Goal: Task Accomplishment & Management: Use online tool/utility

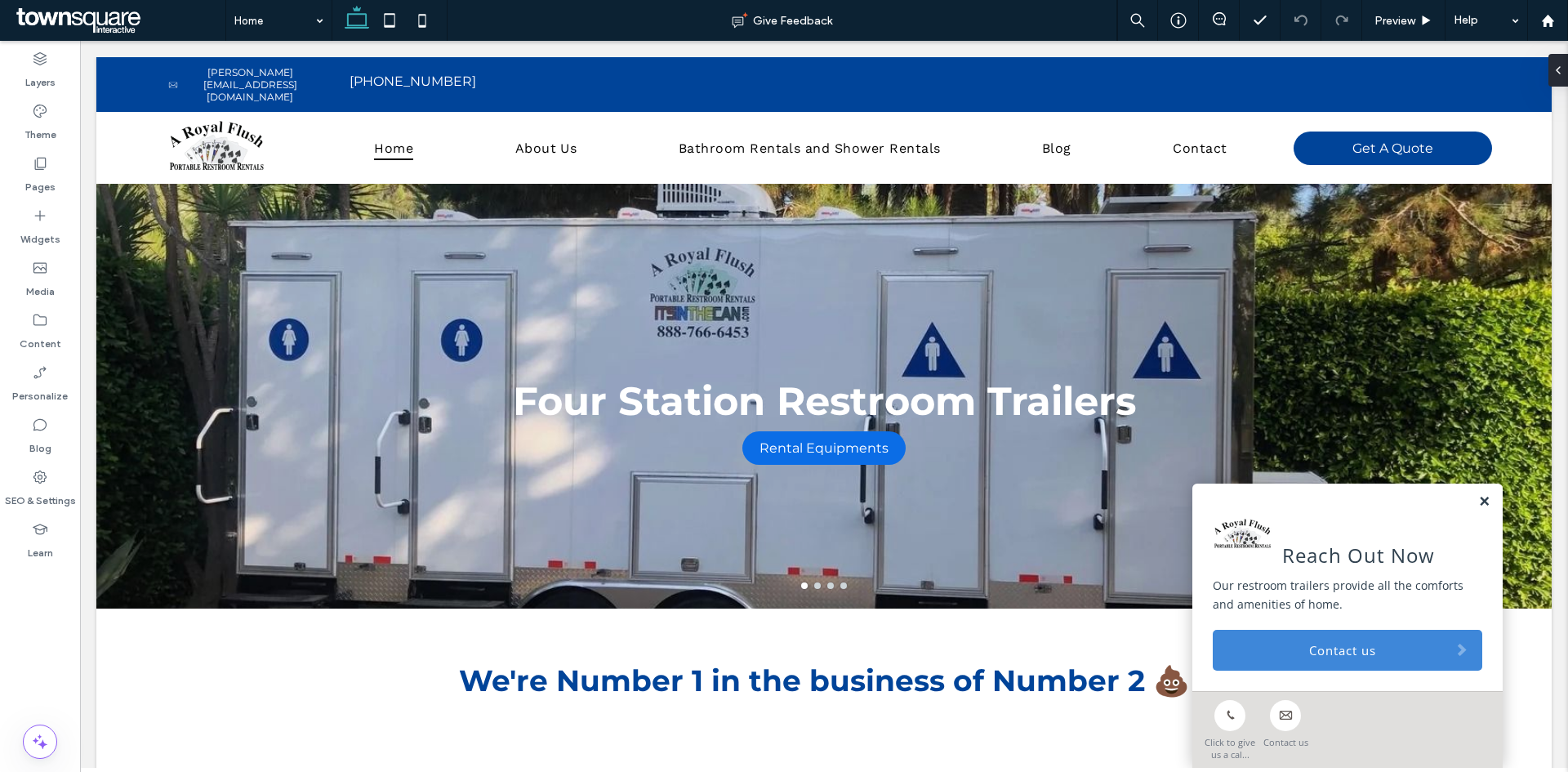
click at [1478, 499] on link at bounding box center [1483, 502] width 12 height 13
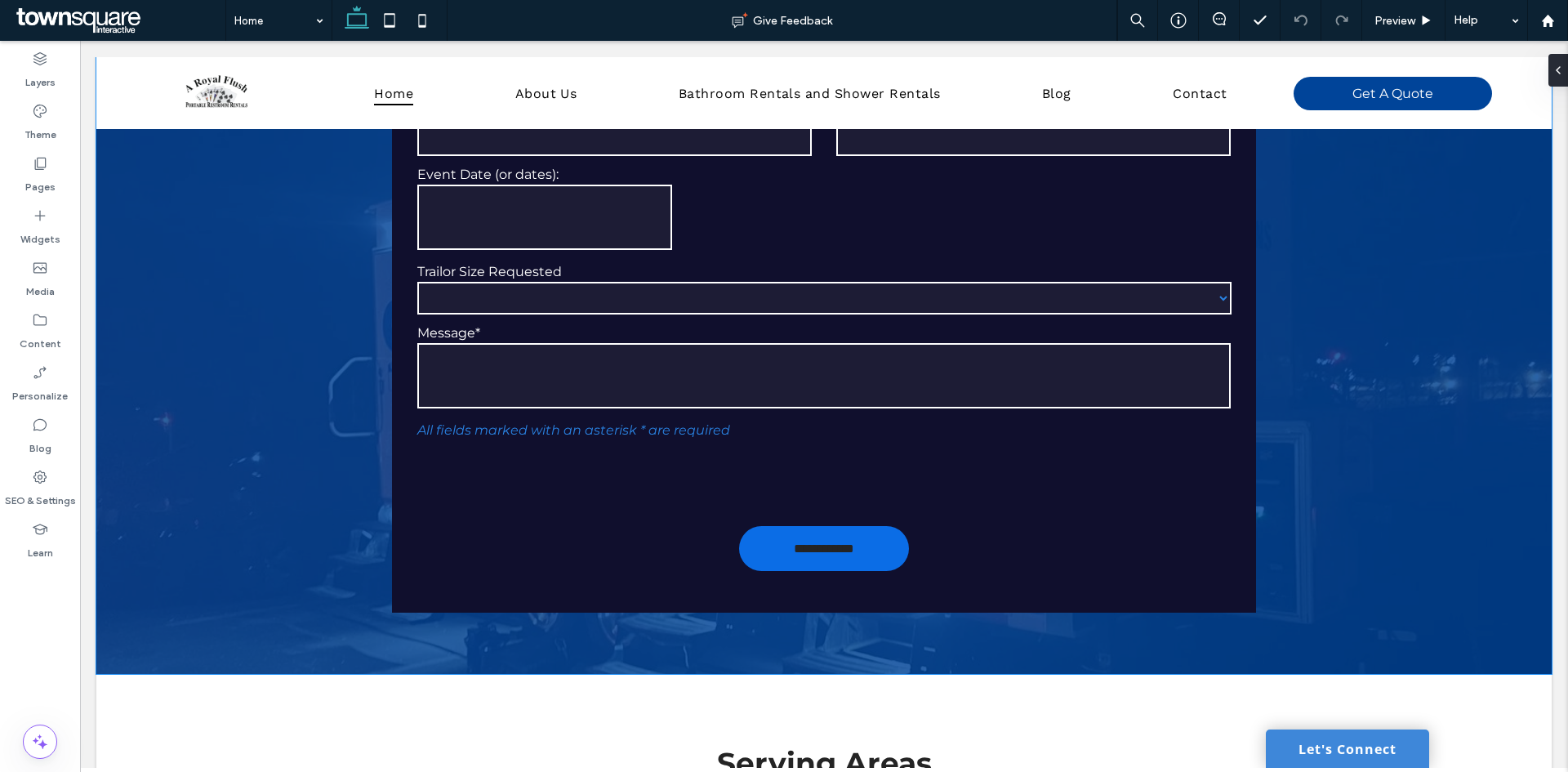
scroll to position [5230, 0]
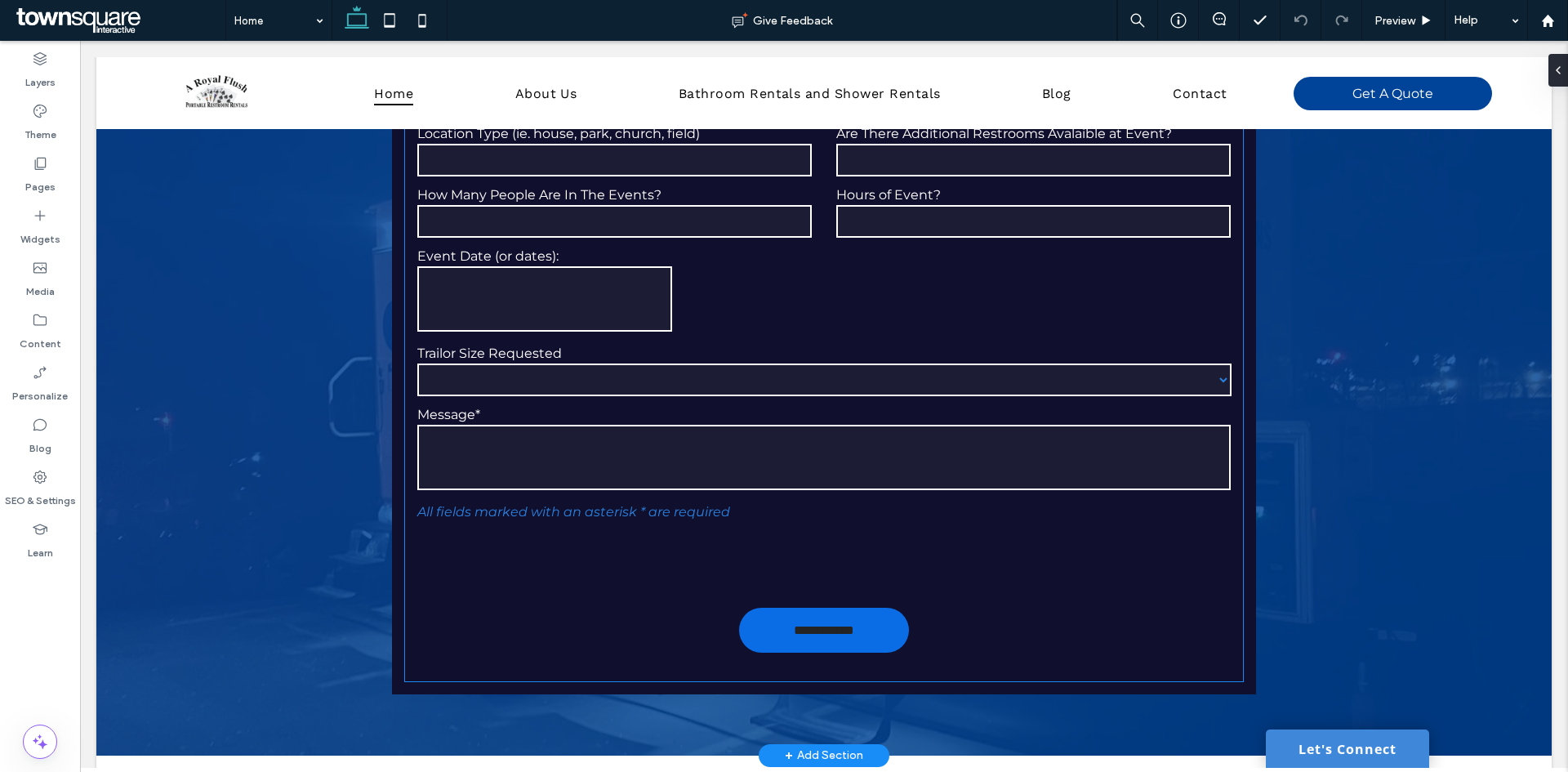
click at [1216, 376] on select "**********" at bounding box center [823, 380] width 814 height 33
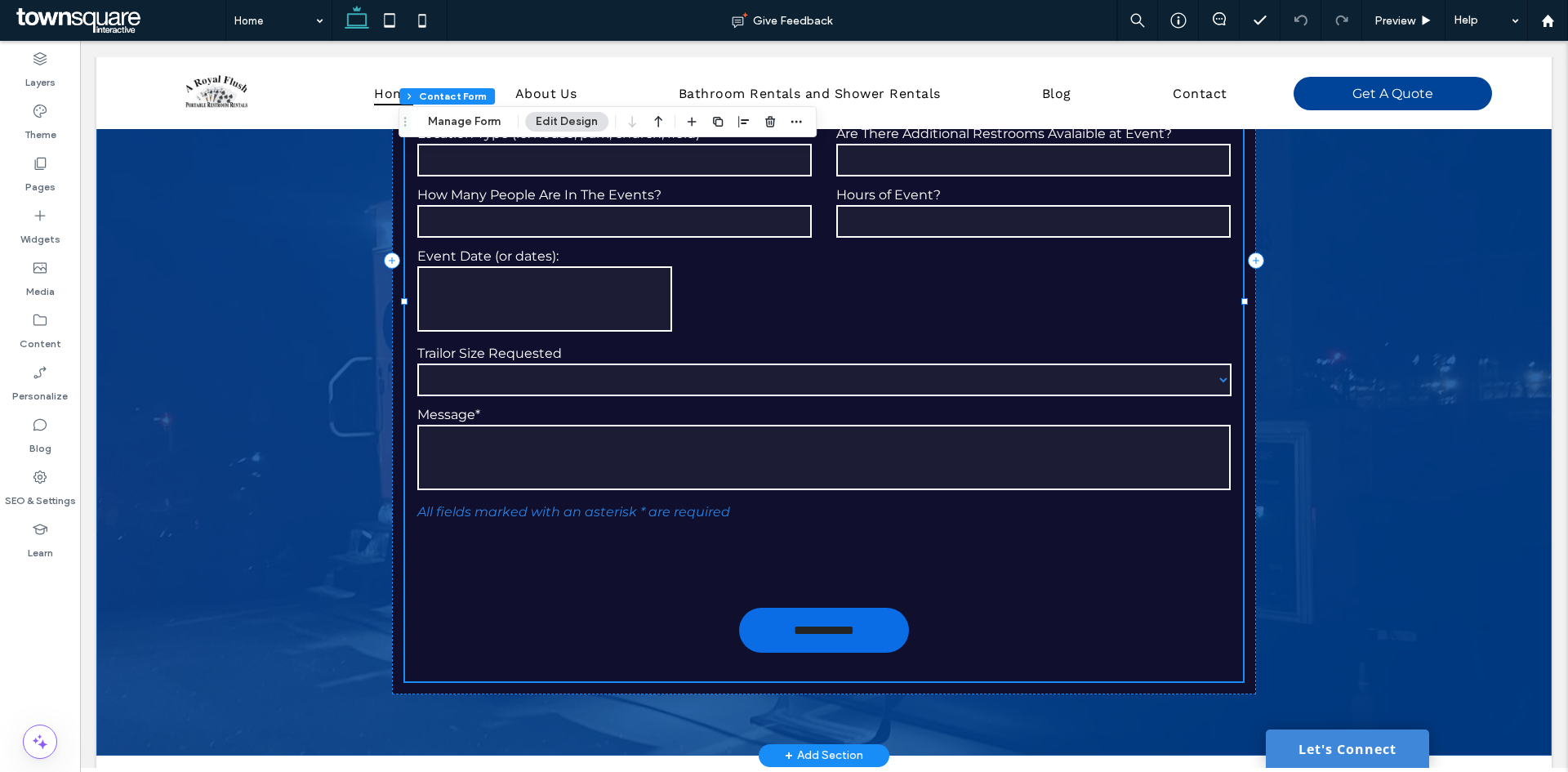
type input "*"
type input "***"
type input "*"
type input "***"
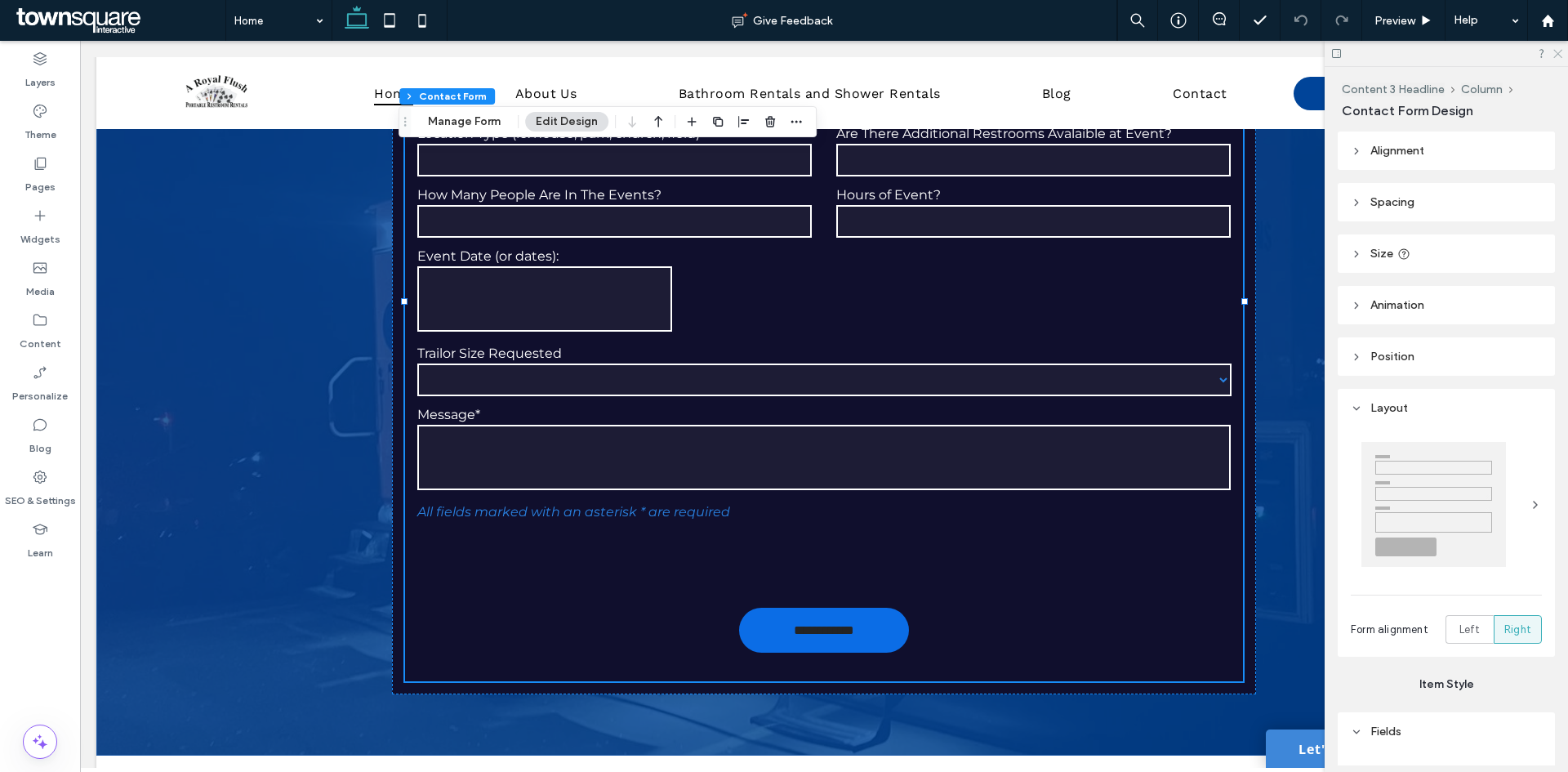
click at [1560, 53] on icon at bounding box center [1556, 52] width 11 height 11
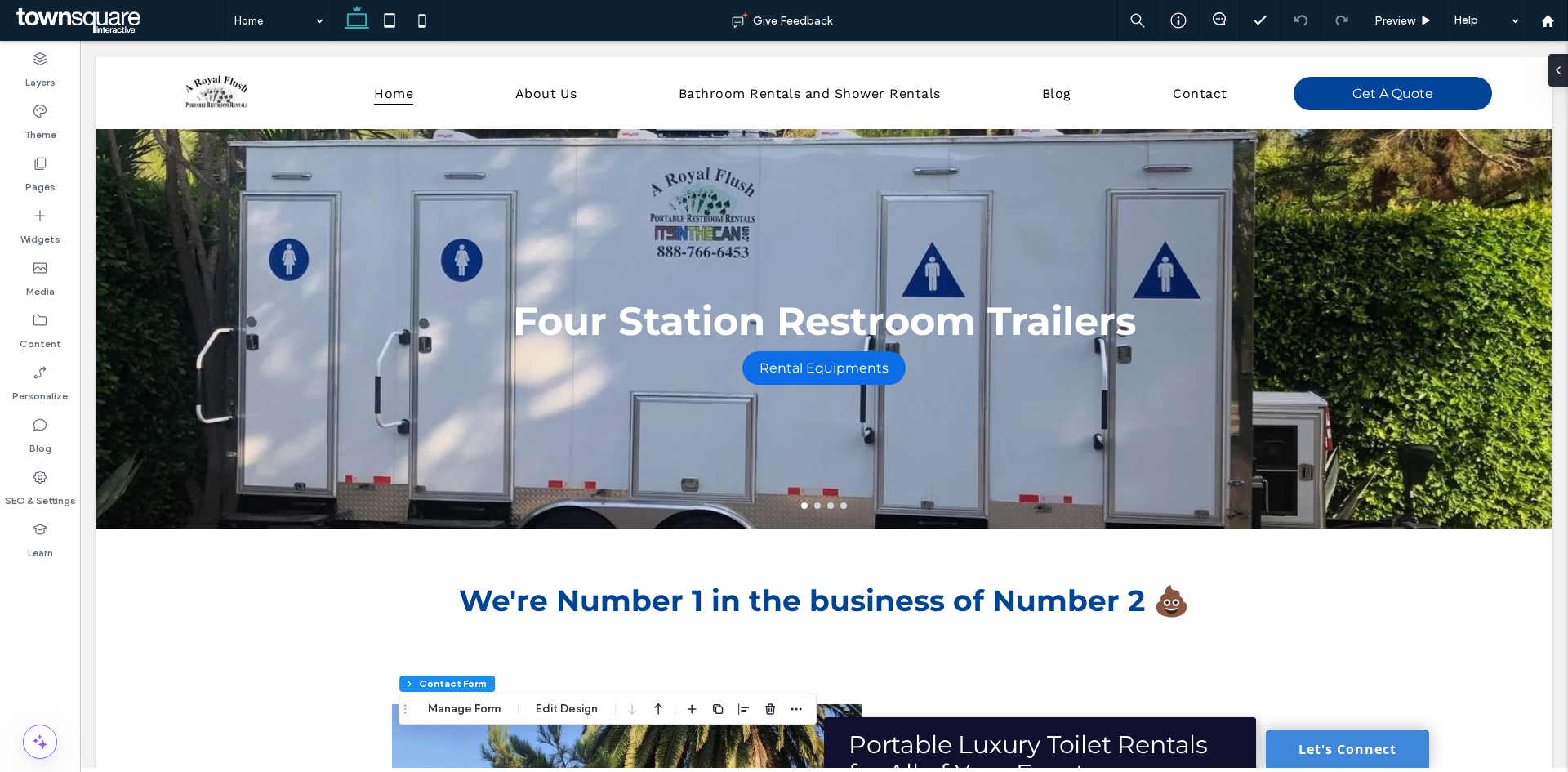
scroll to position [0, 0]
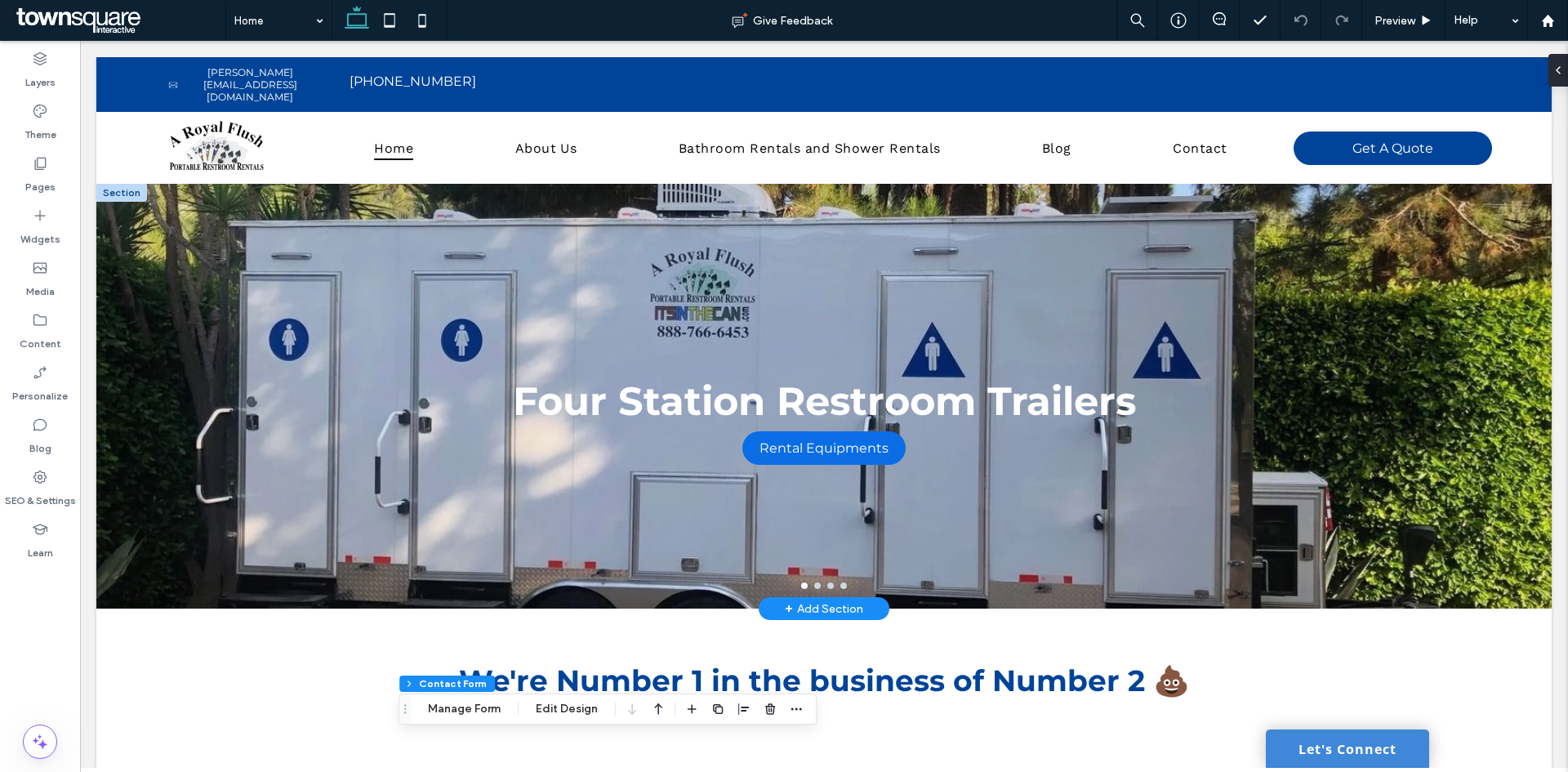
click at [1290, 459] on div "Four Station Restroom Trailers Rental Equipments Rental Equipments" at bounding box center [823, 406] width 1456 height 347
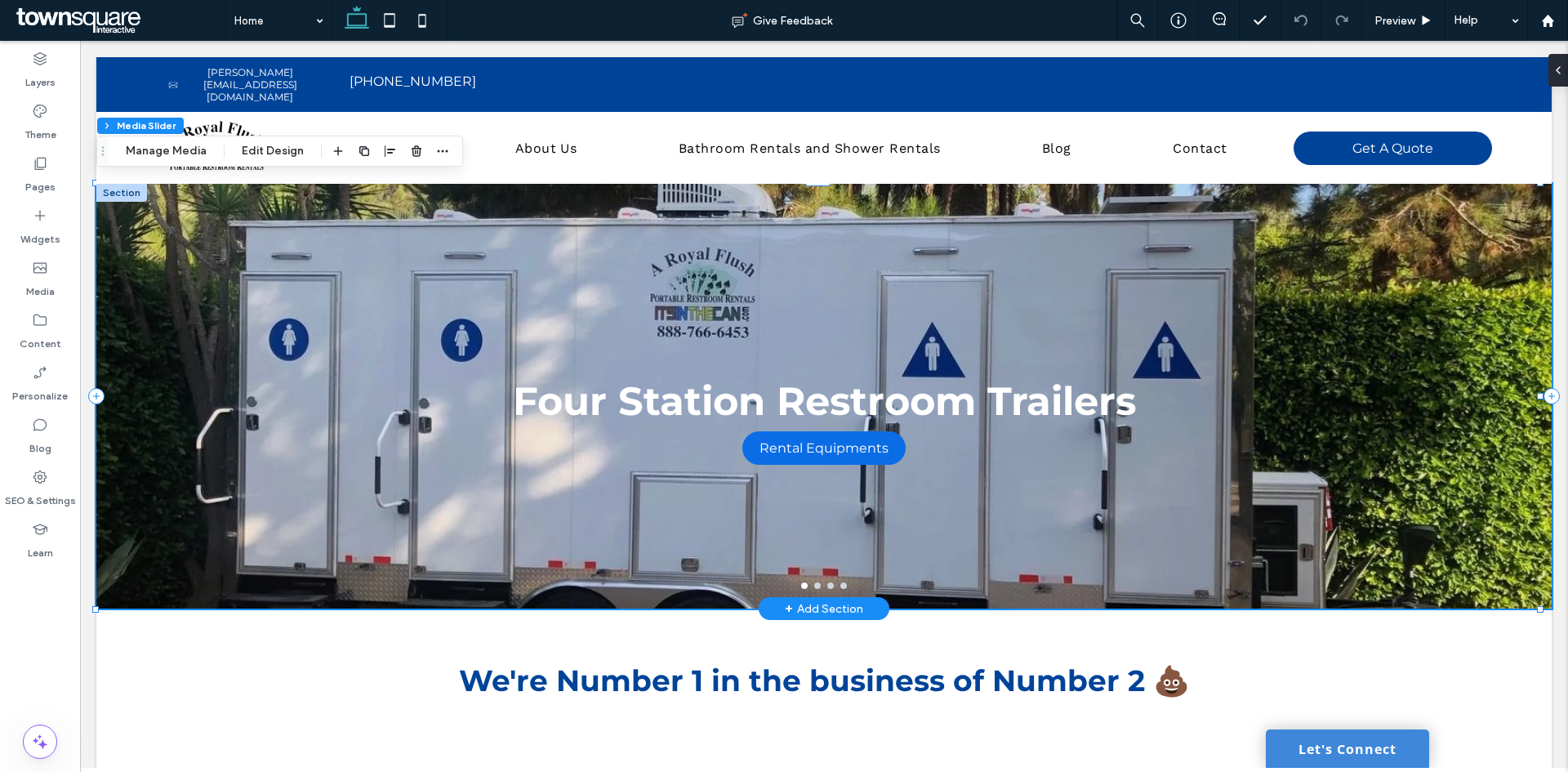
click at [1292, 445] on div at bounding box center [823, 396] width 1456 height 425
click at [168, 153] on button "Manage Media" at bounding box center [166, 151] width 102 height 19
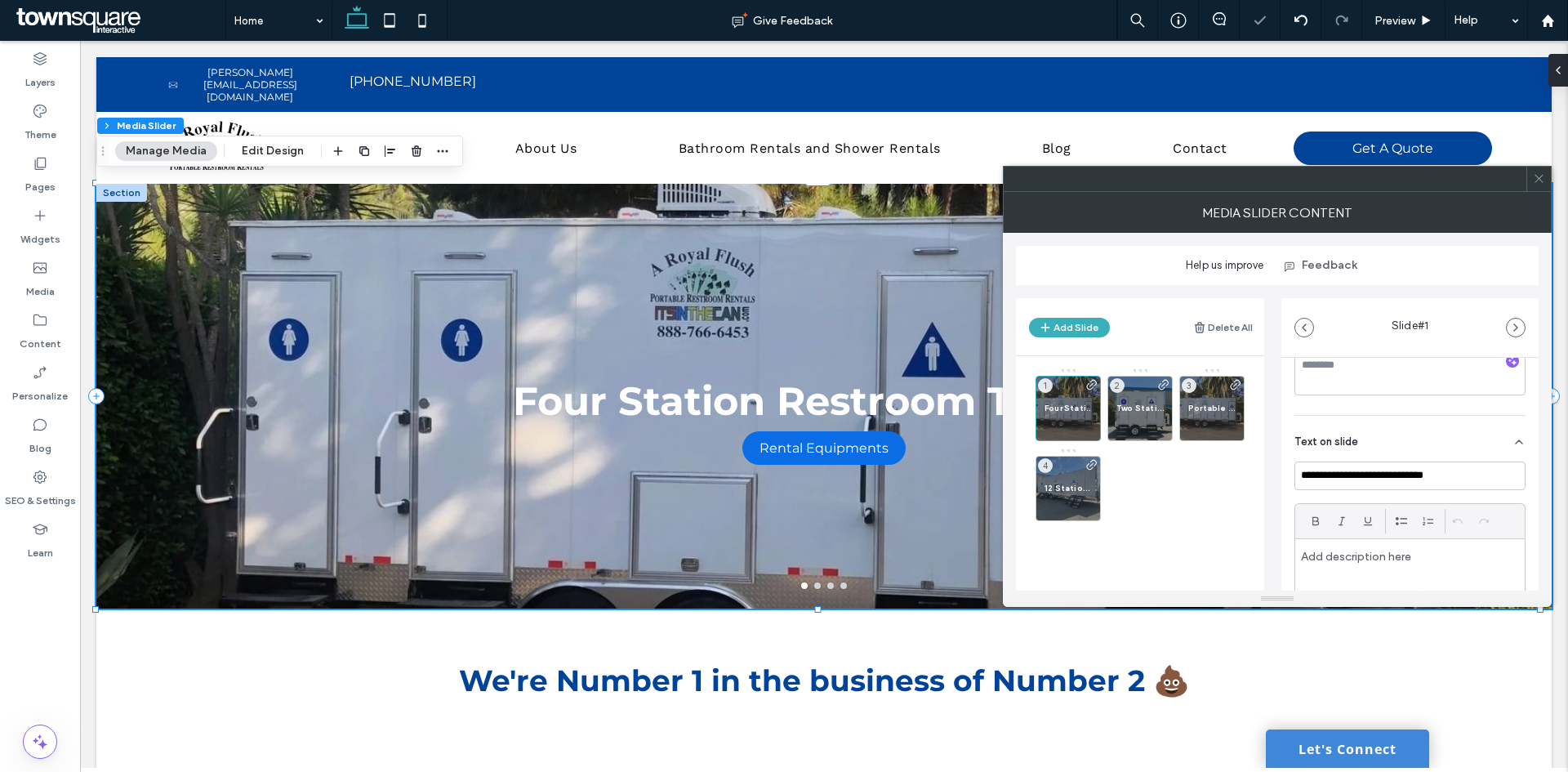
scroll to position [490, 0]
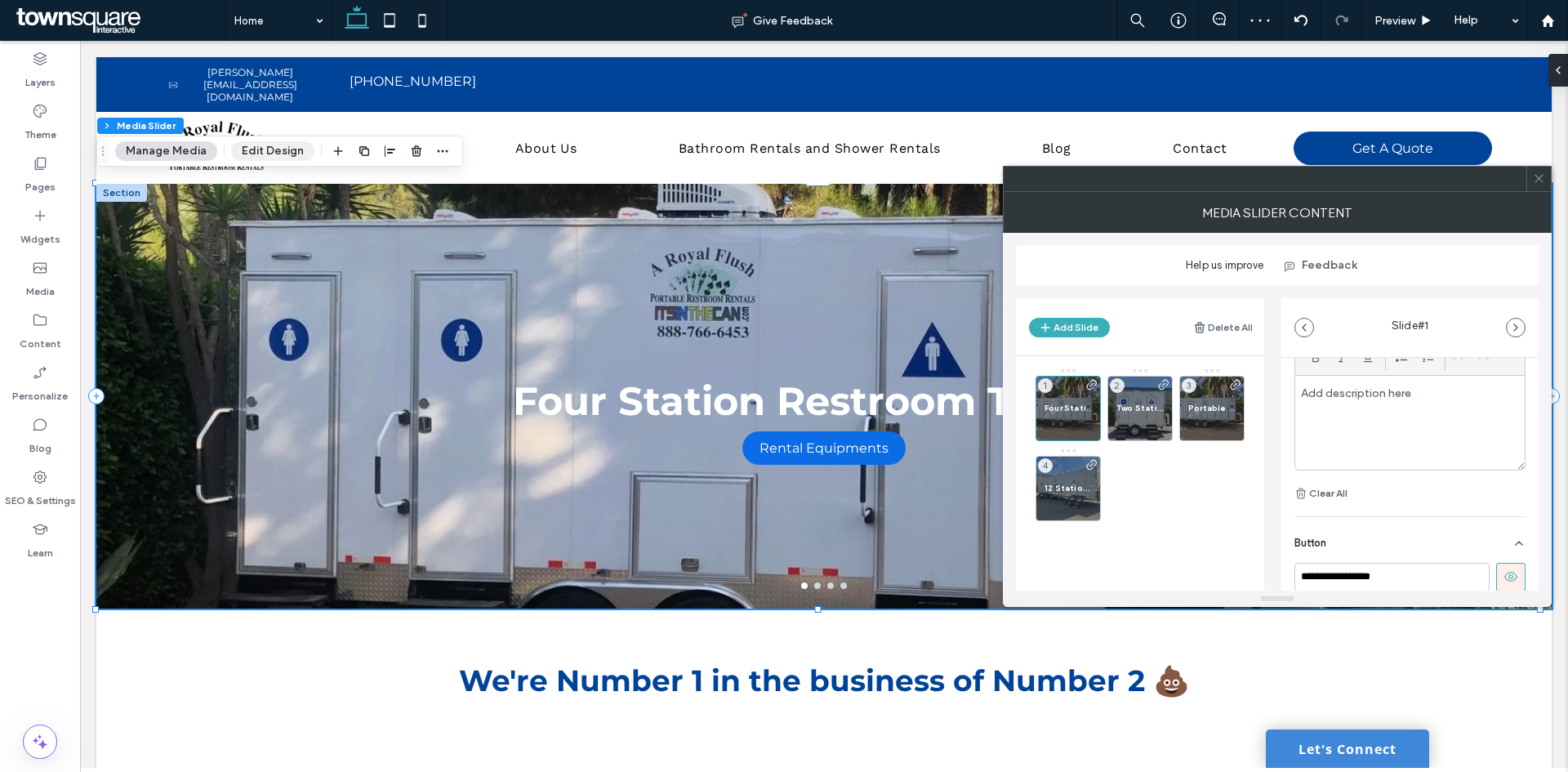
click at [269, 145] on button "Edit Design" at bounding box center [273, 151] width 84 height 19
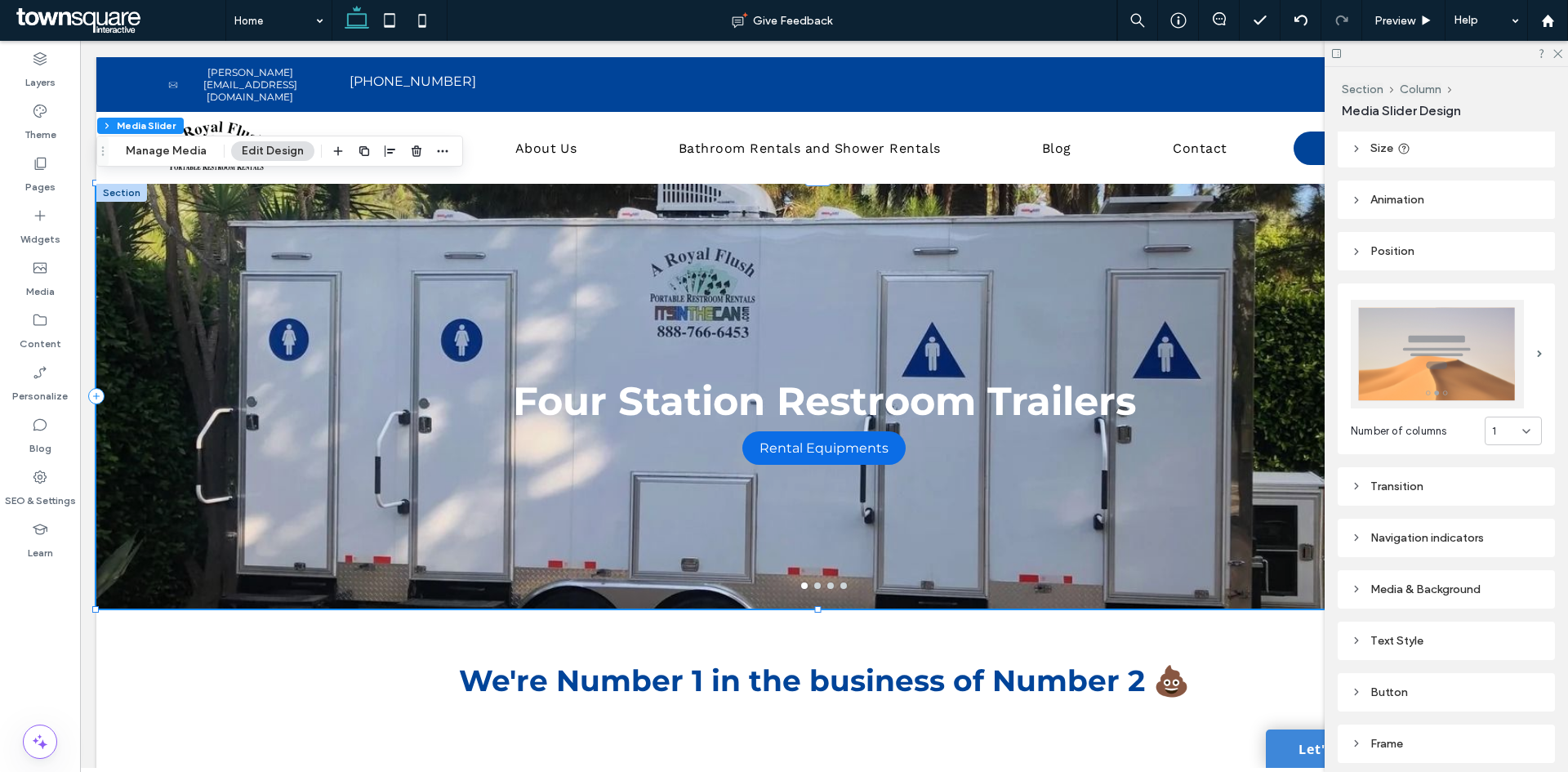
scroll to position [81, 0]
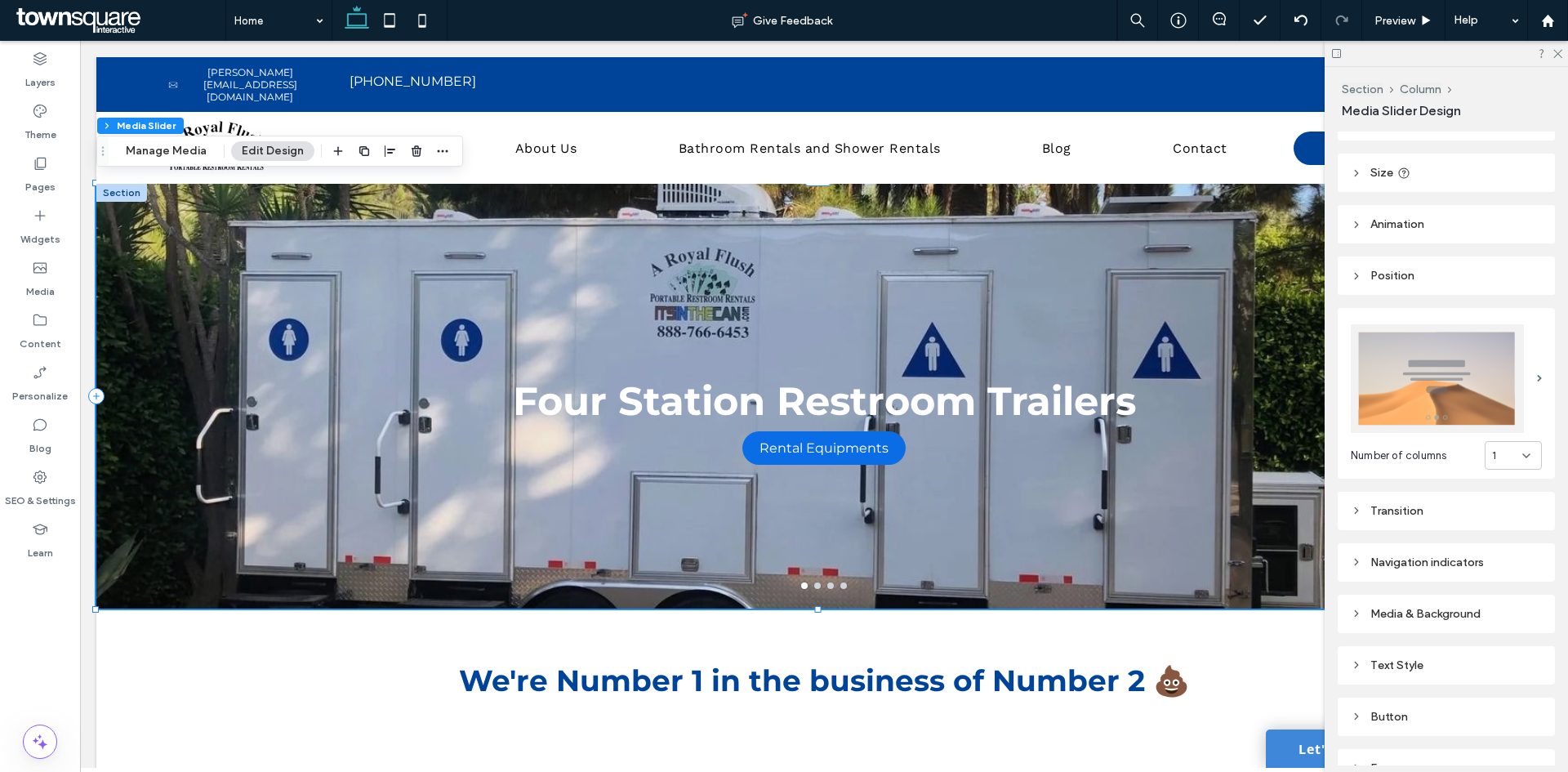
click at [1425, 603] on div "Media & Background" at bounding box center [1446, 613] width 191 height 22
click at [1431, 556] on div "Navigation indicators" at bounding box center [1446, 562] width 191 height 13
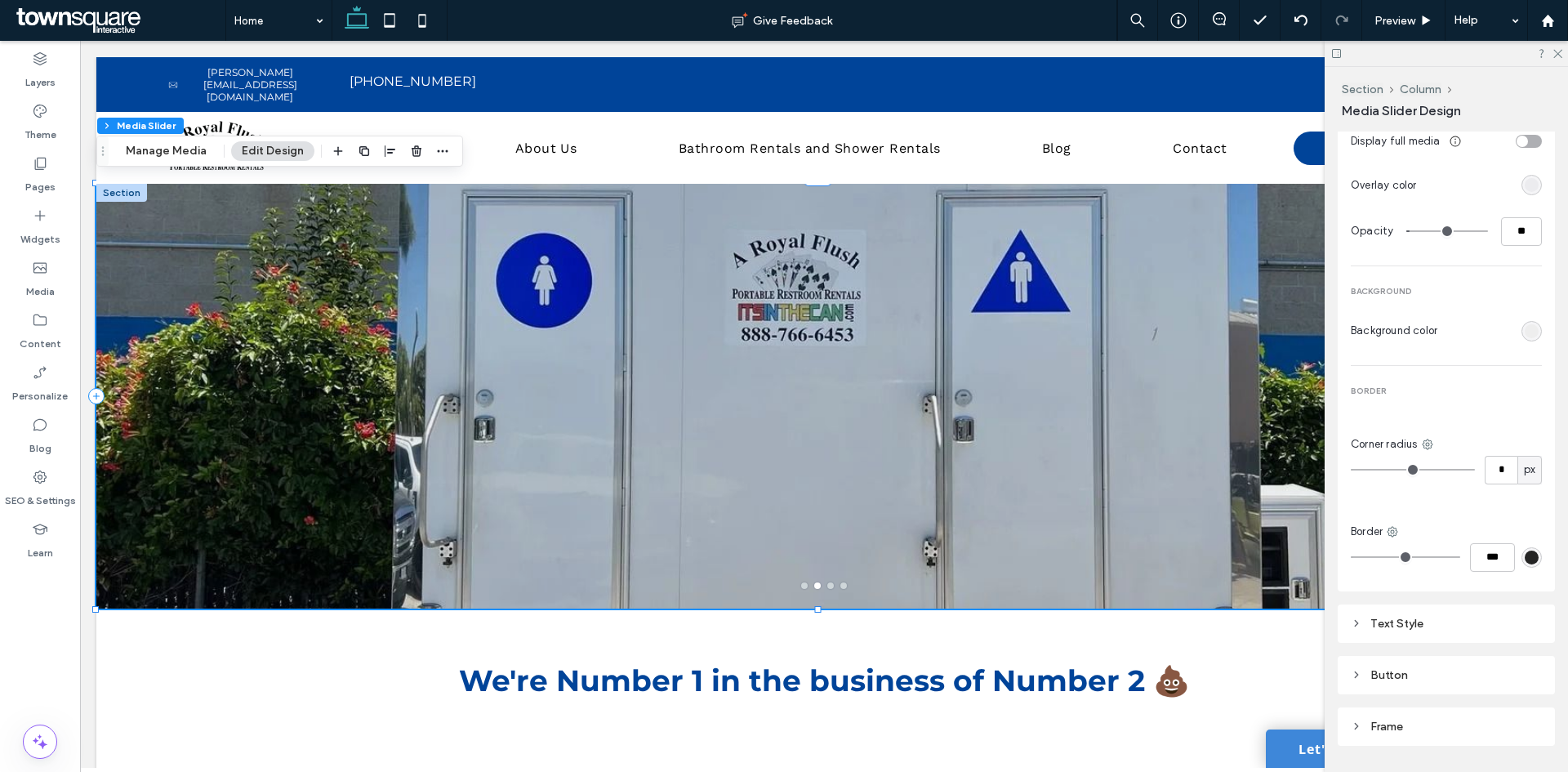
scroll to position [900, 0]
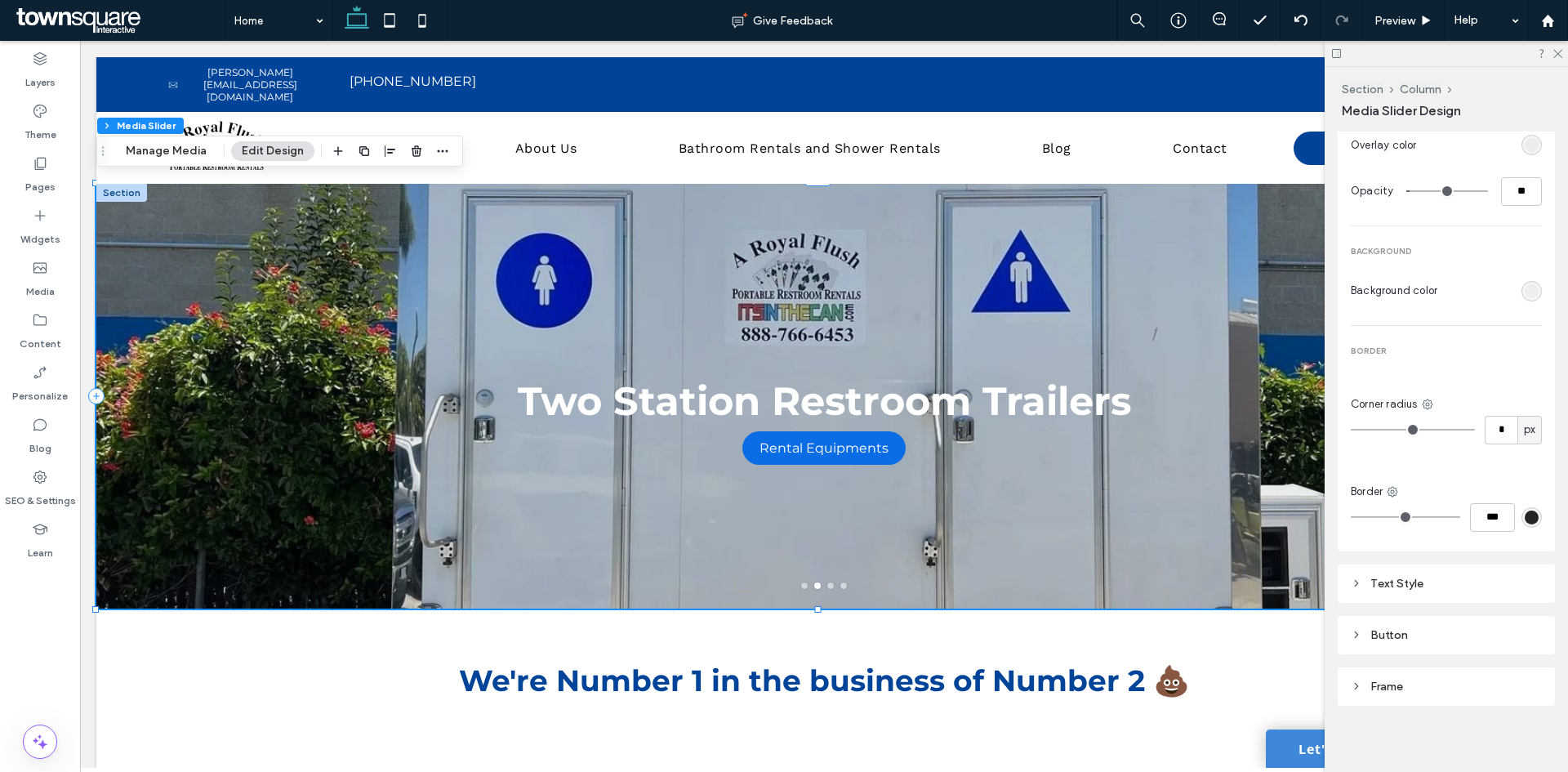
click at [1416, 681] on div "Frame" at bounding box center [1446, 686] width 191 height 13
click at [1407, 584] on div "Text Style" at bounding box center [1446, 584] width 191 height 13
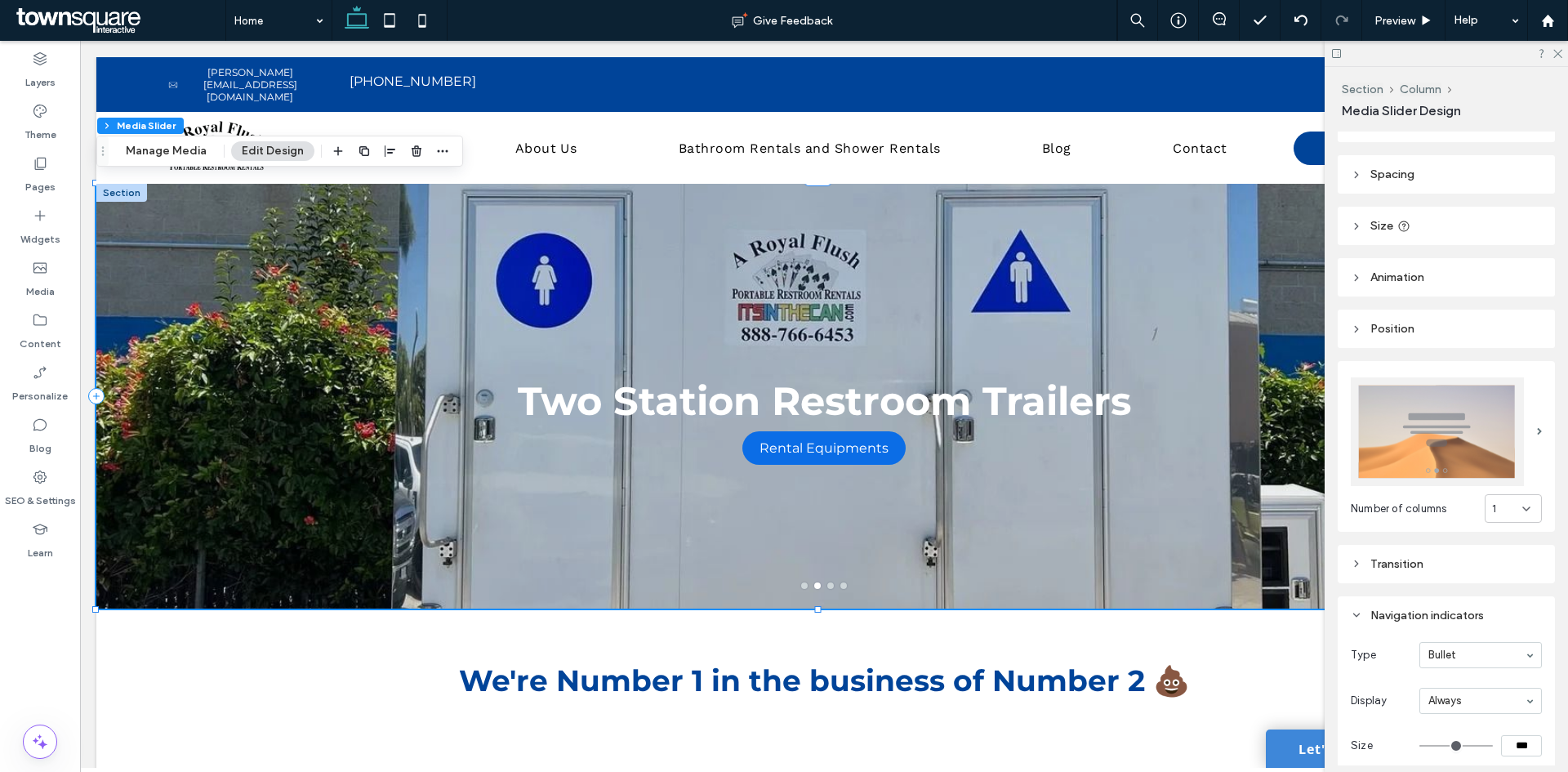
scroll to position [0, 0]
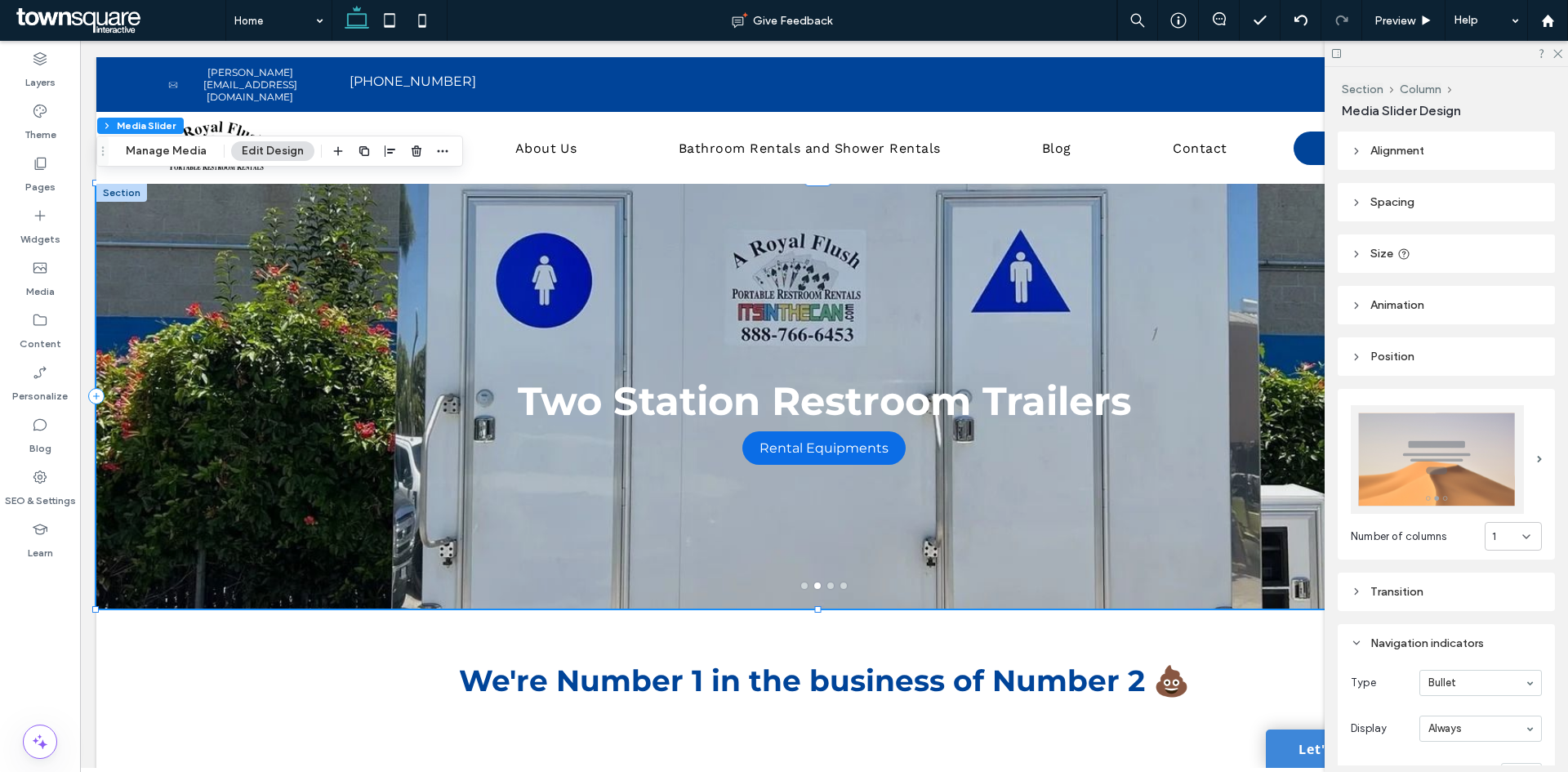
click at [1402, 585] on div "Transition" at bounding box center [1446, 592] width 191 height 13
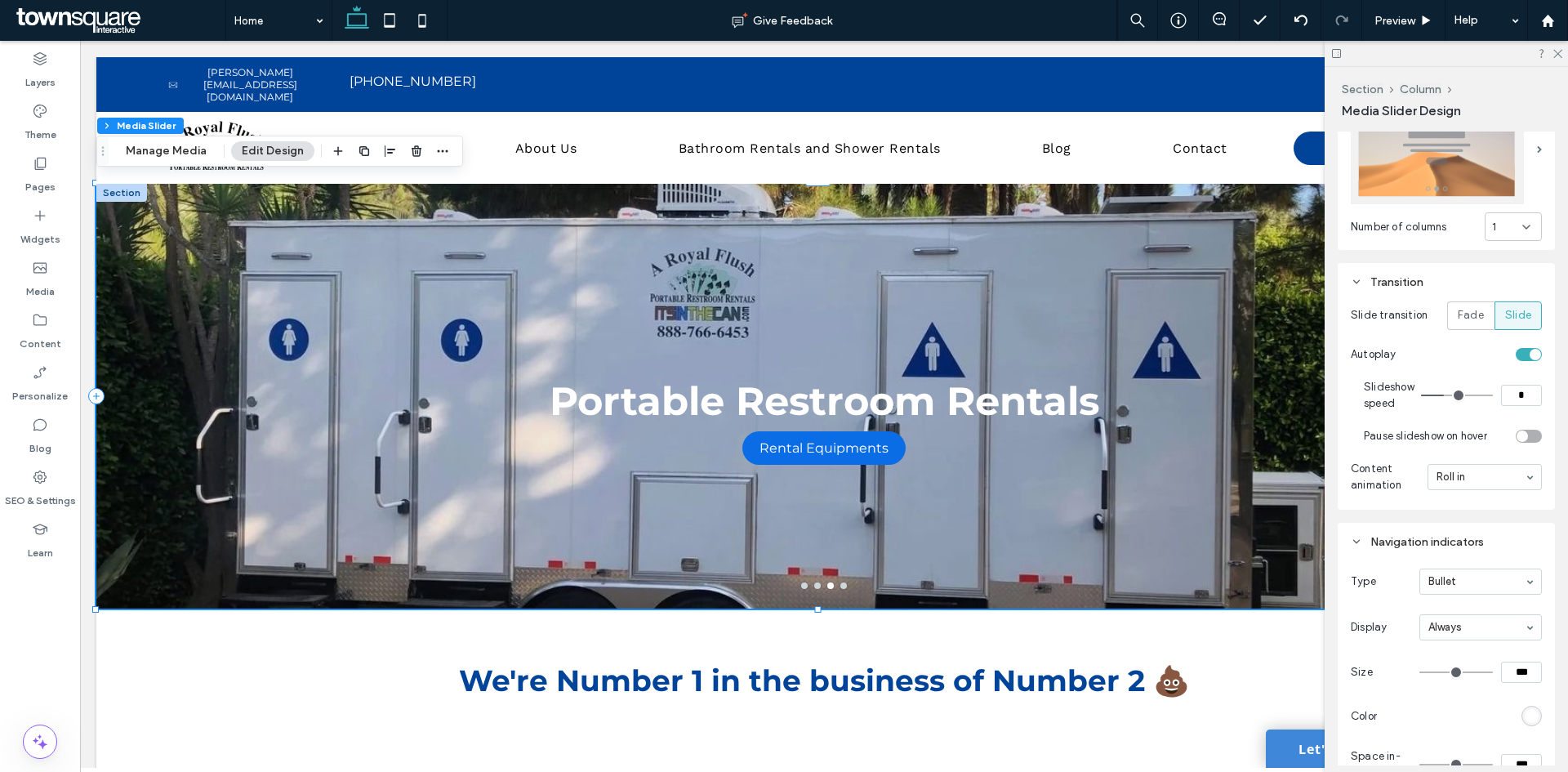
scroll to position [327, 0]
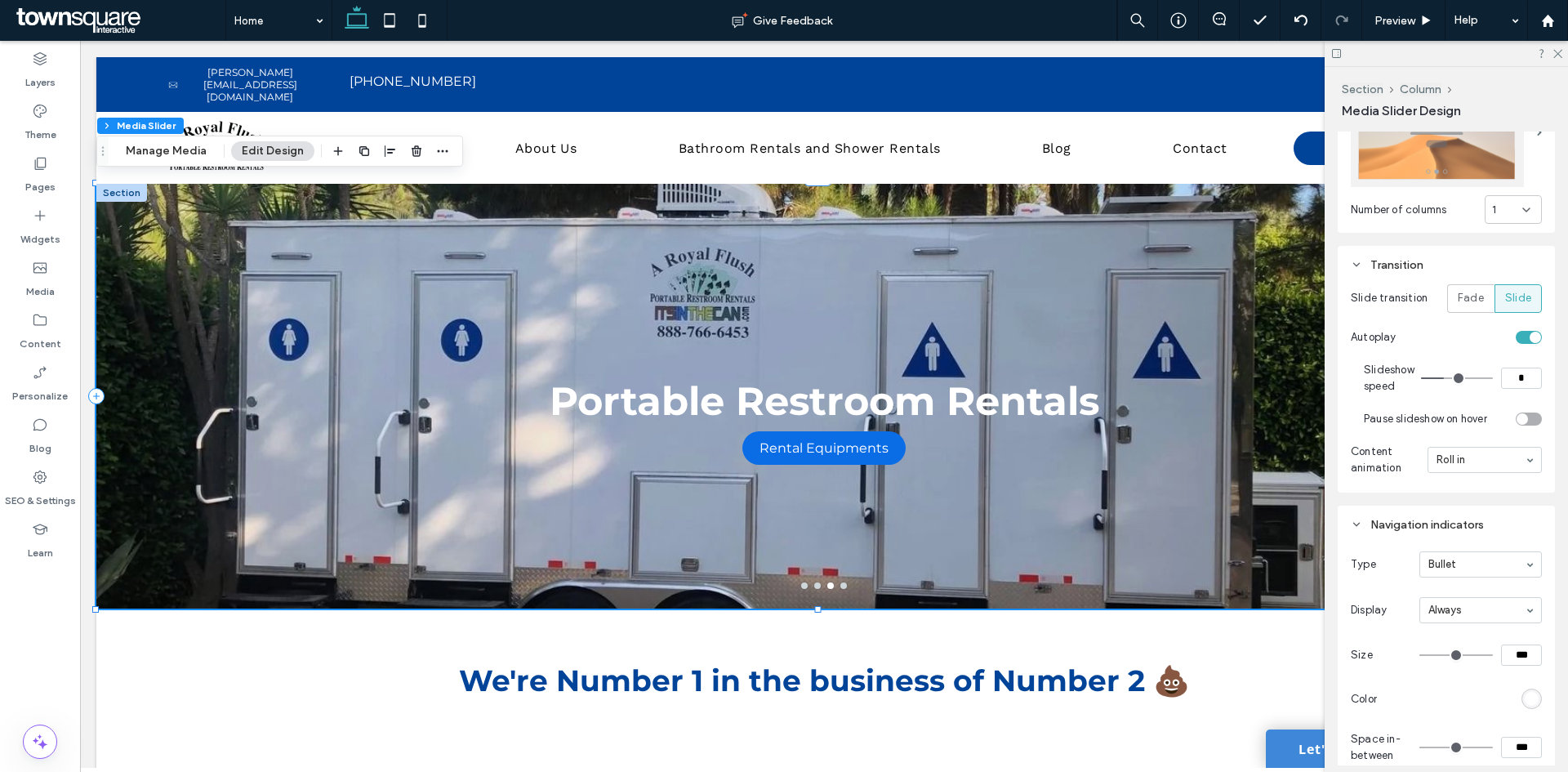
click at [1525, 375] on input "*" at bounding box center [1521, 378] width 40 height 21
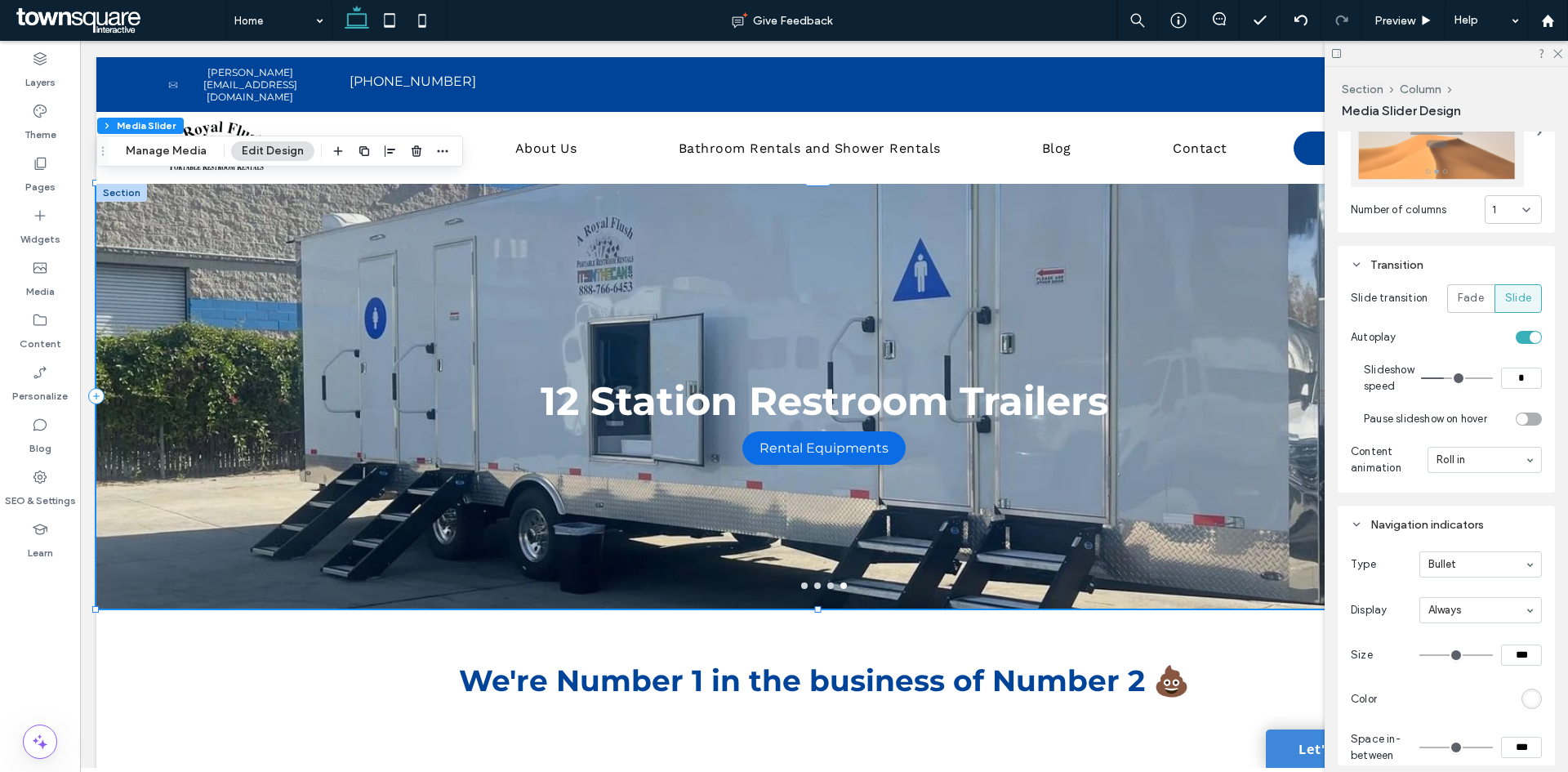
type input "*"
click at [1425, 344] on section "Autoplay" at bounding box center [1446, 337] width 191 height 33
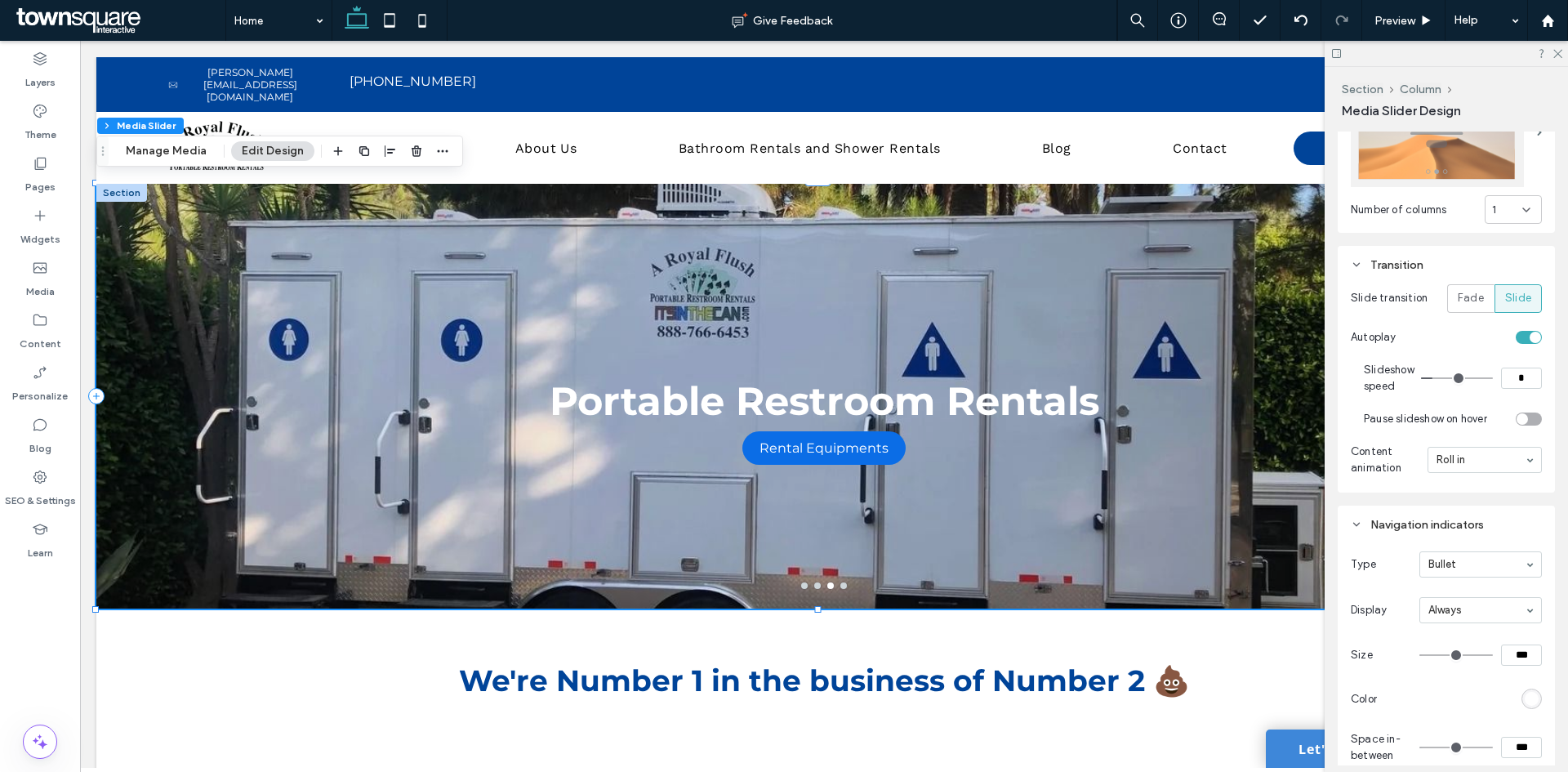
click at [1552, 58] on div at bounding box center [1446, 53] width 243 height 25
click at [1559, 57] on icon at bounding box center [1556, 52] width 11 height 11
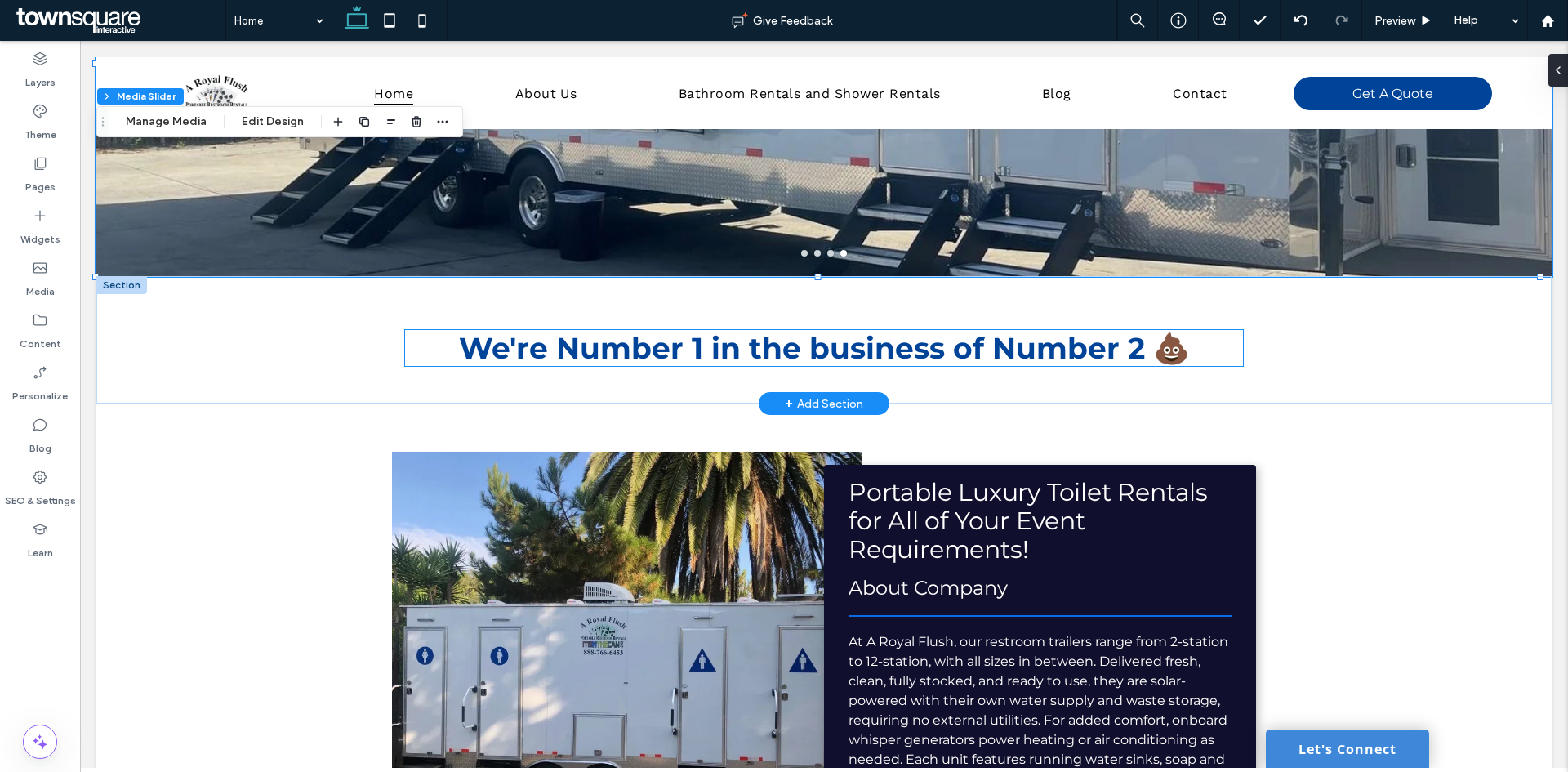
click at [1045, 356] on span "We're Number 1 in the business of Number 2" at bounding box center [802, 347] width 686 height 36
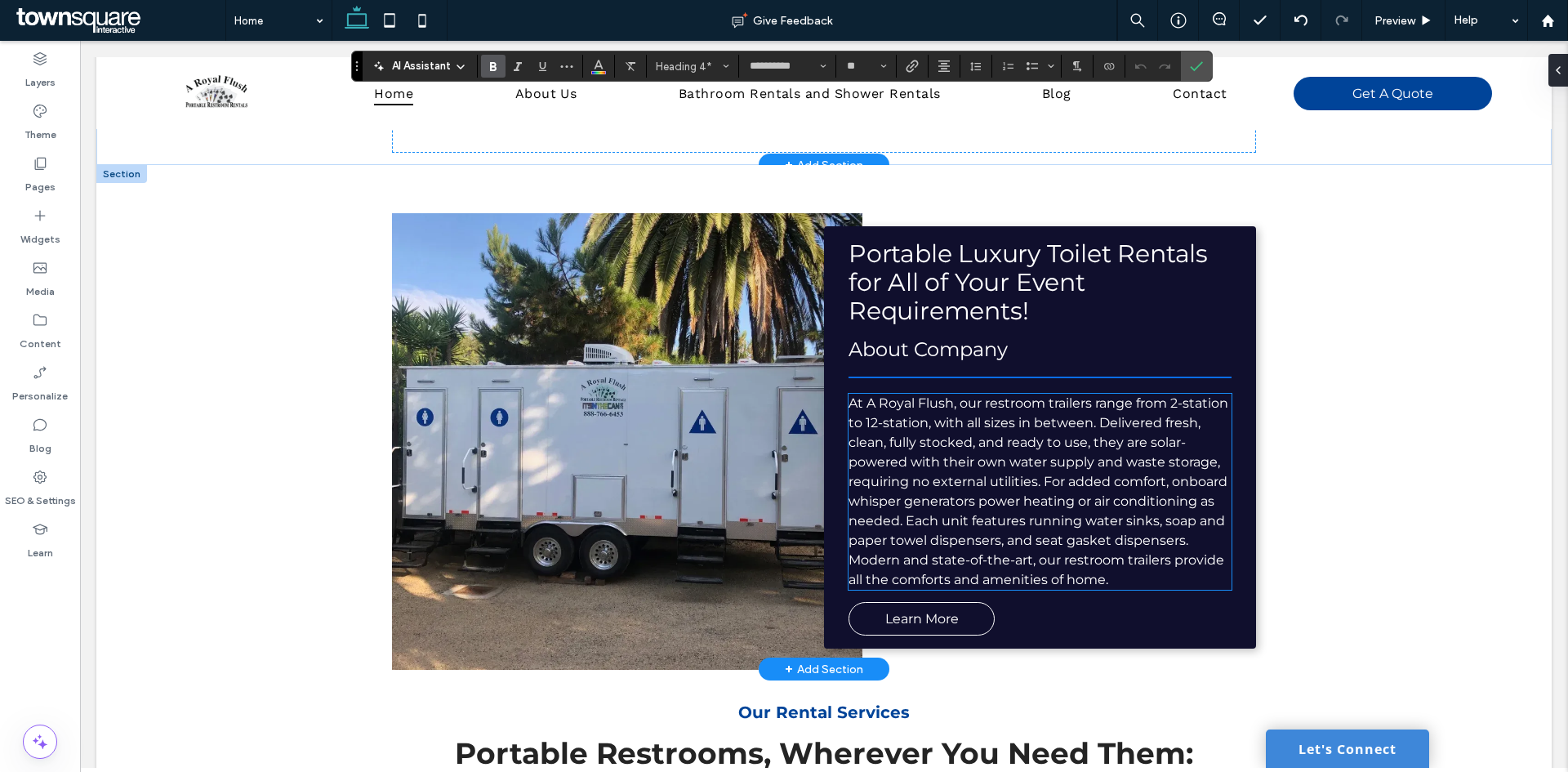
scroll to position [572, 0]
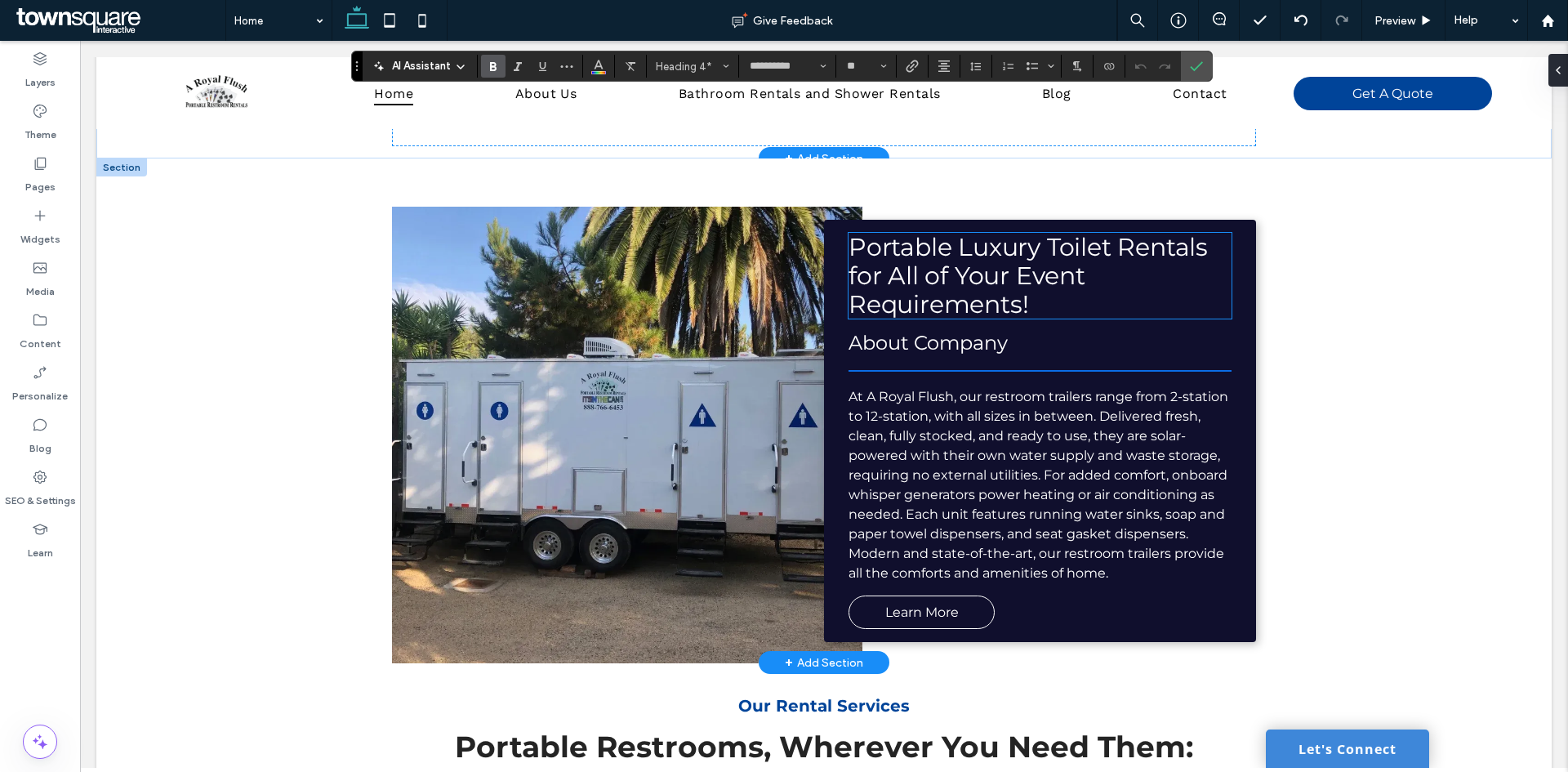
click at [997, 299] on span "Portable Luxury Toilet Rentals for All of Your Event Requirements!" at bounding box center [1028, 275] width 359 height 87
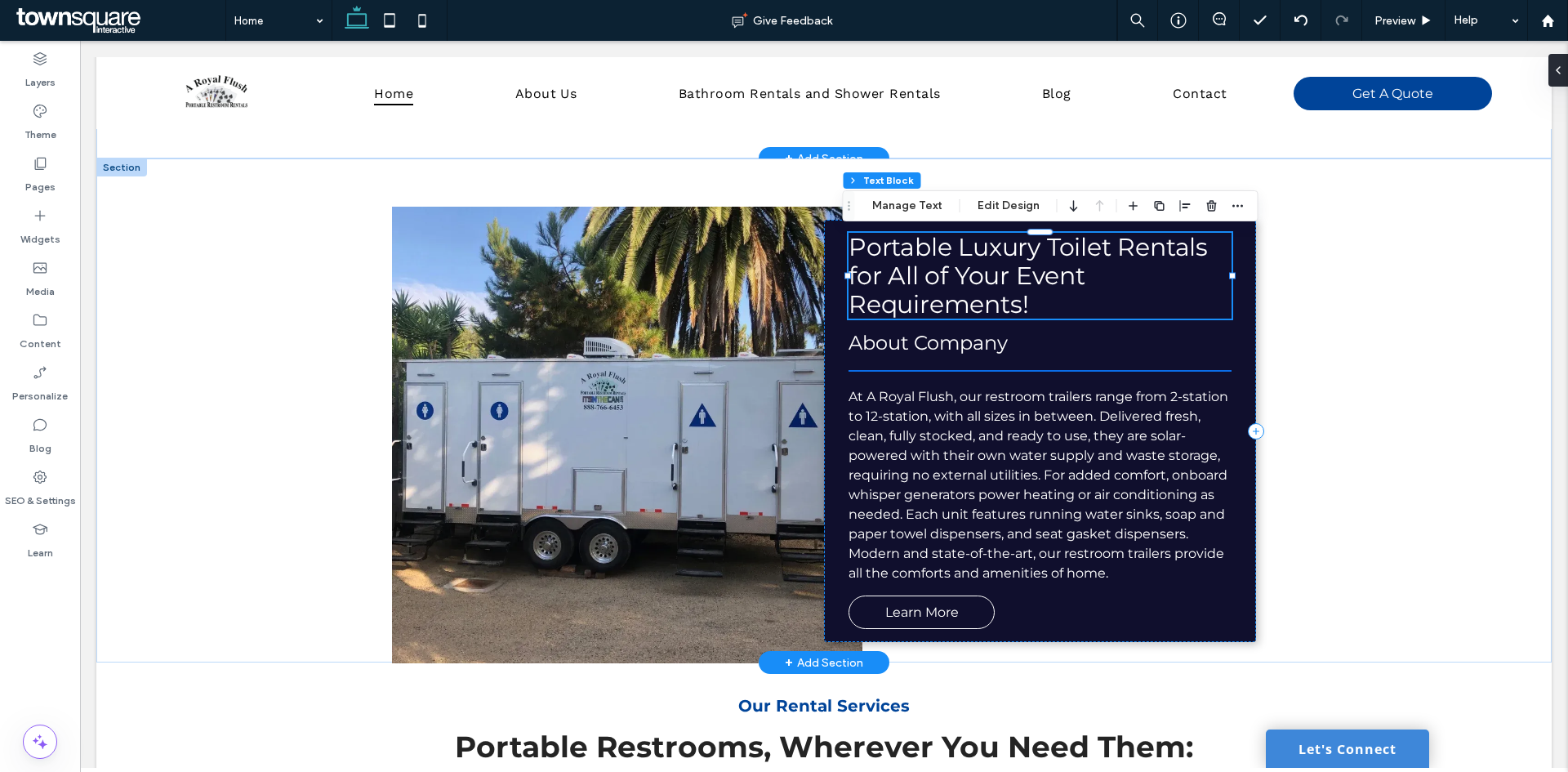
click at [1108, 252] on span "Portable Luxury Toilet Rentals for All of Your Event Requirements!" at bounding box center [1028, 275] width 359 height 87
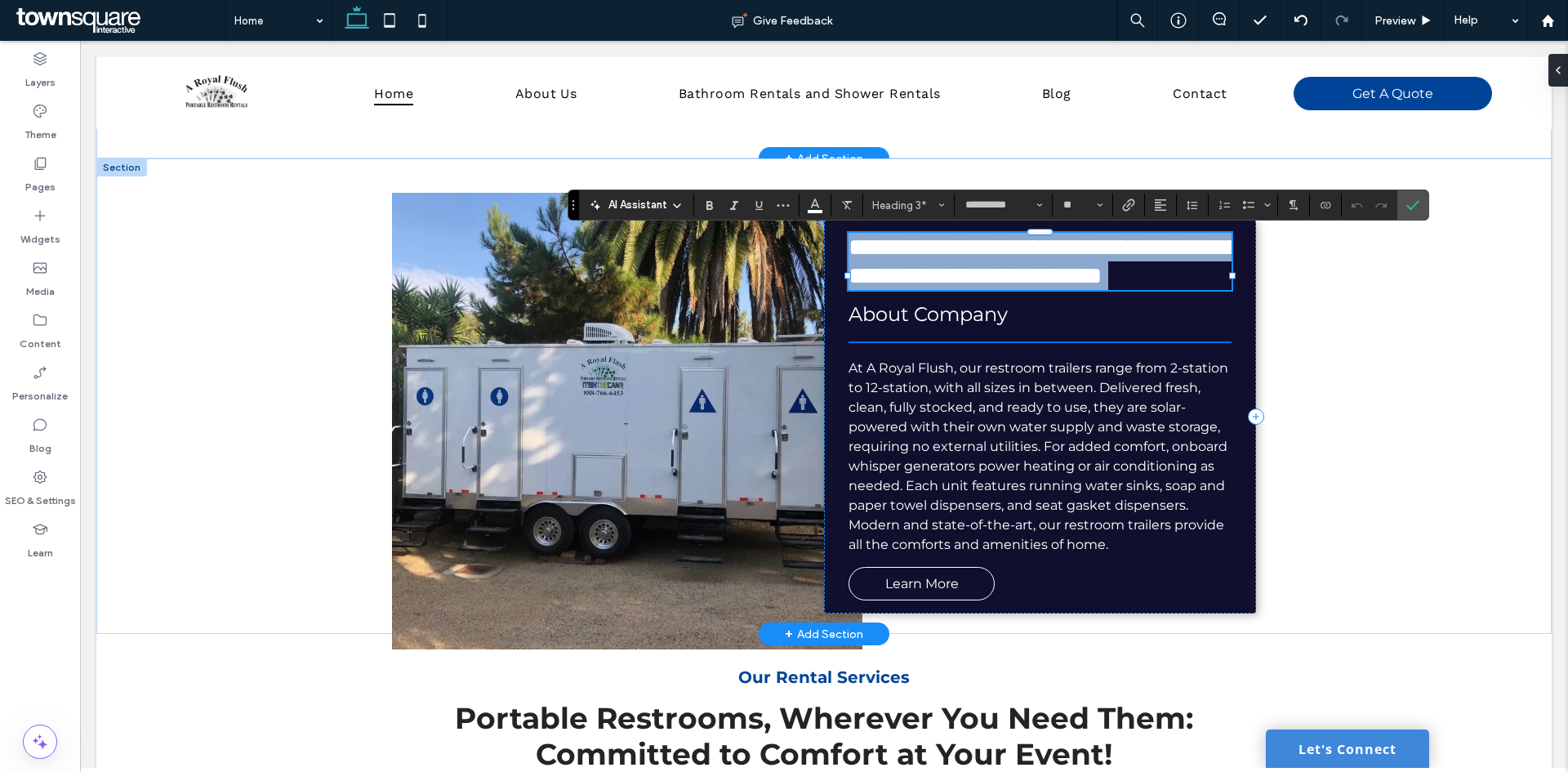
click at [1098, 254] on span "**********" at bounding box center [1043, 261] width 391 height 52
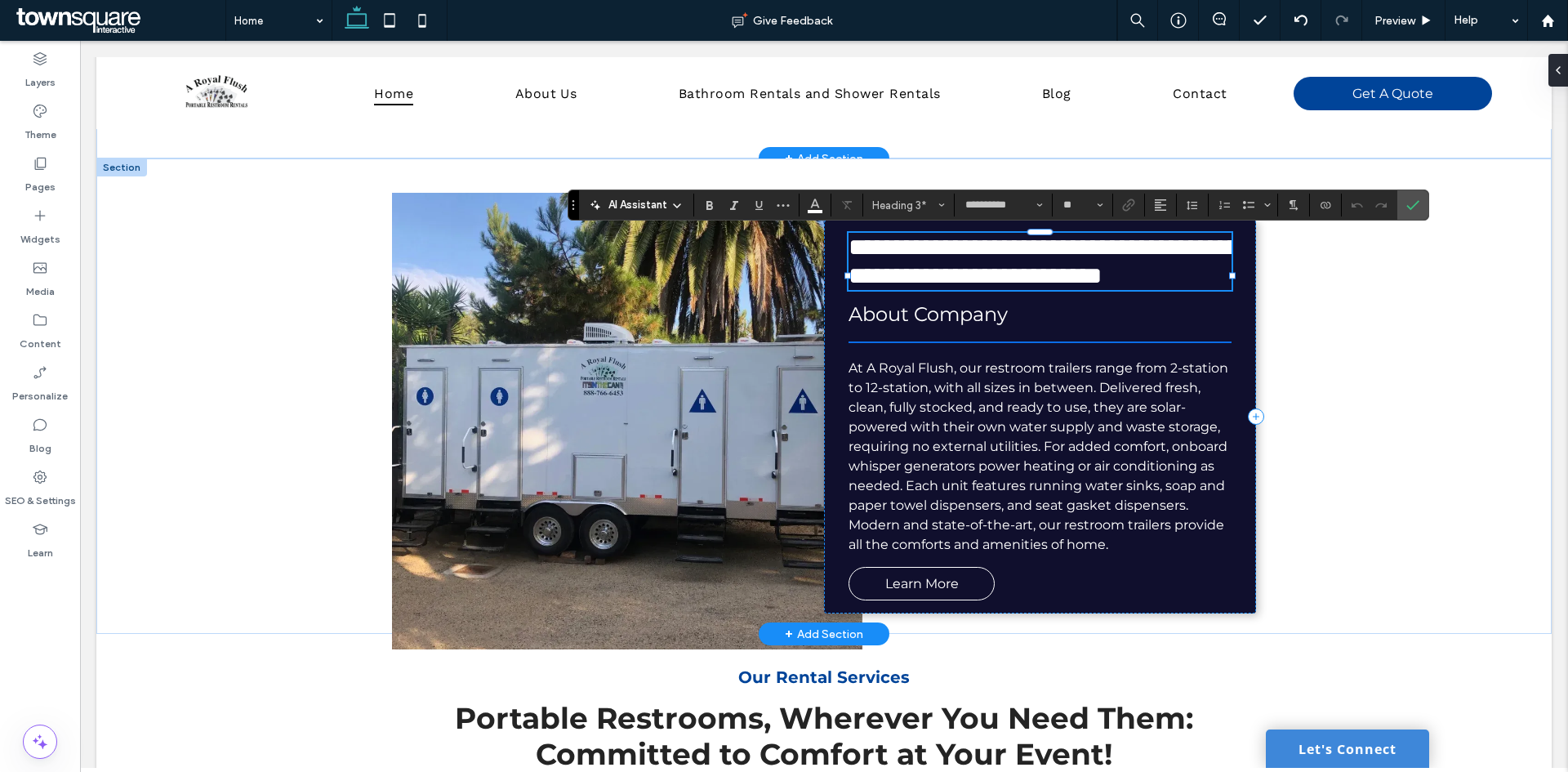
click at [1104, 249] on span "**********" at bounding box center [1043, 261] width 391 height 52
click at [1107, 275] on span "**********" at bounding box center [1043, 261] width 391 height 52
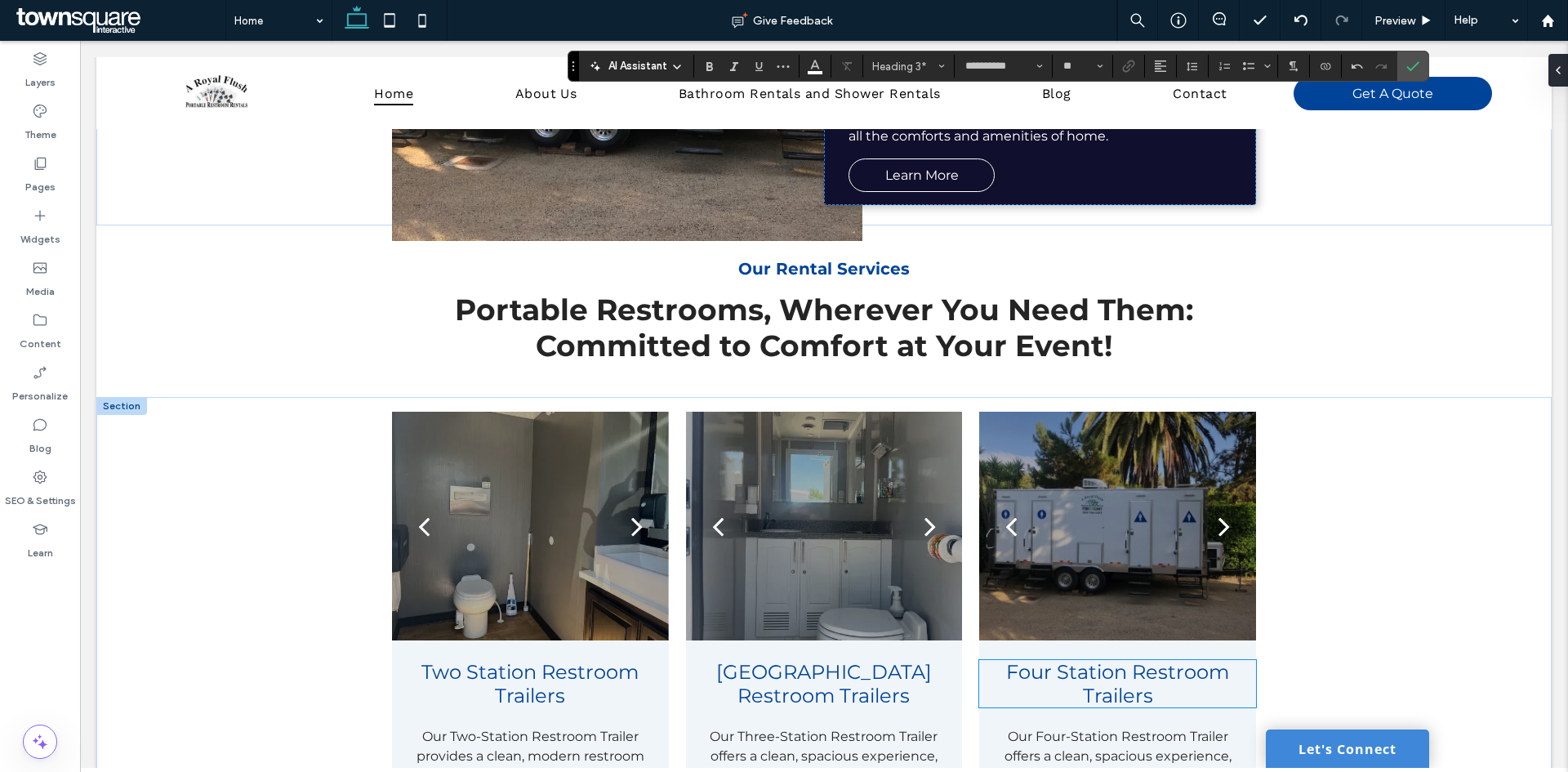
scroll to position [1144, 0]
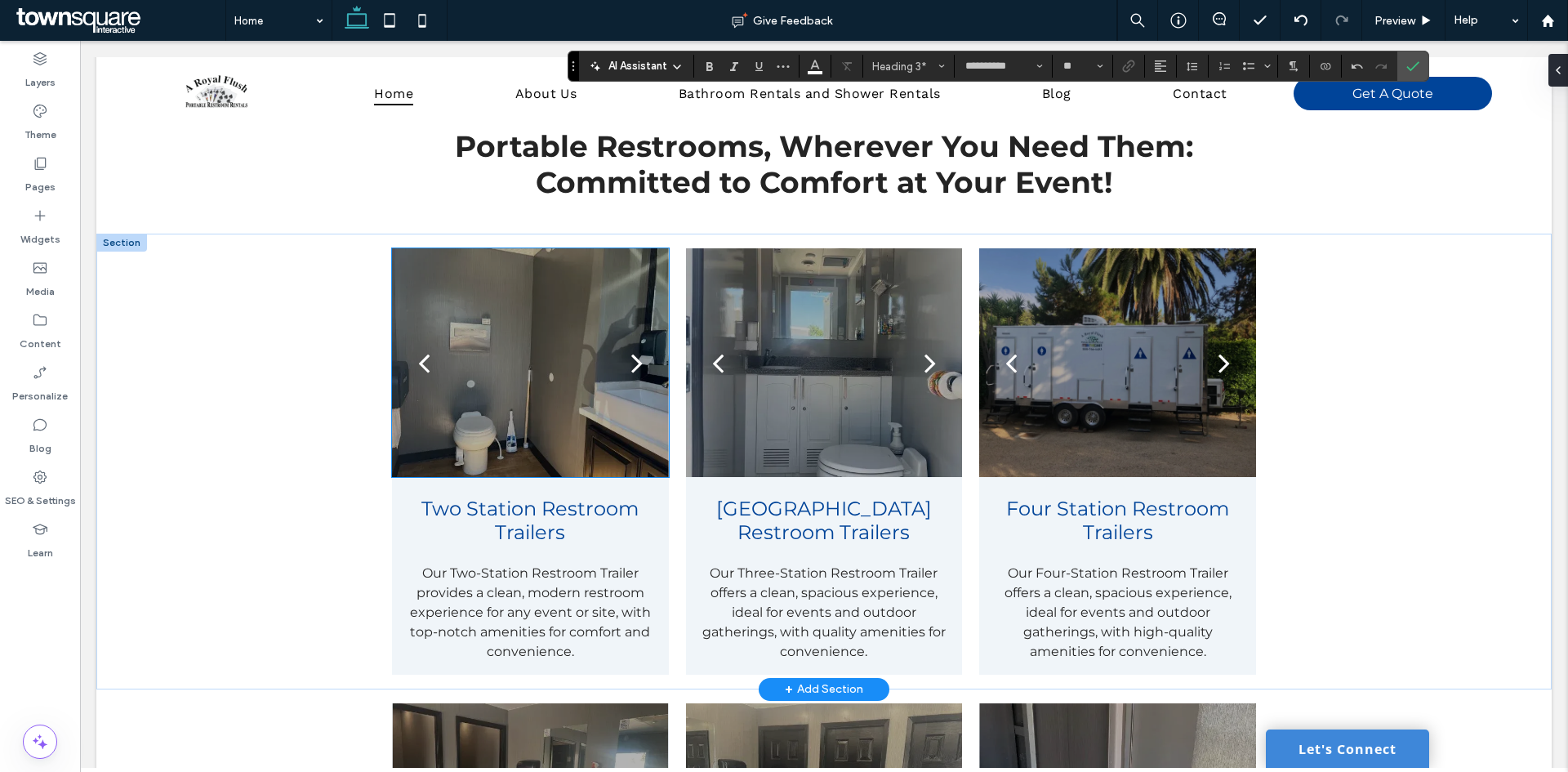
click at [502, 405] on div at bounding box center [529, 372] width 276 height 151
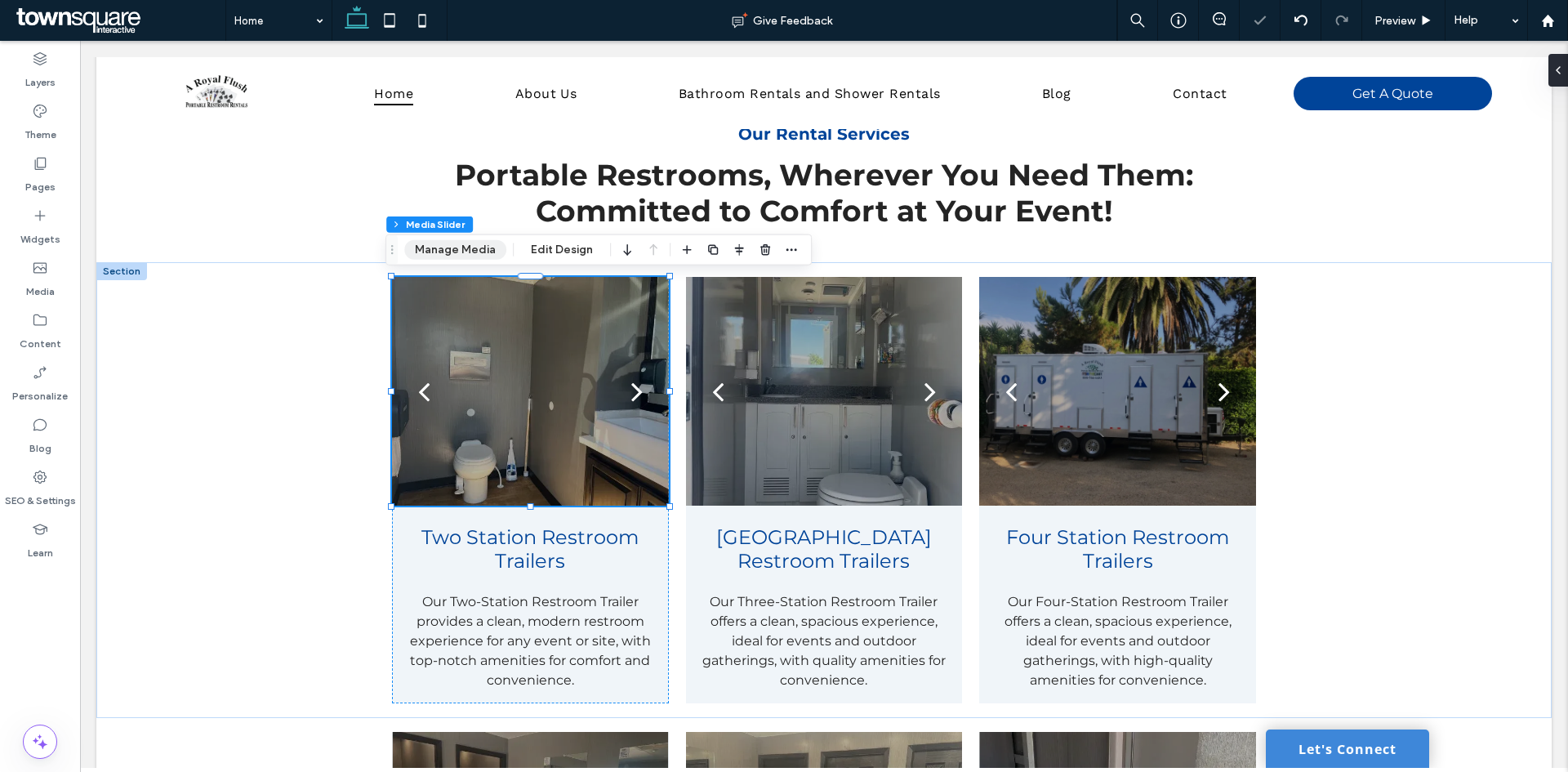
click at [445, 258] on button "Manage Media" at bounding box center [455, 250] width 102 height 19
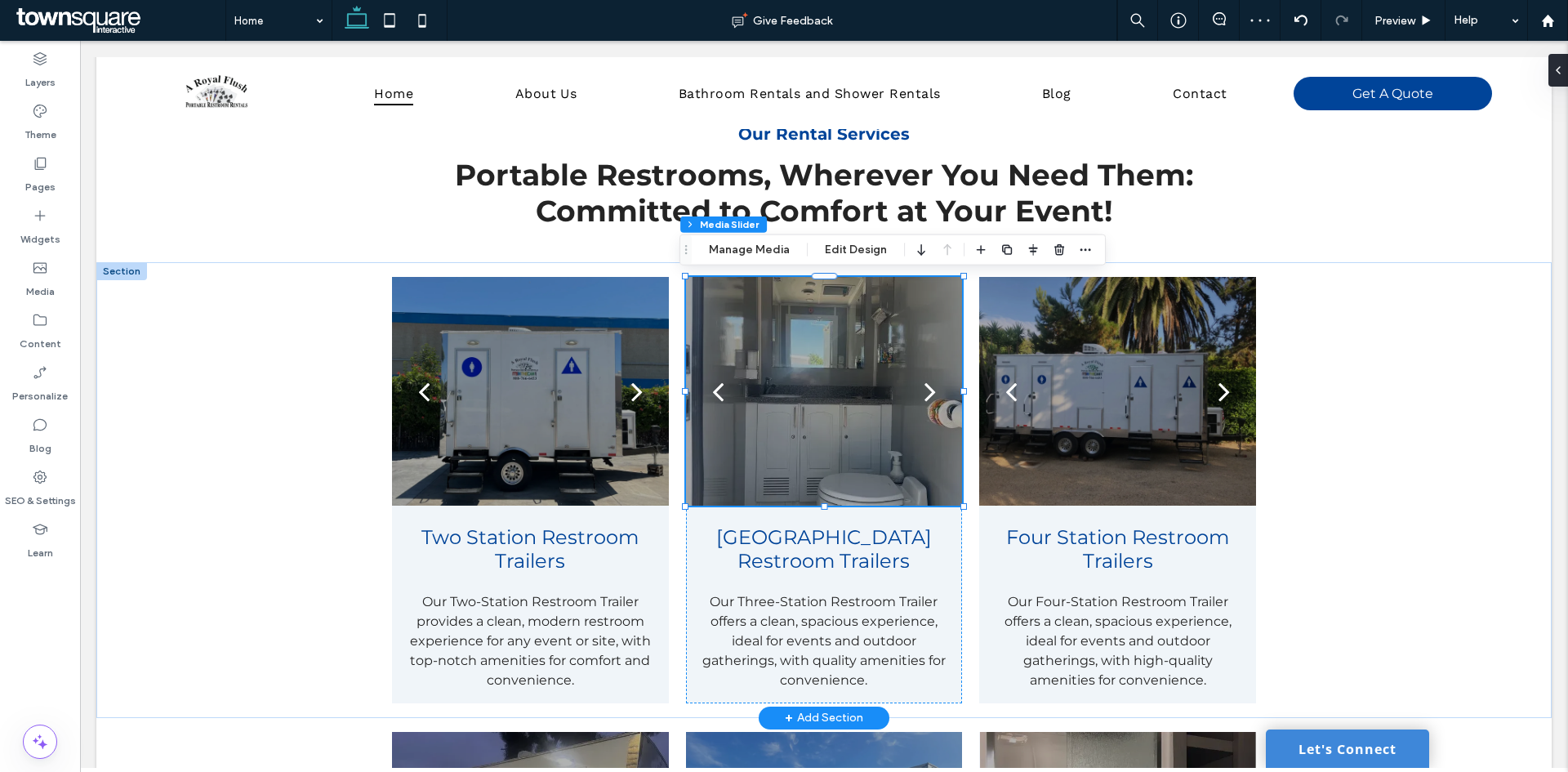
click at [741, 261] on div "Section Column Media Slider Manage Media Edit Design" at bounding box center [893, 250] width 427 height 31
click at [739, 248] on button "Manage Media" at bounding box center [749, 250] width 102 height 19
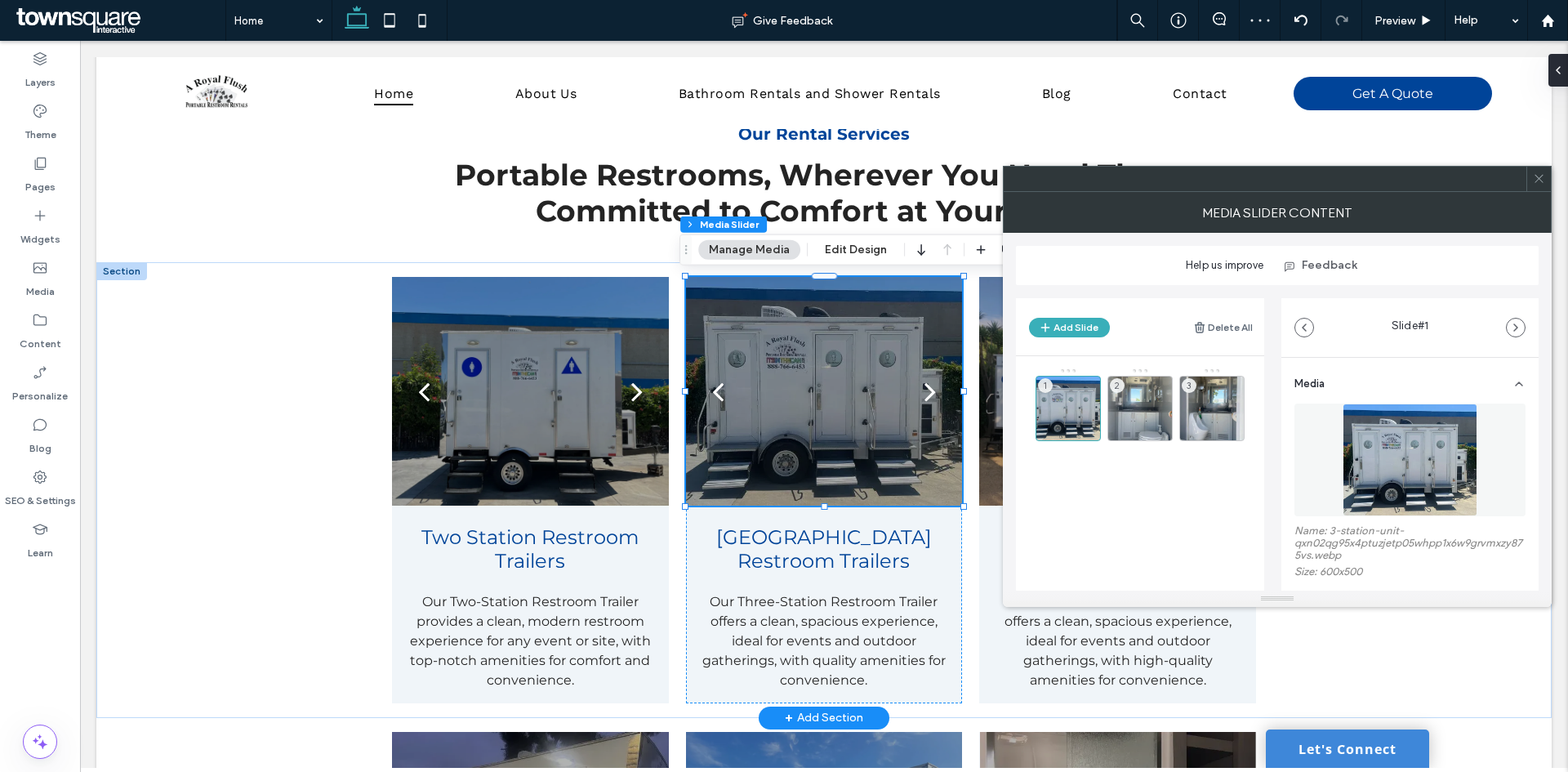
click at [1533, 188] on span at bounding box center [1538, 178] width 12 height 24
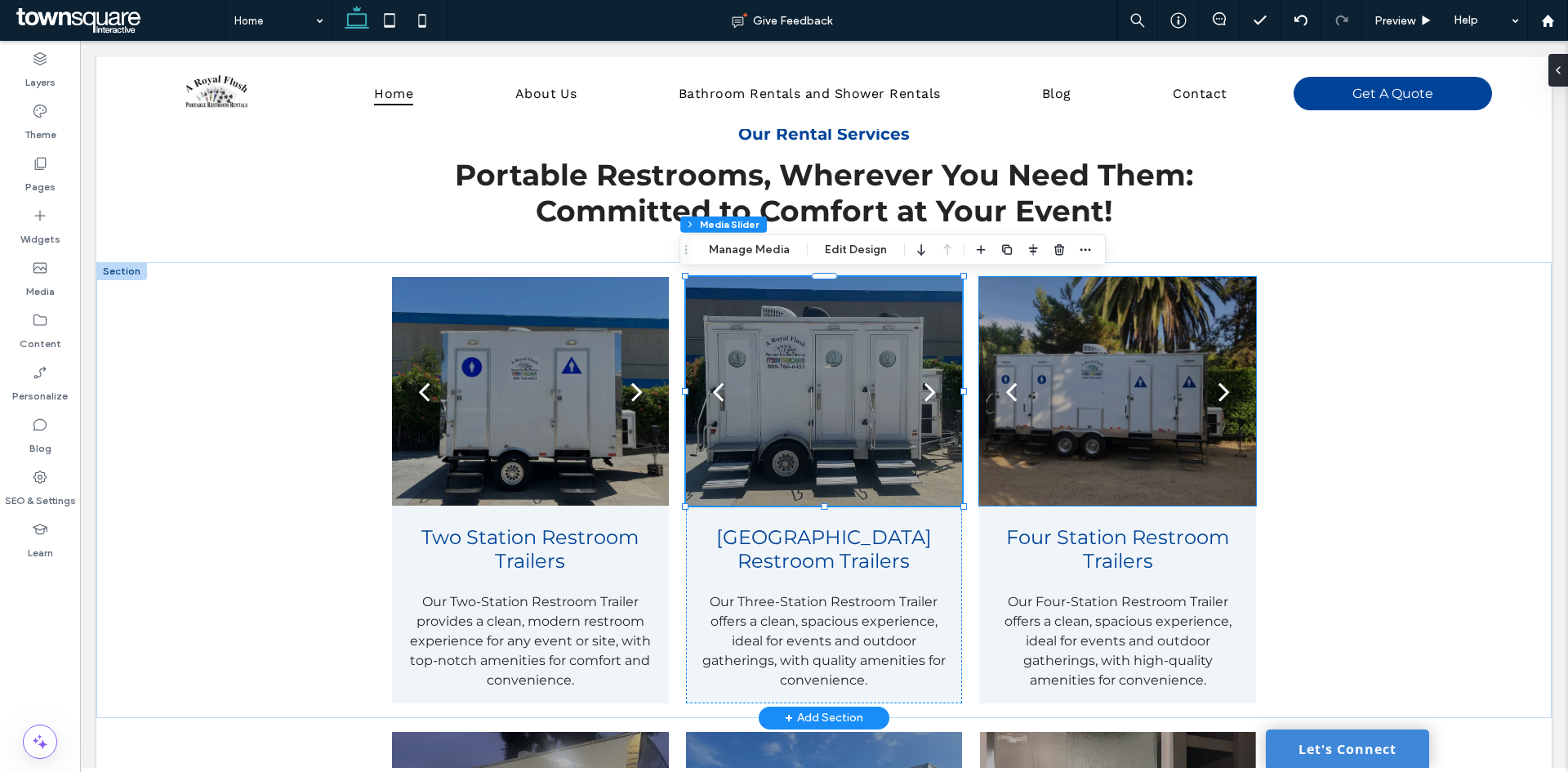
click at [1119, 430] on div at bounding box center [1116, 401] width 276 height 151
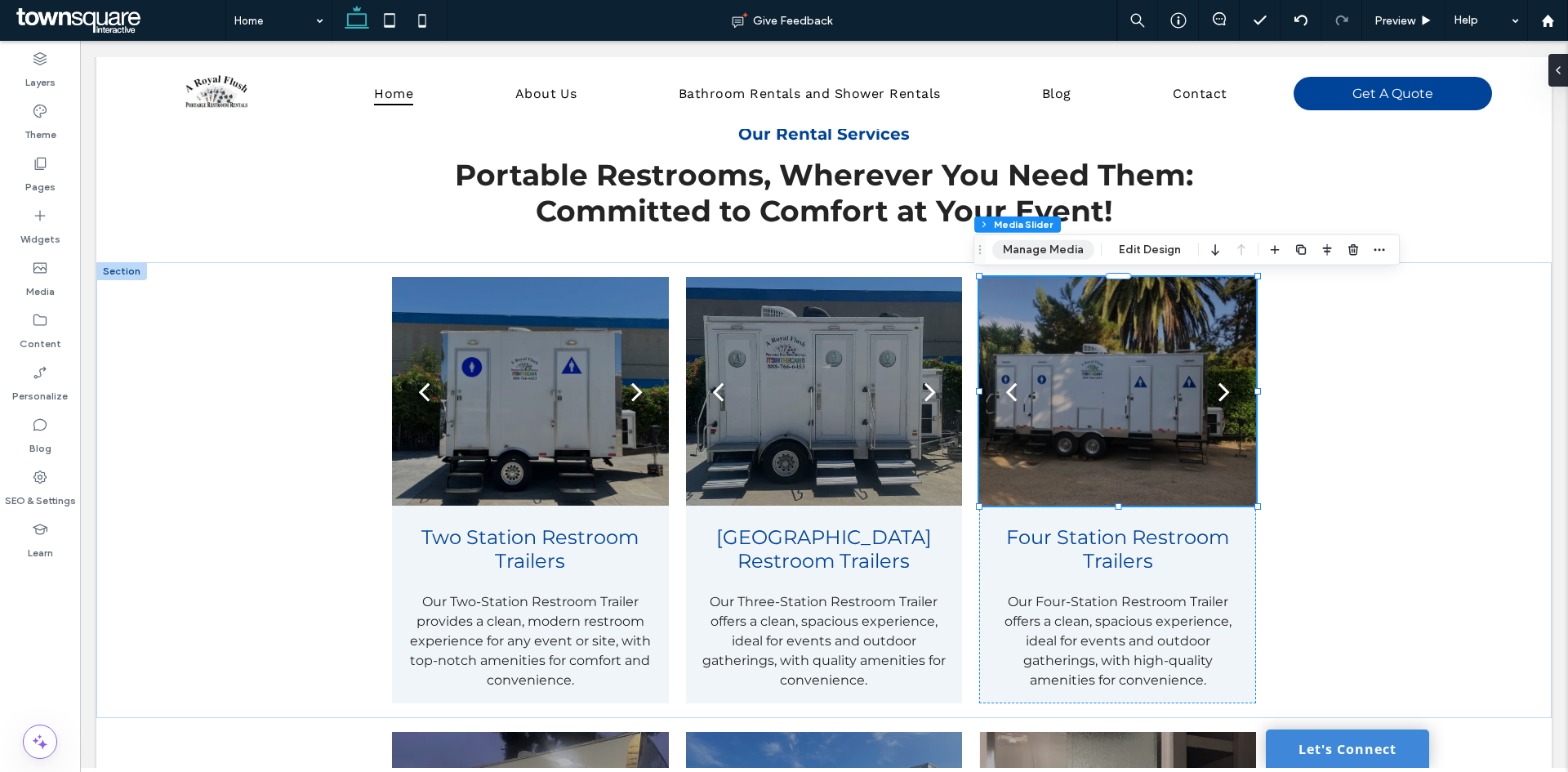
click at [1044, 253] on button "Manage Media" at bounding box center [1043, 250] width 102 height 19
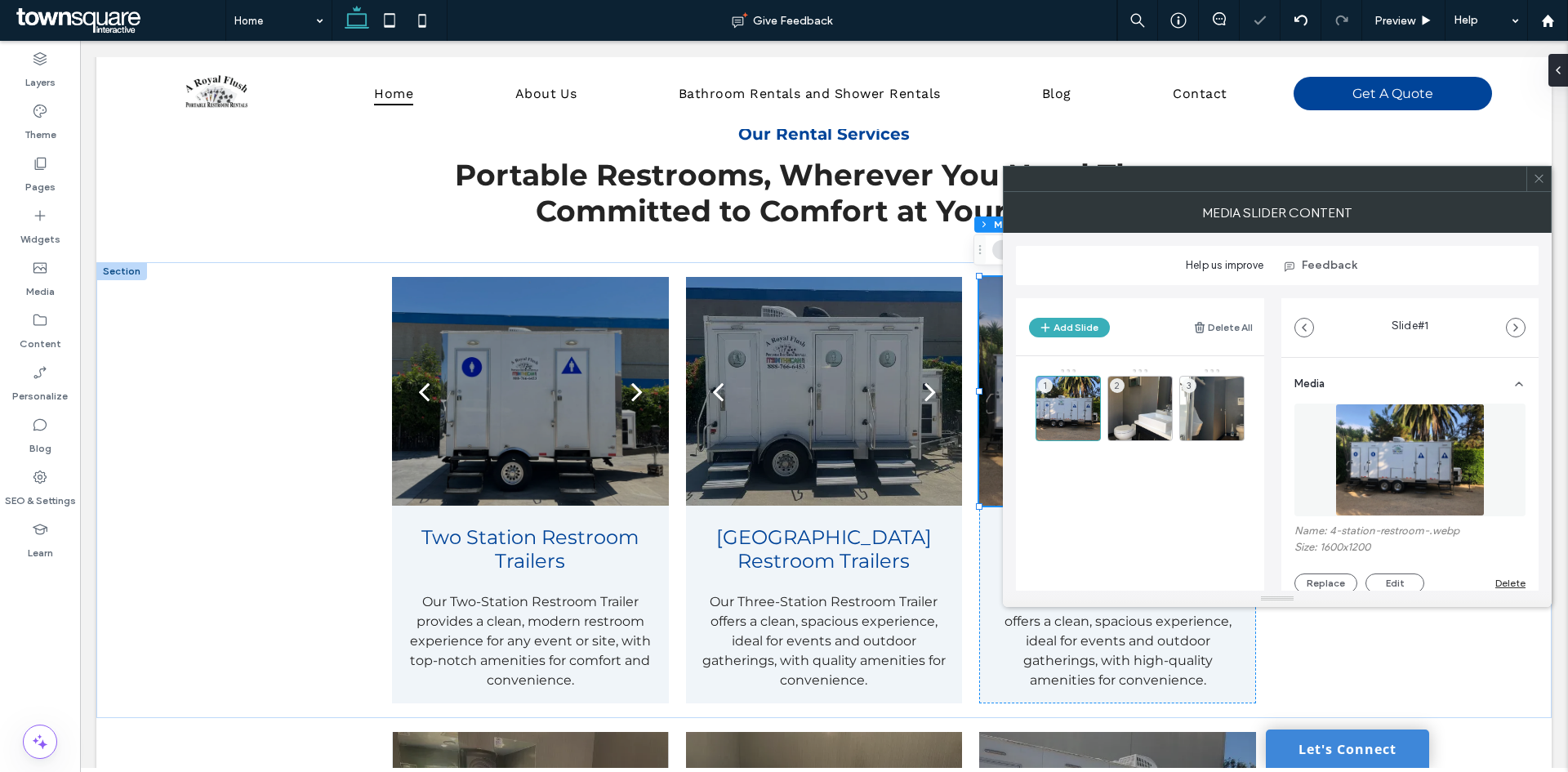
click at [1537, 187] on span at bounding box center [1538, 178] width 12 height 24
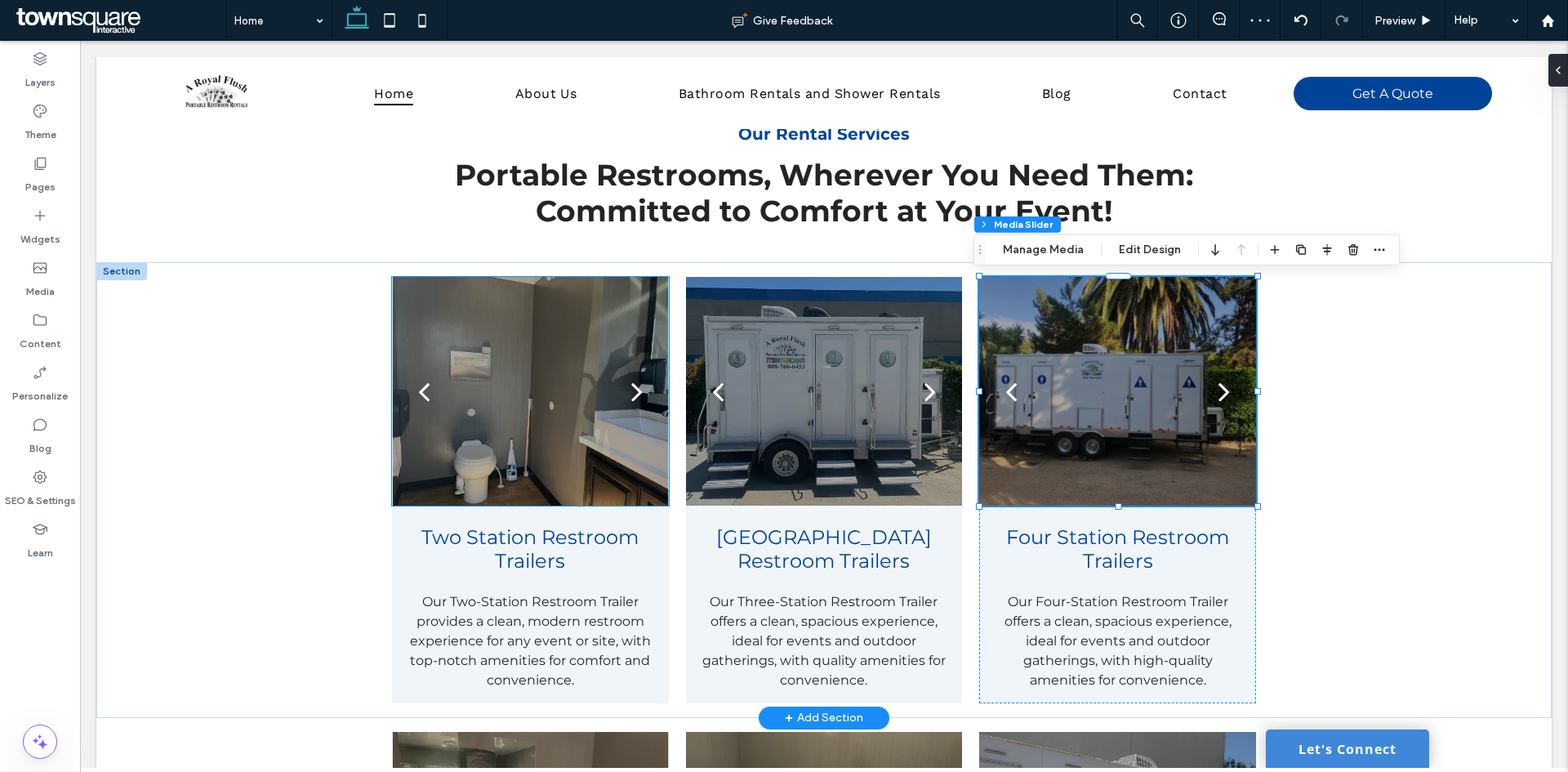
click at [545, 405] on div at bounding box center [529, 401] width 276 height 151
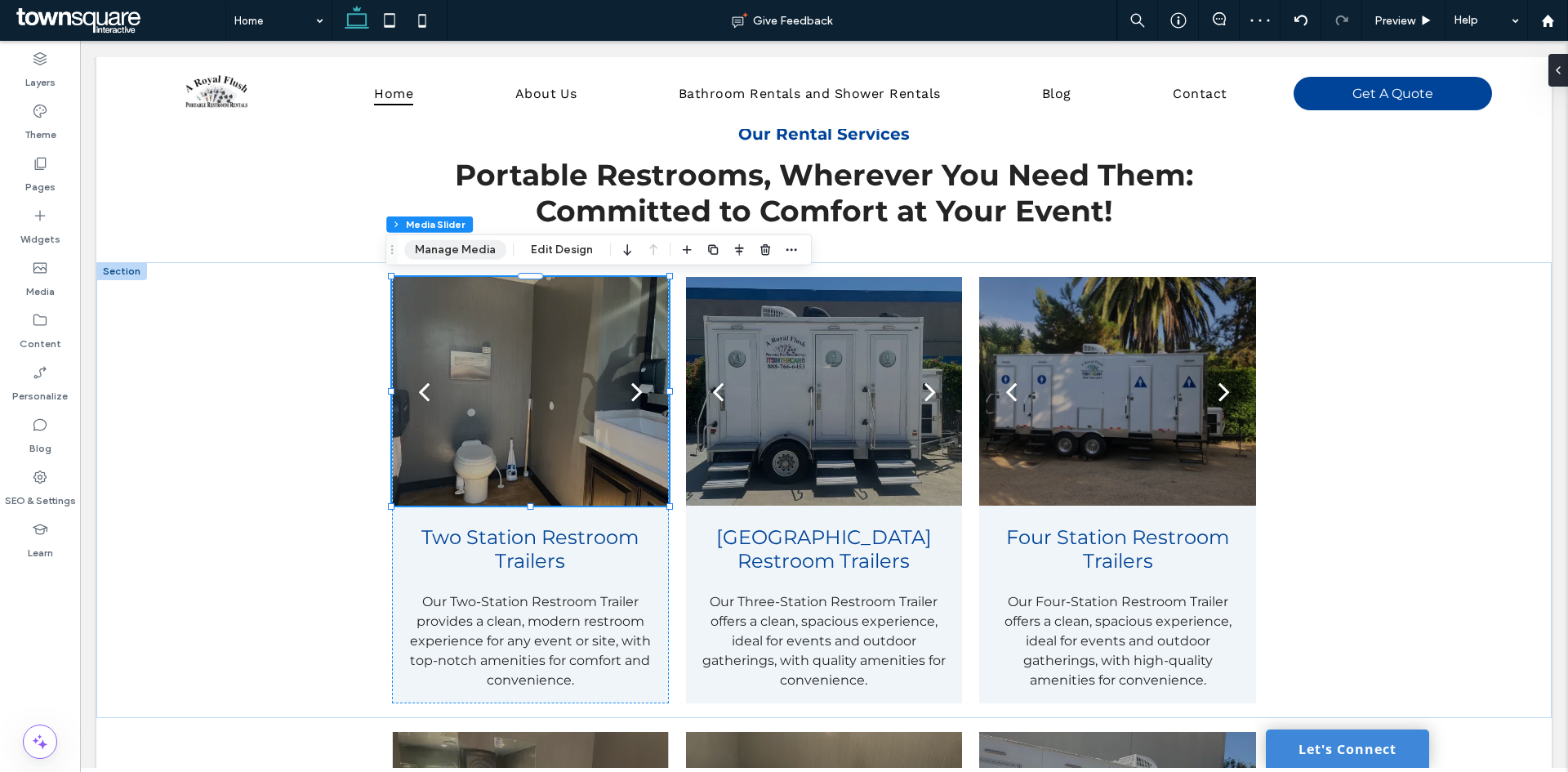
drag, startPoint x: 475, startPoint y: 248, endPoint x: 624, endPoint y: 283, distance: 153.1
click at [475, 248] on button "Manage Media" at bounding box center [455, 250] width 102 height 19
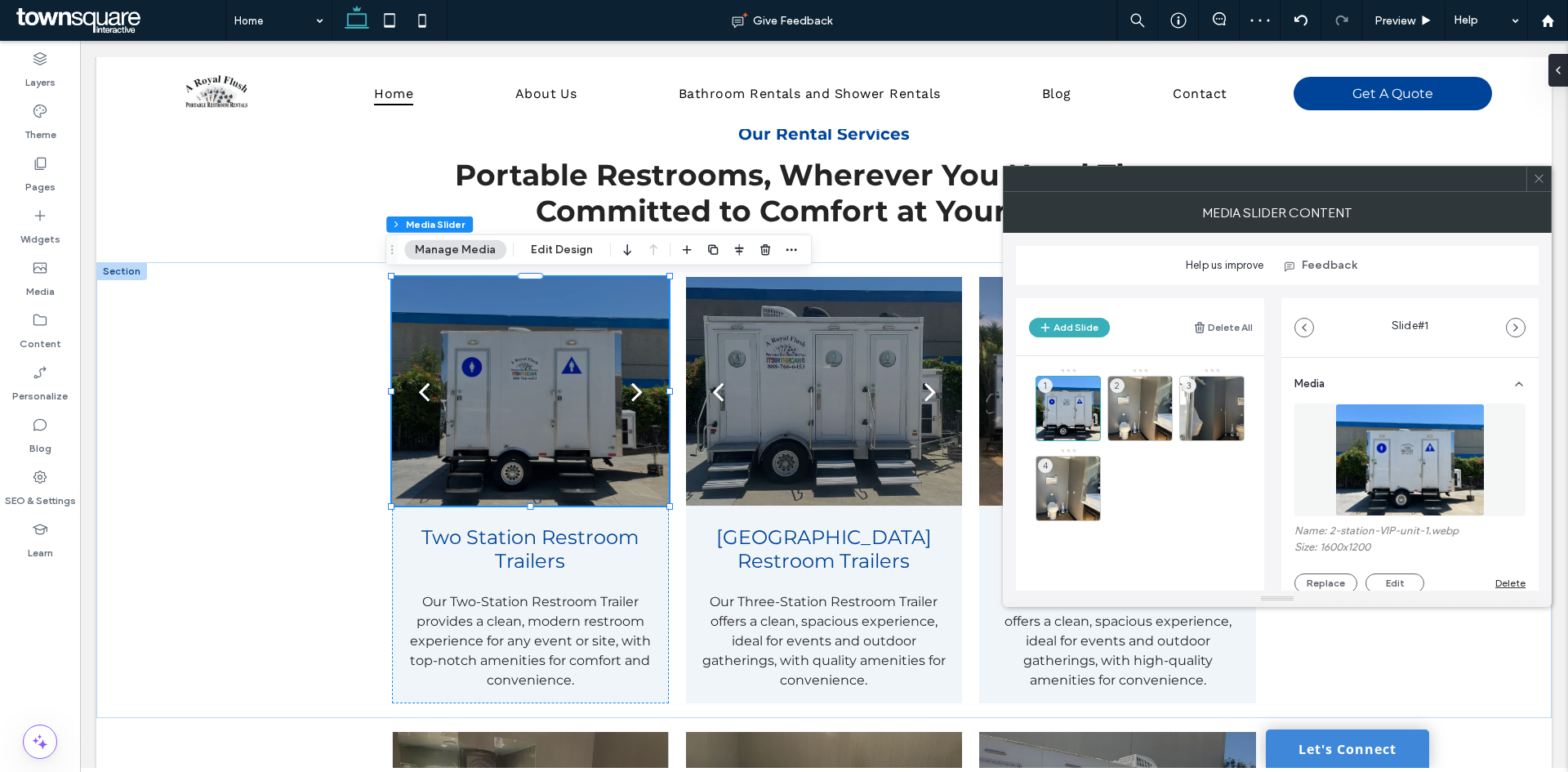
click at [1537, 180] on icon at bounding box center [1538, 178] width 12 height 12
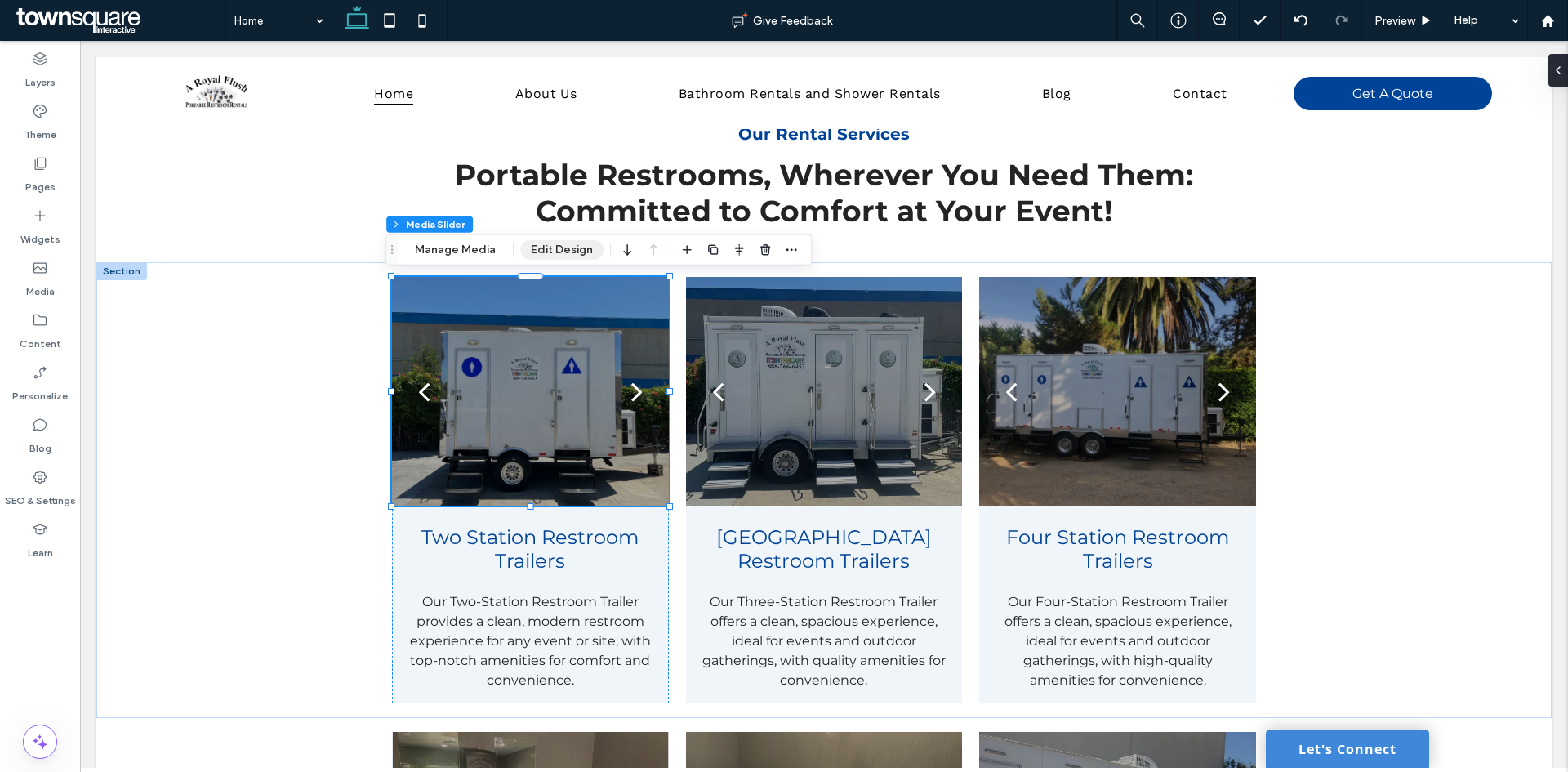
drag, startPoint x: 536, startPoint y: 259, endPoint x: 483, endPoint y: 232, distance: 59.5
click at [536, 259] on button "Edit Design" at bounding box center [561, 250] width 84 height 19
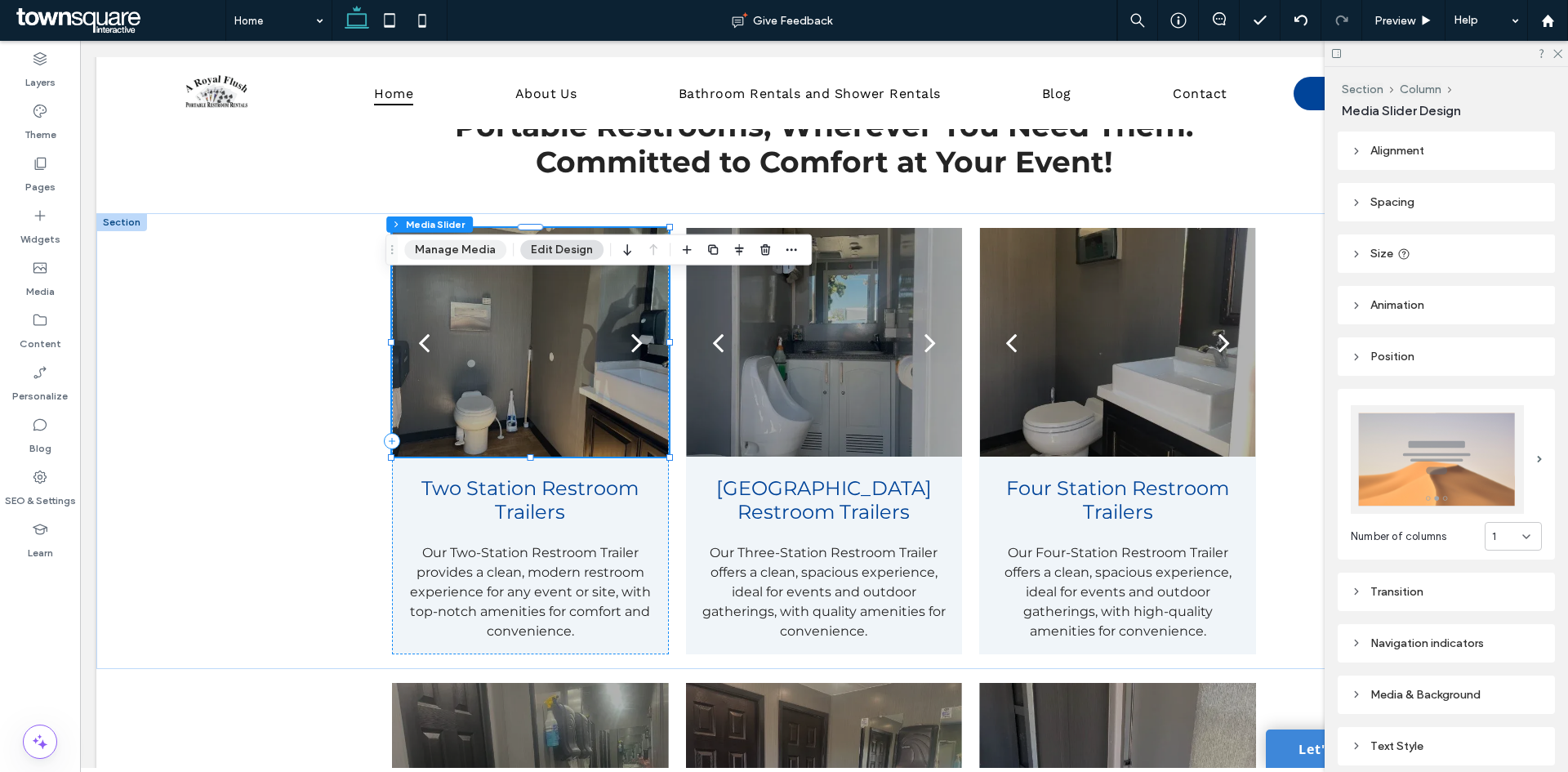
click at [468, 259] on button "Manage Media" at bounding box center [455, 250] width 102 height 19
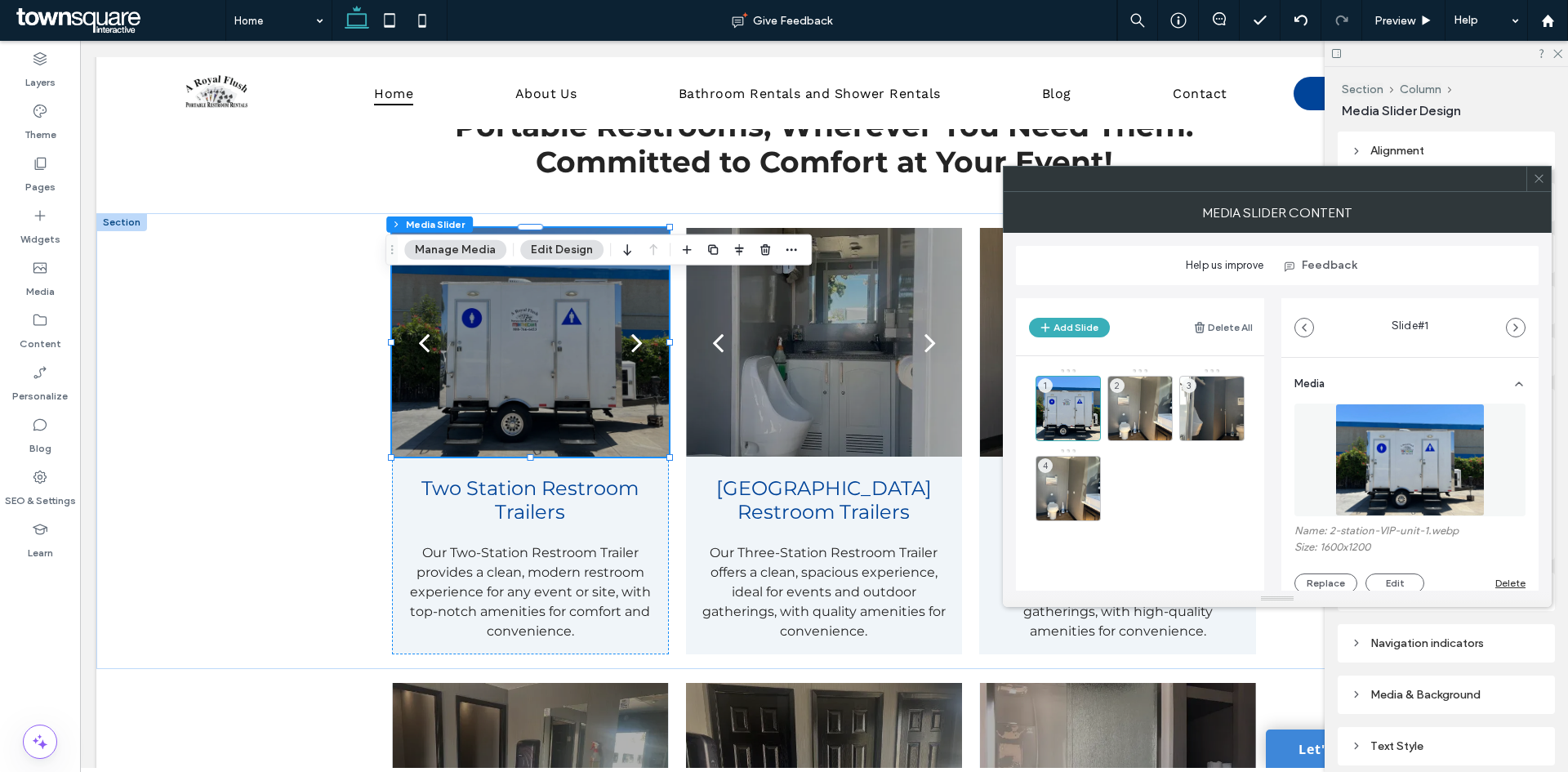
click at [1542, 176] on use at bounding box center [1538, 179] width 8 height 8
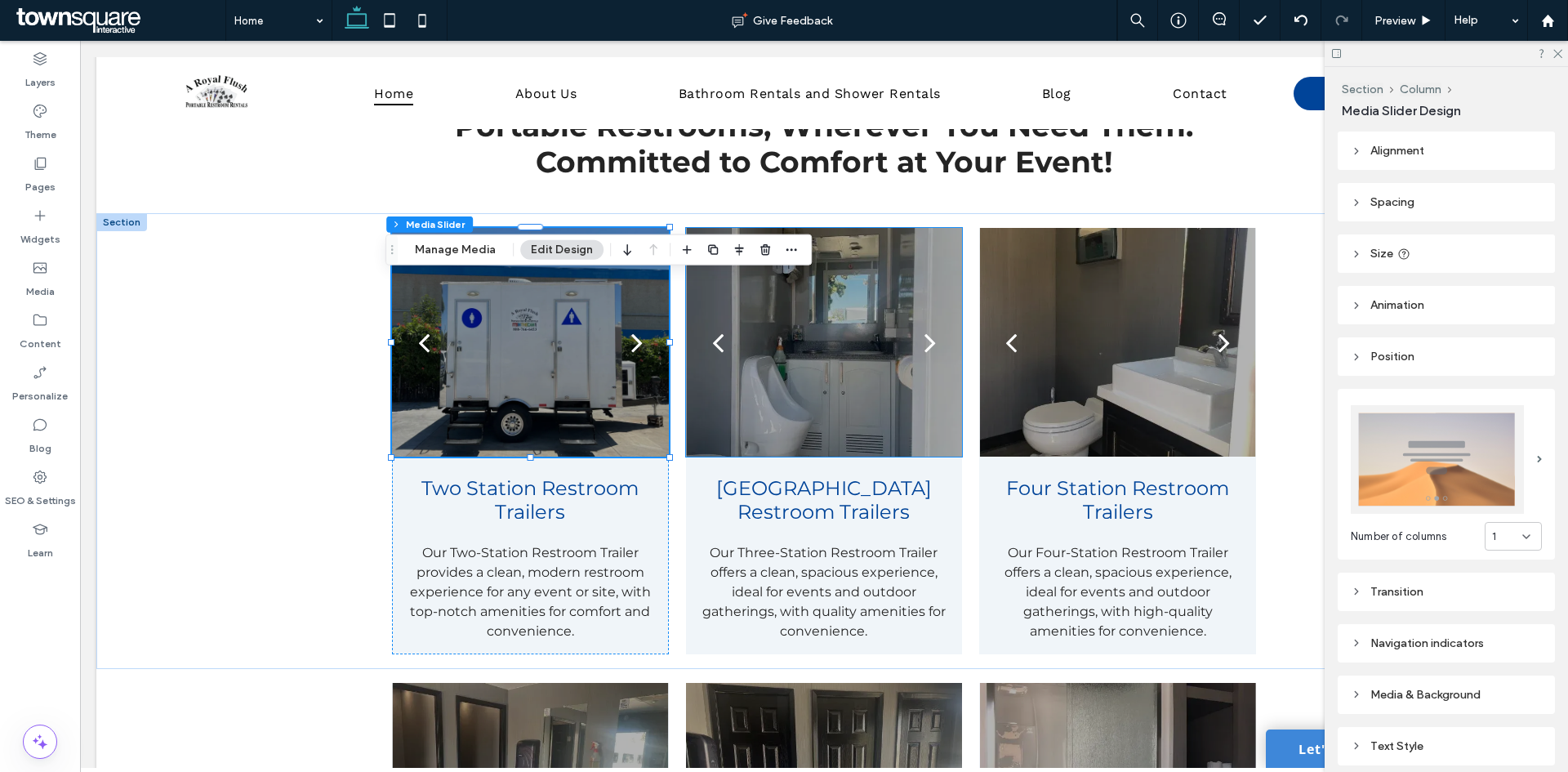
click at [802, 361] on div at bounding box center [823, 352] width 276 height 151
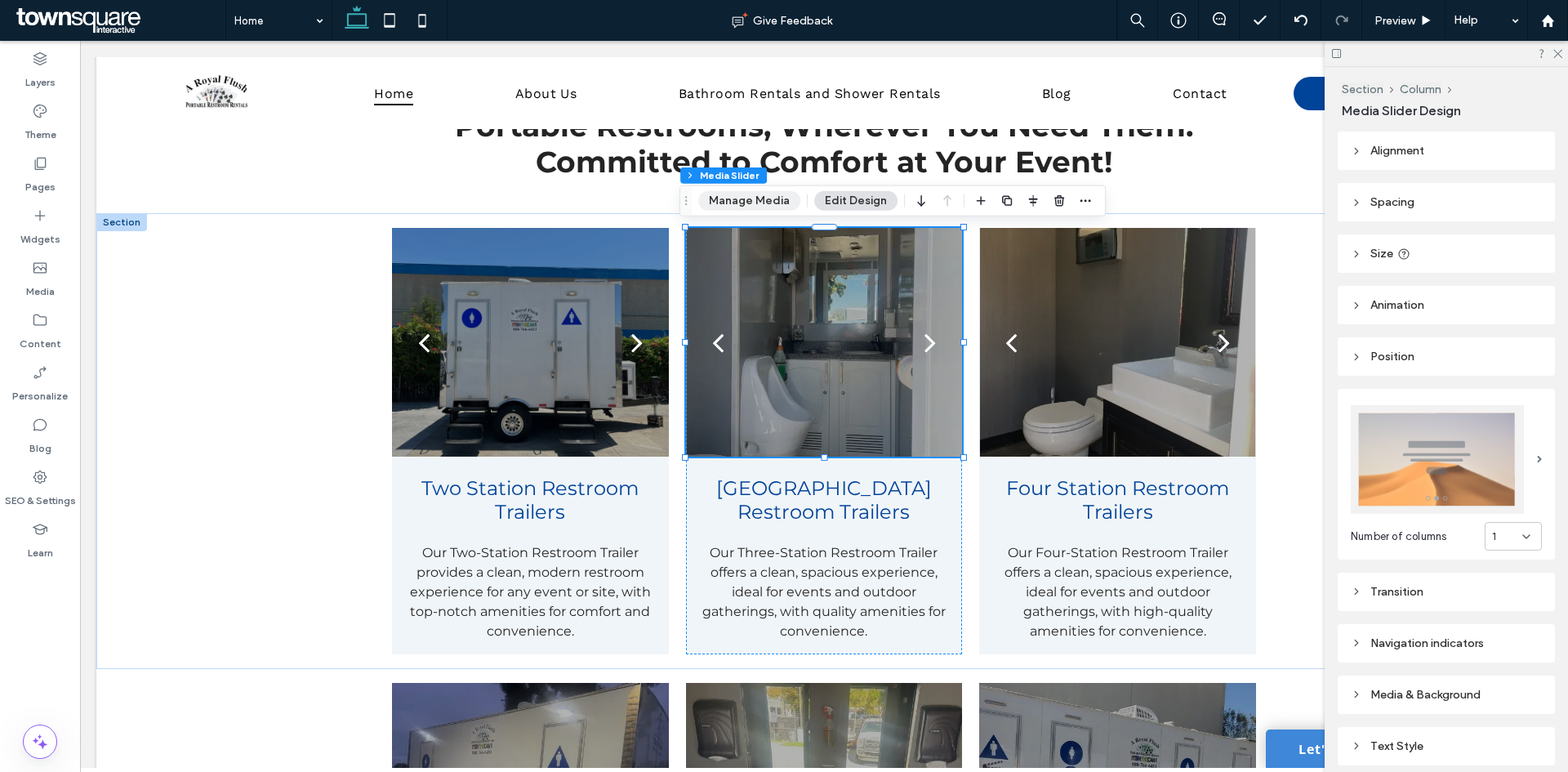
click at [741, 207] on button "Manage Media" at bounding box center [749, 201] width 102 height 19
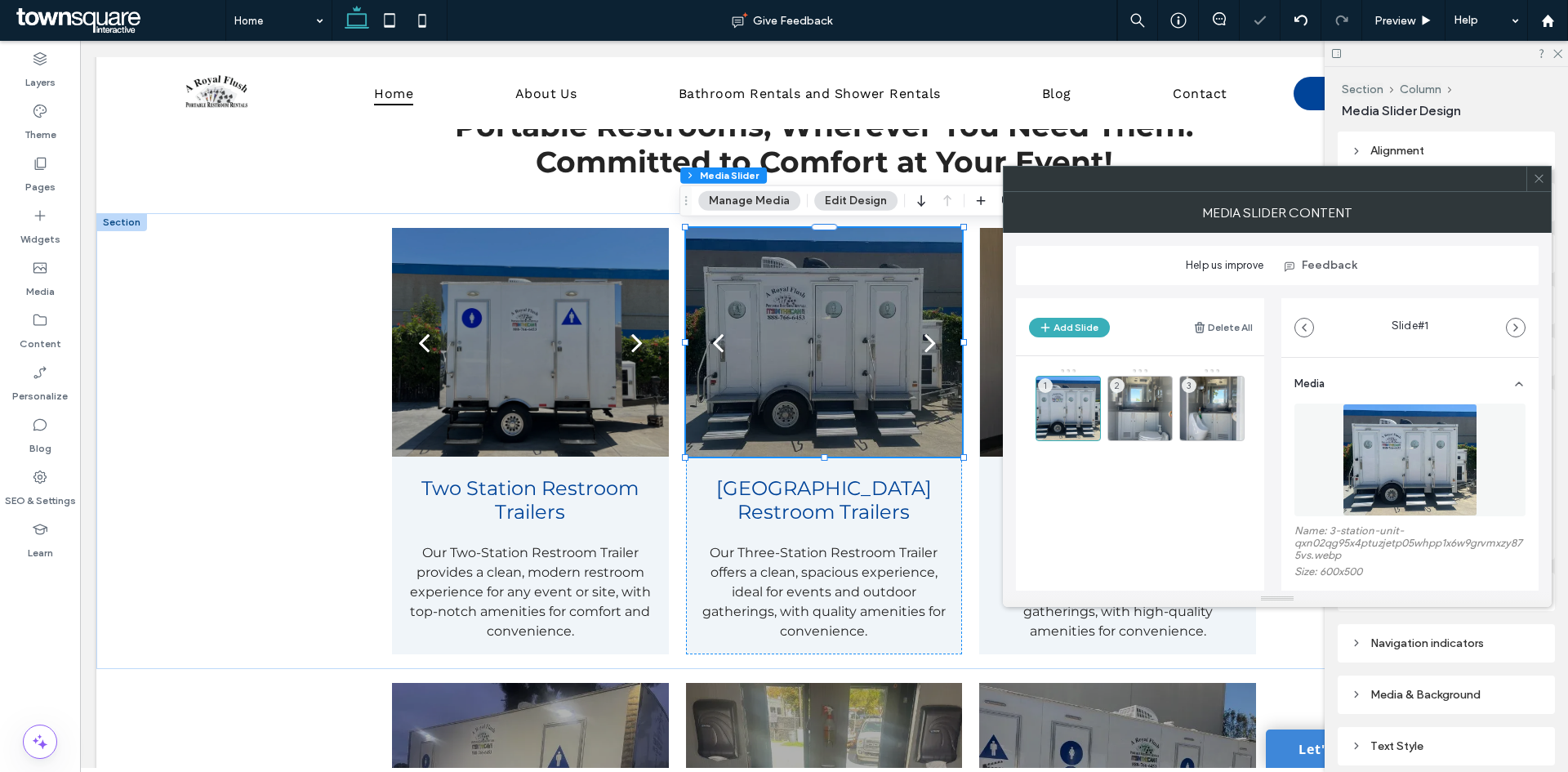
click at [1544, 181] on div at bounding box center [1538, 178] width 24 height 24
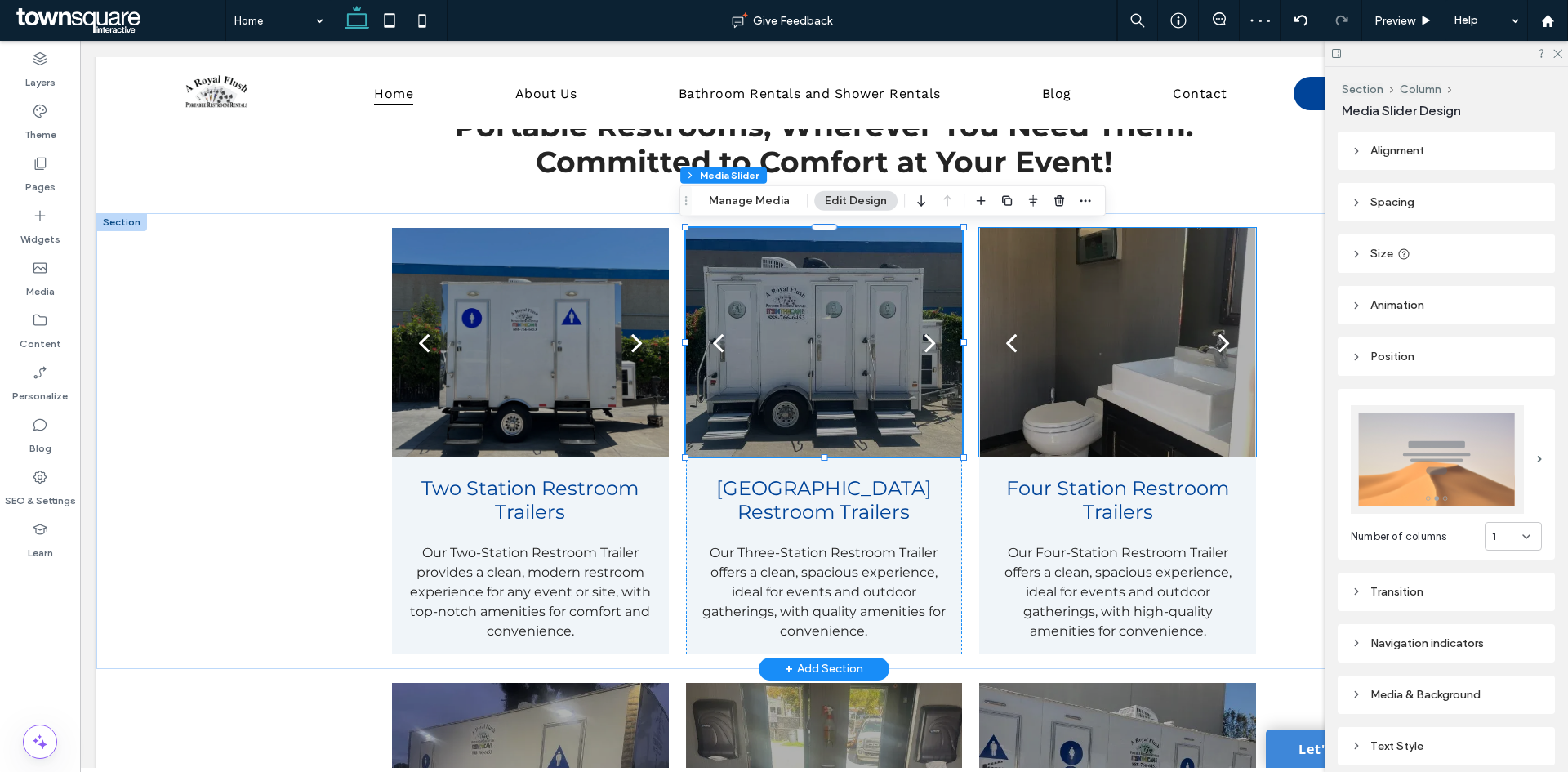
click at [1170, 328] on div at bounding box center [1116, 352] width 276 height 151
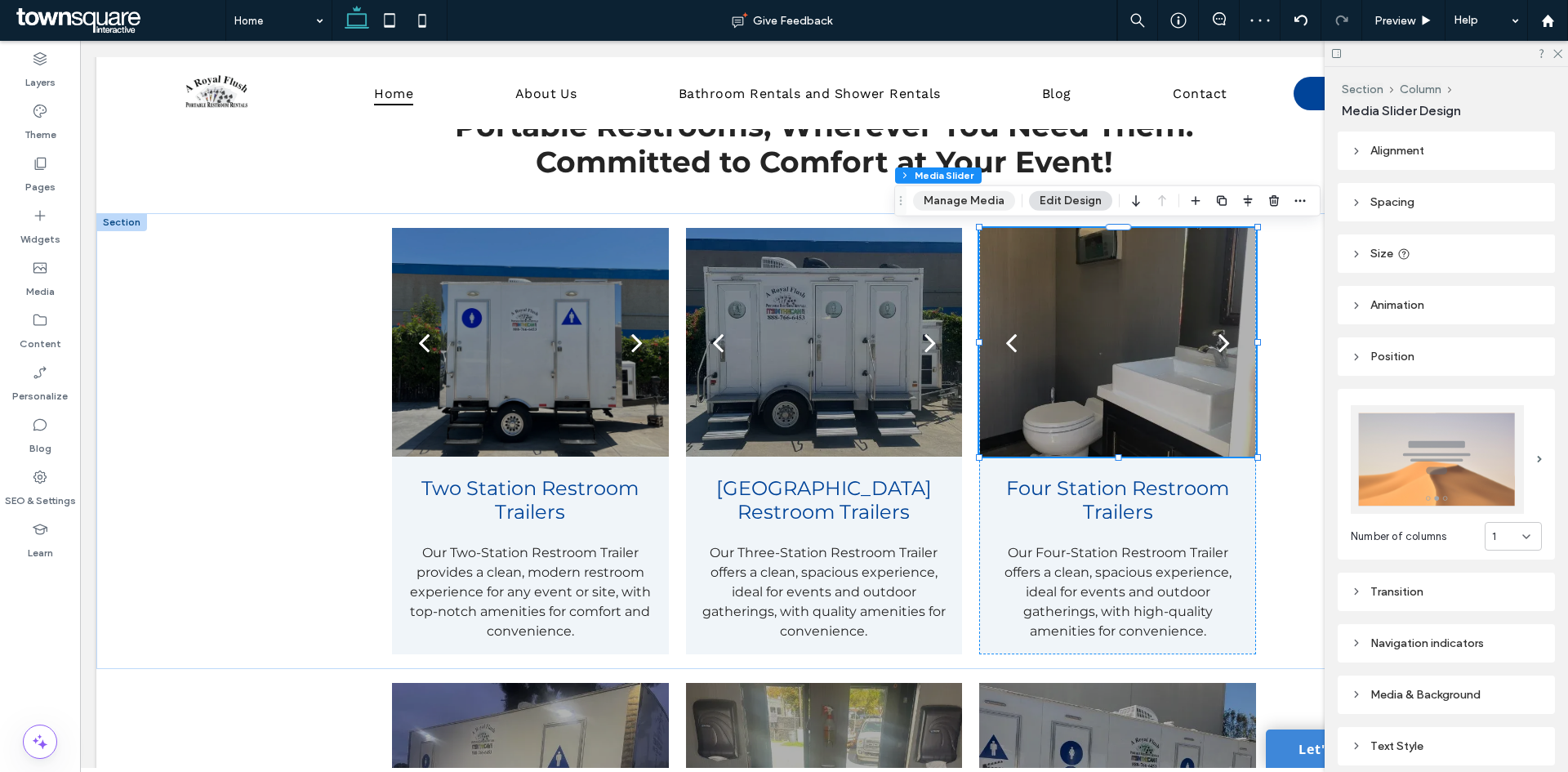
click at [973, 191] on button "Manage Media" at bounding box center [964, 201] width 102 height 19
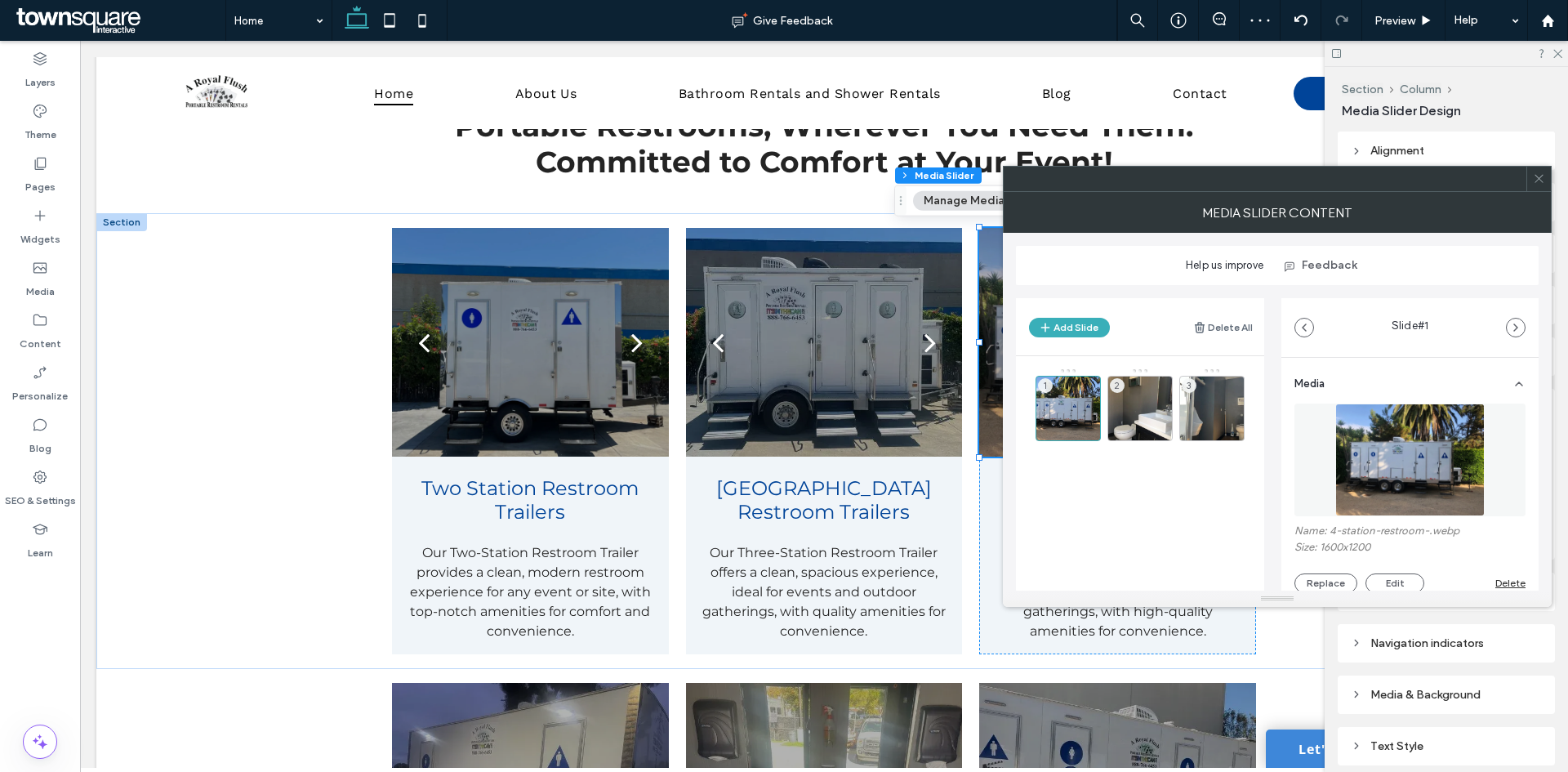
drag, startPoint x: 1542, startPoint y: 177, endPoint x: 786, endPoint y: 436, distance: 799.1
click at [1542, 177] on icon at bounding box center [1538, 178] width 12 height 12
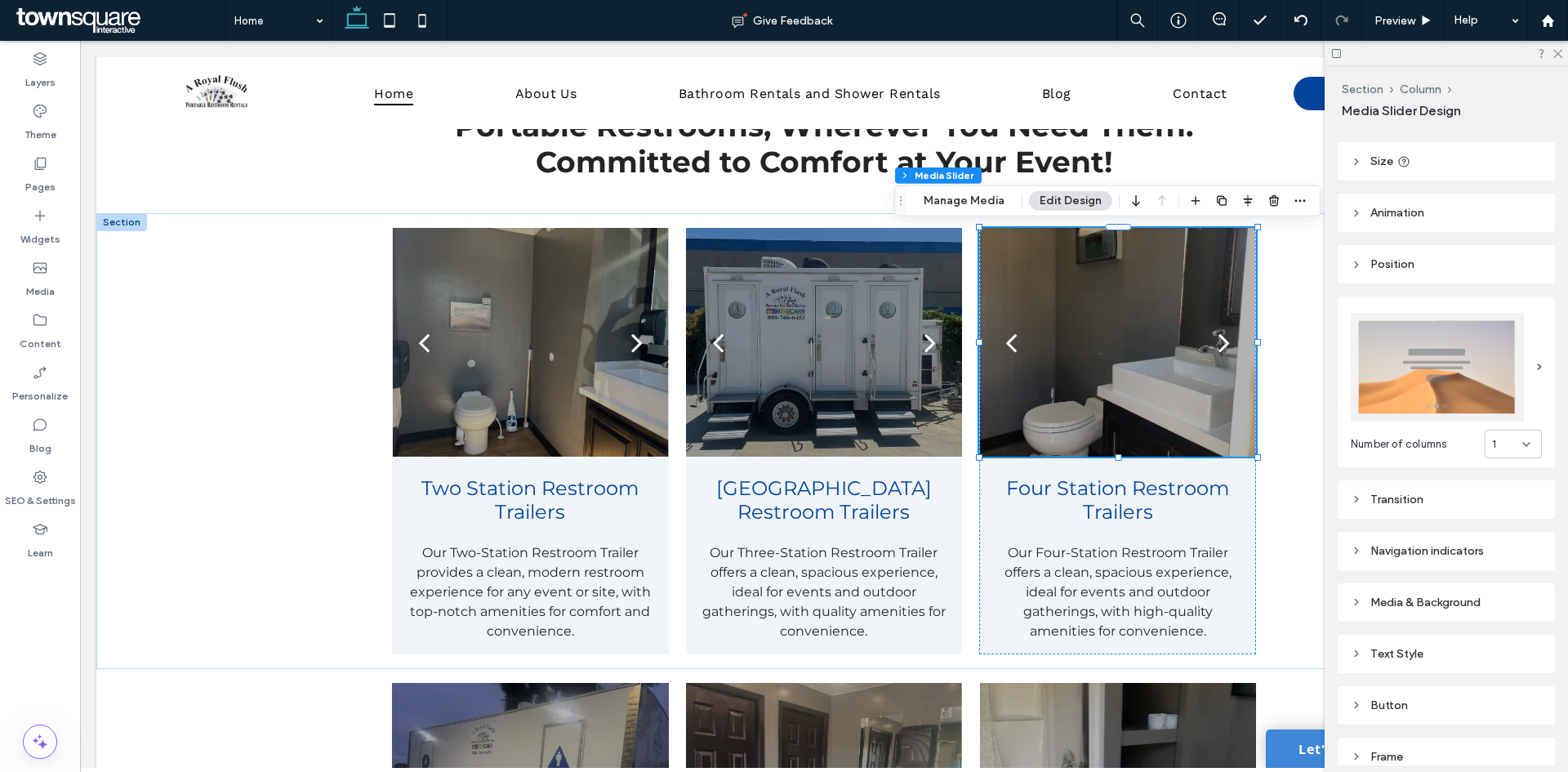
scroll to position [0, 0]
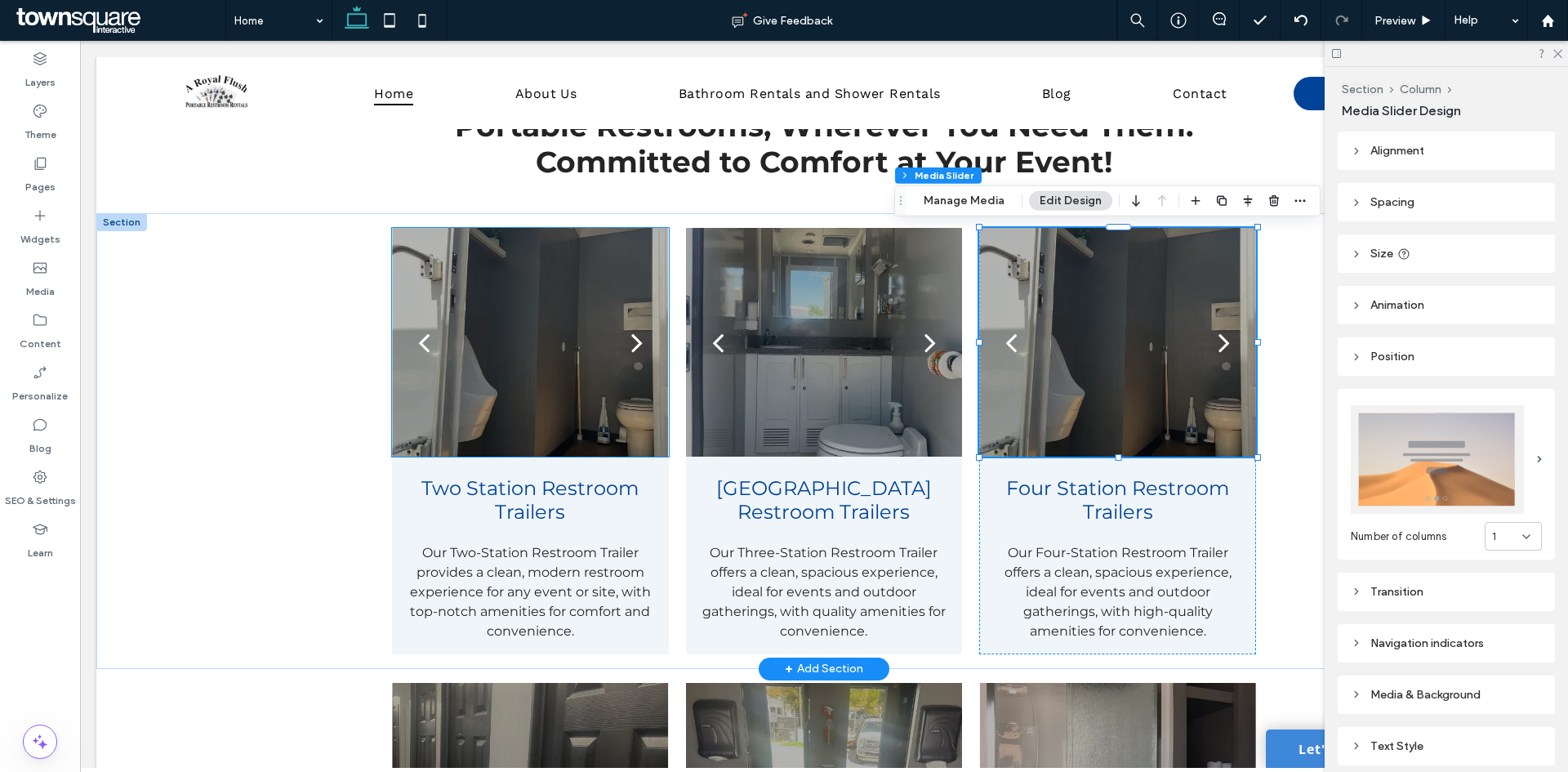
click at [504, 357] on div at bounding box center [529, 352] width 276 height 151
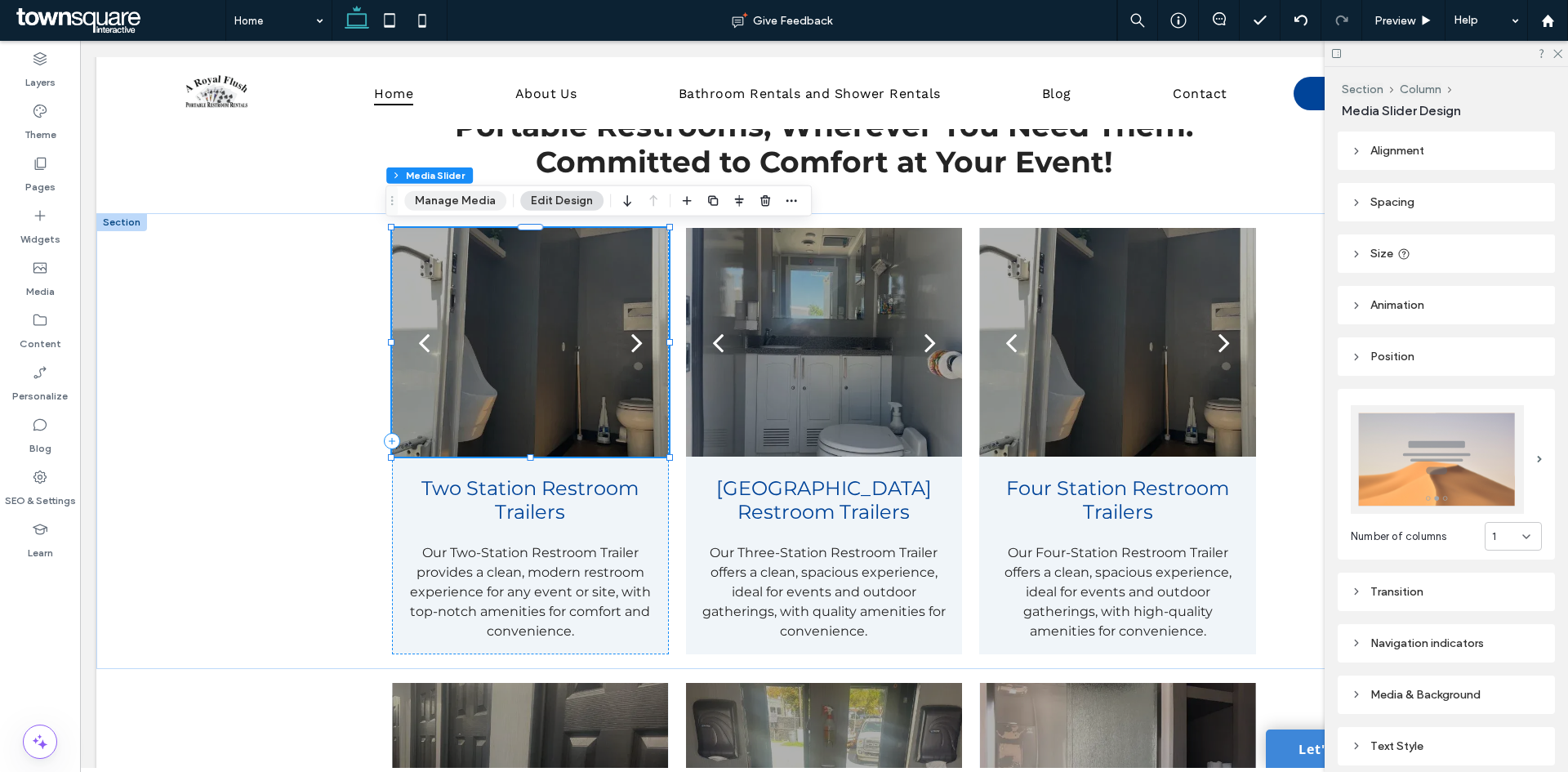
click at [464, 204] on button "Manage Media" at bounding box center [455, 201] width 102 height 19
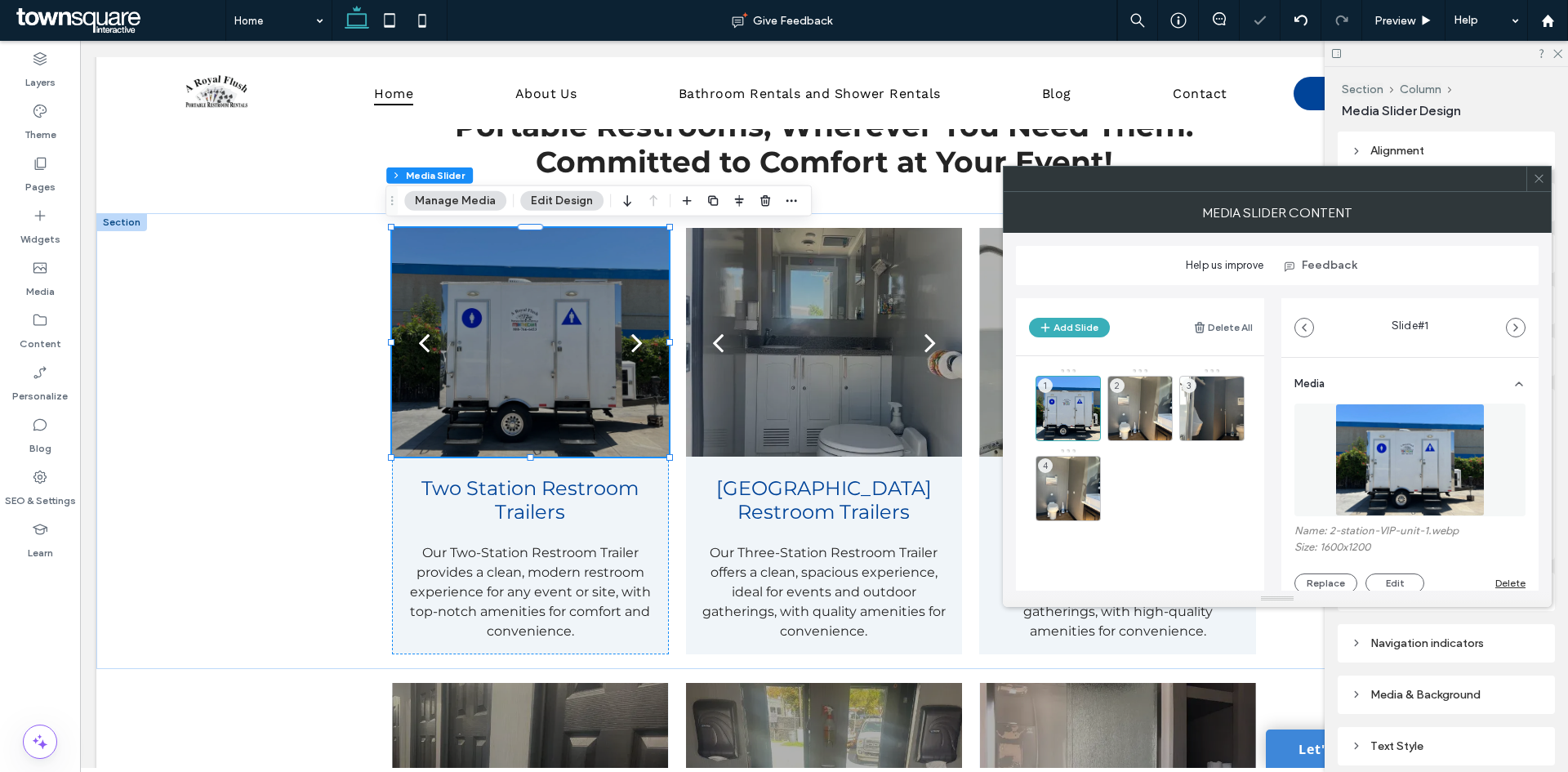
click at [1539, 186] on span at bounding box center [1538, 178] width 12 height 24
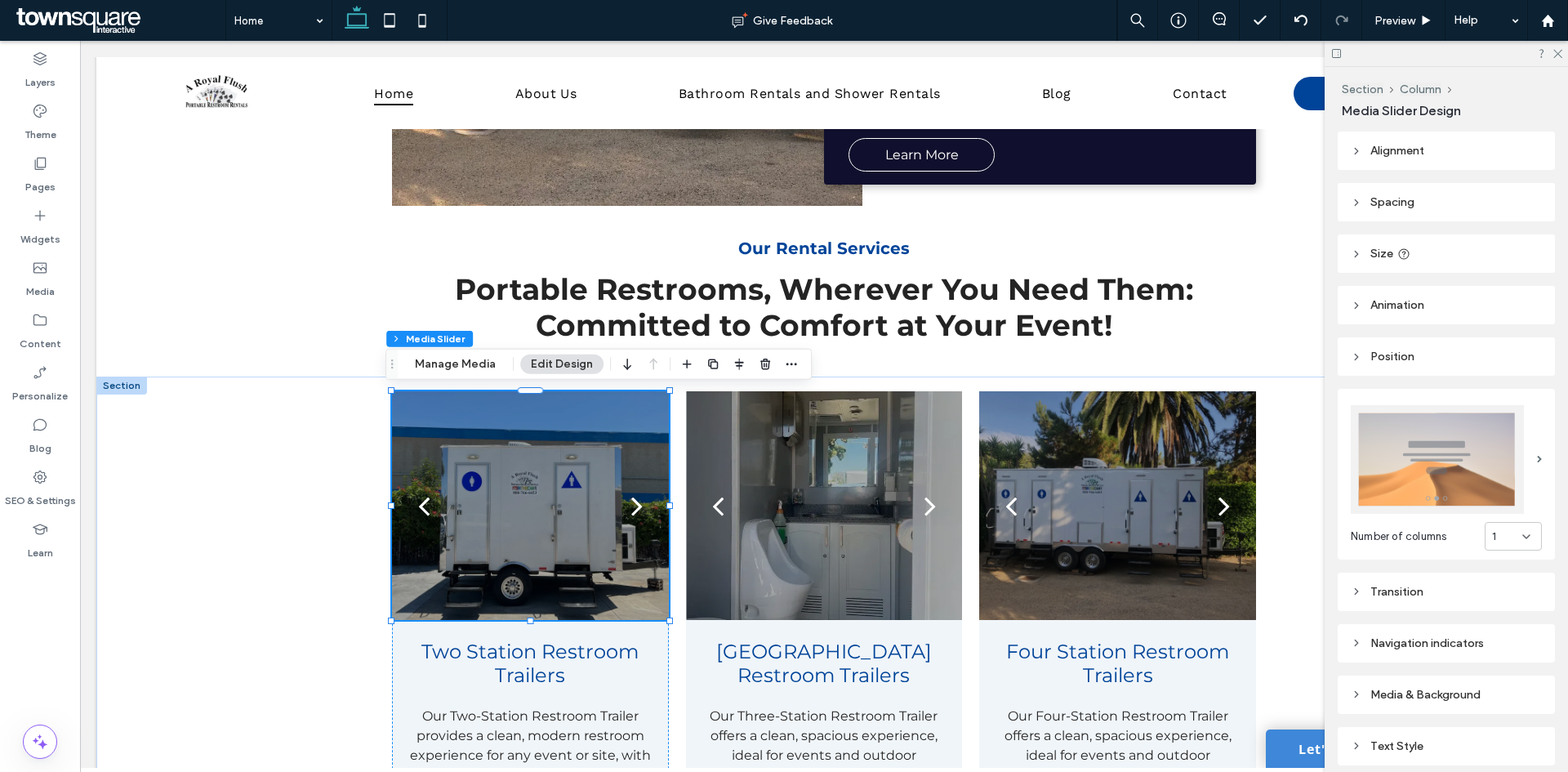
scroll to position [162, 0]
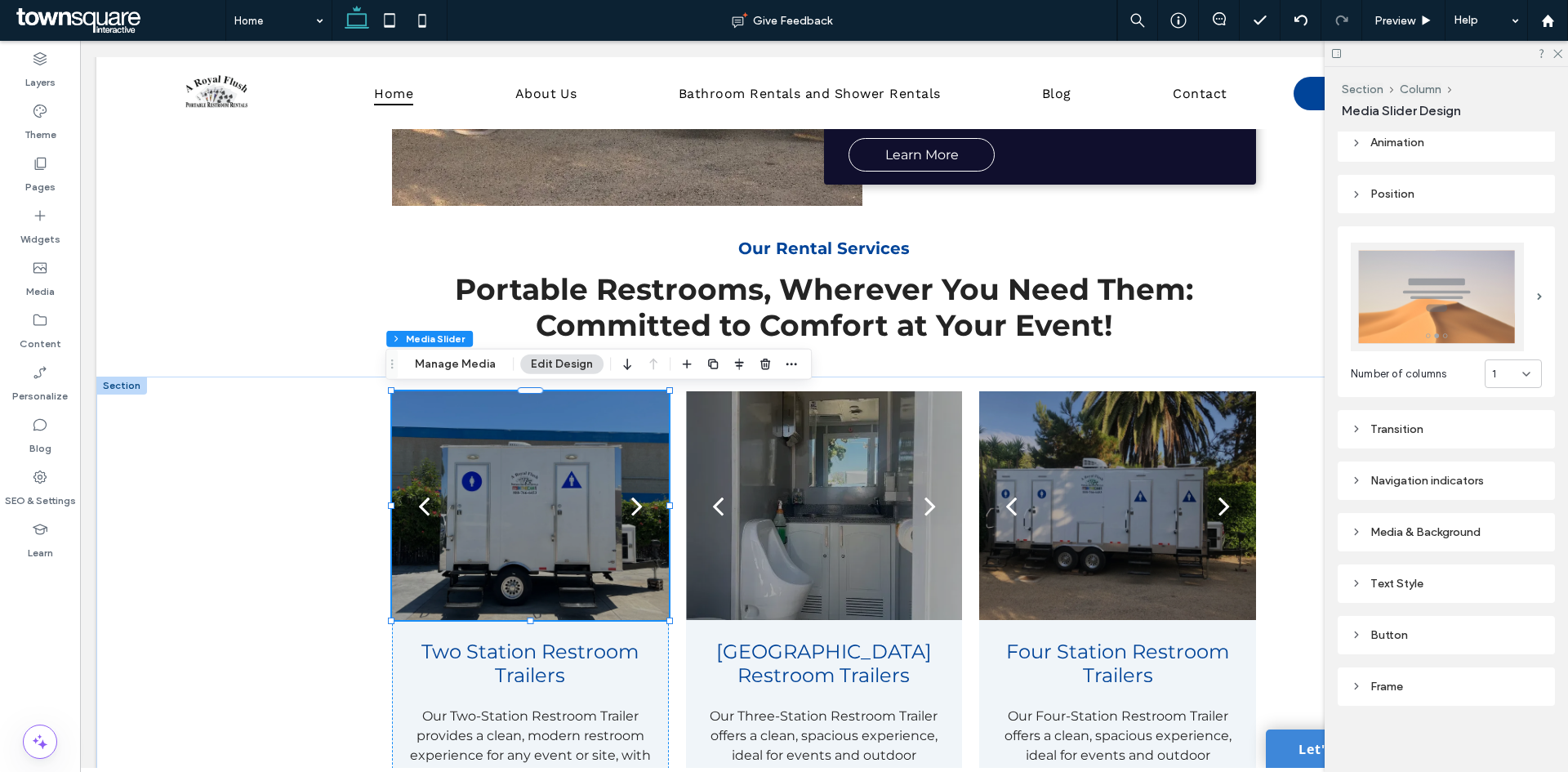
click at [1394, 422] on div "Transition" at bounding box center [1446, 429] width 191 height 13
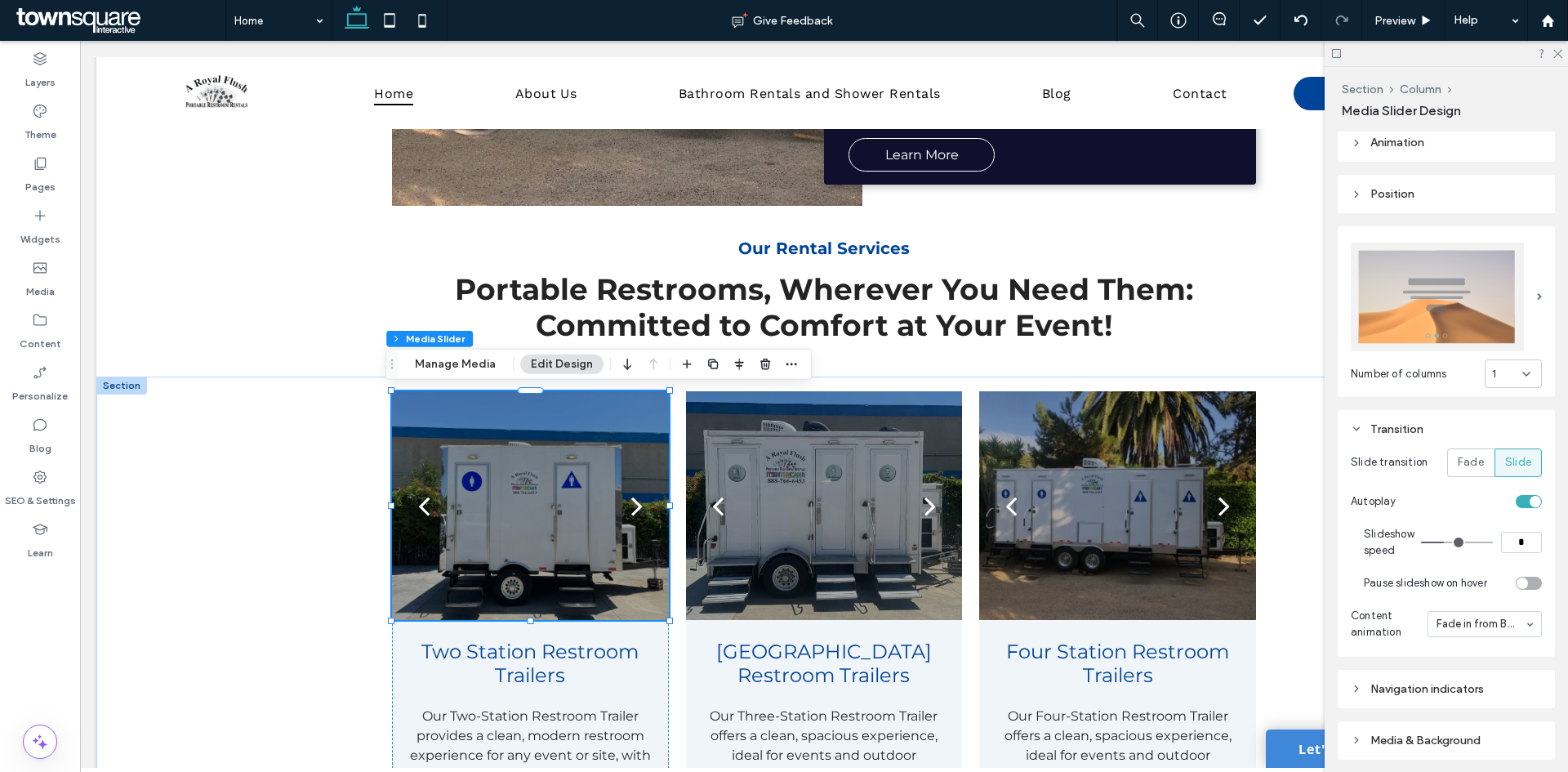
scroll to position [244, 0]
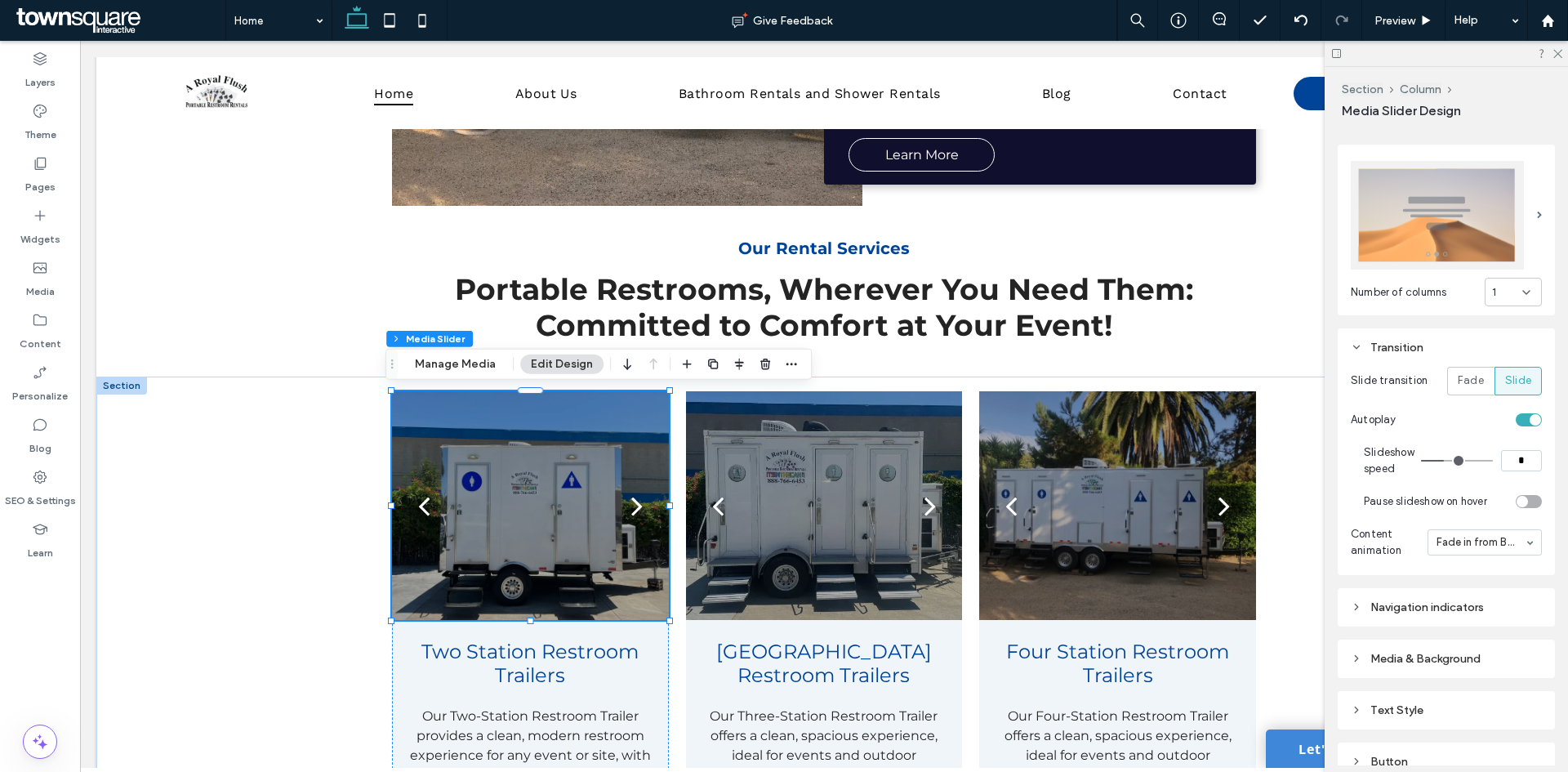
click at [1531, 413] on div "toggle" at bounding box center [1528, 420] width 26 height 13
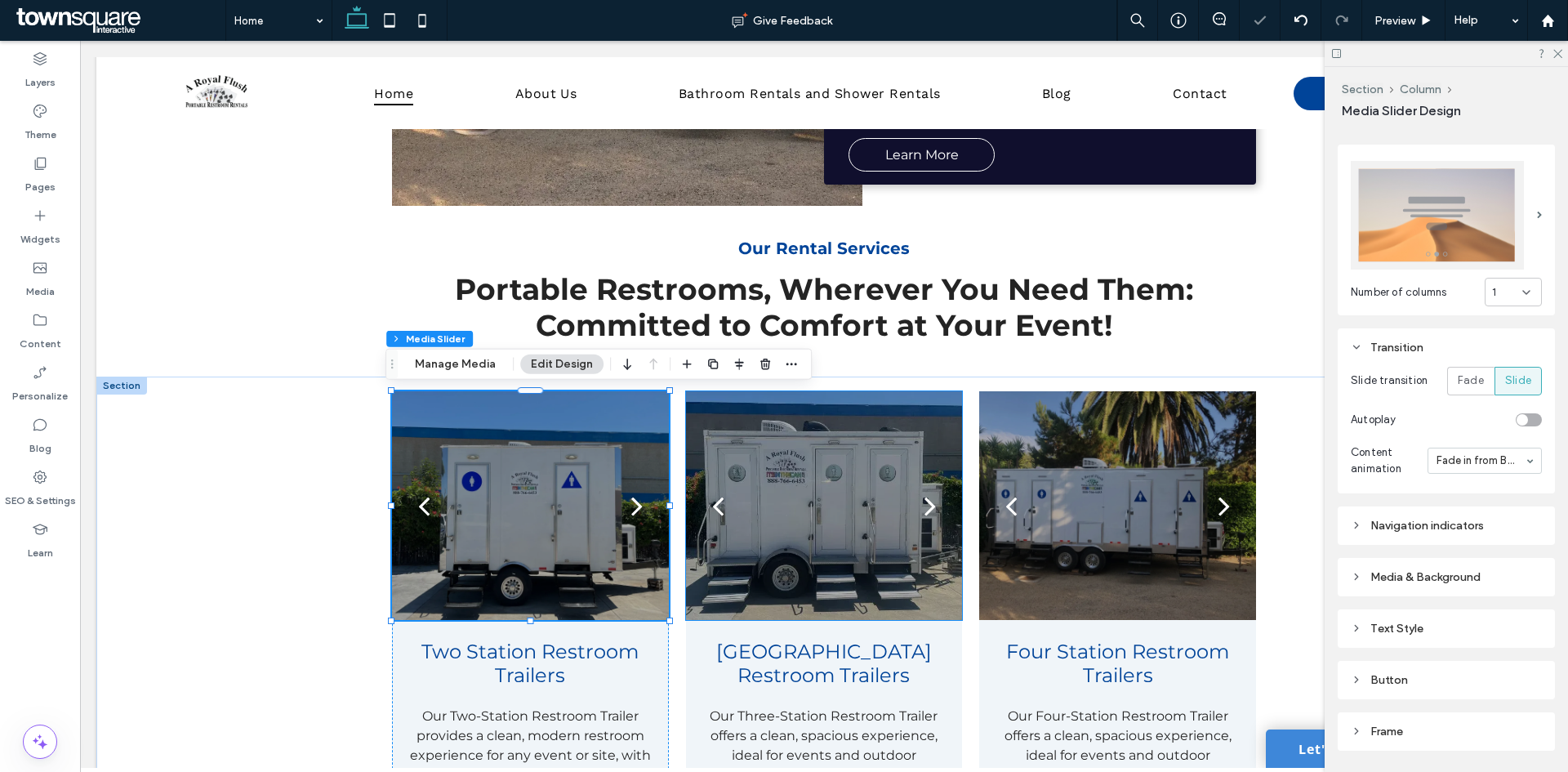
click at [873, 472] on div at bounding box center [823, 515] width 276 height 151
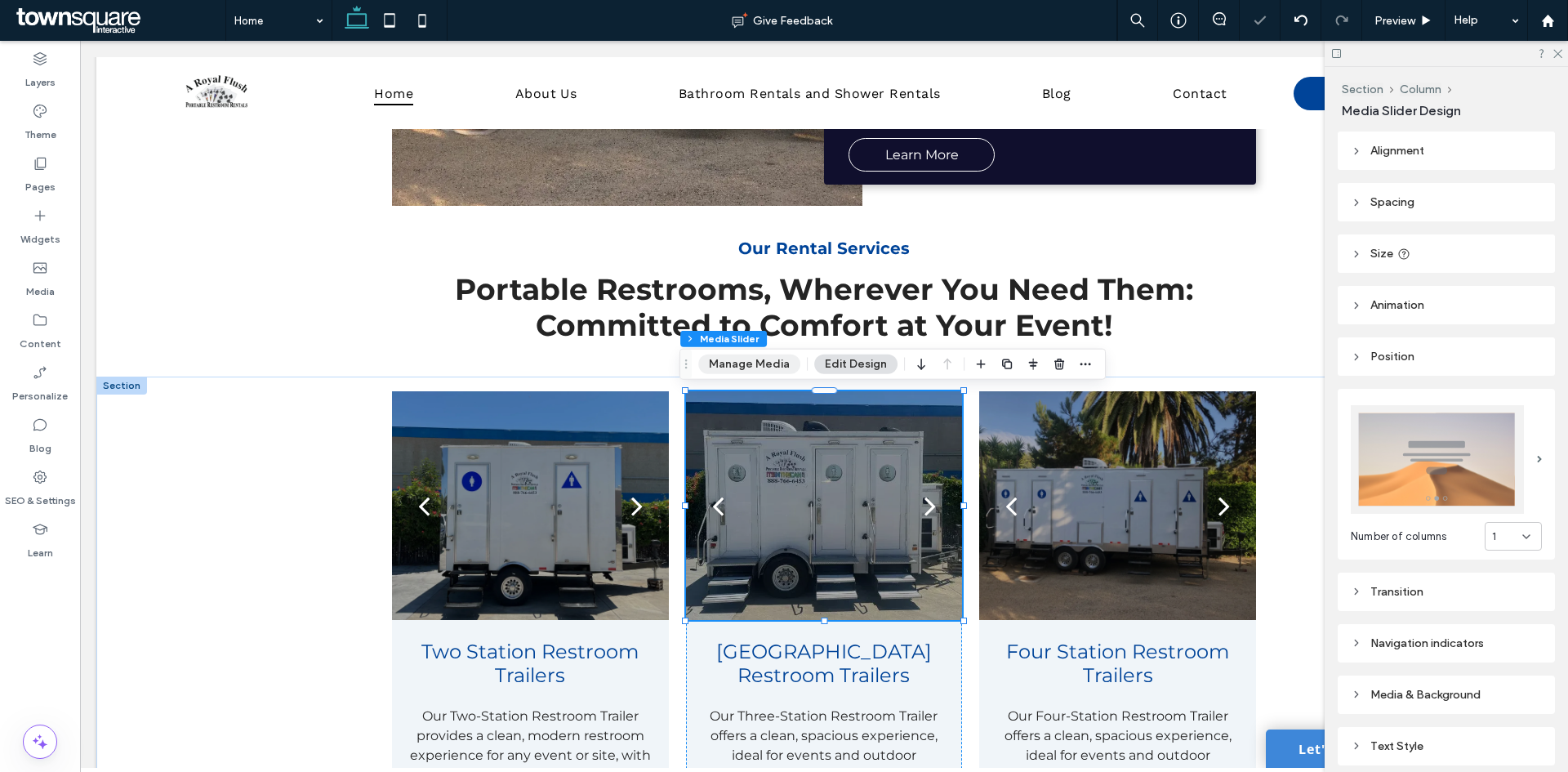
drag, startPoint x: 730, startPoint y: 366, endPoint x: 905, endPoint y: 377, distance: 175.3
click at [730, 366] on button "Manage Media" at bounding box center [749, 364] width 102 height 19
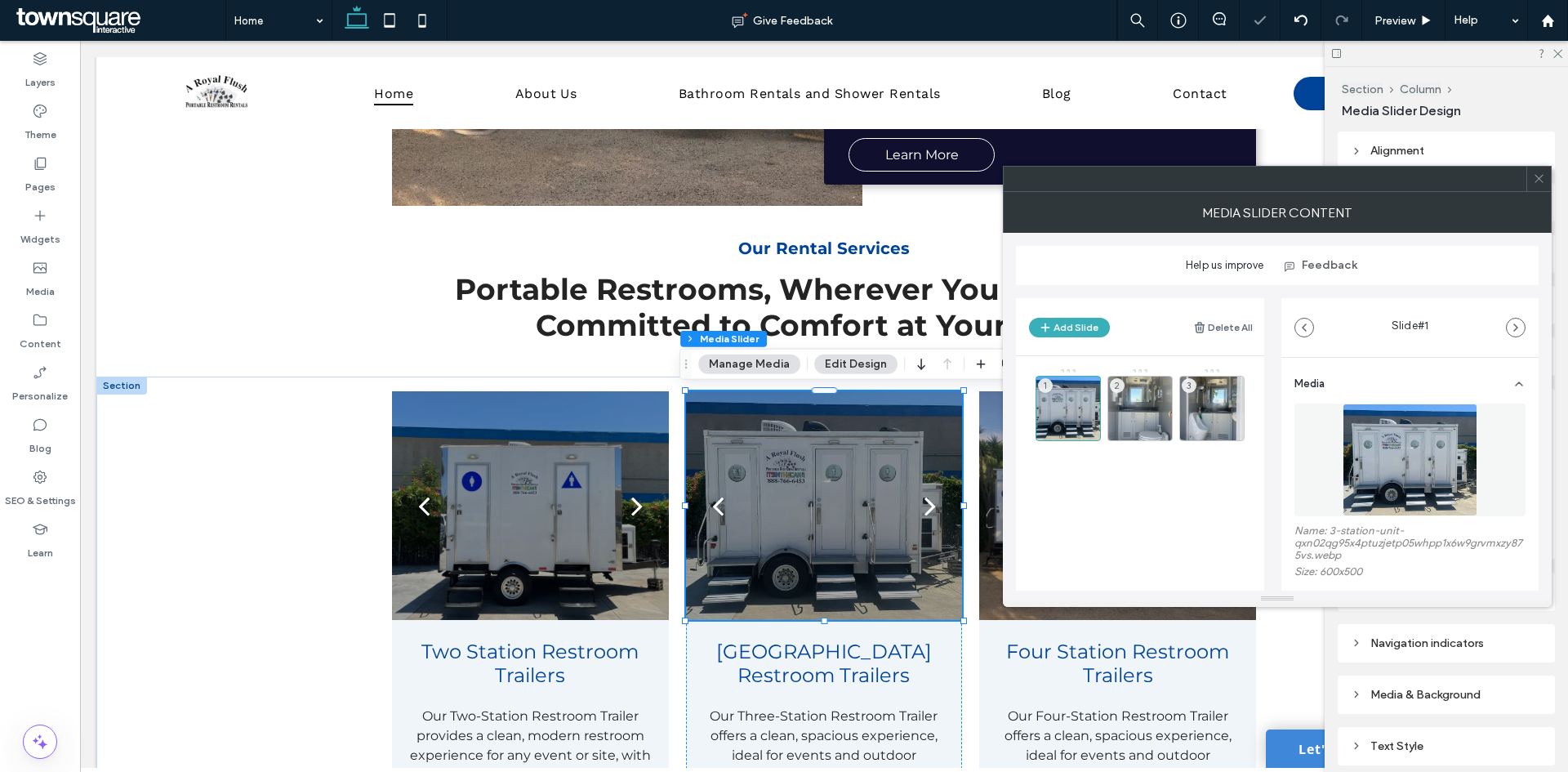
click at [1536, 187] on span at bounding box center [1538, 178] width 12 height 24
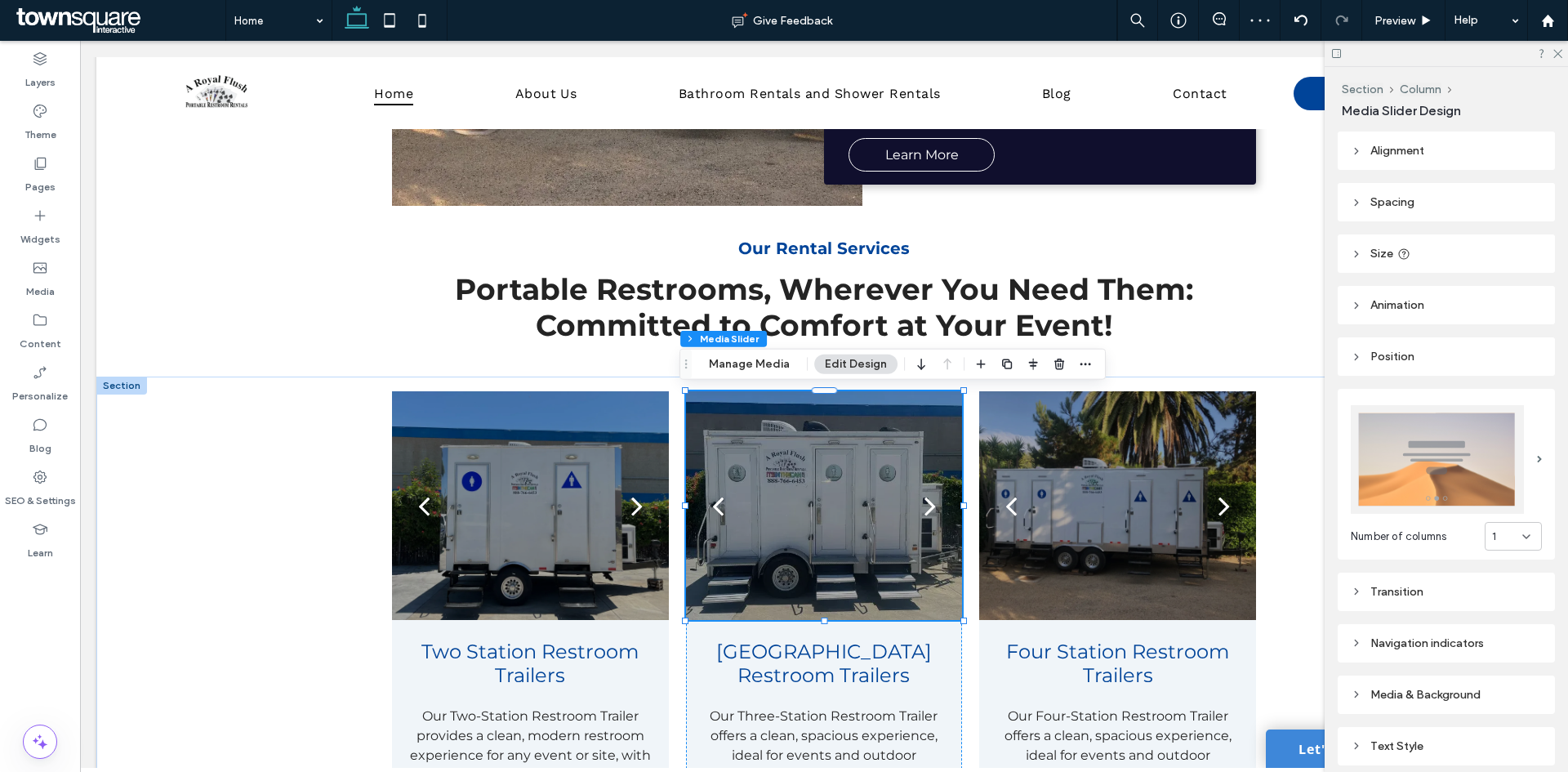
click at [842, 373] on button "Edit Design" at bounding box center [855, 364] width 84 height 19
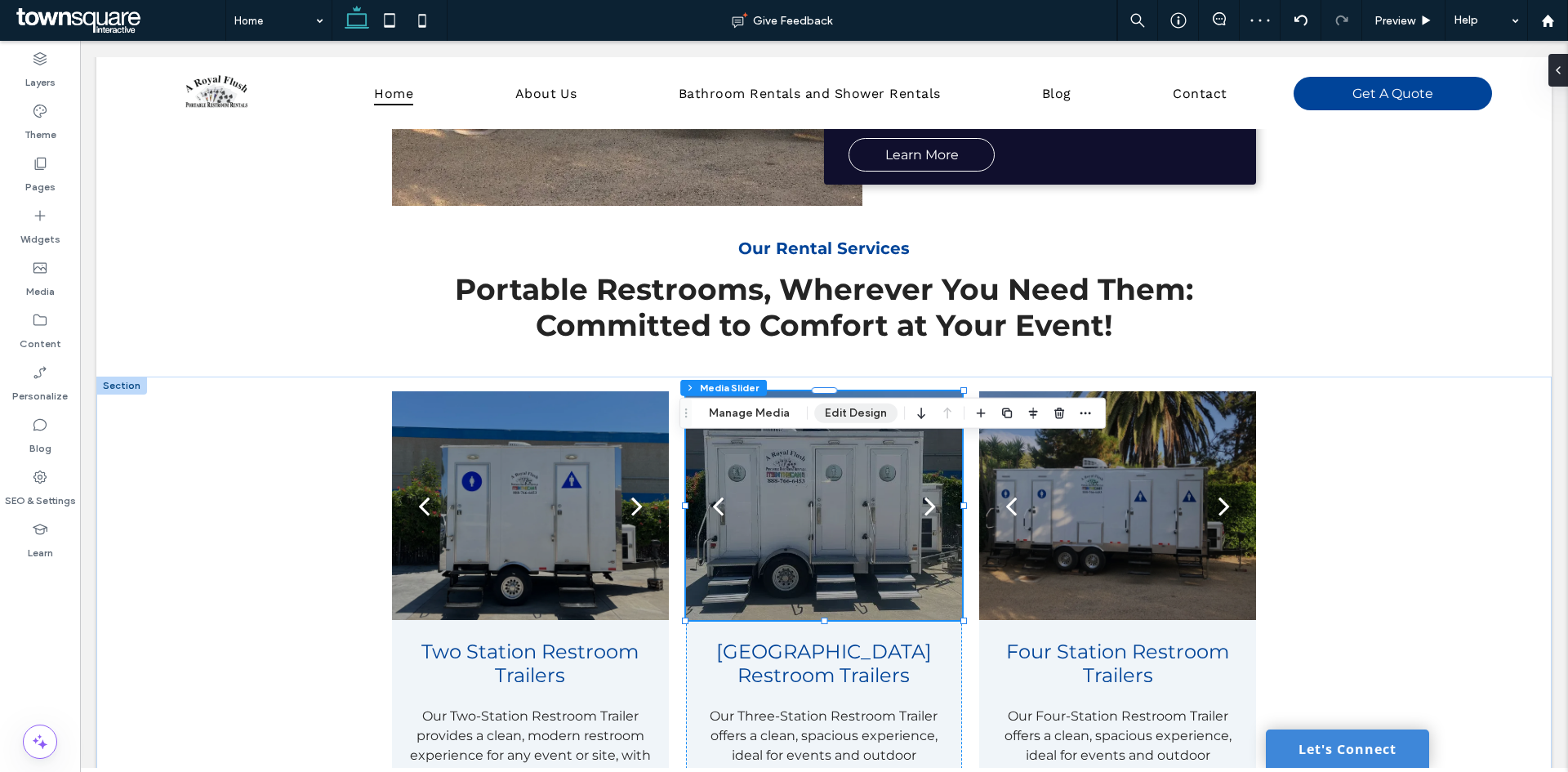
click at [853, 419] on button "Edit Design" at bounding box center [855, 413] width 84 height 19
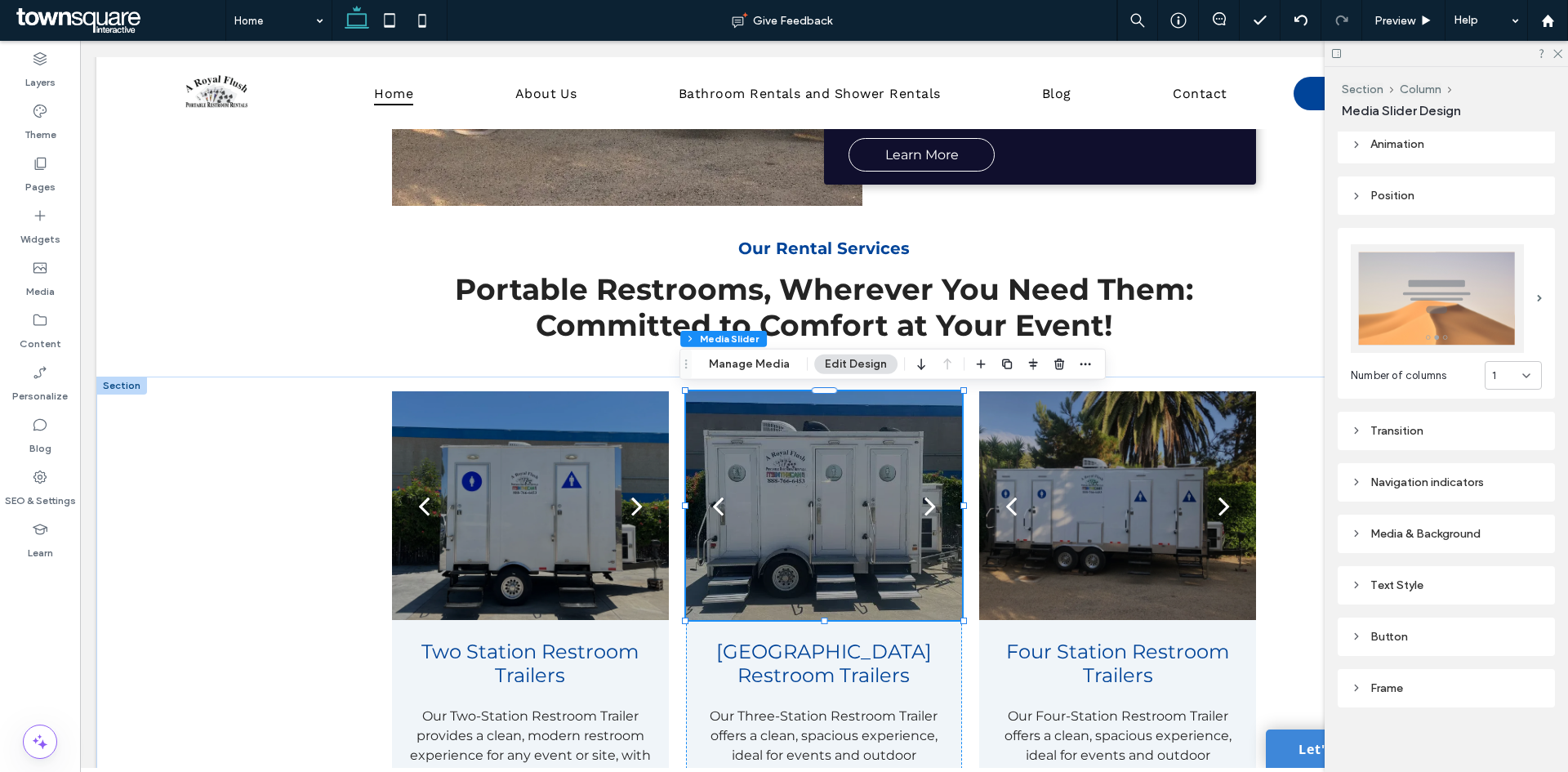
scroll to position [162, 0]
click at [1404, 430] on div "Transition" at bounding box center [1446, 429] width 191 height 13
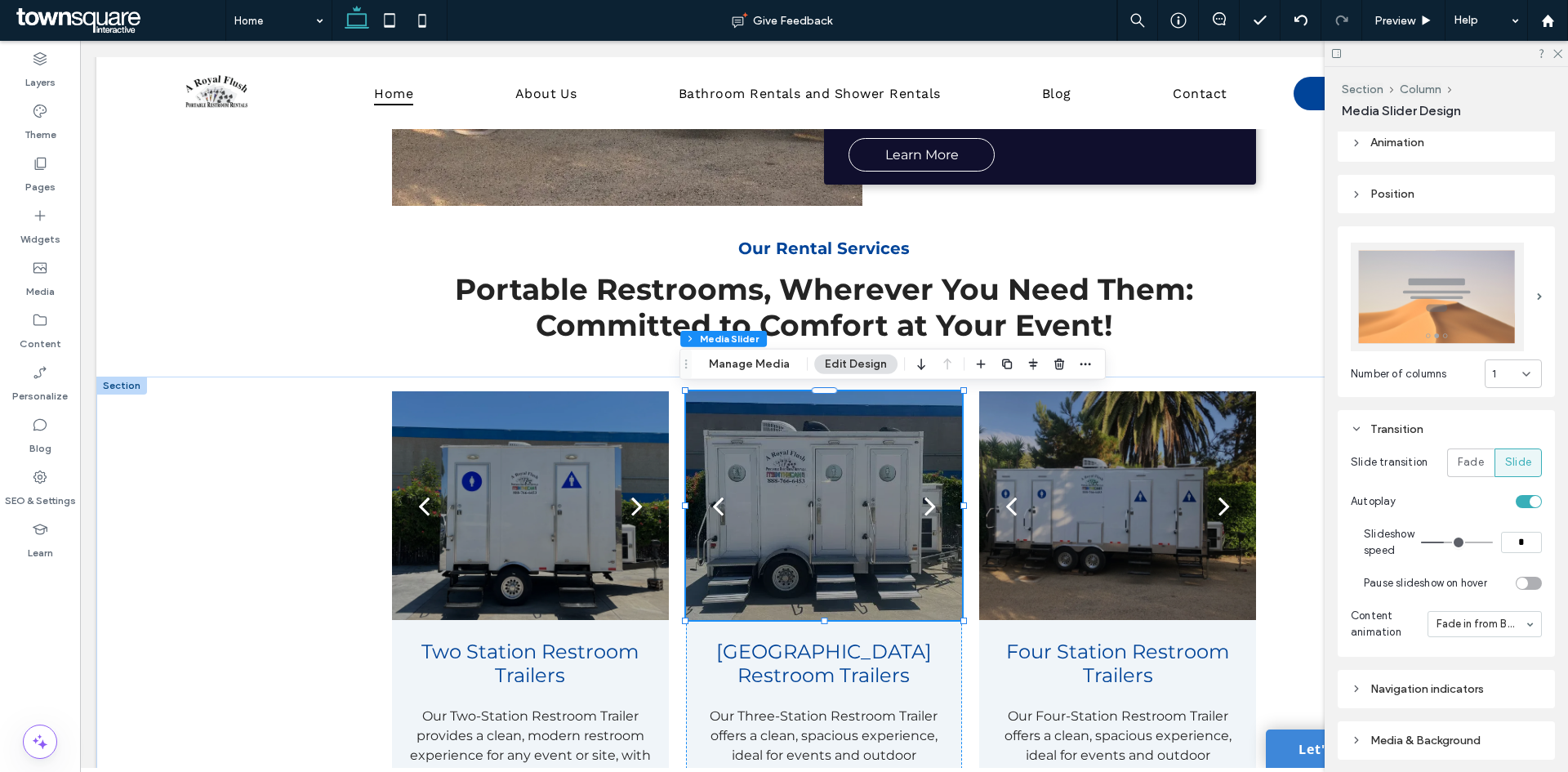
click at [1516, 496] on div "toggle" at bounding box center [1528, 502] width 26 height 13
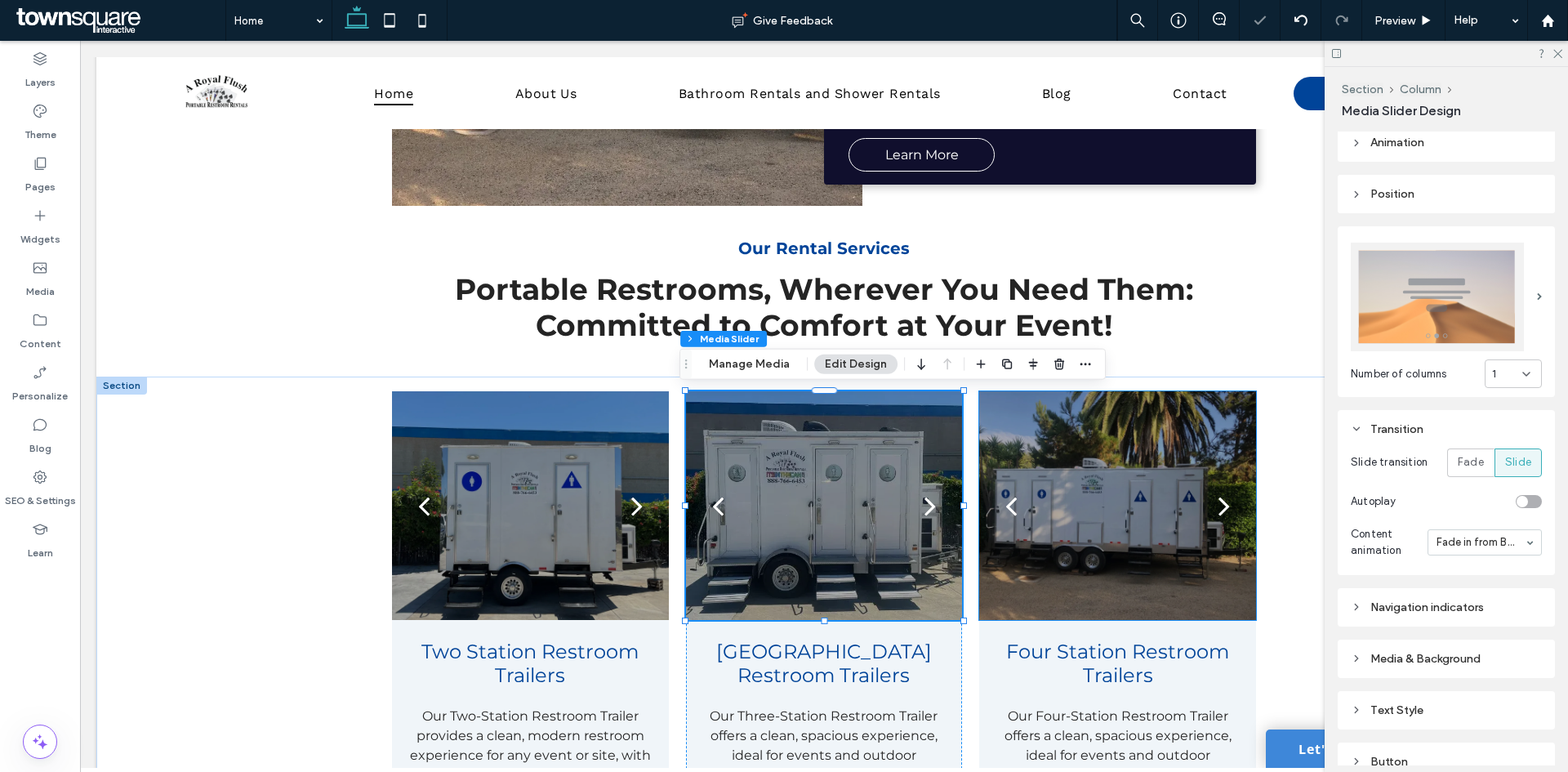
click at [1066, 525] on div at bounding box center [1116, 515] width 276 height 151
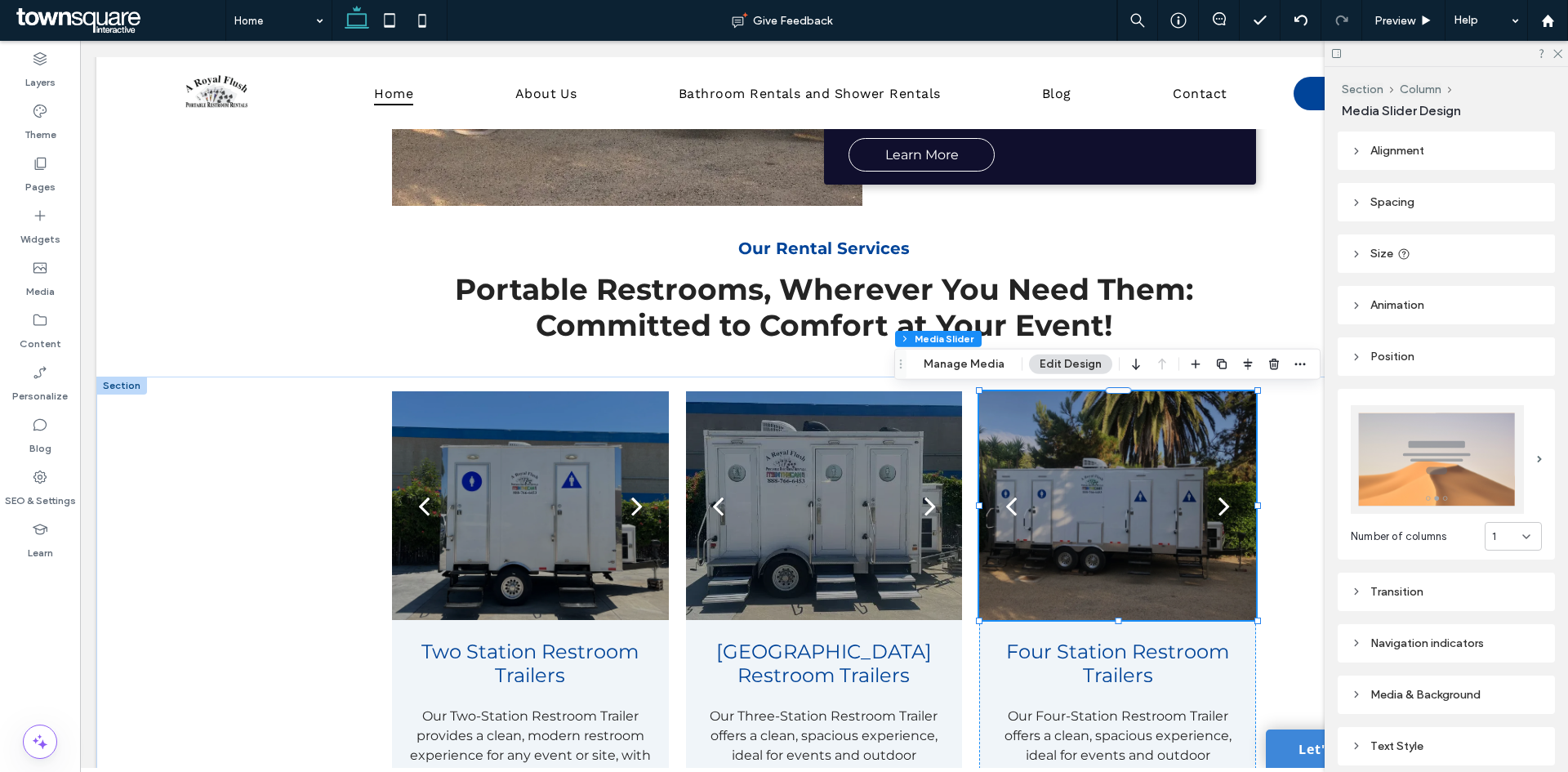
click at [1423, 585] on div "Transition" at bounding box center [1446, 592] width 191 height 13
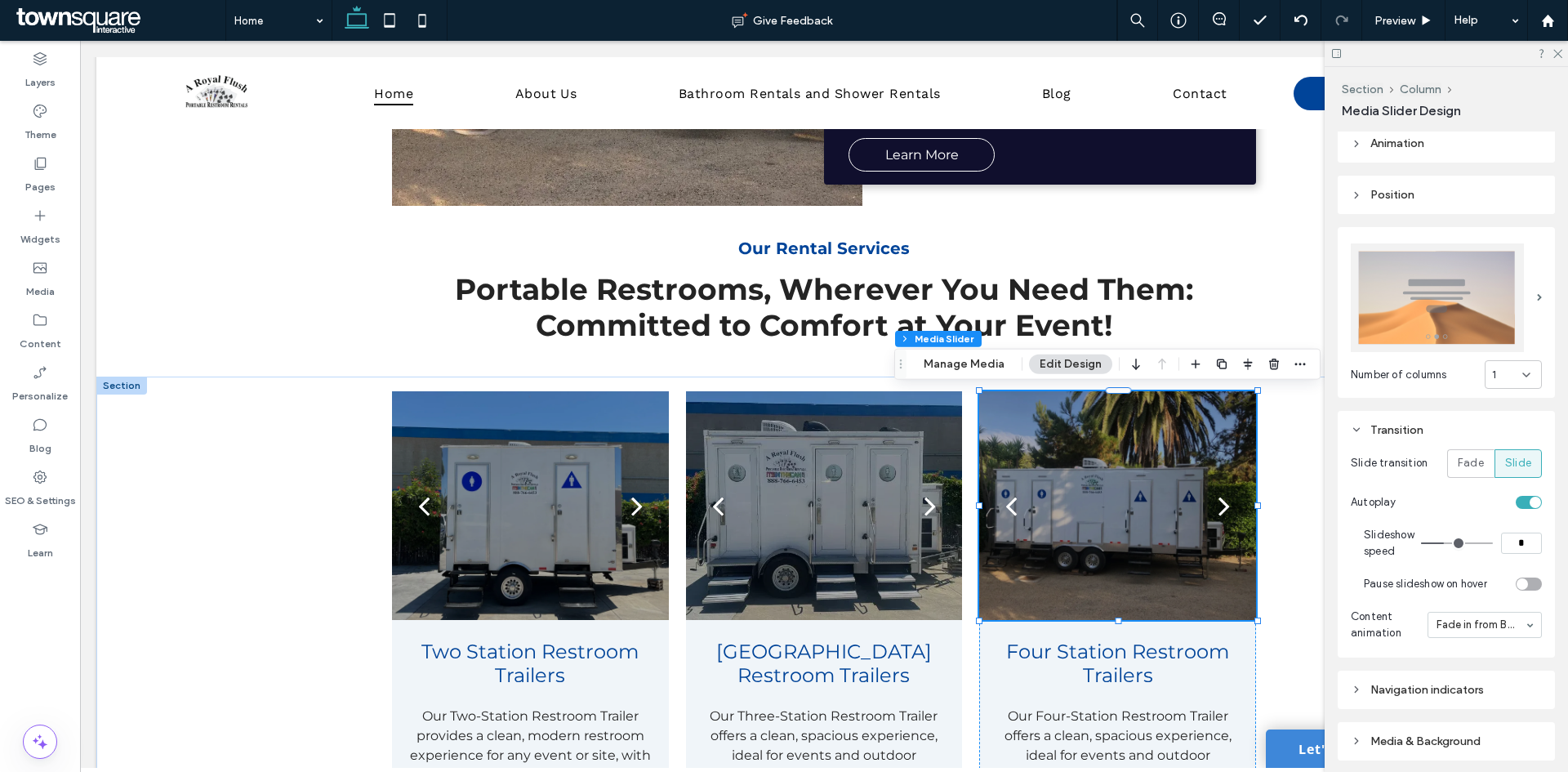
scroll to position [163, 0]
click at [1515, 494] on div "toggle" at bounding box center [1528, 501] width 26 height 13
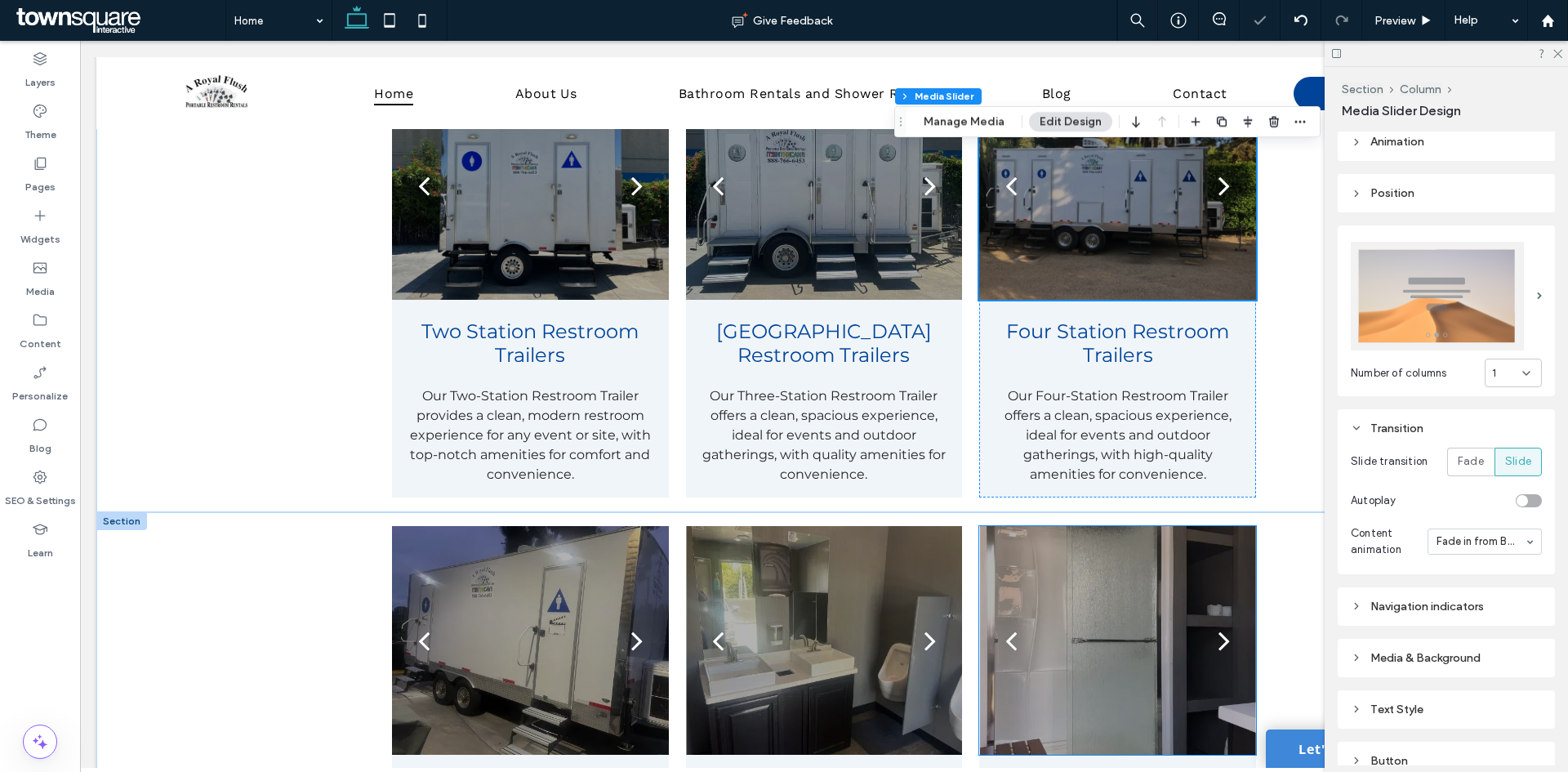
scroll to position [1471, 0]
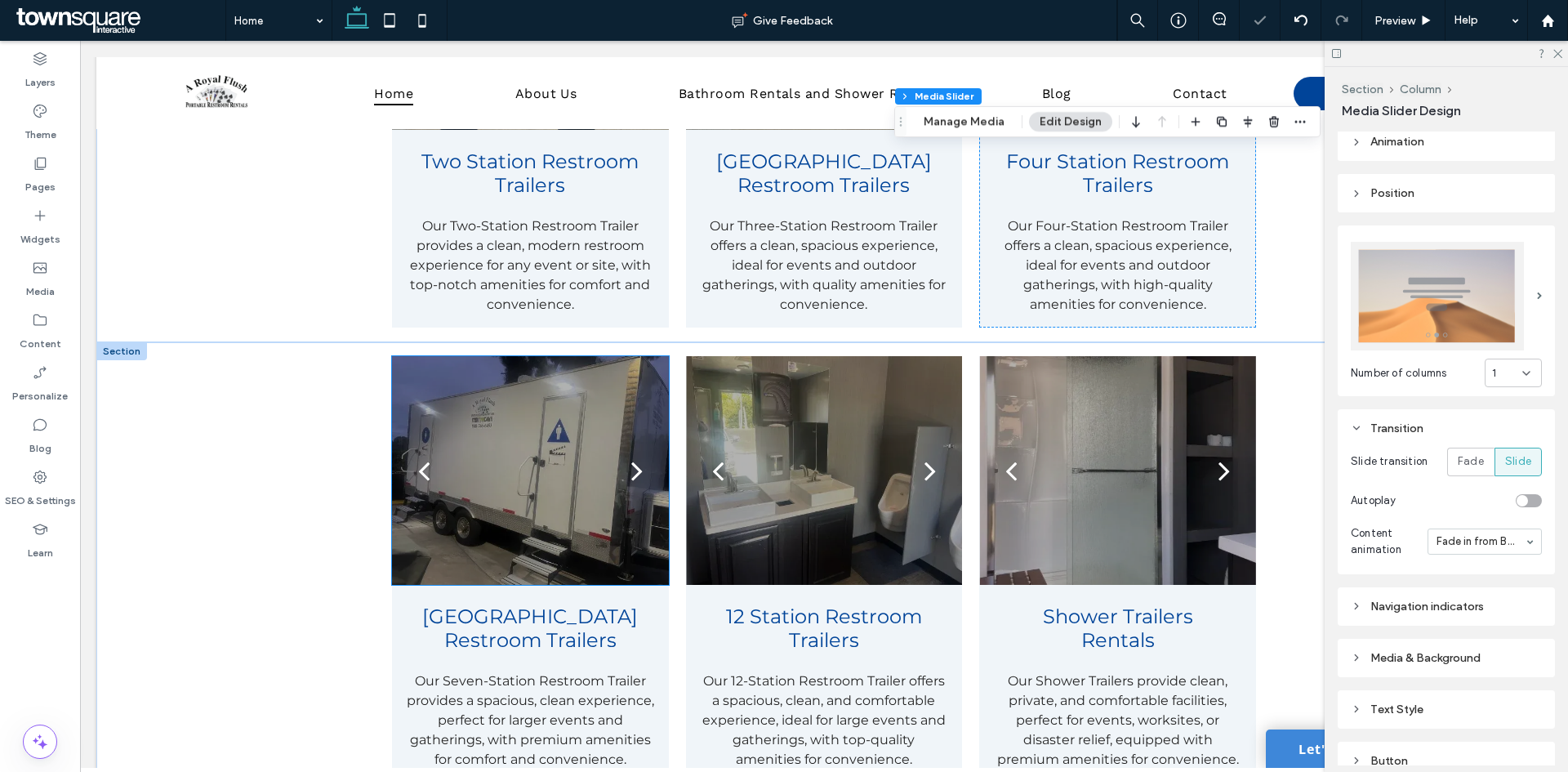
click at [570, 411] on div at bounding box center [529, 481] width 276 height 151
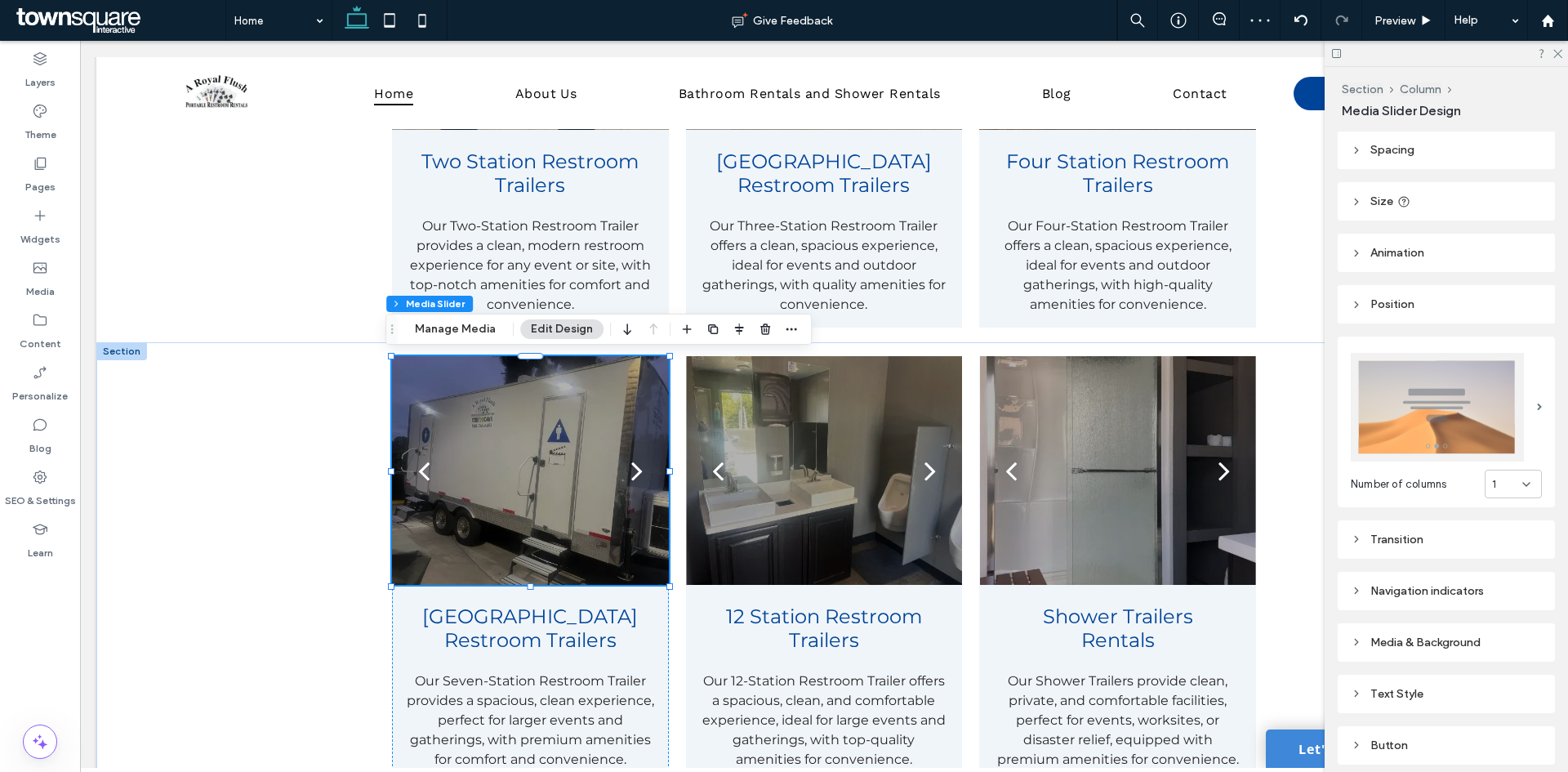
scroll to position [82, 0]
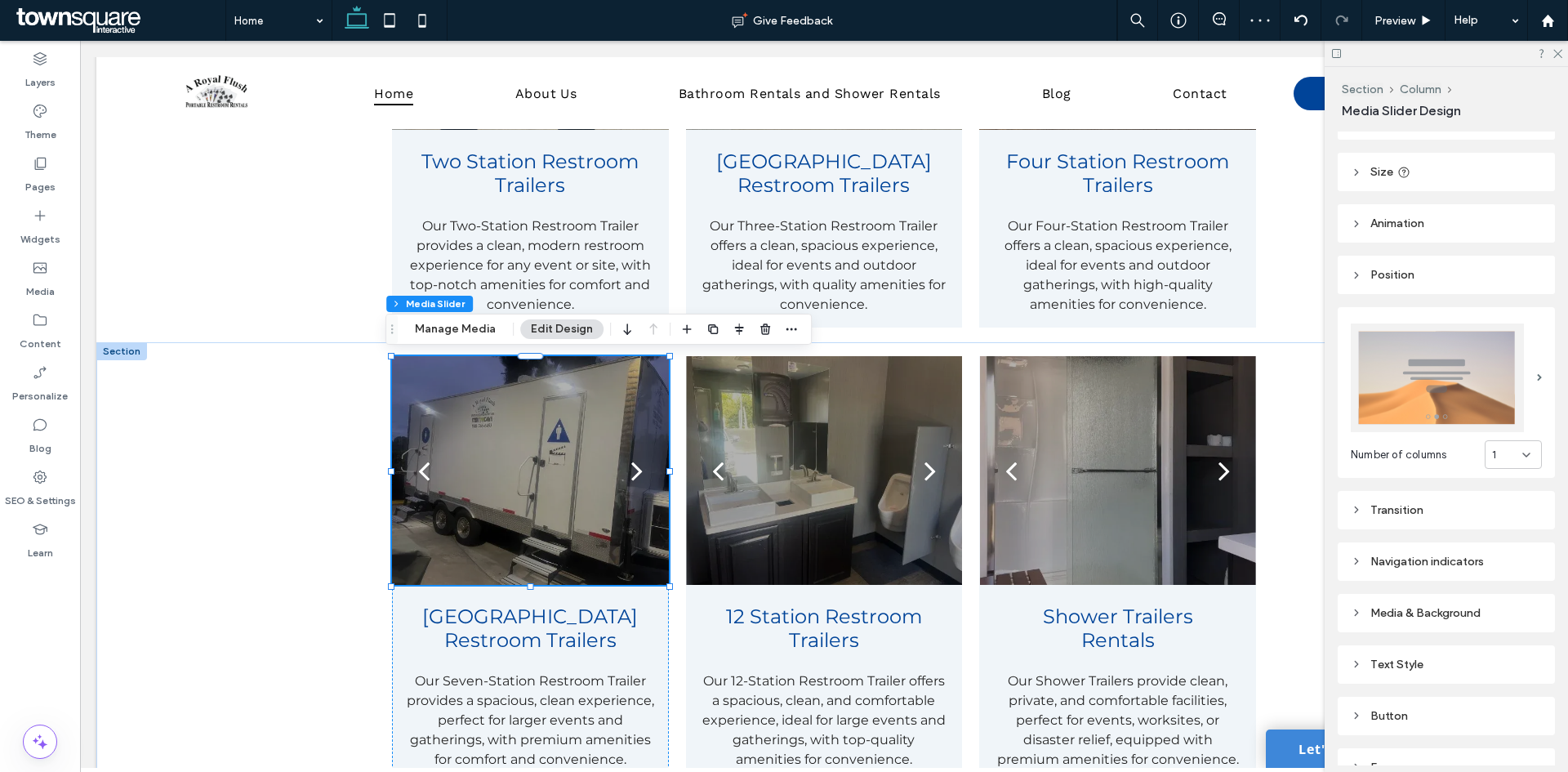
click at [1412, 504] on div "Transition" at bounding box center [1446, 511] width 191 height 13
click at [1520, 578] on div "toggle" at bounding box center [1528, 583] width 26 height 13
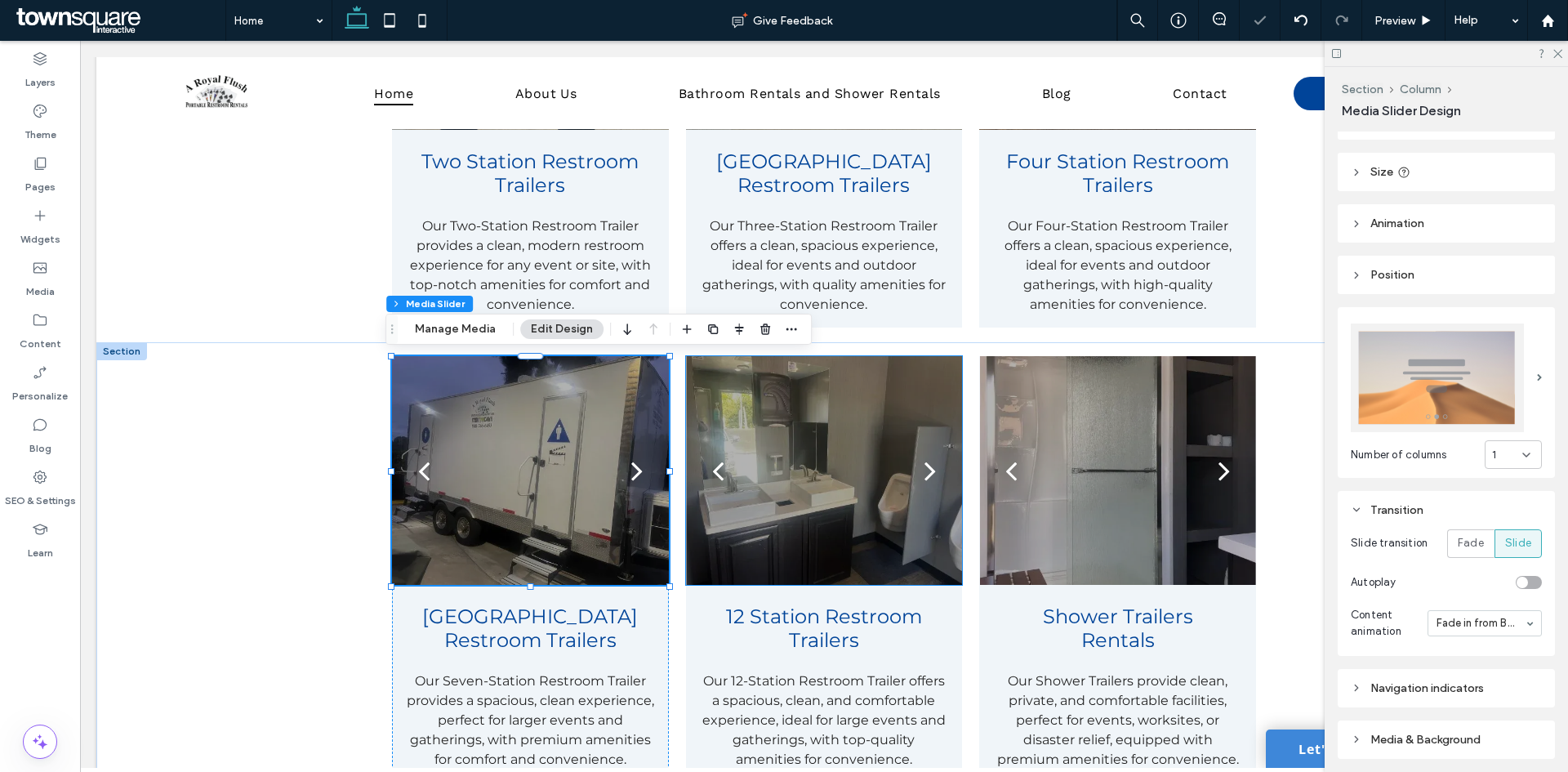
click at [875, 438] on div at bounding box center [823, 481] width 276 height 151
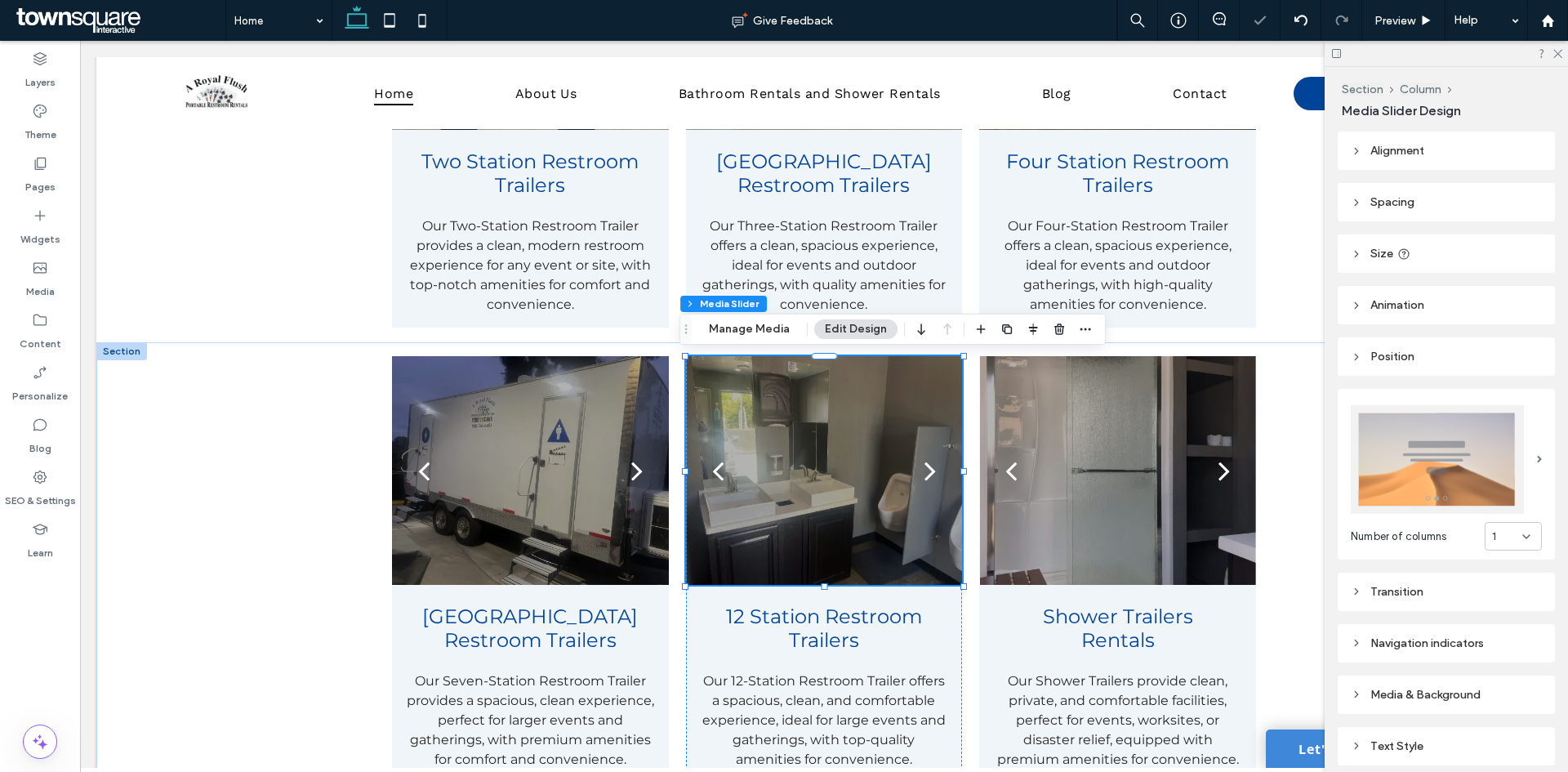
click at [1470, 585] on div "Transition" at bounding box center [1446, 592] width 191 height 13
click at [1530, 659] on div "toggle" at bounding box center [1535, 664] width 12 height 12
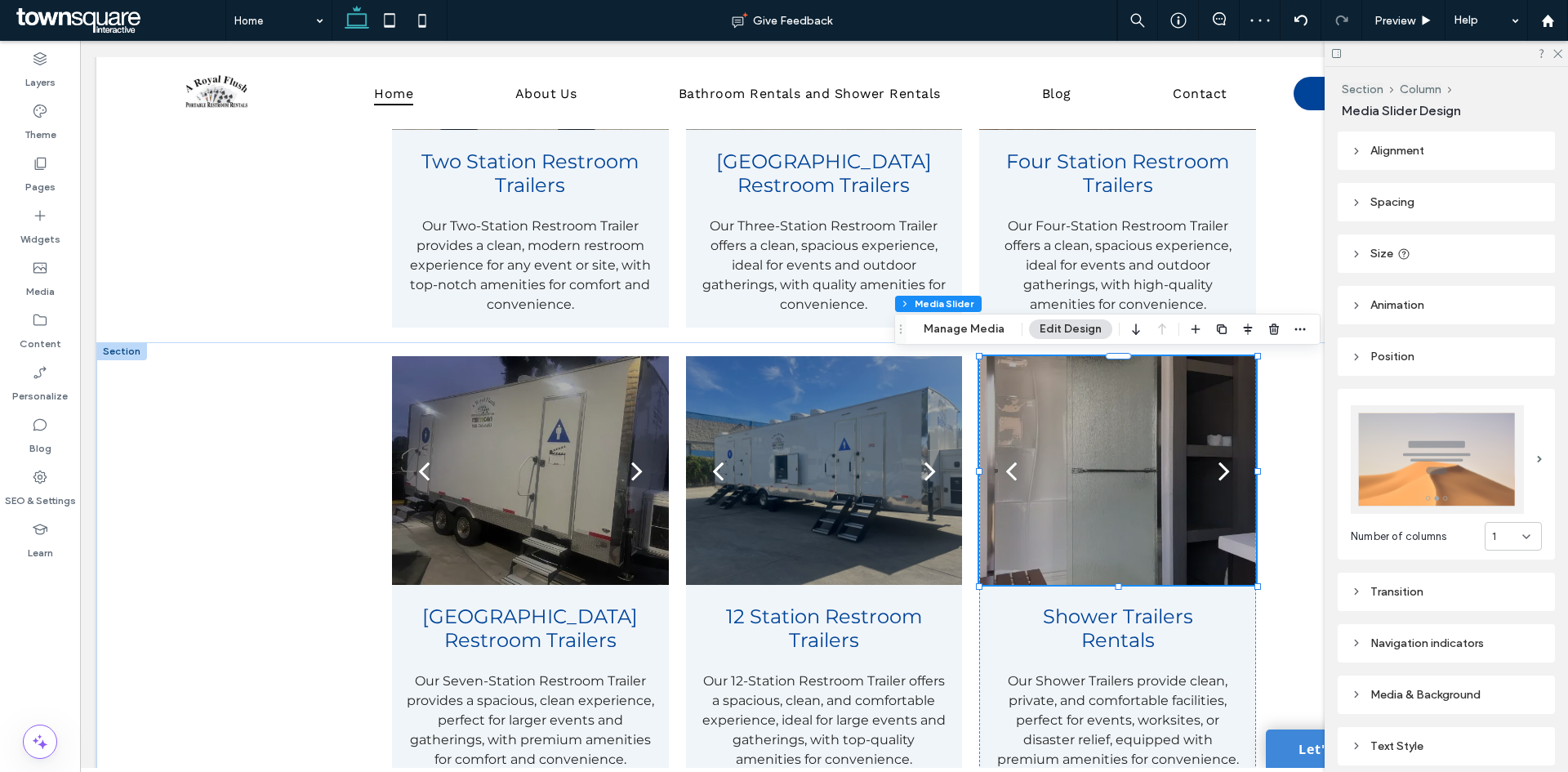
click at [1394, 585] on div "Transition" at bounding box center [1446, 592] width 191 height 13
click at [1517, 658] on div "toggle" at bounding box center [1528, 664] width 26 height 13
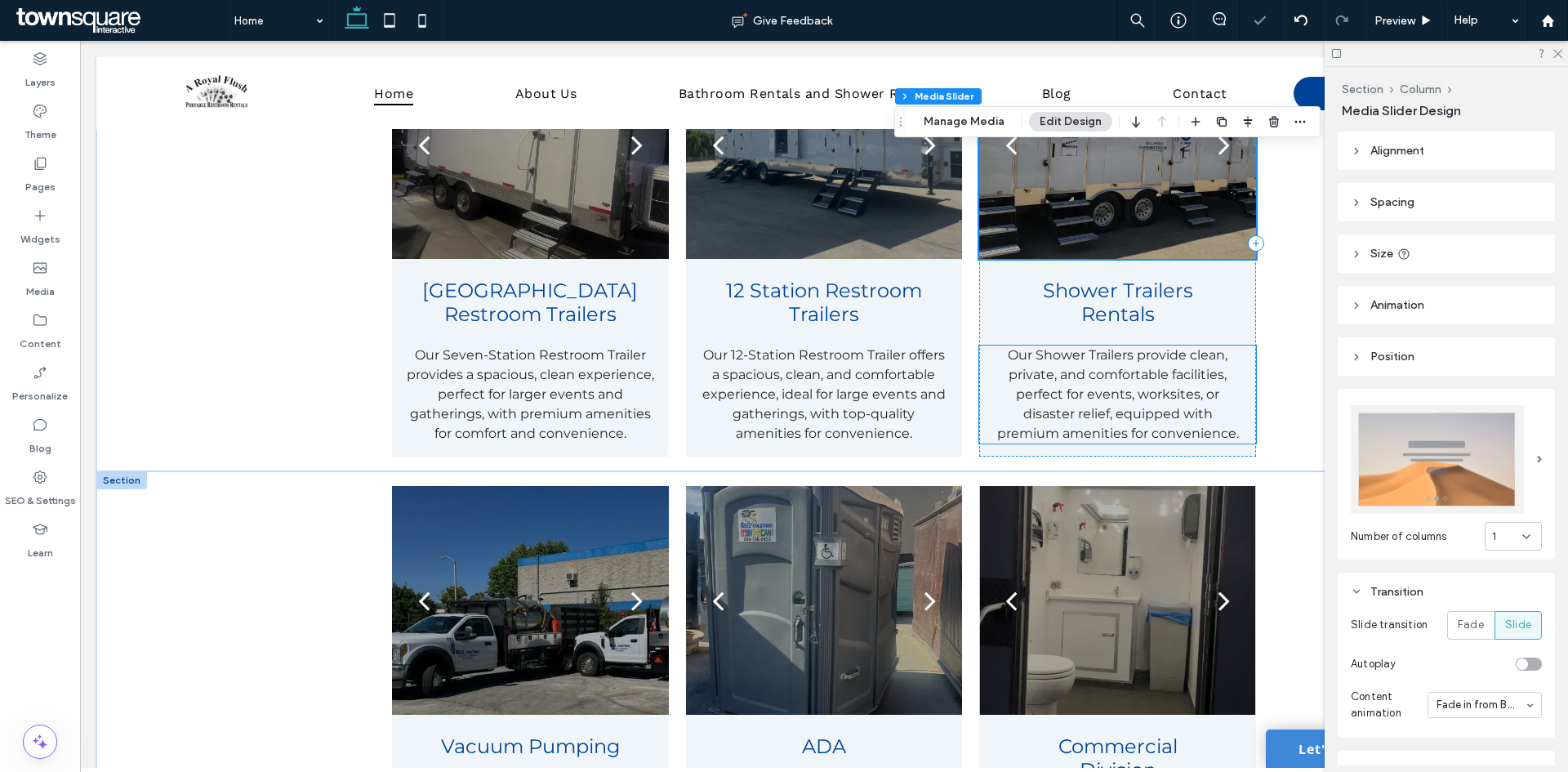
scroll to position [1798, 0]
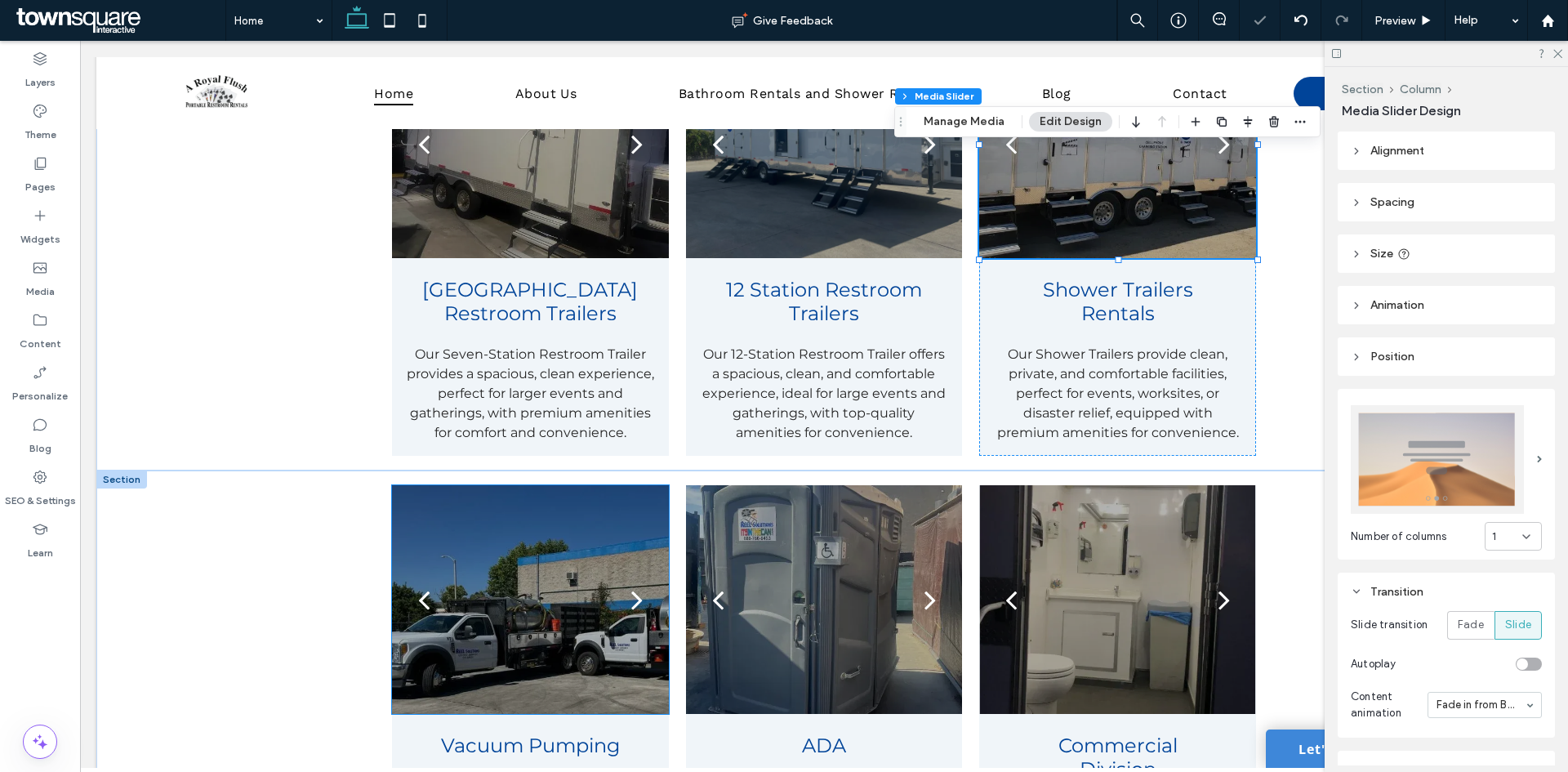
click at [563, 572] on div at bounding box center [529, 610] width 276 height 151
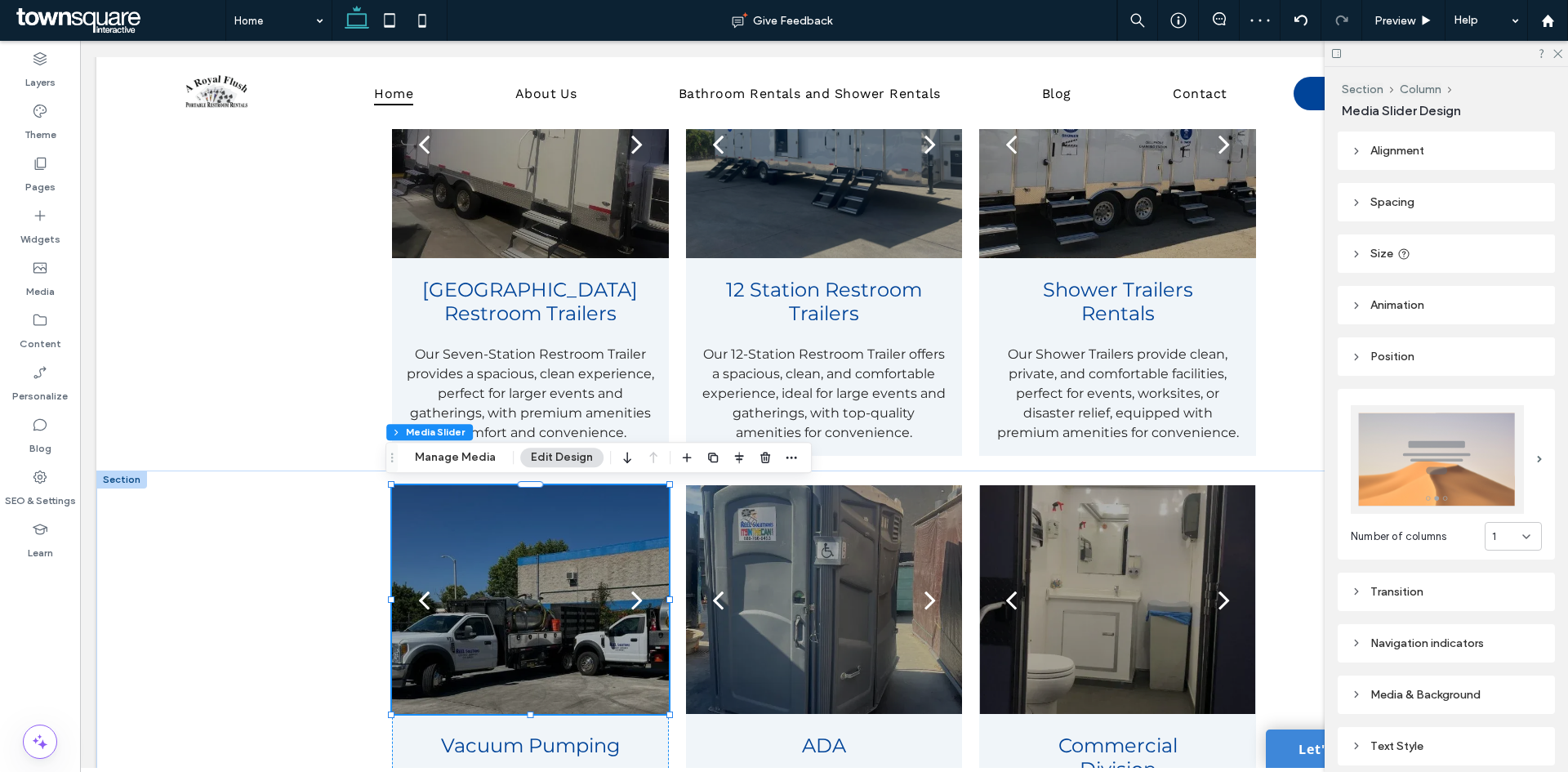
click at [1393, 585] on div "Transition" at bounding box center [1446, 592] width 191 height 13
click at [1521, 661] on div "toggle" at bounding box center [1528, 664] width 26 height 13
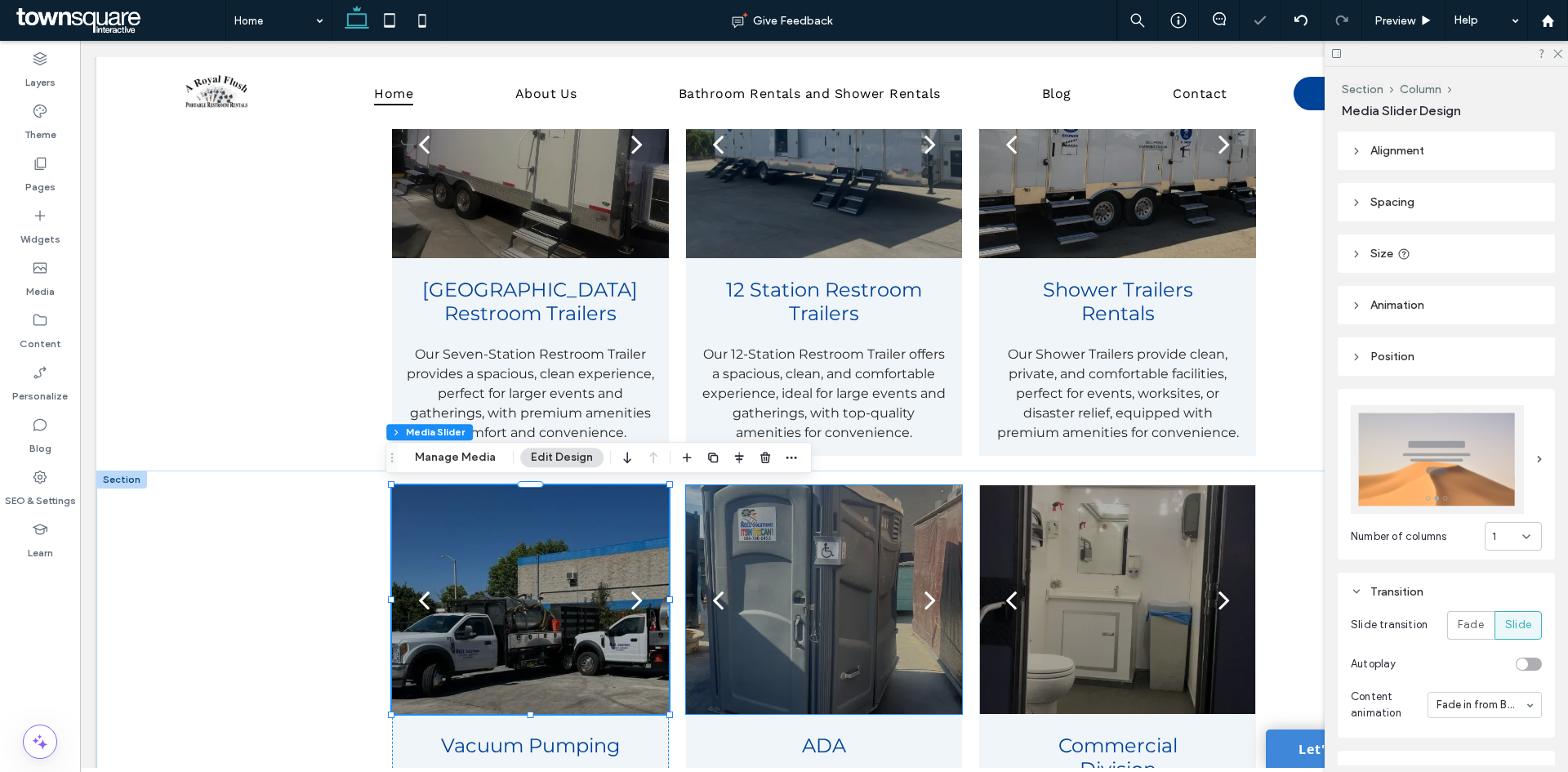
click at [790, 582] on div at bounding box center [823, 610] width 276 height 151
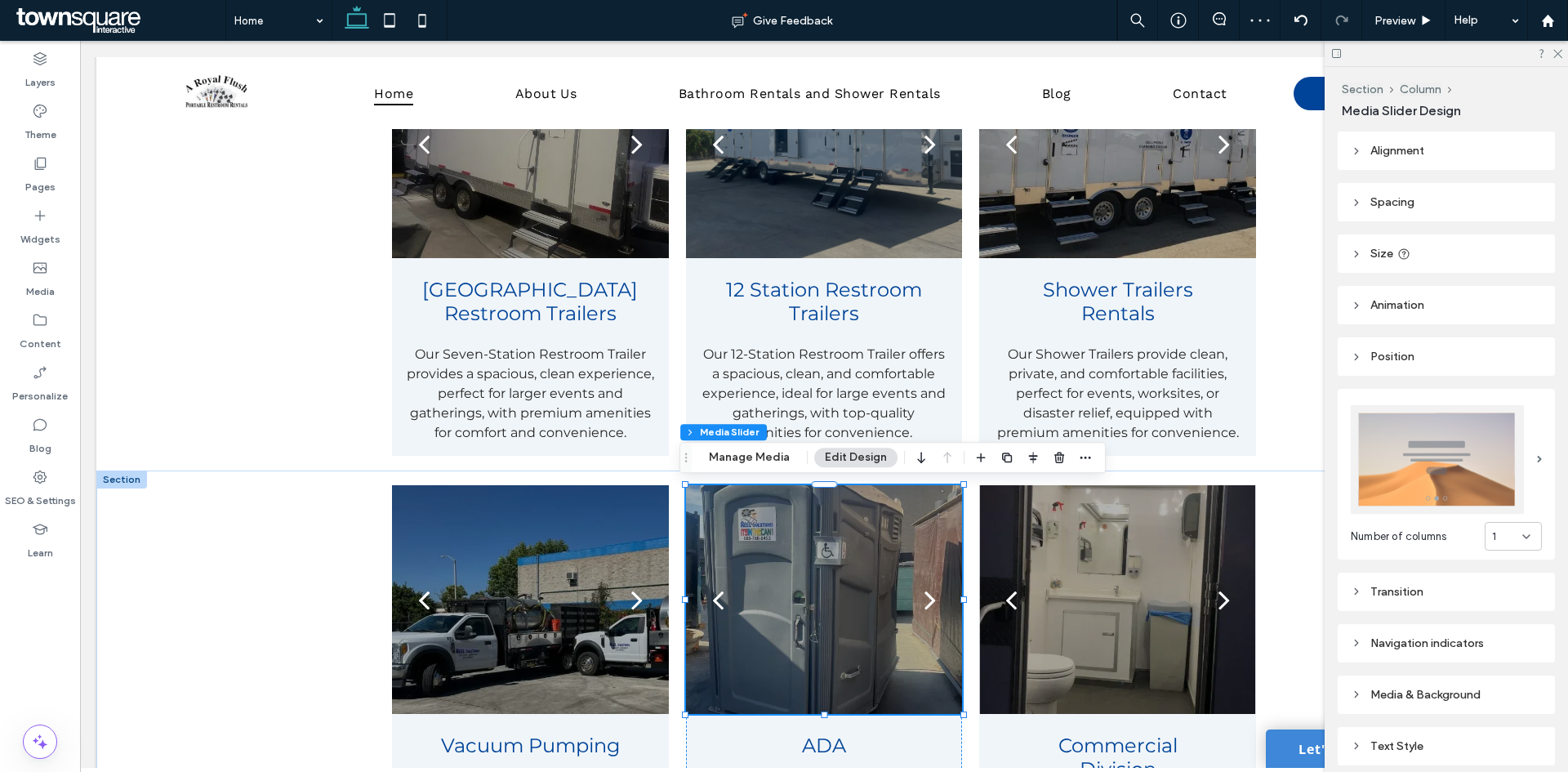
click at [1440, 585] on div "Transition" at bounding box center [1446, 592] width 191 height 13
click at [1523, 658] on div "toggle" at bounding box center [1528, 664] width 26 height 13
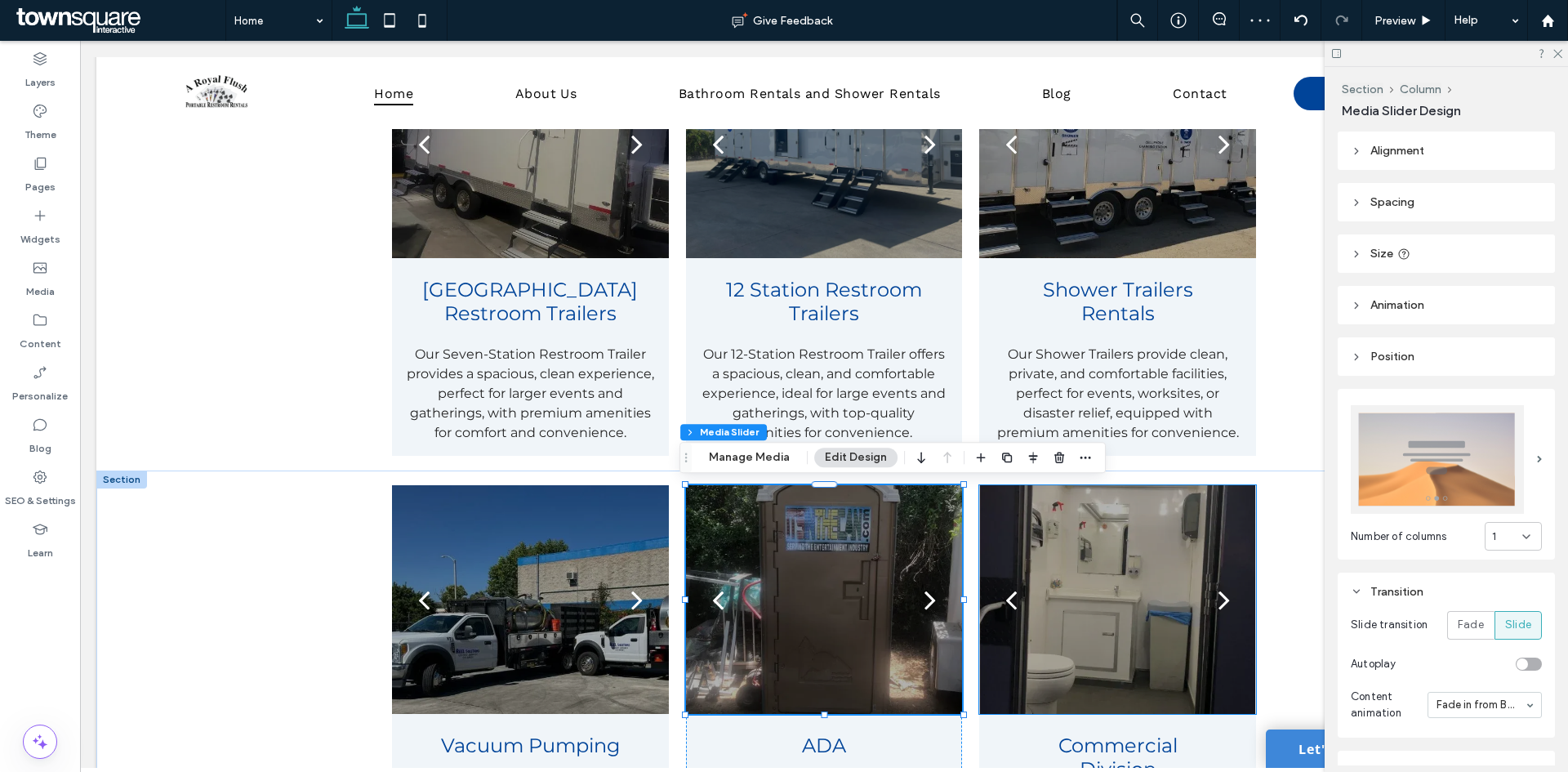
click at [1151, 604] on div at bounding box center [1116, 610] width 276 height 151
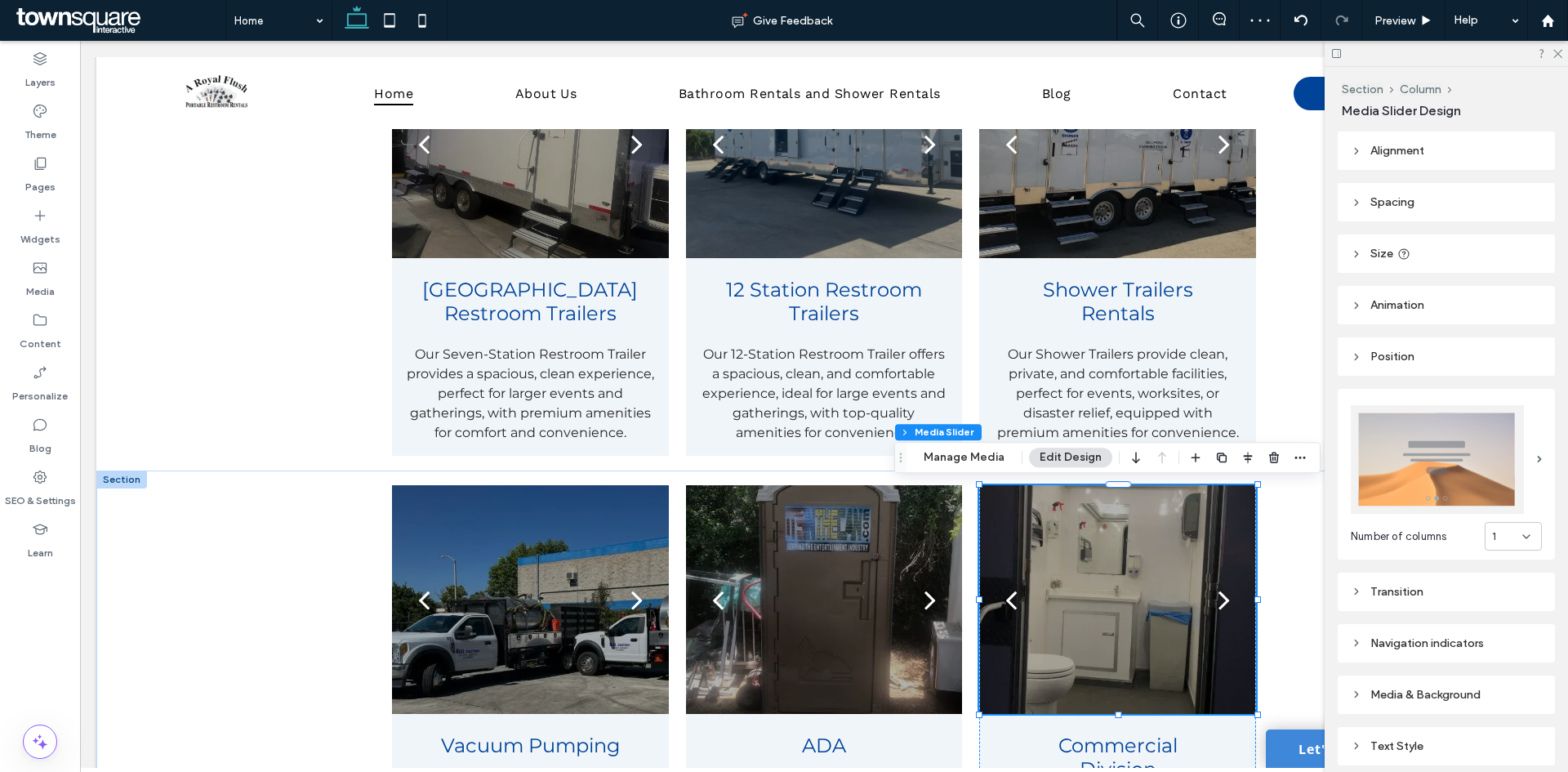
click at [1432, 585] on div "Transition" at bounding box center [1446, 592] width 191 height 13
click at [1530, 659] on div "toggle" at bounding box center [1535, 664] width 12 height 12
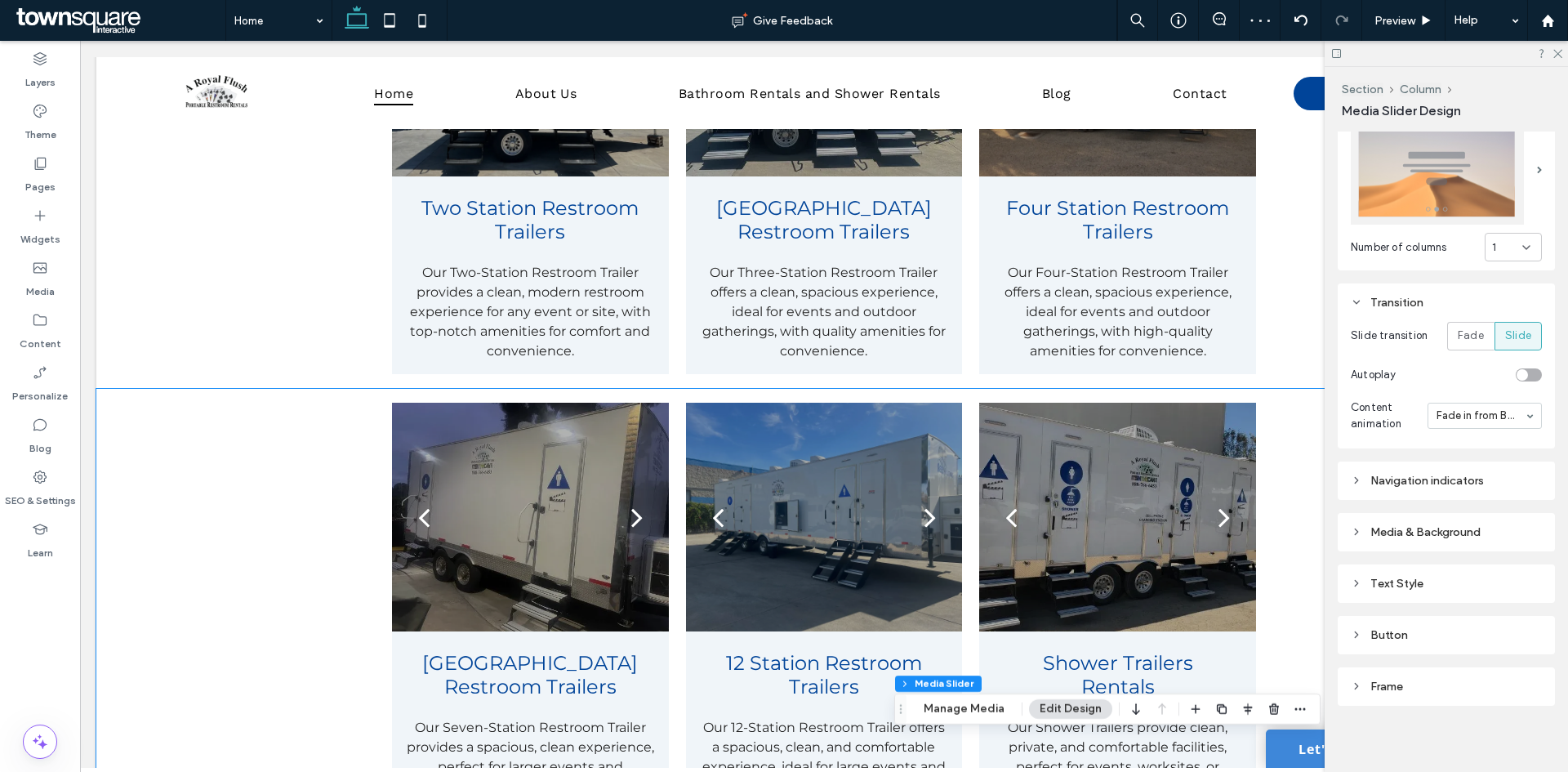
scroll to position [1389, 0]
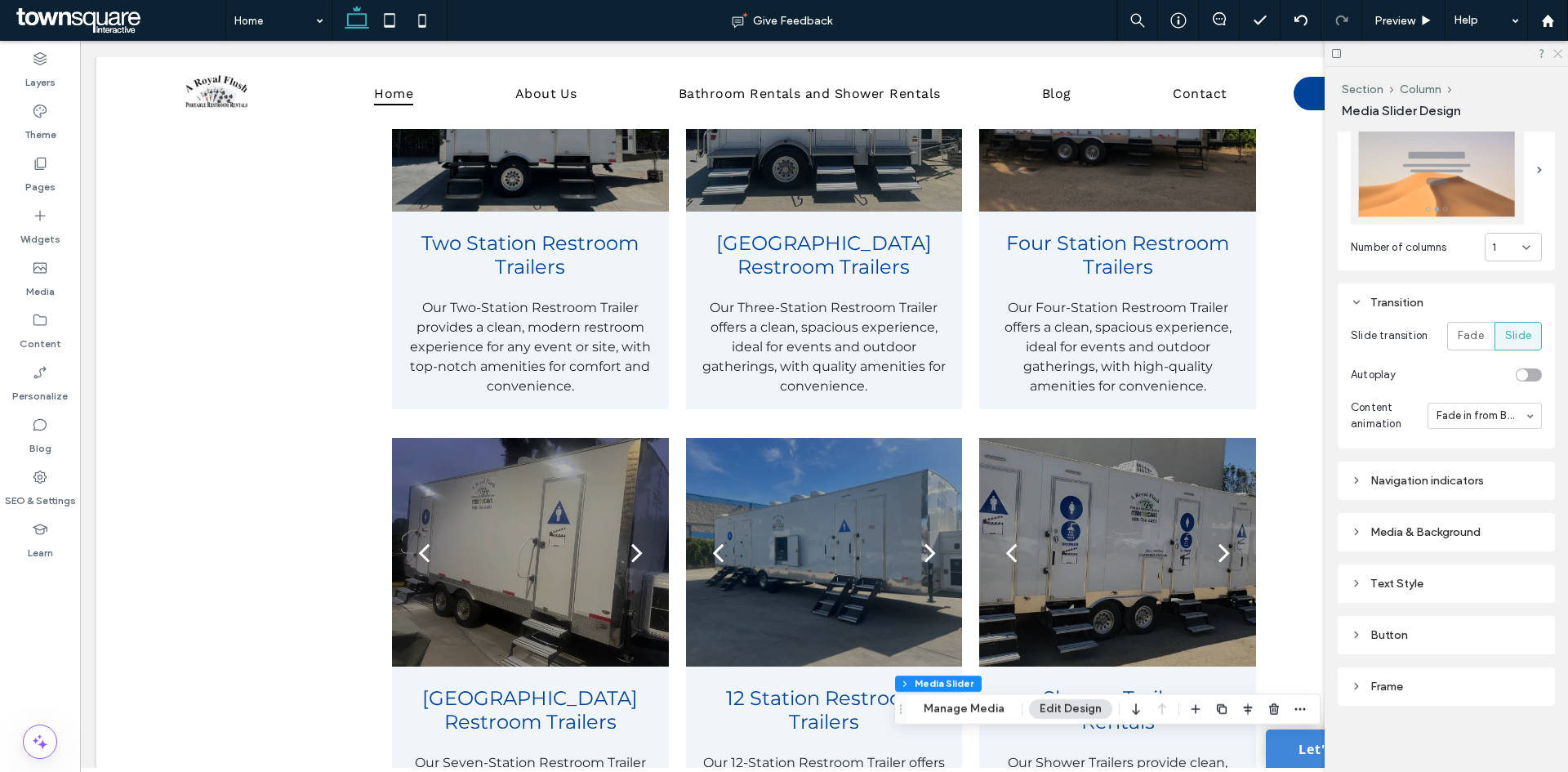
drag, startPoint x: 1553, startPoint y: 50, endPoint x: 1360, endPoint y: 82, distance: 195.6
click at [1553, 50] on icon at bounding box center [1556, 52] width 11 height 11
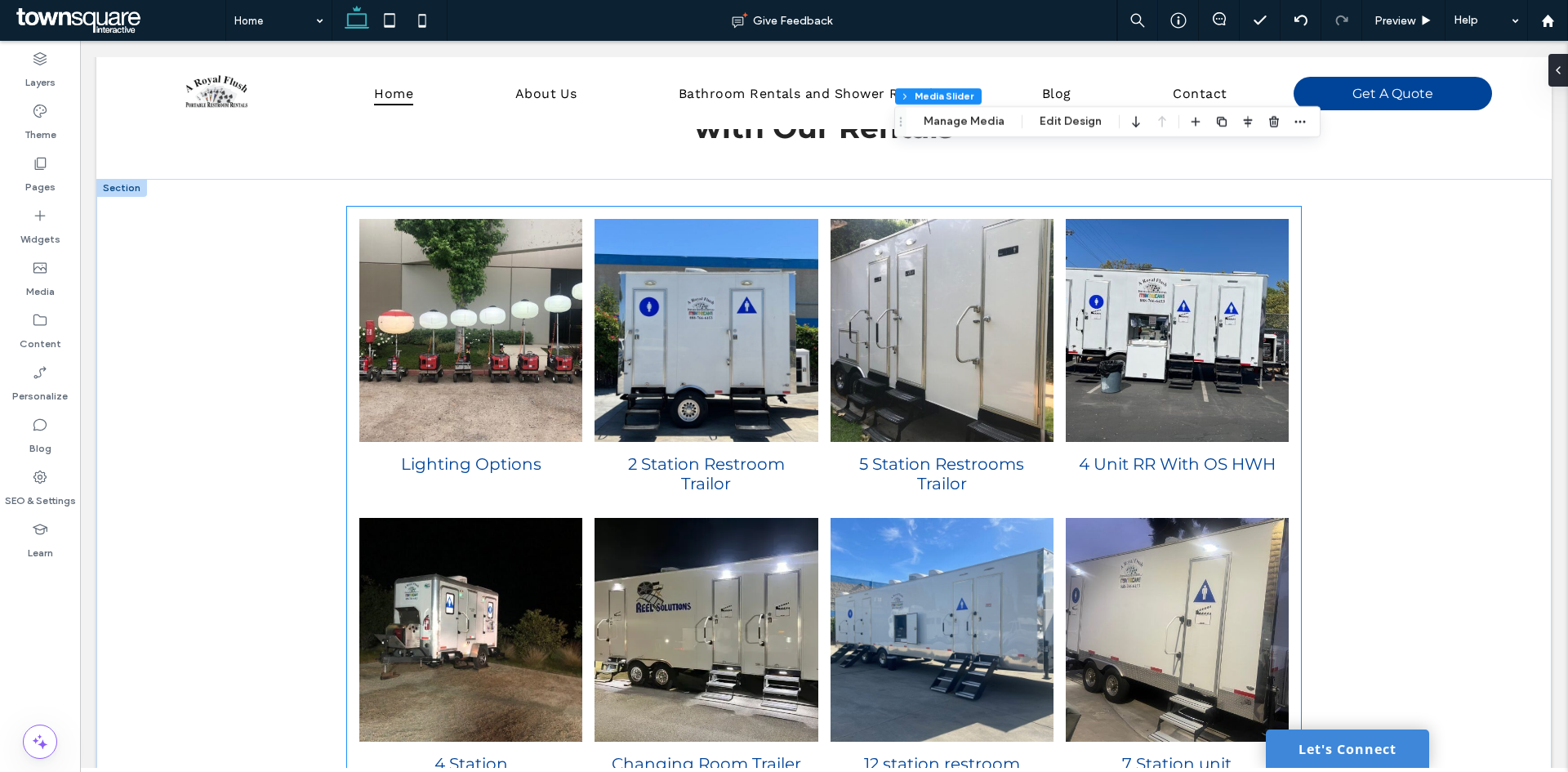
scroll to position [3269, 0]
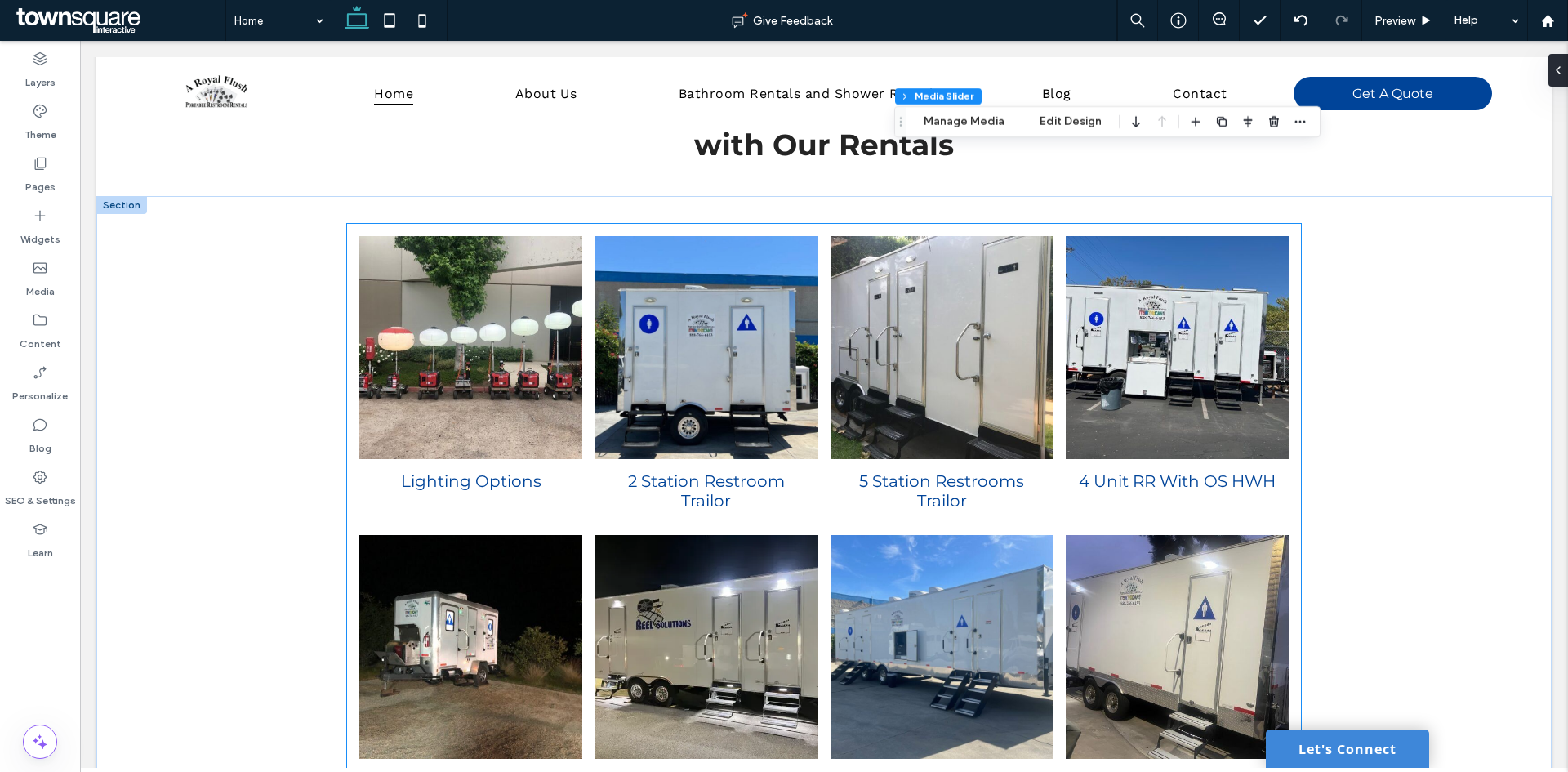
click at [1175, 491] on span "4 Unit RR With OS HWH Button" at bounding box center [1177, 491] width 223 height 63
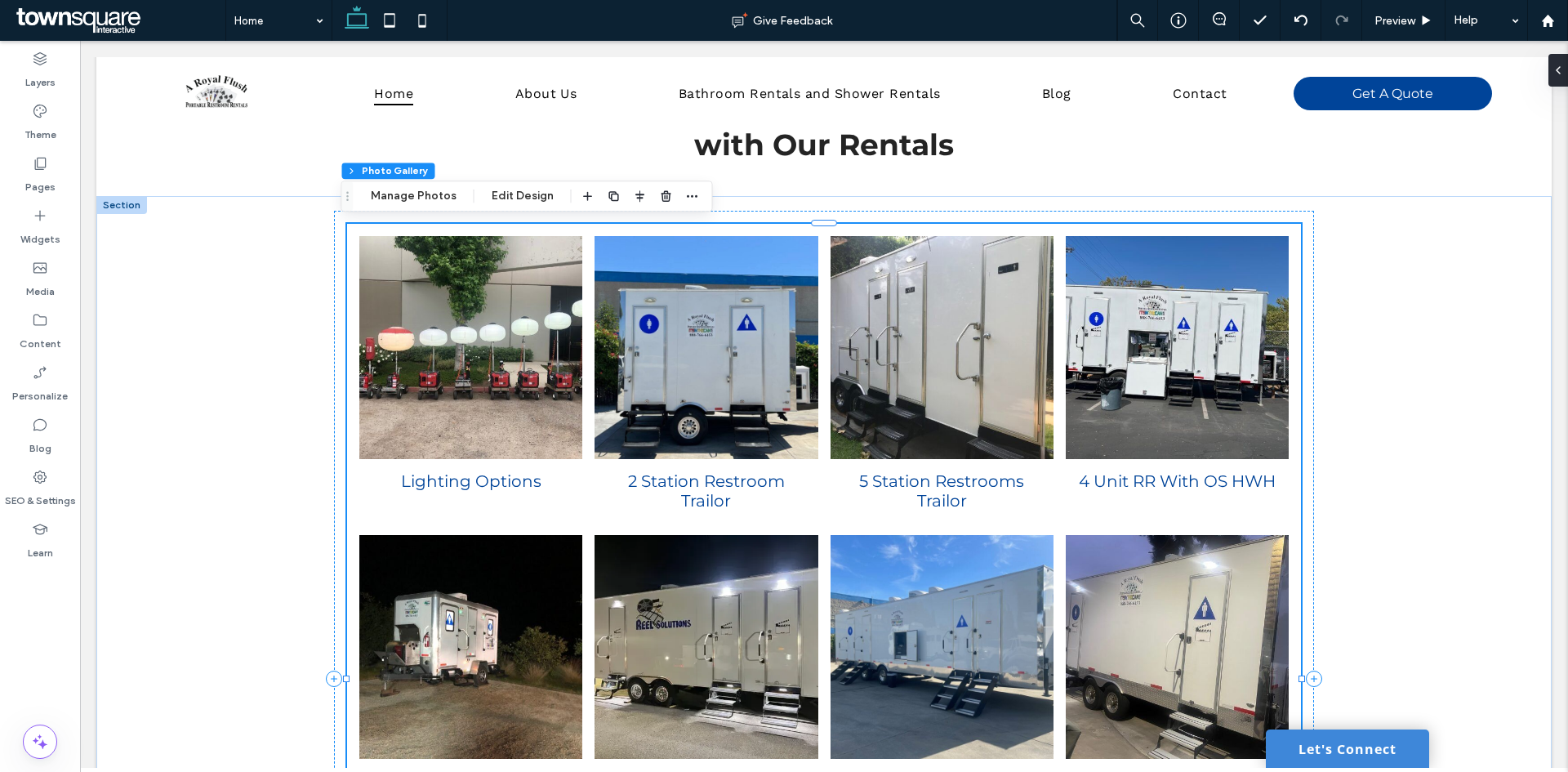
click at [1186, 486] on h3 "4 Unit RR With OS HWH" at bounding box center [1177, 481] width 197 height 19
click at [1121, 426] on link at bounding box center [1177, 348] width 223 height 223
click at [1167, 402] on link at bounding box center [1177, 348] width 223 height 223
click at [1210, 411] on link at bounding box center [1177, 348] width 223 height 223
click at [513, 193] on button "Edit Design" at bounding box center [523, 196] width 84 height 19
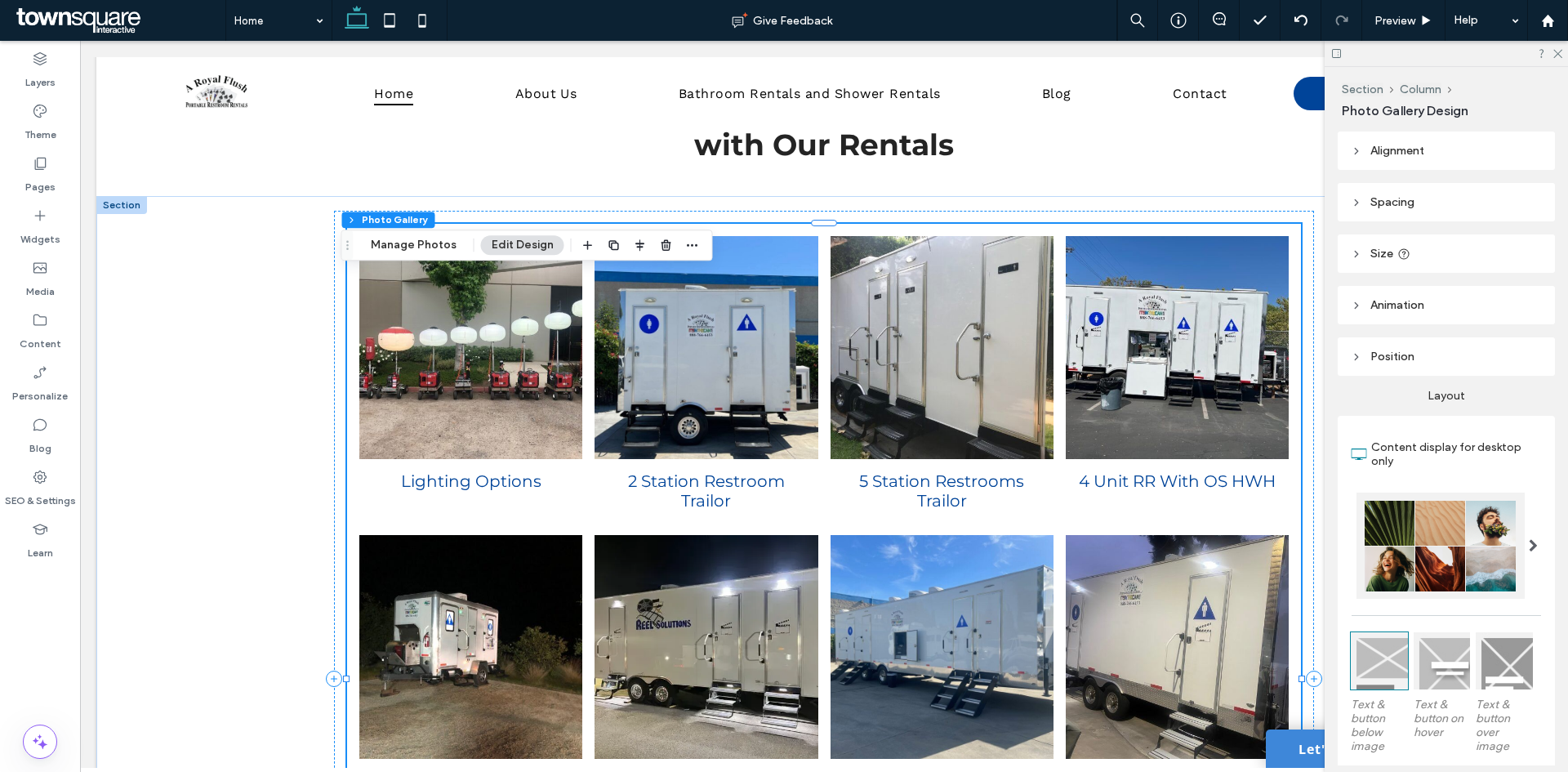
click at [1167, 484] on h3 "4 Unit RR With OS HWH" at bounding box center [1177, 481] width 197 height 19
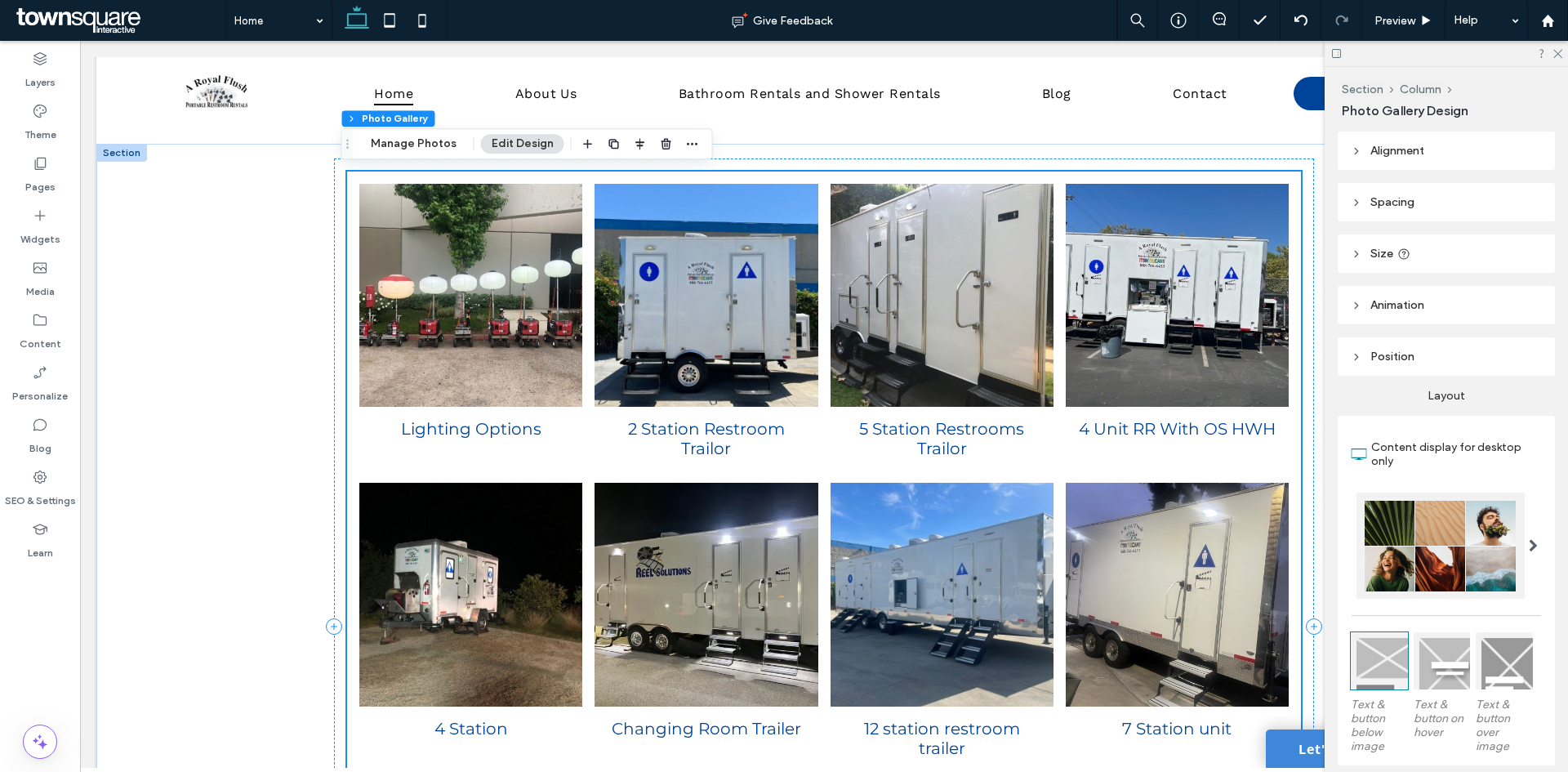
scroll to position [3350, 0]
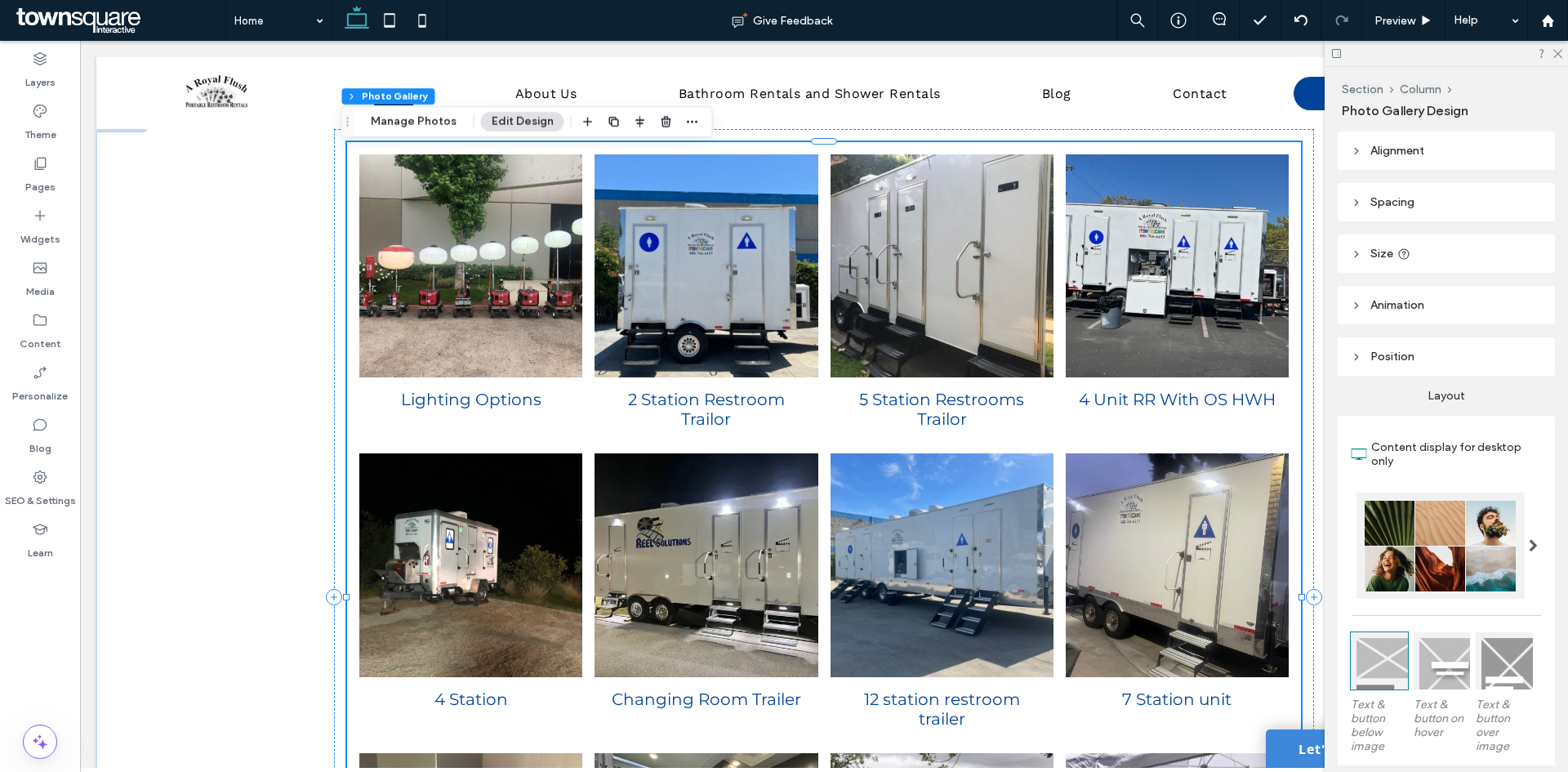
click at [1188, 269] on link at bounding box center [1177, 266] width 223 height 223
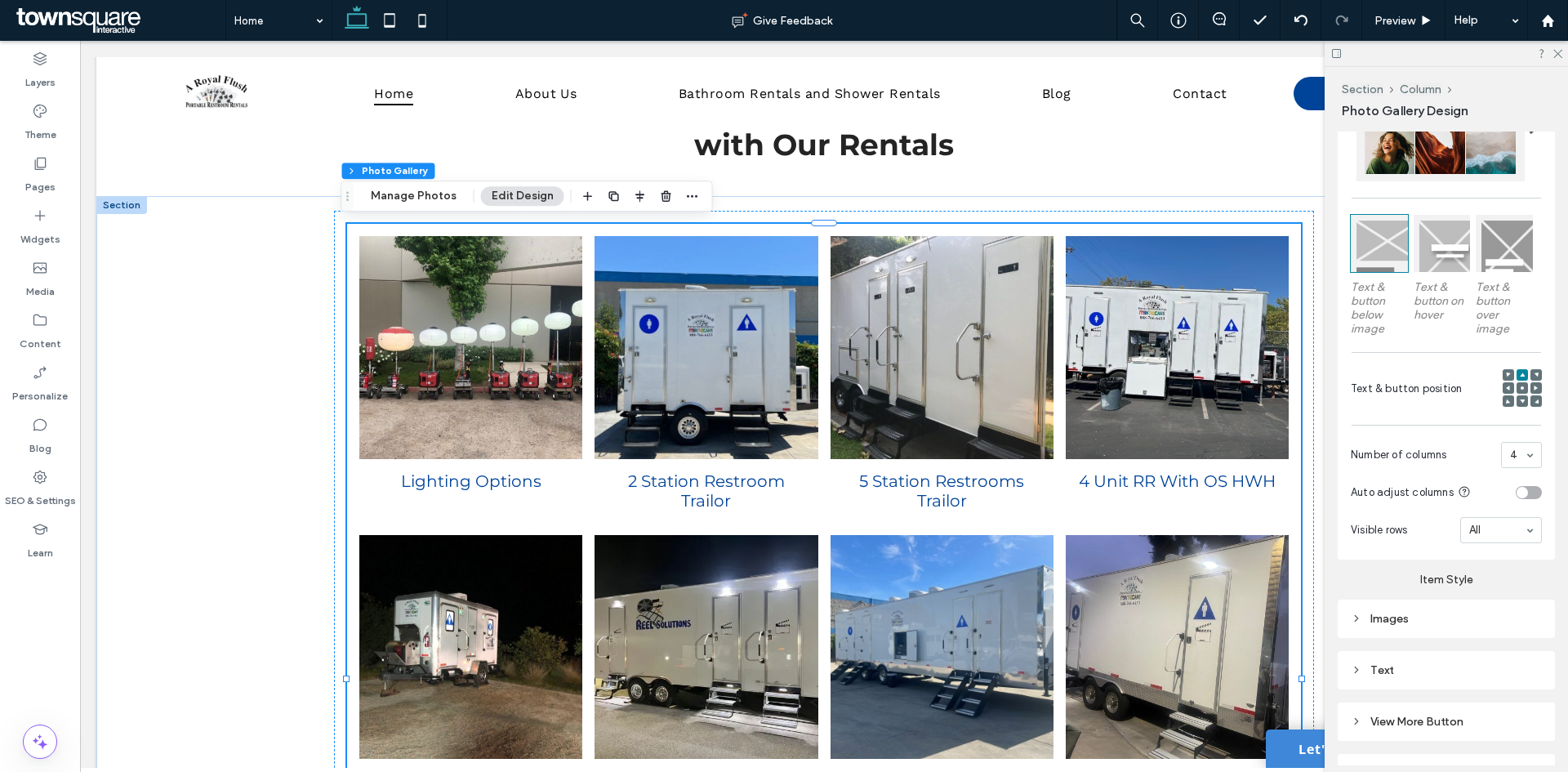
scroll to position [508, 0]
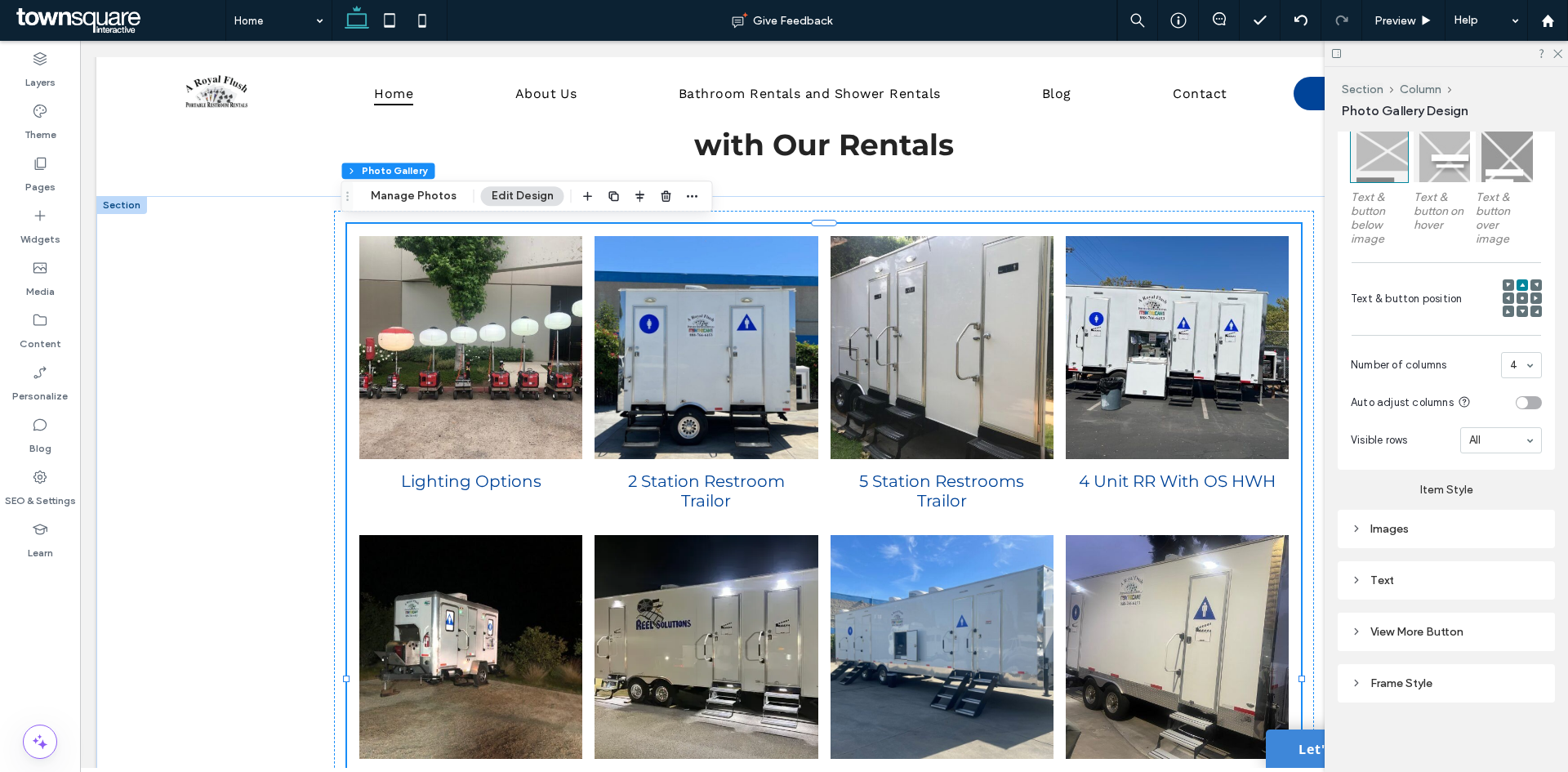
drag, startPoint x: 1556, startPoint y: 52, endPoint x: 1544, endPoint y: 62, distance: 15.6
click at [1557, 52] on icon at bounding box center [1556, 52] width 11 height 11
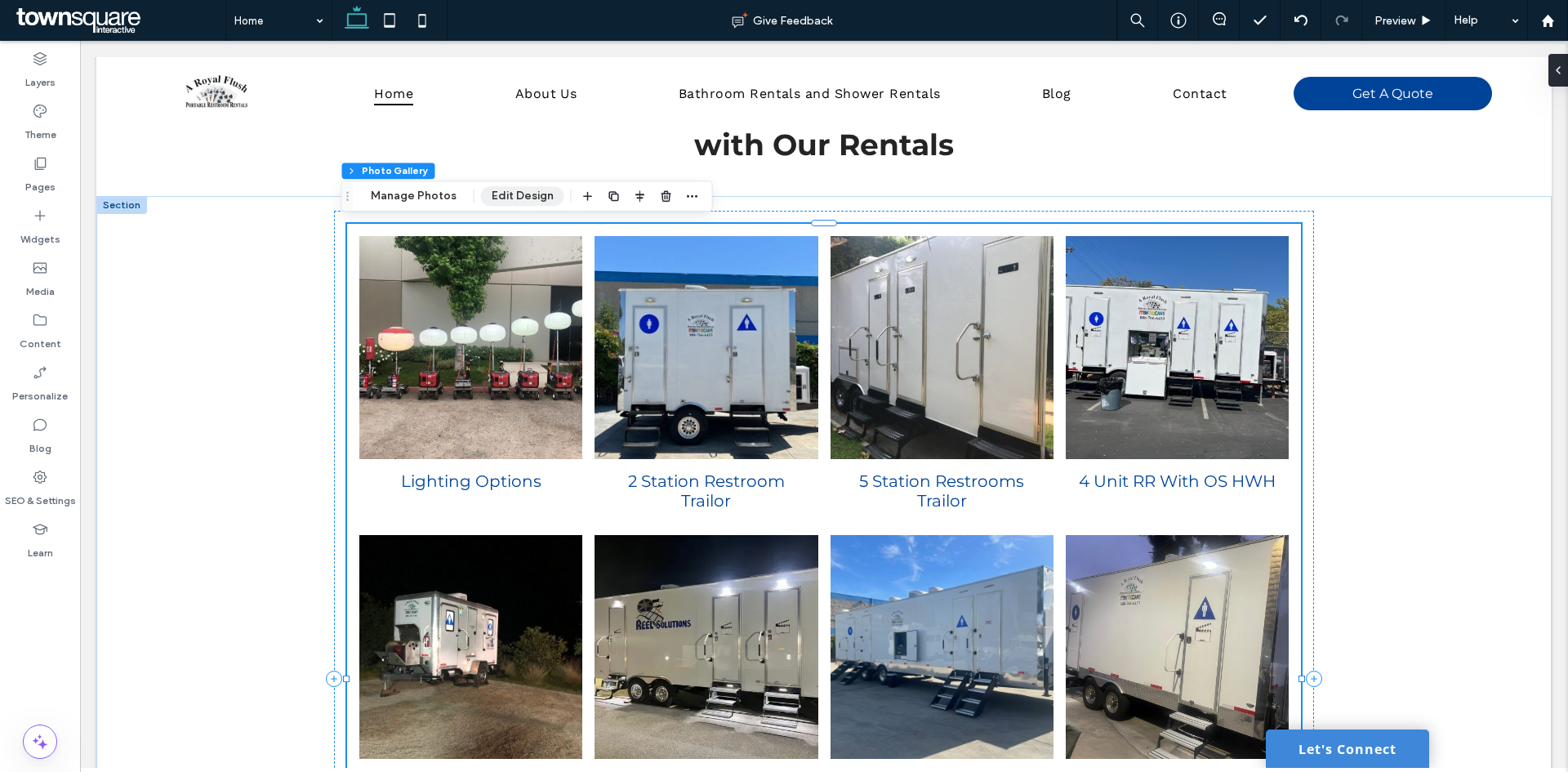
click at [521, 193] on button "Edit Design" at bounding box center [523, 196] width 84 height 19
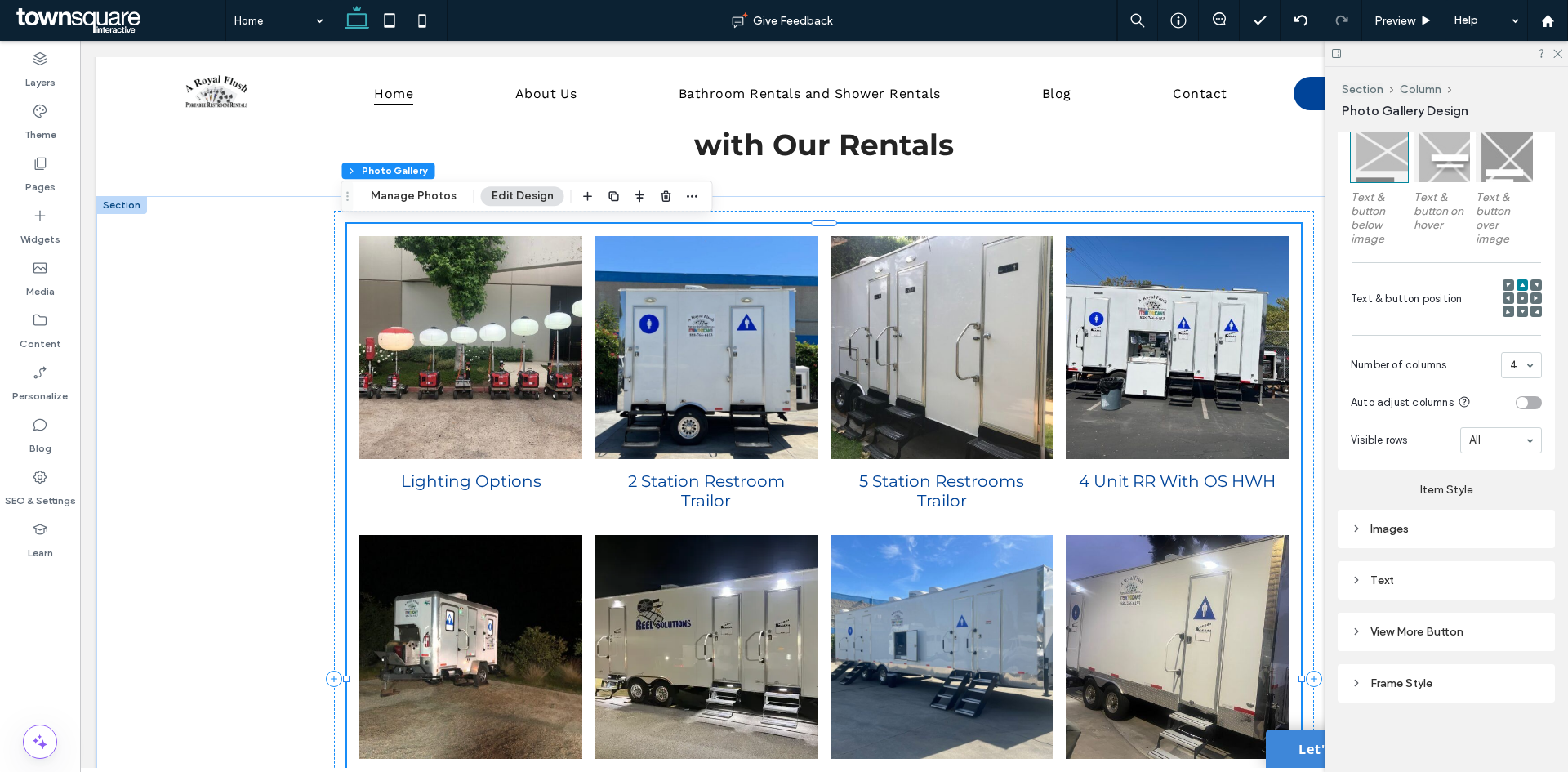
click at [1165, 485] on h3 "4 Unit RR With OS HWH" at bounding box center [1177, 481] width 197 height 19
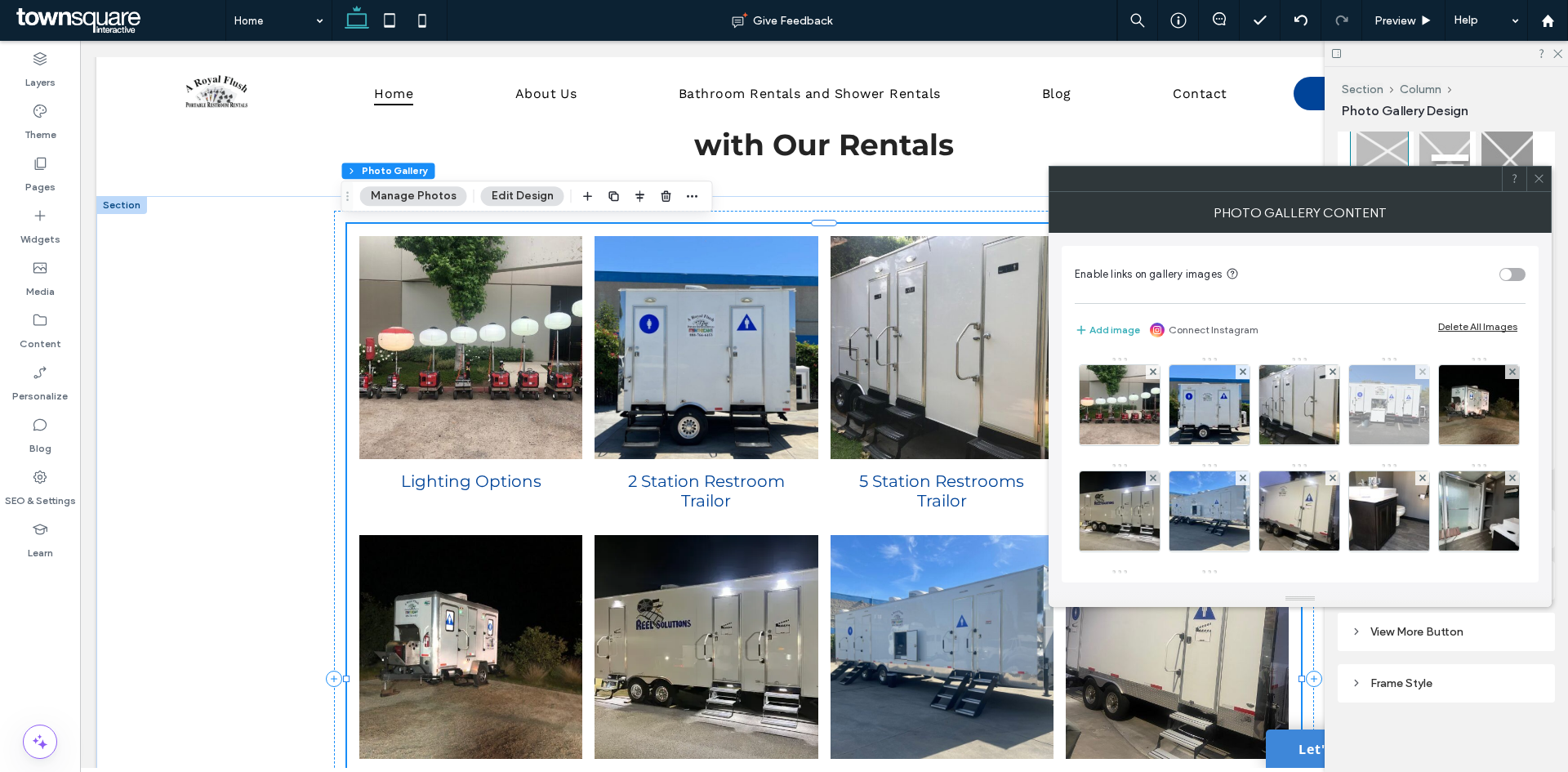
click at [1378, 402] on img at bounding box center [1388, 405] width 90 height 80
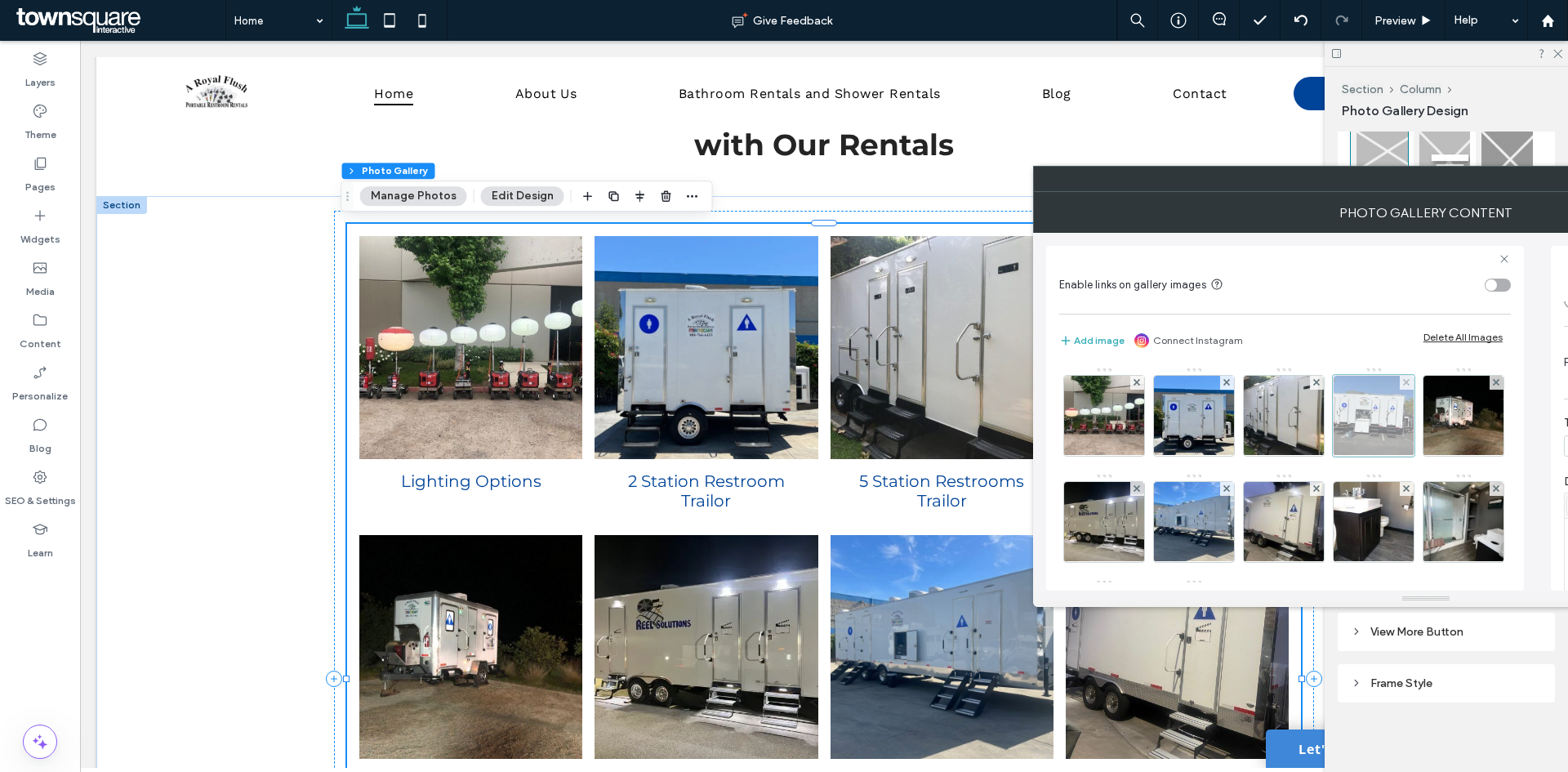
scroll to position [0, 0]
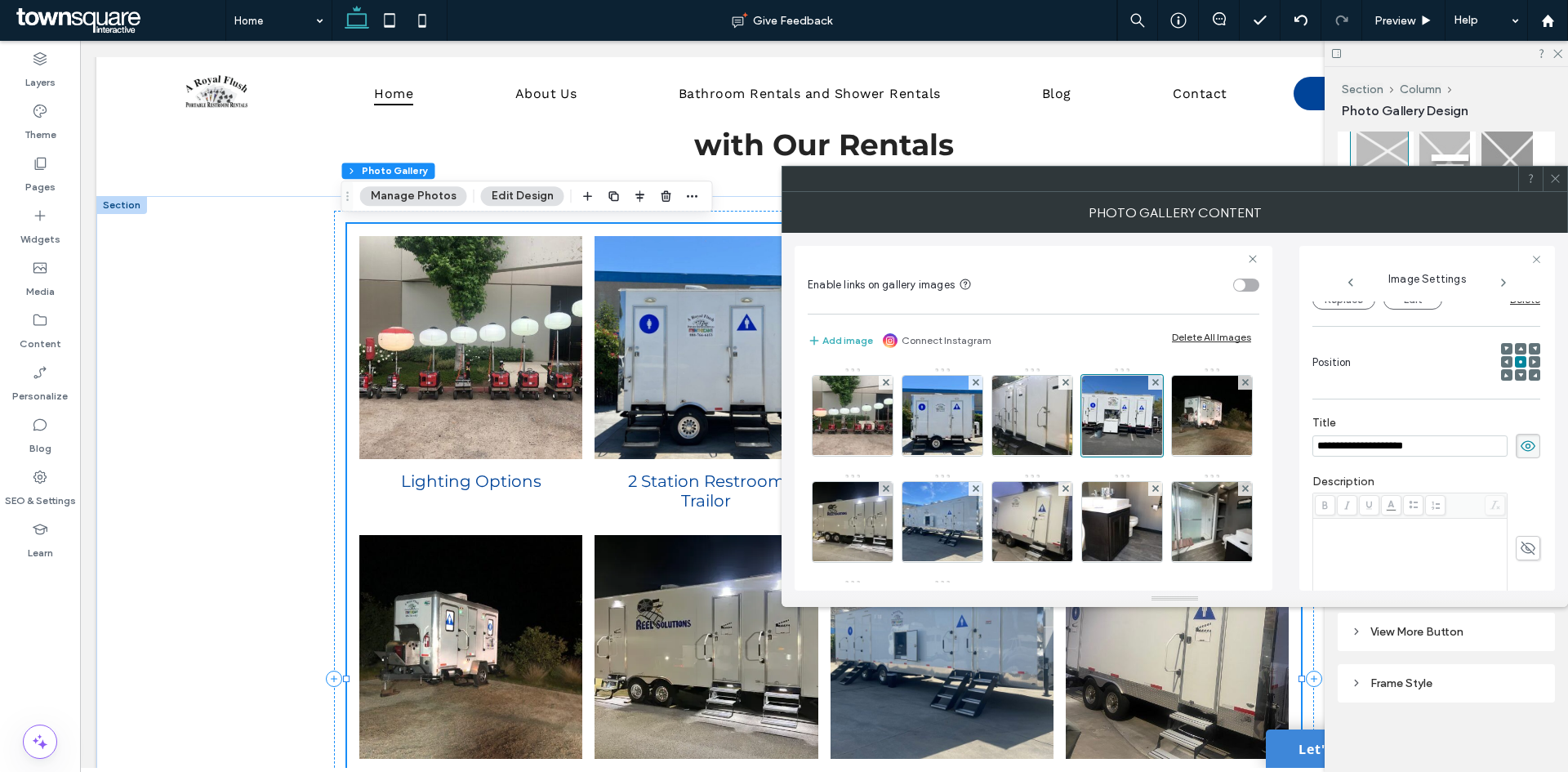
drag, startPoint x: 1467, startPoint y: 443, endPoint x: 1395, endPoint y: 477, distance: 79.6
click at [1348, 438] on input "**********" at bounding box center [1409, 446] width 195 height 21
drag, startPoint x: 1360, startPoint y: 449, endPoint x: 1282, endPoint y: 453, distance: 78.1
click at [1282, 453] on div "**********" at bounding box center [1174, 411] width 760 height 358
drag, startPoint x: 1349, startPoint y: 439, endPoint x: 1357, endPoint y: 447, distance: 11.3
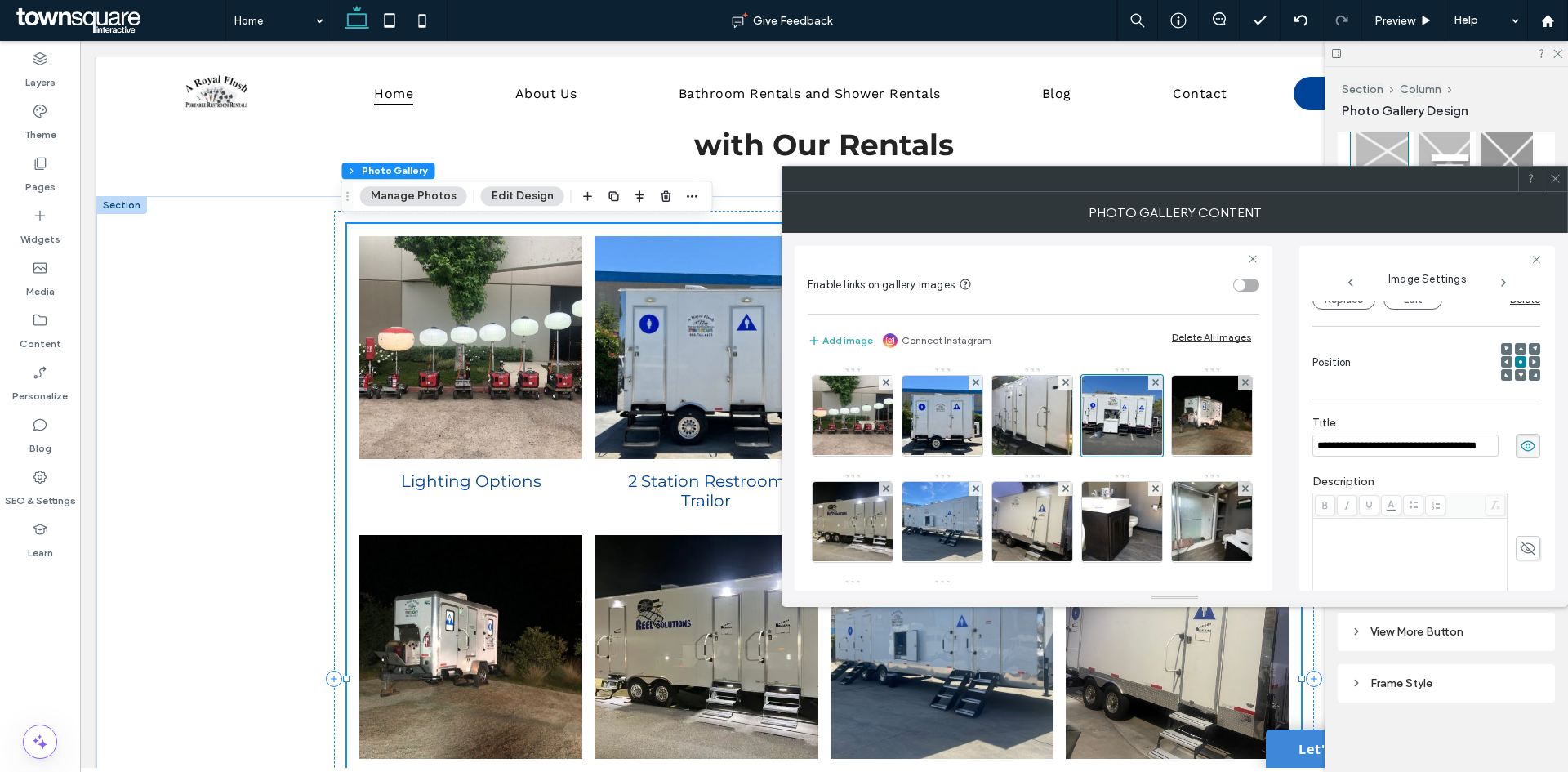
click at [1350, 439] on input "**********" at bounding box center [1406, 445] width 186 height 22
click at [1358, 446] on input "**********" at bounding box center [1406, 445] width 186 height 22
type input "**********"
click at [1553, 183] on icon at bounding box center [1555, 178] width 12 height 12
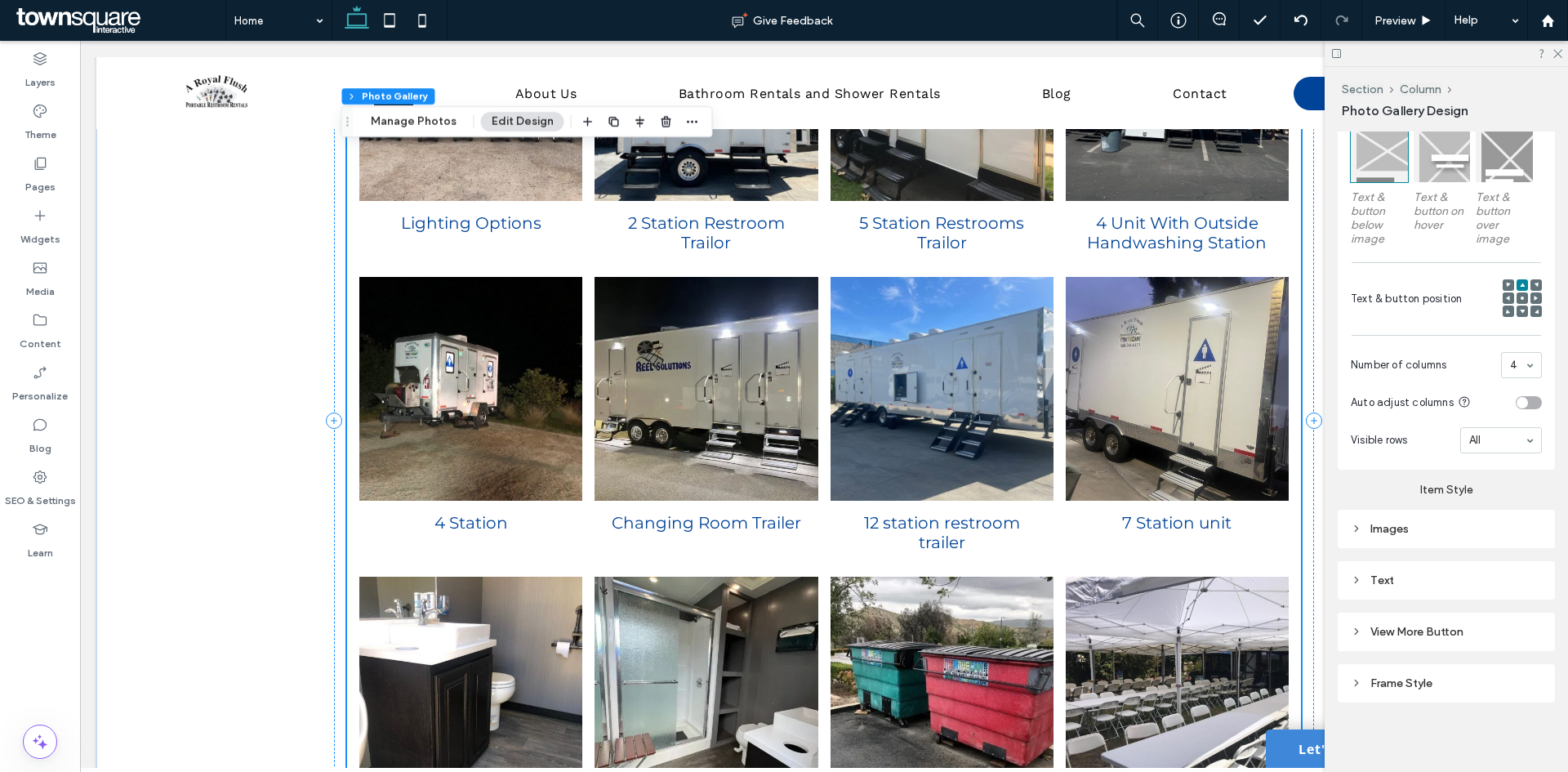
scroll to position [3514, 0]
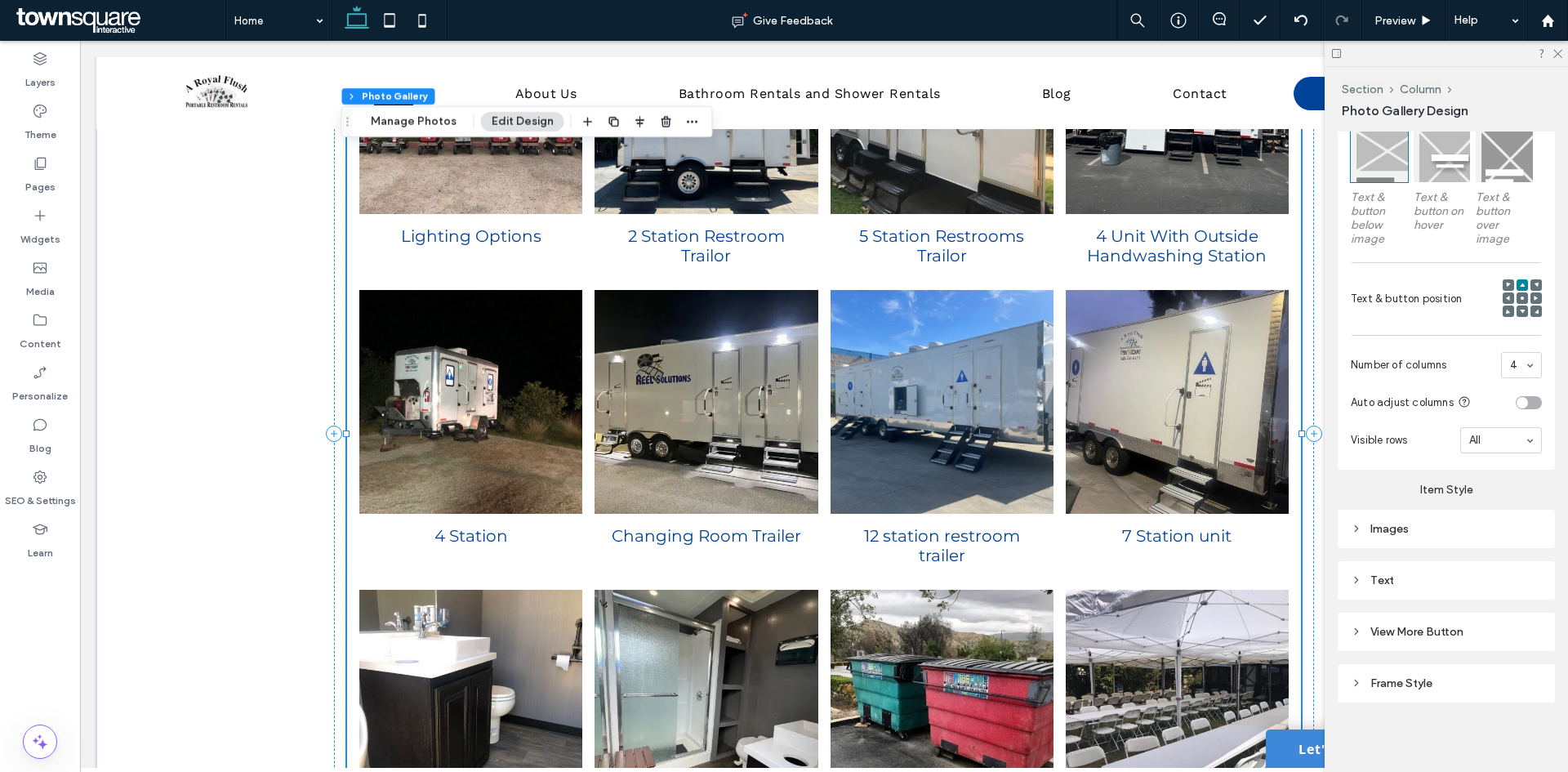
click at [931, 411] on link at bounding box center [942, 402] width 223 height 223
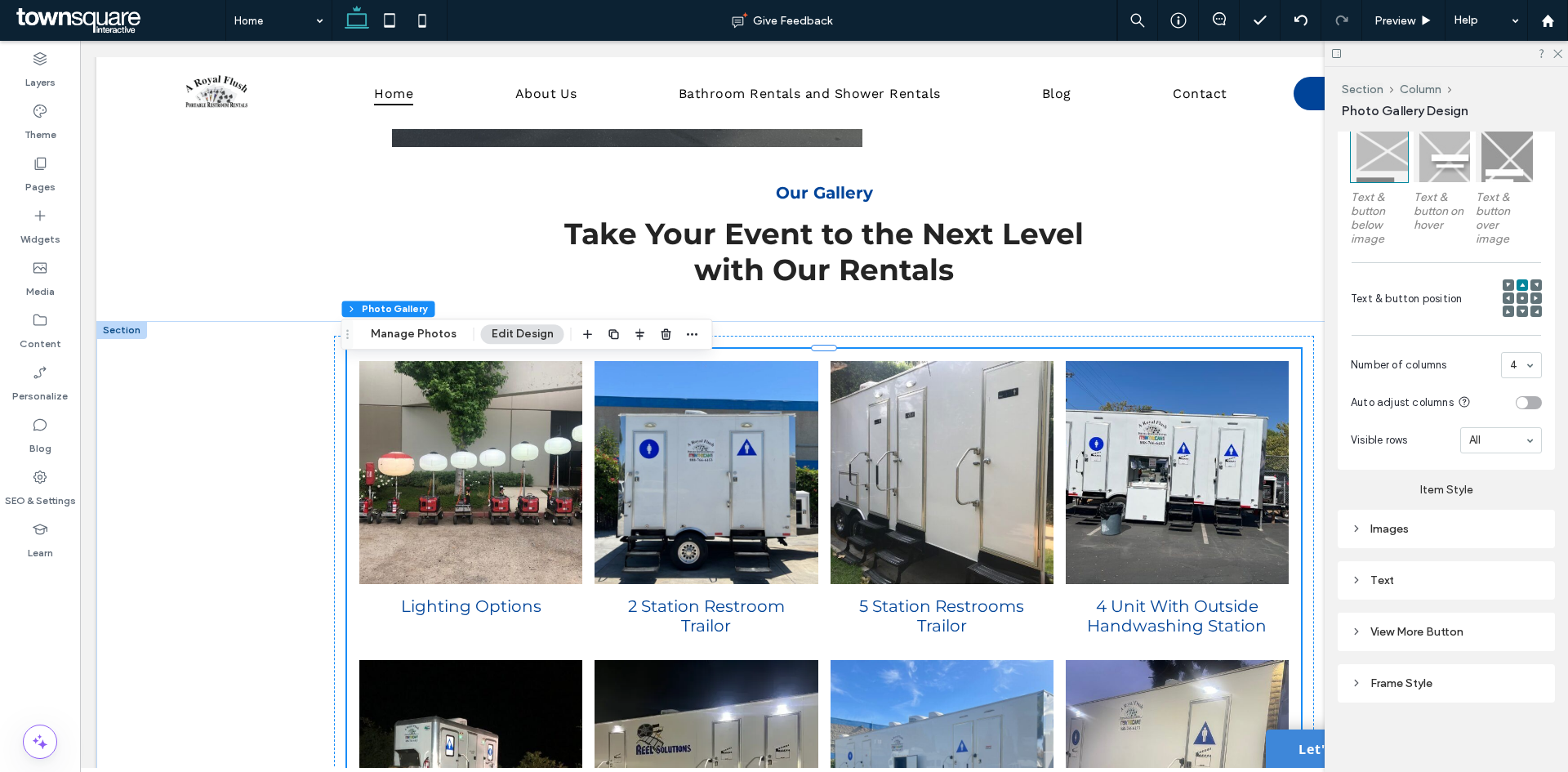
scroll to position [3538, 0]
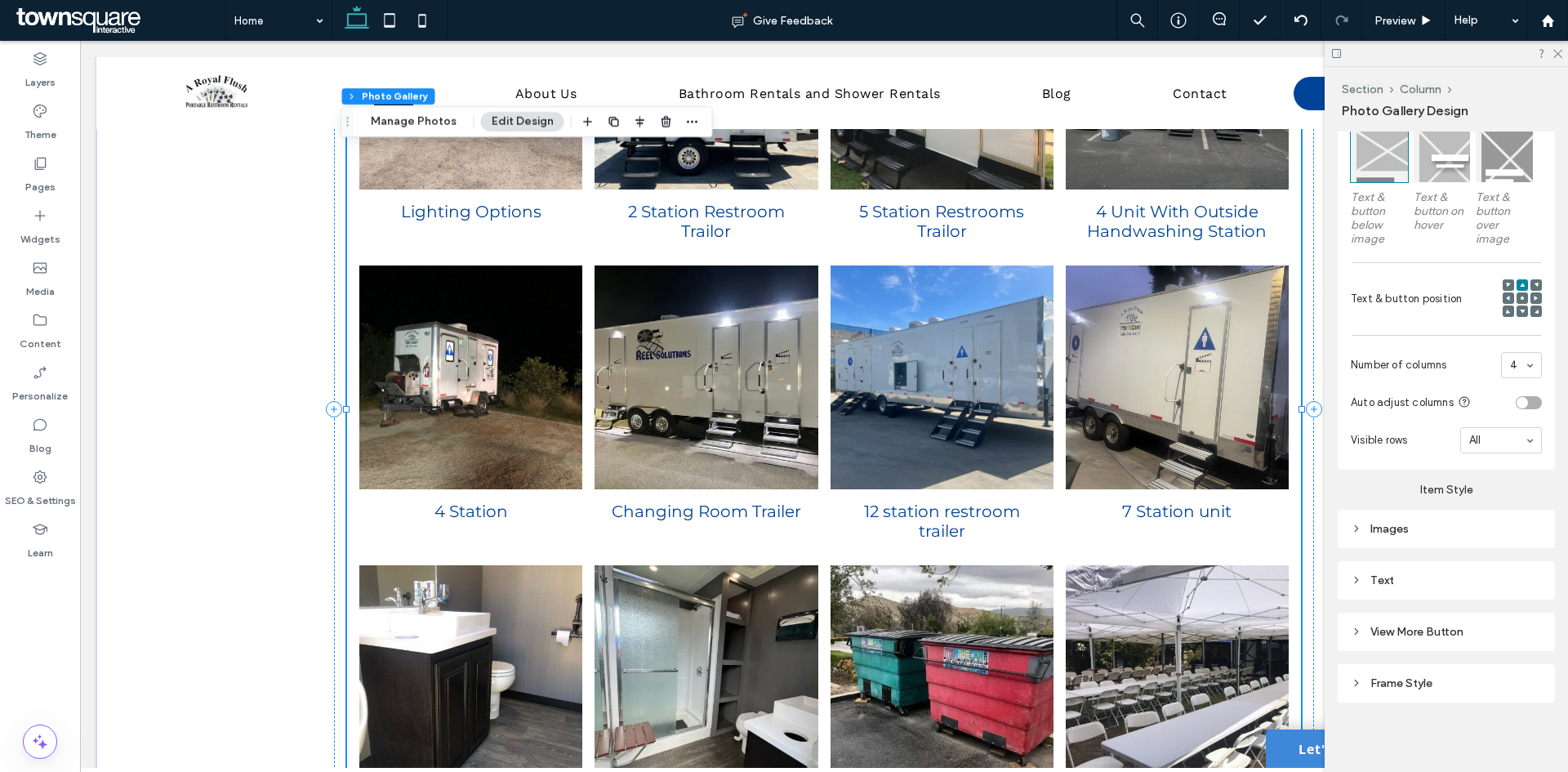
click at [966, 377] on link at bounding box center [942, 377] width 223 height 223
drag, startPoint x: 1556, startPoint y: 56, endPoint x: 1477, endPoint y: 41, distance: 80.4
click at [1556, 55] on use at bounding box center [1557, 54] width 9 height 9
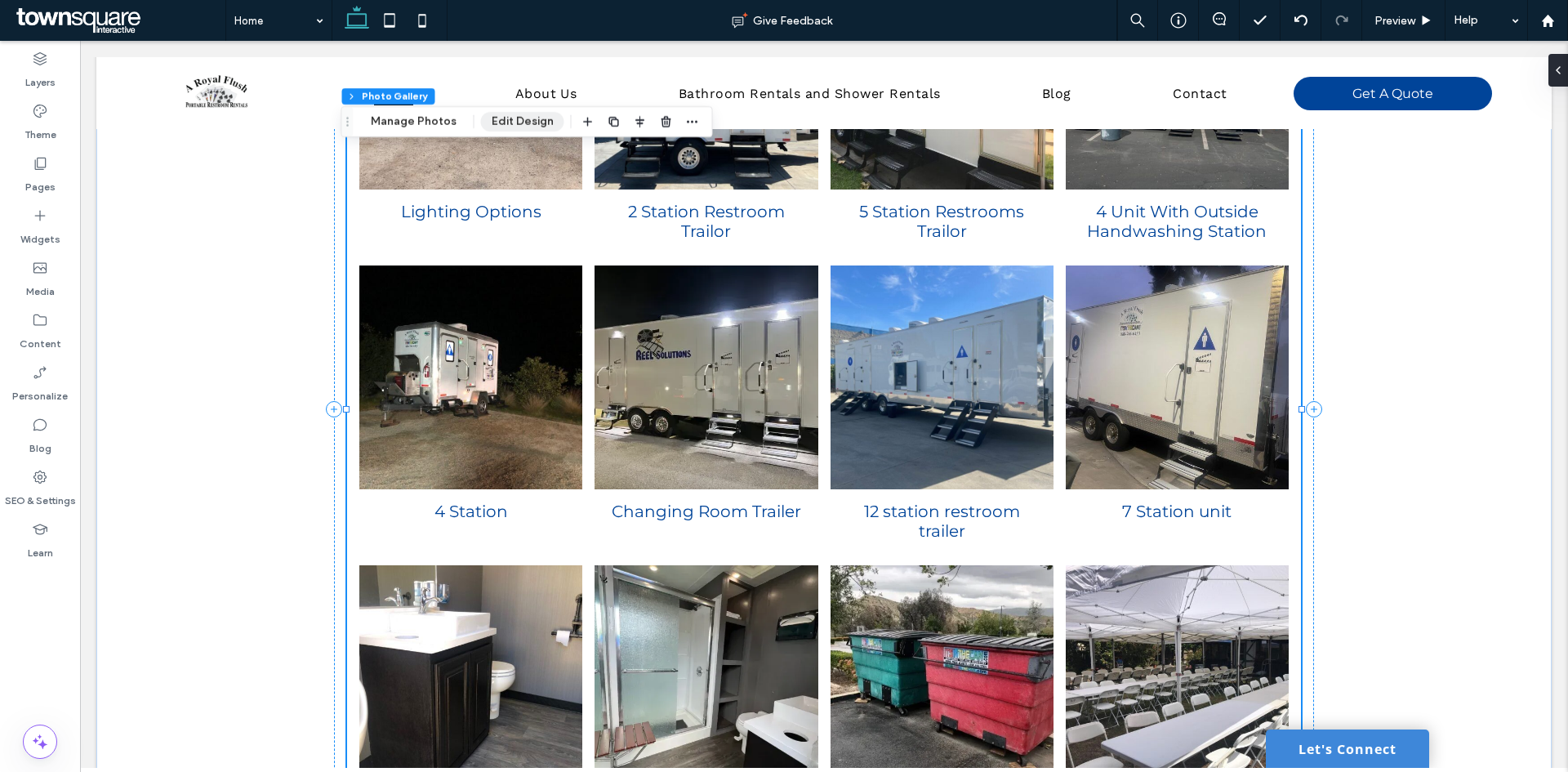
click at [507, 128] on button "Edit Design" at bounding box center [523, 121] width 84 height 19
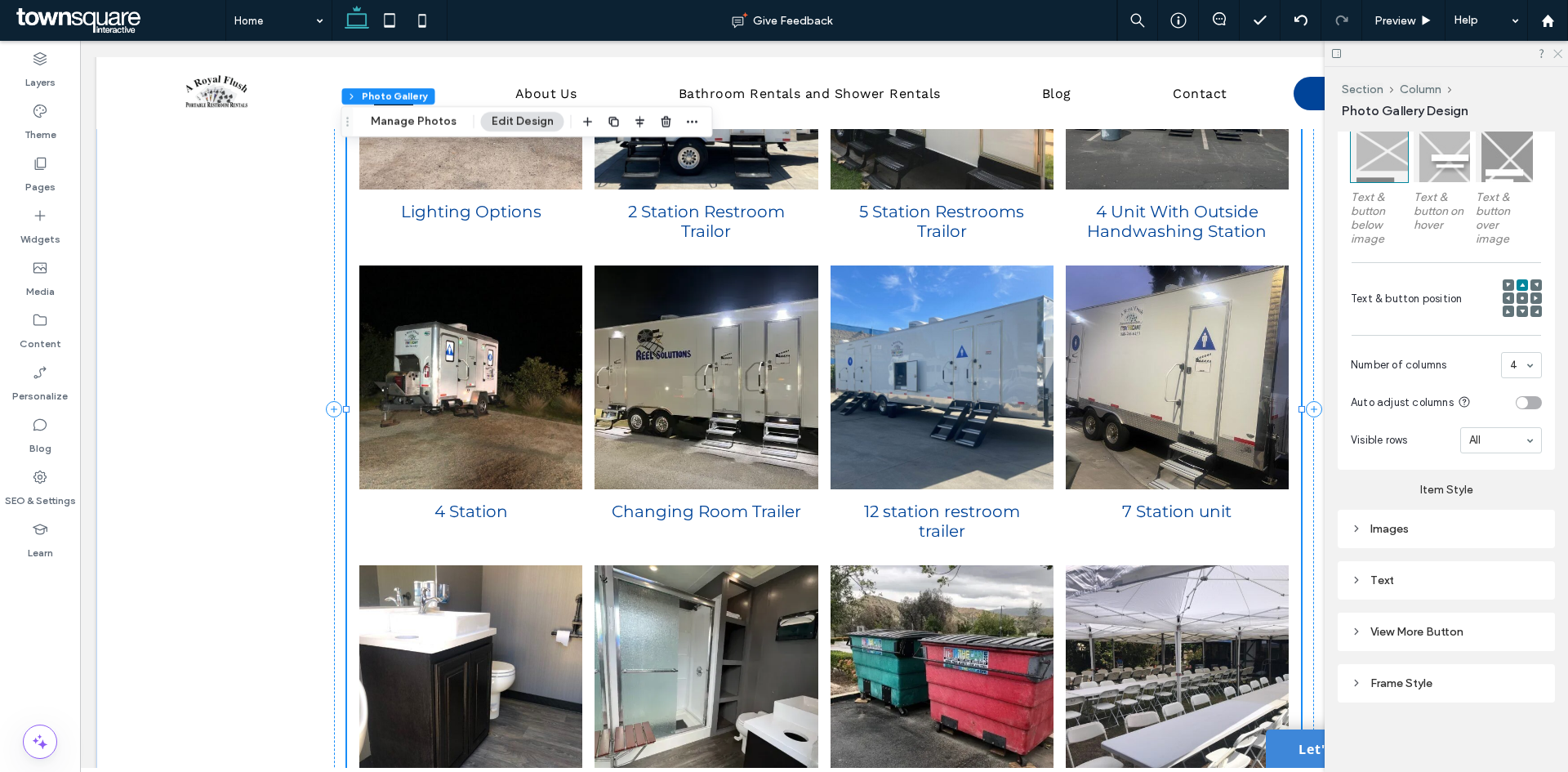
drag, startPoint x: 1555, startPoint y: 50, endPoint x: 1127, endPoint y: 59, distance: 428.1
click at [1555, 50] on icon at bounding box center [1556, 52] width 11 height 11
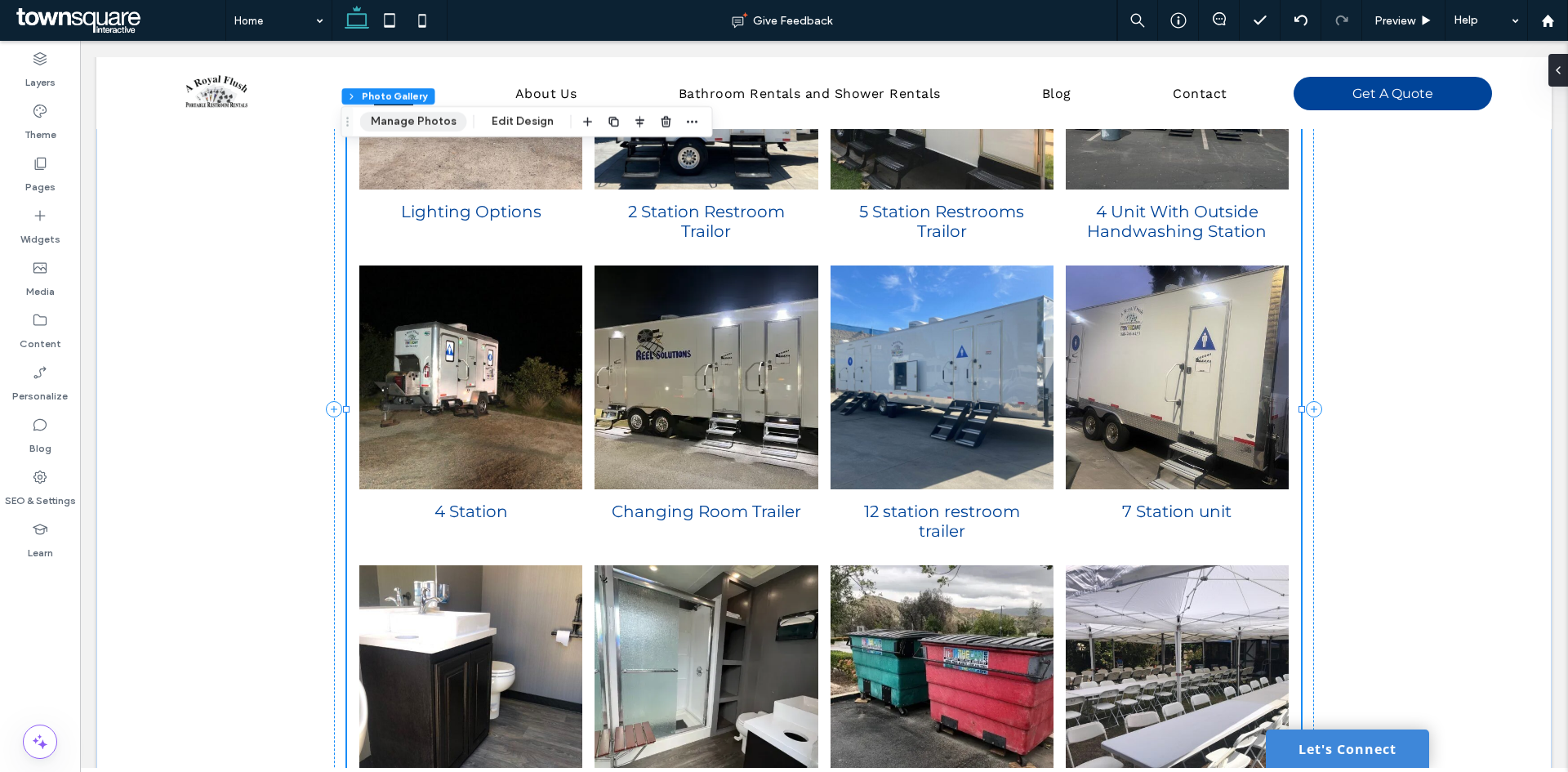
click at [416, 124] on button "Manage Photos" at bounding box center [413, 121] width 107 height 19
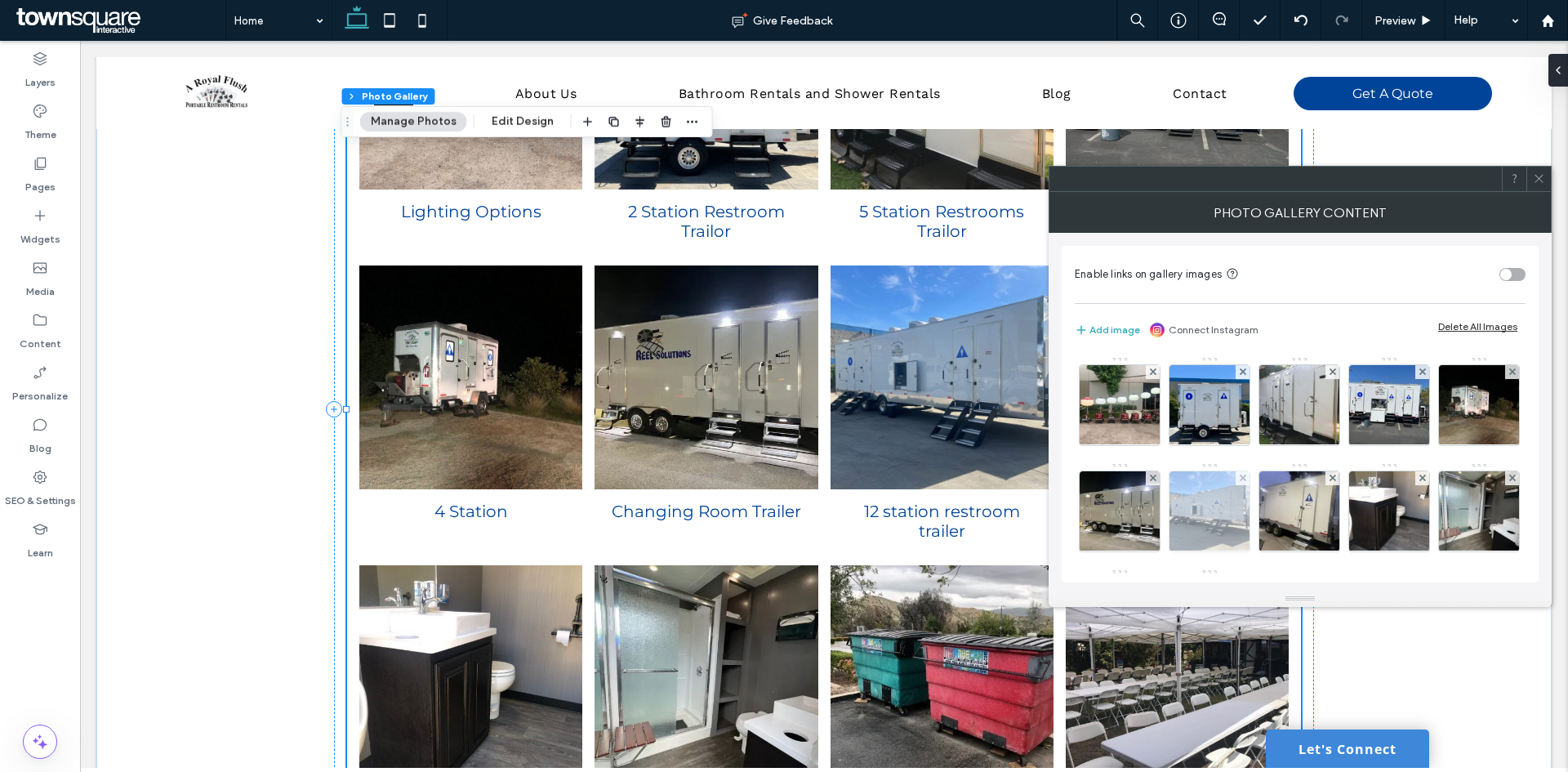
click at [1256, 520] on img at bounding box center [1209, 511] width 93 height 80
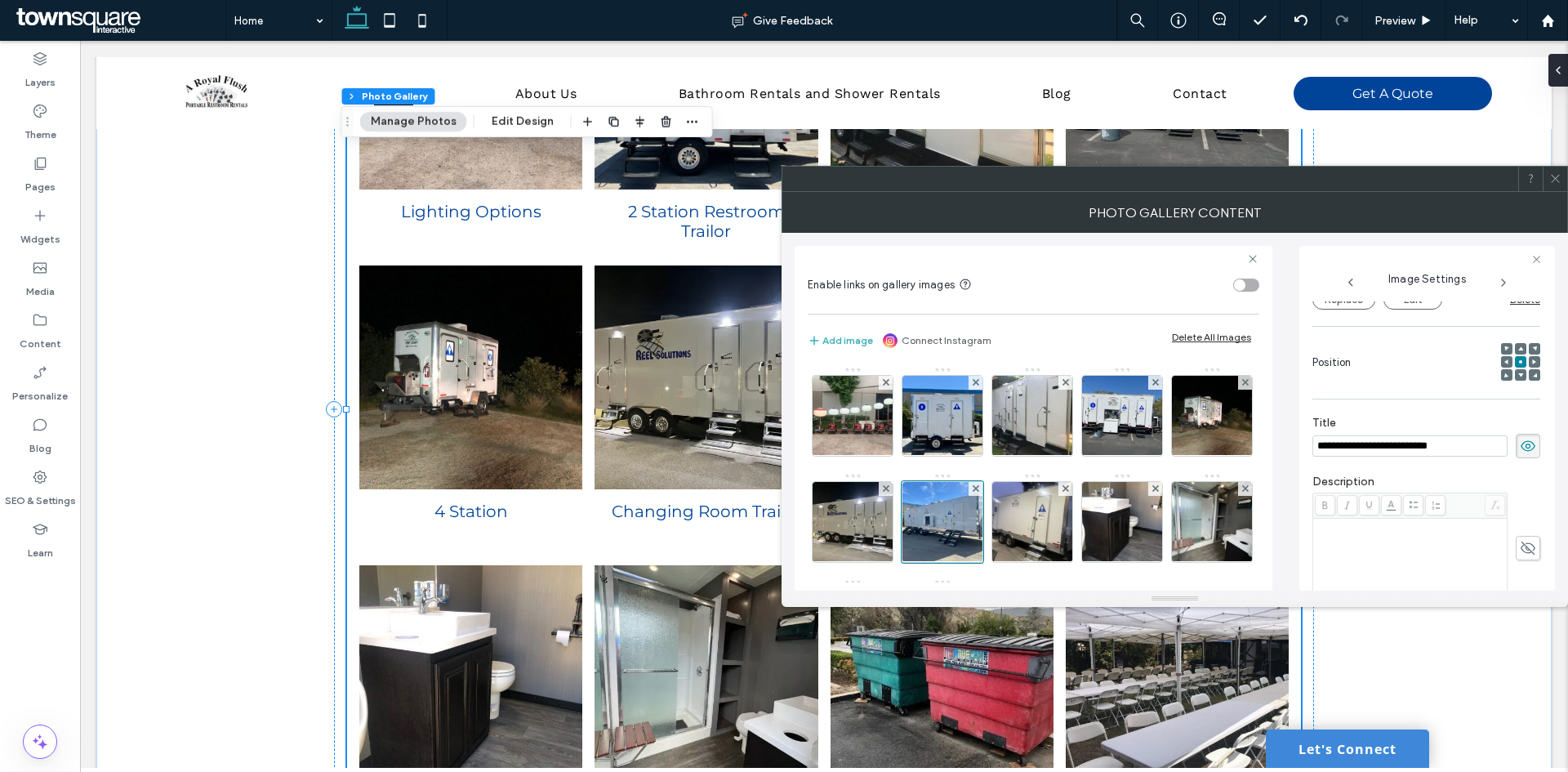
scroll to position [0, 0]
click at [1331, 449] on input "**********" at bounding box center [1409, 446] width 195 height 21
type input "**********"
click at [1558, 174] on icon at bounding box center [1555, 178] width 12 height 12
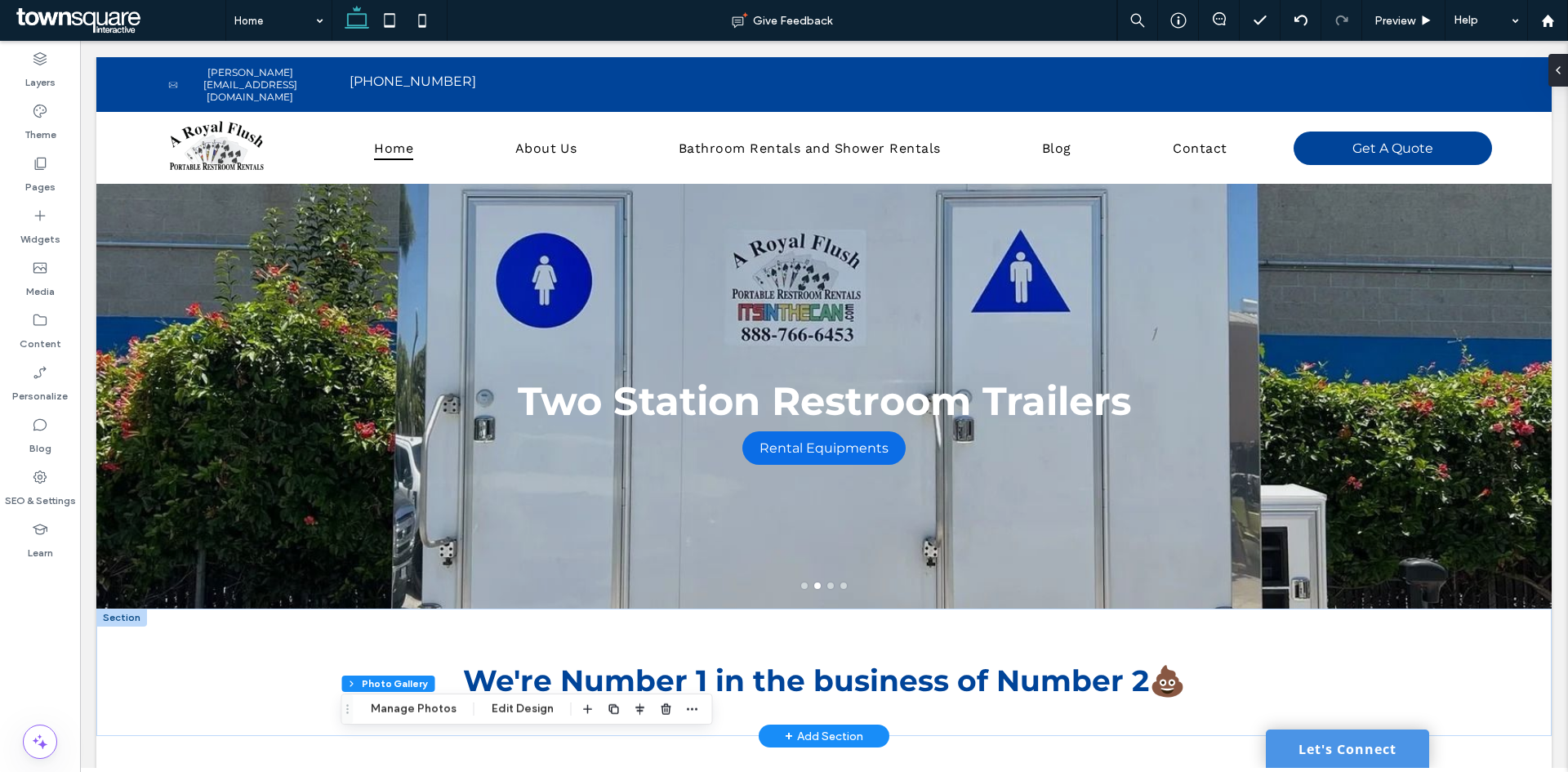
click at [1340, 750] on link "Let's Connect" at bounding box center [1347, 749] width 163 height 38
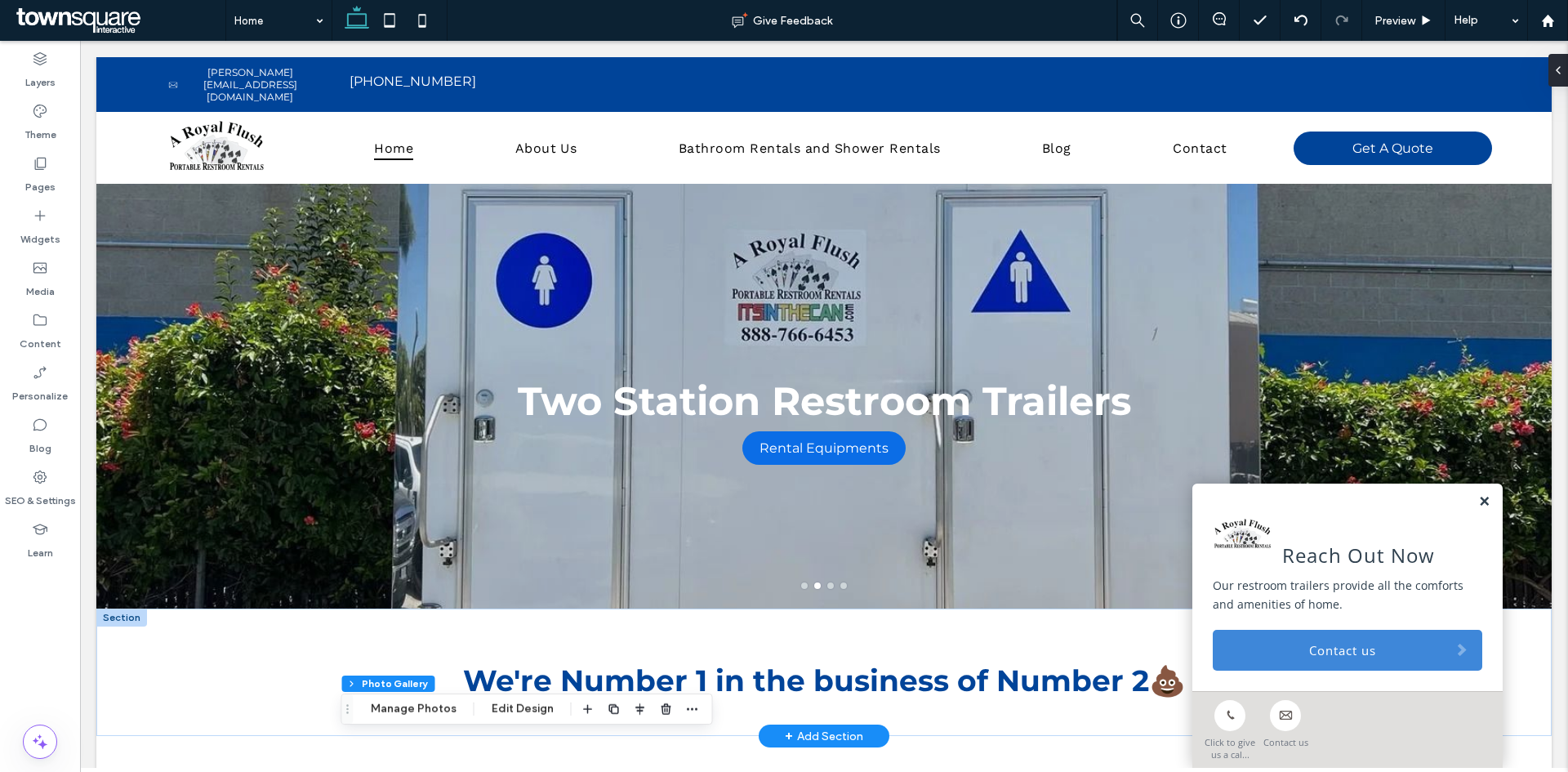
click at [1478, 504] on link at bounding box center [1483, 502] width 12 height 13
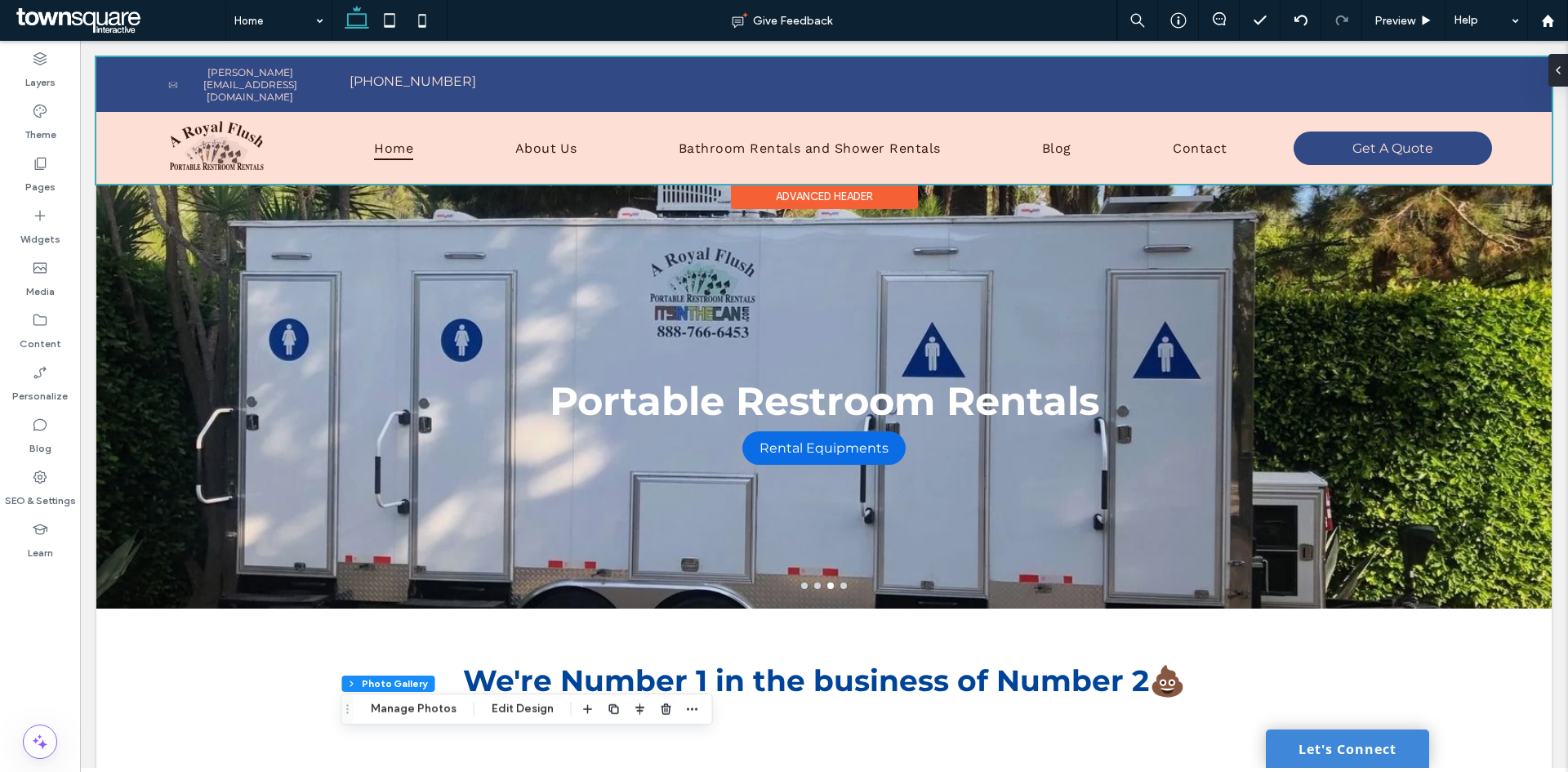
click at [1333, 144] on div at bounding box center [823, 120] width 1456 height 127
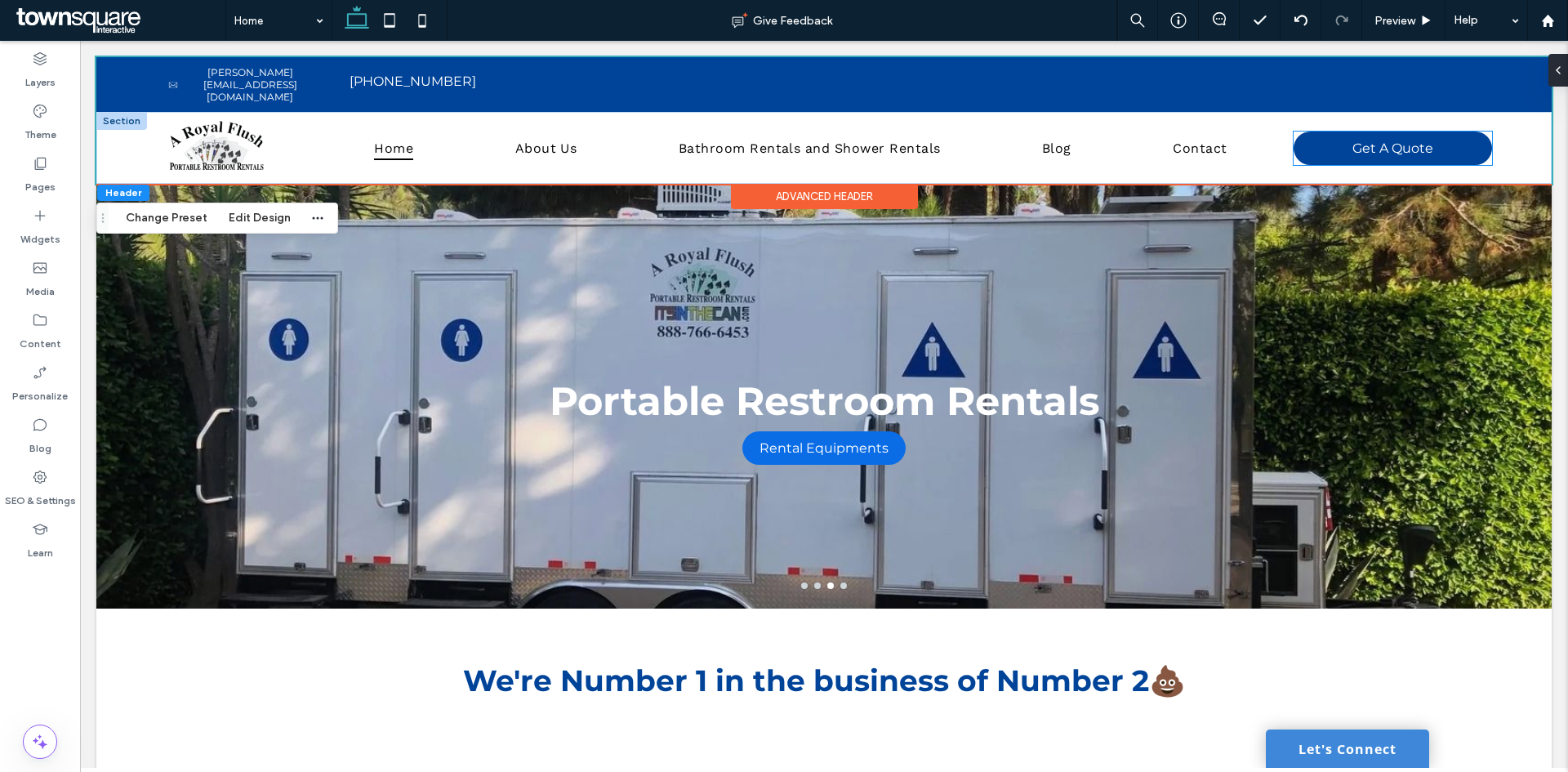
click at [1322, 148] on span at bounding box center [1314, 146] width 40 height 18
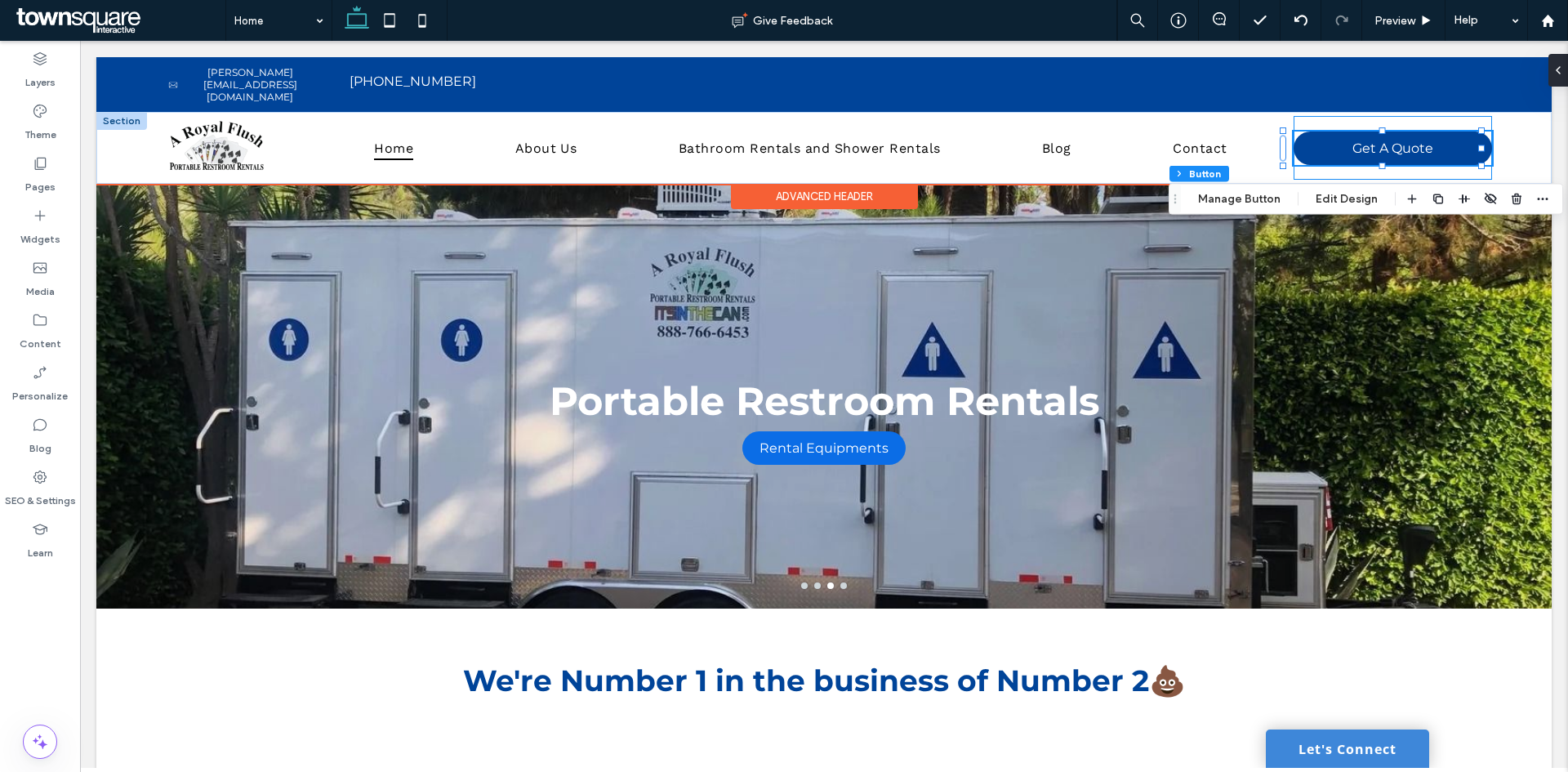
type input "**"
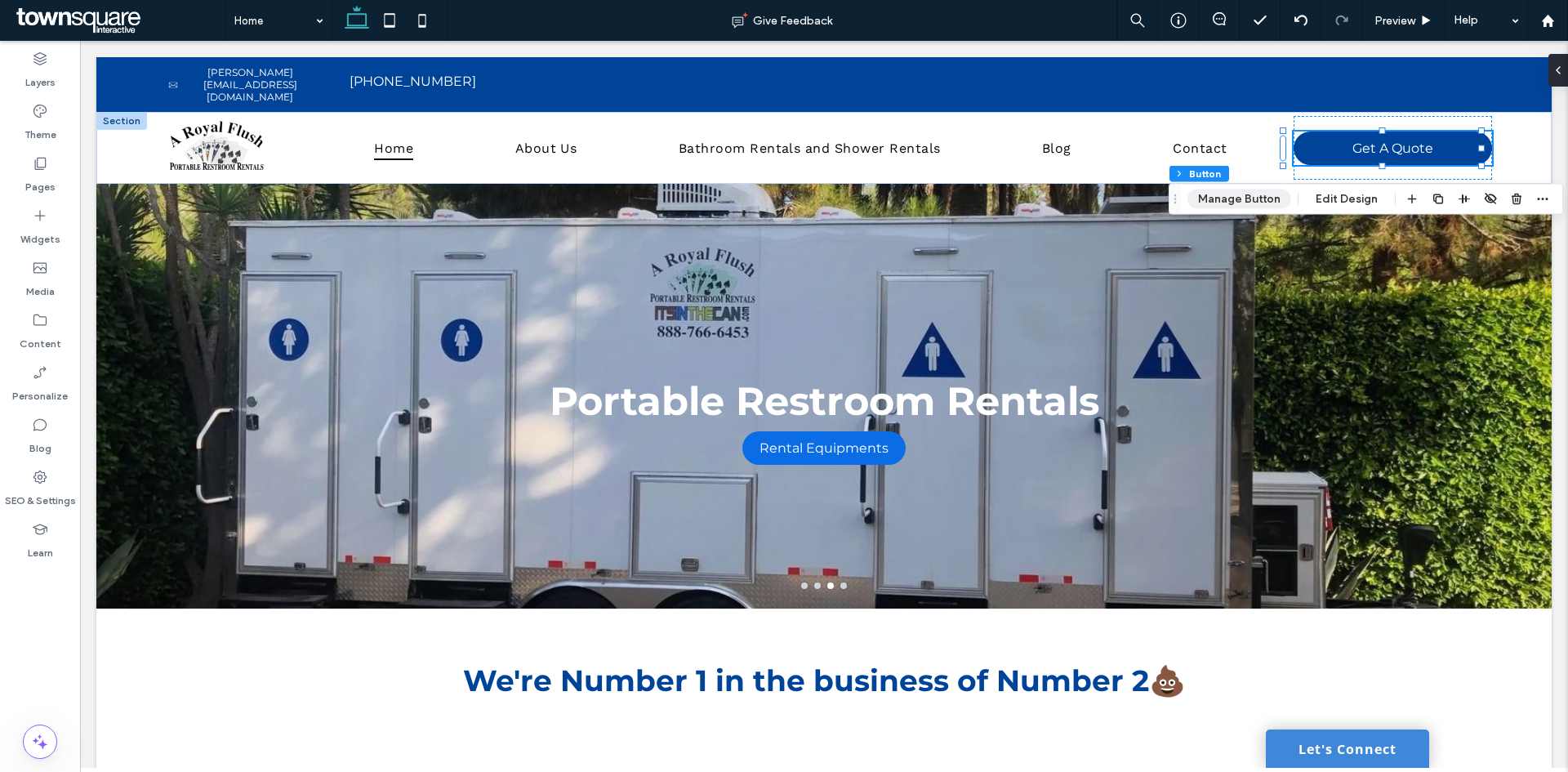
click at [1243, 193] on button "Manage Button" at bounding box center [1239, 199] width 104 height 19
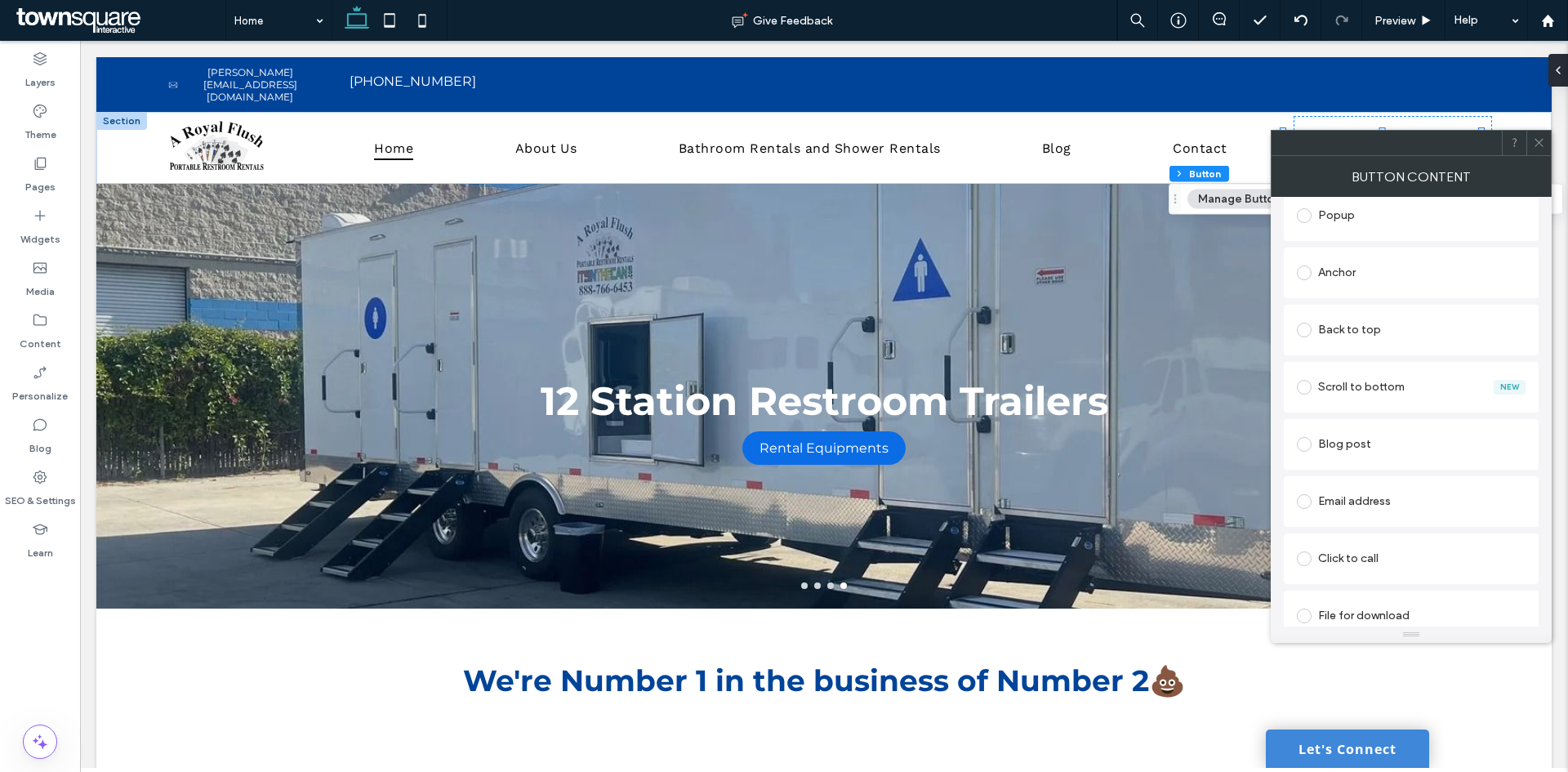
scroll to position [409, 0]
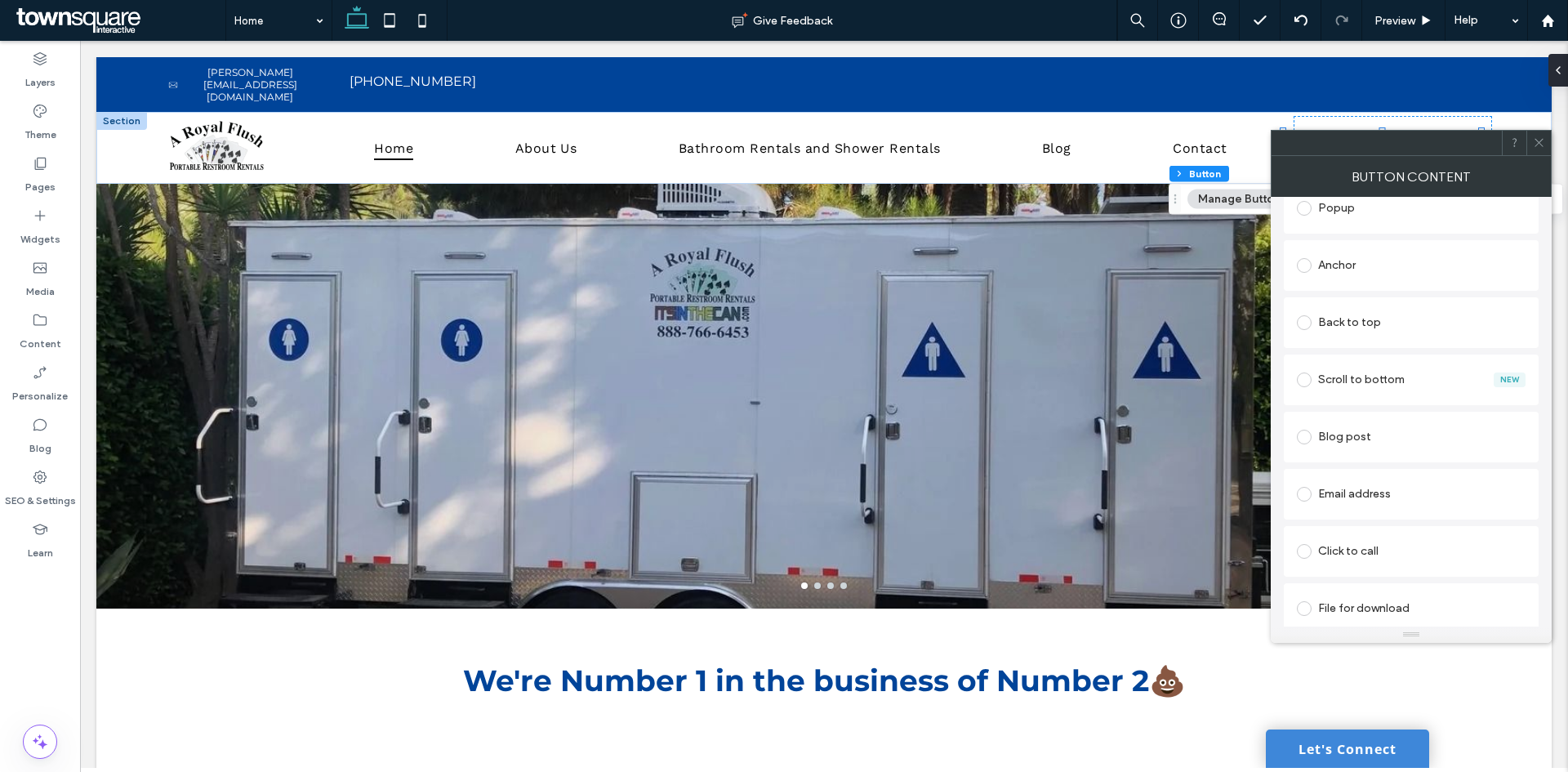
click at [1358, 553] on div "Click to call" at bounding box center [1411, 551] width 229 height 26
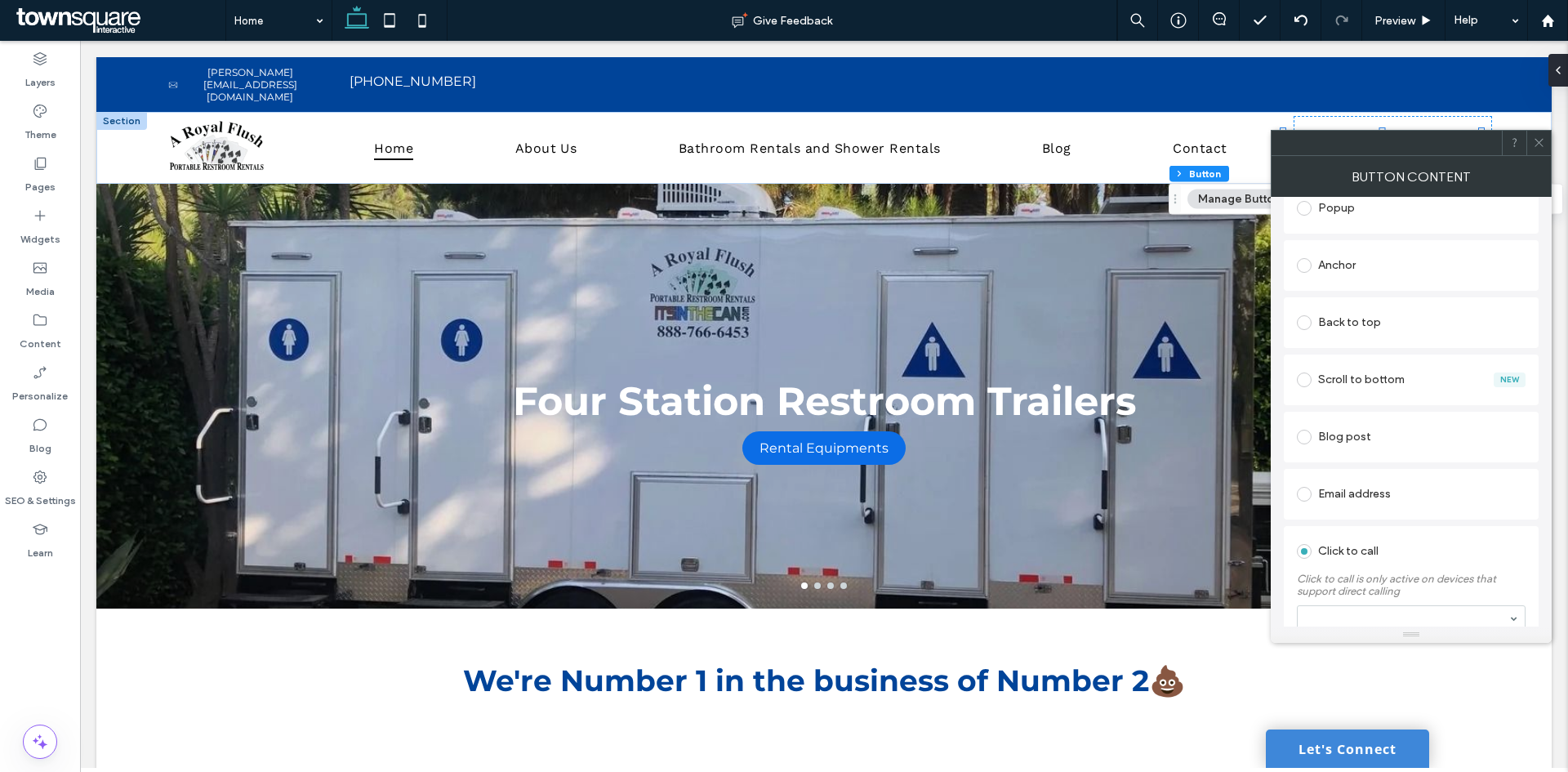
scroll to position [437, 0]
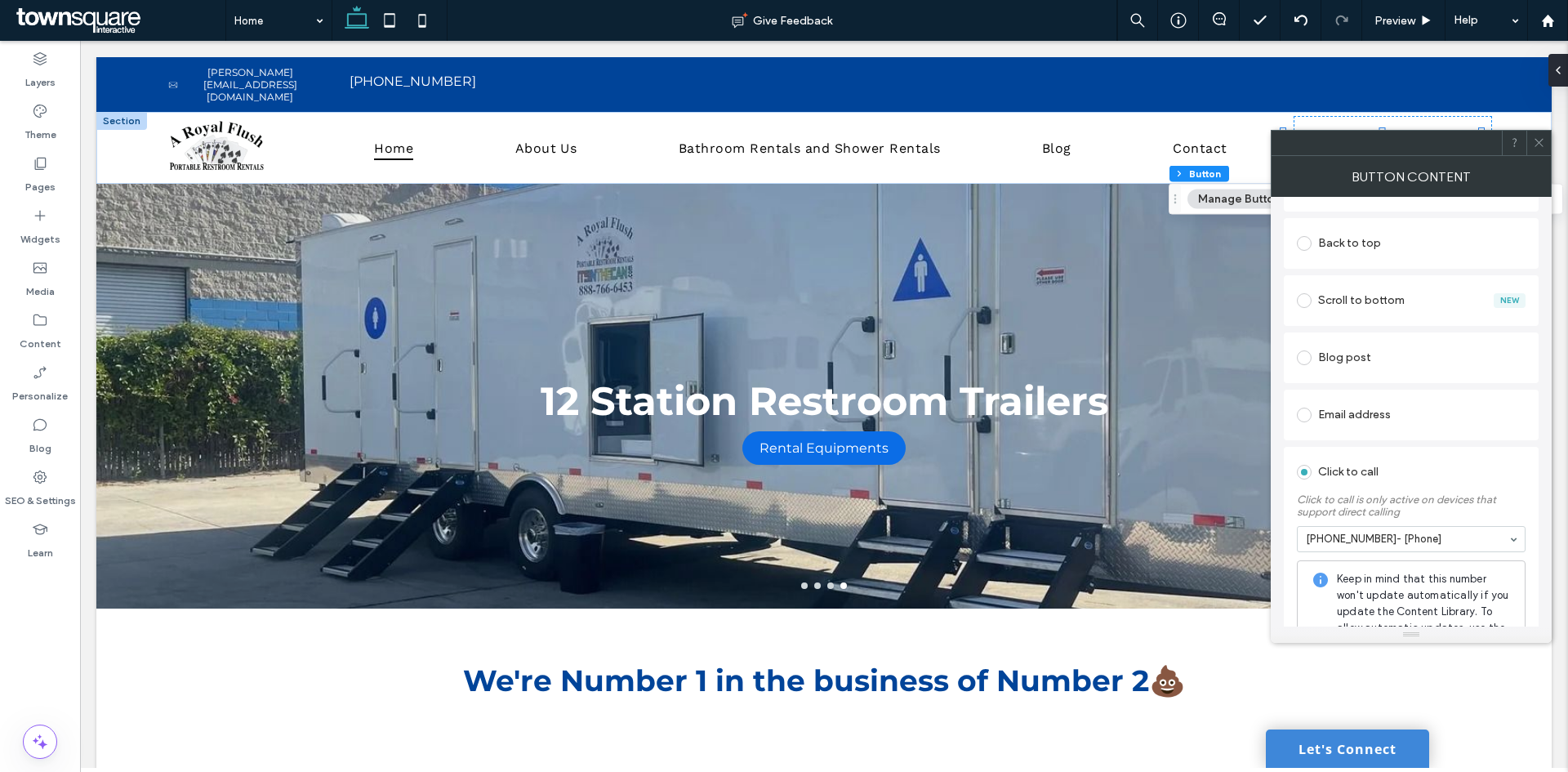
click at [1536, 144] on icon at bounding box center [1538, 142] width 12 height 12
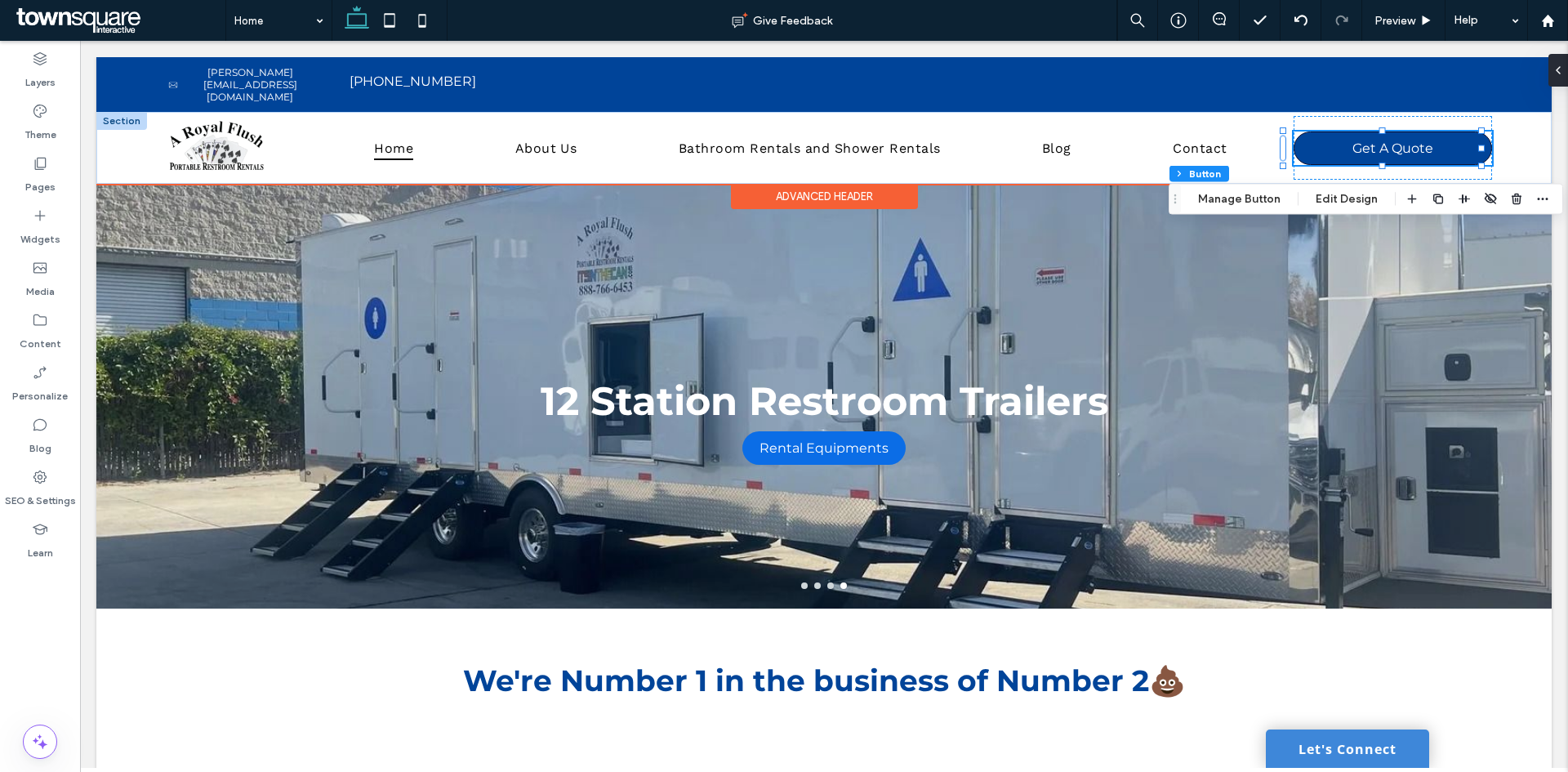
click at [1455, 150] on link "Get A Quote" at bounding box center [1392, 148] width 199 height 34
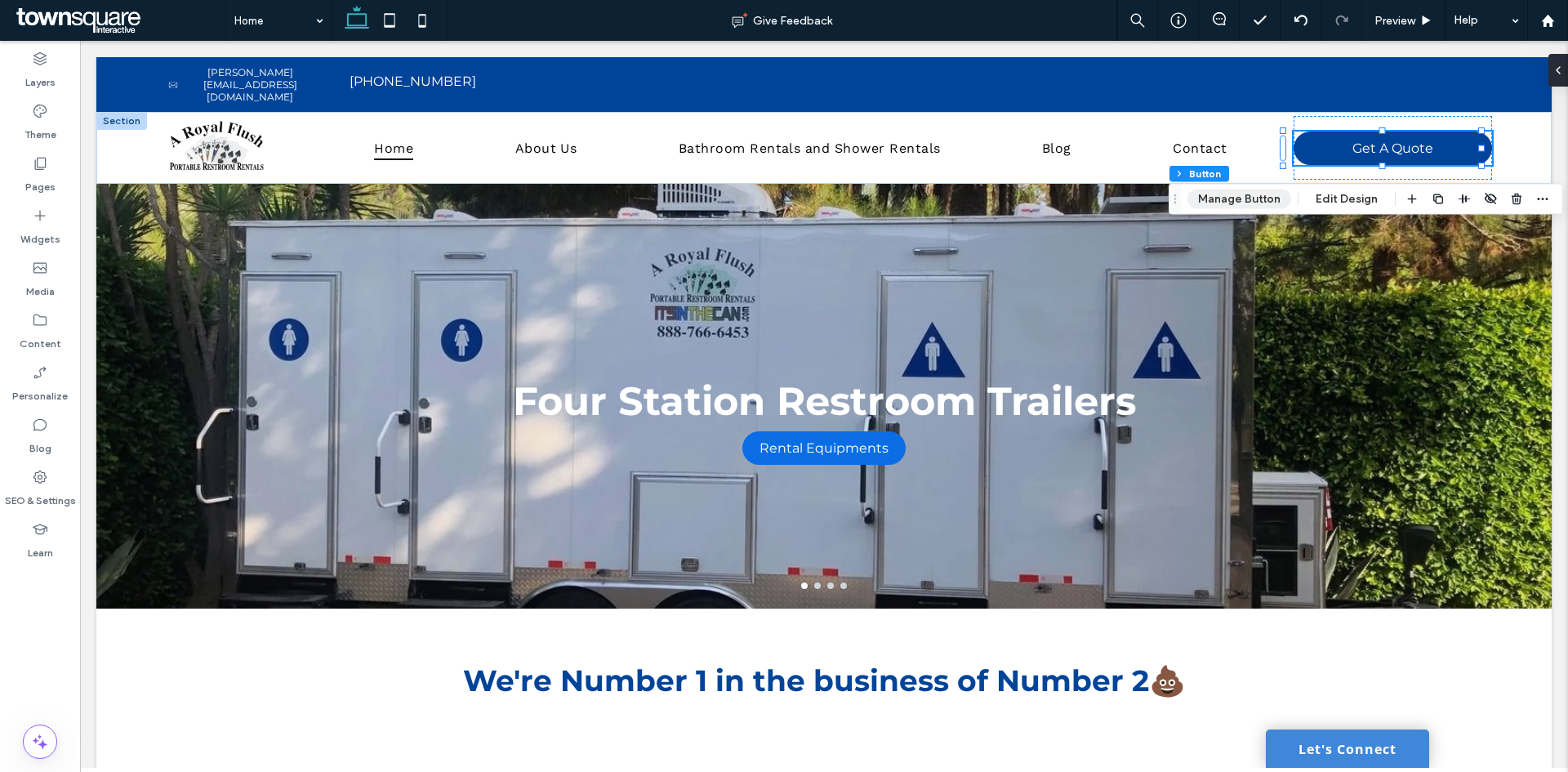
click at [1243, 202] on button "Manage Button" at bounding box center [1239, 199] width 104 height 19
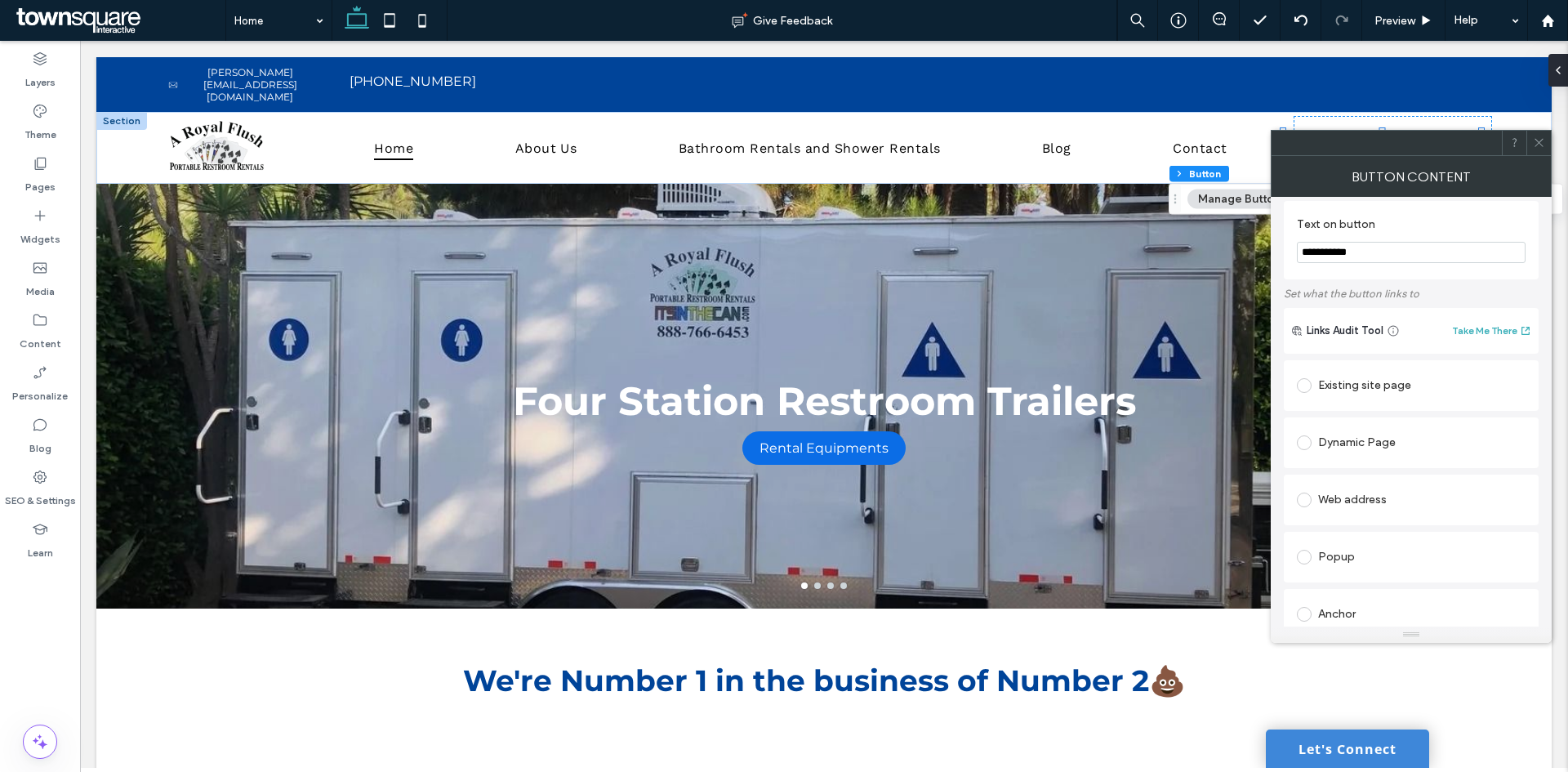
scroll to position [0, 0]
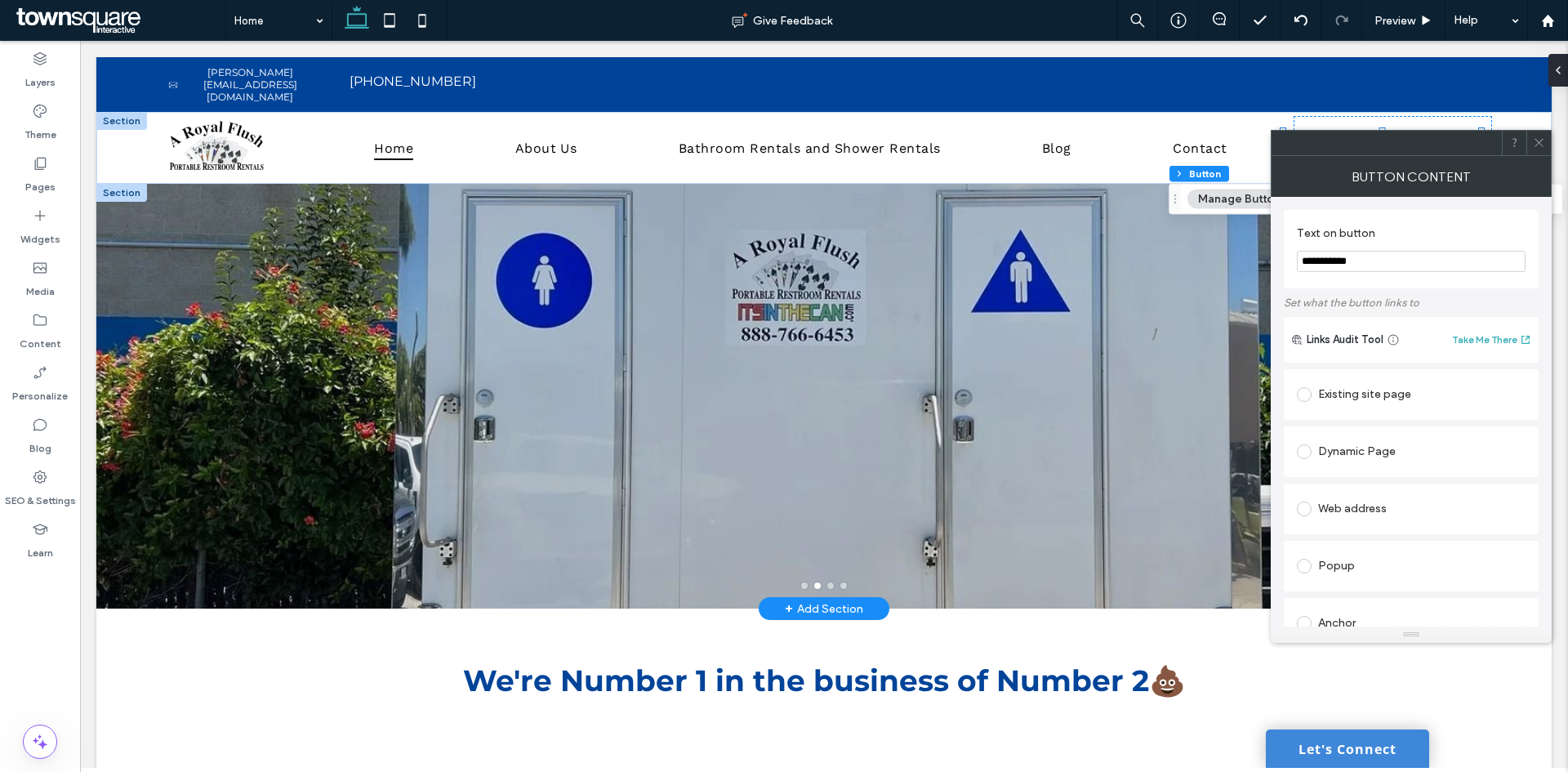
drag, startPoint x: 1467, startPoint y: 308, endPoint x: 1216, endPoint y: 250, distance: 257.6
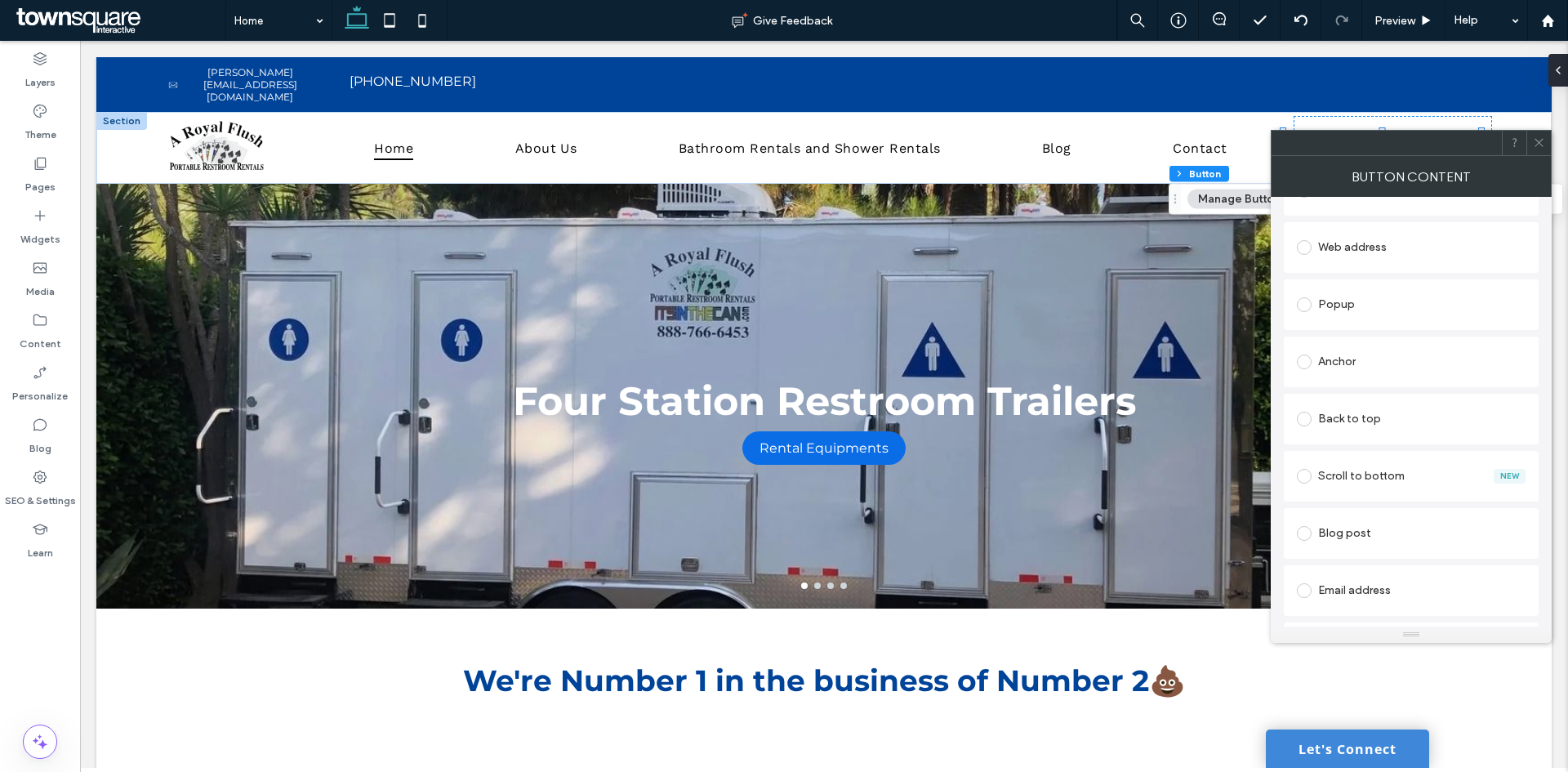
scroll to position [327, 0]
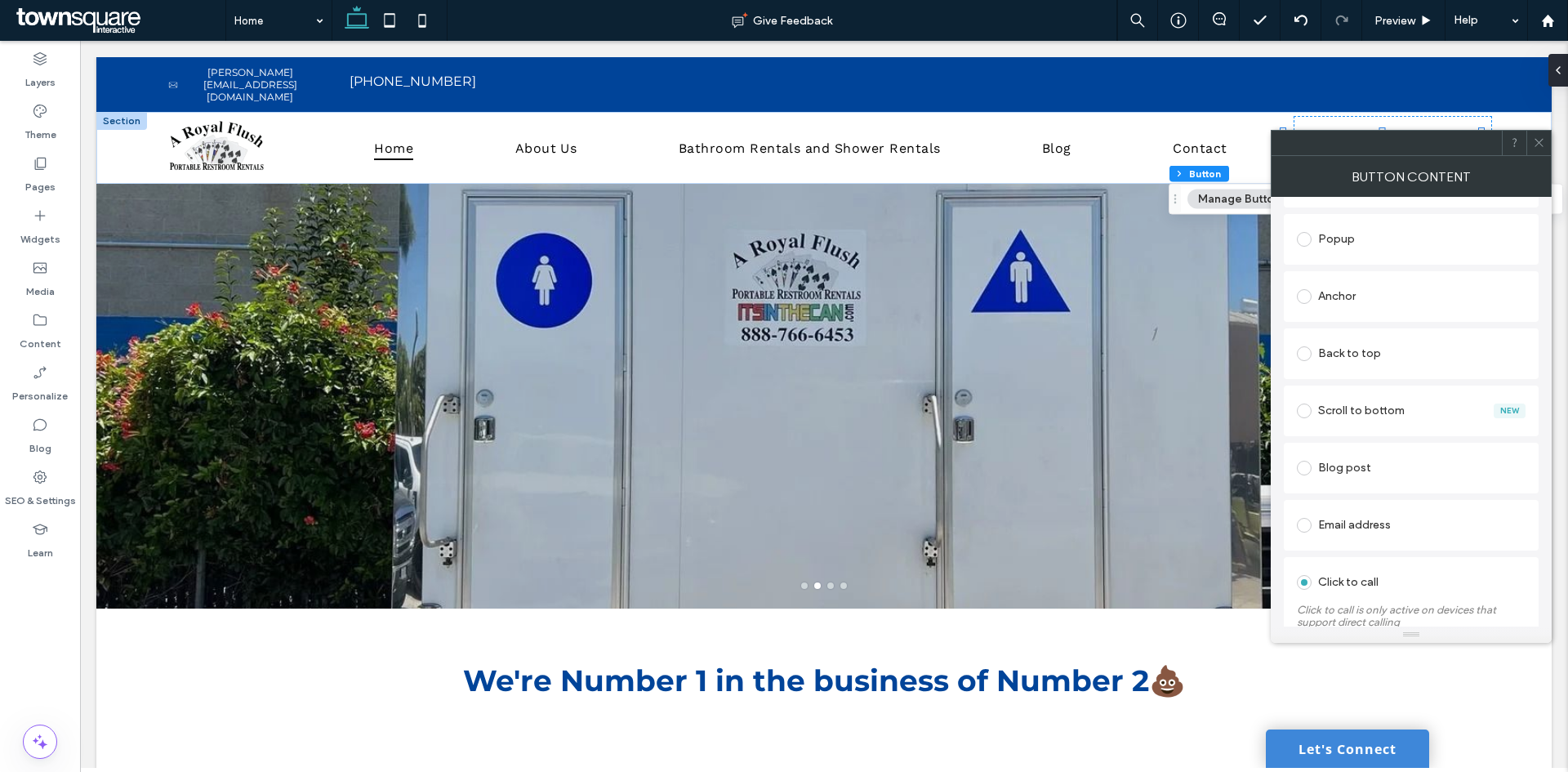
type input "**********"
click at [1544, 138] on icon at bounding box center [1538, 142] width 12 height 12
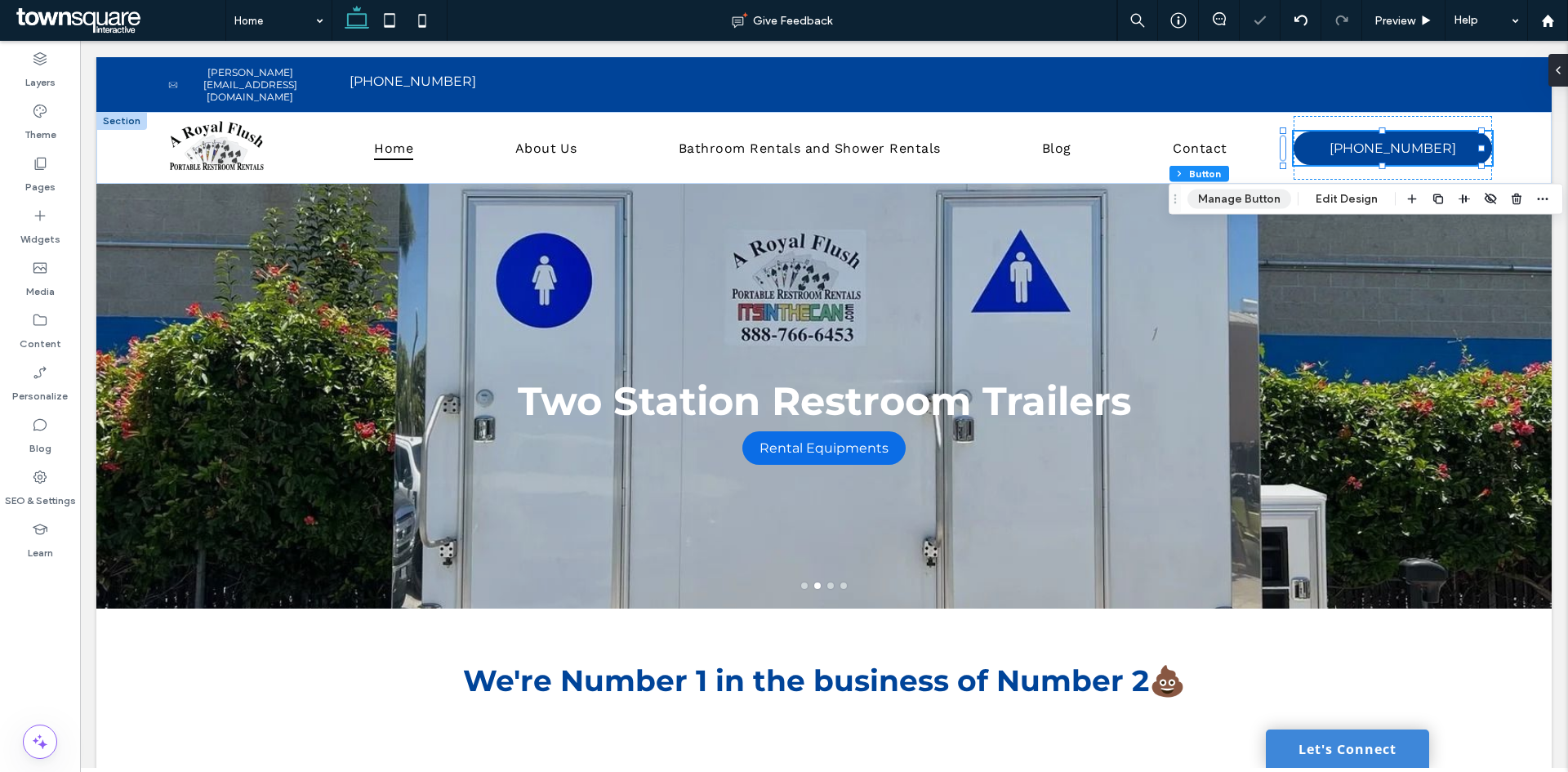
click at [1260, 194] on button "Manage Button" at bounding box center [1239, 199] width 104 height 19
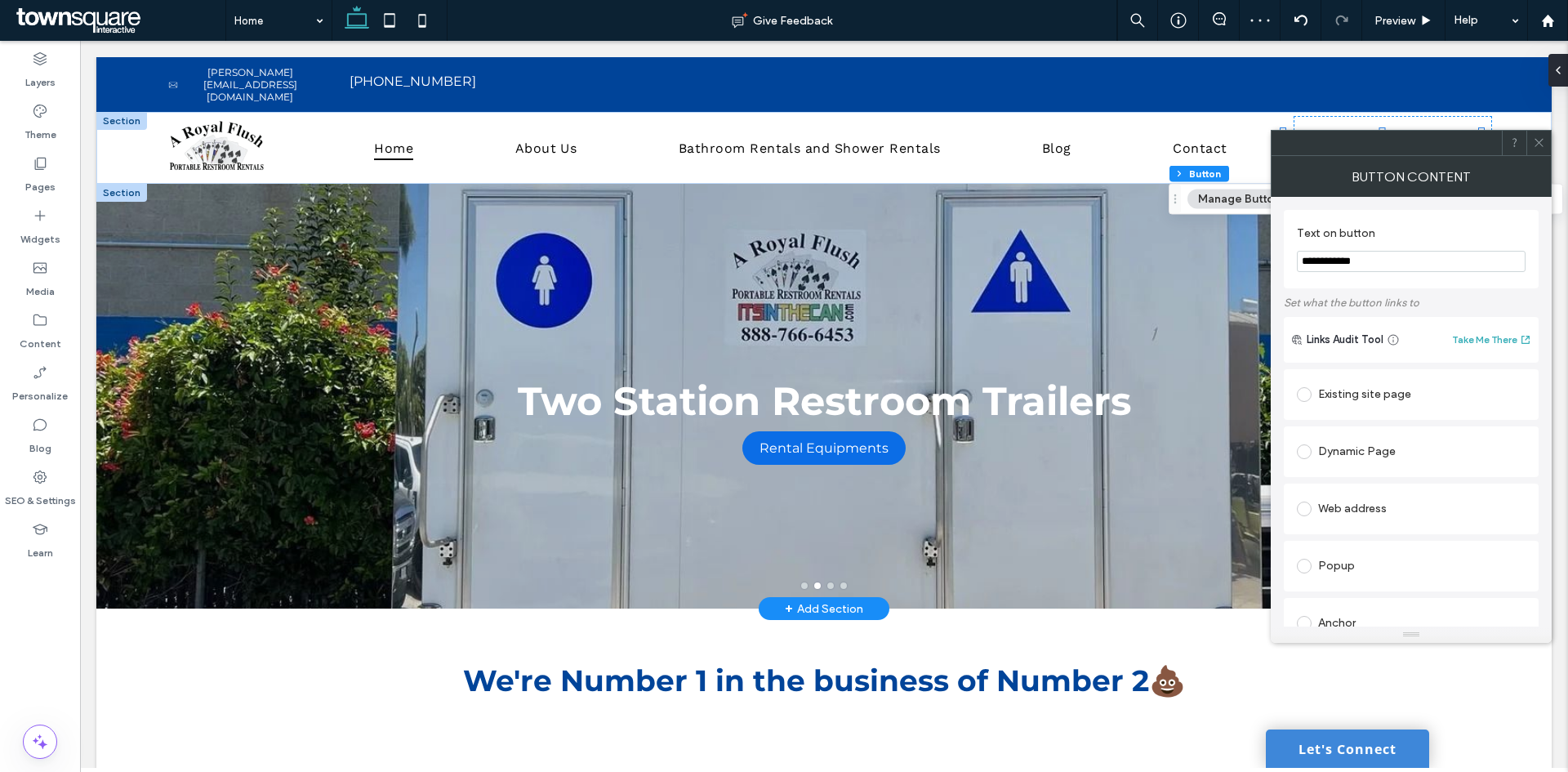
drag, startPoint x: 1363, startPoint y: 282, endPoint x: 1249, endPoint y: 240, distance: 121.5
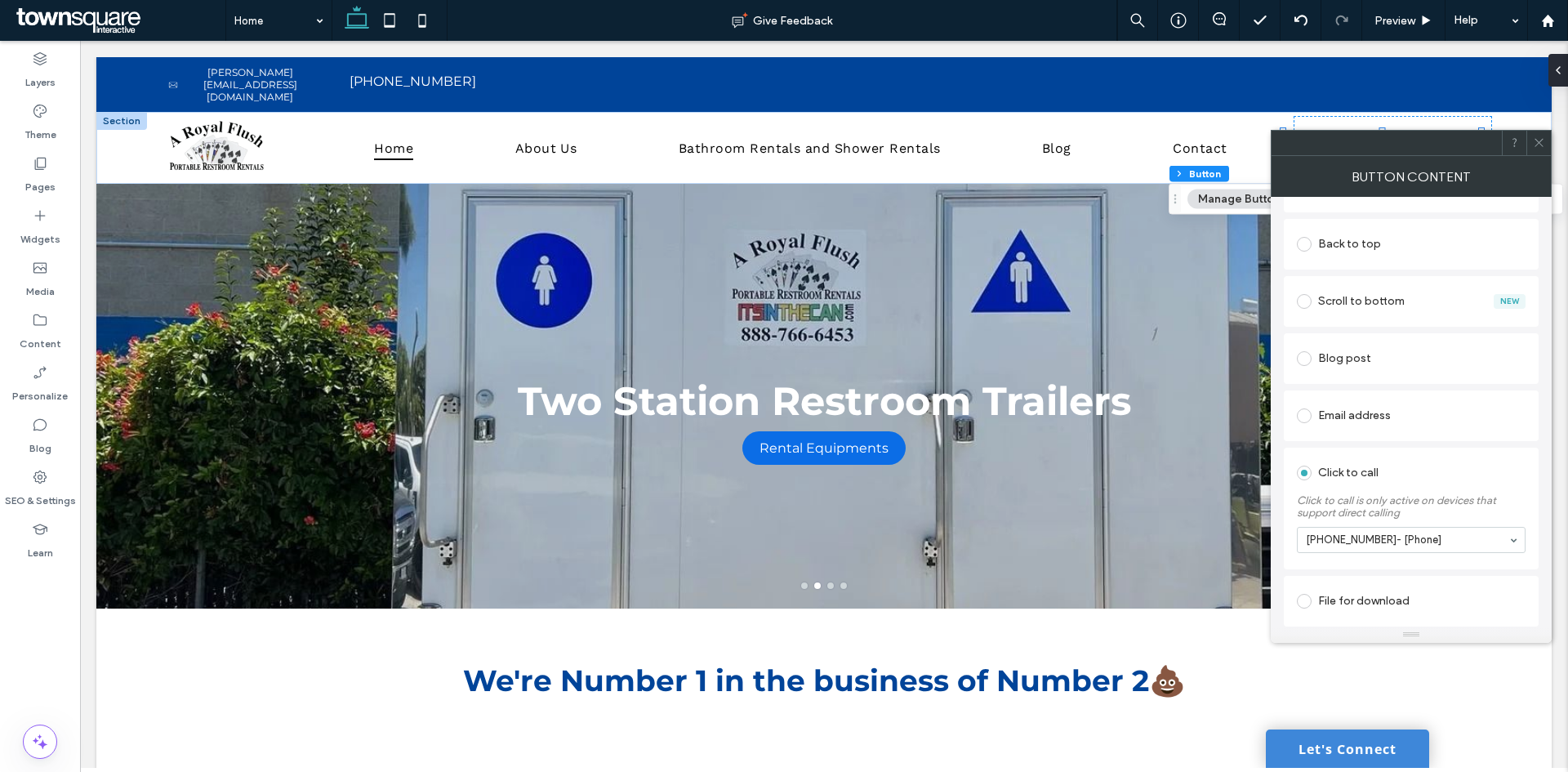
click at [1541, 149] on span at bounding box center [1538, 142] width 12 height 24
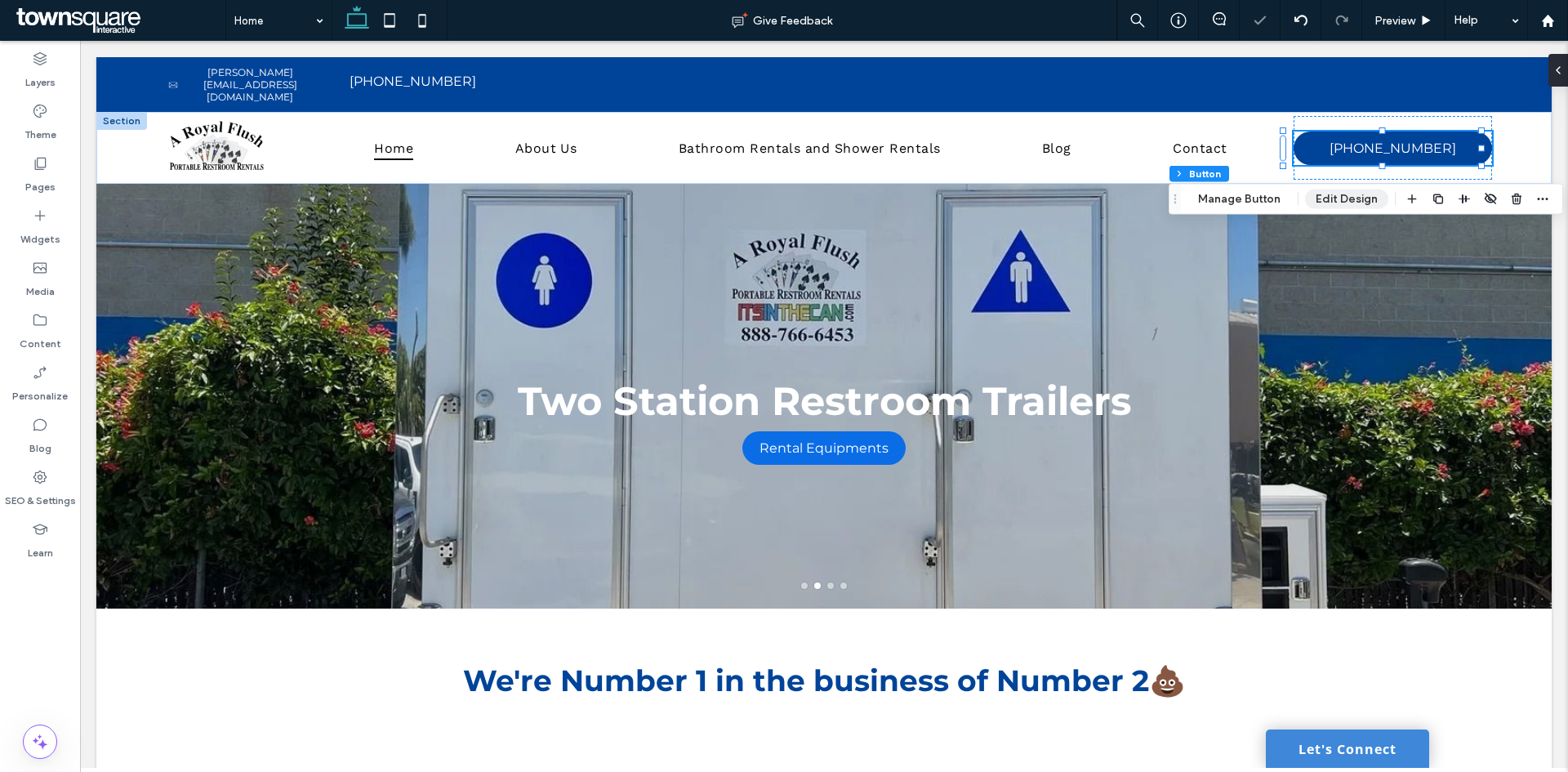
click at [1327, 206] on button "Edit Design" at bounding box center [1346, 199] width 84 height 19
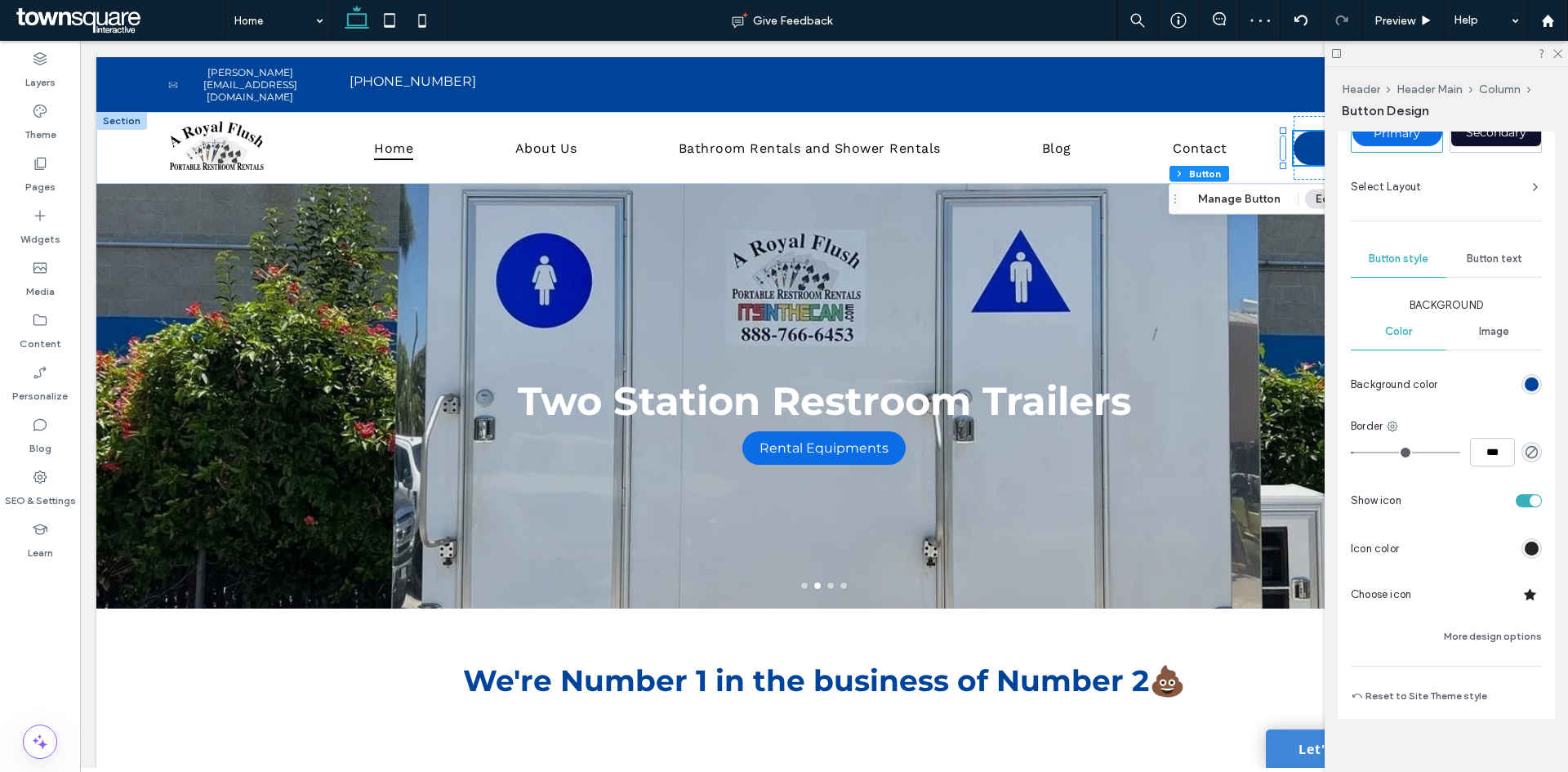
scroll to position [289, 0]
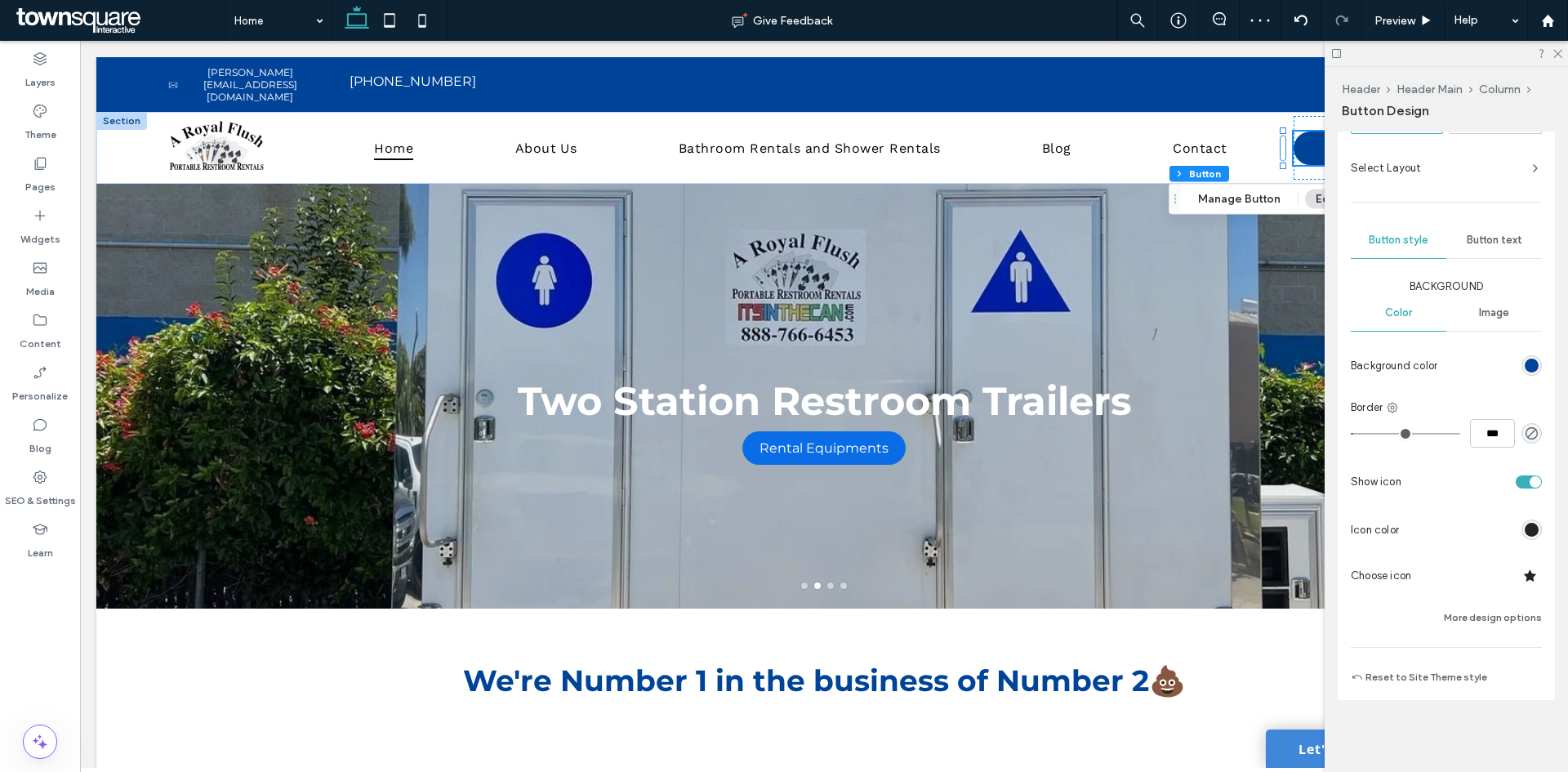
click at [1487, 236] on span "Button text" at bounding box center [1495, 240] width 56 height 13
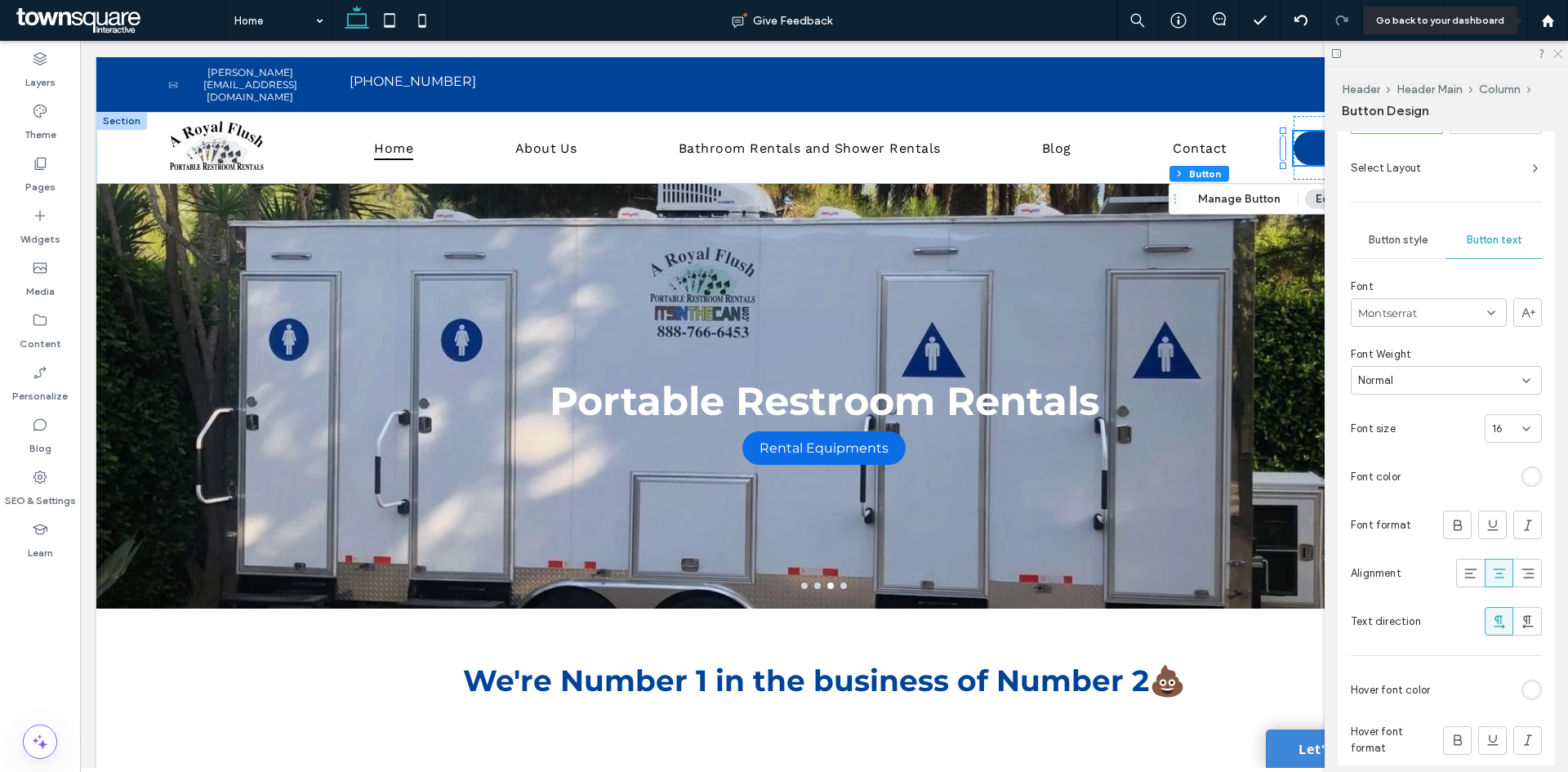
click at [1560, 52] on icon at bounding box center [1556, 52] width 11 height 11
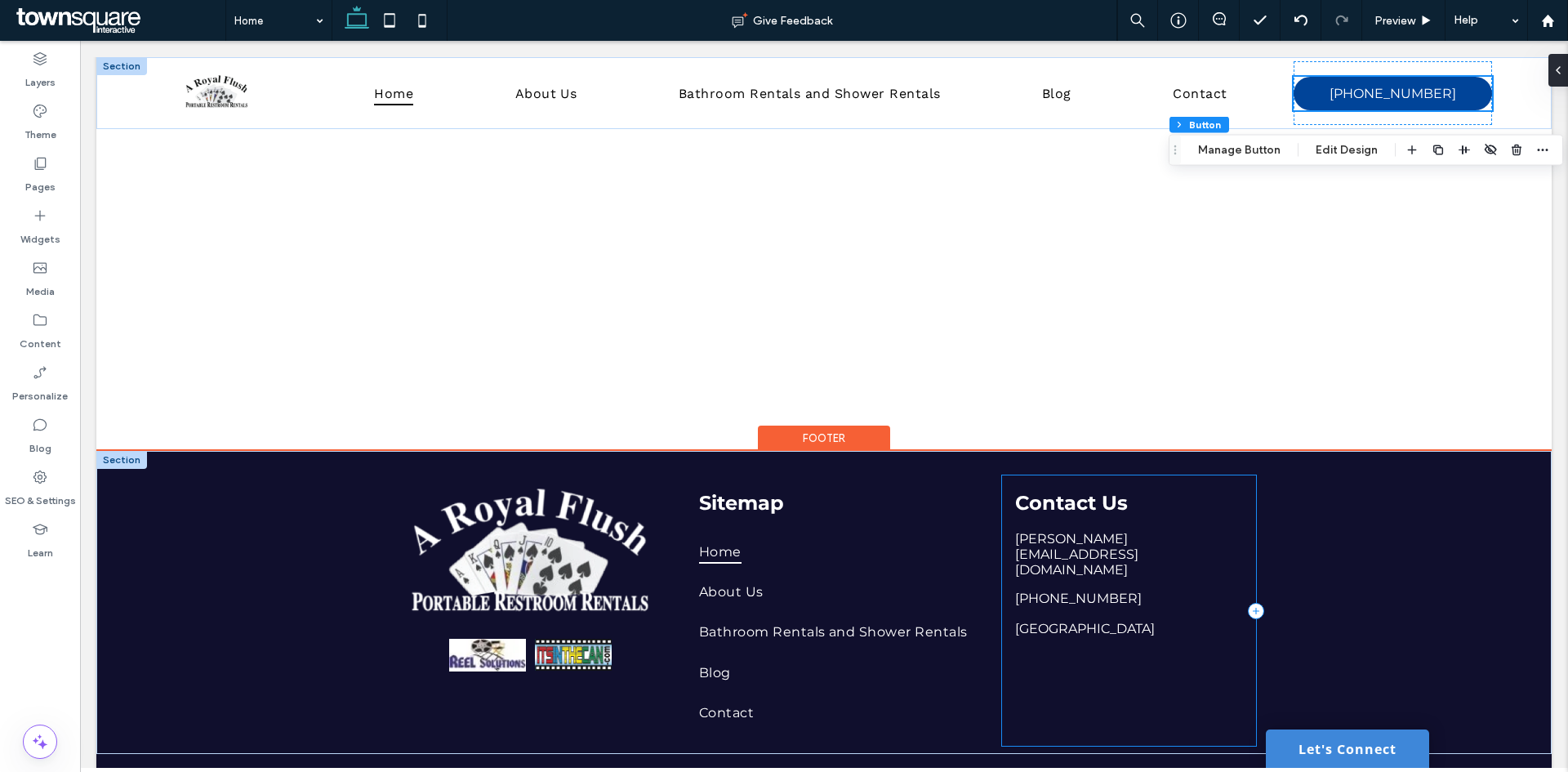
scroll to position [6255, 0]
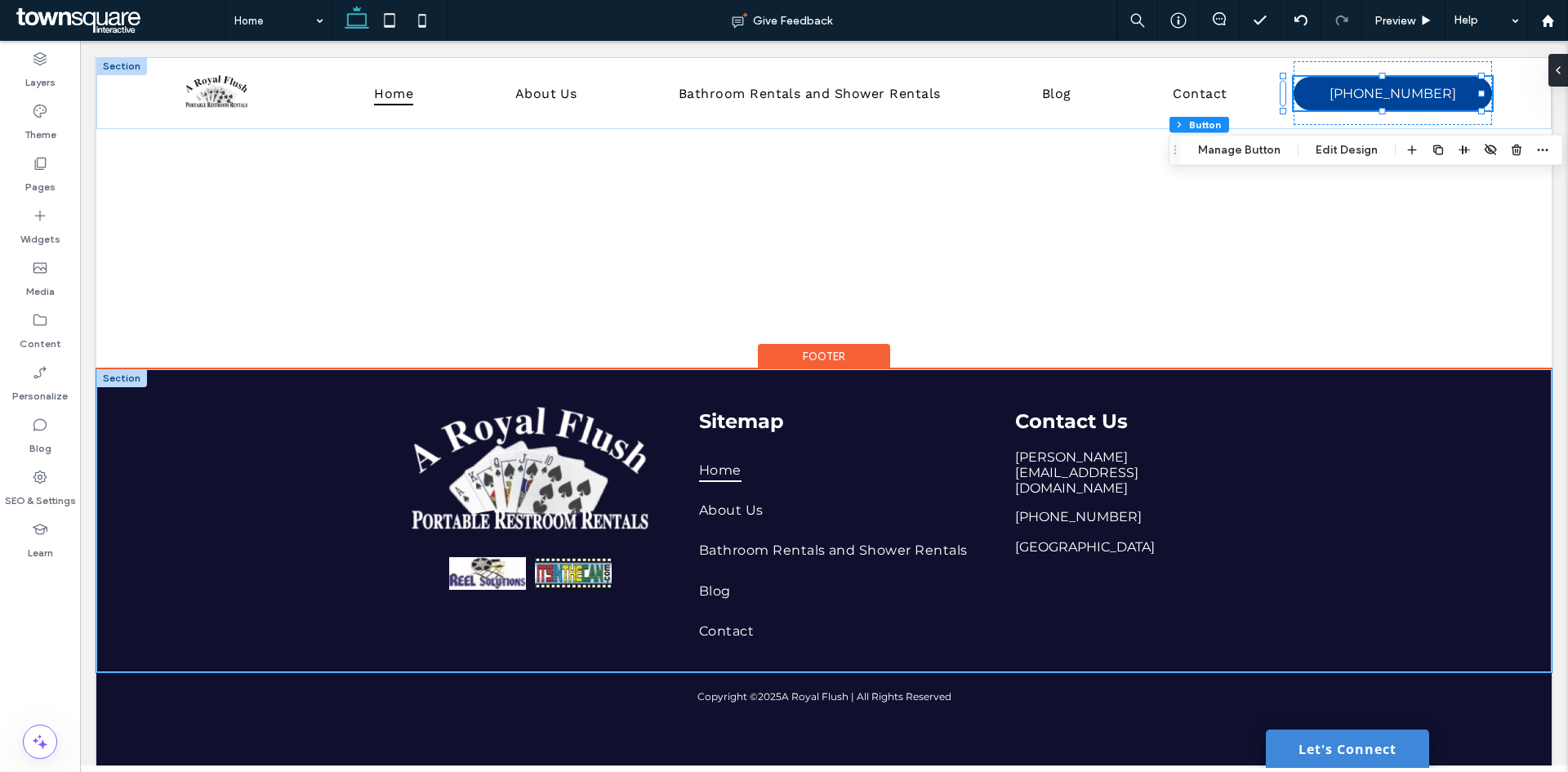
click at [1477, 422] on div "Sitemap Home About Us Bathroom Rentals and Shower Rentals Blog Contact Contact …" at bounding box center [823, 520] width 1456 height 303
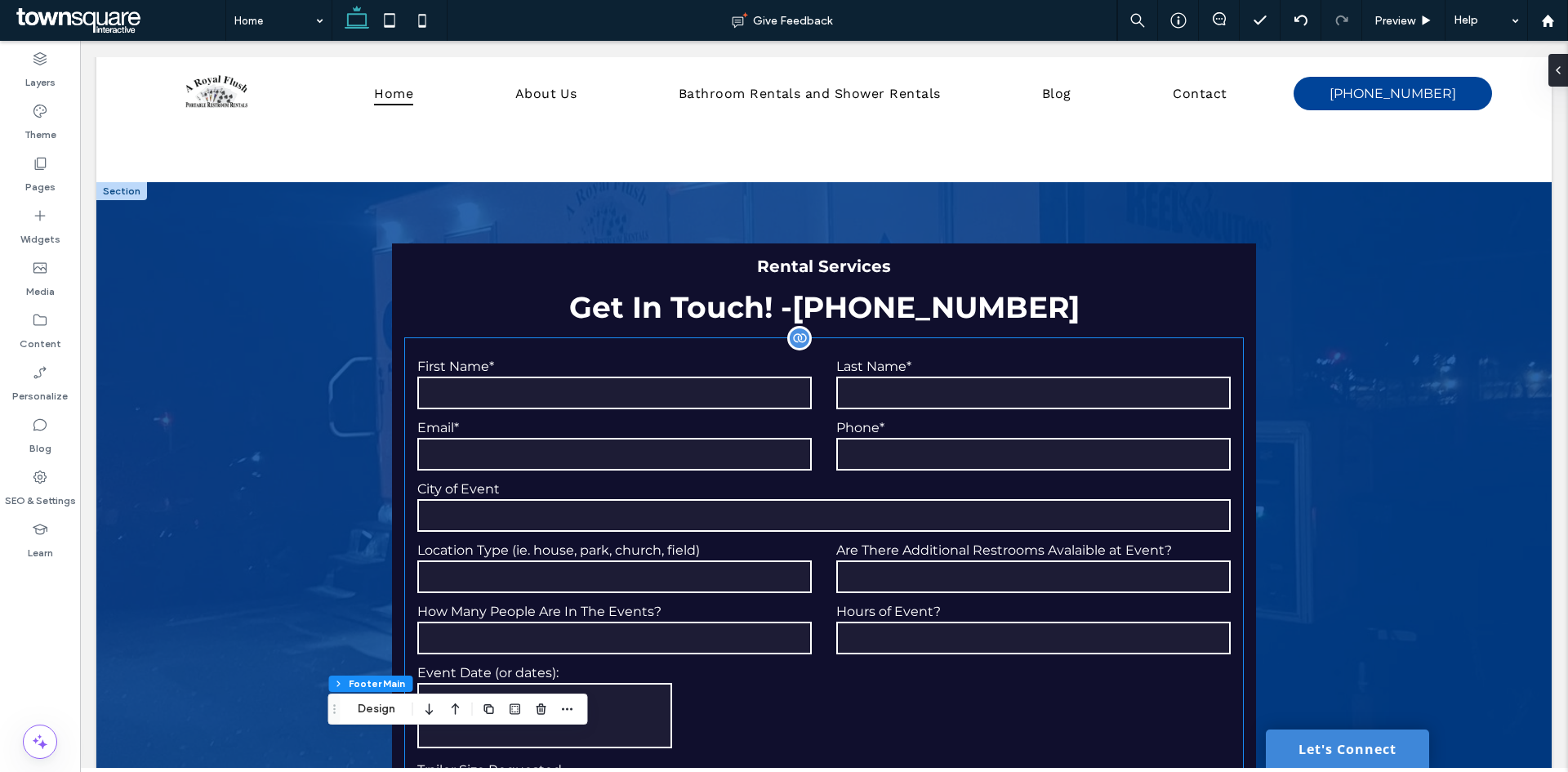
scroll to position [4817, 0]
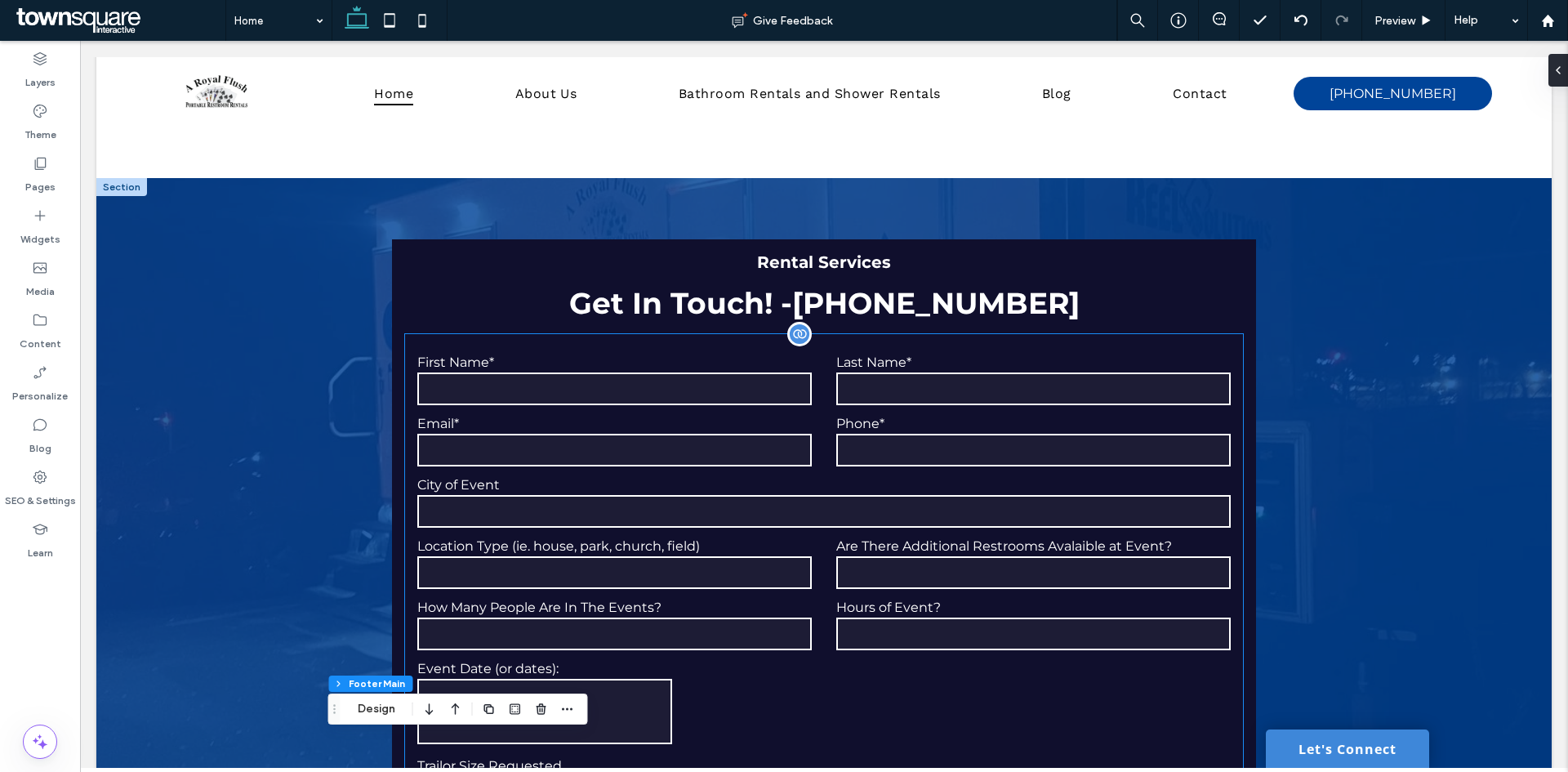
click at [570, 349] on form "**********" at bounding box center [823, 714] width 837 height 760
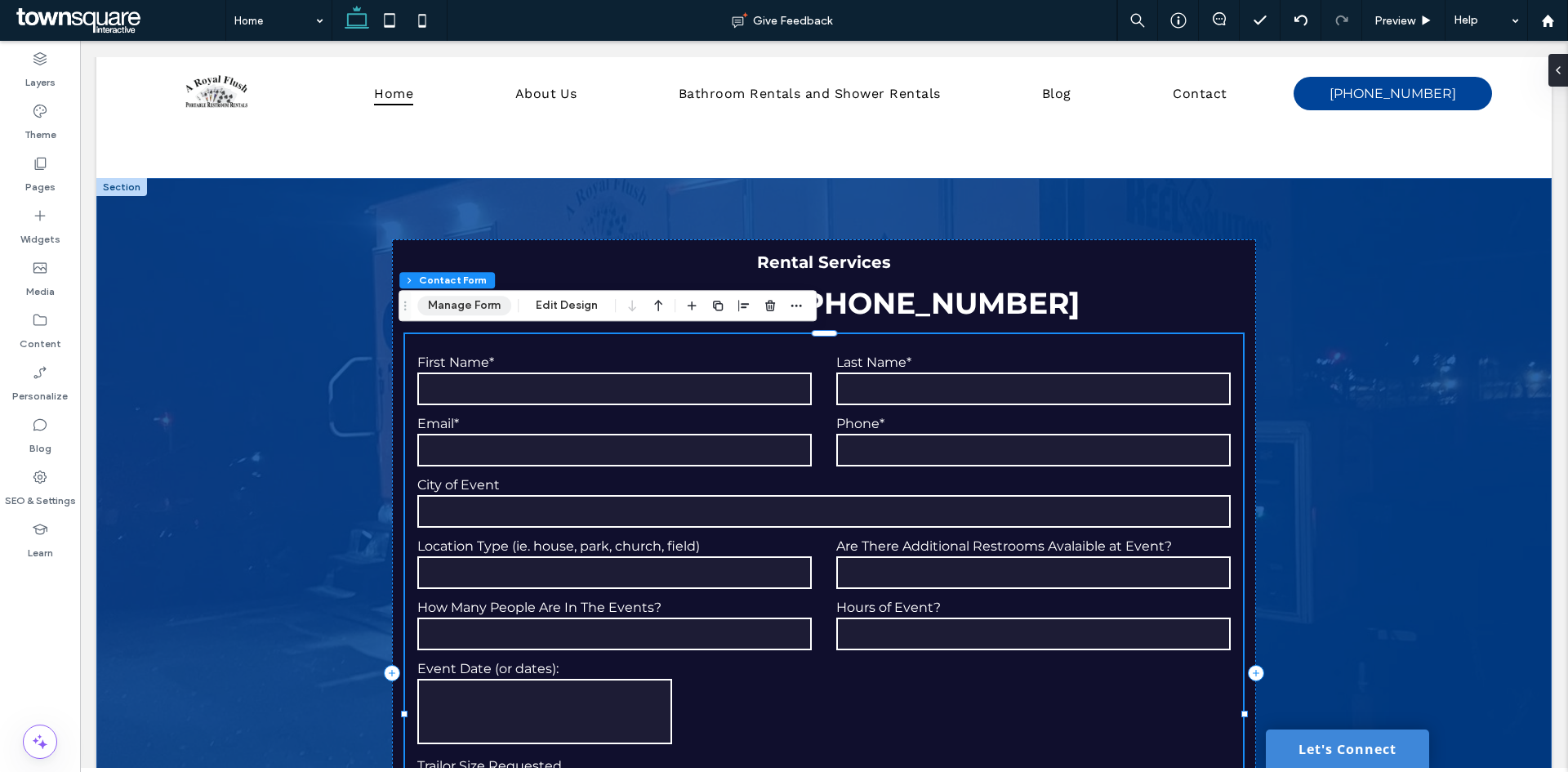
click at [475, 302] on button "Manage Form" at bounding box center [464, 306] width 94 height 19
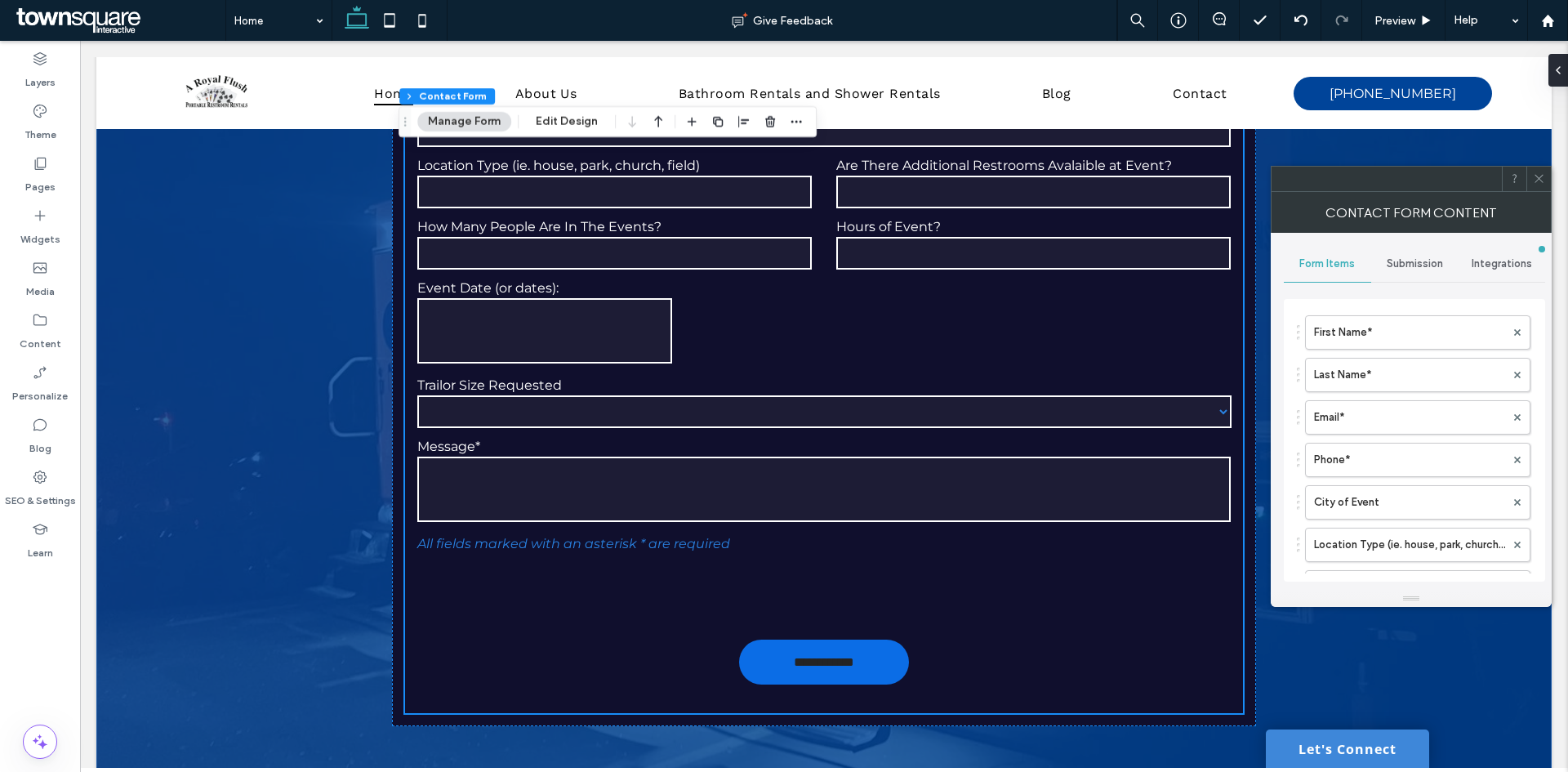
scroll to position [5225, 0]
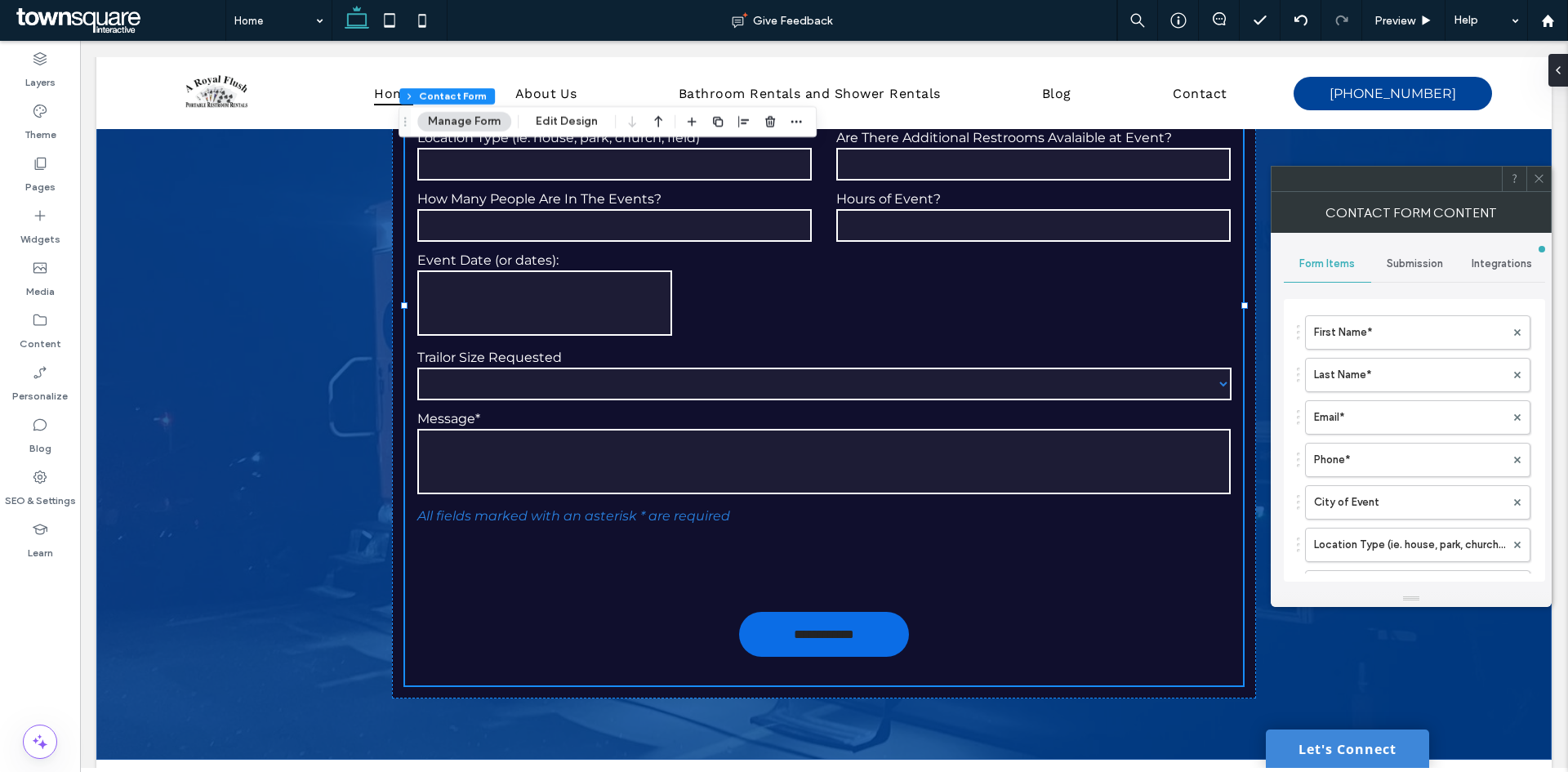
click at [1430, 256] on div "Submission" at bounding box center [1414, 263] width 87 height 36
click at [1485, 263] on span "Integrations" at bounding box center [1502, 264] width 61 height 13
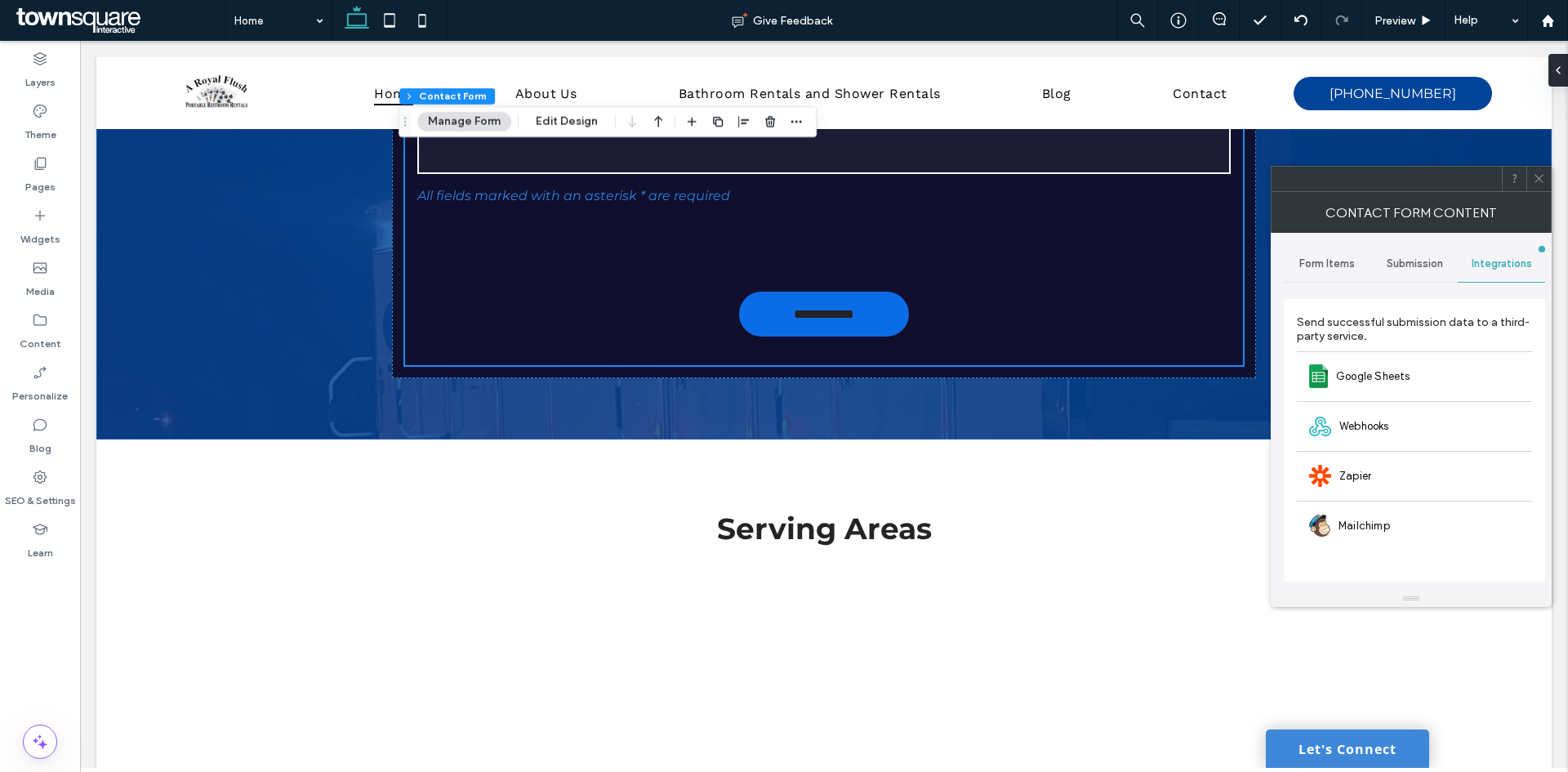
scroll to position [5634, 0]
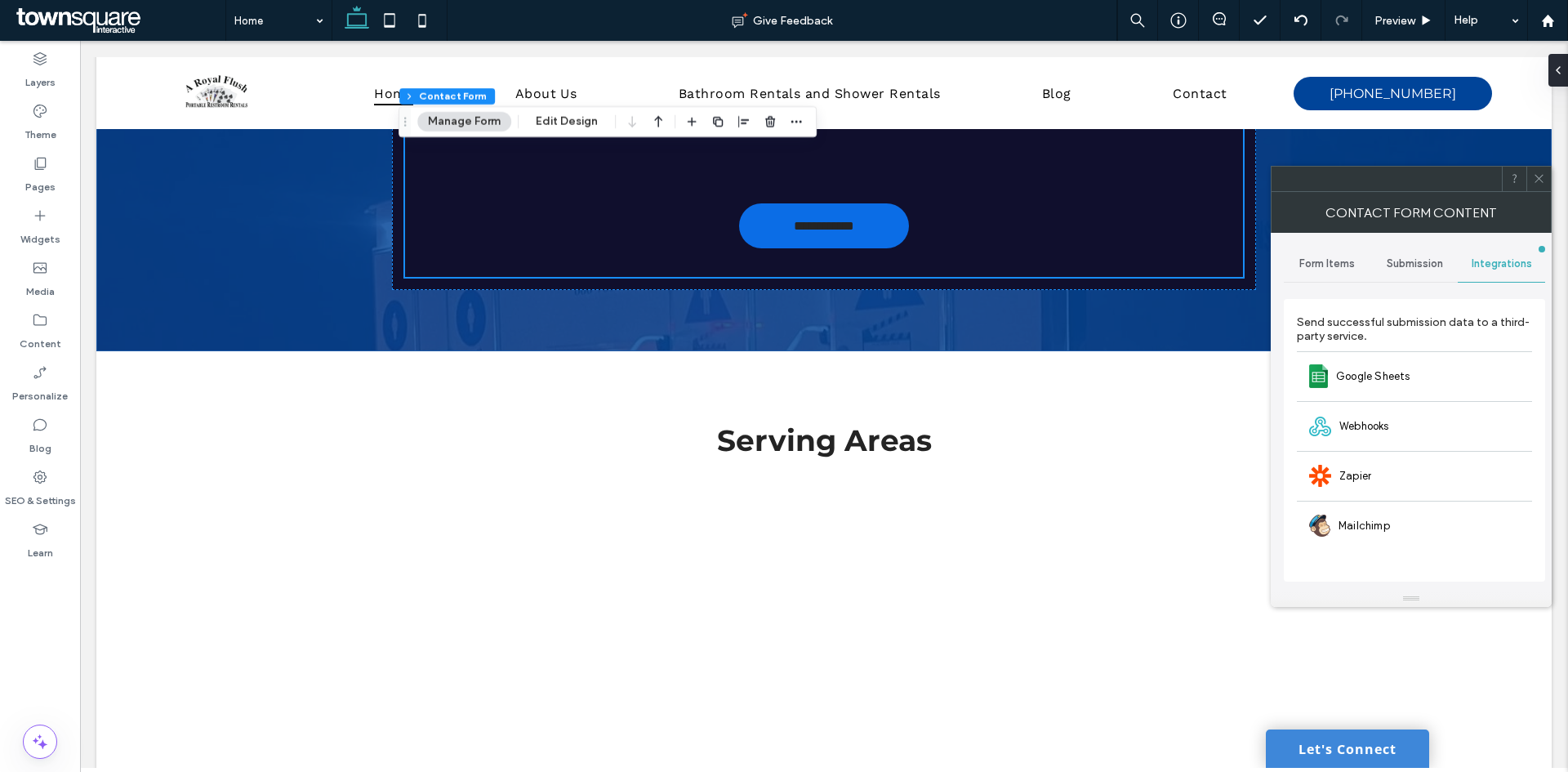
click at [1540, 179] on icon at bounding box center [1538, 178] width 12 height 12
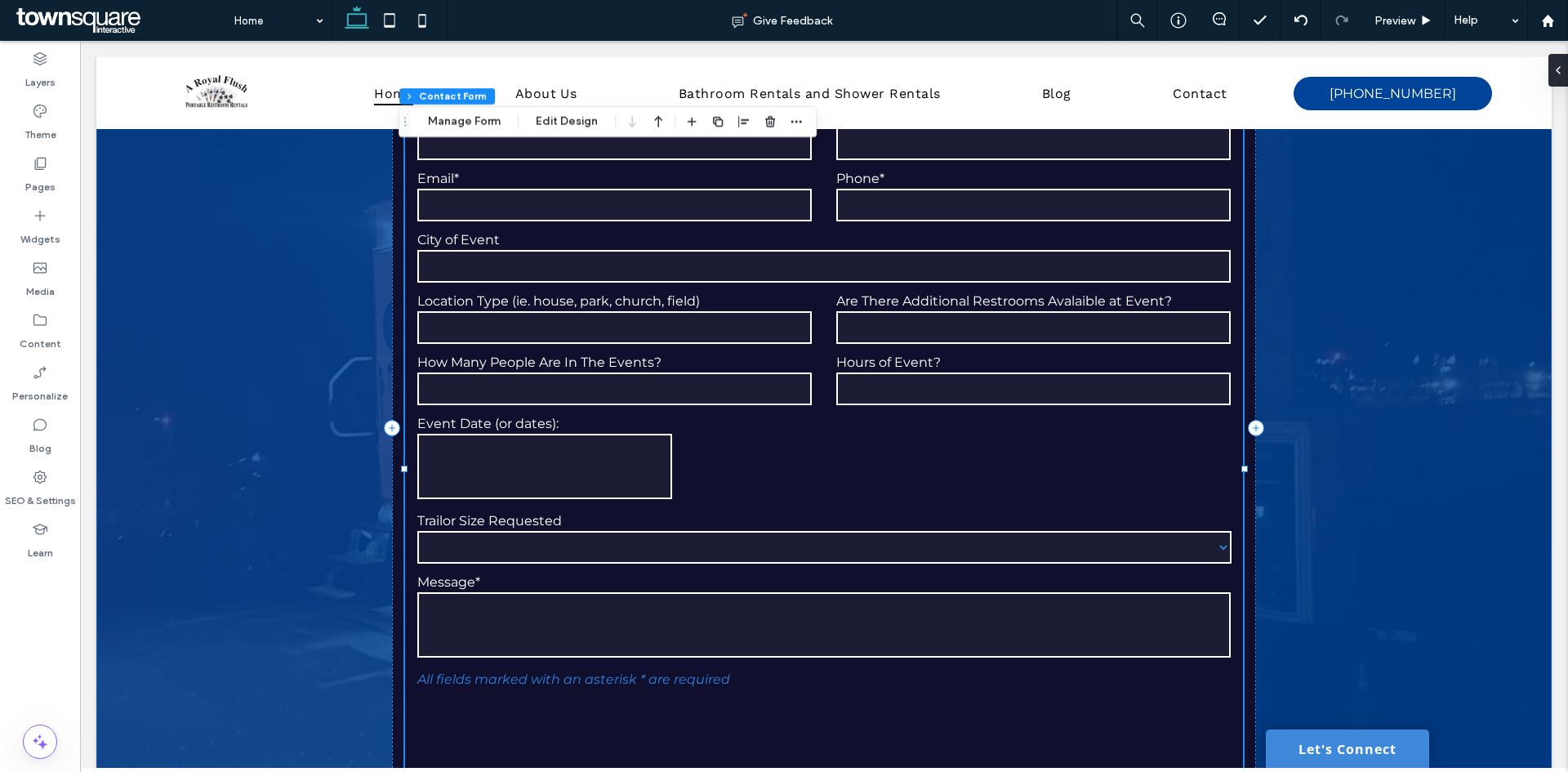
scroll to position [4735, 0]
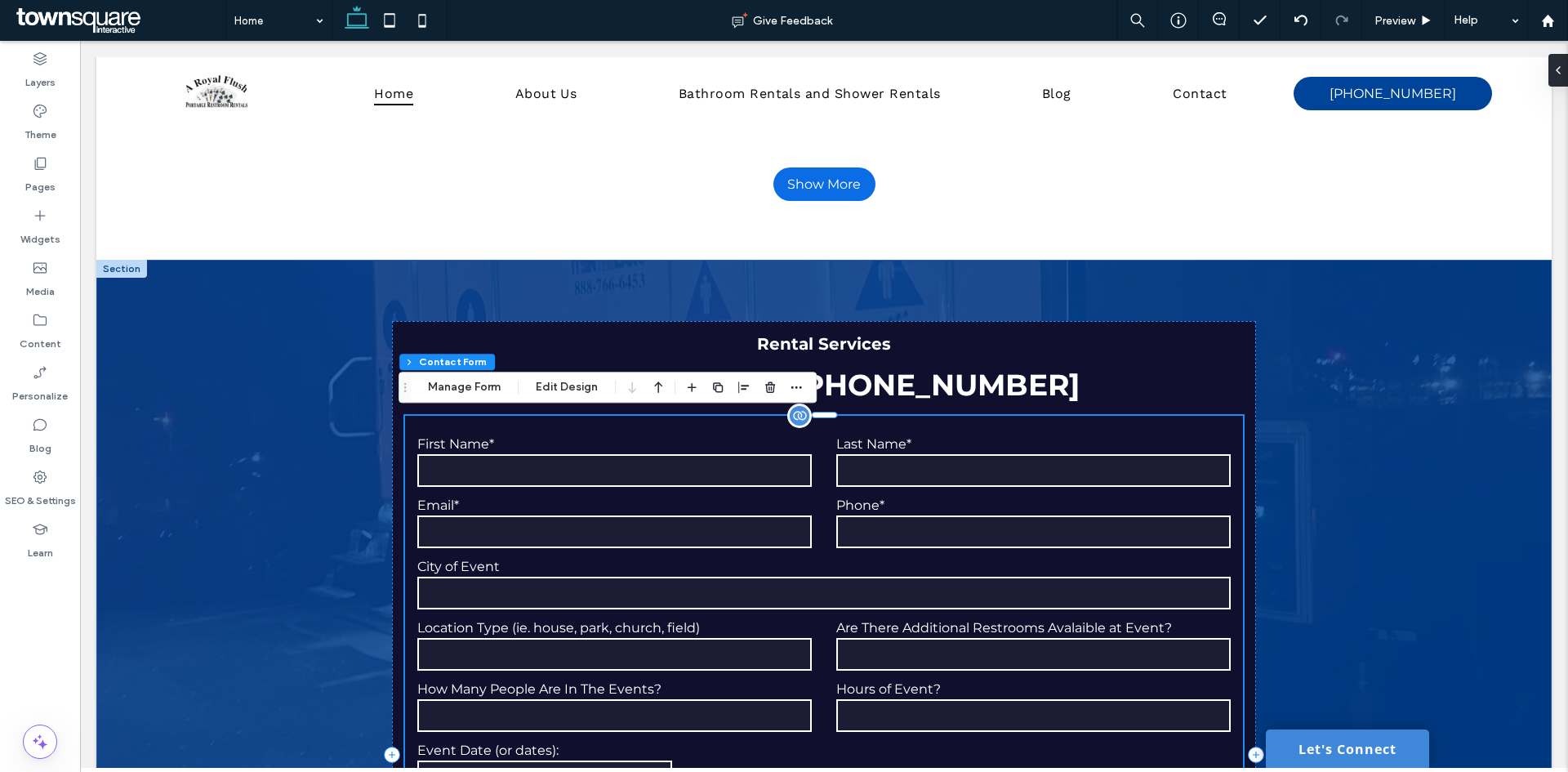
click at [482, 466] on input "text" at bounding box center [614, 471] width 395 height 33
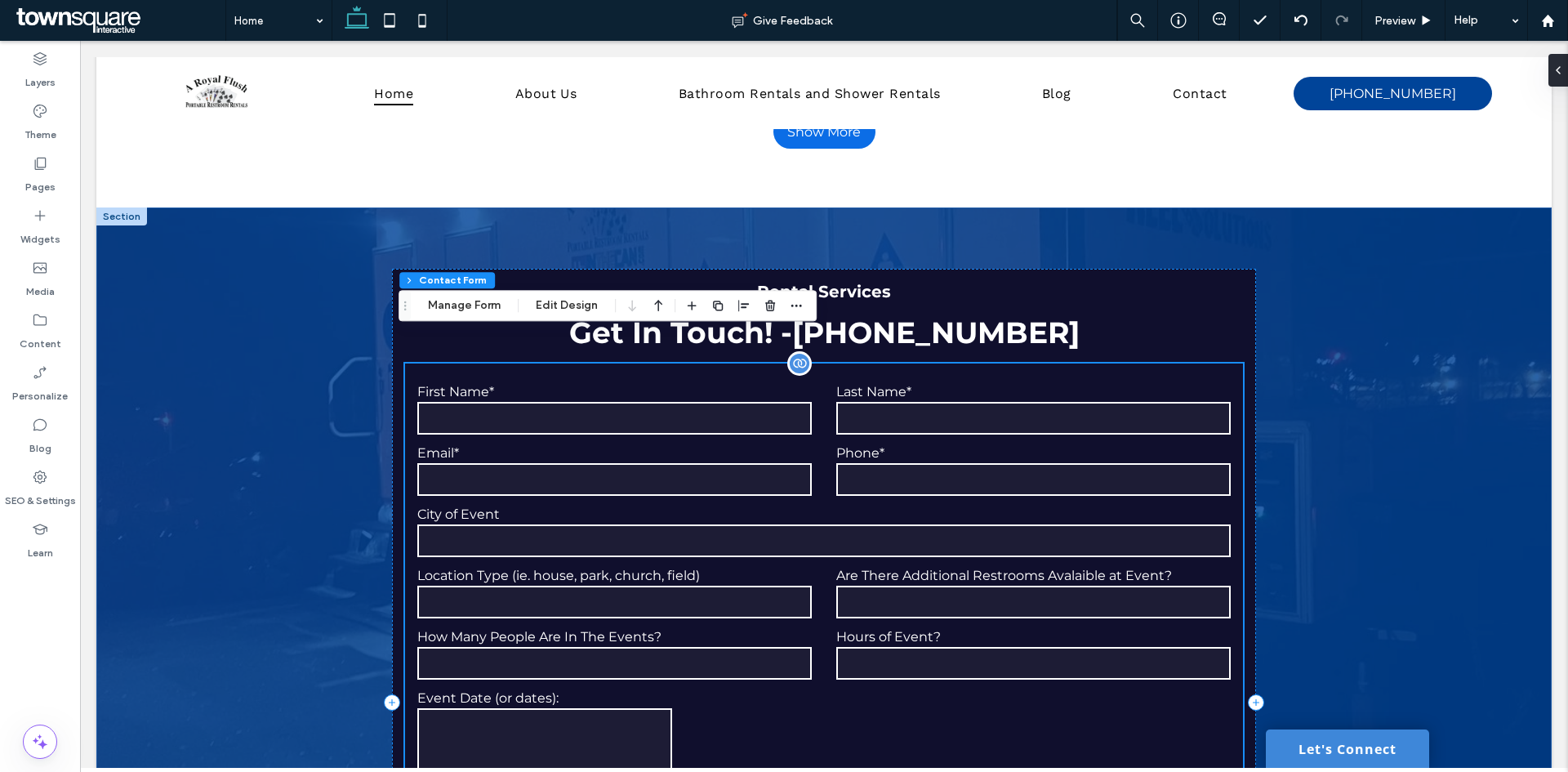
scroll to position [4817, 0]
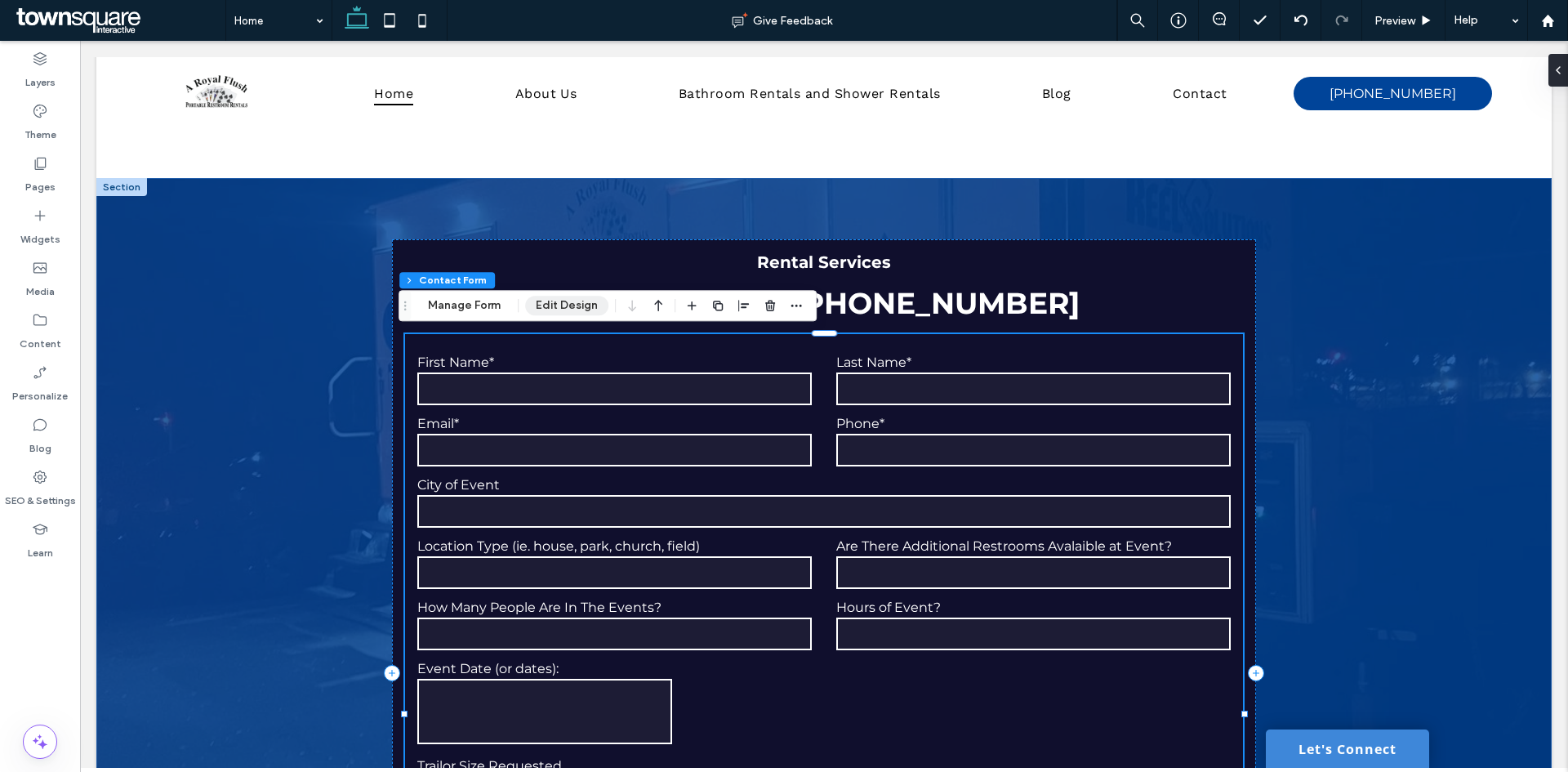
click at [563, 299] on button "Edit Design" at bounding box center [567, 306] width 84 height 19
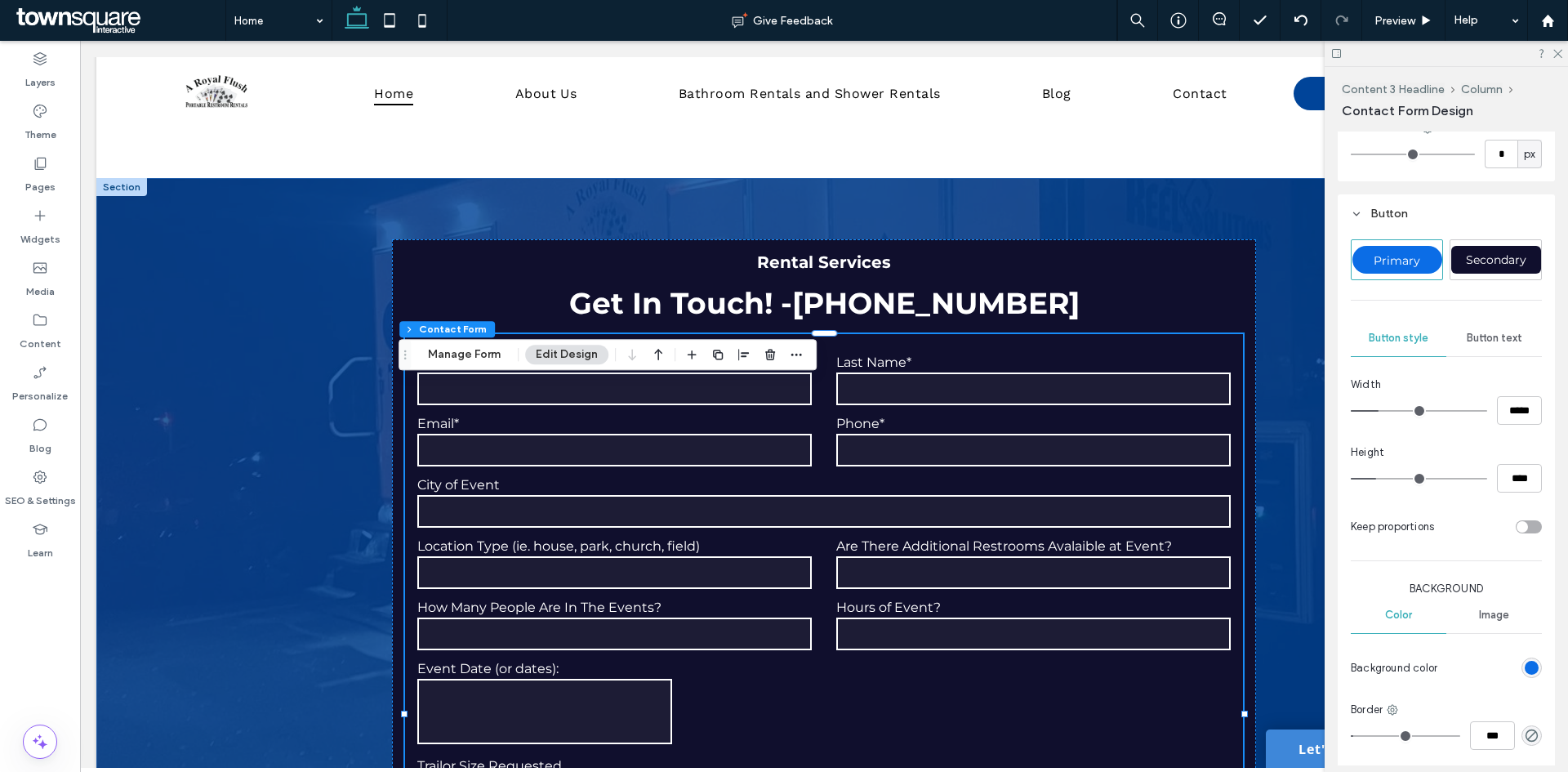
scroll to position [817, 0]
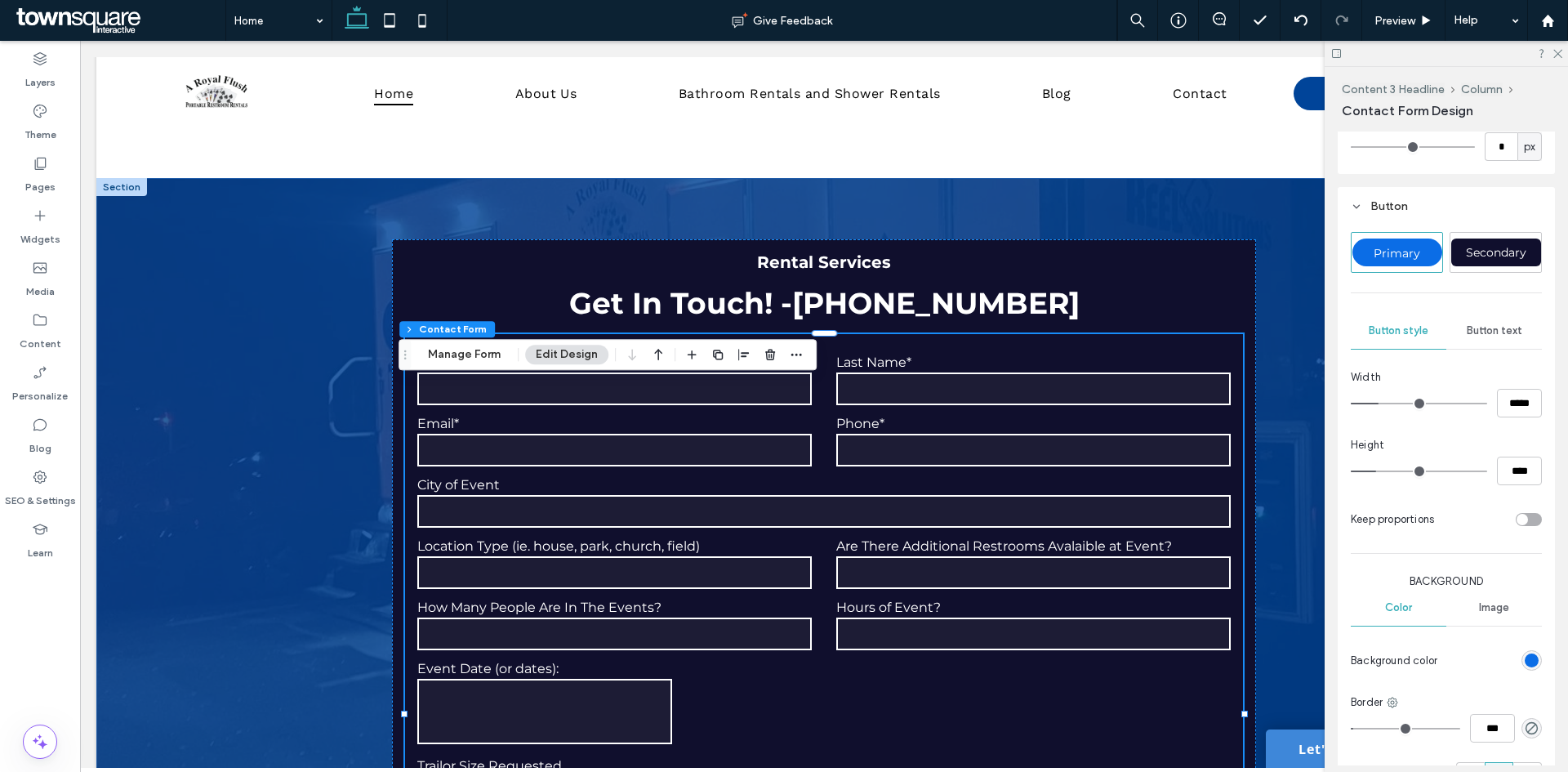
click at [1469, 340] on div "Button text" at bounding box center [1493, 331] width 95 height 36
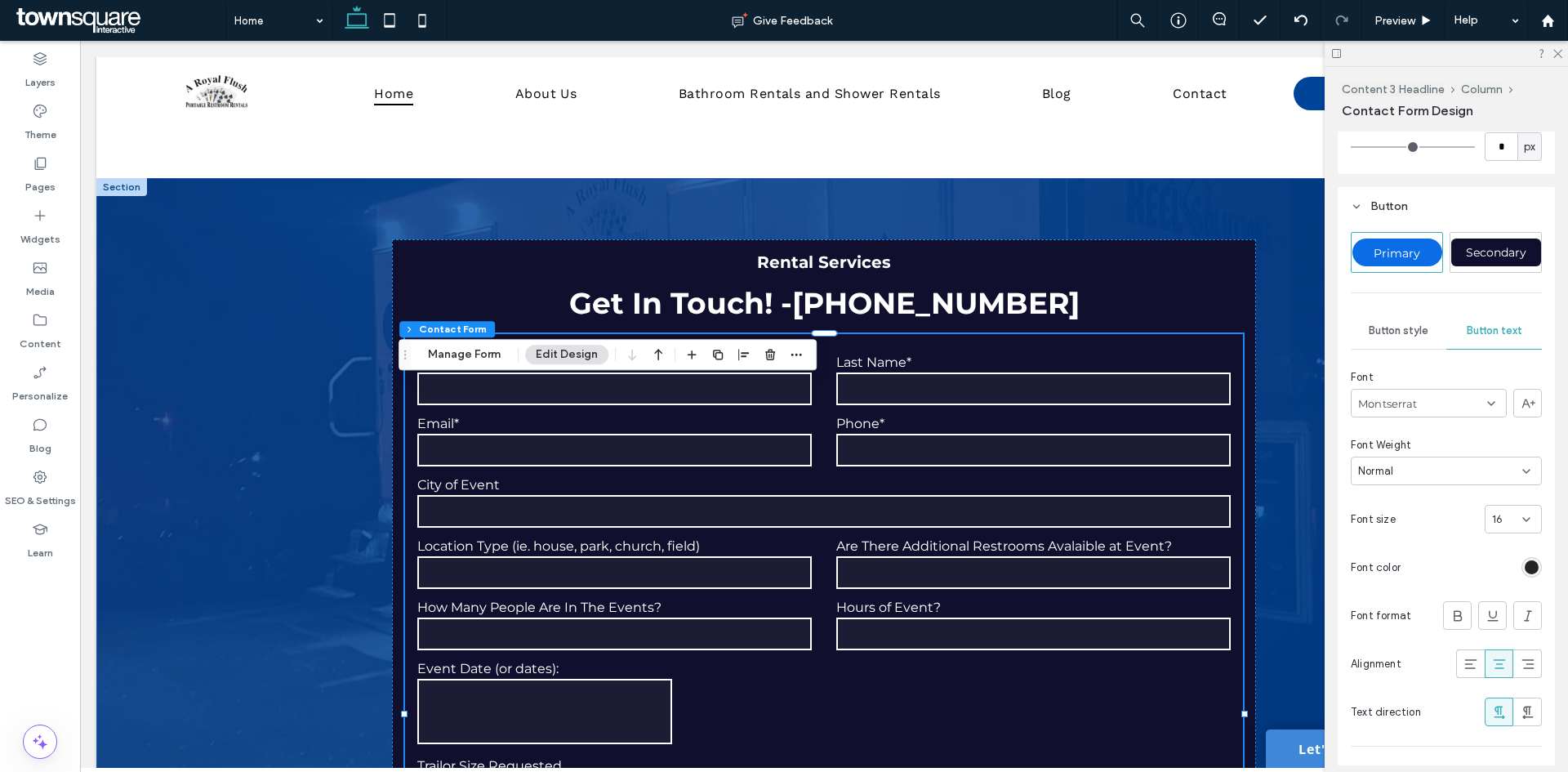
click at [1525, 573] on div "rgb(36, 36, 36)" at bounding box center [1531, 567] width 13 height 13
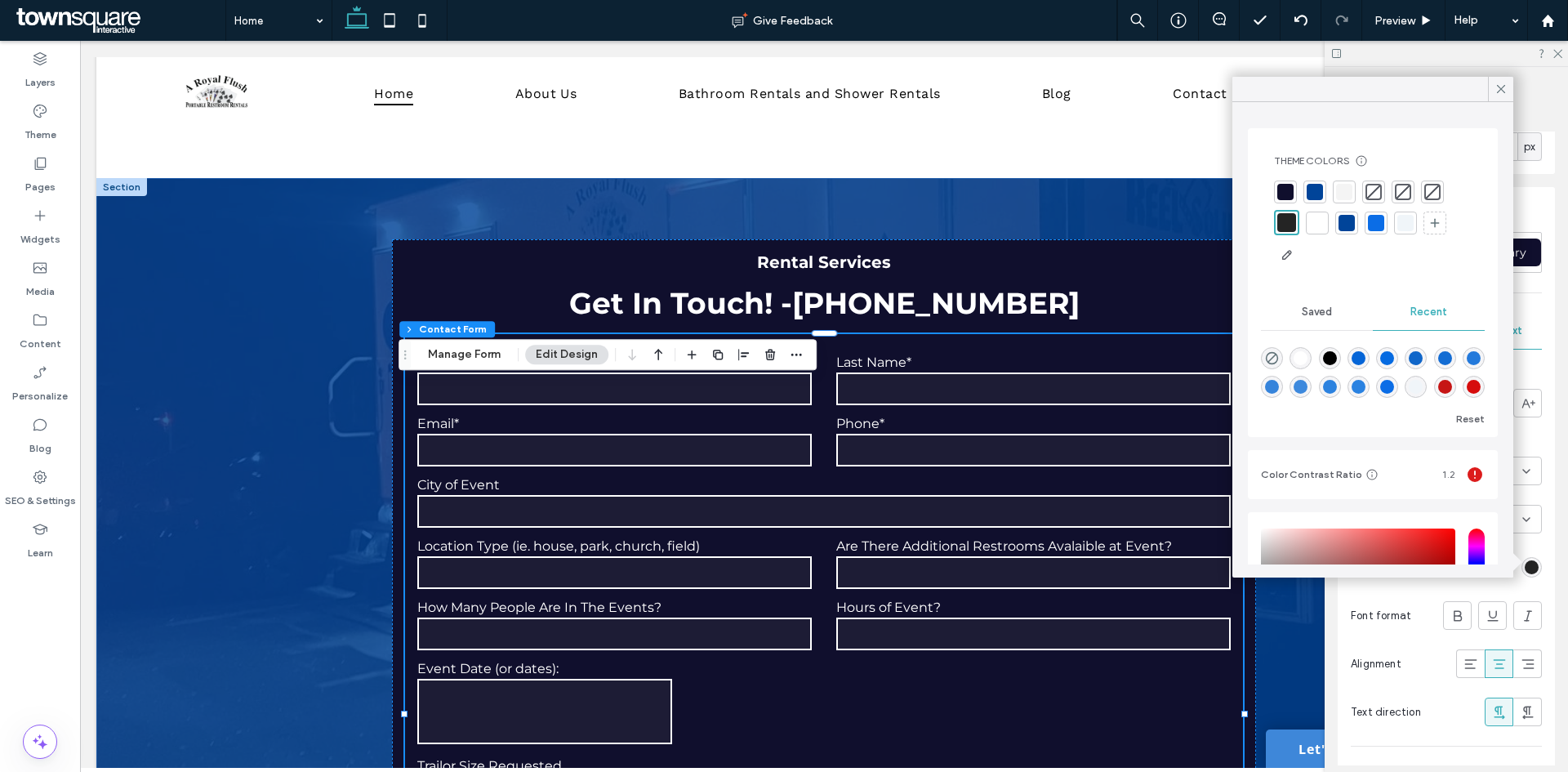
click at [1303, 357] on div "rgba(255, 255, 255, 1)" at bounding box center [1300, 358] width 13 height 13
type input "*******"
click at [1496, 95] on icon at bounding box center [1501, 88] width 14 height 14
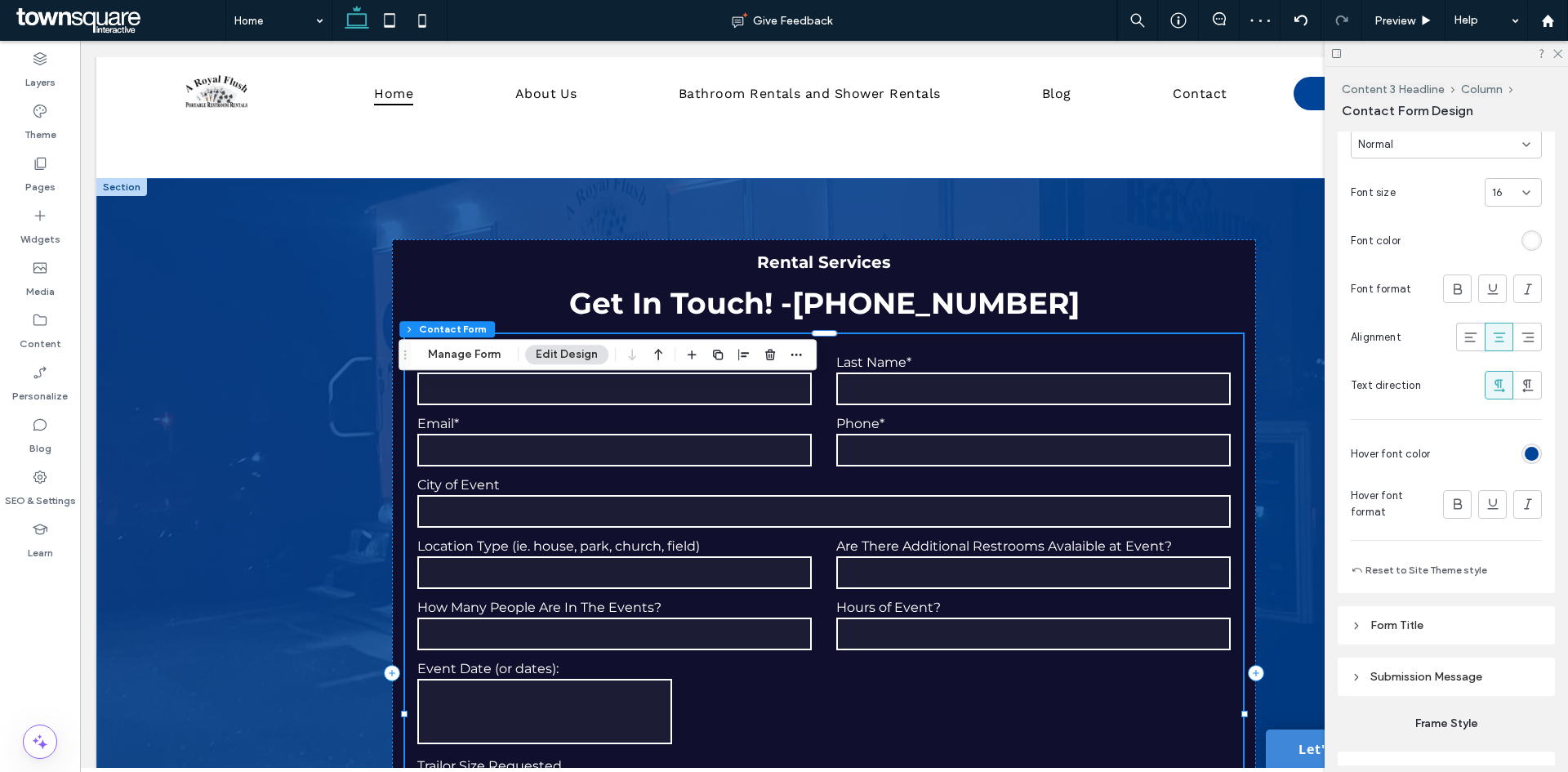
scroll to position [1226, 0]
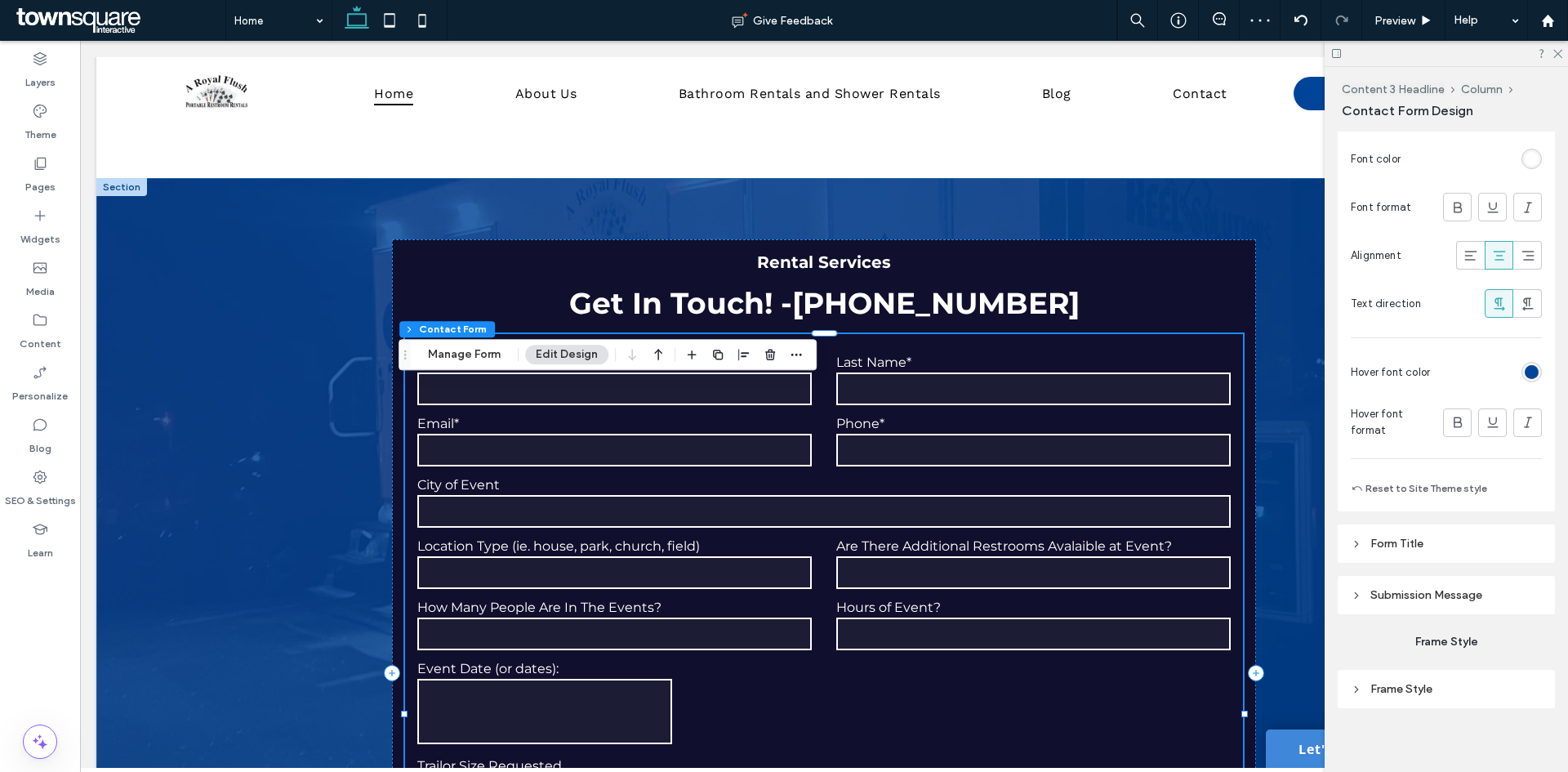
click at [1525, 370] on div "rgb(0, 68, 153)" at bounding box center [1531, 372] width 13 height 13
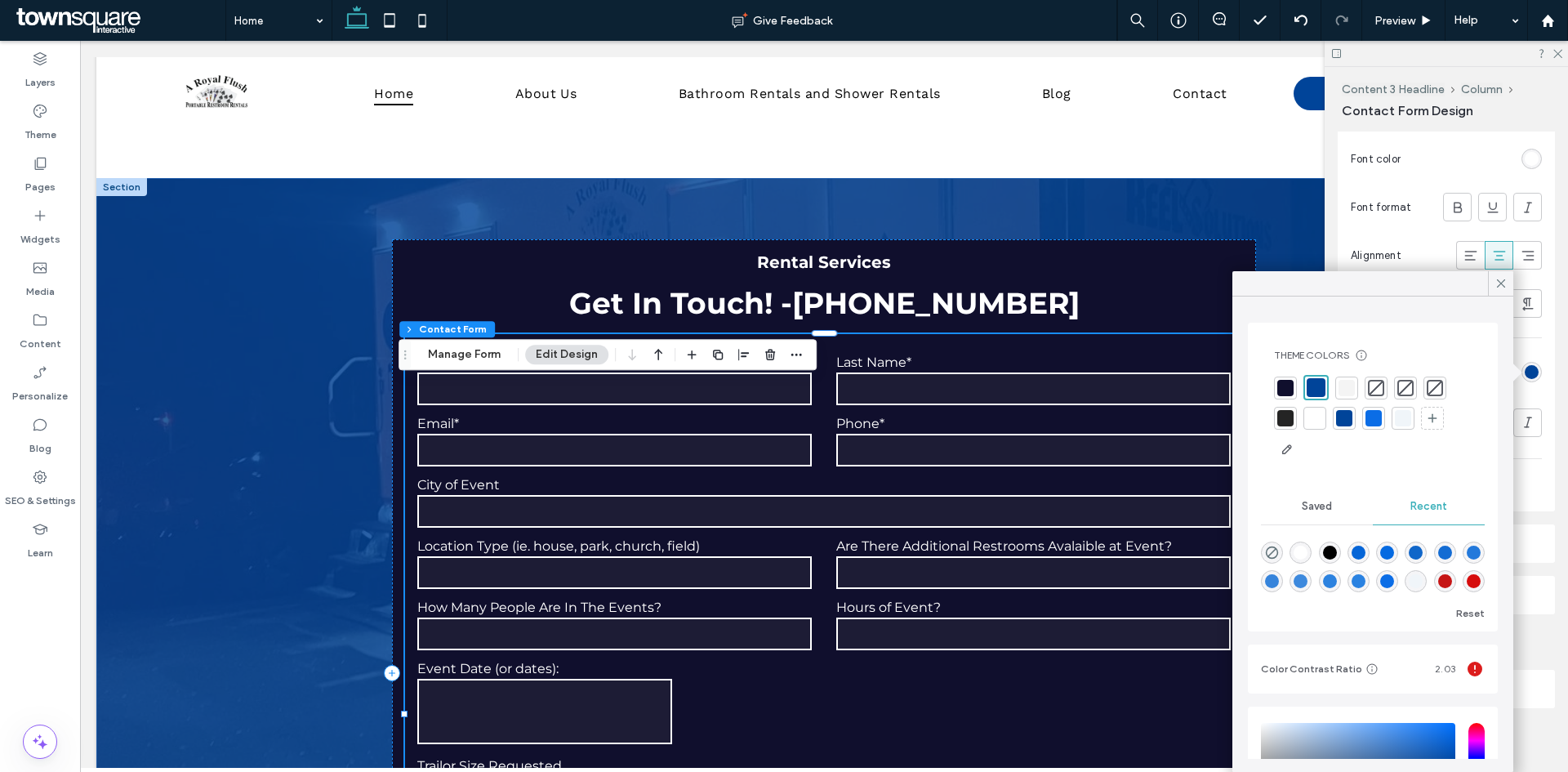
click at [1341, 389] on div at bounding box center [1346, 387] width 16 height 16
click at [1502, 286] on icon at bounding box center [1501, 283] width 14 height 14
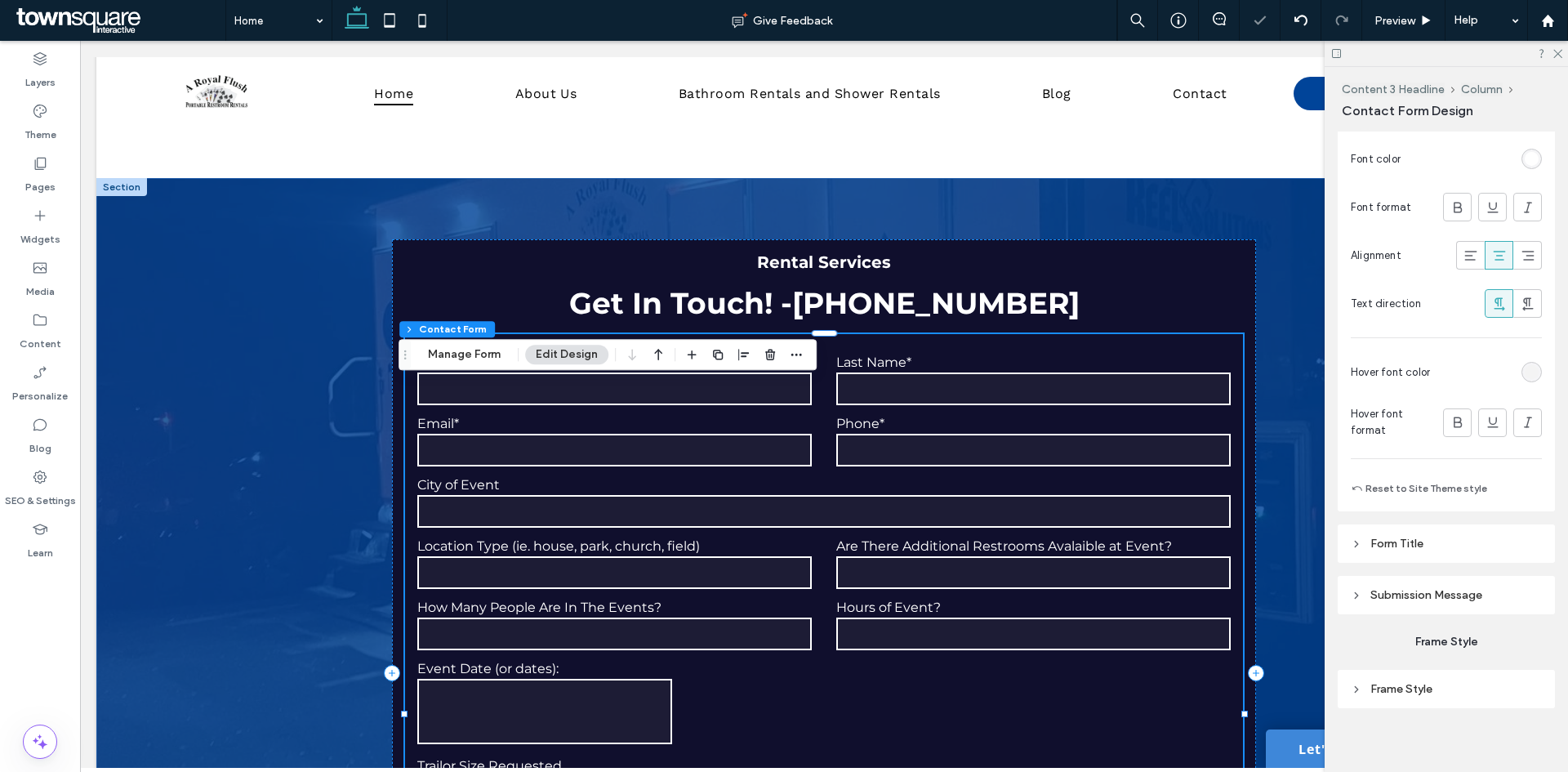
scroll to position [1233, 0]
click at [884, 401] on input "text" at bounding box center [1033, 389] width 395 height 33
click at [889, 392] on input "text" at bounding box center [1033, 389] width 395 height 33
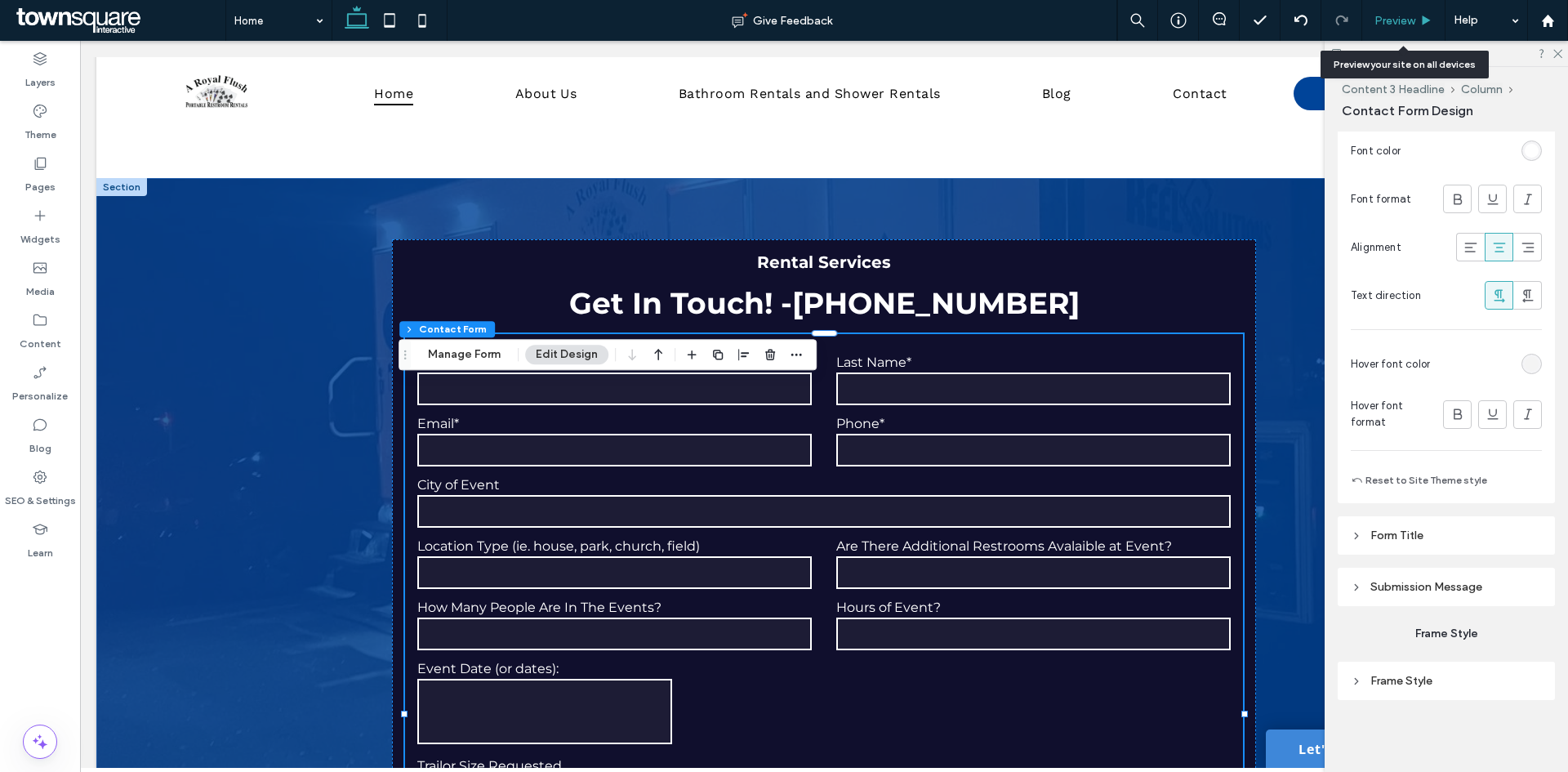
click at [1380, 12] on div "Preview" at bounding box center [1404, 20] width 84 height 40
click at [1411, 15] on span "Preview" at bounding box center [1394, 20] width 40 height 13
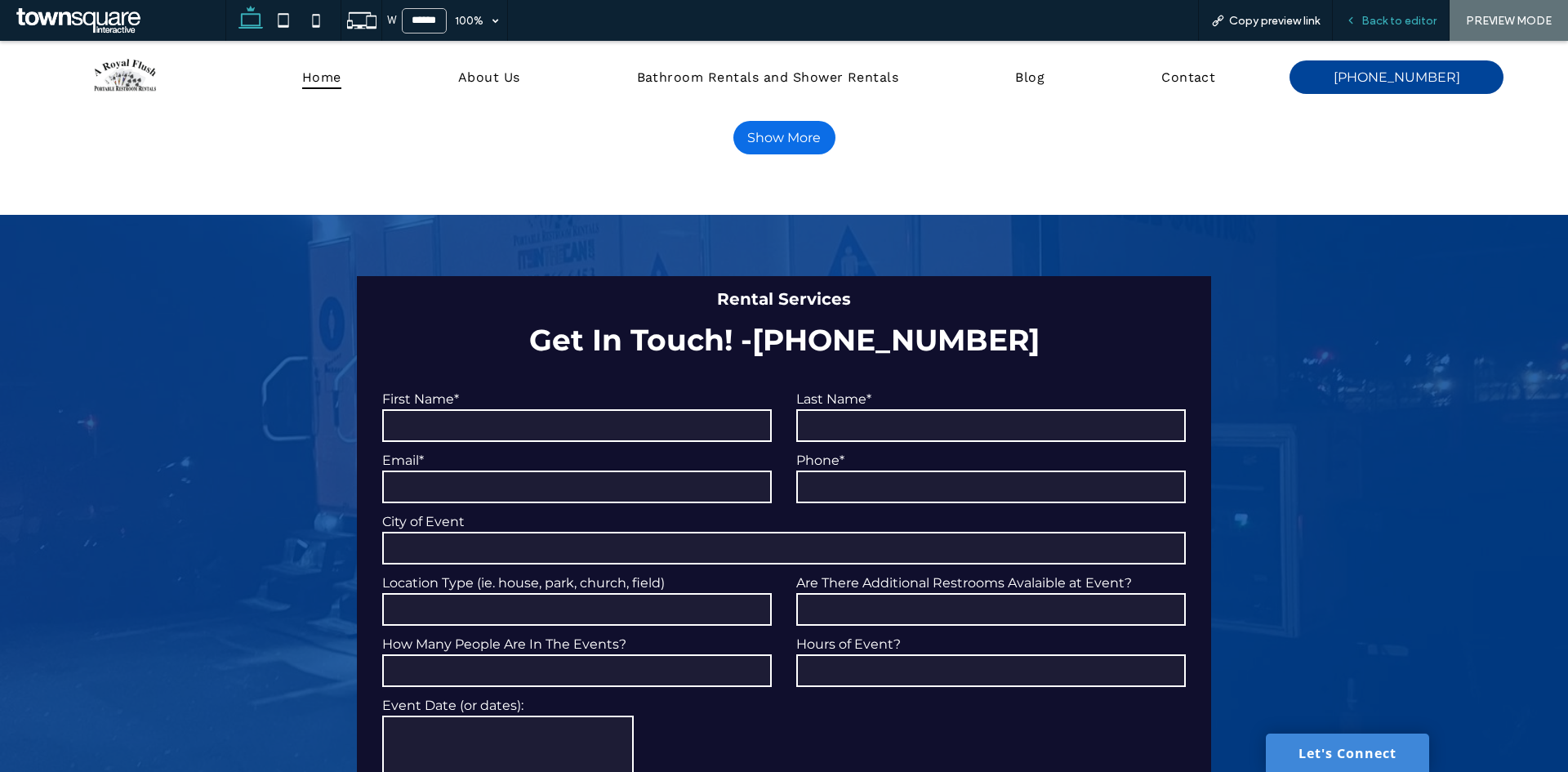
scroll to position [4822, 0]
click at [993, 409] on input "text" at bounding box center [991, 425] width 389 height 33
type input "*"
click at [1387, 16] on span "Back to editor" at bounding box center [1399, 20] width 75 height 13
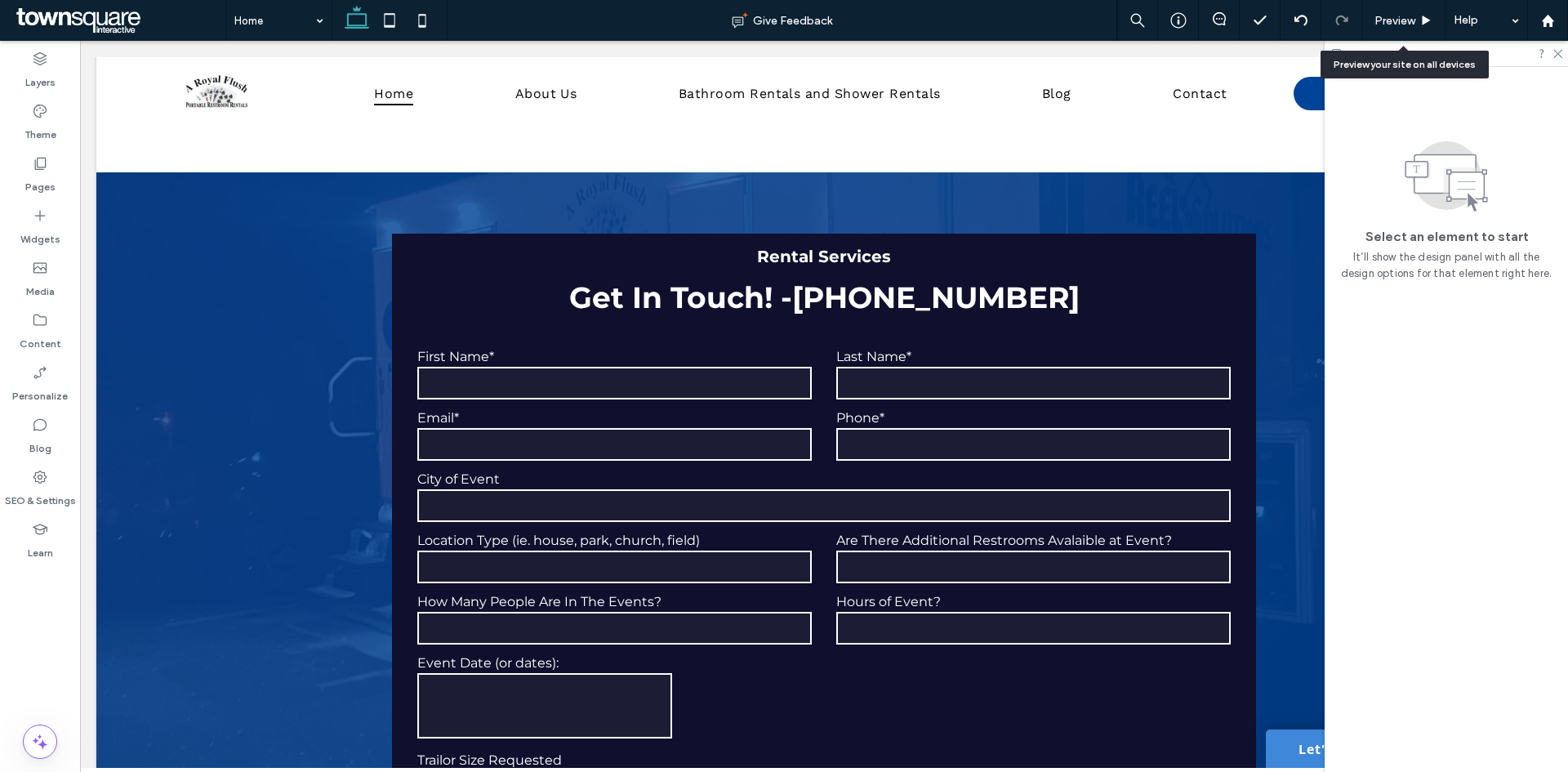
scroll to position [4818, 0]
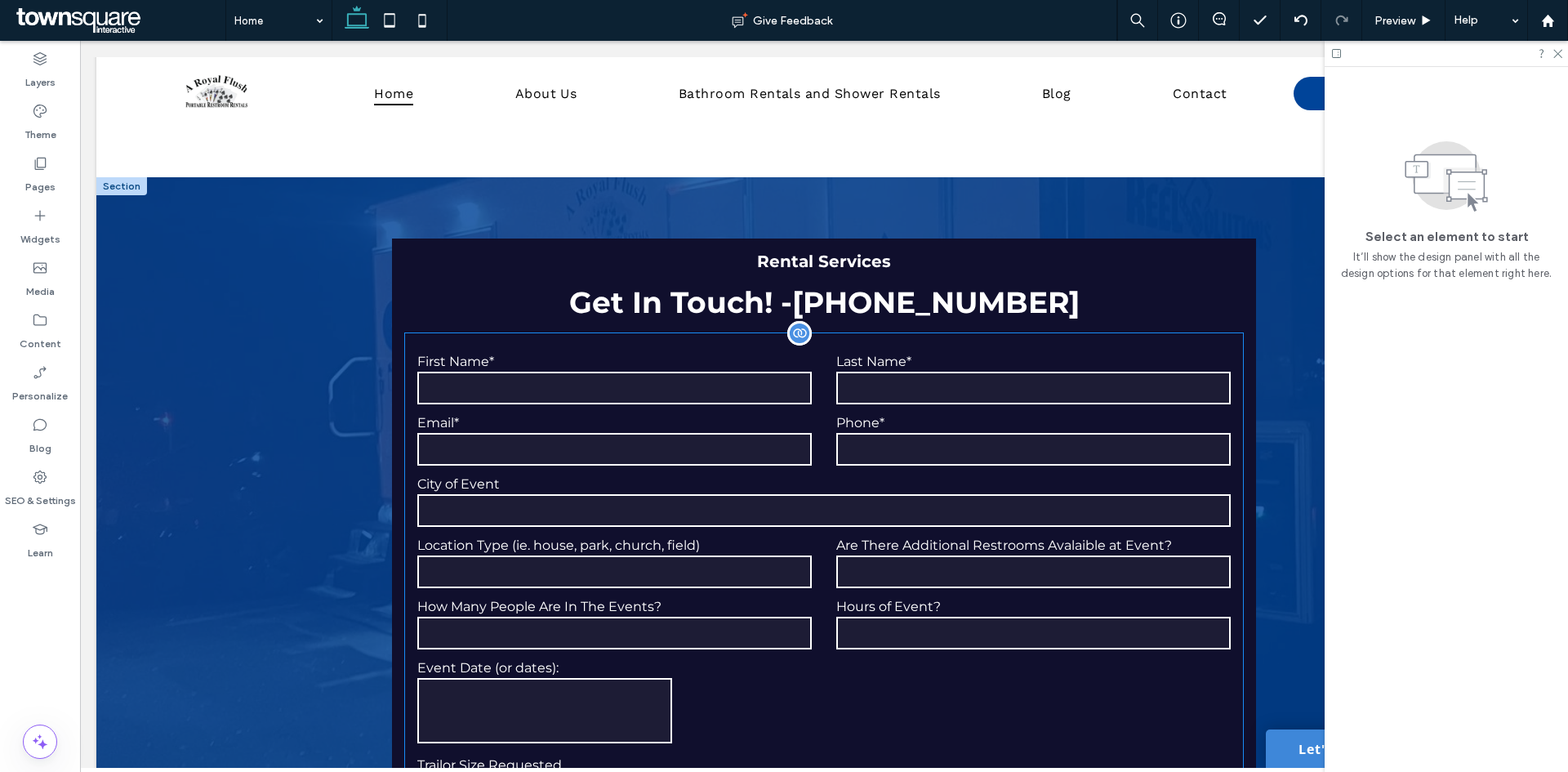
click at [919, 404] on div "Last Name*" at bounding box center [1034, 380] width 419 height 53
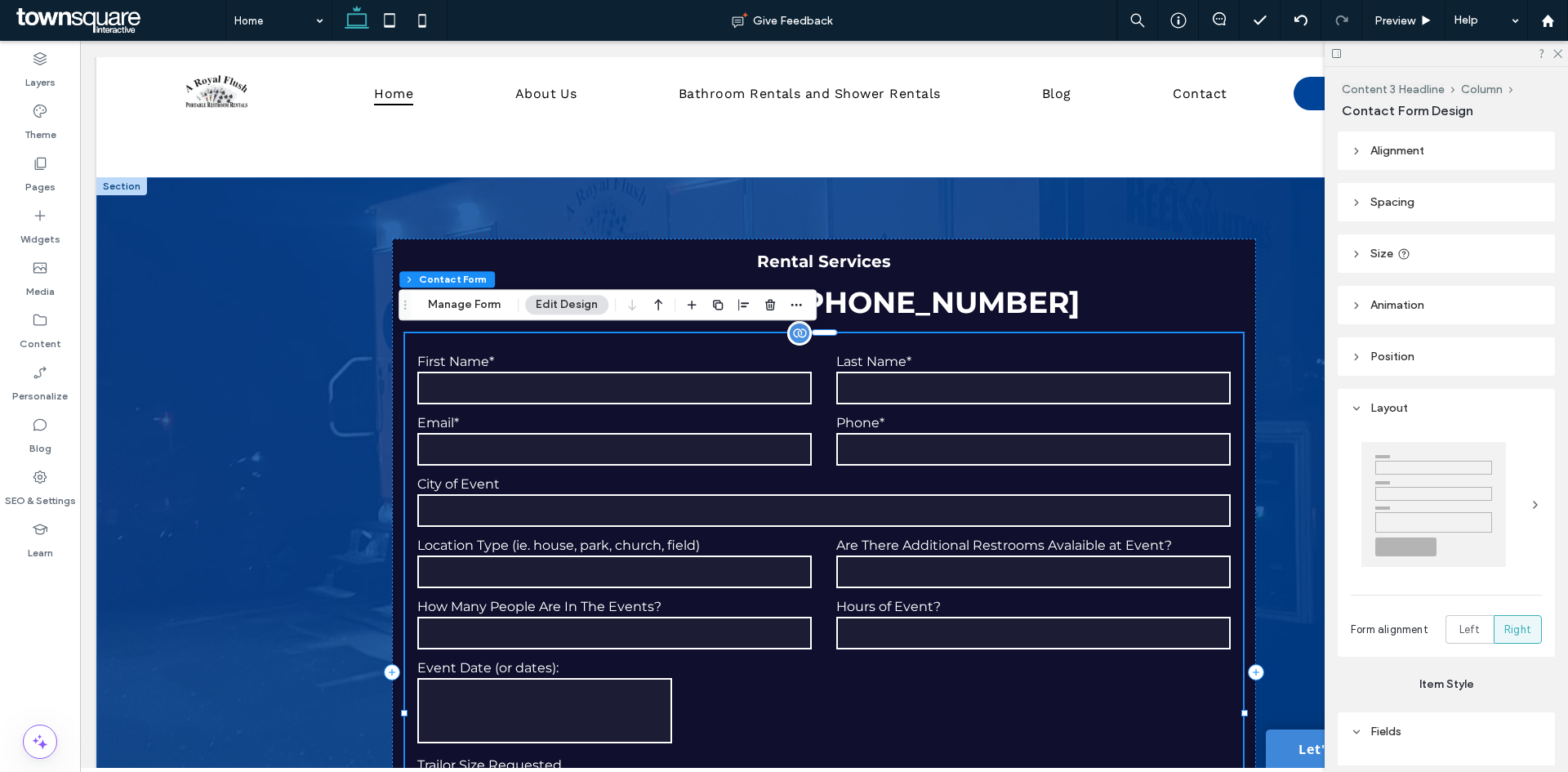
type input "*"
type input "***"
type input "*"
type input "***"
click at [937, 347] on form "**********" at bounding box center [823, 713] width 837 height 760
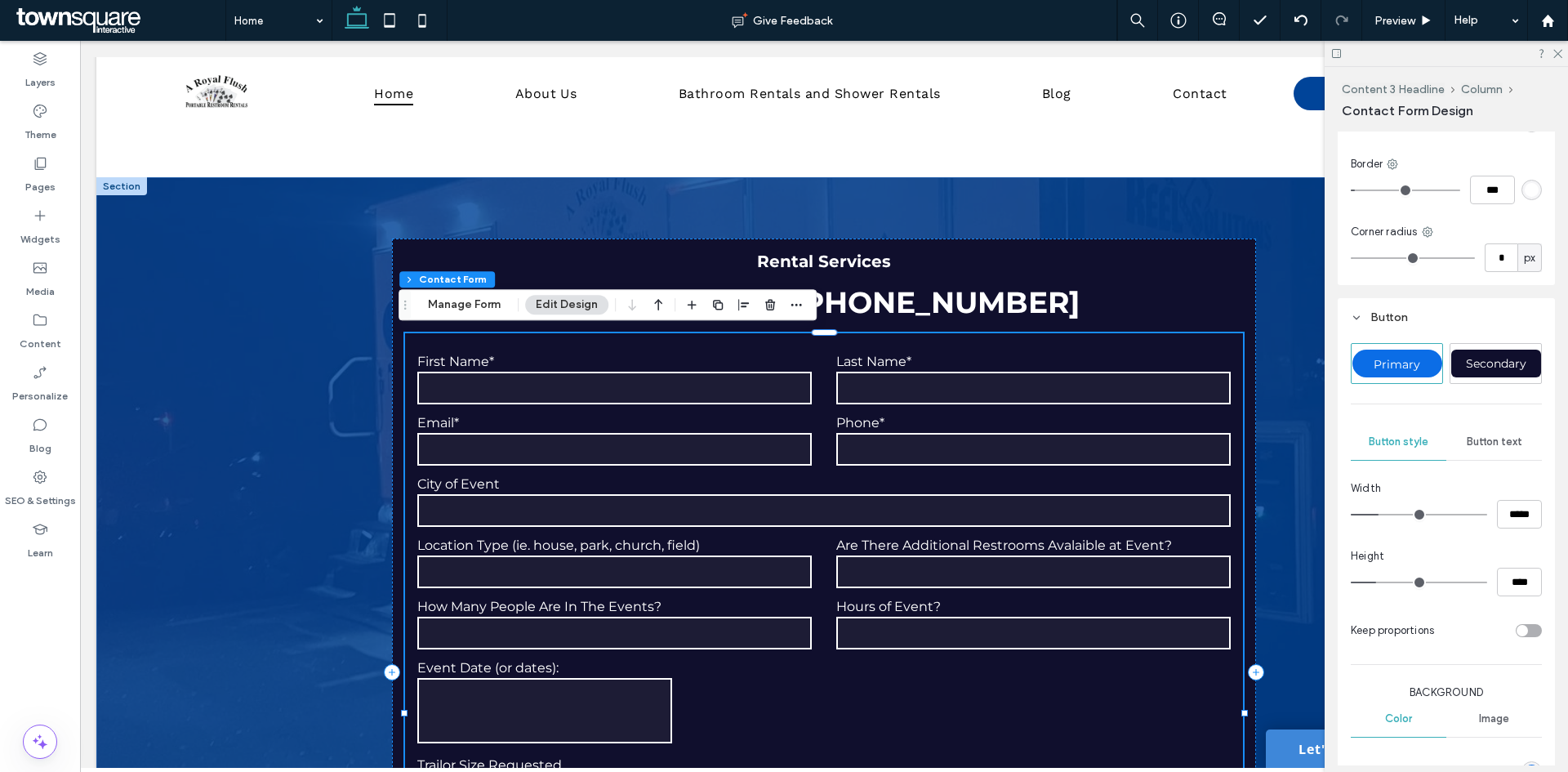
scroll to position [735, 0]
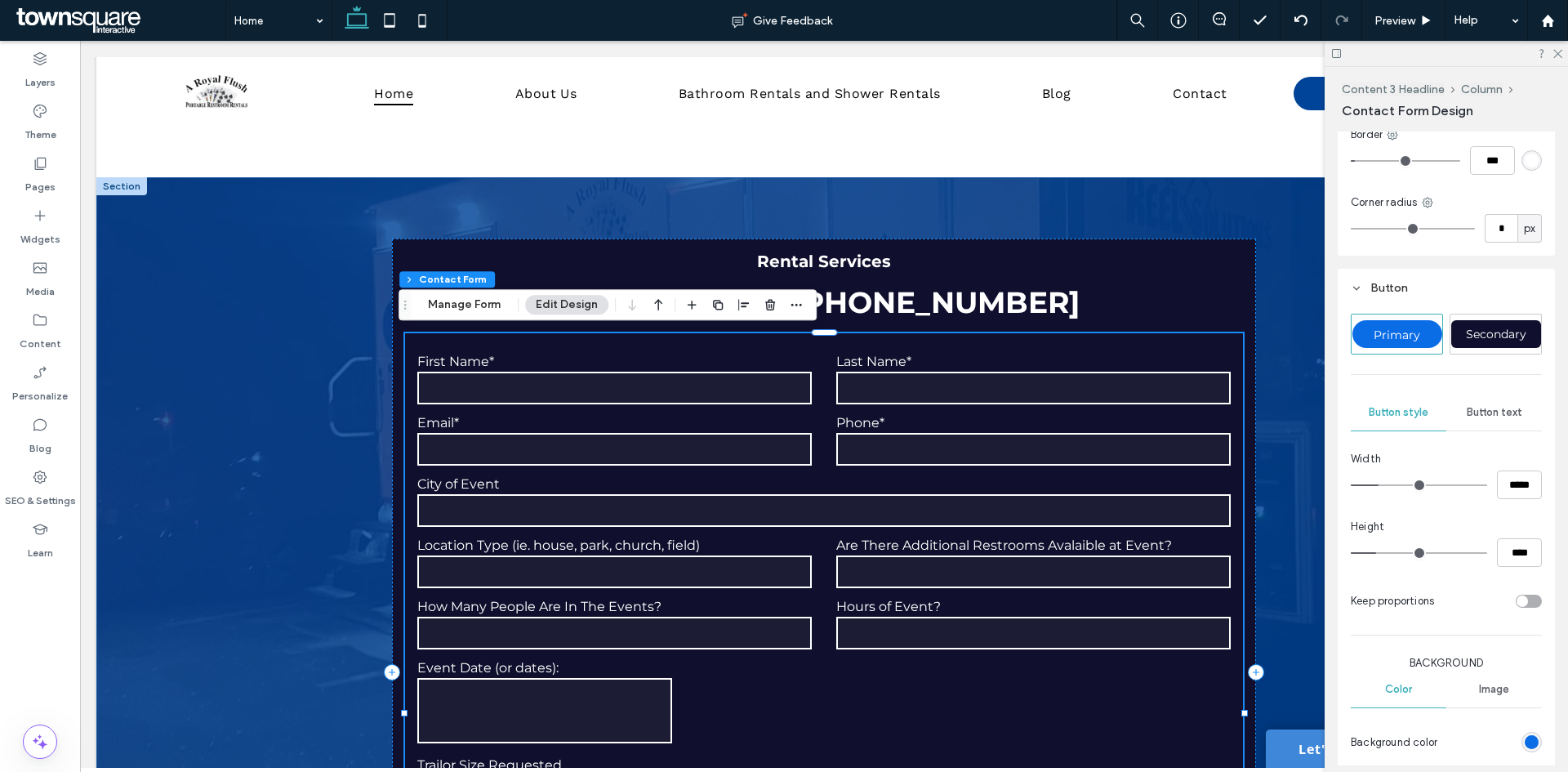
click at [1480, 422] on div "Button text" at bounding box center [1493, 412] width 95 height 36
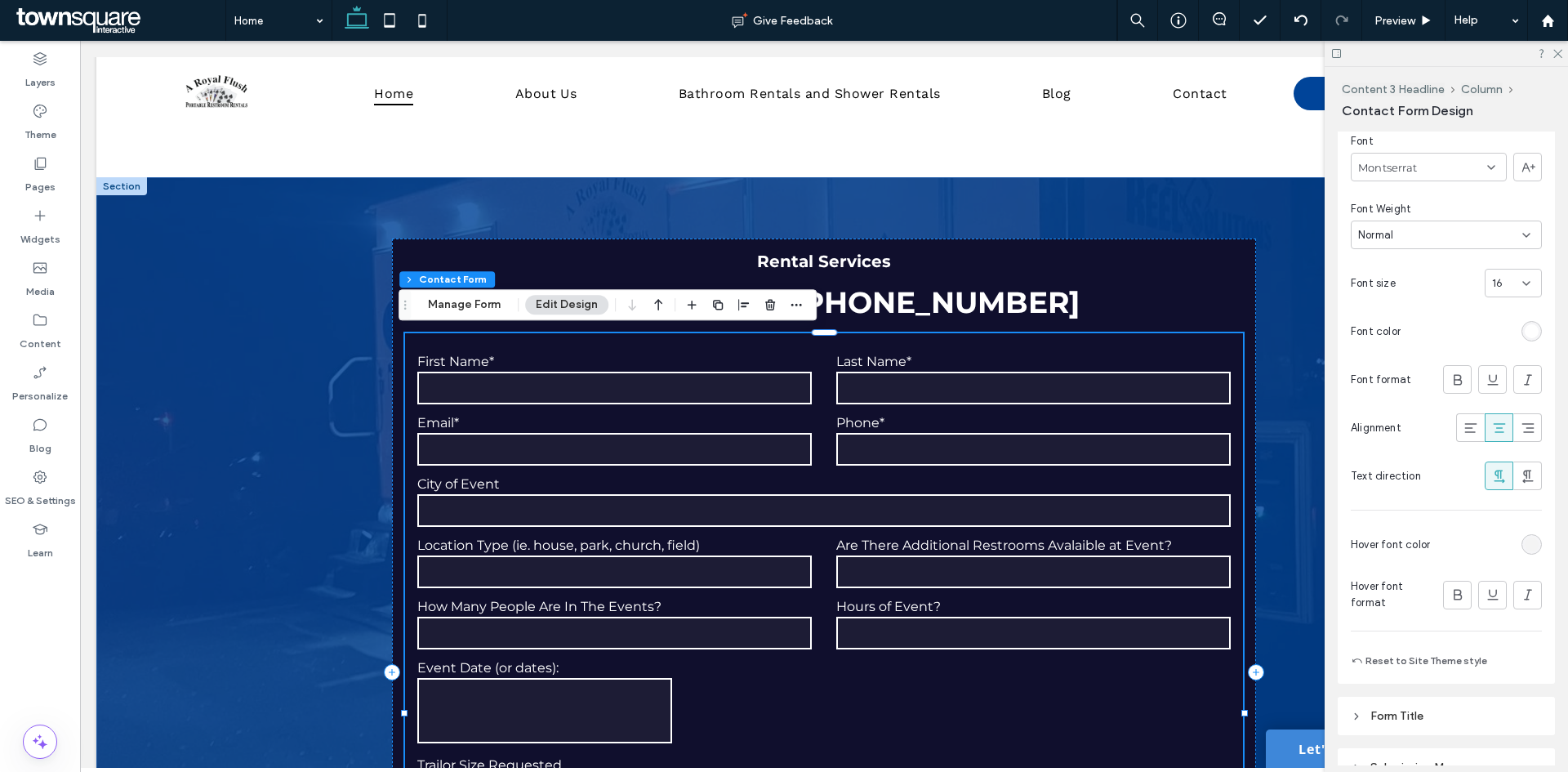
scroll to position [825, 0]
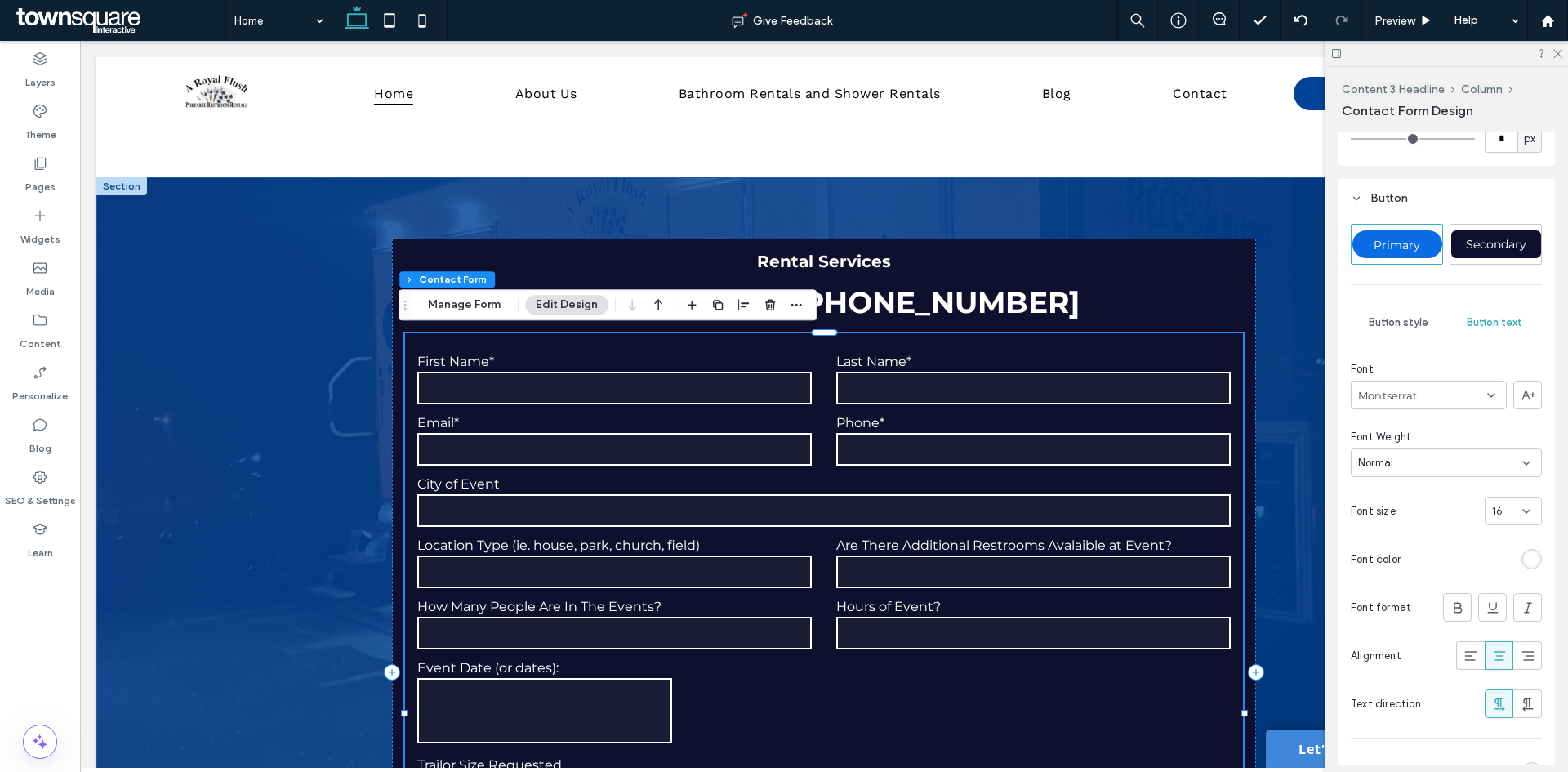
click at [1412, 308] on div "Button style" at bounding box center [1398, 322] width 95 height 36
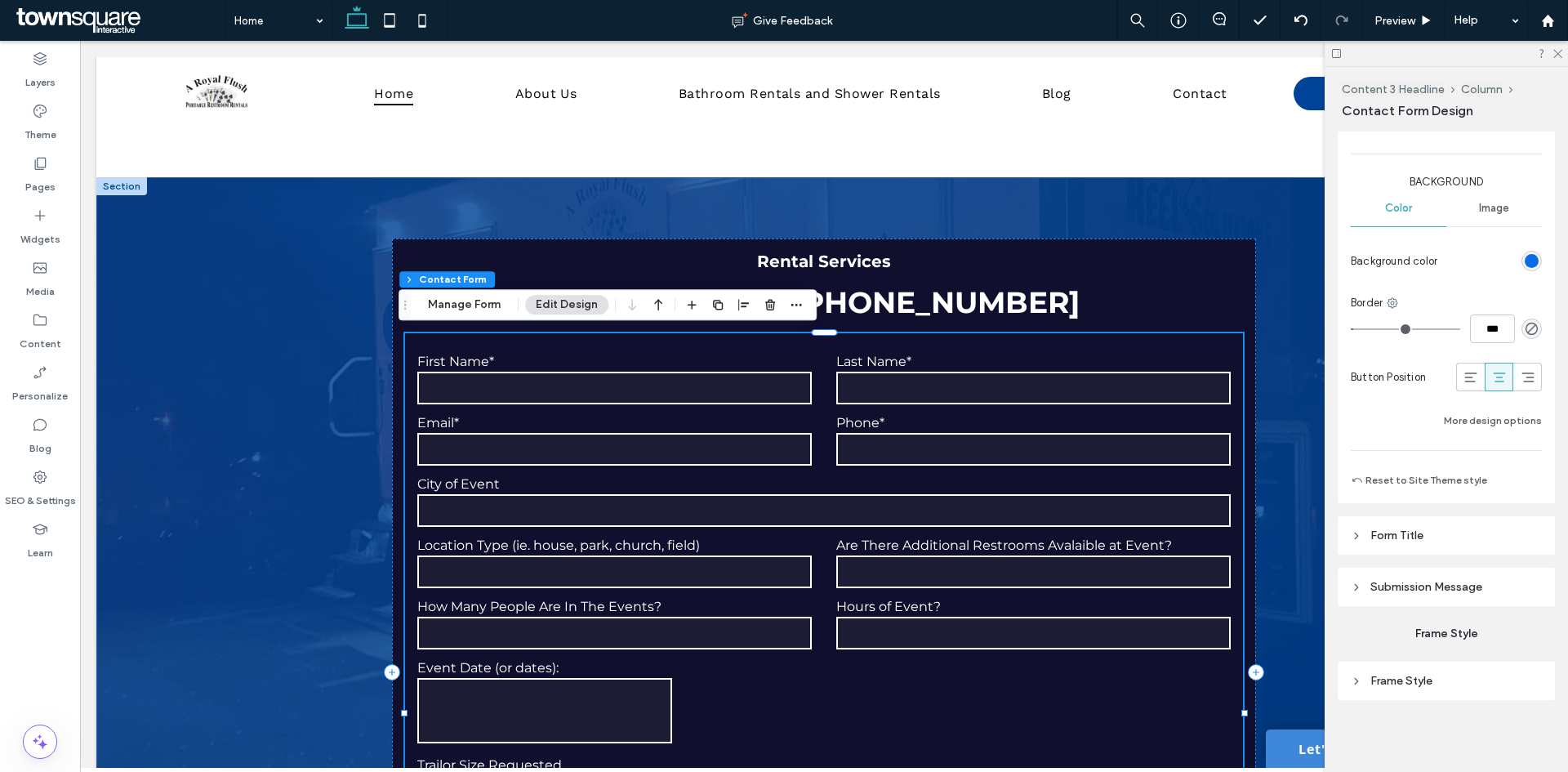
click at [1452, 531] on header "Form Title" at bounding box center [1446, 535] width 217 height 38
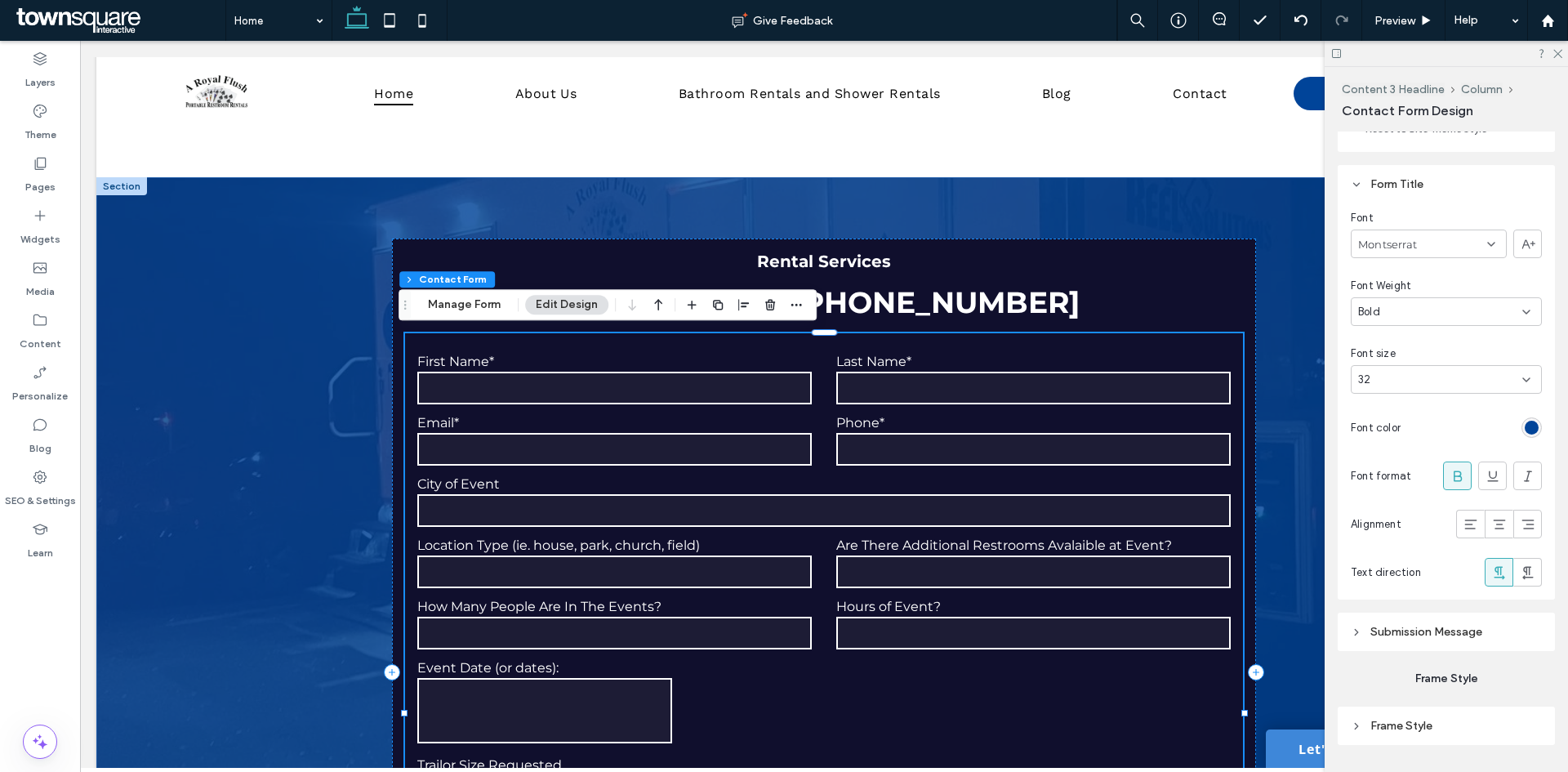
scroll to position [1613, 0]
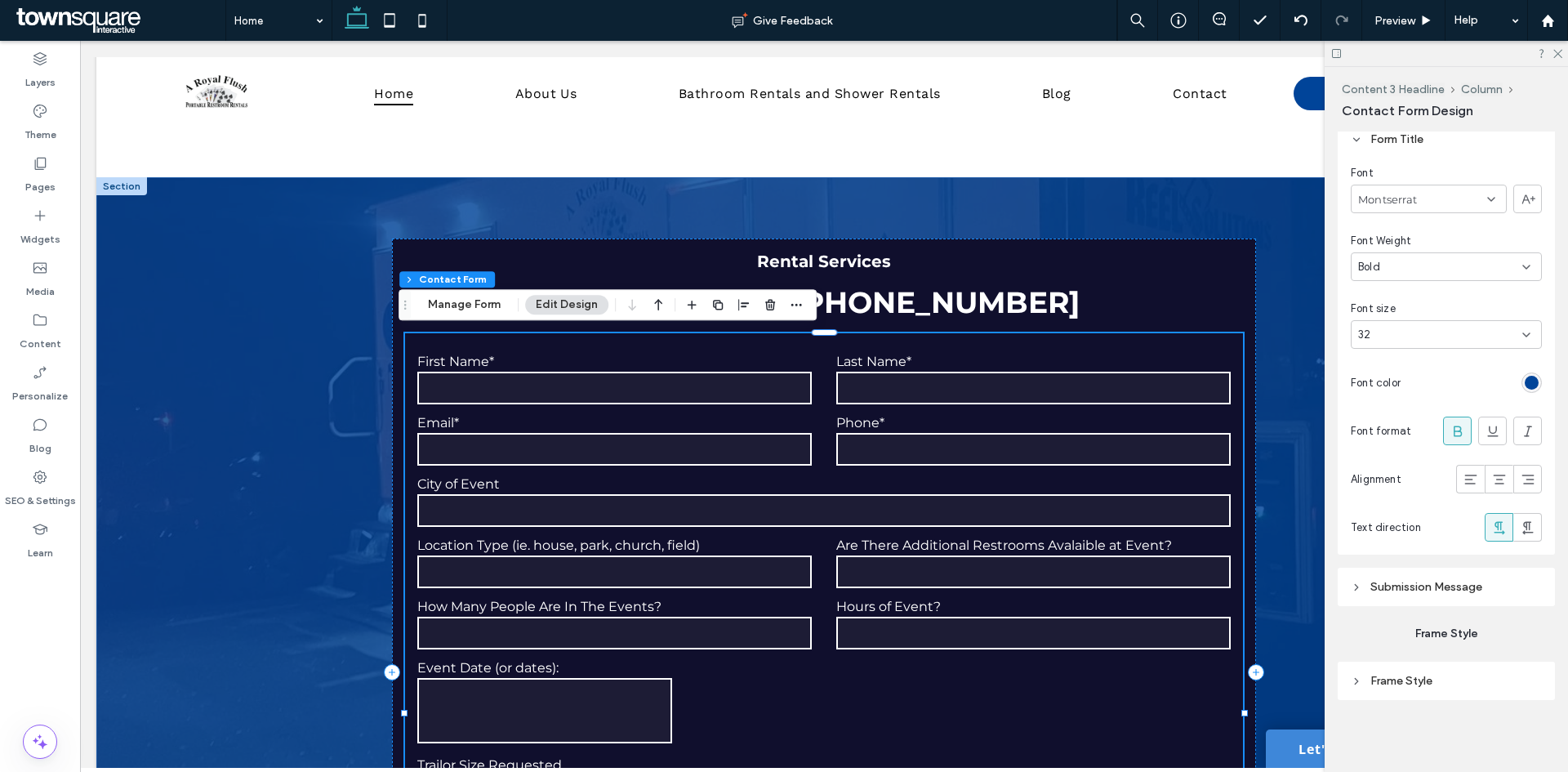
click at [1407, 592] on span "Submission Message" at bounding box center [1426, 586] width 111 height 13
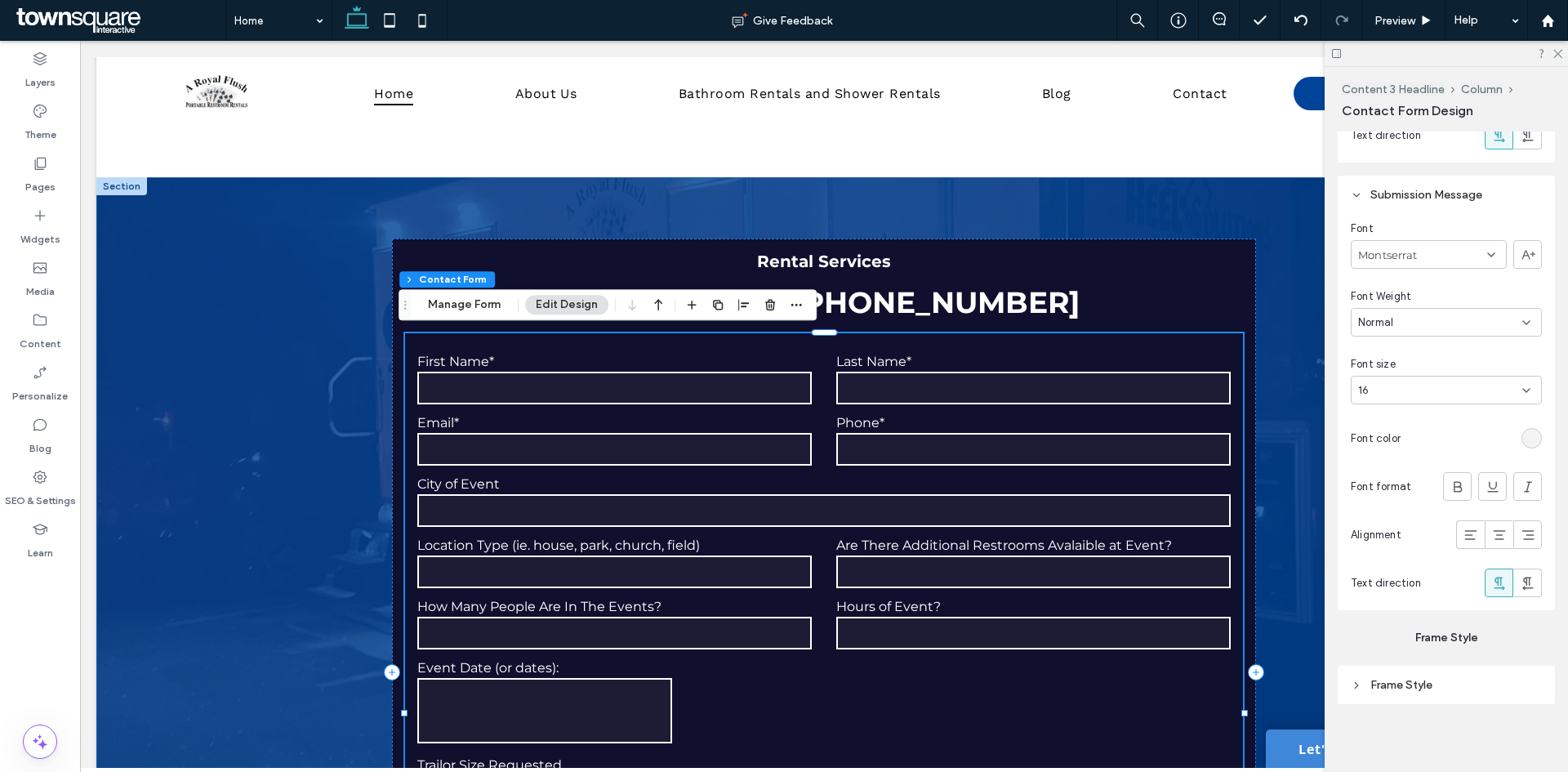
scroll to position [2009, 0]
click at [1405, 678] on span "Frame Style" at bounding box center [1401, 681] width 62 height 13
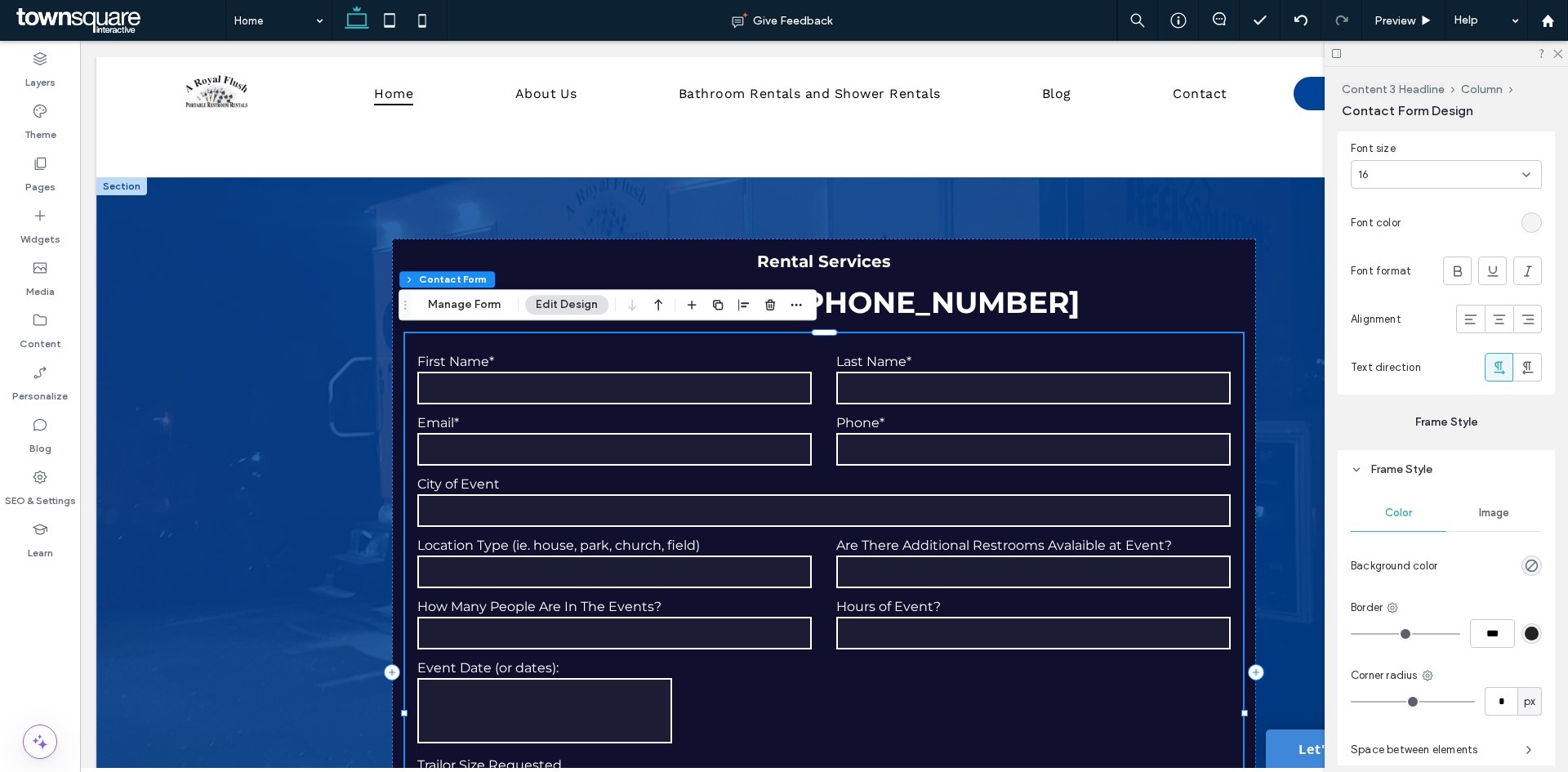
scroll to position [2298, 0]
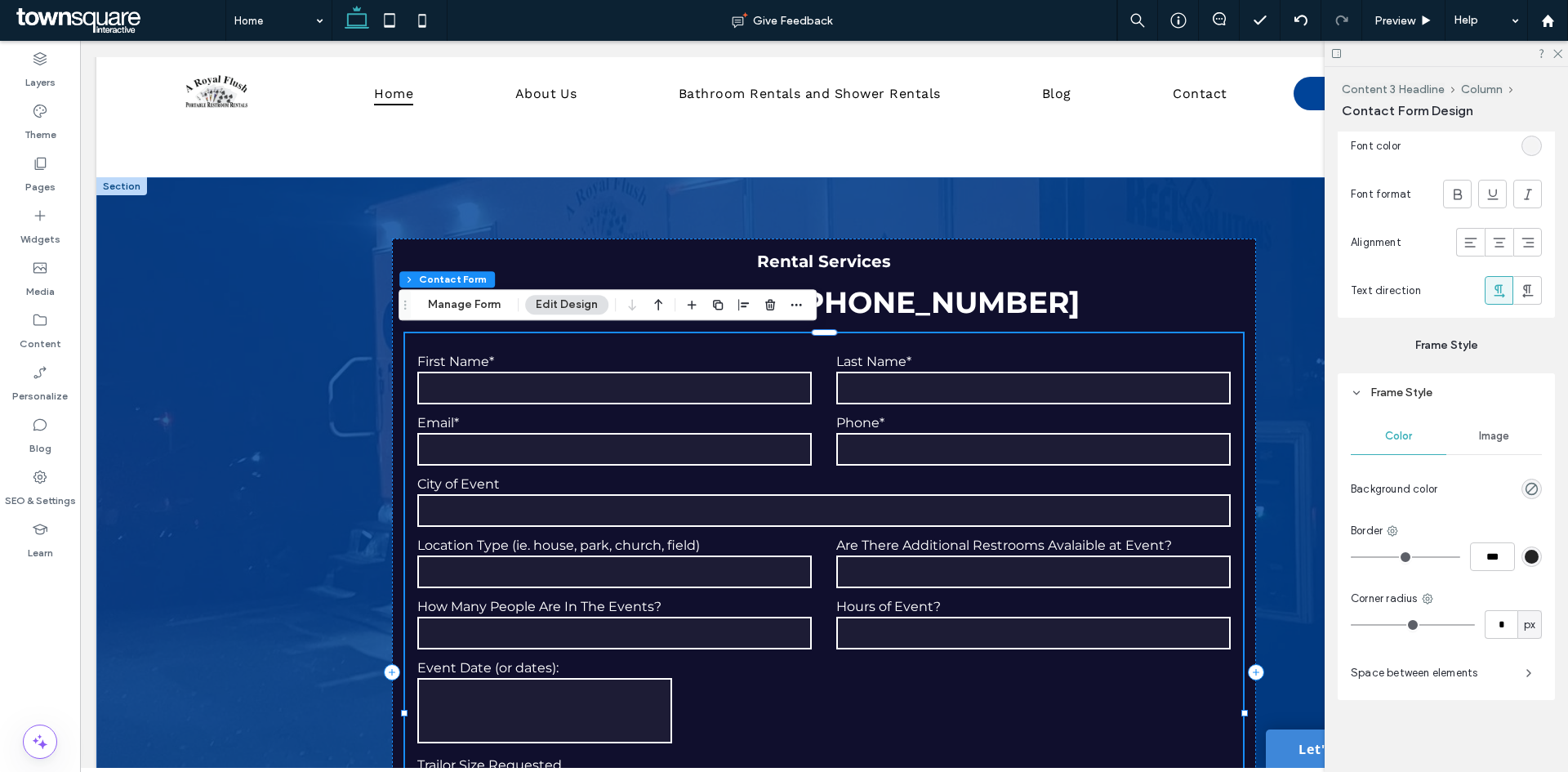
click at [1485, 439] on span "Image" at bounding box center [1493, 436] width 30 height 13
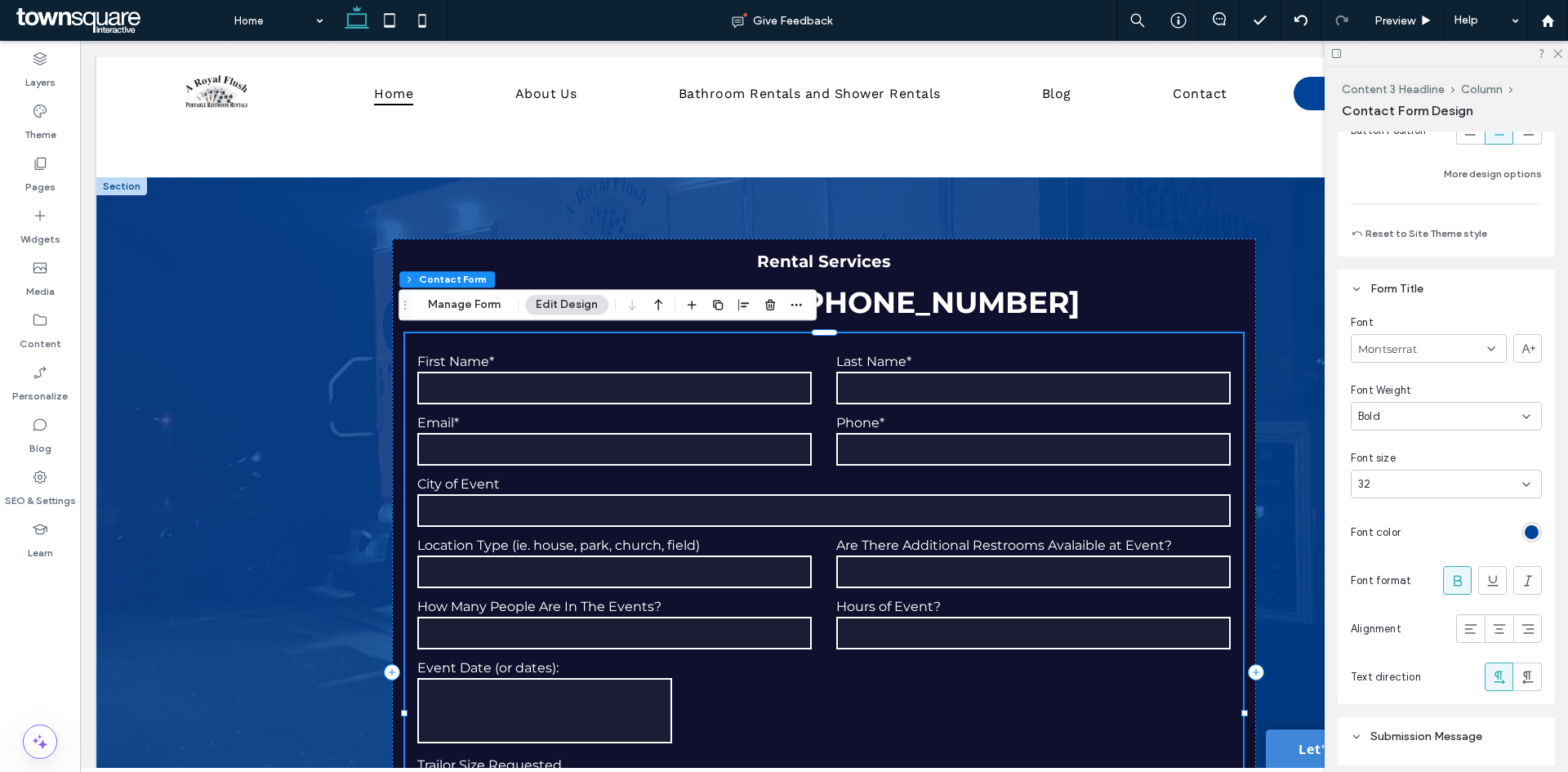
scroll to position [973, 0]
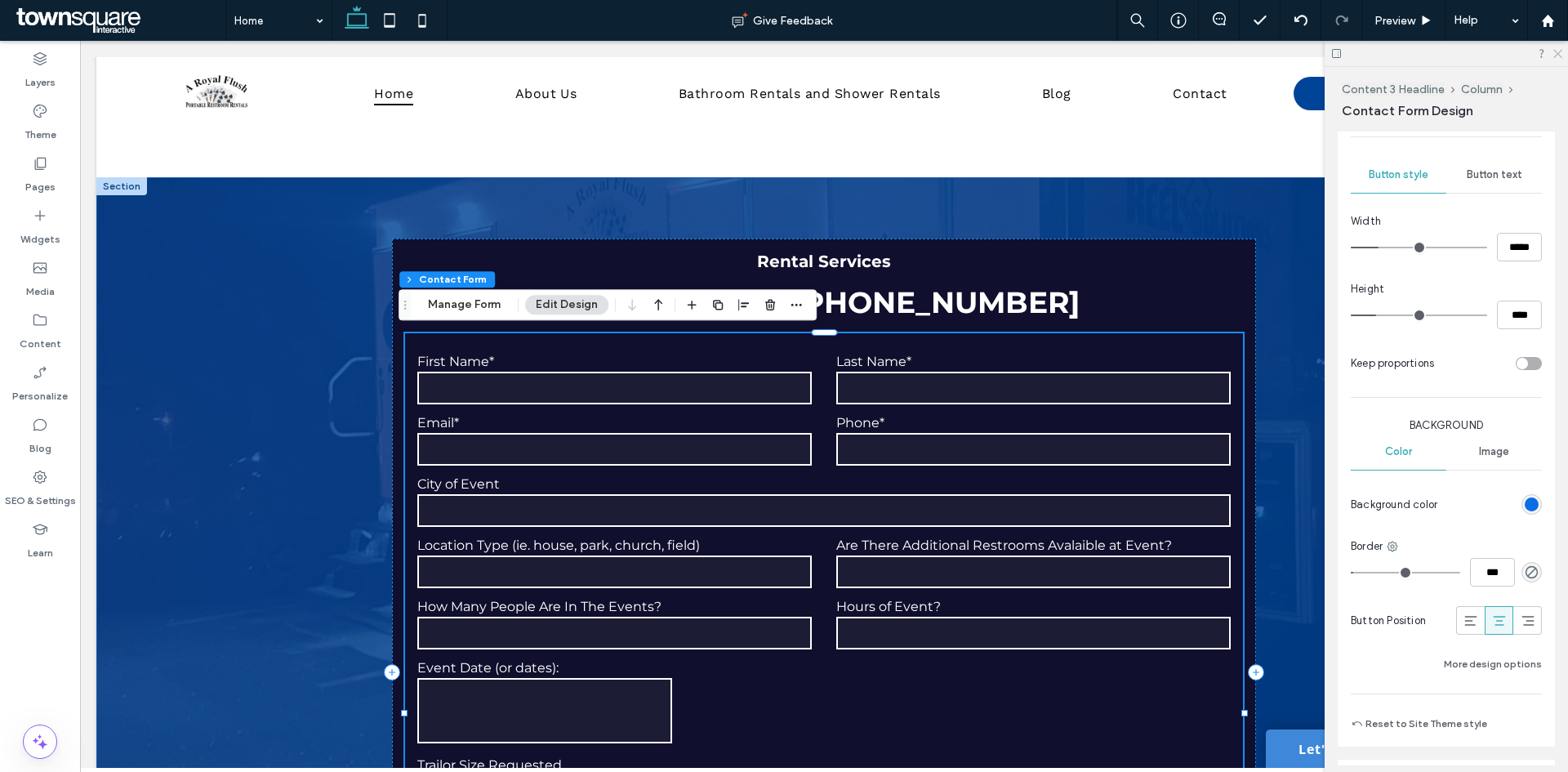
click at [1559, 52] on use at bounding box center [1557, 54] width 9 height 9
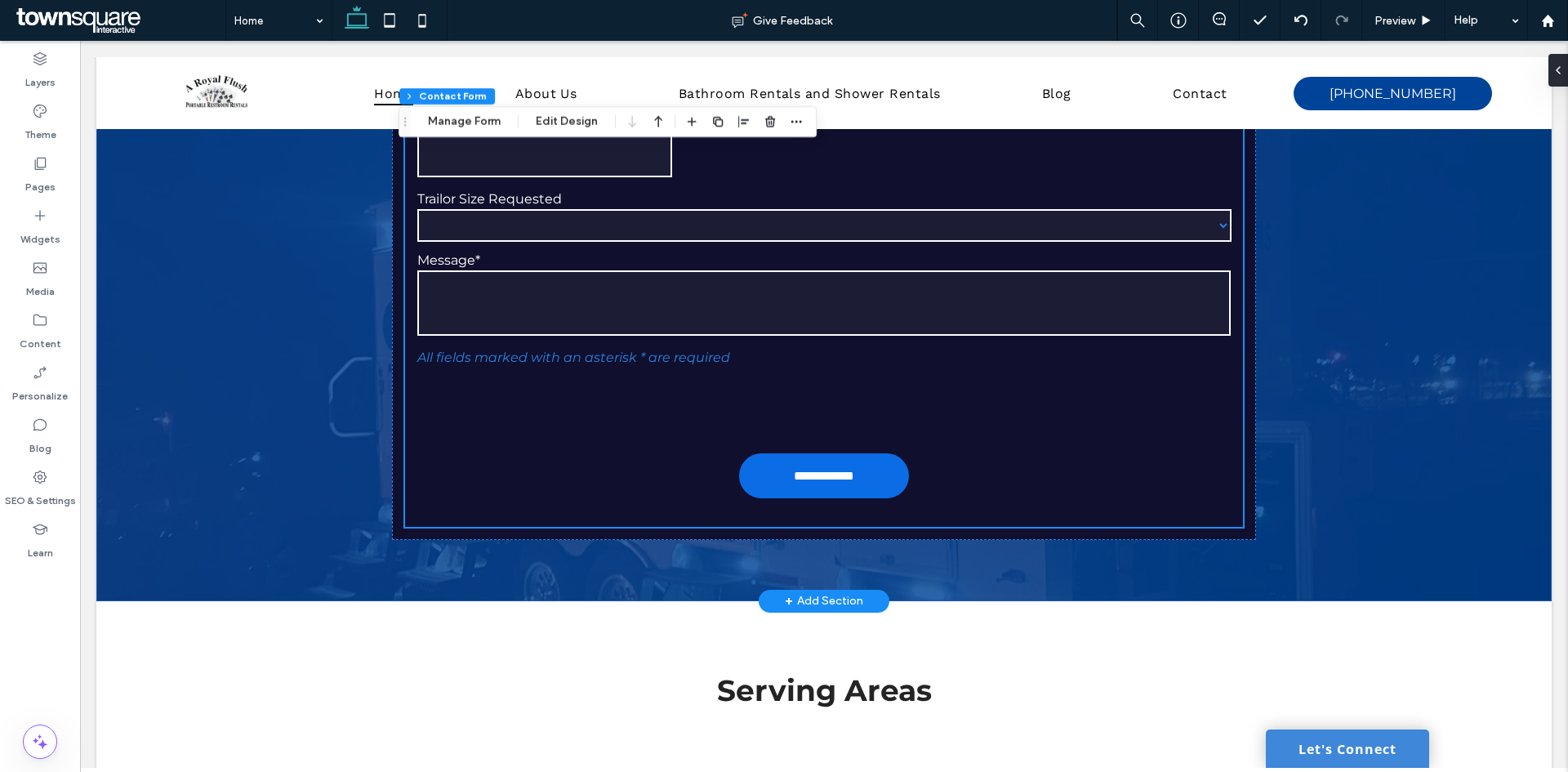
scroll to position [5308, 0]
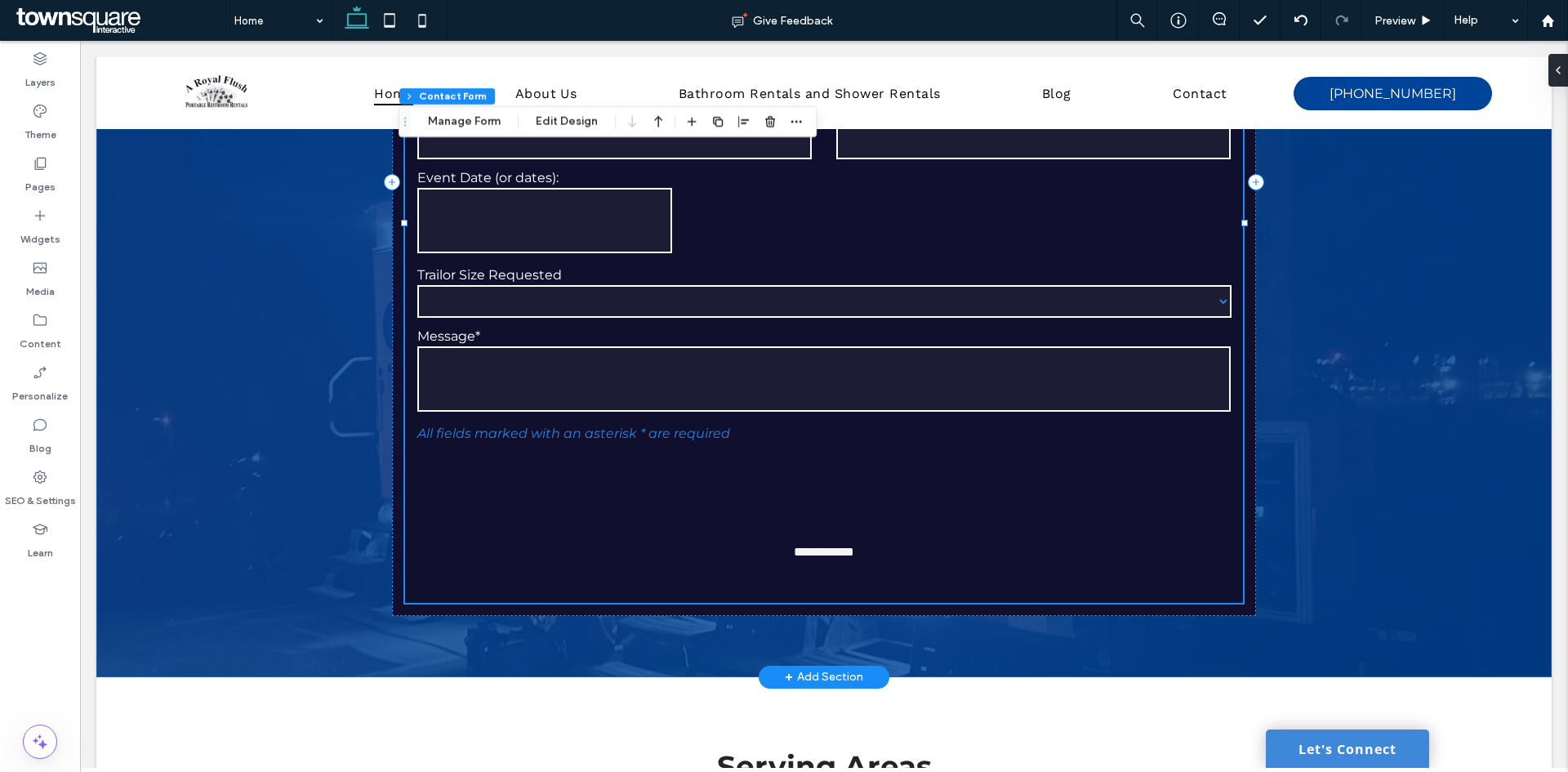
click at [810, 555] on input "**********" at bounding box center [824, 551] width 134 height 30
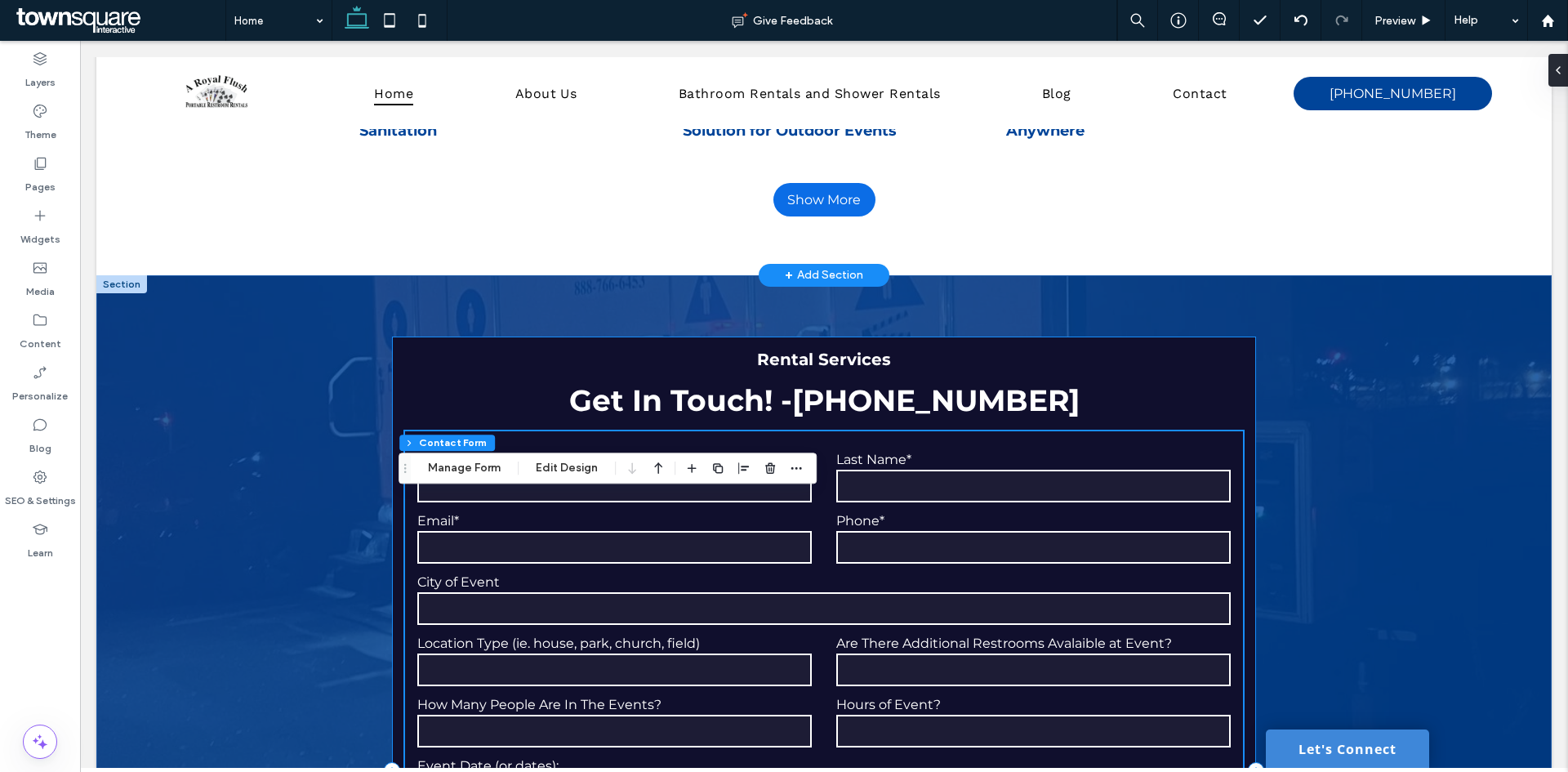
scroll to position [4654, 0]
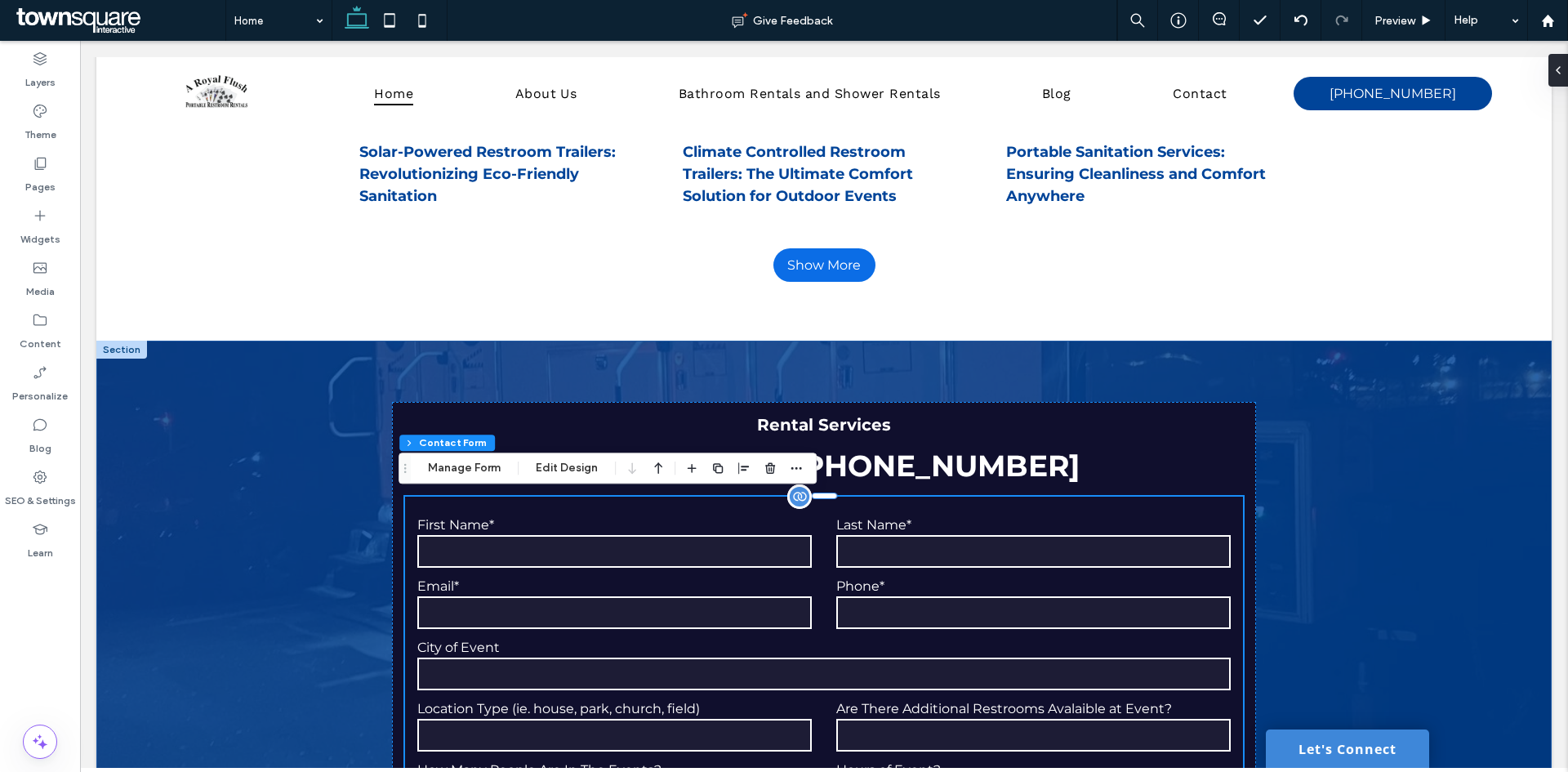
click at [629, 526] on label "First Name*" at bounding box center [614, 525] width 395 height 15
click at [624, 548] on input "text" at bounding box center [614, 552] width 395 height 33
drag, startPoint x: 1385, startPoint y: 16, endPoint x: 1287, endPoint y: 6, distance: 98.5
click at [1385, 16] on span "Preview" at bounding box center [1394, 20] width 40 height 13
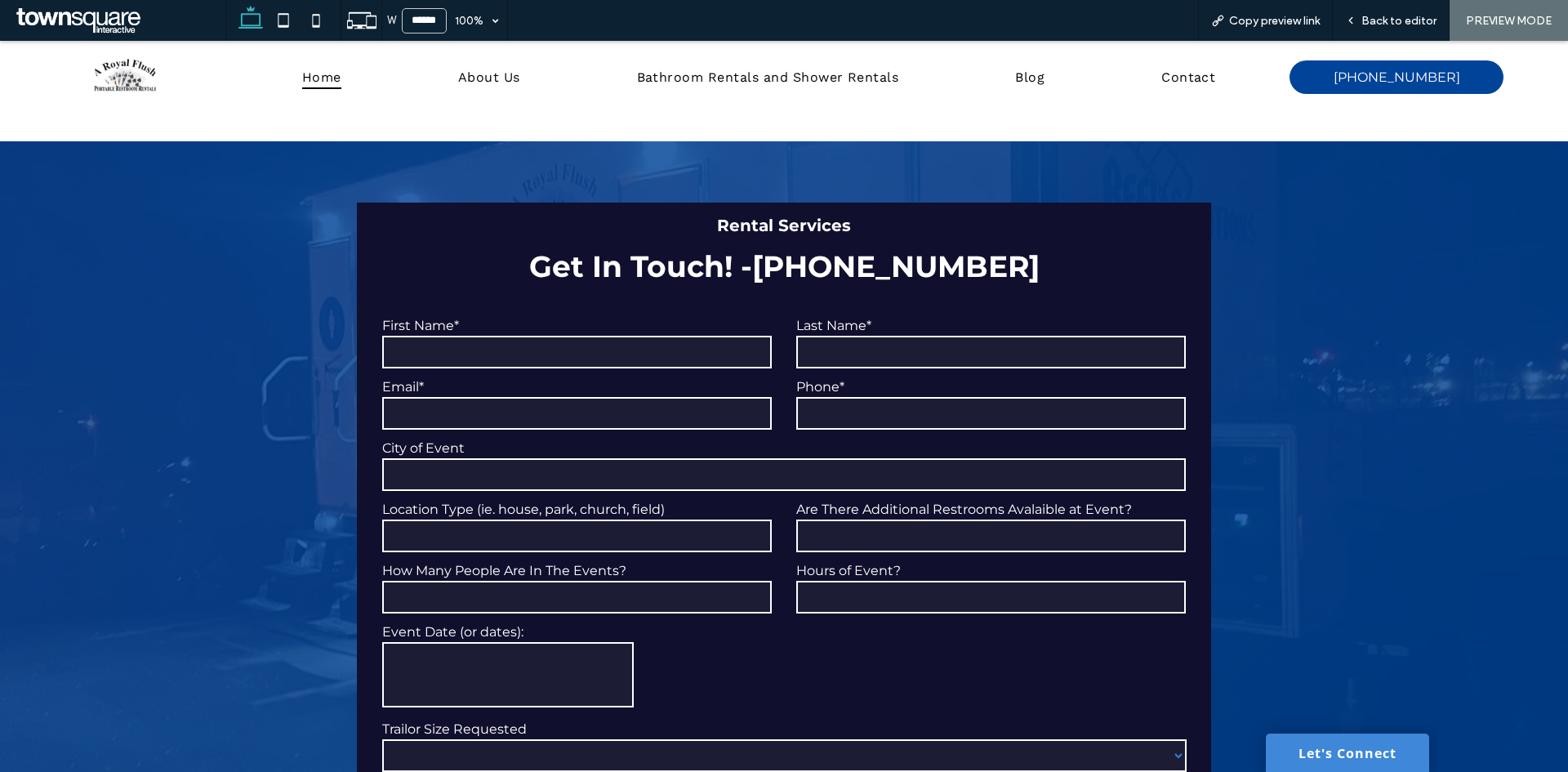
scroll to position [4904, 0]
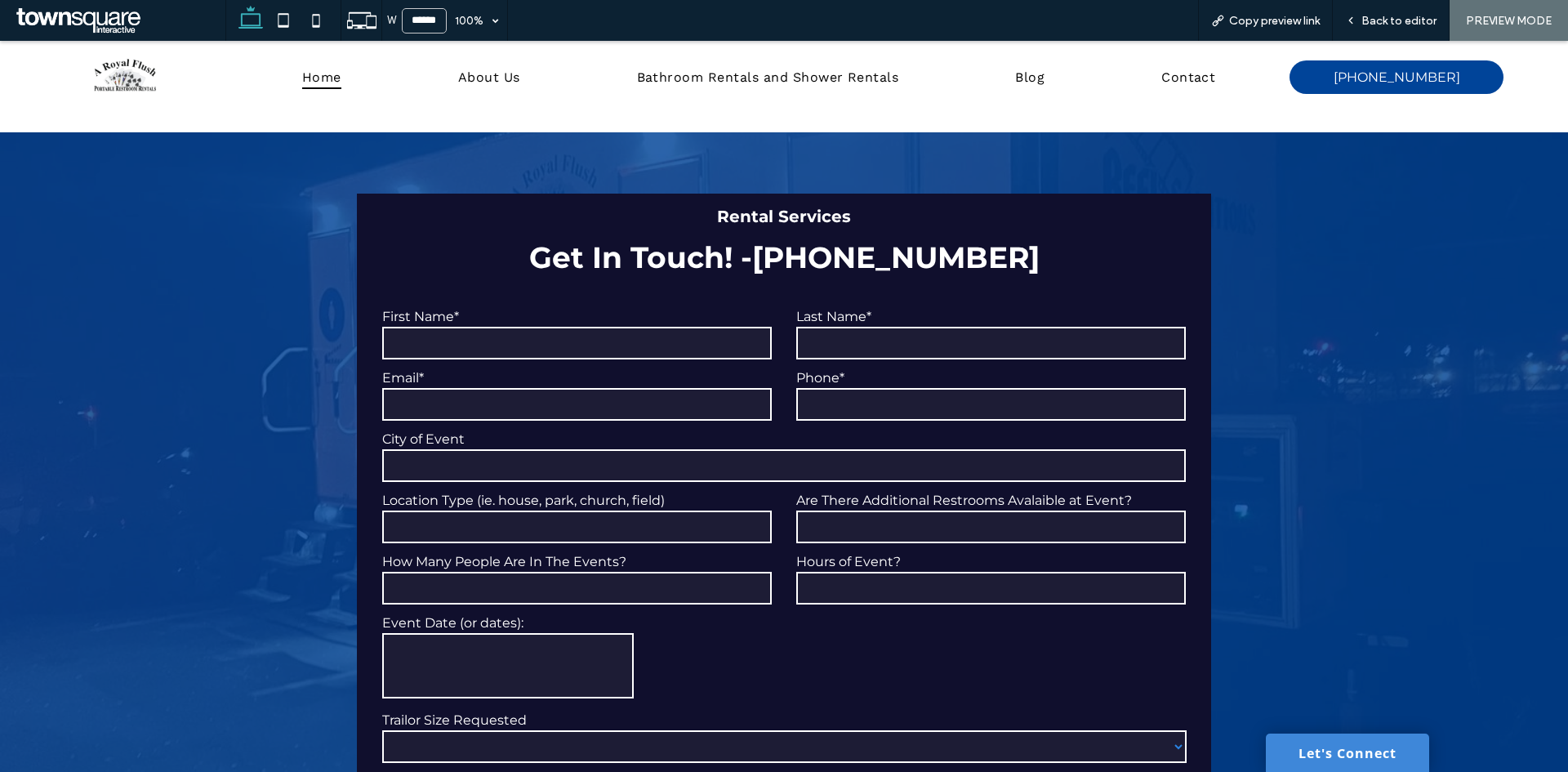
click at [664, 327] on input "text" at bounding box center [576, 343] width 389 height 33
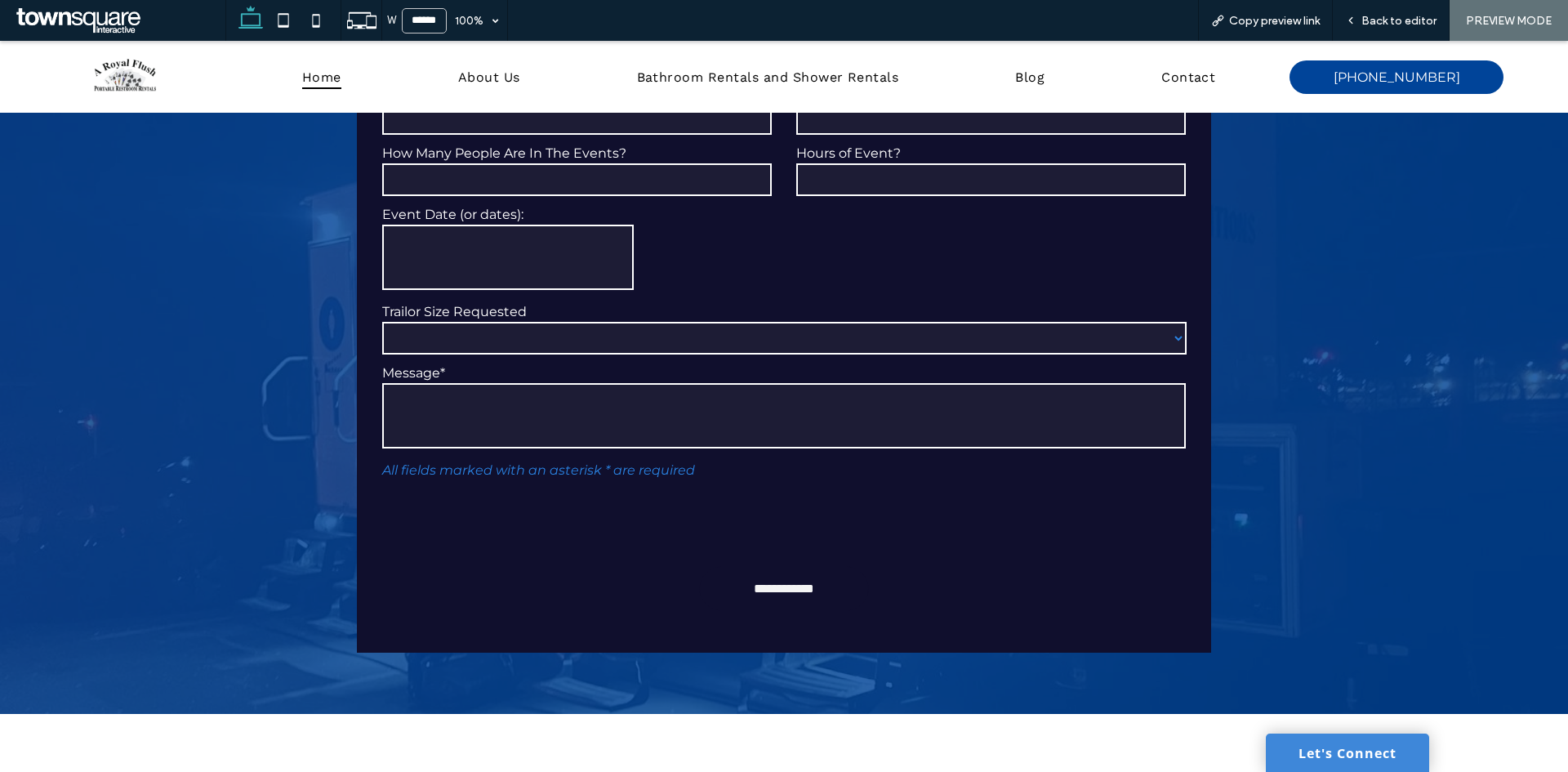
type input "**"
click at [770, 574] on input "**********" at bounding box center [784, 588] width 134 height 30
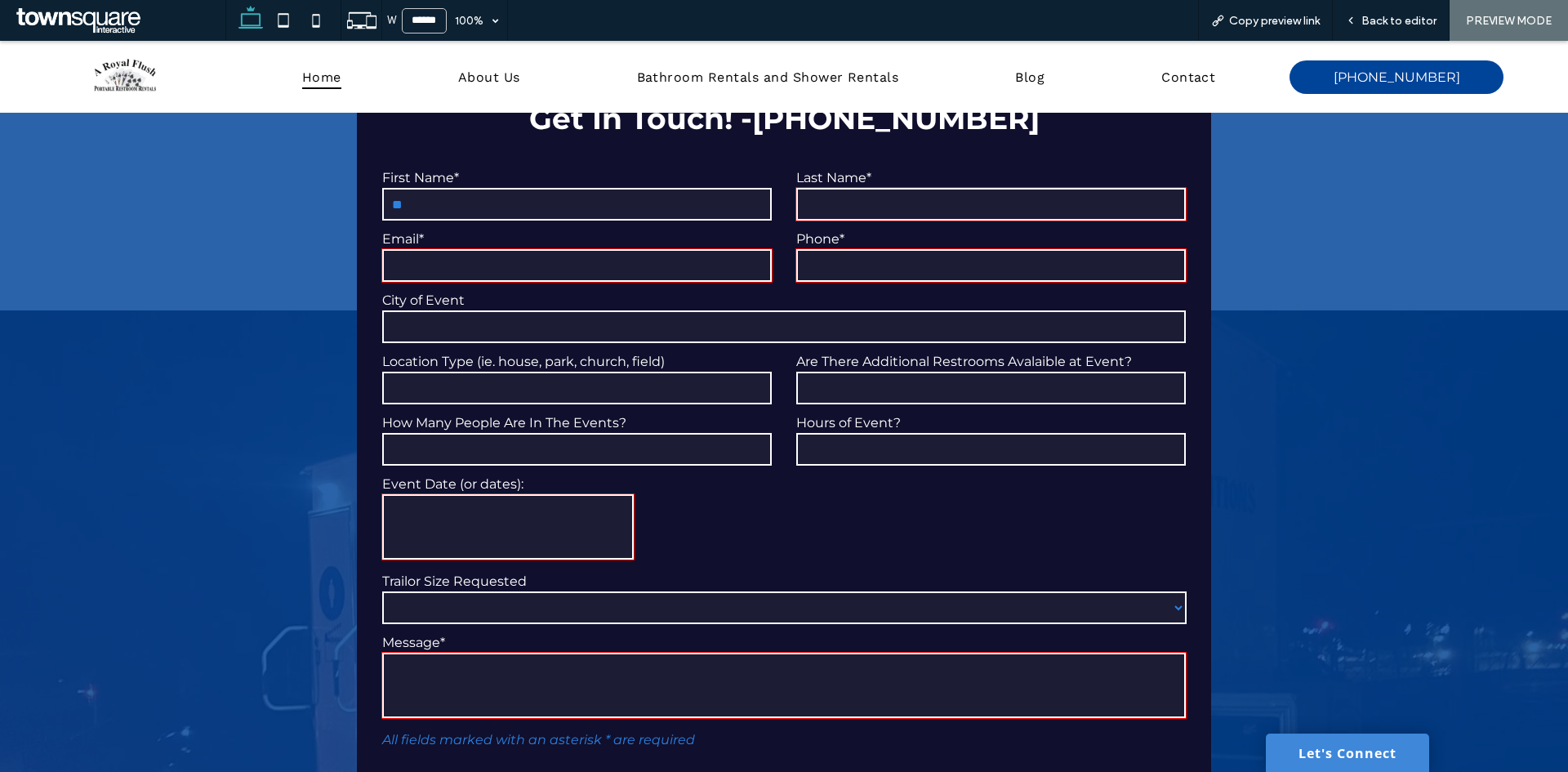
scroll to position [4809, 0]
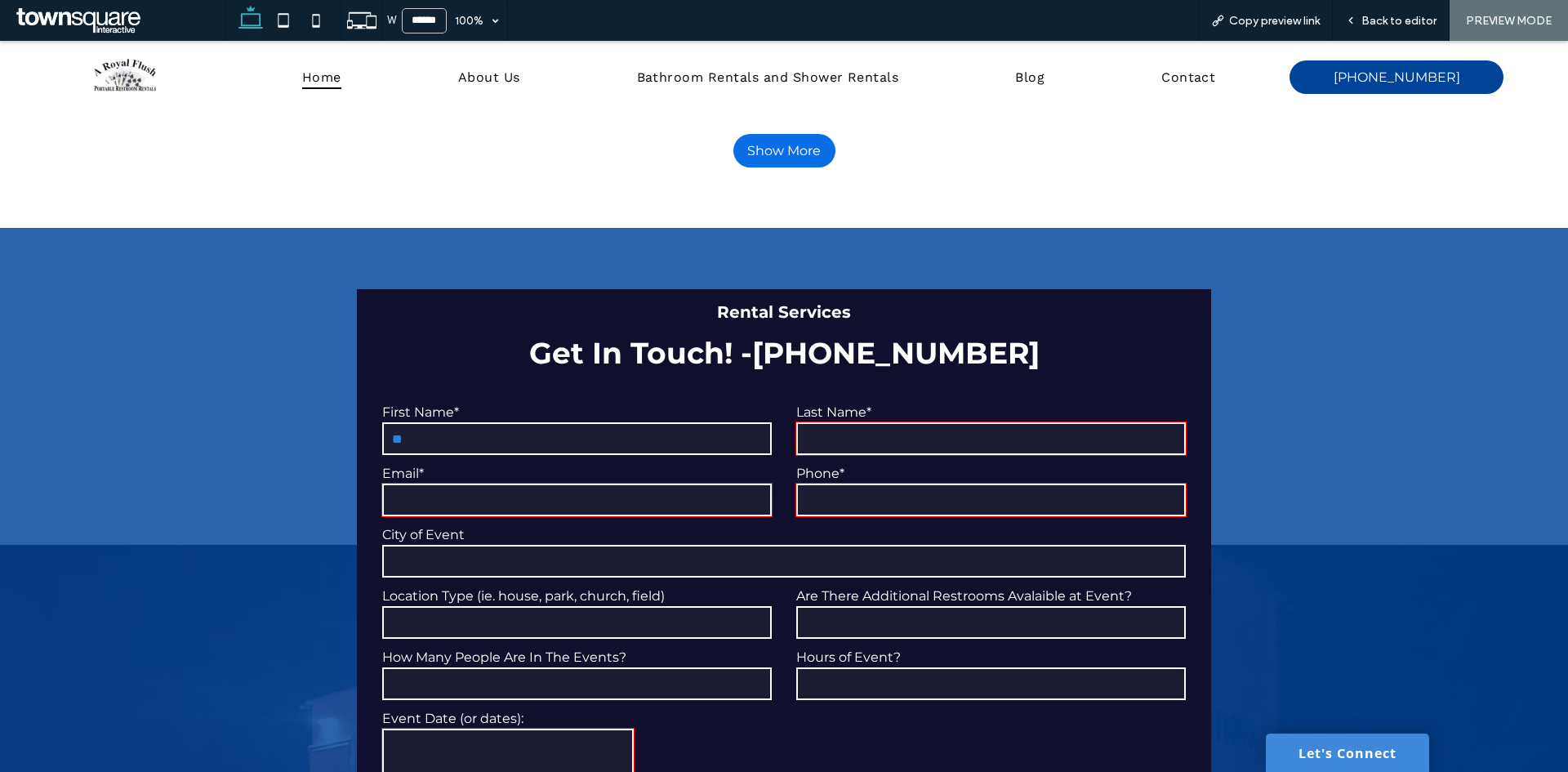
click at [853, 422] on input "text" at bounding box center [991, 438] width 389 height 33
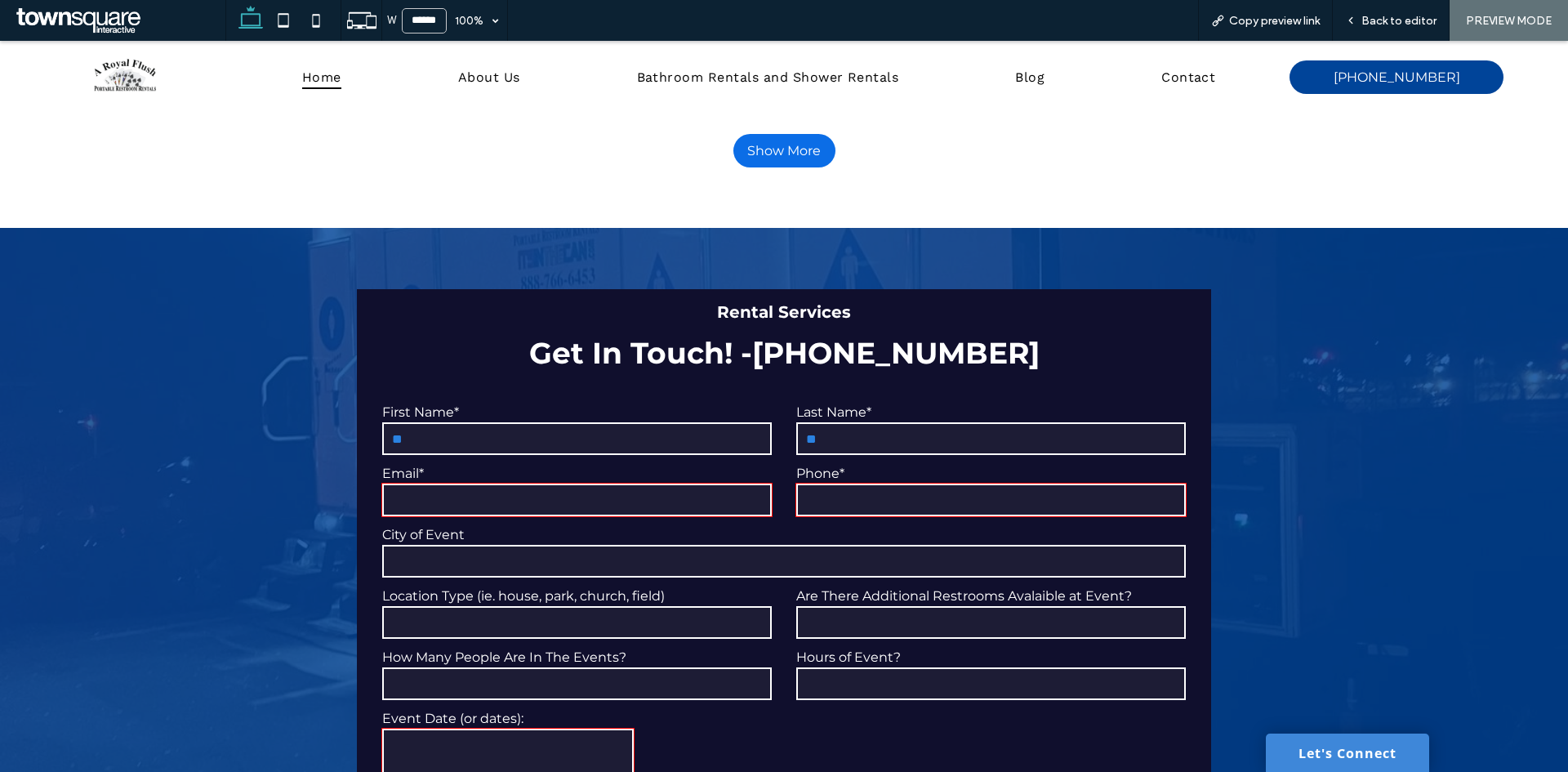
type input "**"
click at [644, 484] on input "email" at bounding box center [576, 500] width 389 height 33
type input "**"
click at [851, 484] on input "tel" at bounding box center [991, 500] width 389 height 33
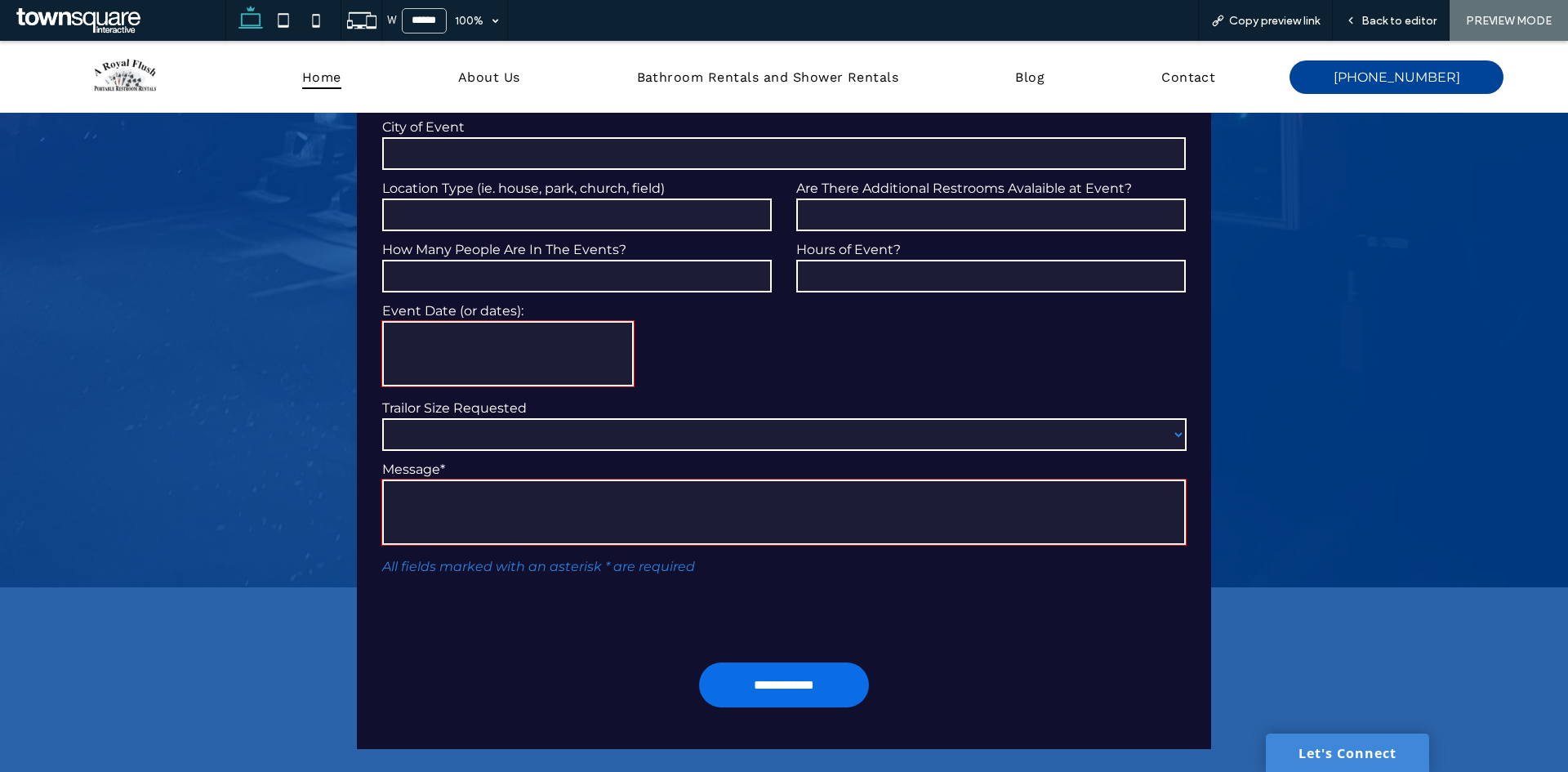
scroll to position [5217, 0]
type input "****"
click at [466, 320] on textarea "*" at bounding box center [508, 353] width 252 height 65
type textarea "****"
click at [530, 479] on textarea at bounding box center [784, 511] width 803 height 65
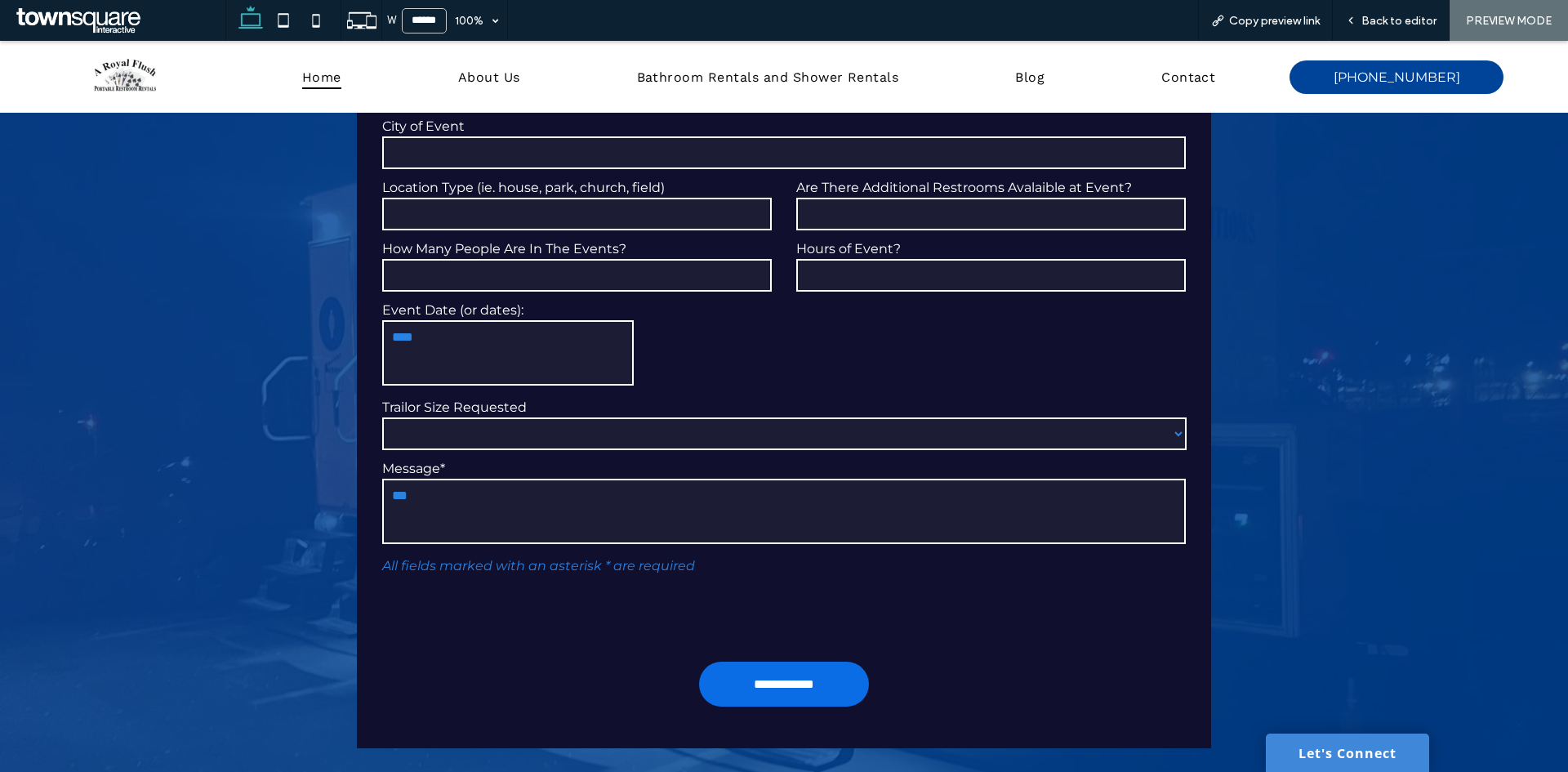
type textarea "***"
click at [786, 306] on form "**********" at bounding box center [784, 356] width 828 height 760
click at [789, 669] on input "**********" at bounding box center [784, 684] width 134 height 30
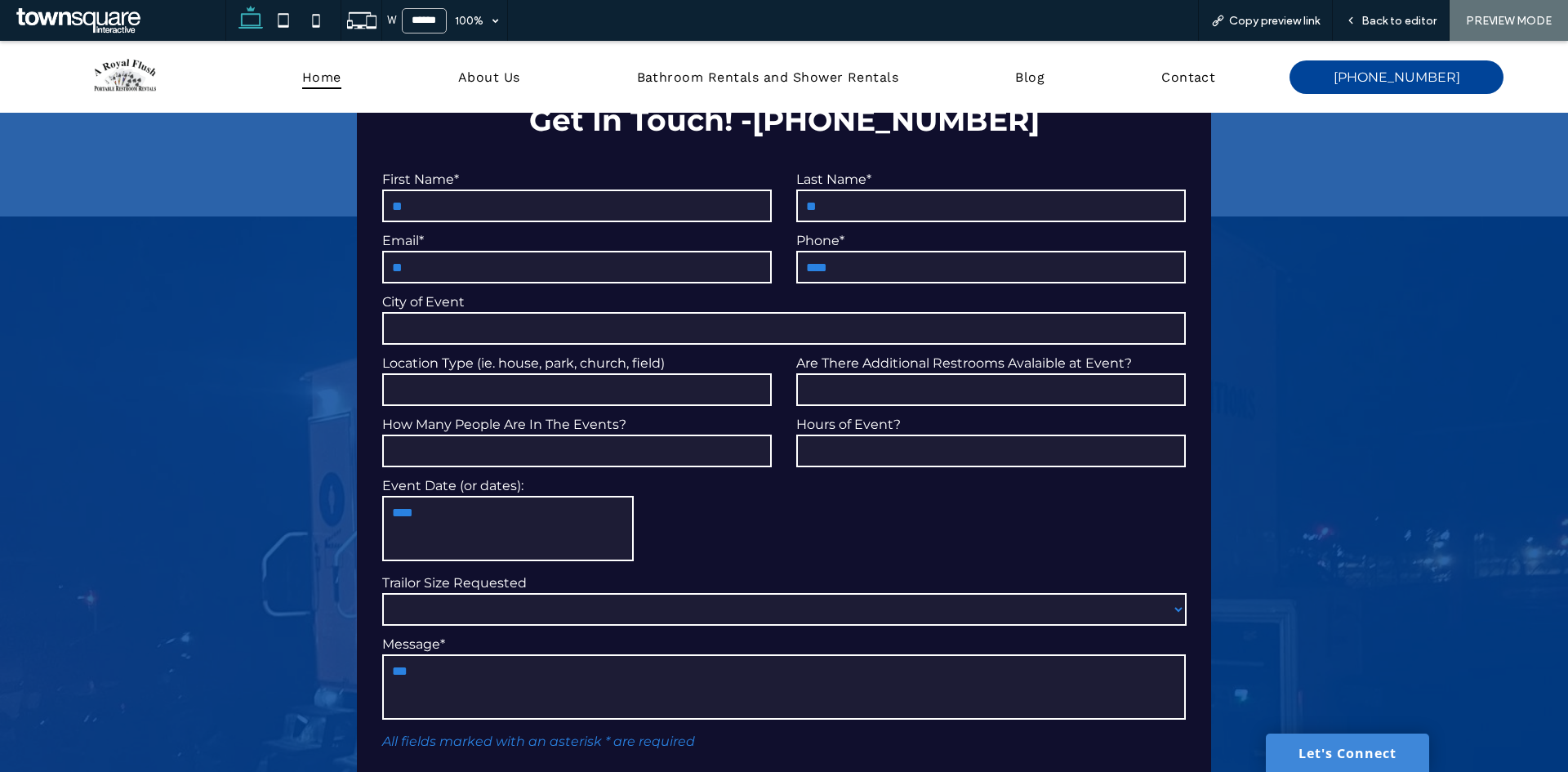
scroll to position [5040, 0]
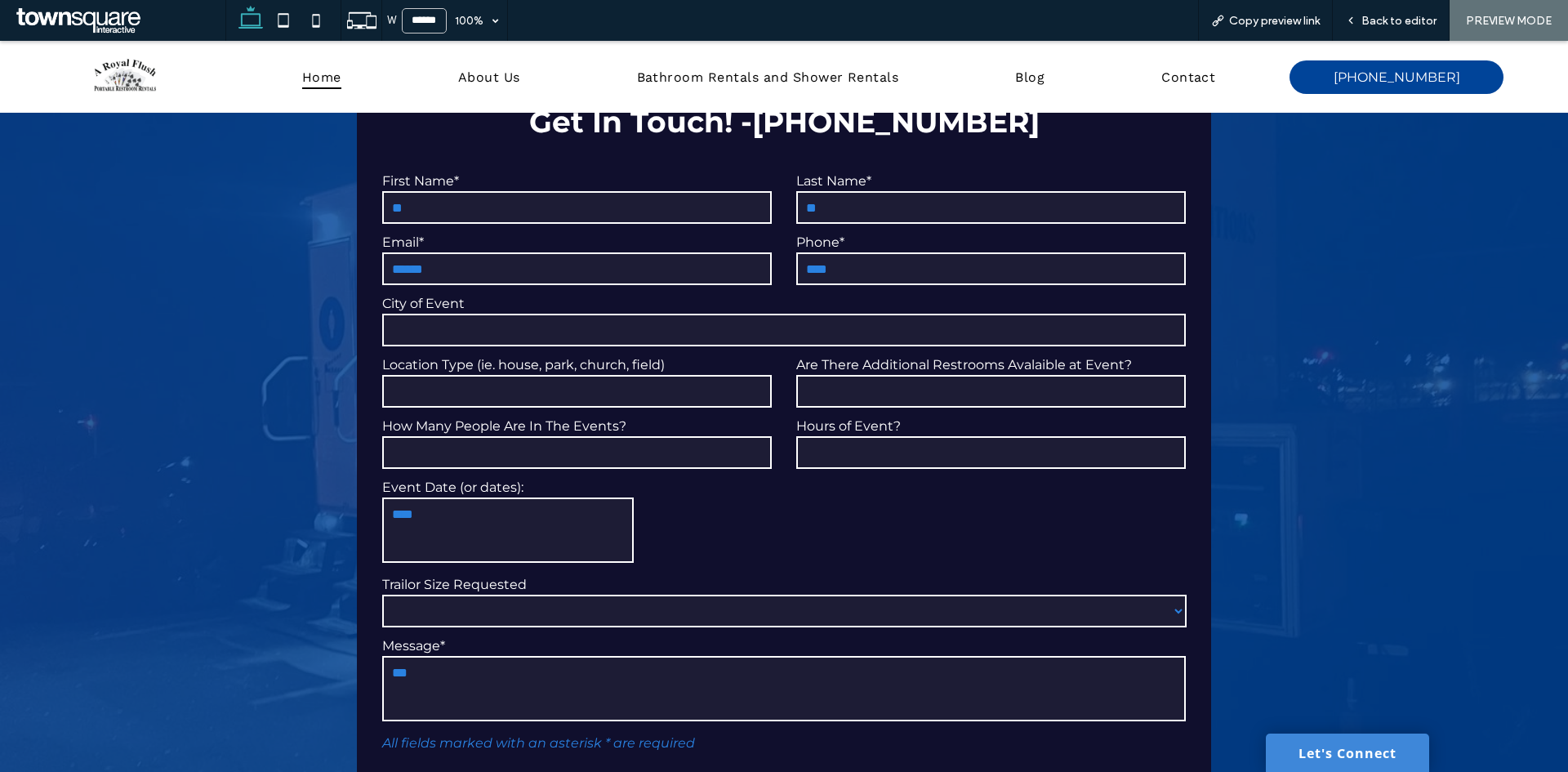
click at [759, 477] on form "**********" at bounding box center [784, 533] width 828 height 760
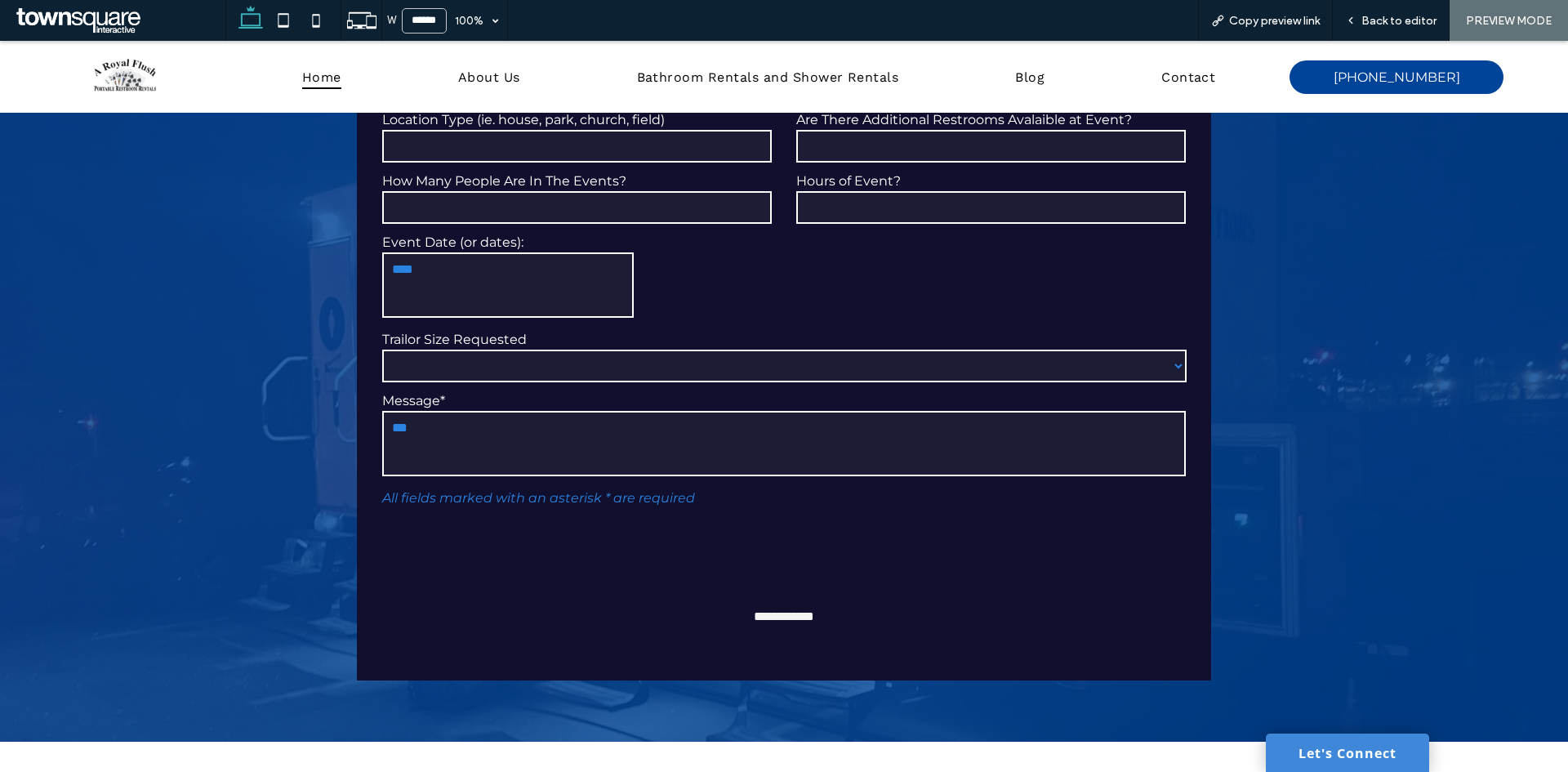
click at [797, 602] on input "**********" at bounding box center [784, 616] width 134 height 30
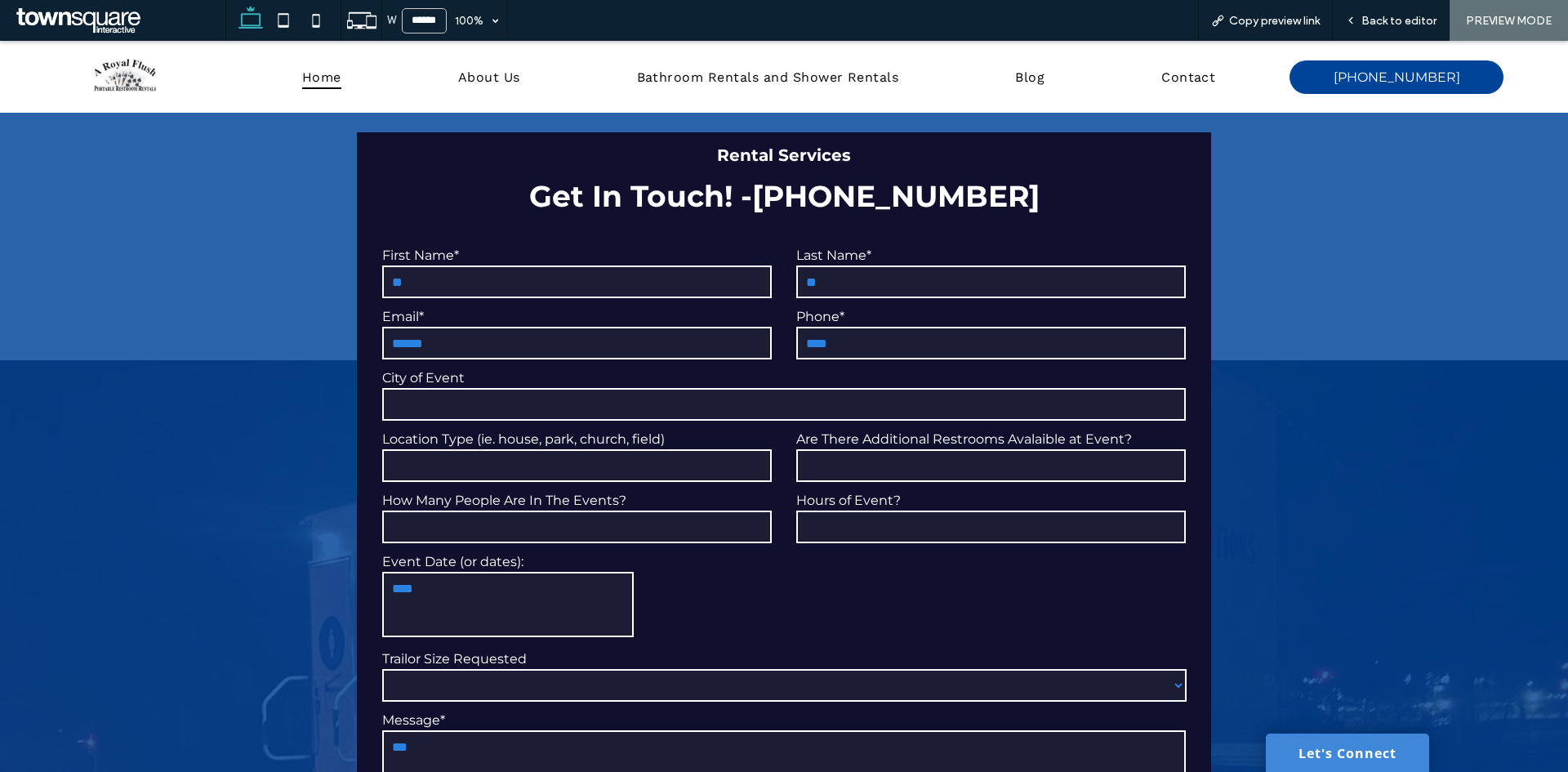
scroll to position [4958, 0]
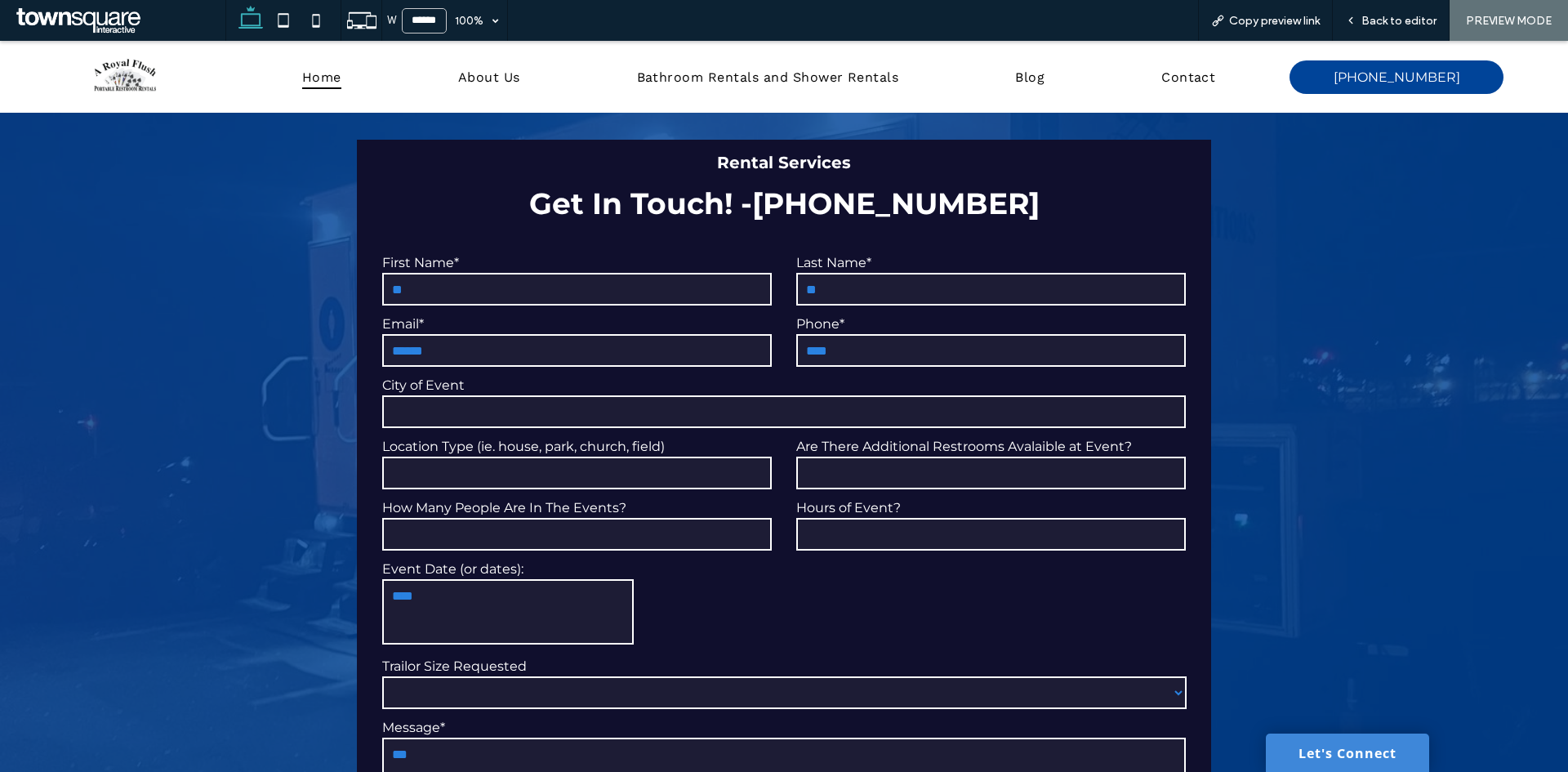
click at [528, 335] on input "******" at bounding box center [576, 351] width 389 height 33
drag, startPoint x: 385, startPoint y: 297, endPoint x: 404, endPoint y: 346, distance: 52.6
click at [386, 335] on input "*******" at bounding box center [576, 351] width 389 height 33
click at [415, 335] on input "*******" at bounding box center [576, 351] width 389 height 33
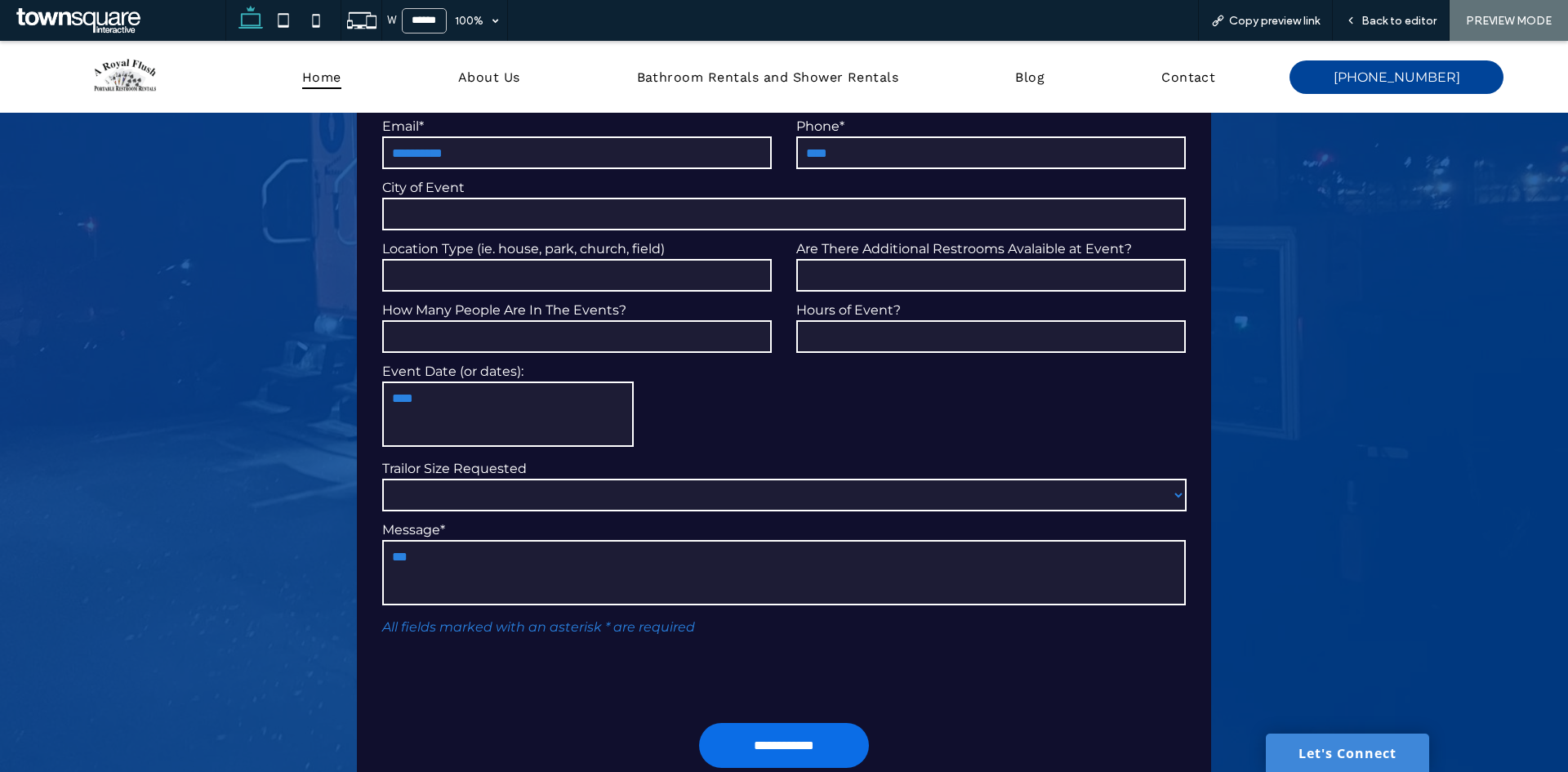
scroll to position [5203, 0]
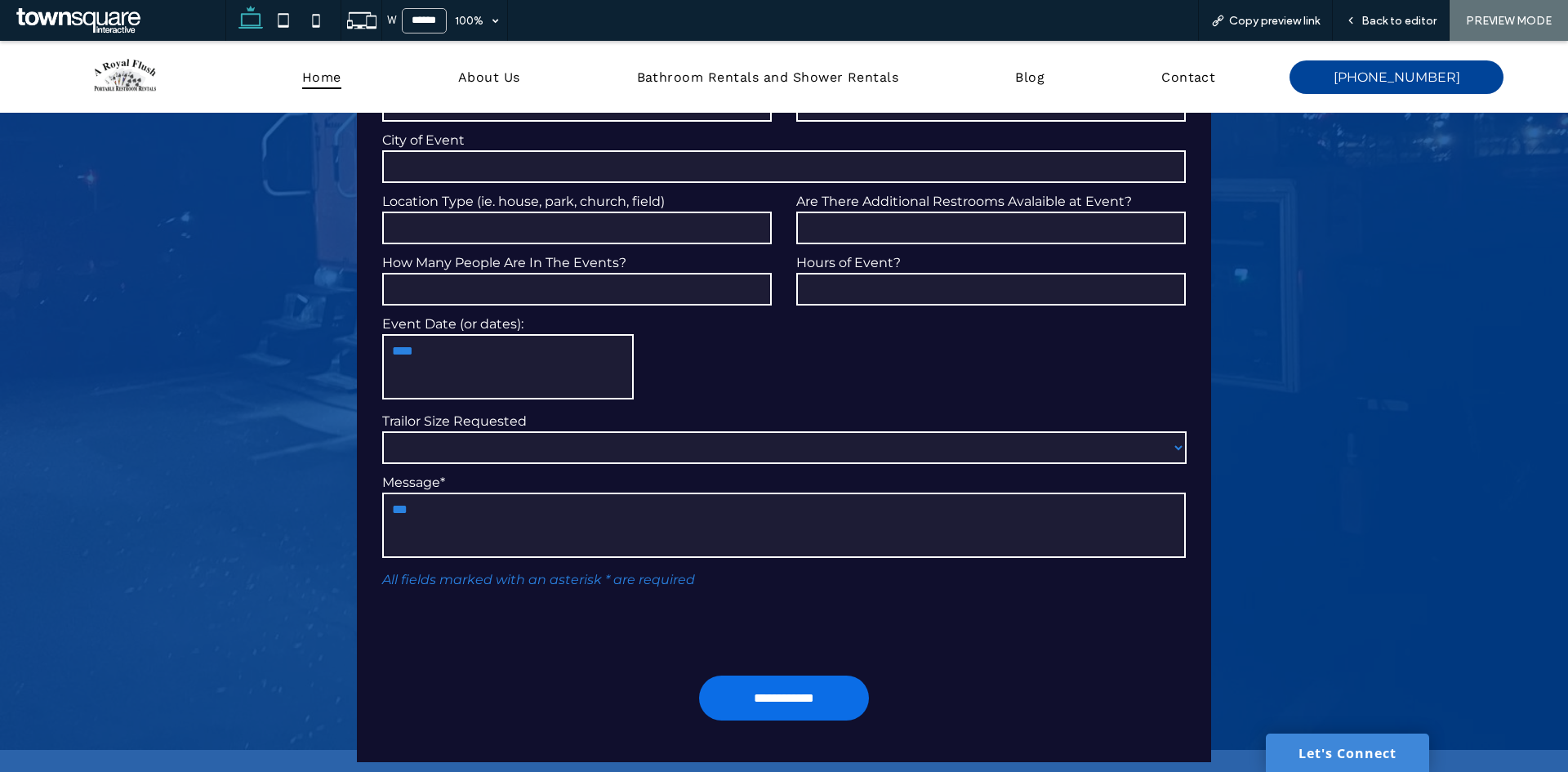
type input "**********"
click at [774, 682] on form "**********" at bounding box center [784, 369] width 828 height 760
click at [766, 684] on input "**********" at bounding box center [784, 698] width 134 height 30
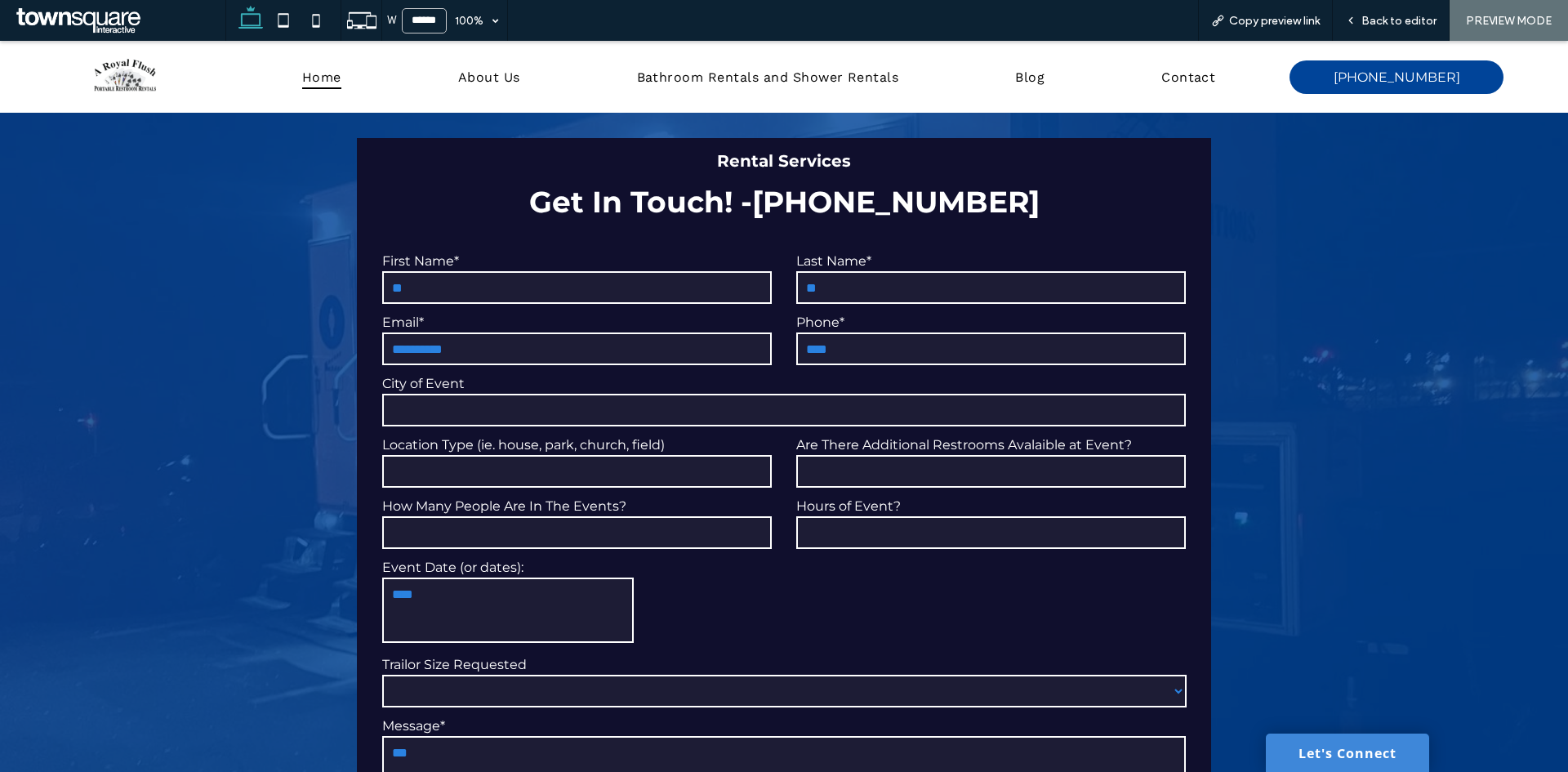
scroll to position [4958, 0]
type input "*"
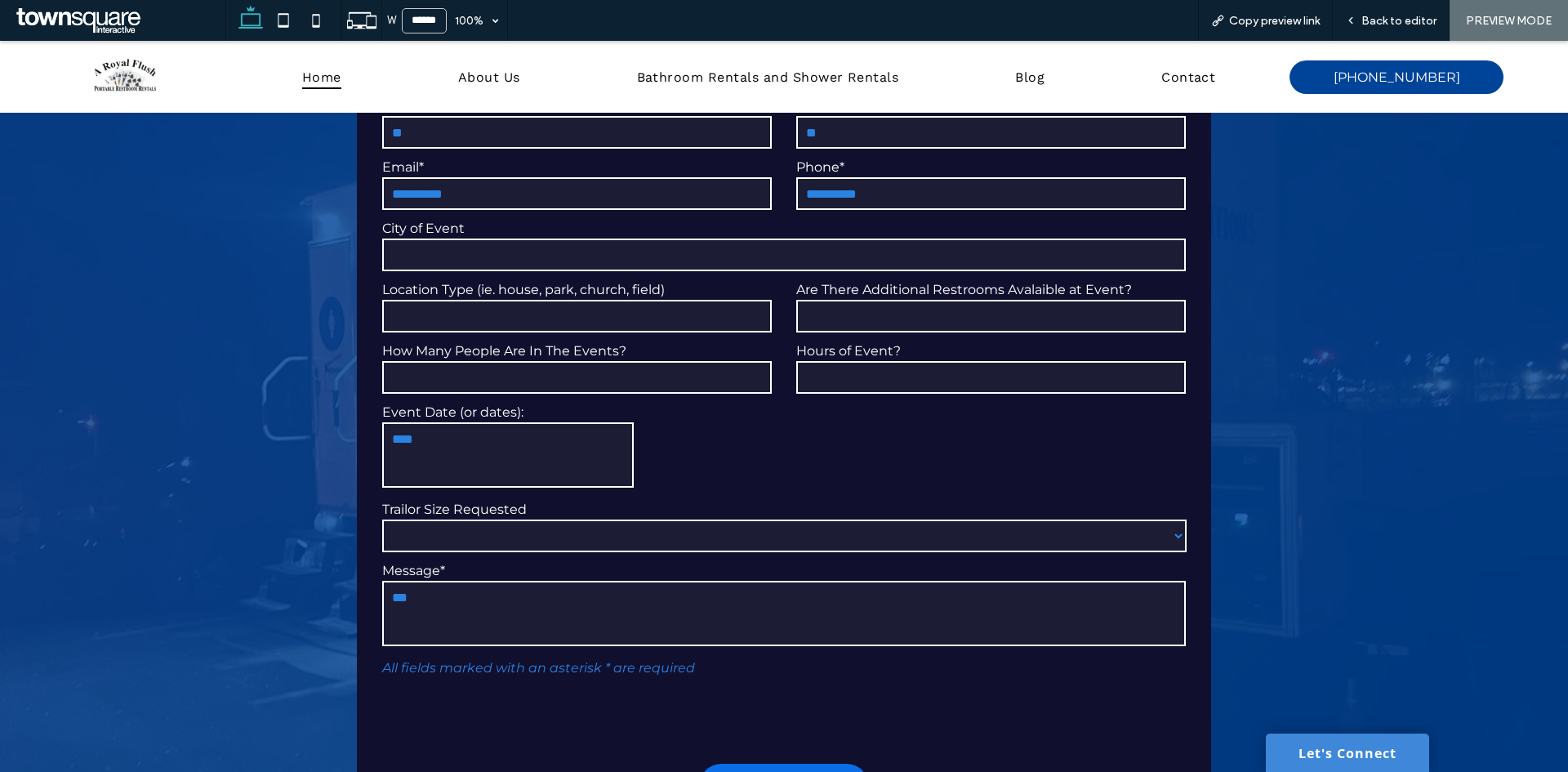
scroll to position [5121, 0]
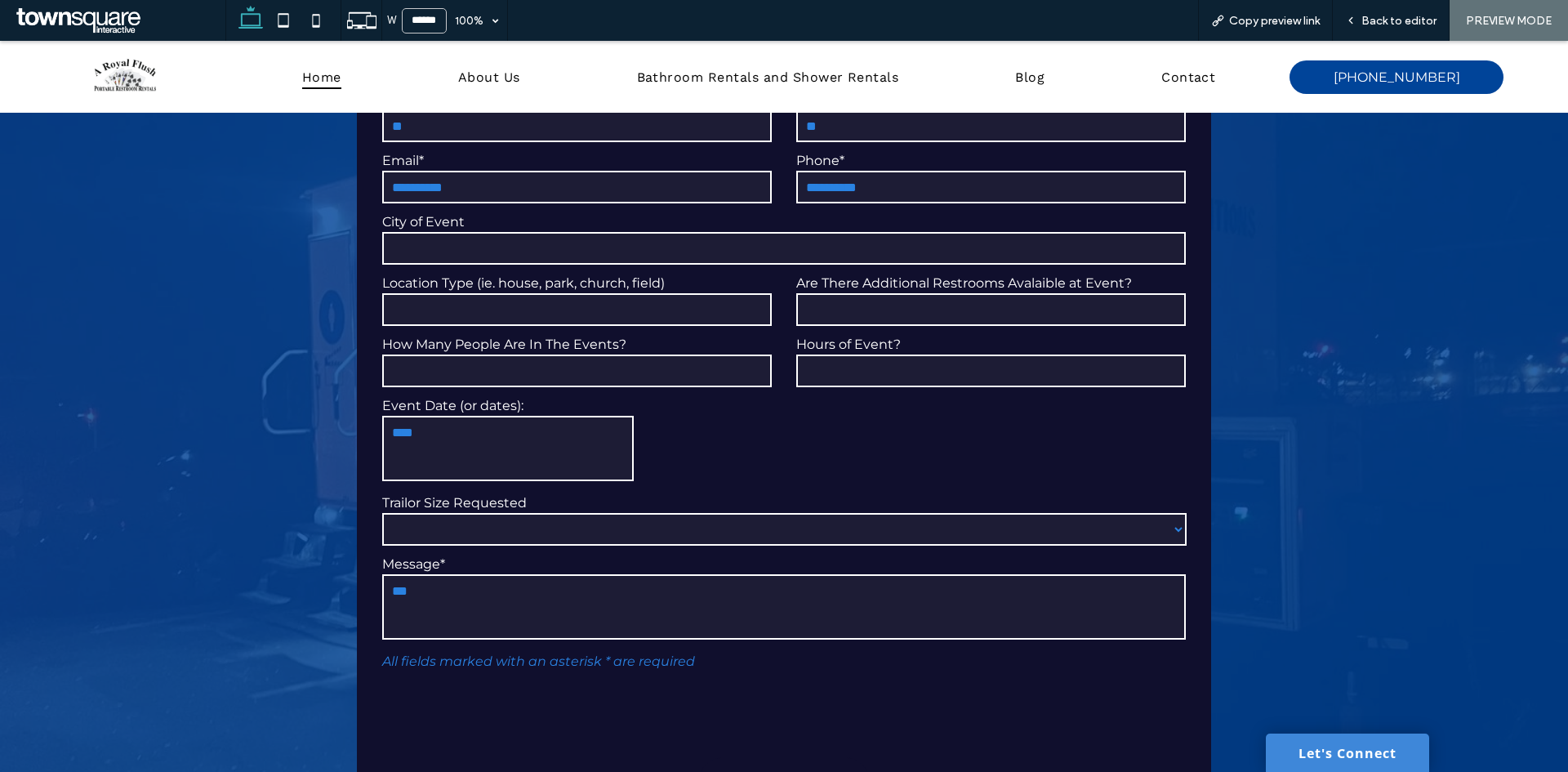
type input "**********"
click at [789, 765] on input "**********" at bounding box center [784, 780] width 134 height 30
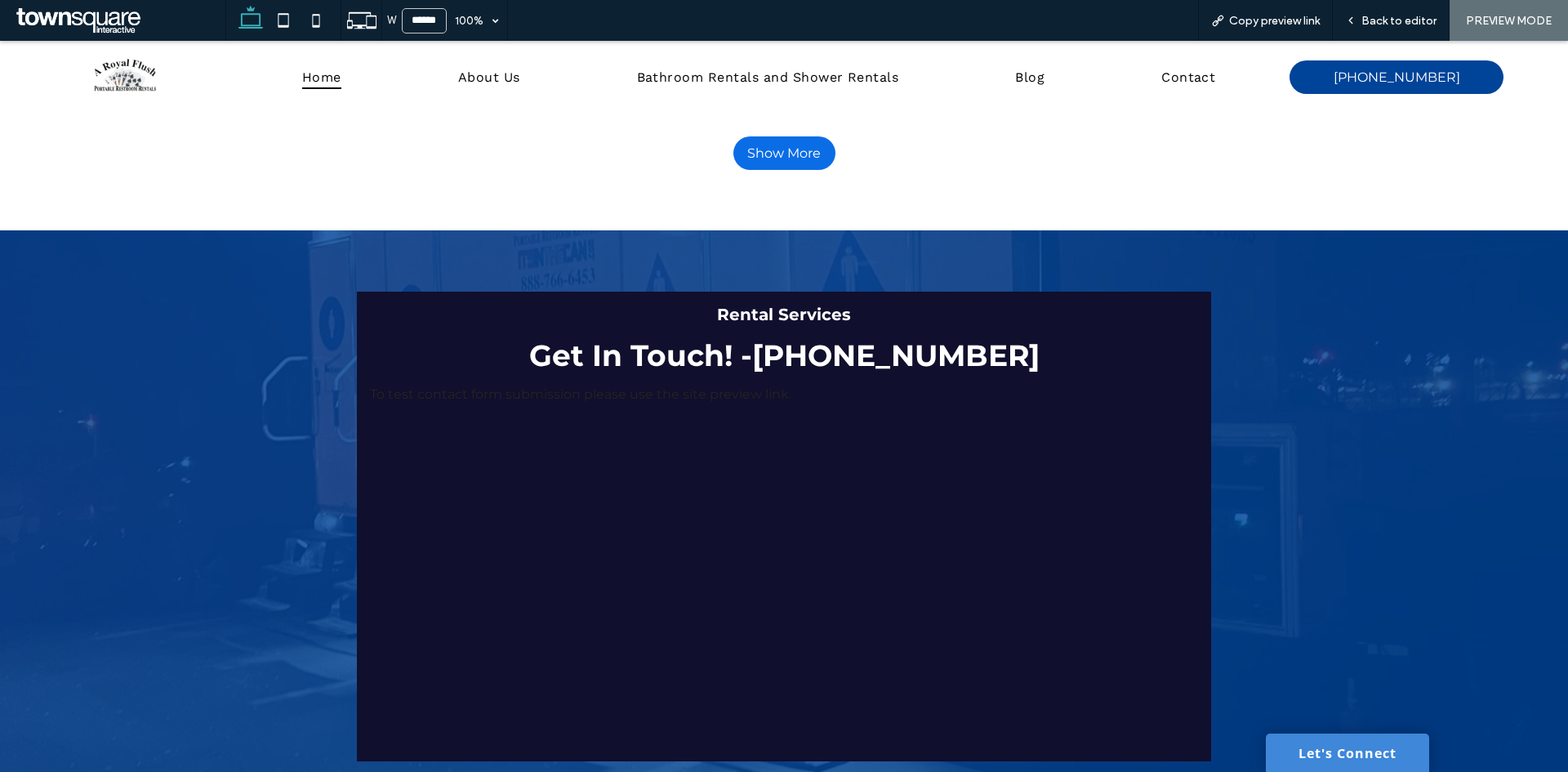
scroll to position [4794, 0]
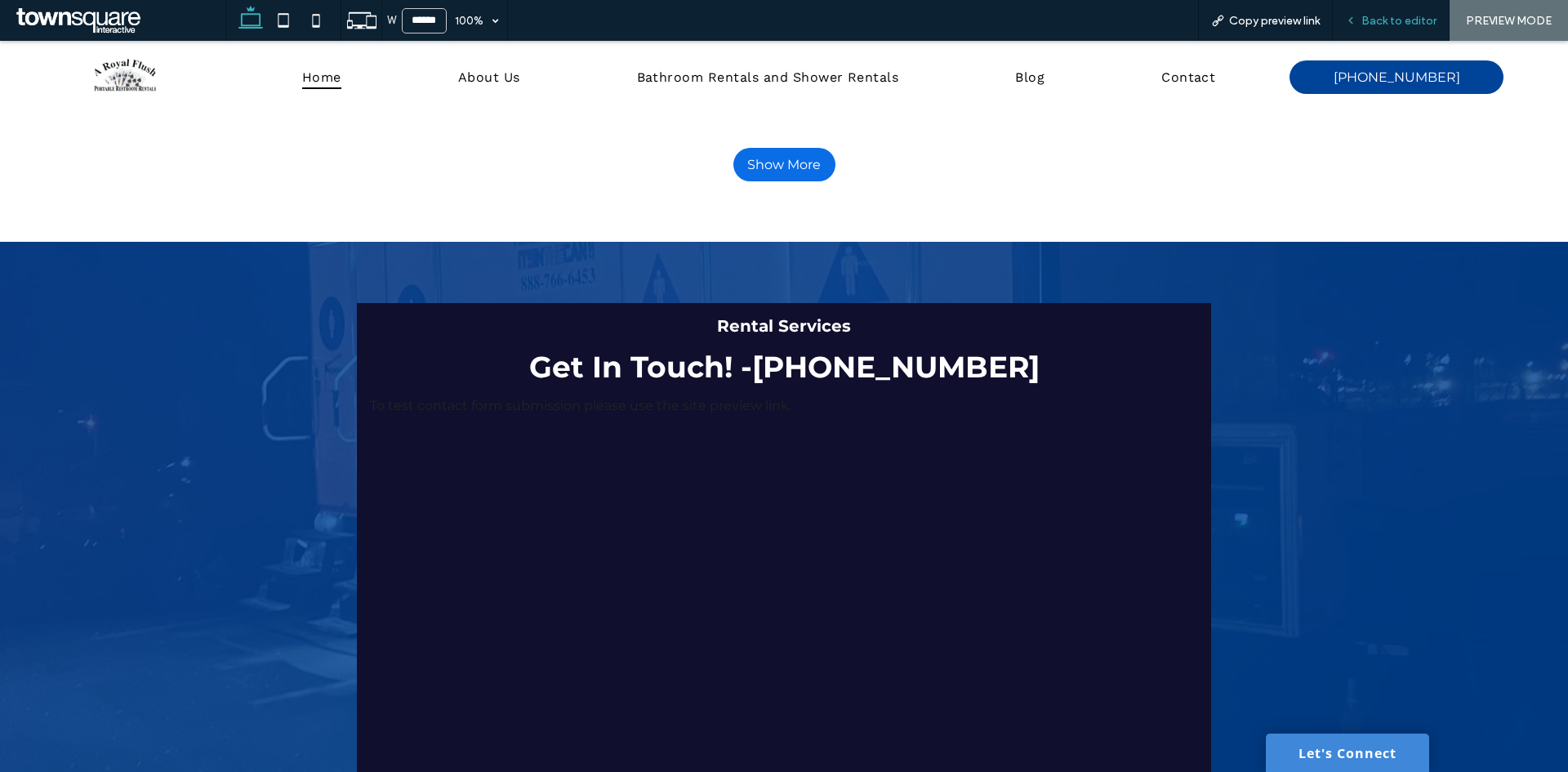
click at [1365, 32] on div "Back to editor" at bounding box center [1391, 20] width 117 height 40
click at [1376, 10] on div "Back to editor" at bounding box center [1391, 20] width 117 height 40
click at [1396, 21] on span "Back to editor" at bounding box center [1399, 20] width 75 height 13
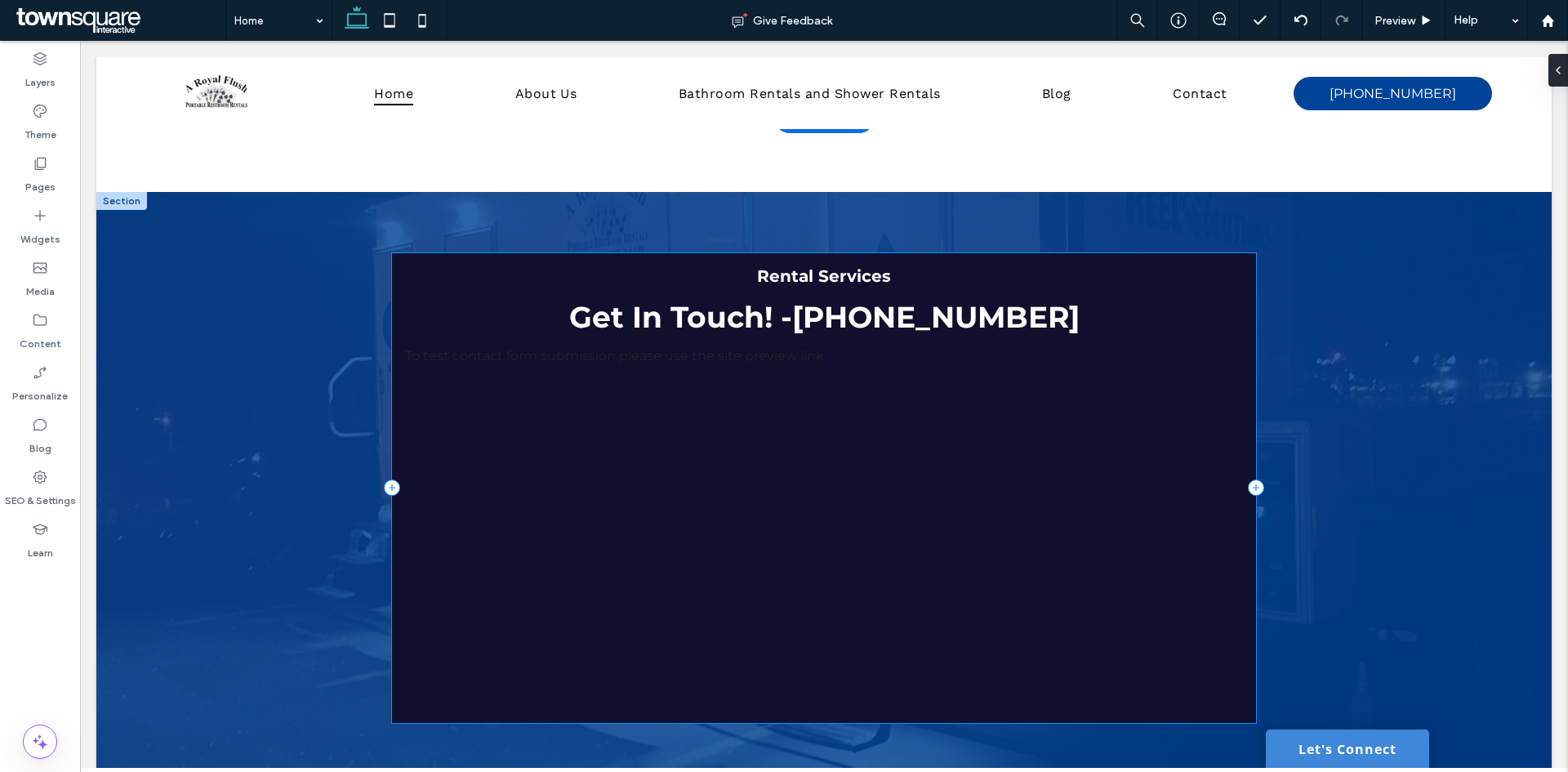
scroll to position [4789, 0]
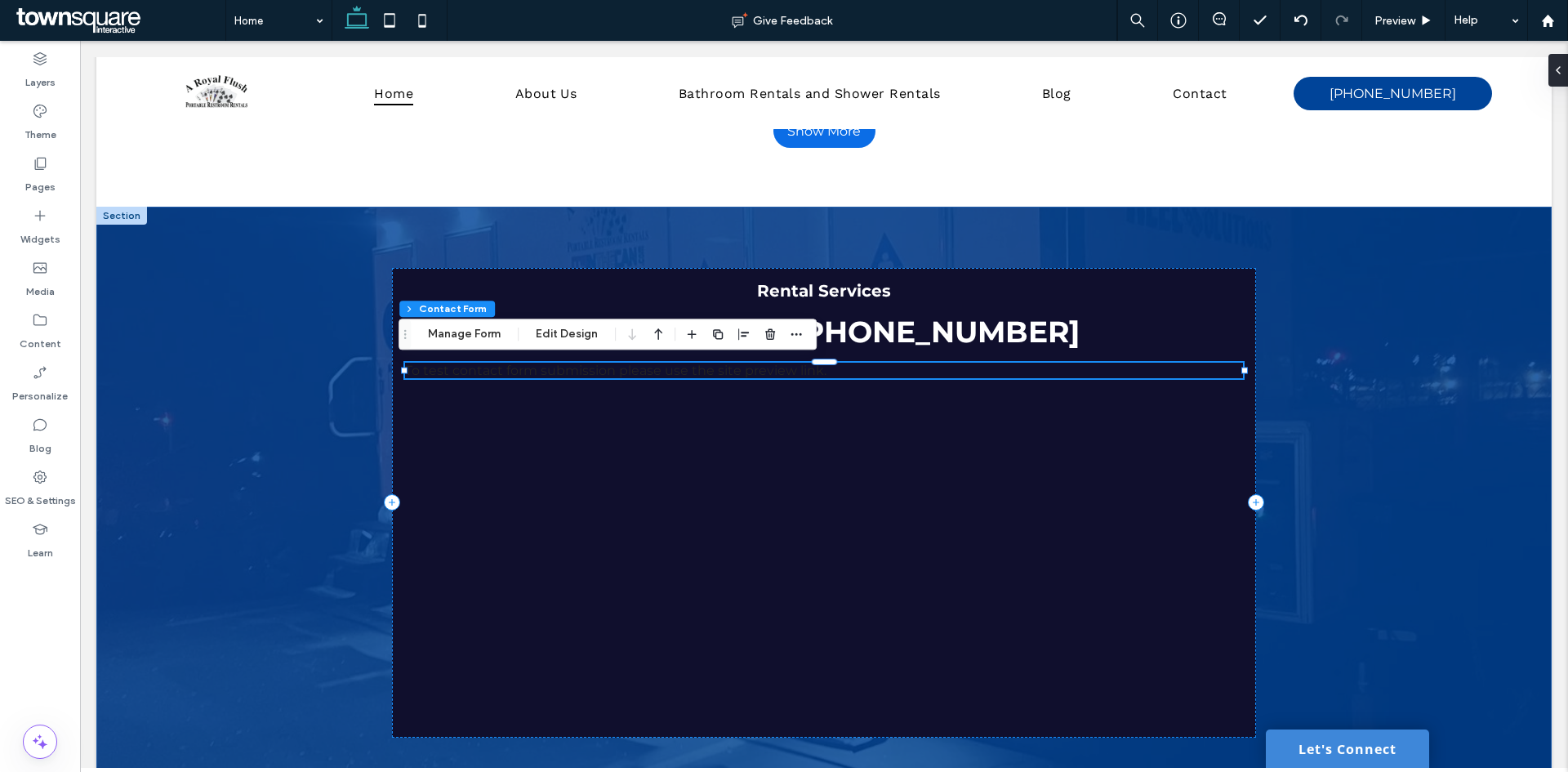
type input "*"
type input "***"
type input "**"
type input "****"
type input "*"
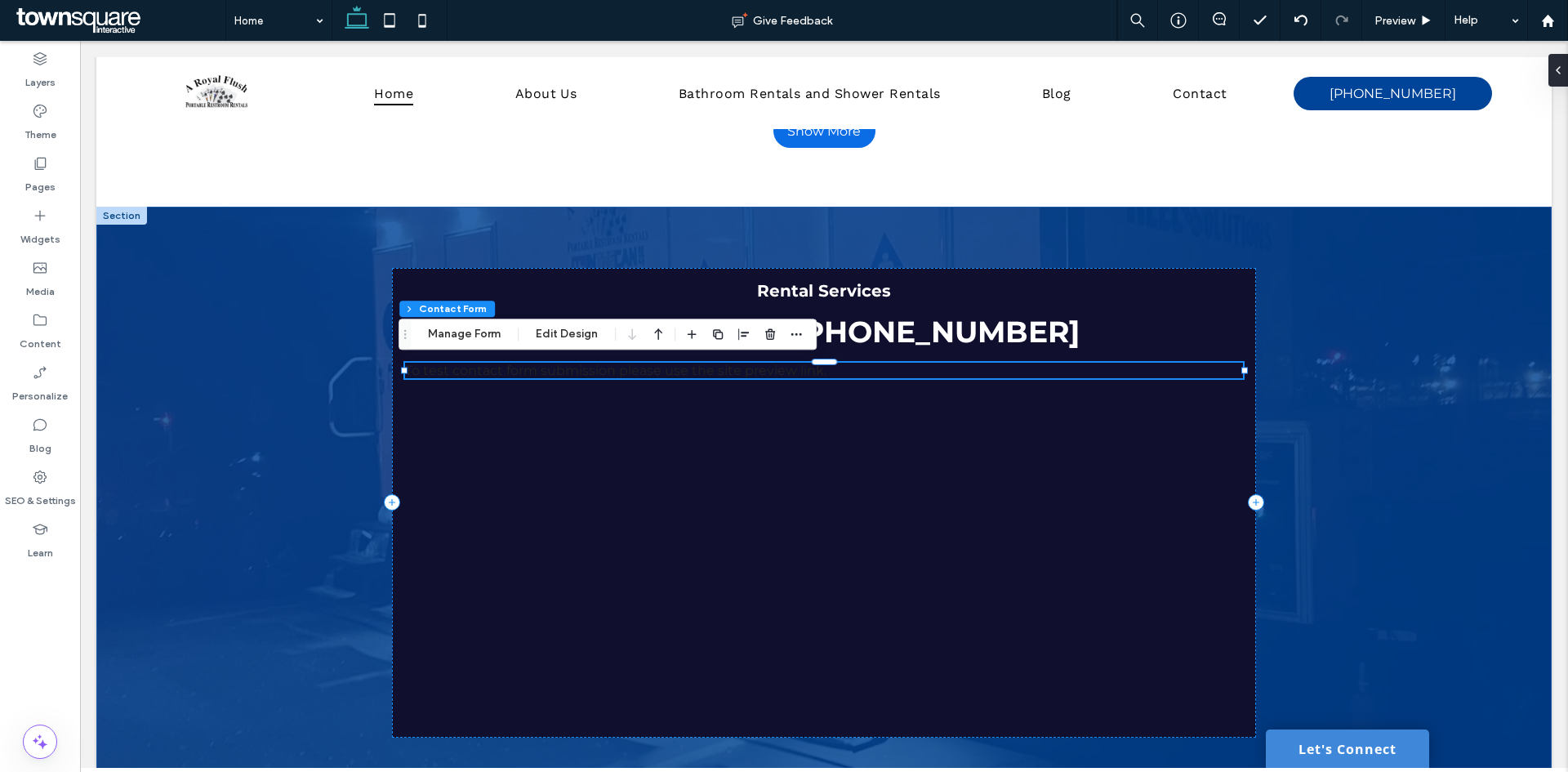
type input "***"
click at [749, 367] on div "**********" at bounding box center [823, 370] width 837 height 15
click at [472, 329] on button "Manage Form" at bounding box center [464, 334] width 94 height 19
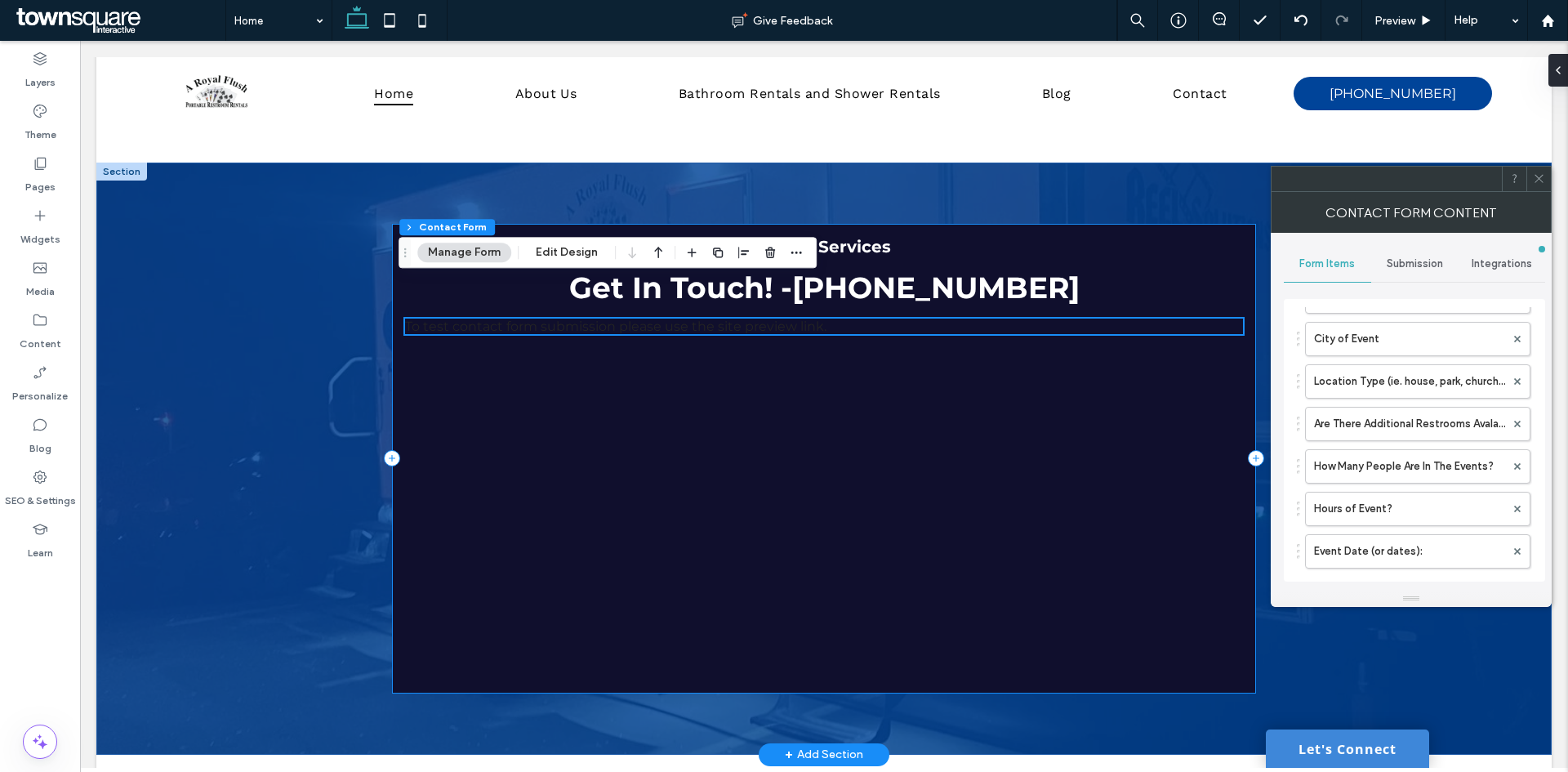
scroll to position [4870, 0]
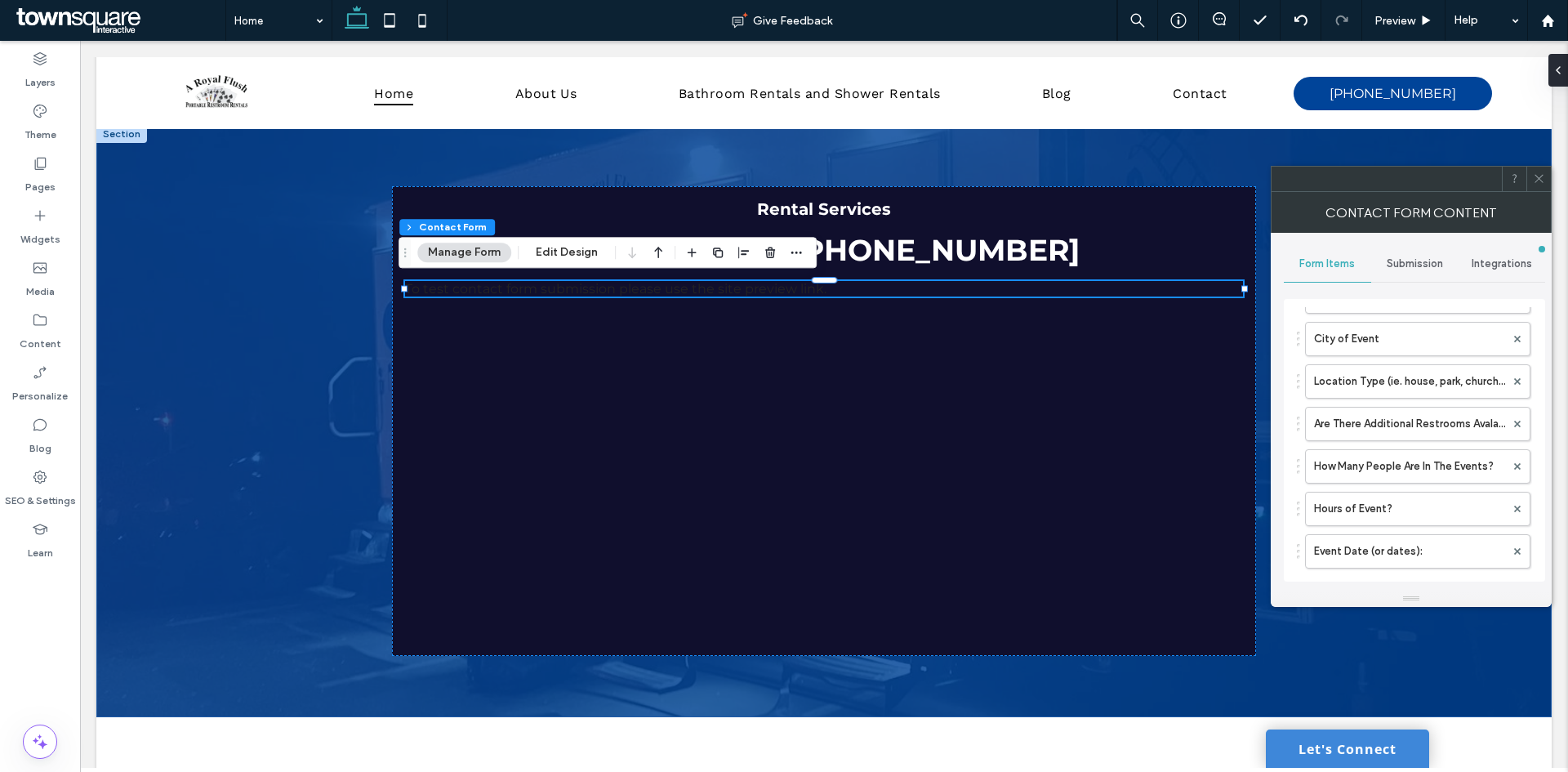
click at [1395, 251] on div "Submission" at bounding box center [1414, 263] width 87 height 36
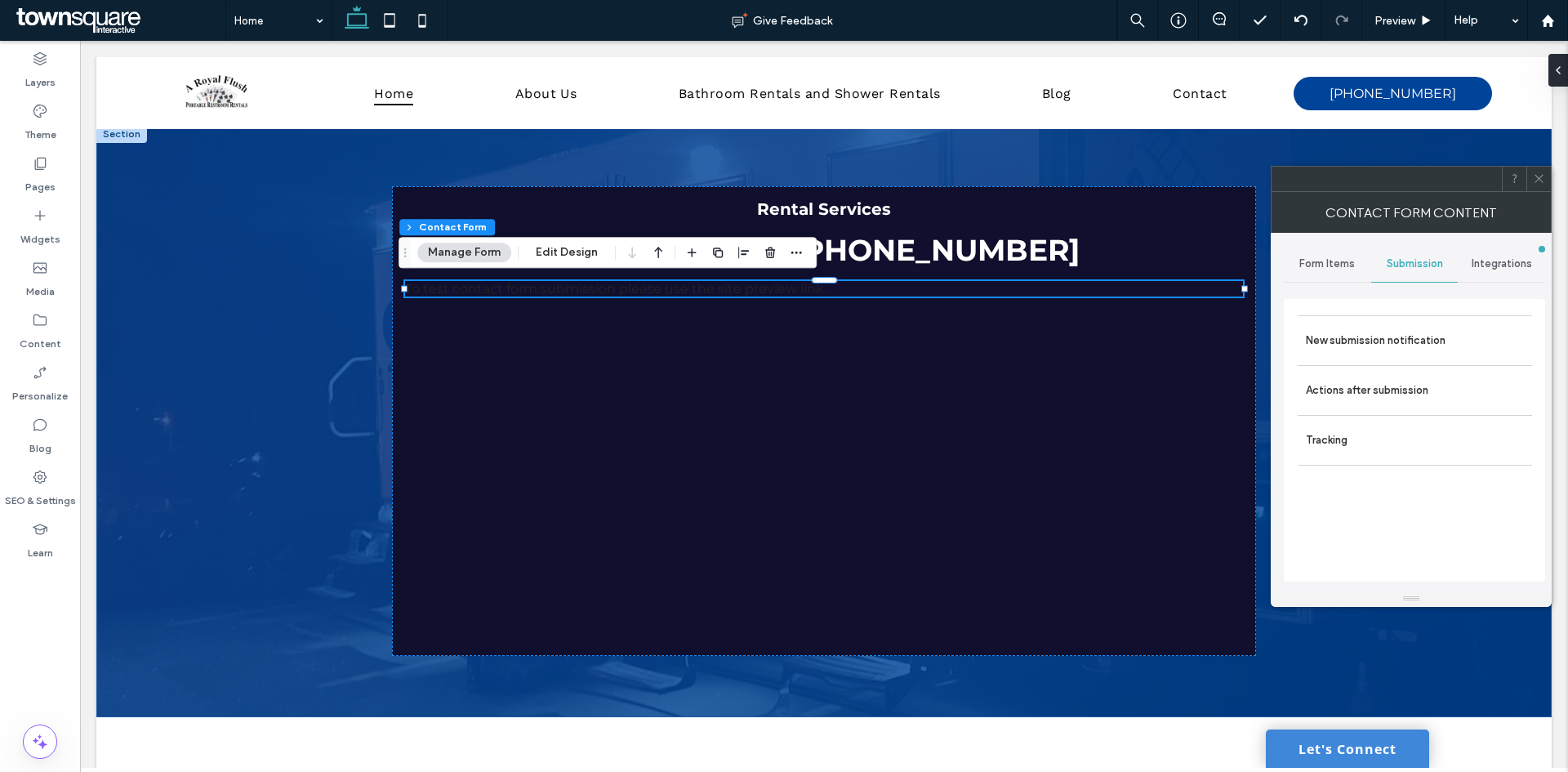
click at [1504, 261] on span "Integrations" at bounding box center [1502, 264] width 61 height 13
click at [1403, 273] on div "Submission" at bounding box center [1414, 263] width 87 height 36
click at [1398, 345] on label "New submission notification" at bounding box center [1414, 340] width 218 height 33
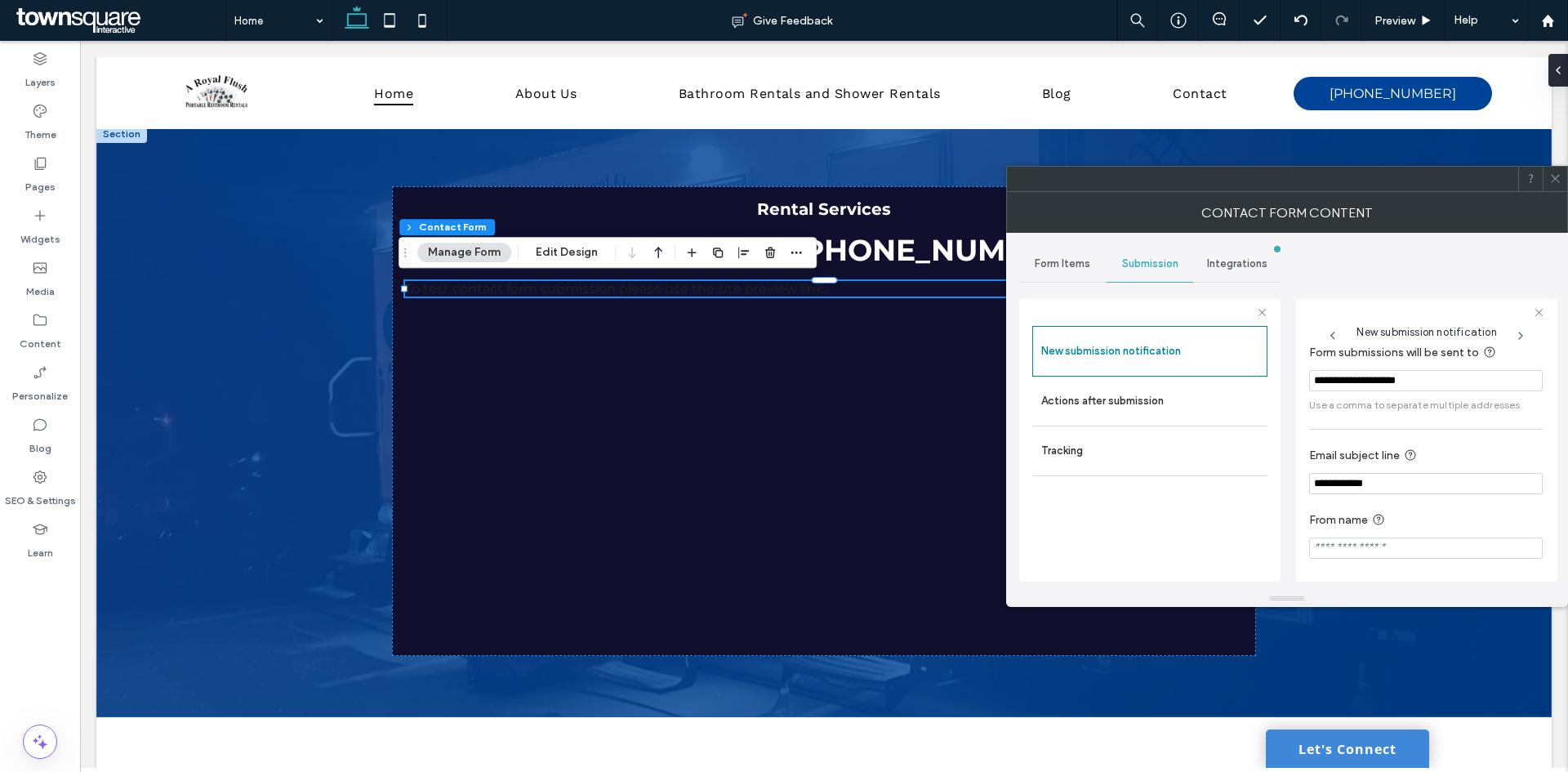
scroll to position [85, 0]
click at [1102, 401] on label "Actions after submission" at bounding box center [1150, 401] width 218 height 33
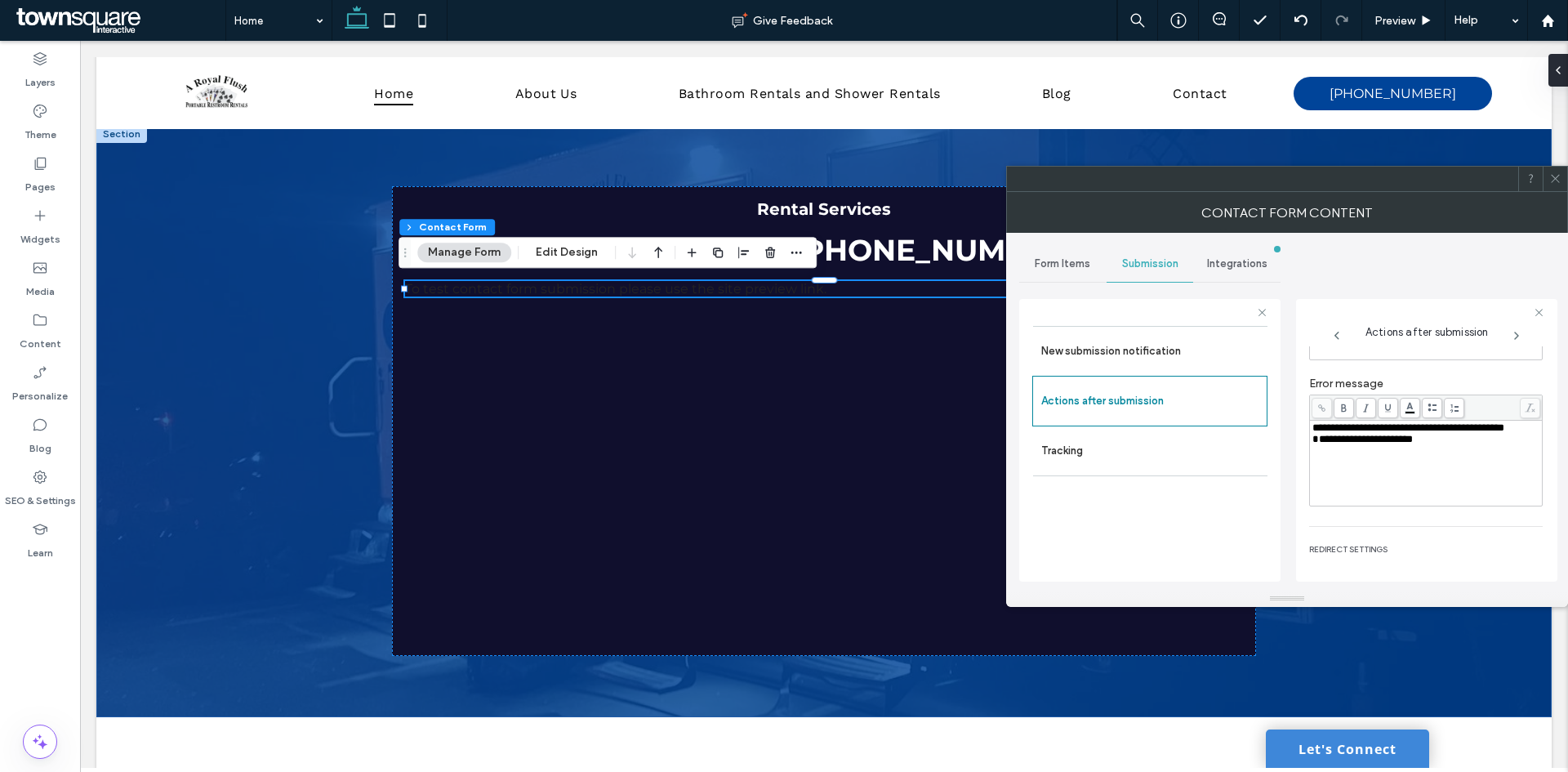
scroll to position [282, 0]
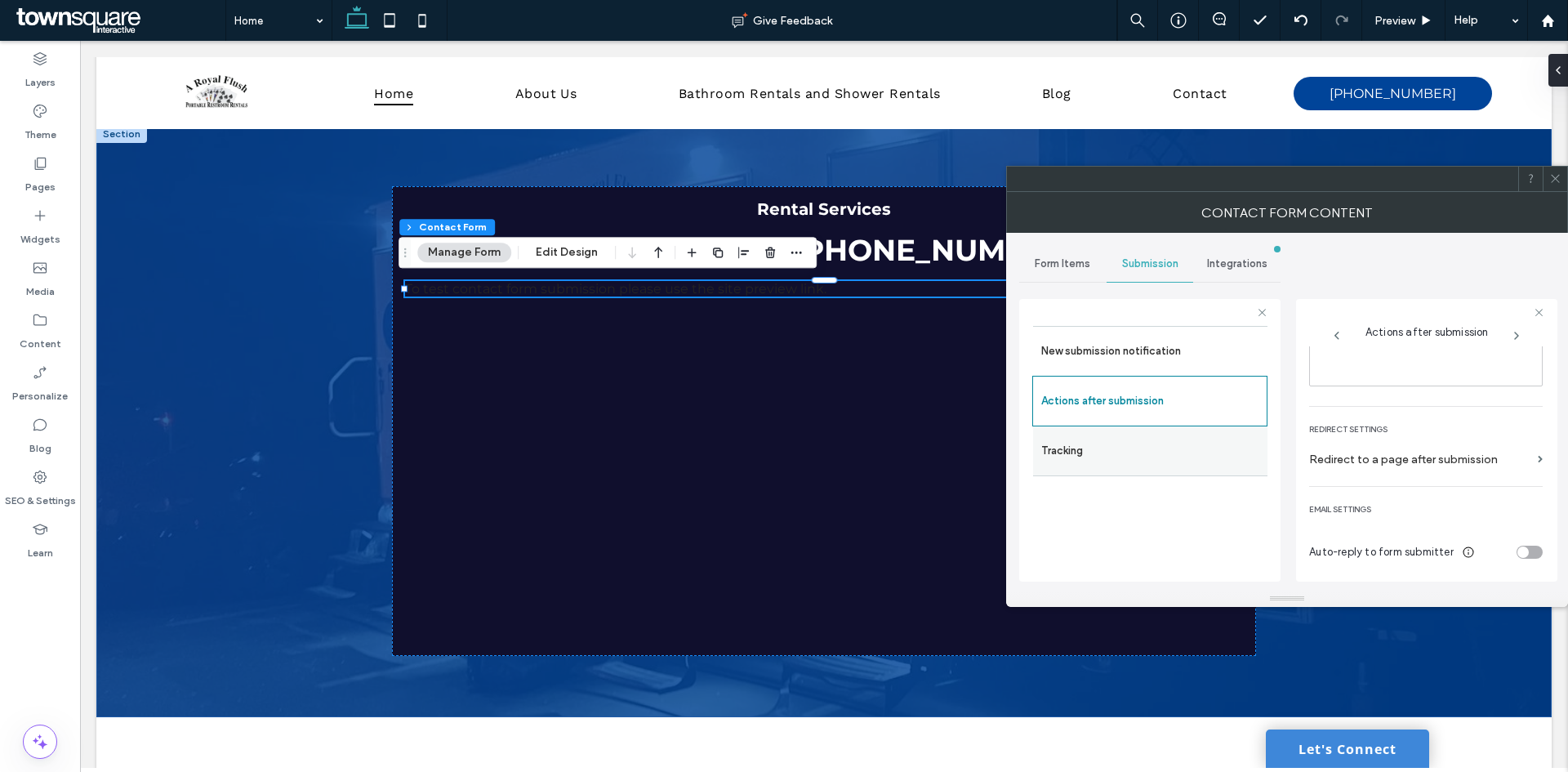
click at [1076, 449] on label "Tracking" at bounding box center [1150, 451] width 218 height 33
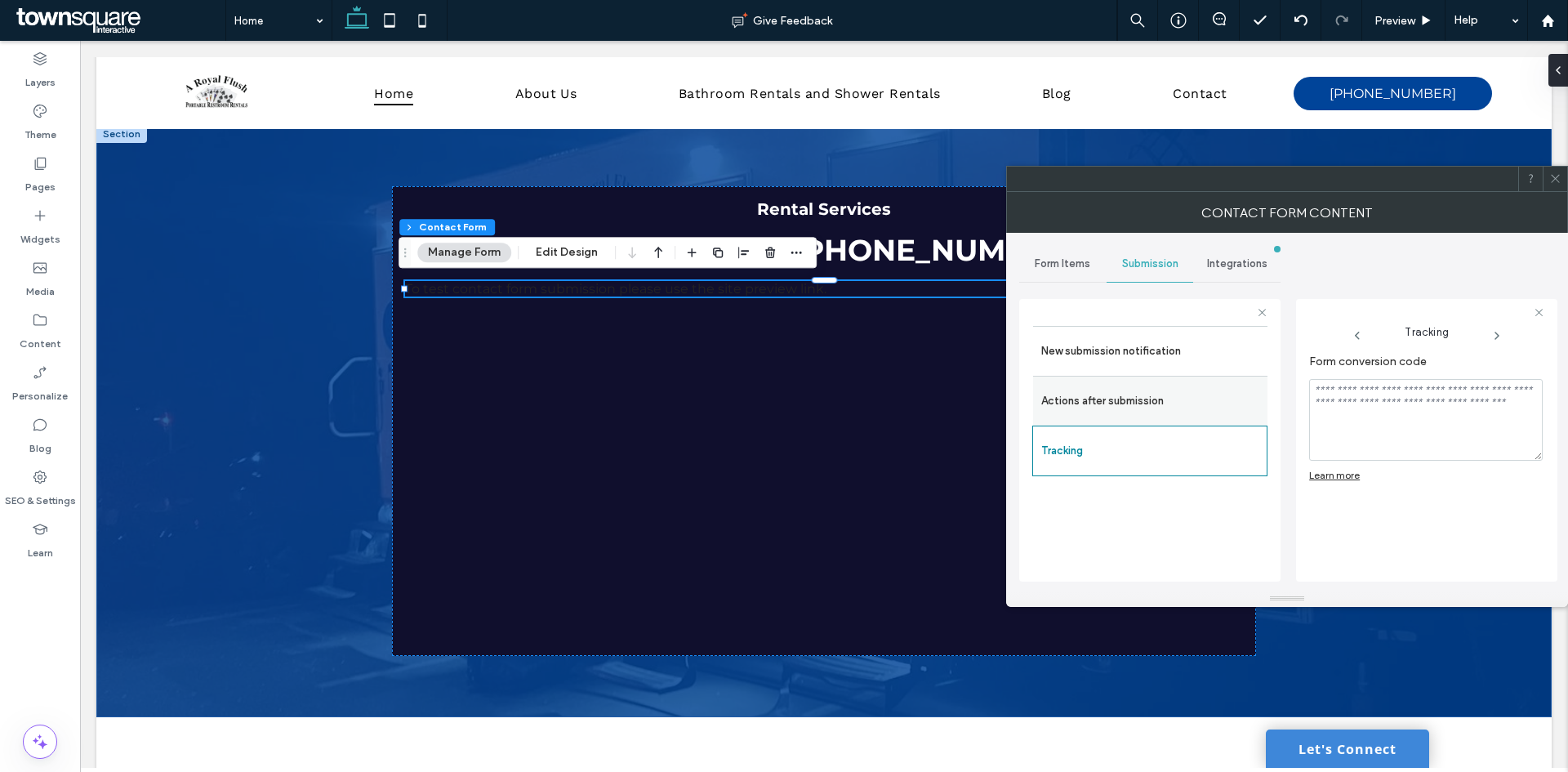
click at [1113, 390] on label "Actions after submission" at bounding box center [1150, 401] width 218 height 33
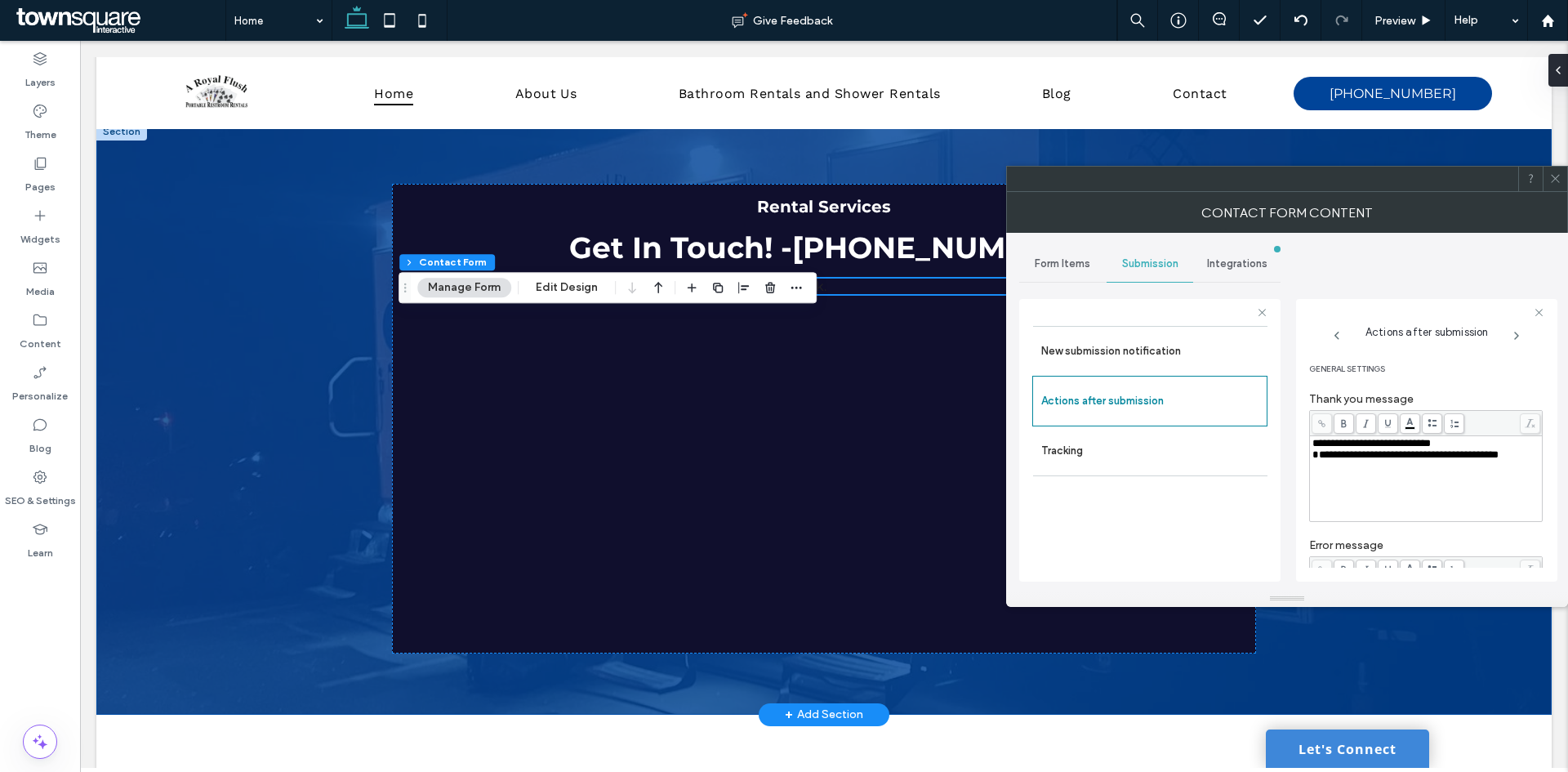
scroll to position [4952, 0]
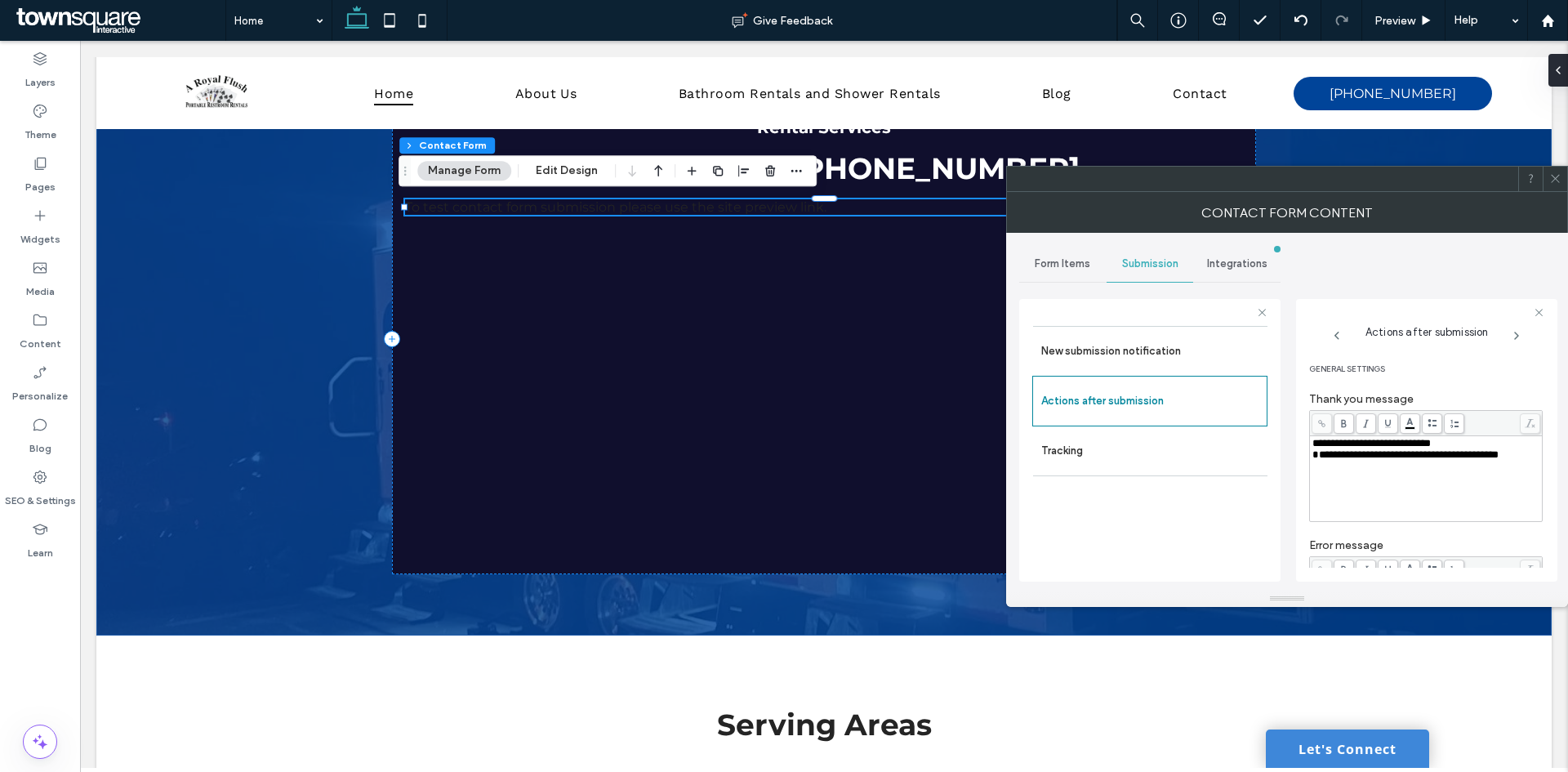
click at [1066, 266] on span "Form Items" at bounding box center [1063, 264] width 56 height 13
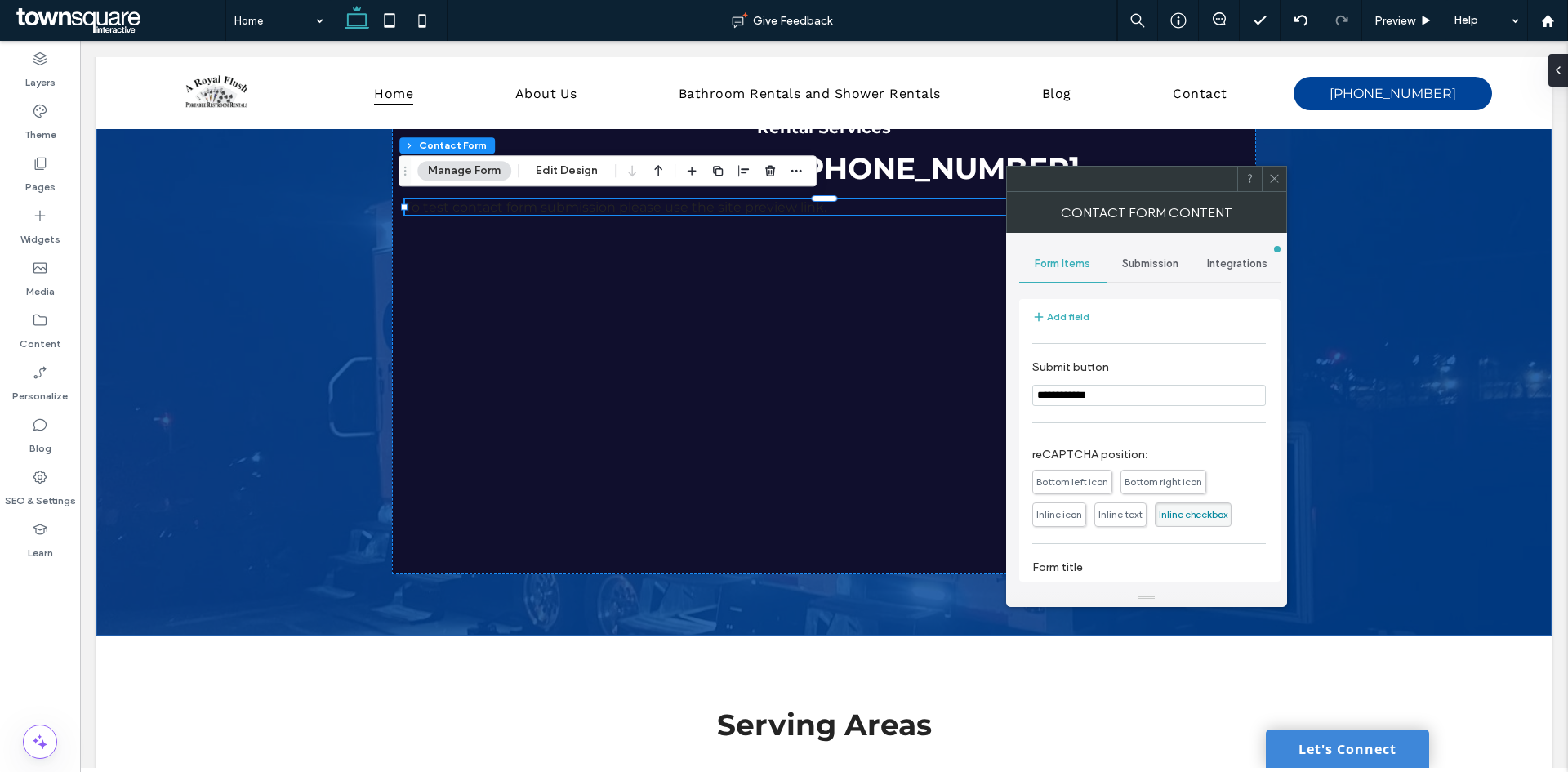
scroll to position [601, 0]
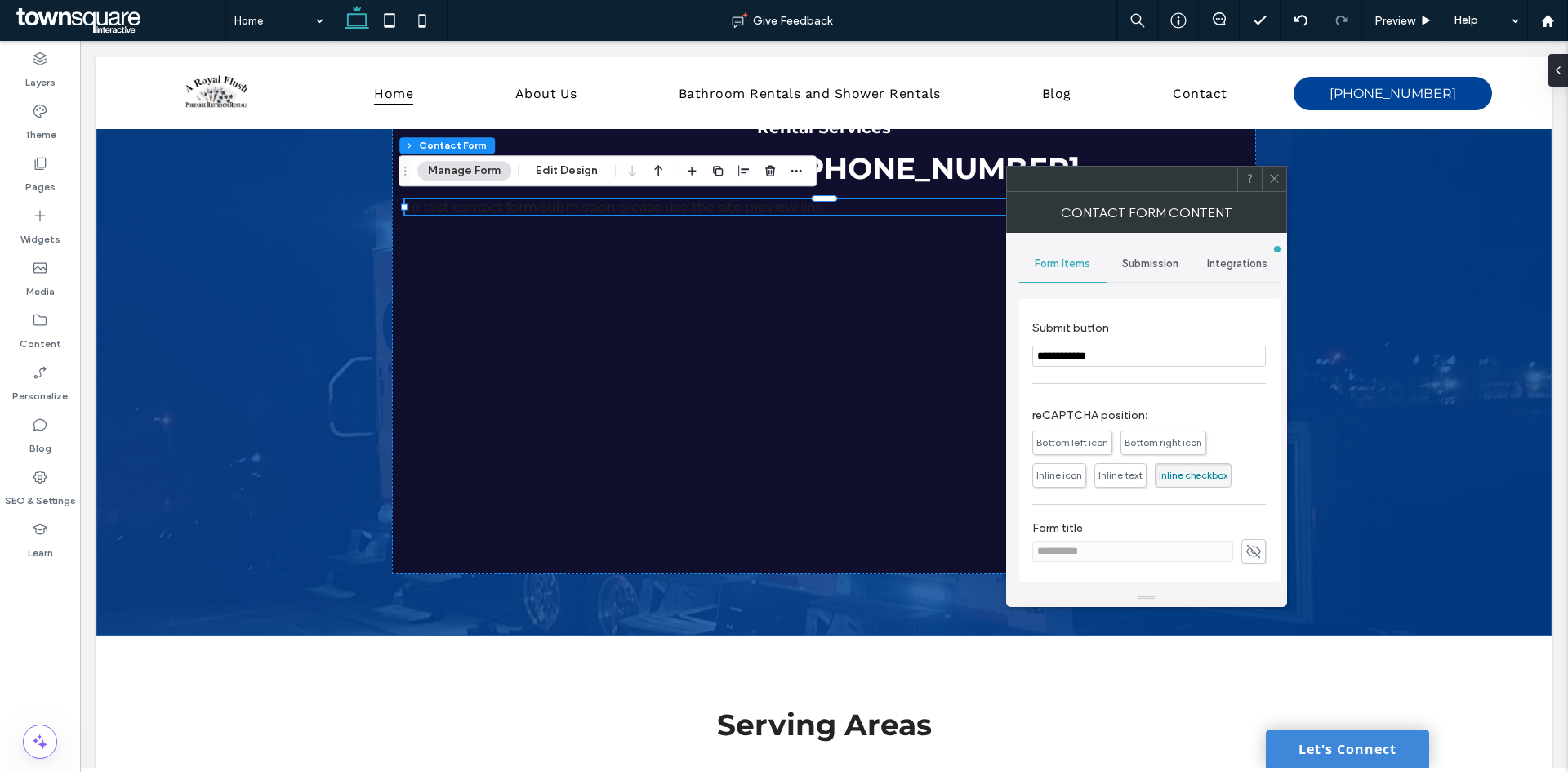
drag, startPoint x: 1273, startPoint y: 170, endPoint x: 1093, endPoint y: 281, distance: 211.5
click at [1271, 170] on span at bounding box center [1274, 178] width 12 height 24
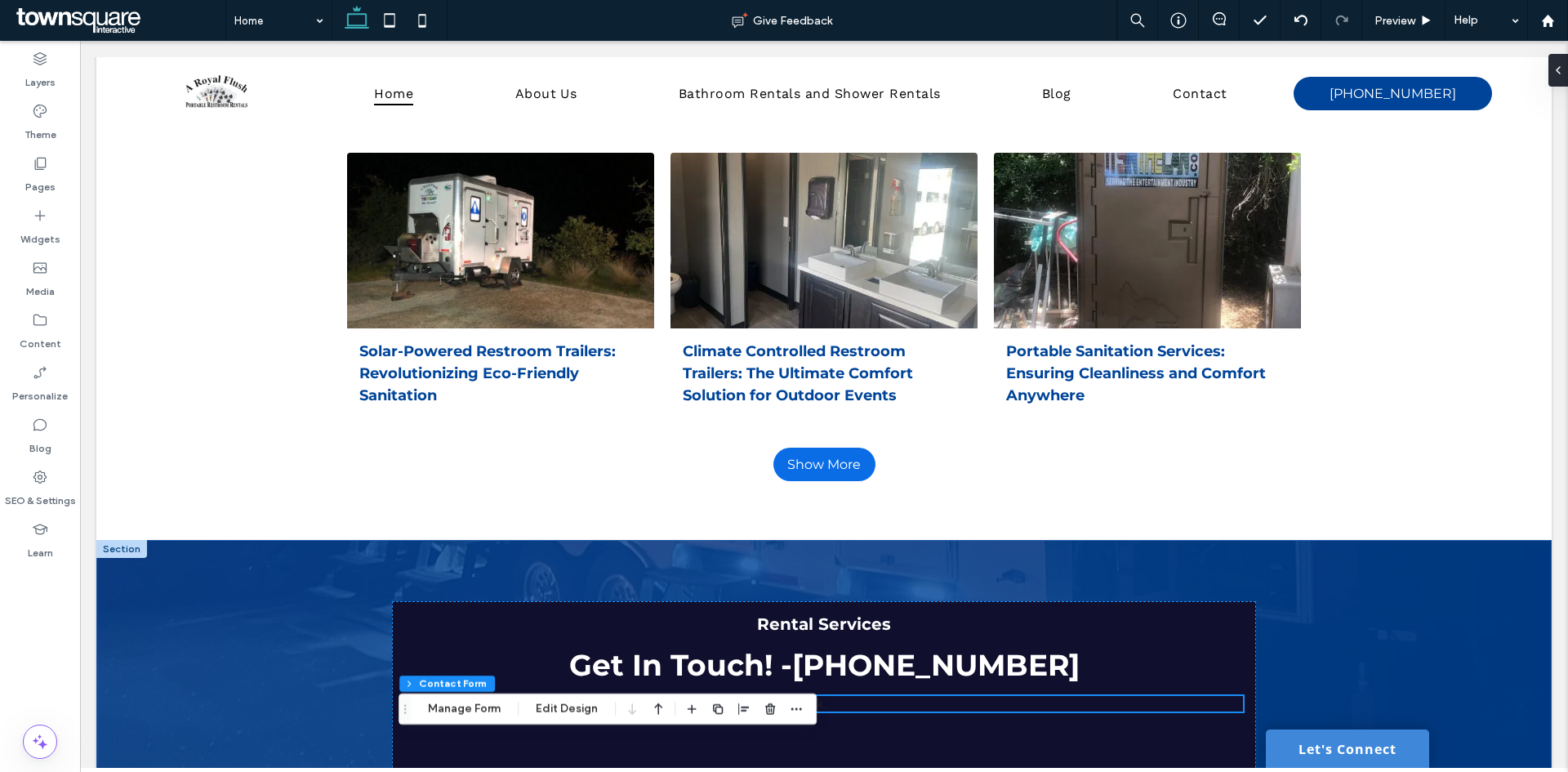
scroll to position [4168, 0]
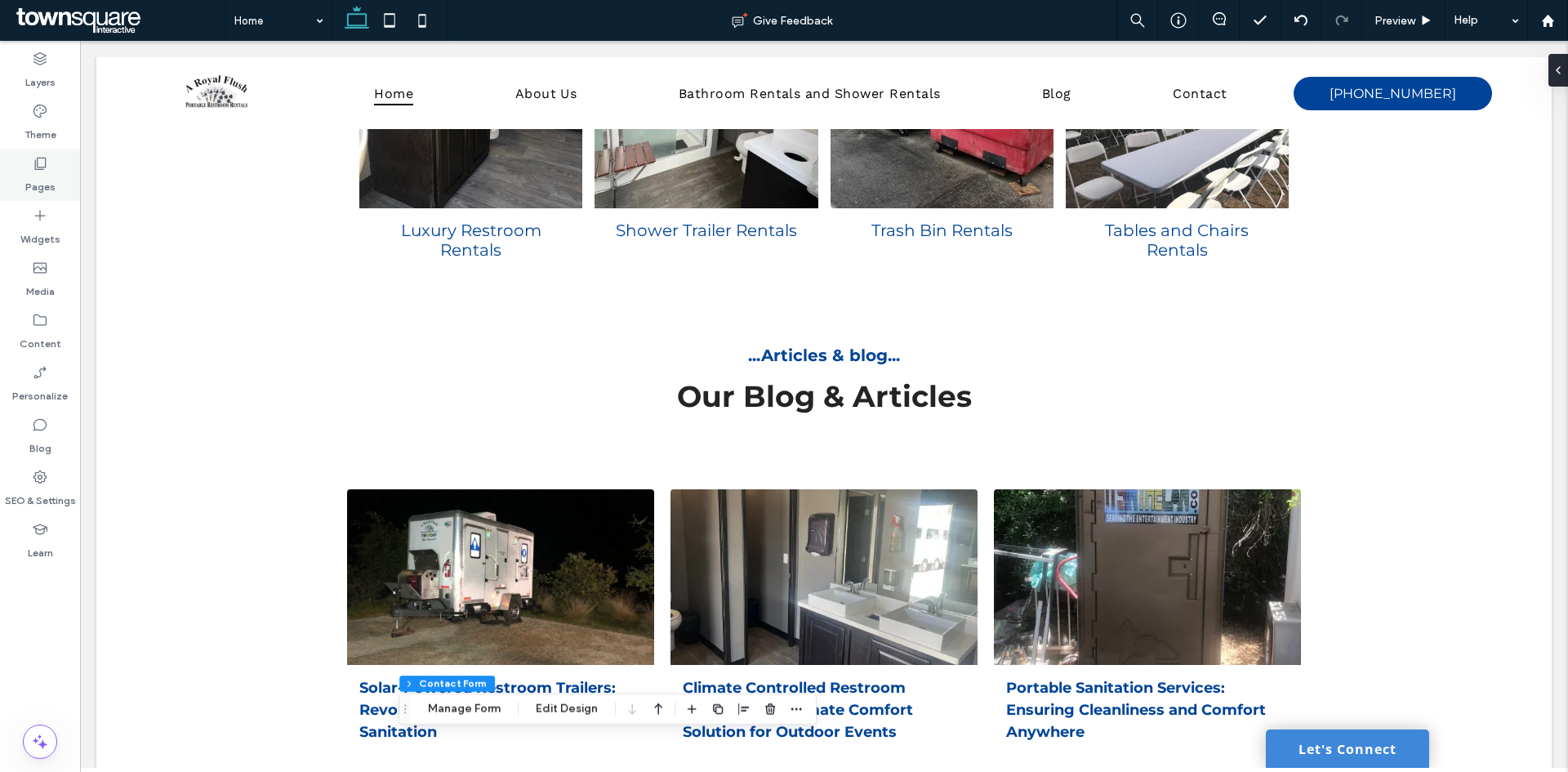
click at [52, 181] on label "Pages" at bounding box center [39, 183] width 30 height 23
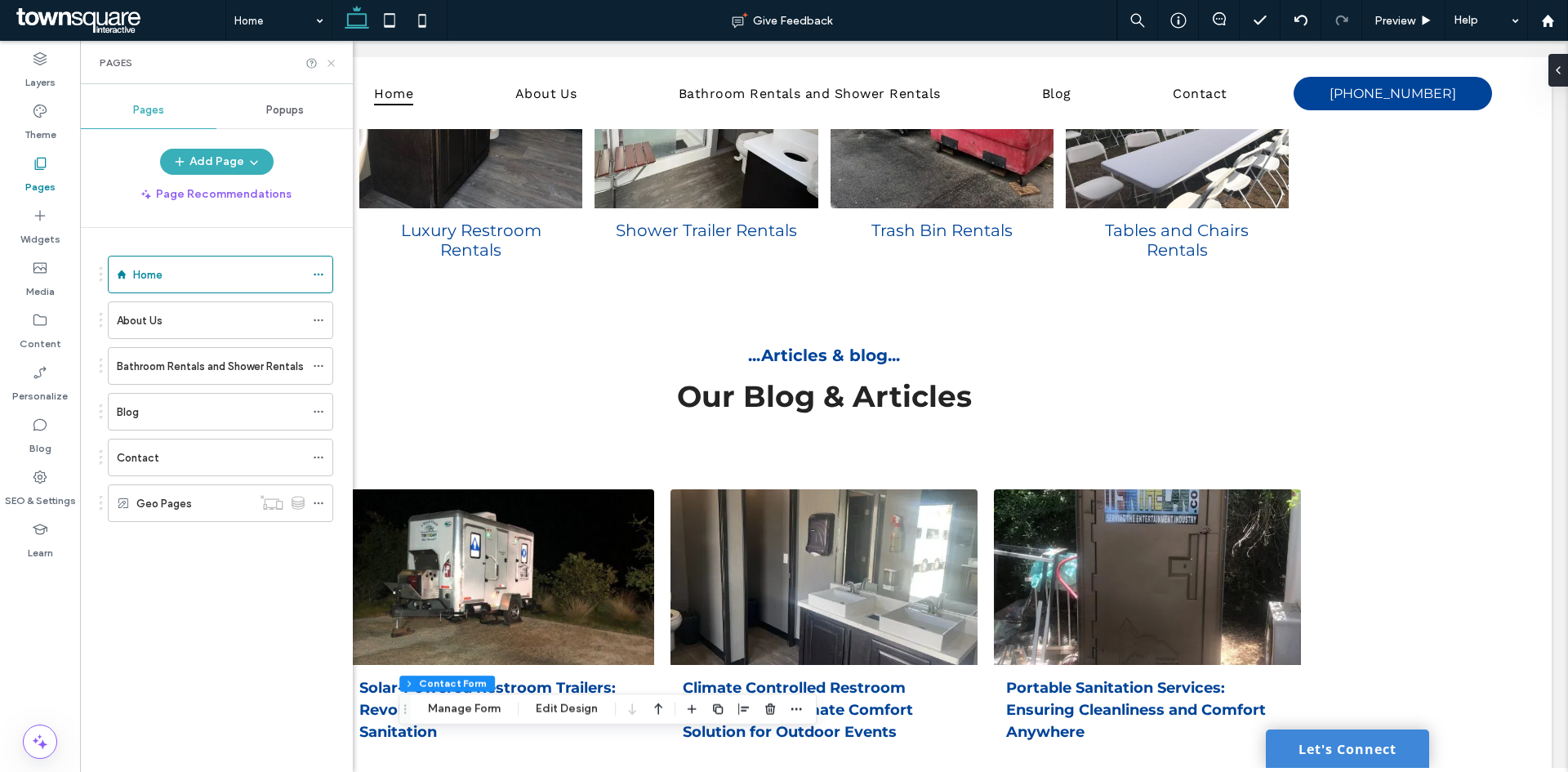
drag, startPoint x: 332, startPoint y: 65, endPoint x: 281, endPoint y: 10, distance: 75.0
click at [332, 65] on icon at bounding box center [331, 62] width 12 height 12
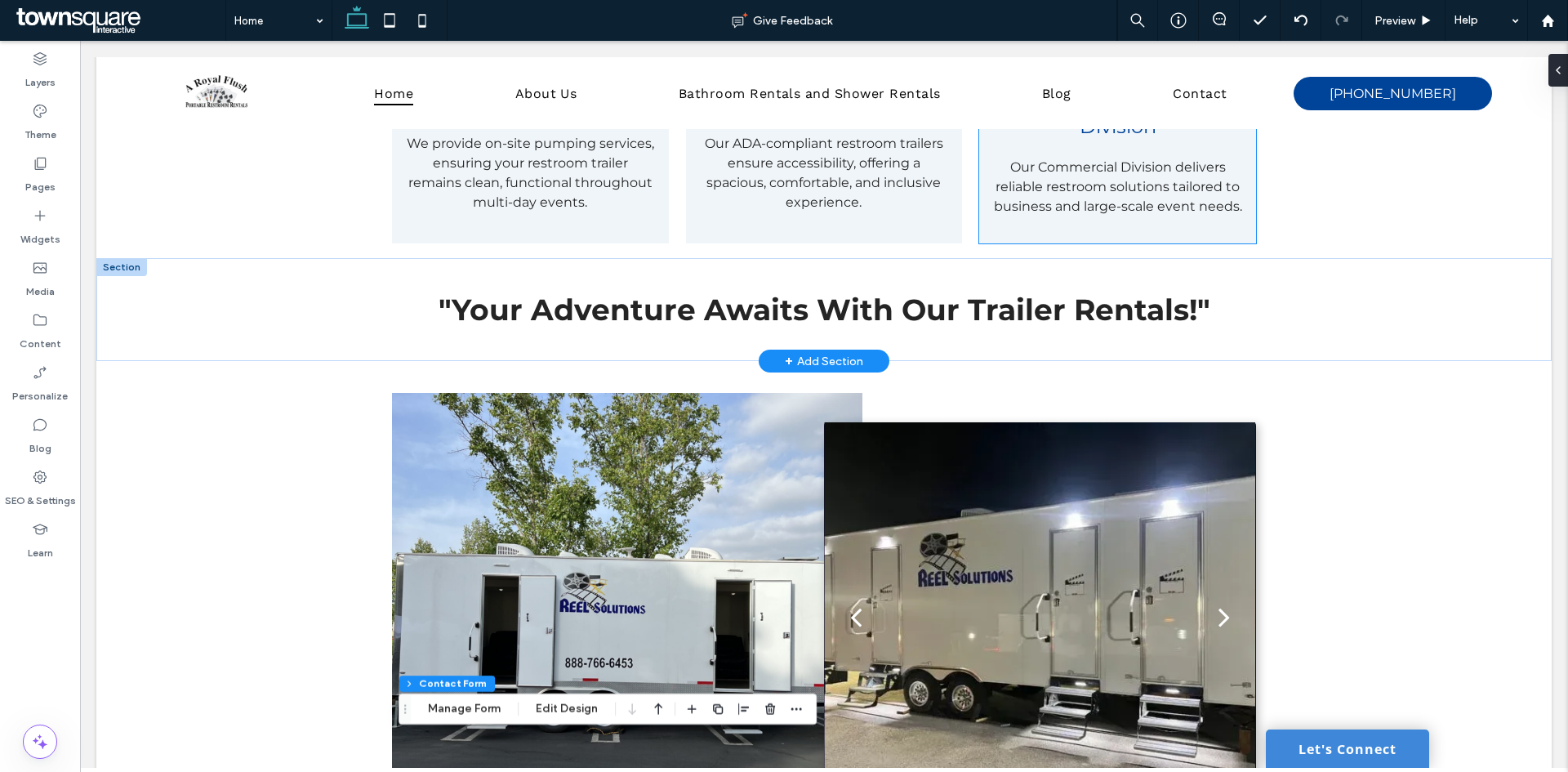
scroll to position [2671, 0]
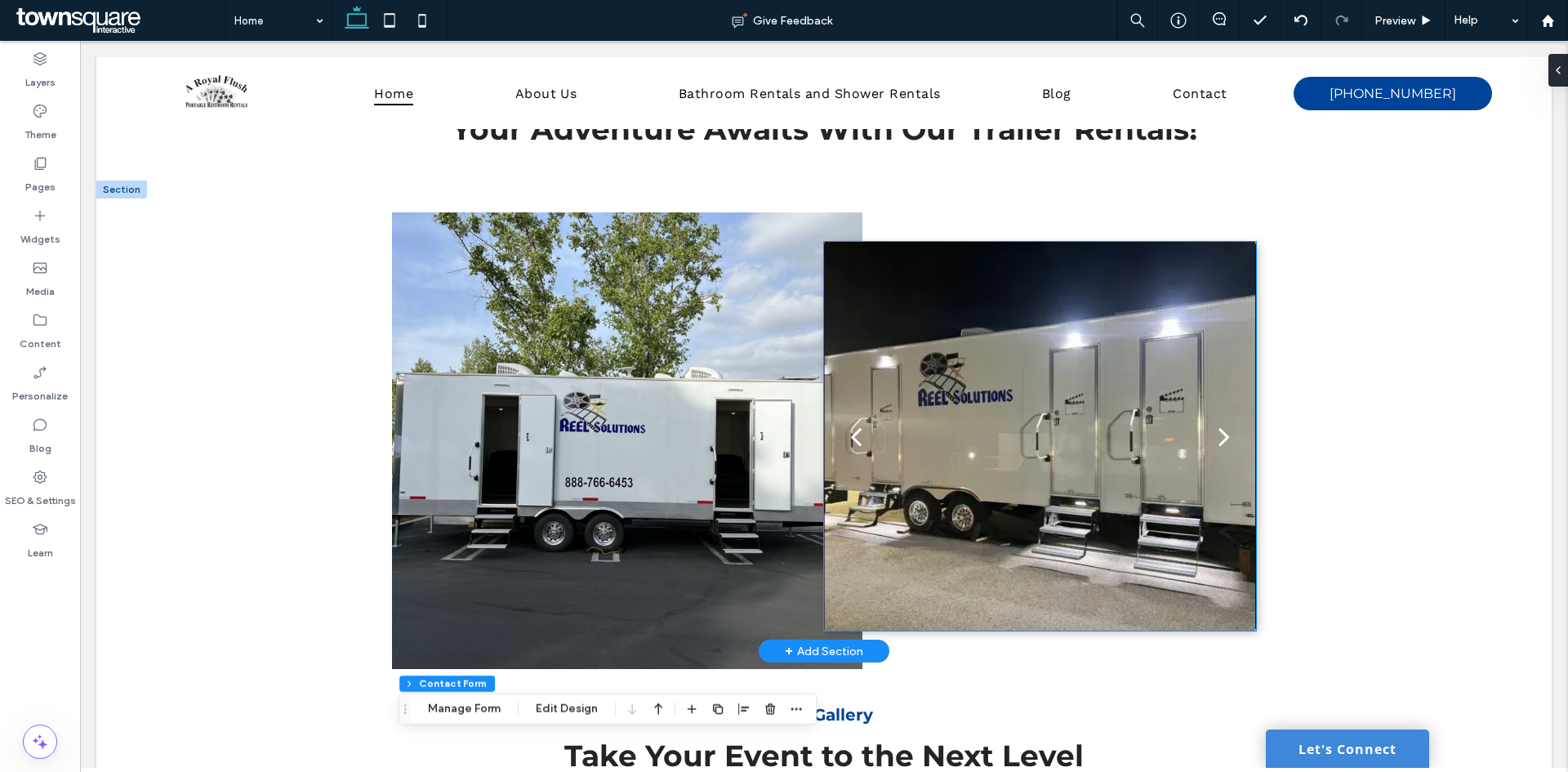
click at [1218, 438] on div "next" at bounding box center [1224, 436] width 12 height 33
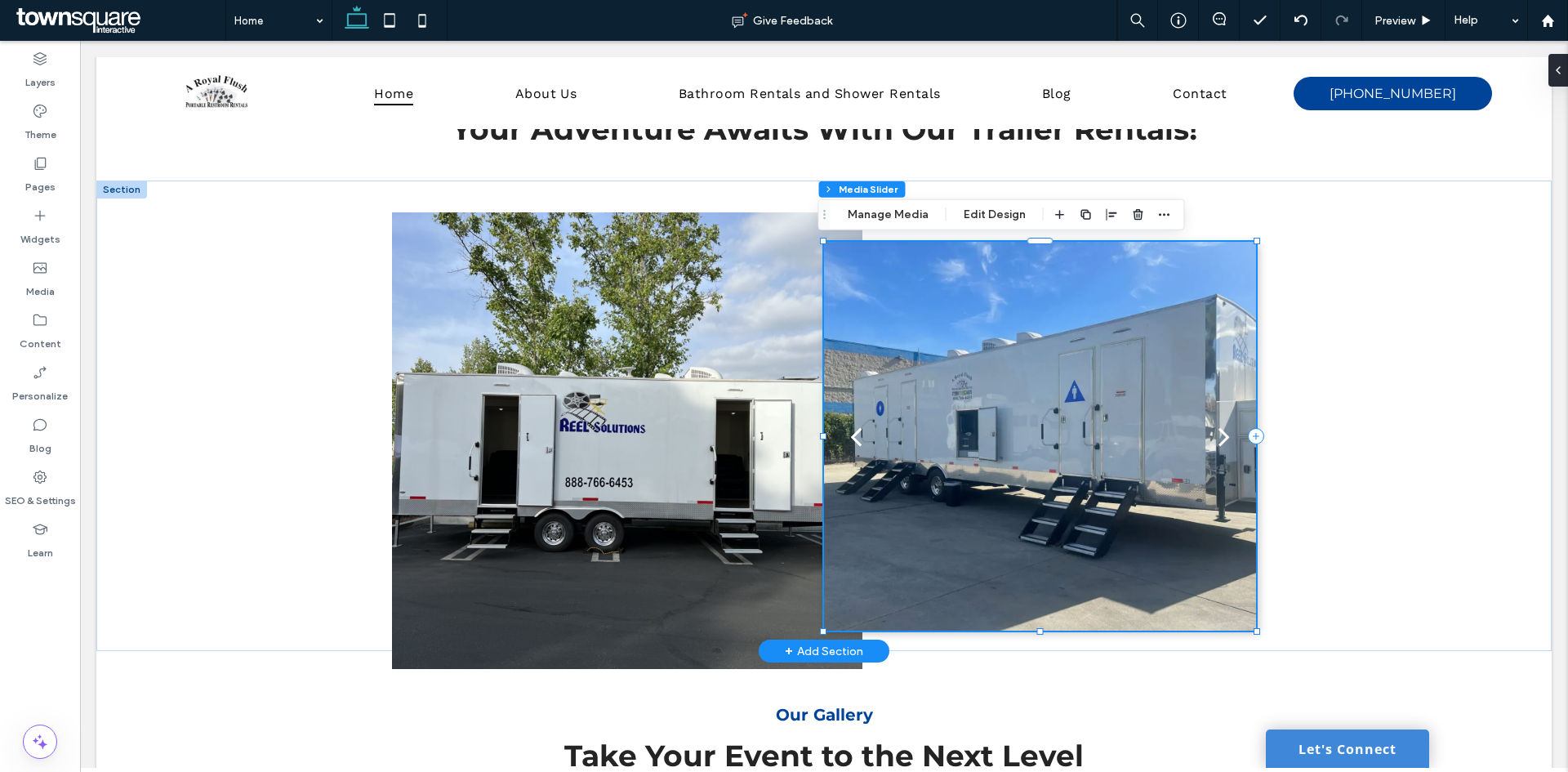
click at [1218, 438] on div "next" at bounding box center [1224, 436] width 12 height 33
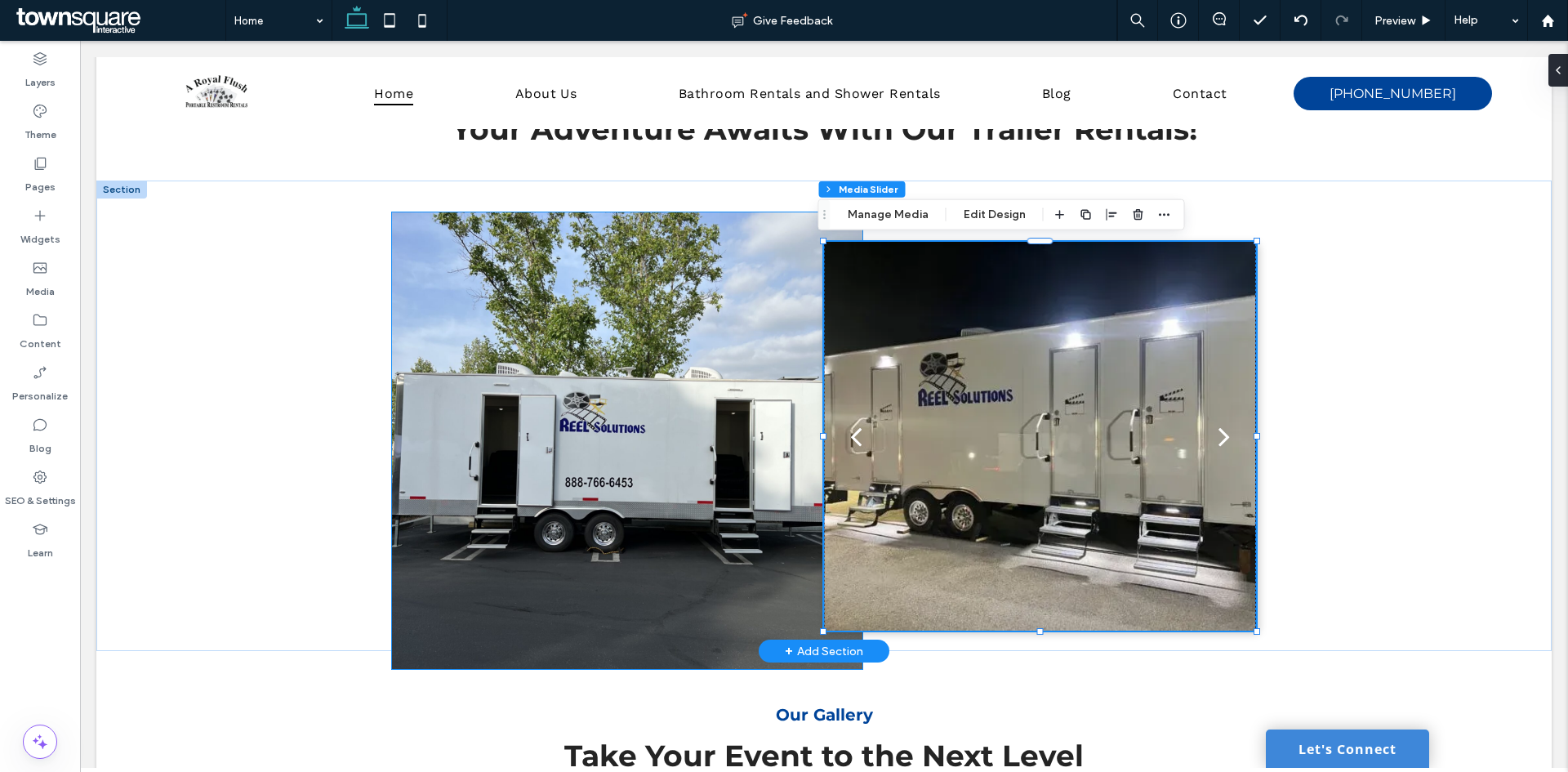
click at [429, 459] on img at bounding box center [627, 440] width 471 height 457
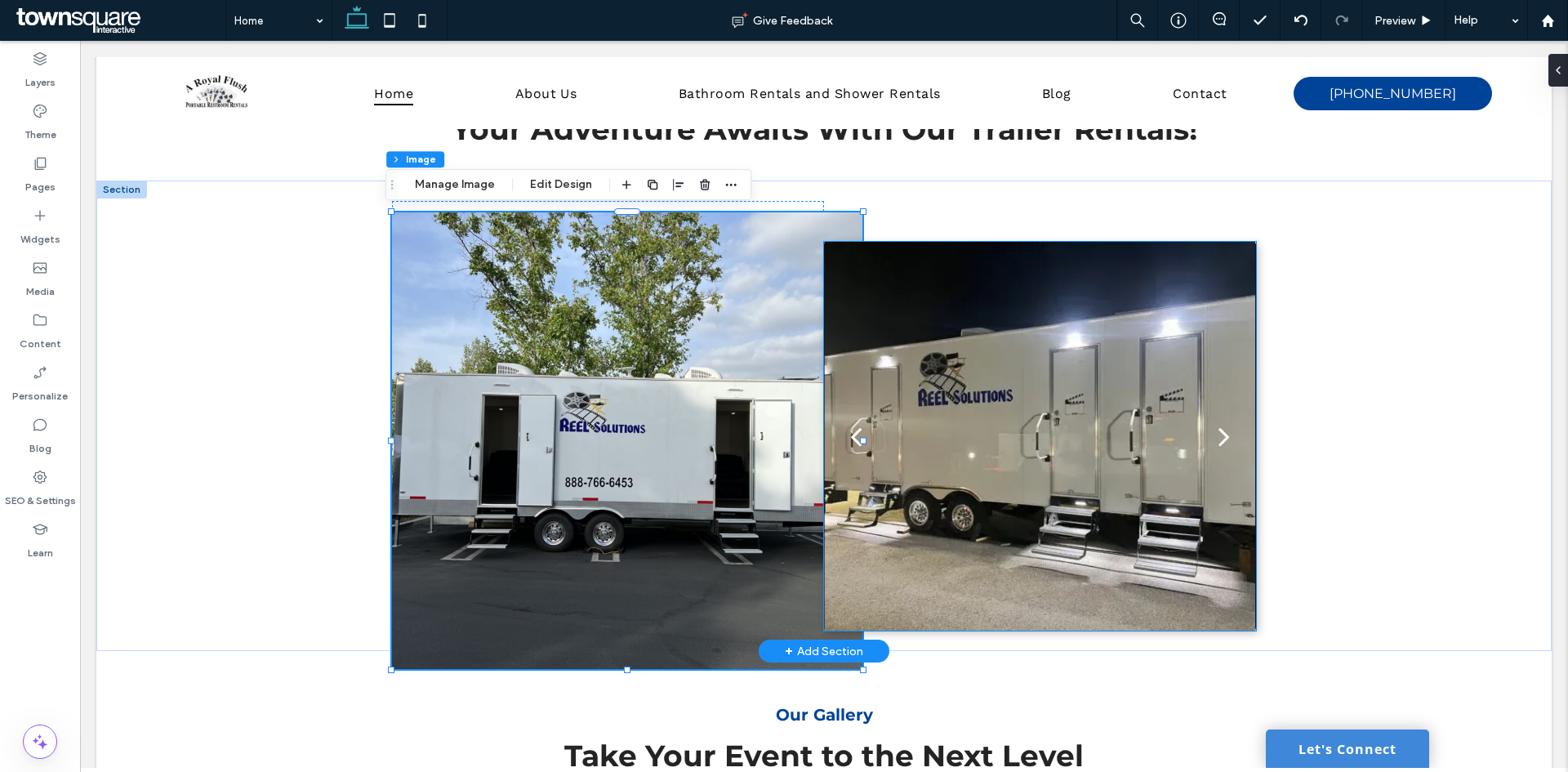
click at [1032, 405] on div at bounding box center [1041, 447] width 432 height 311
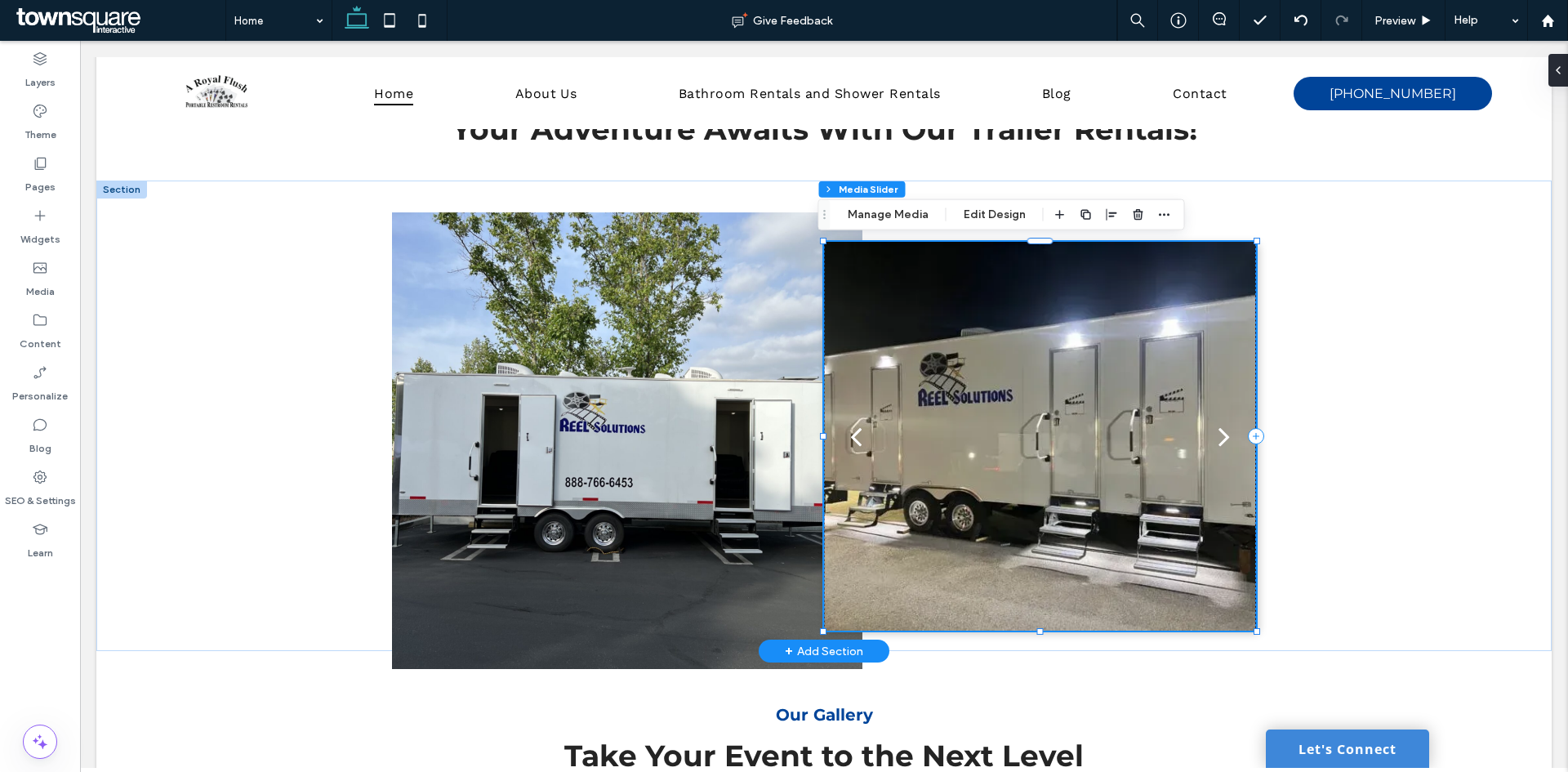
click at [1218, 440] on div "next" at bounding box center [1224, 436] width 12 height 33
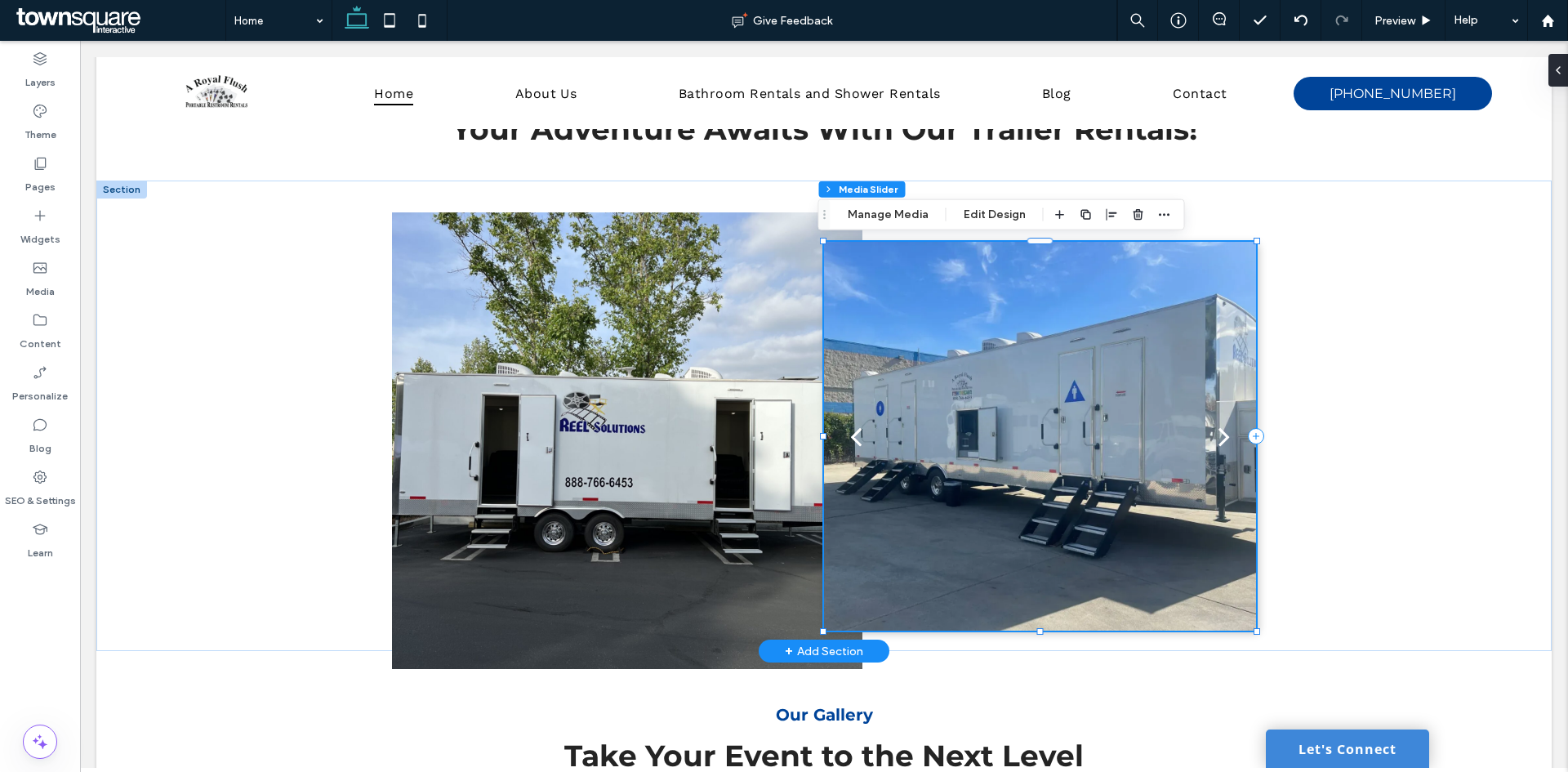
click at [1218, 436] on div "next" at bounding box center [1224, 436] width 12 height 33
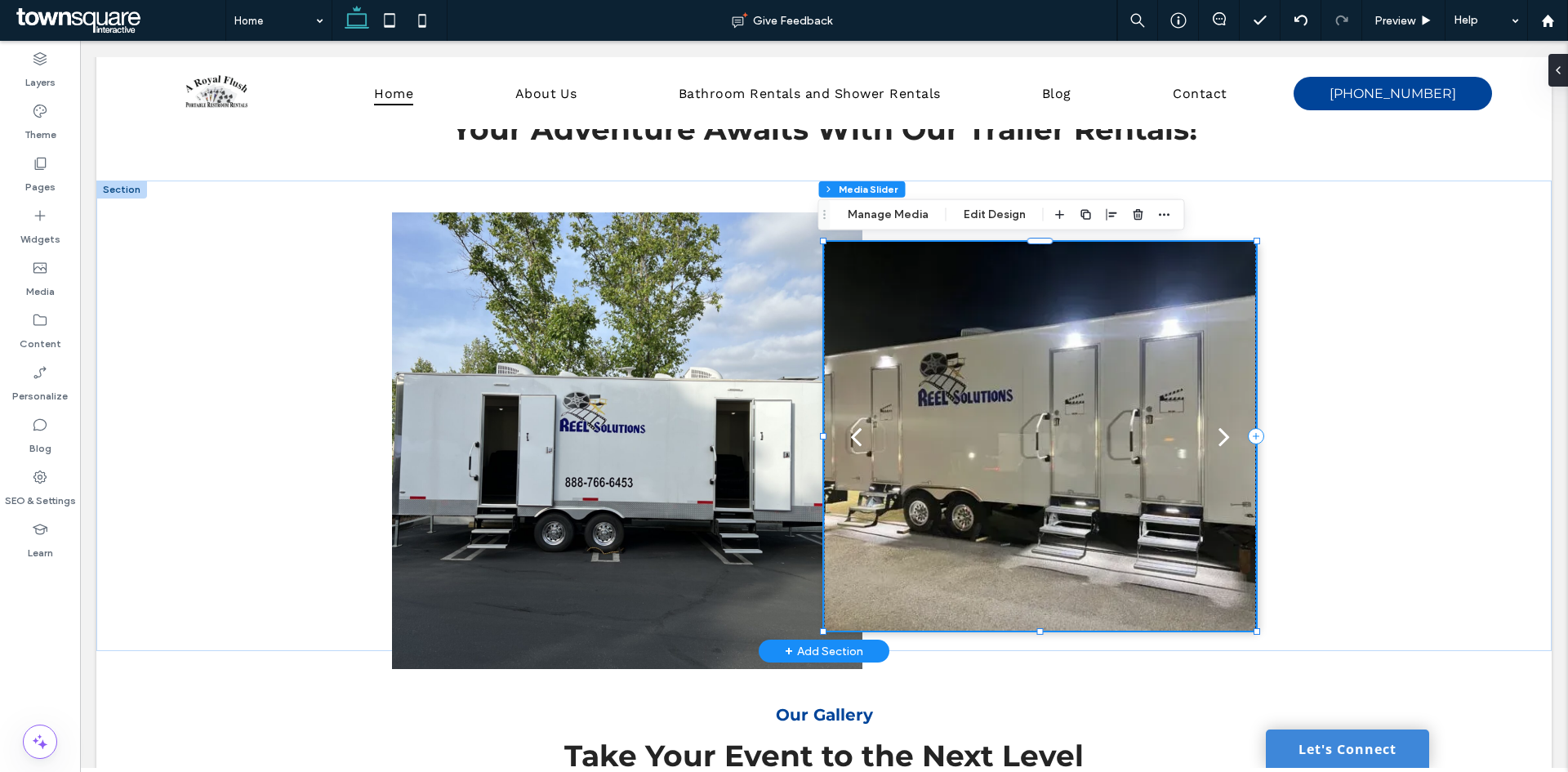
click at [843, 443] on button "back" at bounding box center [856, 436] width 63 height 85
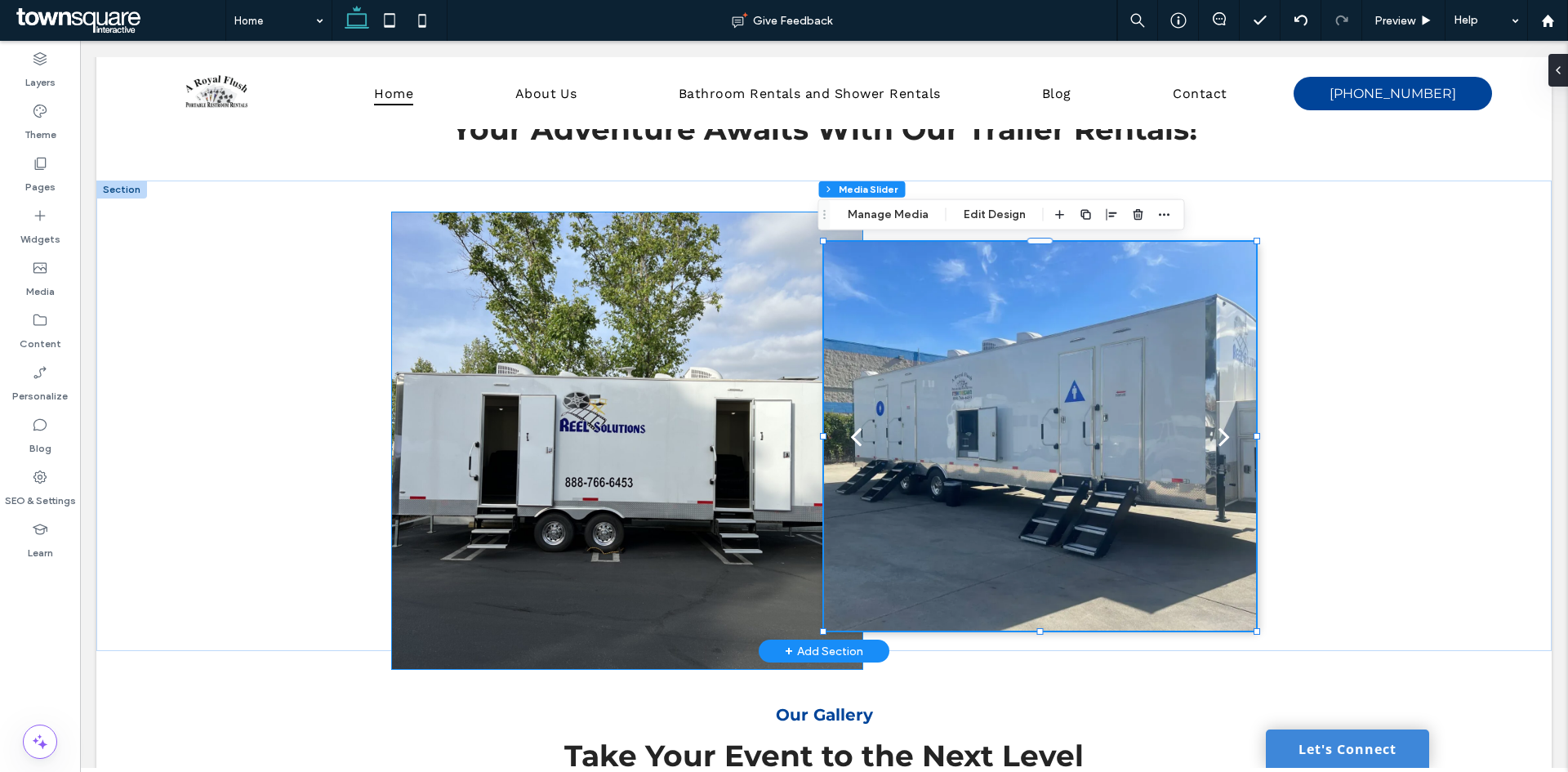
click at [608, 454] on img at bounding box center [627, 440] width 471 height 457
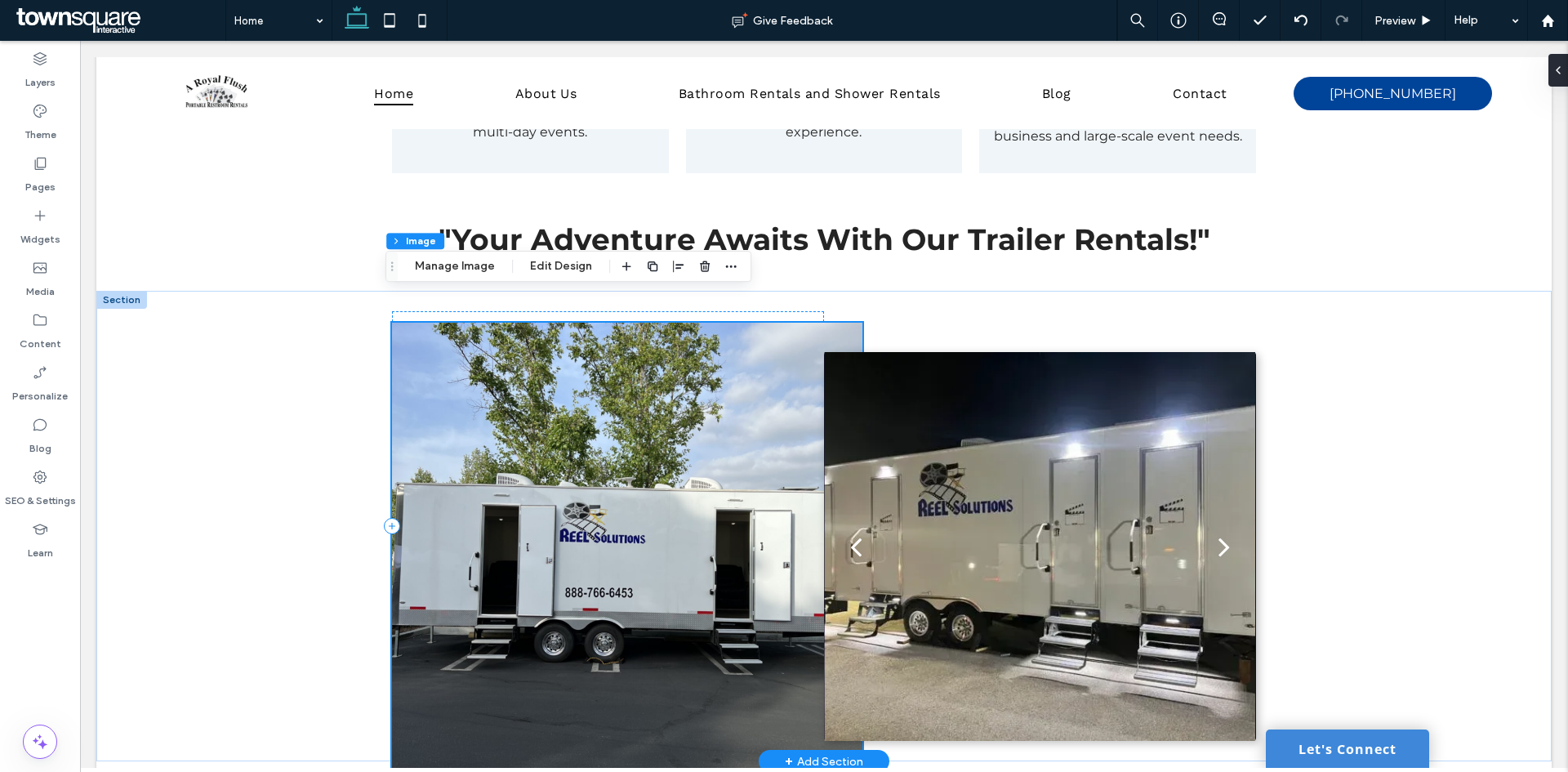
scroll to position [2589, 0]
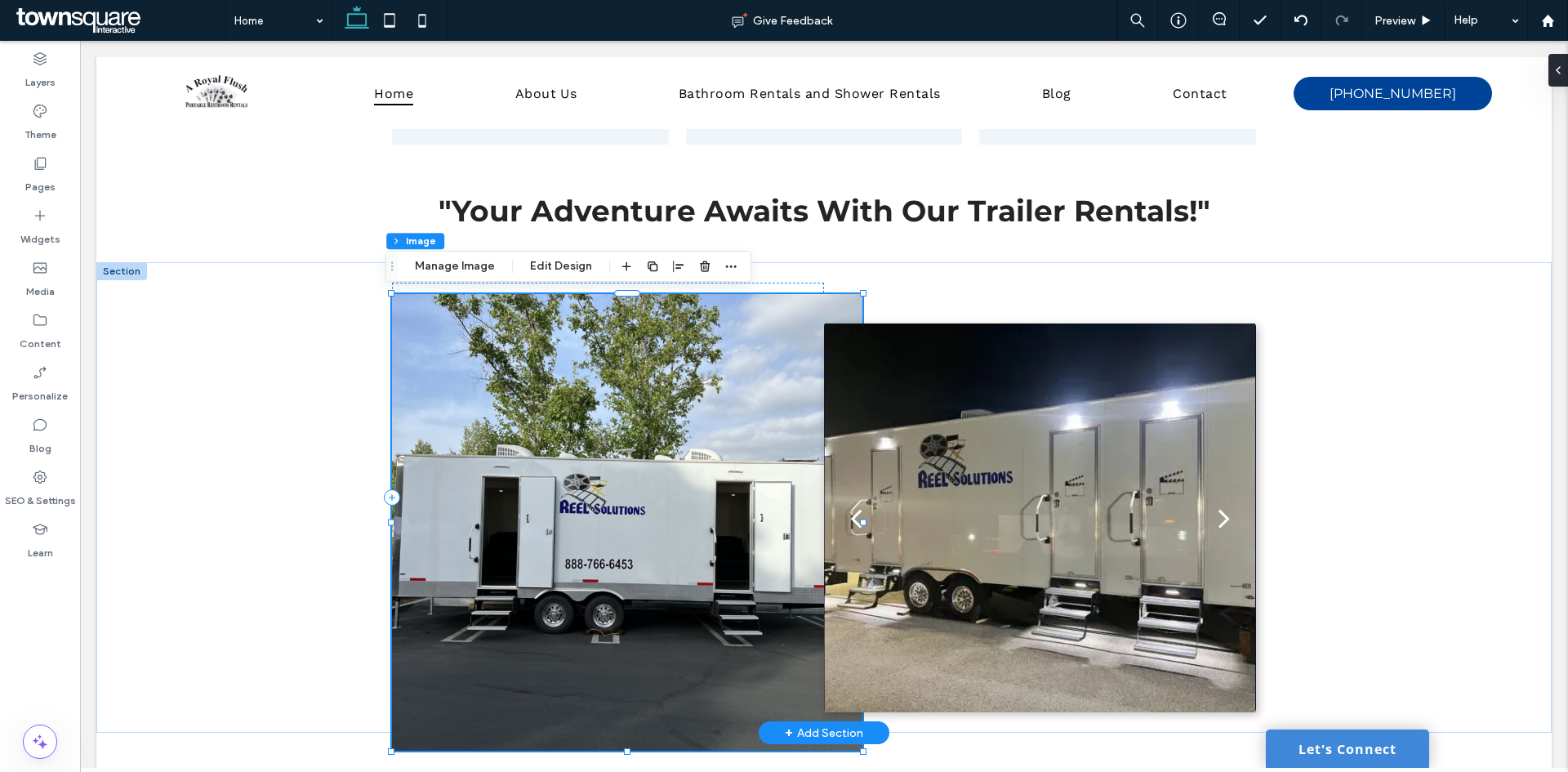
click at [585, 514] on img at bounding box center [627, 522] width 471 height 457
click at [452, 270] on button "Manage Image" at bounding box center [454, 266] width 101 height 19
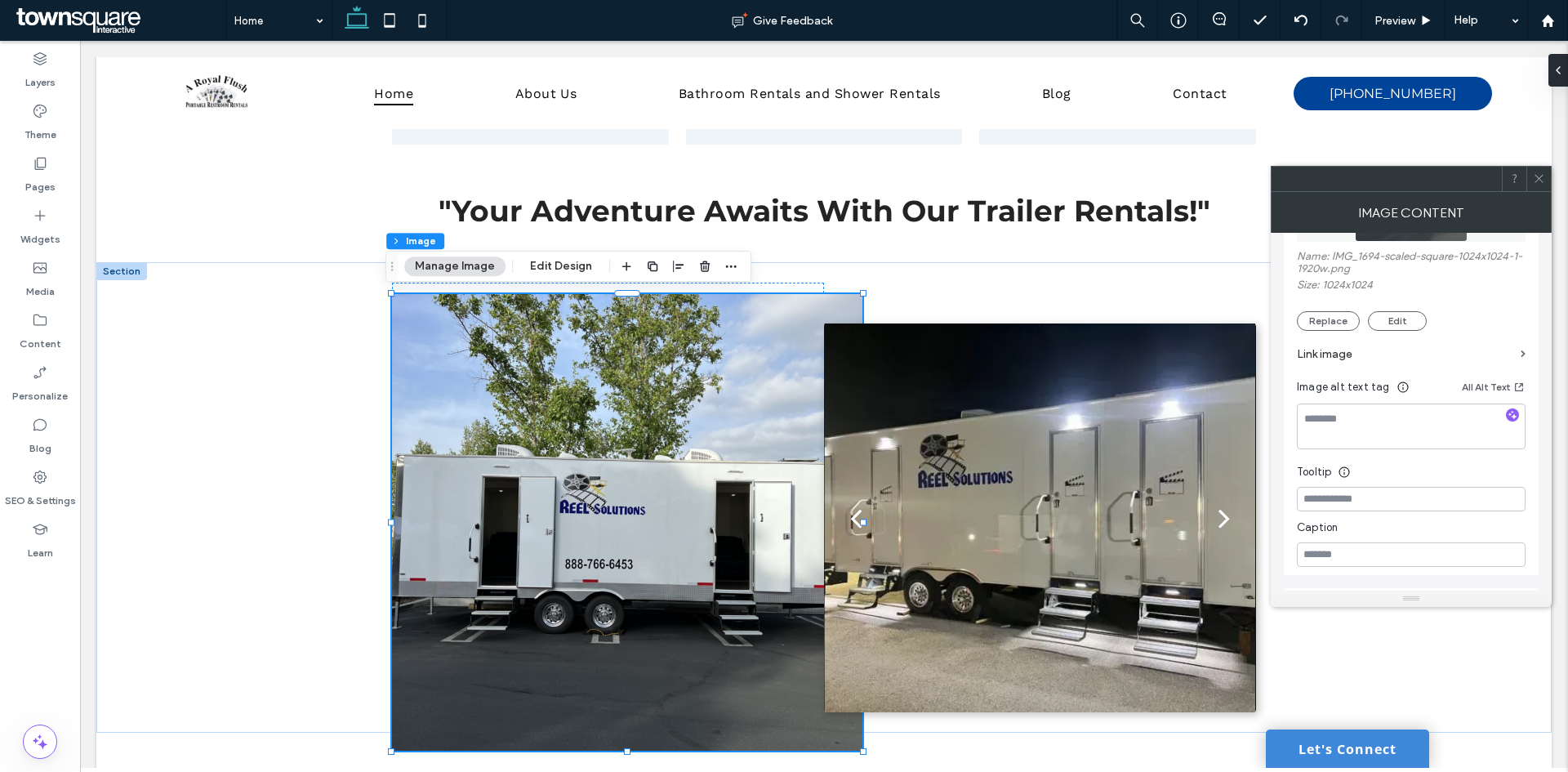
scroll to position [245, 0]
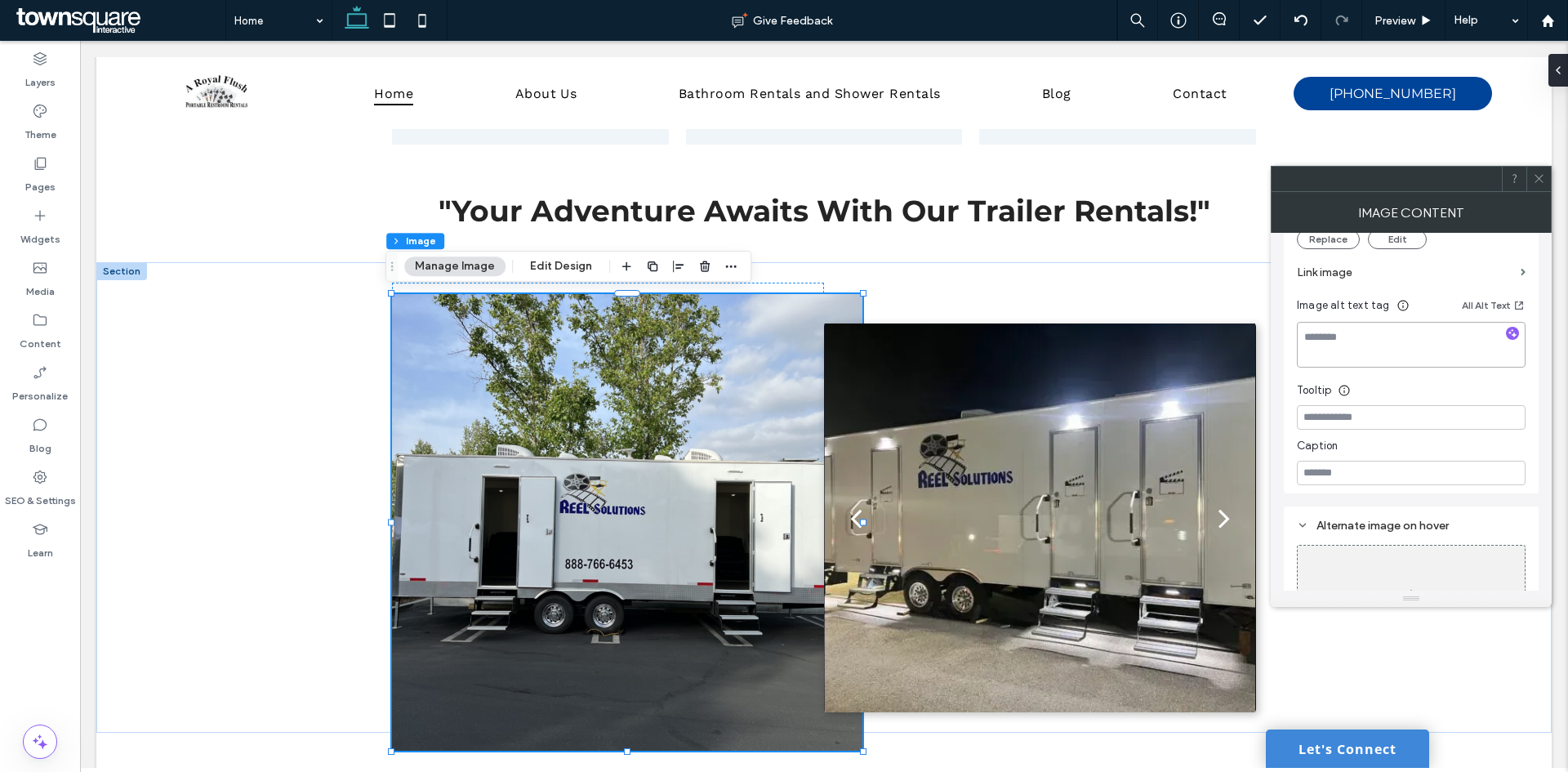
click at [1346, 344] on textarea at bounding box center [1411, 345] width 229 height 46
click at [1402, 417] on input at bounding box center [1411, 417] width 229 height 24
click at [1372, 470] on input at bounding box center [1411, 472] width 229 height 24
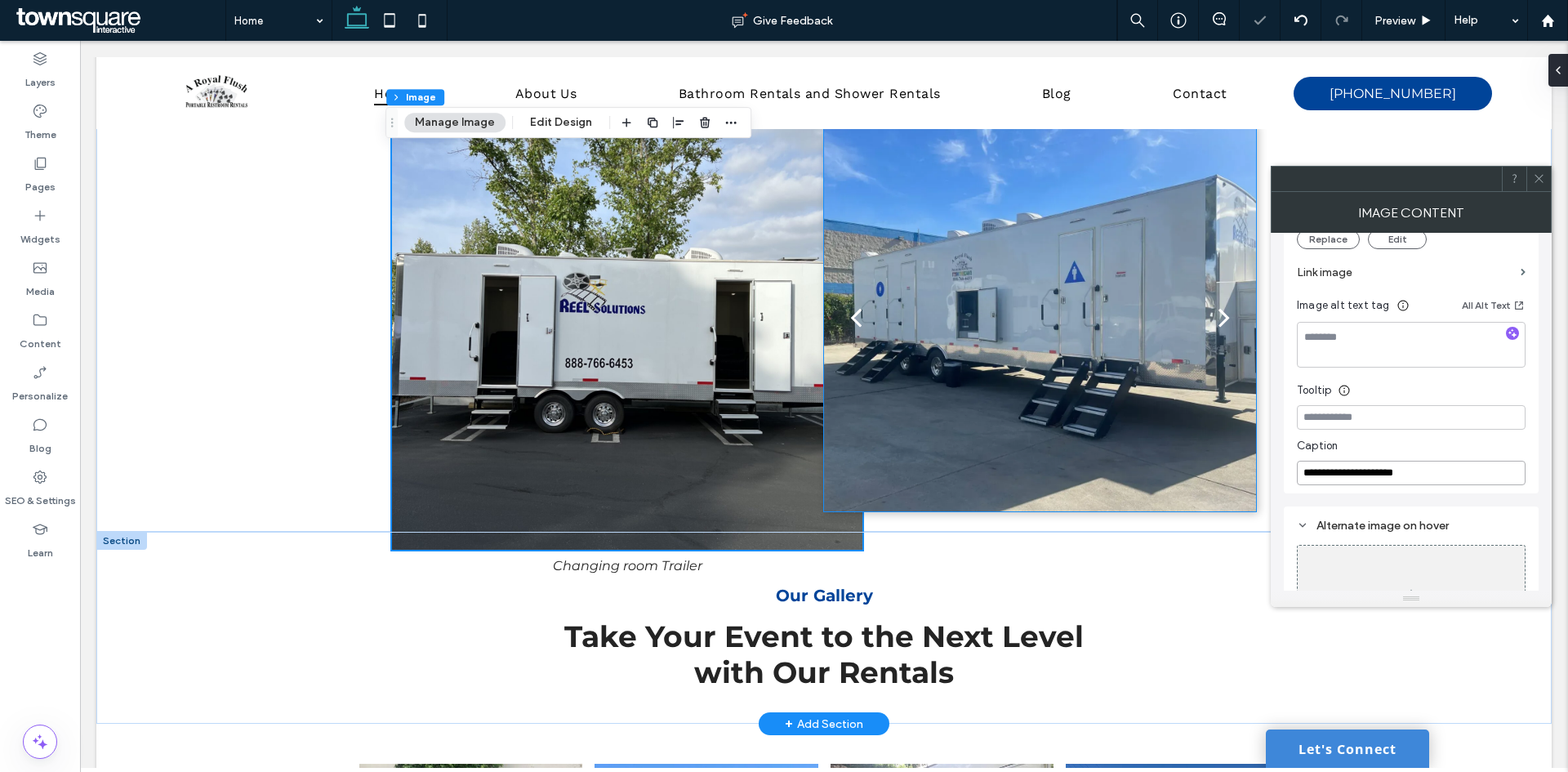
scroll to position [2834, 0]
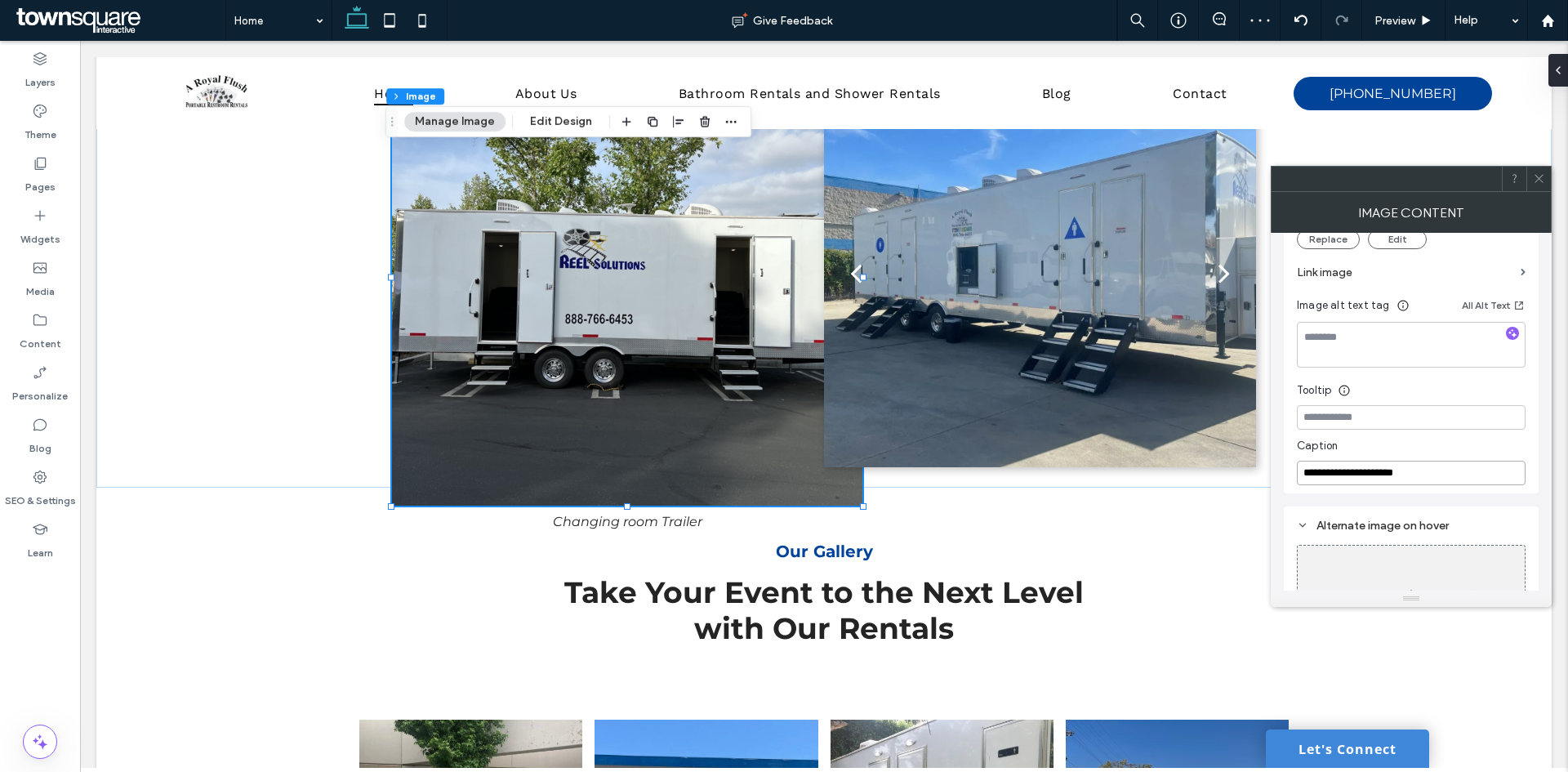
type input "**********"
click at [1542, 177] on icon at bounding box center [1538, 178] width 12 height 12
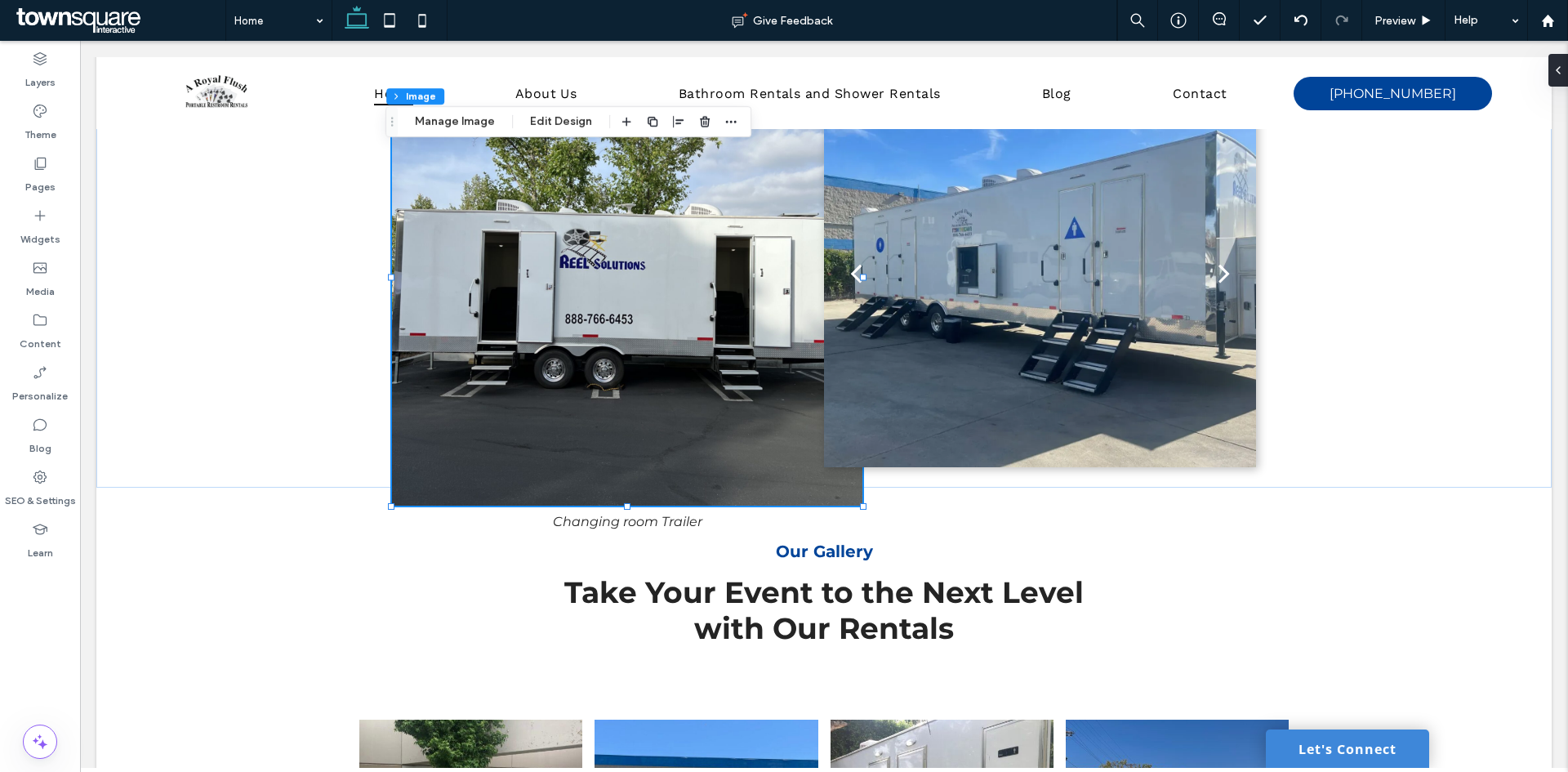
click at [1544, 411] on body "**********" at bounding box center [823, 498] width 1488 height 6582
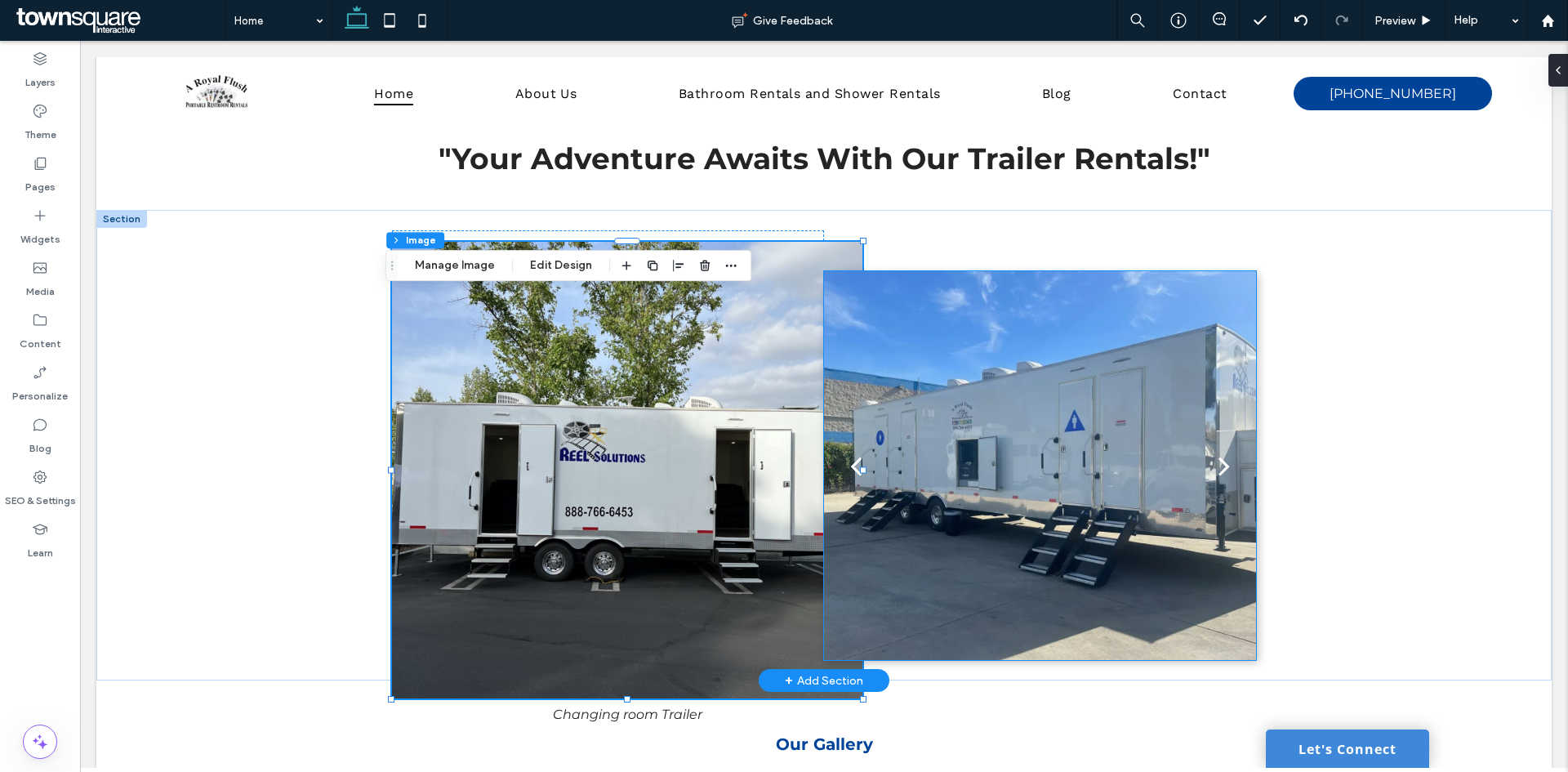
scroll to position [2671, 0]
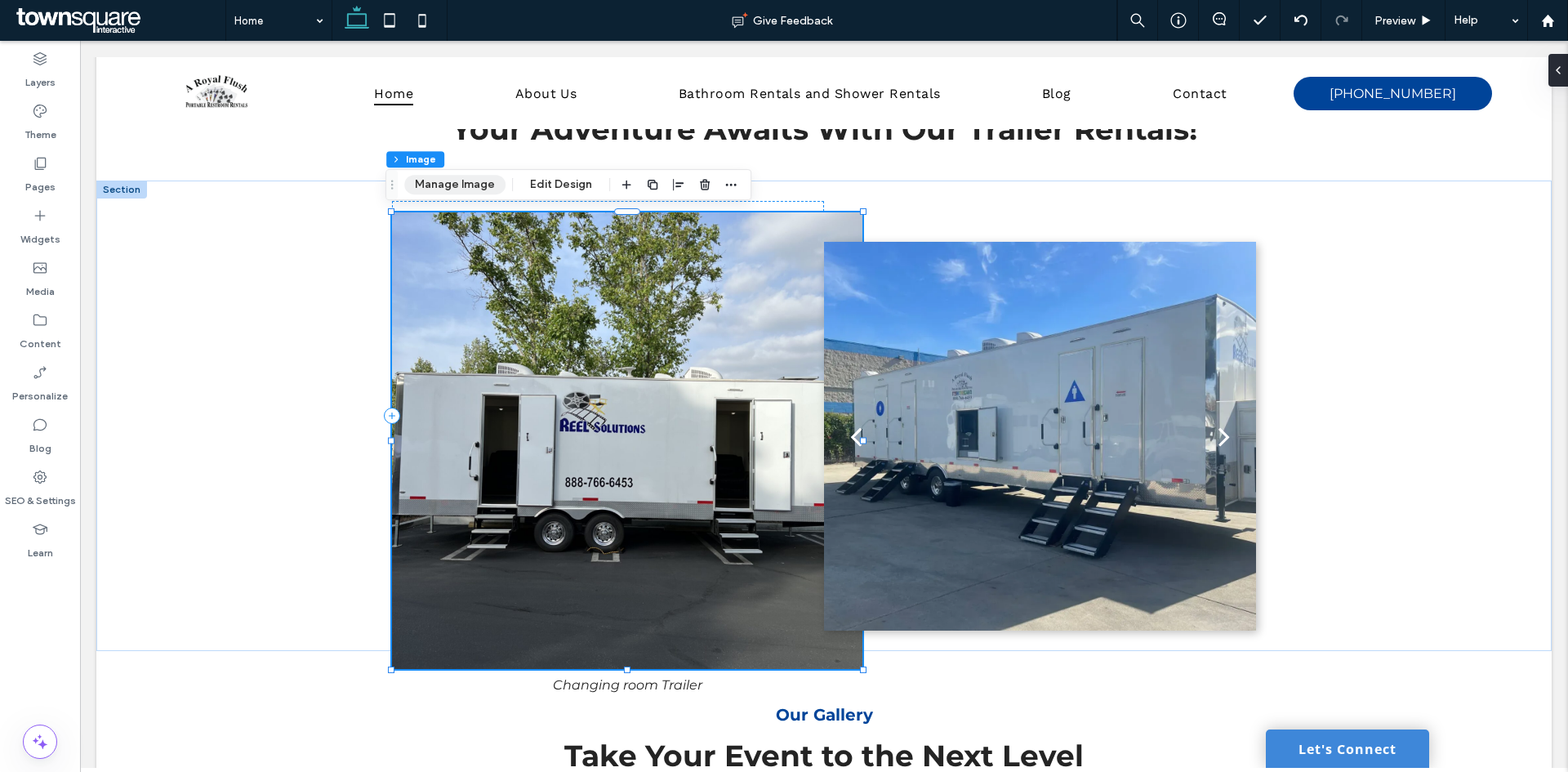
click at [477, 184] on button "Manage Image" at bounding box center [454, 185] width 101 height 19
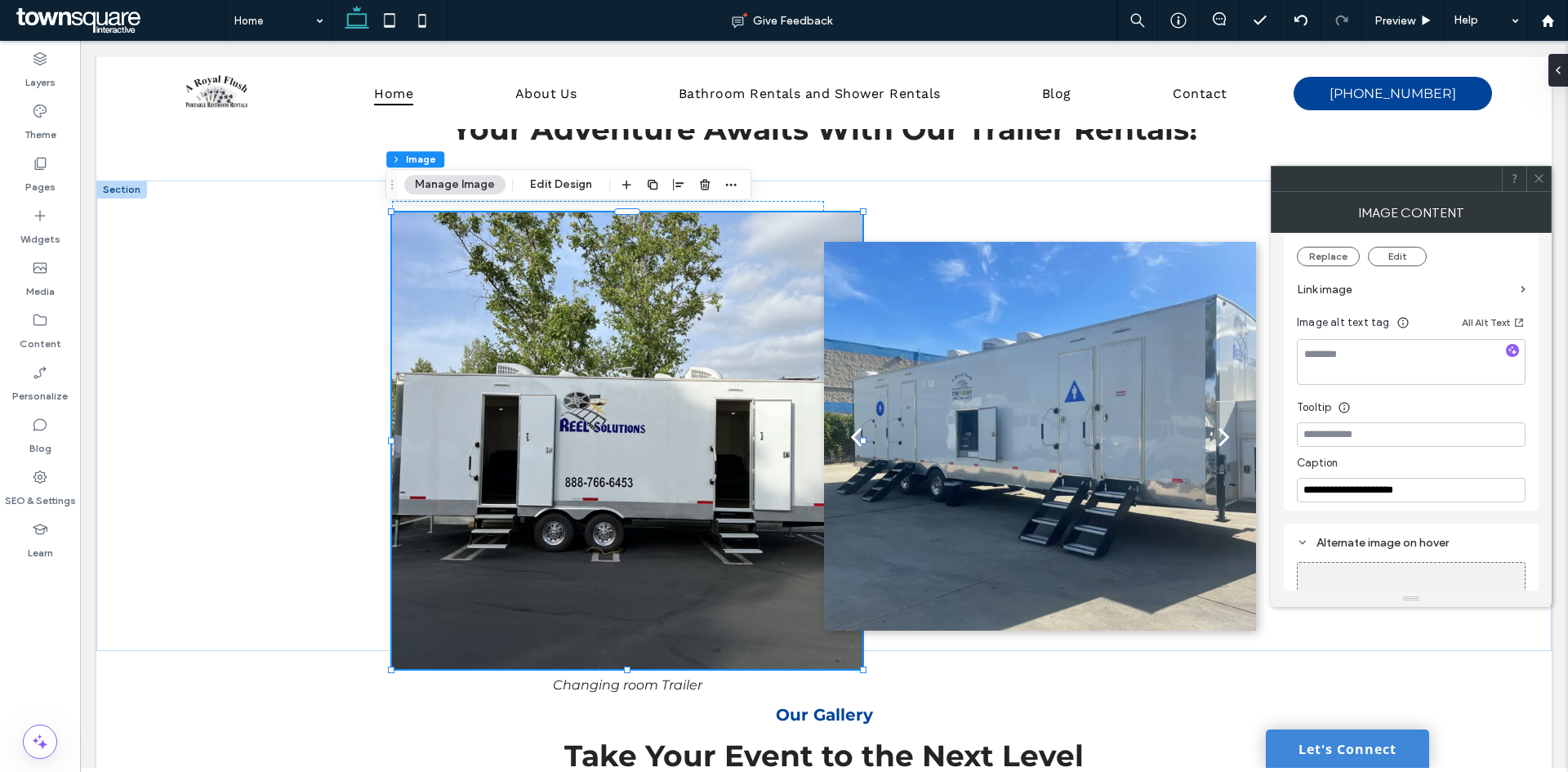
scroll to position [320, 0]
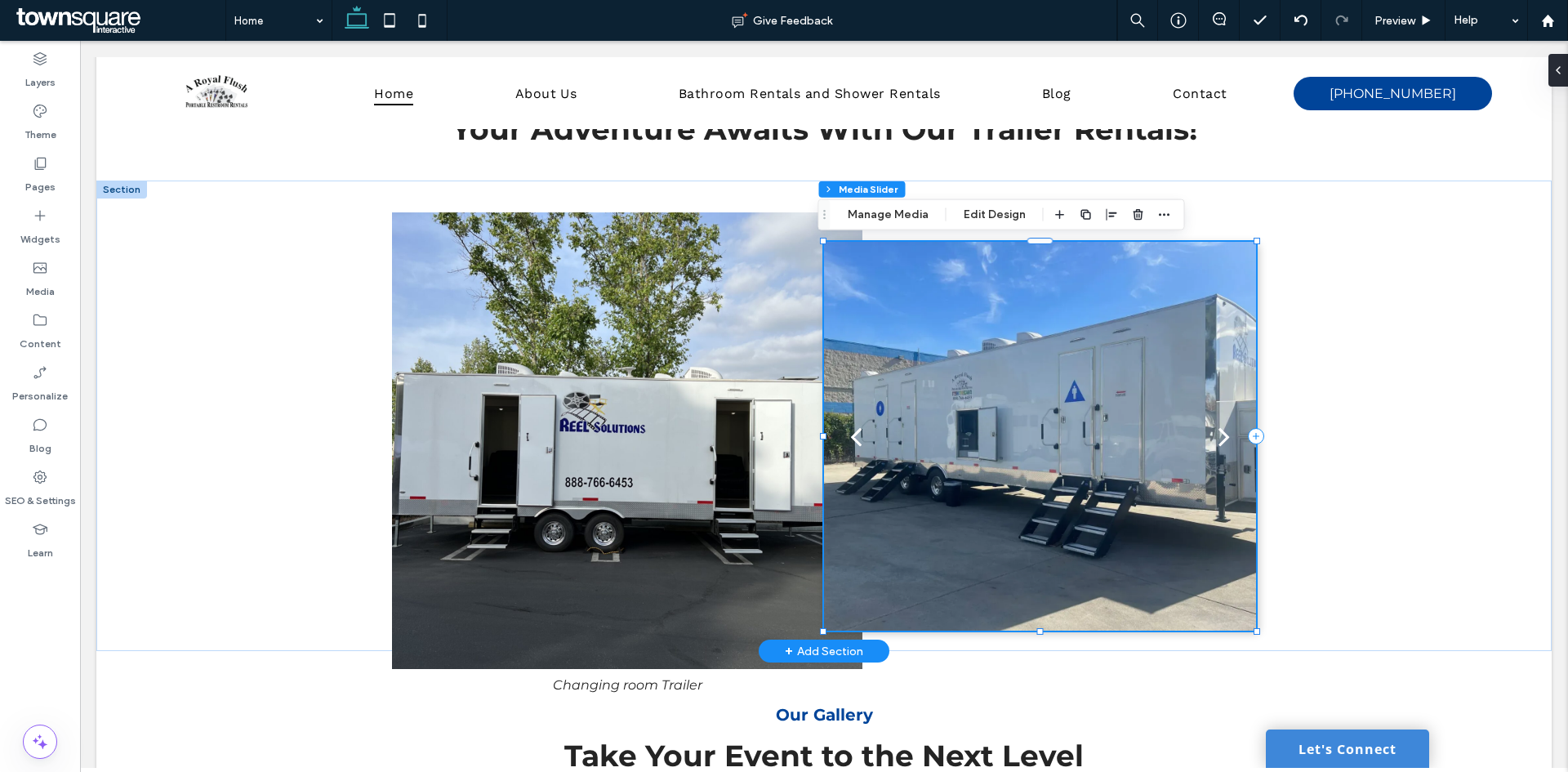
click at [1086, 373] on div at bounding box center [1041, 436] width 432 height 389
click at [964, 206] on button "Edit Design" at bounding box center [994, 214] width 84 height 19
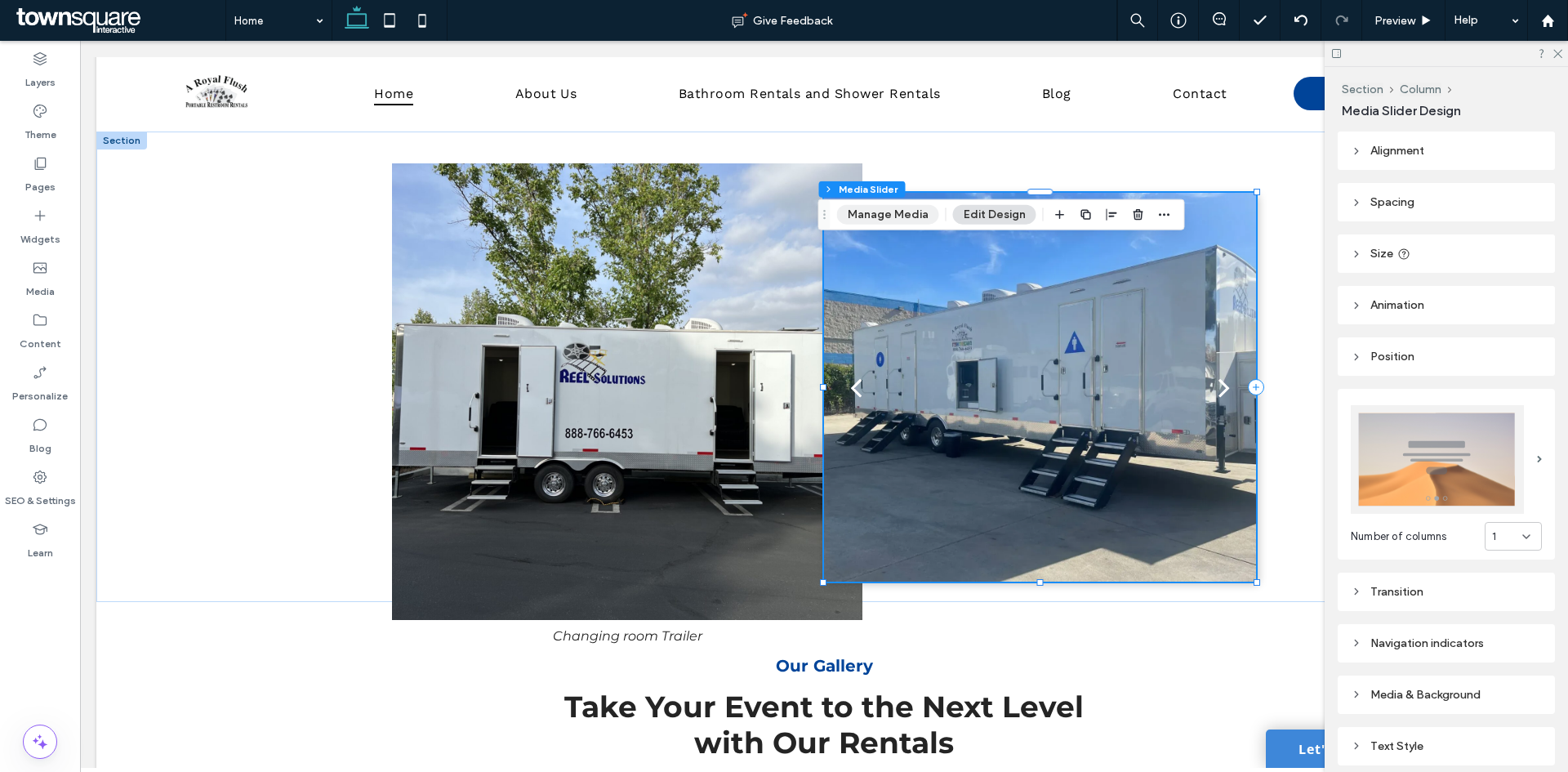
click at [904, 221] on button "Manage Media" at bounding box center [888, 214] width 102 height 19
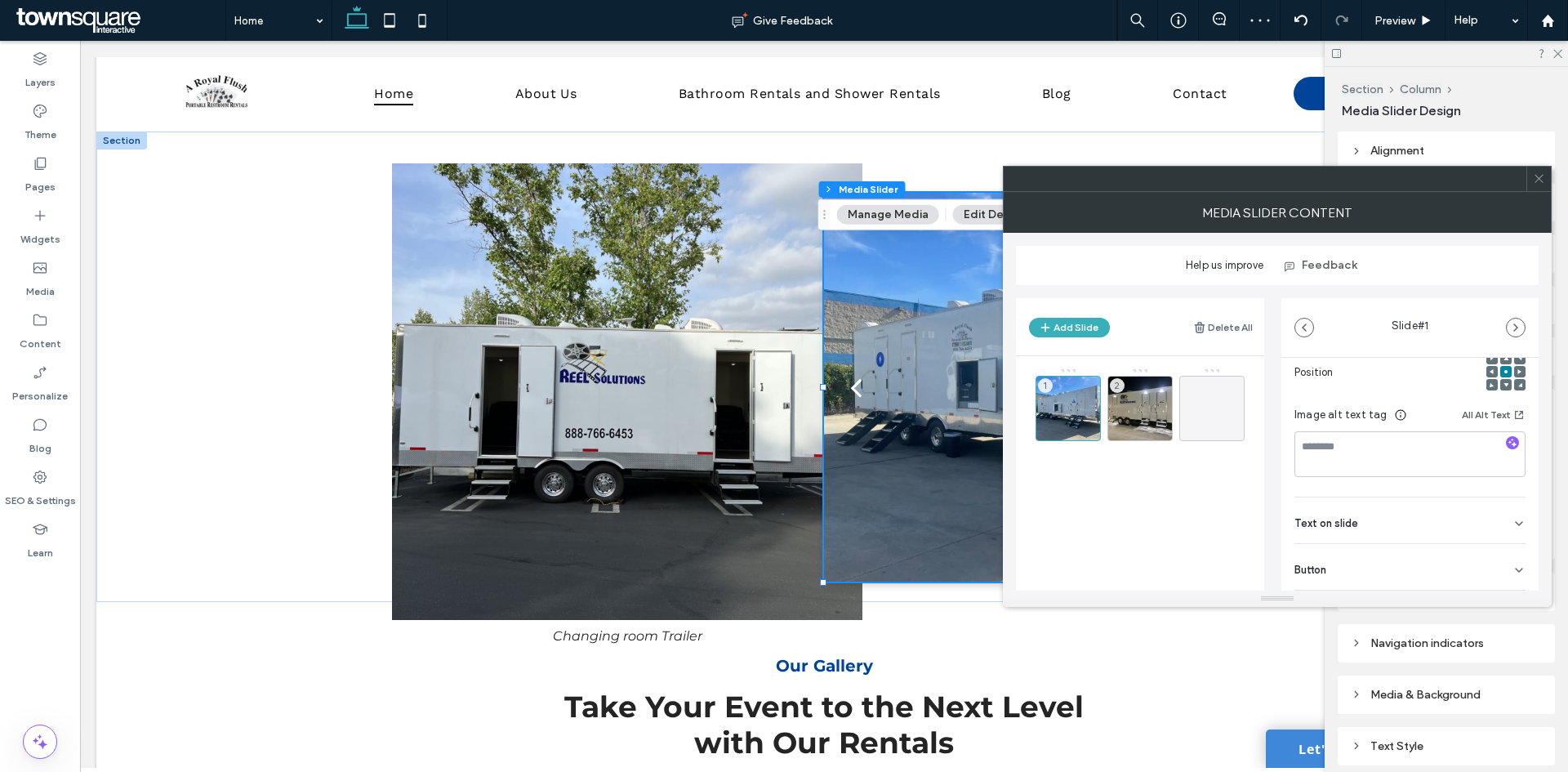
scroll to position [284, 0]
click at [1367, 484] on div "Text on slide" at bounding box center [1409, 483] width 232 height 46
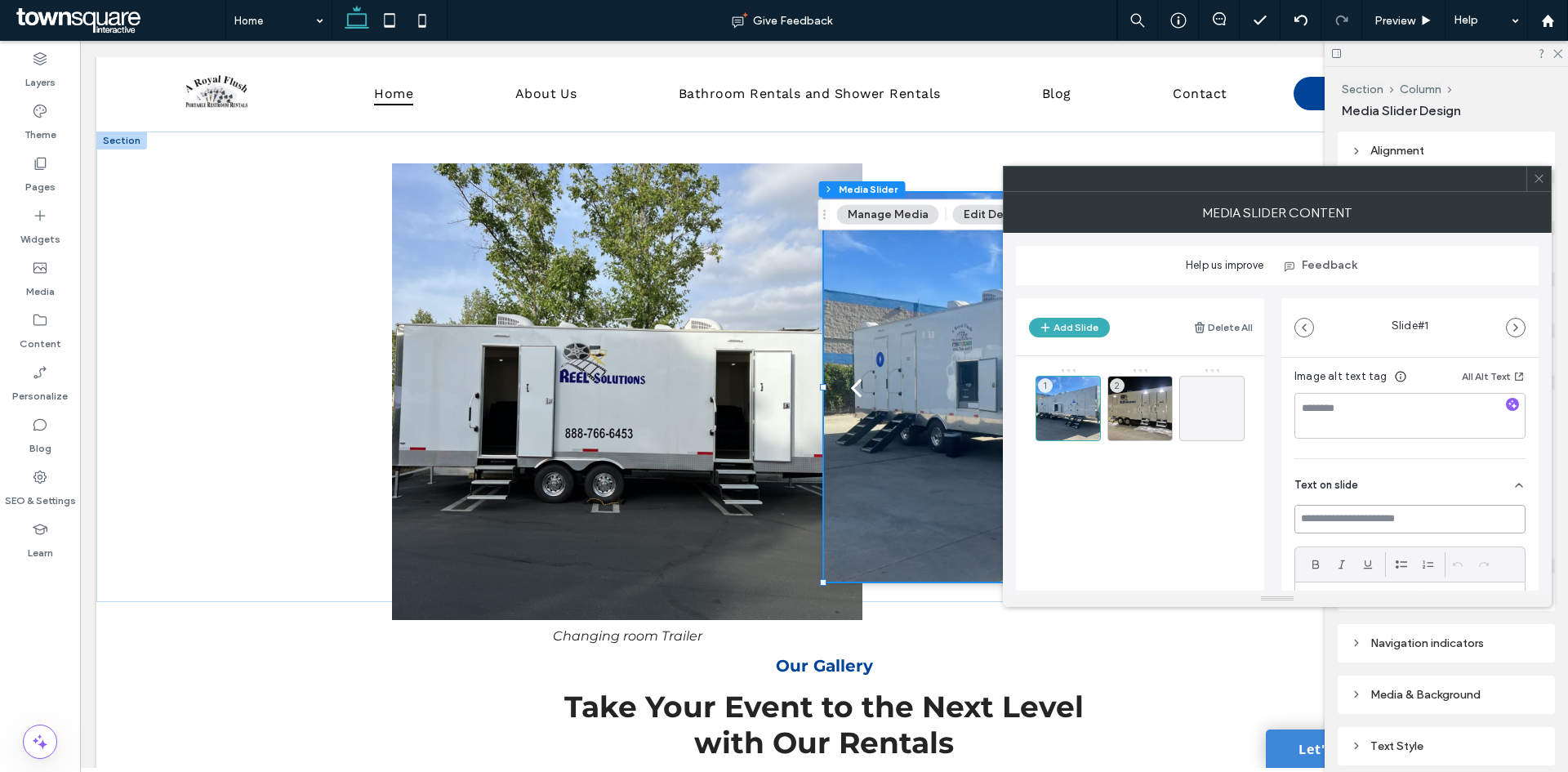
click at [1371, 514] on input at bounding box center [1409, 519] width 232 height 29
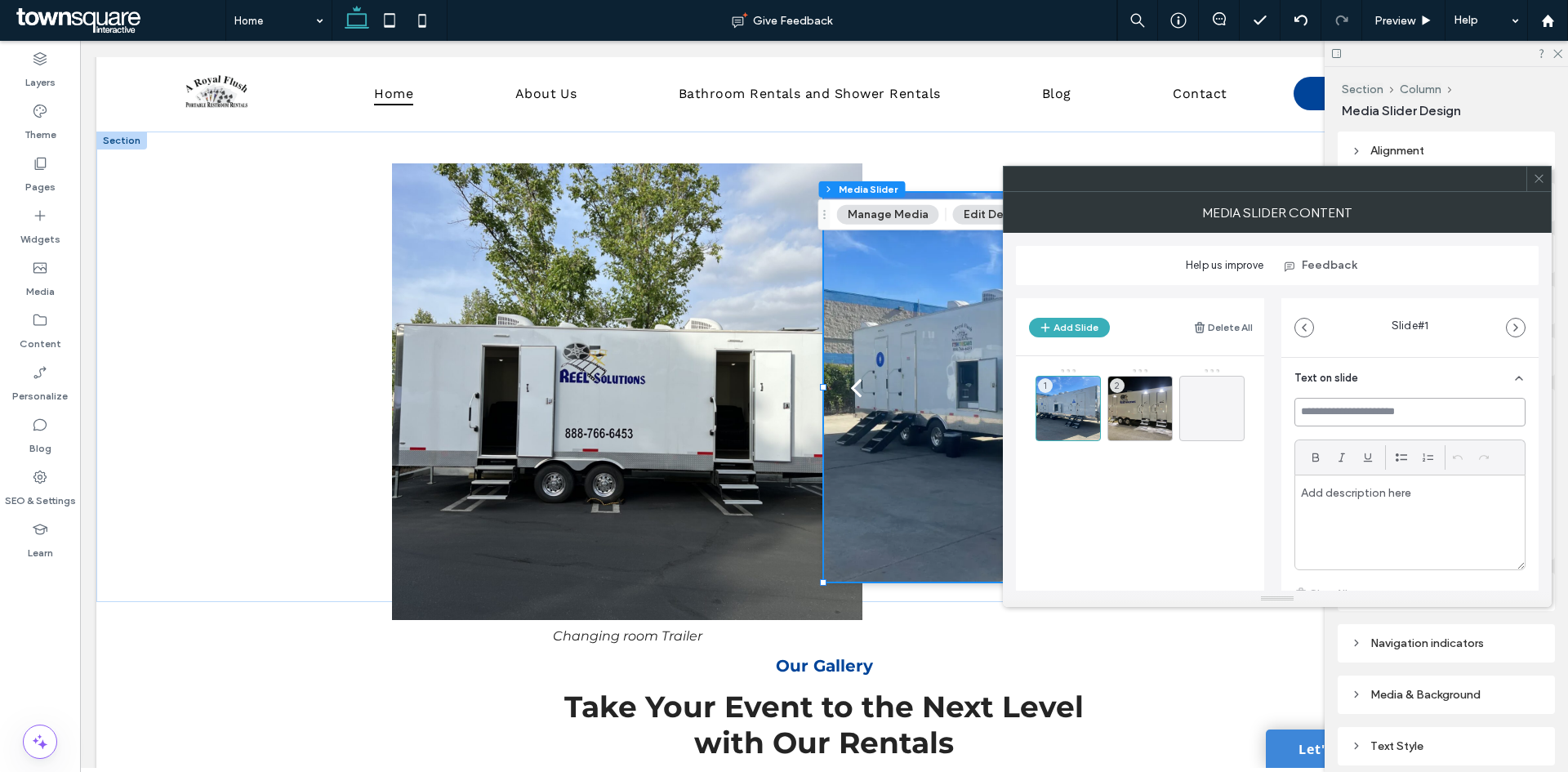
scroll to position [365, 0]
type input "*"
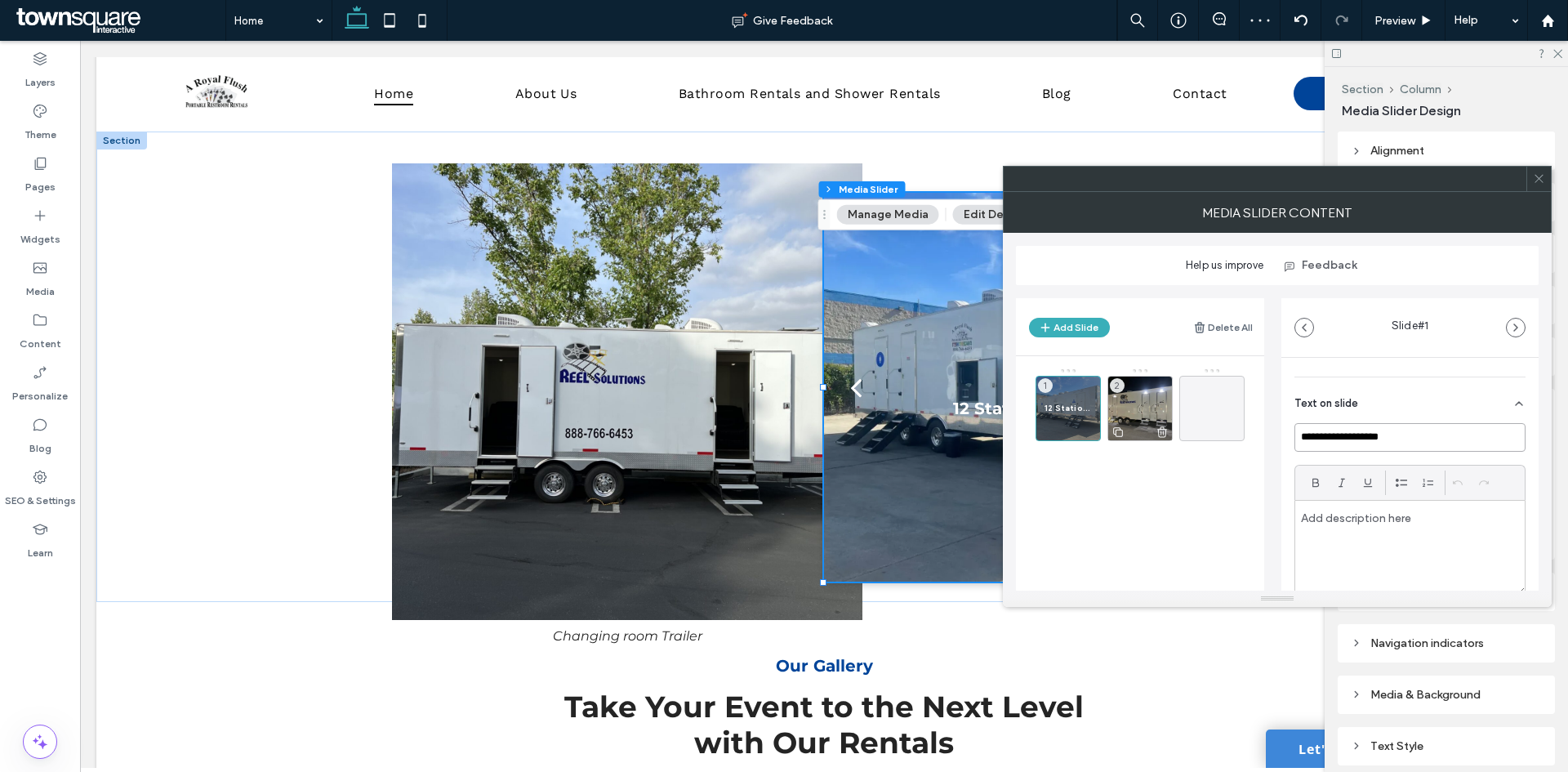
type input "**********"
click at [1143, 395] on div "2" at bounding box center [1140, 409] width 65 height 65
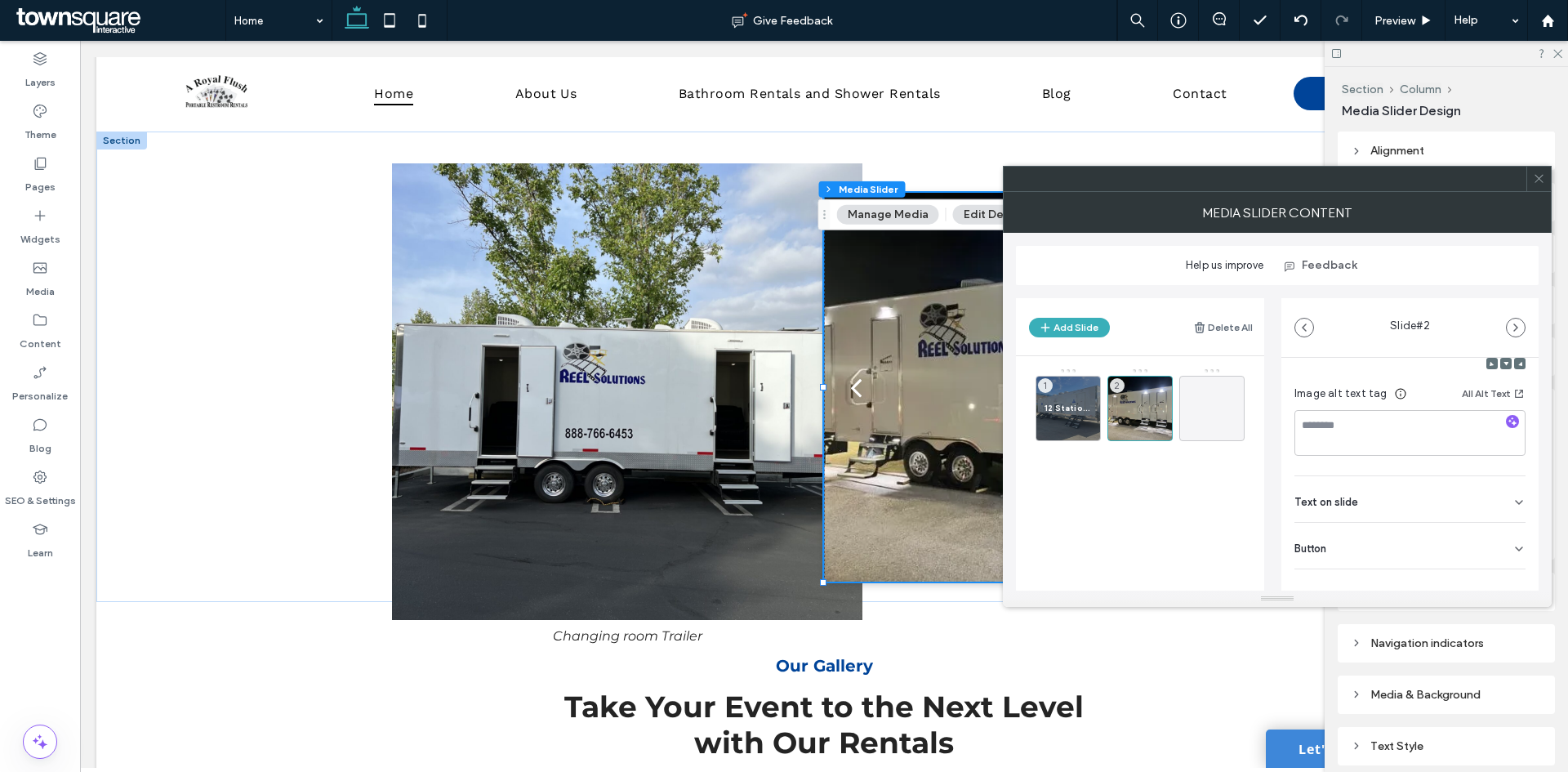
scroll to position [296, 0]
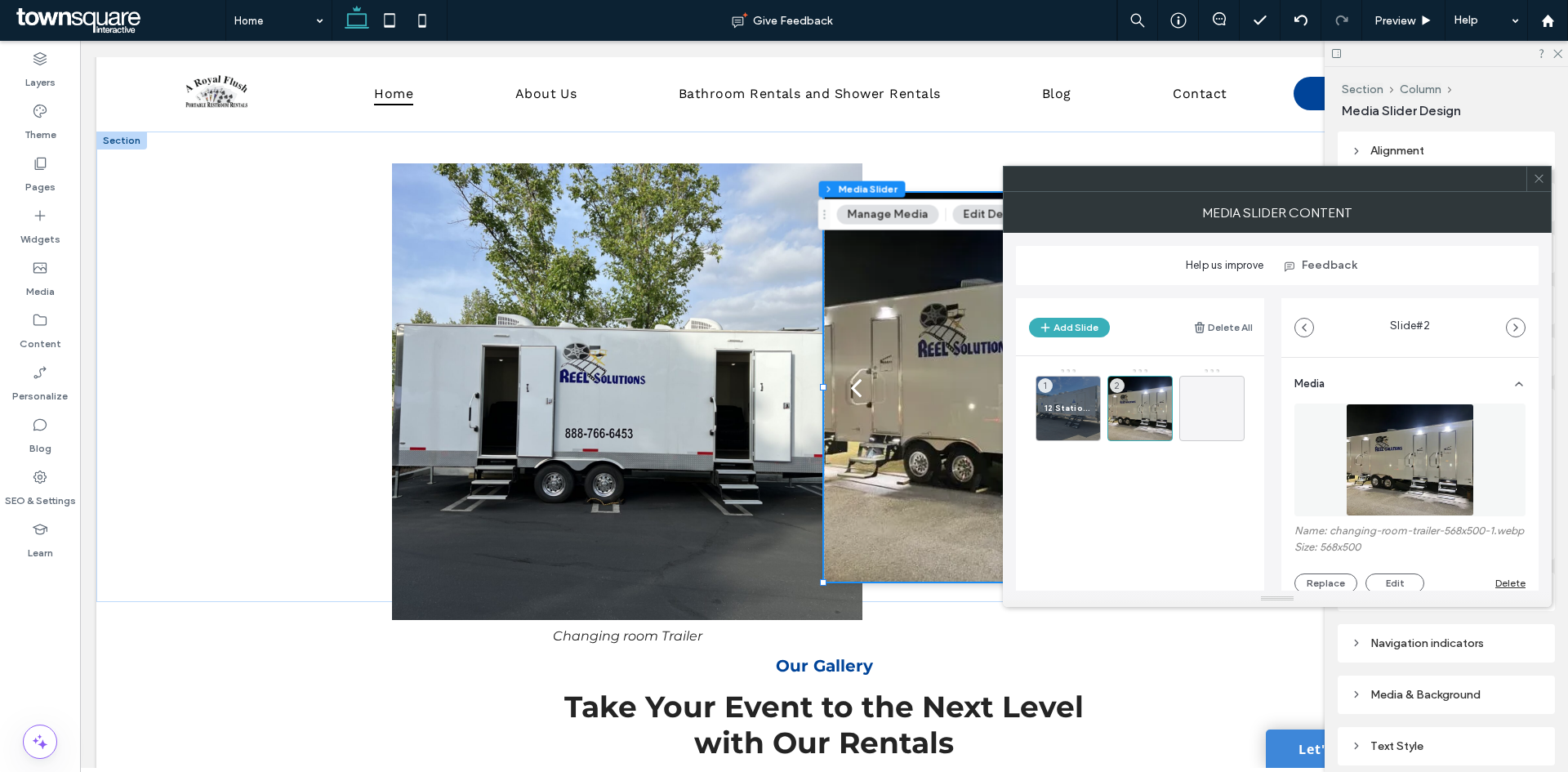
scroll to position [296, 0]
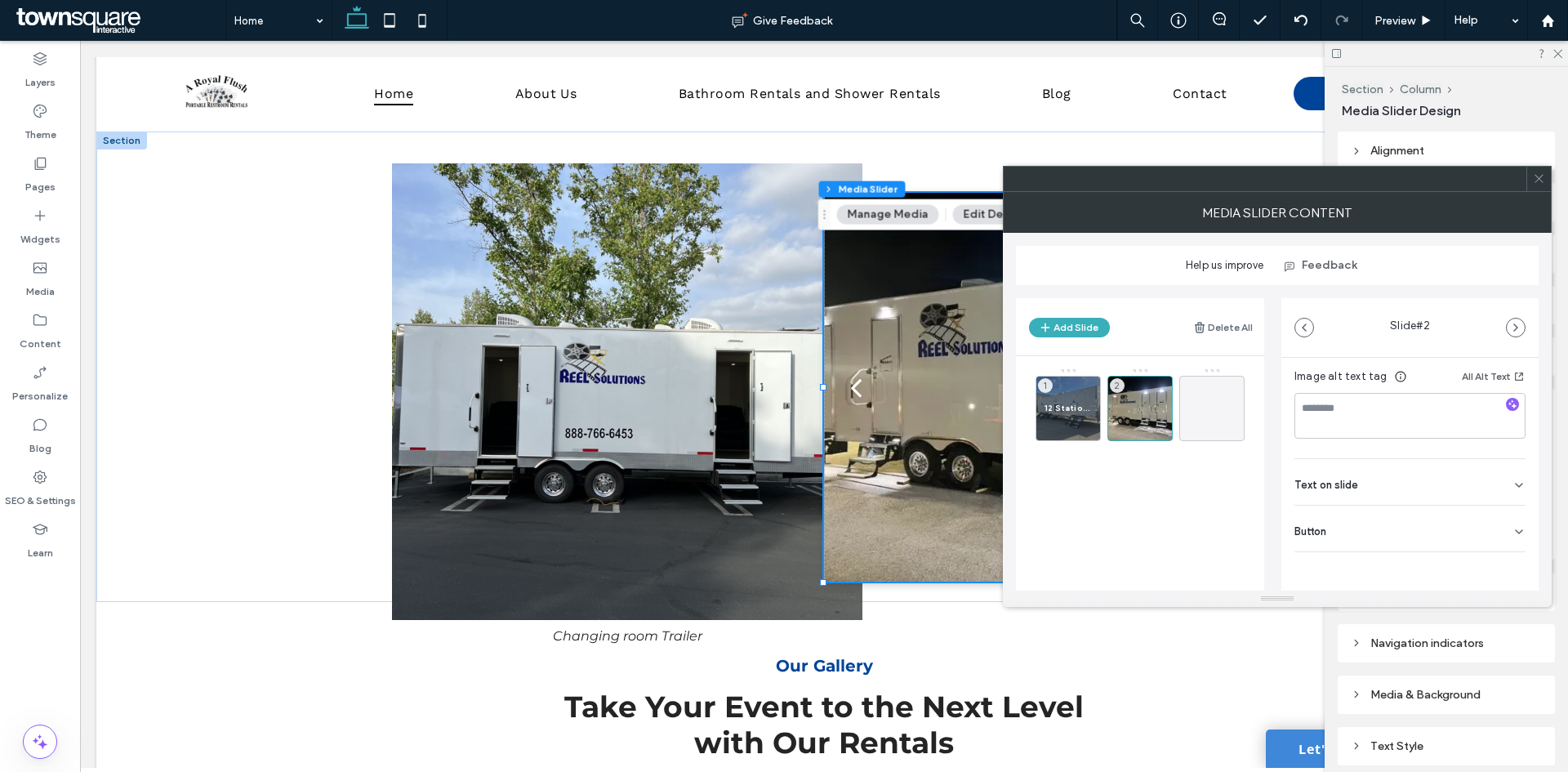
click at [1363, 483] on div "Text on slide" at bounding box center [1409, 483] width 232 height 46
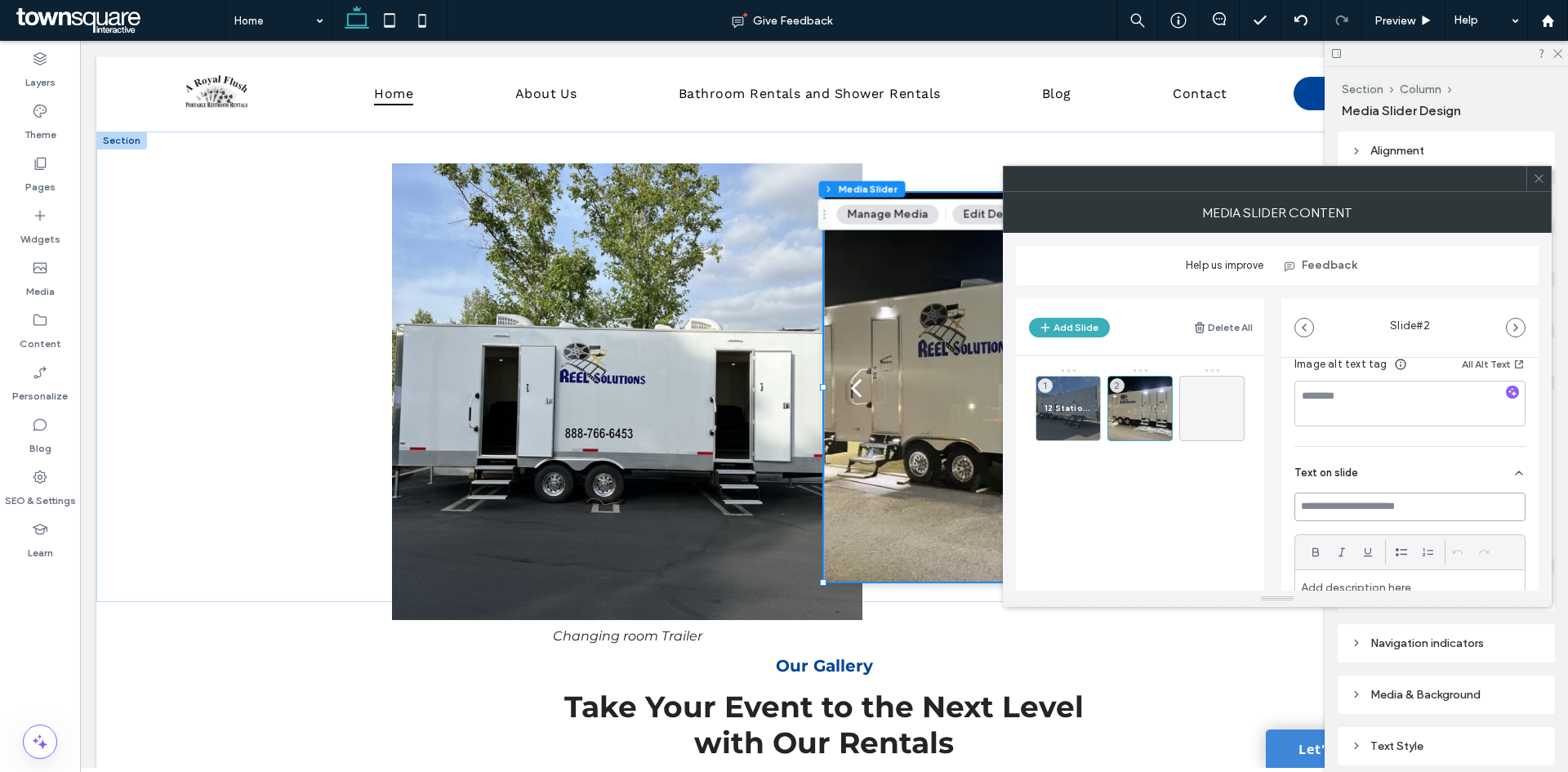
click at [1369, 507] on input at bounding box center [1409, 508] width 232 height 29
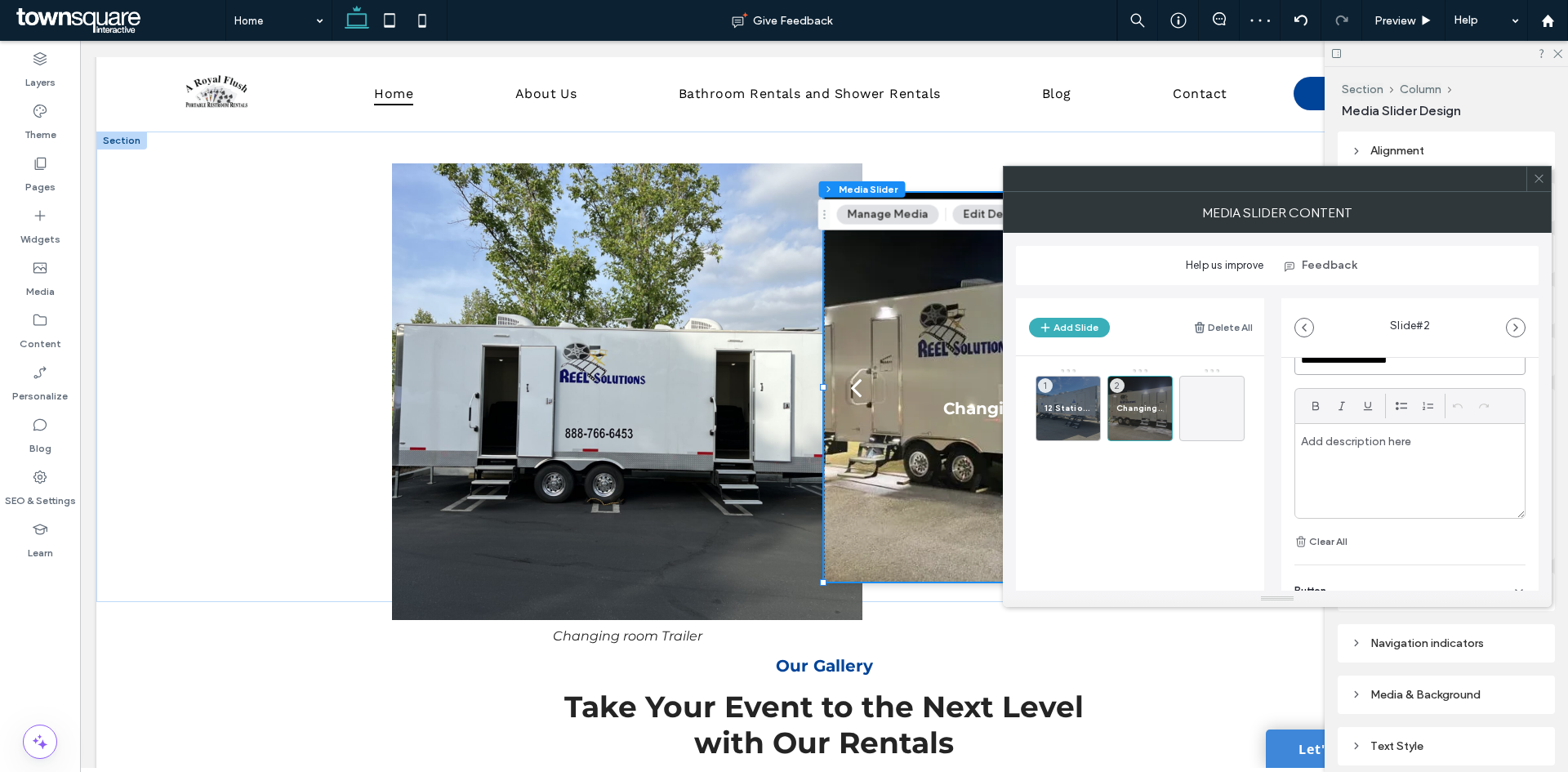
scroll to position [514, 0]
type input "**********"
click at [1543, 187] on span at bounding box center [1538, 178] width 12 height 24
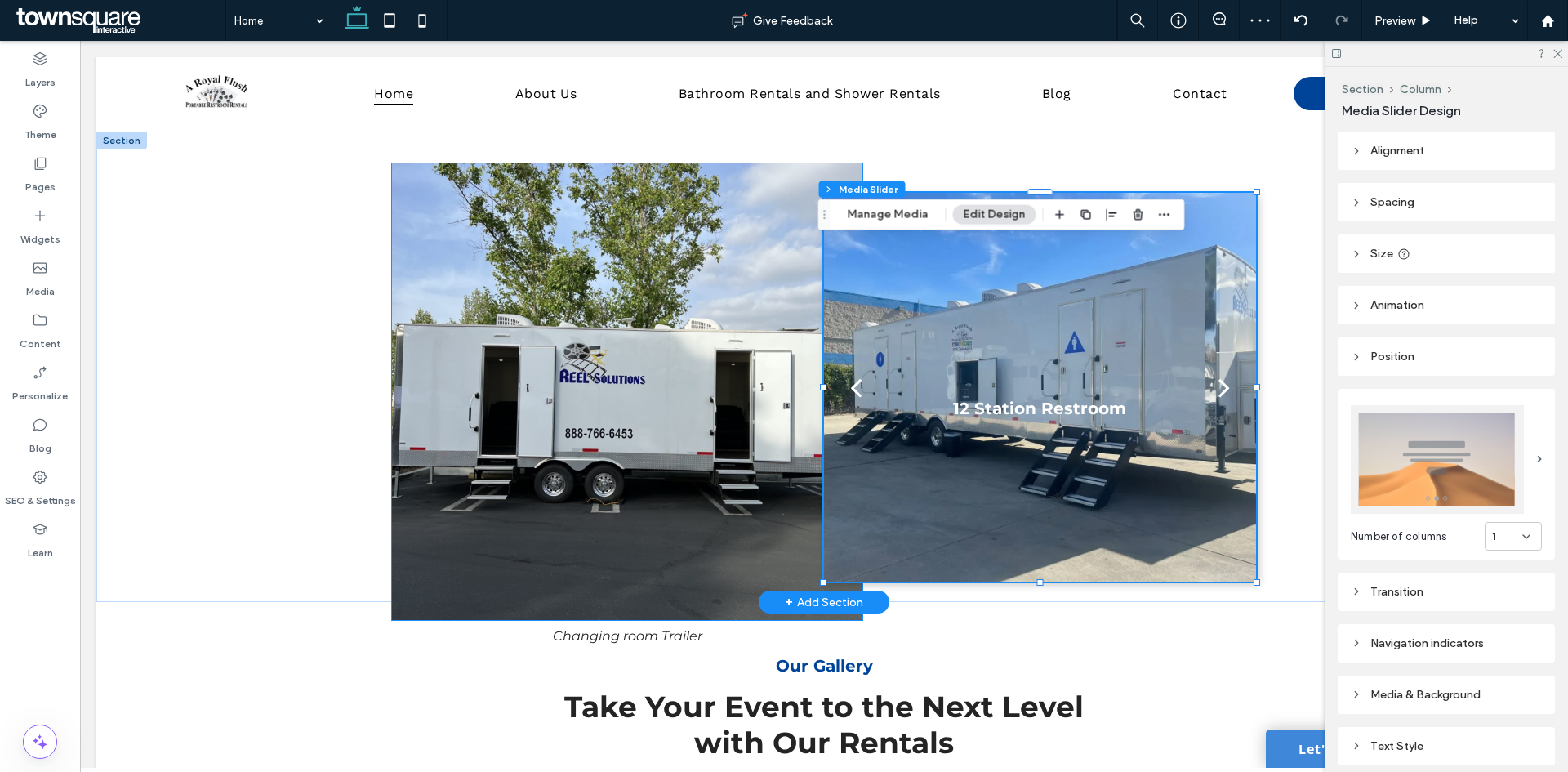
click at [634, 431] on img at bounding box center [627, 391] width 471 height 457
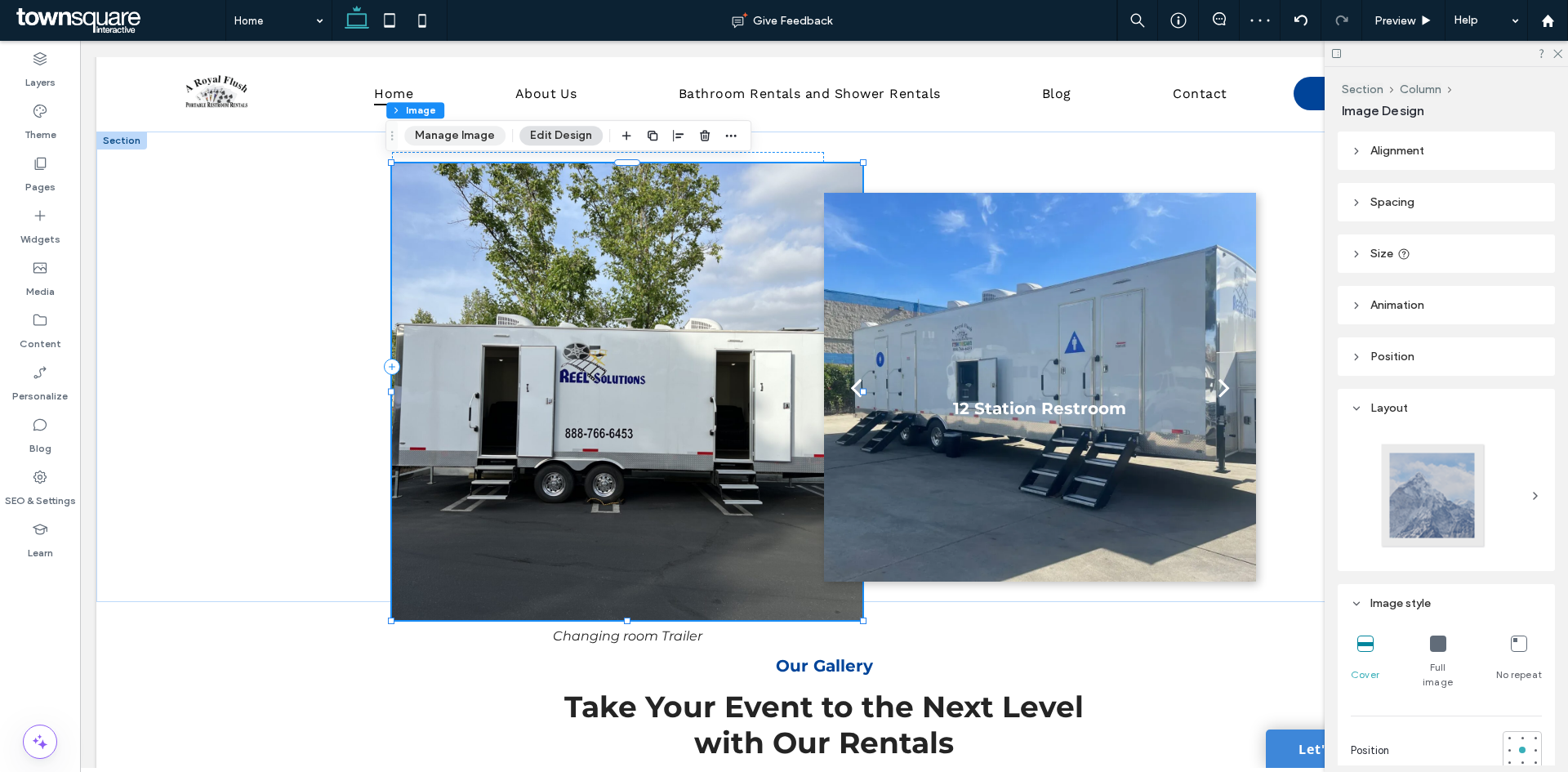
click at [469, 131] on button "Manage Image" at bounding box center [454, 136] width 101 height 19
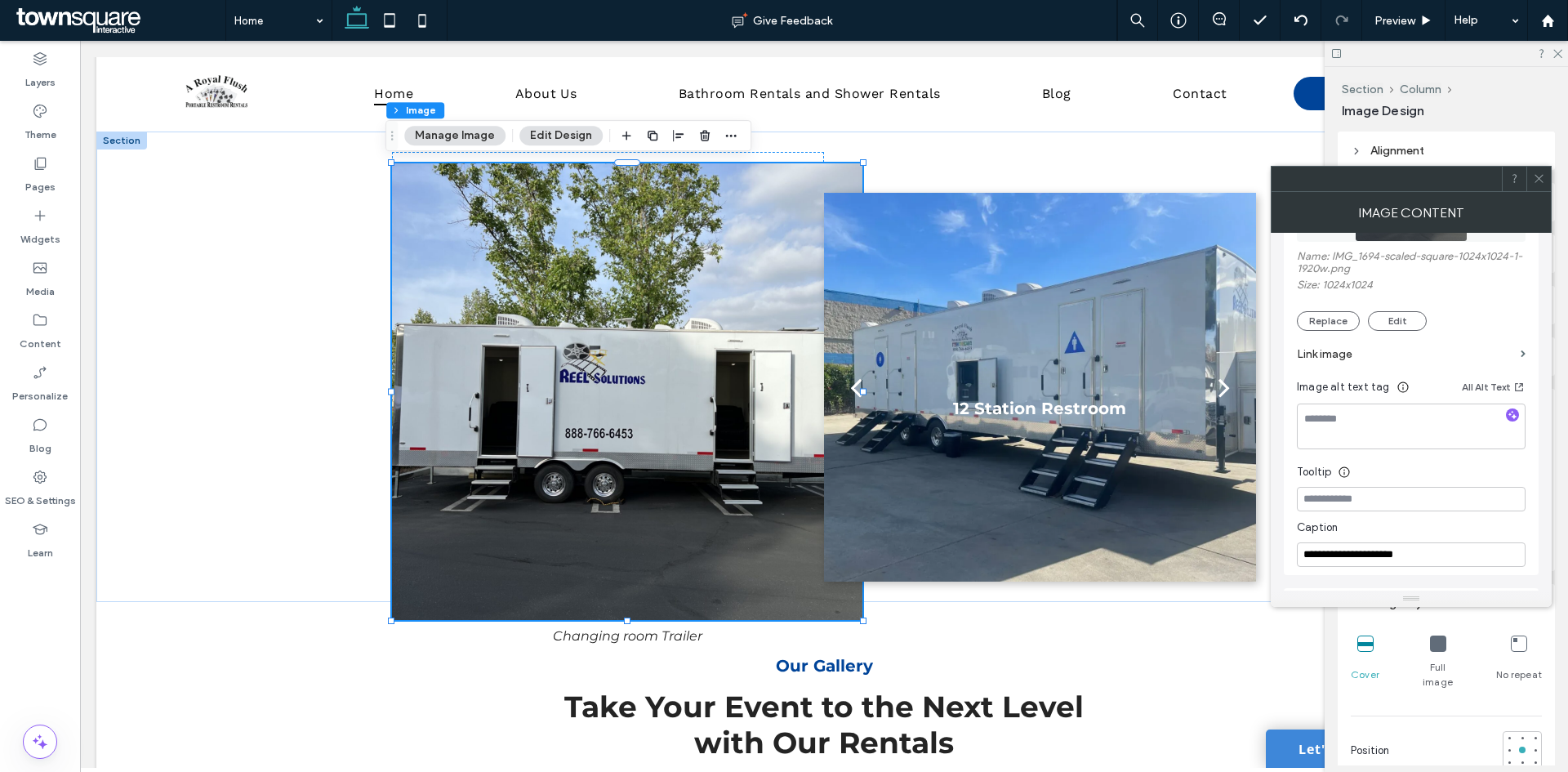
scroll to position [245, 0]
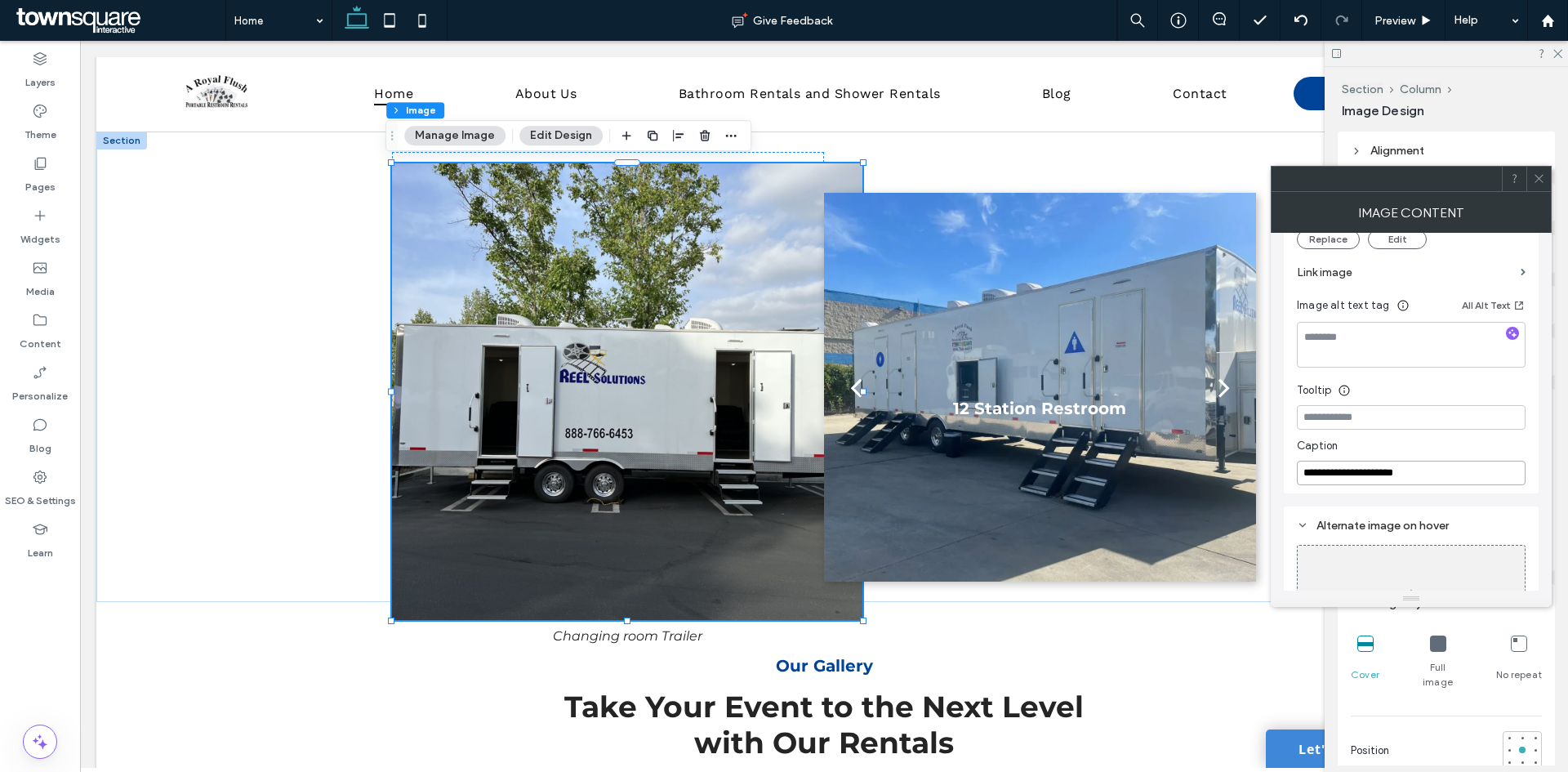
drag, startPoint x: 1445, startPoint y: 469, endPoint x: 1287, endPoint y: 453, distance: 158.8
click at [1287, 453] on div "**********" at bounding box center [1410, 247] width 255 height 493
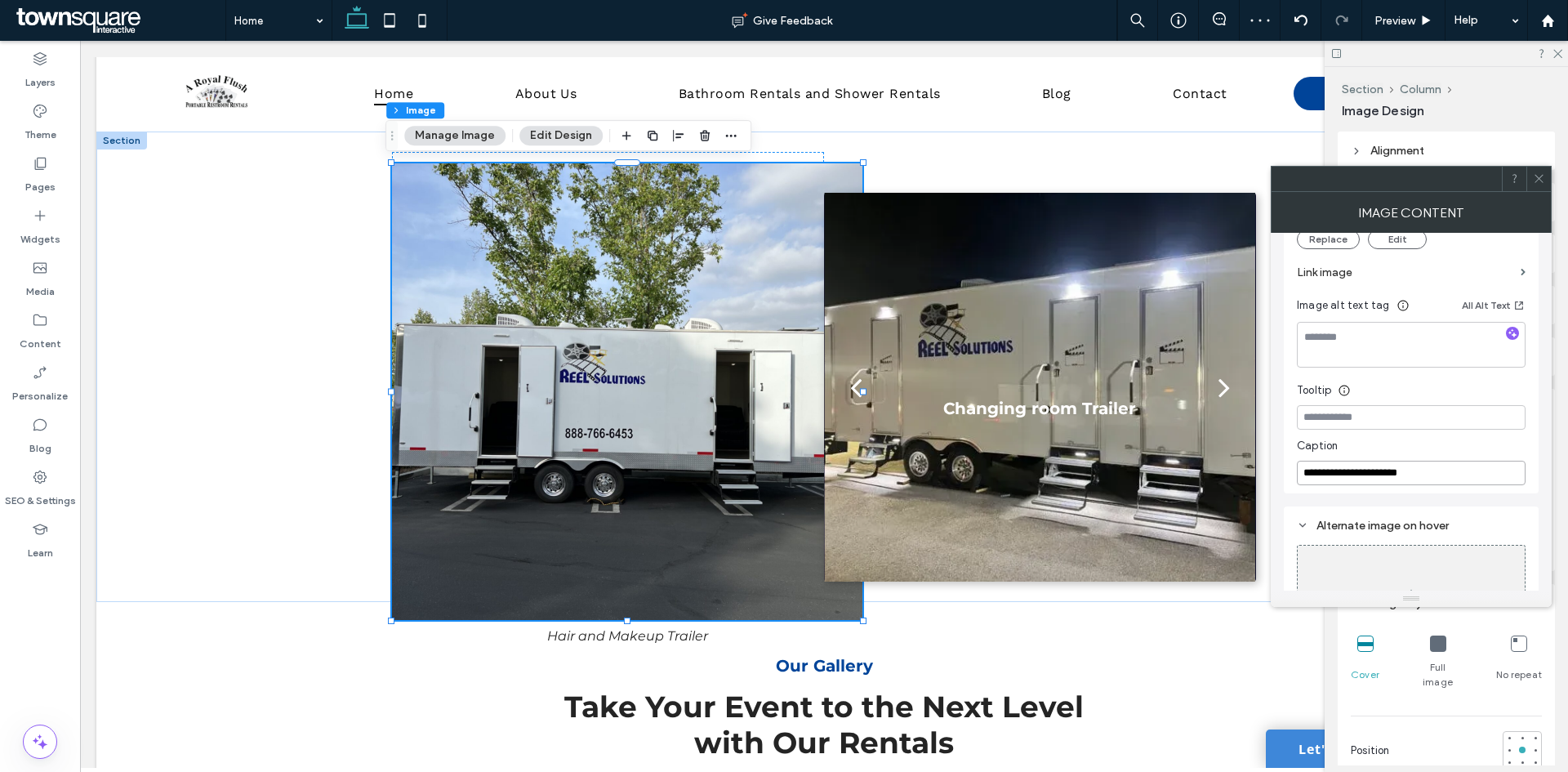
type input "**********"
click at [1372, 415] on input at bounding box center [1411, 417] width 229 height 24
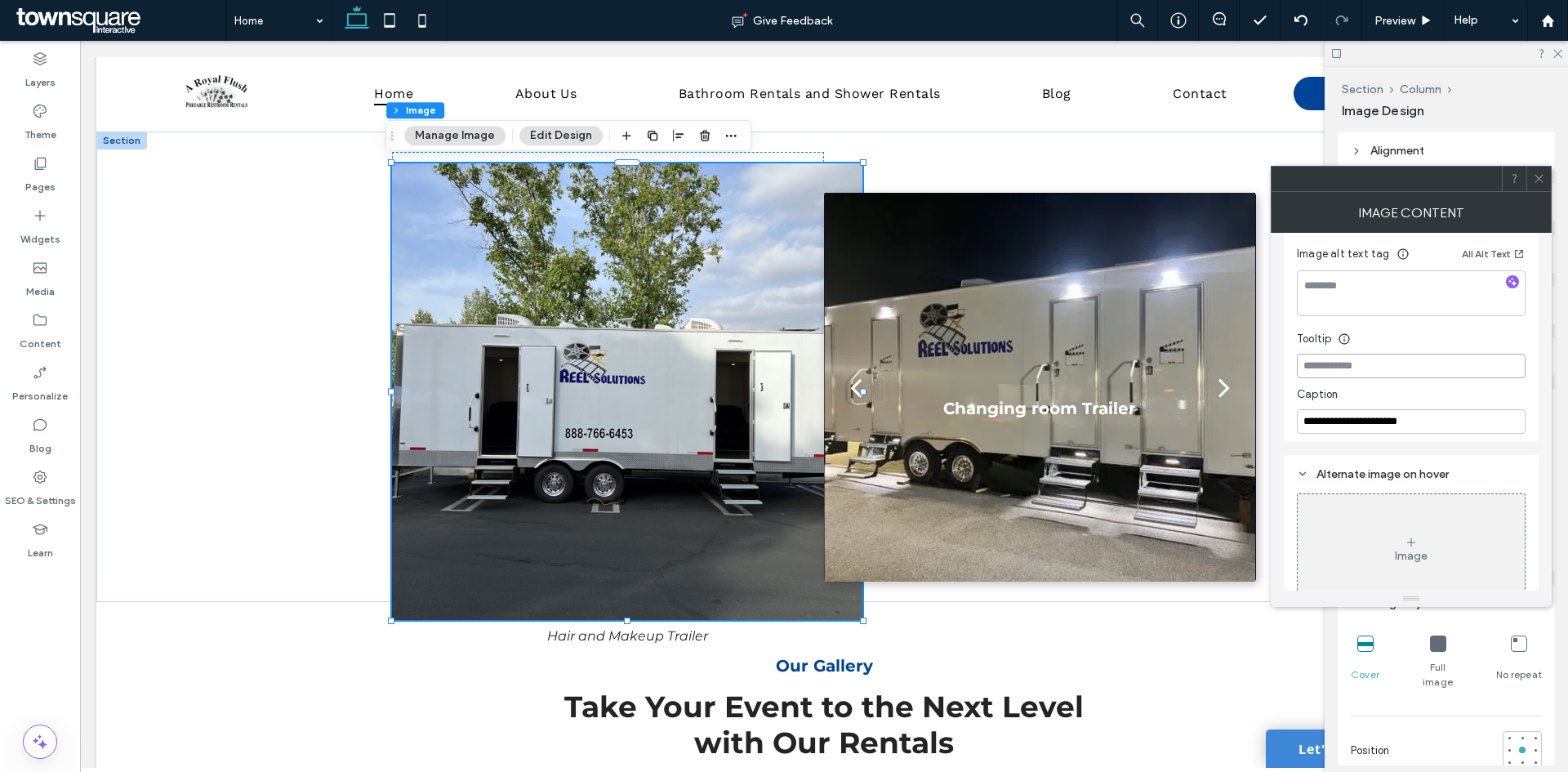
scroll to position [320, 0]
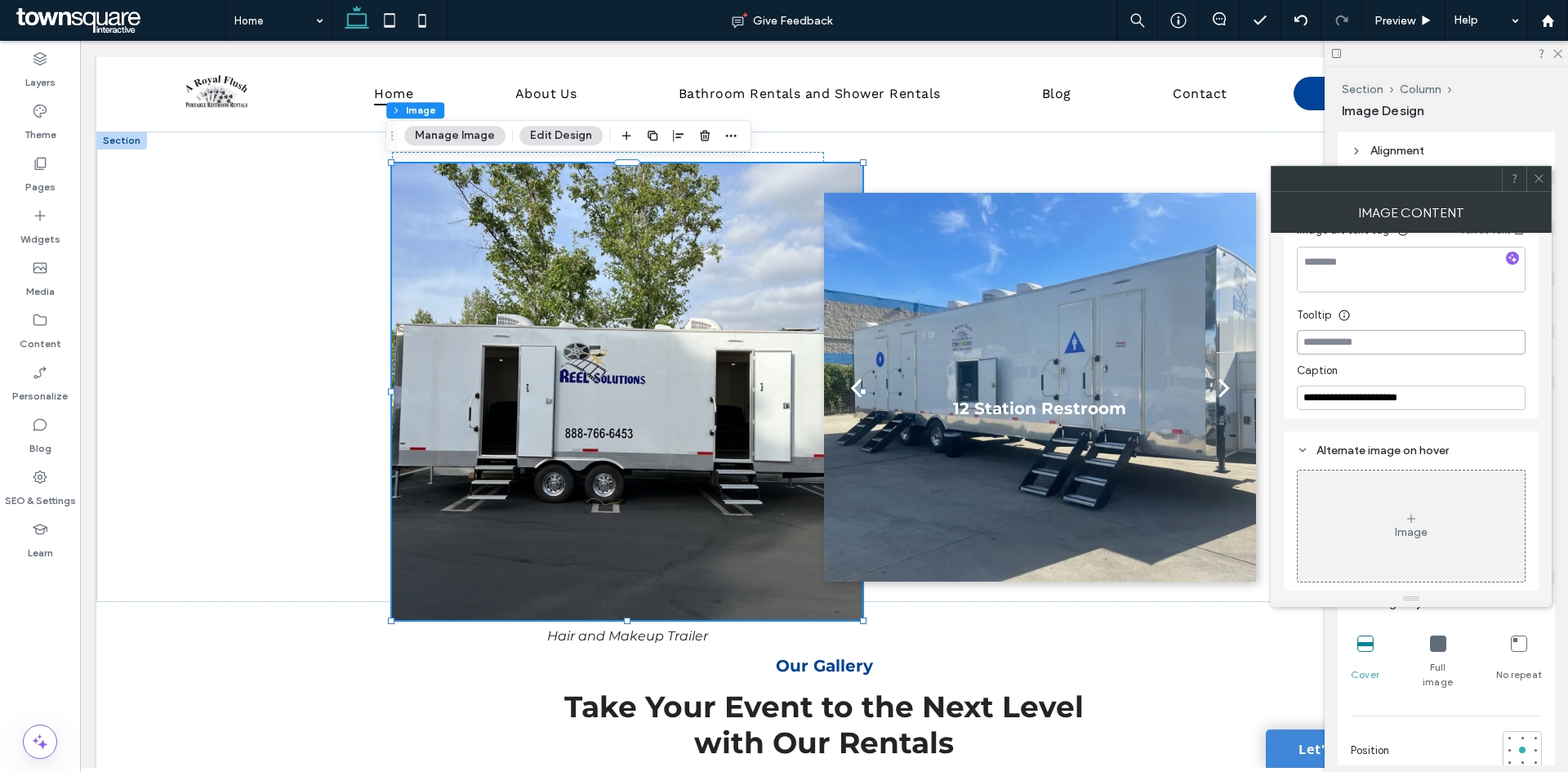
paste input "**********"
type input "**********"
drag, startPoint x: 1300, startPoint y: 346, endPoint x: 1567, endPoint y: 328, distance: 267.6
click at [1567, 328] on body ".wqwq-1{fill:#231f20;} .cls-1q, .cls-2q { fill-rule: evenodd; } .cls-2q { fill:…" at bounding box center [784, 386] width 1568 height 772
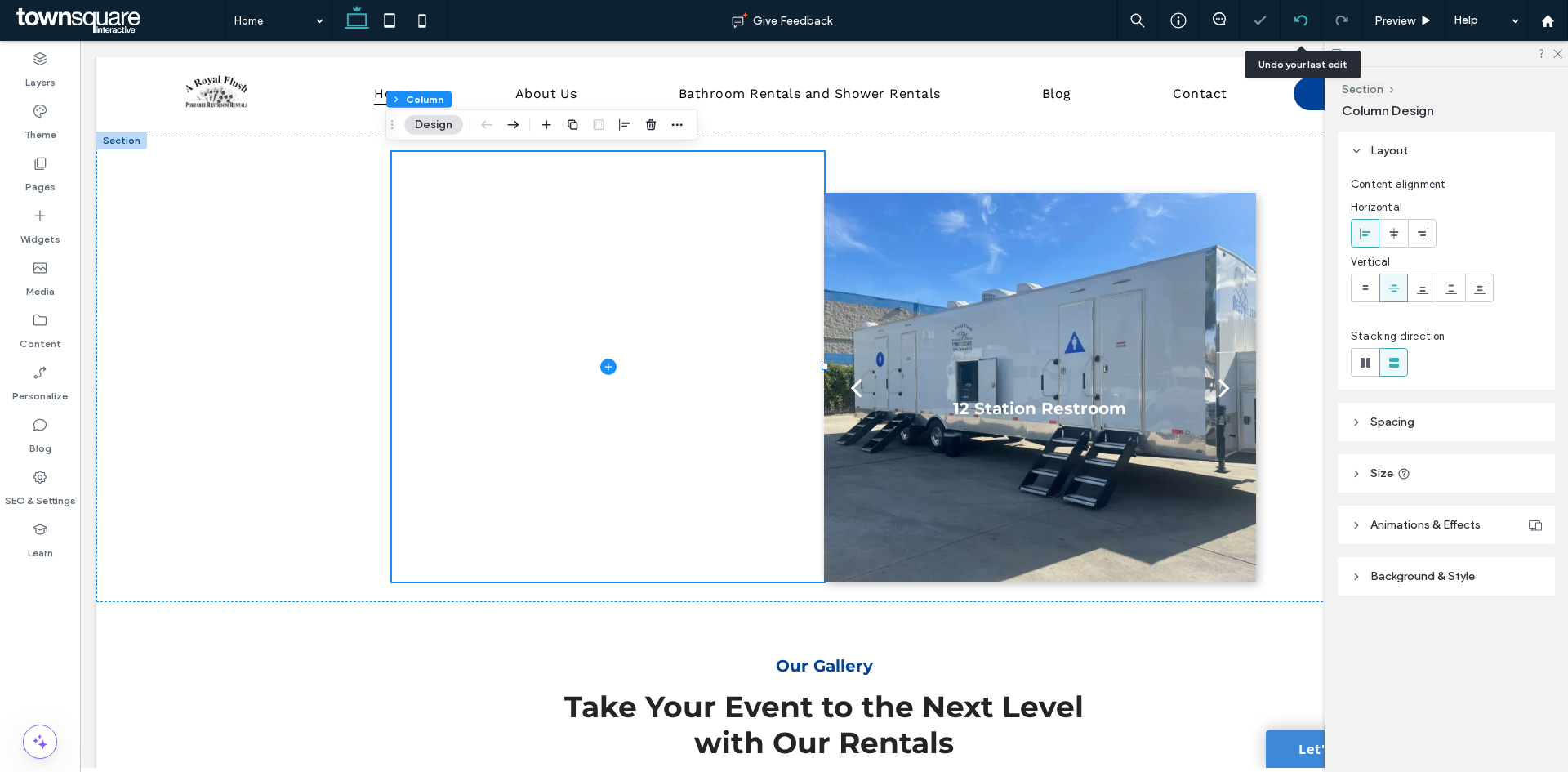
click at [1308, 13] on div at bounding box center [1301, 20] width 40 height 13
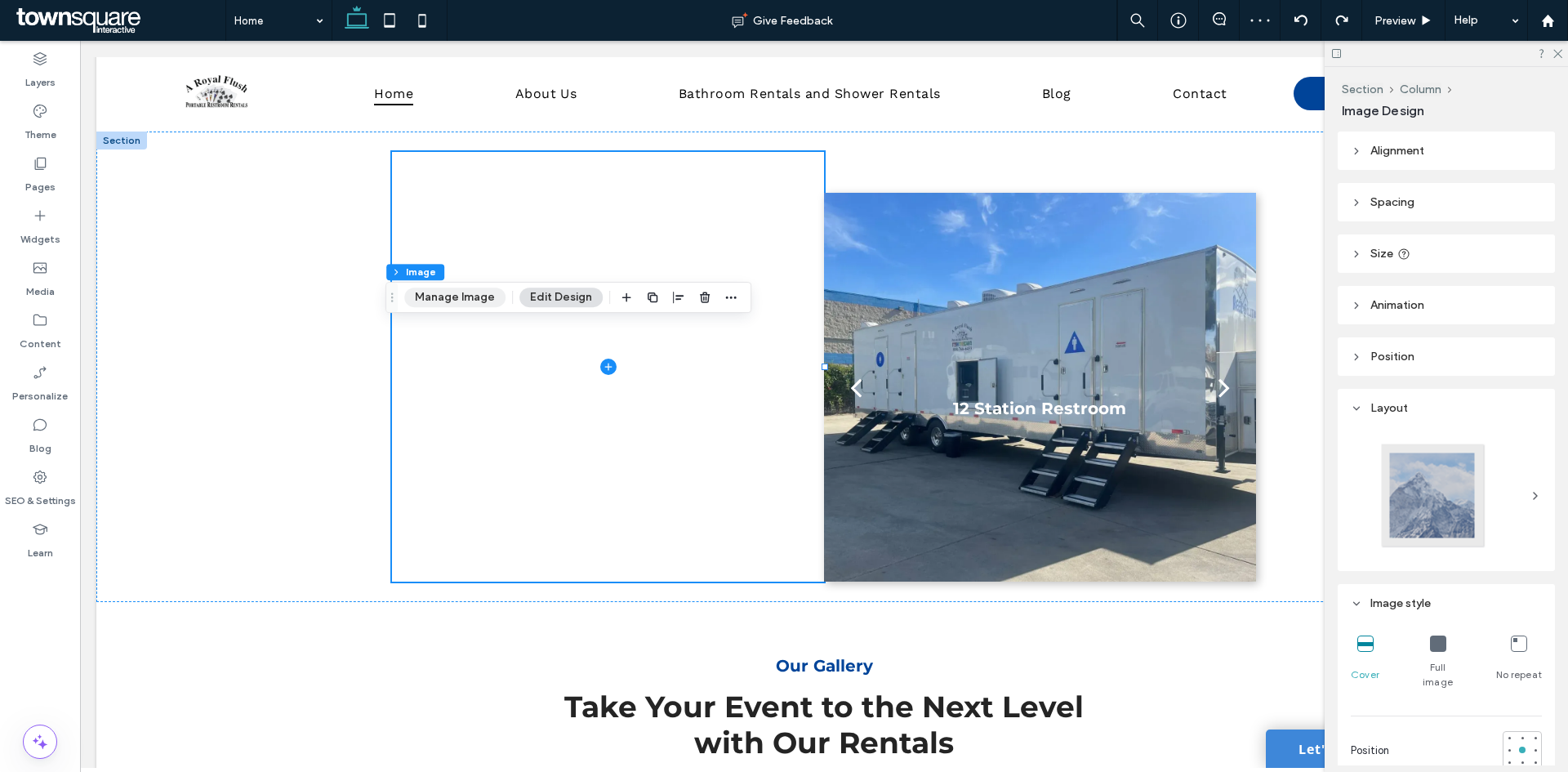
click at [469, 297] on button "Manage Image" at bounding box center [454, 297] width 101 height 19
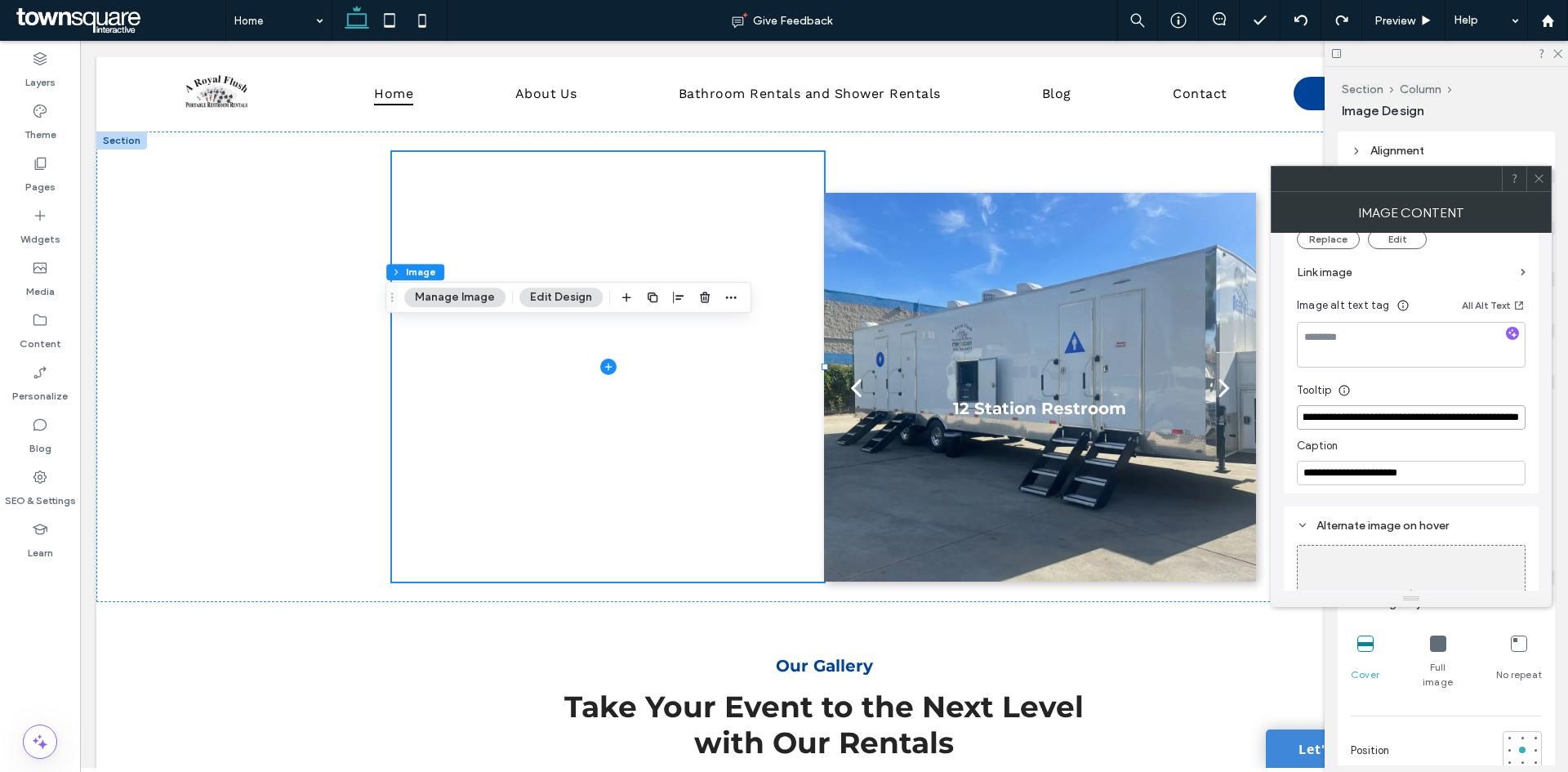
drag, startPoint x: 1301, startPoint y: 415, endPoint x: 1530, endPoint y: 414, distance: 229.0
click at [1530, 414] on div "**********" at bounding box center [1410, 247] width 255 height 493
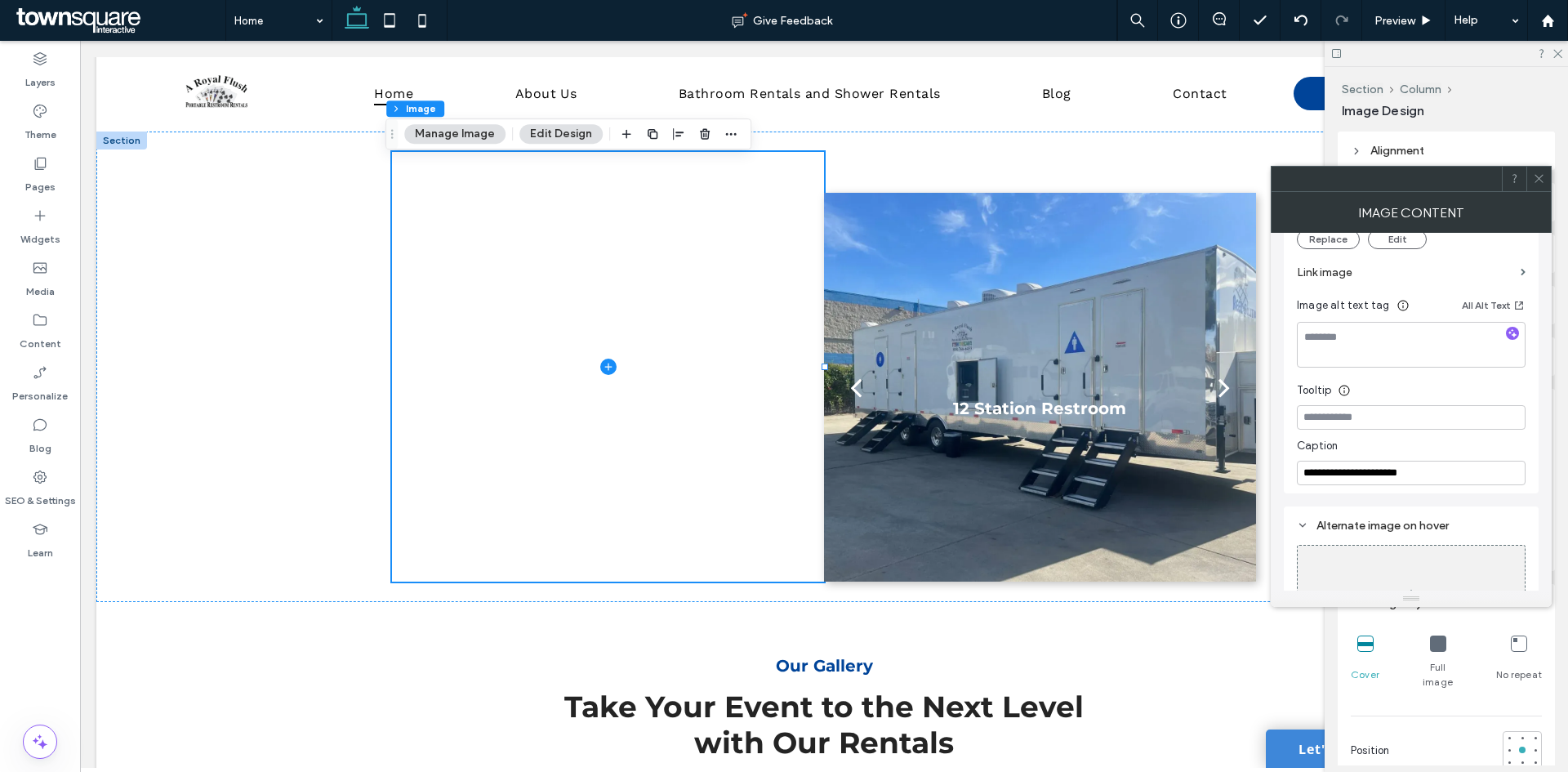
click at [1535, 180] on icon at bounding box center [1538, 178] width 12 height 12
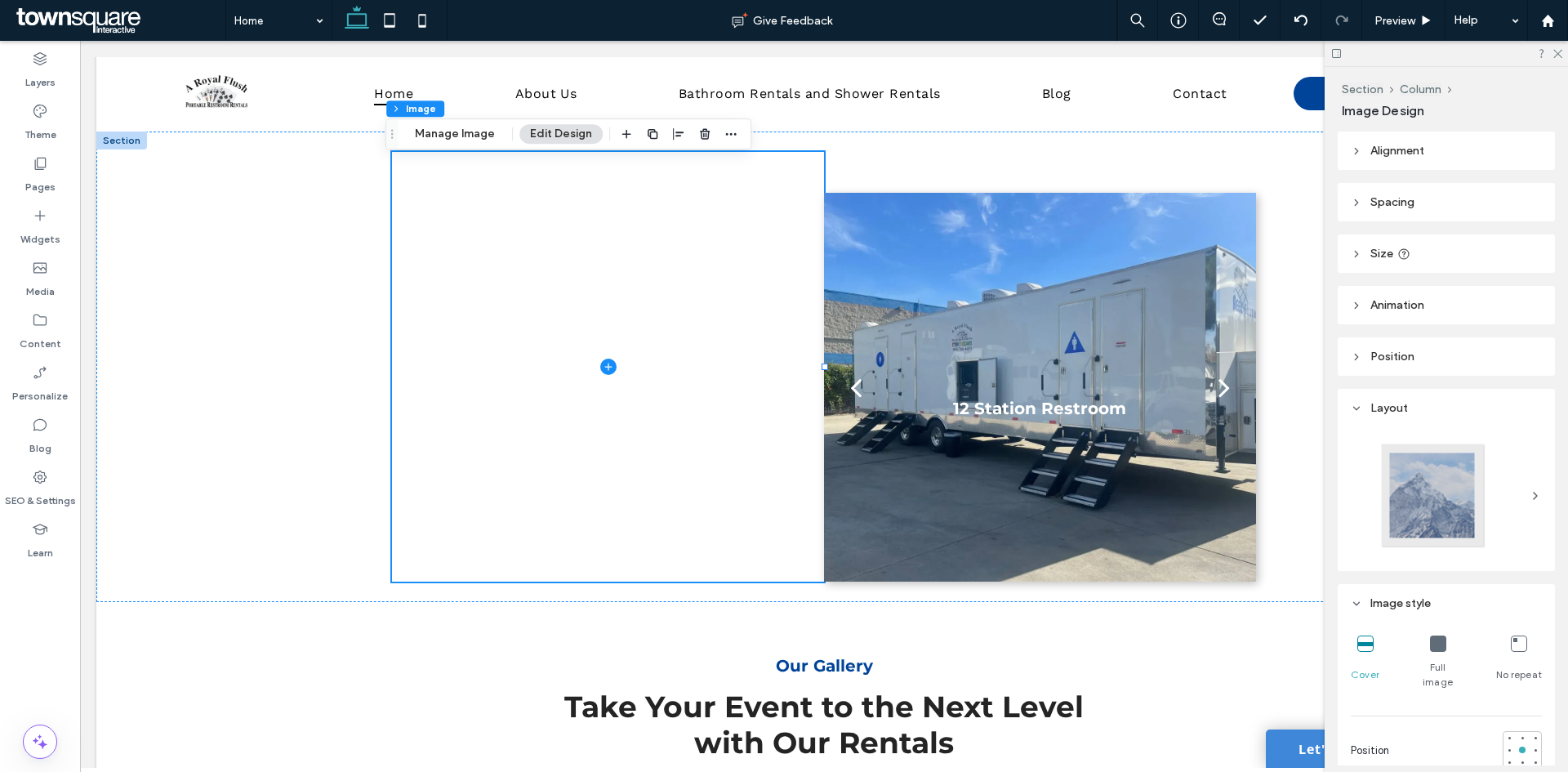
click at [1557, 58] on div at bounding box center [1446, 53] width 243 height 25
click at [1559, 53] on use at bounding box center [1557, 54] width 9 height 9
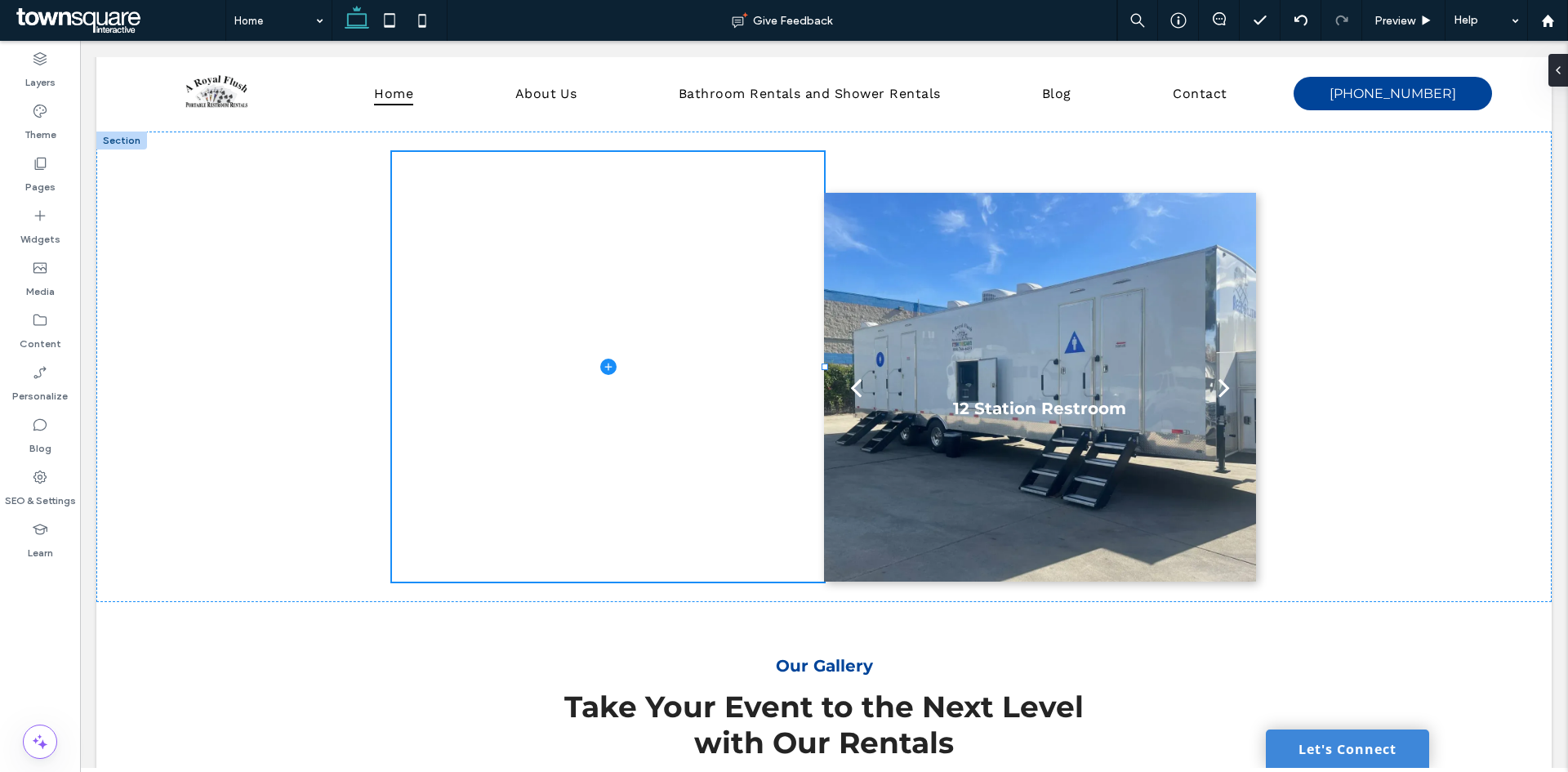
type input "***"
type input "*****"
type input "***"
type input "*****"
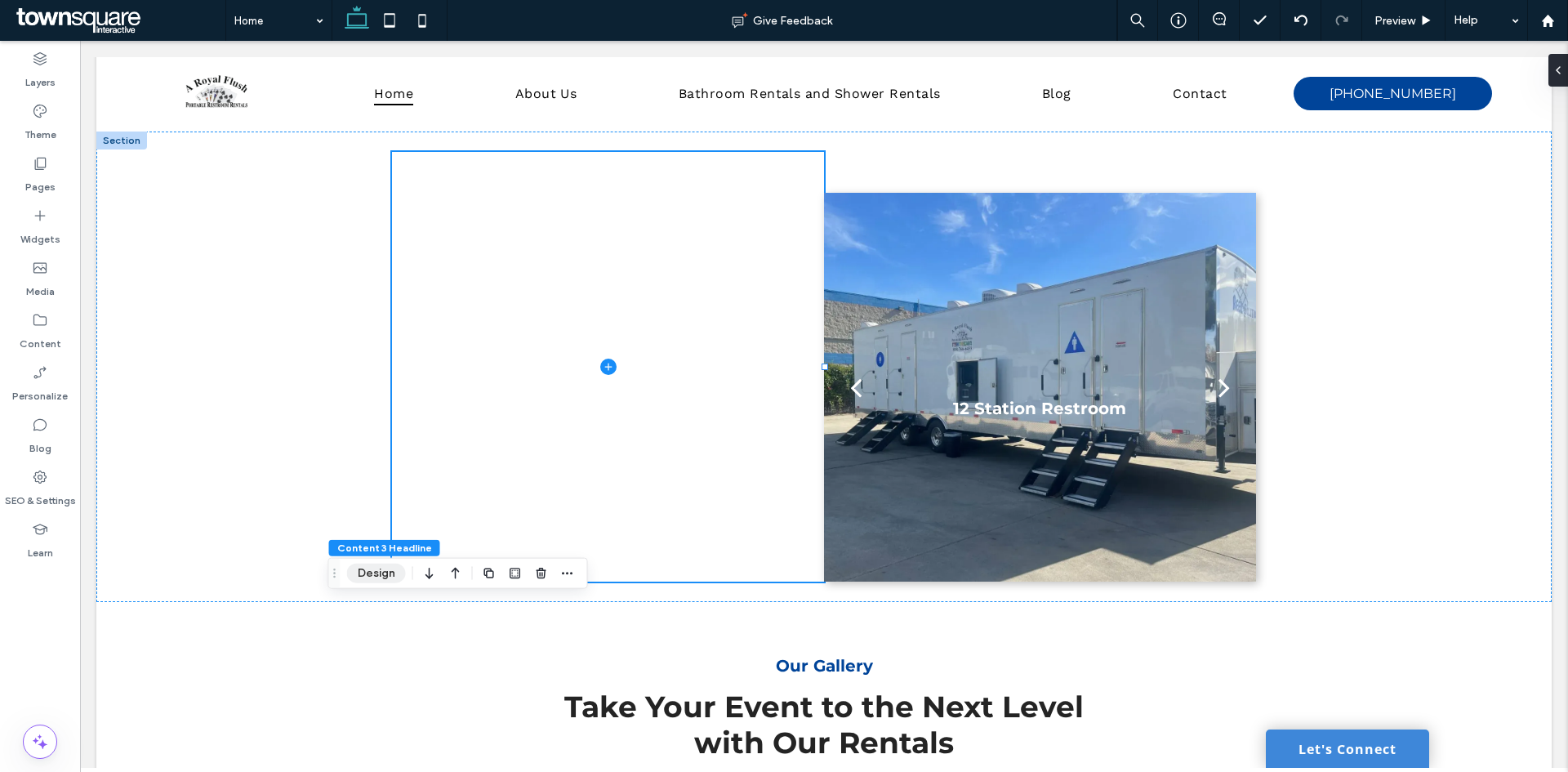
click at [367, 567] on button "Design" at bounding box center [376, 573] width 59 height 19
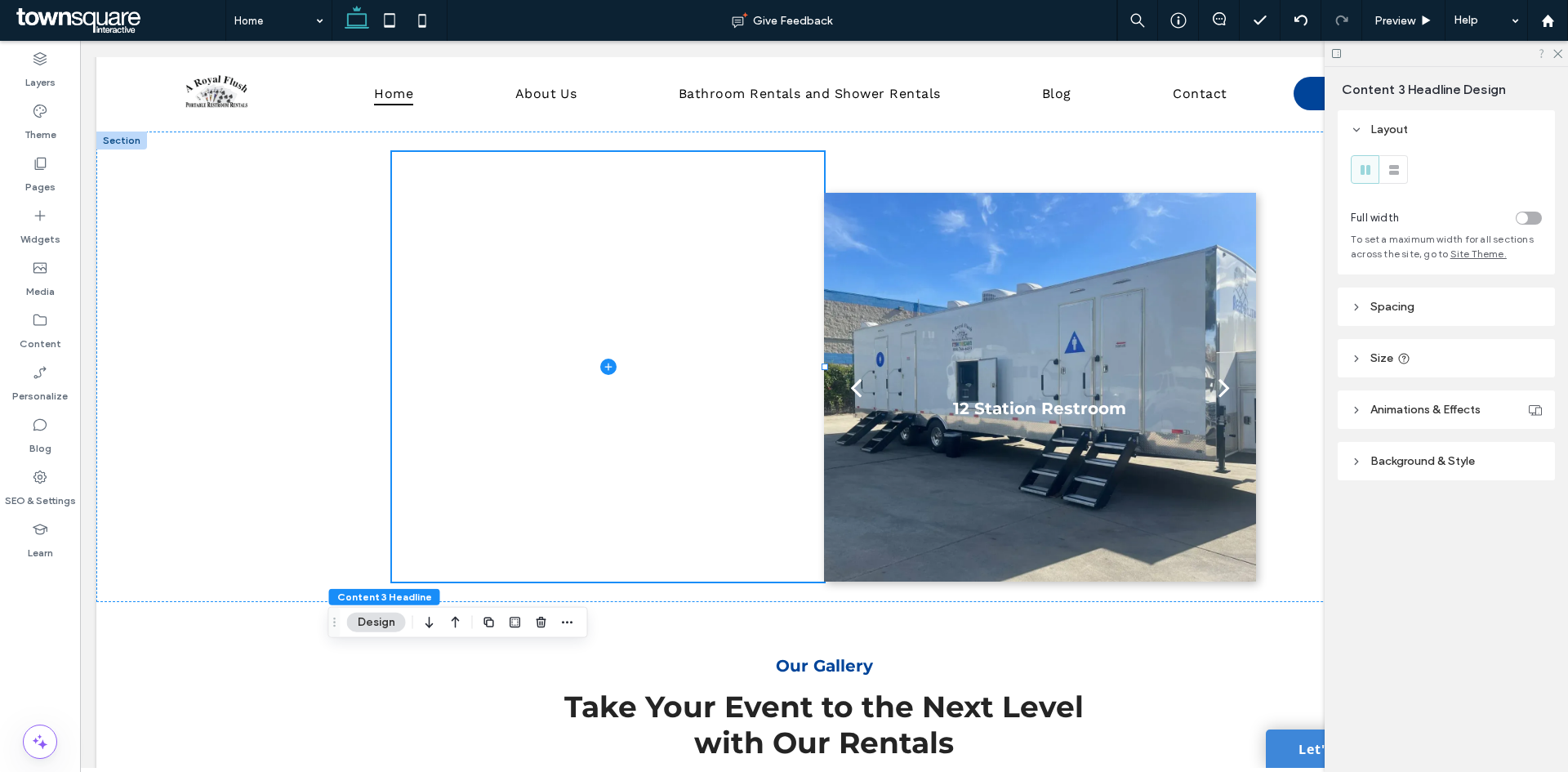
drag, startPoint x: 1560, startPoint y: 53, endPoint x: 1545, endPoint y: 58, distance: 15.8
click at [1560, 53] on icon at bounding box center [1556, 52] width 11 height 11
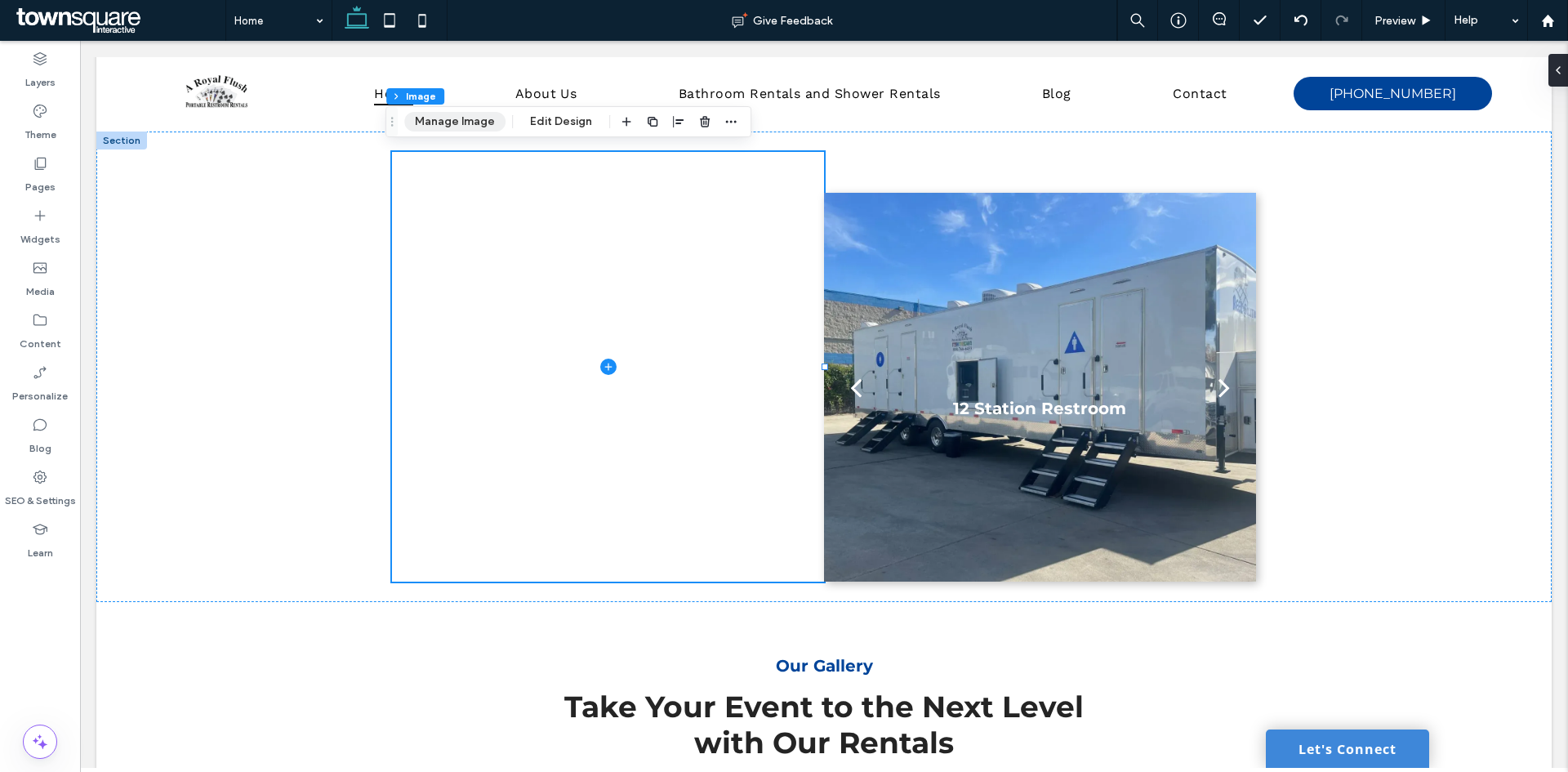
click at [454, 112] on button "Manage Image" at bounding box center [454, 121] width 101 height 19
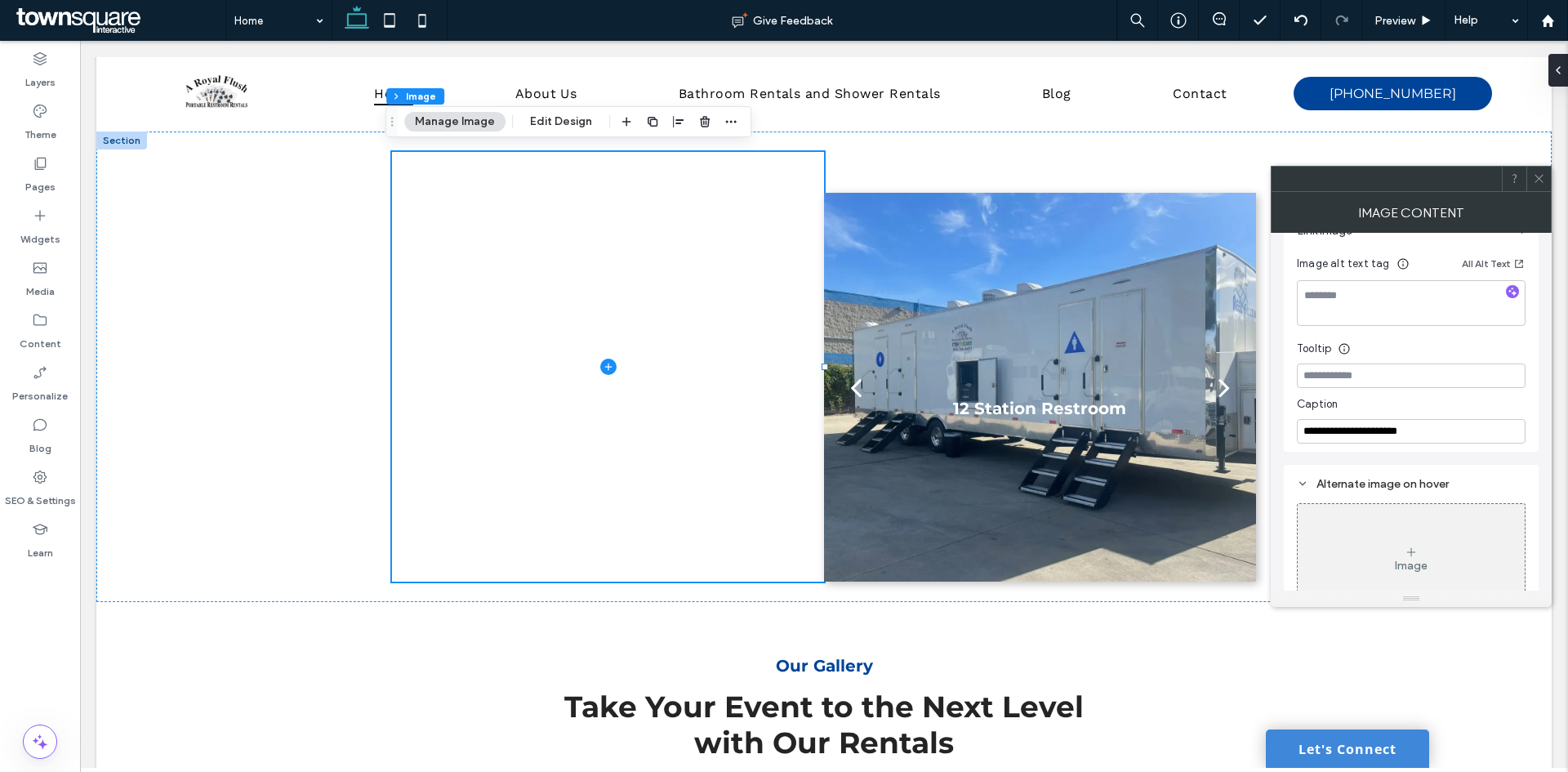
scroll to position [320, 0]
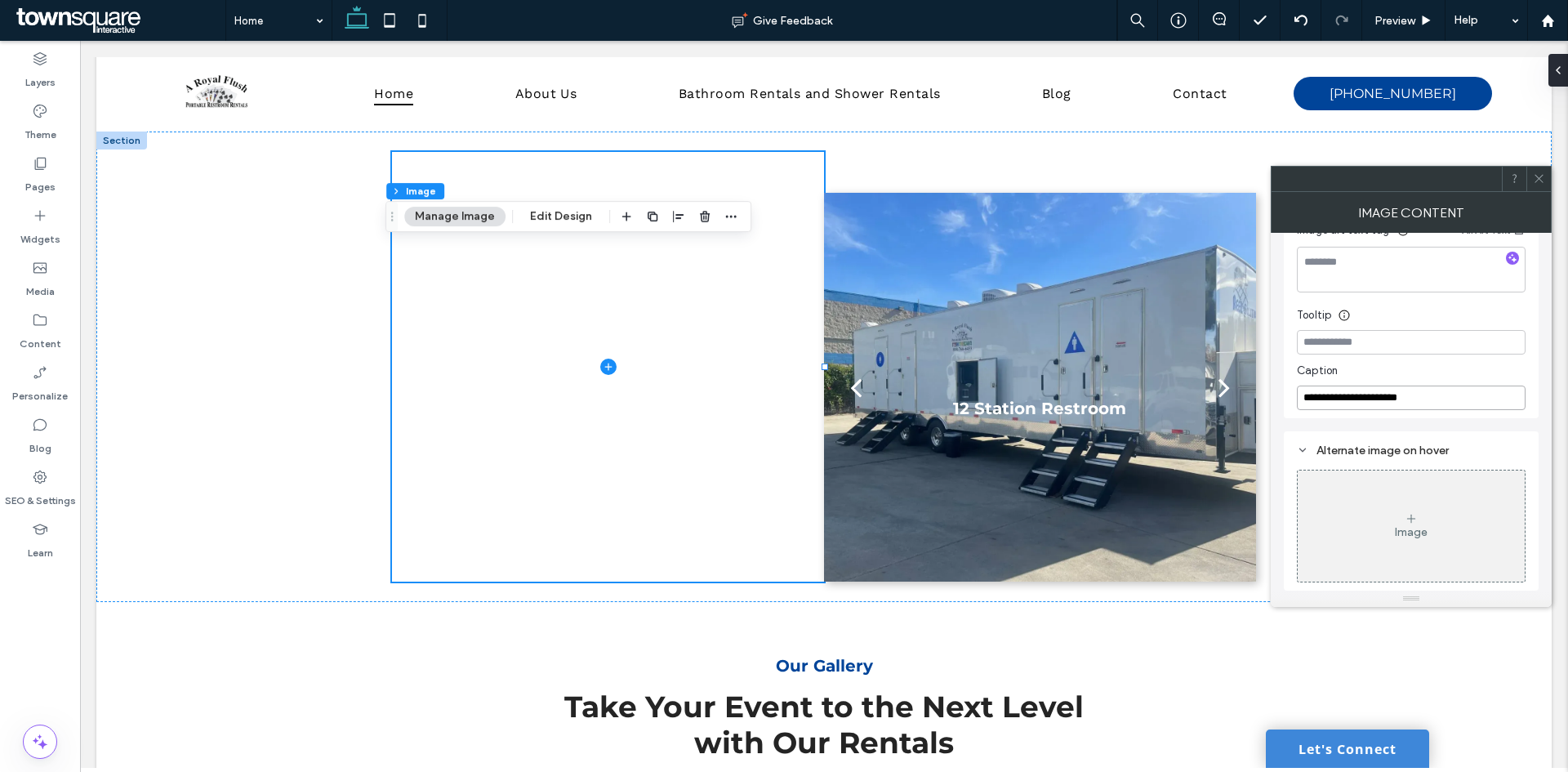
drag, startPoint x: 1433, startPoint y: 399, endPoint x: 1276, endPoint y: 378, distance: 158.4
click at [1276, 378] on div "**********" at bounding box center [1411, 411] width 281 height 358
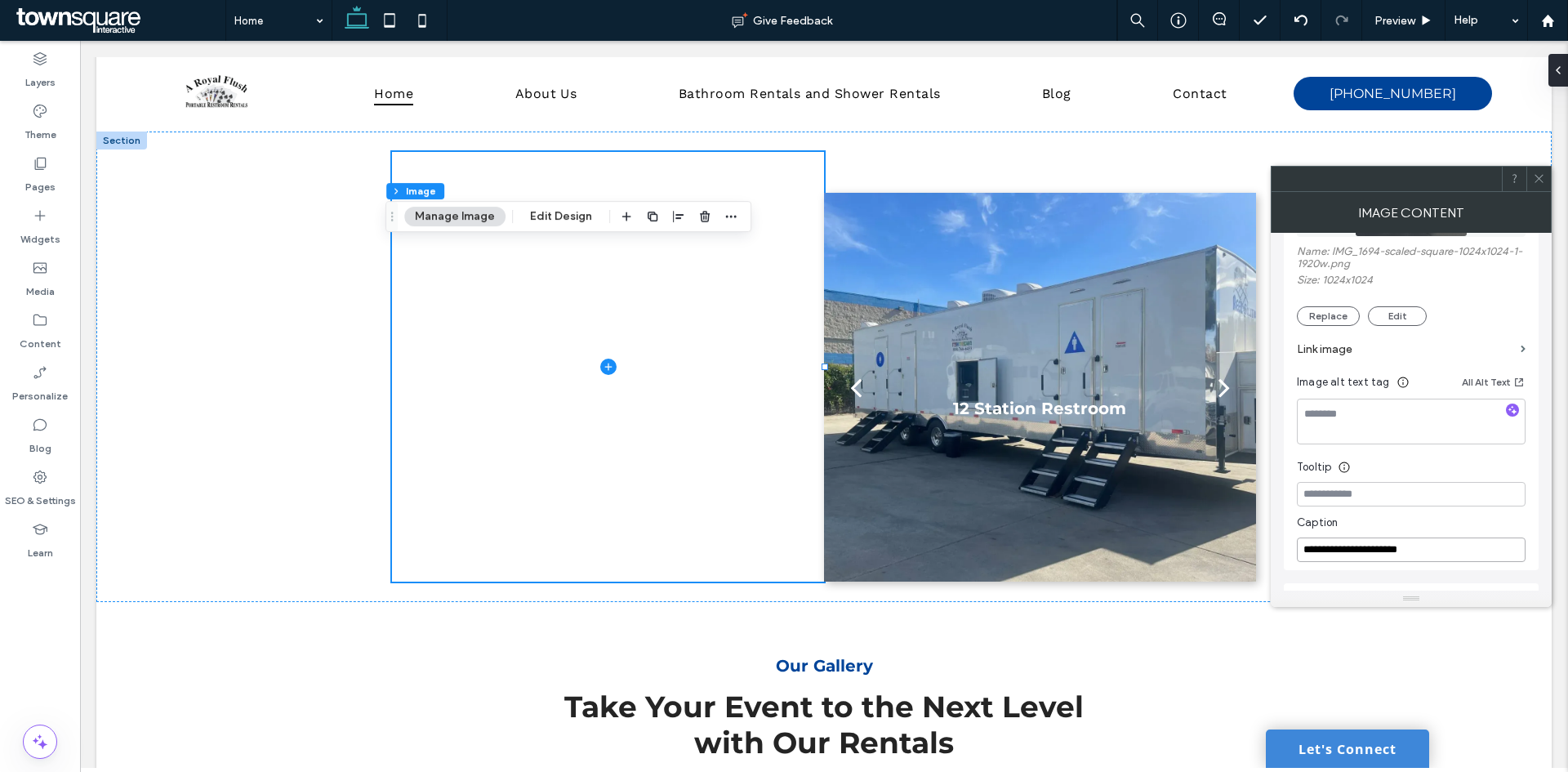
scroll to position [157, 0]
click at [1543, 176] on icon at bounding box center [1538, 178] width 12 height 12
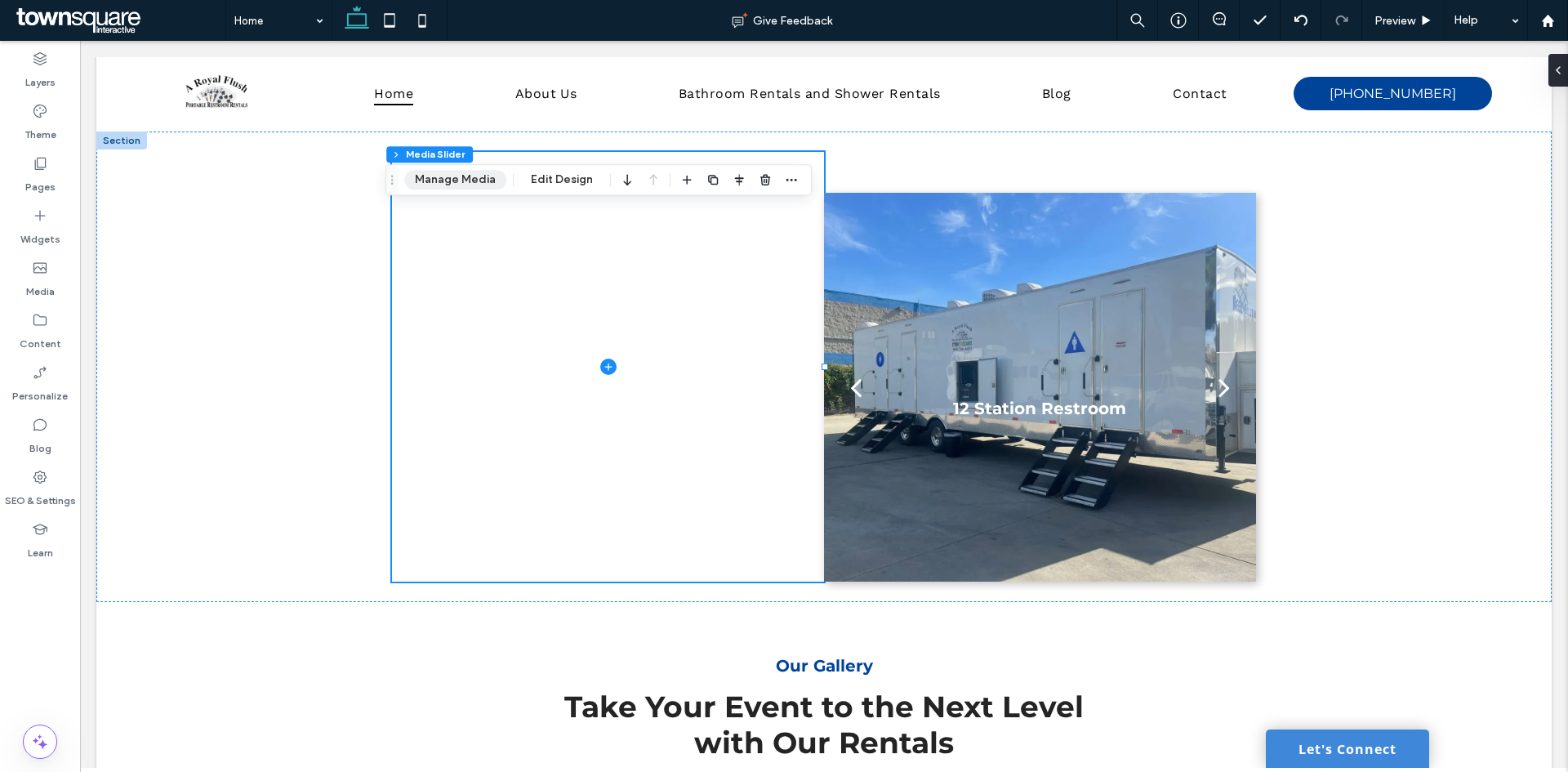
click at [453, 175] on button "Manage Media" at bounding box center [455, 180] width 102 height 19
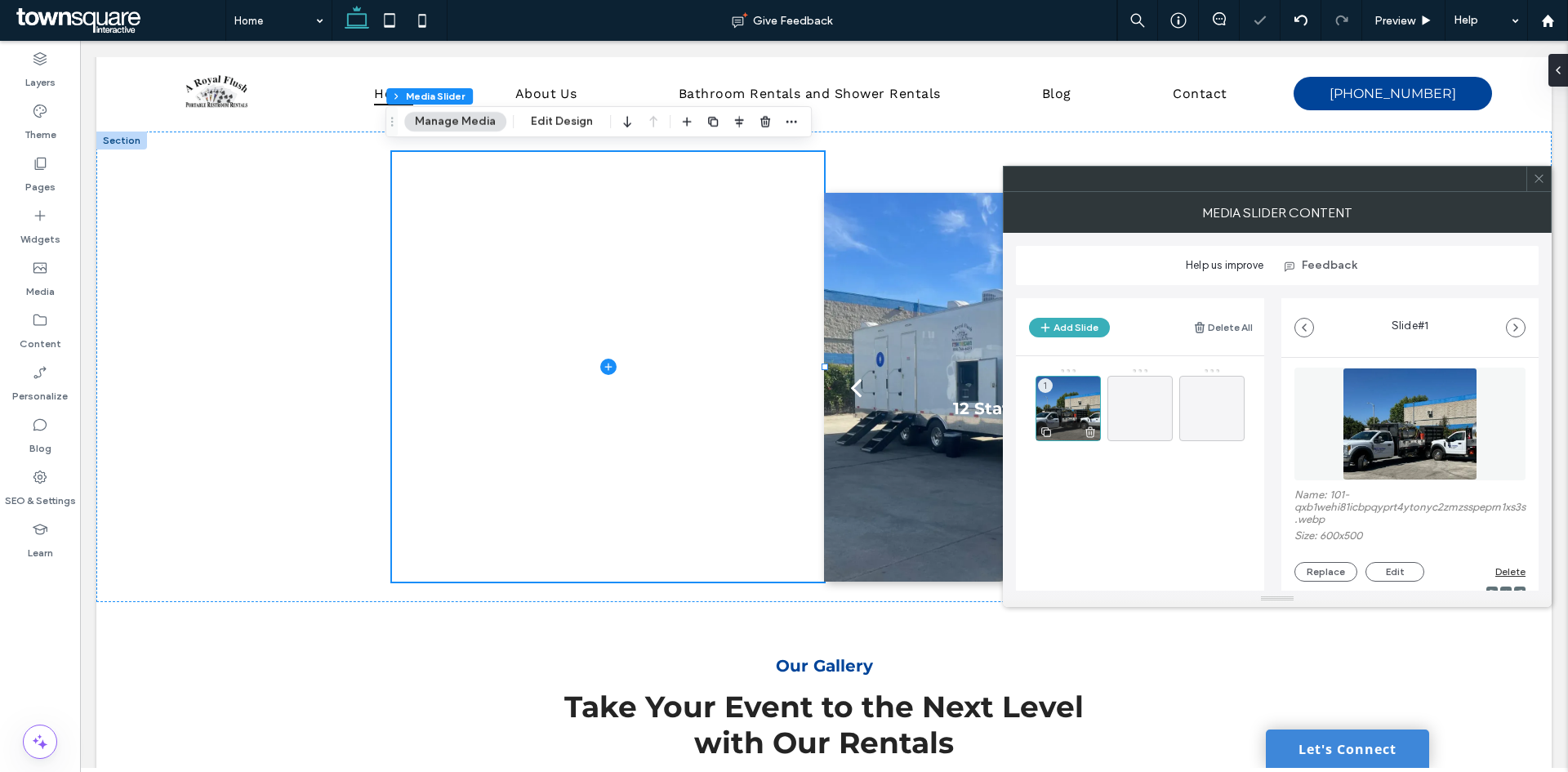
scroll to position [0, 0]
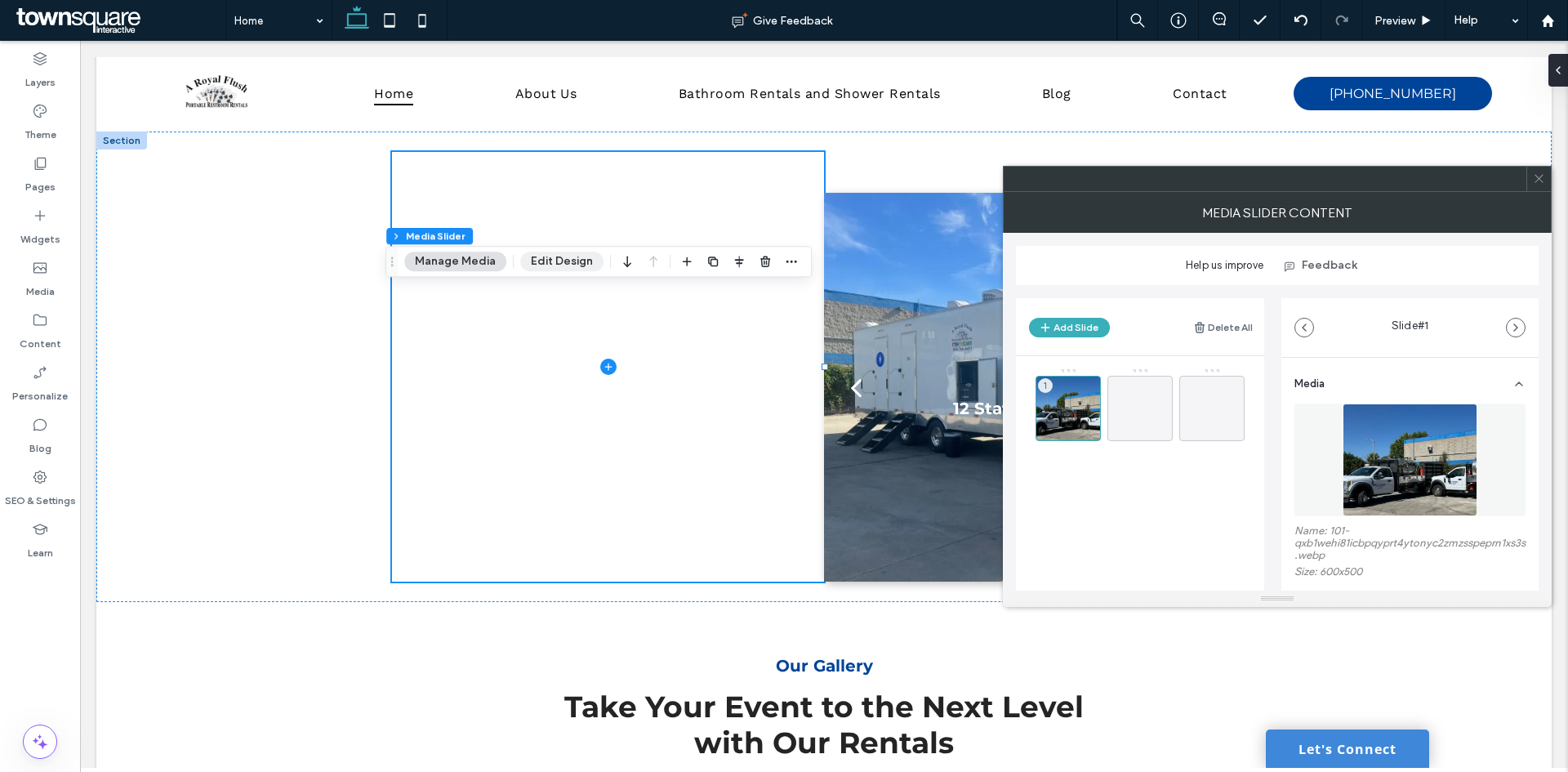
click at [558, 256] on button "Edit Design" at bounding box center [561, 261] width 84 height 19
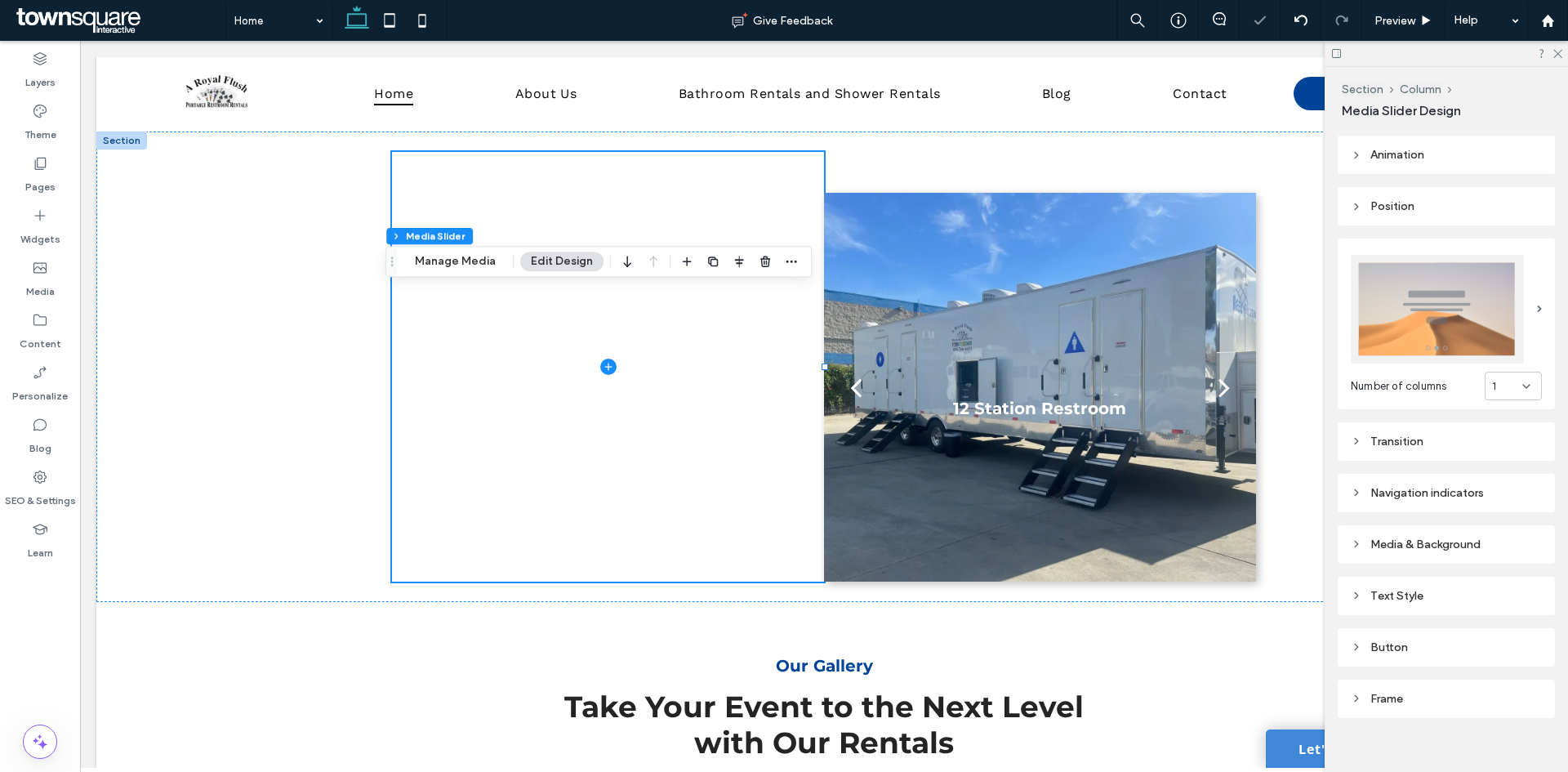
scroll to position [162, 0]
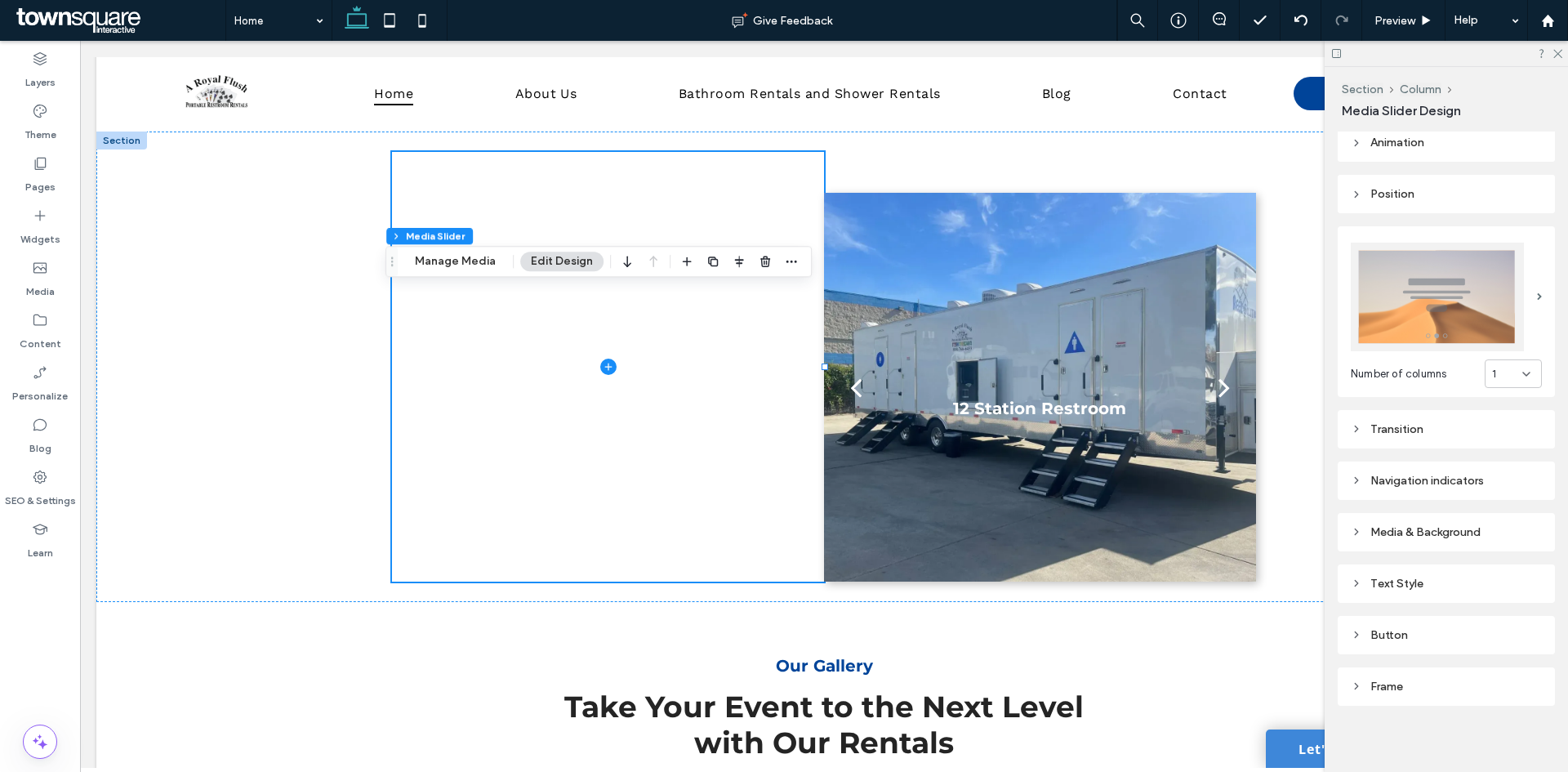
click at [1416, 424] on div "Transition" at bounding box center [1446, 429] width 191 height 13
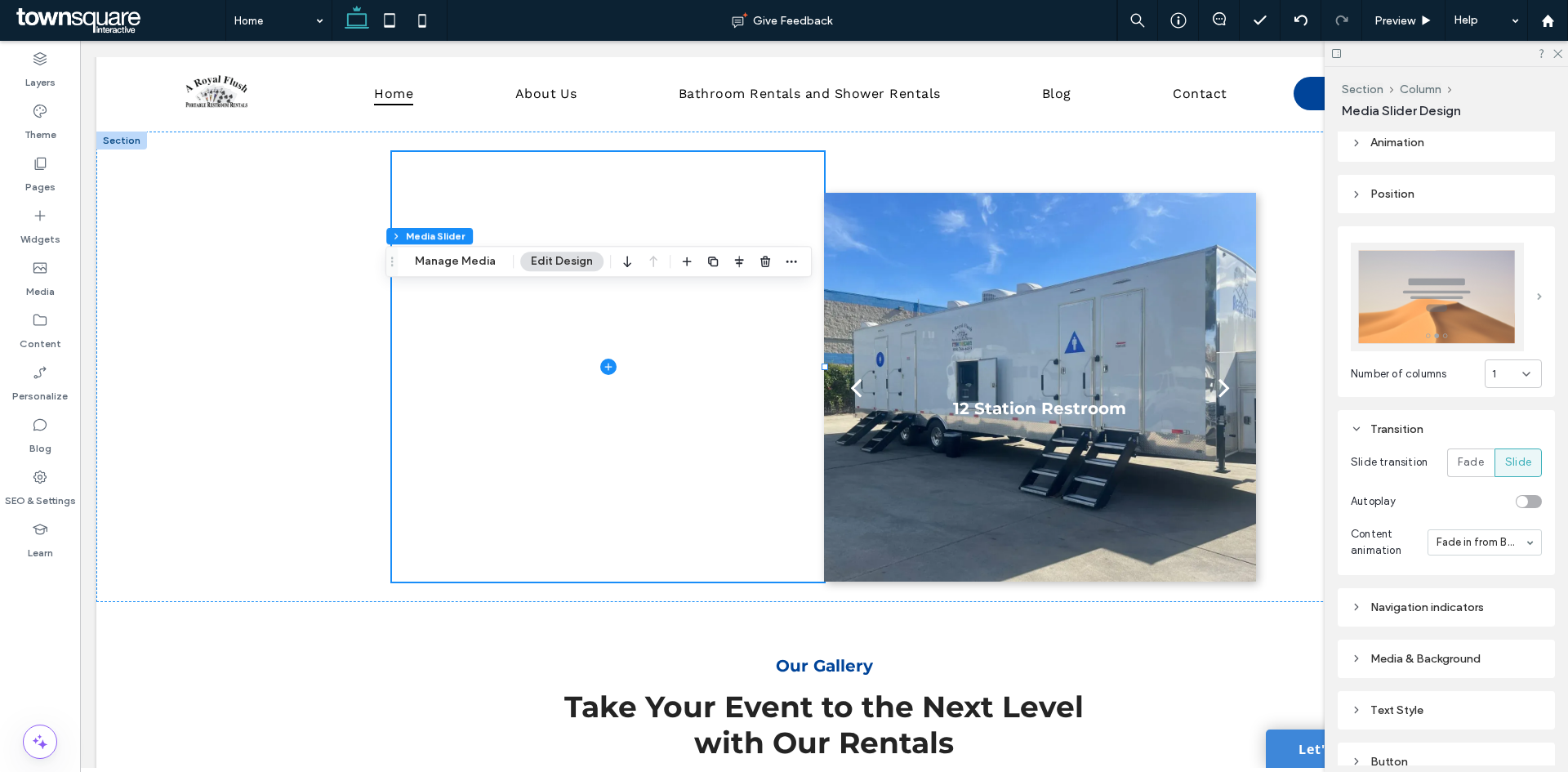
click at [1537, 293] on span at bounding box center [1539, 297] width 5 height 8
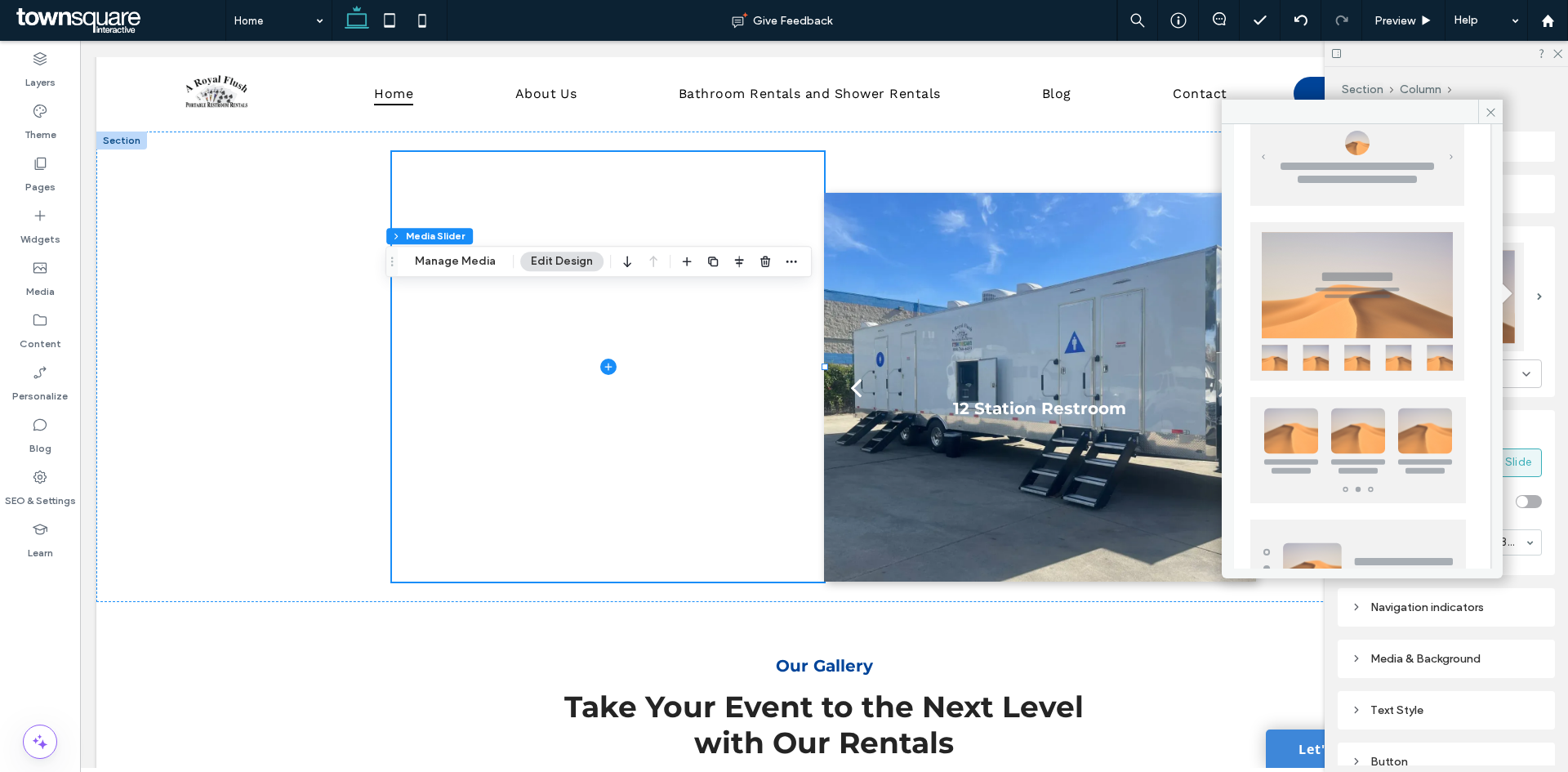
scroll to position [406, 0]
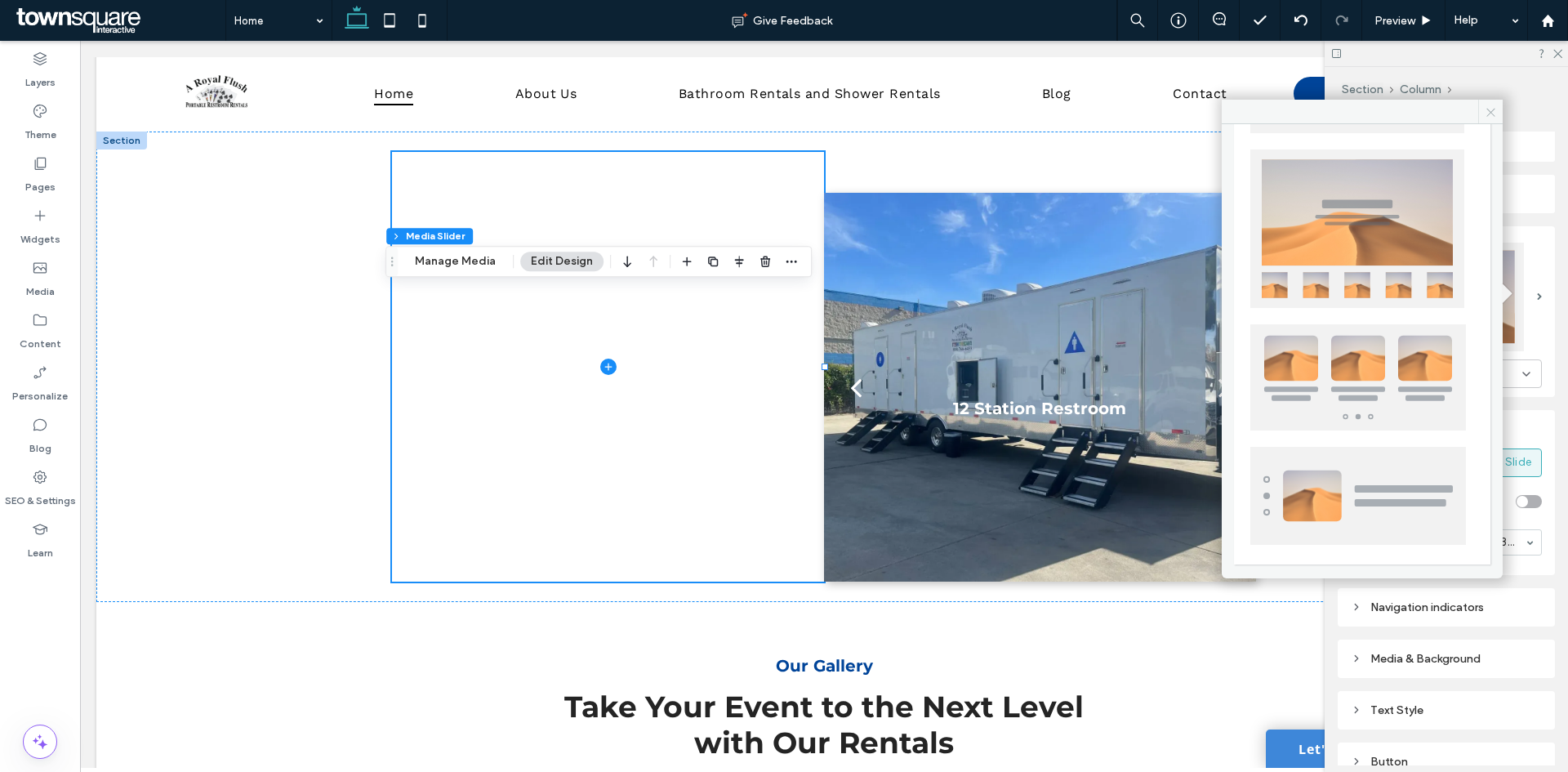
click at [1483, 114] on span at bounding box center [1489, 112] width 24 height 24
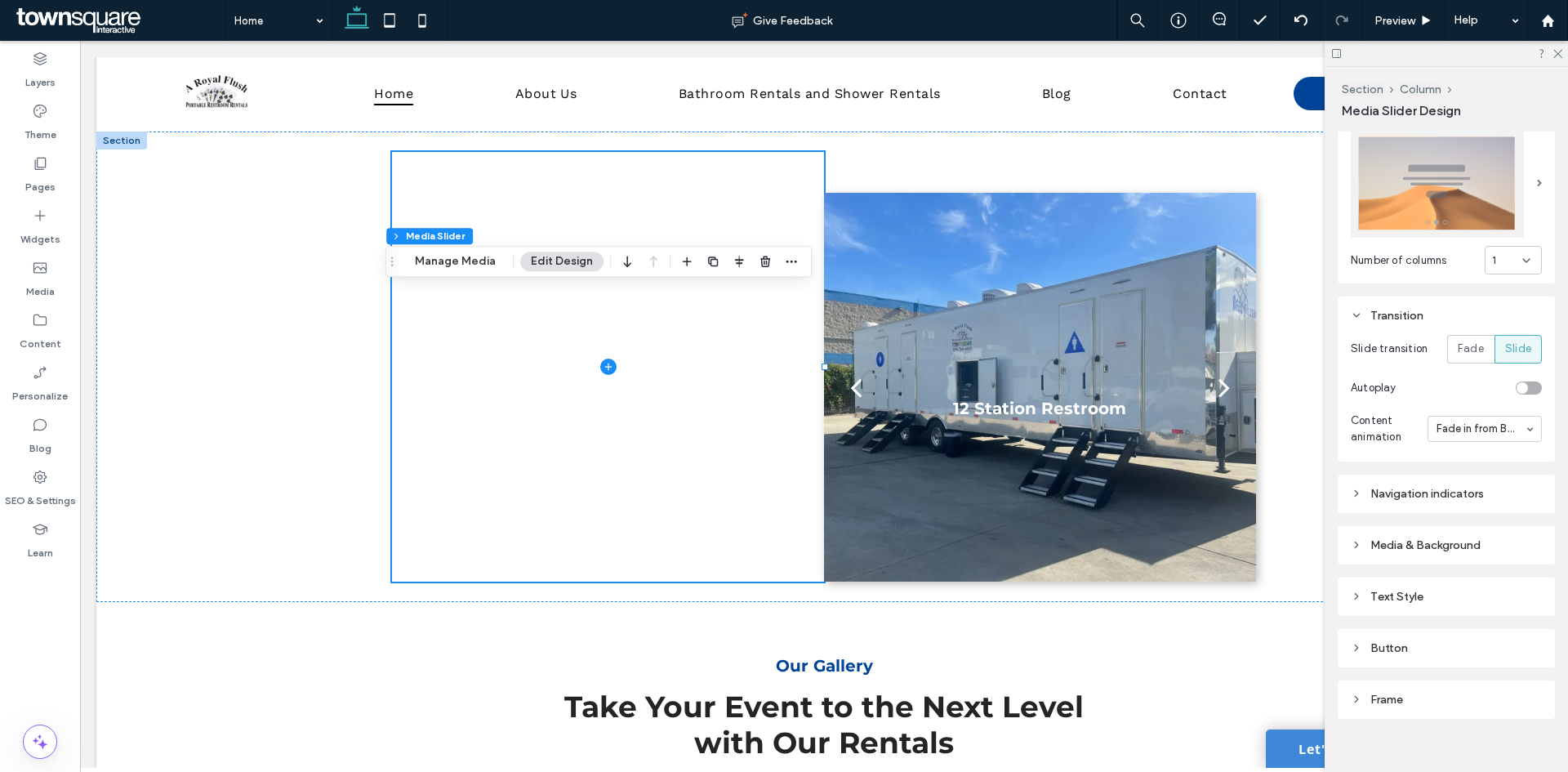
scroll to position [289, 0]
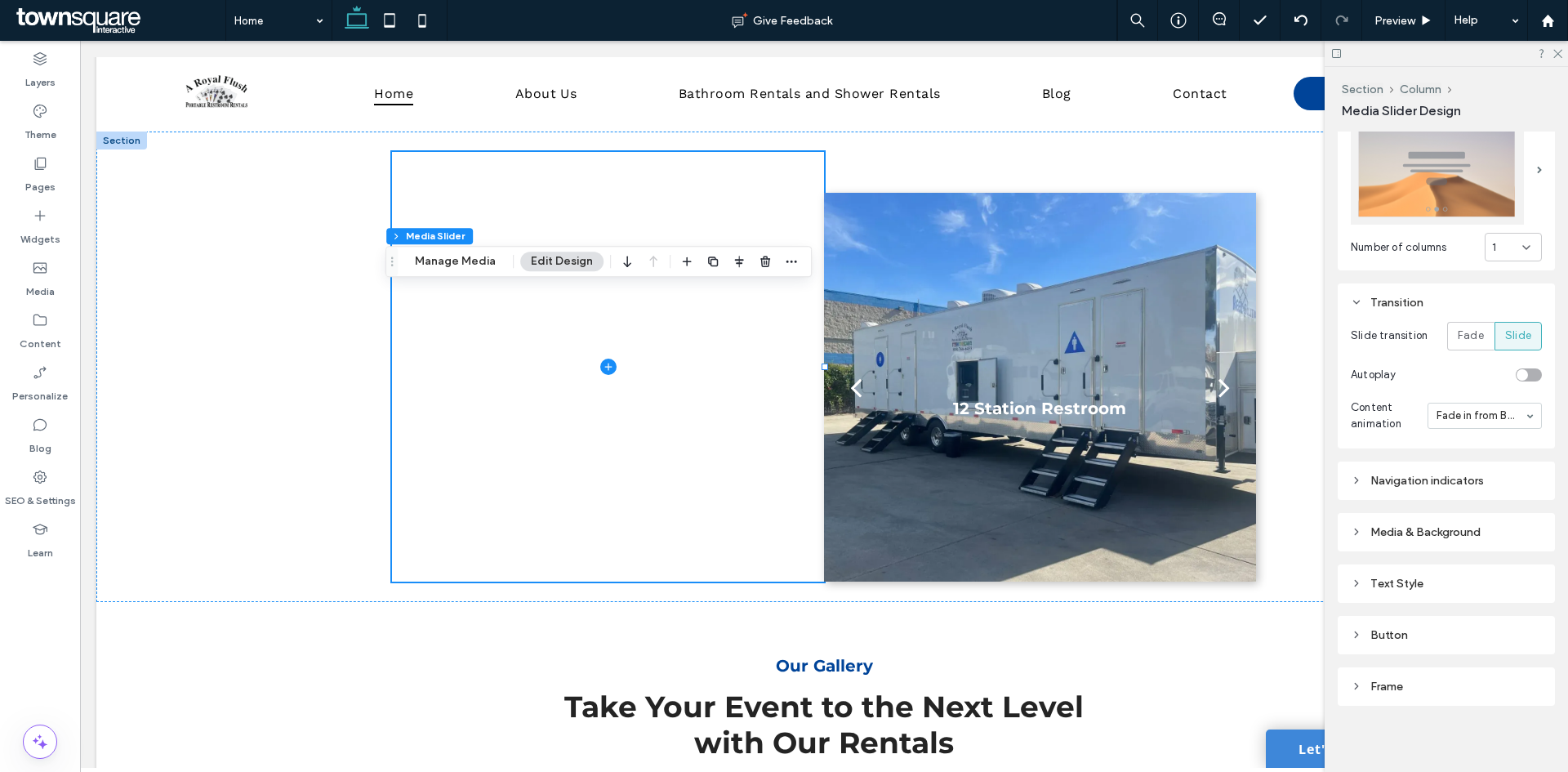
click at [1428, 482] on div "Navigation indicators" at bounding box center [1446, 481] width 191 height 22
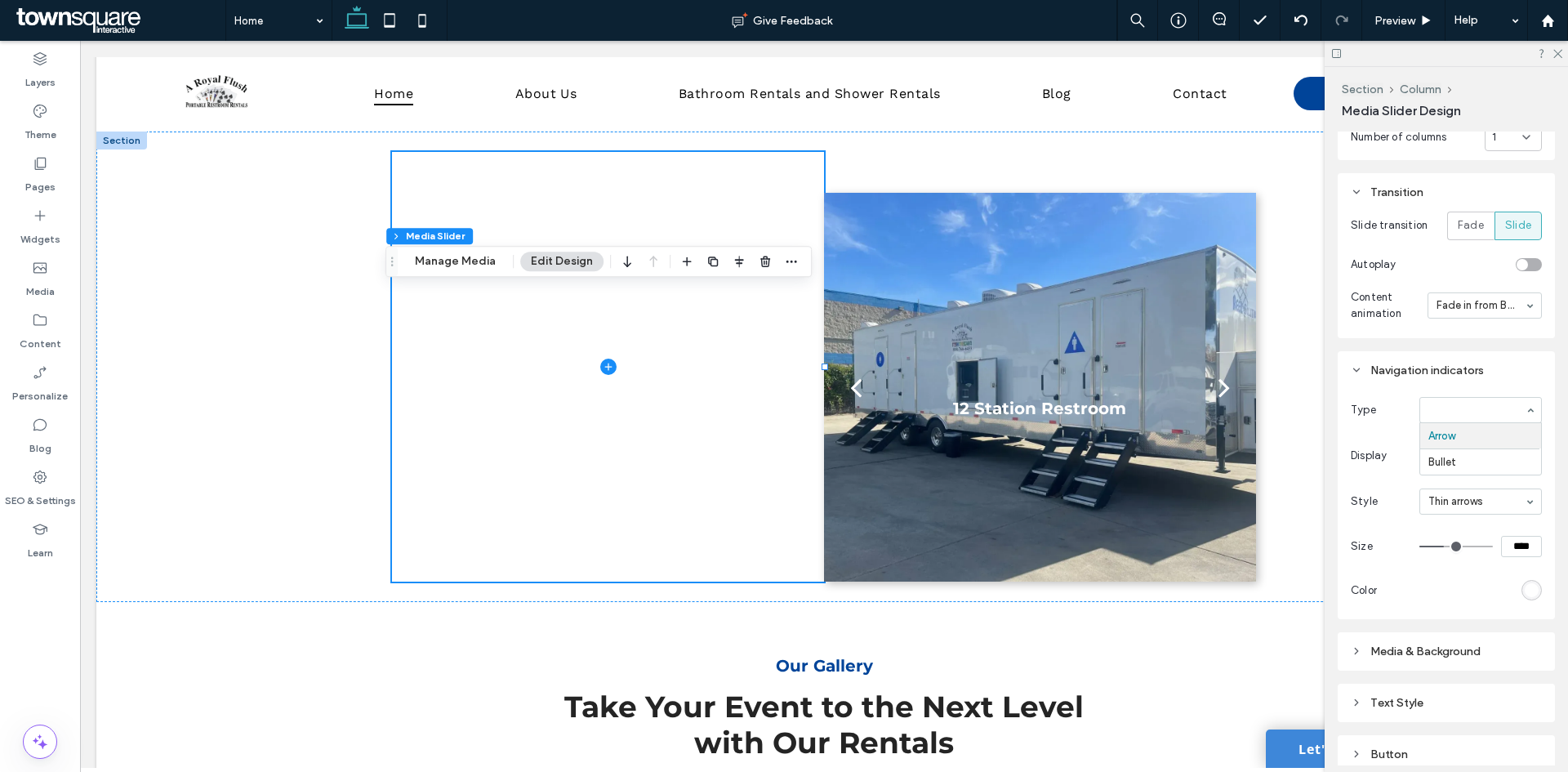
scroll to position [371, 0]
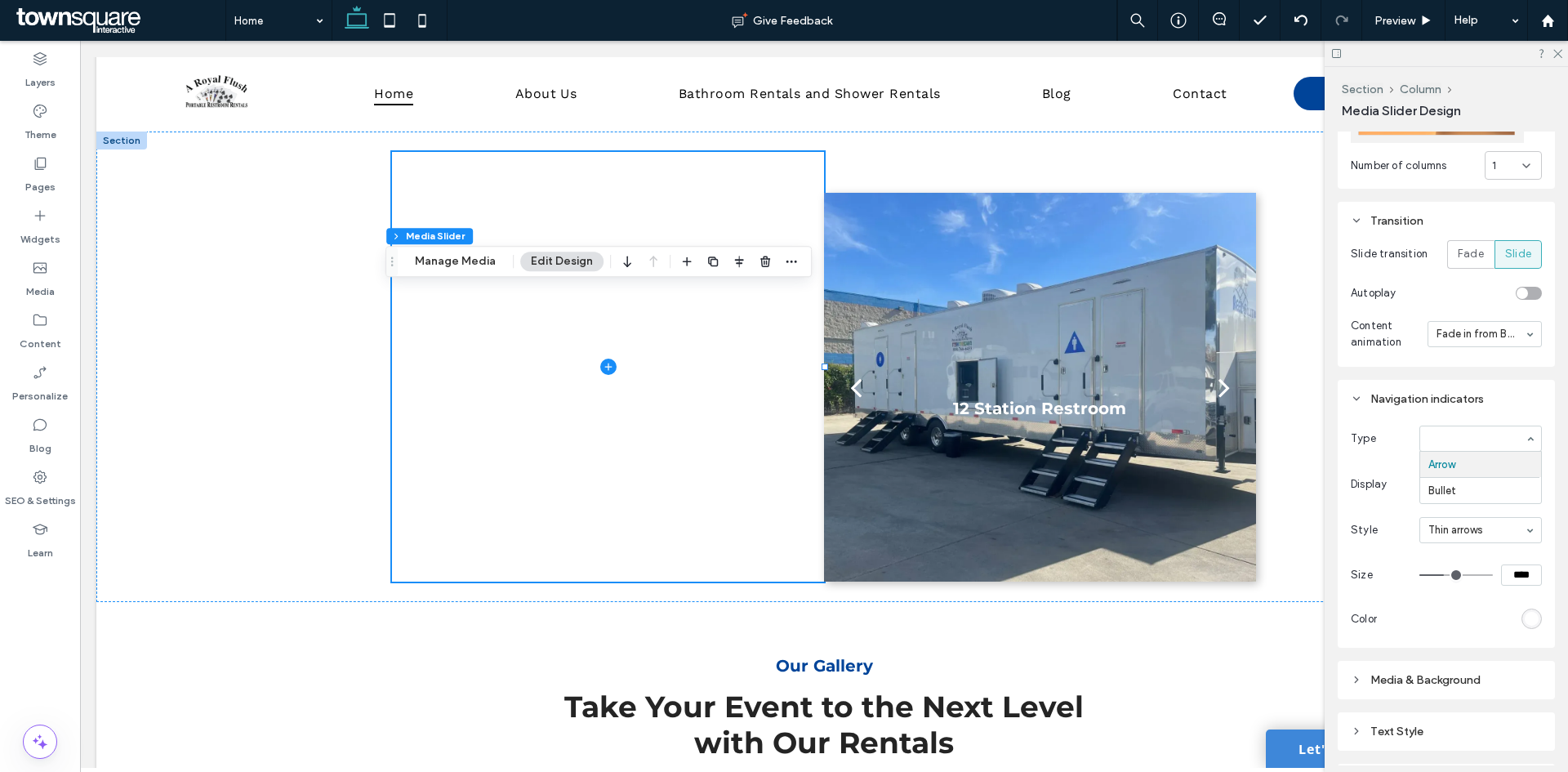
click at [1475, 435] on input at bounding box center [1477, 438] width 96 height 12
click at [1521, 426] on div "Arrow" at bounding box center [1480, 438] width 122 height 26
click at [1487, 479] on input at bounding box center [1477, 485] width 96 height 12
click at [1533, 551] on div "Navigation indicators Type Arrow Display Always Style Thin arrows Size **** Col…" at bounding box center [1446, 513] width 217 height 268
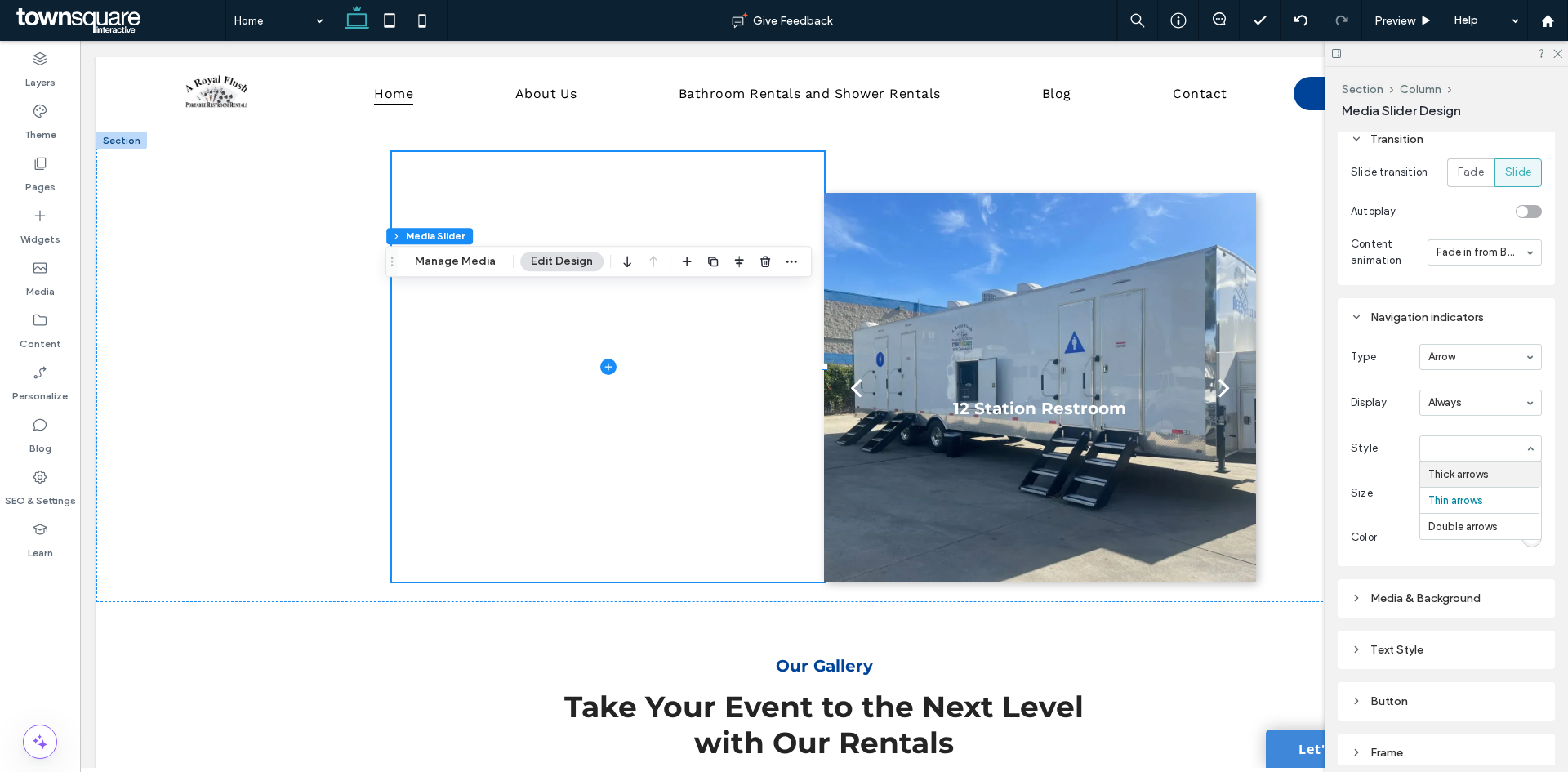
click at [1507, 443] on input at bounding box center [1477, 449] width 96 height 12
click at [760, 261] on use "button" at bounding box center [765, 261] width 10 height 11
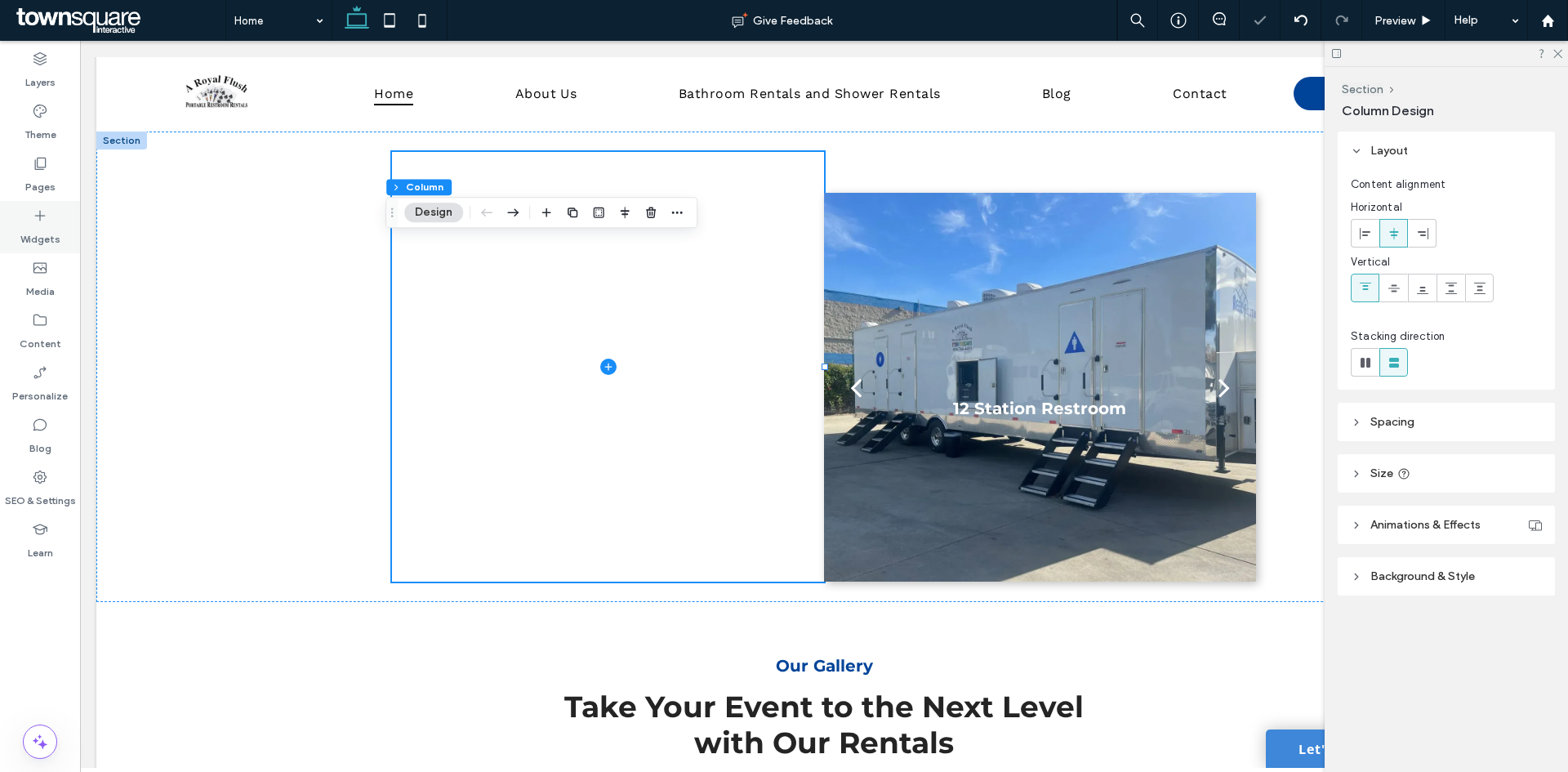
click at [40, 225] on label "Widgets" at bounding box center [40, 236] width 40 height 23
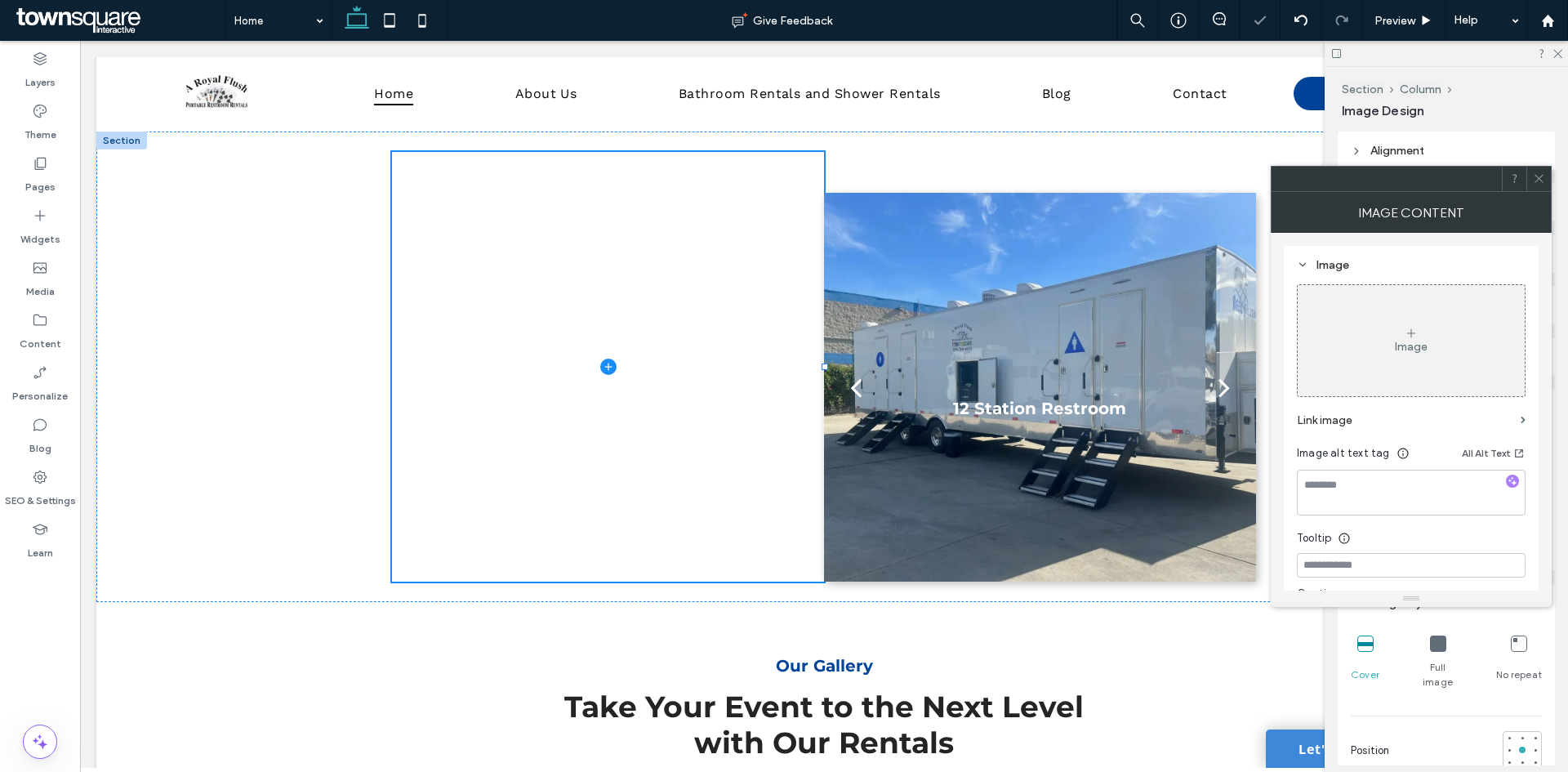
type input "***"
click at [431, 208] on button "Manage Image" at bounding box center [454, 212] width 101 height 19
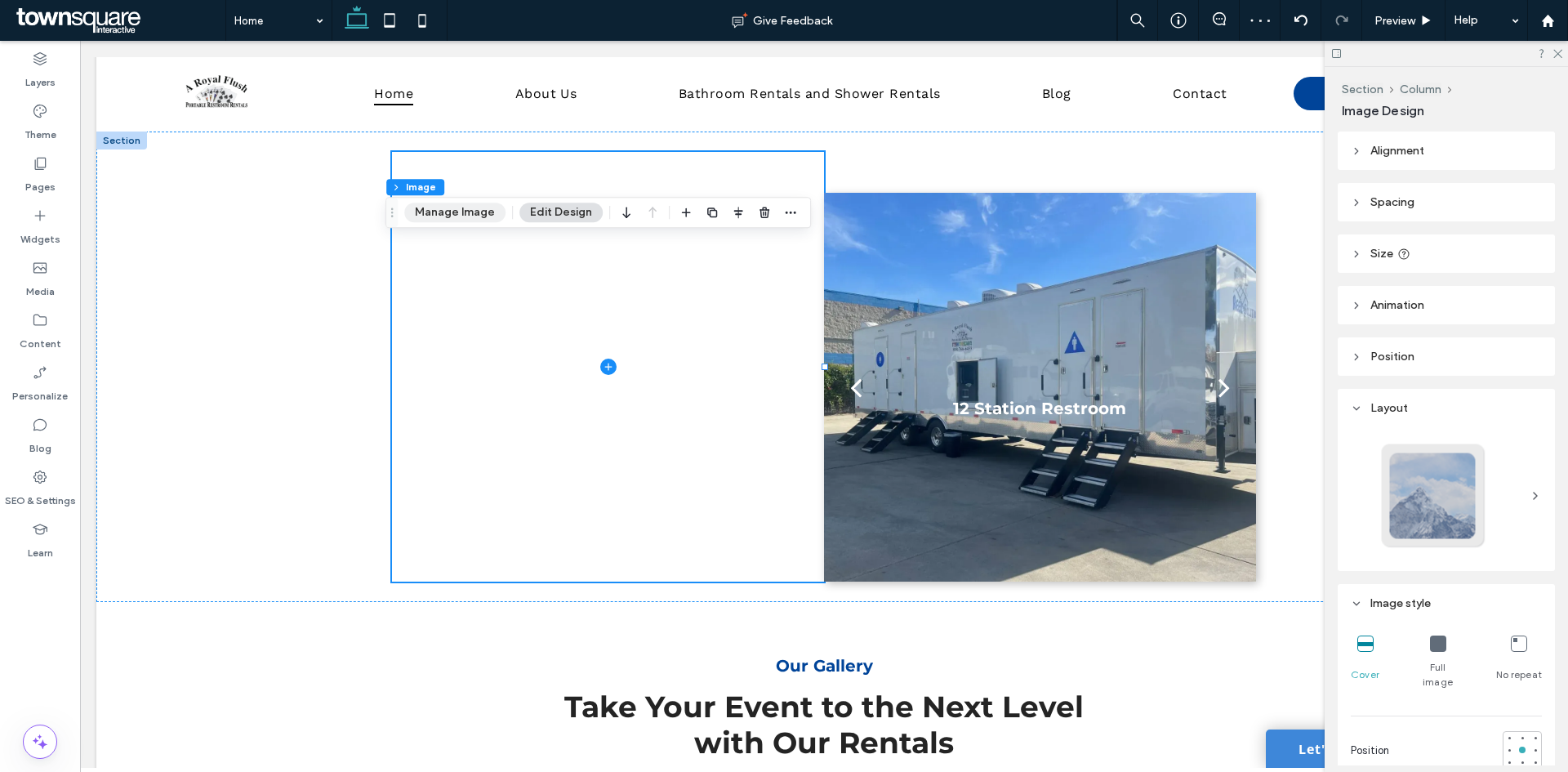
click at [460, 203] on button "Manage Image" at bounding box center [454, 212] width 101 height 19
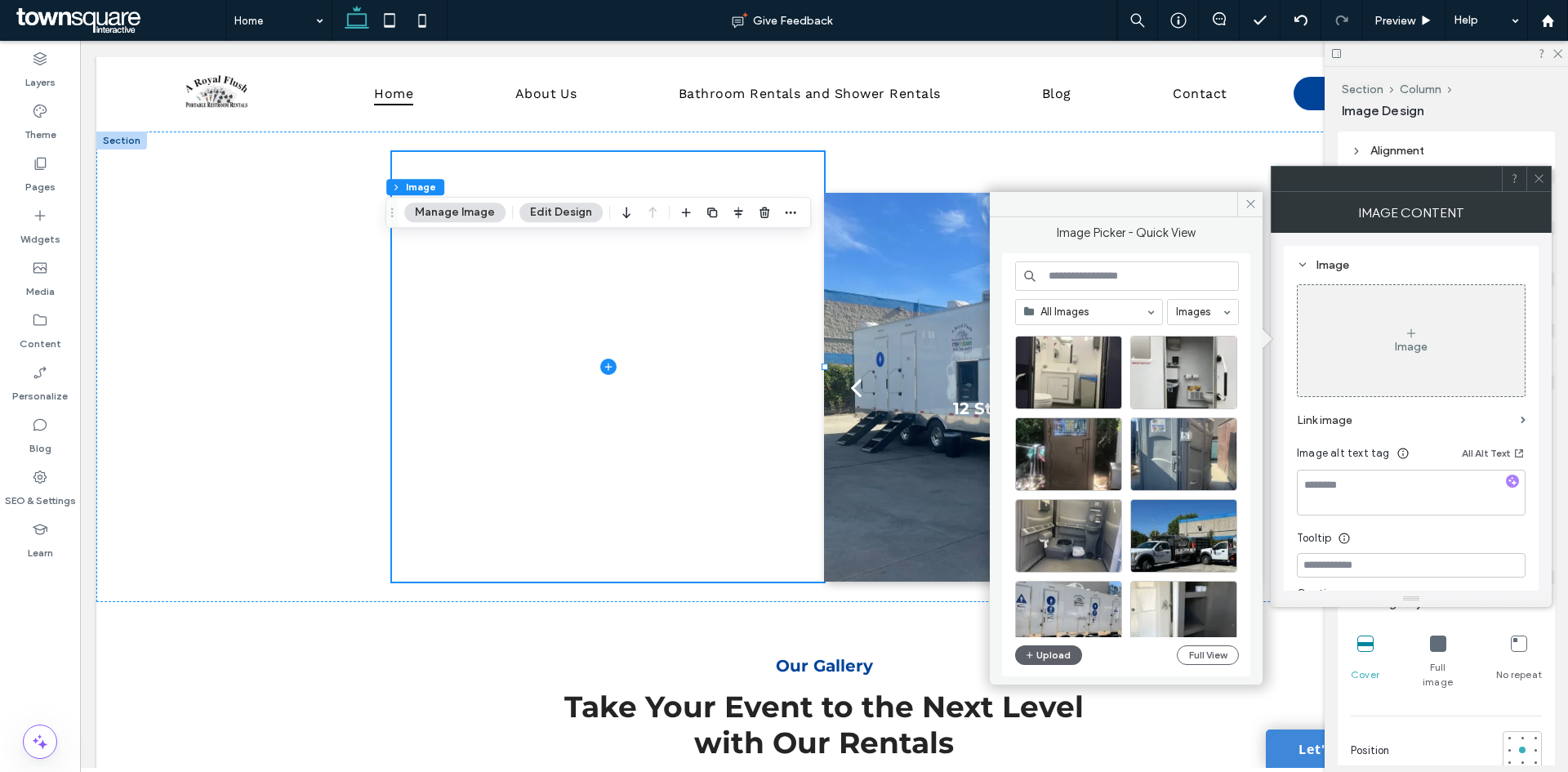
scroll to position [1191, 0]
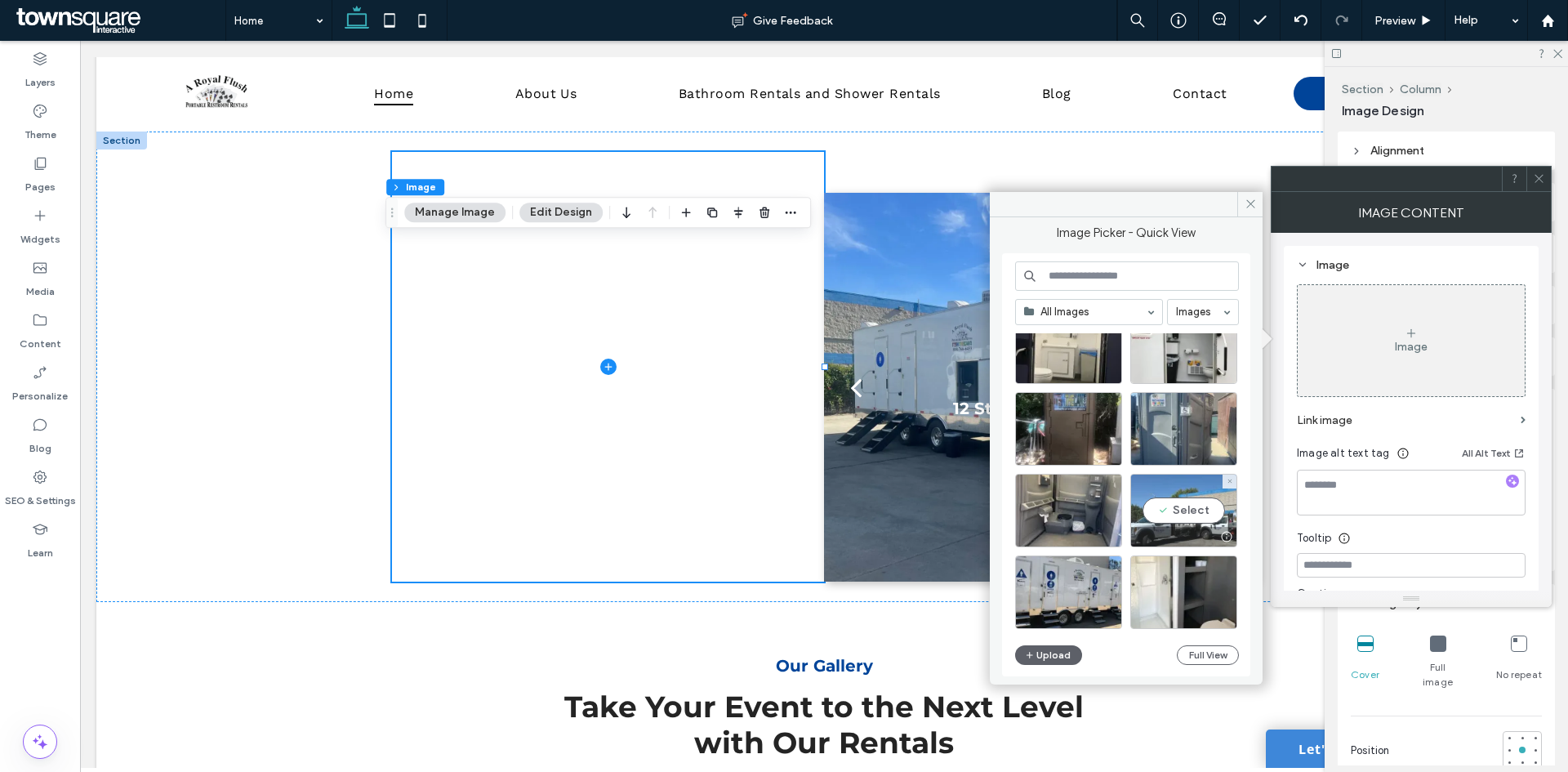
click at [1202, 506] on div "Select" at bounding box center [1183, 511] width 107 height 73
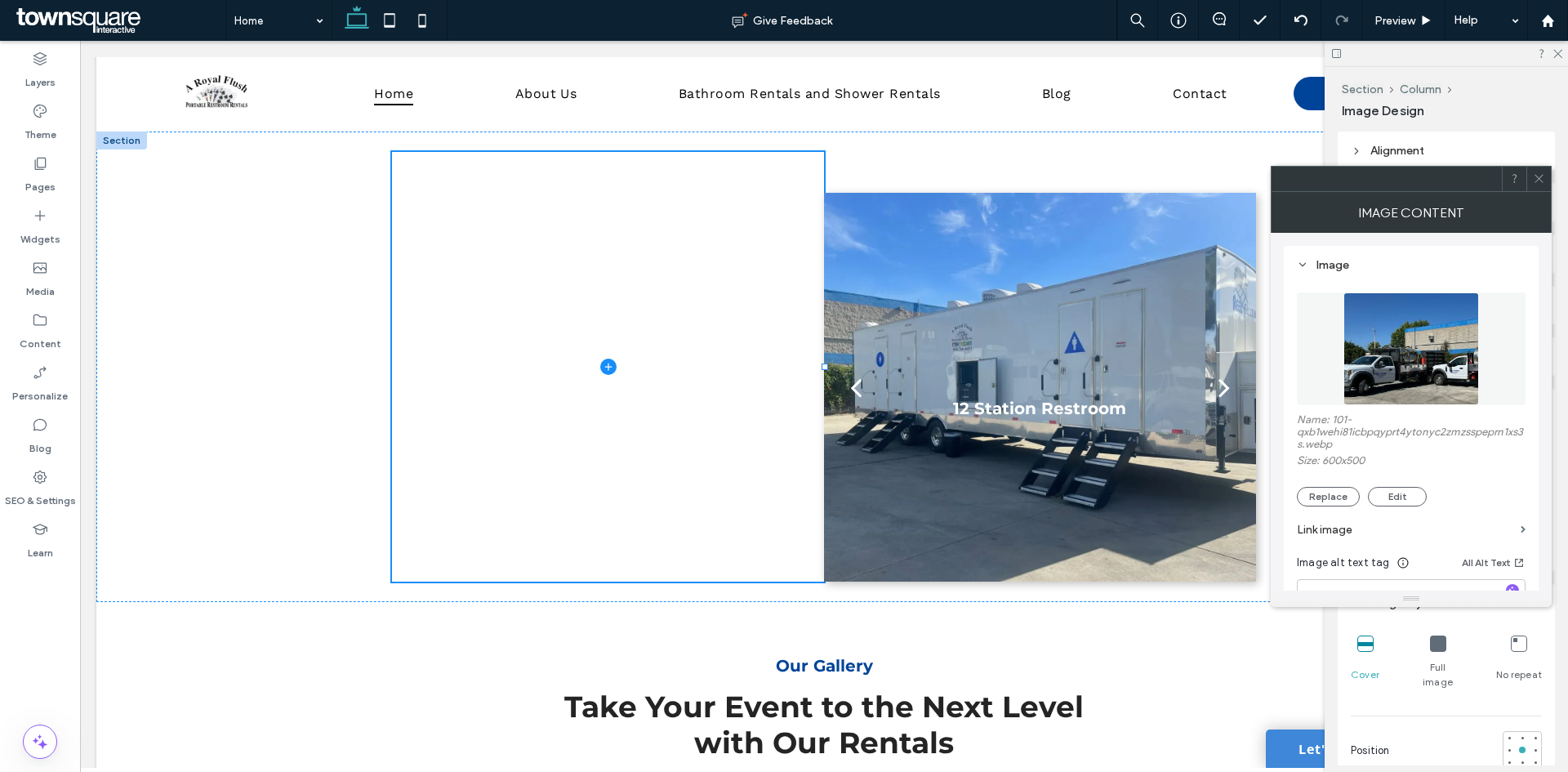
type input "**"
type input "****"
type input "***"
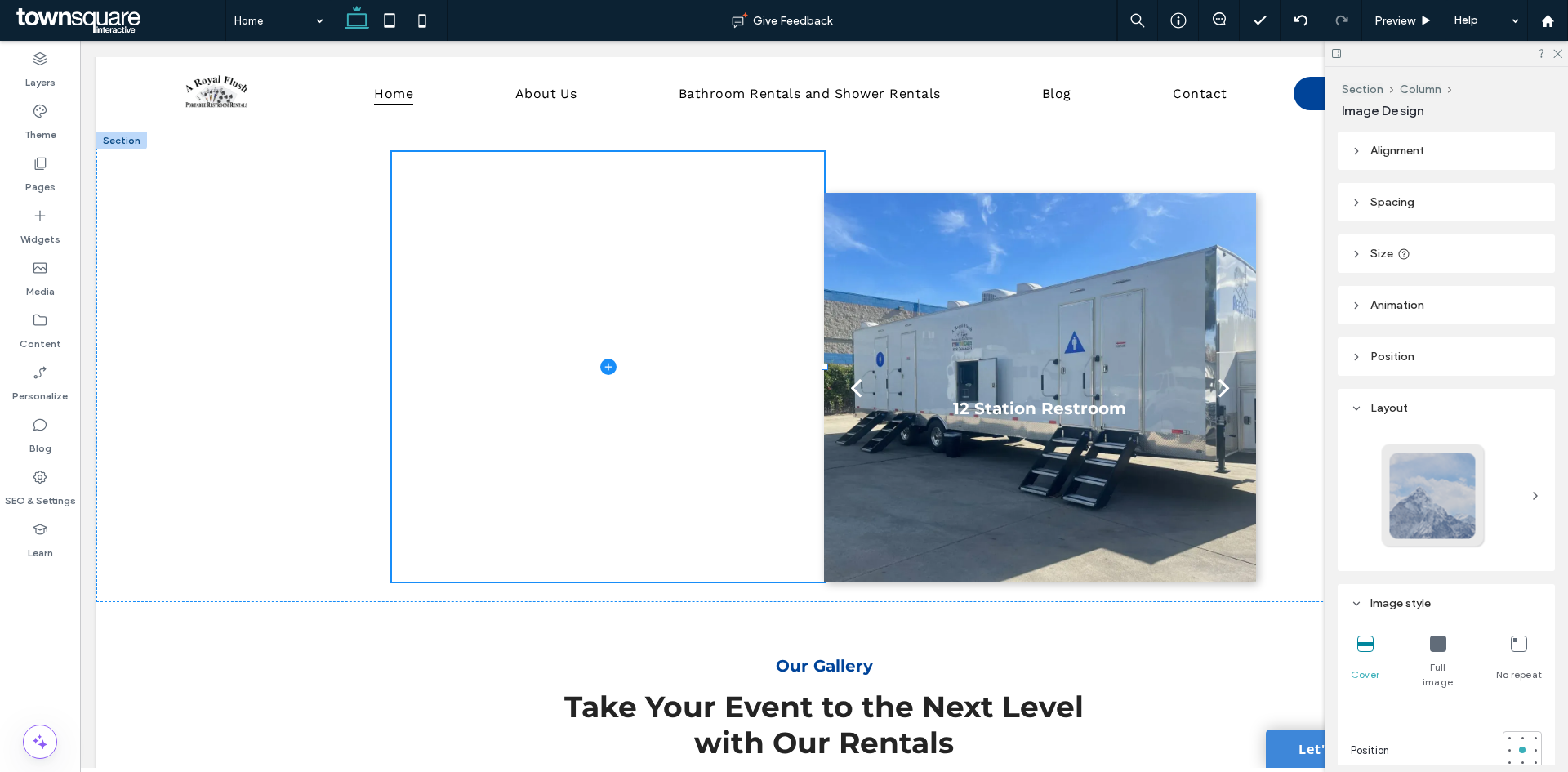
type input "**"
type input "****"
type input "***"
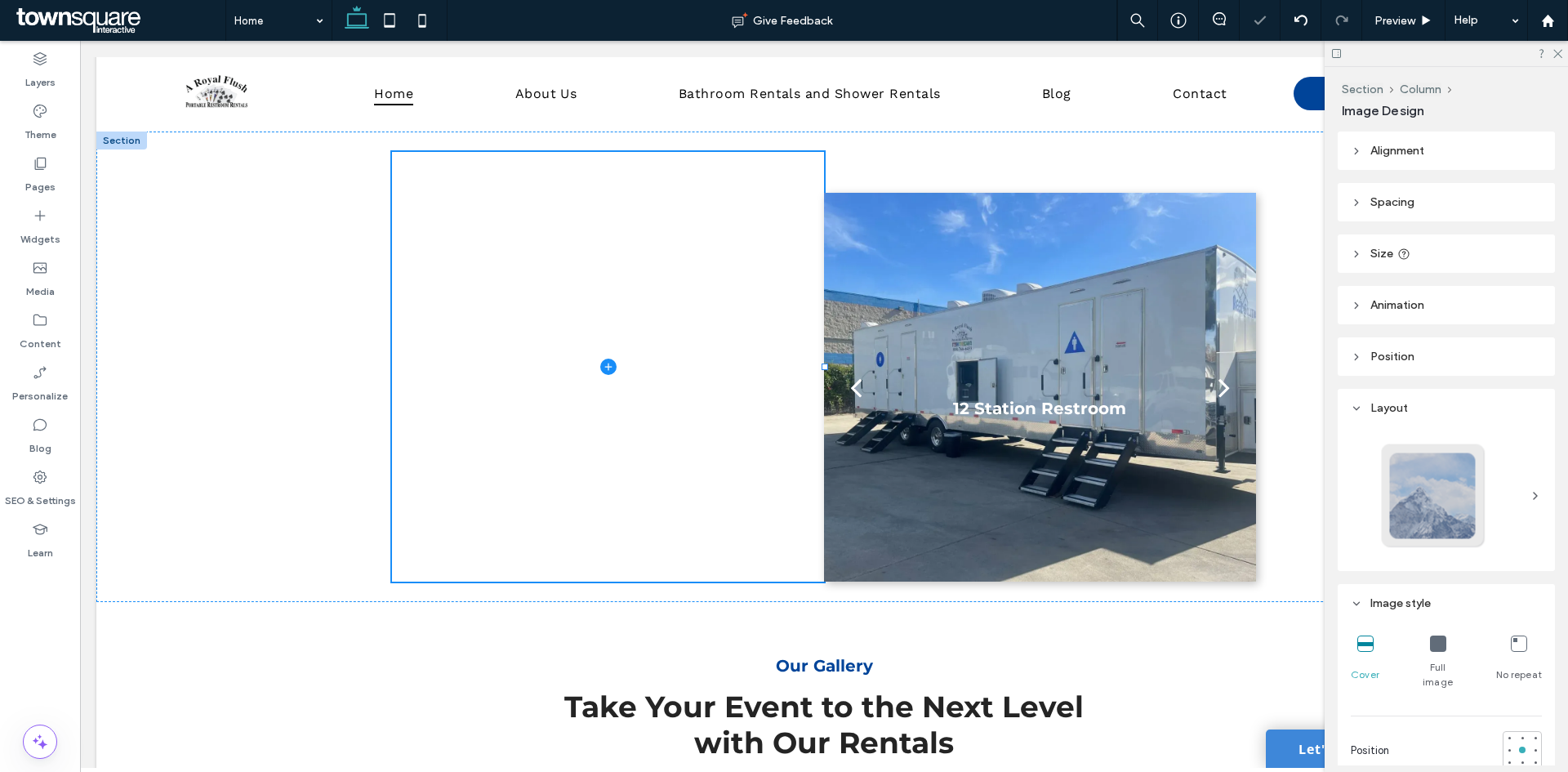
type input "***"
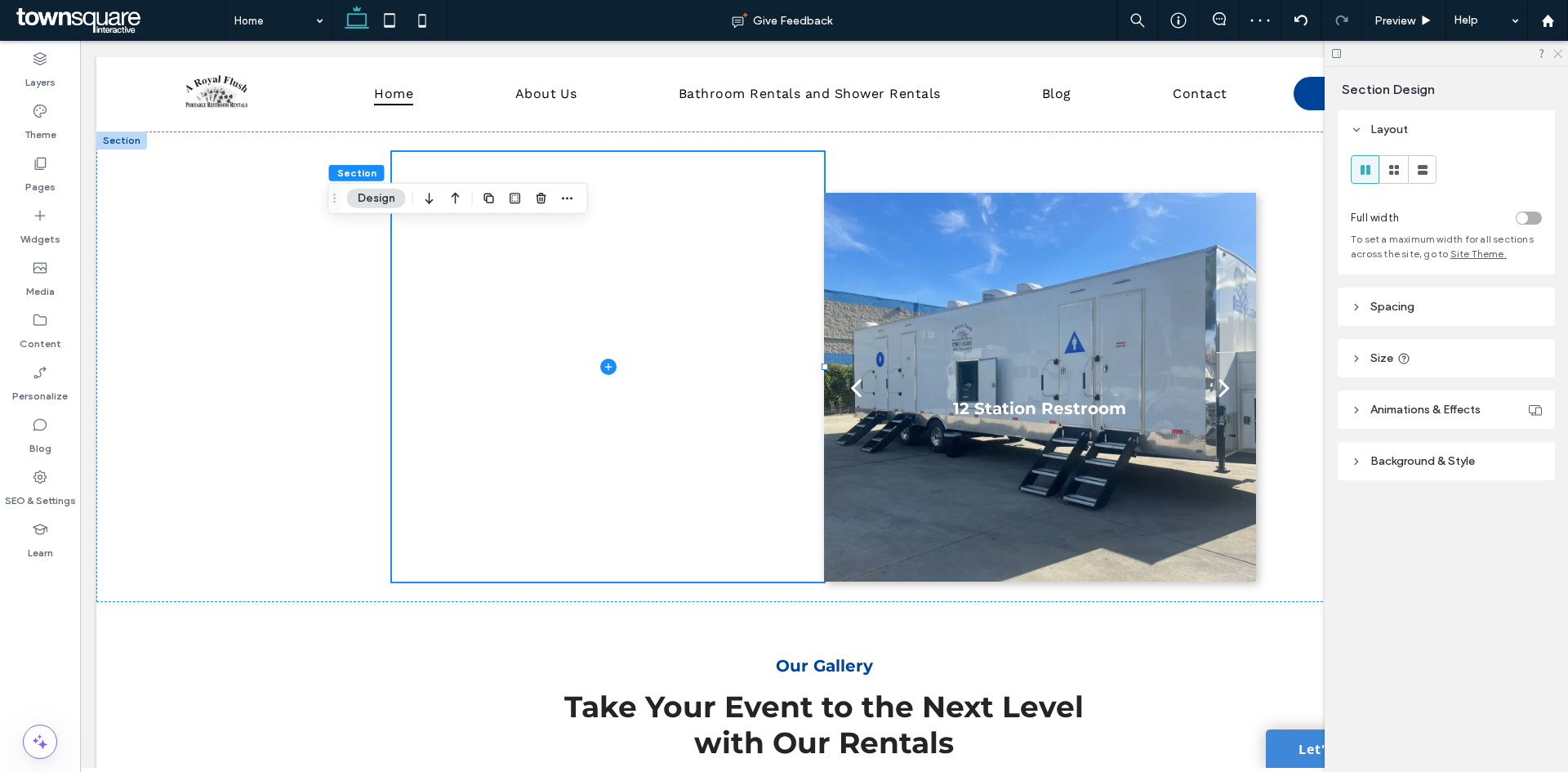
click at [1554, 53] on icon at bounding box center [1556, 52] width 11 height 11
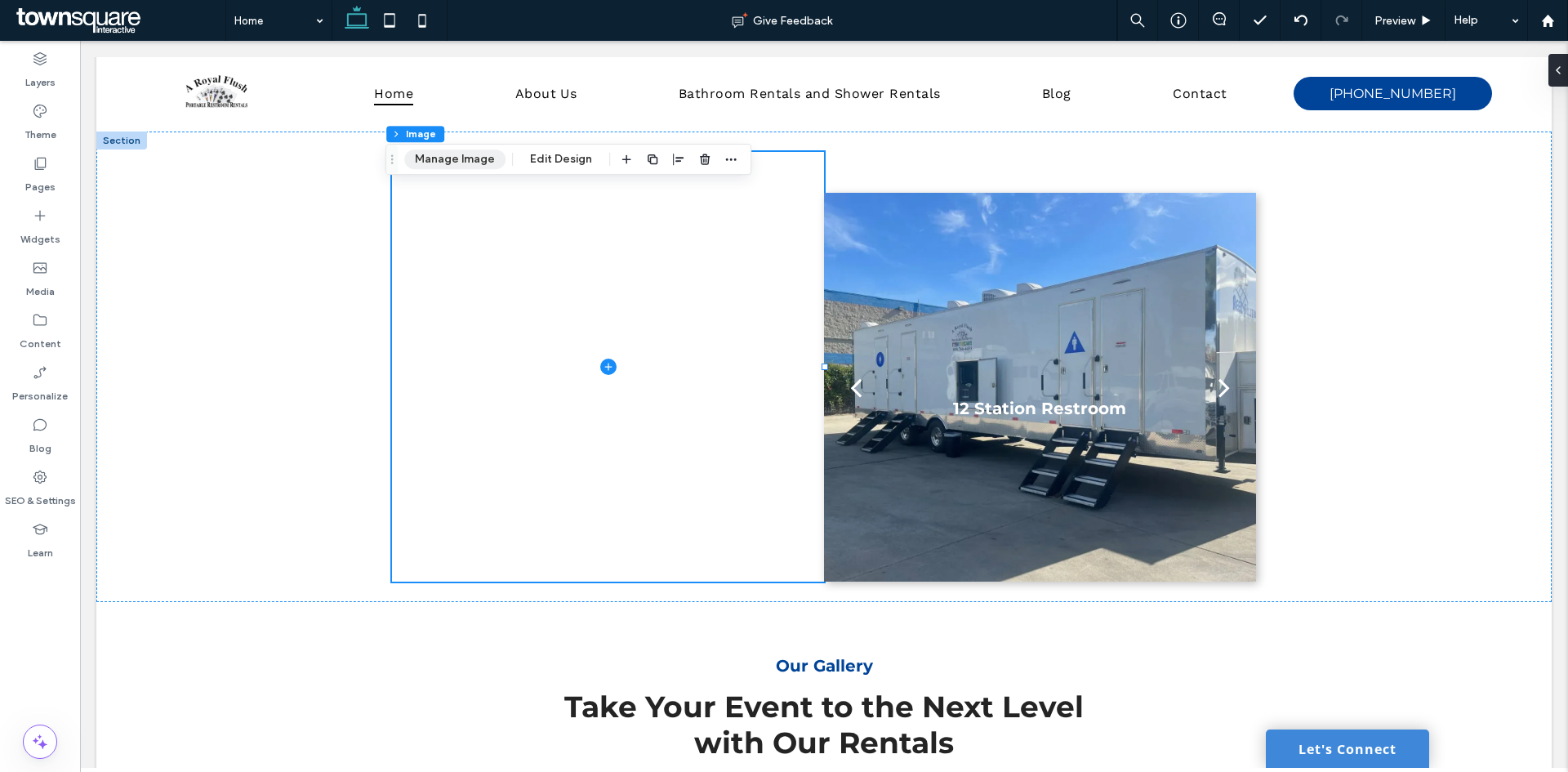
click at [458, 161] on button "Manage Image" at bounding box center [454, 160] width 101 height 19
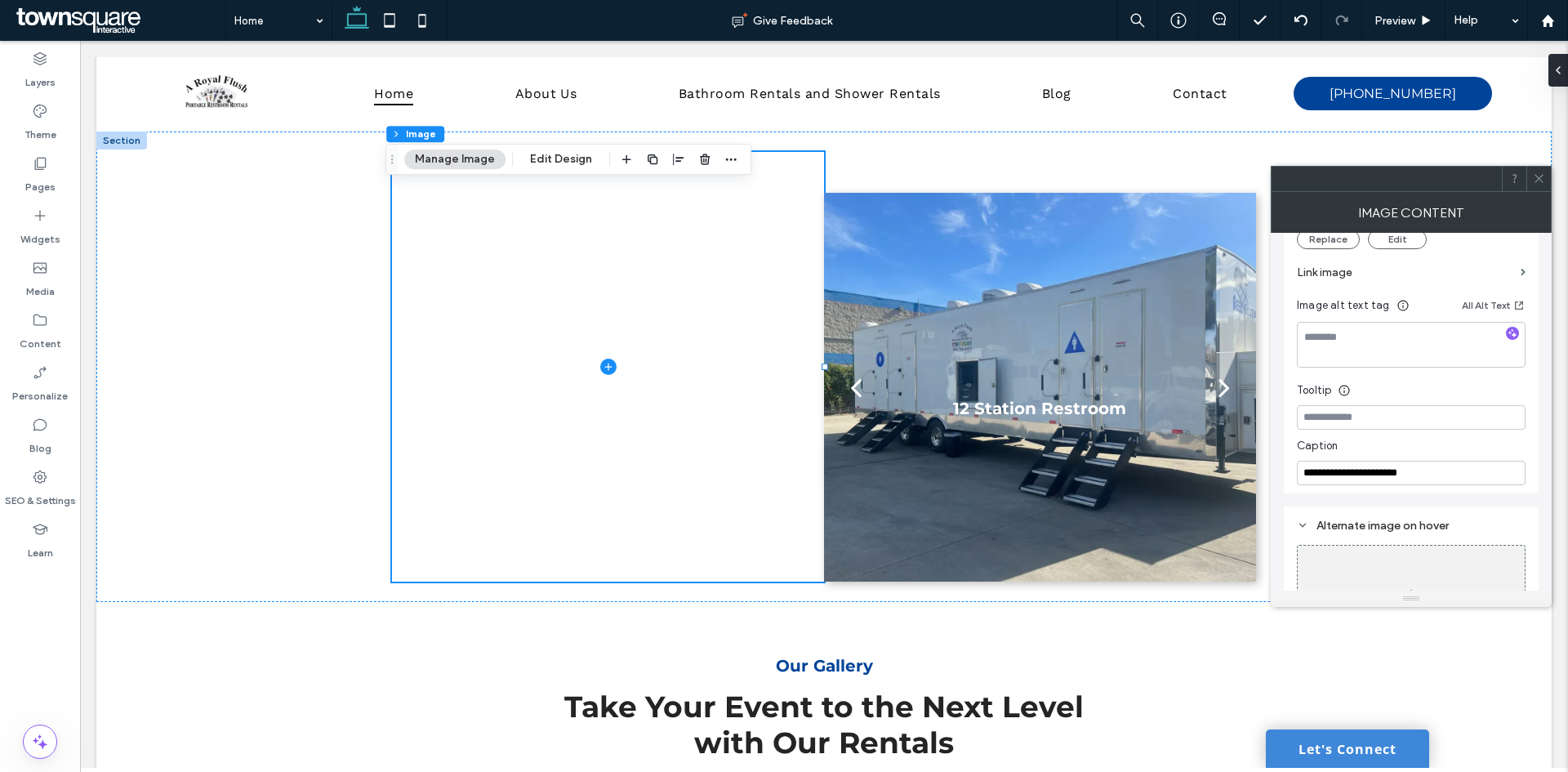
scroll to position [320, 0]
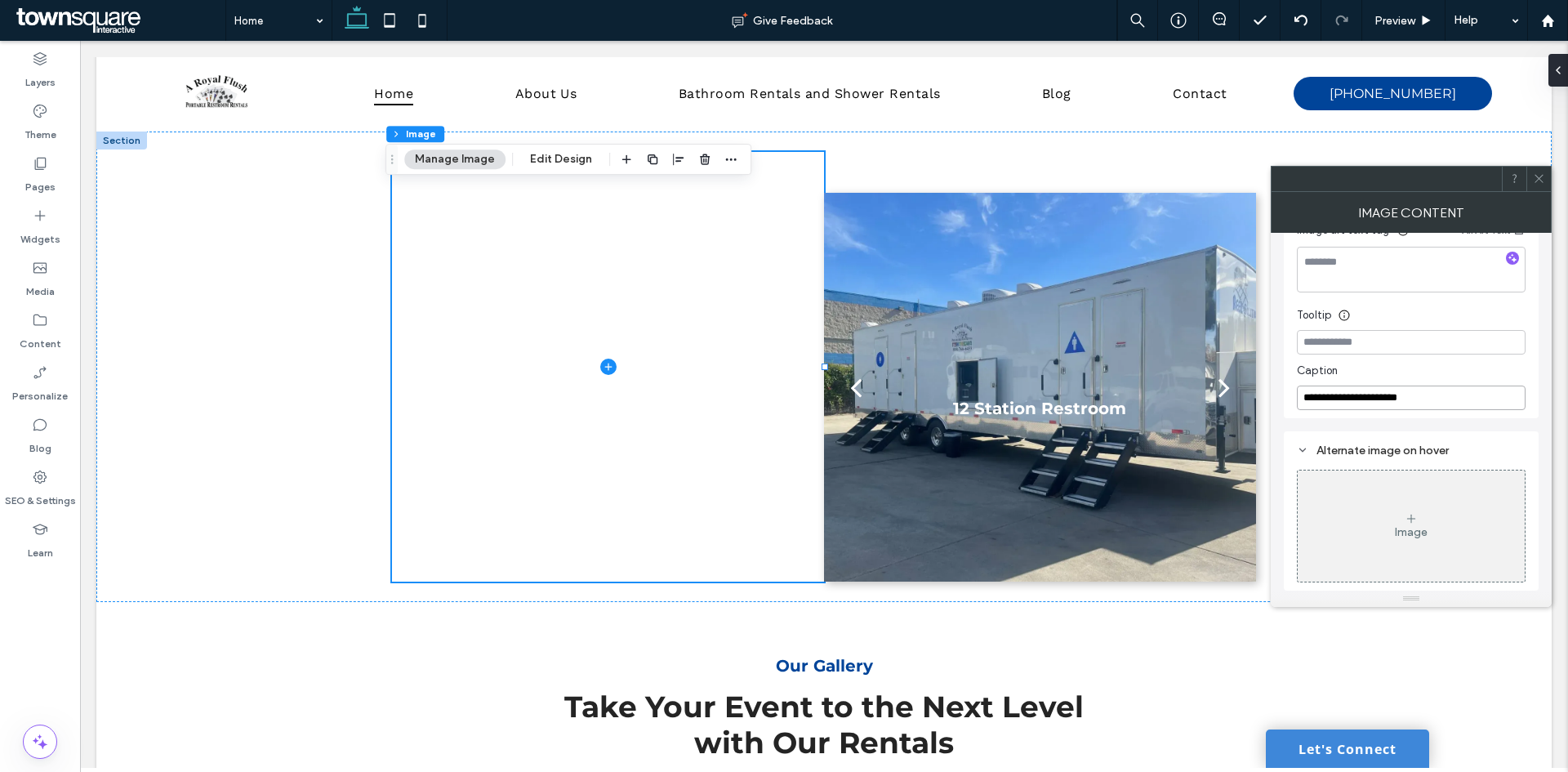
drag, startPoint x: 1421, startPoint y: 403, endPoint x: 1287, endPoint y: 375, distance: 136.9
click at [1287, 375] on div "**********" at bounding box center [1410, 172] width 255 height 493
click at [1546, 183] on div at bounding box center [1538, 178] width 24 height 24
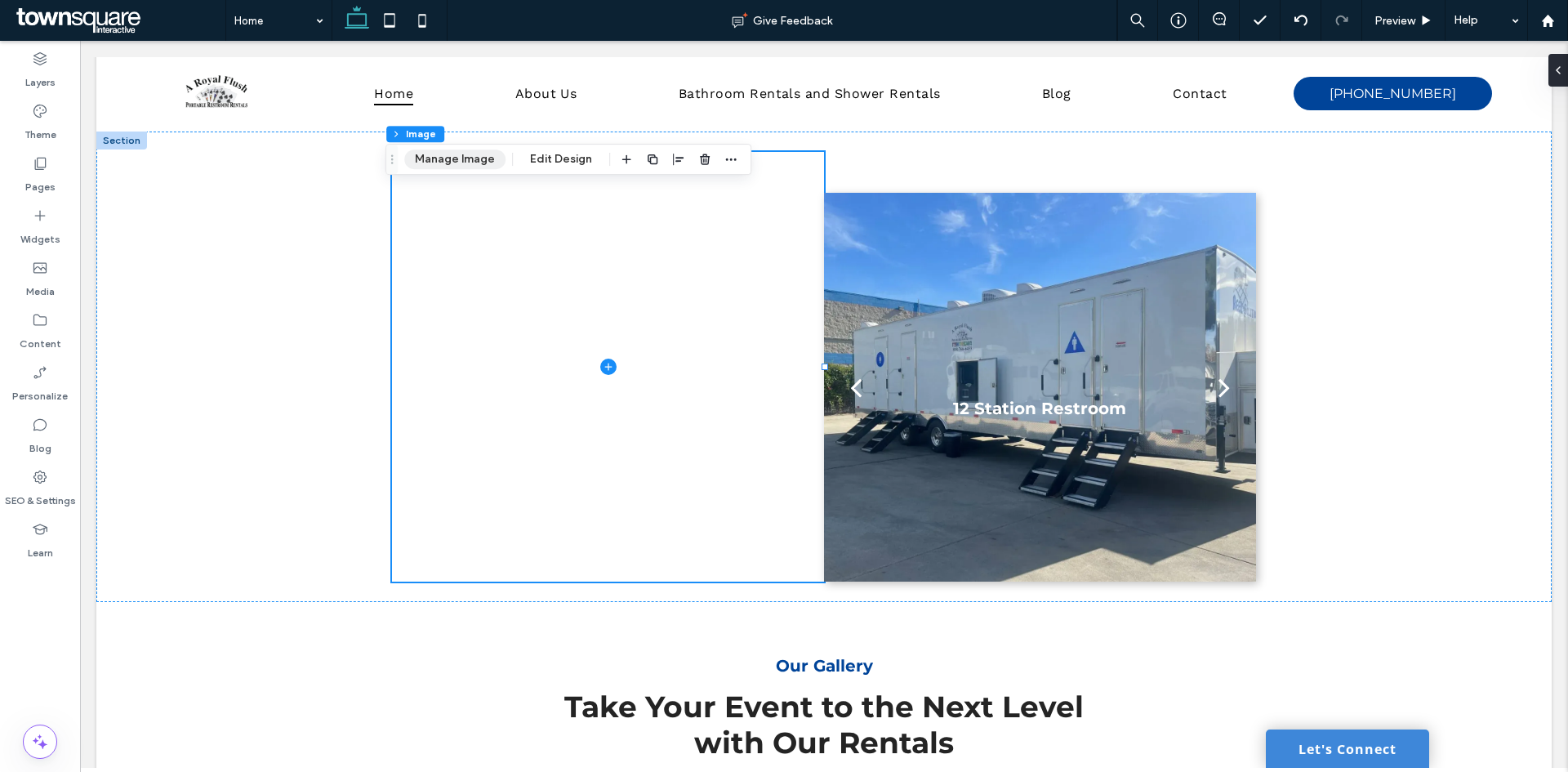
click at [466, 162] on button "Manage Image" at bounding box center [454, 160] width 101 height 19
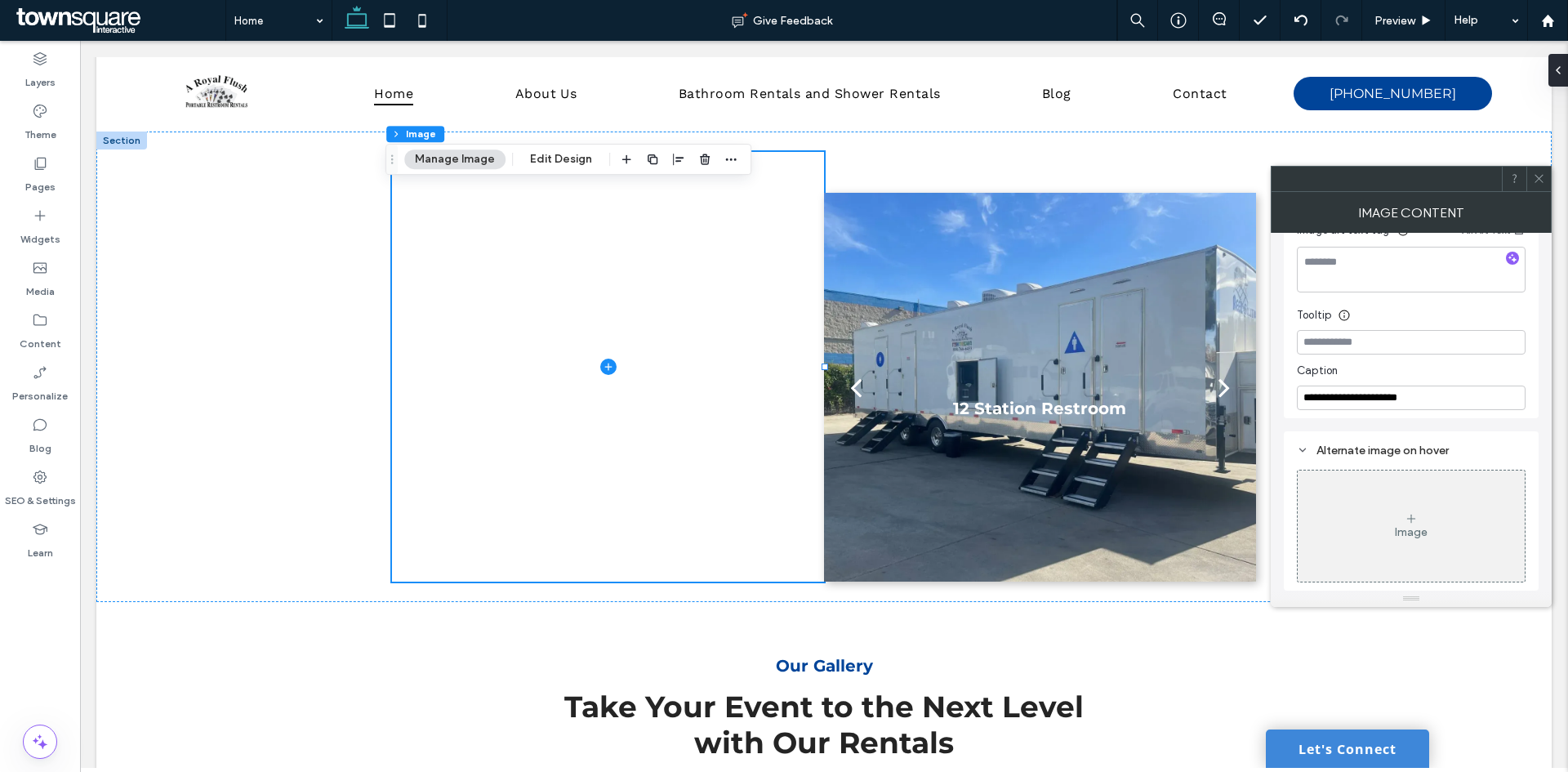
click at [1407, 494] on div "Image" at bounding box center [1411, 526] width 227 height 108
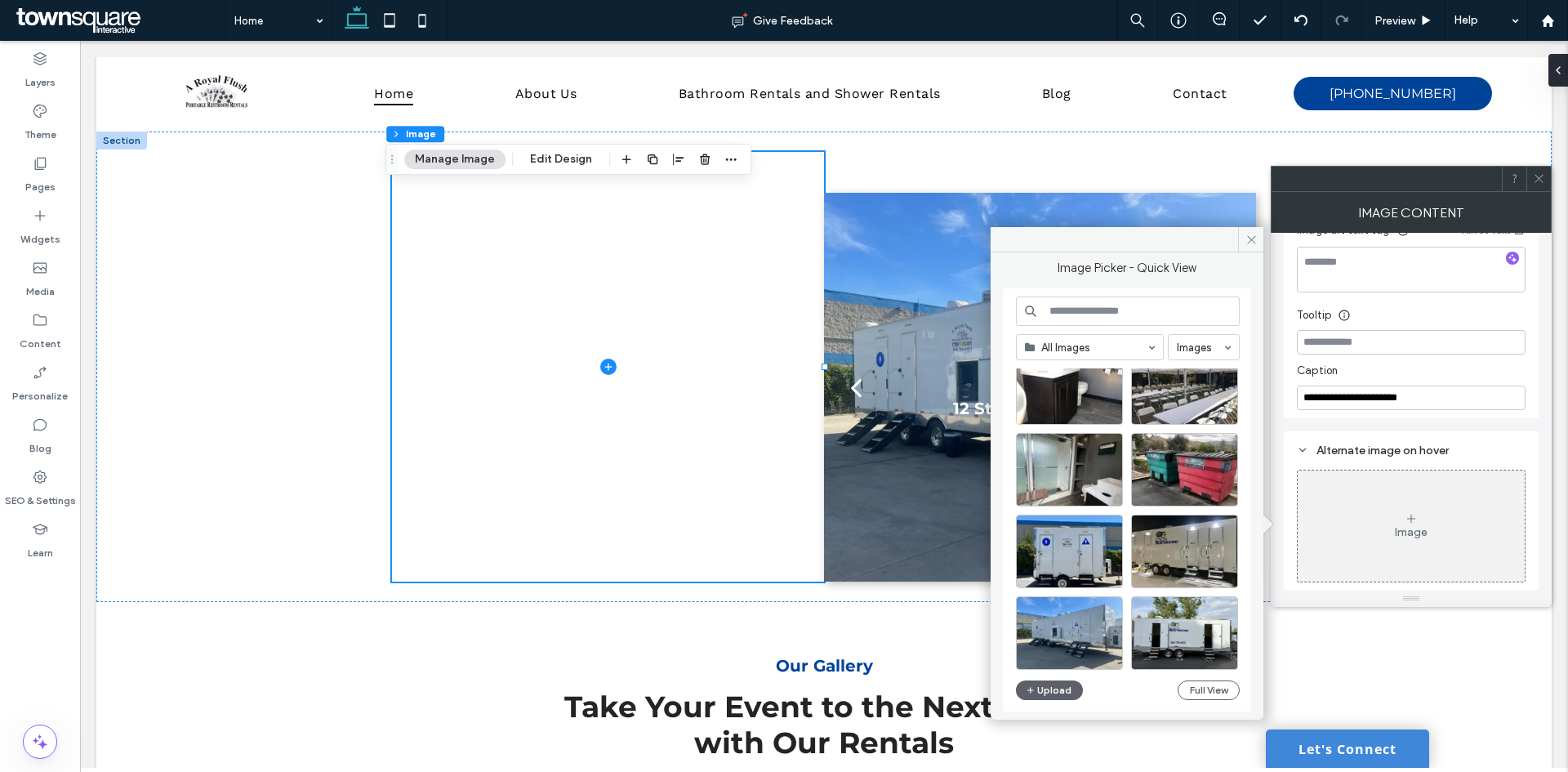
scroll to position [701, 0]
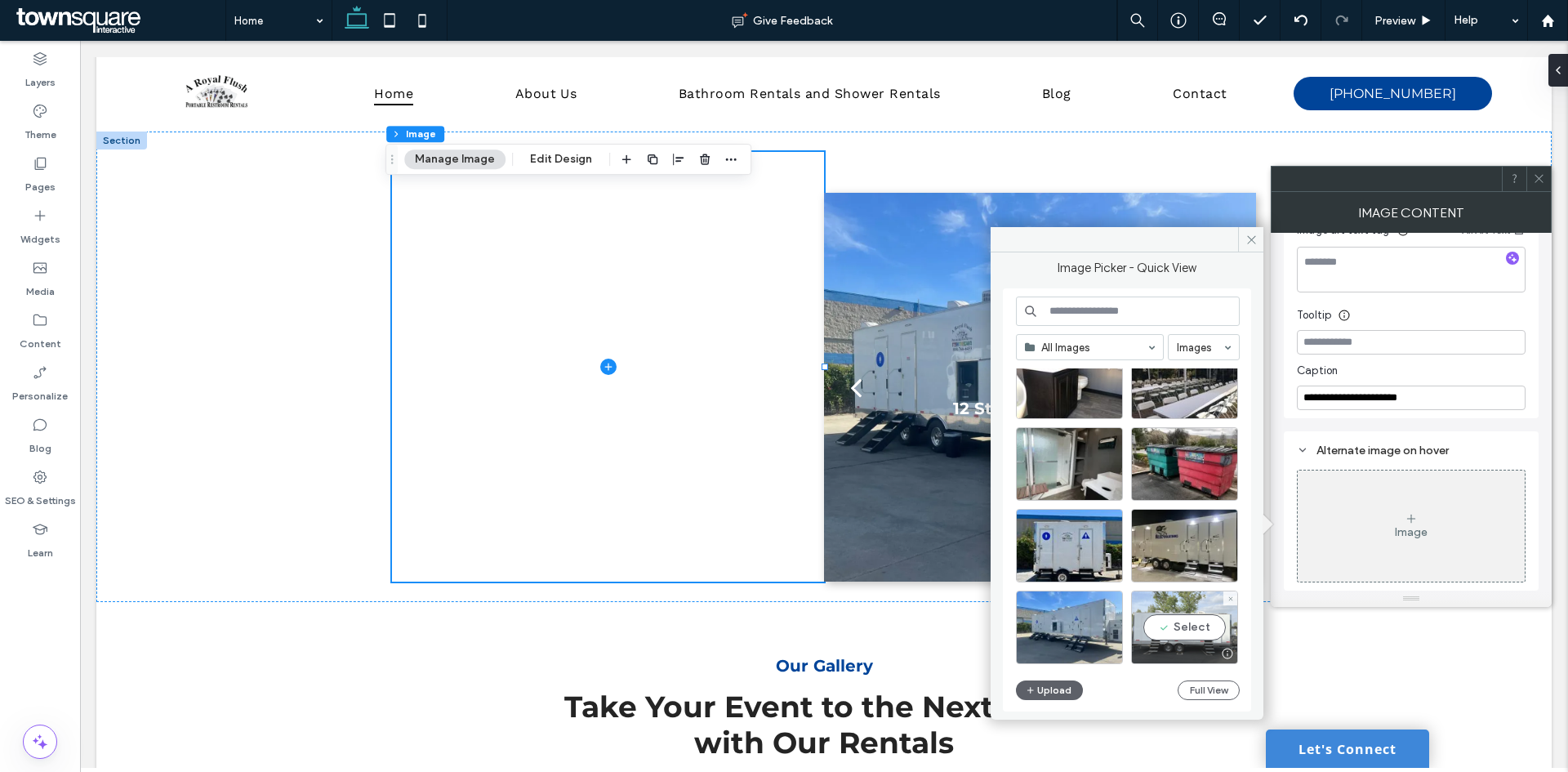
click at [1190, 630] on div "Select" at bounding box center [1184, 628] width 107 height 73
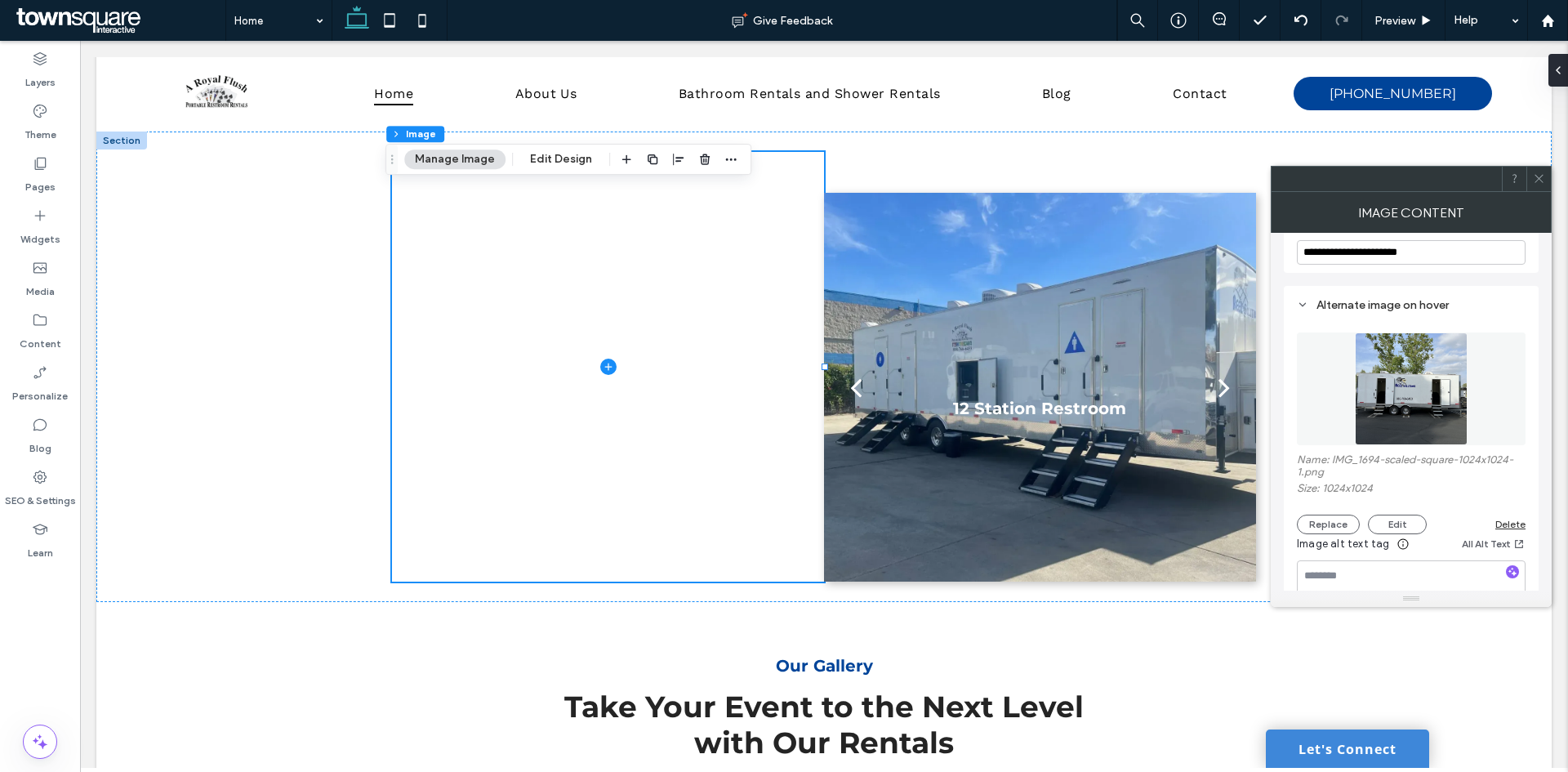
scroll to position [490, 0]
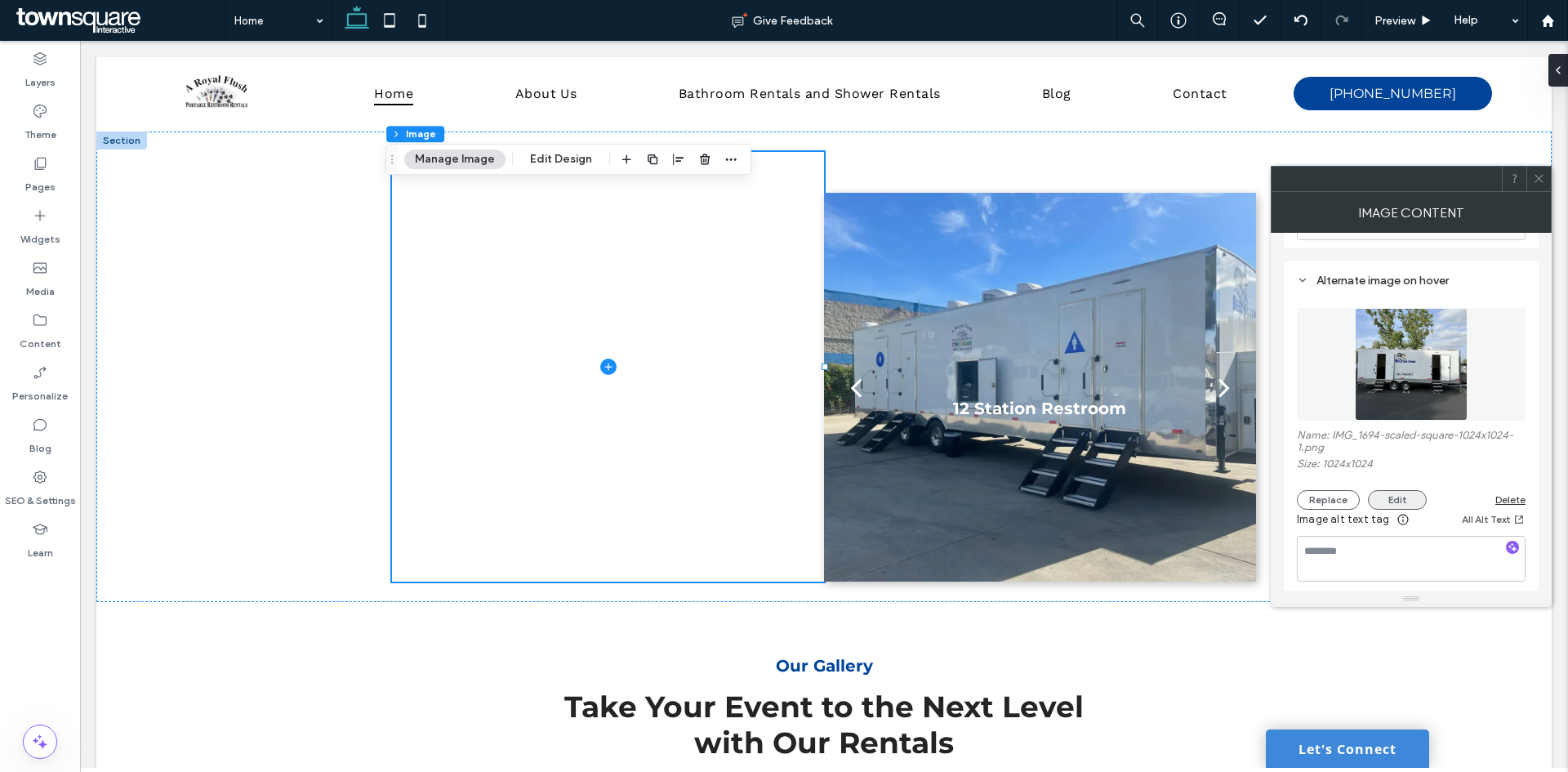
click at [1401, 491] on button "Edit" at bounding box center [1397, 500] width 59 height 19
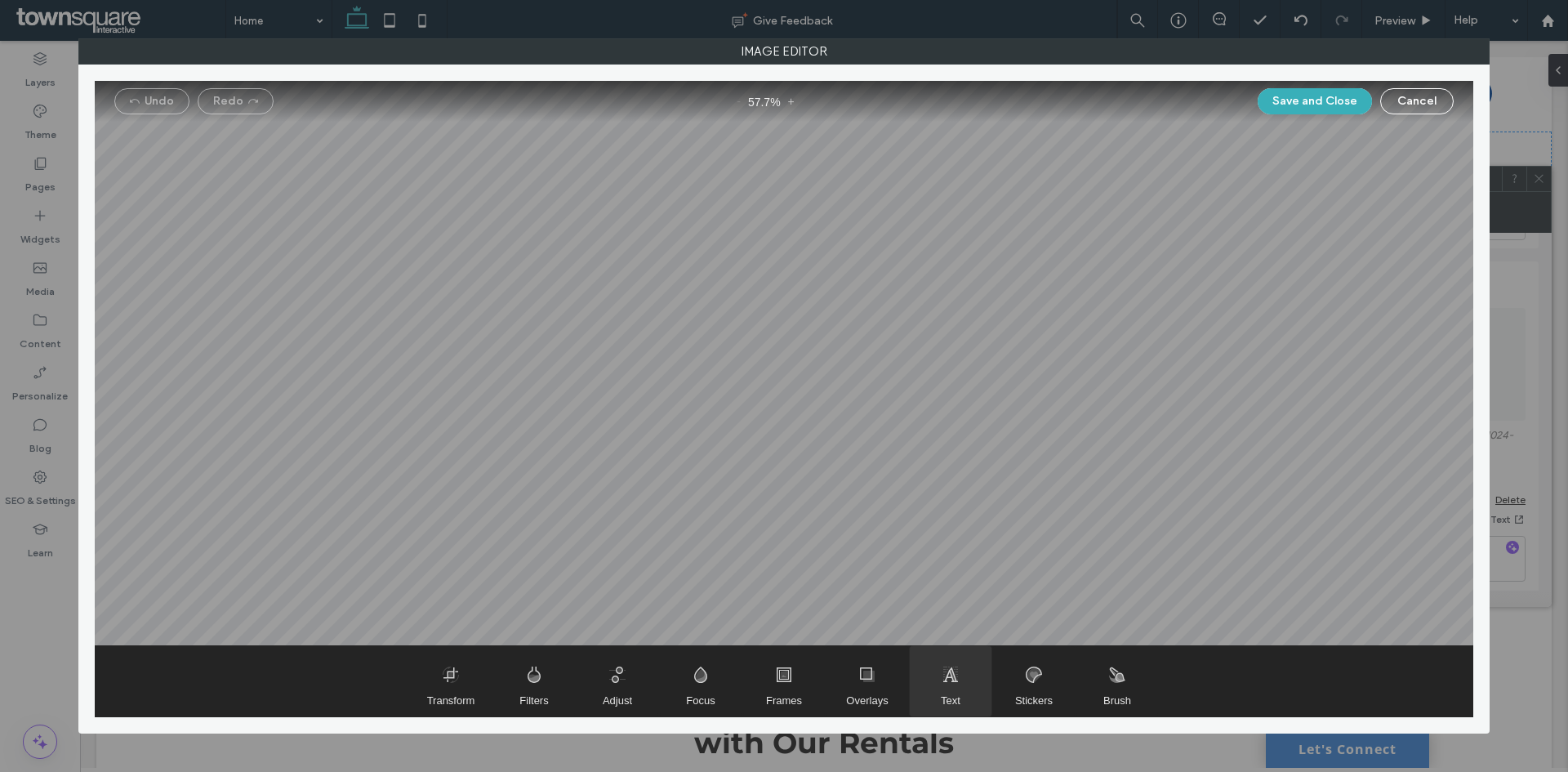
click at [953, 686] on span "Text" at bounding box center [950, 681] width 82 height 70
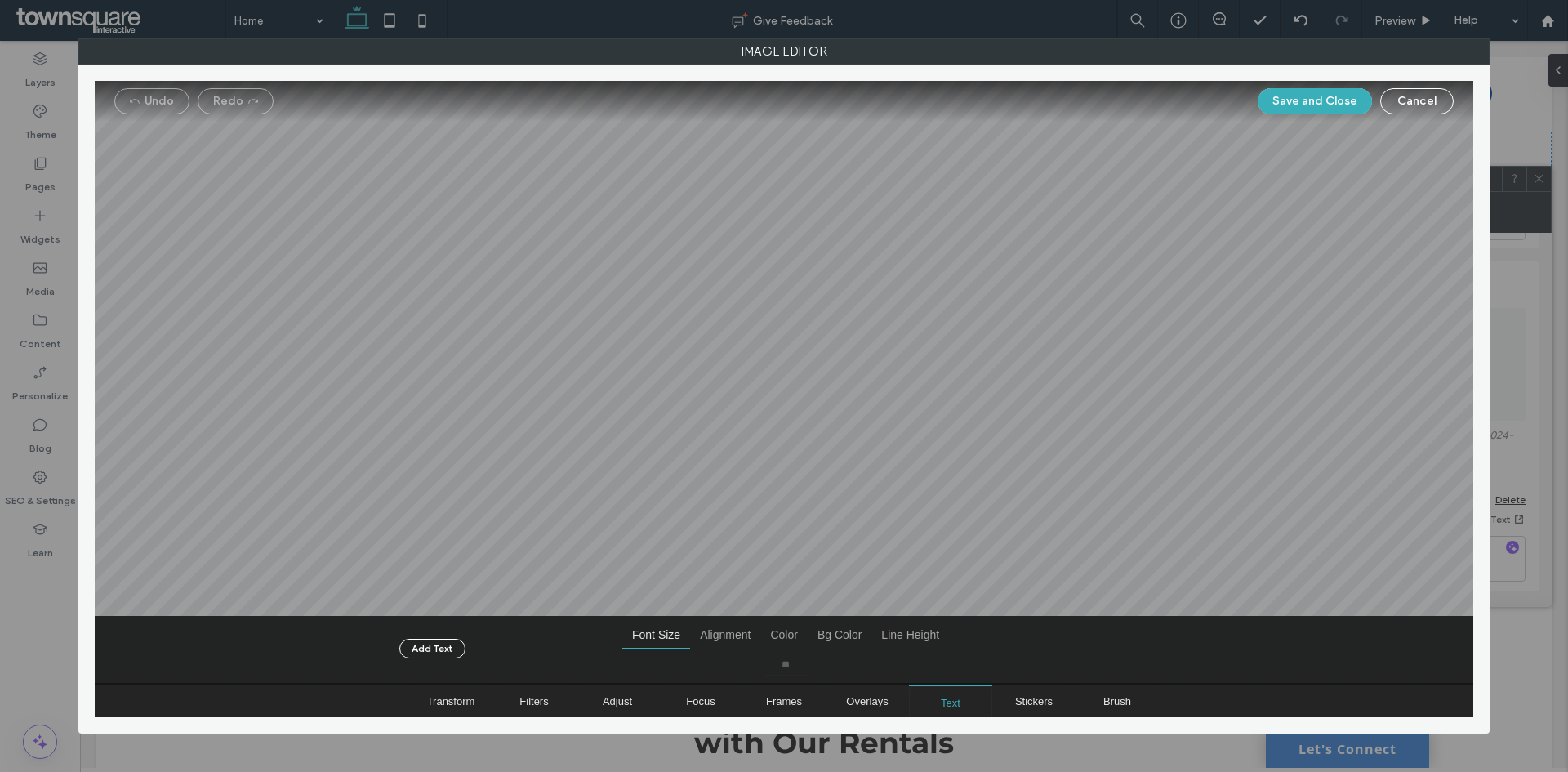
type input "***"
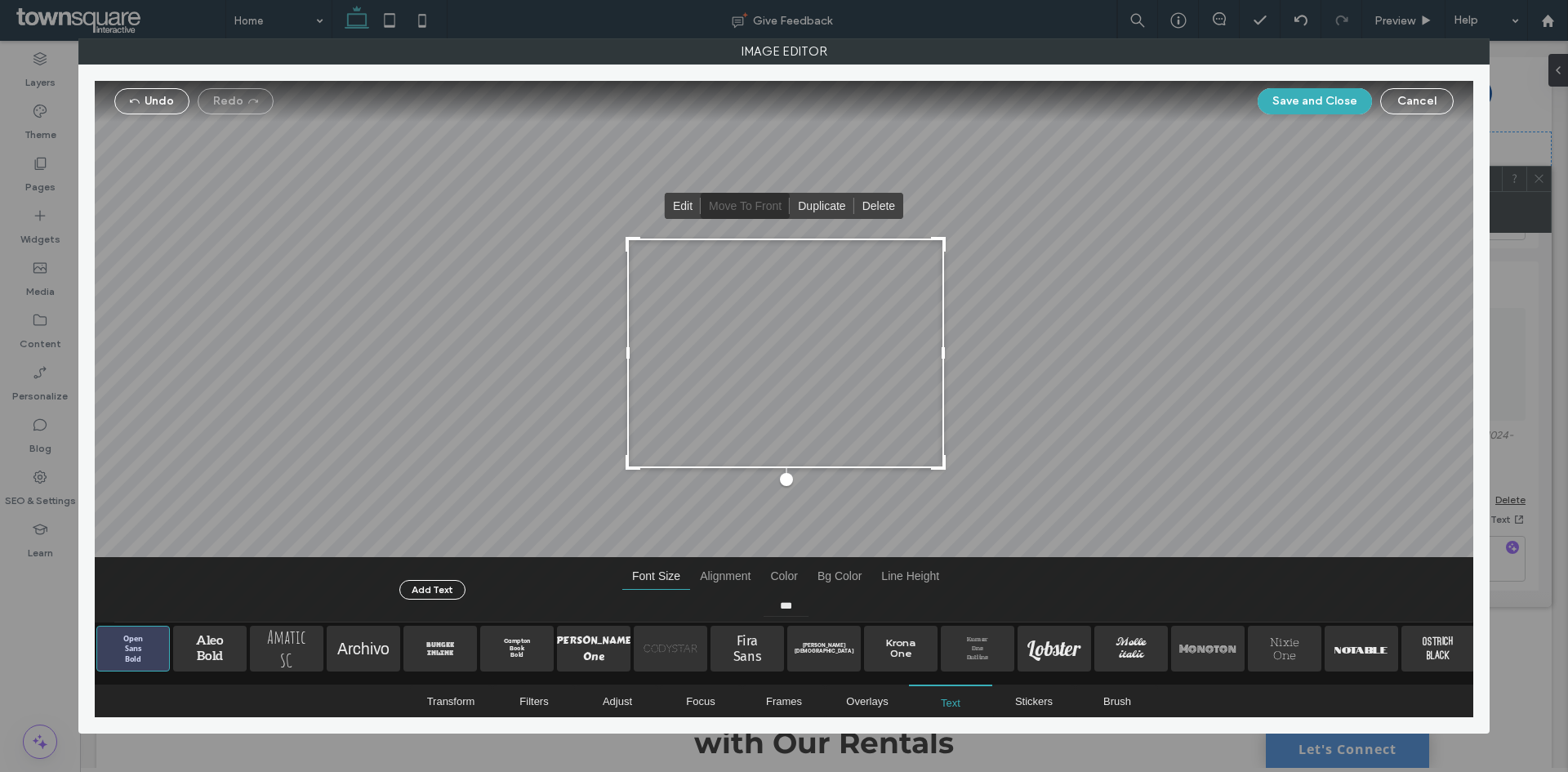
click at [778, 367] on div at bounding box center [786, 353] width 317 height 230
click at [779, 367] on div at bounding box center [786, 353] width 317 height 230
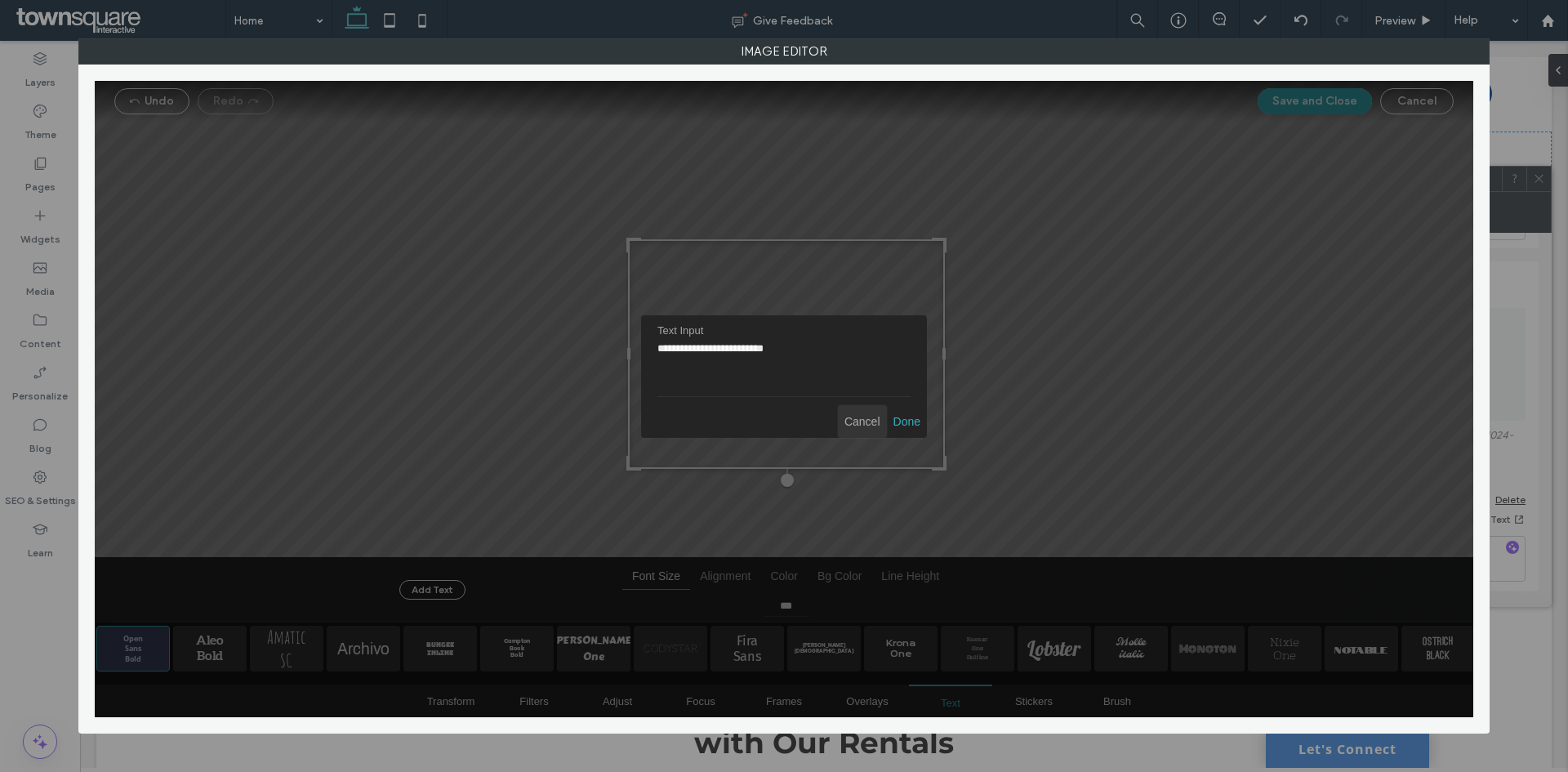
click at [866, 428] on span "Cancel" at bounding box center [862, 422] width 49 height 33
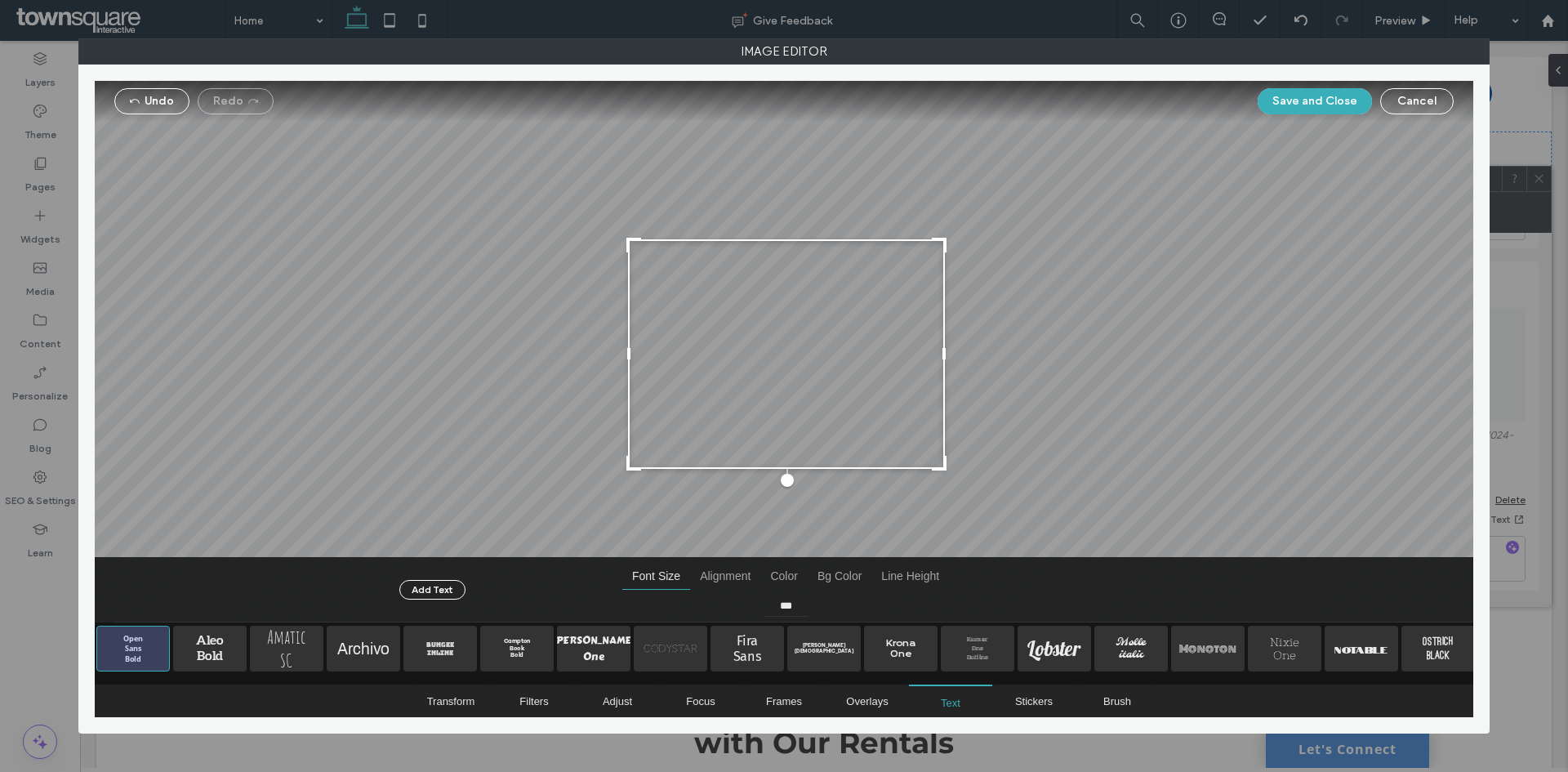
click at [797, 371] on div at bounding box center [787, 354] width 317 height 230
click at [795, 370] on div at bounding box center [787, 354] width 317 height 230
click at [763, 357] on div at bounding box center [787, 353] width 317 height 230
drag, startPoint x: 884, startPoint y: 416, endPoint x: 835, endPoint y: 409, distance: 49.5
click at [854, 413] on div at bounding box center [787, 353] width 317 height 230
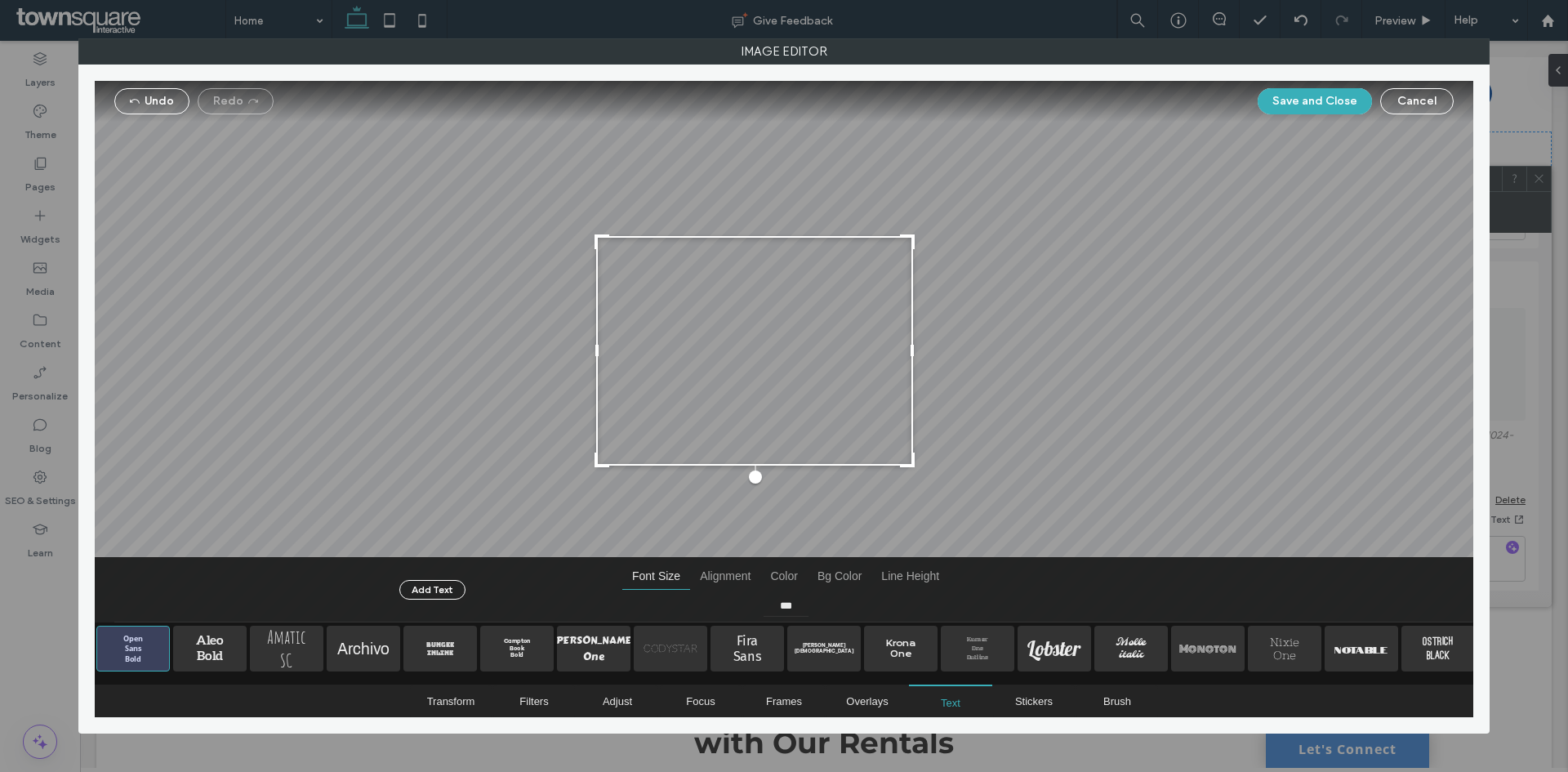
click at [753, 363] on div at bounding box center [754, 351] width 317 height 230
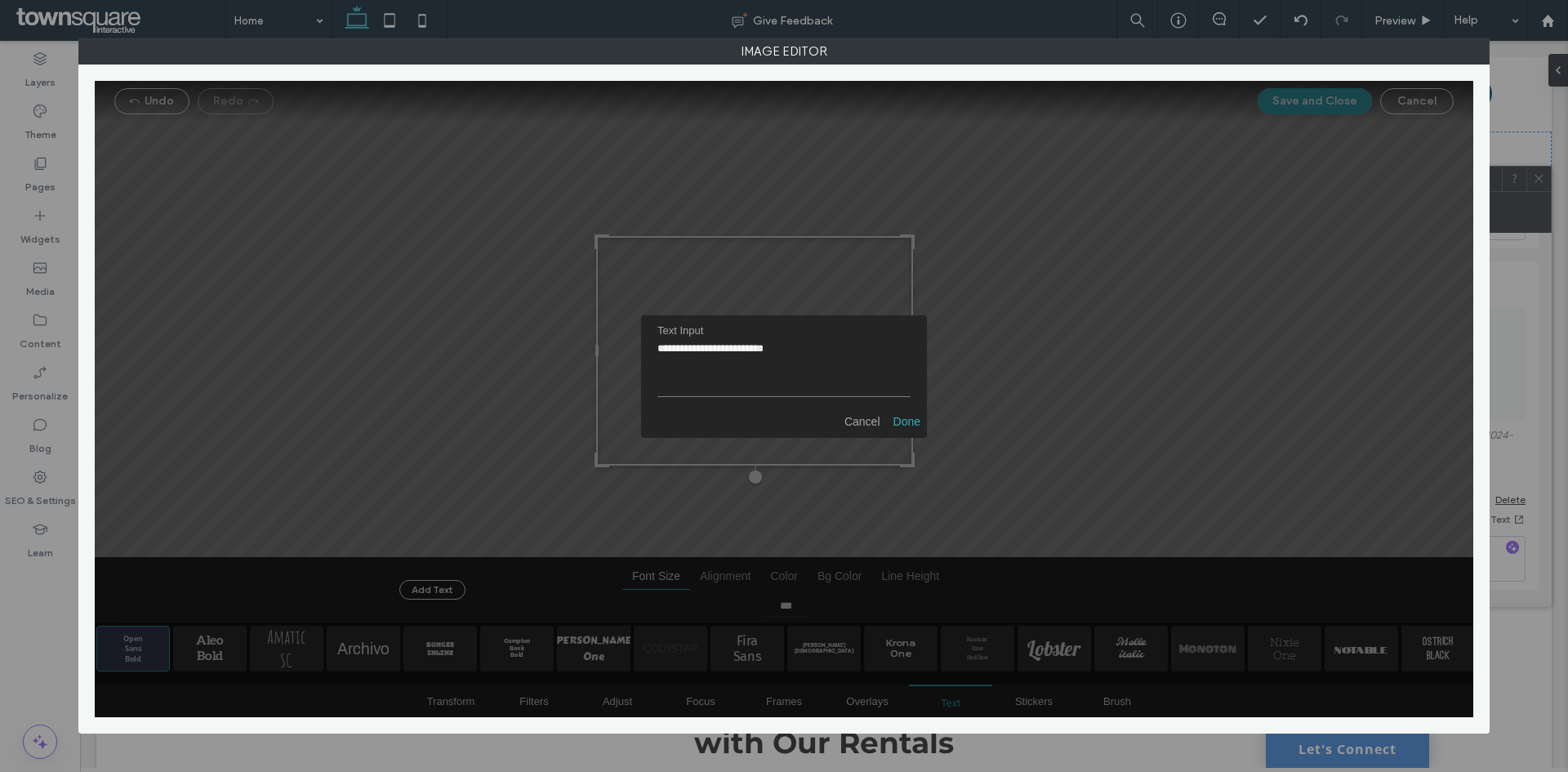
type textarea "**********"
click at [898, 425] on span "Done" at bounding box center [907, 422] width 40 height 33
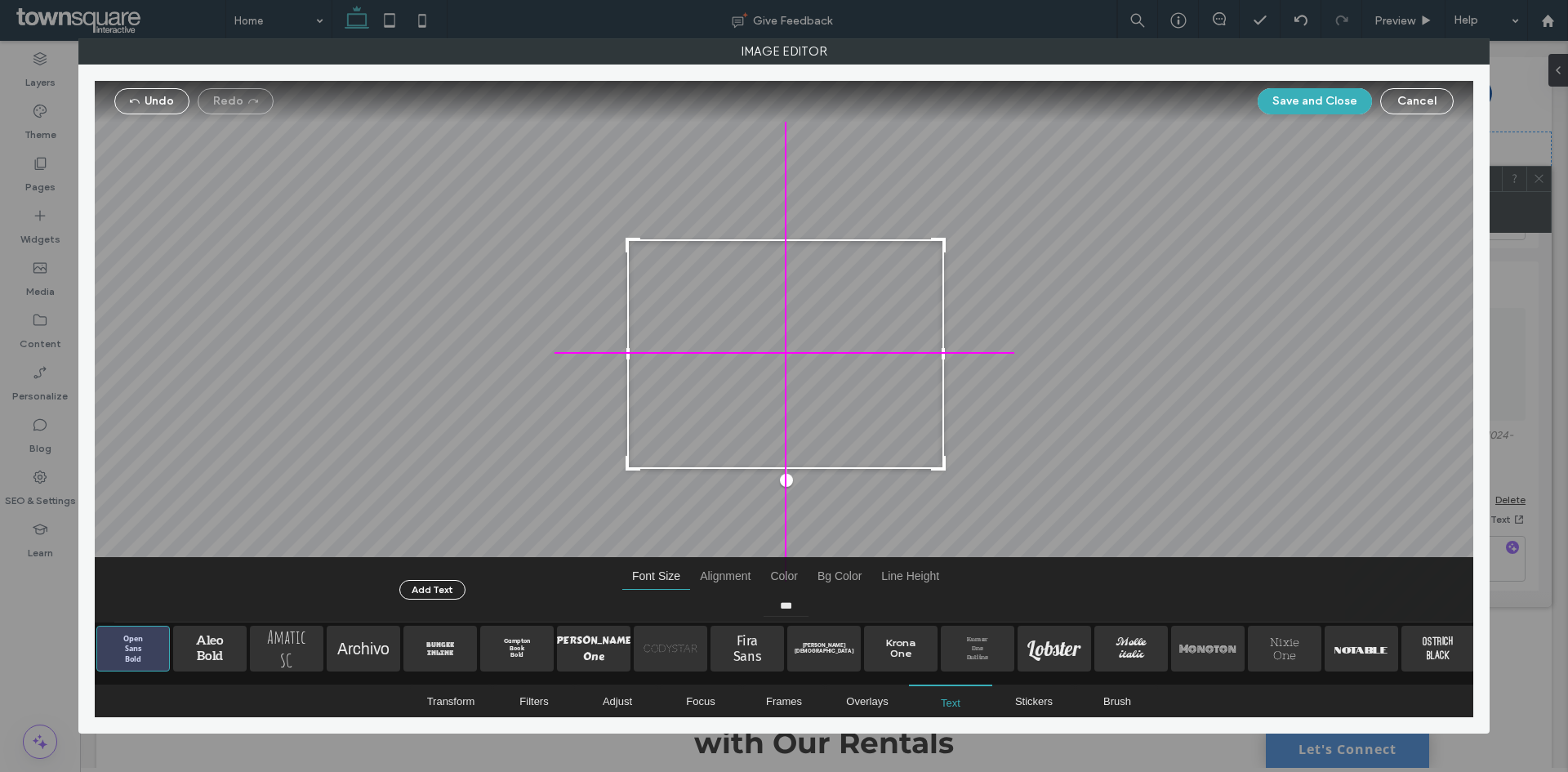
drag, startPoint x: 731, startPoint y: 371, endPoint x: 767, endPoint y: 378, distance: 36.7
click at [767, 378] on div at bounding box center [786, 354] width 317 height 230
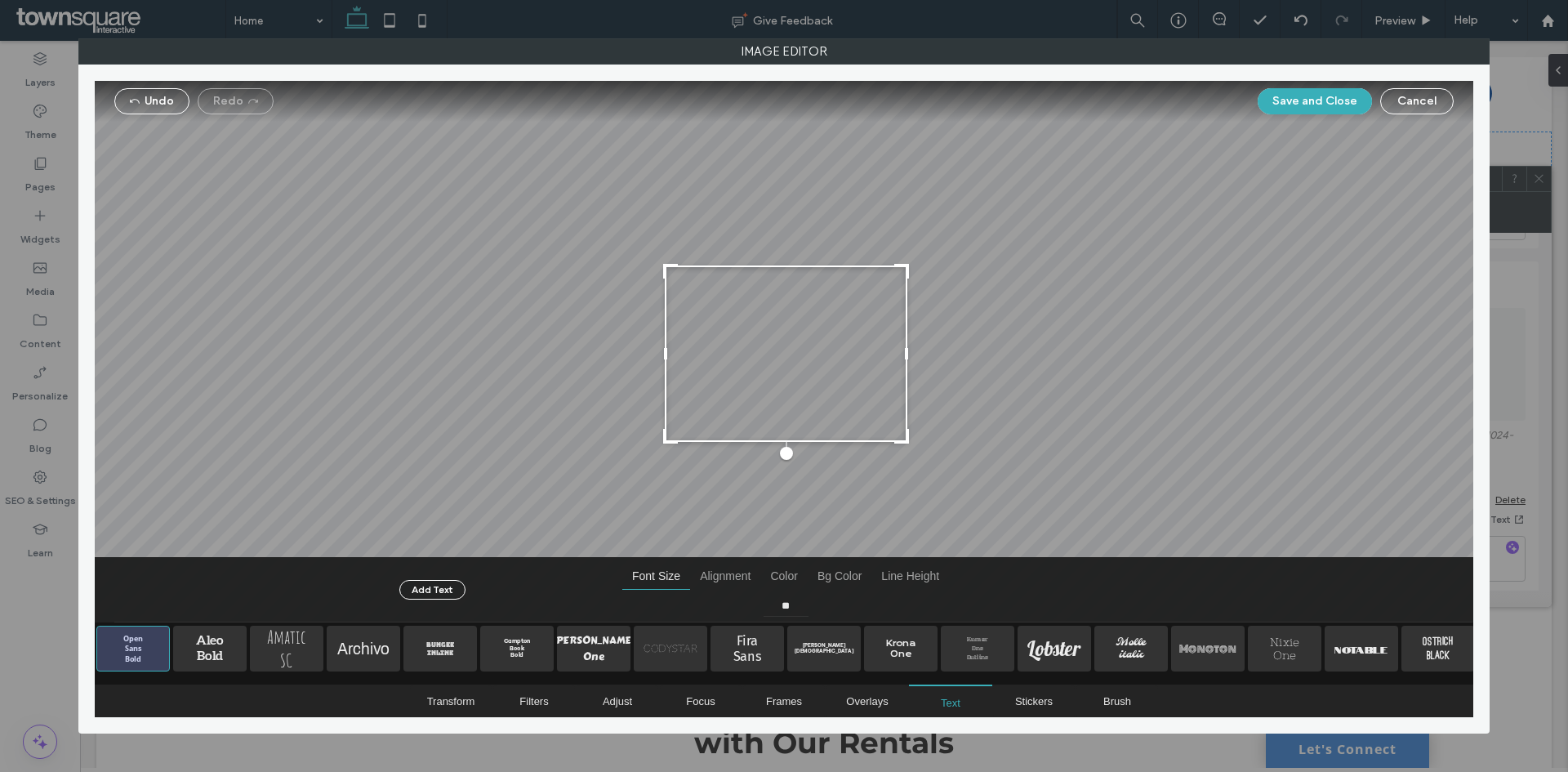
type input "**"
drag, startPoint x: 944, startPoint y: 465, endPoint x: 816, endPoint y: 481, distance: 129.0
click at [816, 481] on div "Edit Move to Front Duplicate Delete" at bounding box center [784, 352] width 1379 height 542
click at [849, 359] on div at bounding box center [786, 354] width 235 height 172
click at [453, 645] on span "Bungee Inline" at bounding box center [440, 649] width 73 height 46
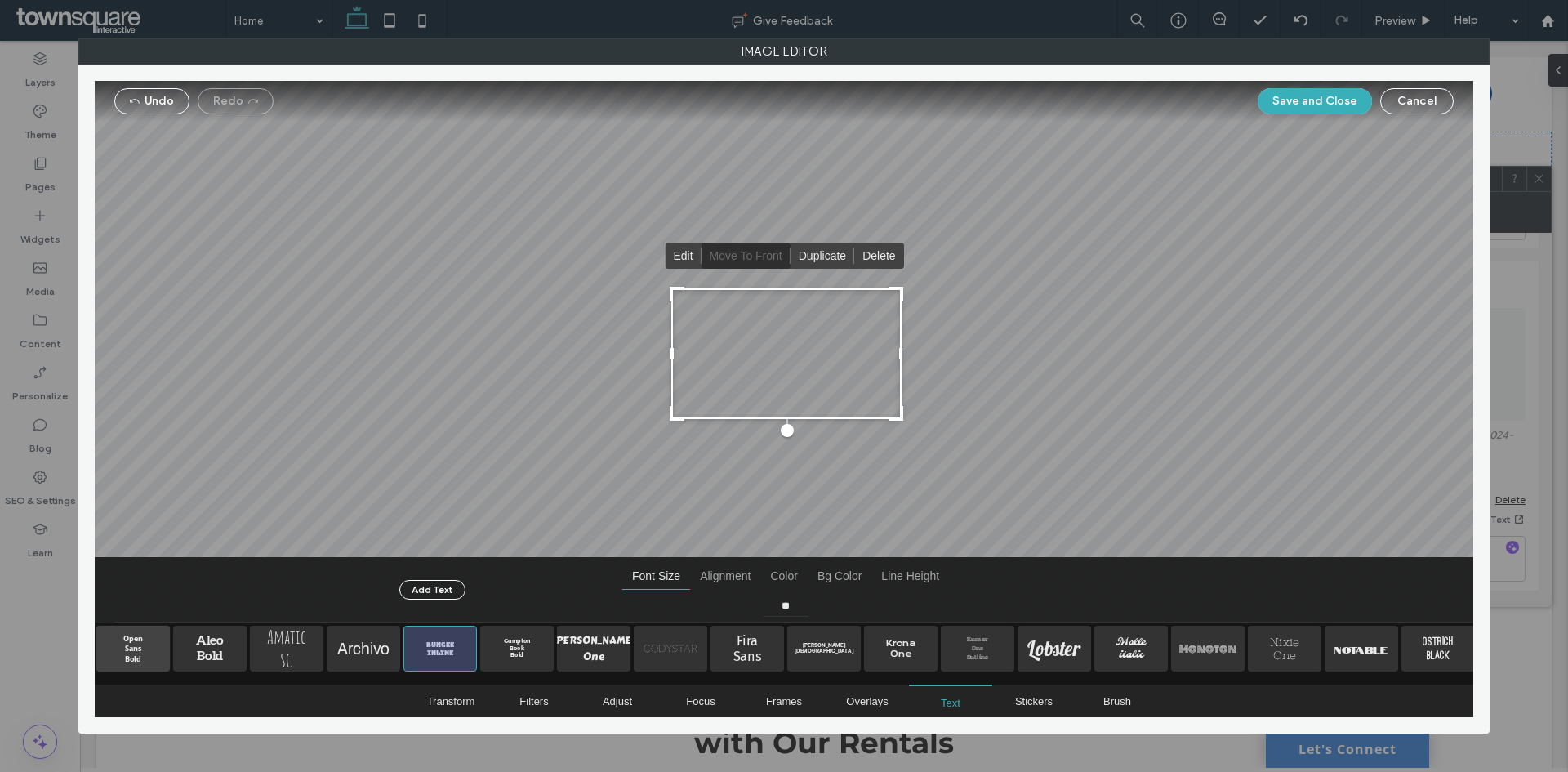
click at [130, 656] on span "Open Sans Bold" at bounding box center [133, 649] width 73 height 46
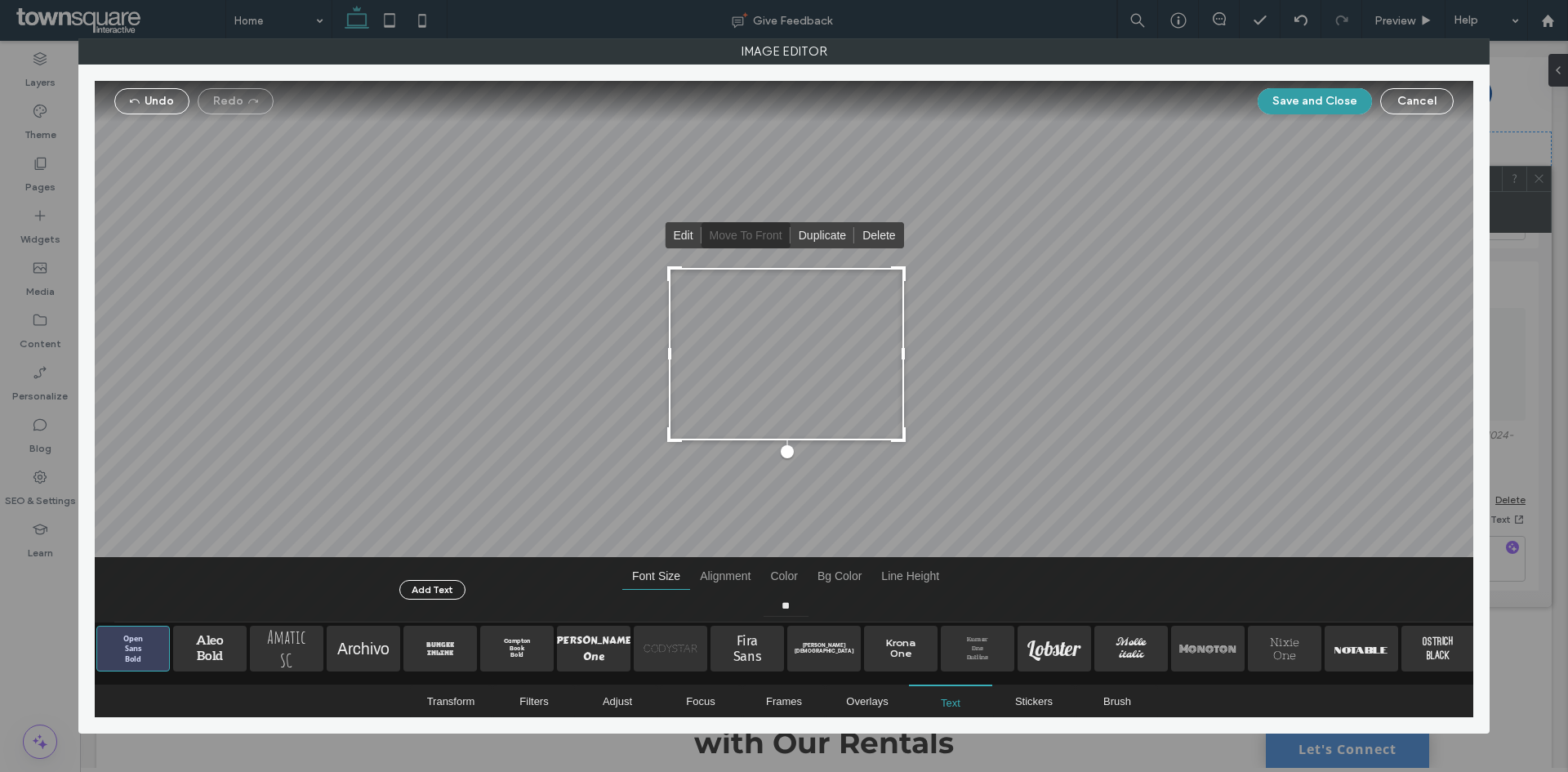
click at [1301, 100] on button "Save and Close" at bounding box center [1314, 101] width 114 height 26
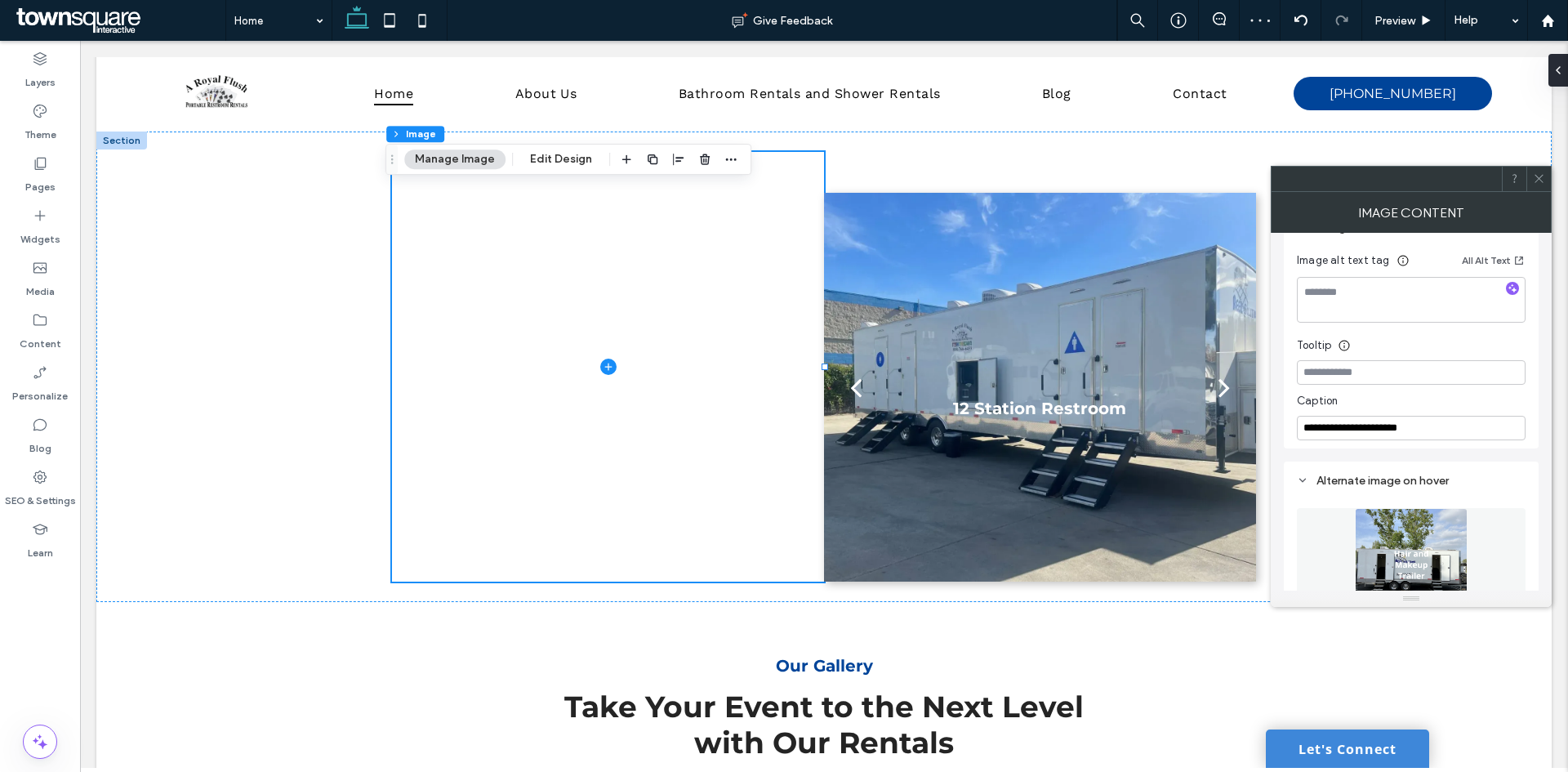
scroll to position [327, 0]
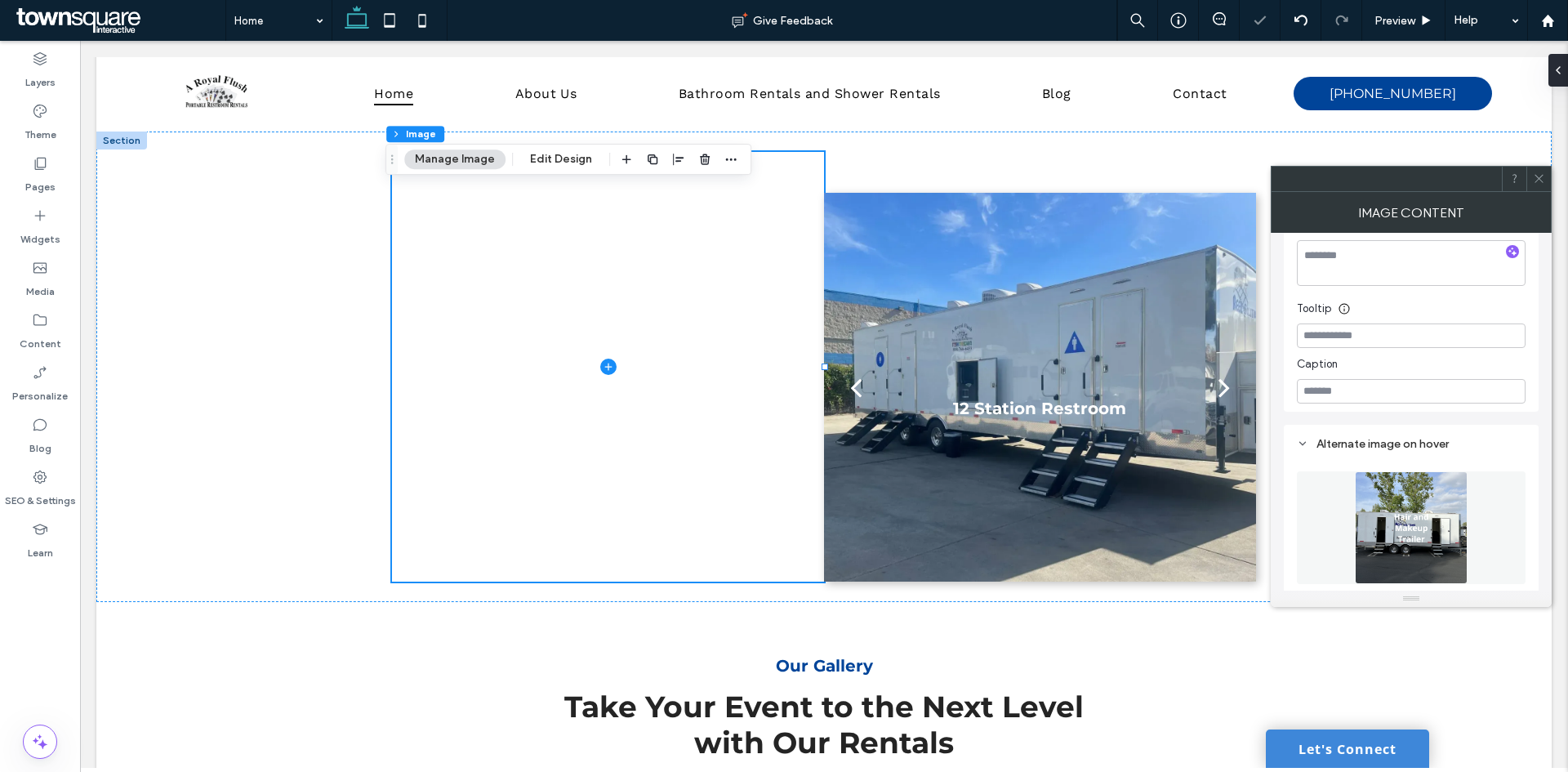
click at [1496, 436] on div "Alternate image on hover" at bounding box center [1411, 443] width 229 height 22
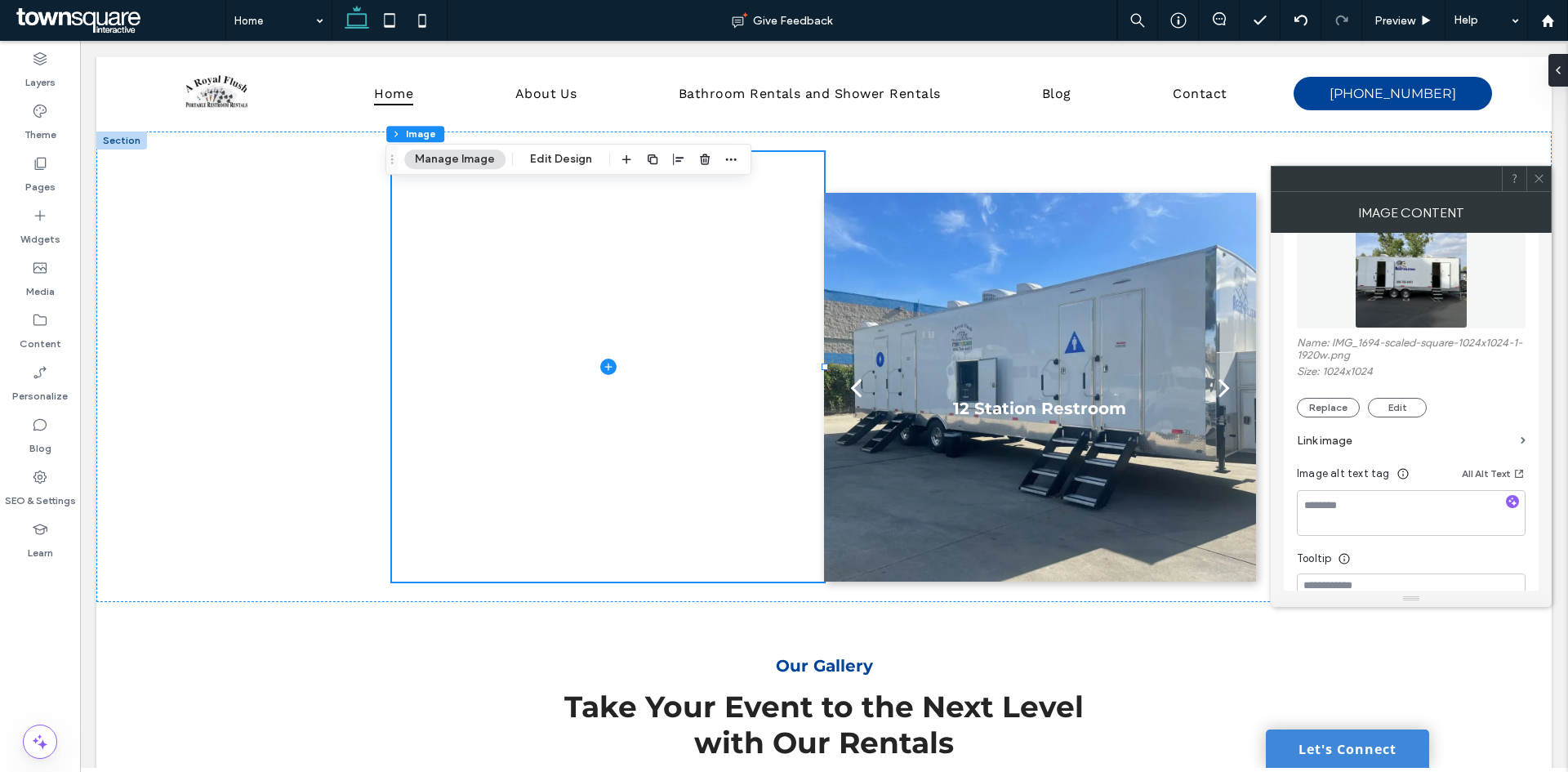
scroll to position [0, 0]
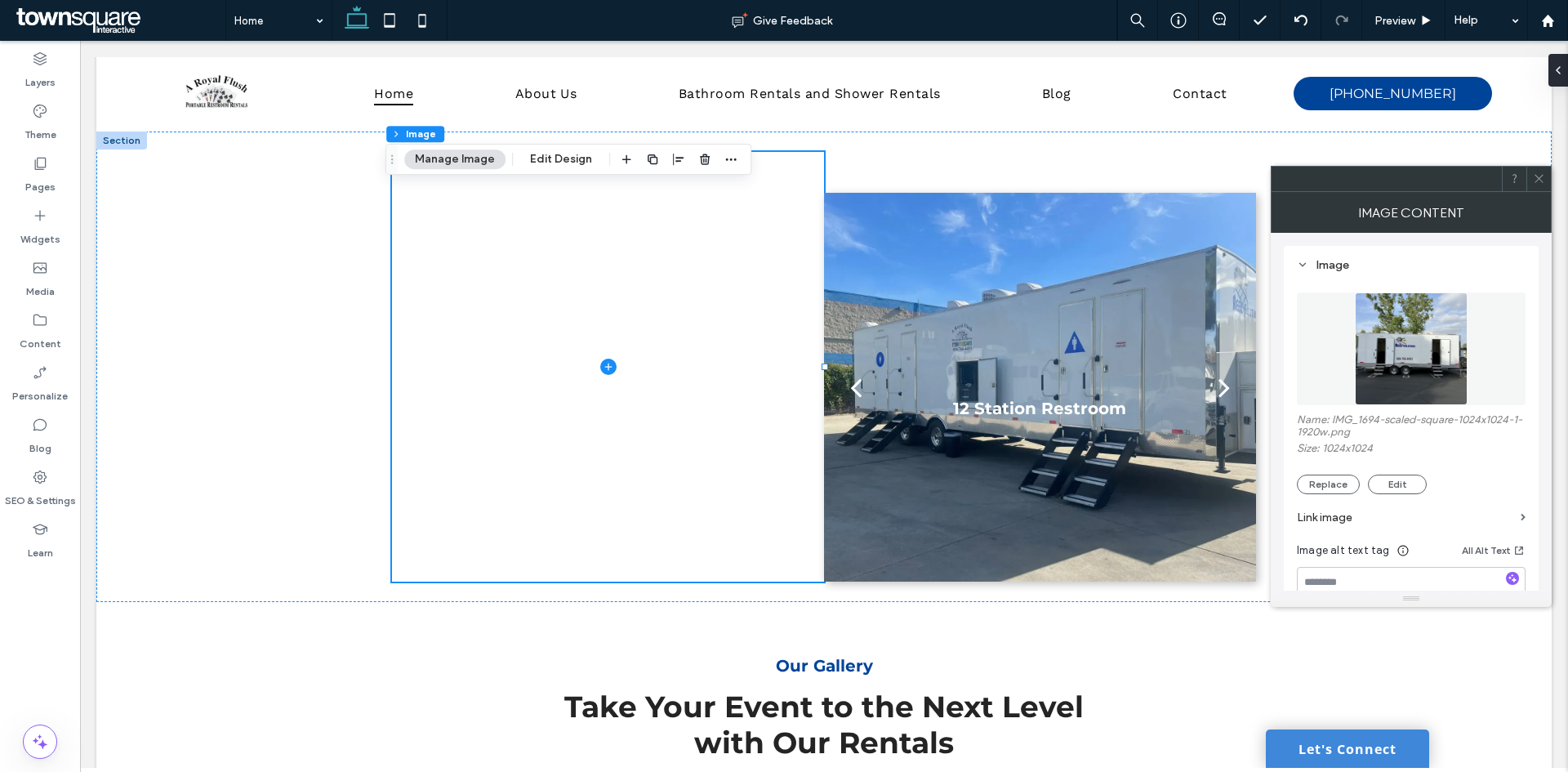
click at [1532, 175] on icon at bounding box center [1538, 178] width 12 height 12
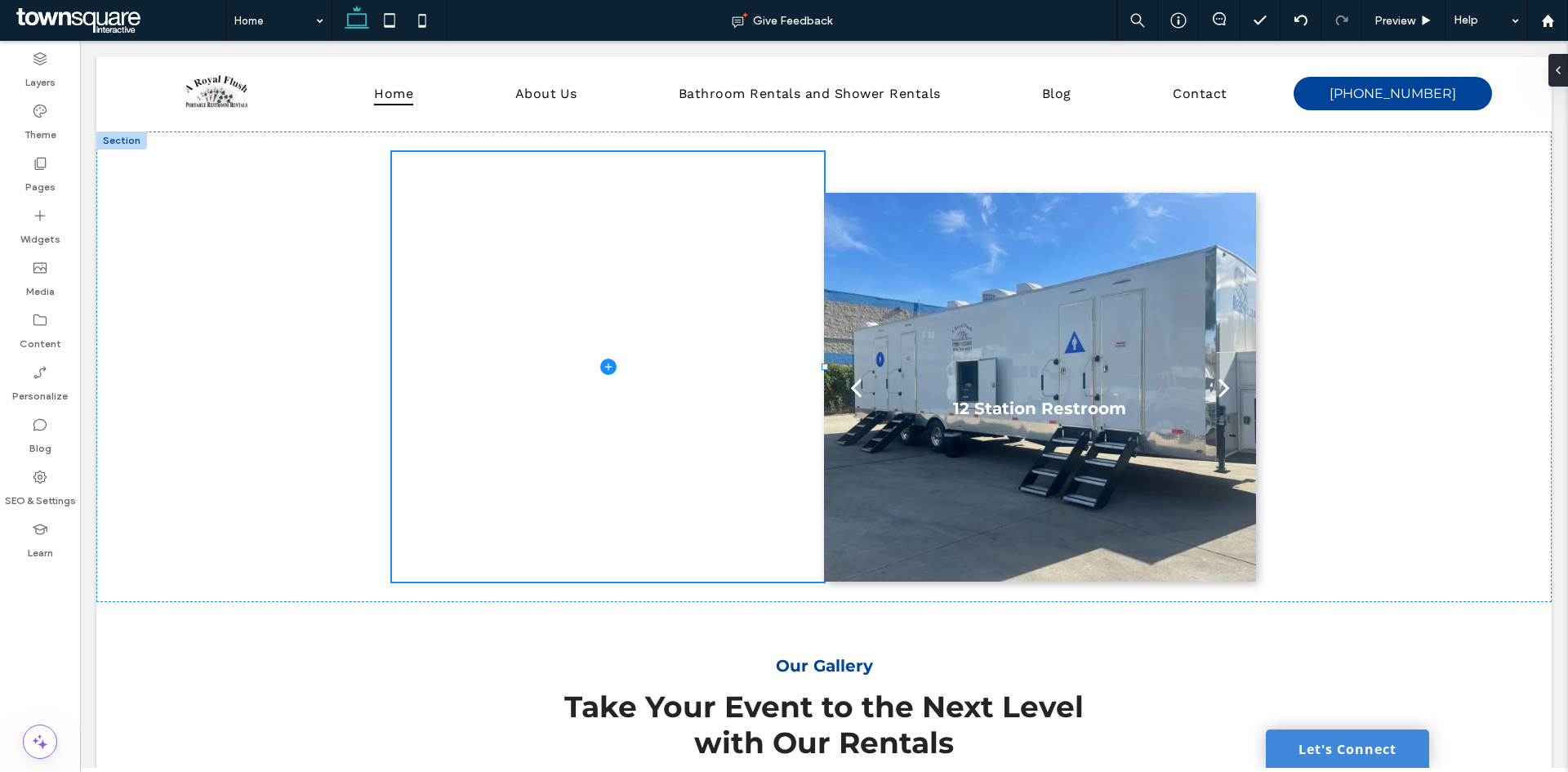
type input "***"
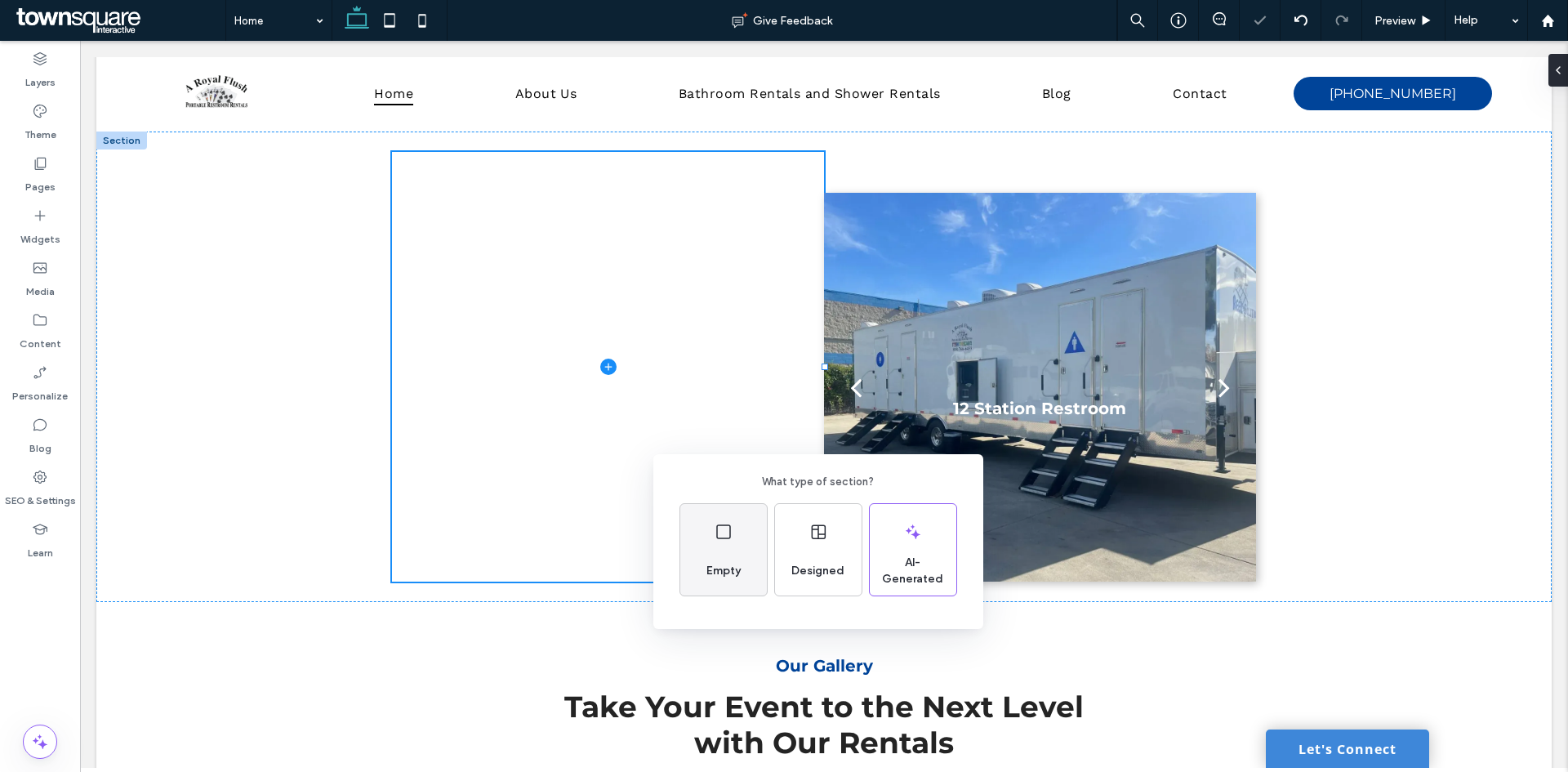
click at [731, 544] on div "Empty" at bounding box center [723, 549] width 86 height 91
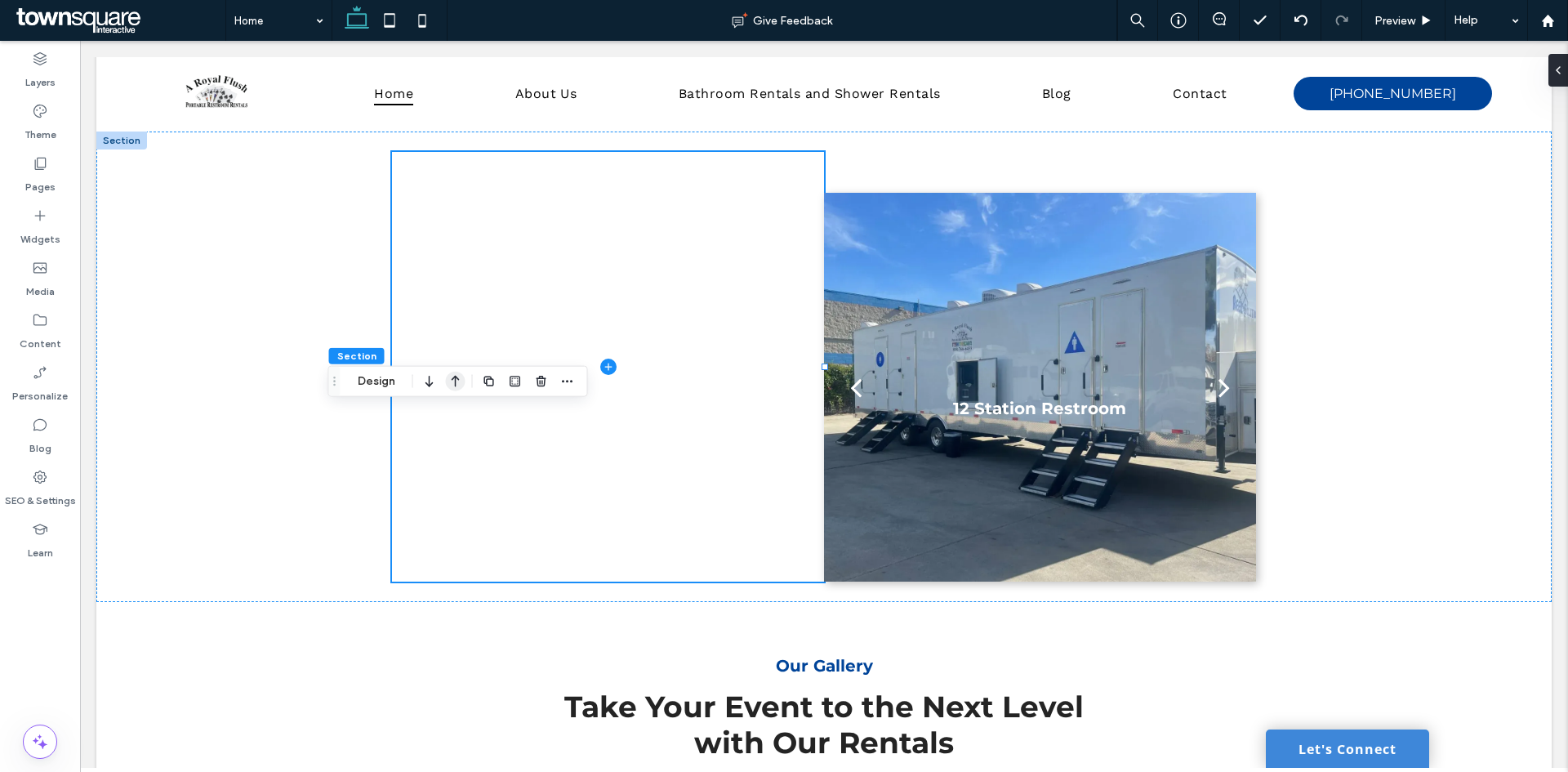
click at [453, 384] on icon "button" at bounding box center [455, 382] width 19 height 30
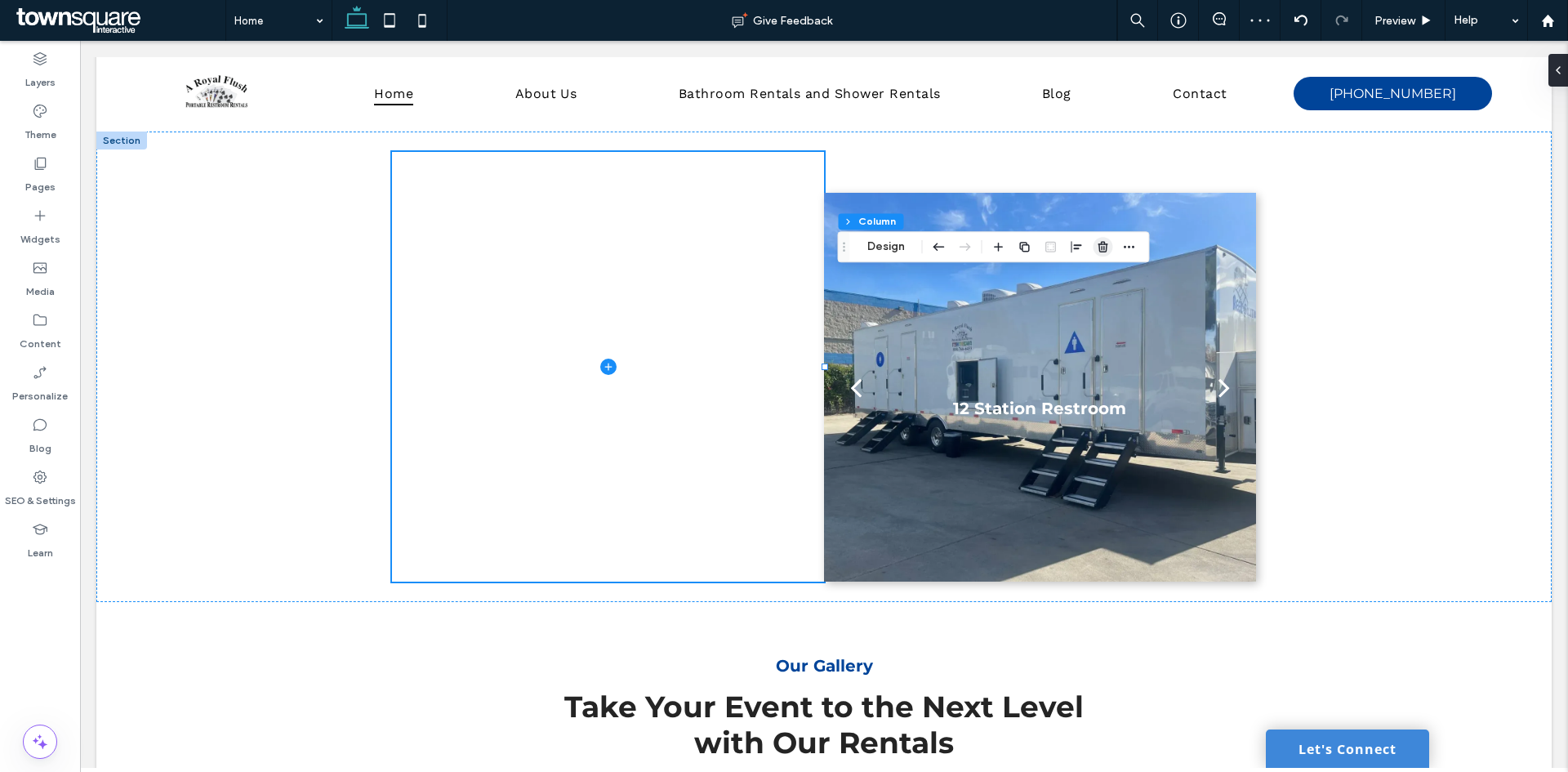
click at [1101, 249] on icon "button" at bounding box center [1103, 247] width 13 height 13
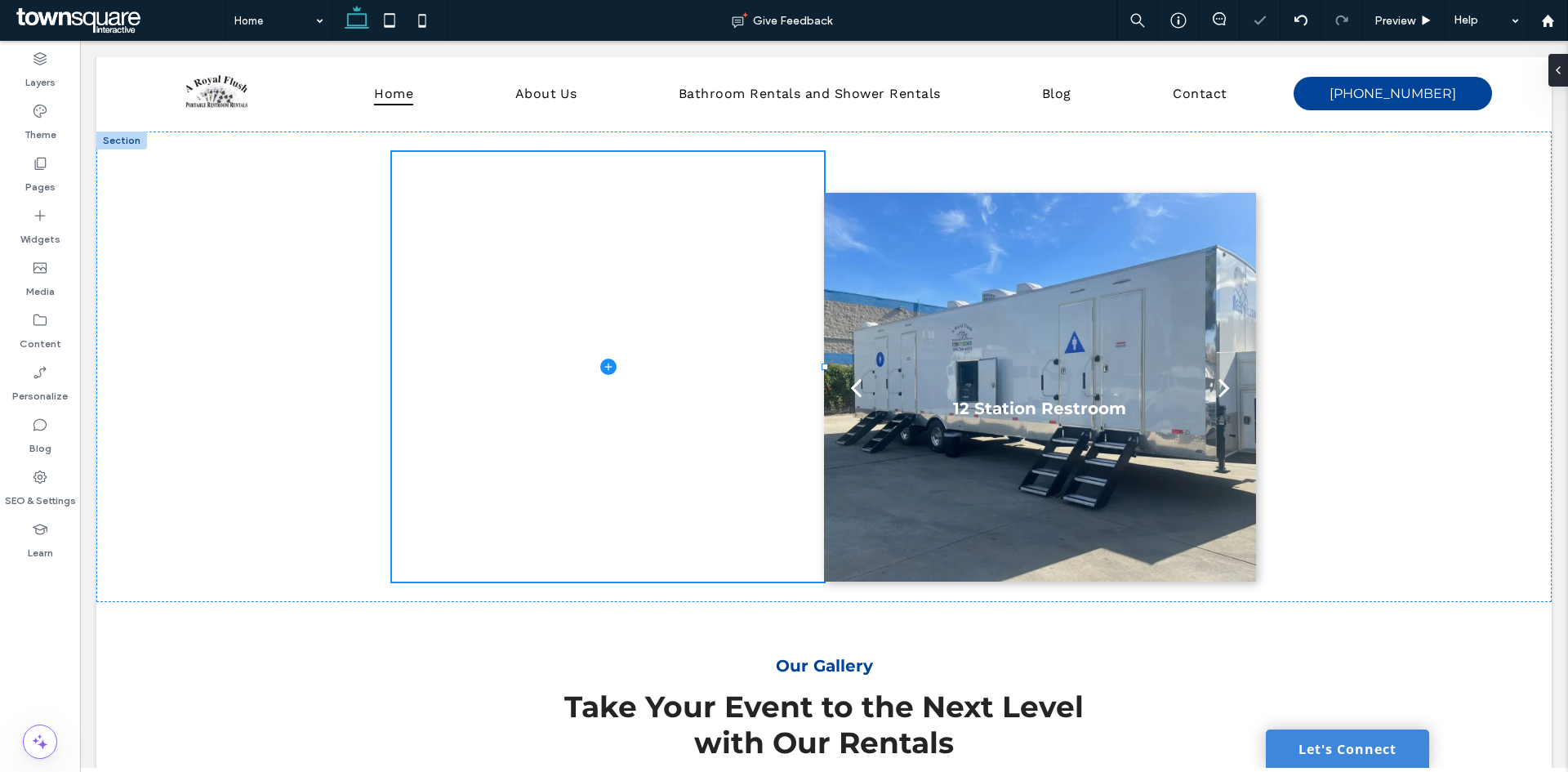
type input "***"
click at [54, 204] on div "Widgets" at bounding box center [39, 227] width 80 height 52
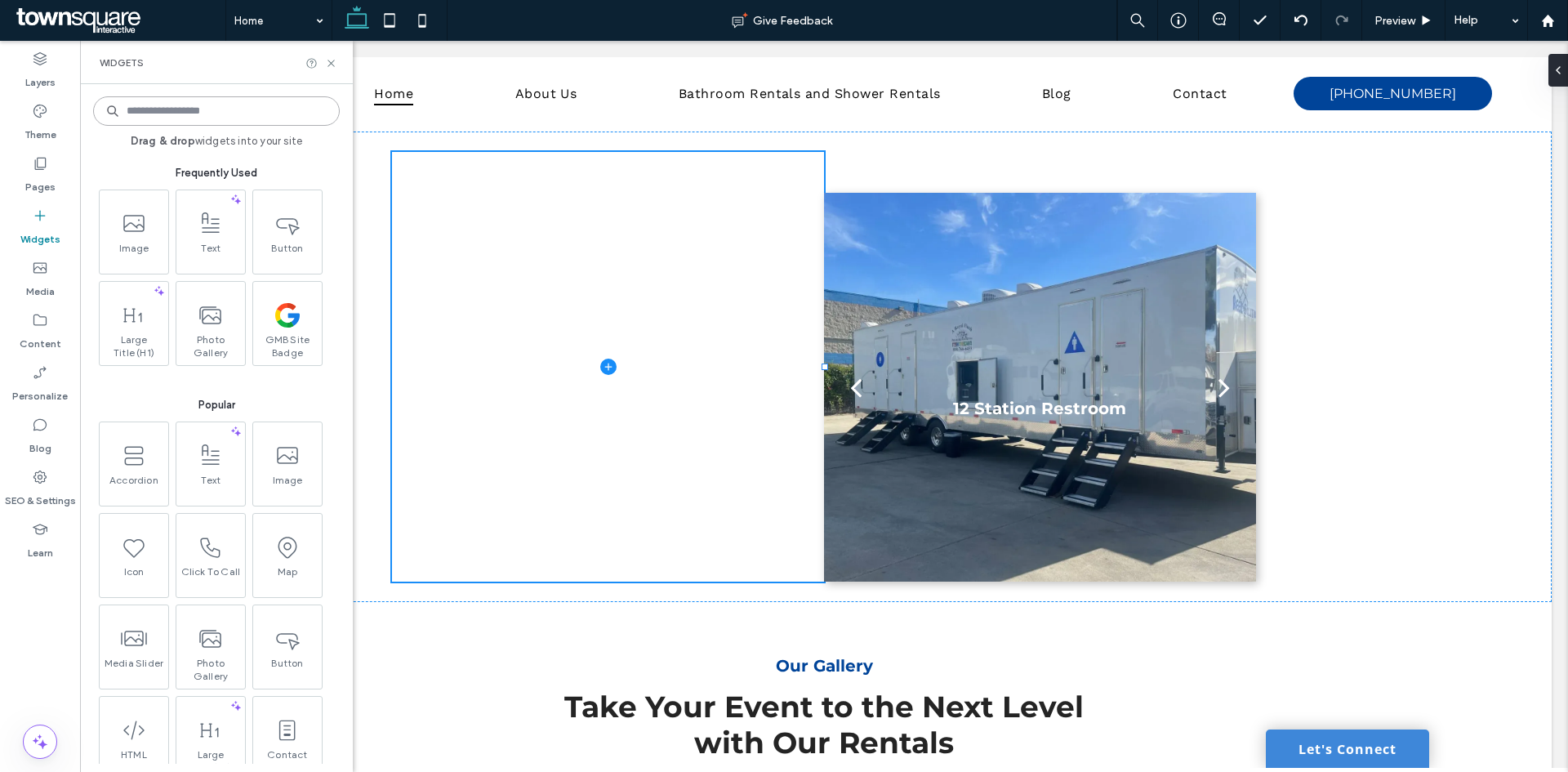
click at [205, 120] on input at bounding box center [216, 111] width 247 height 30
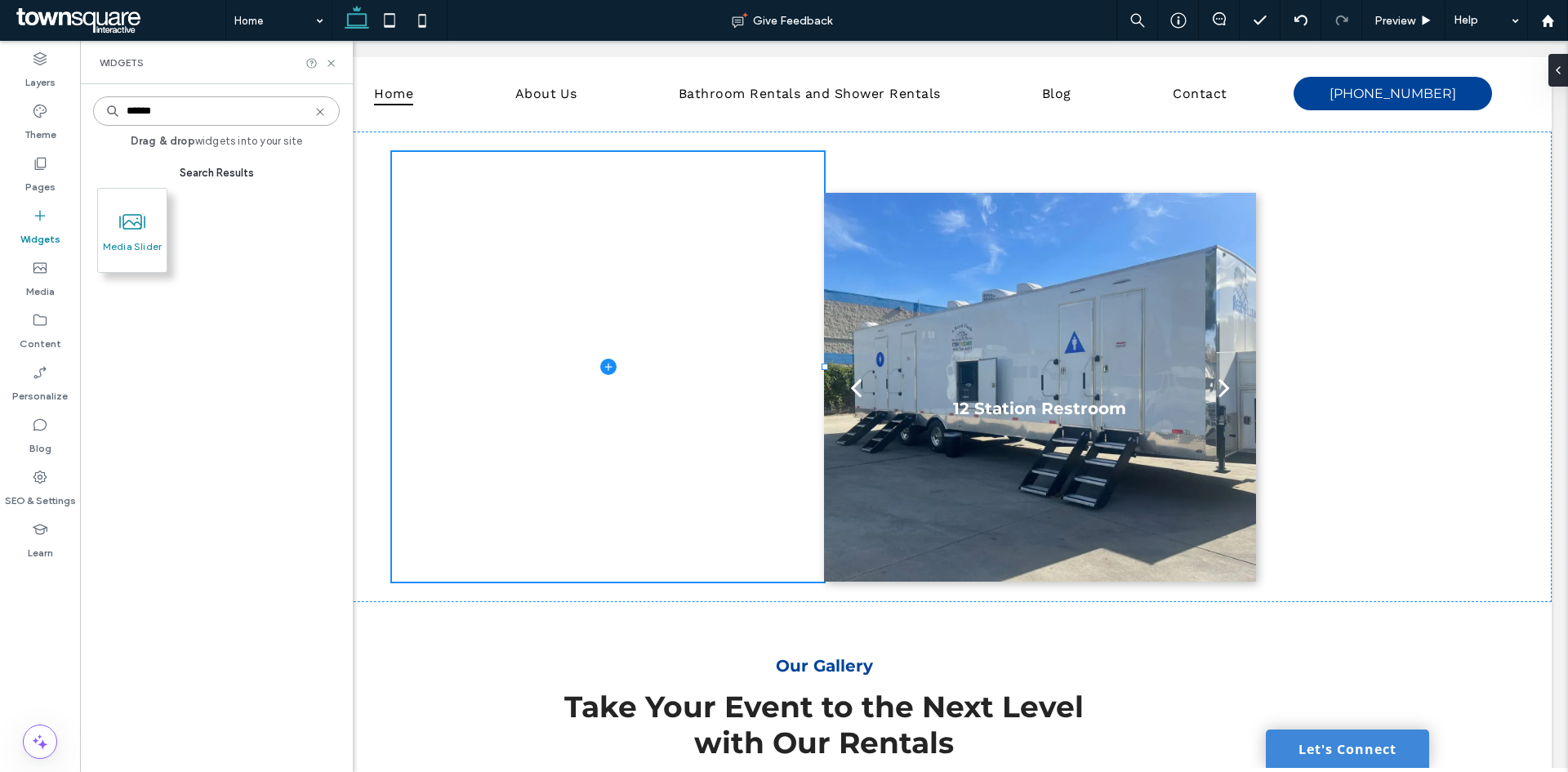
type input "******"
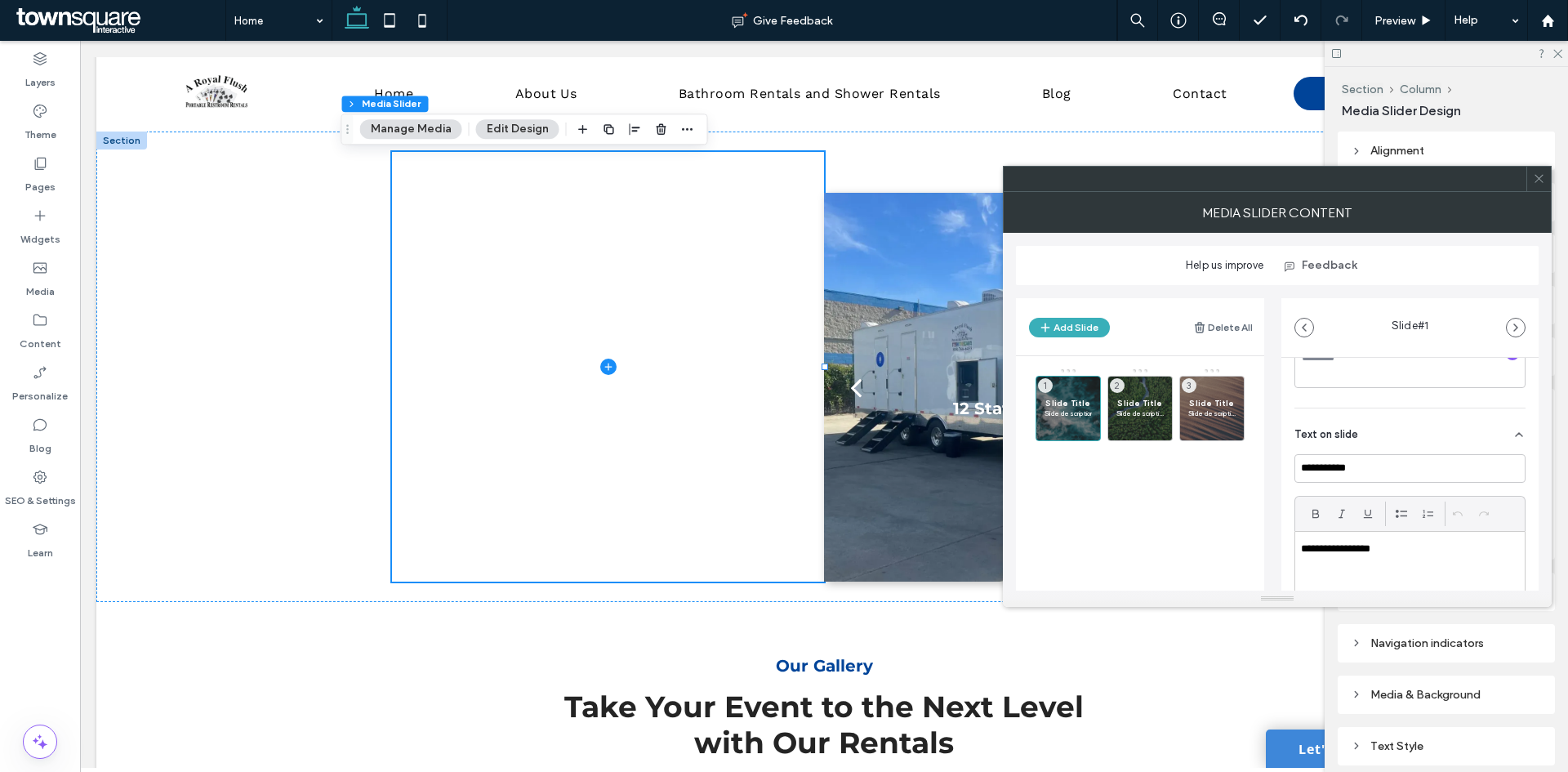
scroll to position [327, 0]
drag, startPoint x: 1418, startPoint y: 548, endPoint x: 1255, endPoint y: 547, distance: 163.0
click at [1255, 547] on div "**********" at bounding box center [1277, 438] width 523 height 306
click at [1490, 531] on div "Button" at bounding box center [1409, 529] width 232 height 46
drag, startPoint x: 1507, startPoint y: 482, endPoint x: 1458, endPoint y: 528, distance: 67.2
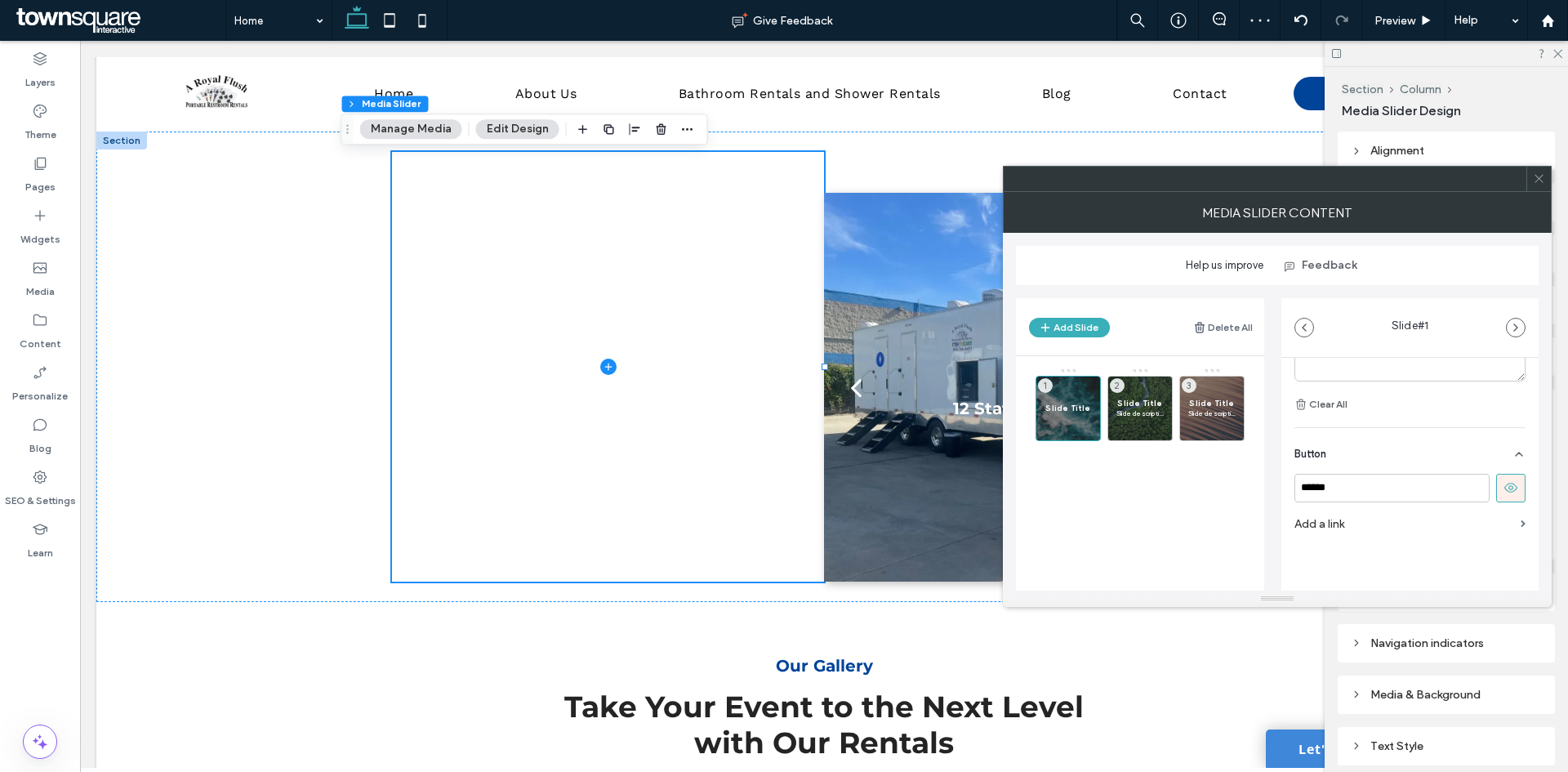
click at [1507, 482] on icon at bounding box center [1510, 487] width 14 height 14
drag, startPoint x: 1358, startPoint y: 459, endPoint x: 1229, endPoint y: 458, distance: 129.0
click at [1229, 458] on div "**********" at bounding box center [1277, 438] width 523 height 306
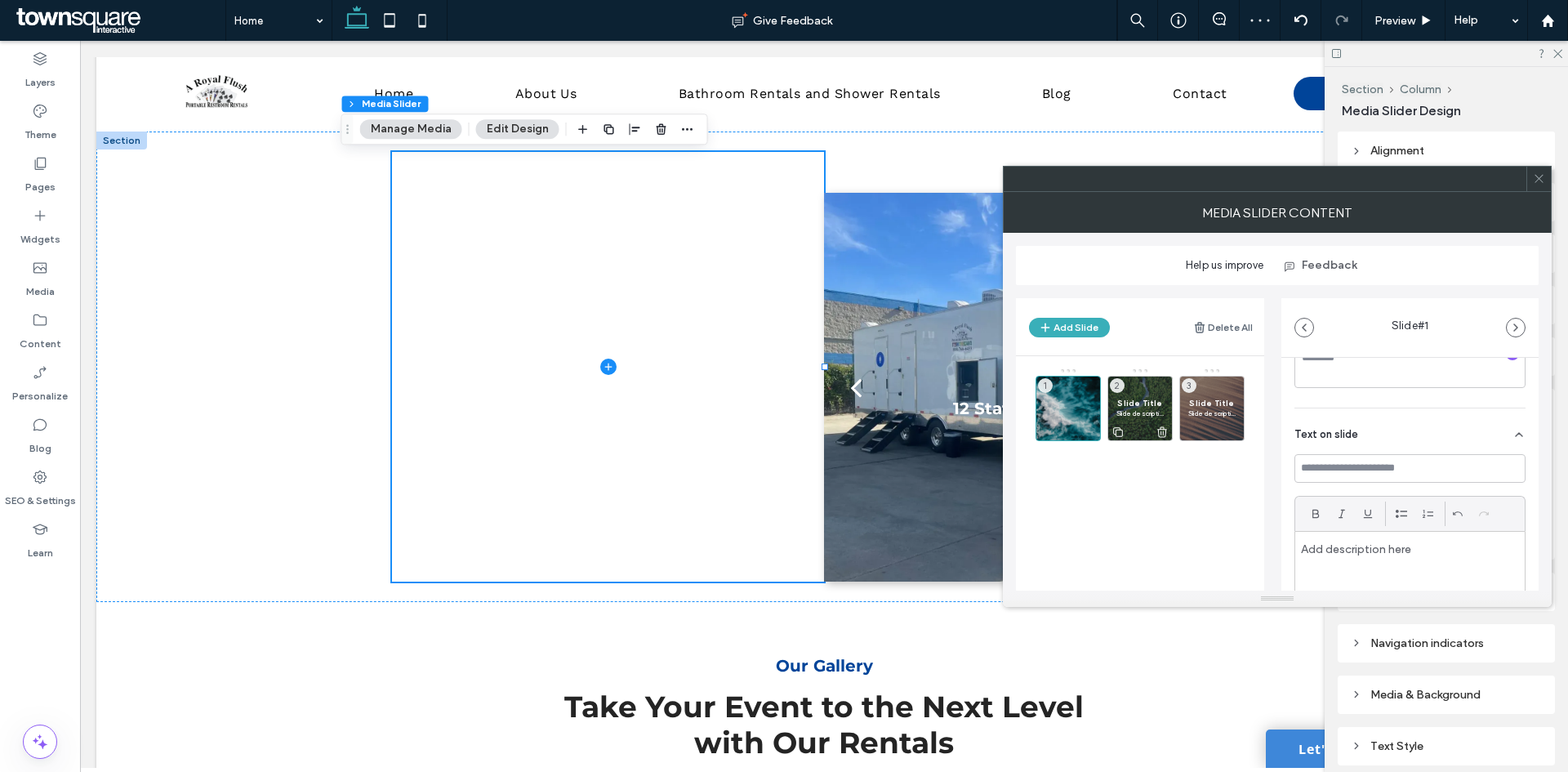
click at [1141, 402] on span "Slide Title" at bounding box center [1139, 403] width 47 height 11
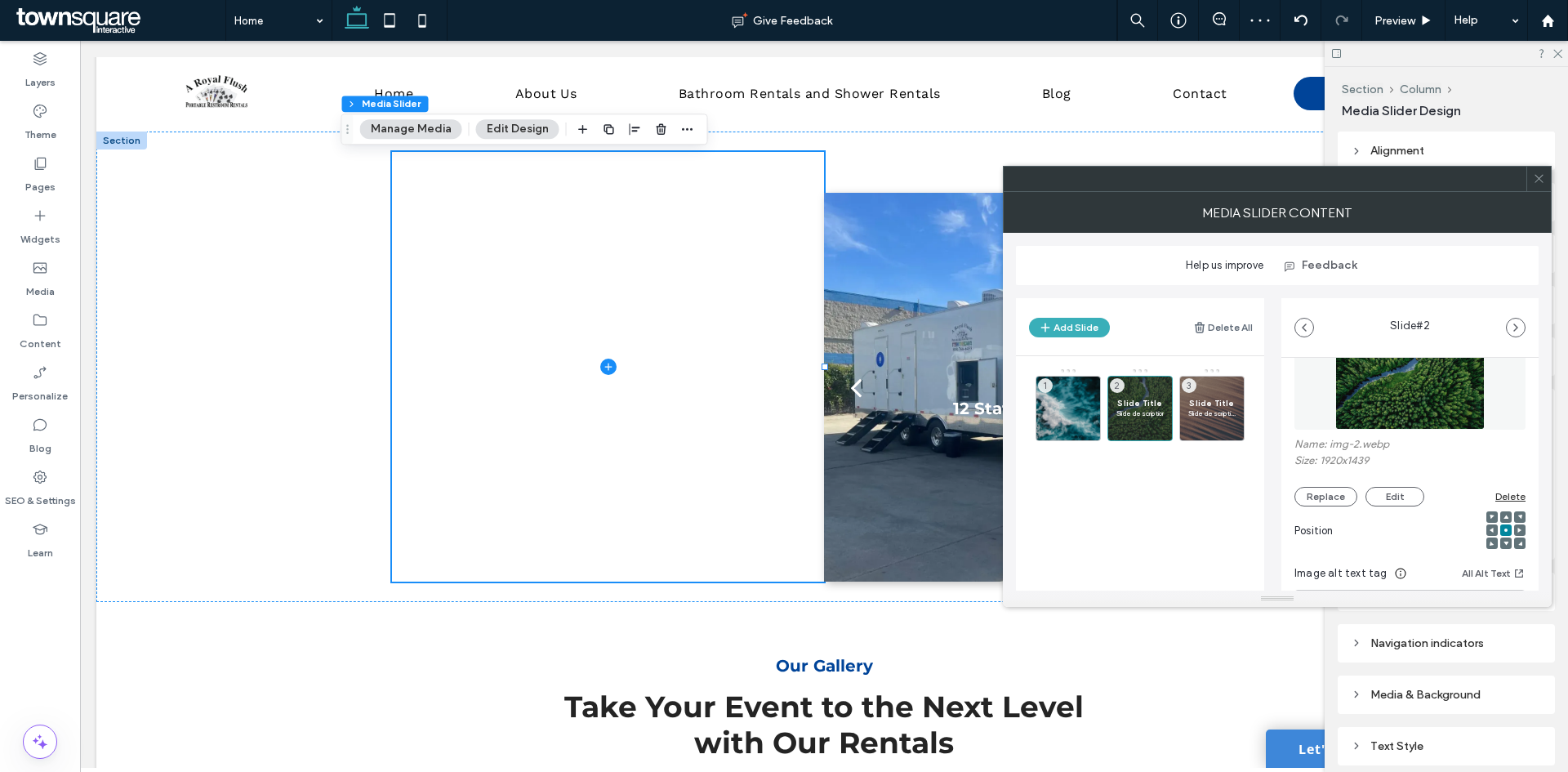
scroll to position [245, 0]
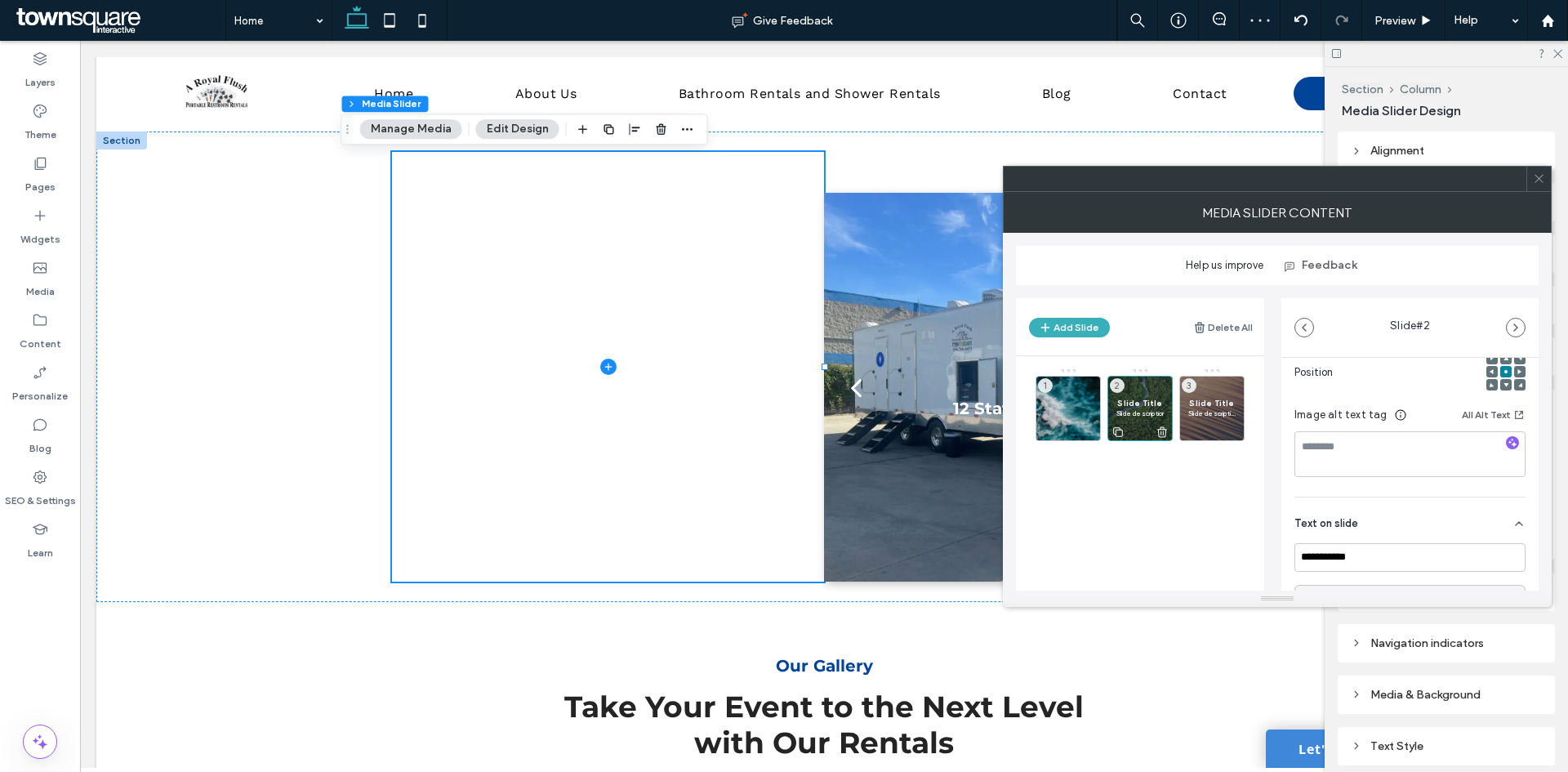
click at [1164, 431] on icon at bounding box center [1163, 432] width 13 height 14
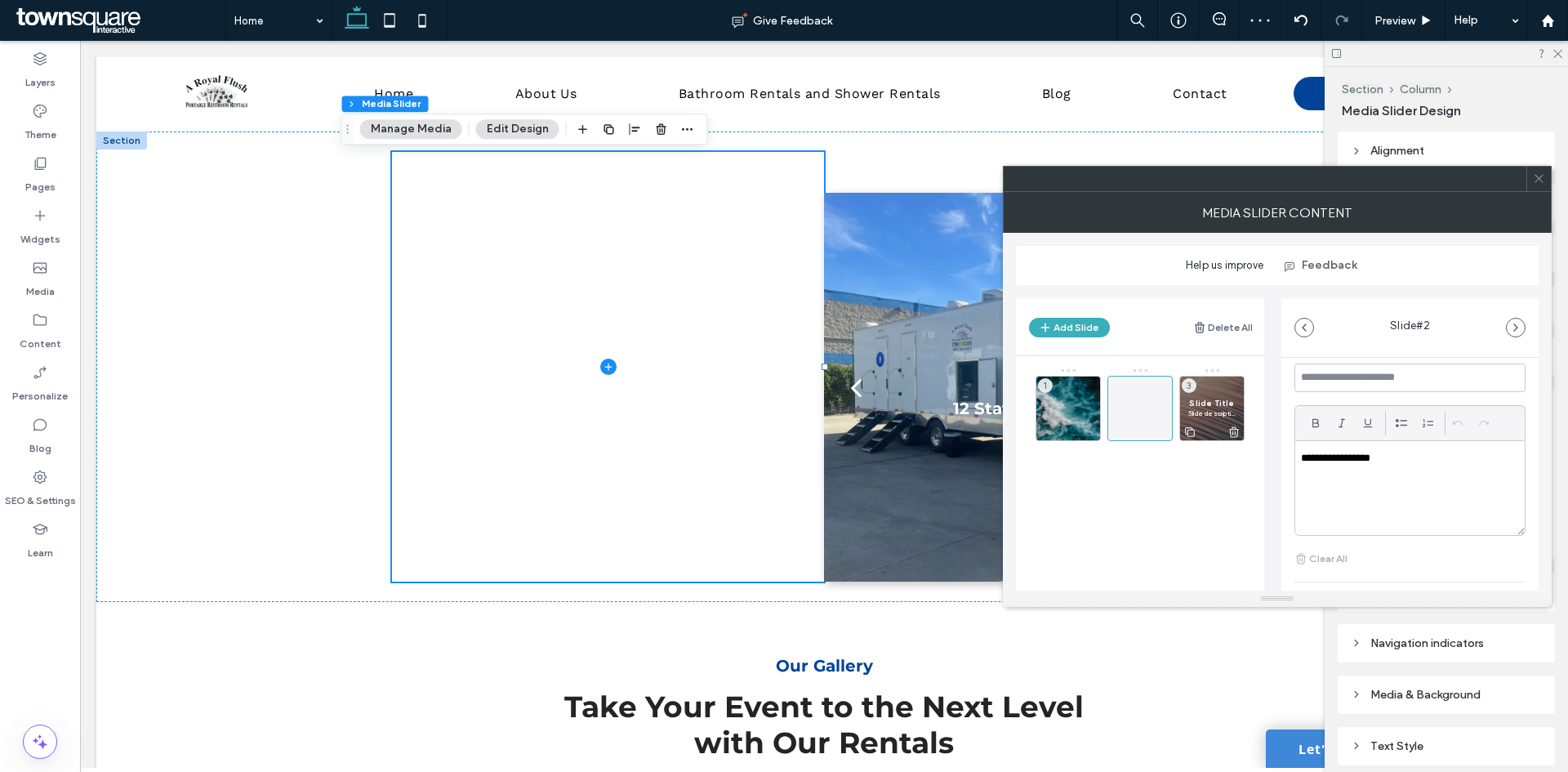
click at [1199, 409] on span "Slide description" at bounding box center [1212, 413] width 47 height 10
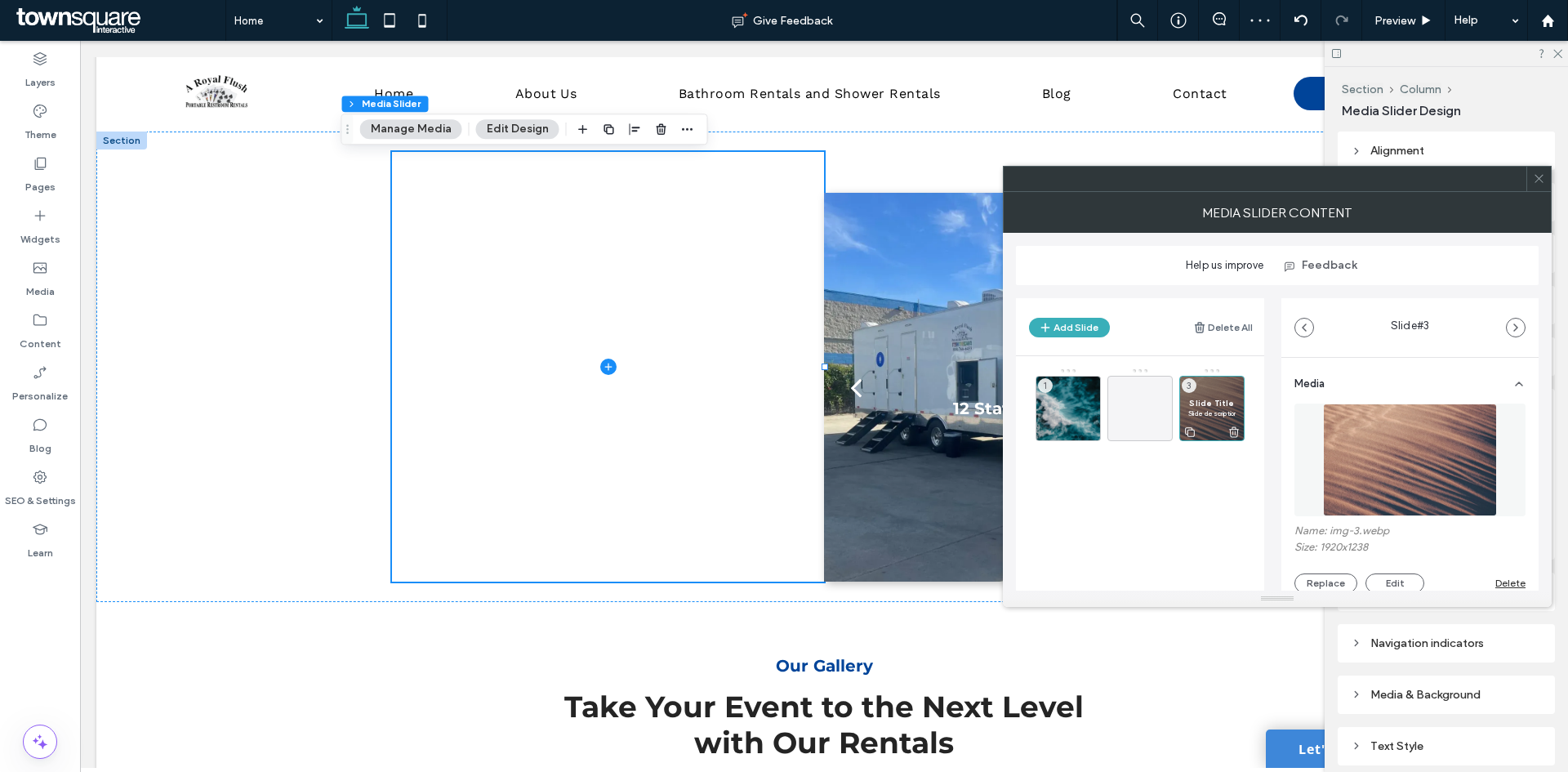
click at [1234, 428] on icon at bounding box center [1234, 432] width 13 height 14
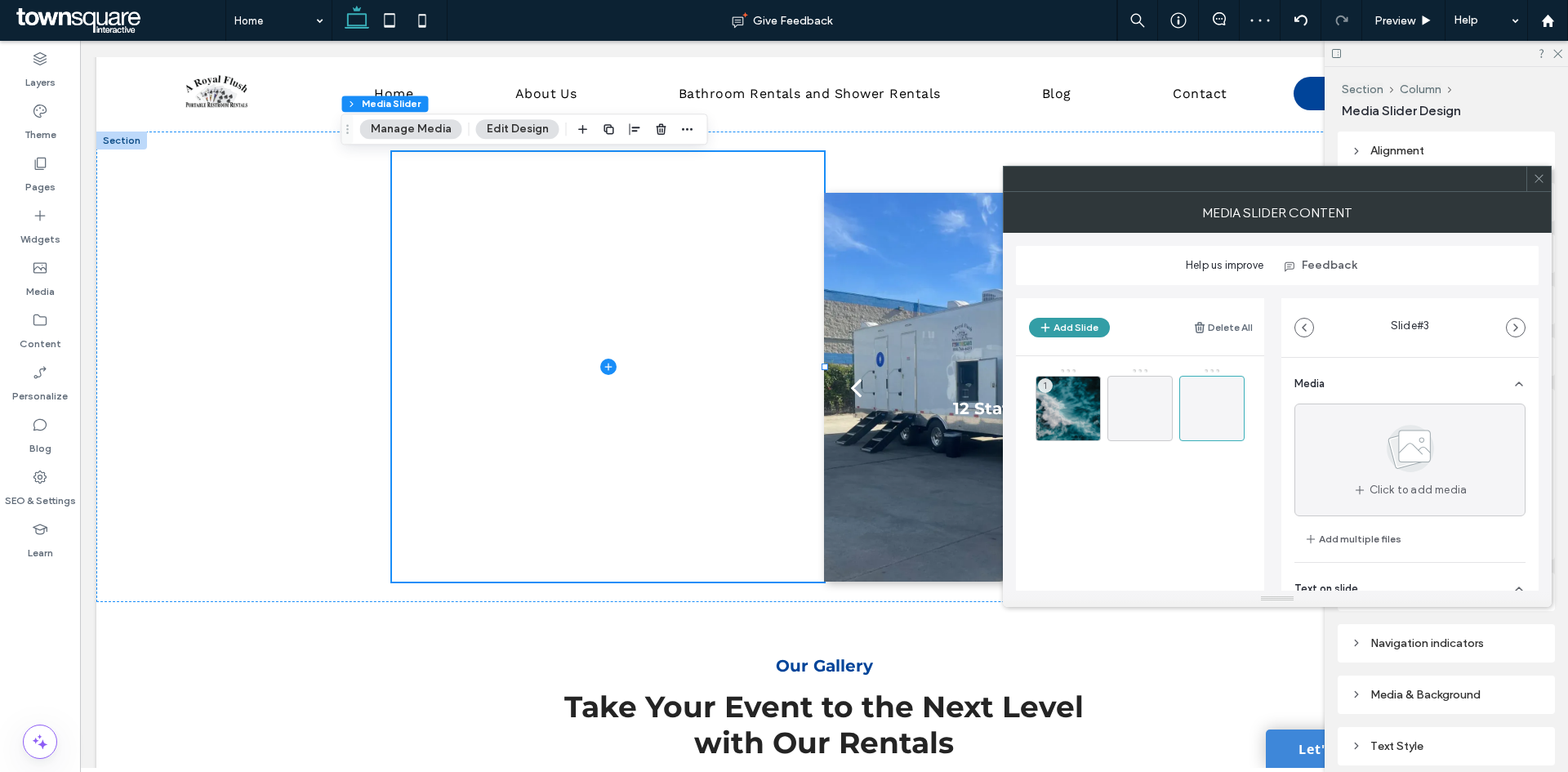
click at [1058, 330] on button "Add Slide" at bounding box center [1069, 328] width 81 height 19
click at [1043, 433] on use at bounding box center [1046, 433] width 10 height 10
click at [1135, 401] on icon at bounding box center [1139, 409] width 19 height 19
click at [1075, 403] on div "1" at bounding box center [1068, 409] width 65 height 65
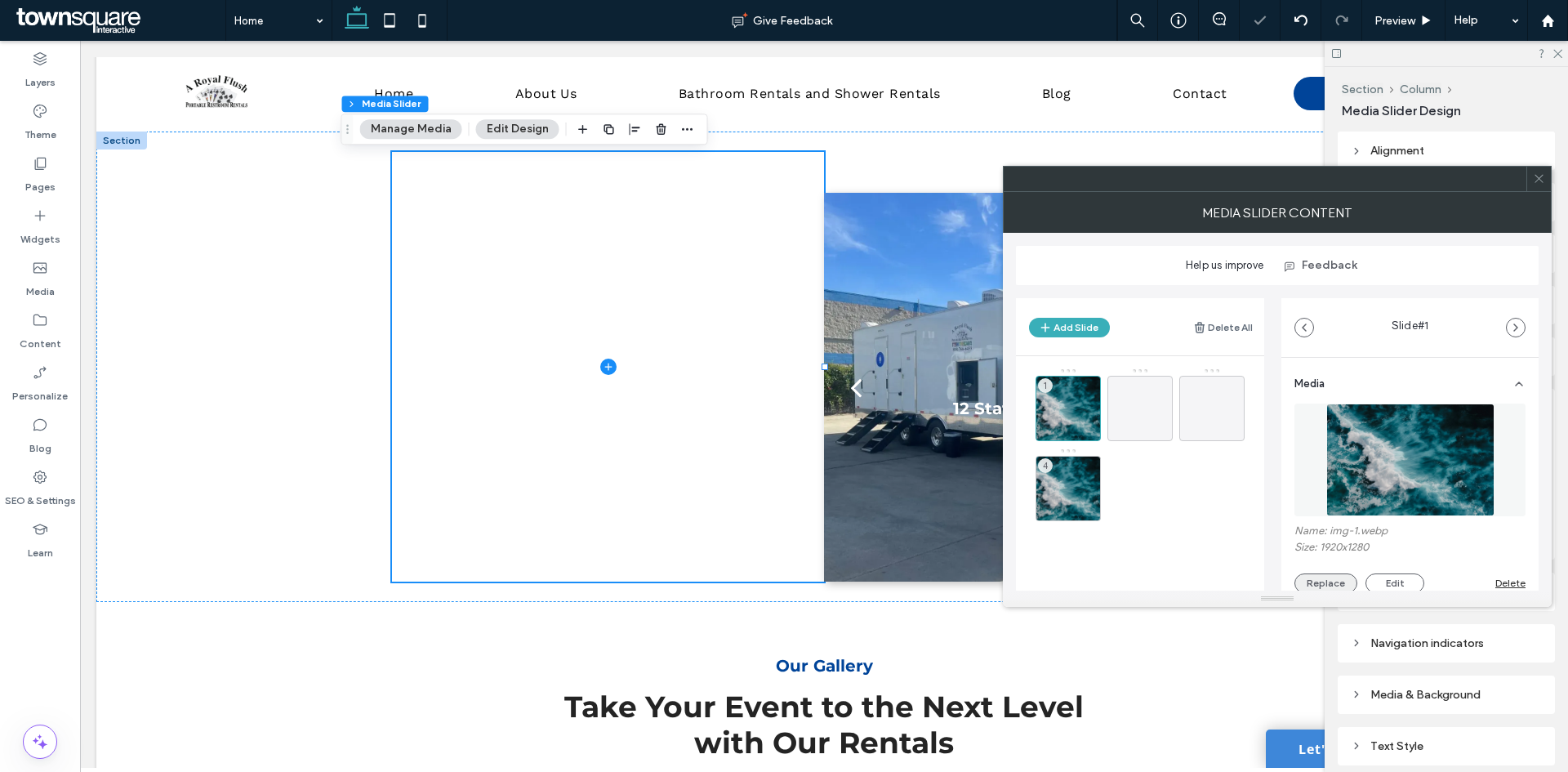
click at [1314, 582] on button "Replace" at bounding box center [1325, 584] width 62 height 19
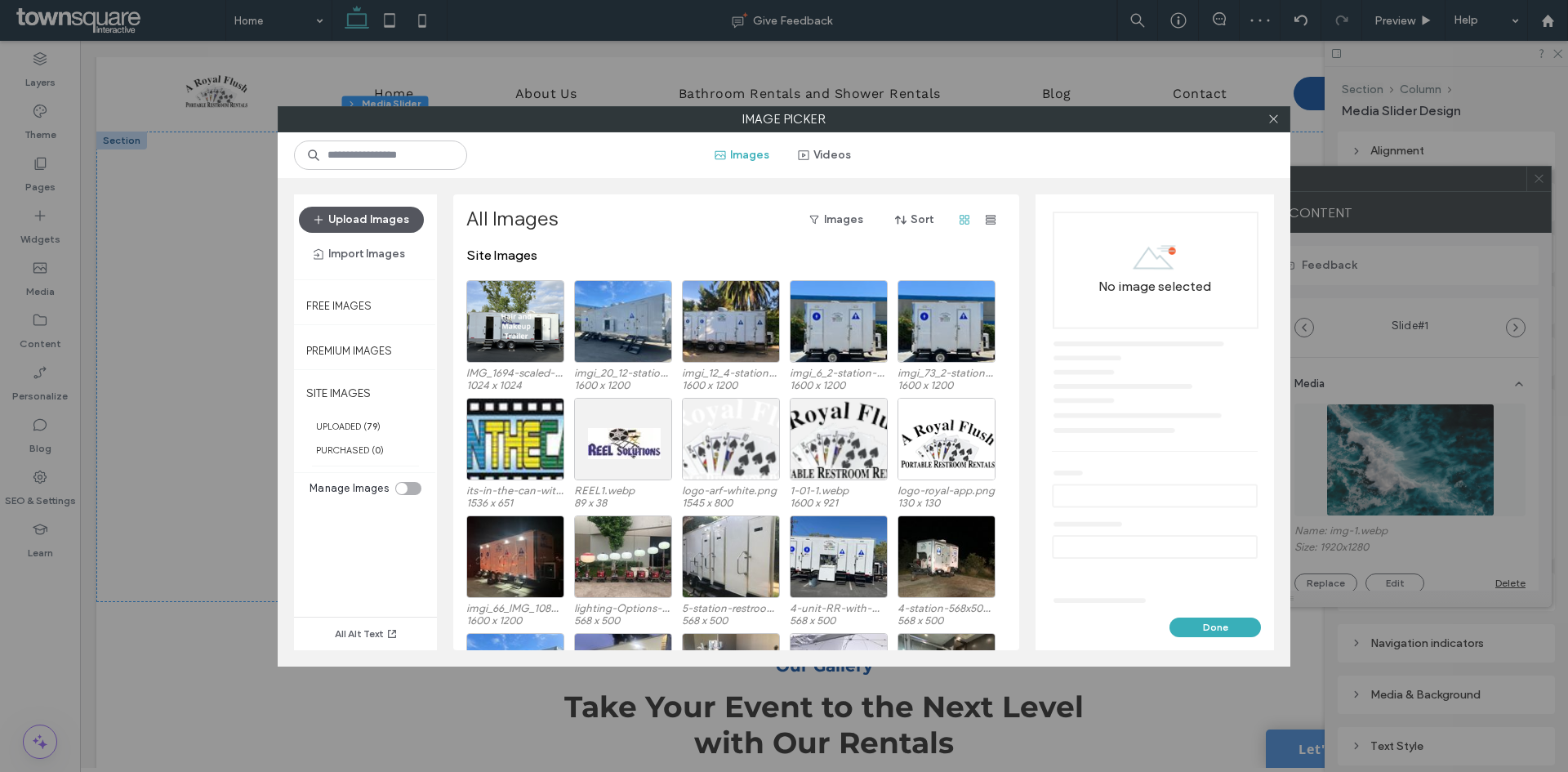
click at [368, 218] on button "Upload Images" at bounding box center [361, 219] width 125 height 26
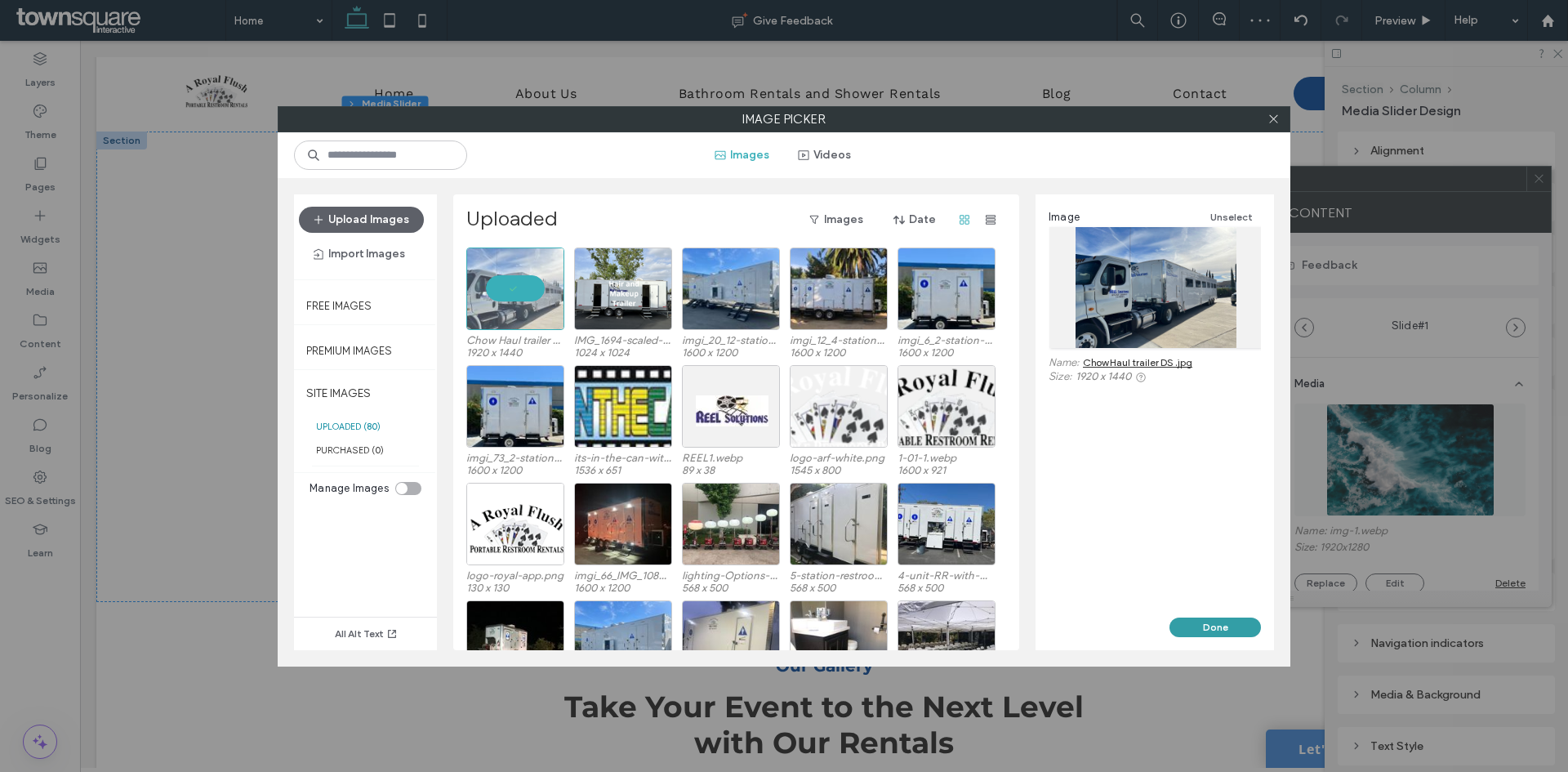
click at [1205, 620] on button "Done" at bounding box center [1214, 628] width 91 height 19
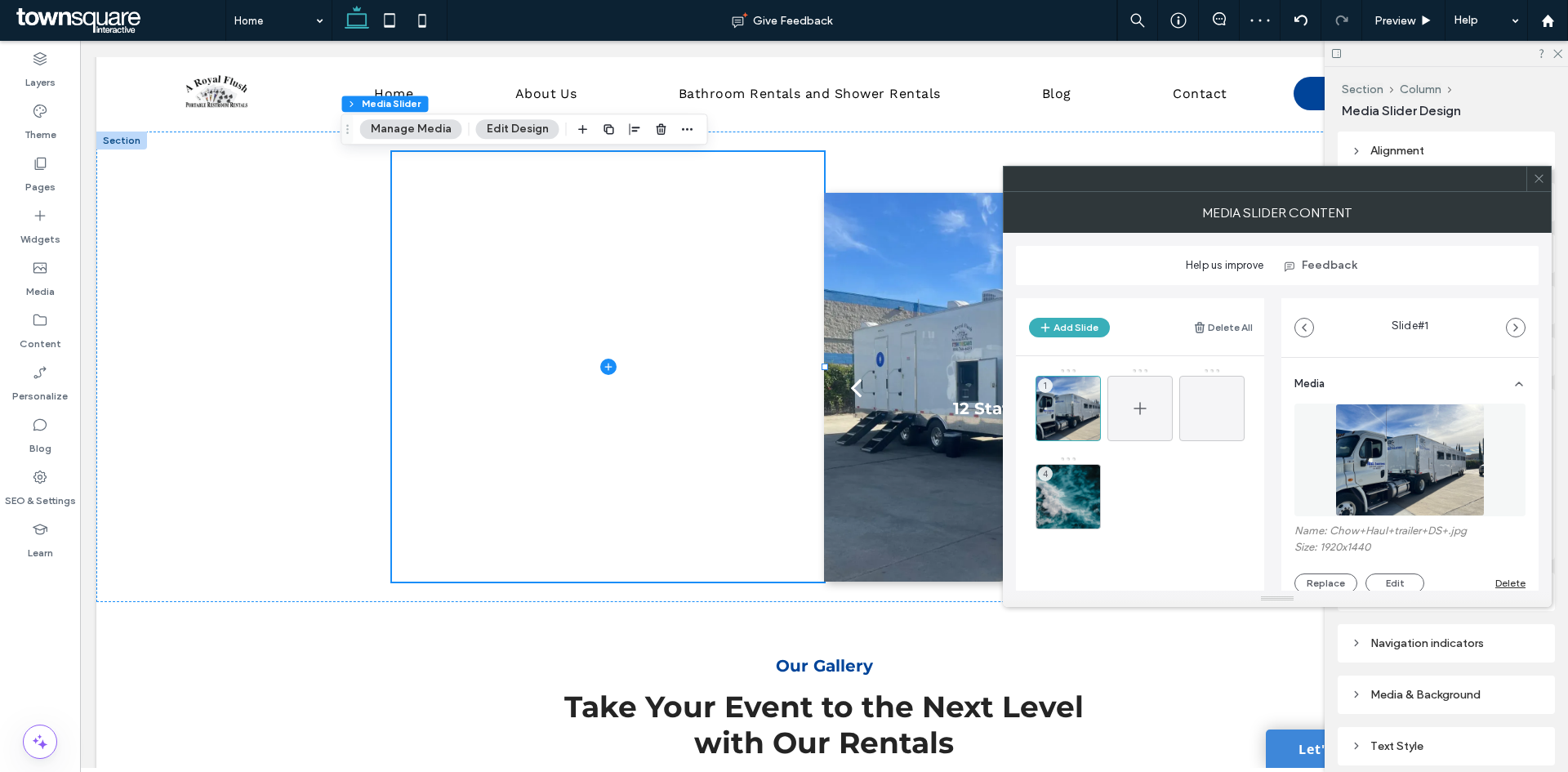
click at [1124, 406] on div at bounding box center [1140, 409] width 65 height 65
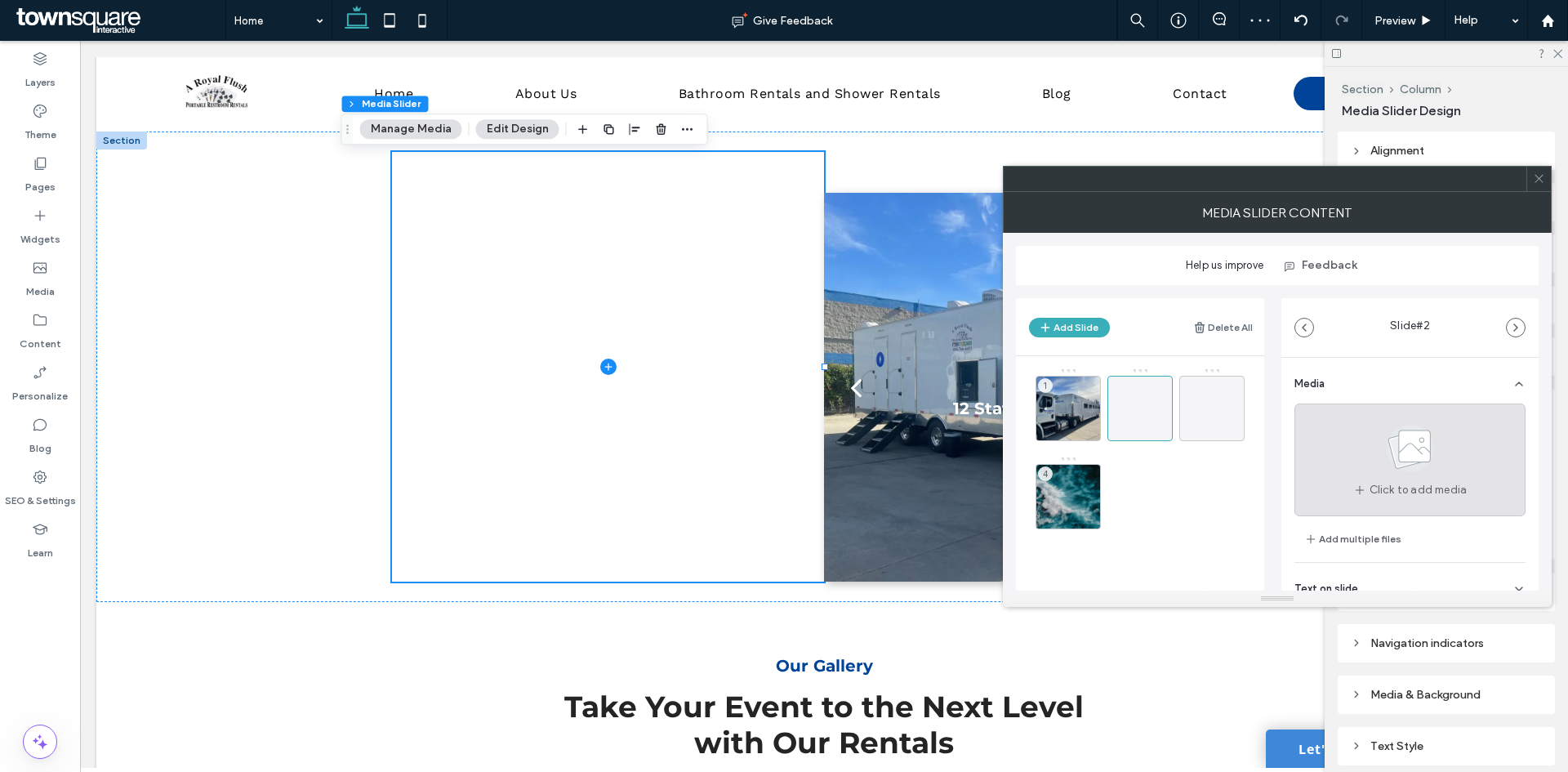
click at [1349, 455] on div "Click to add media" at bounding box center [1409, 460] width 232 height 112
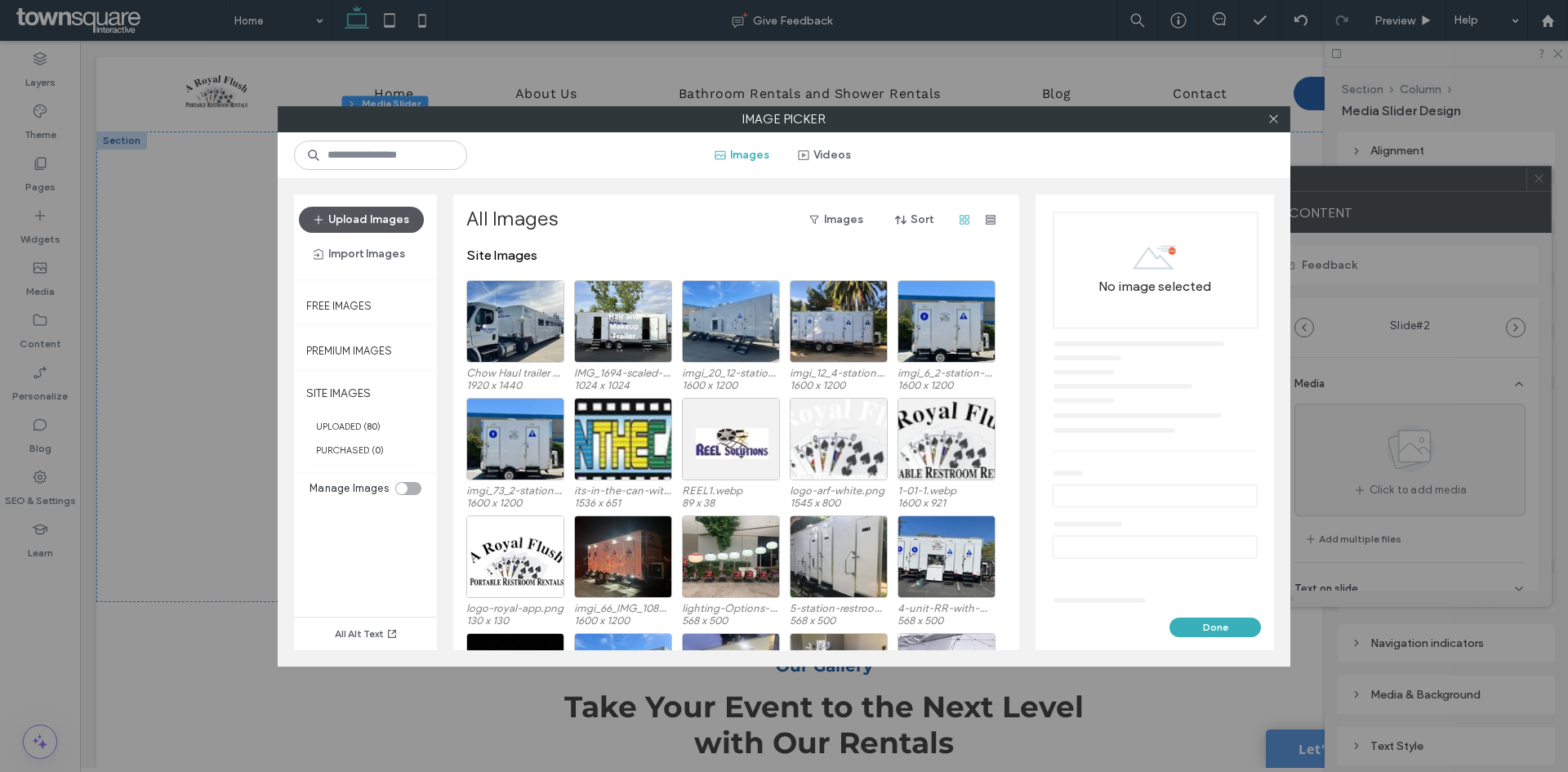
click at [364, 221] on button "Upload Images" at bounding box center [361, 219] width 125 height 26
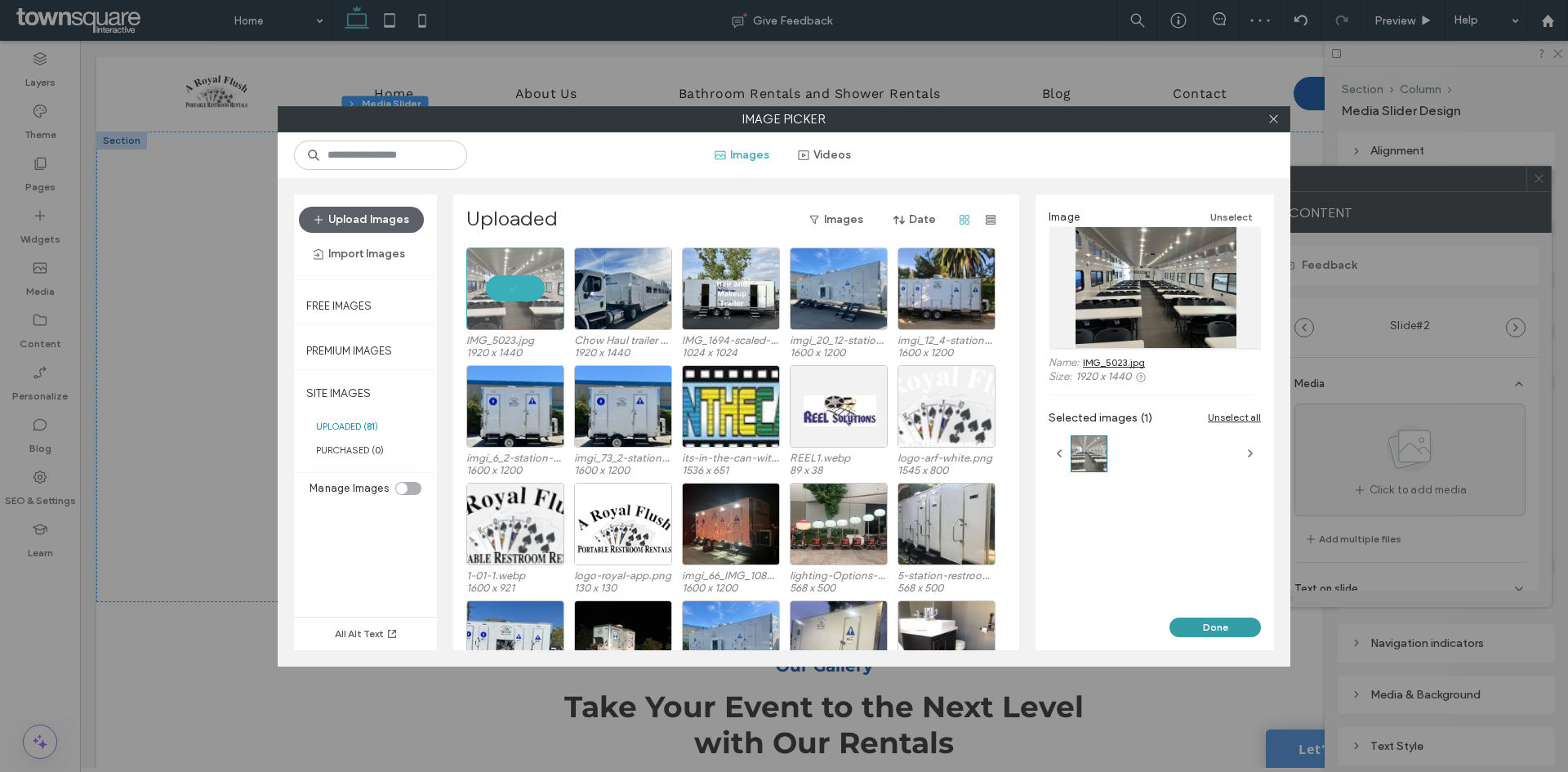
click at [1205, 632] on button "Done" at bounding box center [1214, 628] width 91 height 19
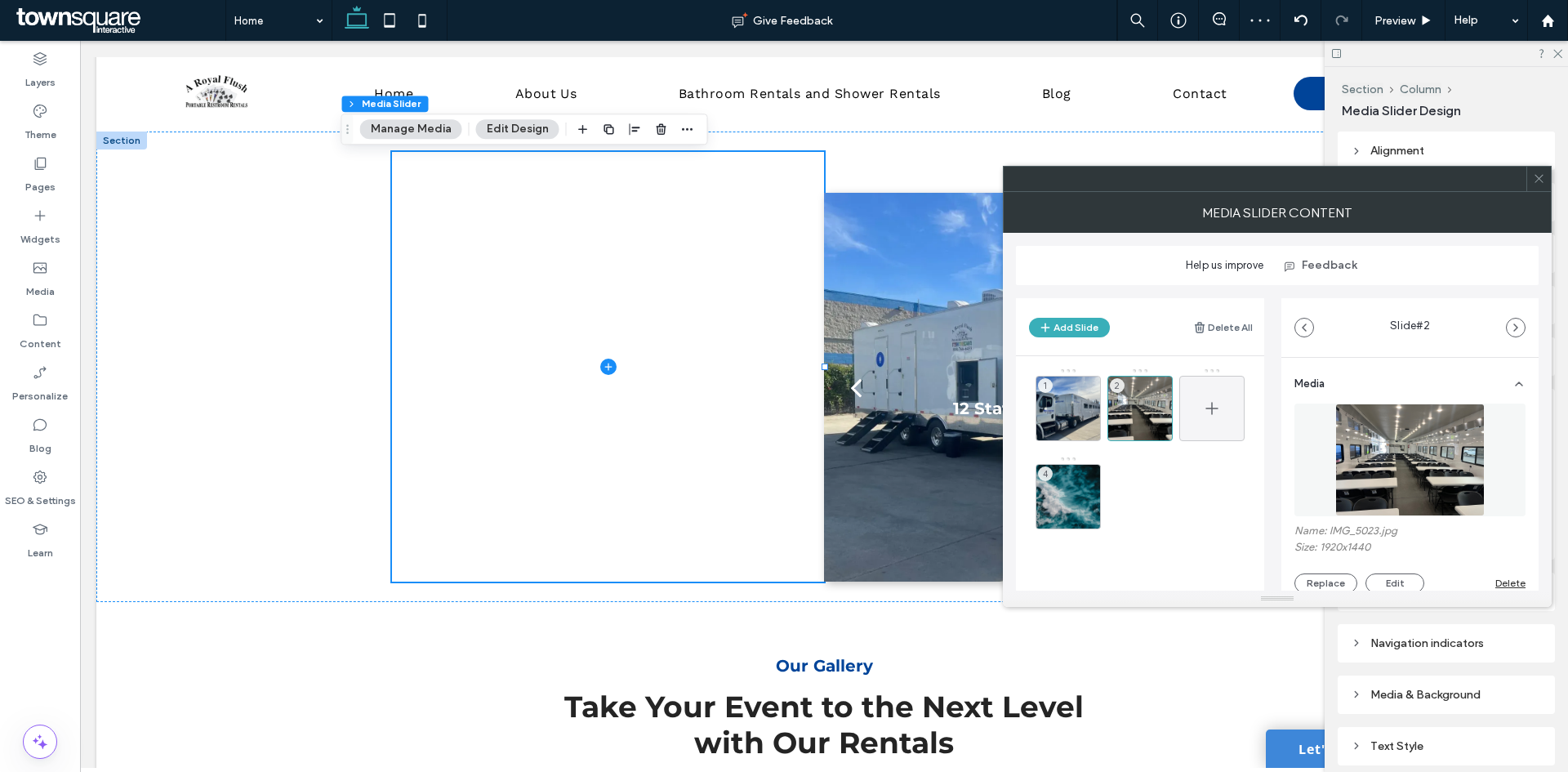
click at [1194, 408] on div at bounding box center [1212, 409] width 65 height 65
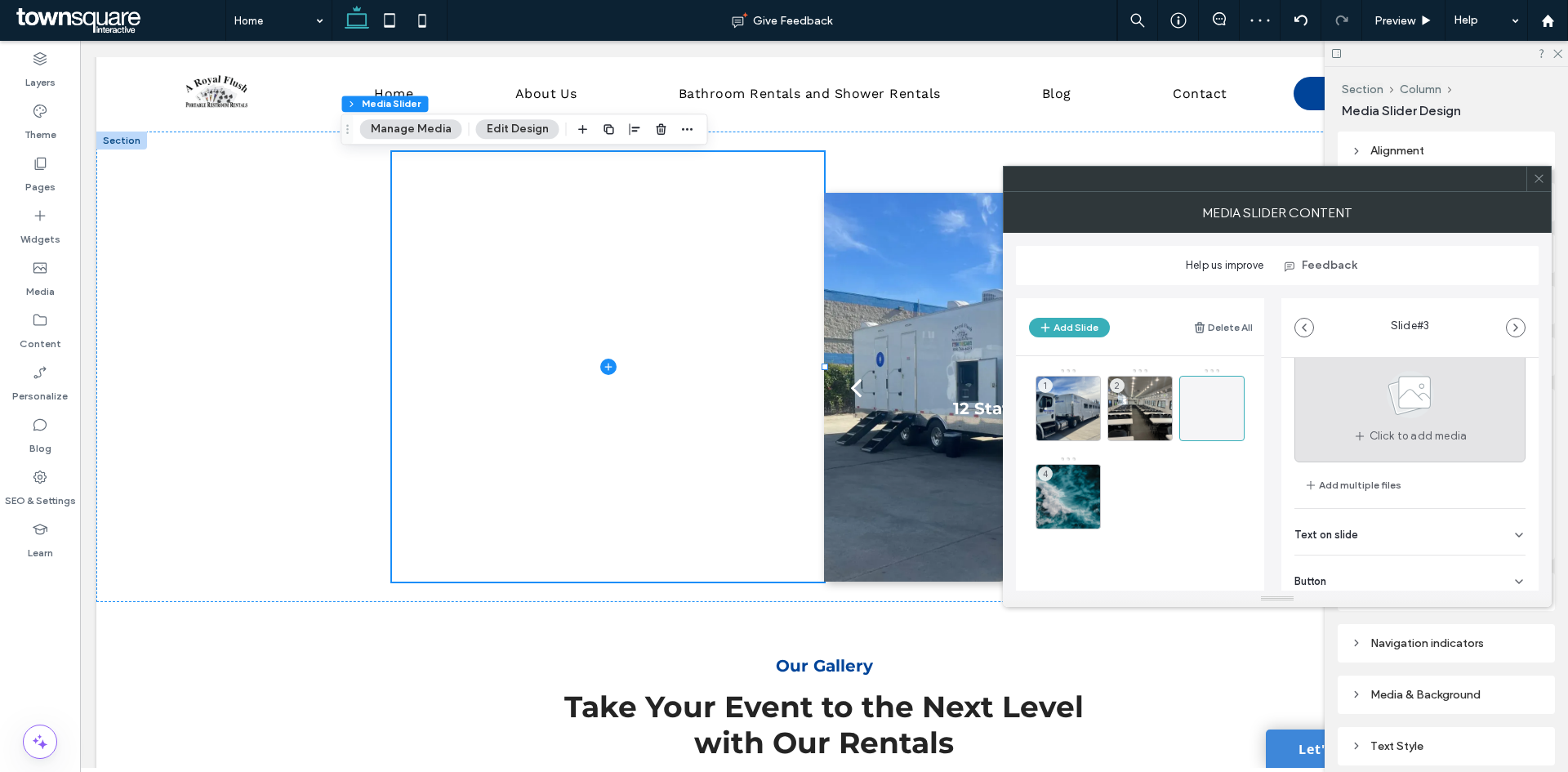
scroll to position [82, 0]
click at [1349, 410] on div "Click to add media" at bounding box center [1409, 378] width 232 height 112
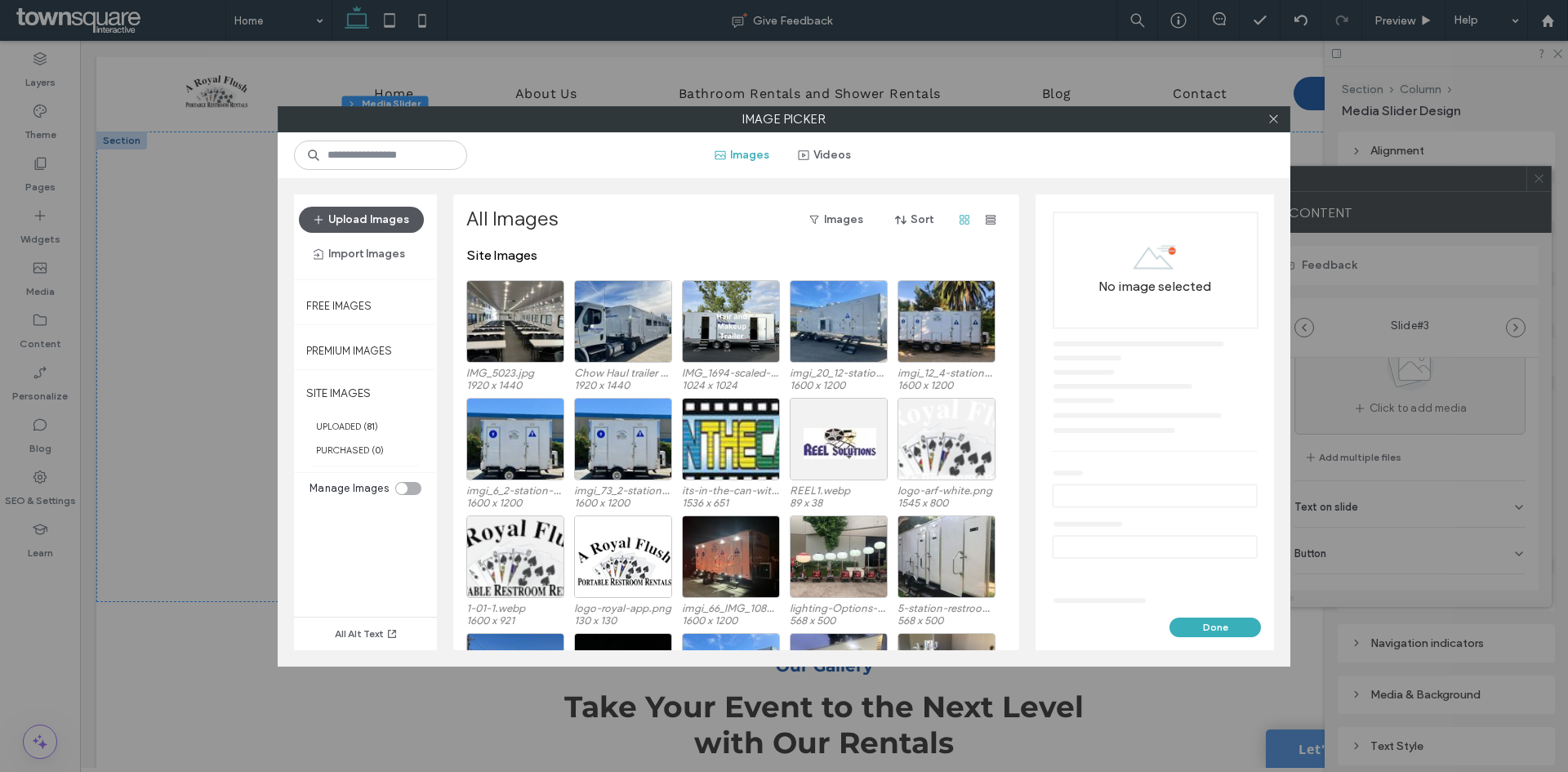
click at [379, 213] on button "Upload Images" at bounding box center [361, 219] width 125 height 26
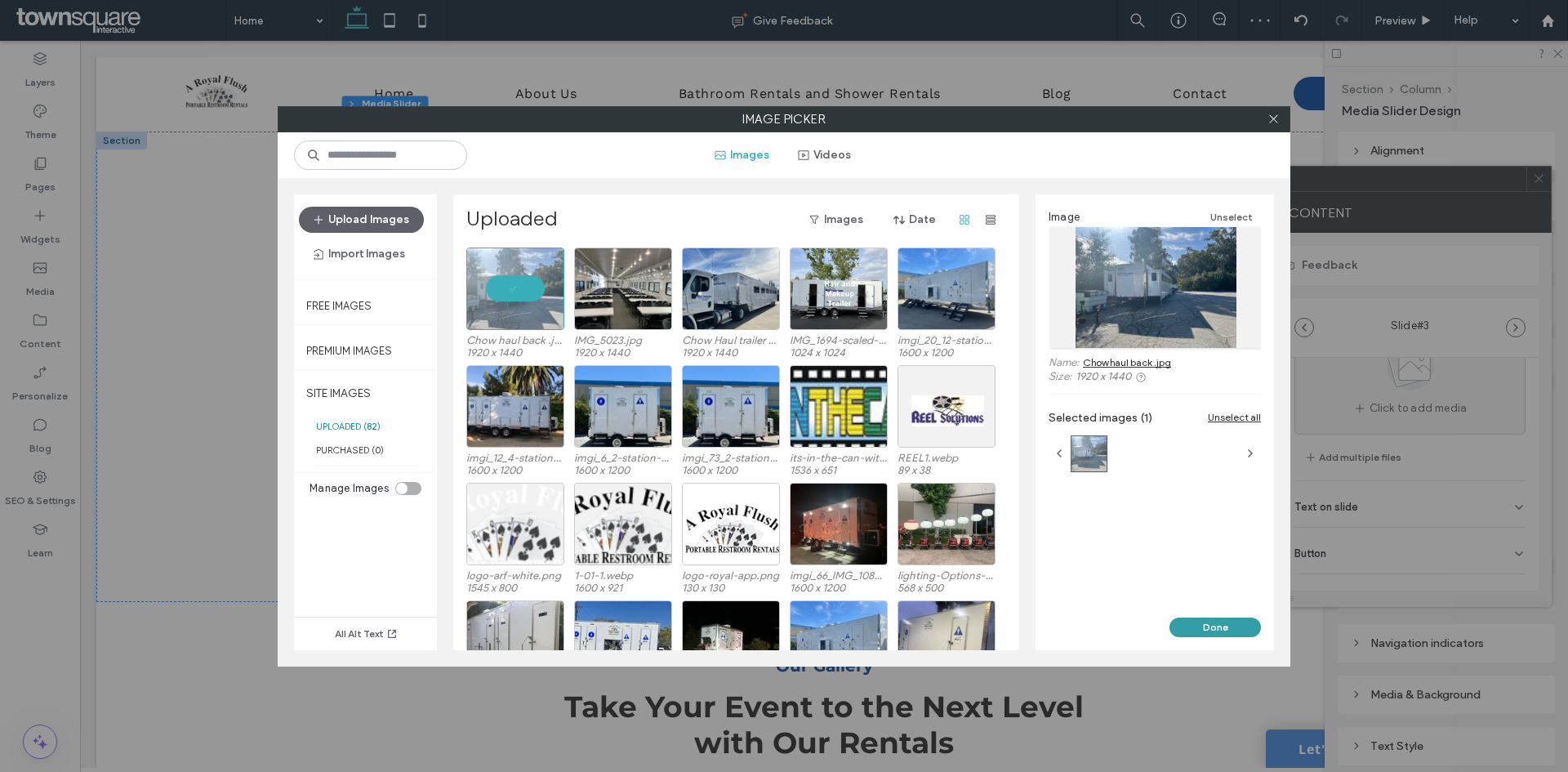
click at [1223, 619] on button "Done" at bounding box center [1214, 628] width 91 height 19
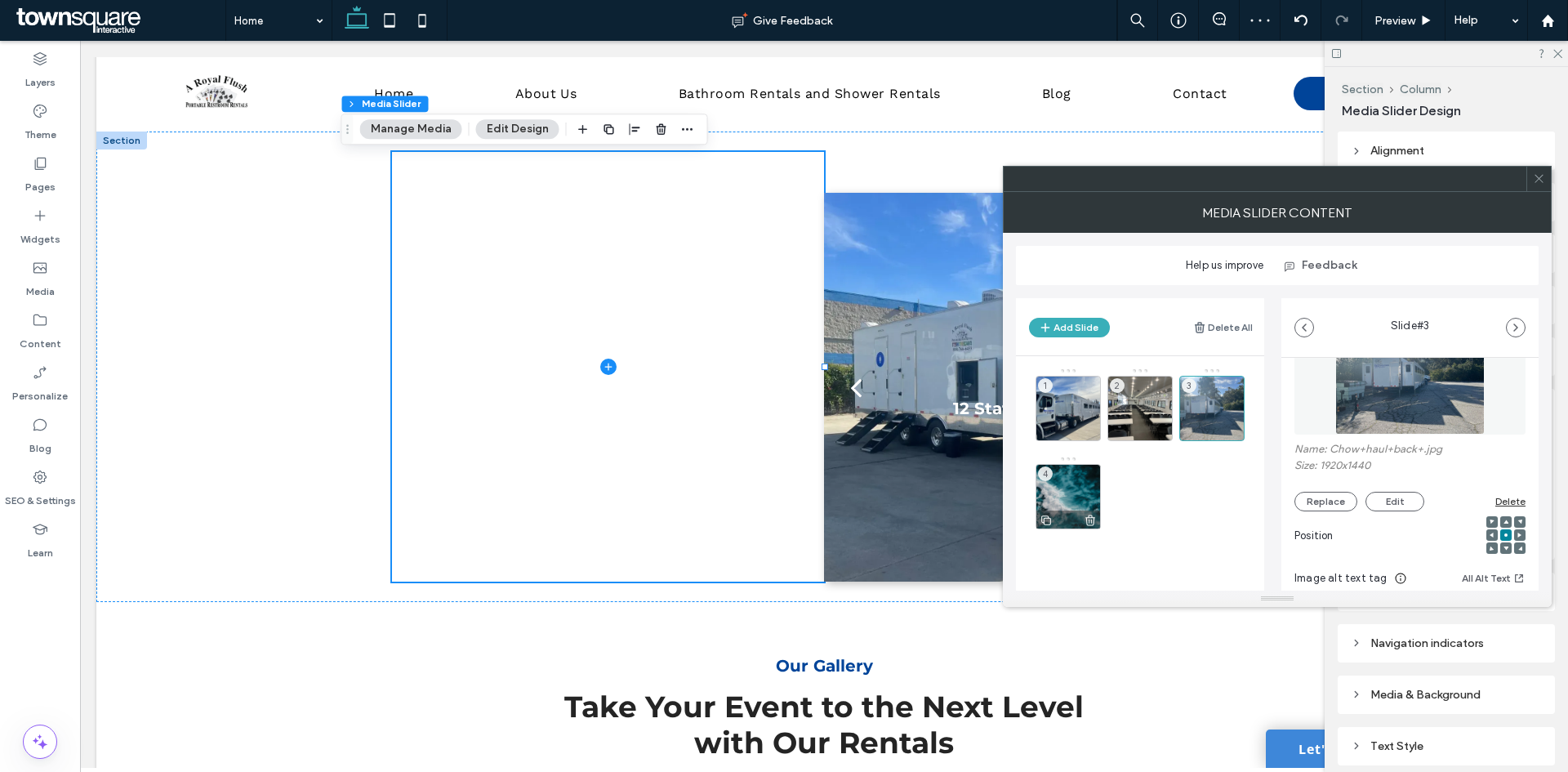
click at [1083, 478] on div "4" at bounding box center [1068, 497] width 65 height 65
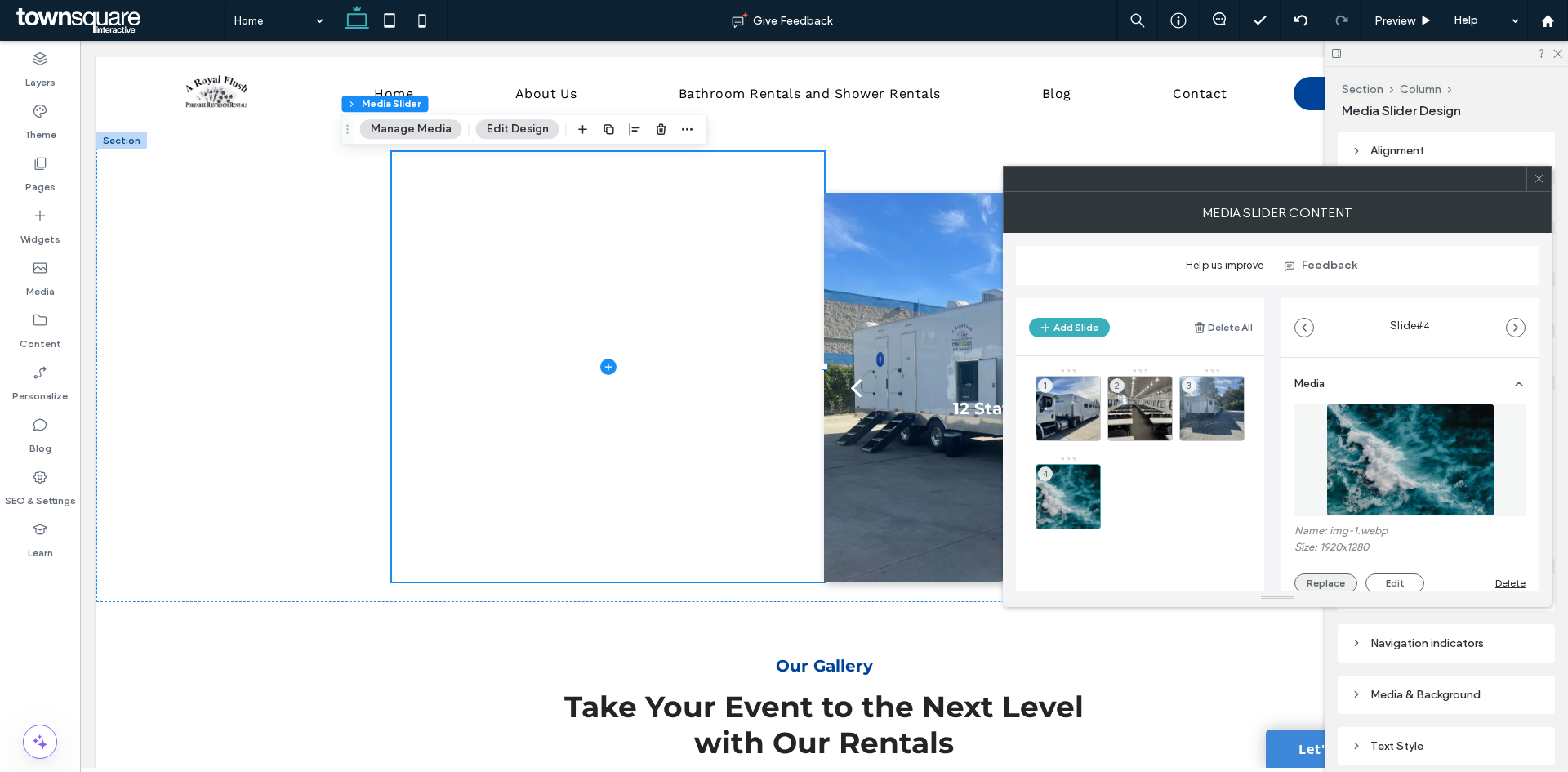
click at [1335, 584] on button "Replace" at bounding box center [1325, 584] width 62 height 19
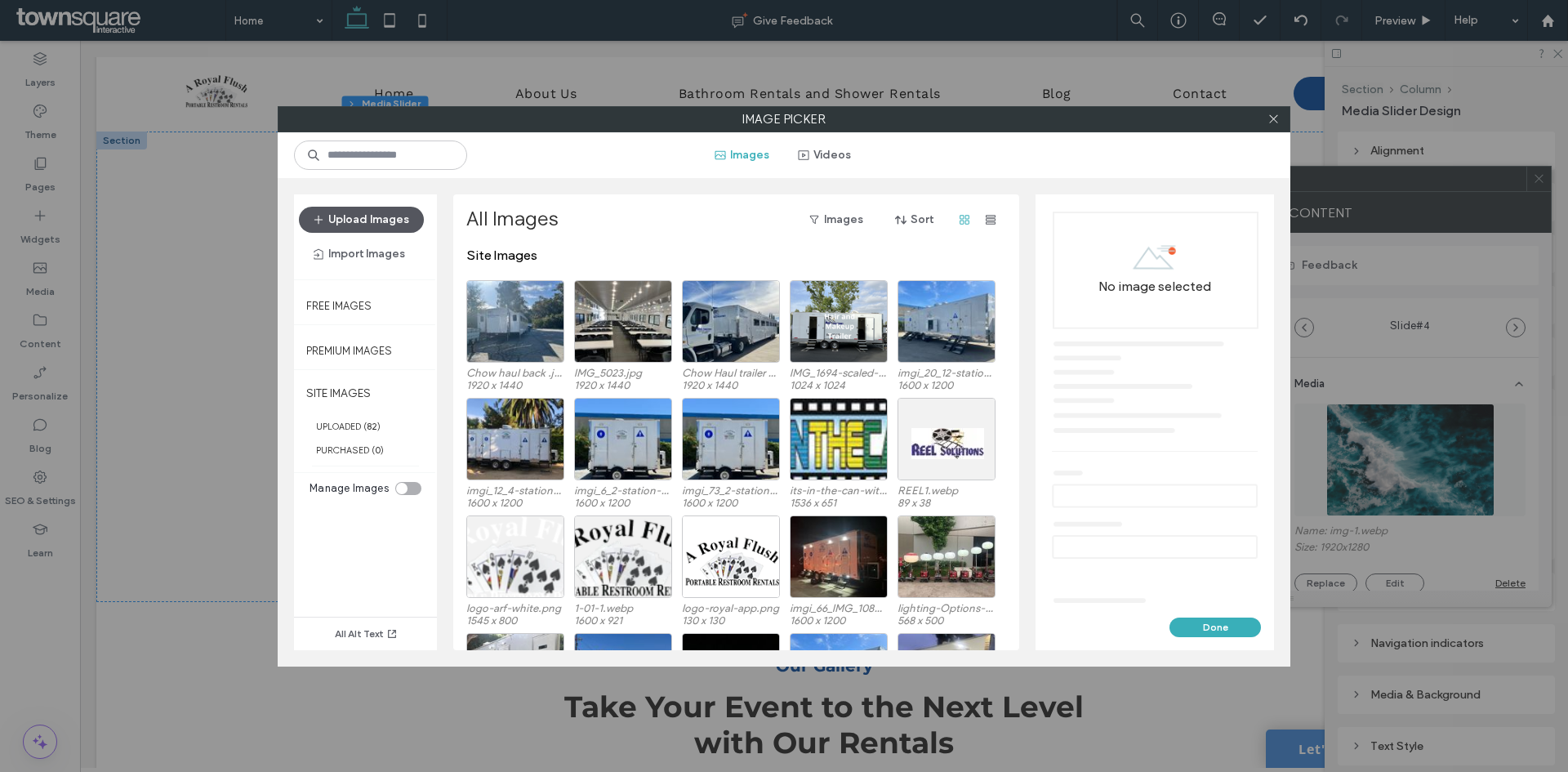
click at [382, 217] on button "Upload Images" at bounding box center [361, 219] width 125 height 26
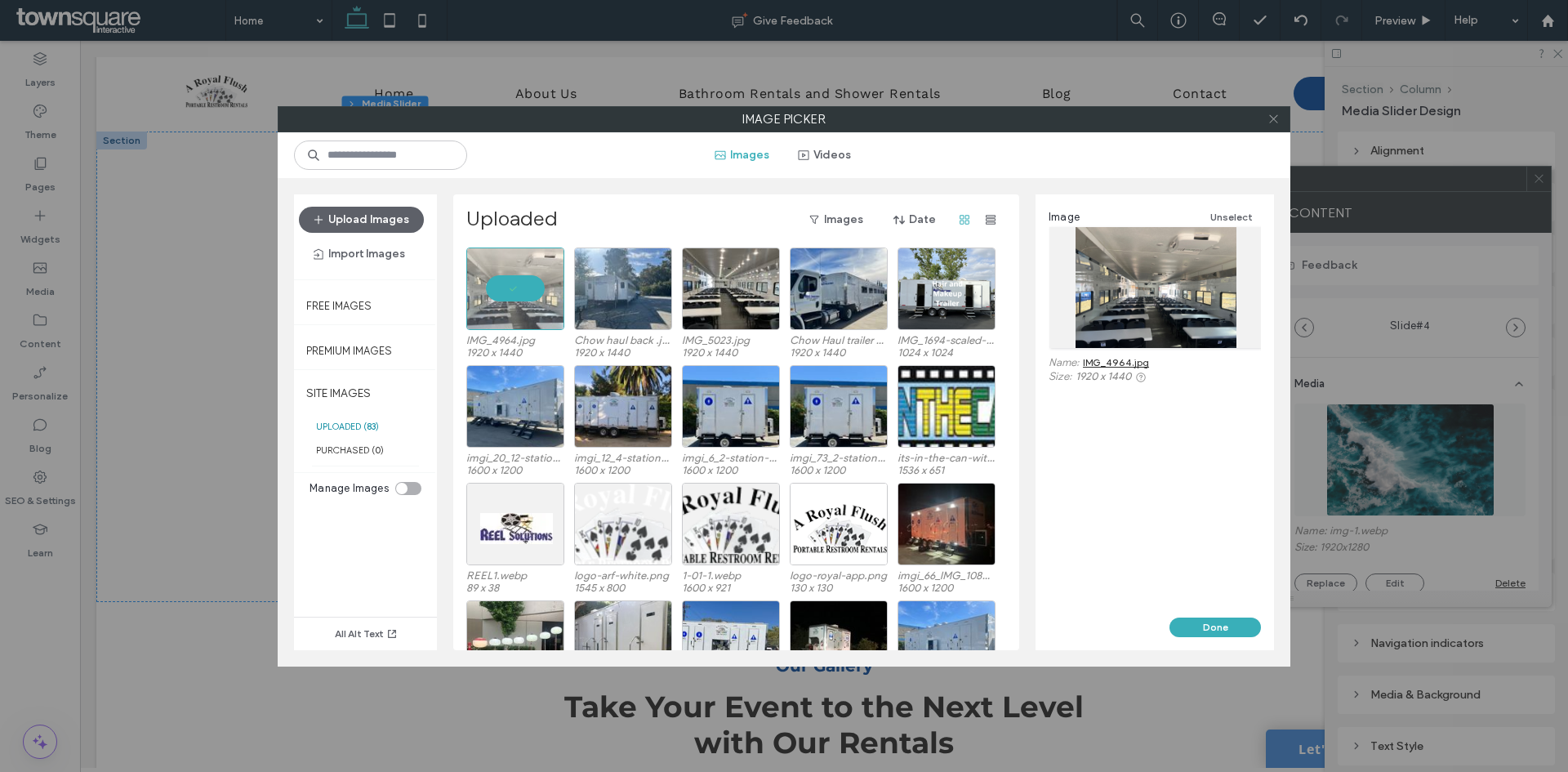
click at [1275, 112] on span at bounding box center [1273, 118] width 12 height 24
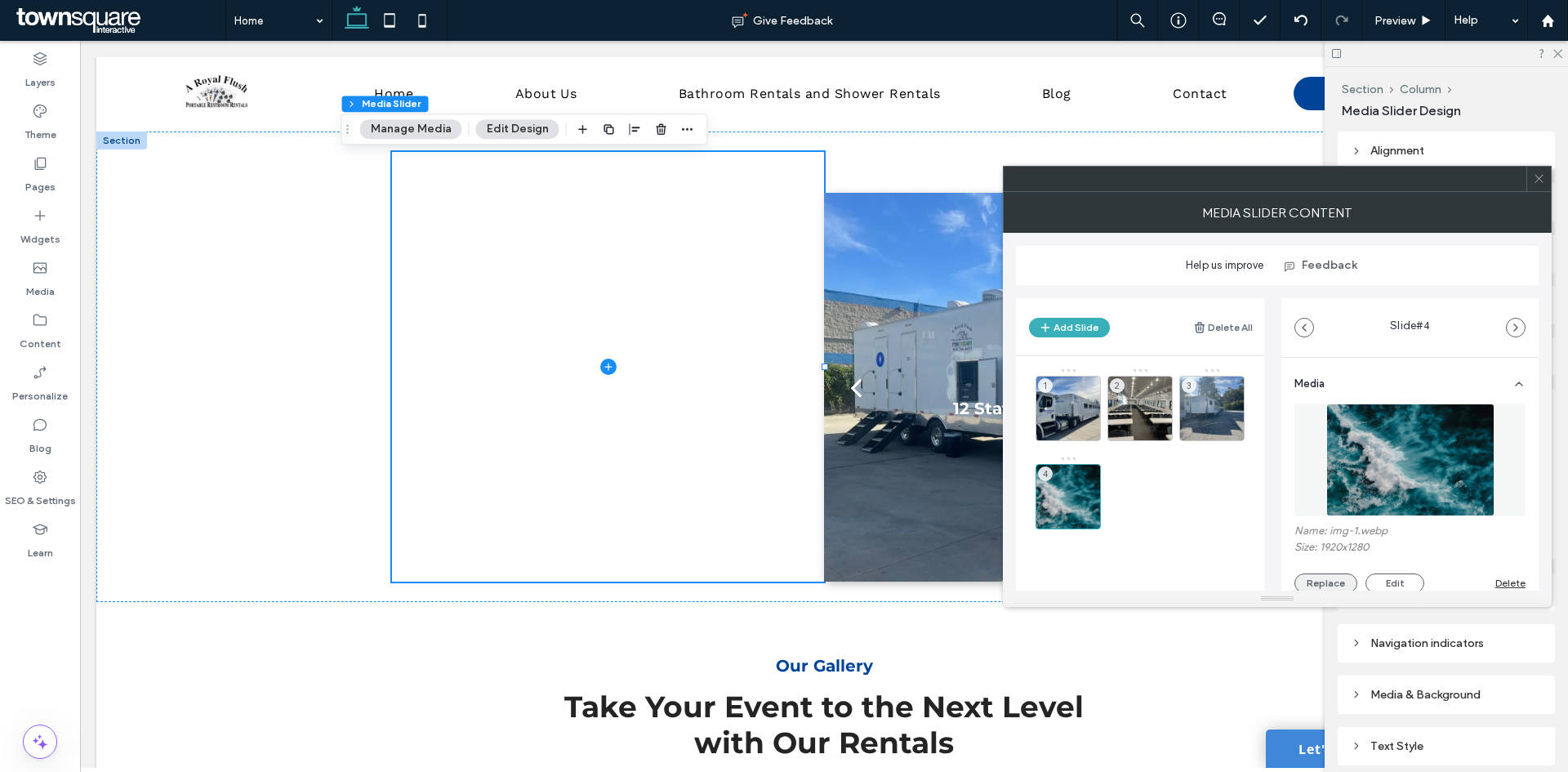
click at [1319, 581] on button "Replace" at bounding box center [1325, 584] width 62 height 19
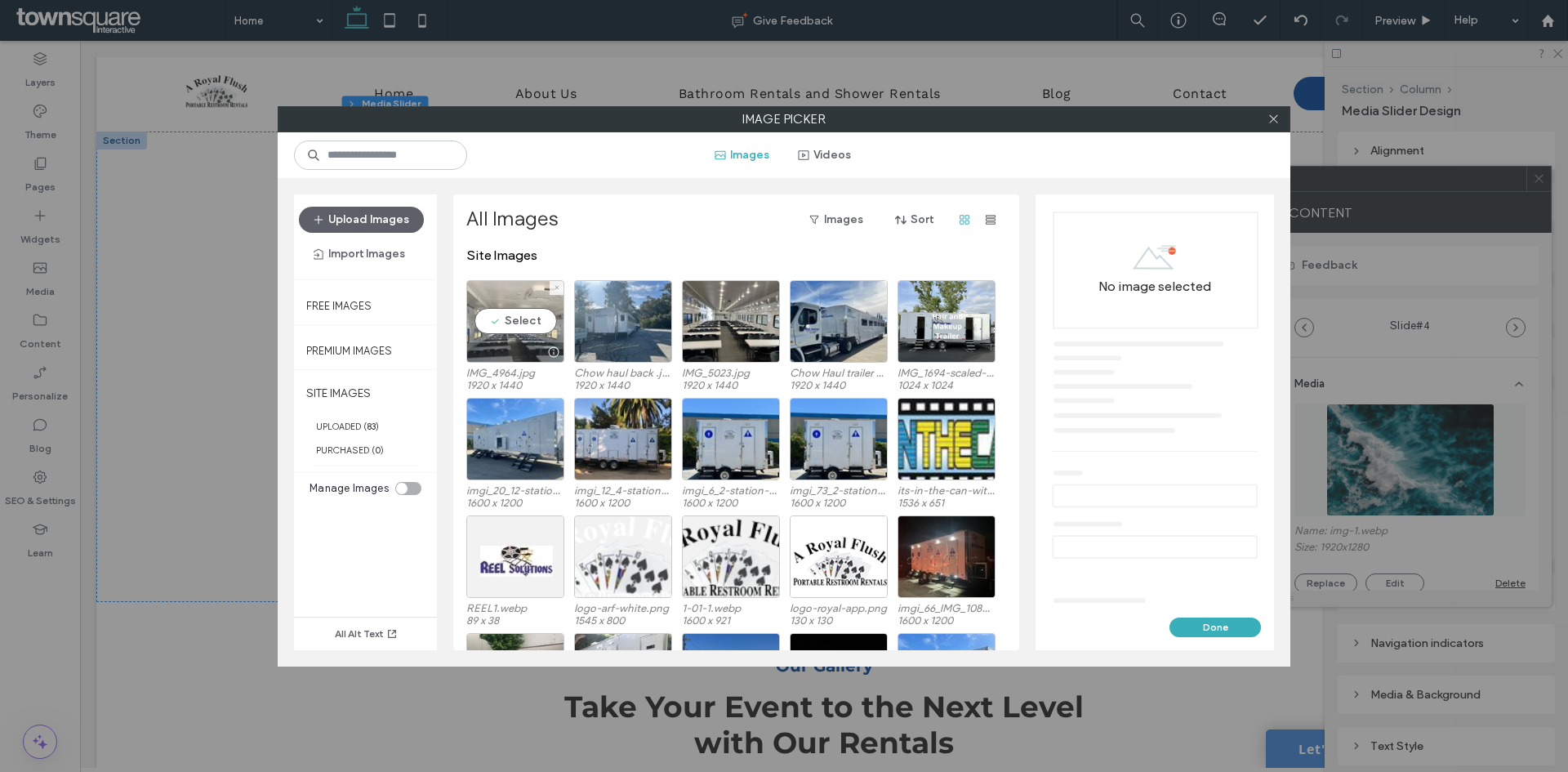
click at [511, 312] on div "Select" at bounding box center [515, 322] width 98 height 83
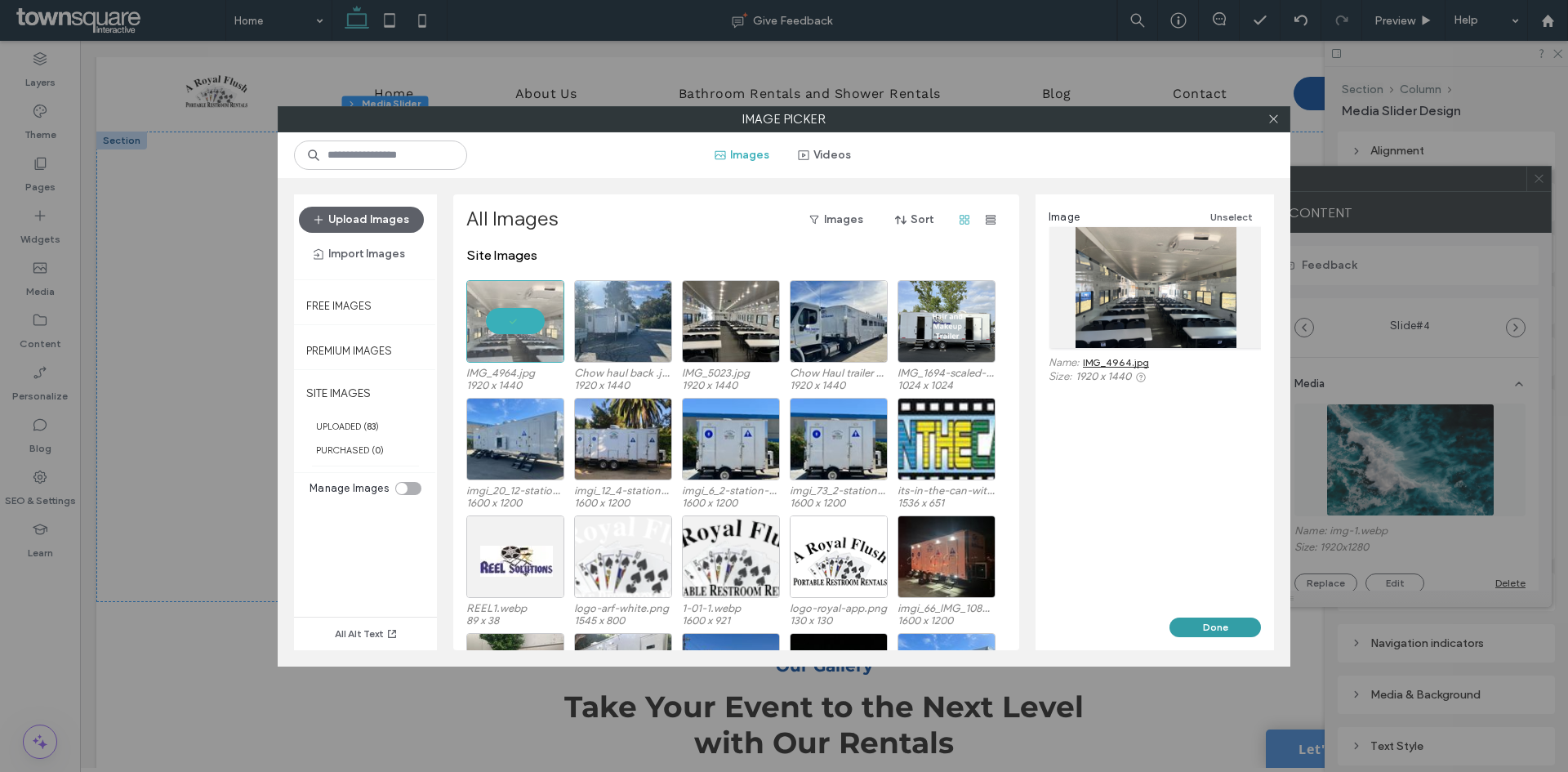
click at [1233, 631] on button "Done" at bounding box center [1214, 628] width 91 height 19
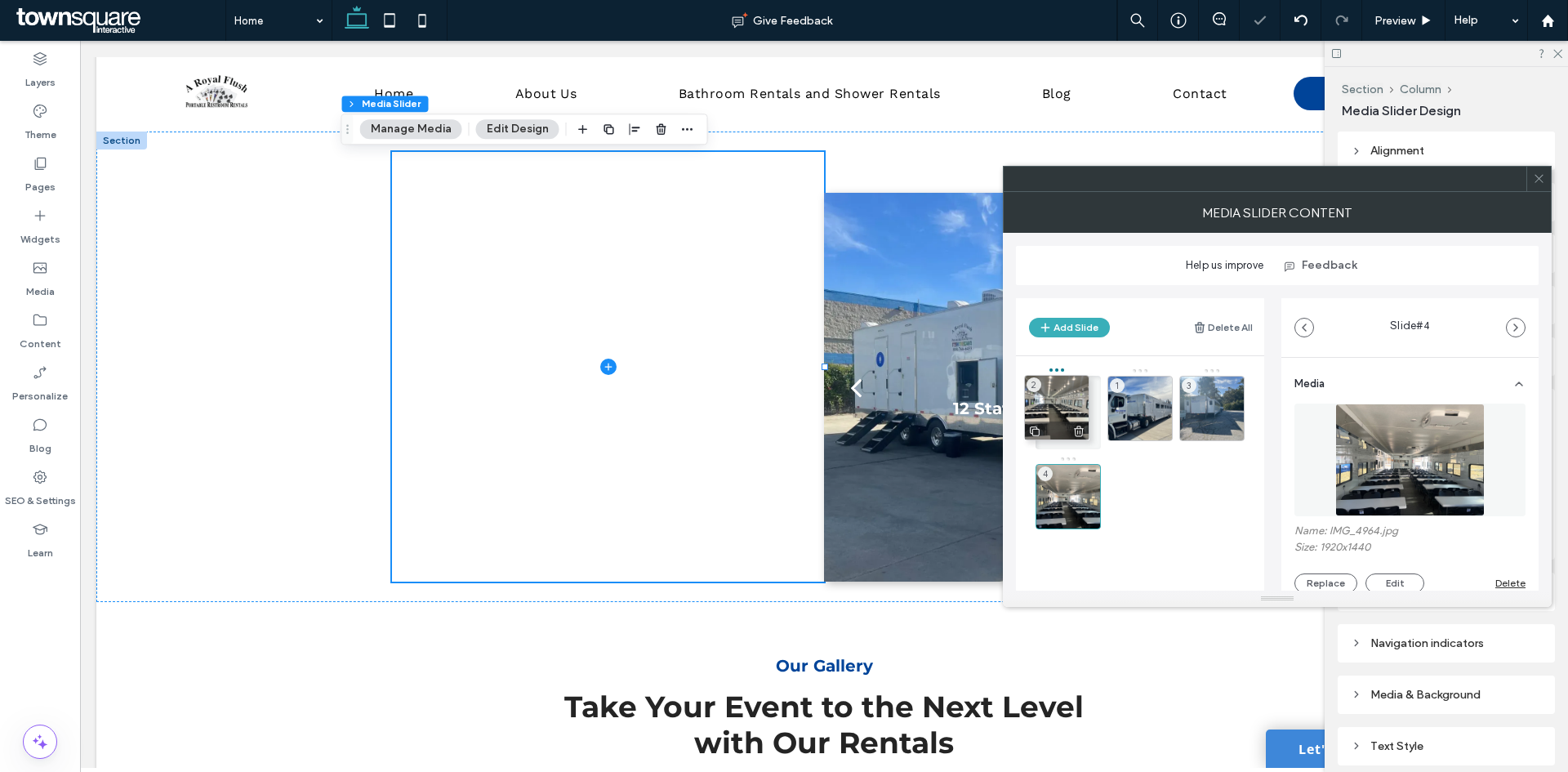
drag, startPoint x: 1142, startPoint y: 399, endPoint x: 1063, endPoint y: 399, distance: 79.0
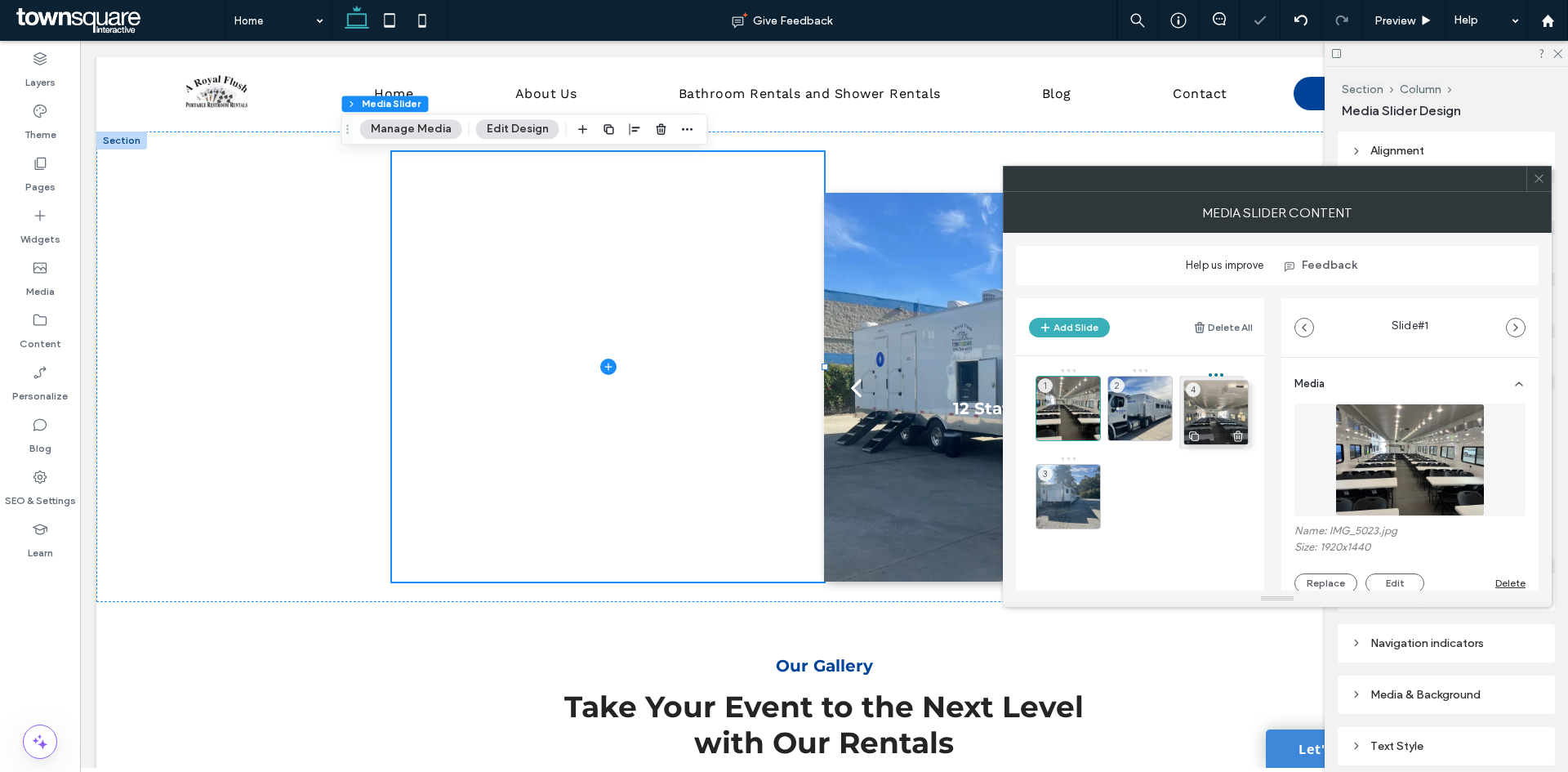
drag, startPoint x: 1072, startPoint y: 485, endPoint x: 1223, endPoint y: 399, distance: 173.8
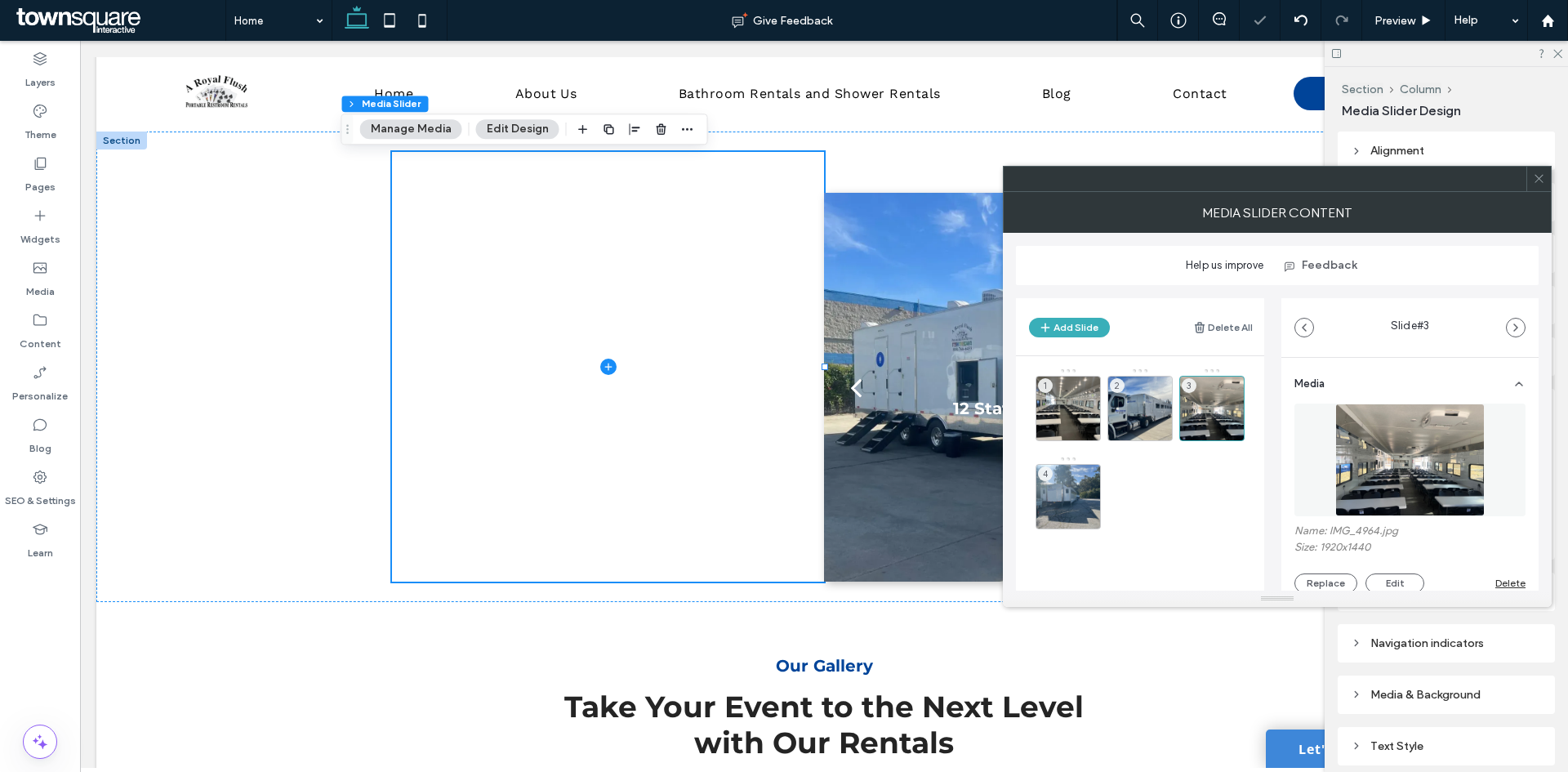
drag, startPoint x: 1542, startPoint y: 187, endPoint x: 1499, endPoint y: 198, distance: 44.4
click at [1537, 187] on span at bounding box center [1538, 178] width 12 height 24
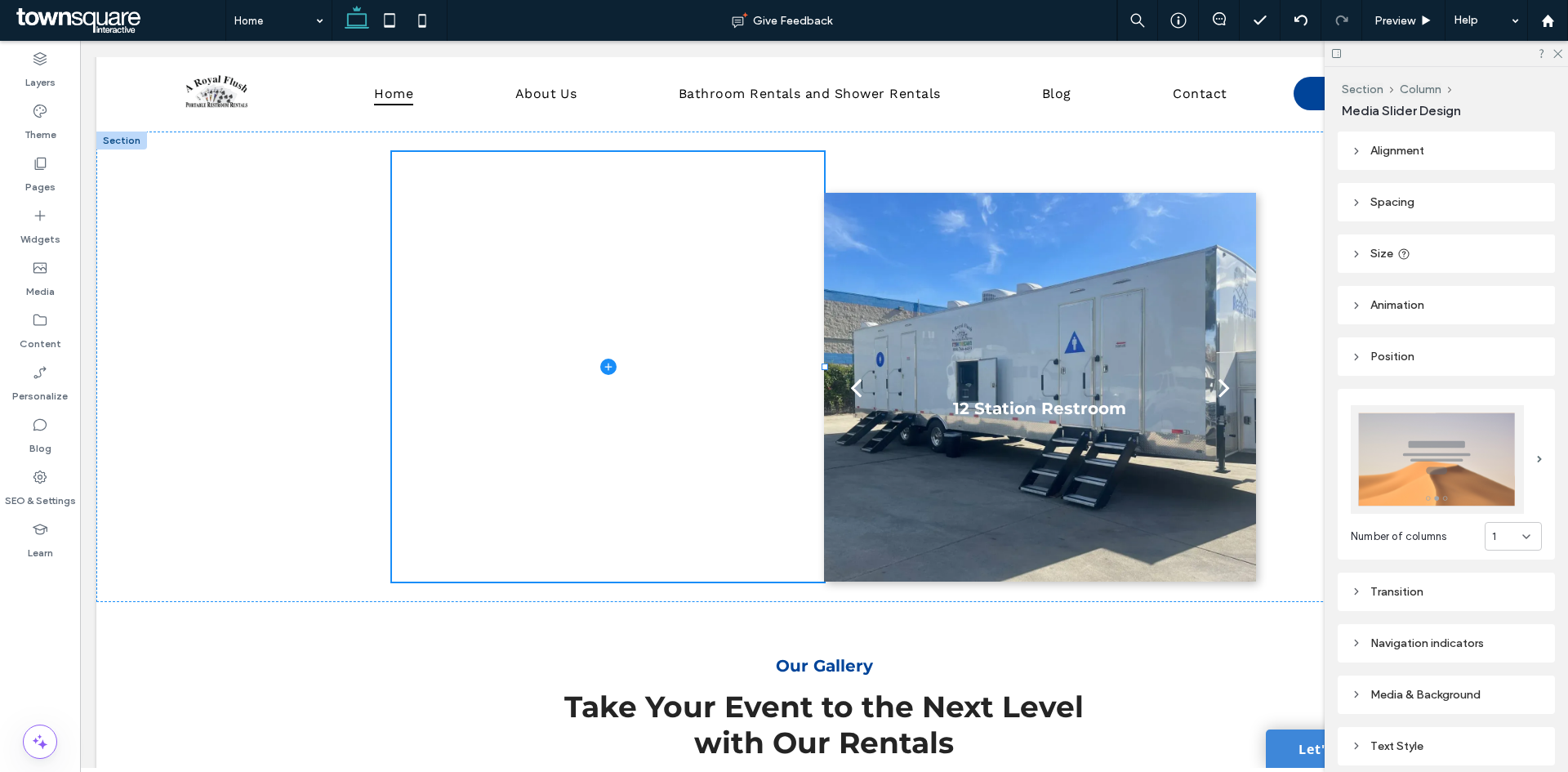
type input "***"
type input "**"
type input "****"
type input "***"
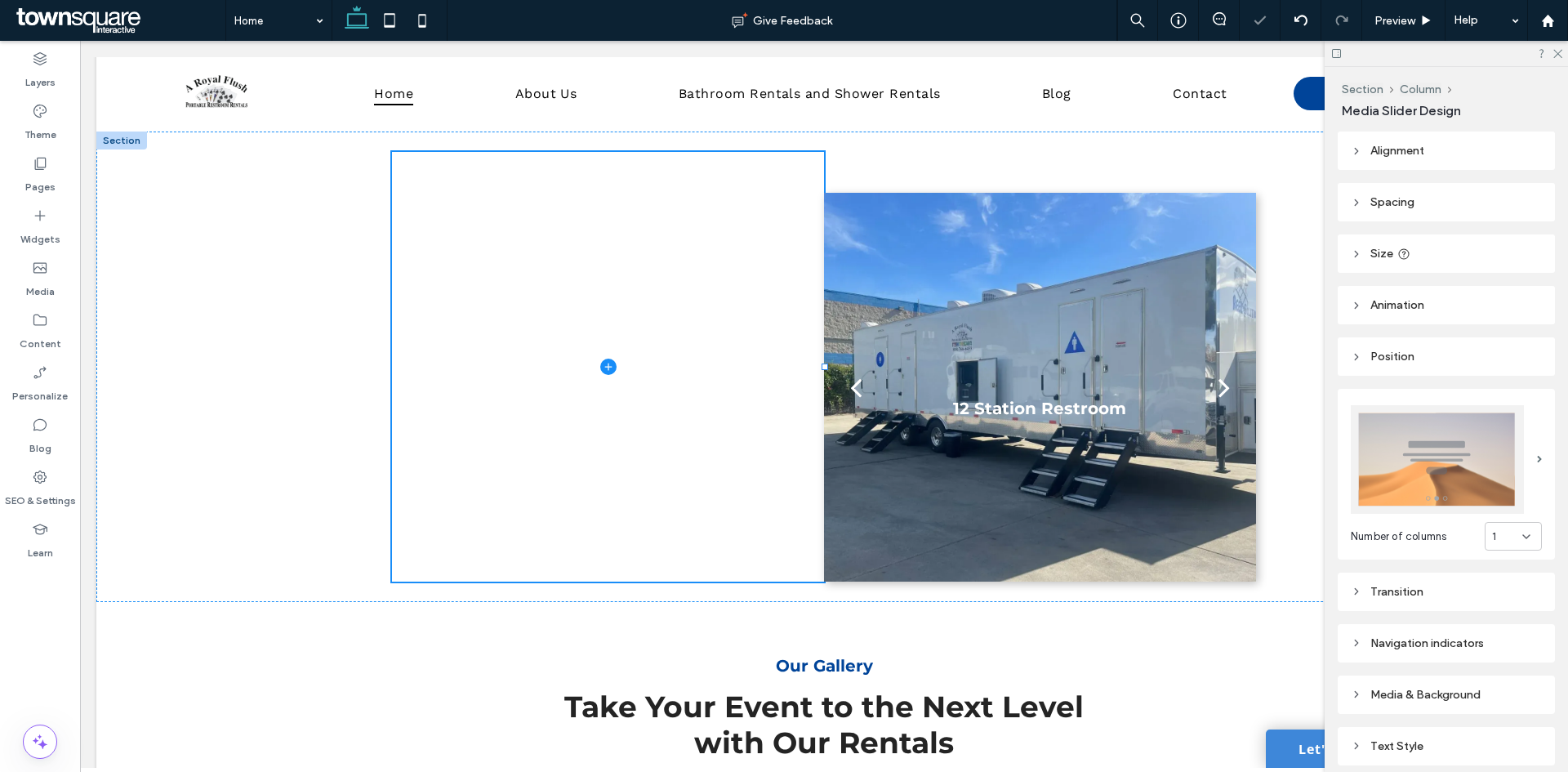
type input "***"
type input "****"
type input "***"
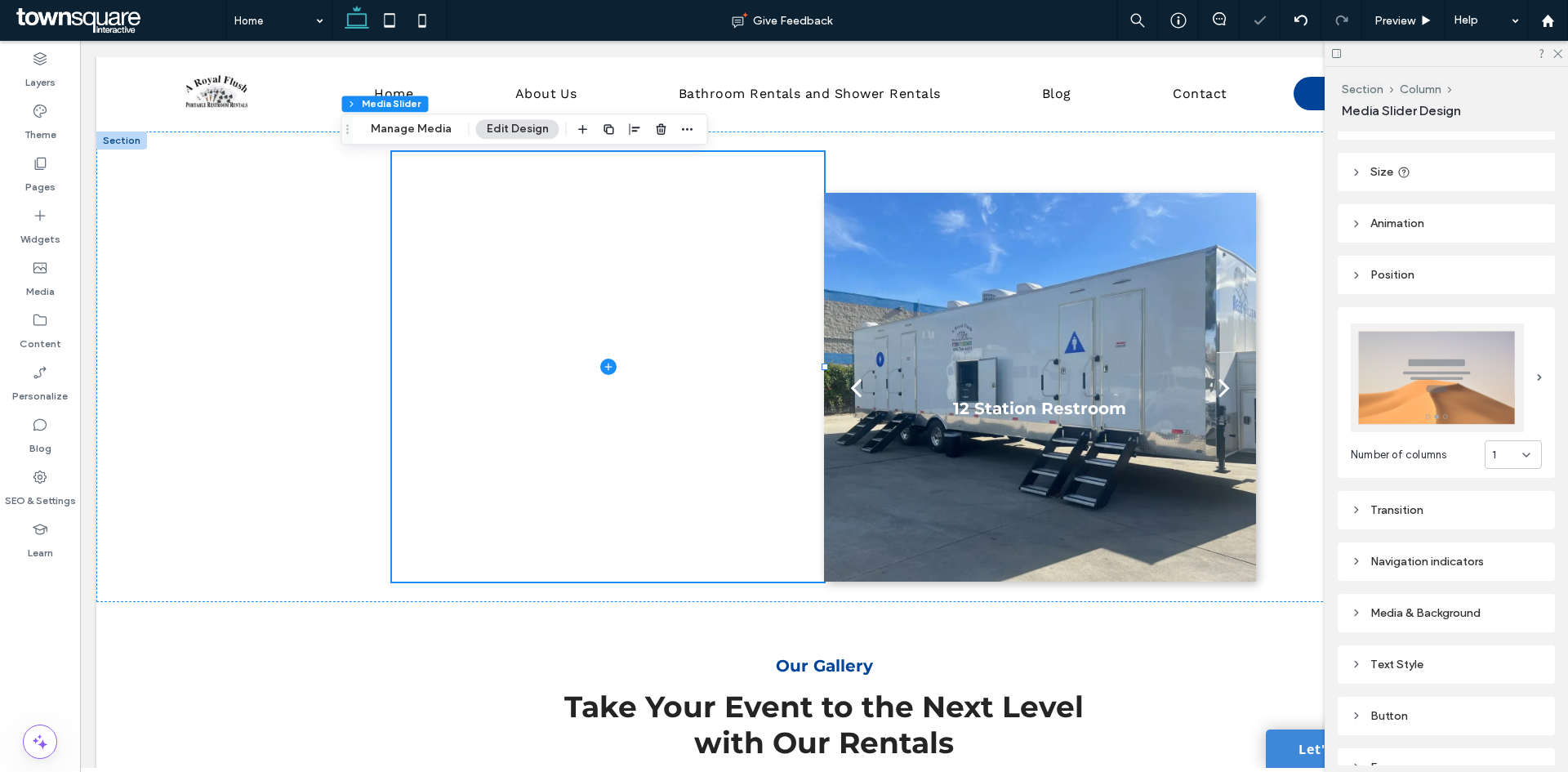
scroll to position [162, 0]
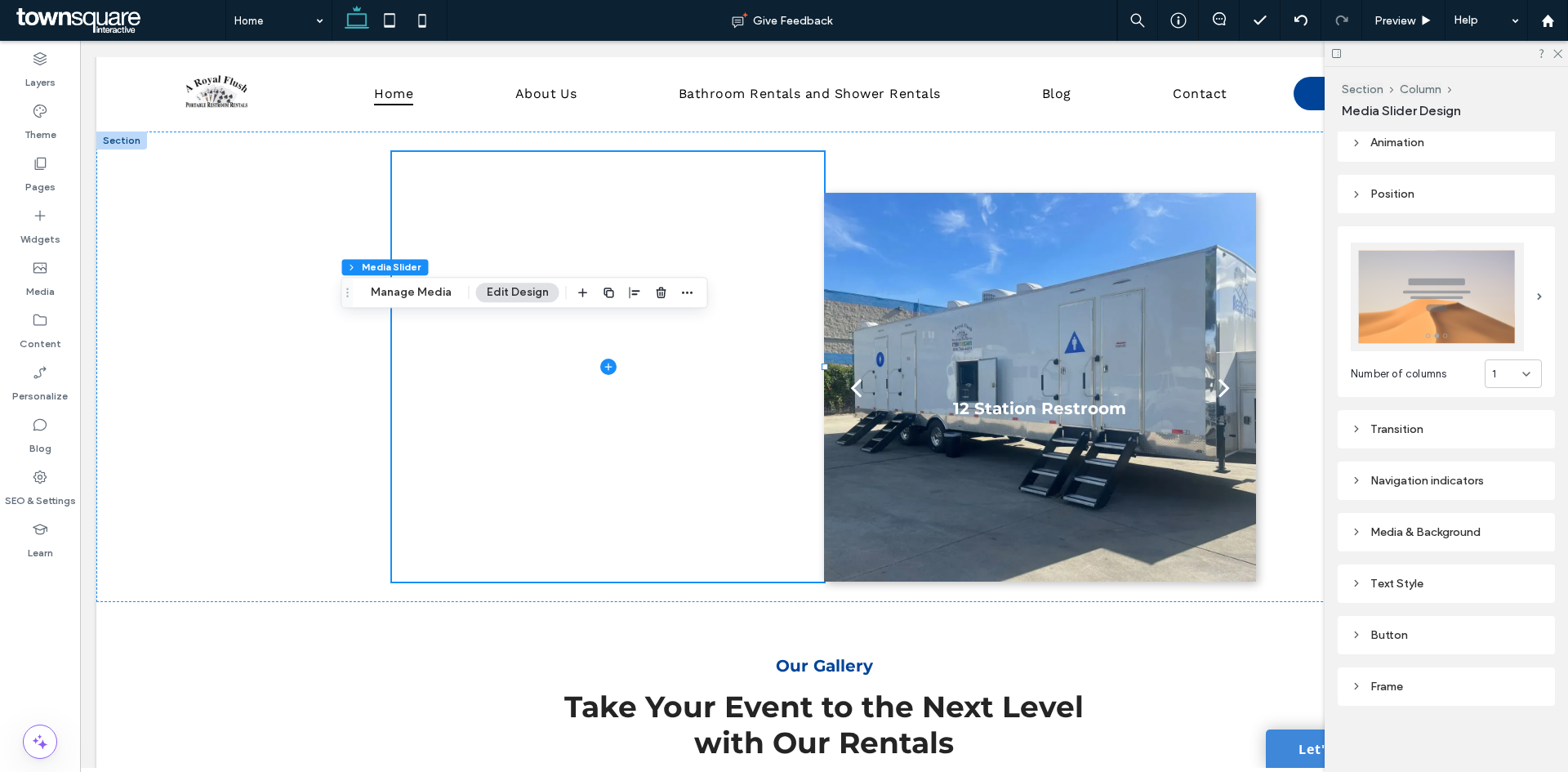
click at [493, 286] on button "Edit Design" at bounding box center [518, 292] width 84 height 19
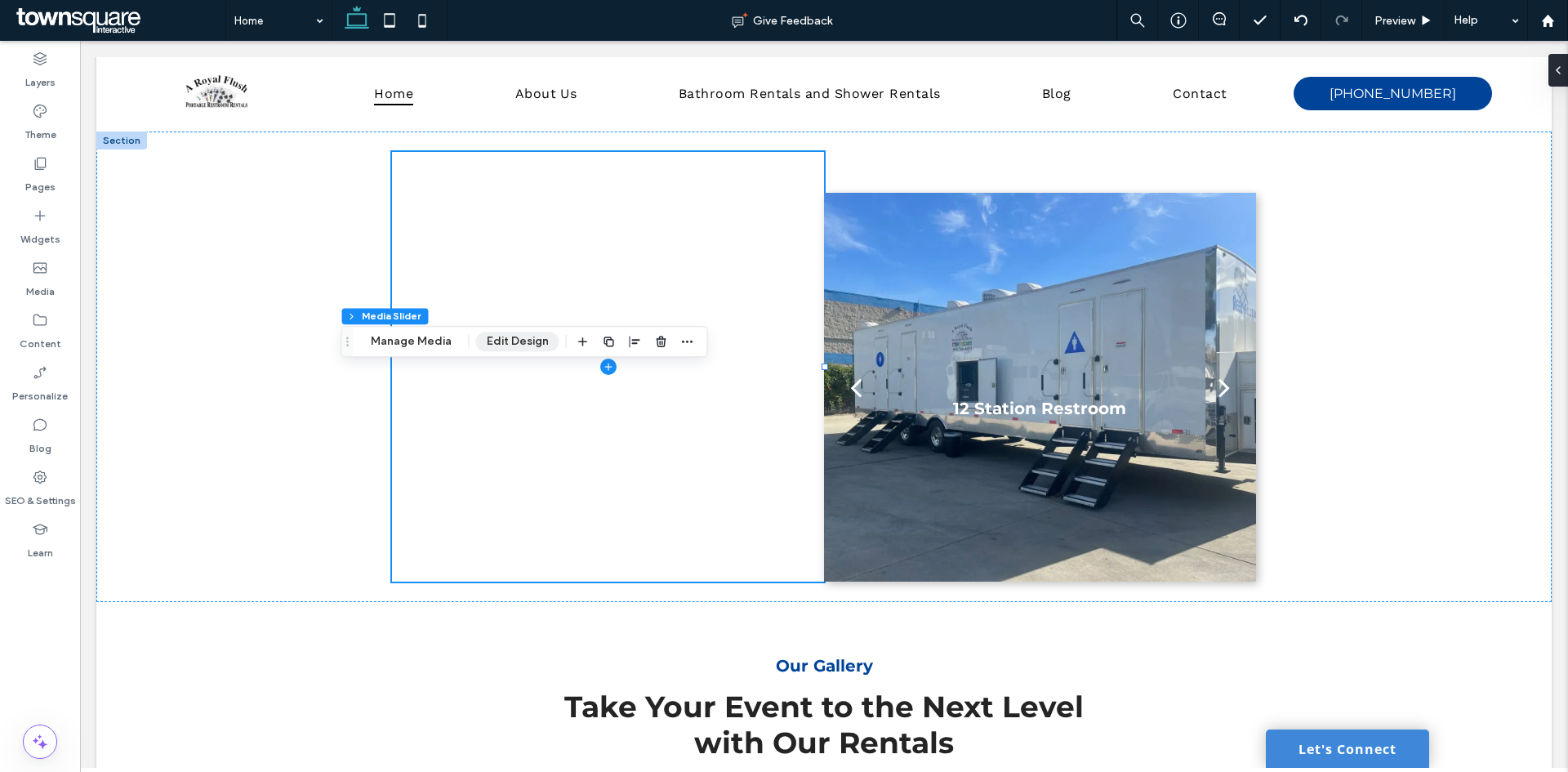
click at [521, 346] on button "Edit Design" at bounding box center [518, 341] width 84 height 19
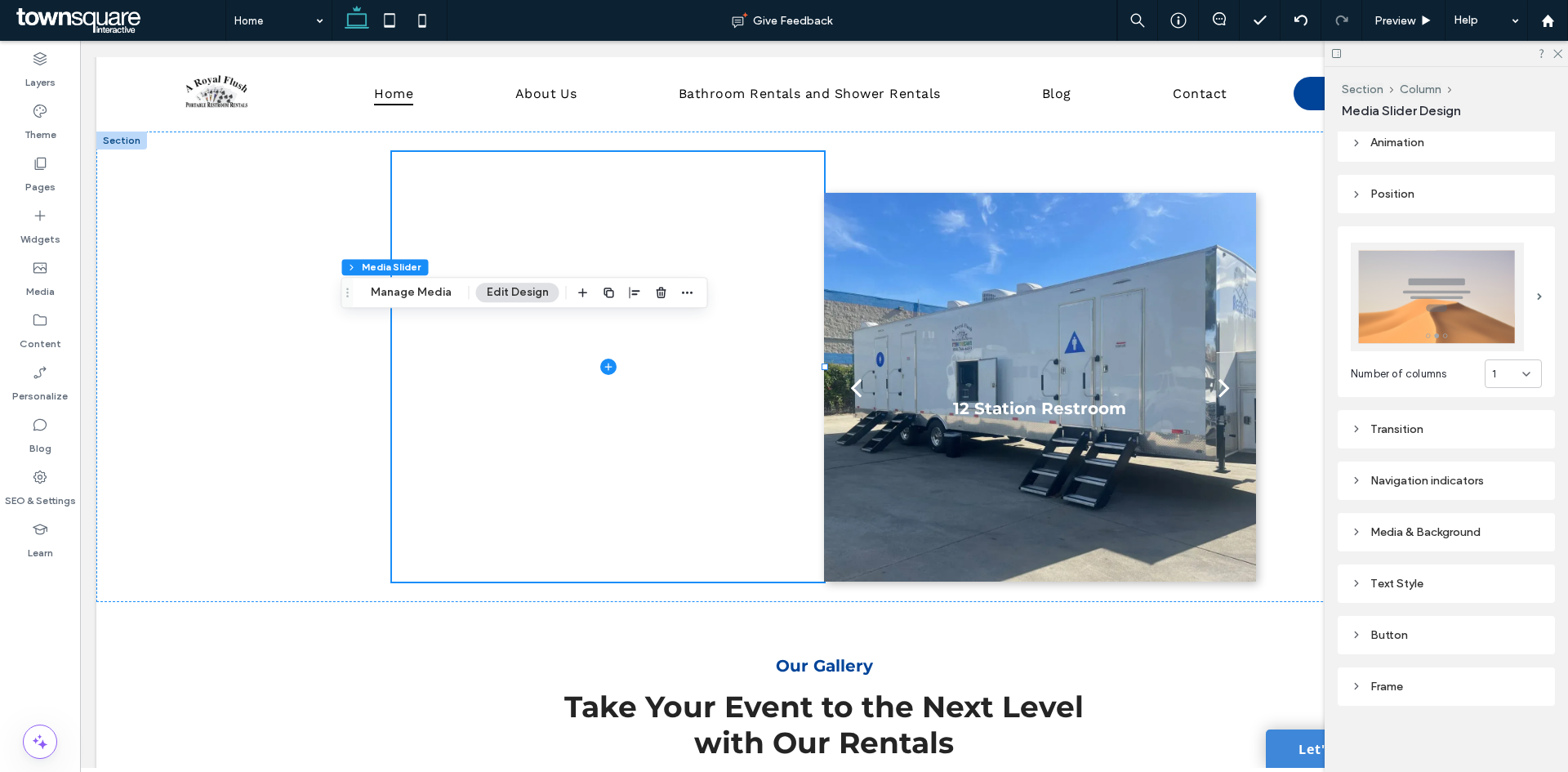
click at [1384, 425] on div "Transition" at bounding box center [1446, 429] width 191 height 13
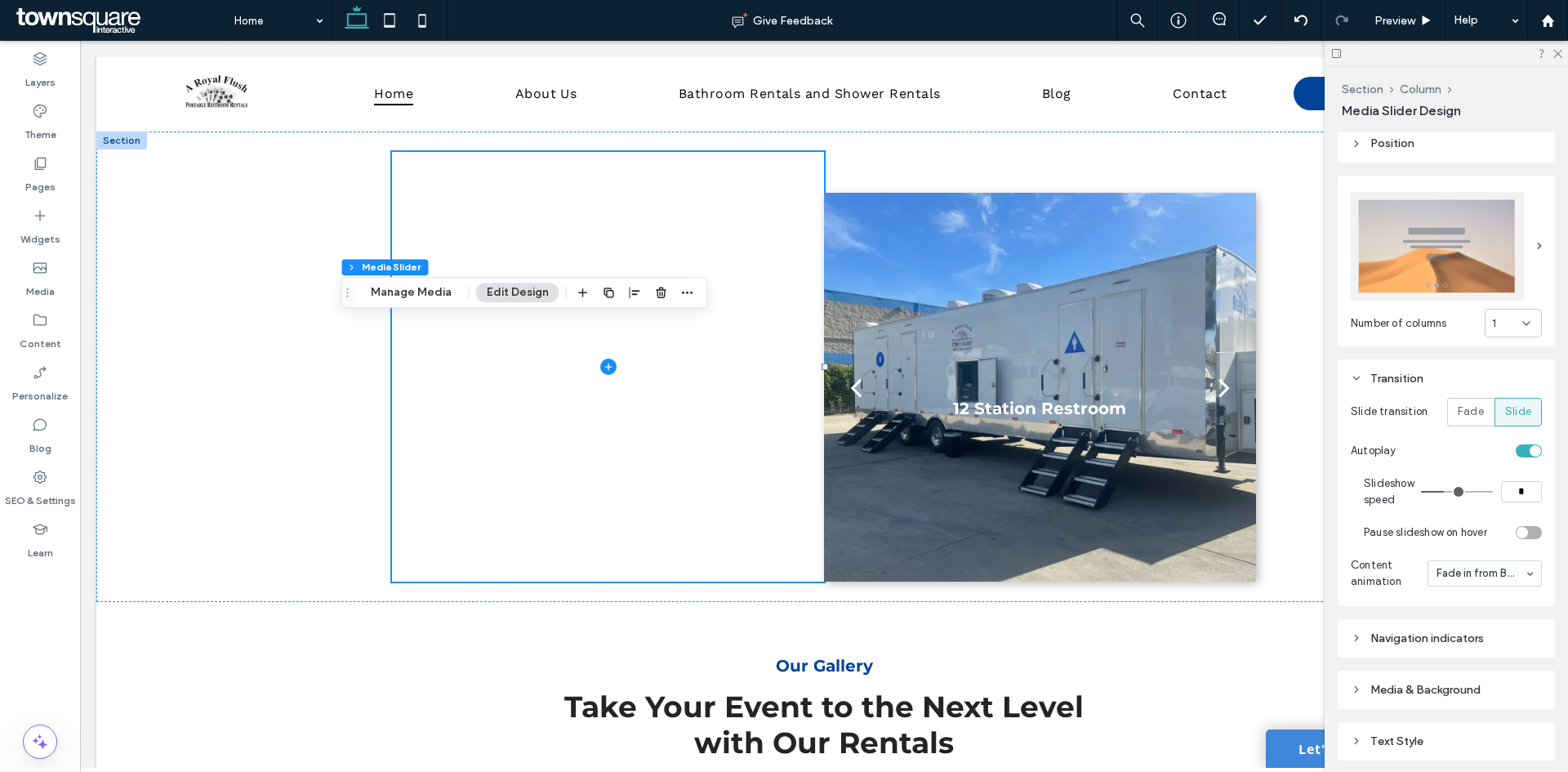
scroll to position [326, 0]
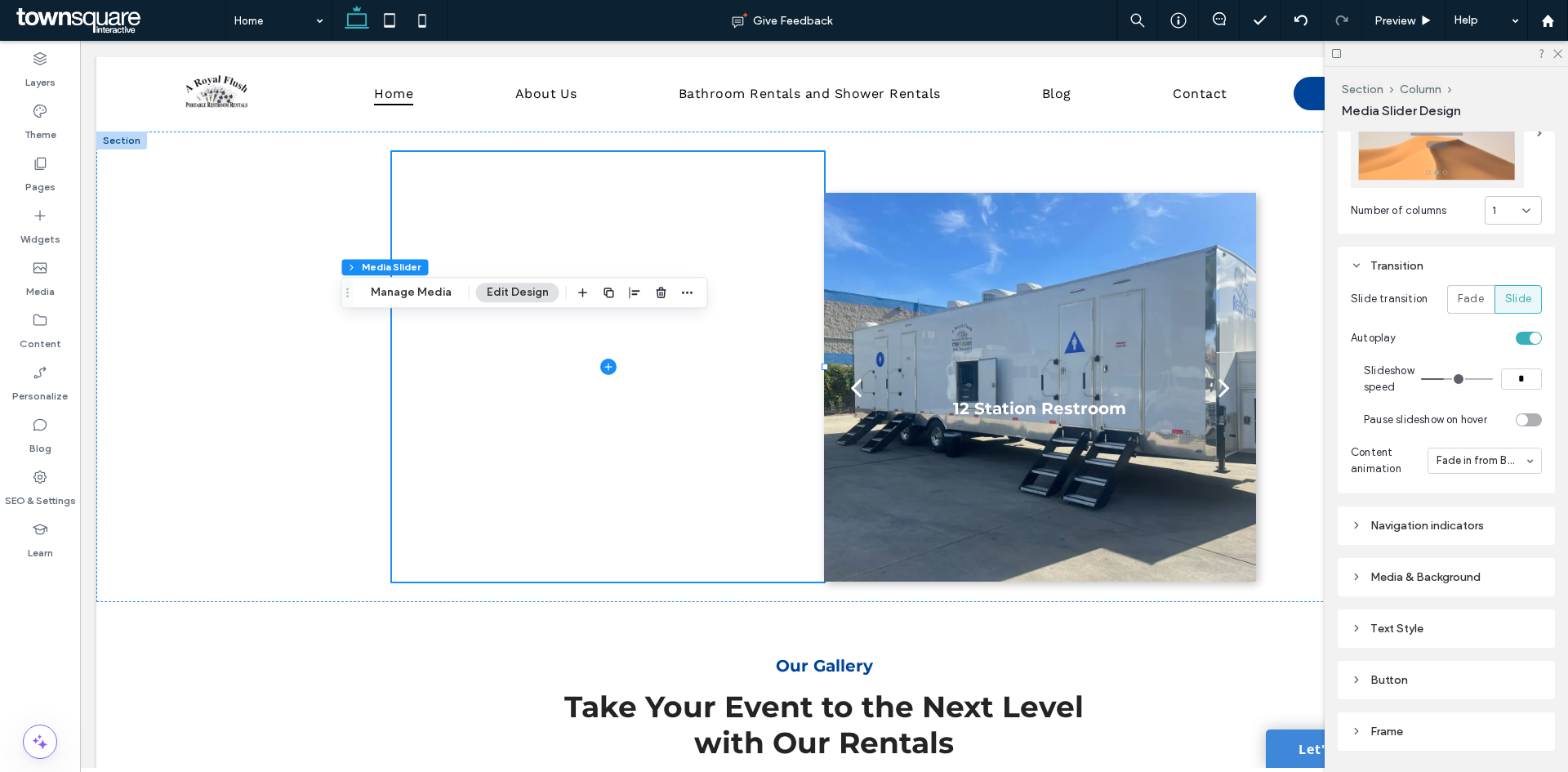
click at [1402, 574] on div "Media & Background" at bounding box center [1446, 577] width 191 height 13
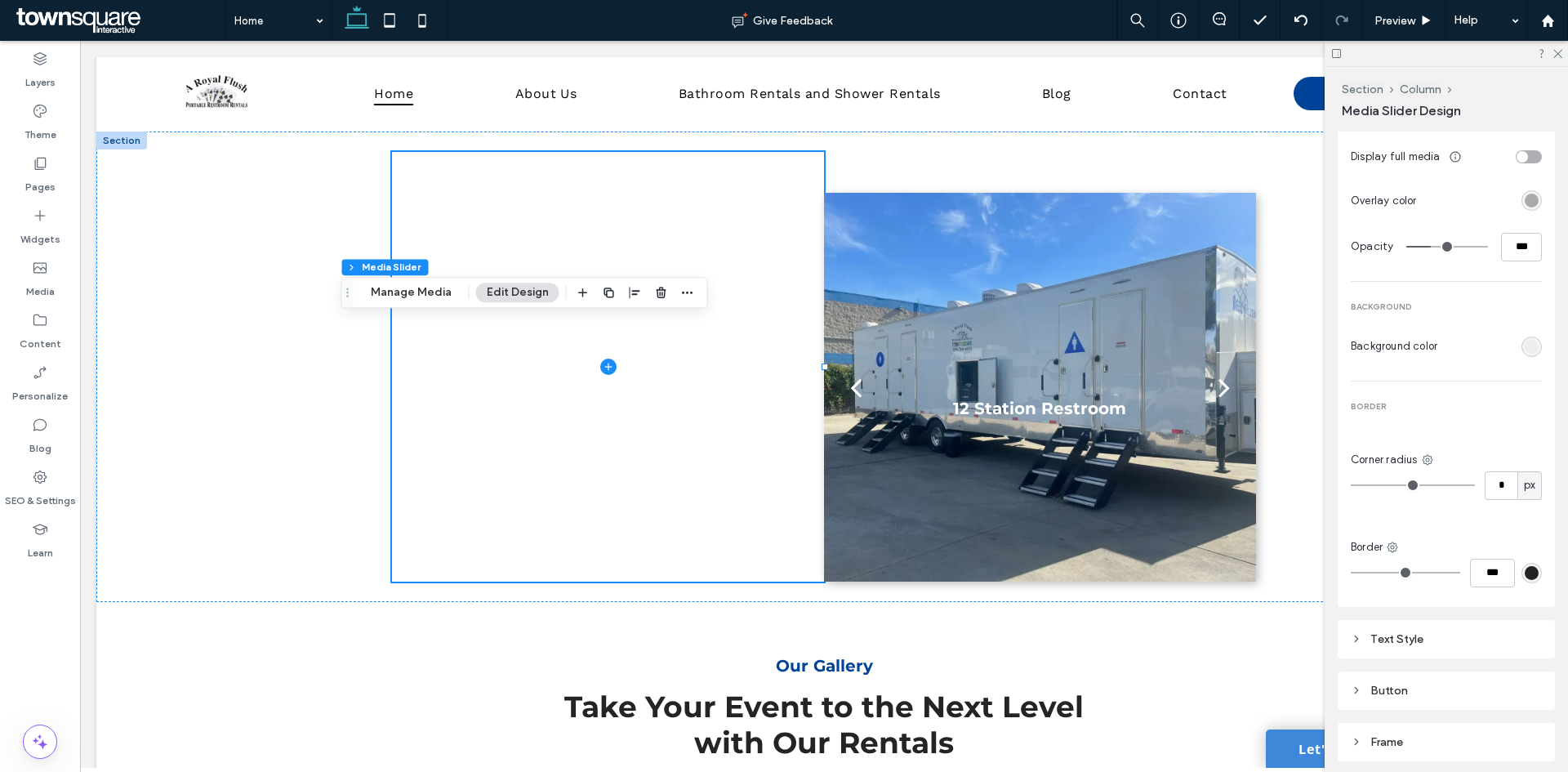
scroll to position [872, 0]
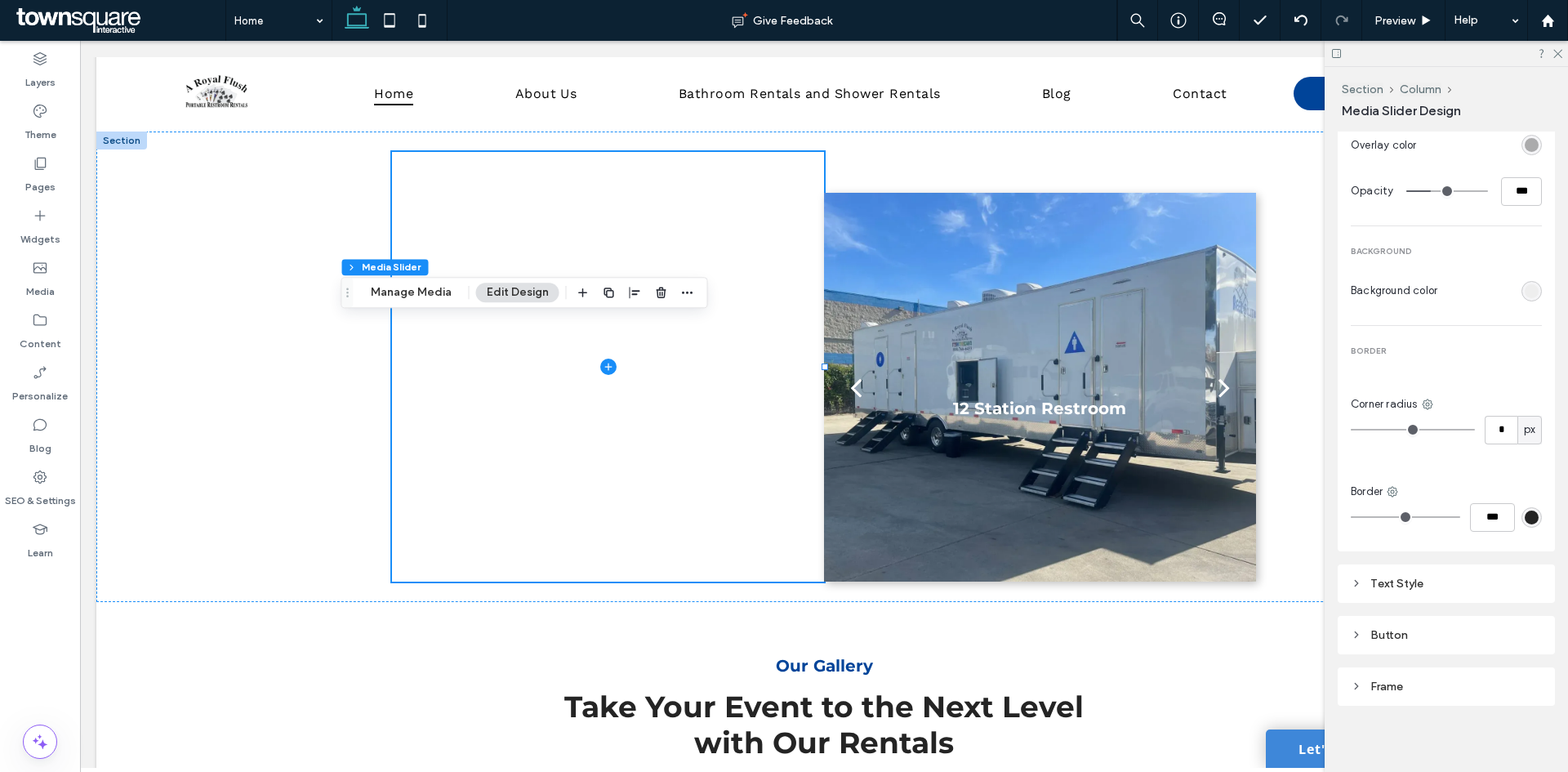
click at [1409, 585] on div "Text Style" at bounding box center [1446, 584] width 191 height 13
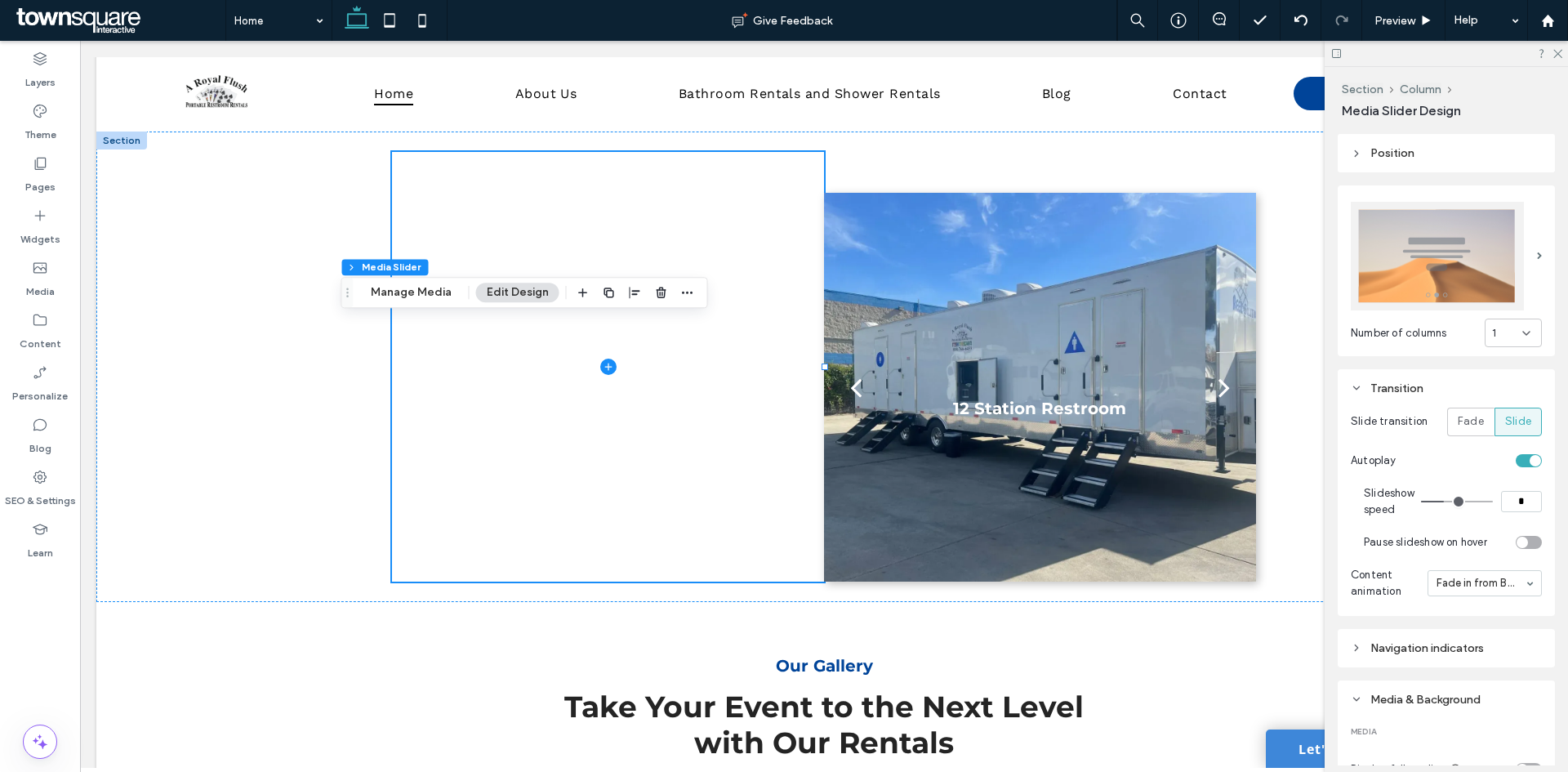
scroll to position [0, 0]
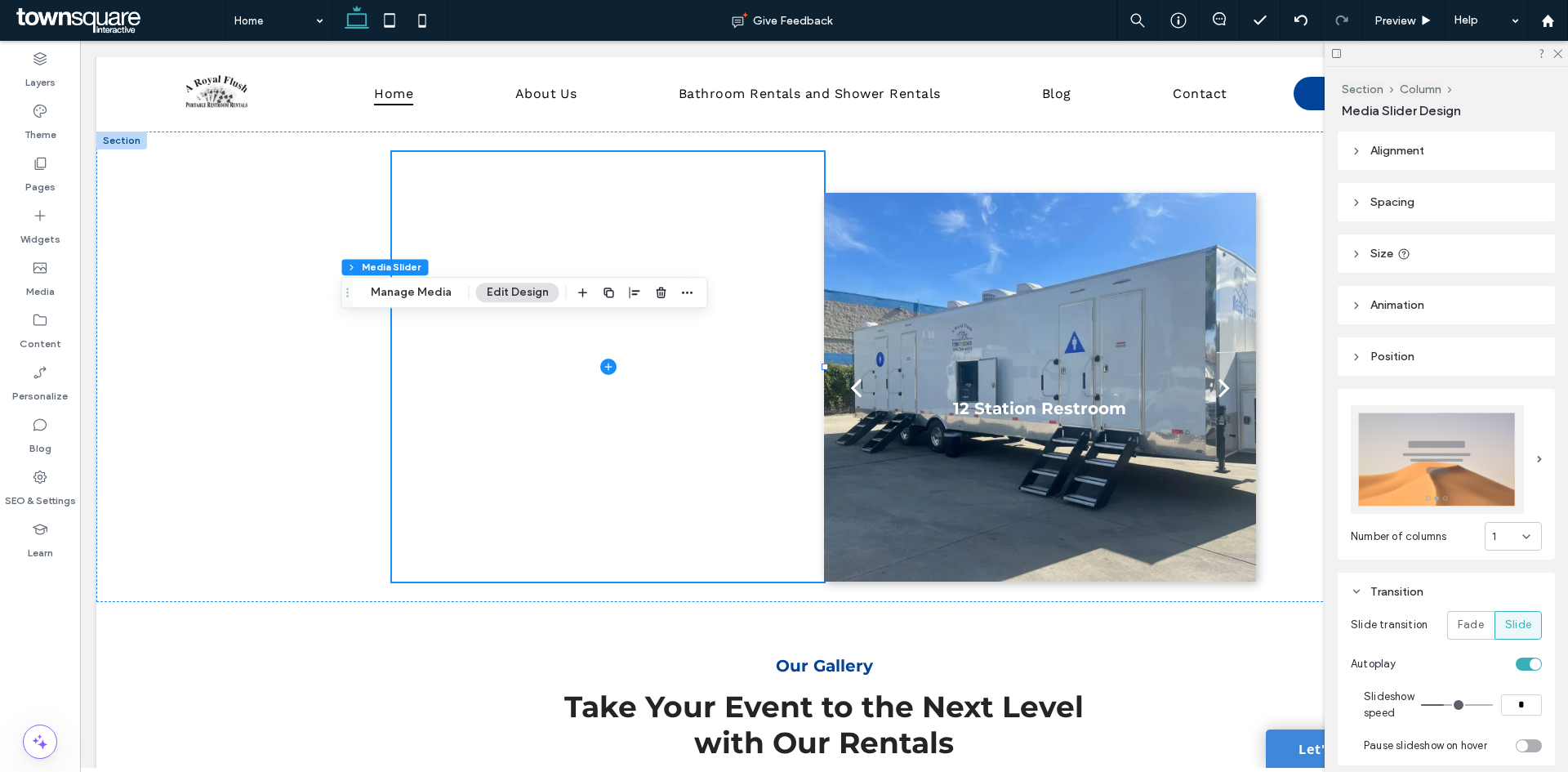
click at [1380, 151] on span "Alignment" at bounding box center [1397, 151] width 54 height 13
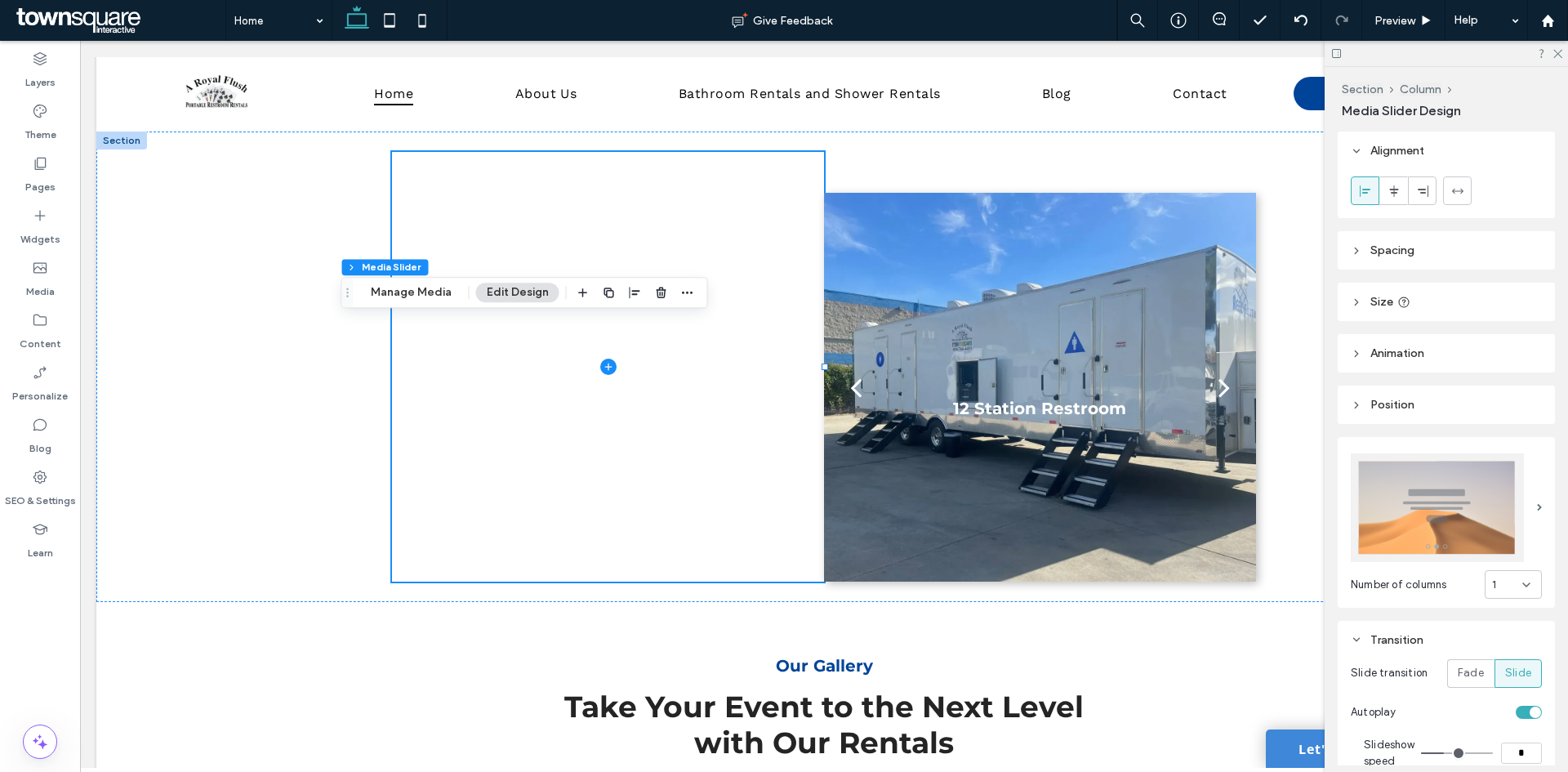
drag, startPoint x: 1558, startPoint y: 49, endPoint x: 1538, endPoint y: 60, distance: 22.8
click at [1558, 50] on icon at bounding box center [1556, 52] width 11 height 11
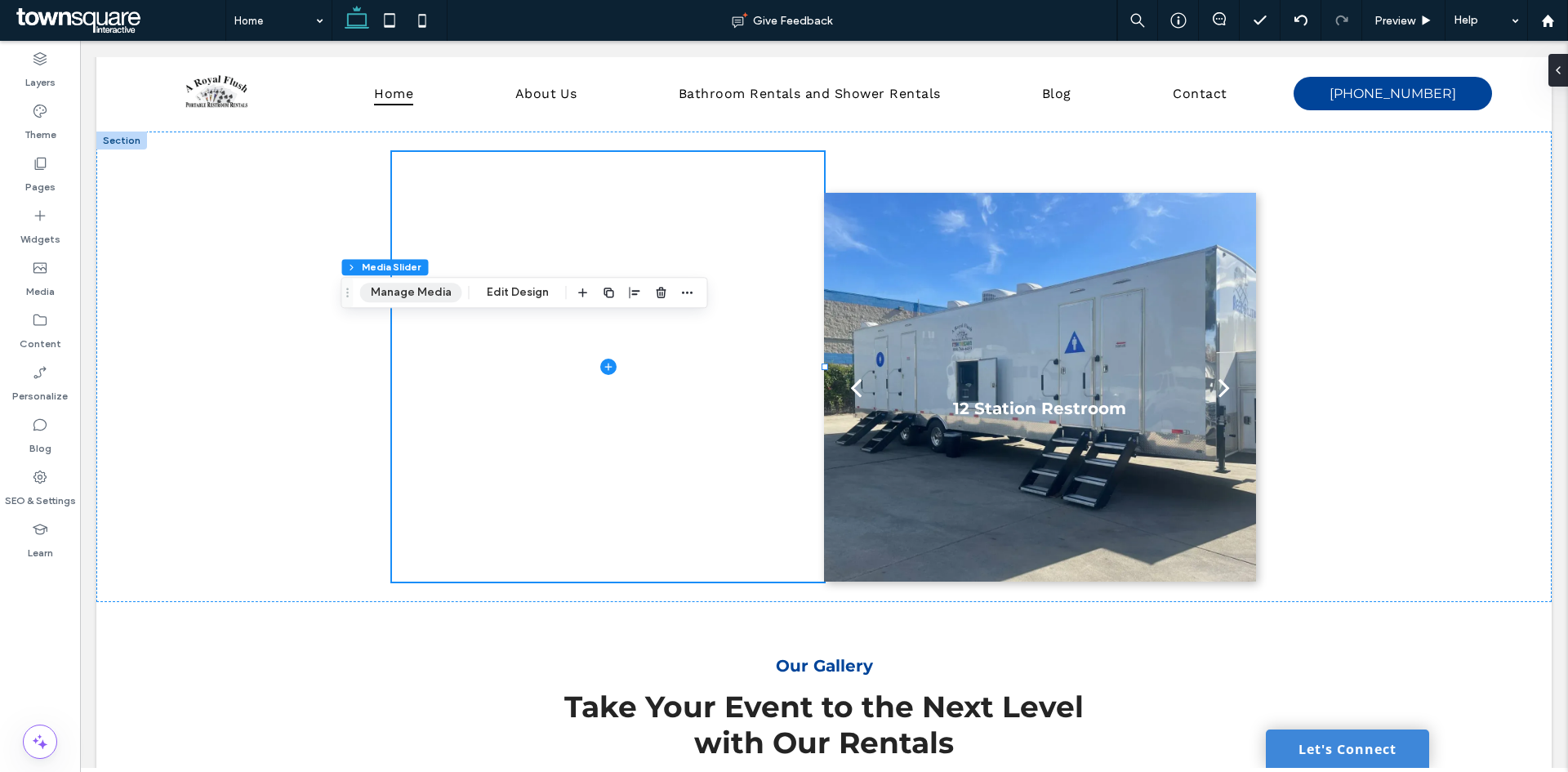
click at [429, 285] on button "Manage Media" at bounding box center [411, 292] width 102 height 19
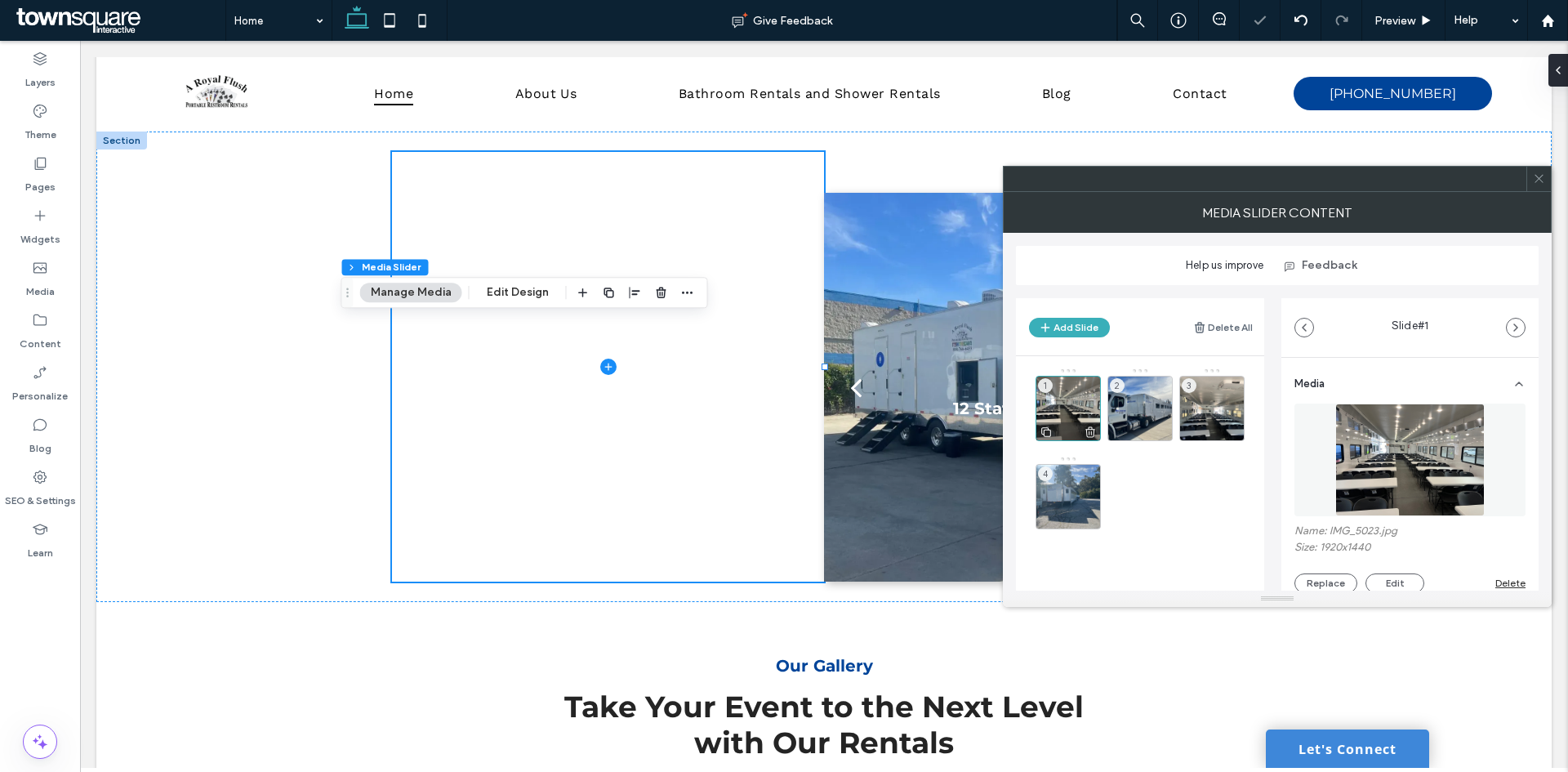
click at [1062, 397] on div "1" at bounding box center [1068, 409] width 65 height 65
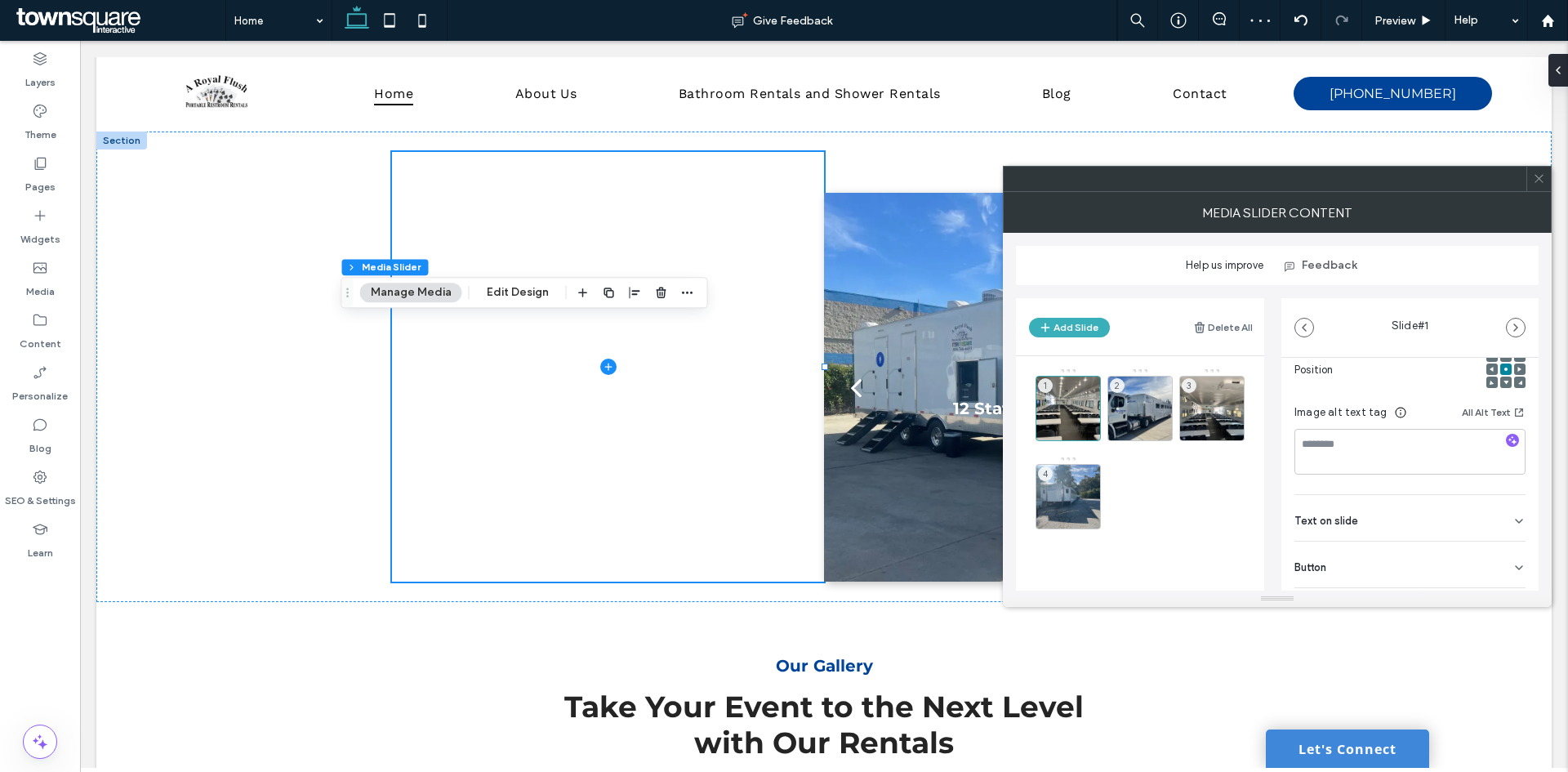
scroll to position [284, 0]
click at [1369, 484] on div "Text on slide" at bounding box center [1409, 483] width 232 height 46
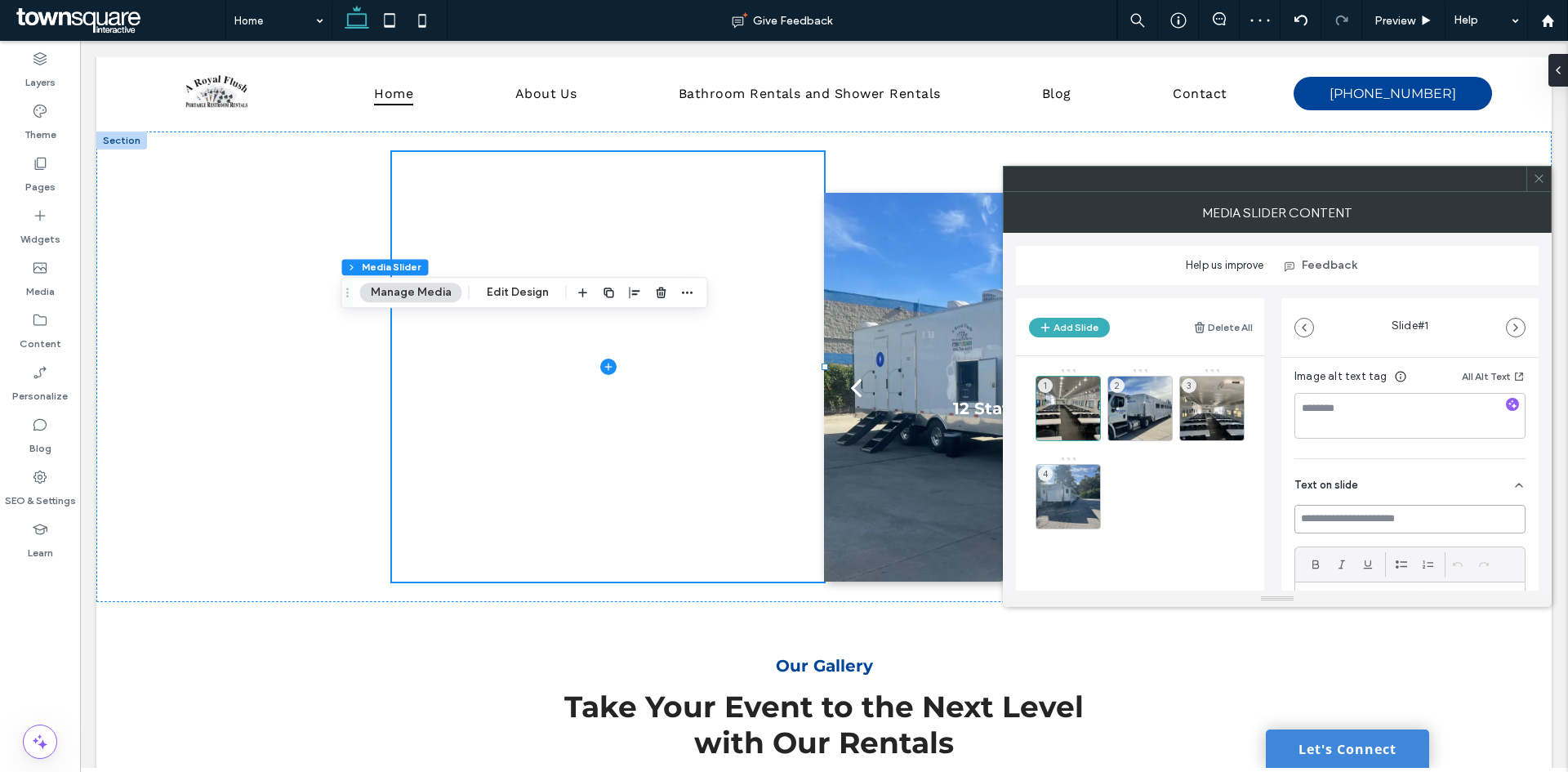
click at [1394, 510] on input at bounding box center [1409, 519] width 232 height 29
type input "**********"
click at [1129, 404] on div "2" at bounding box center [1140, 409] width 65 height 65
click at [1373, 488] on div "Text on slide" at bounding box center [1409, 483] width 232 height 46
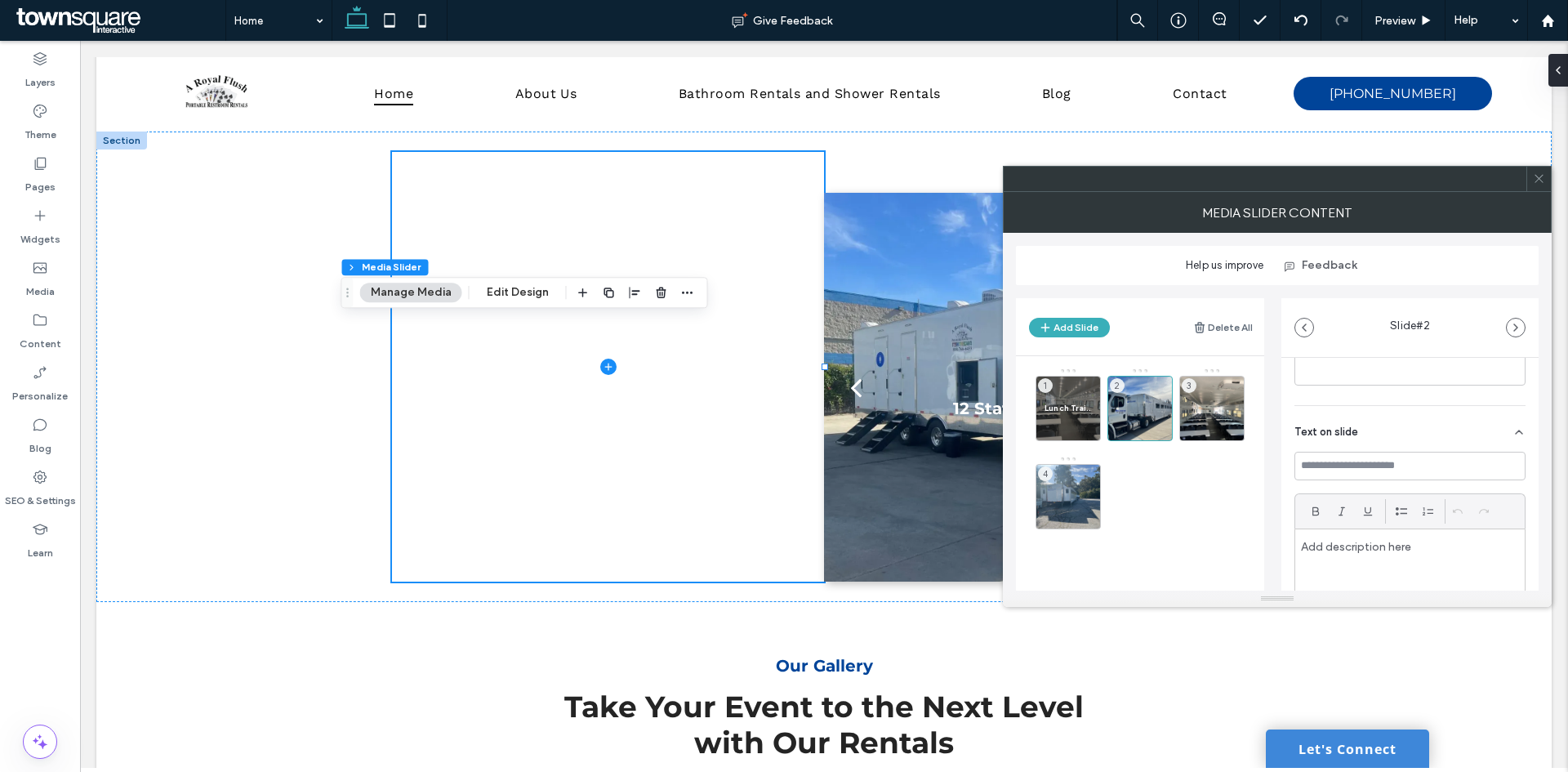
scroll to position [365, 0]
click at [1365, 438] on input at bounding box center [1409, 437] width 232 height 29
type input "*****"
click at [1066, 386] on div "Lunch Trailer 1" at bounding box center [1068, 409] width 65 height 65
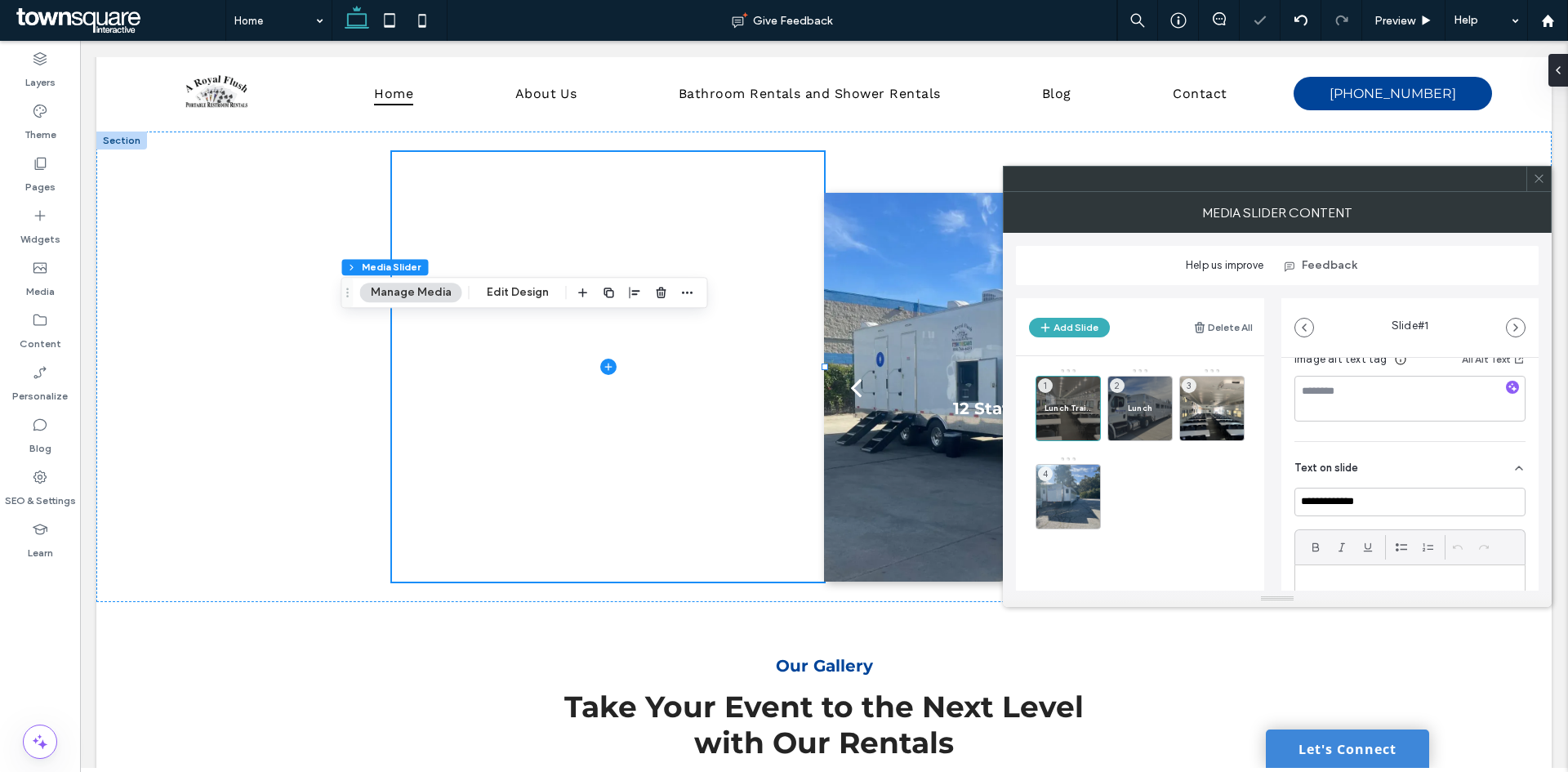
scroll to position [327, 0]
drag, startPoint x: 1383, startPoint y: 468, endPoint x: 1314, endPoint y: 461, distance: 69.4
click at [1274, 445] on div "**********" at bounding box center [1277, 438] width 523 height 306
click at [1145, 390] on div "Lunch 2" at bounding box center [1140, 409] width 65 height 65
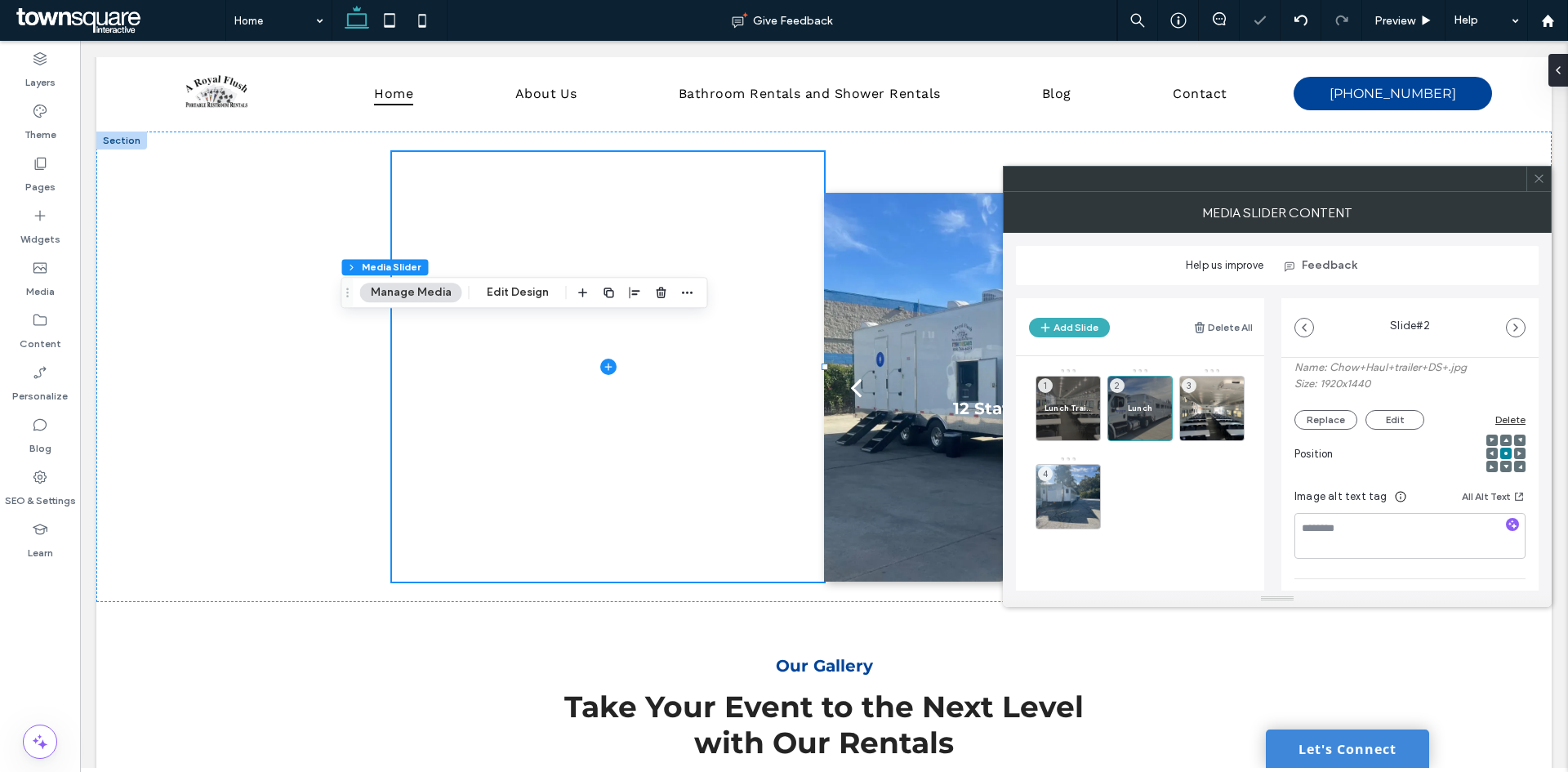
scroll to position [245, 0]
drag, startPoint x: 1375, startPoint y: 551, endPoint x: 1222, endPoint y: 529, distance: 154.6
click at [1222, 530] on div "Add Slide Delete All Lunch Trailer 1 Lunch 2 3 4 Slide # 2 Media Name: Chow+Hau…" at bounding box center [1277, 438] width 523 height 306
paste input "********"
type input "**********"
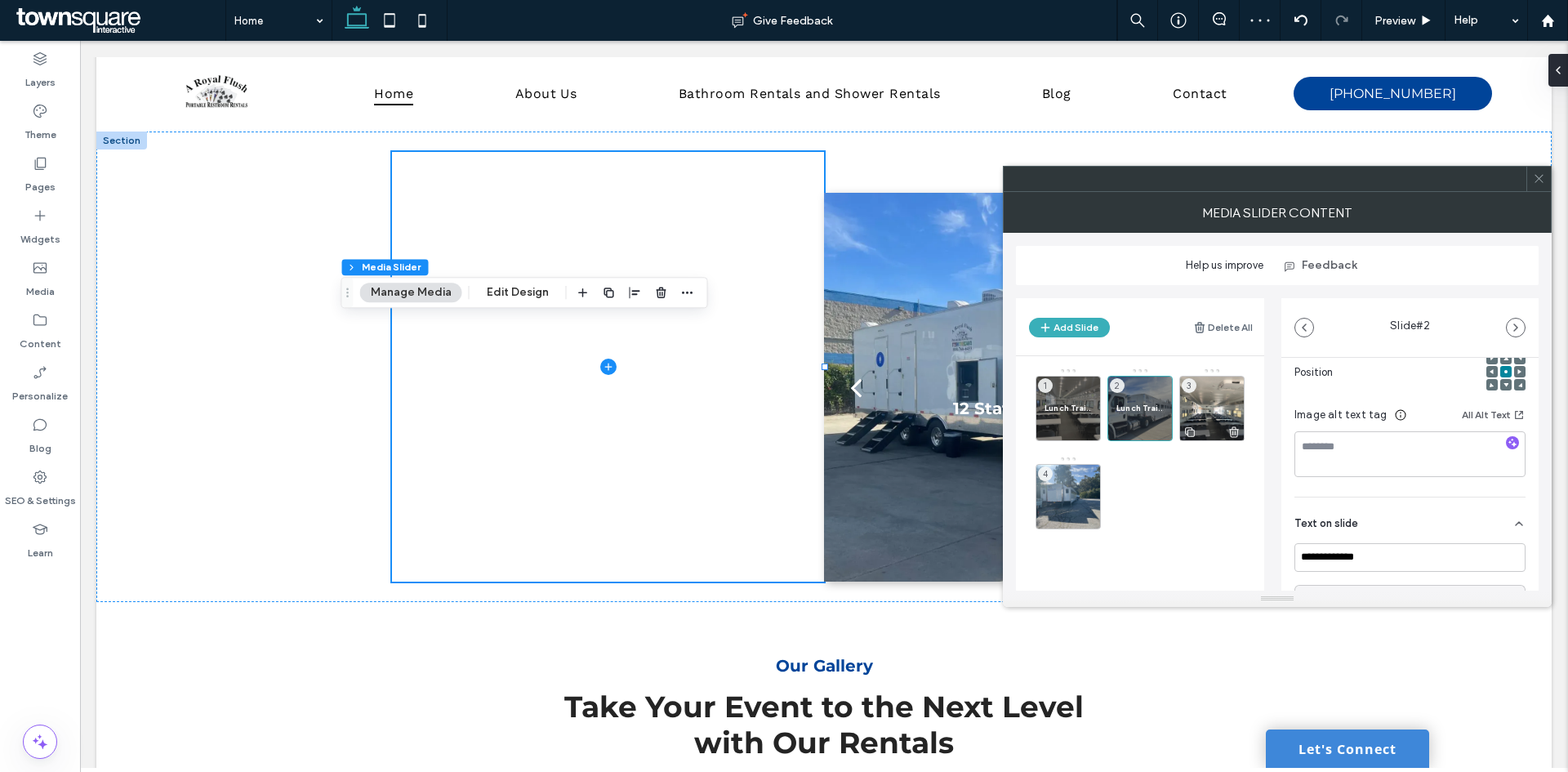
click at [1211, 396] on div "3" at bounding box center [1212, 409] width 65 height 65
click at [1344, 481] on span "Text on slide" at bounding box center [1326, 485] width 63 height 11
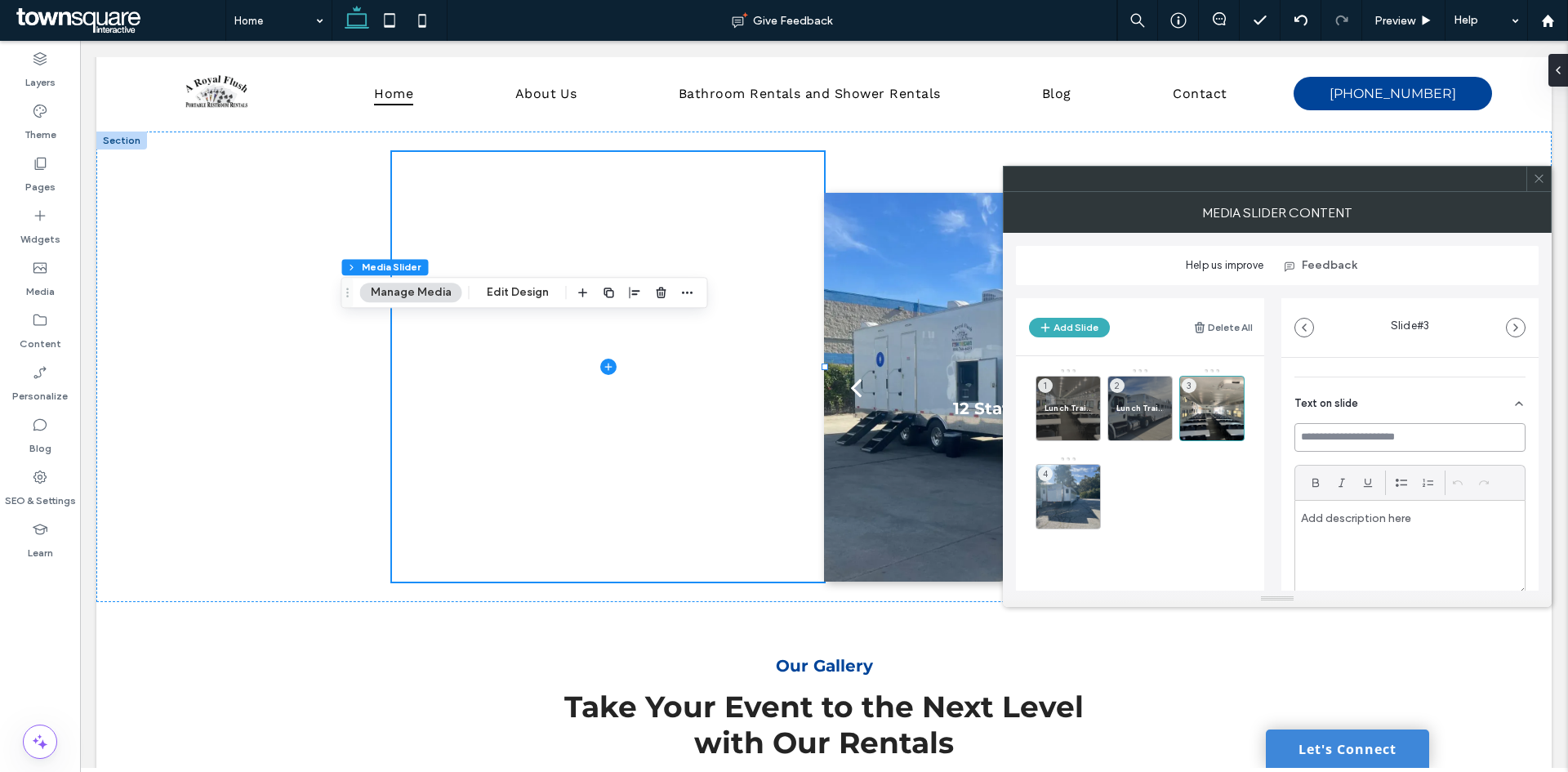
click at [1340, 427] on input at bounding box center [1409, 437] width 232 height 29
paste input "**********"
type input "**********"
click at [1069, 477] on div "4" at bounding box center [1068, 497] width 65 height 65
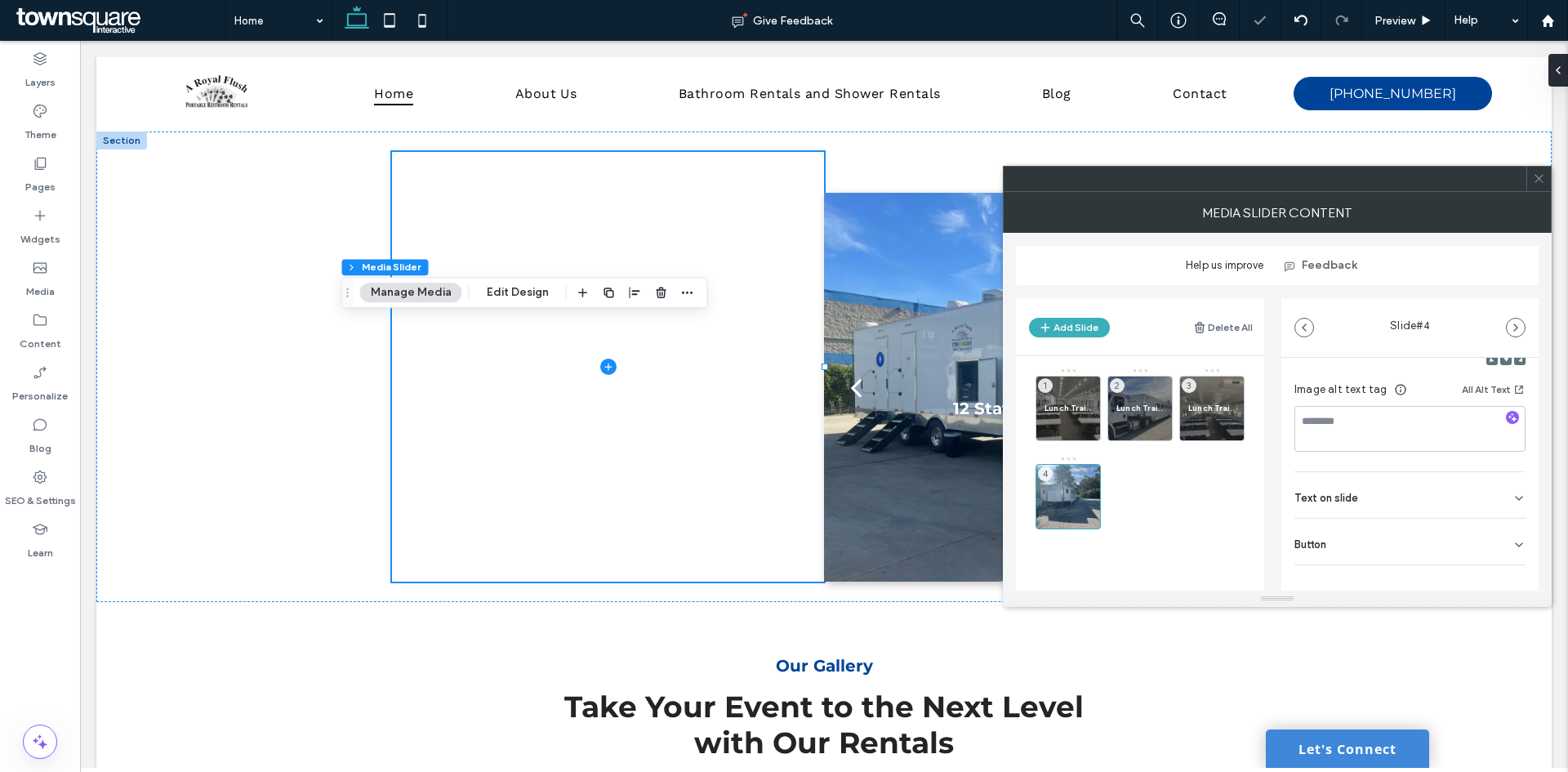
scroll to position [284, 0]
click at [1338, 486] on span "Text on slide" at bounding box center [1326, 485] width 63 height 11
click at [1347, 514] on input at bounding box center [1409, 519] width 232 height 29
paste input "**********"
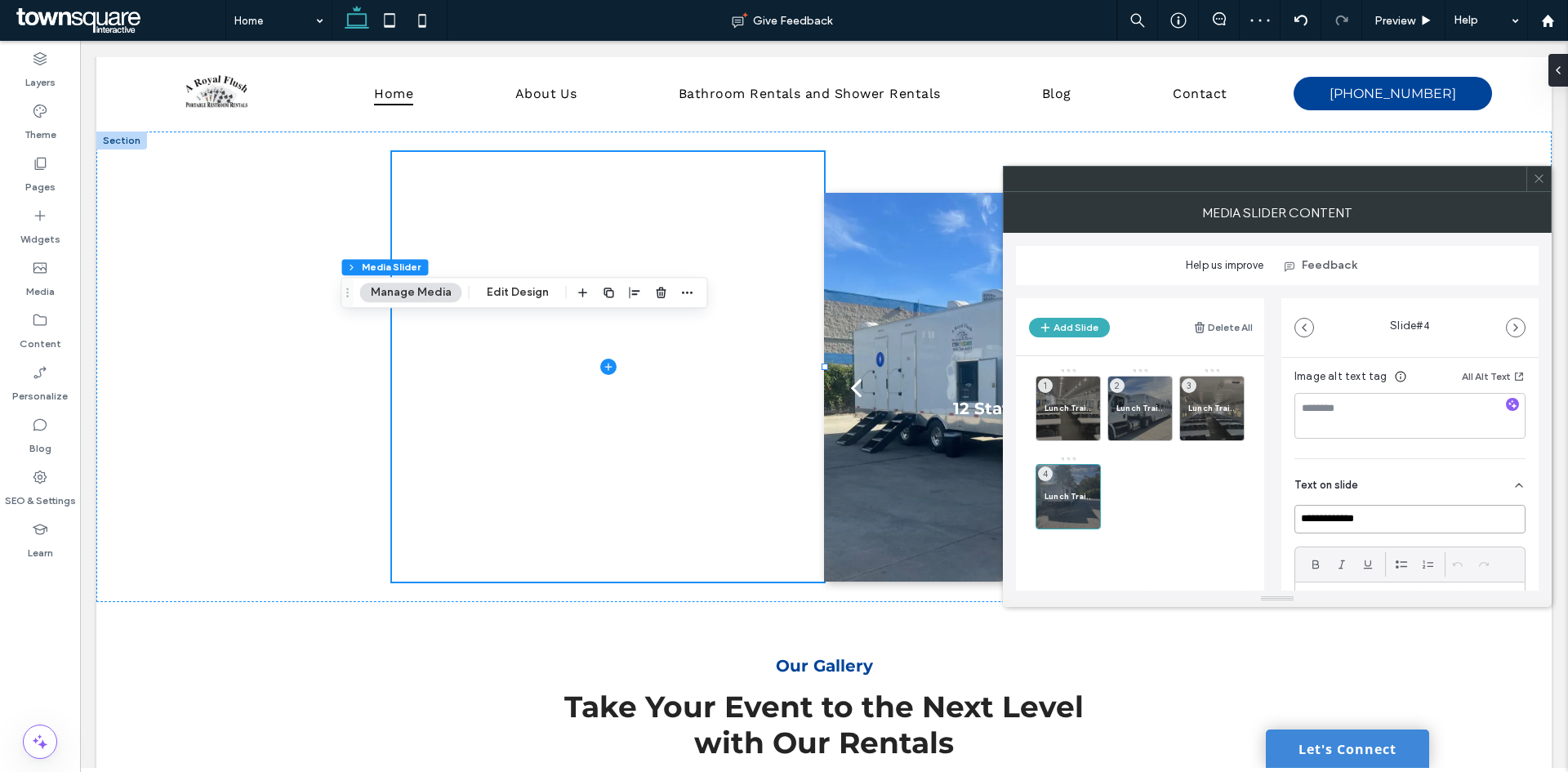
type input "**********"
click at [1537, 178] on icon at bounding box center [1538, 178] width 12 height 12
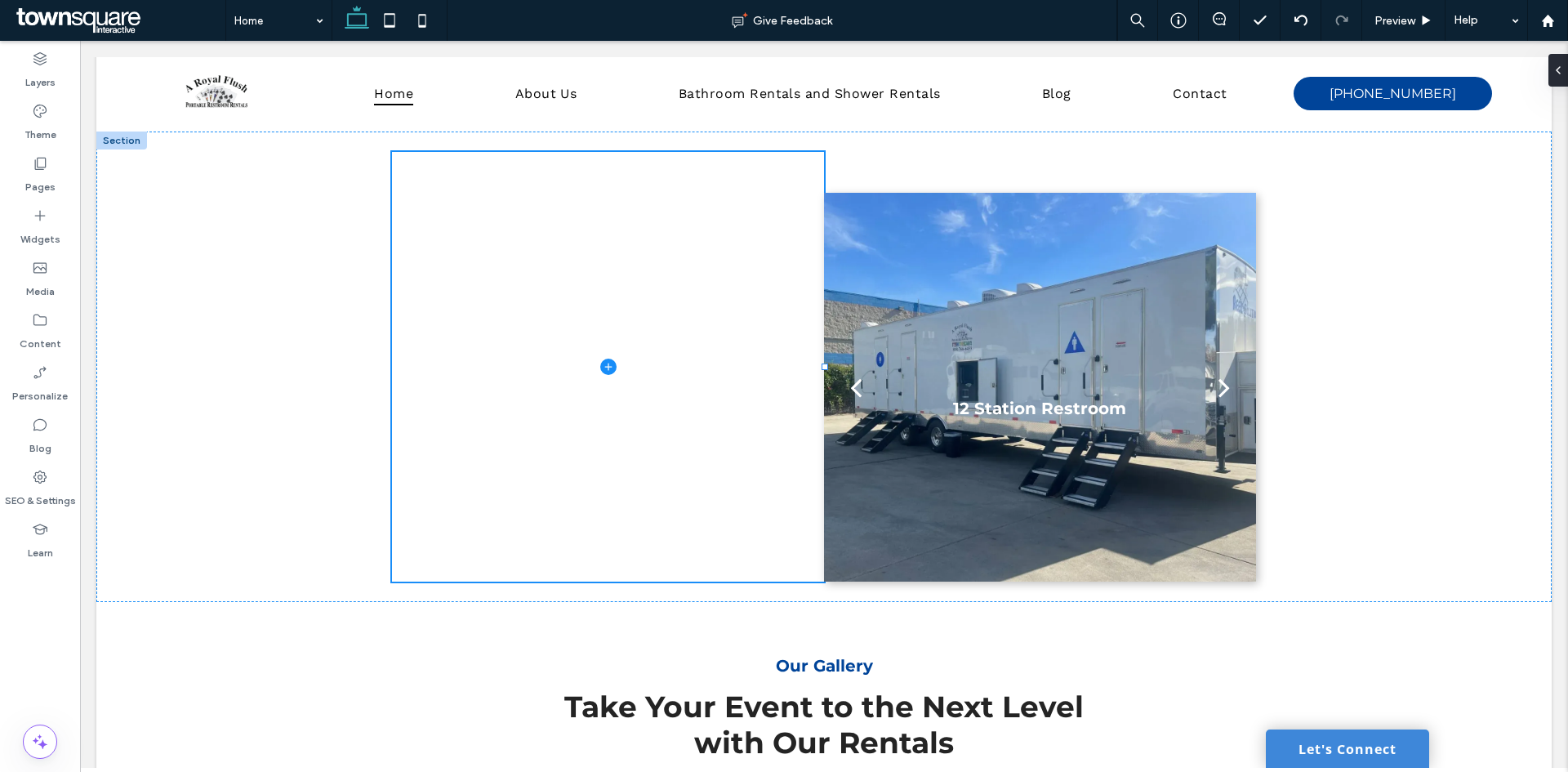
type input "***"
click at [357, 225] on button "Design" at bounding box center [376, 222] width 59 height 19
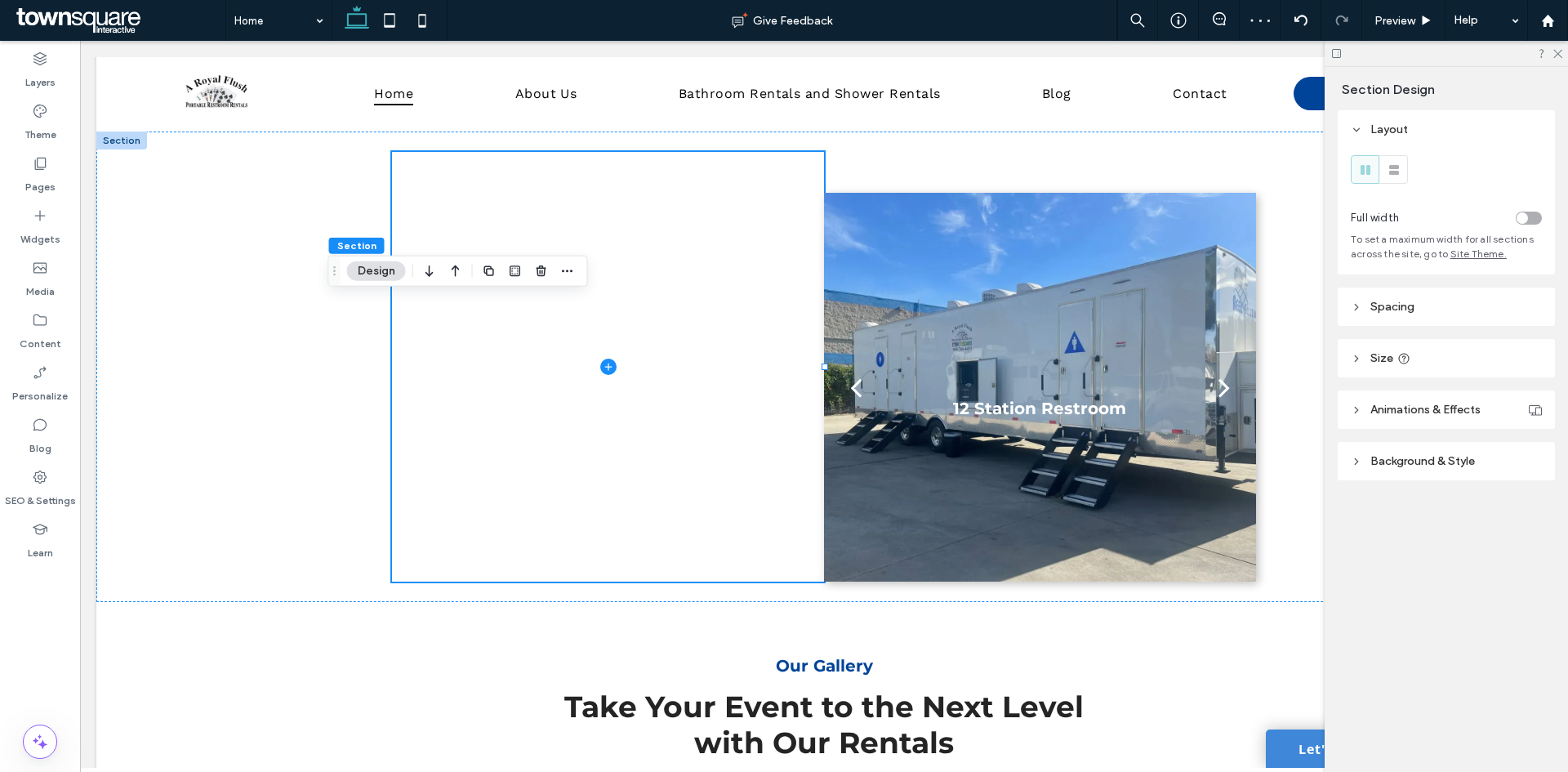
click at [1456, 470] on header "Background & Style" at bounding box center [1446, 461] width 217 height 38
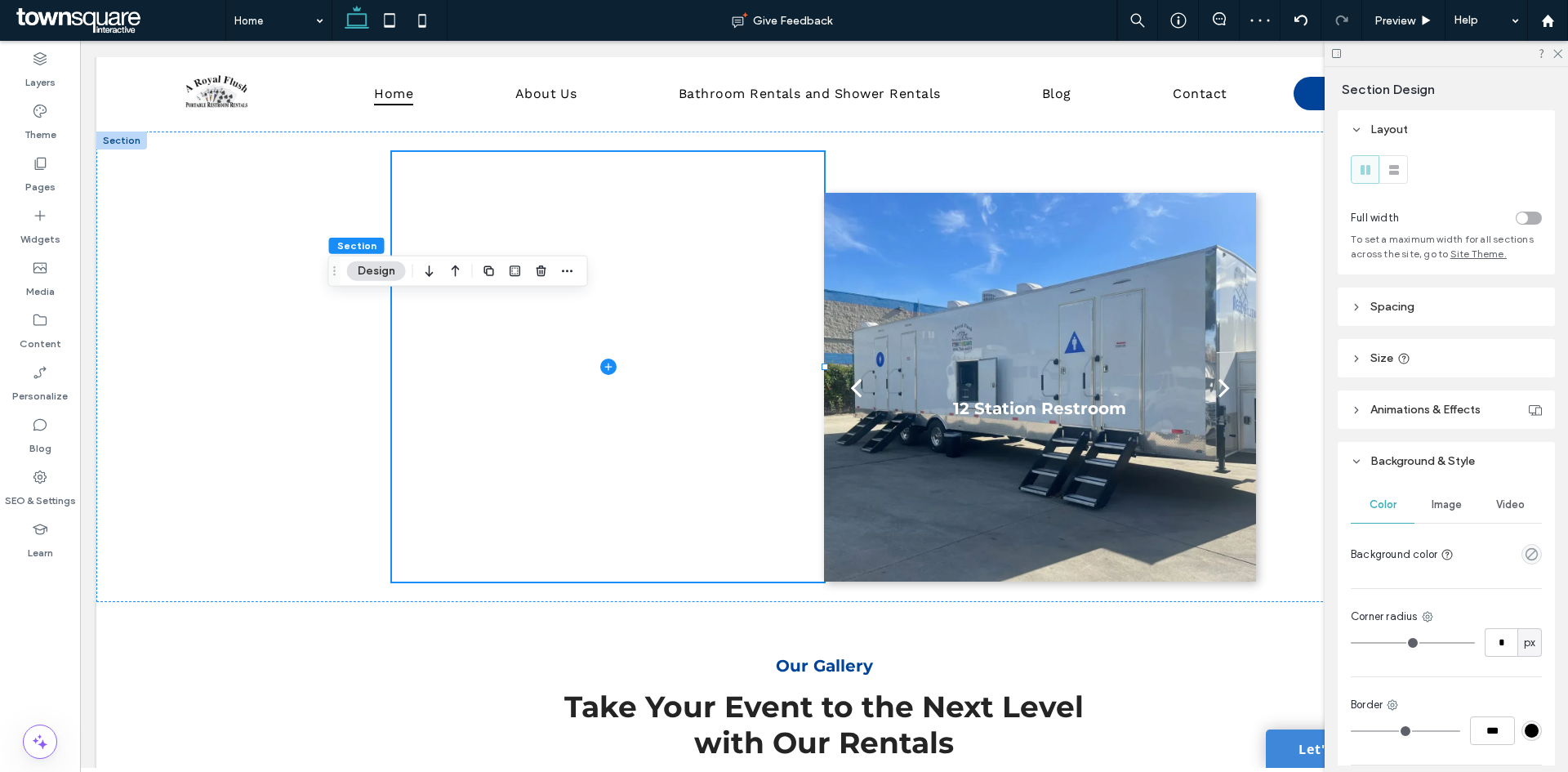
click at [1416, 411] on span "Animations & Effects" at bounding box center [1425, 410] width 110 height 13
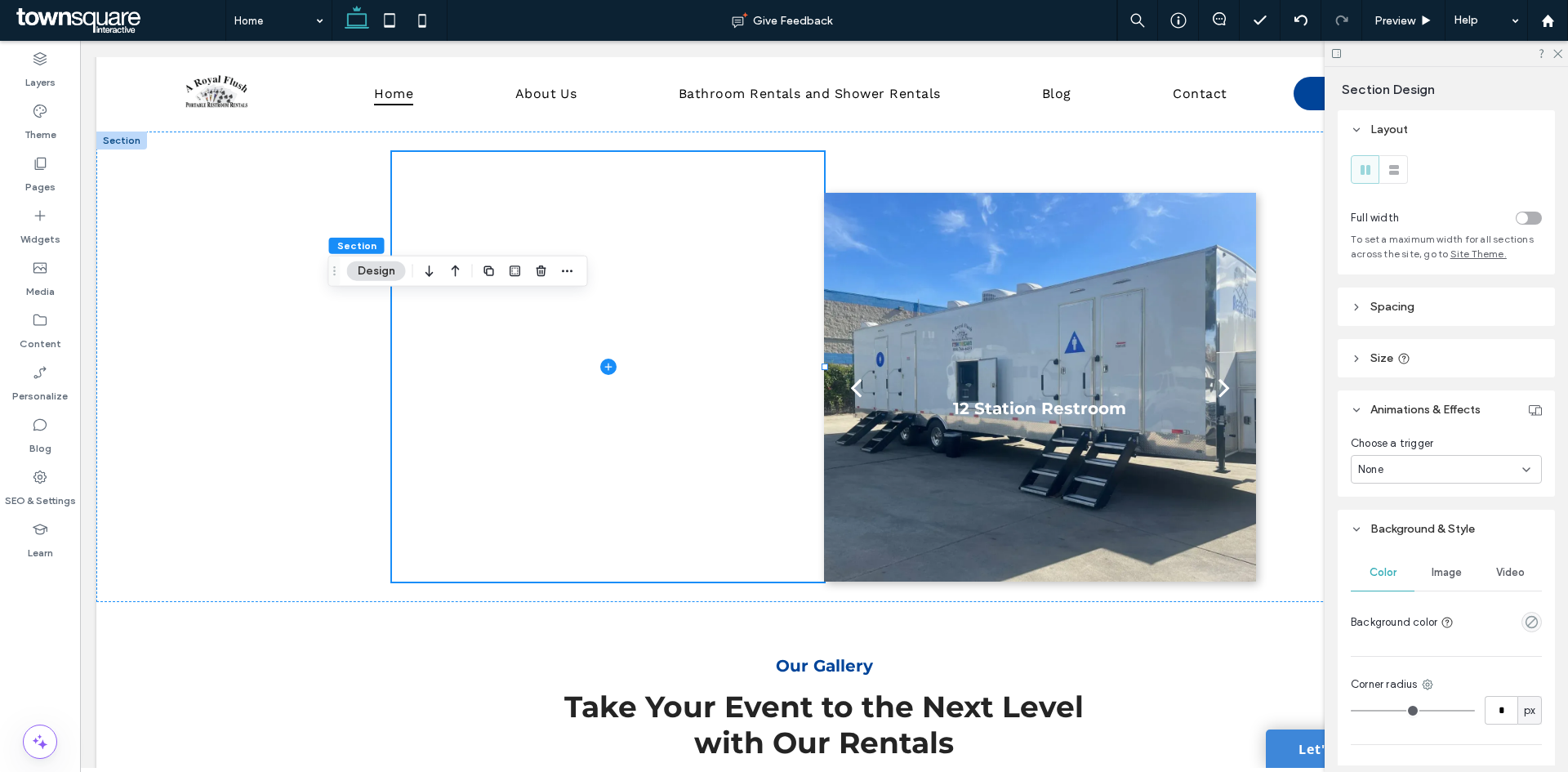
click at [1396, 349] on header "Size" at bounding box center [1446, 359] width 217 height 38
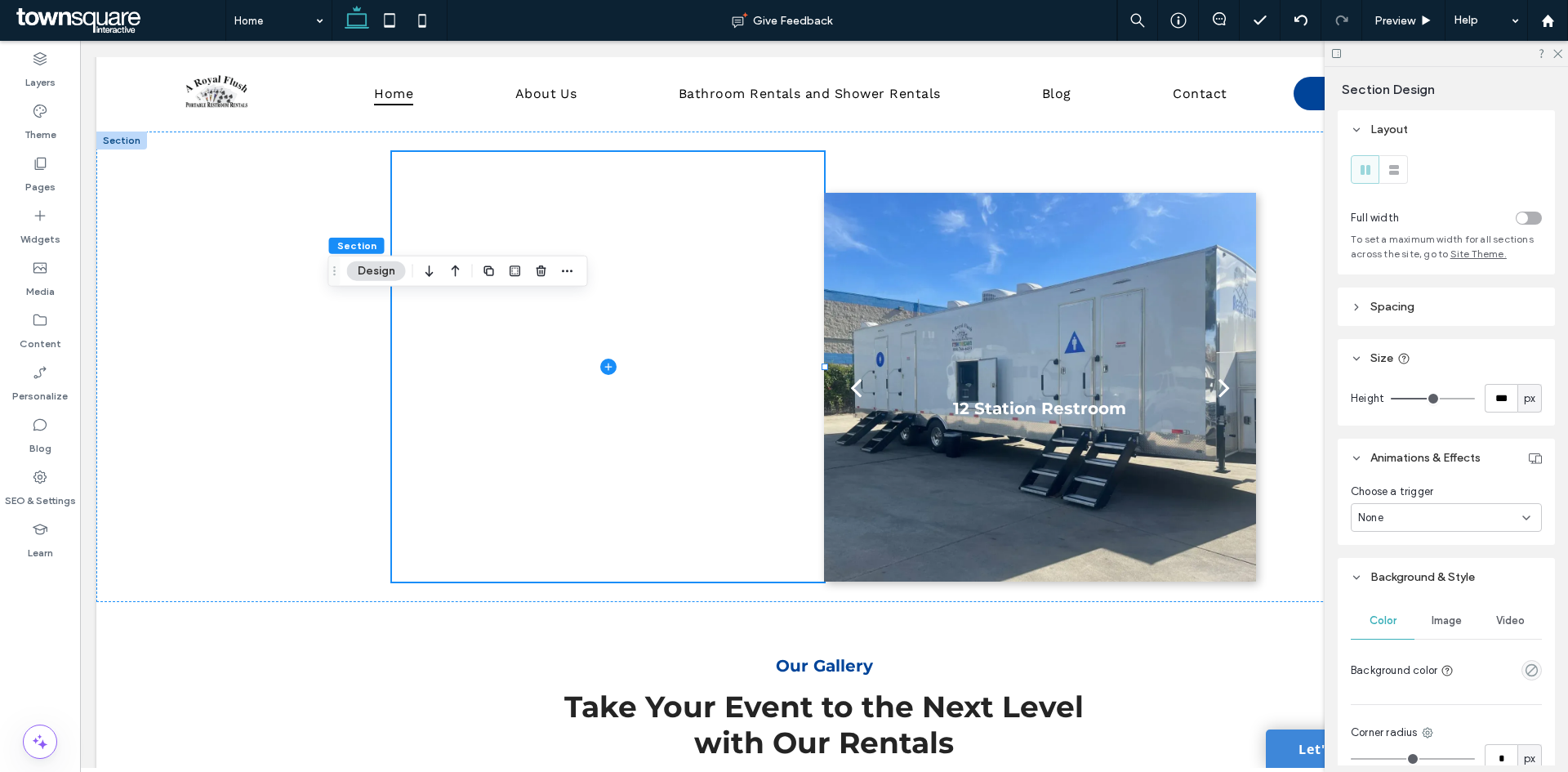
click at [1406, 308] on span "Spacing" at bounding box center [1392, 307] width 44 height 13
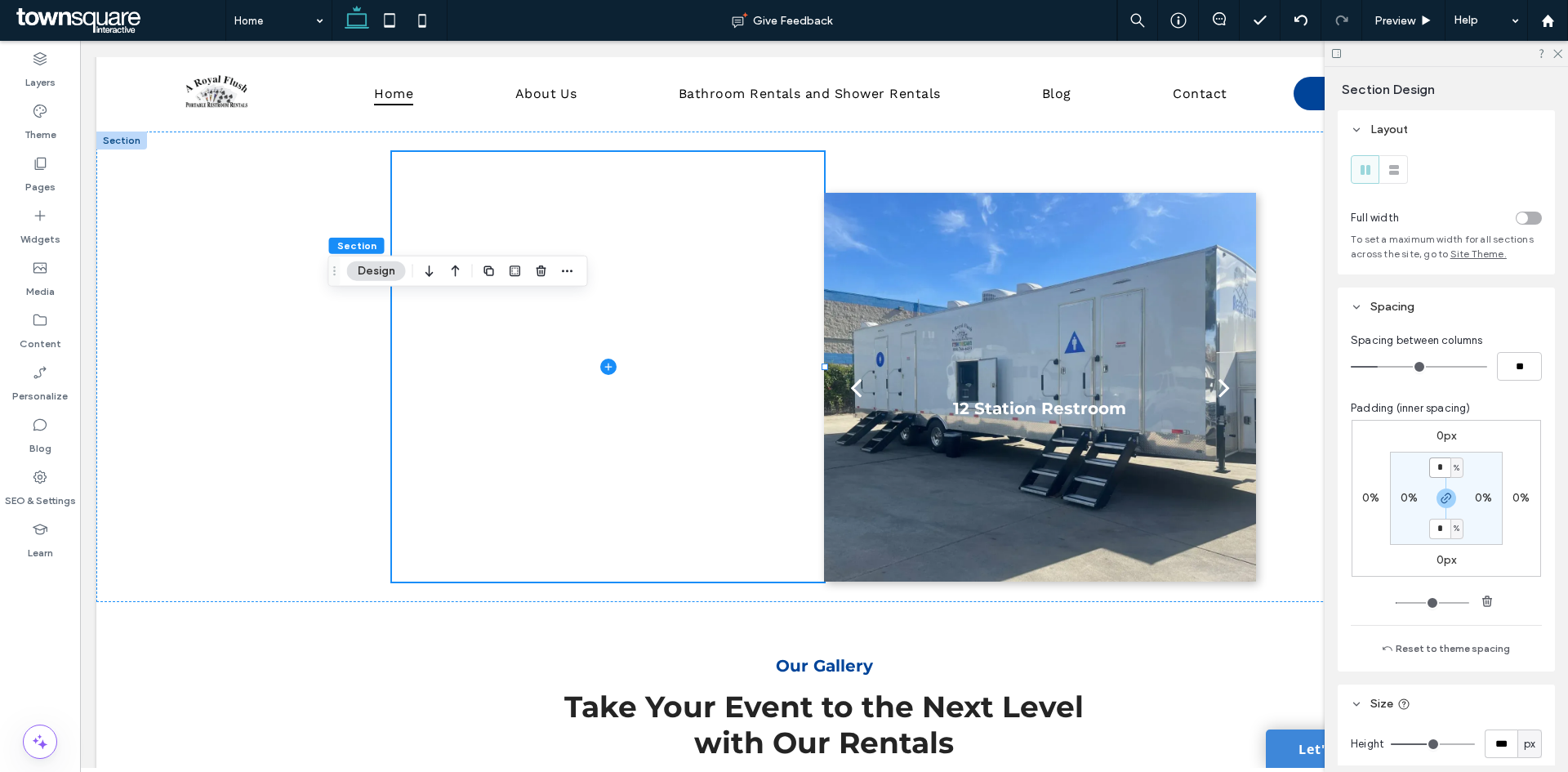
click at [1433, 471] on input "*" at bounding box center [1439, 467] width 21 height 20
type input "*"
click at [1553, 53] on icon at bounding box center [1556, 52] width 11 height 11
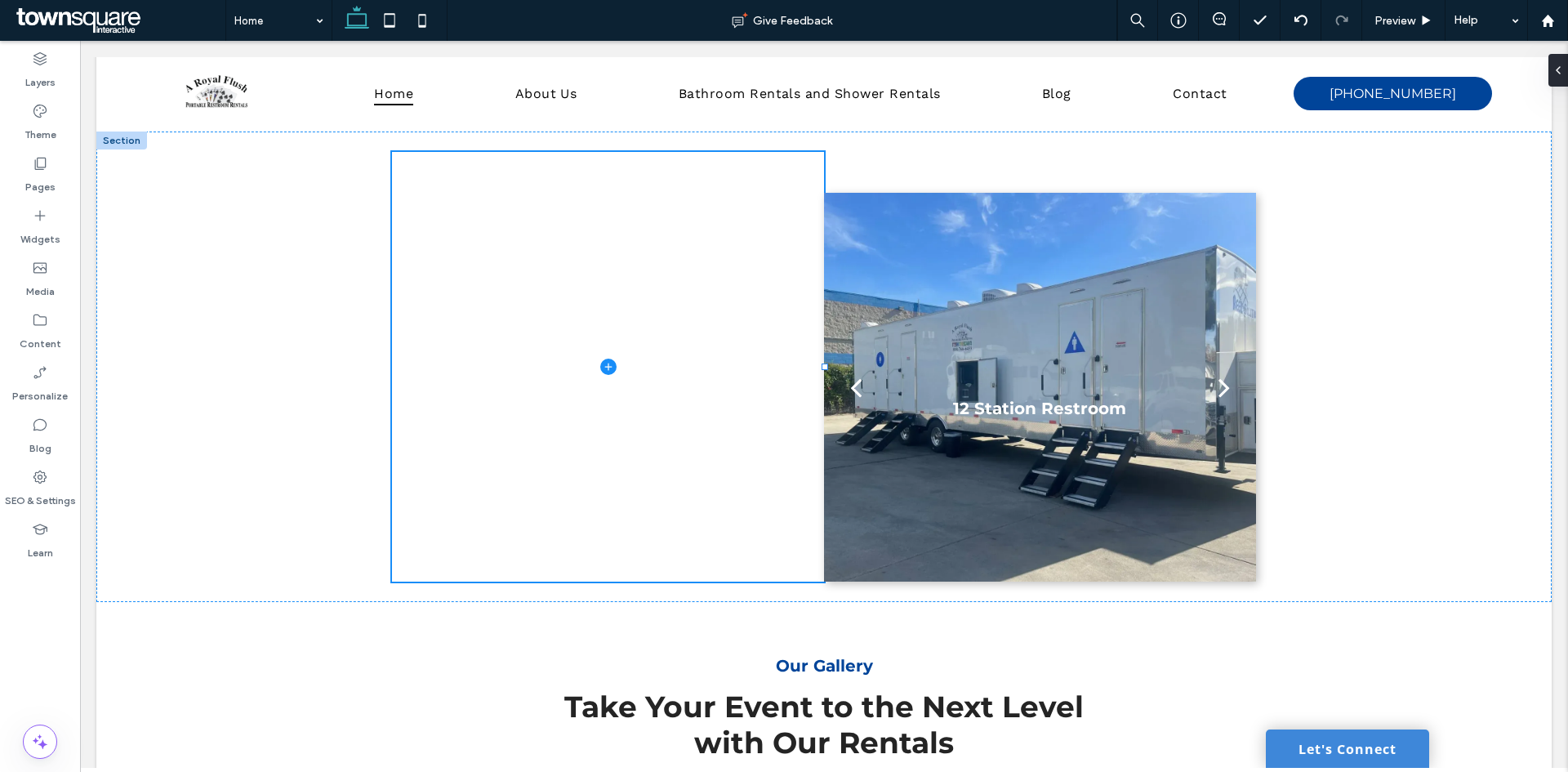
type input "***"
click at [367, 122] on button "Design" at bounding box center [376, 121] width 59 height 19
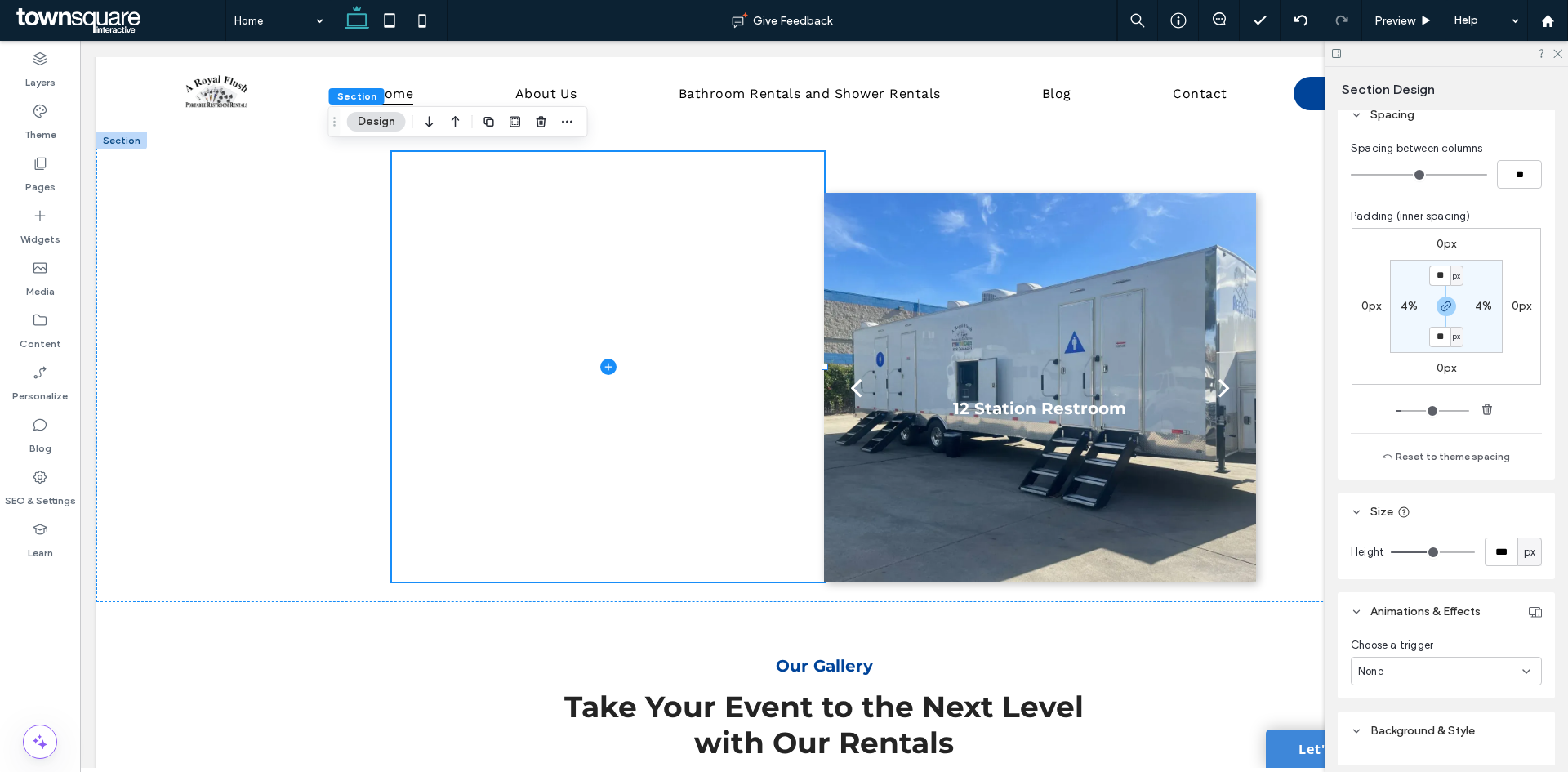
scroll to position [163, 0]
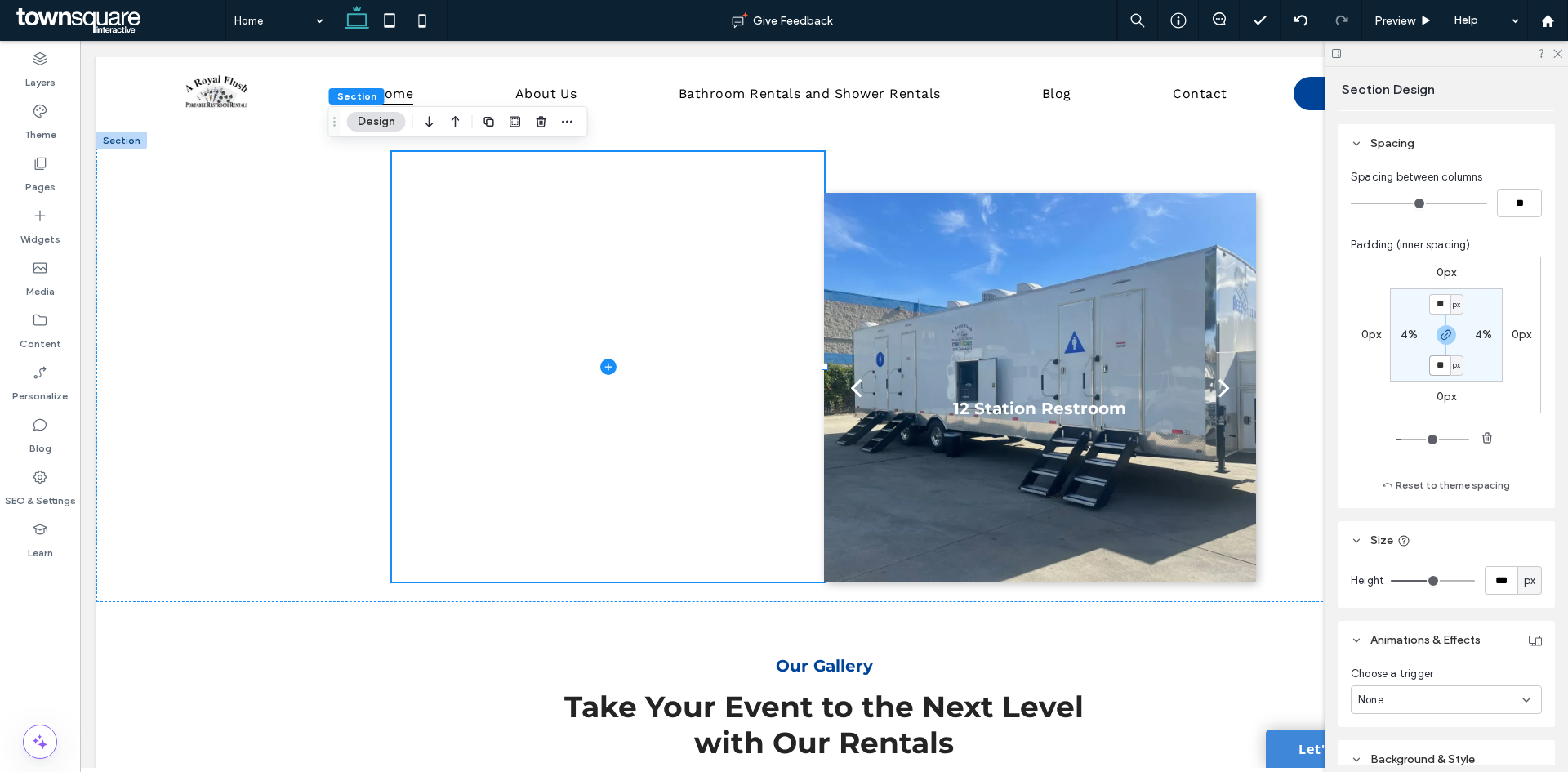
click at [1433, 369] on input "**" at bounding box center [1439, 365] width 21 height 20
type input "*"
click at [1563, 50] on div at bounding box center [1446, 53] width 243 height 25
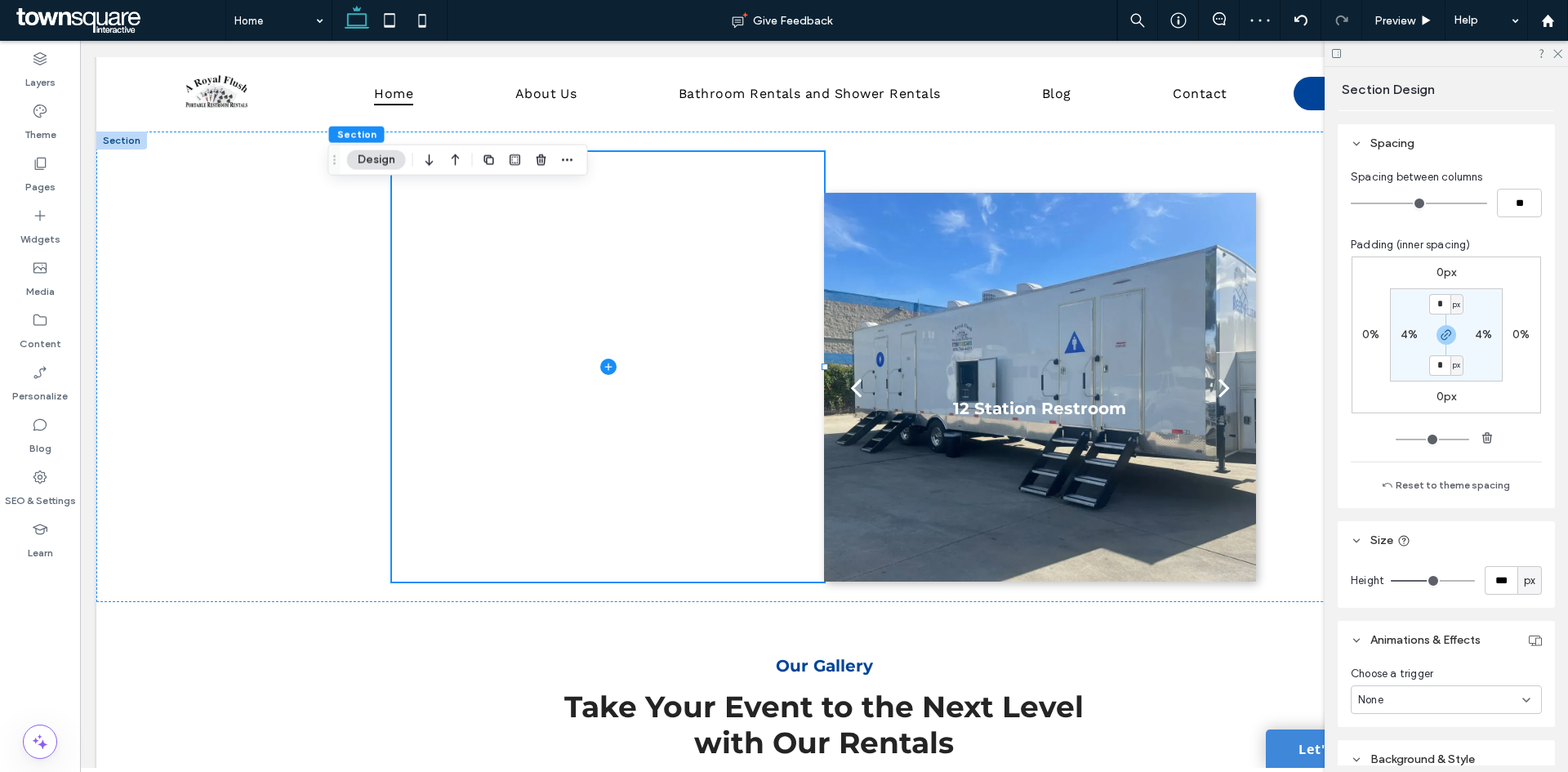
click at [1552, 60] on div at bounding box center [1446, 53] width 243 height 25
click at [1557, 54] on use at bounding box center [1557, 54] width 9 height 9
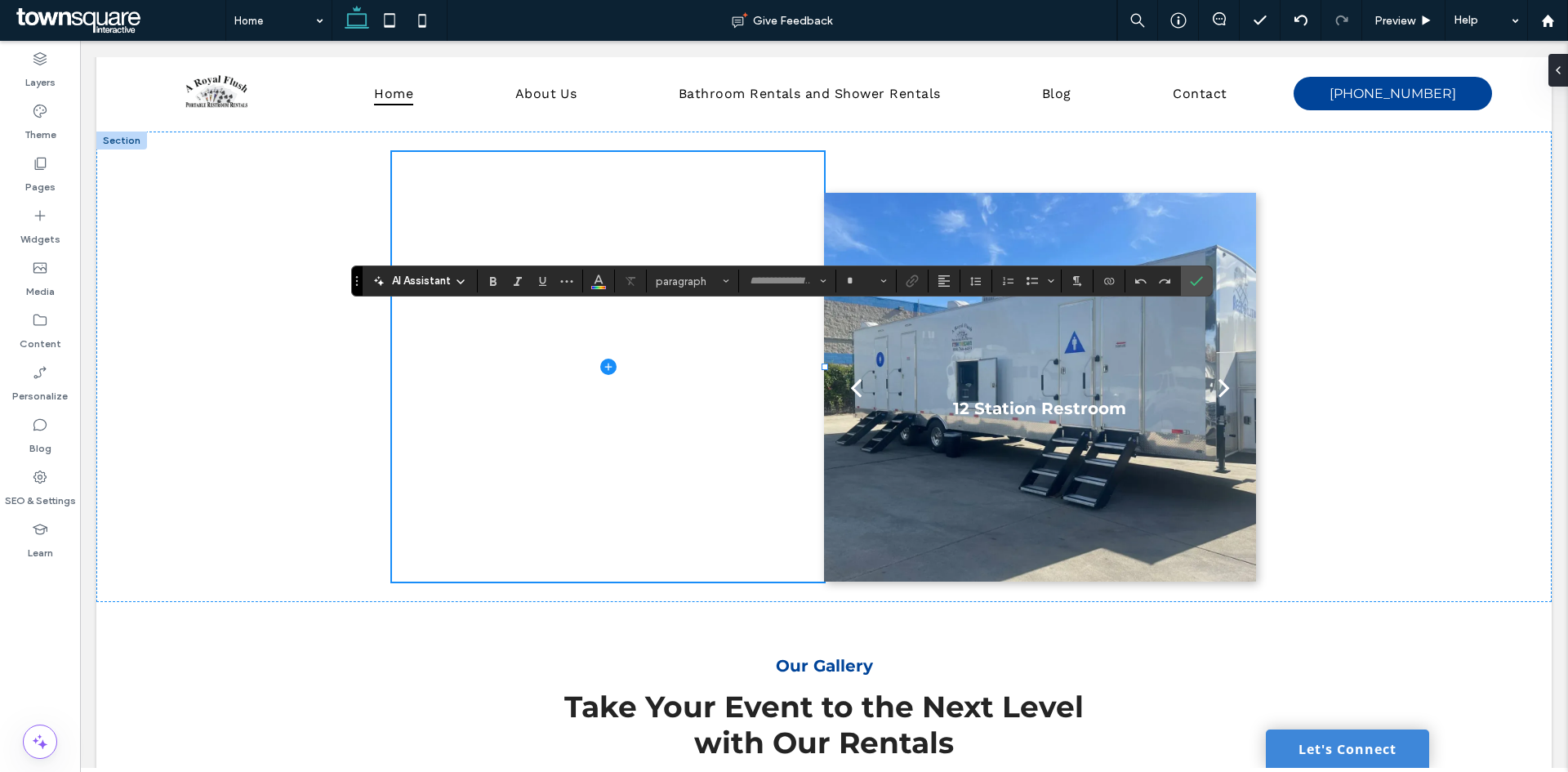
type input "**********"
type input "**"
click at [1203, 279] on label "Confirm" at bounding box center [1195, 281] width 24 height 30
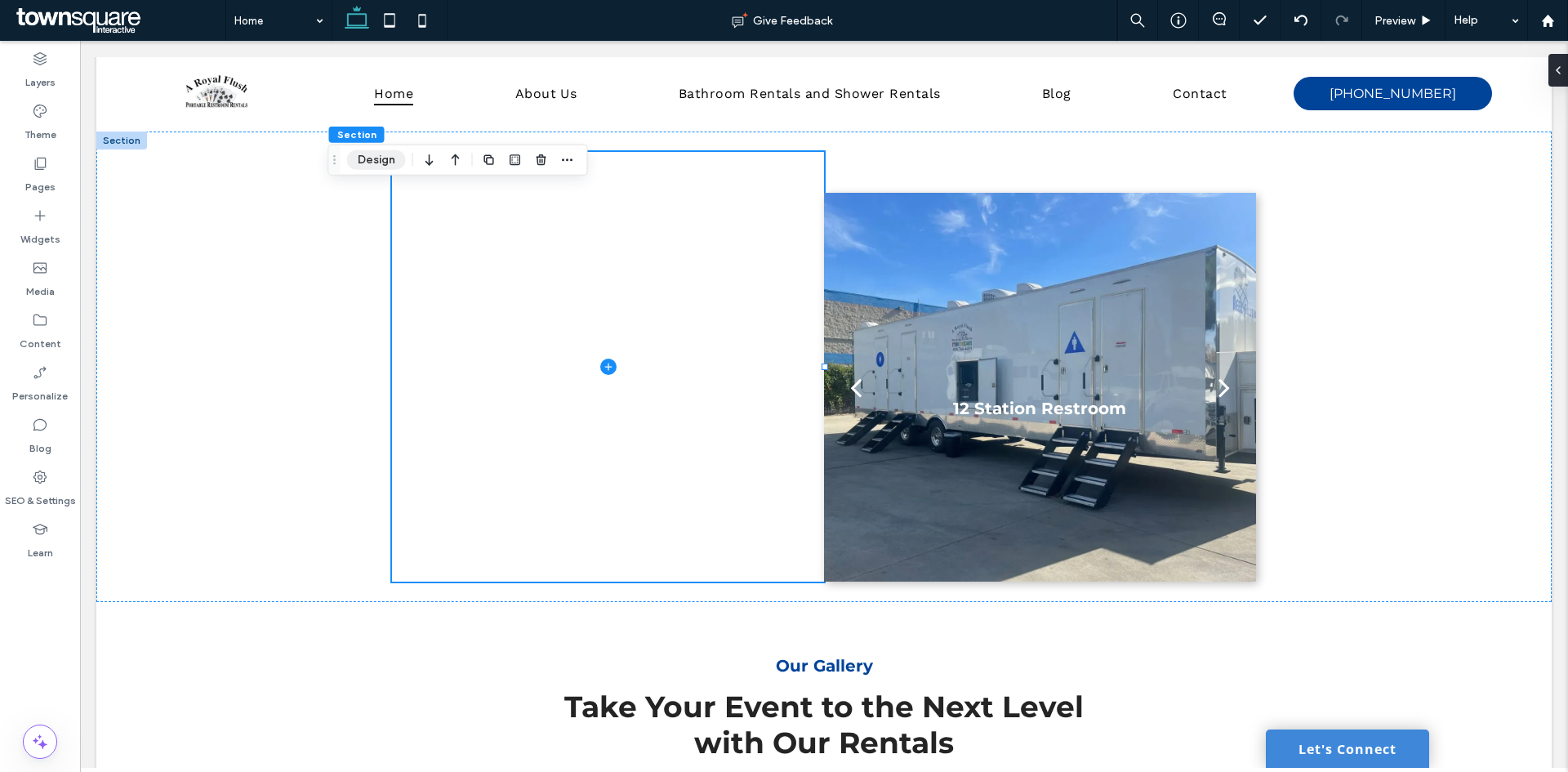
click at [374, 152] on button "Design" at bounding box center [376, 160] width 59 height 19
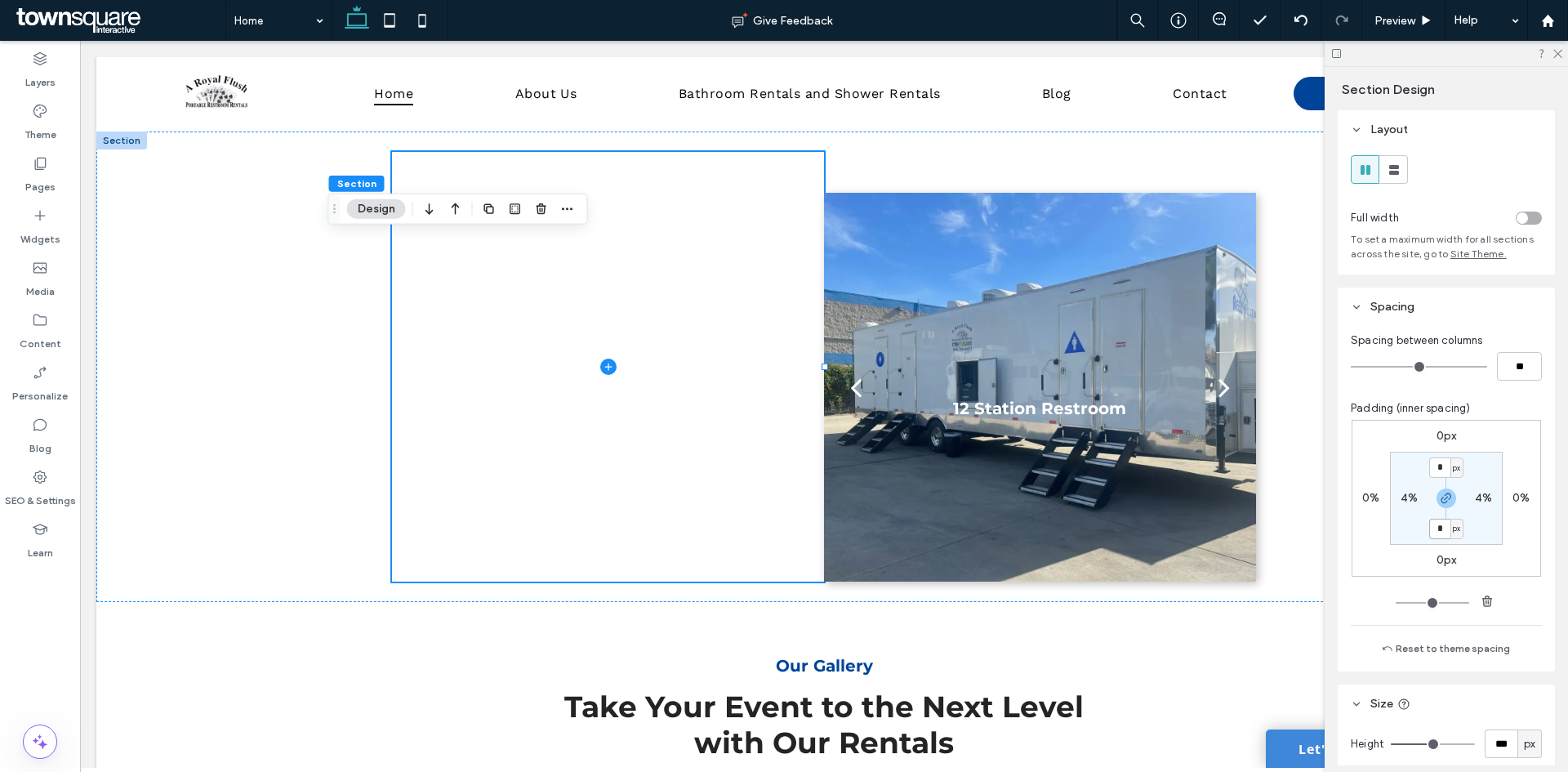
click at [1443, 532] on input "*" at bounding box center [1439, 529] width 21 height 20
type input "*"
click at [1434, 471] on input "*" at bounding box center [1439, 467] width 21 height 20
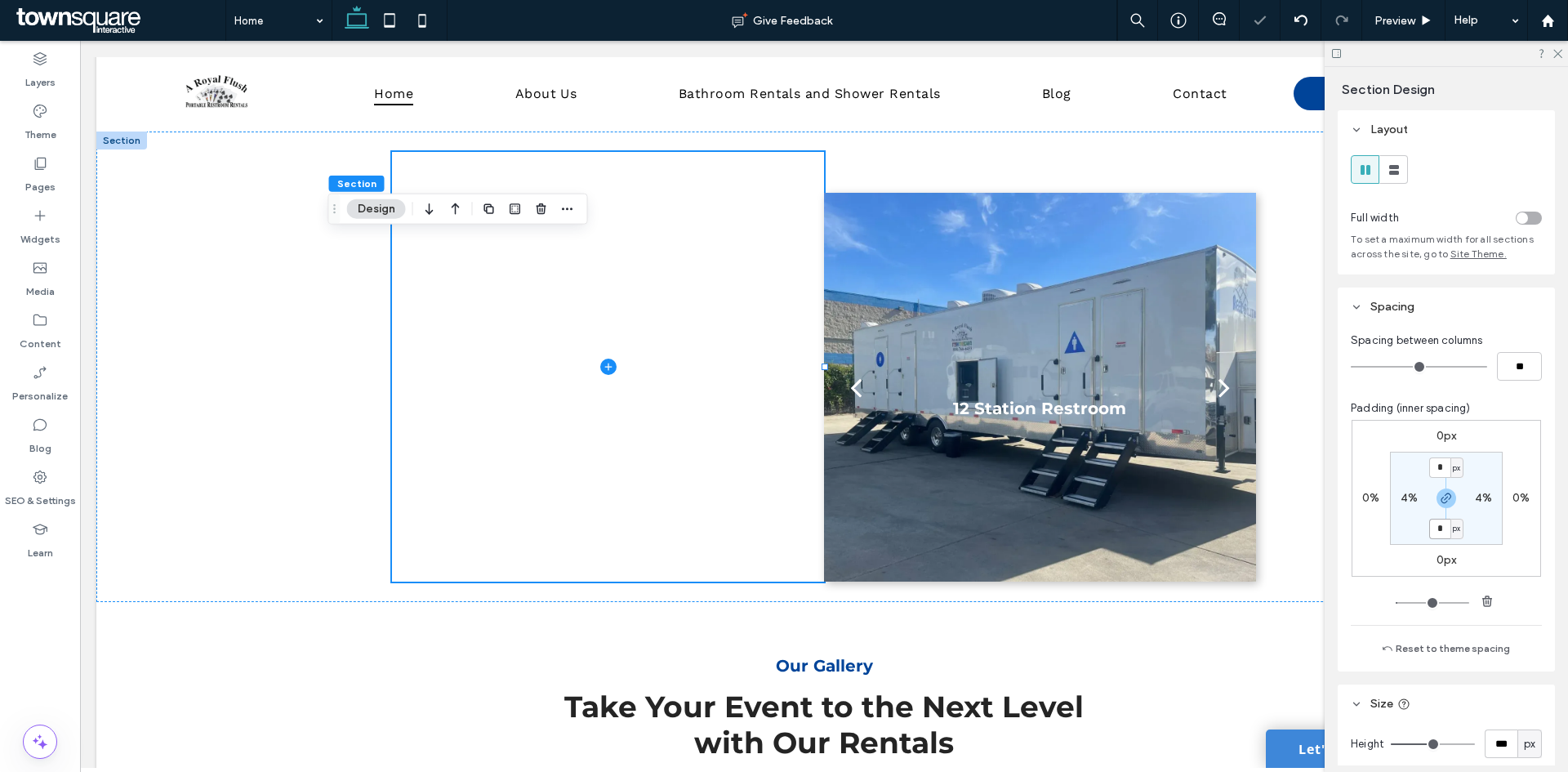
click at [1433, 526] on input "*" at bounding box center [1439, 529] width 21 height 20
type input "**"
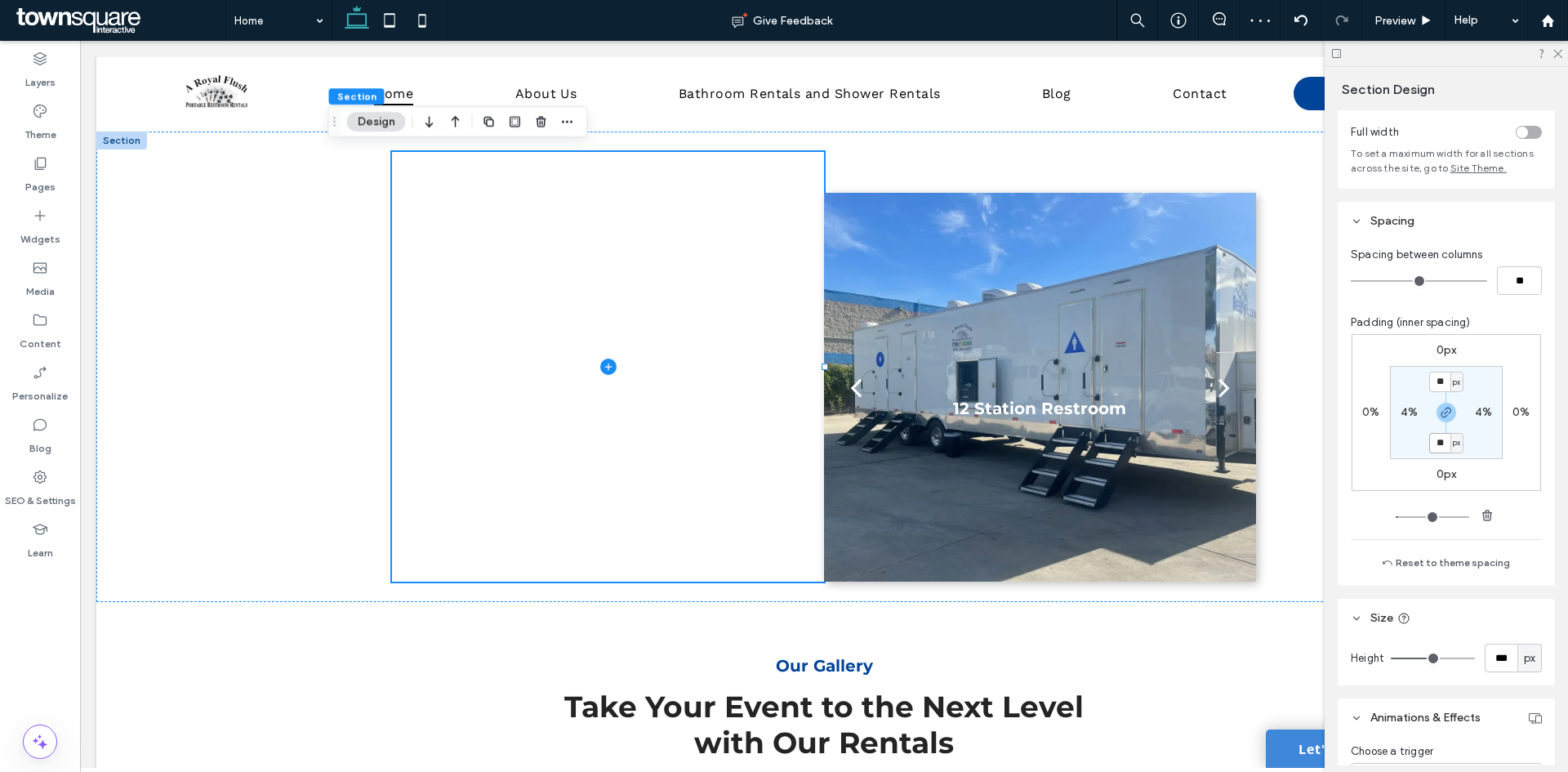
scroll to position [82, 0]
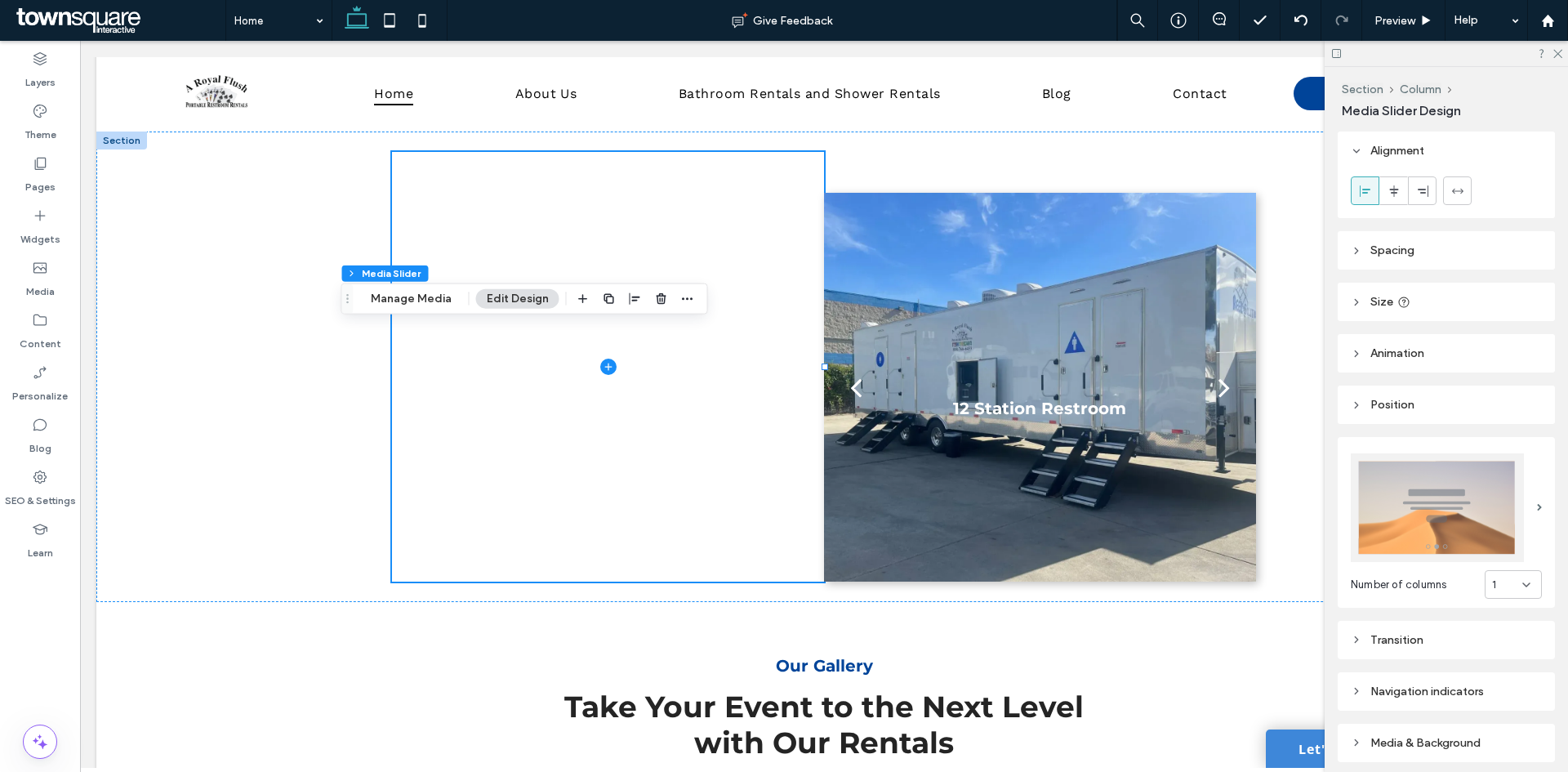
click at [1476, 513] on img at bounding box center [1437, 508] width 173 height 109
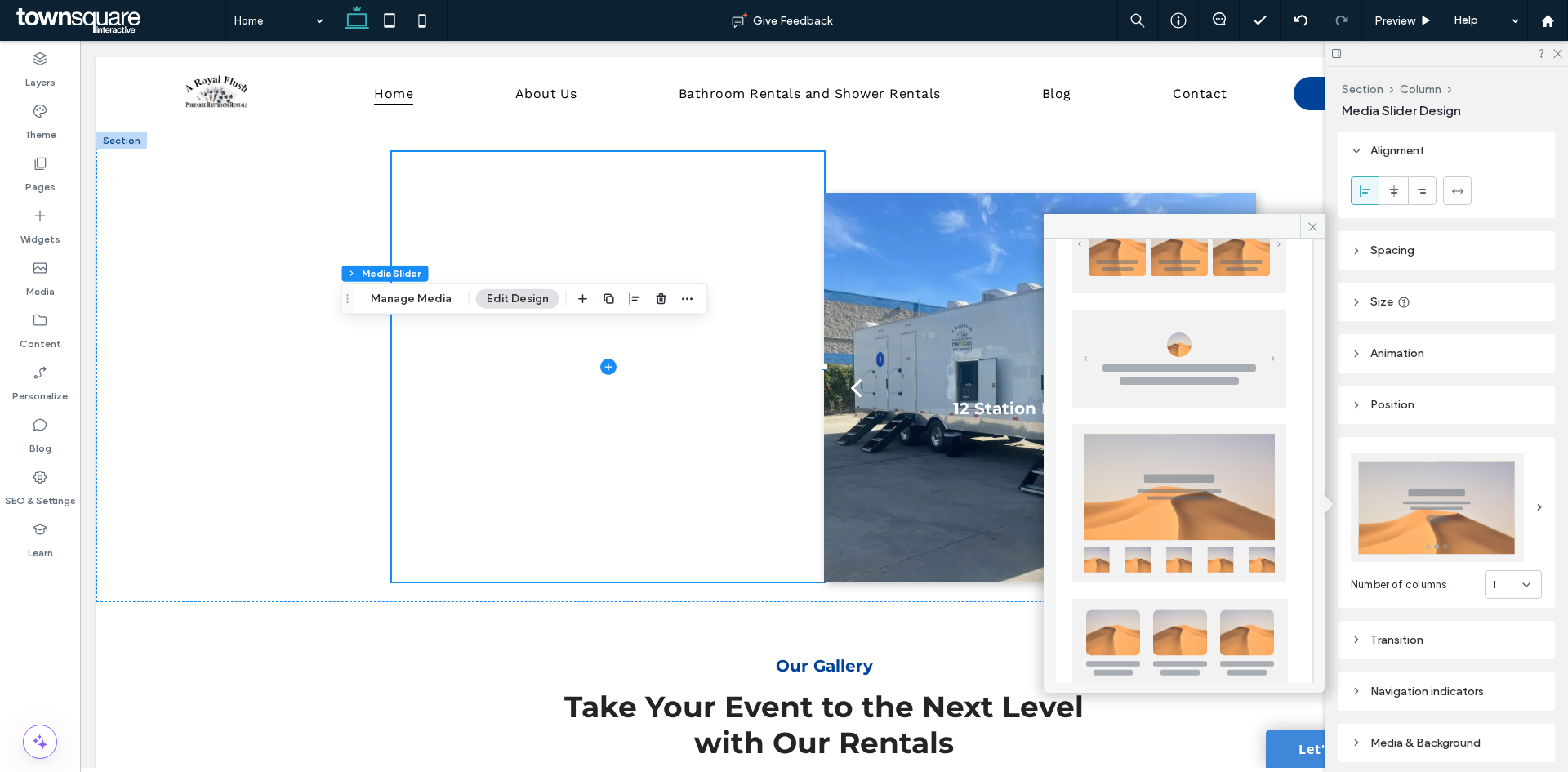
scroll to position [0, 0]
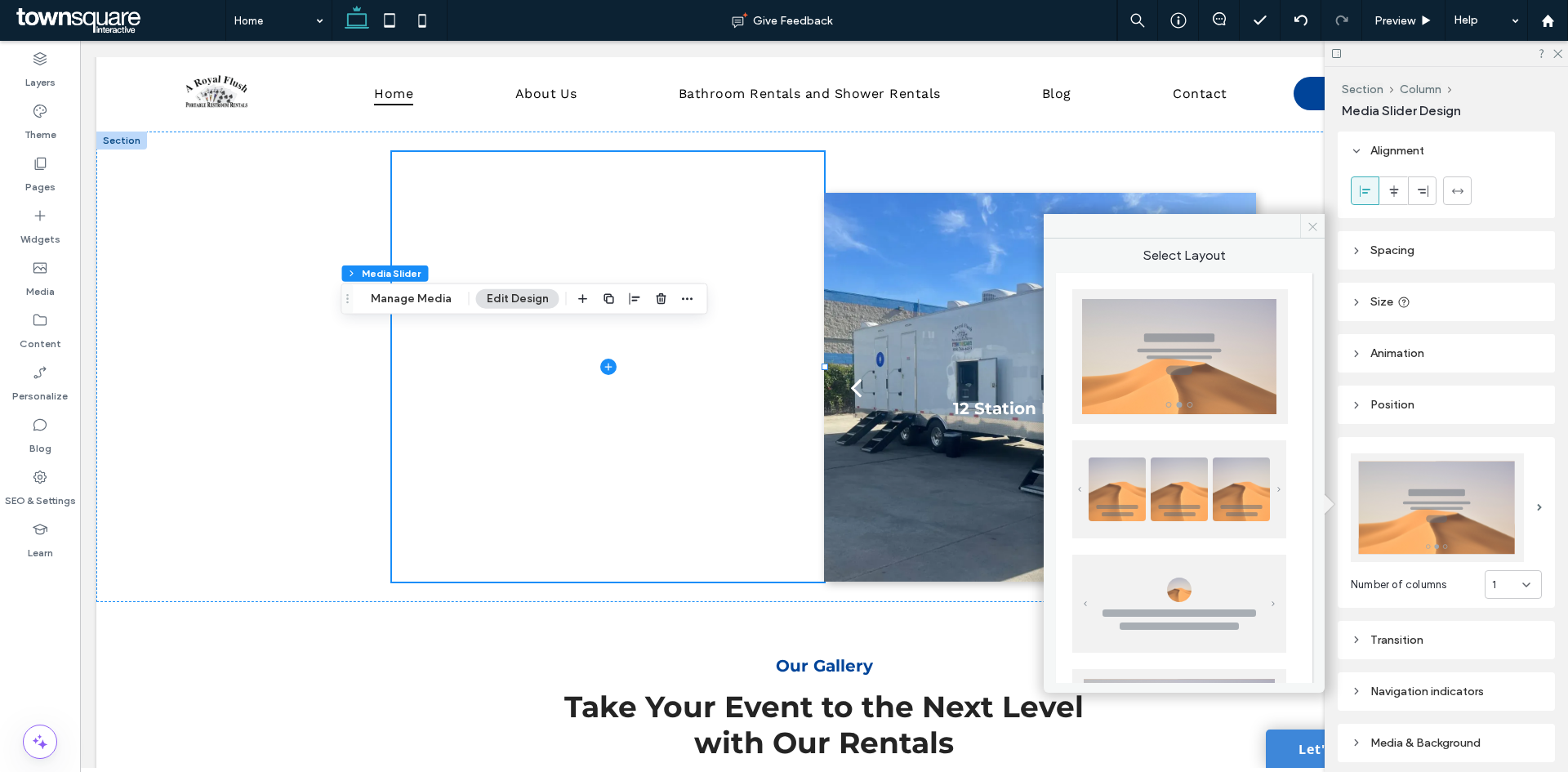
click at [1303, 220] on span at bounding box center [1311, 226] width 24 height 24
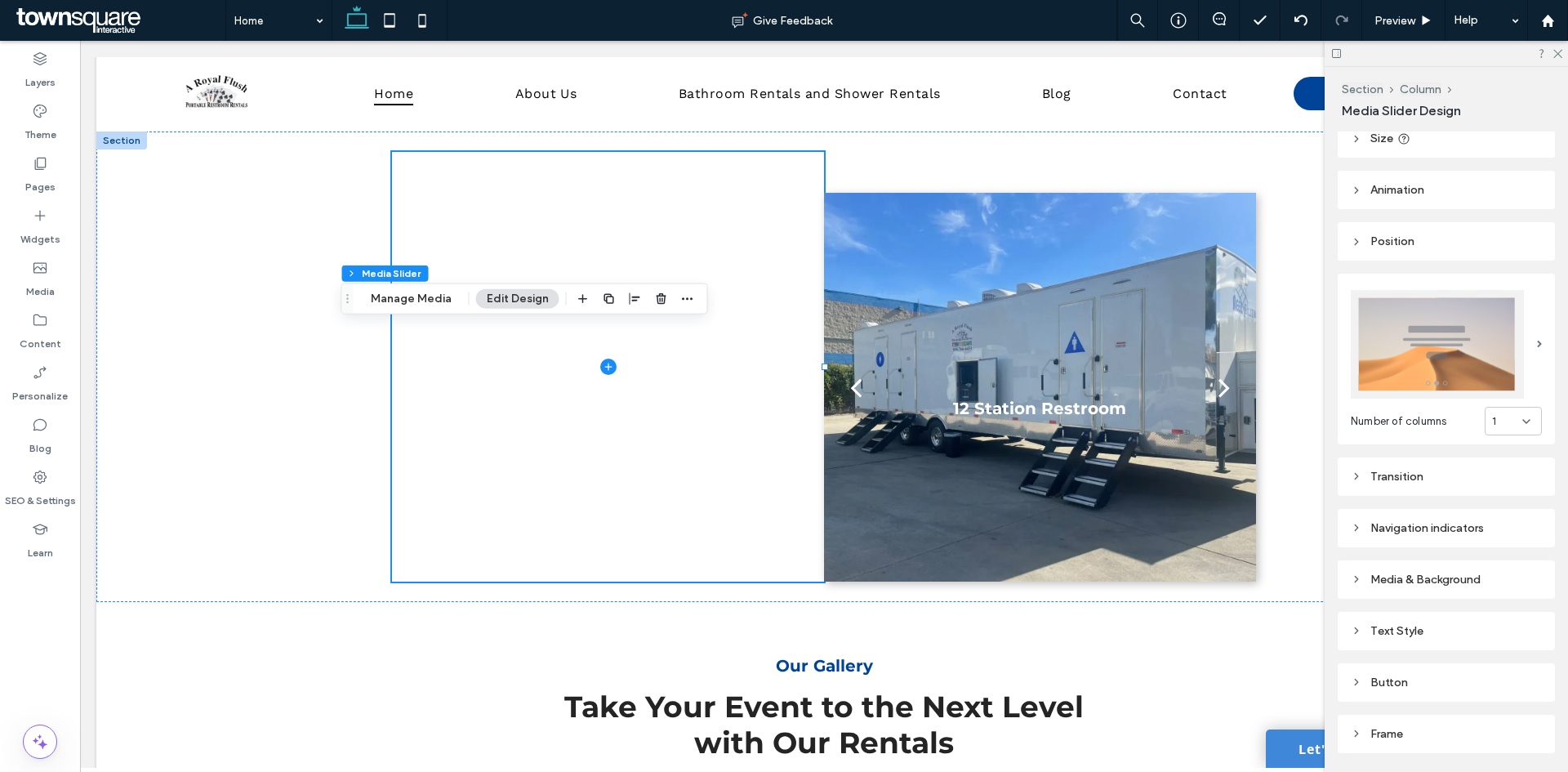
click at [1406, 470] on div "Transition" at bounding box center [1446, 477] width 191 height 13
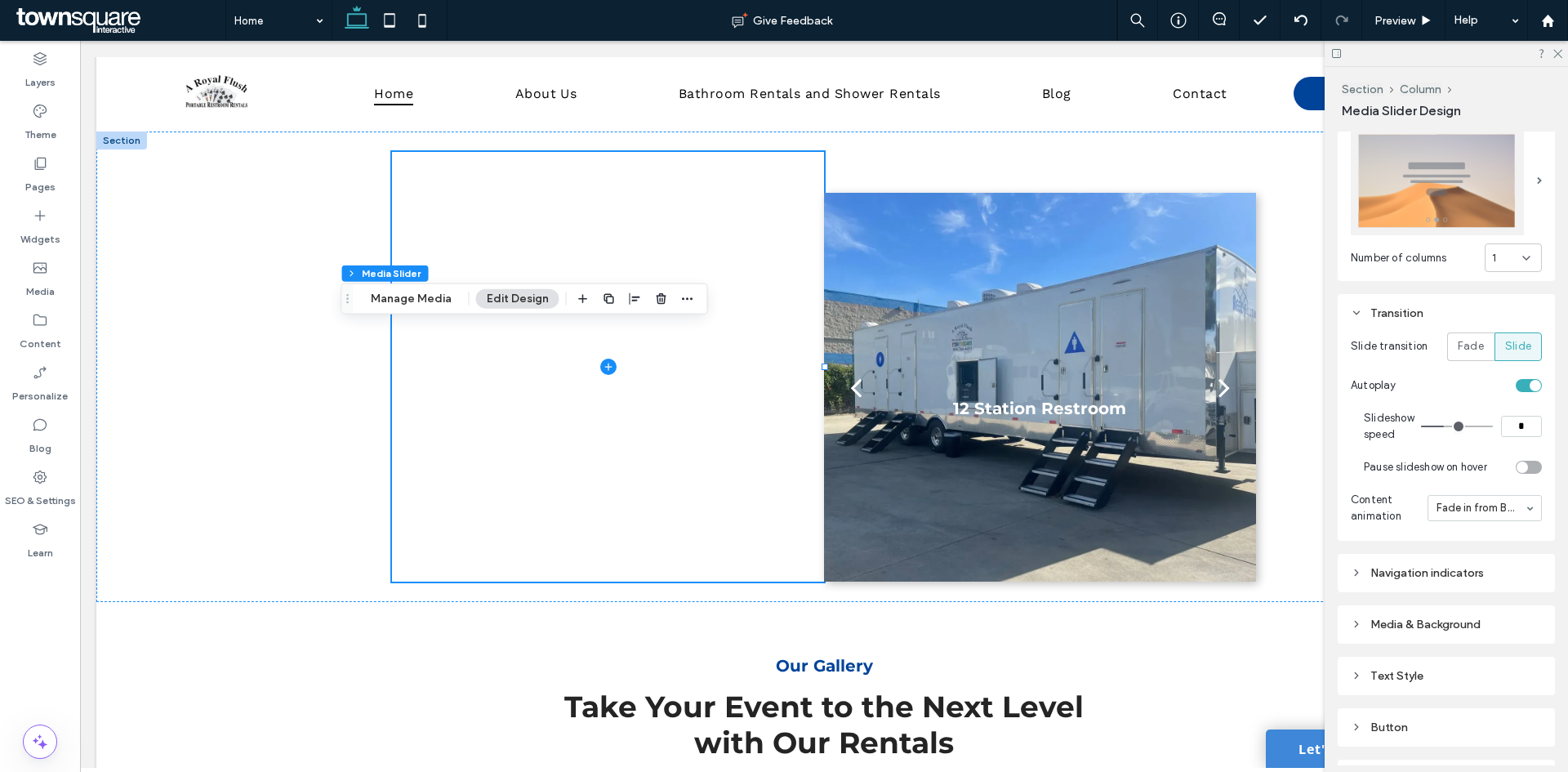
click at [1419, 570] on div "Navigation indicators" at bounding box center [1446, 573] width 191 height 13
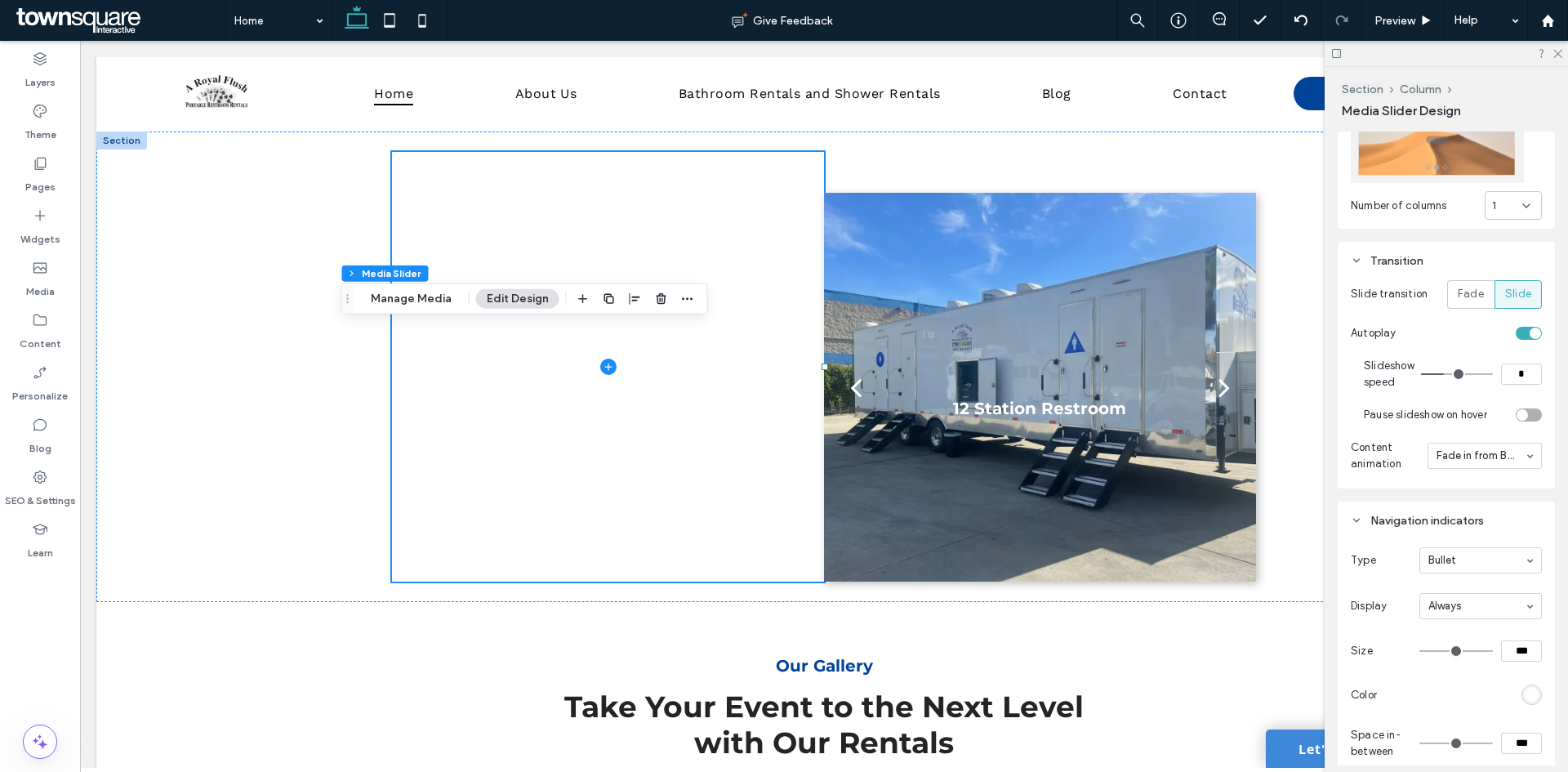
scroll to position [409, 0]
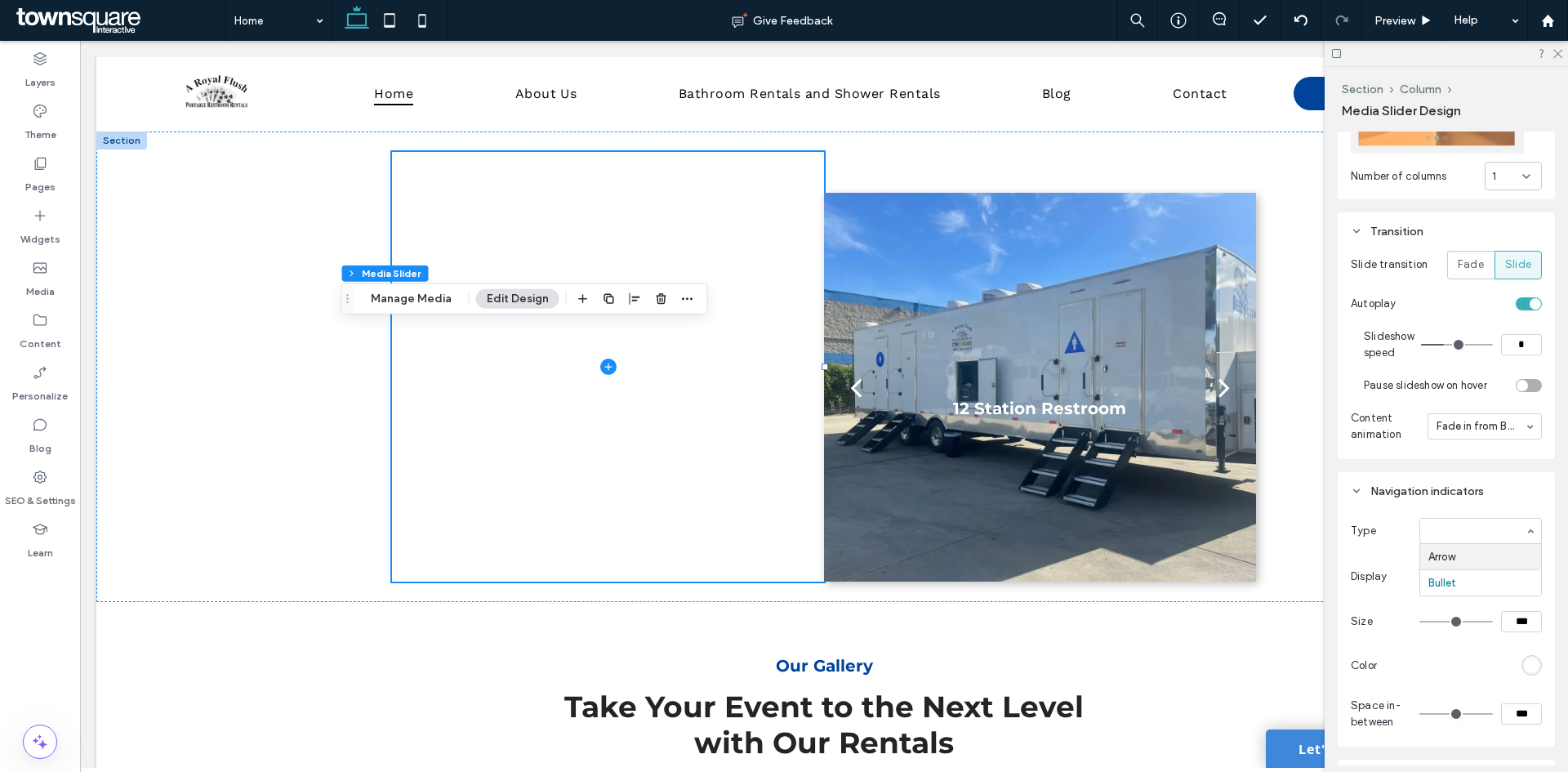
type input "**"
type input "*"
type input "**"
type input "****"
click at [1556, 51] on icon at bounding box center [1556, 52] width 11 height 11
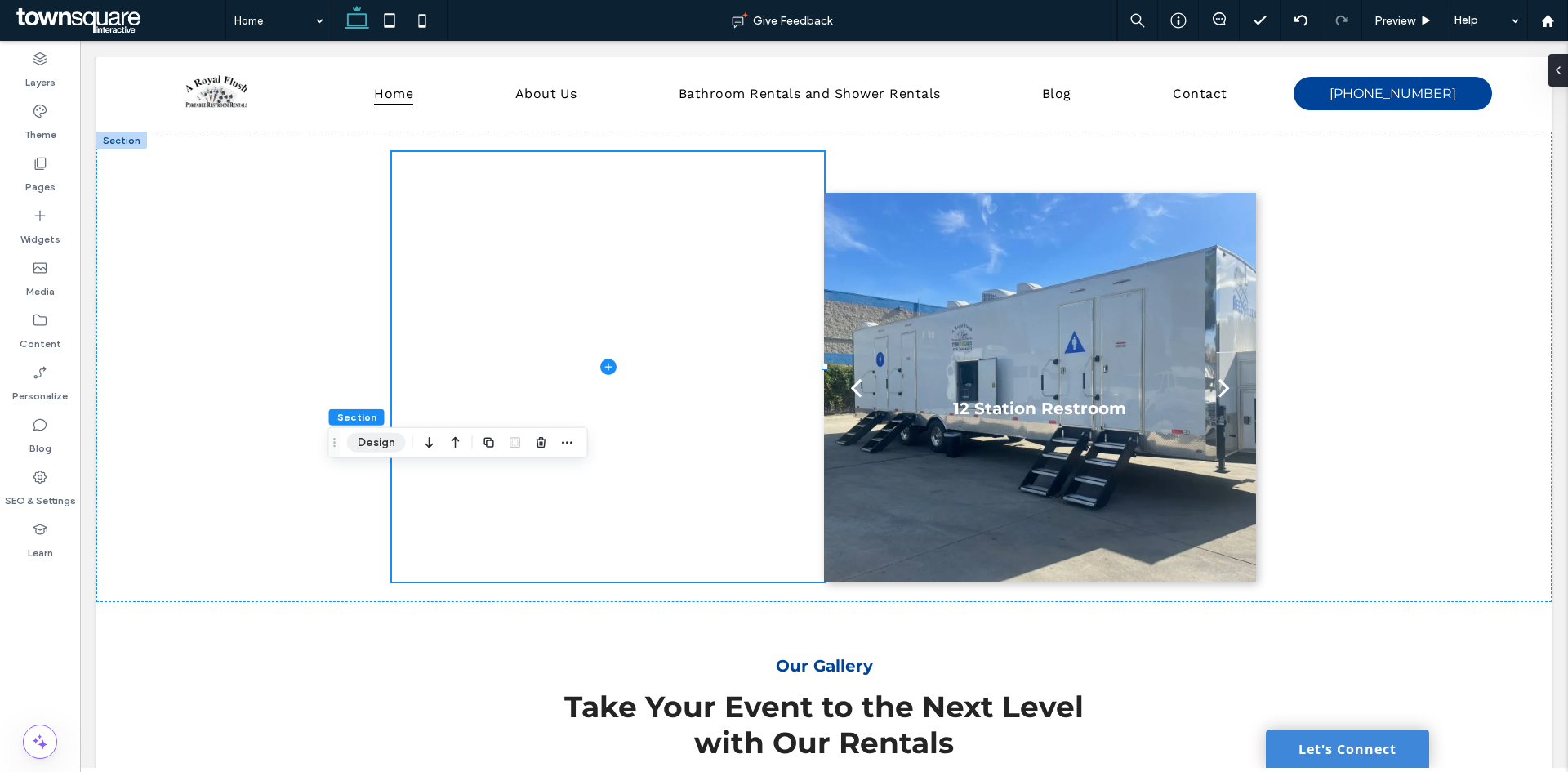
click at [389, 445] on button "Design" at bounding box center [376, 442] width 59 height 19
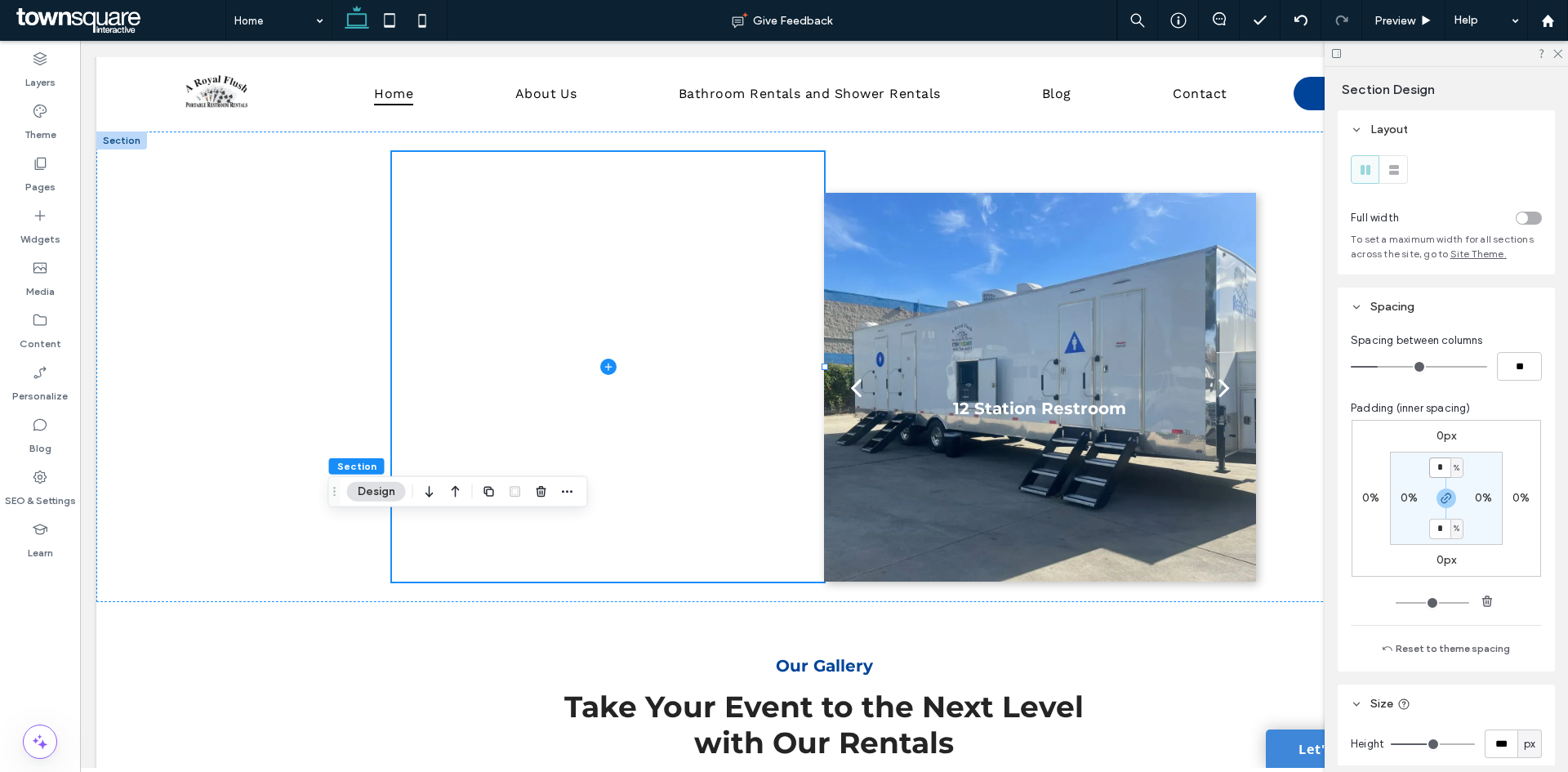
click at [1439, 470] on input "*" at bounding box center [1439, 467] width 21 height 20
type input "*"
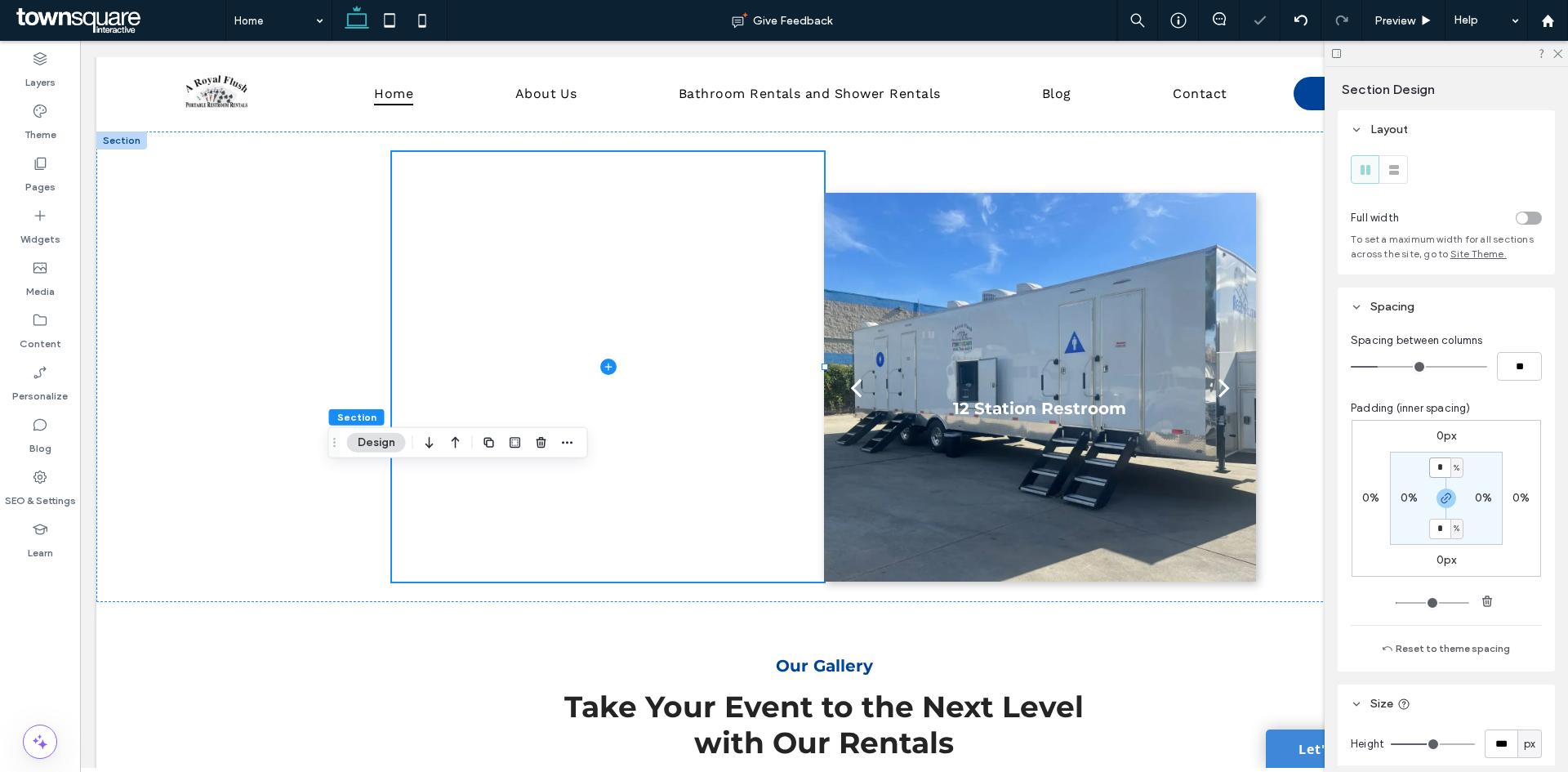
type input "*"
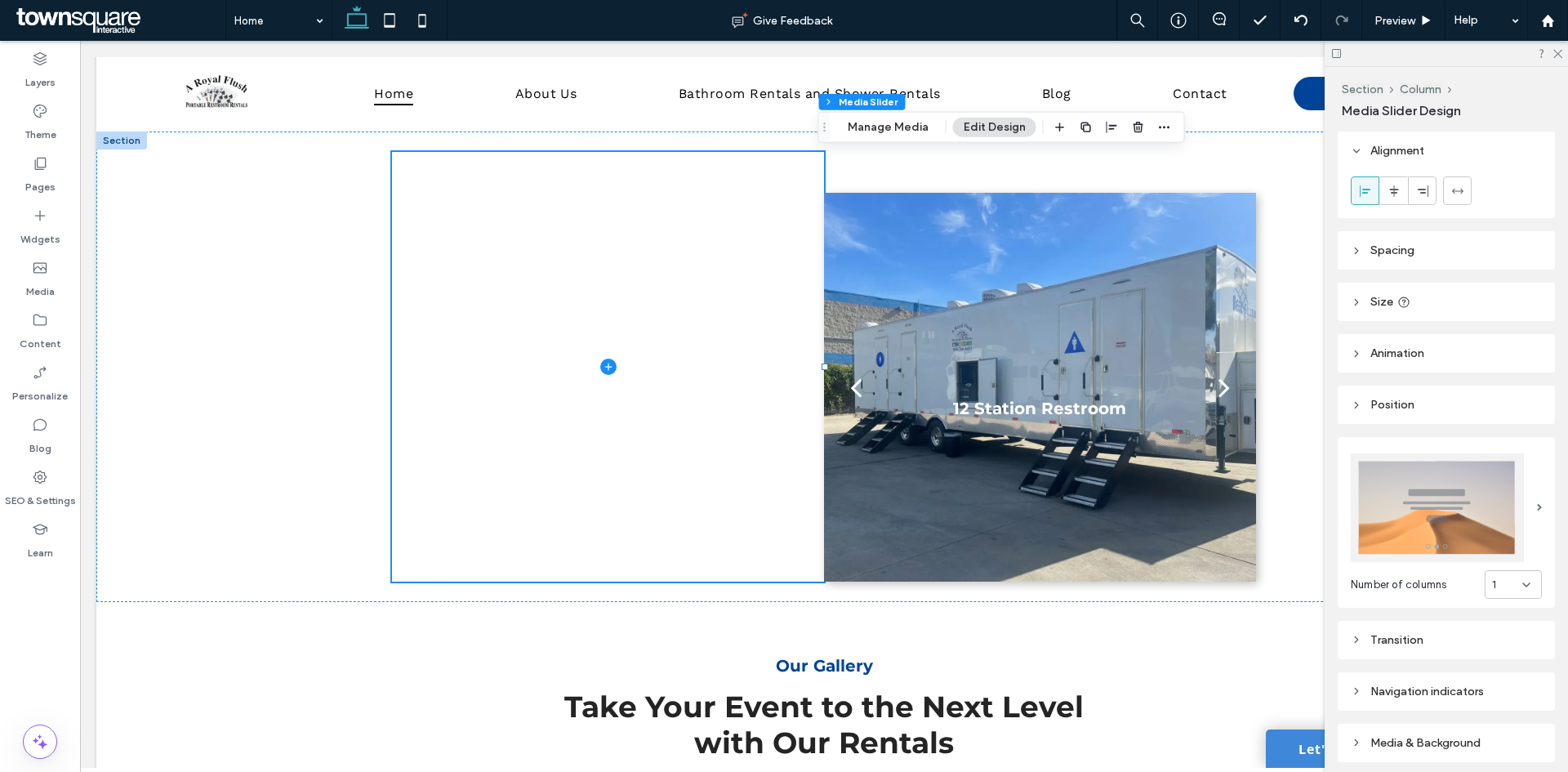
click at [1394, 248] on span "Spacing" at bounding box center [1392, 250] width 44 height 13
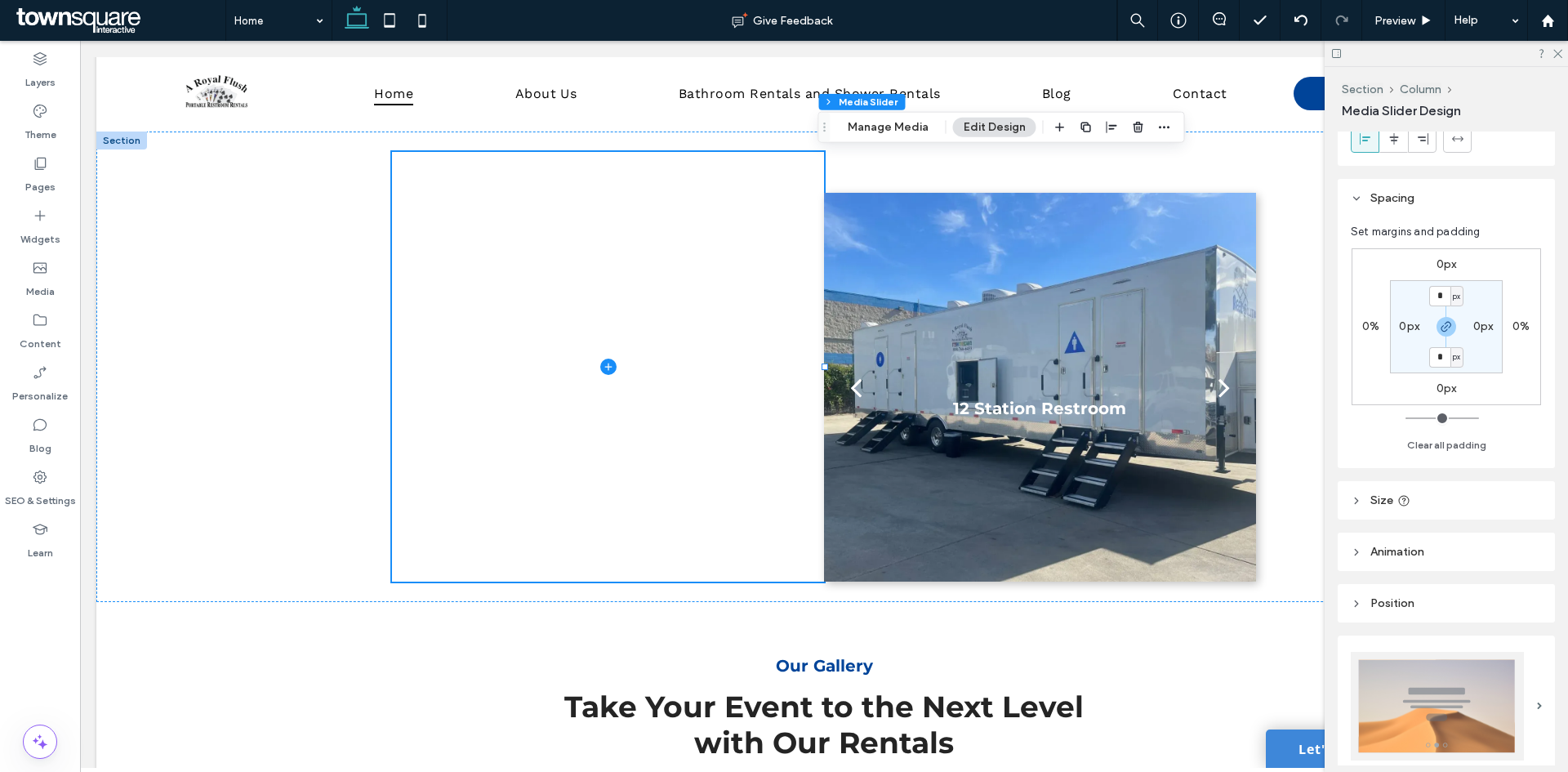
scroll to position [82, 0]
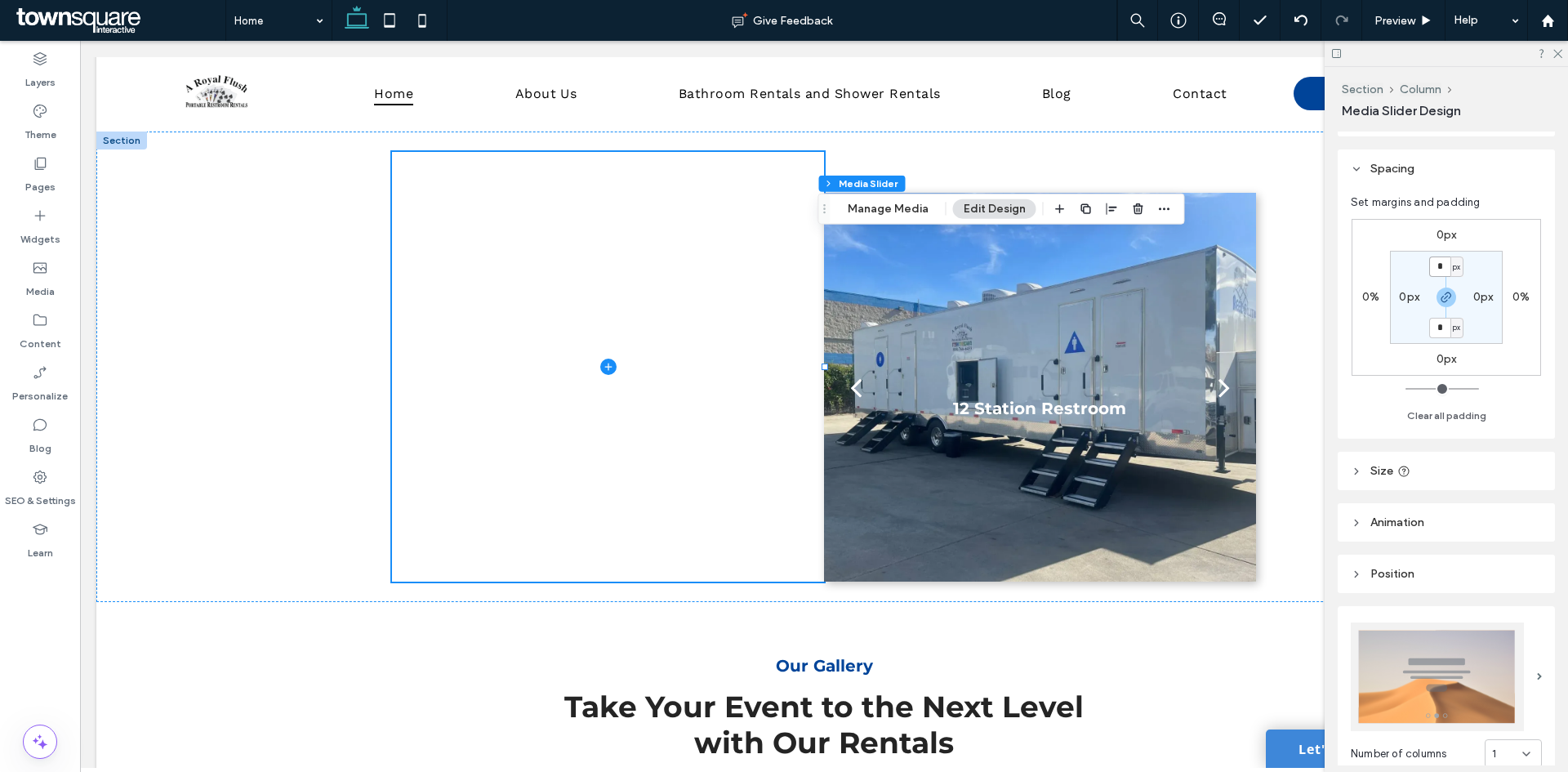
click at [1438, 264] on input "*" at bounding box center [1439, 266] width 21 height 20
click at [1556, 57] on icon at bounding box center [1556, 52] width 11 height 11
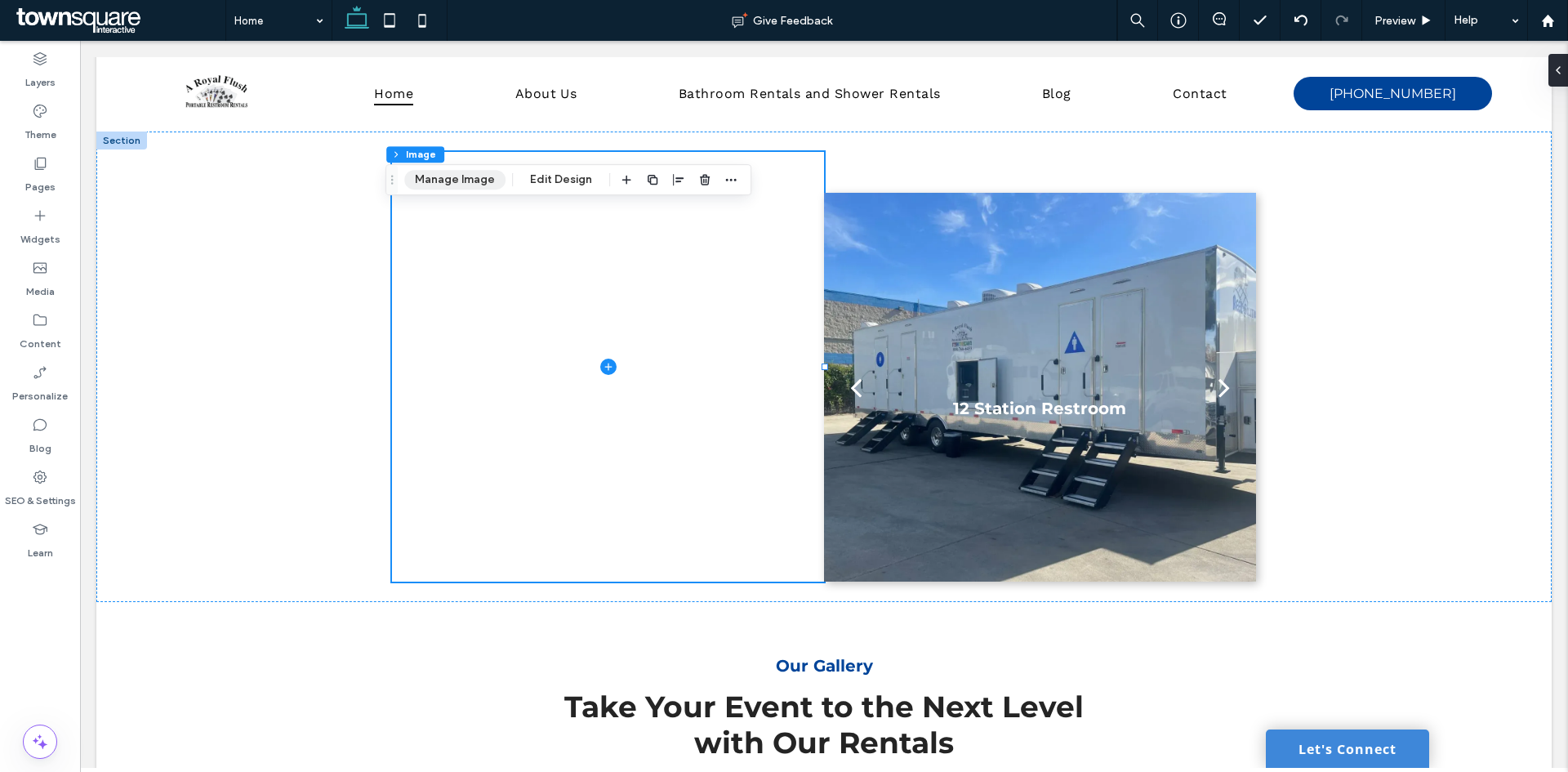
click at [460, 175] on button "Manage Image" at bounding box center [454, 180] width 101 height 19
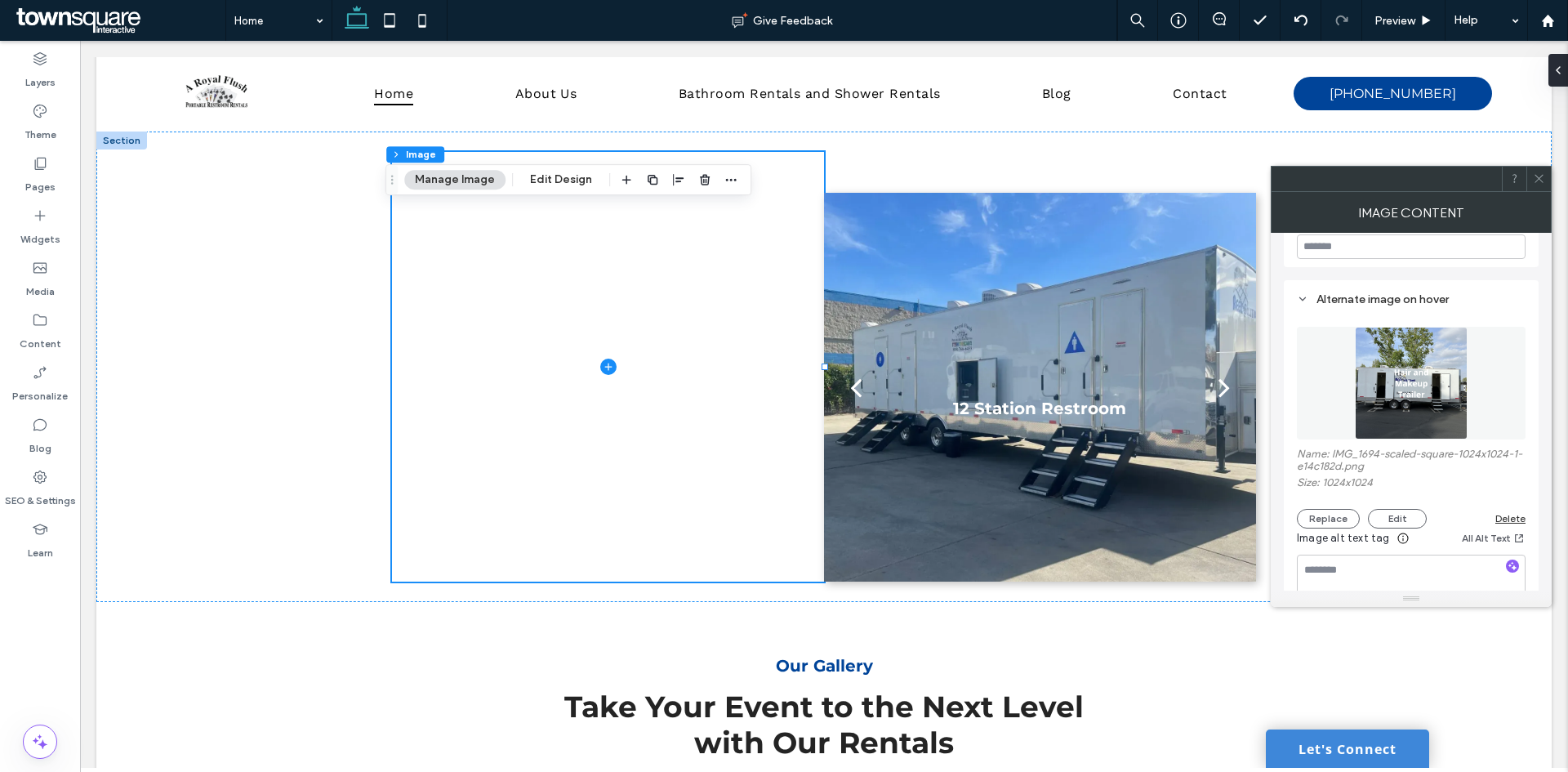
scroll to position [490, 0]
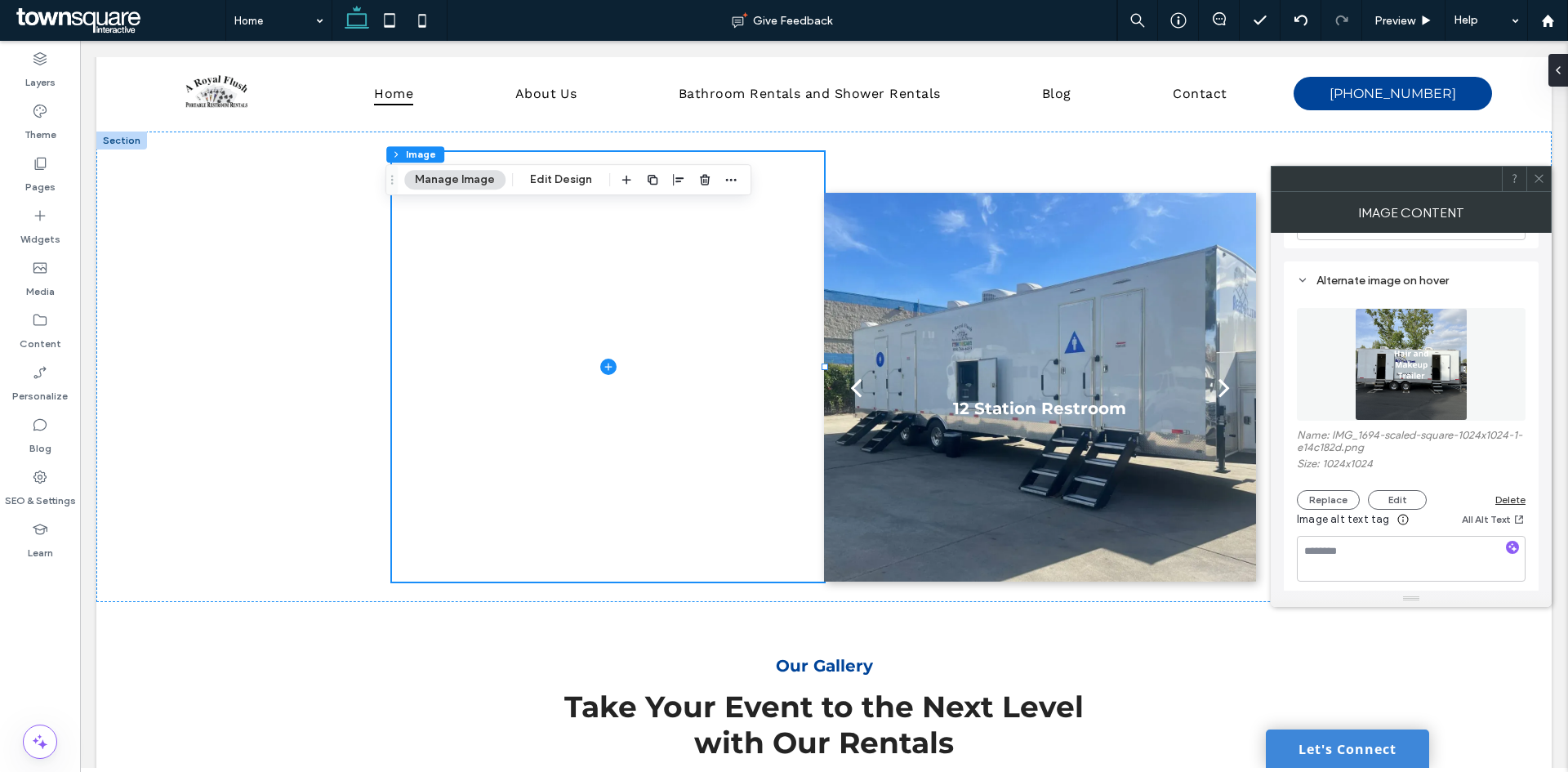
click at [1506, 498] on div "Delete" at bounding box center [1509, 499] width 30 height 12
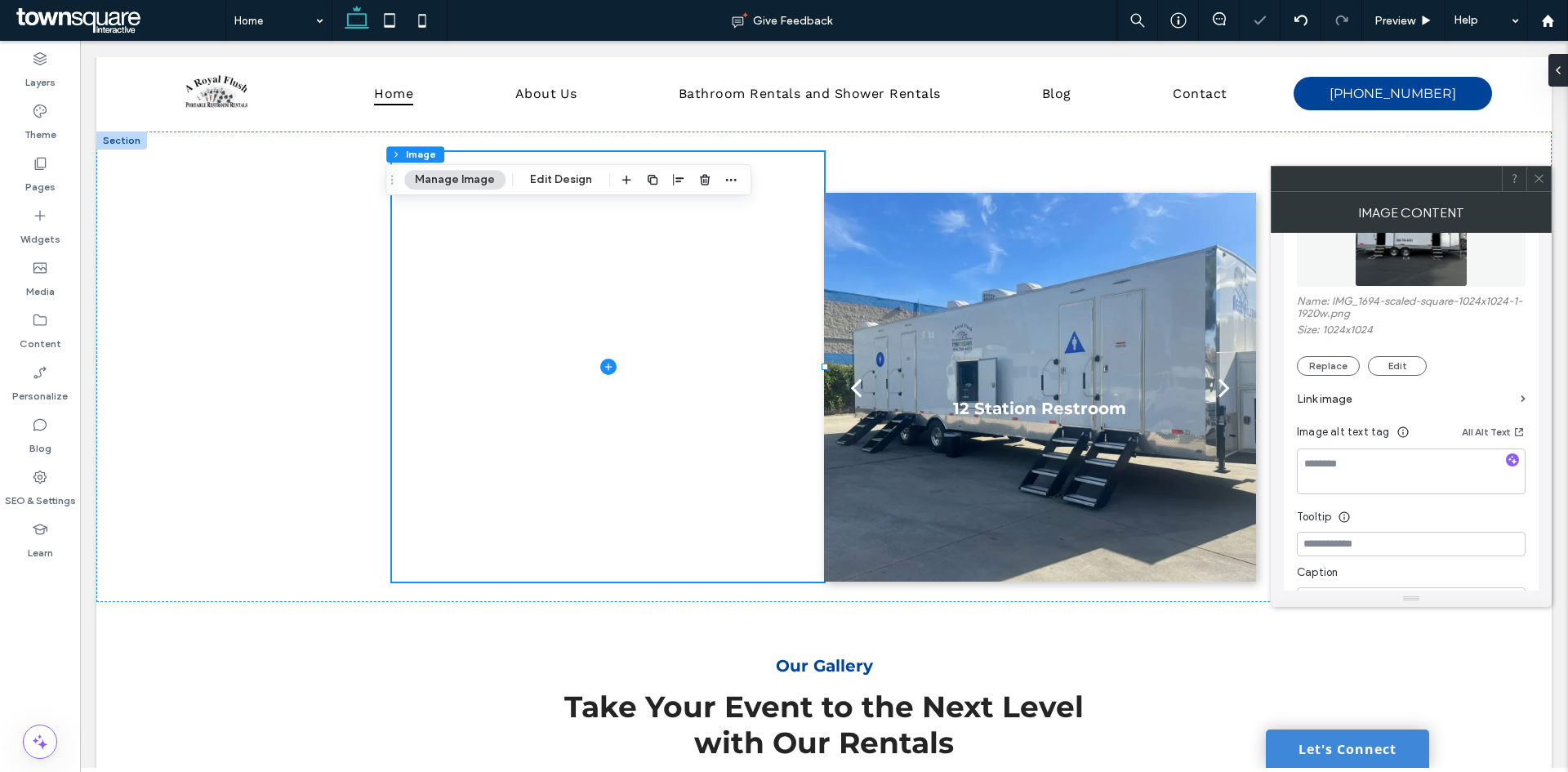
scroll to position [75, 0]
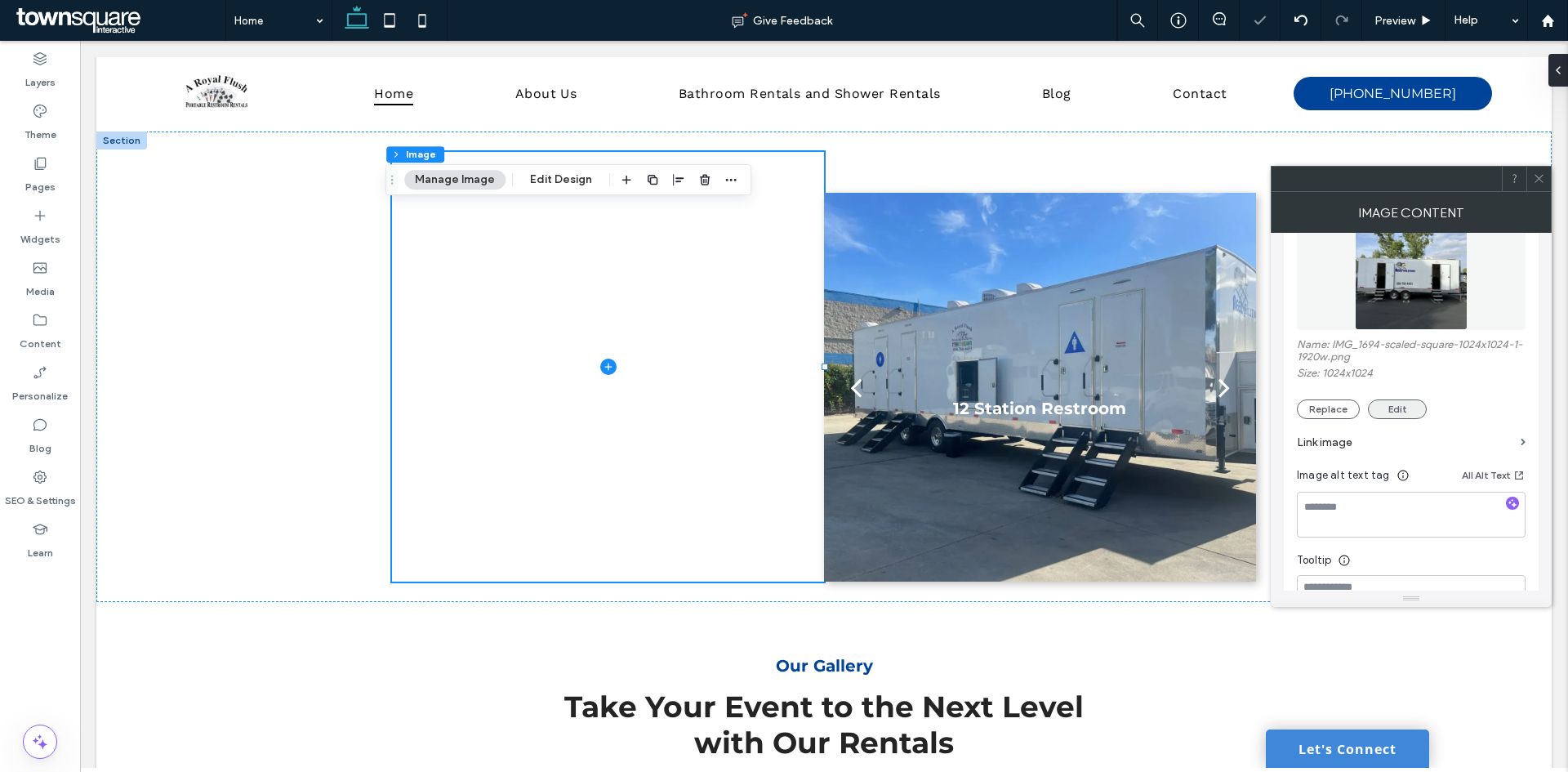
click at [1385, 412] on button "Edit" at bounding box center [1397, 410] width 59 height 19
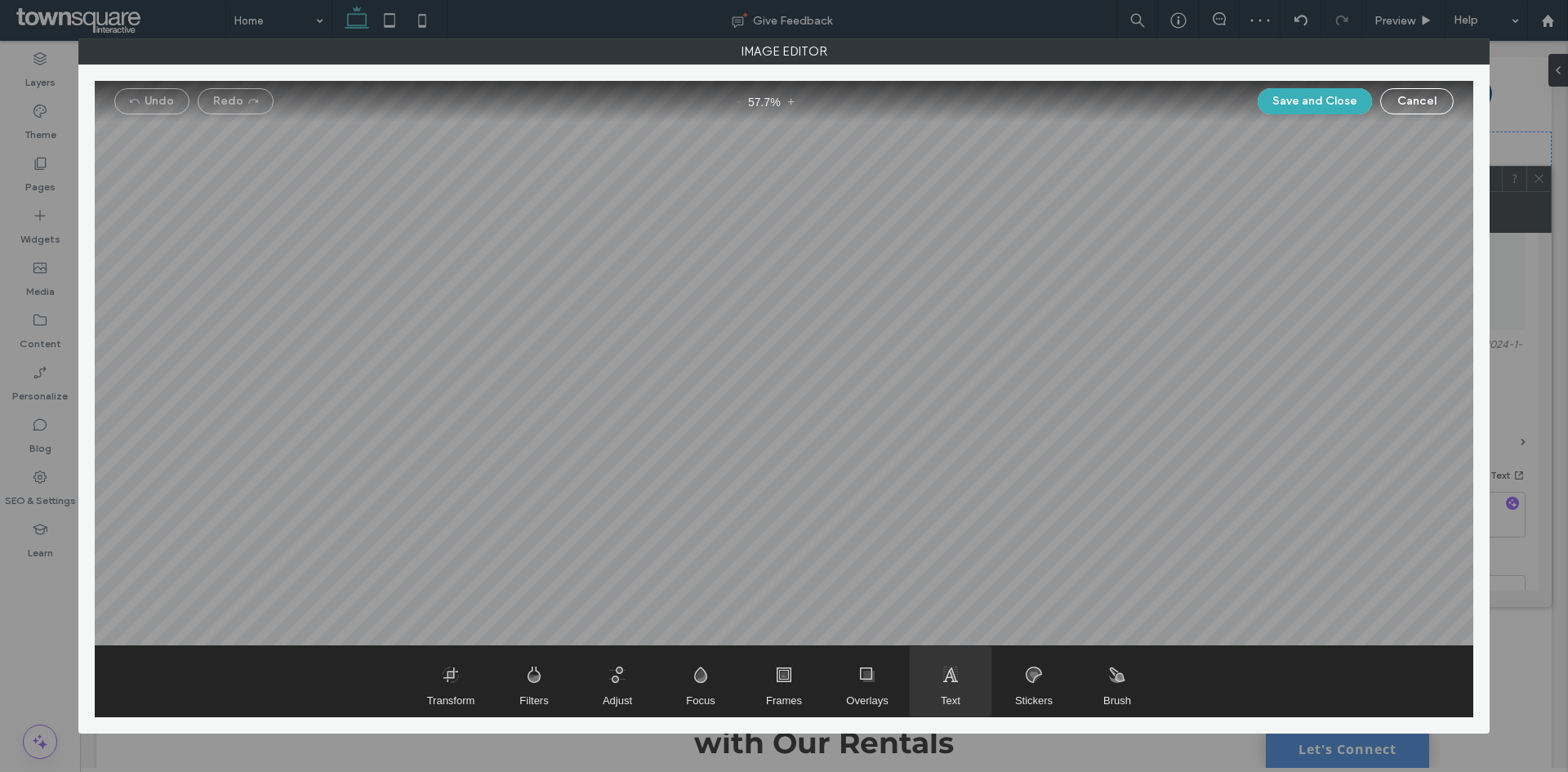
click at [952, 677] on span "Text" at bounding box center [950, 681] width 82 height 70
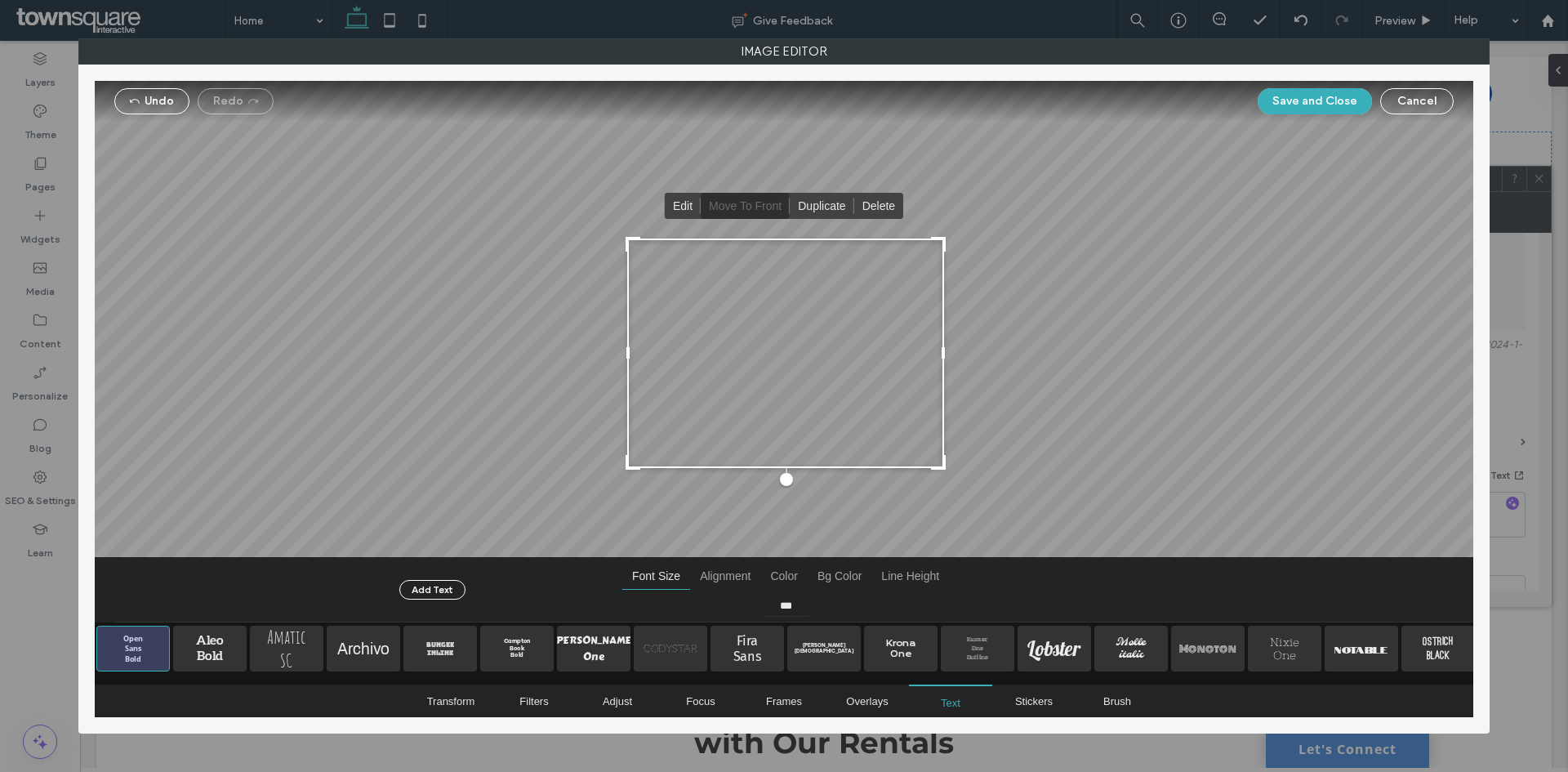
click at [757, 415] on div at bounding box center [786, 353] width 317 height 230
click at [755, 390] on div at bounding box center [786, 353] width 317 height 230
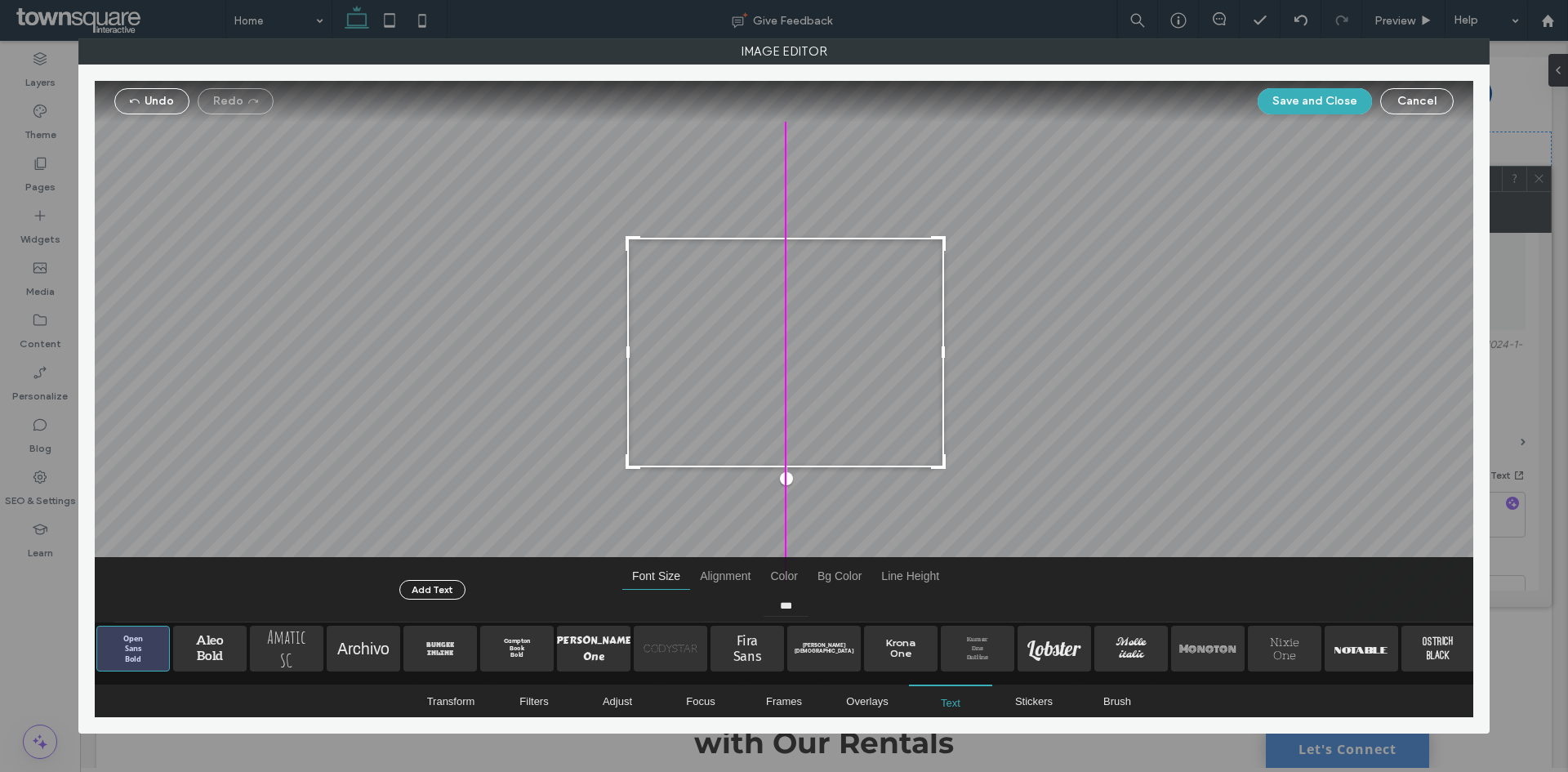
click at [755, 389] on div at bounding box center [786, 352] width 317 height 230
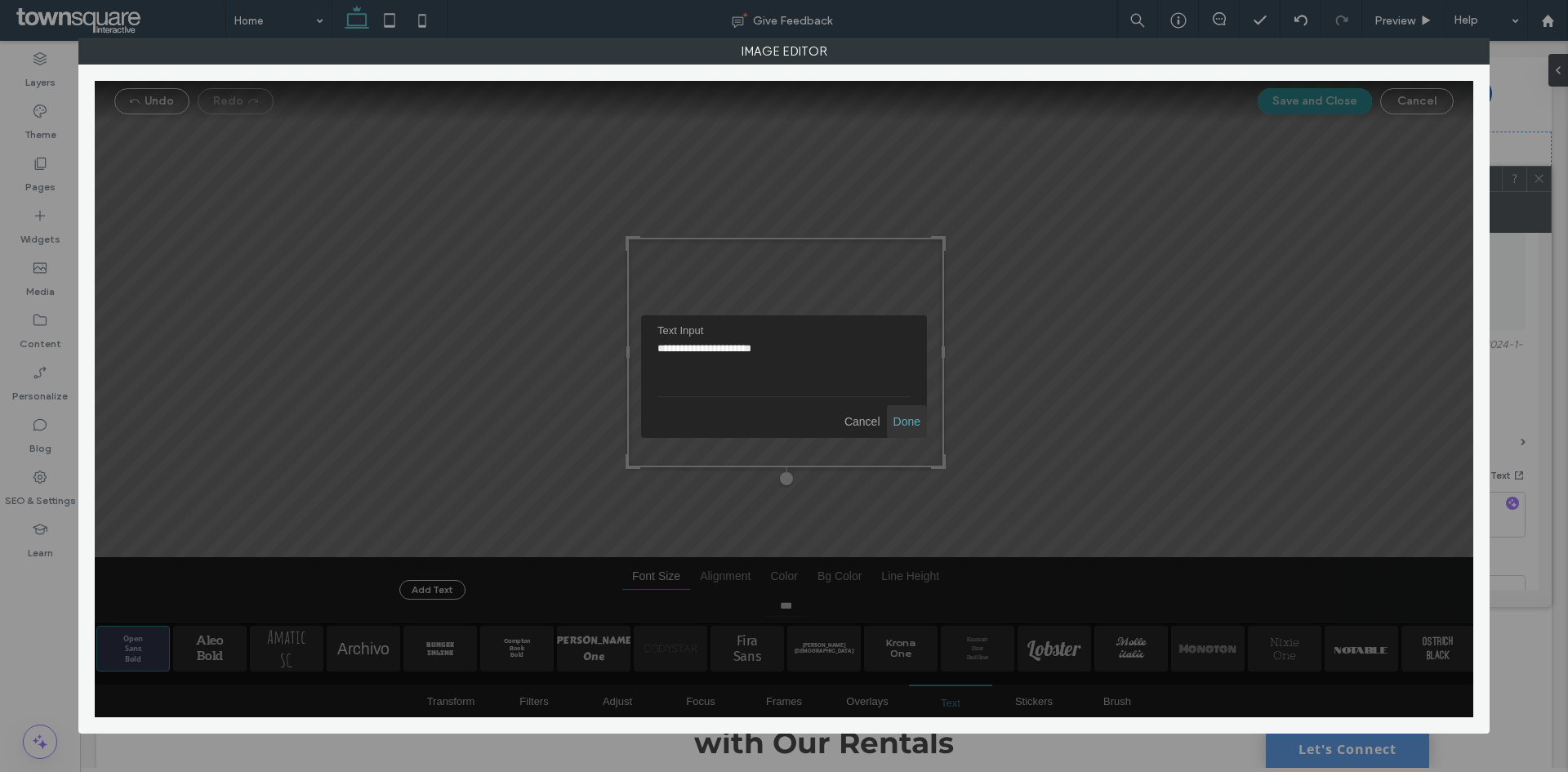
type textarea "**********"
click at [907, 426] on span "Done" at bounding box center [907, 422] width 40 height 33
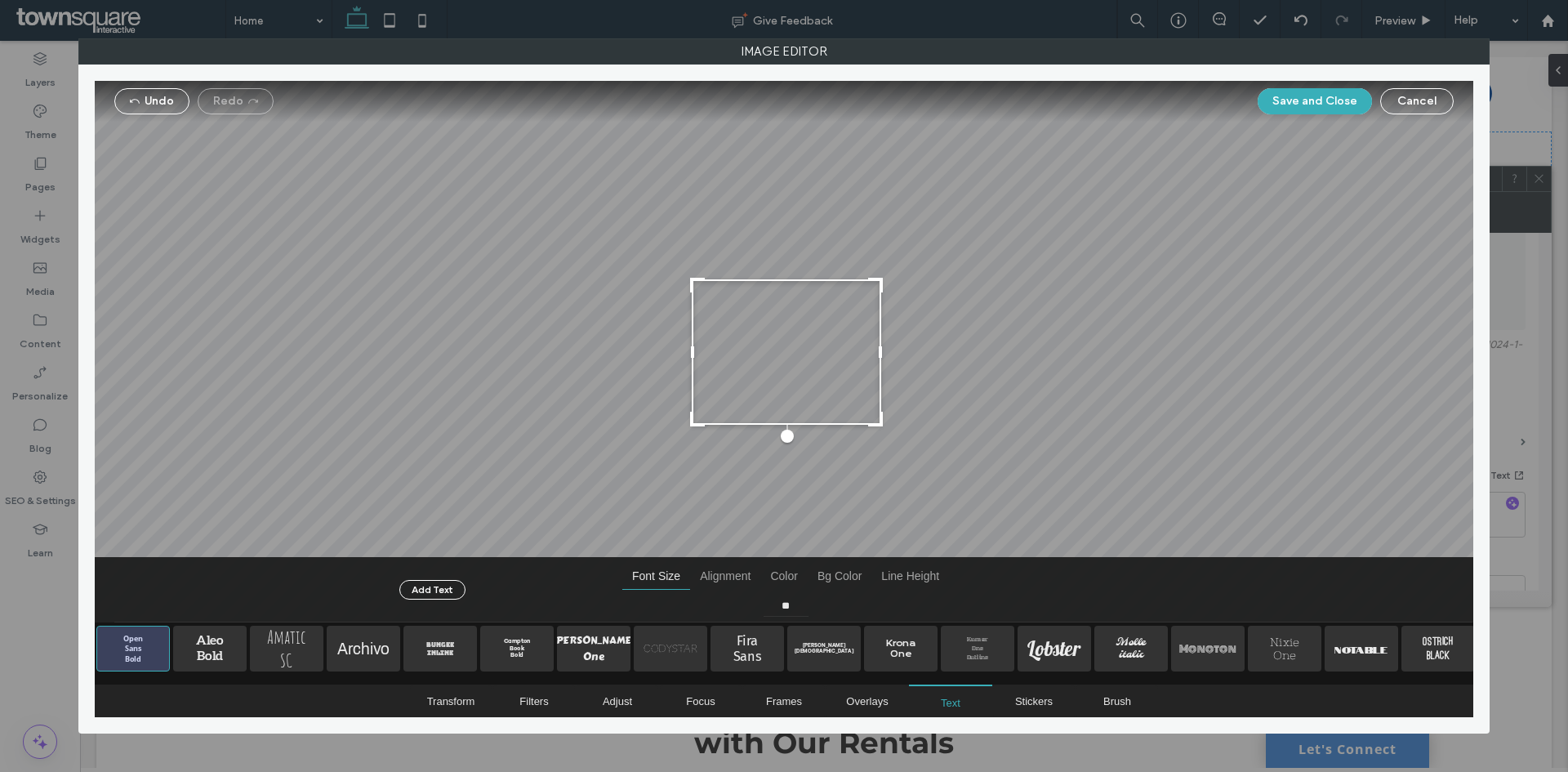
type input "**"
drag, startPoint x: 939, startPoint y: 467, endPoint x: 901, endPoint y: 378, distance: 96.8
click at [901, 378] on div "Edit Move to Front Duplicate Delete" at bounding box center [784, 352] width 1379 height 542
click at [719, 590] on div "**" at bounding box center [786, 607] width 327 height 33
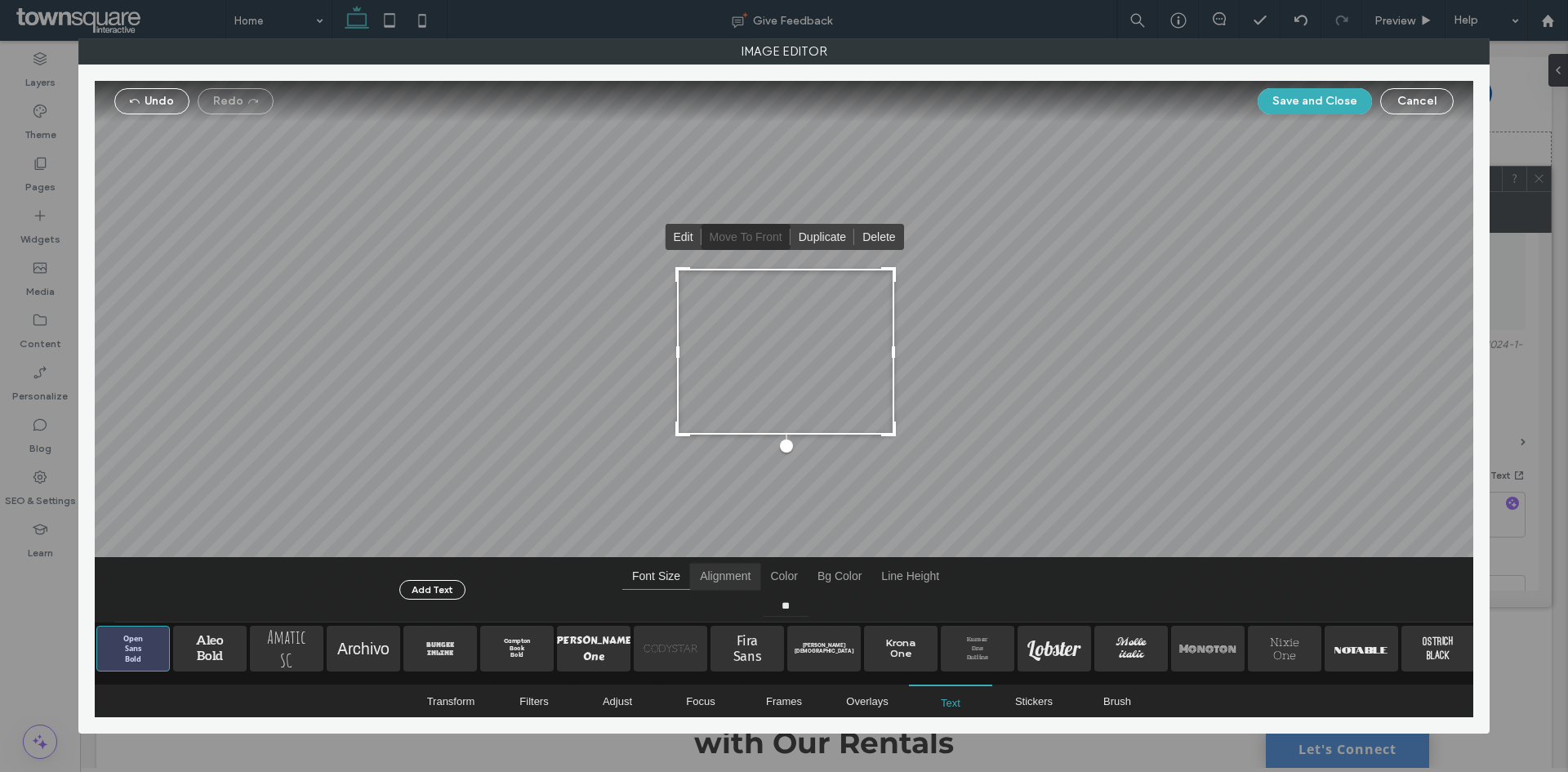
click at [720, 577] on span "Alignment" at bounding box center [724, 576] width 70 height 26
click at [783, 575] on span "Color" at bounding box center [783, 576] width 46 height 26
click at [833, 574] on span "Bg Color" at bounding box center [840, 576] width 63 height 26
click at [888, 575] on span "Line Height" at bounding box center [910, 576] width 78 height 26
type input "****"
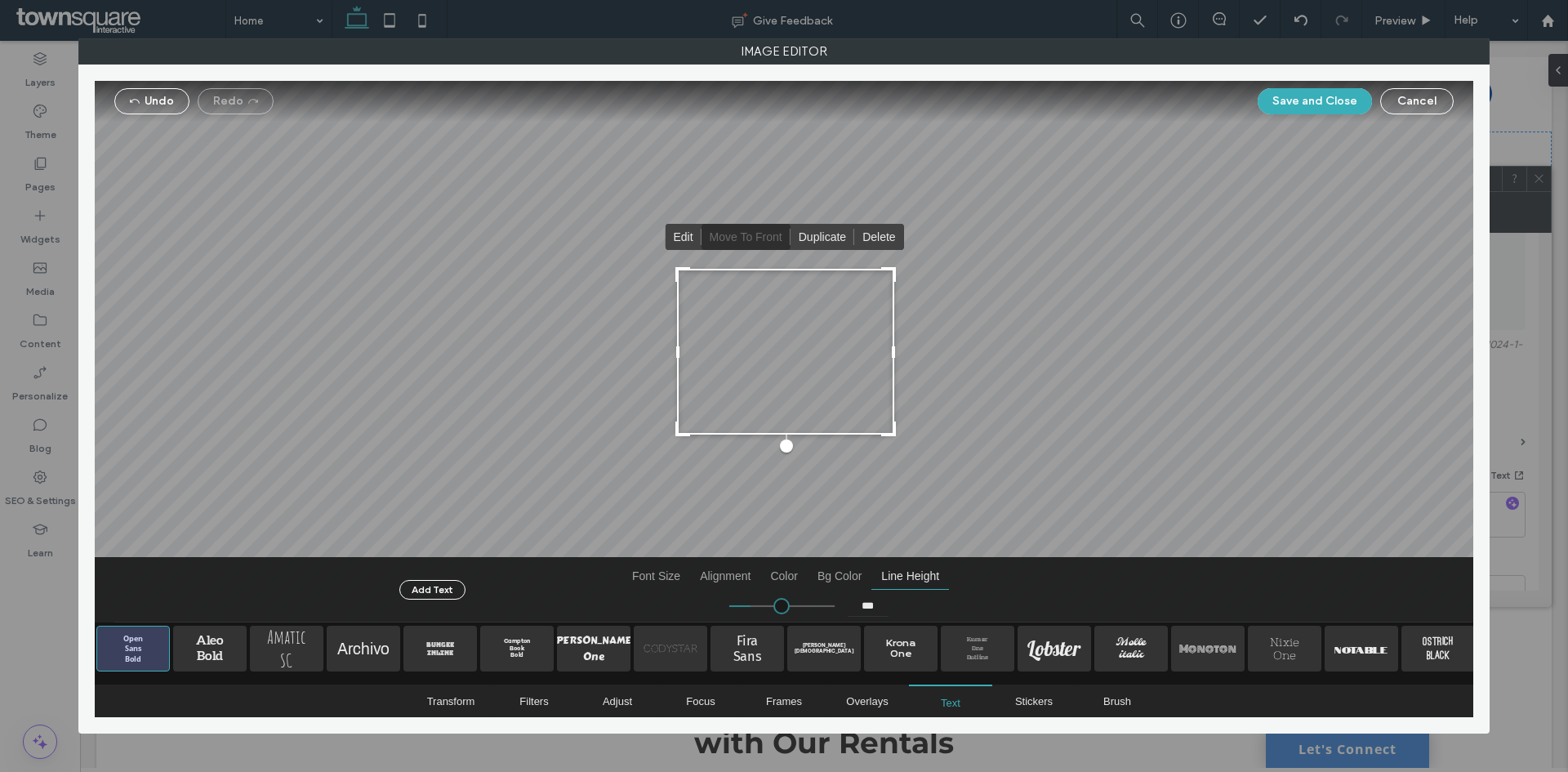
type input "***"
type input "****"
type input "***"
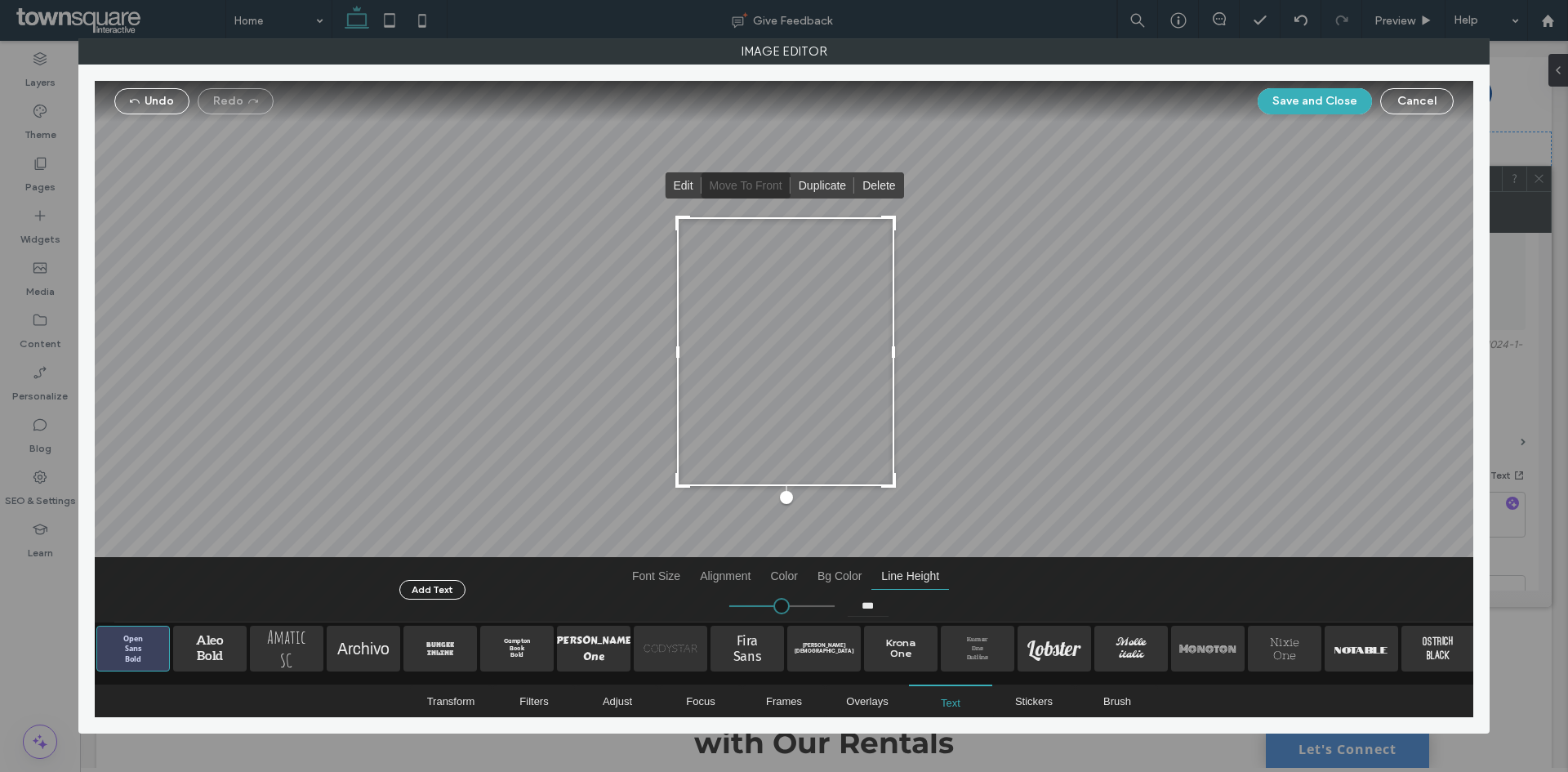
type input "****"
type input "***"
type input "****"
type input "***"
type input "****"
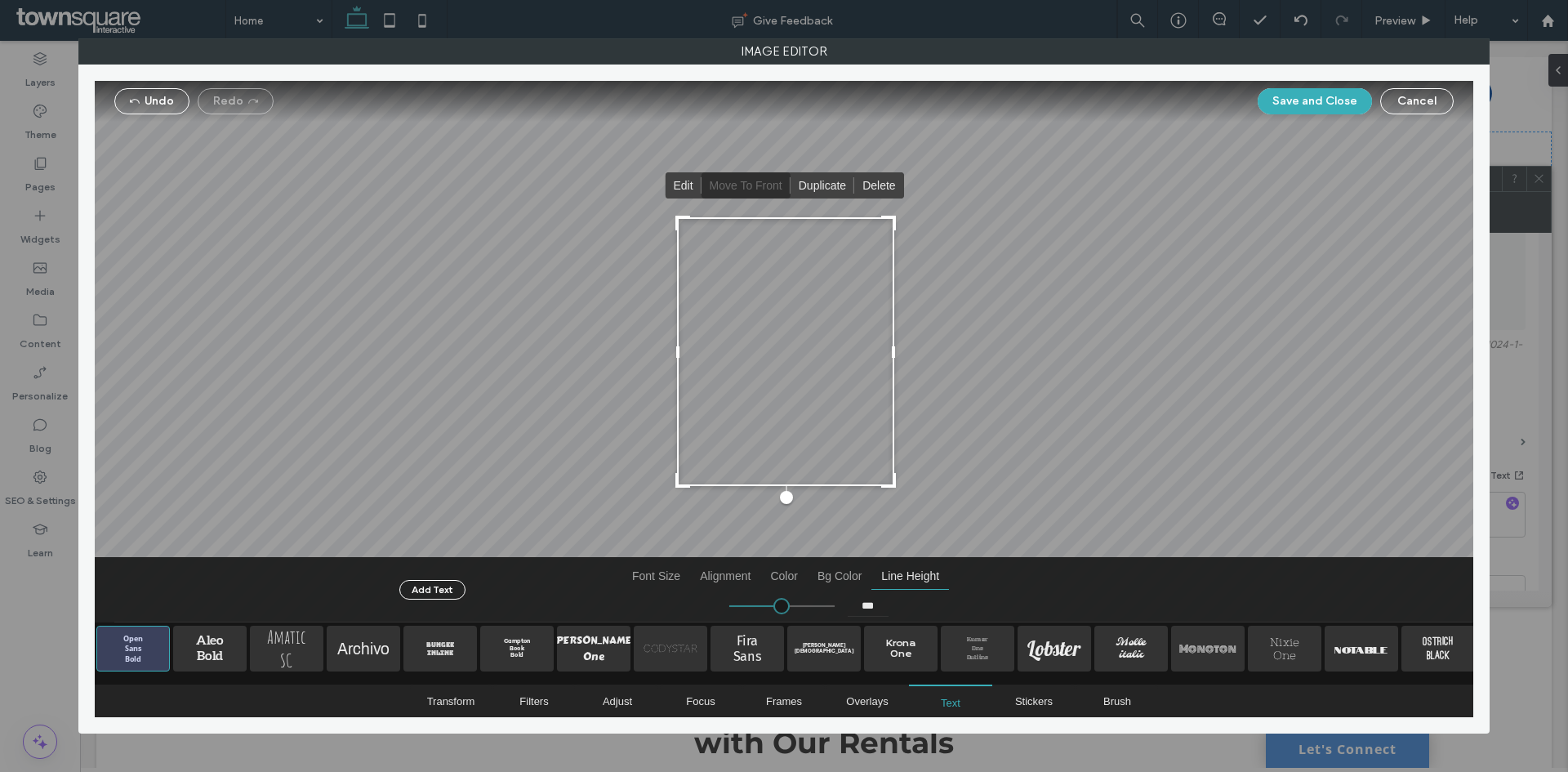
type input "***"
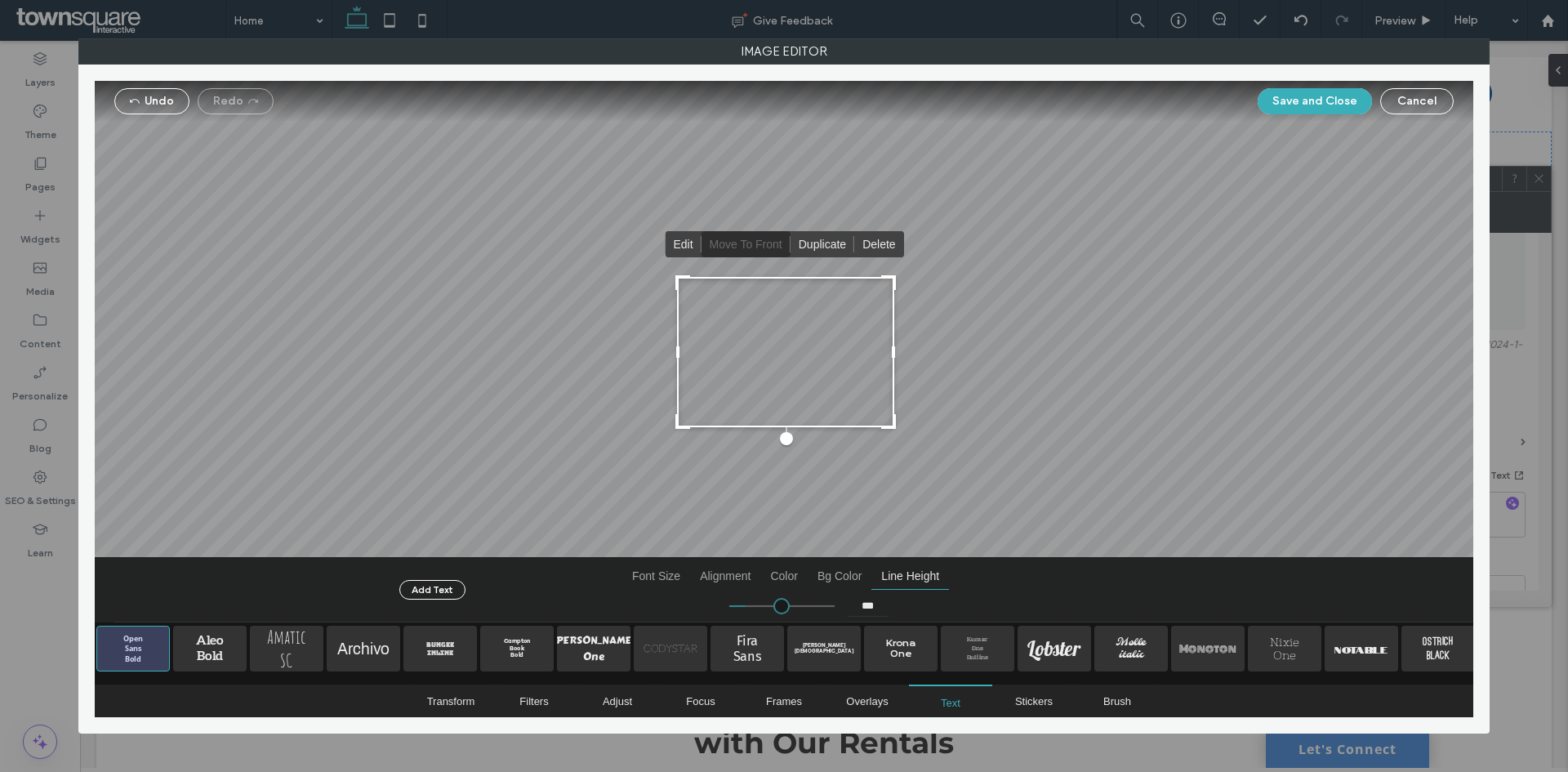
type input "****"
type input "***"
type input "****"
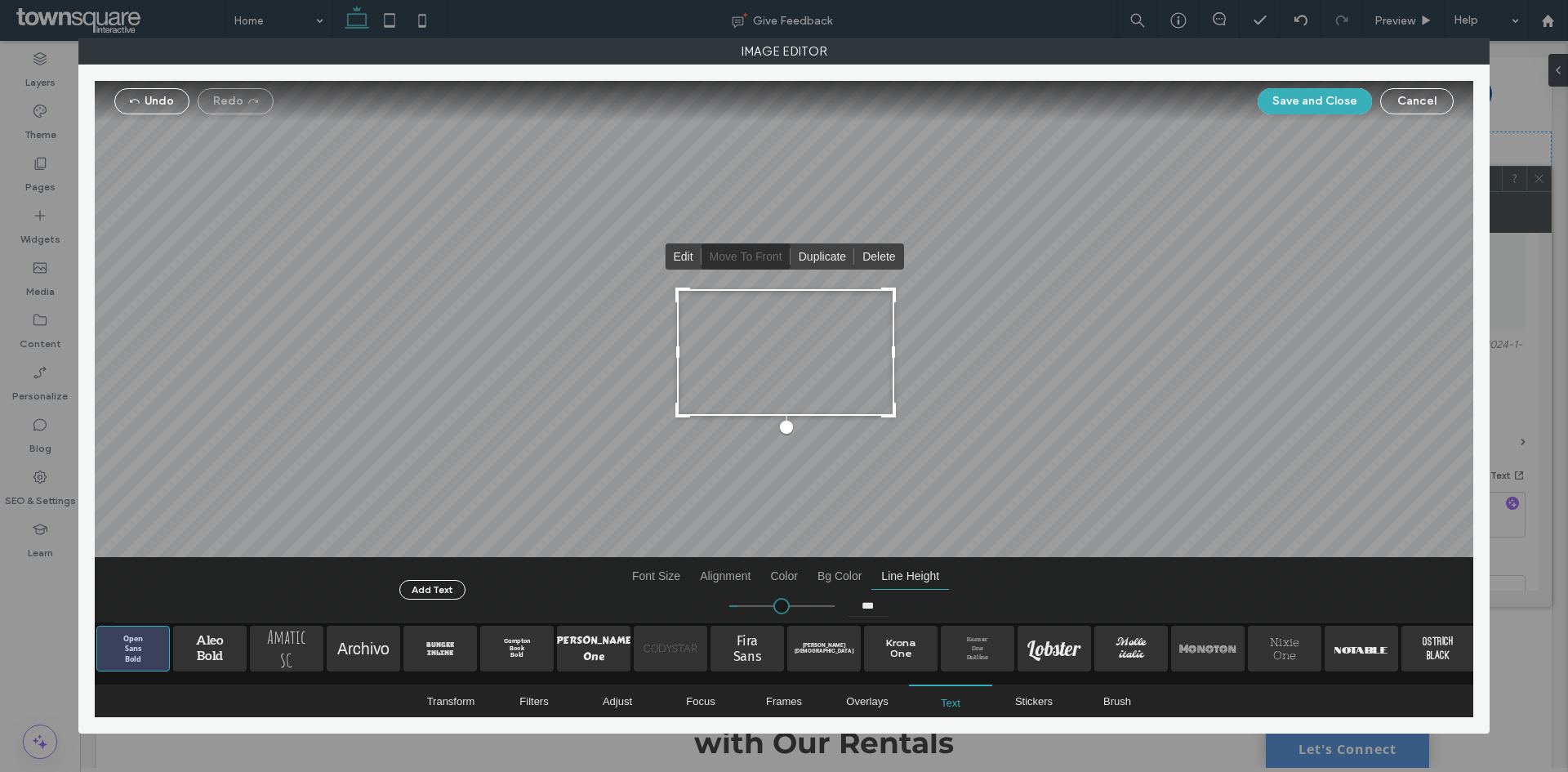
type input "***"
type input "****"
type input "***"
type input "****"
type input "***"
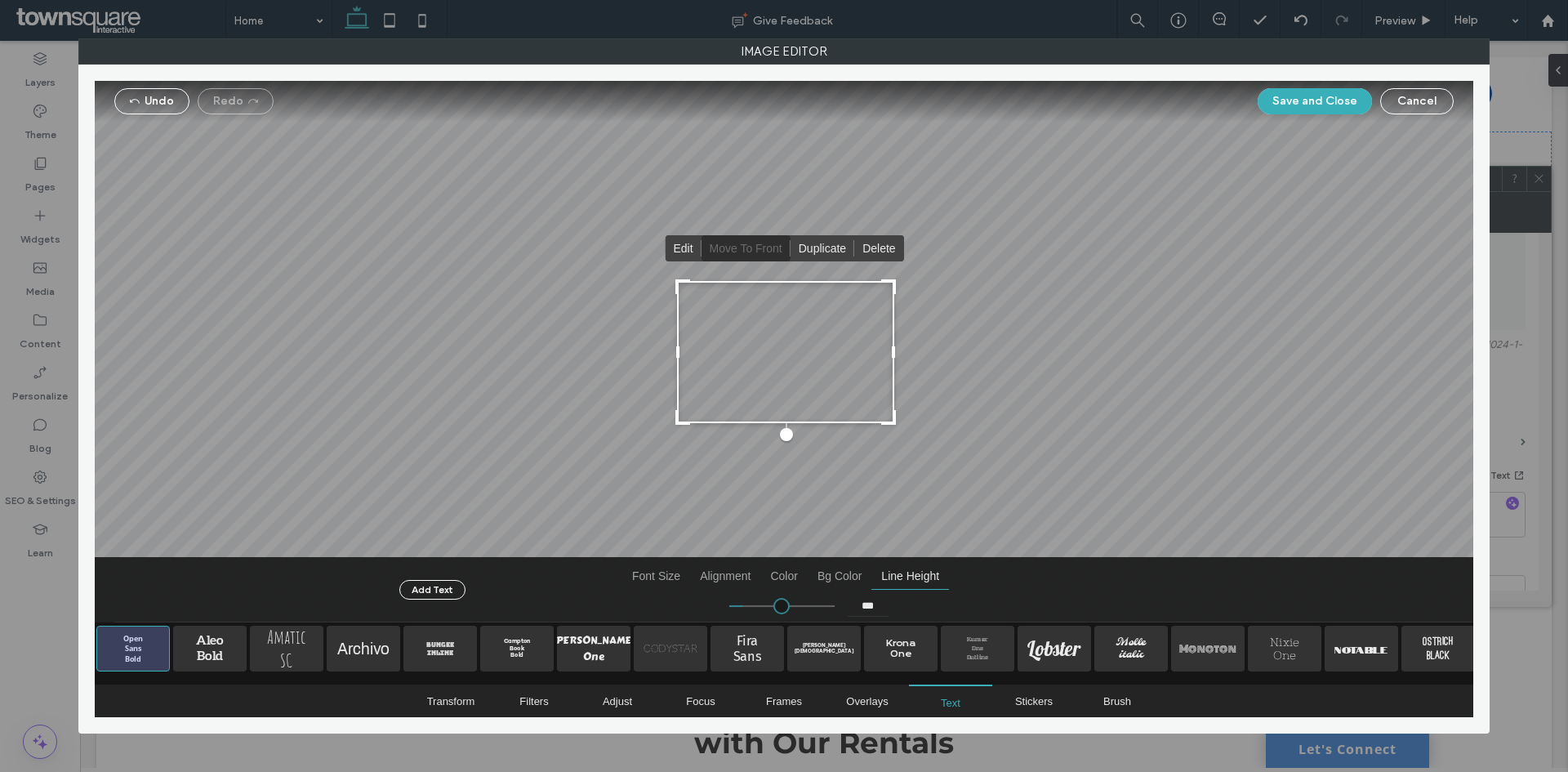
drag, startPoint x: 756, startPoint y: 604, endPoint x: 748, endPoint y: 598, distance: 10.0
type input "****"
click at [748, 606] on input "range" at bounding box center [782, 607] width 106 height 2
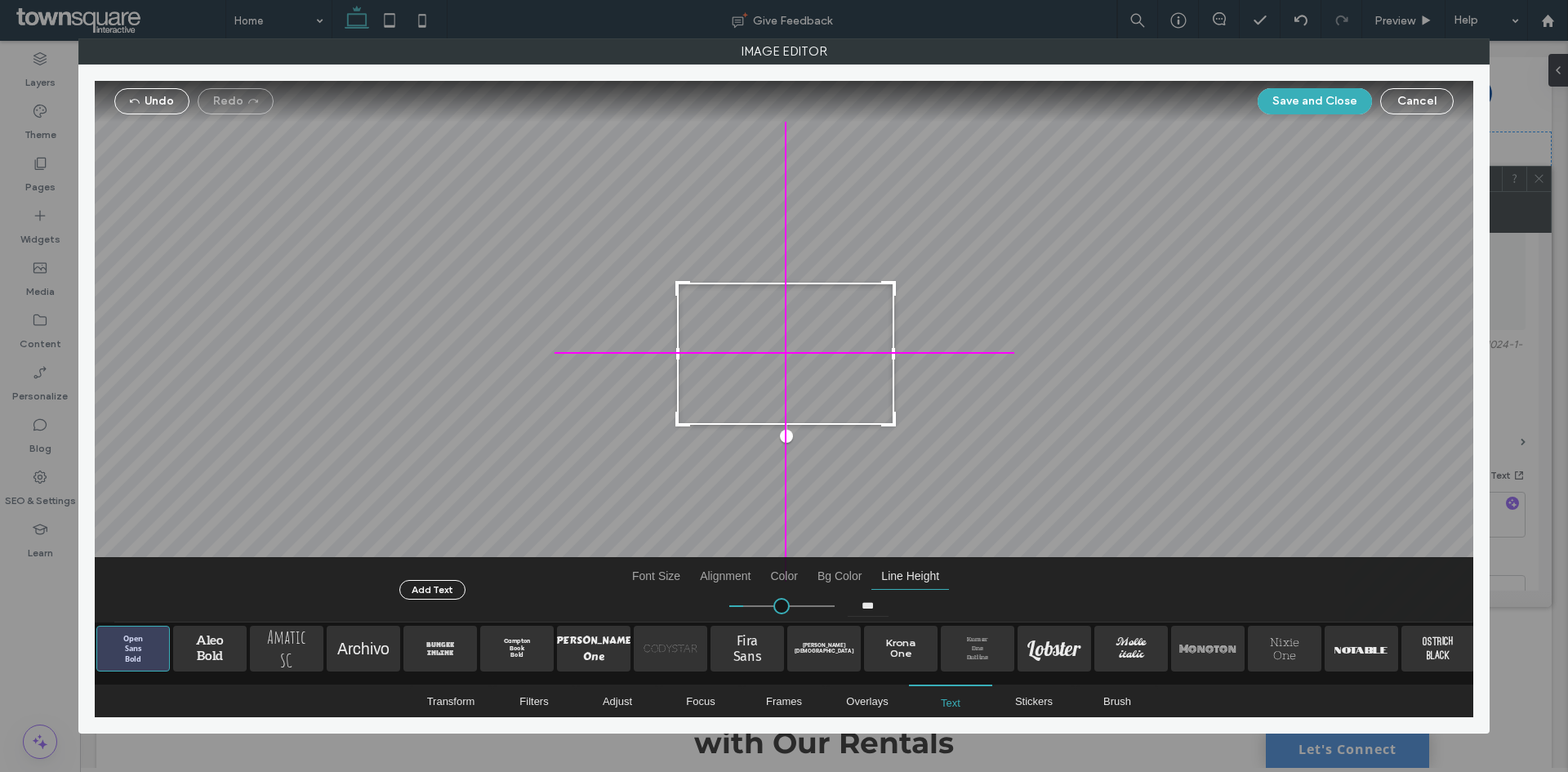
drag, startPoint x: 838, startPoint y: 359, endPoint x: 846, endPoint y: 350, distance: 12.0
click at [846, 350] on div at bounding box center [786, 354] width 217 height 142
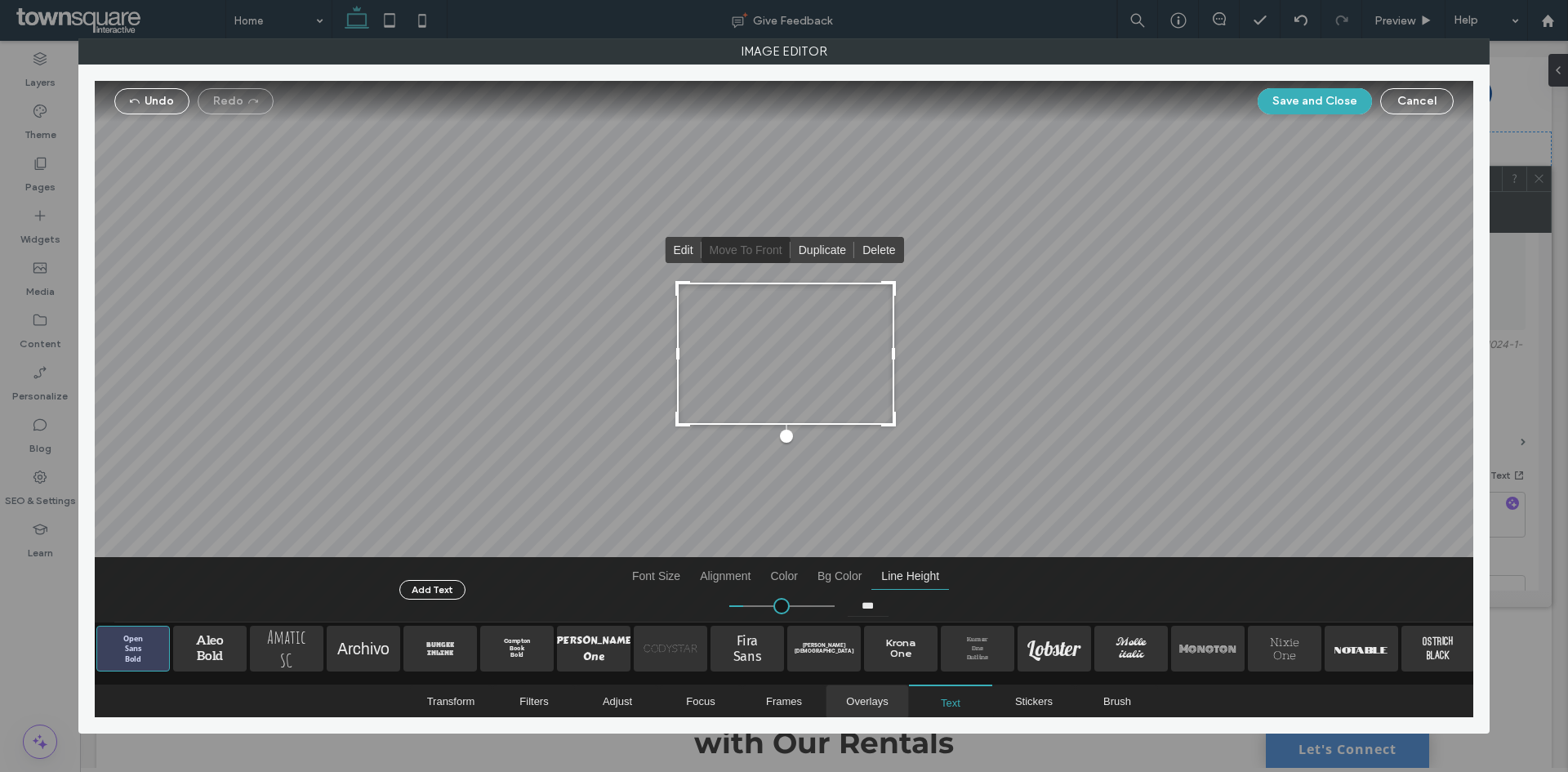
click at [857, 705] on span "Overlays" at bounding box center [867, 701] width 41 height 12
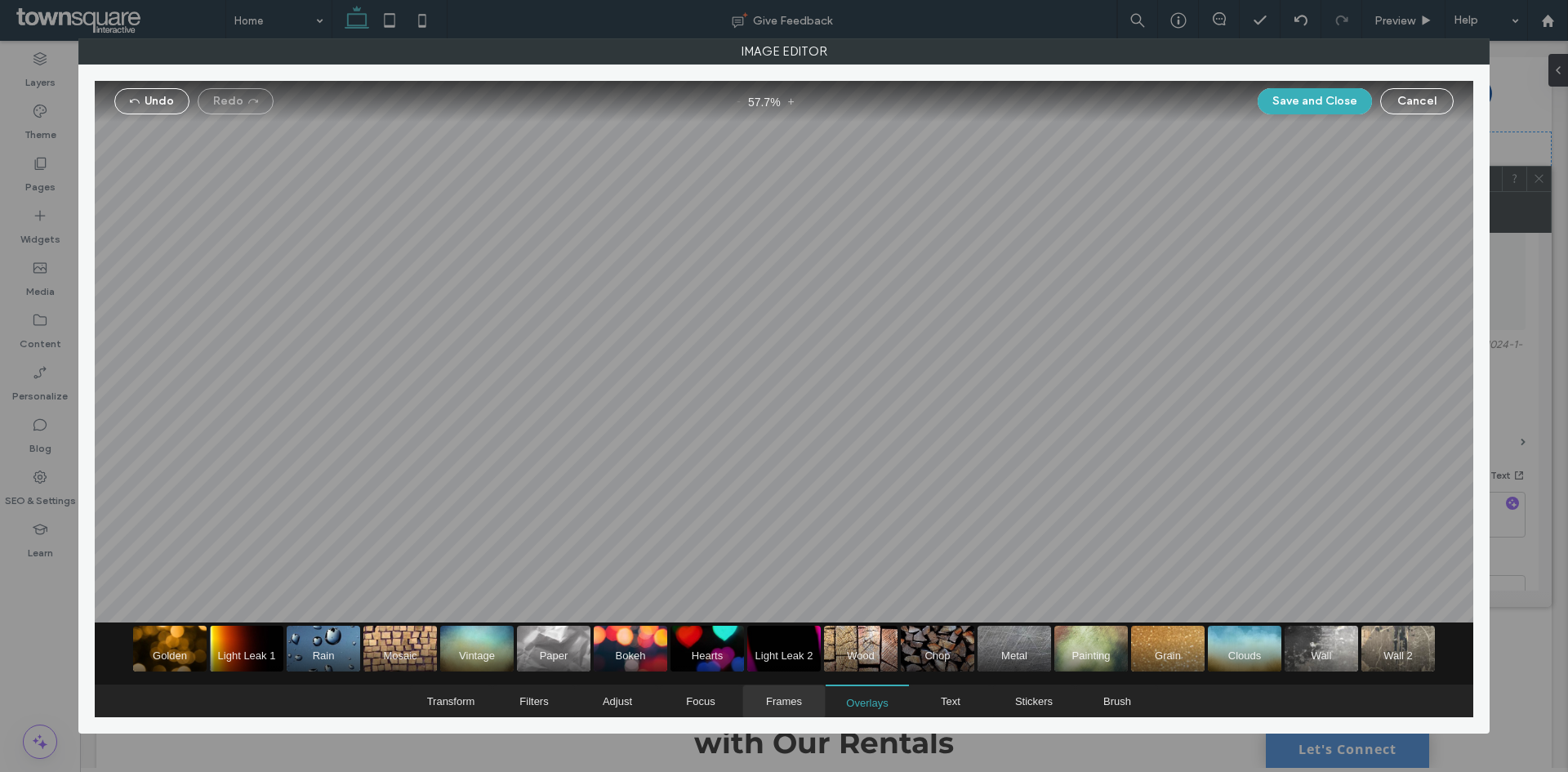
click at [786, 703] on span "Frames" at bounding box center [783, 701] width 36 height 12
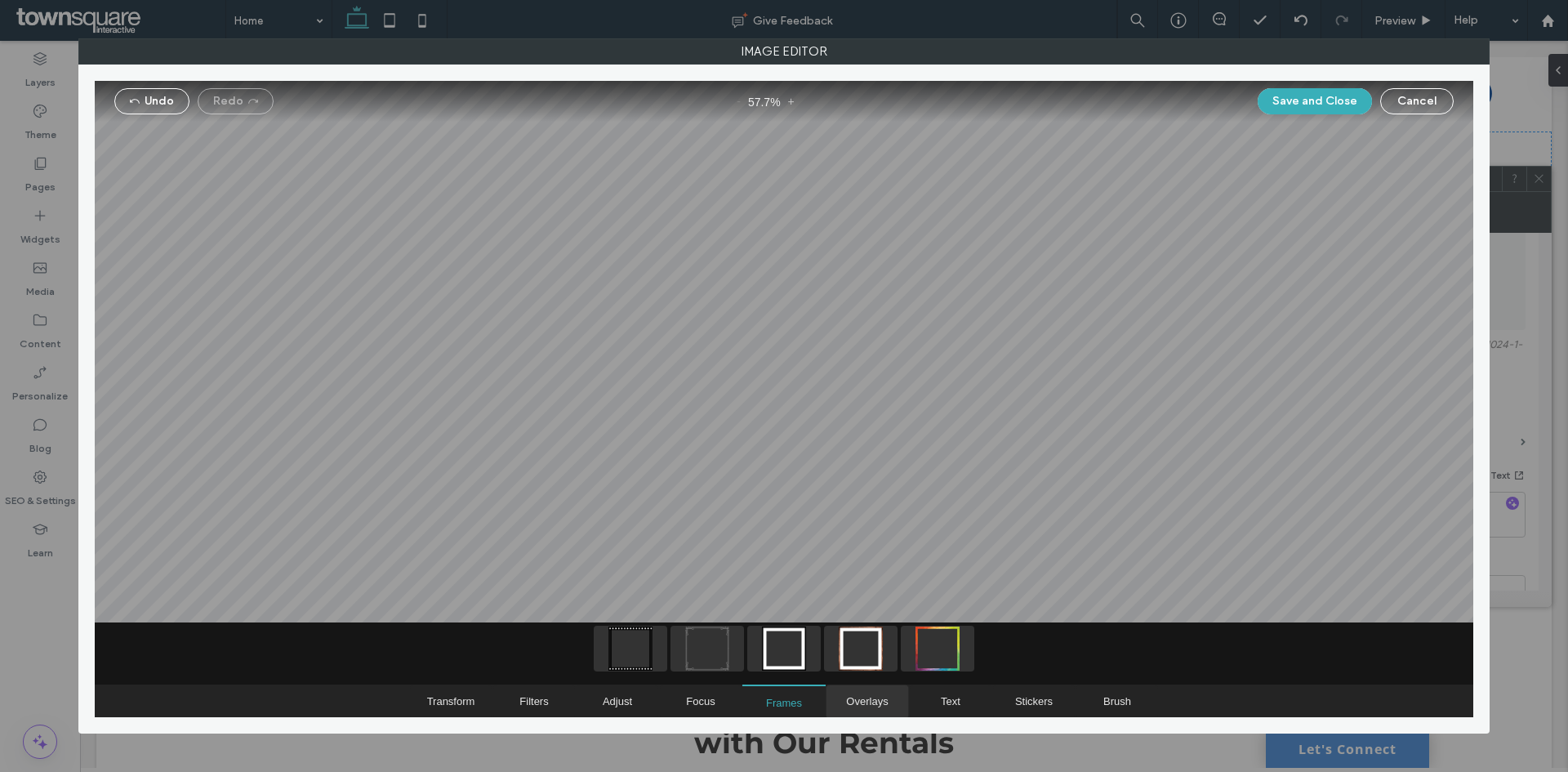
click at [867, 693] on span "Overlays" at bounding box center [867, 702] width 82 height 33
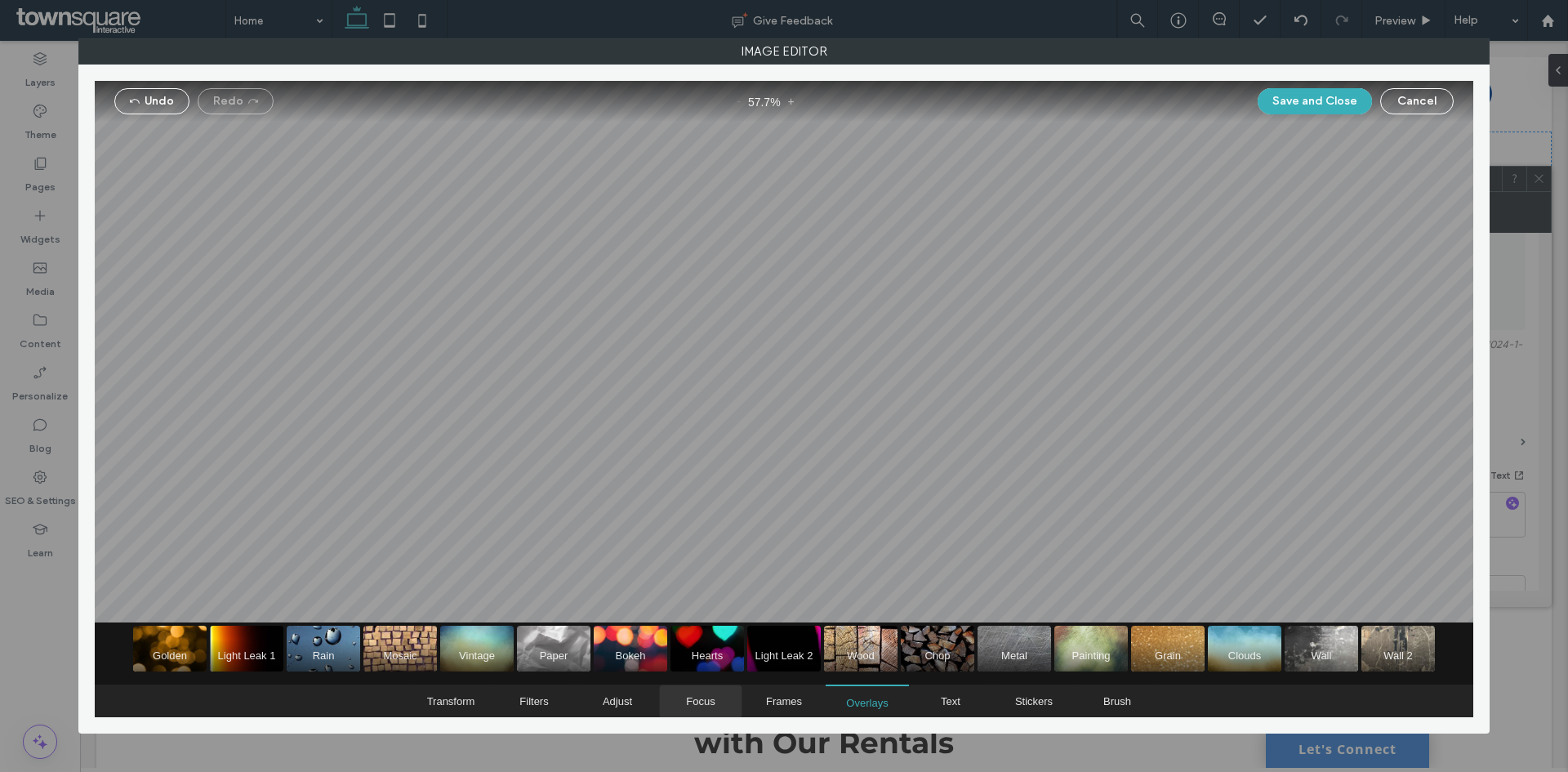
click at [706, 689] on span "Focus" at bounding box center [700, 702] width 82 height 33
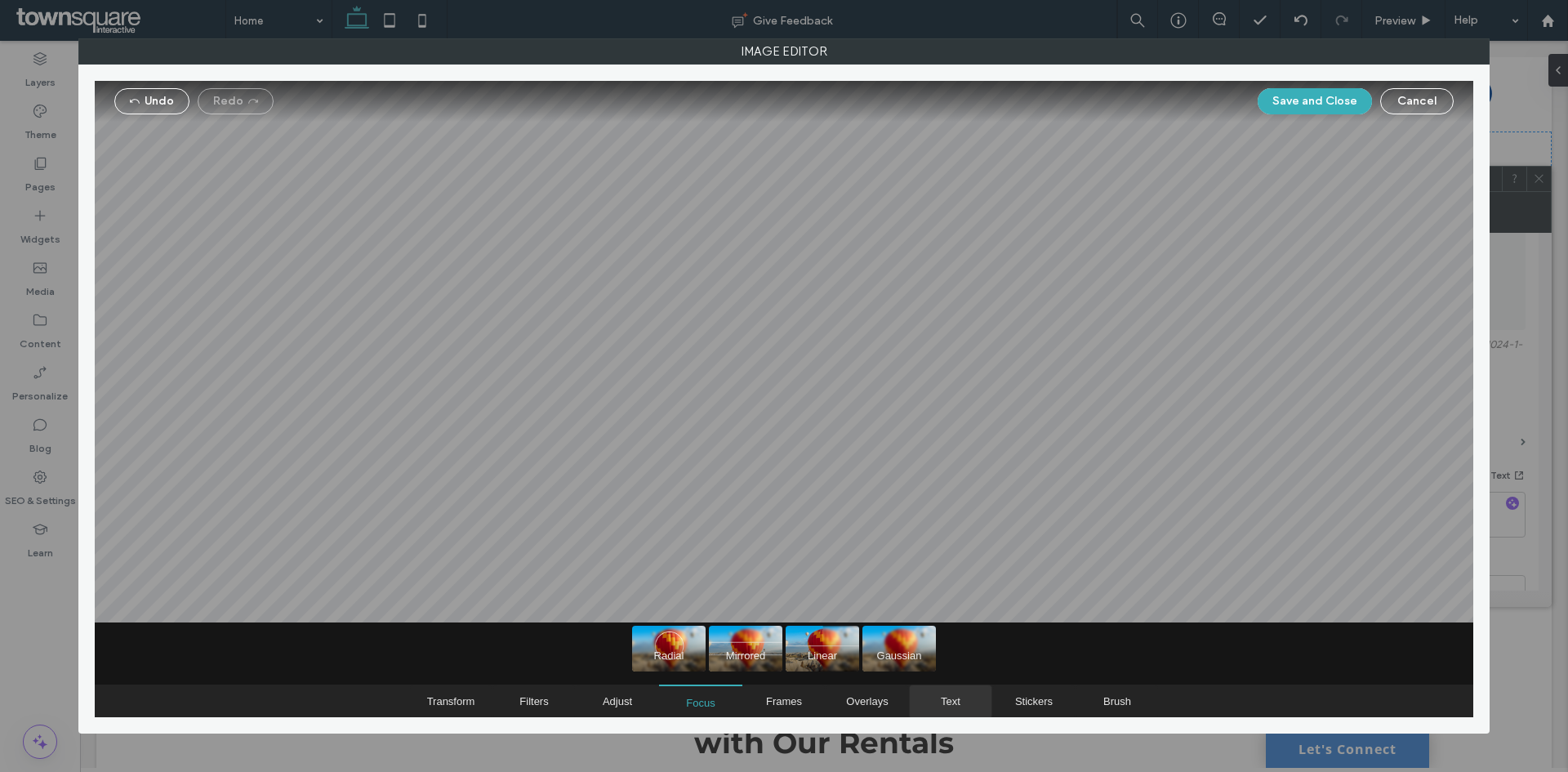
click at [951, 706] on span "Text" at bounding box center [950, 701] width 19 height 12
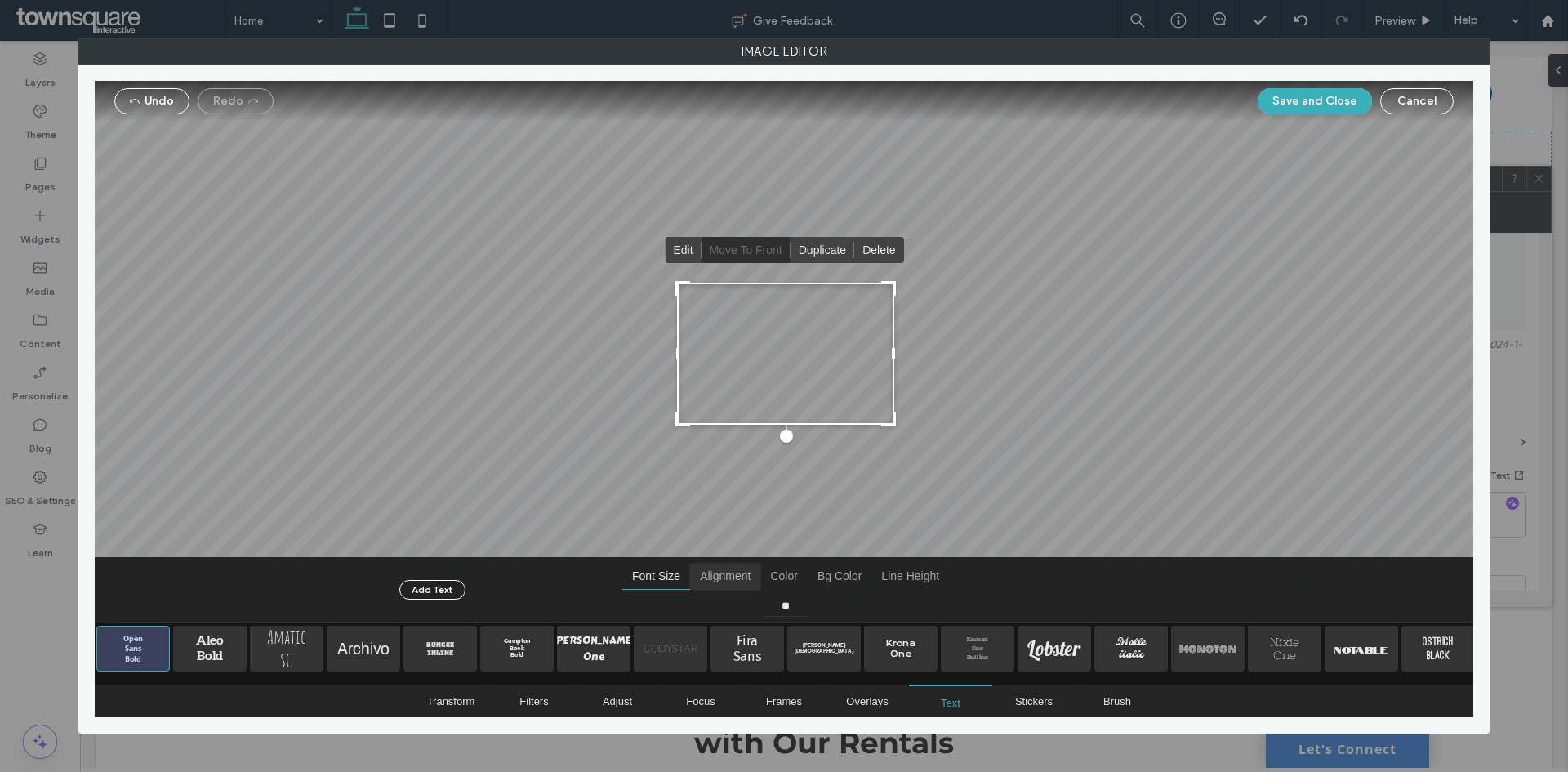
click at [732, 573] on span "Alignment" at bounding box center [724, 576] width 70 height 26
click at [775, 576] on span "Color" at bounding box center [783, 576] width 46 height 26
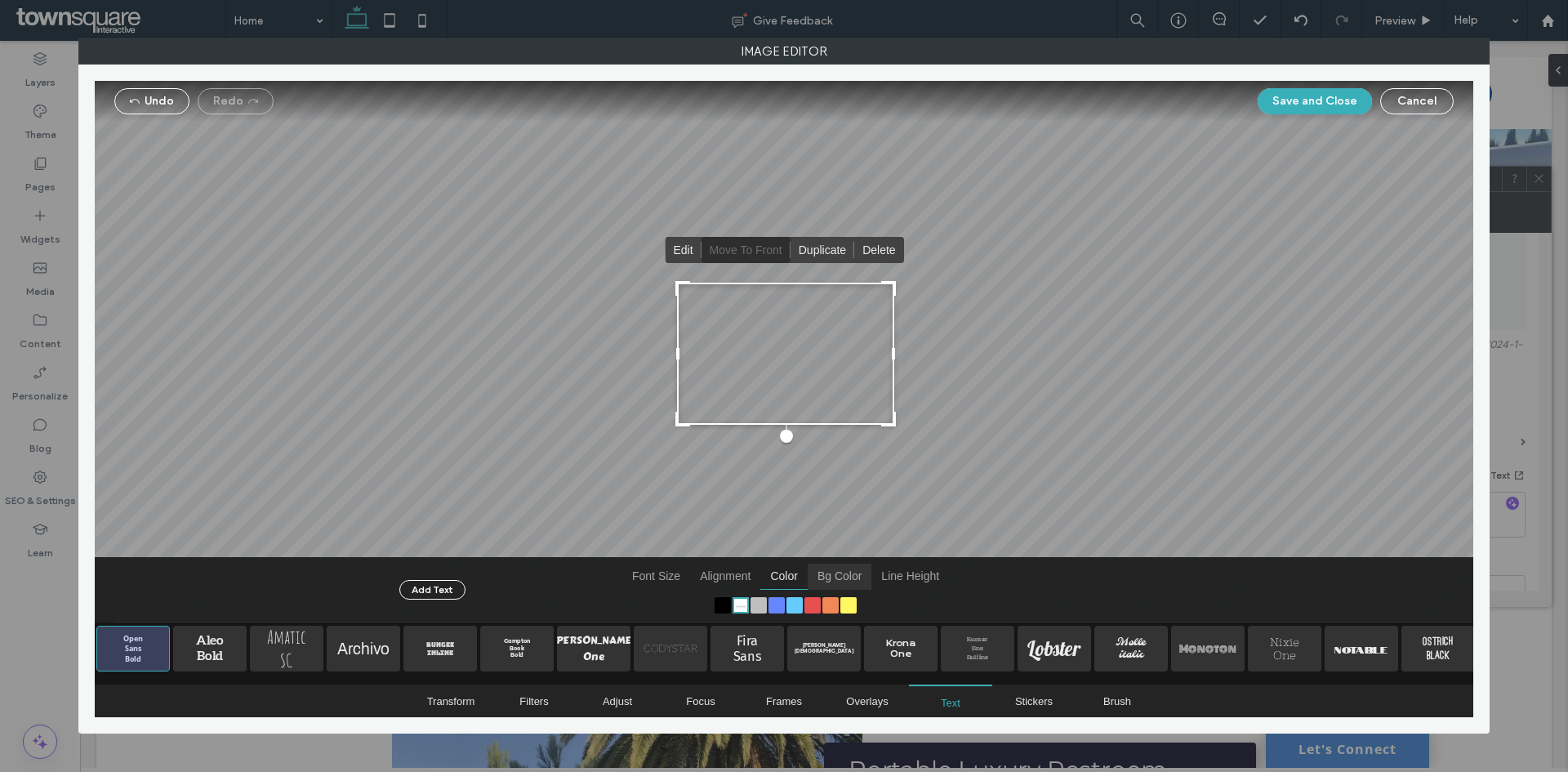
scroll to position [2615, 0]
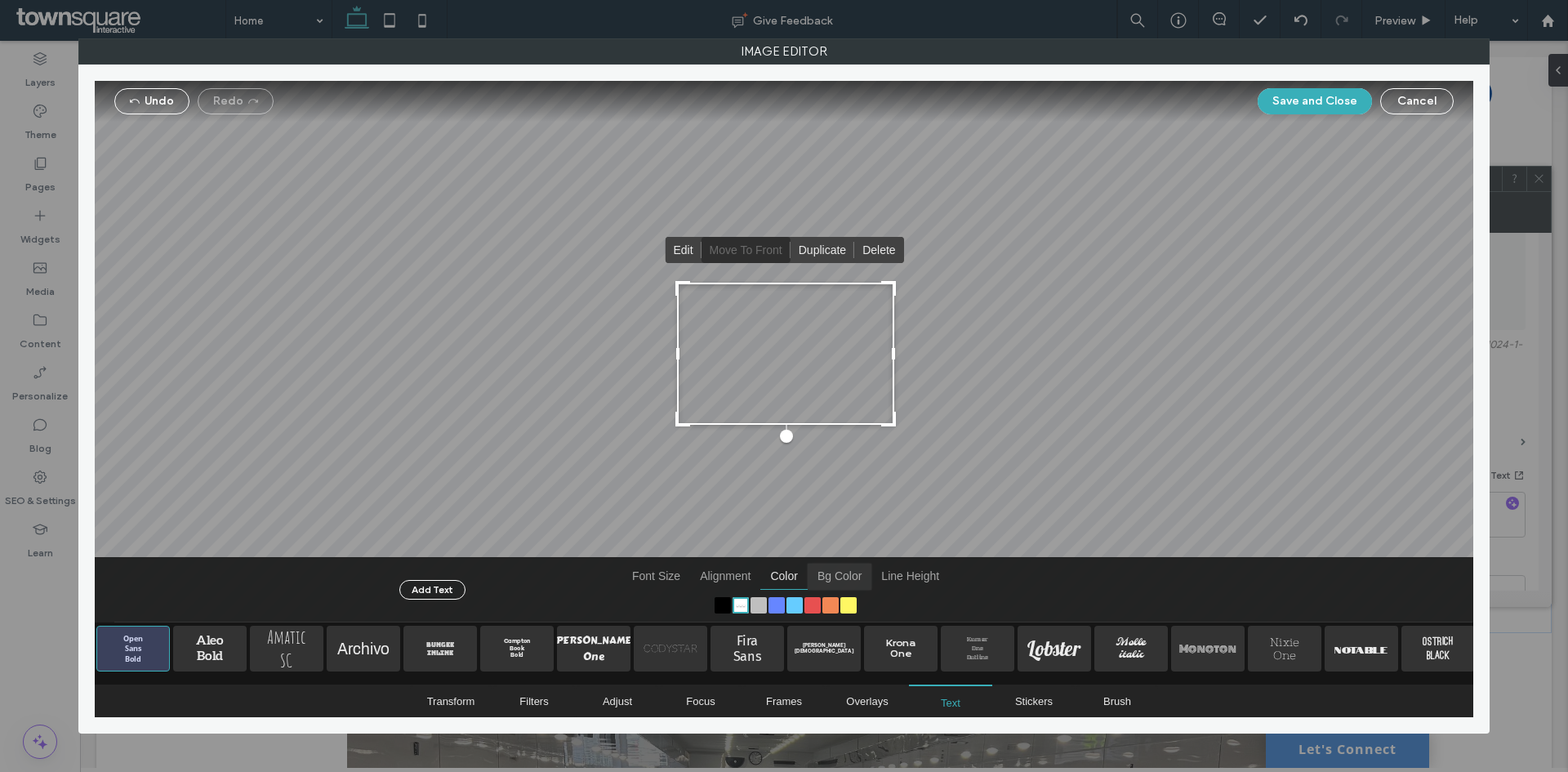
click at [836, 581] on span "Bg Color" at bounding box center [840, 576] width 63 height 26
click at [898, 575] on span "Line Height" at bounding box center [910, 576] width 78 height 26
type input "****"
type input "***"
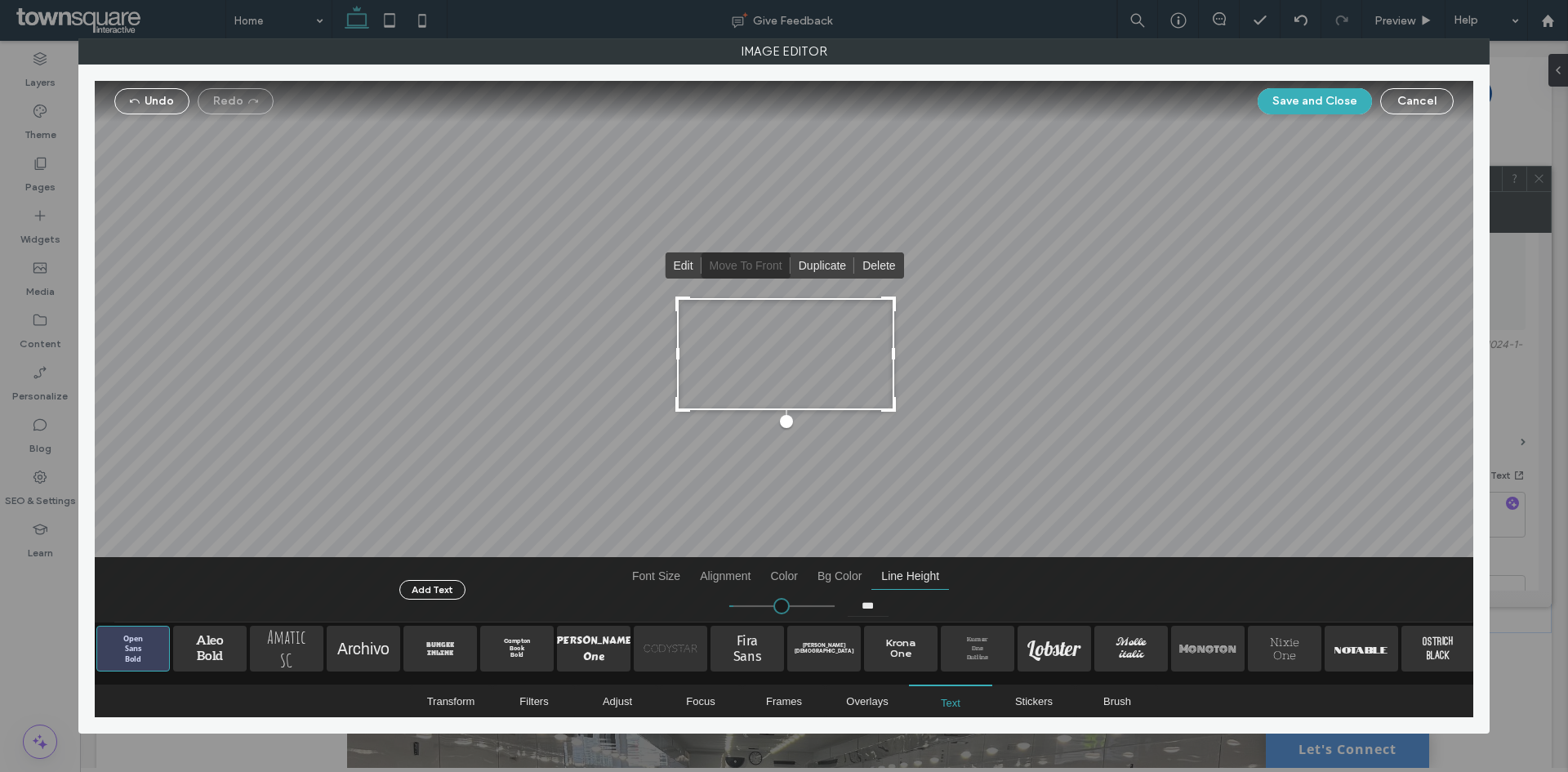
type input "***"
type input "****"
type input "***"
type input "****"
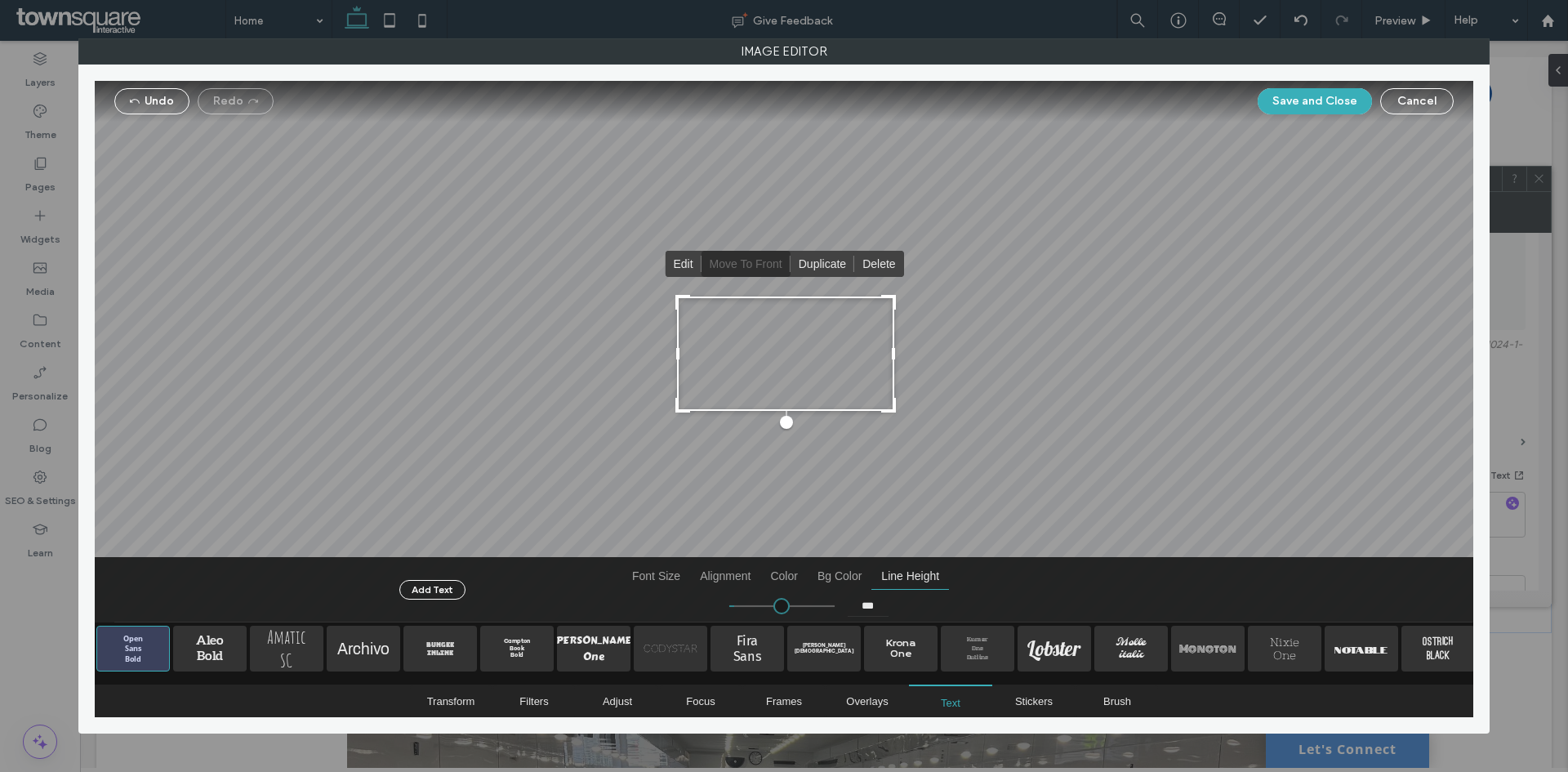
type input "***"
type input "****"
click at [743, 608] on input "range" at bounding box center [782, 607] width 106 height 2
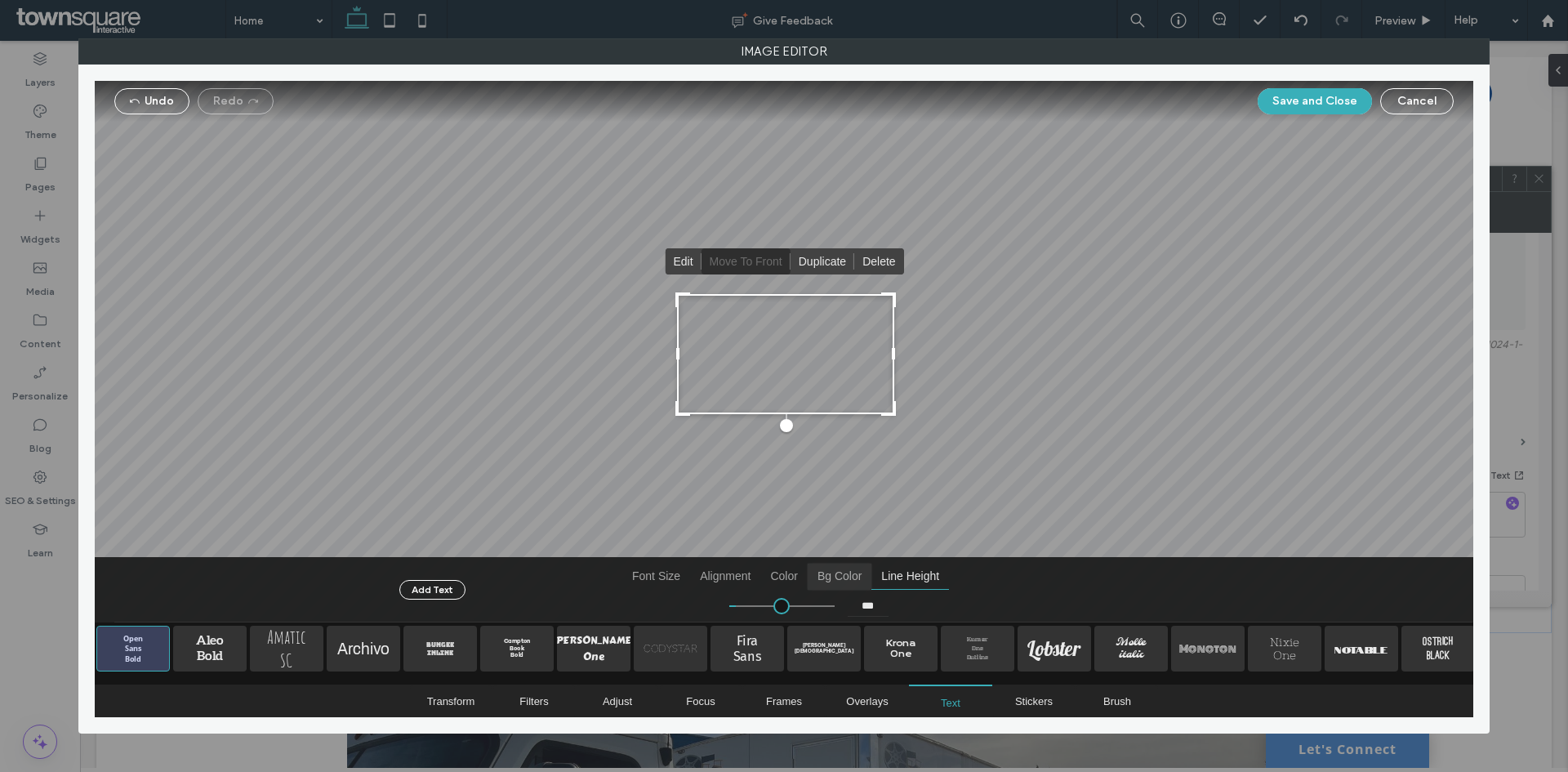
click at [836, 577] on span "Bg Color" at bounding box center [840, 576] width 63 height 26
click at [788, 574] on span "Color" at bounding box center [783, 576] width 46 height 26
click at [735, 578] on span "Alignment" at bounding box center [724, 576] width 70 height 26
click at [658, 572] on span "Font Size" at bounding box center [656, 576] width 68 height 26
click at [764, 360] on div at bounding box center [786, 354] width 217 height 120
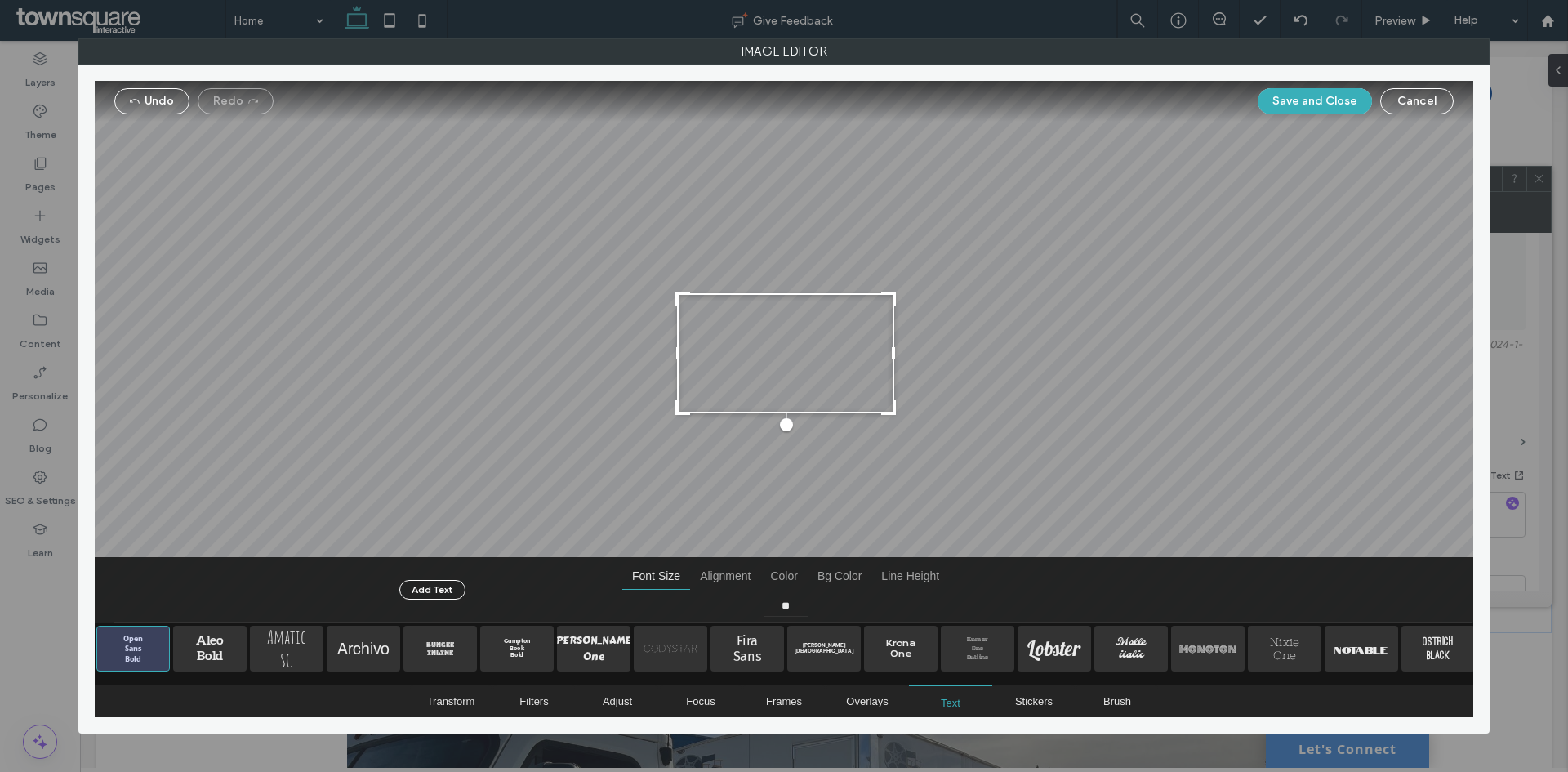
click at [764, 360] on div at bounding box center [786, 353] width 217 height 120
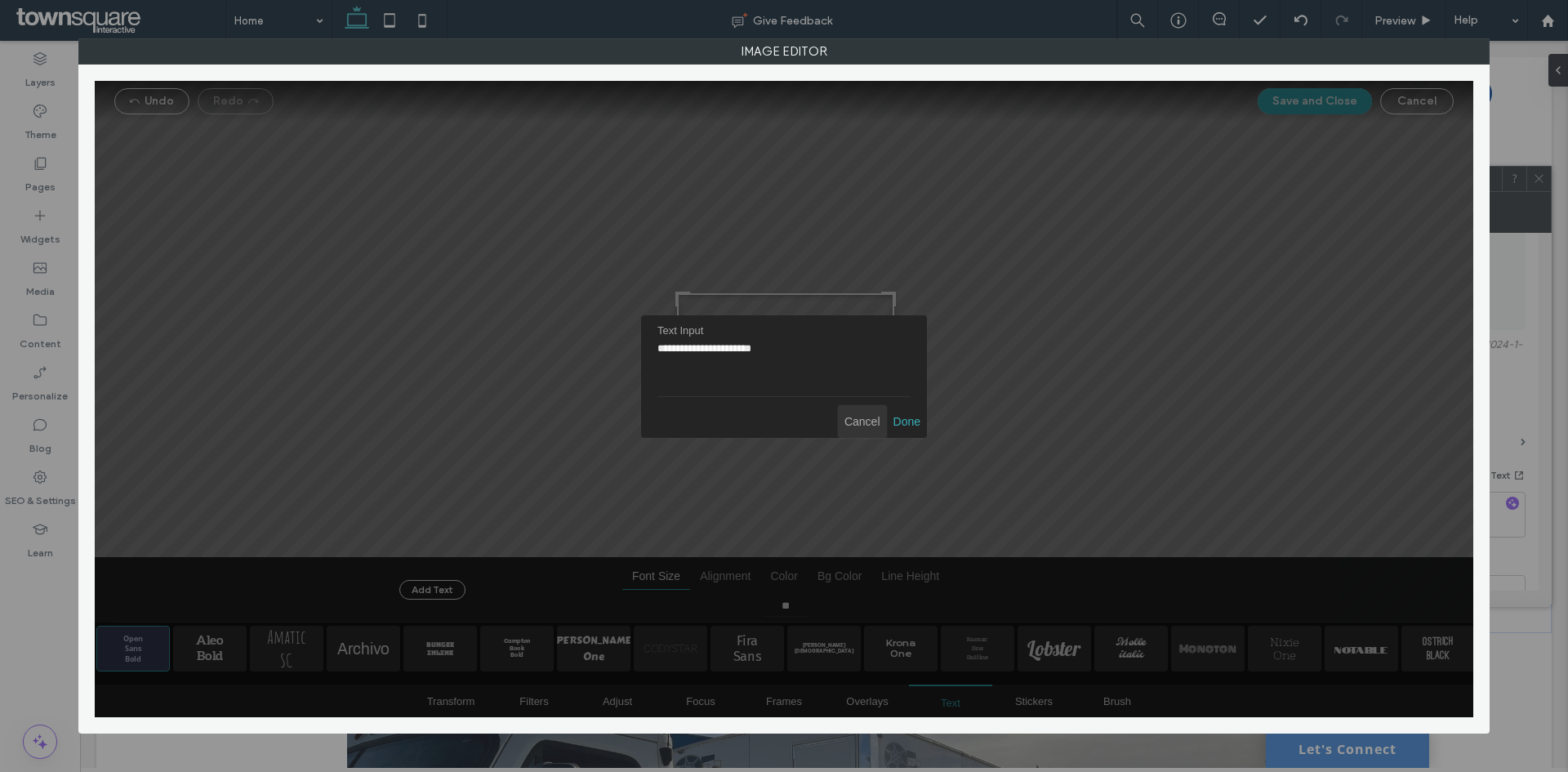
click at [875, 425] on span "Cancel" at bounding box center [862, 422] width 49 height 33
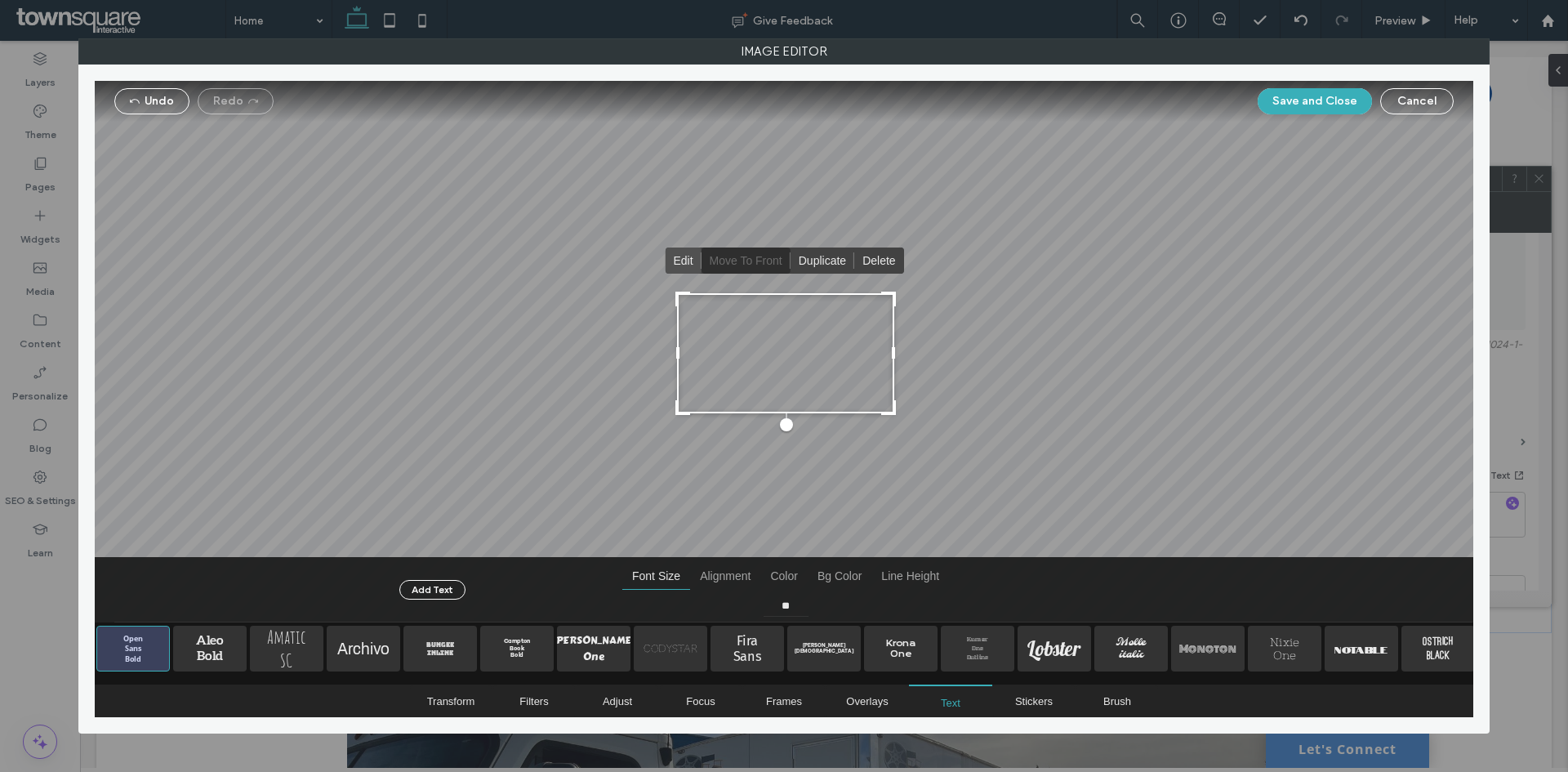
click at [687, 261] on span "Edit" at bounding box center [682, 261] width 36 height 26
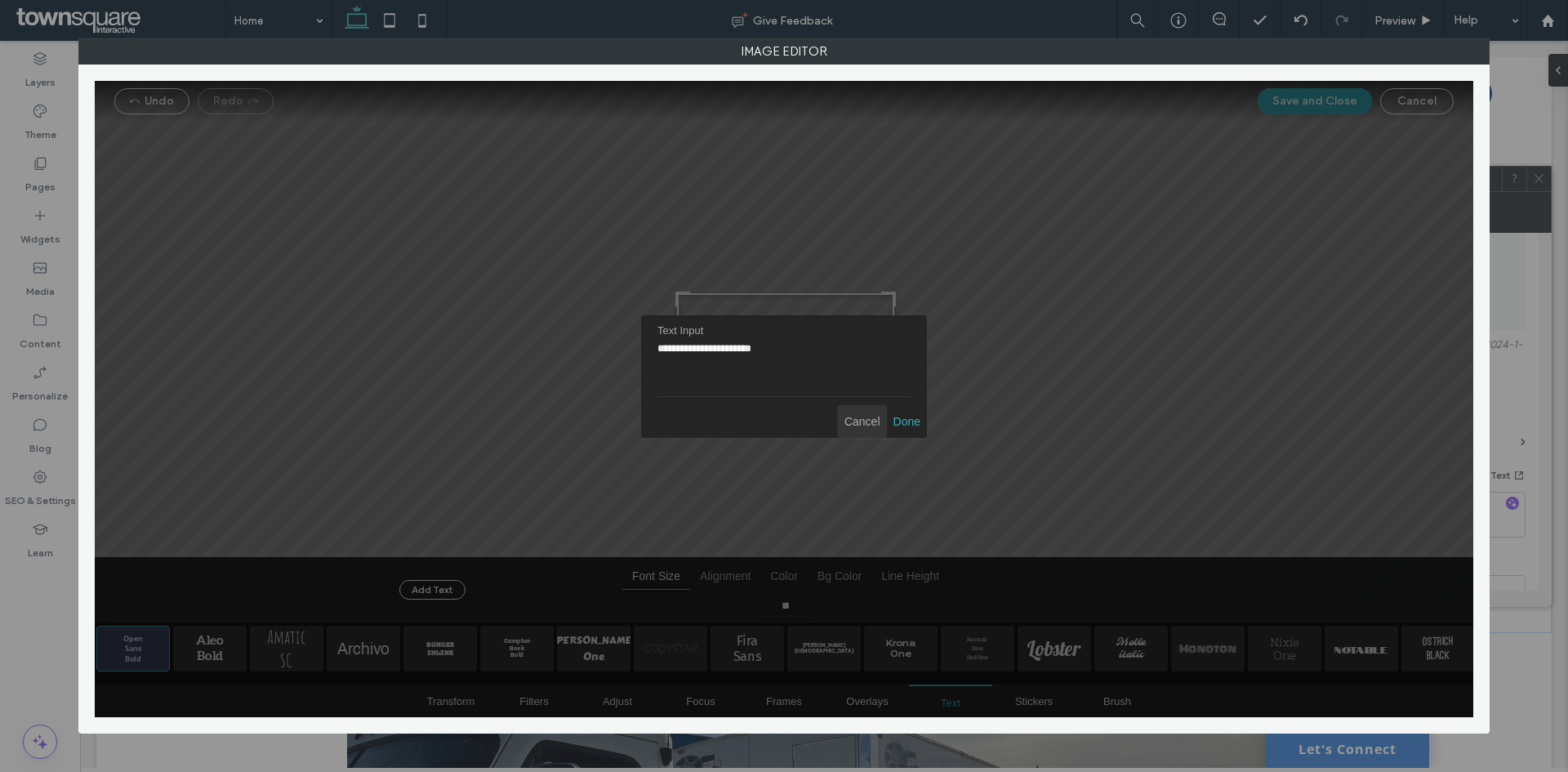
click at [865, 421] on span "Cancel" at bounding box center [862, 422] width 49 height 33
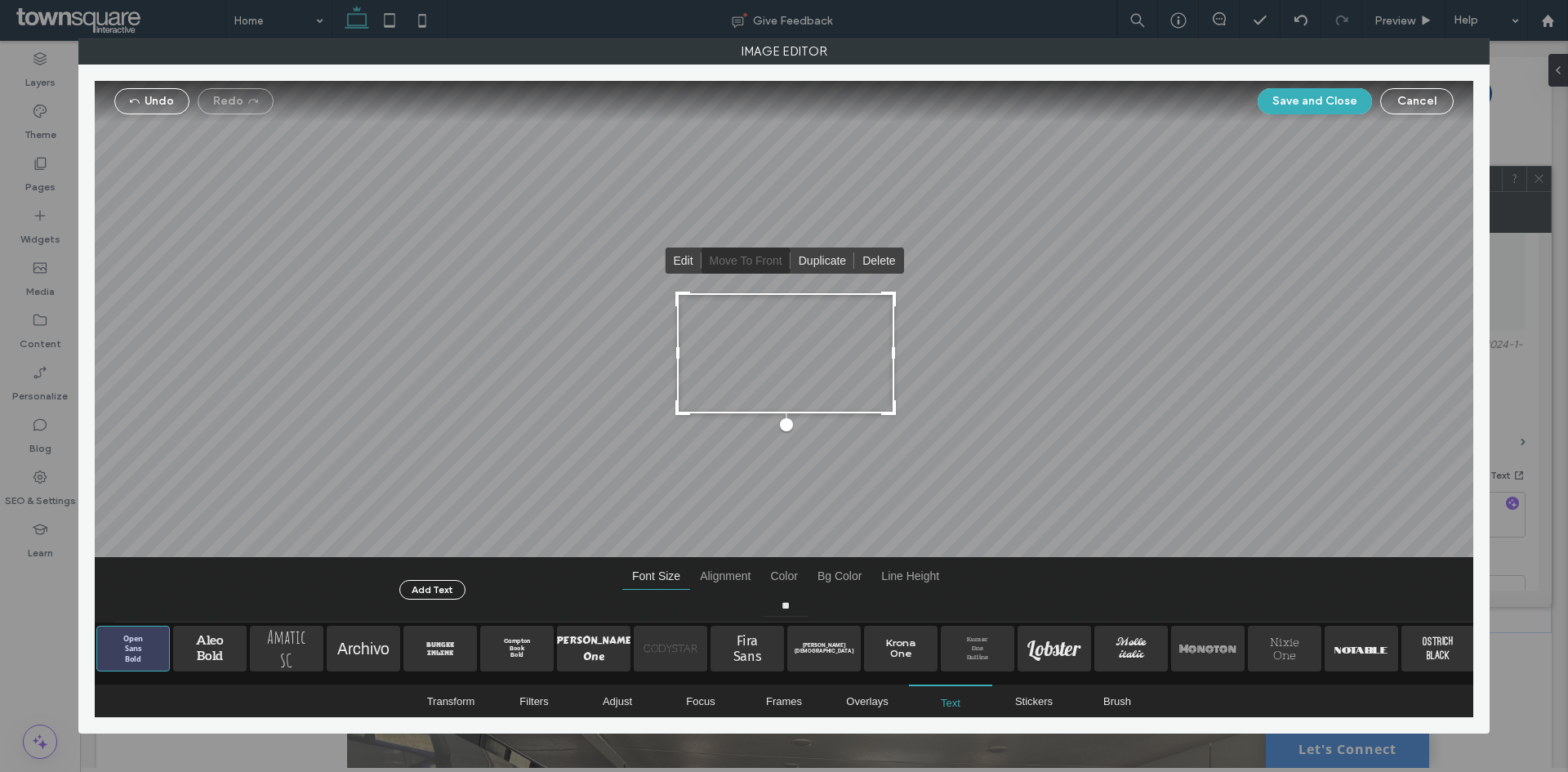
click at [824, 389] on div at bounding box center [786, 353] width 217 height 120
drag, startPoint x: 781, startPoint y: 422, endPoint x: 759, endPoint y: 462, distance: 45.7
click at [759, 462] on div "Edit Move to Front Duplicate Delete" at bounding box center [784, 352] width 1379 height 542
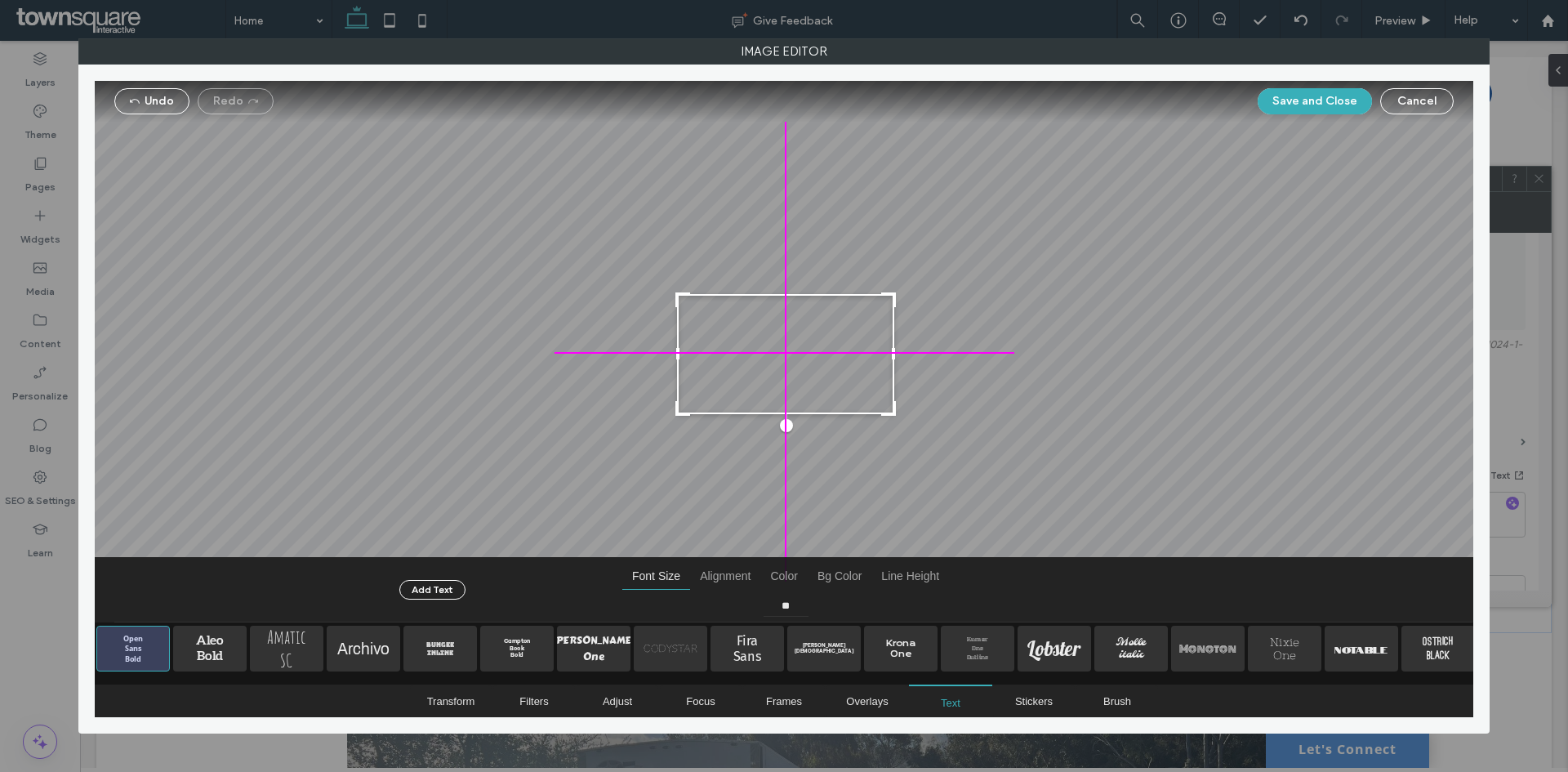
drag, startPoint x: 871, startPoint y: 370, endPoint x: 846, endPoint y: 400, distance: 39.1
click at [846, 400] on div at bounding box center [786, 354] width 217 height 120
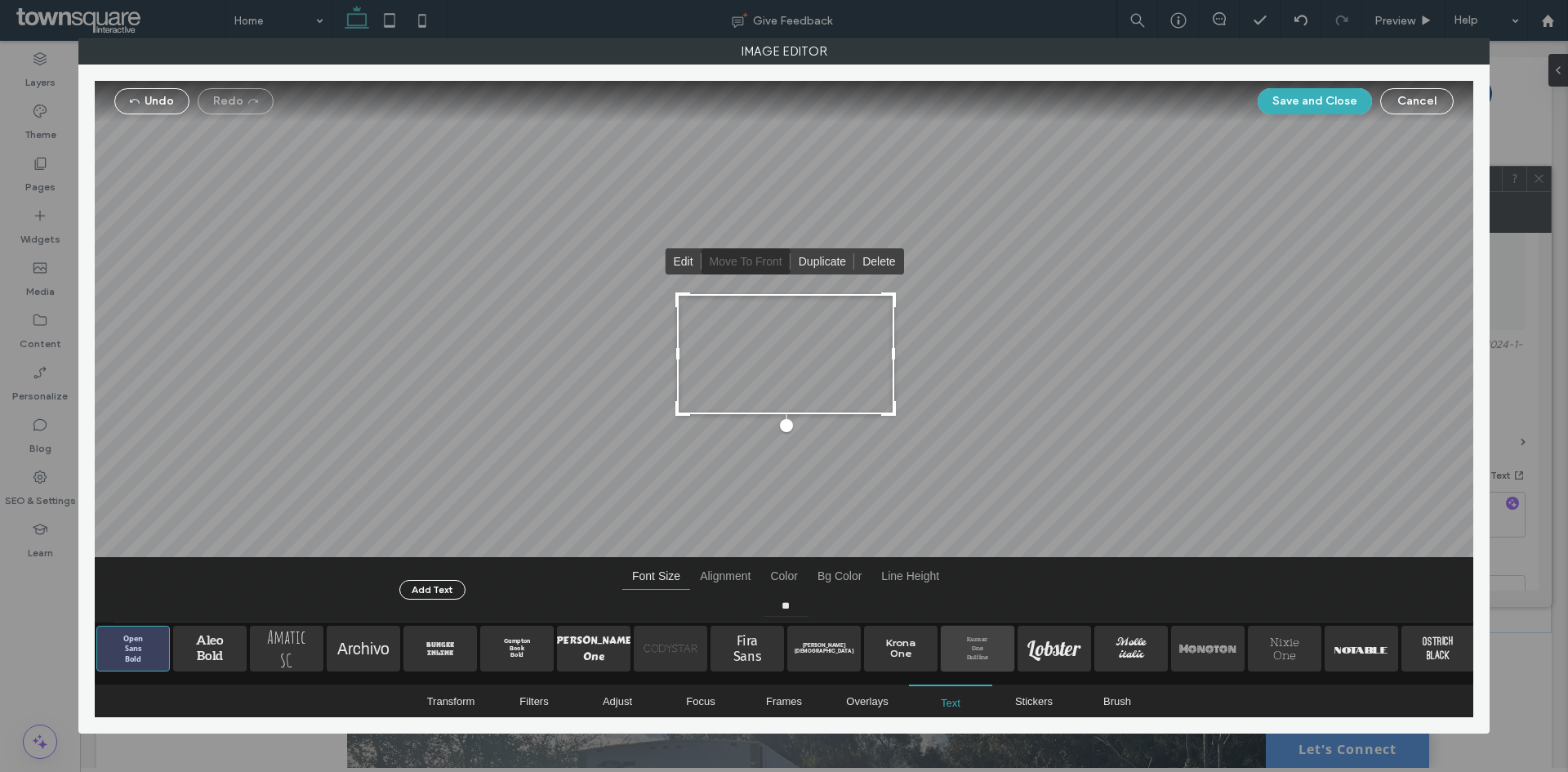
click at [958, 639] on span "Kumar One Outline" at bounding box center [977, 649] width 73 height 46
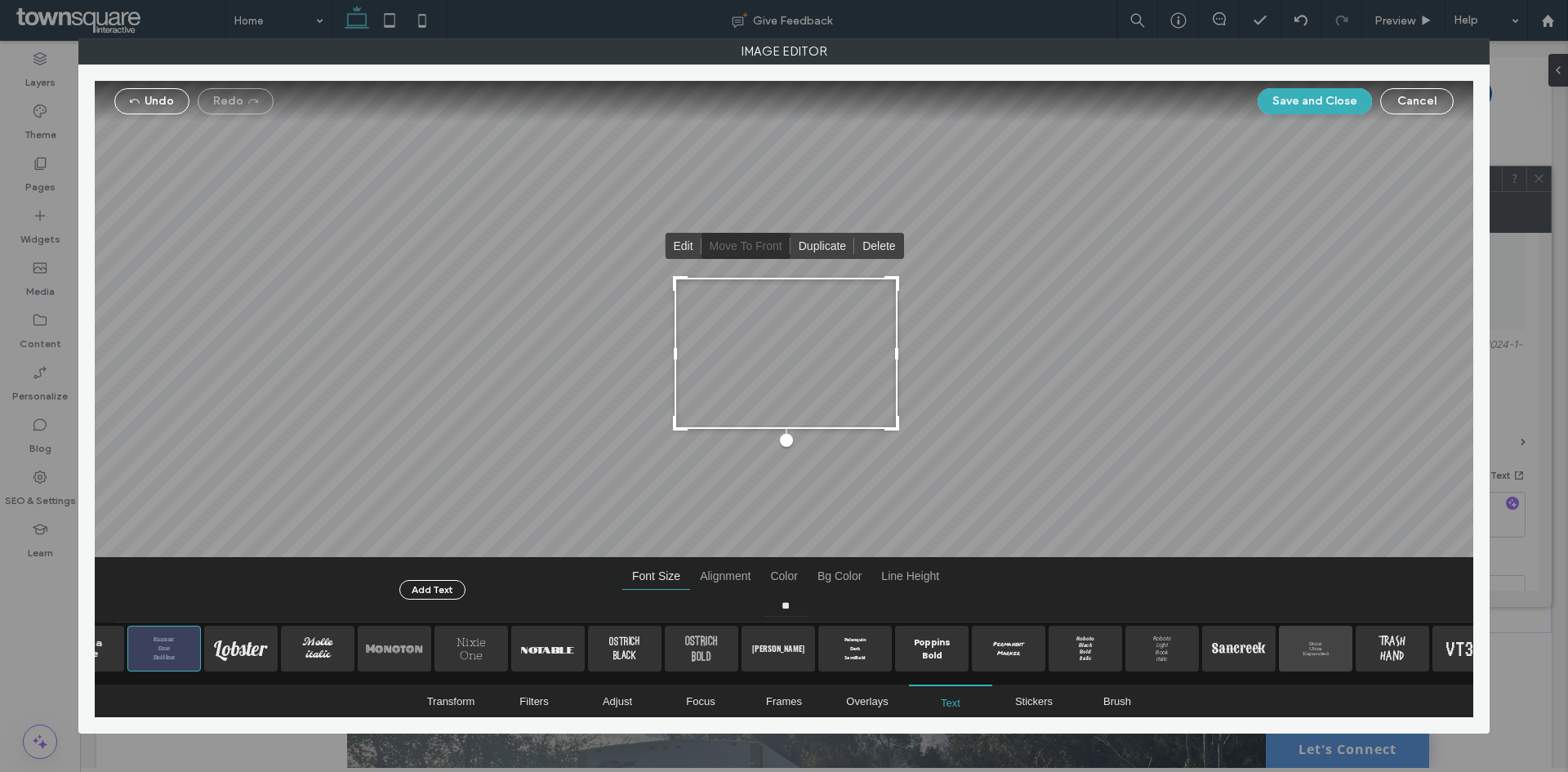
scroll to position [0, 808]
click at [1085, 643] on span "Roboto Black Bold italic" at bounding box center [1090, 649] width 73 height 46
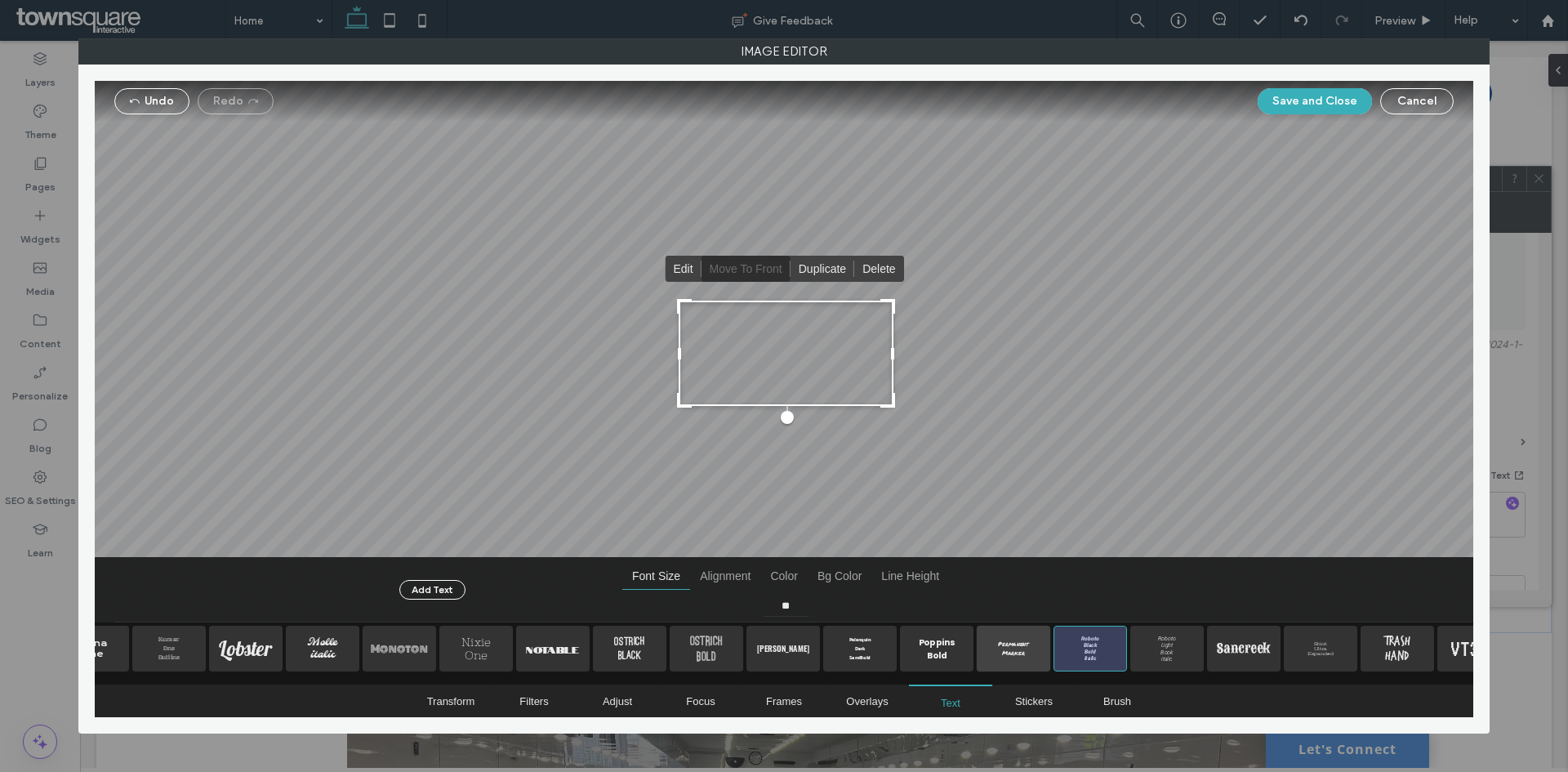
click at [1018, 653] on span "Permanent Marker" at bounding box center [1014, 649] width 73 height 46
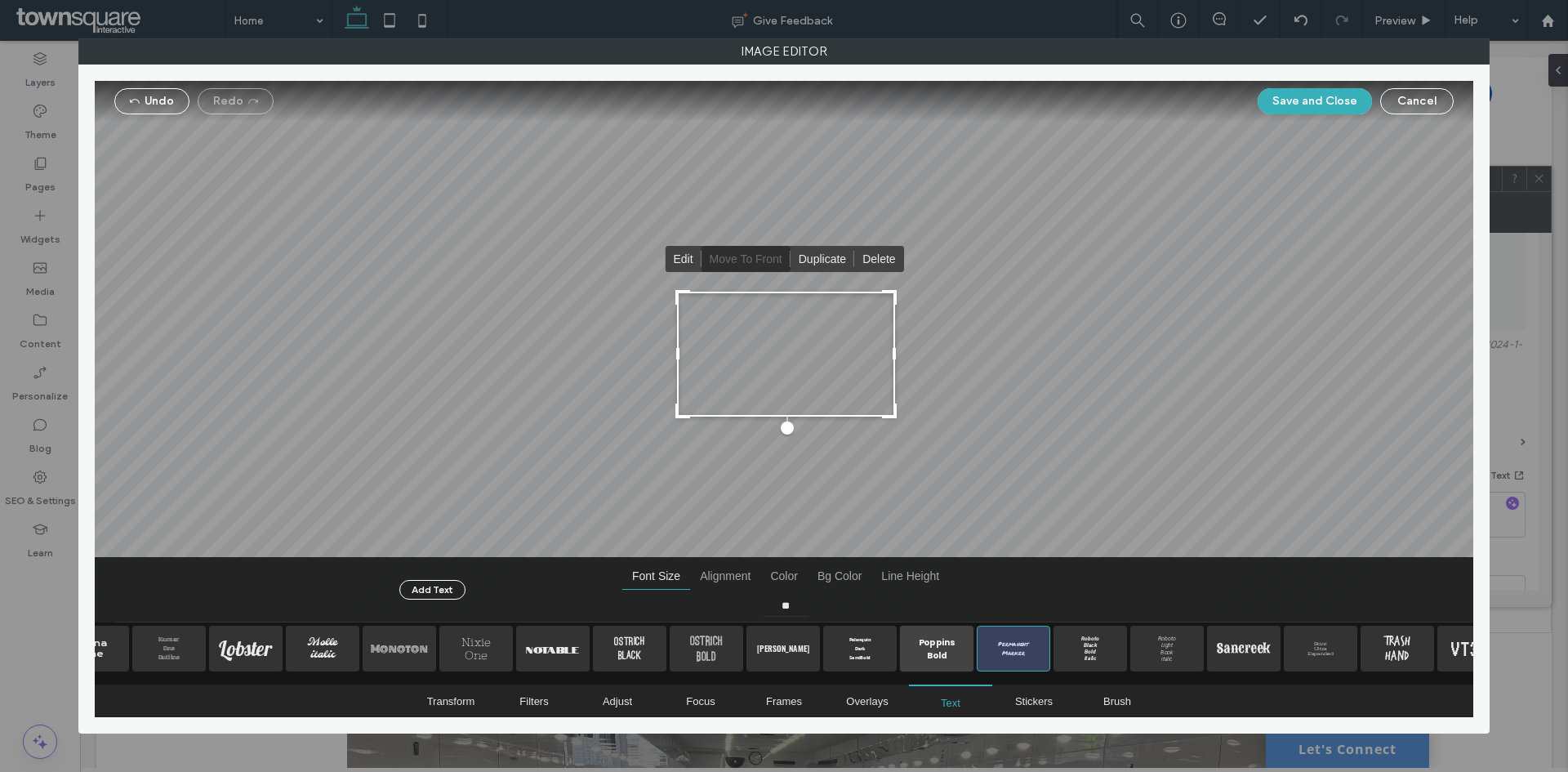
click at [920, 659] on span "Poppins Bold" at bounding box center [937, 649] width 73 height 46
drag, startPoint x: 869, startPoint y: 647, endPoint x: 881, endPoint y: 657, distance: 15.6
click at [870, 647] on span "Palanquin Dark SemiBold" at bounding box center [860, 649] width 73 height 46
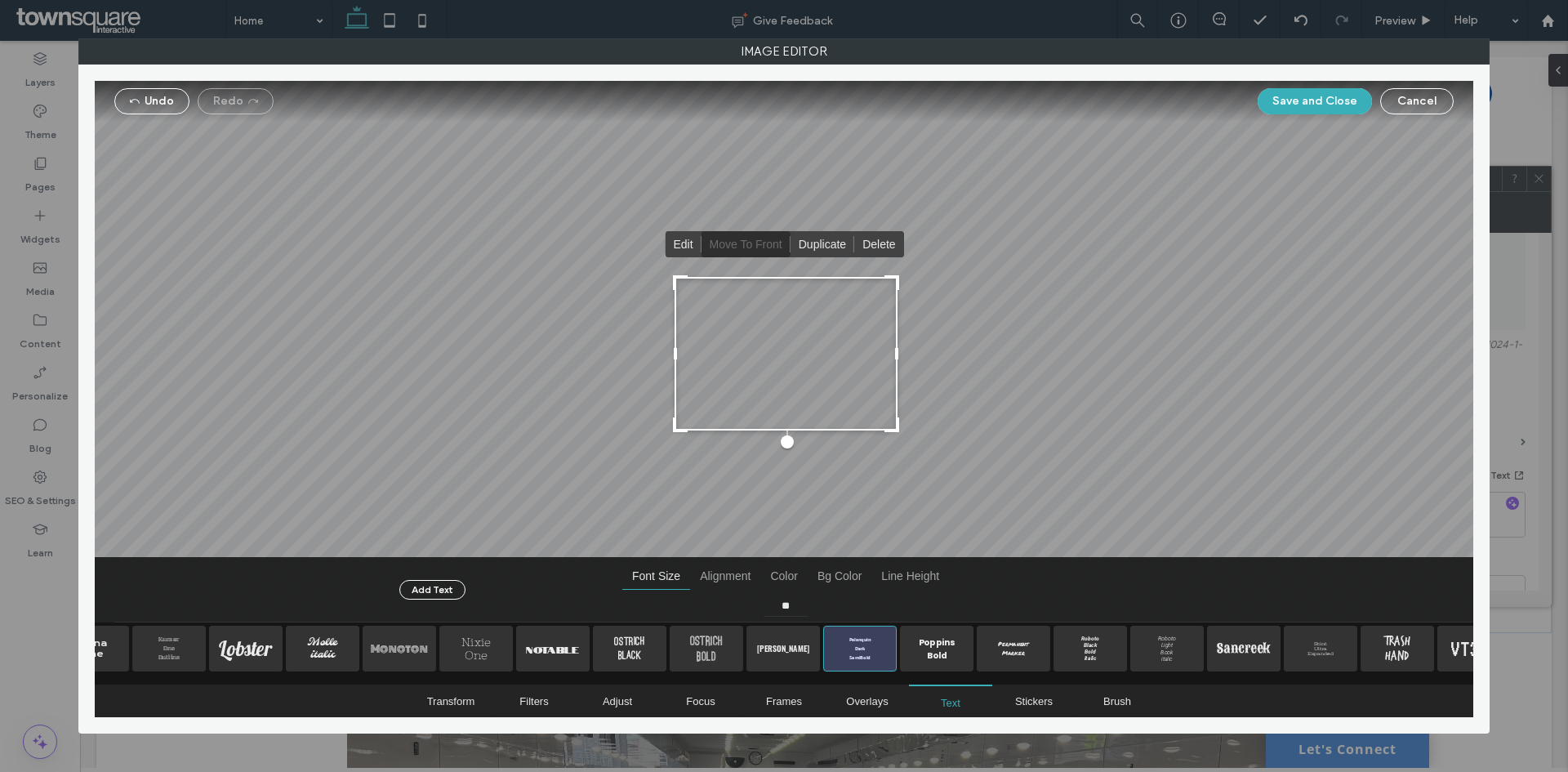
scroll to position [0, 924]
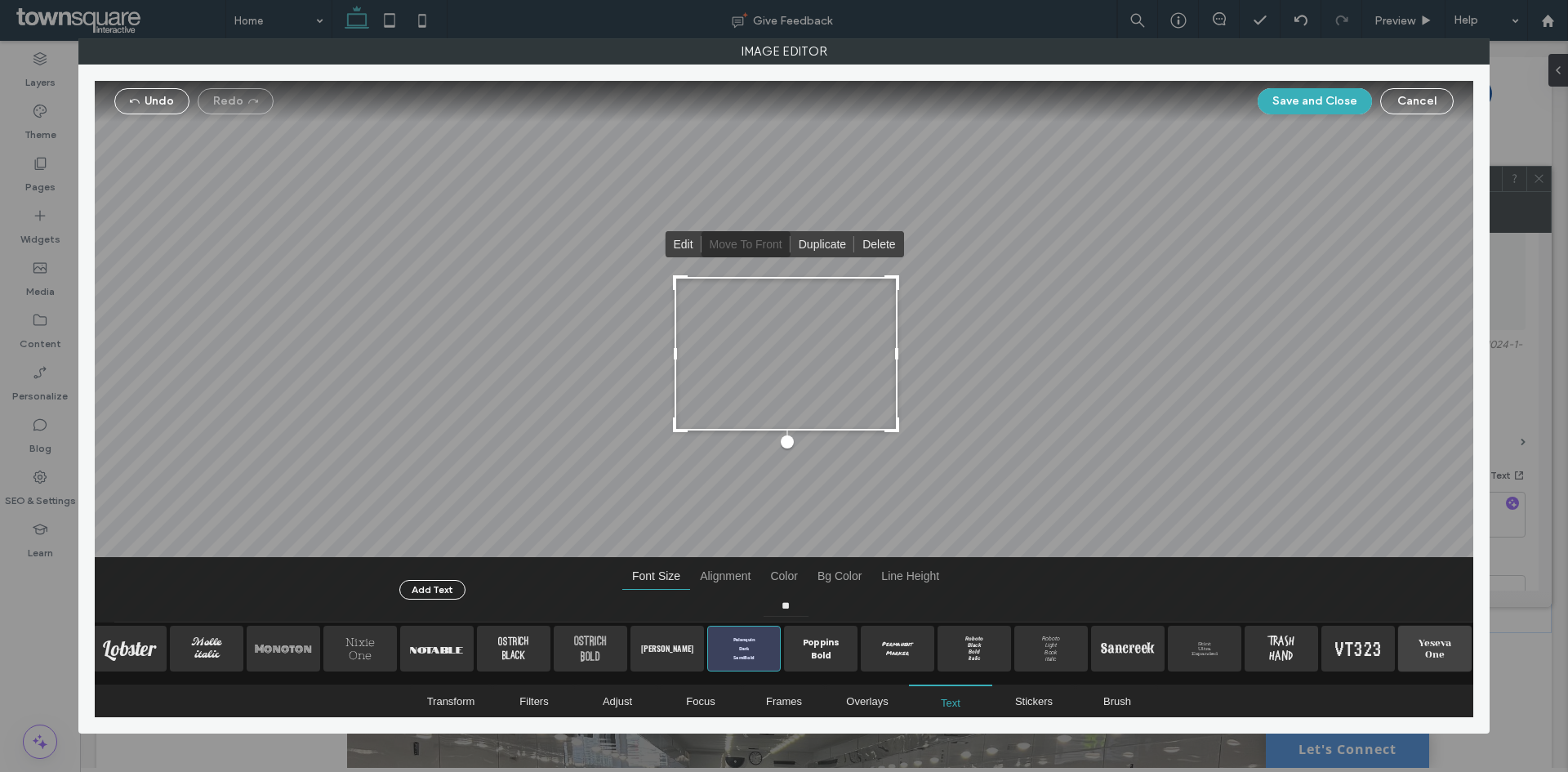
click at [1421, 657] on span "Yeseva One" at bounding box center [1434, 649] width 73 height 46
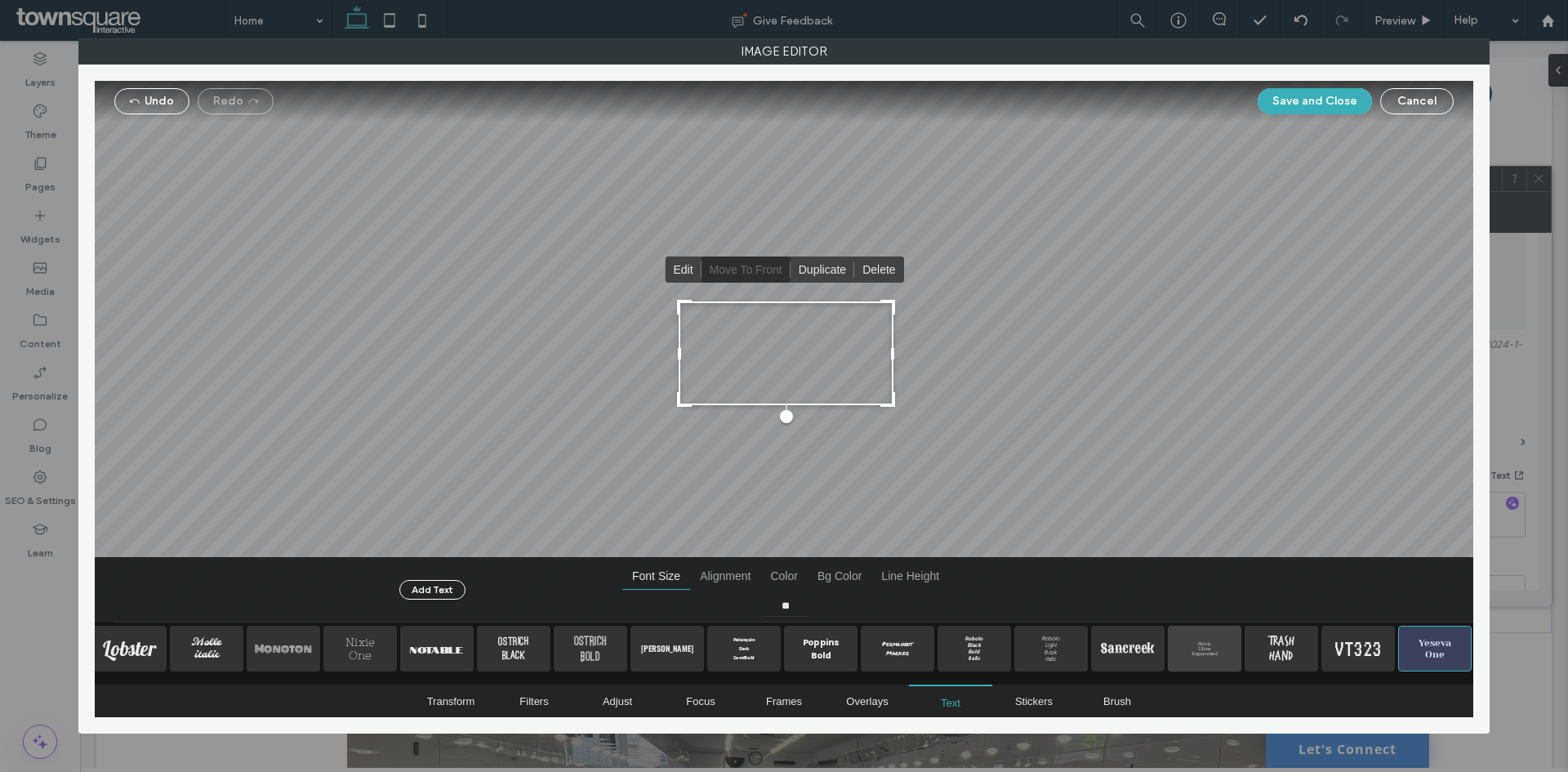
click at [1189, 661] on span "Stint Ultra Expanded" at bounding box center [1204, 649] width 73 height 46
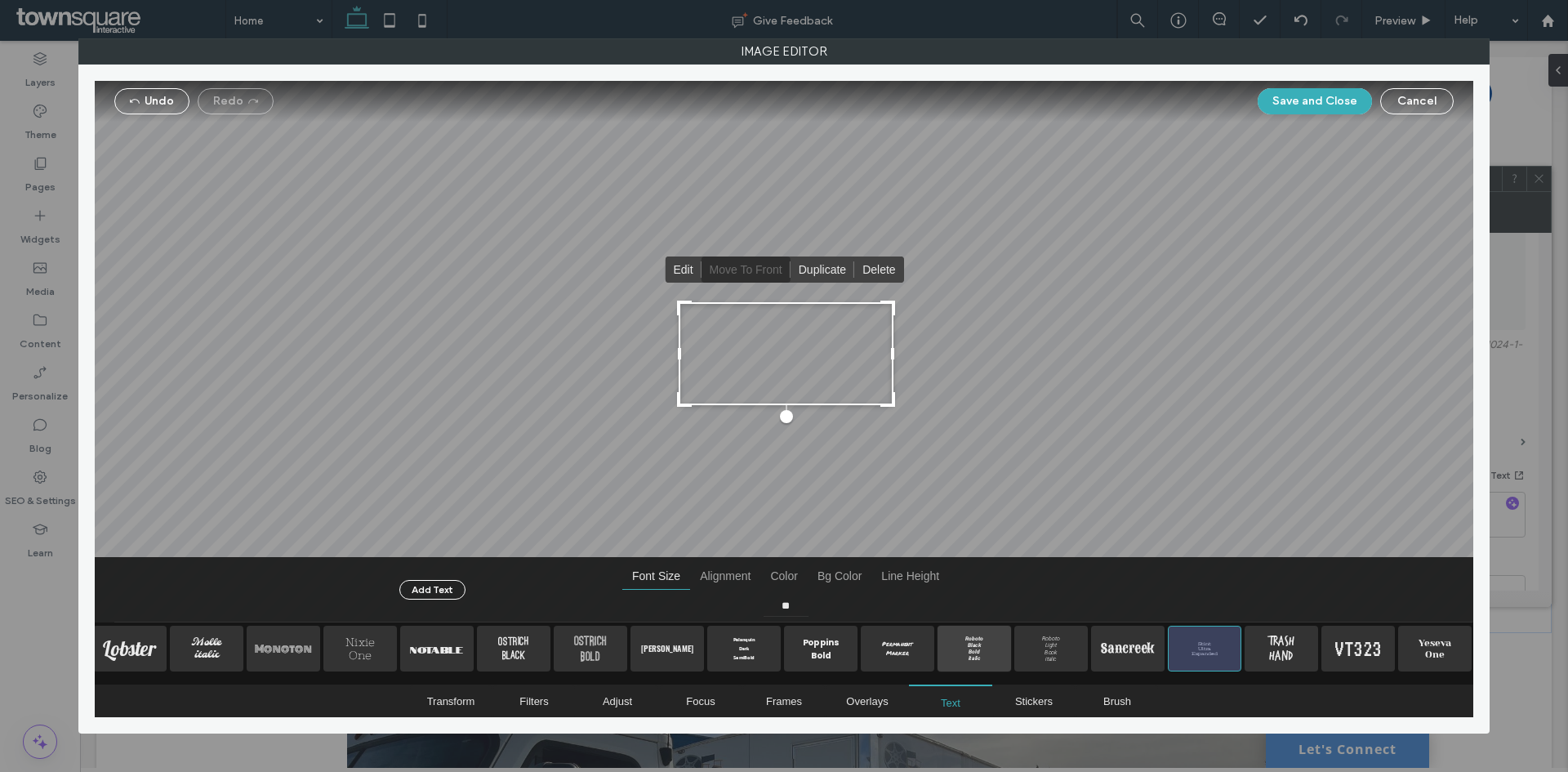
click at [971, 645] on span "Roboto Black Bold italic" at bounding box center [974, 649] width 73 height 46
click at [854, 570] on span "Bg Color" at bounding box center [840, 576] width 63 height 26
click at [765, 581] on span "Color" at bounding box center [783, 576] width 46 height 26
click at [697, 589] on button "Alignment" at bounding box center [724, 576] width 70 height 26
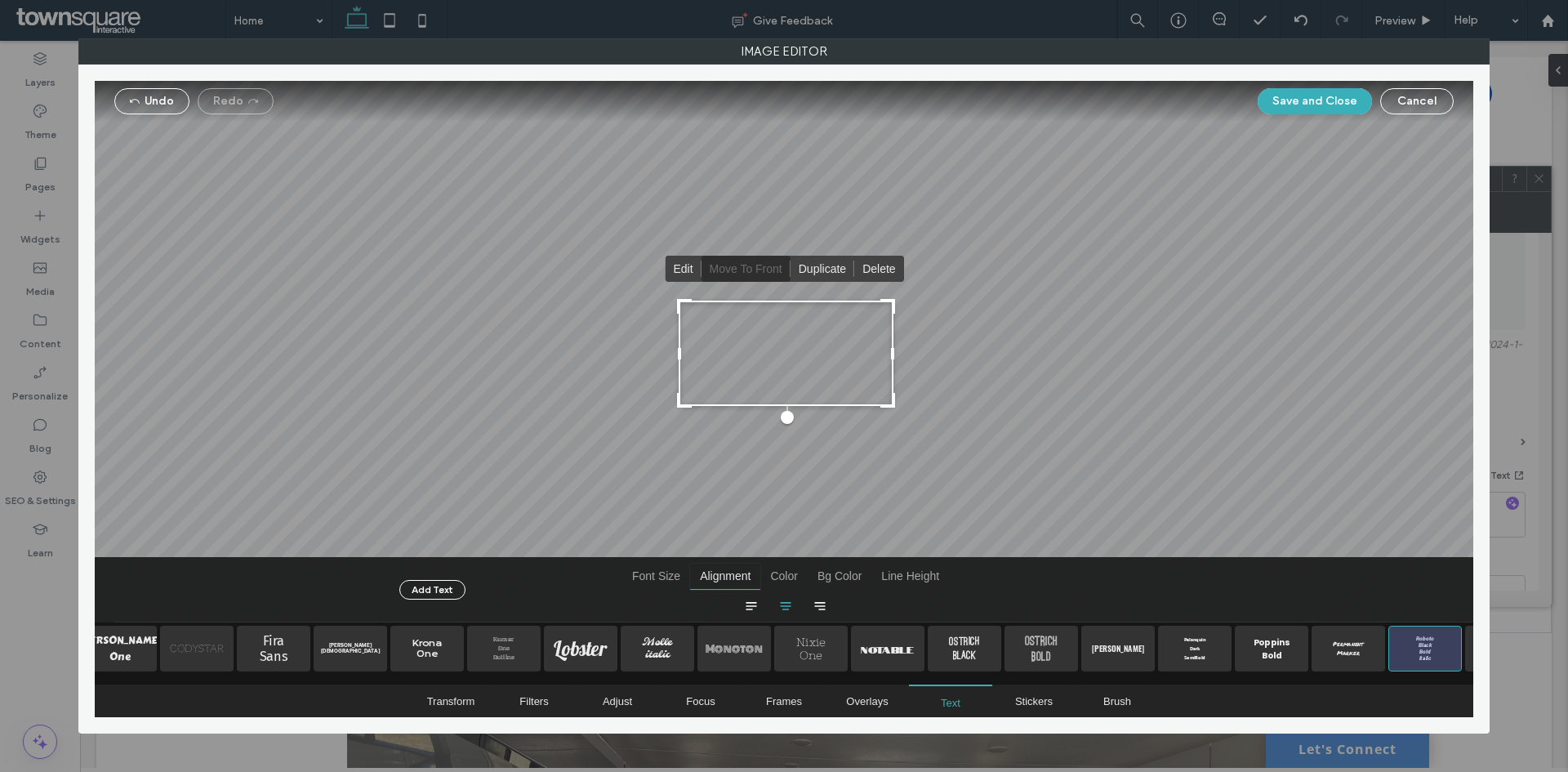
scroll to position [0, 0]
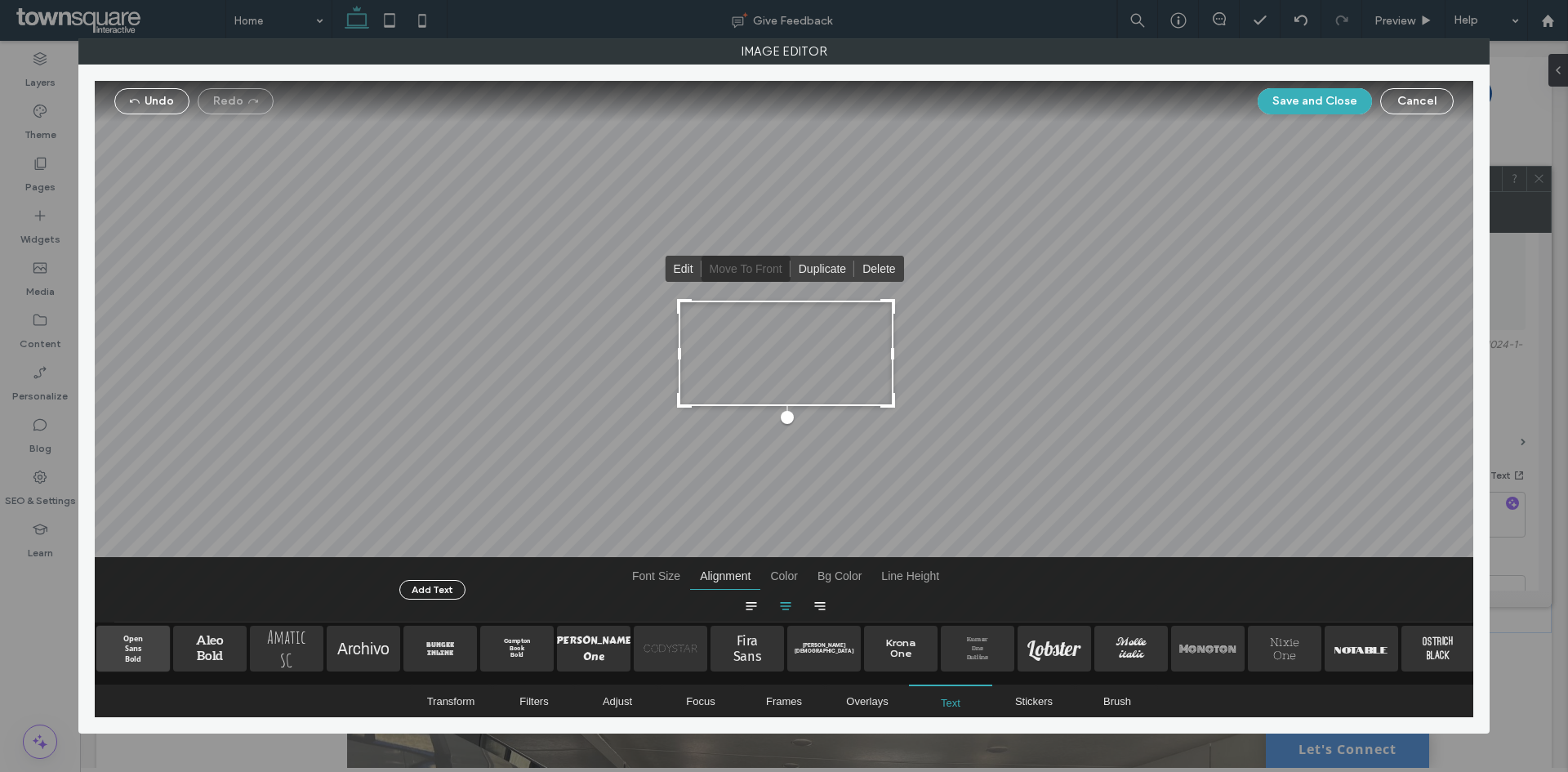
click at [141, 636] on span "Open Sans Bold" at bounding box center [133, 649] width 73 height 46
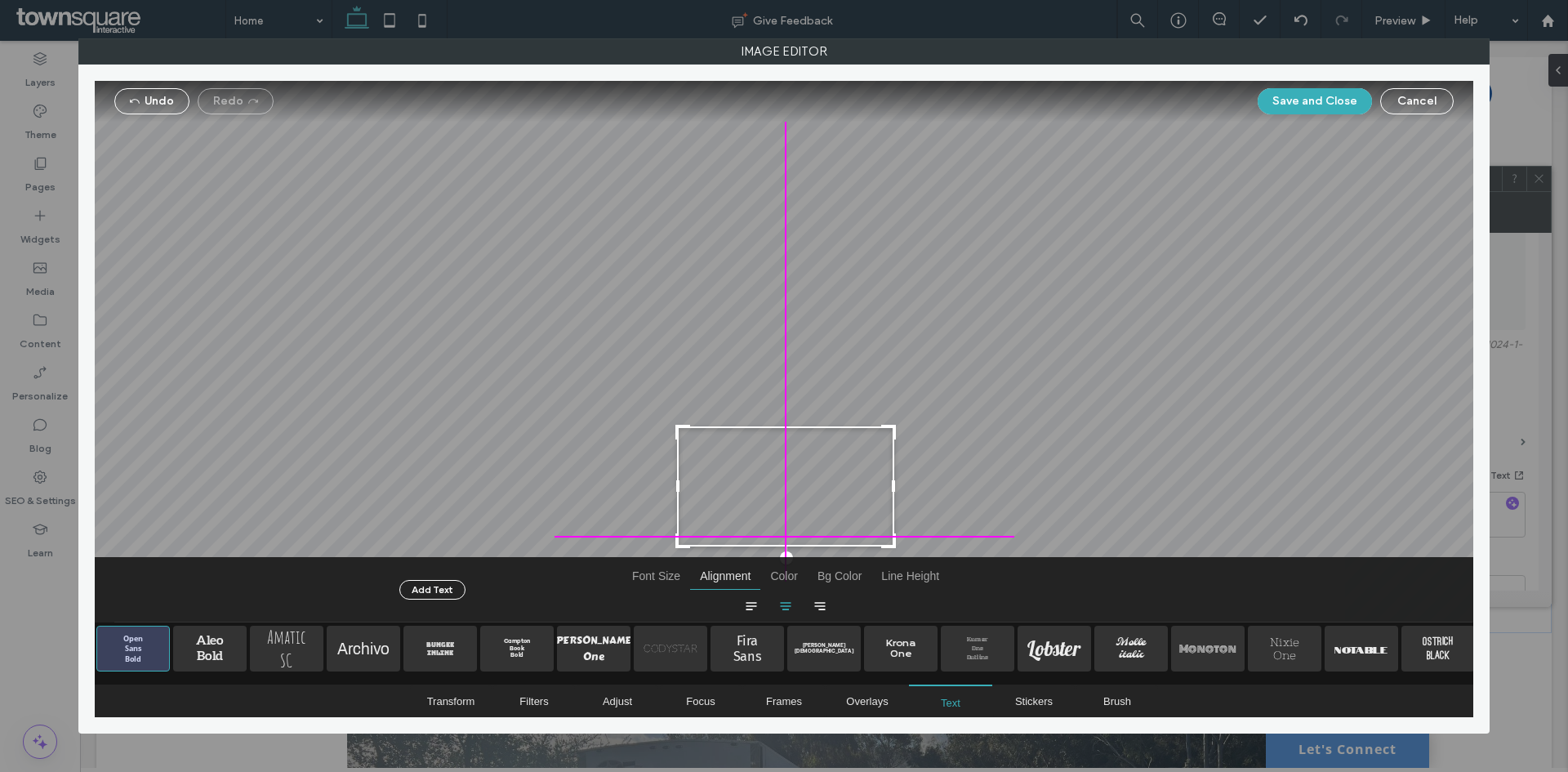
drag, startPoint x: 831, startPoint y: 409, endPoint x: 822, endPoint y: 557, distance: 148.3
click at [822, 557] on div "Undo Redo Save and Close Cancel Edit Move to Front Duplicate Delete Add Text Fo…" at bounding box center [784, 399] width 1379 height 636
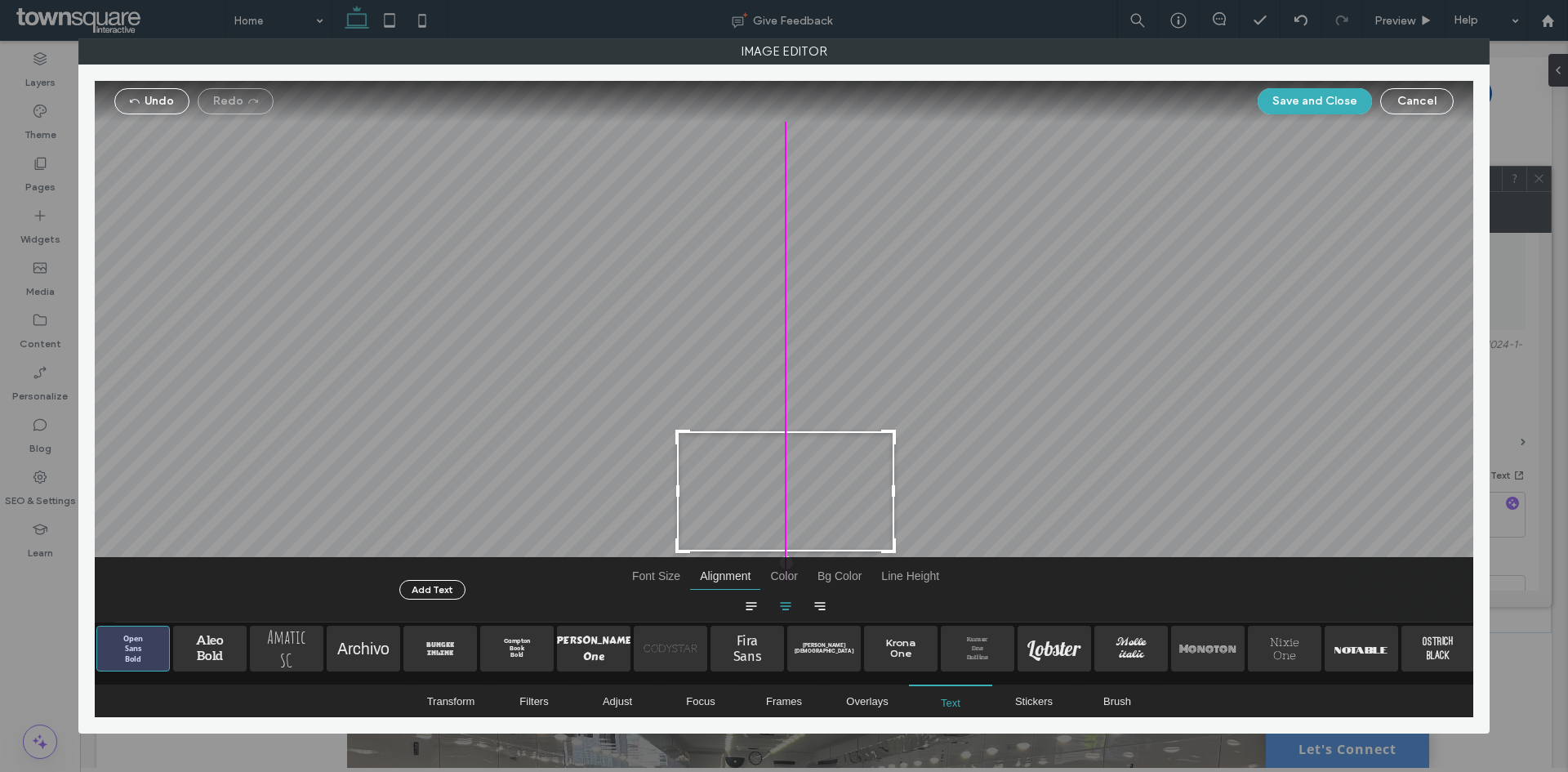
drag, startPoint x: 857, startPoint y: 485, endPoint x: 842, endPoint y: 489, distance: 15.5
click at [842, 489] on div at bounding box center [786, 491] width 217 height 120
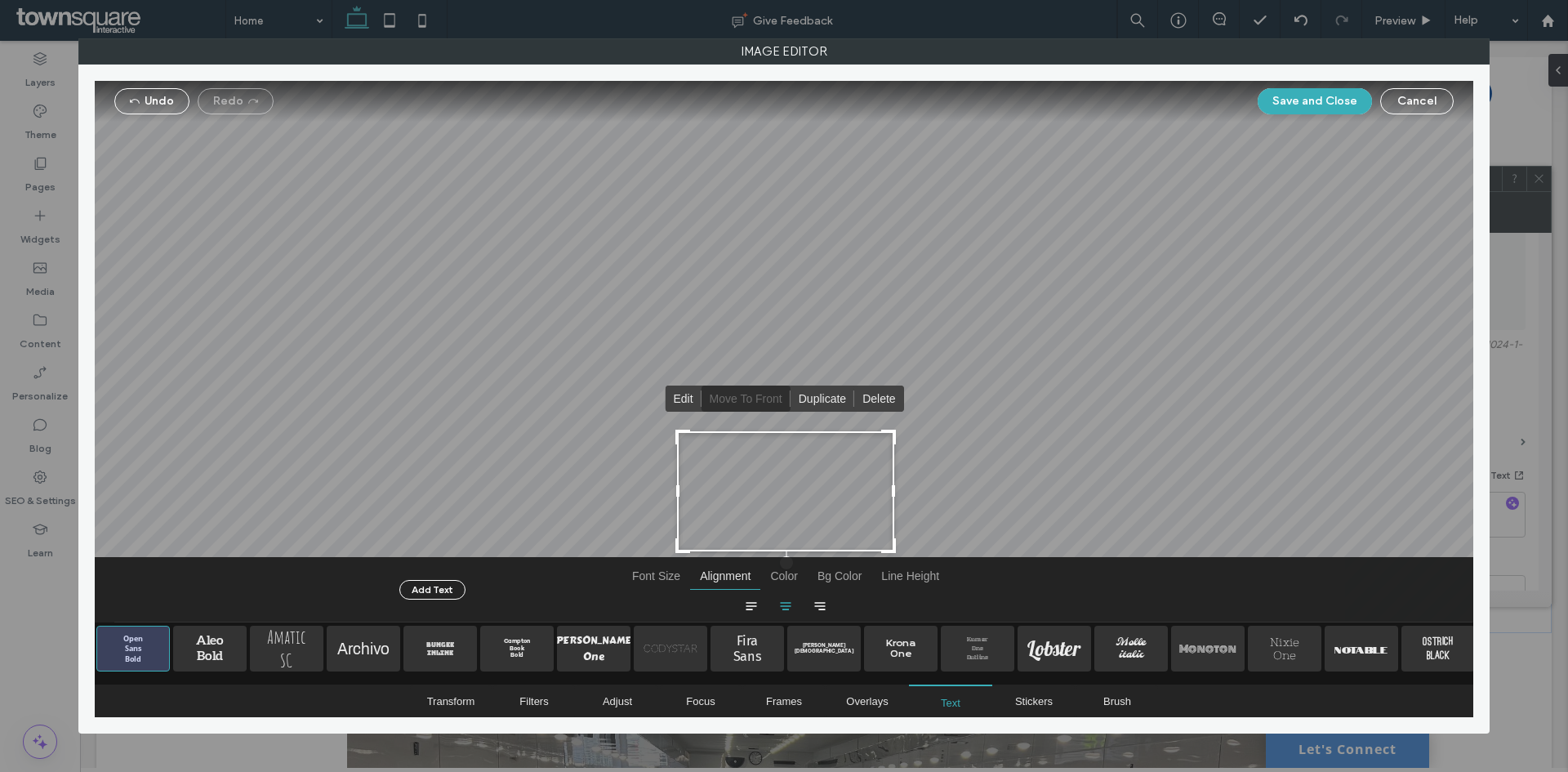
click at [956, 475] on div "Edit Move to Front Duplicate Delete" at bounding box center [784, 352] width 1379 height 542
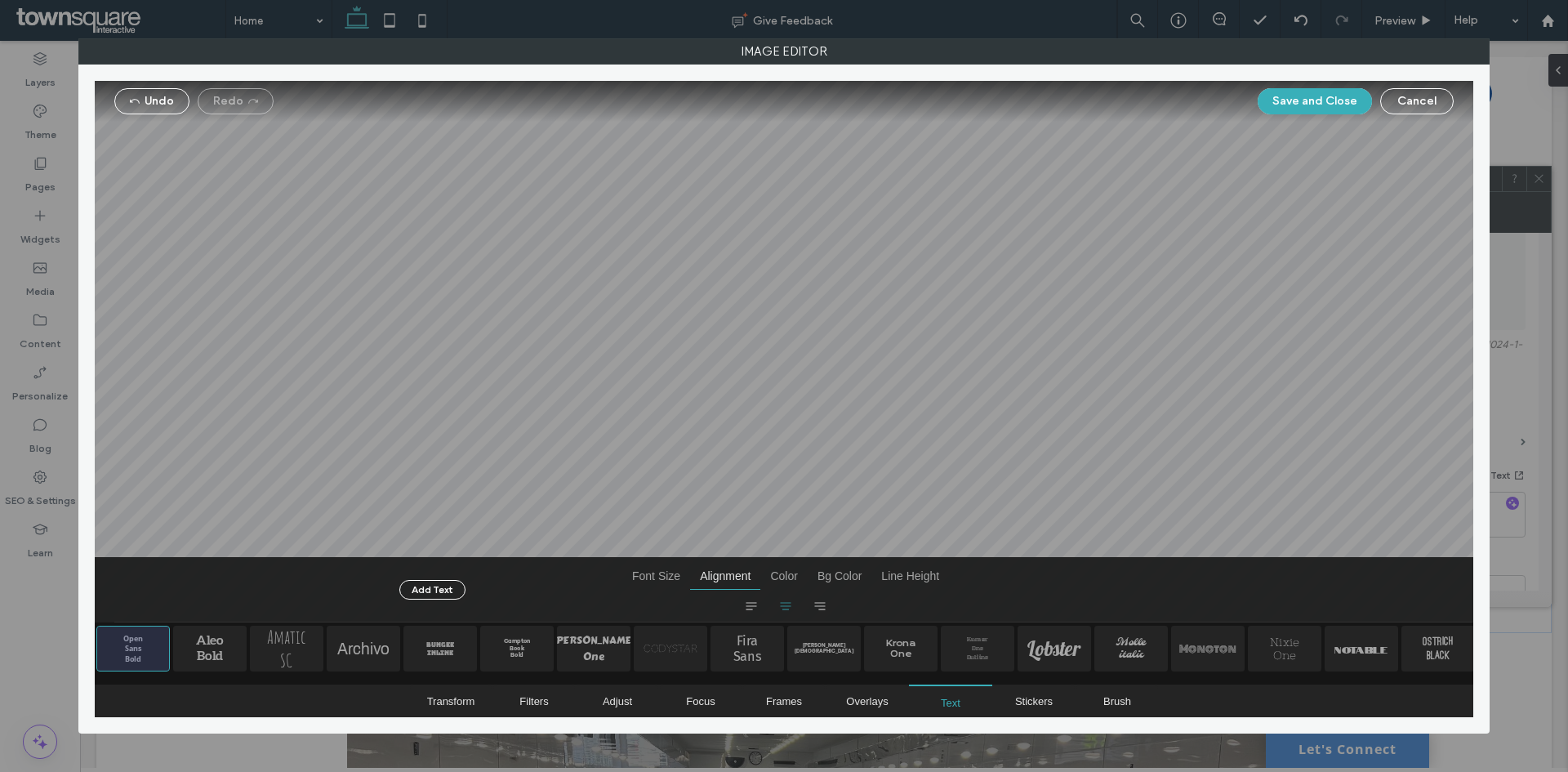
click at [845, 483] on div at bounding box center [784, 352] width 460 height 461
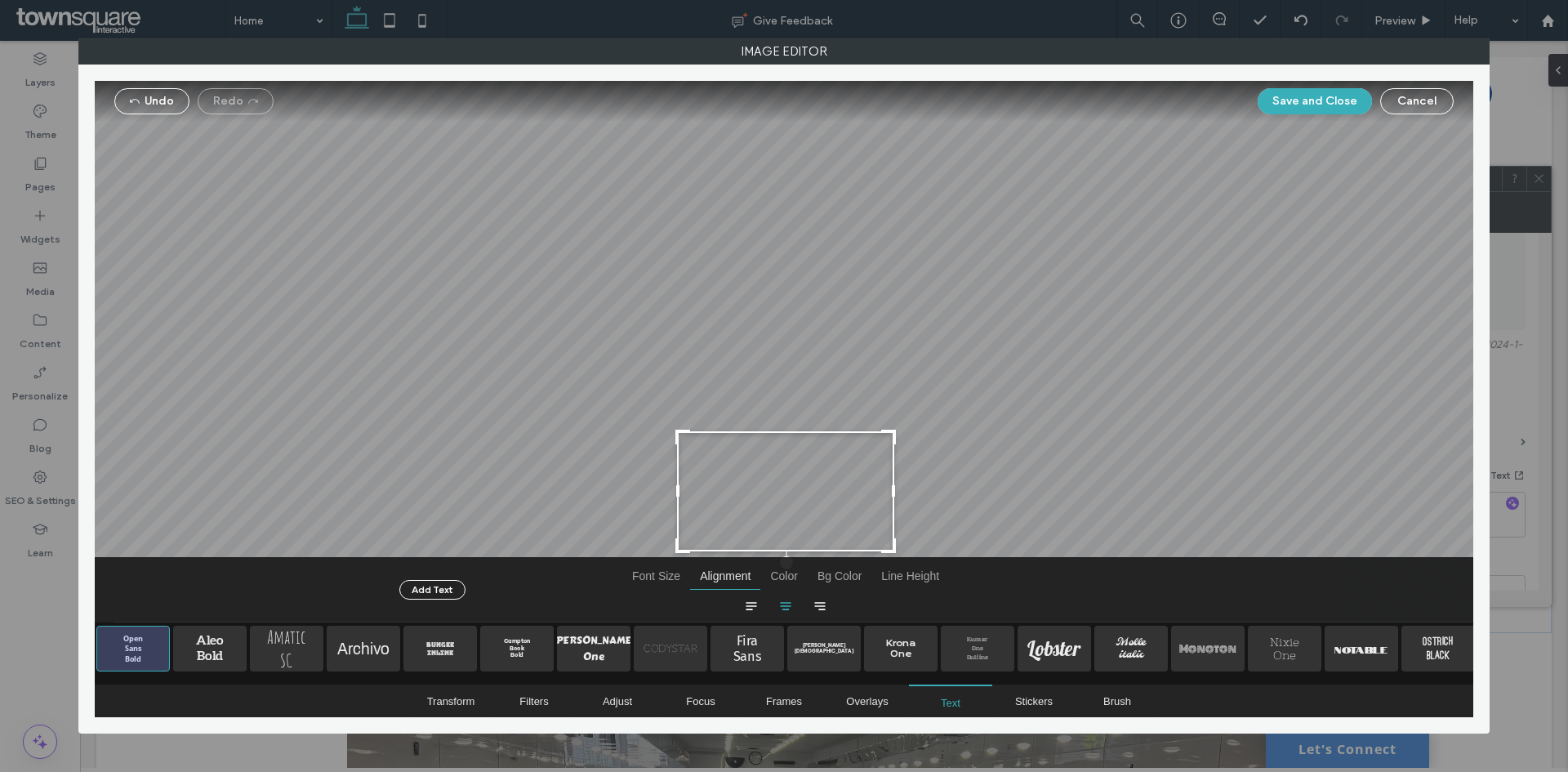
click at [891, 492] on div at bounding box center [786, 491] width 217 height 120
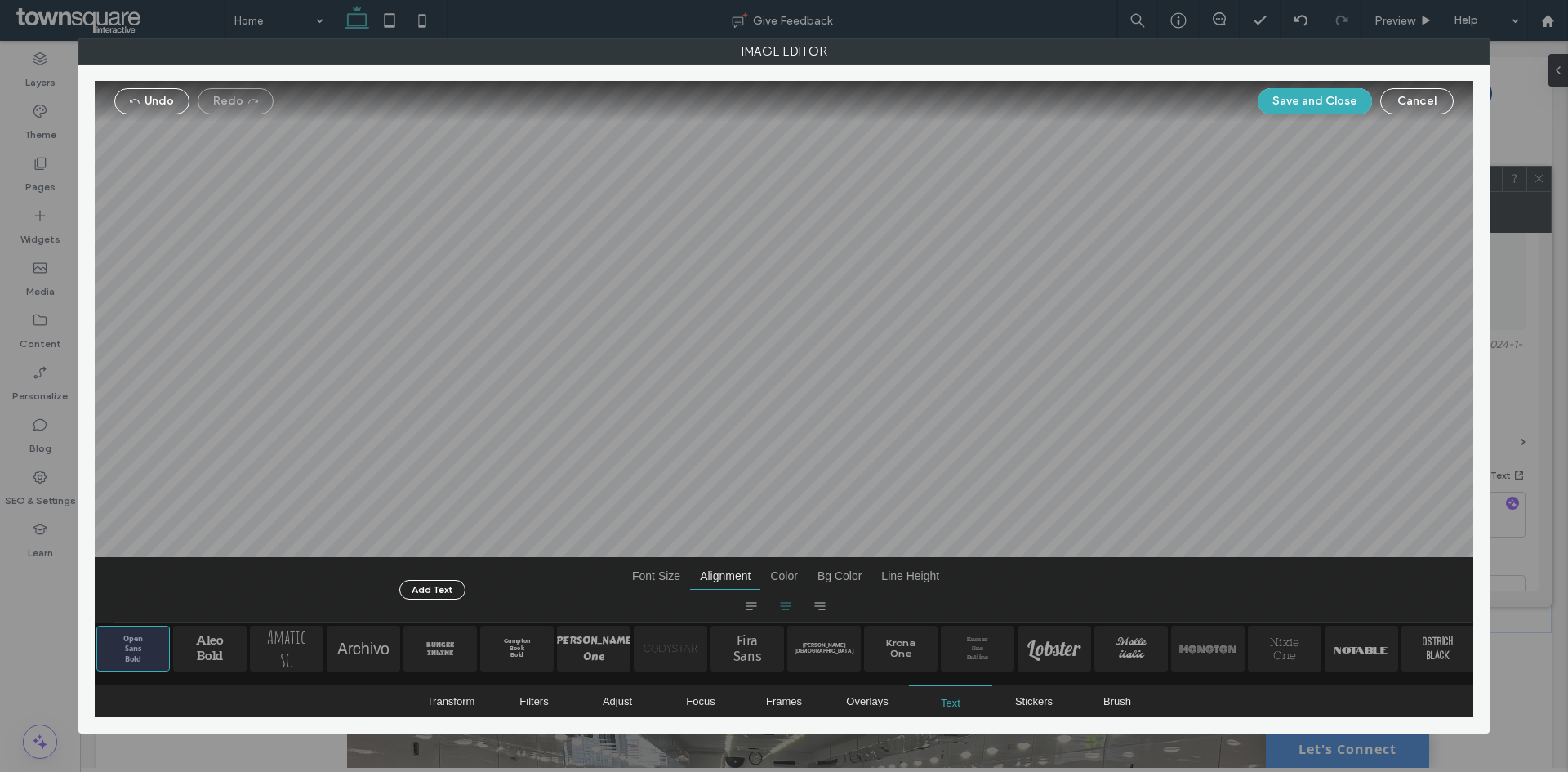
click at [825, 486] on div at bounding box center [784, 352] width 460 height 461
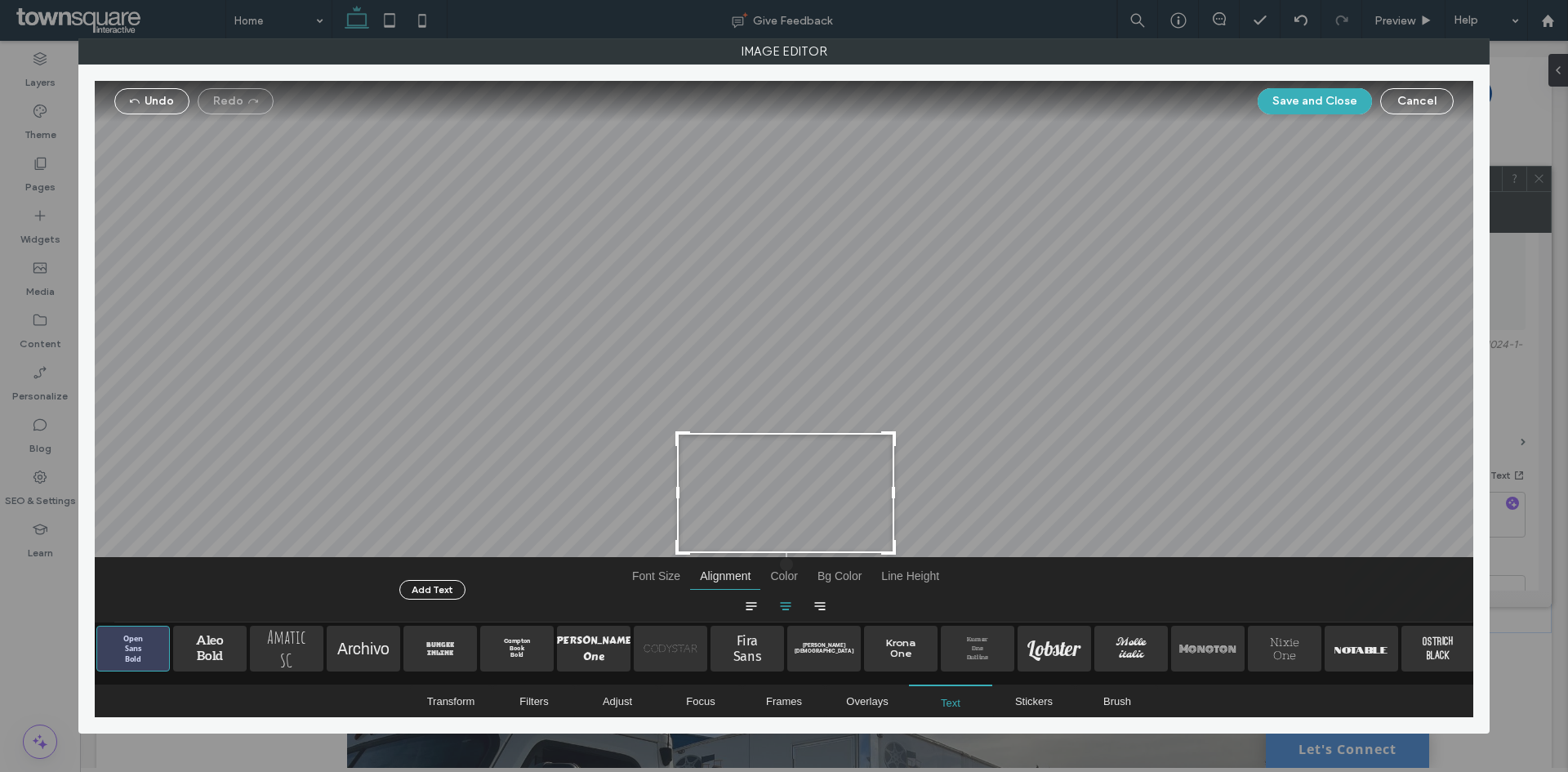
click at [891, 490] on div at bounding box center [786, 492] width 217 height 120
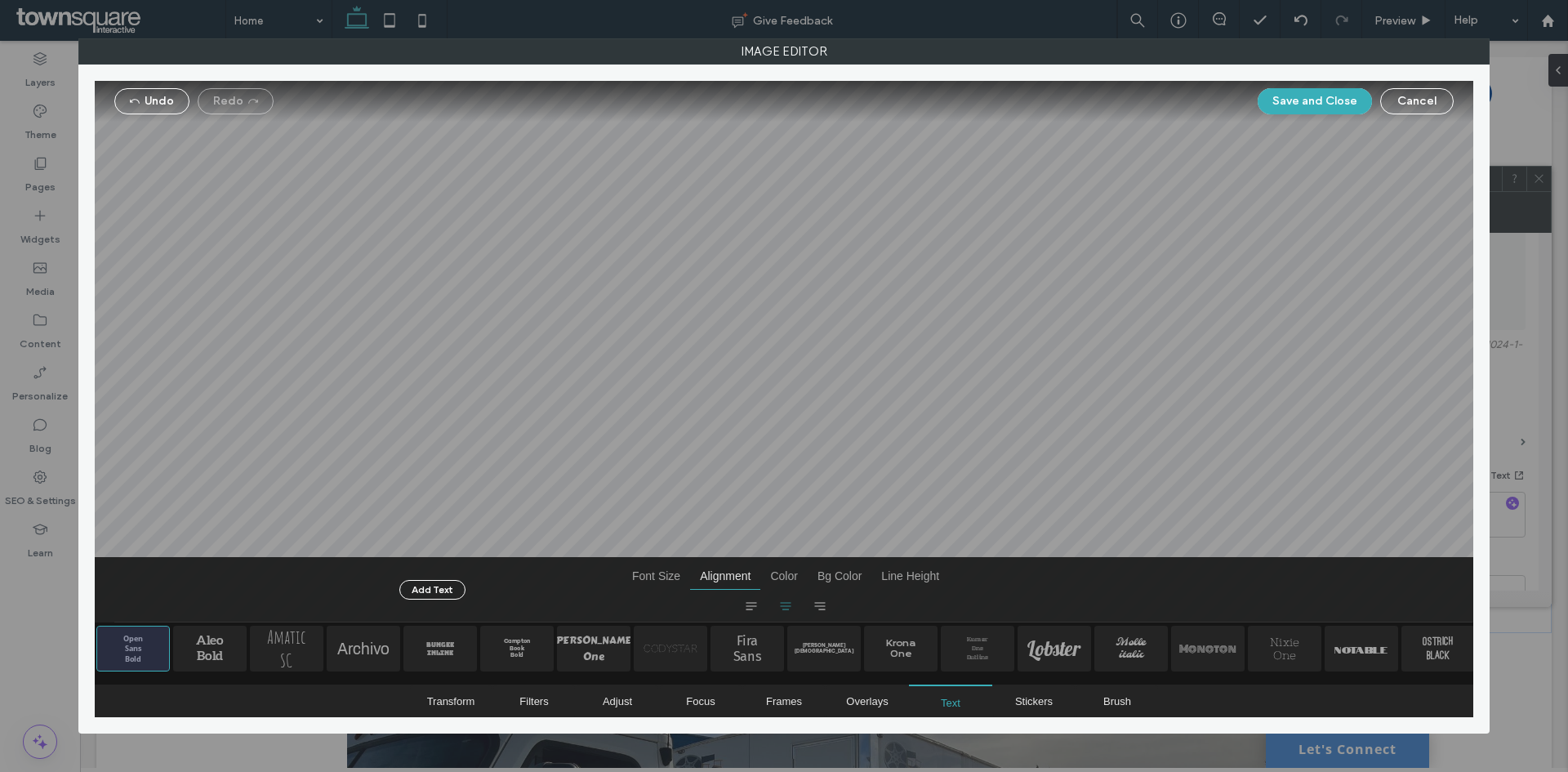
click at [805, 493] on div at bounding box center [784, 352] width 460 height 461
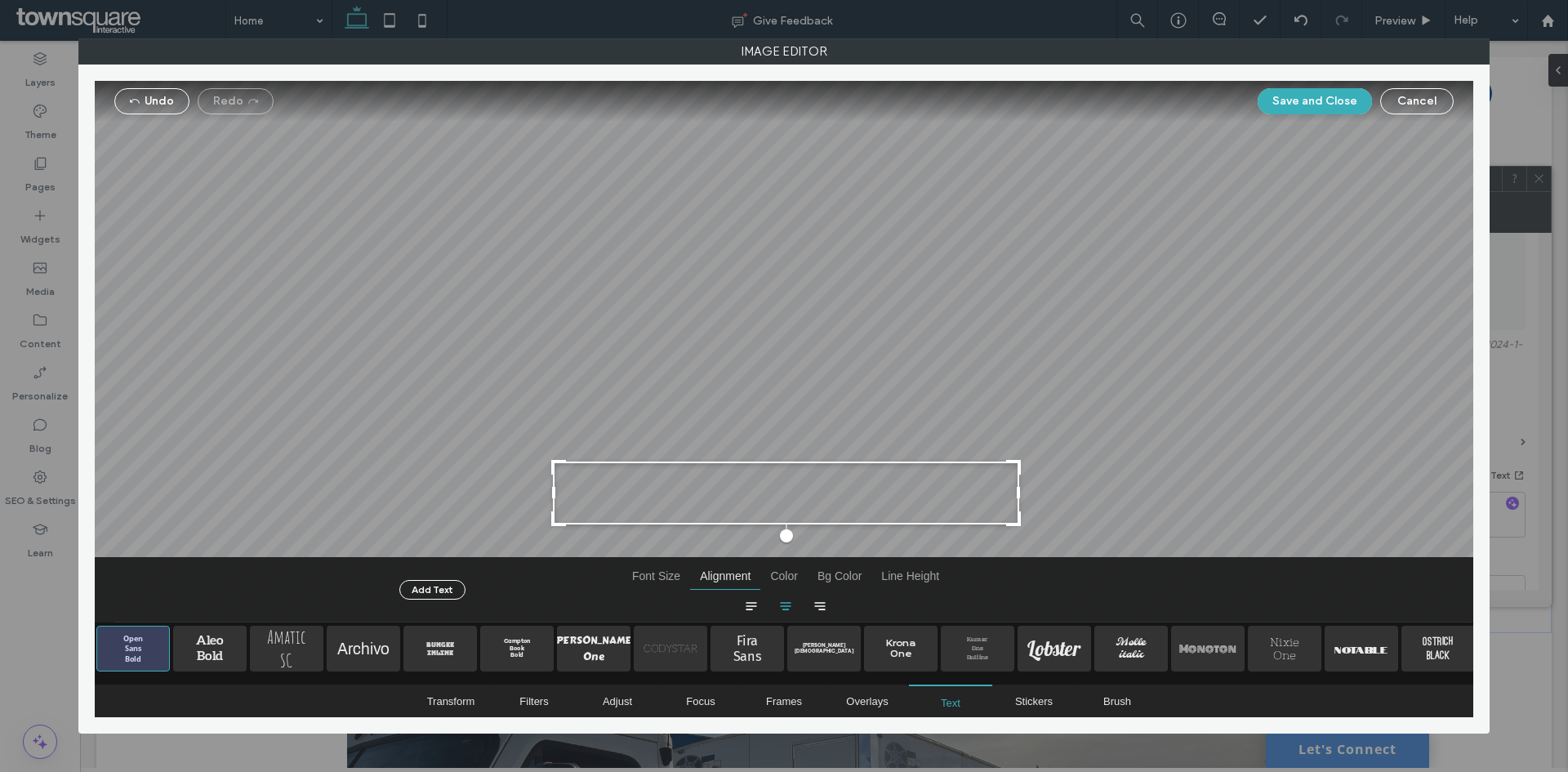
drag, startPoint x: 894, startPoint y: 495, endPoint x: 1010, endPoint y: 491, distance: 116.1
click at [1010, 491] on div at bounding box center [785, 492] width 466 height 62
click at [943, 493] on div at bounding box center [781, 492] width 466 height 62
drag, startPoint x: 1013, startPoint y: 526, endPoint x: 913, endPoint y: 505, distance: 102.2
click at [913, 505] on div at bounding box center [911, 511] width 19 height 19
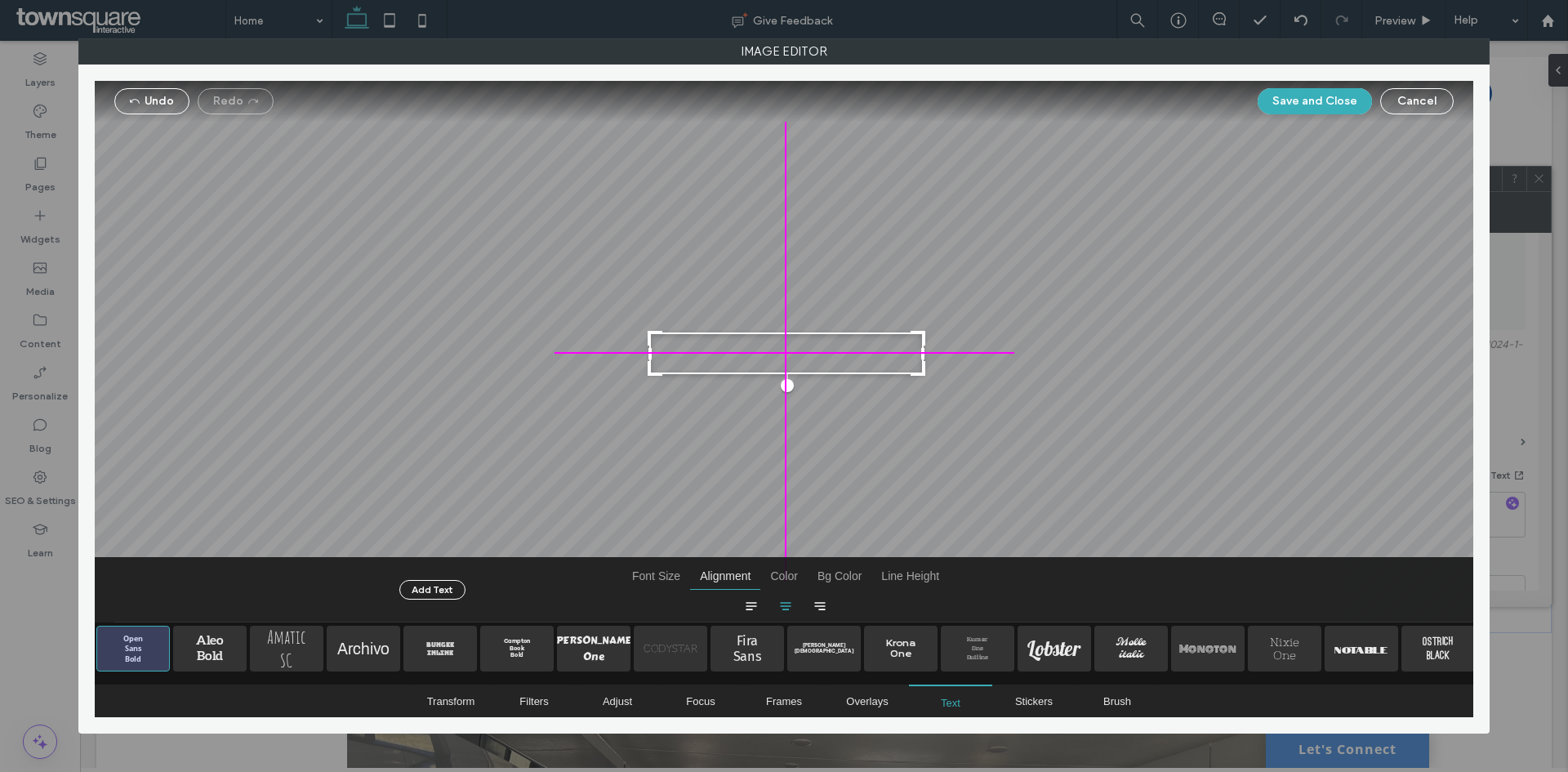
drag, startPoint x: 775, startPoint y: 505, endPoint x: 799, endPoint y: 355, distance: 151.9
click at [799, 355] on div at bounding box center [787, 353] width 275 height 41
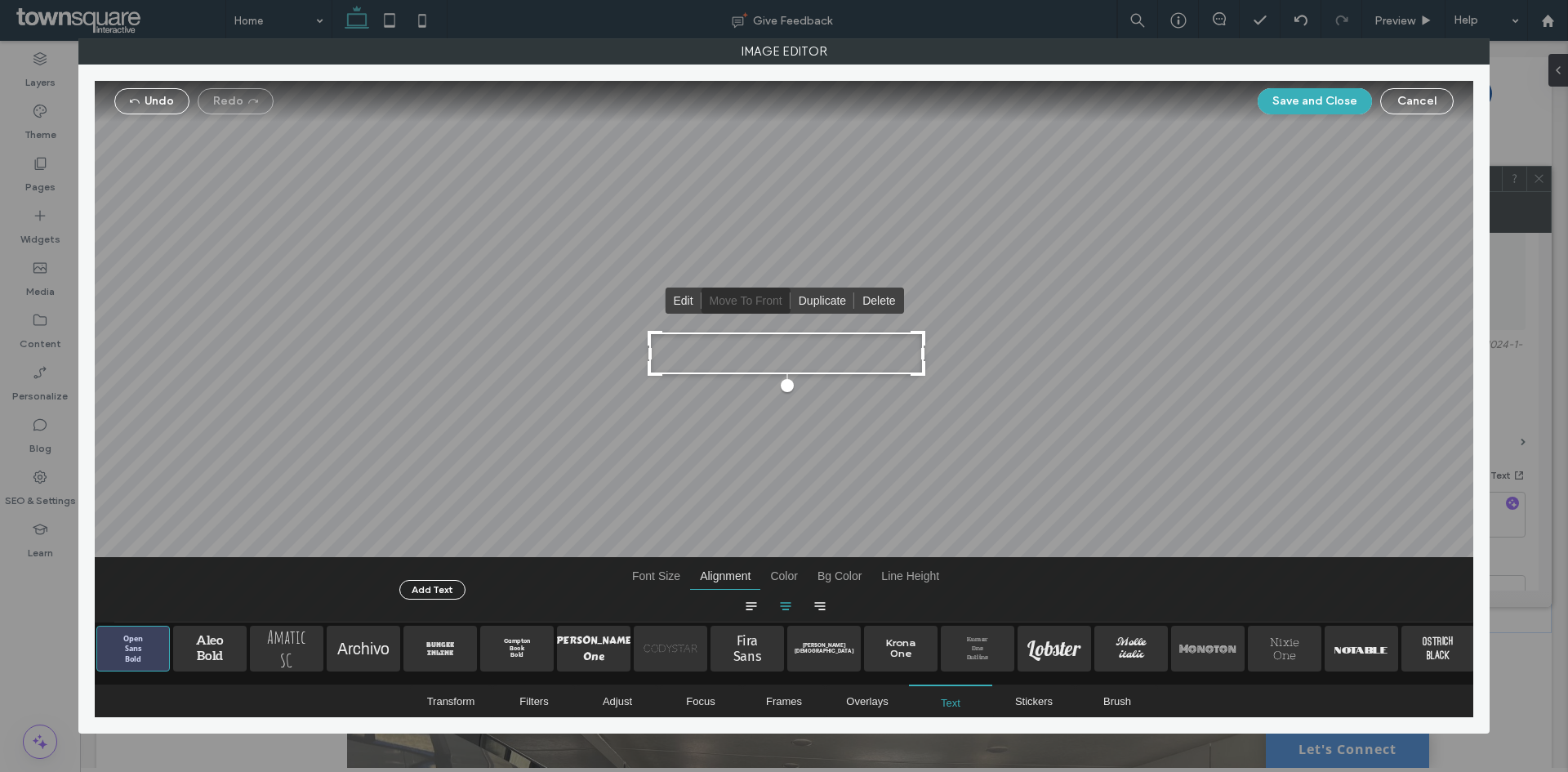
click at [867, 483] on div "Edit Move to Front Duplicate Delete" at bounding box center [784, 352] width 1379 height 542
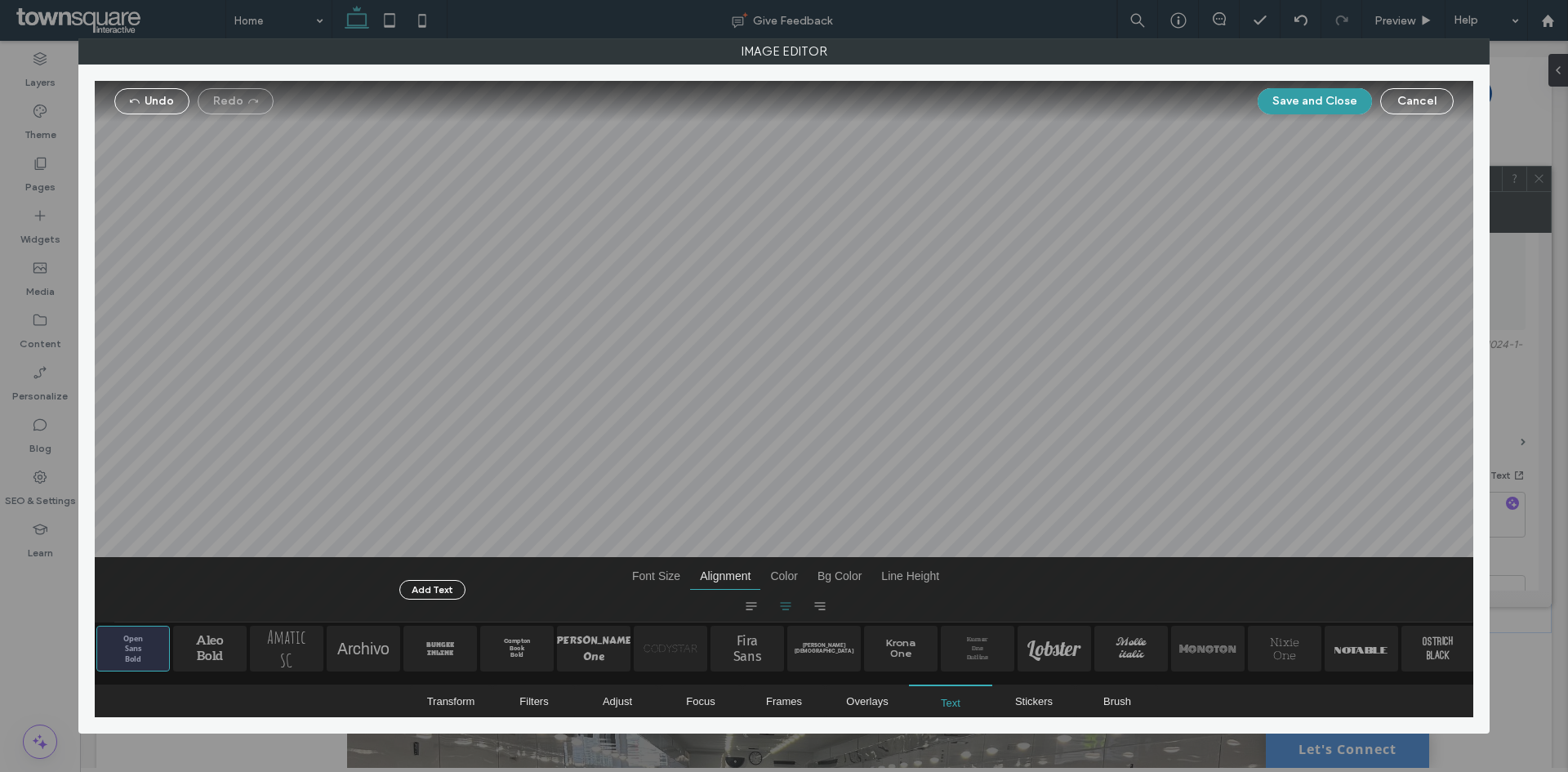
click at [1282, 96] on button "Save and Close" at bounding box center [1314, 101] width 114 height 26
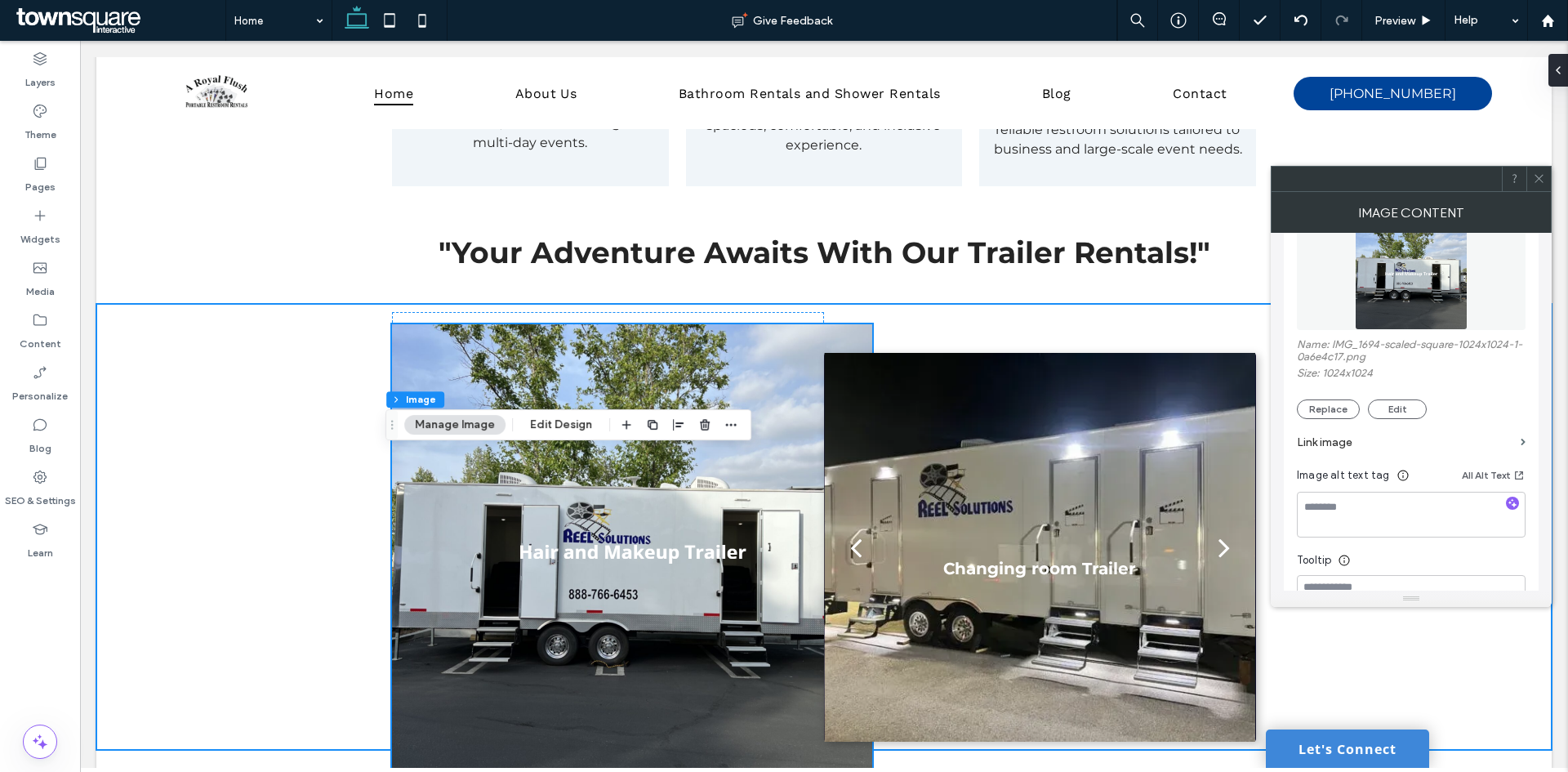
scroll to position [2370, 0]
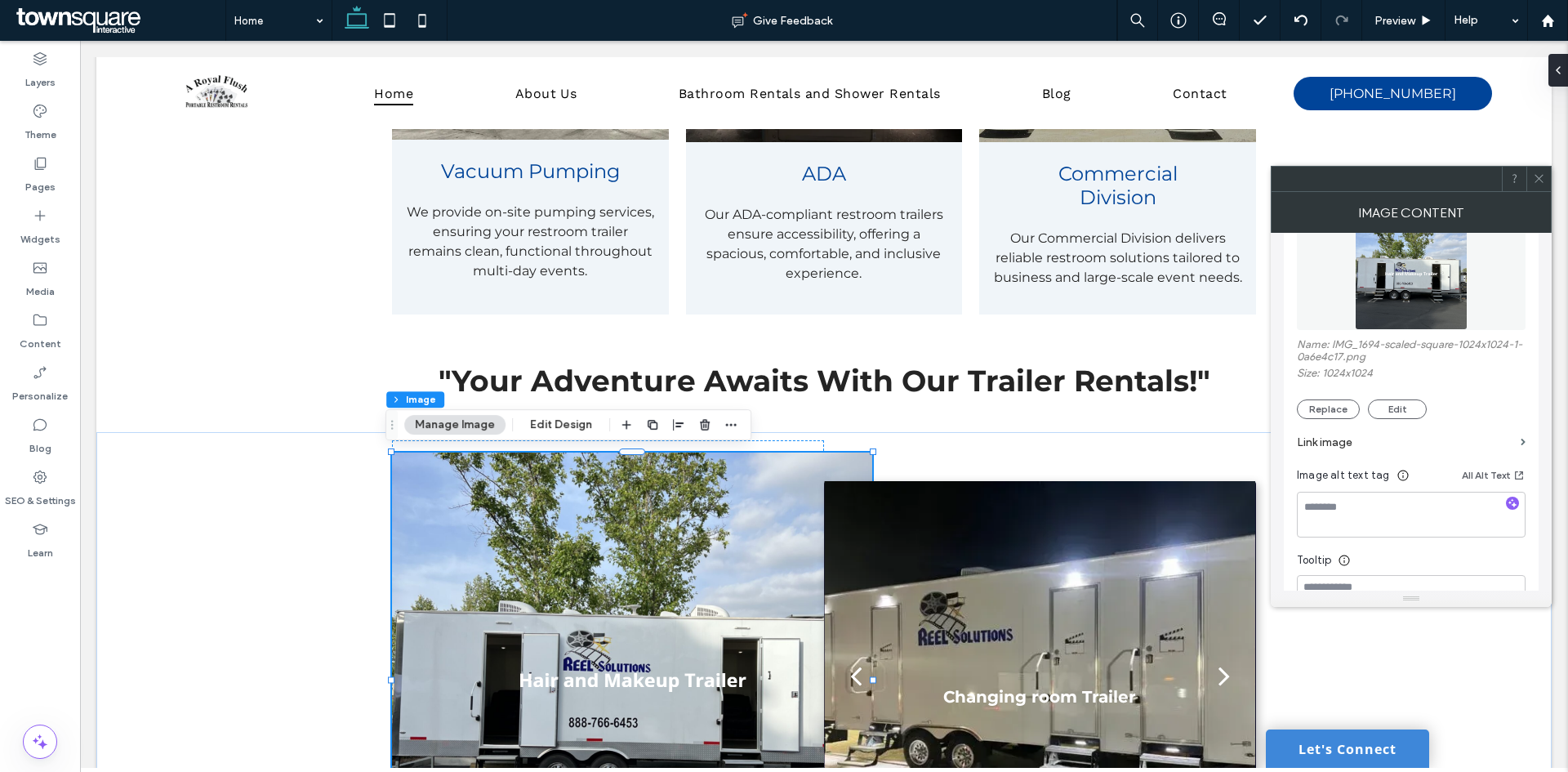
click at [1536, 177] on icon at bounding box center [1538, 178] width 12 height 12
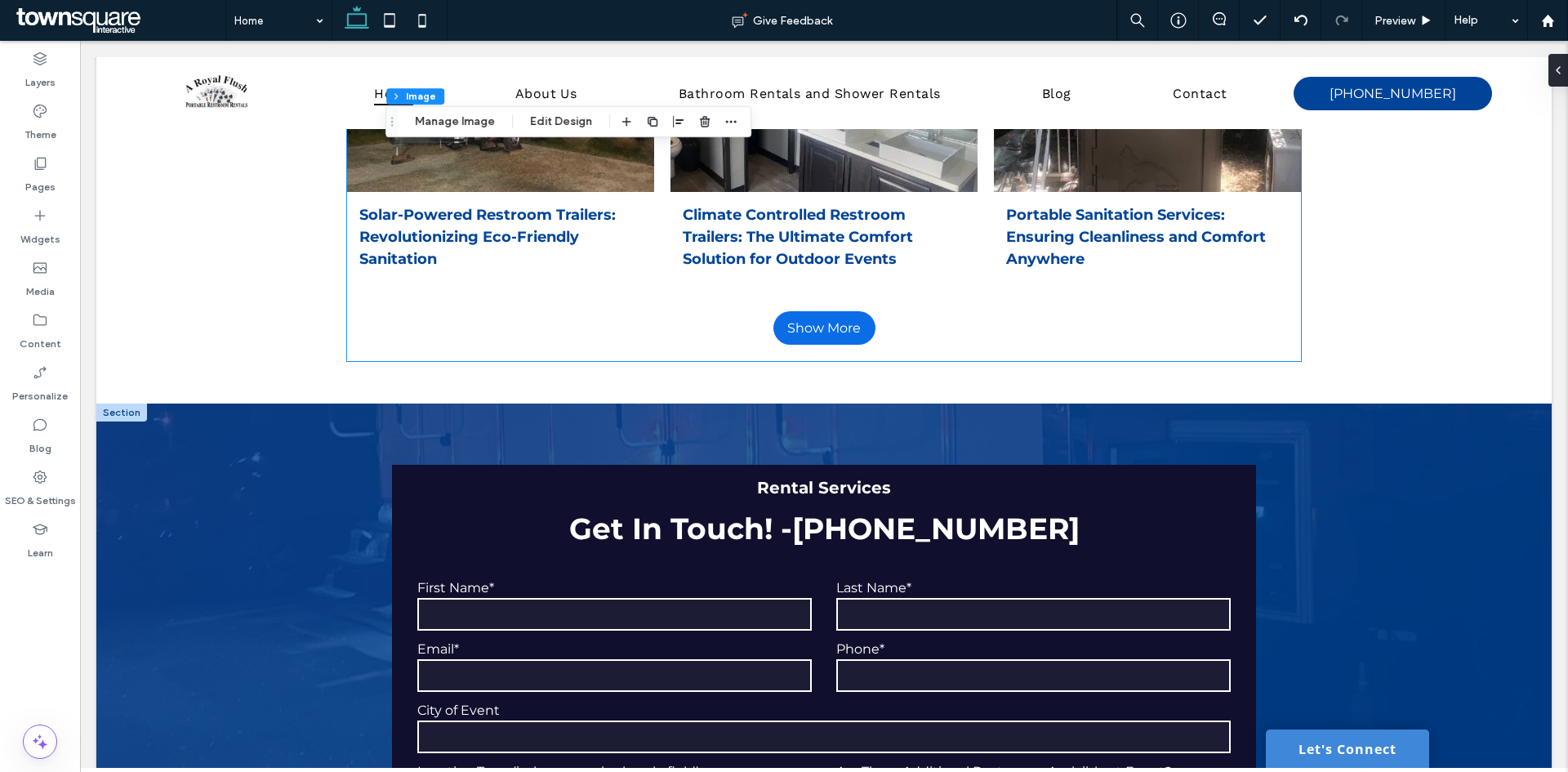
scroll to position [5312, 0]
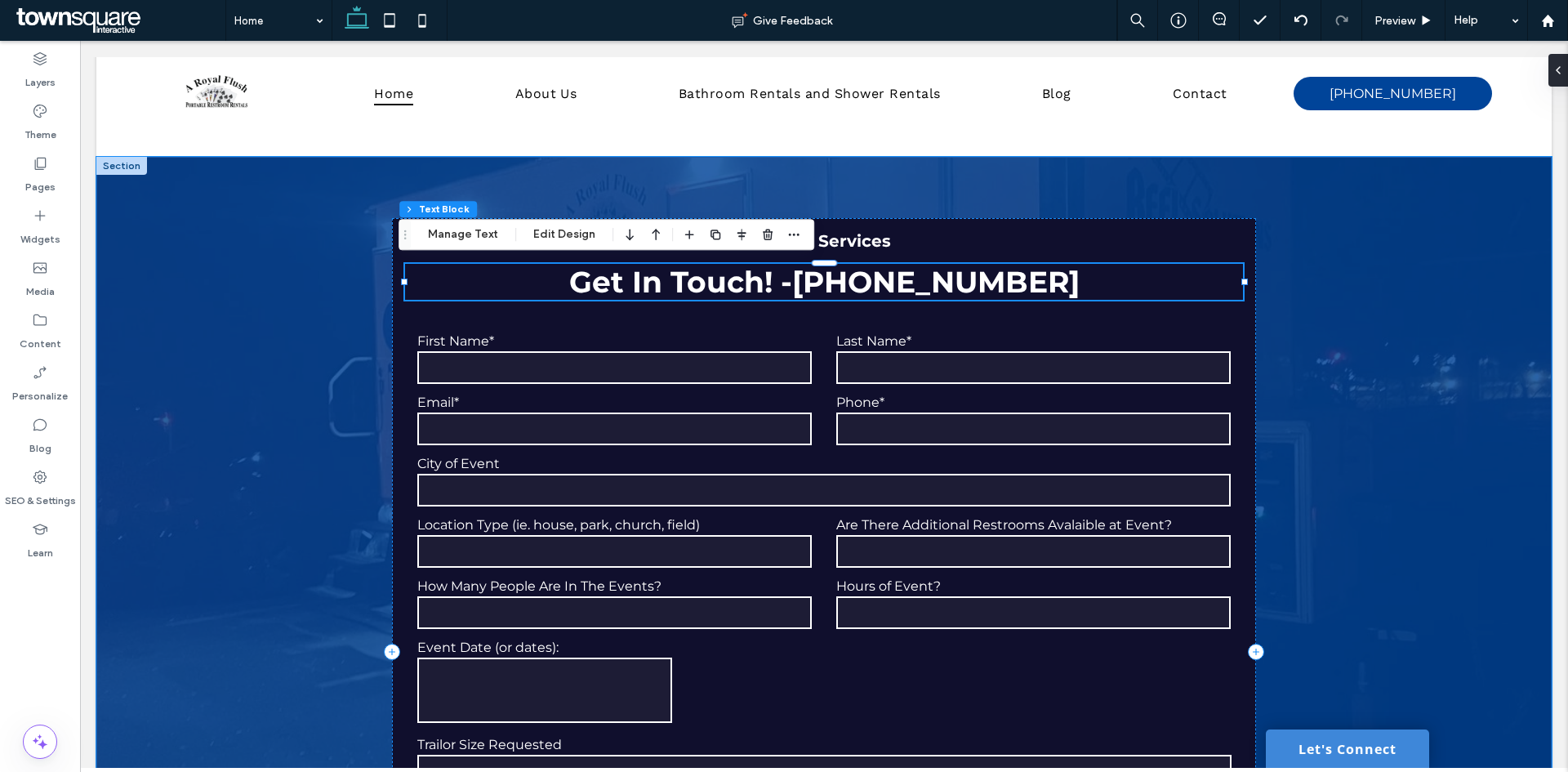
click at [711, 280] on span "Get In Touch! - (805) 416-3753" at bounding box center [823, 282] width 510 height 36
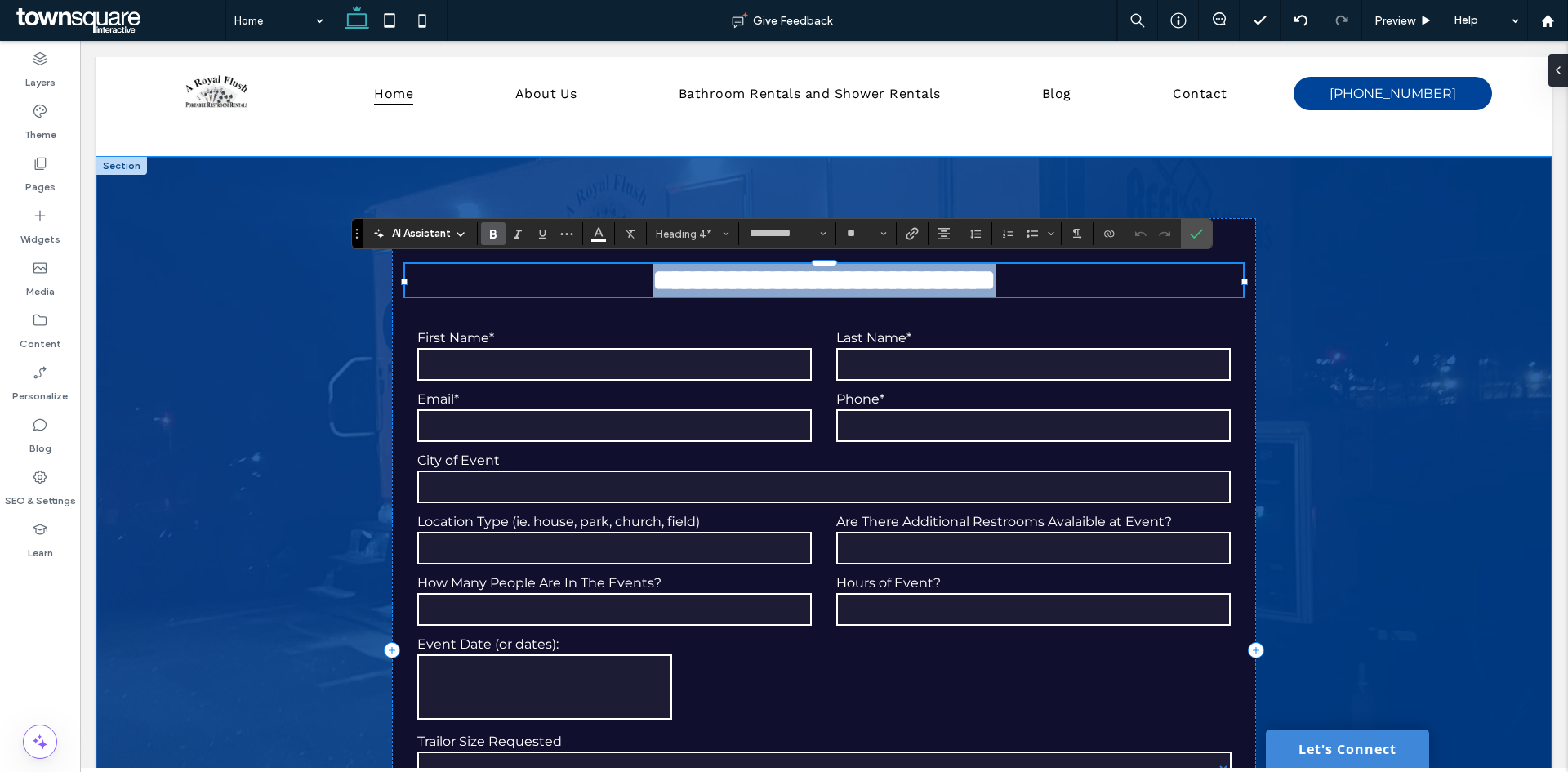
click at [797, 284] on span "**********" at bounding box center [738, 280] width 171 height 30
drag, startPoint x: 797, startPoint y: 284, endPoint x: 646, endPoint y: 263, distance: 152.5
click at [652, 265] on span "**********" at bounding box center [738, 280] width 171 height 30
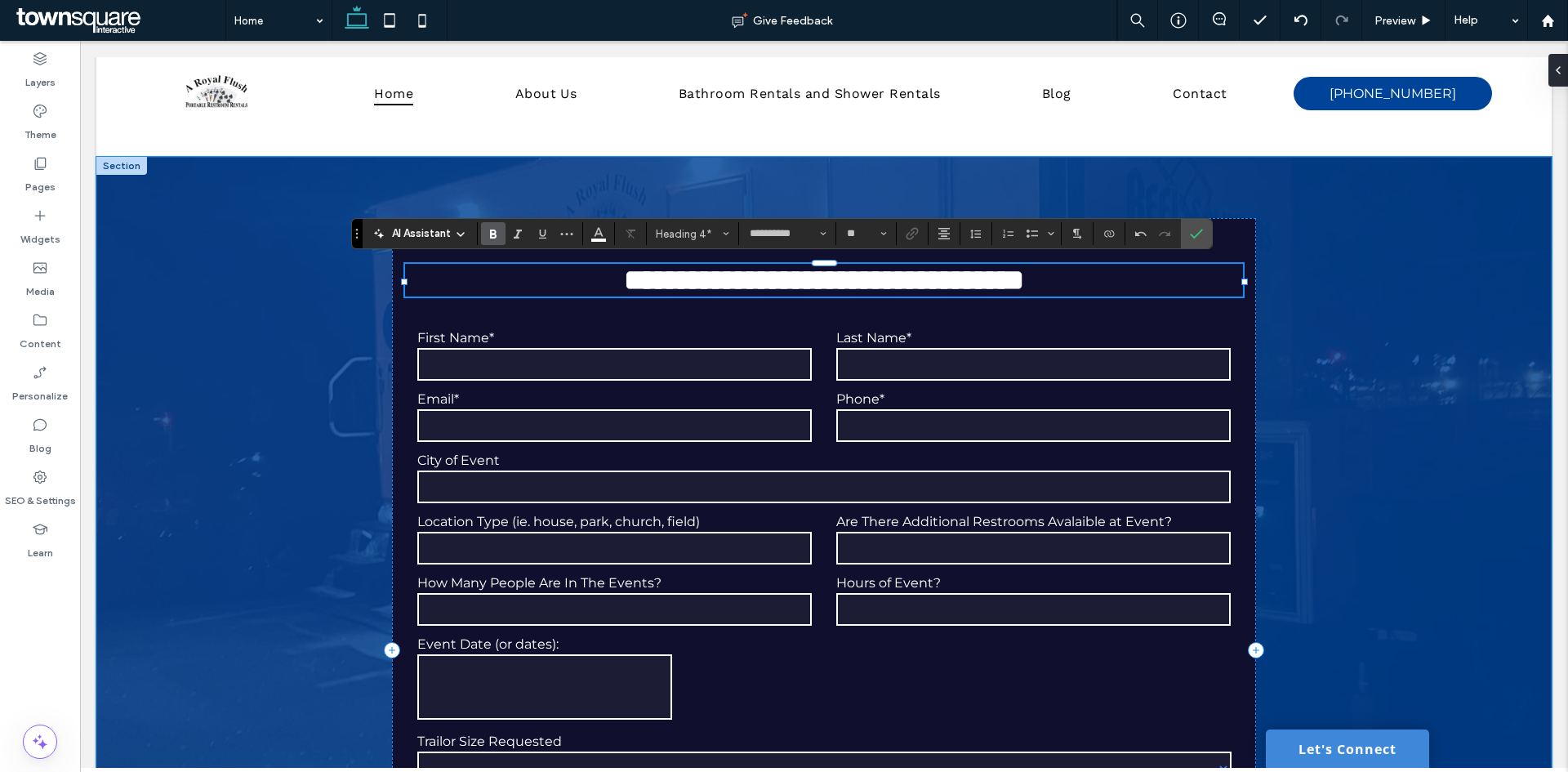
click at [517, 279] on h4 "**********" at bounding box center [823, 281] width 837 height 33
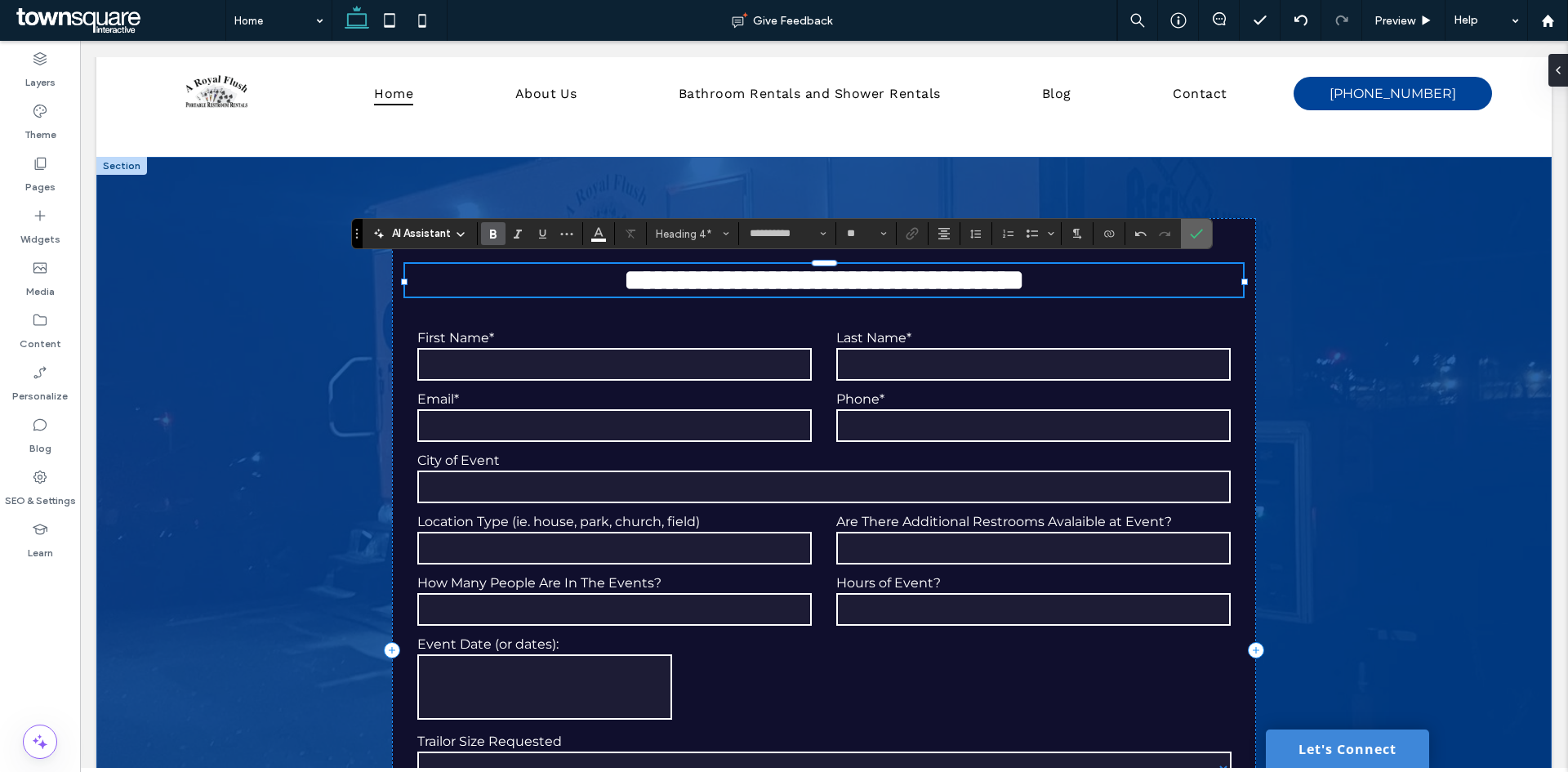
click at [1211, 232] on section at bounding box center [1196, 234] width 31 height 30
click at [1192, 230] on icon "Confirm" at bounding box center [1196, 234] width 13 height 13
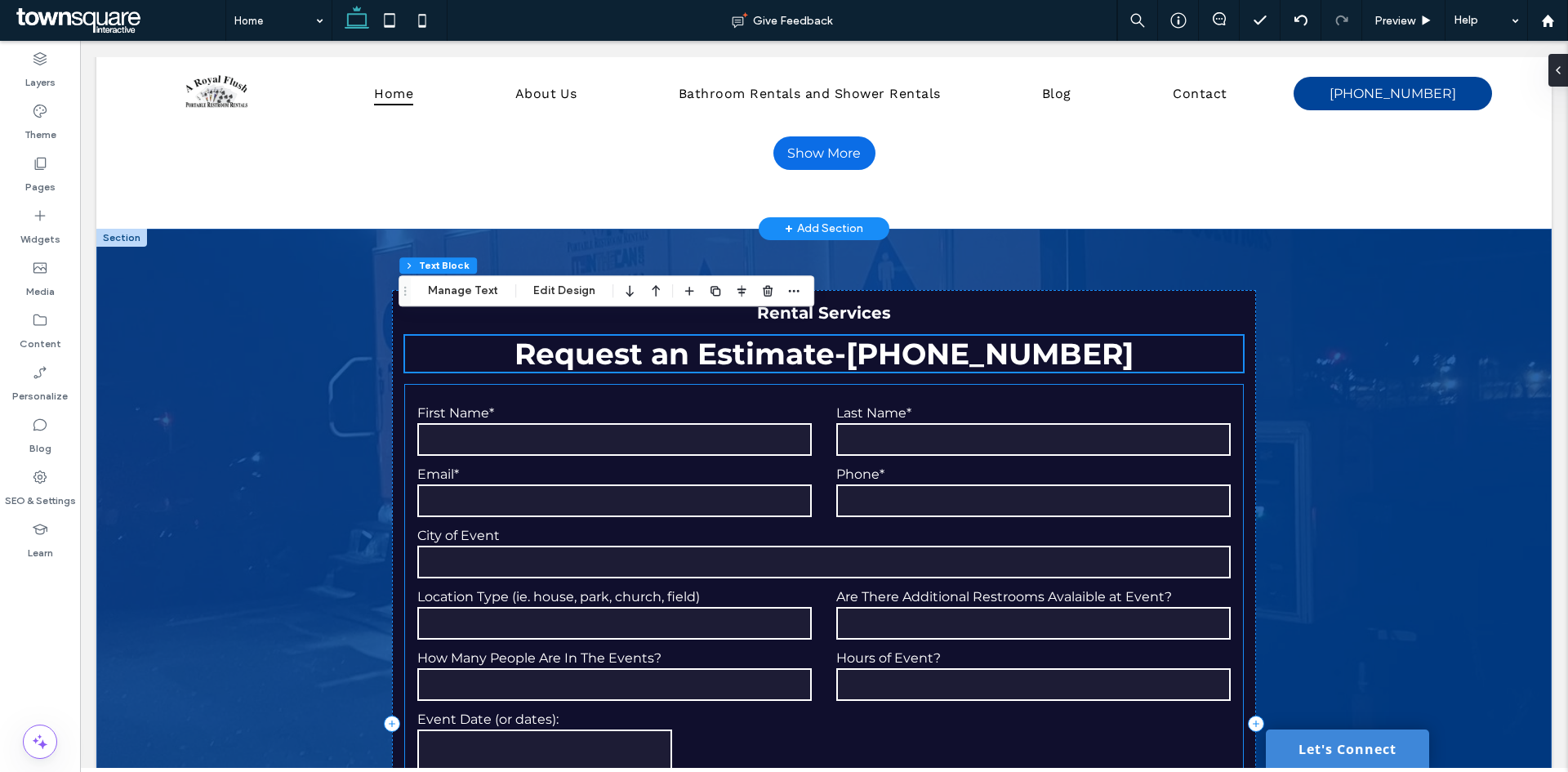
scroll to position [5230, 0]
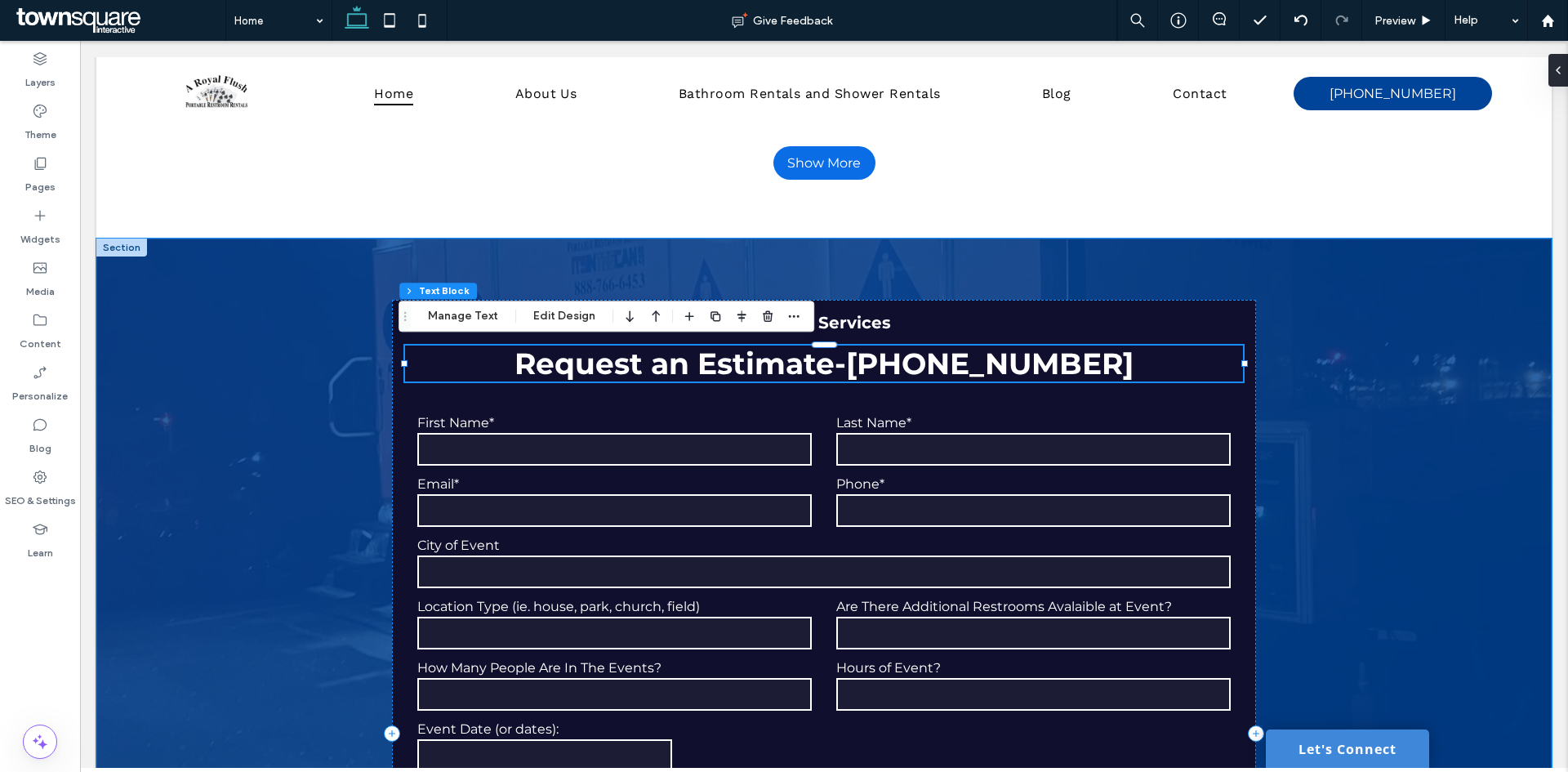
click at [607, 353] on span "Request an Estimate-" at bounding box center [679, 363] width 331 height 36
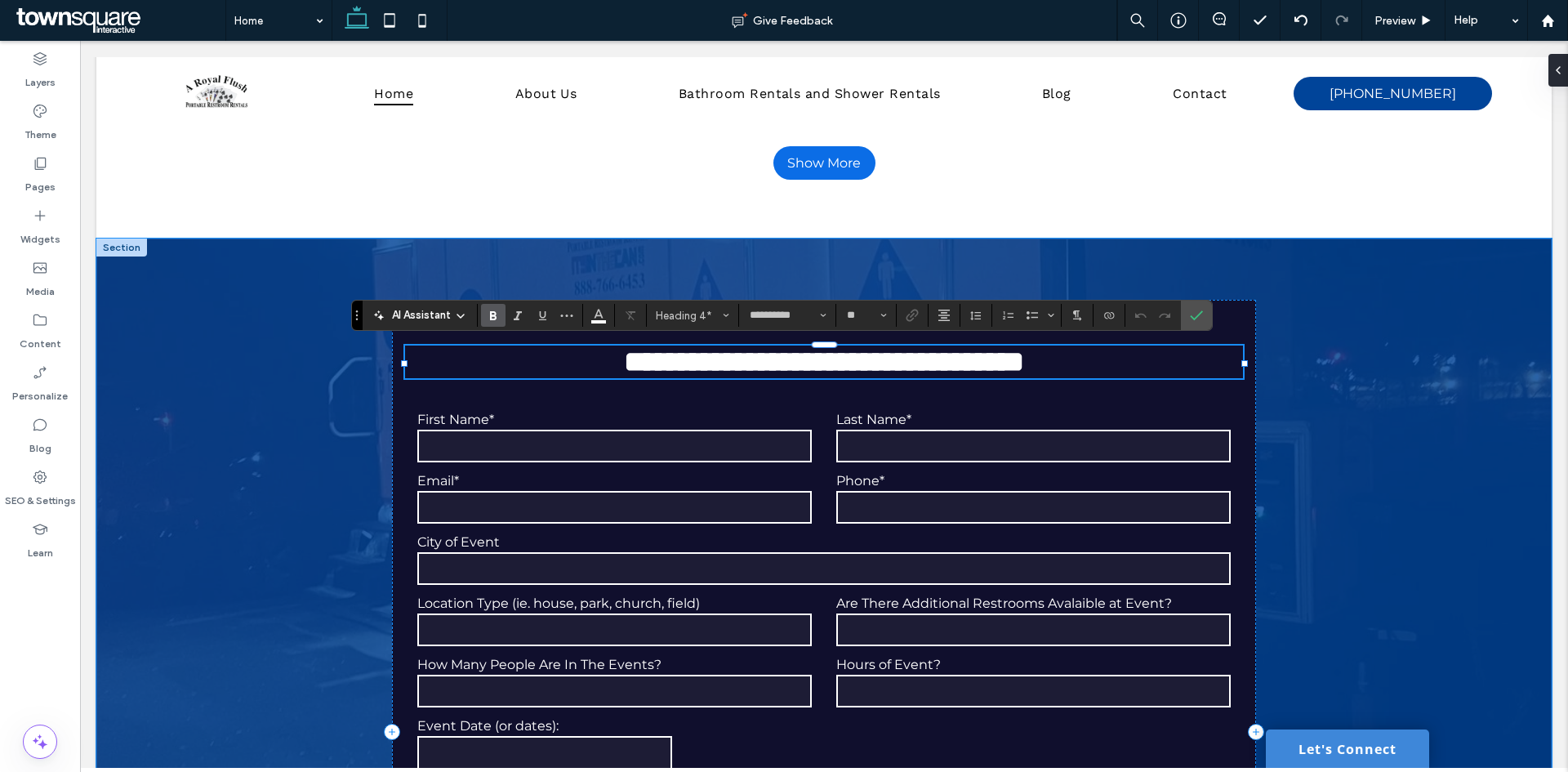
click at [624, 357] on span "**********" at bounding box center [738, 361] width 229 height 30
drag, startPoint x: 864, startPoint y: 371, endPoint x: 536, endPoint y: 340, distance: 329.5
click at [536, 340] on div "**********" at bounding box center [823, 732] width 863 height 864
click at [584, 360] on span "**********" at bounding box center [738, 361] width 434 height 30
click at [625, 366] on span "**********" at bounding box center [738, 361] width 434 height 30
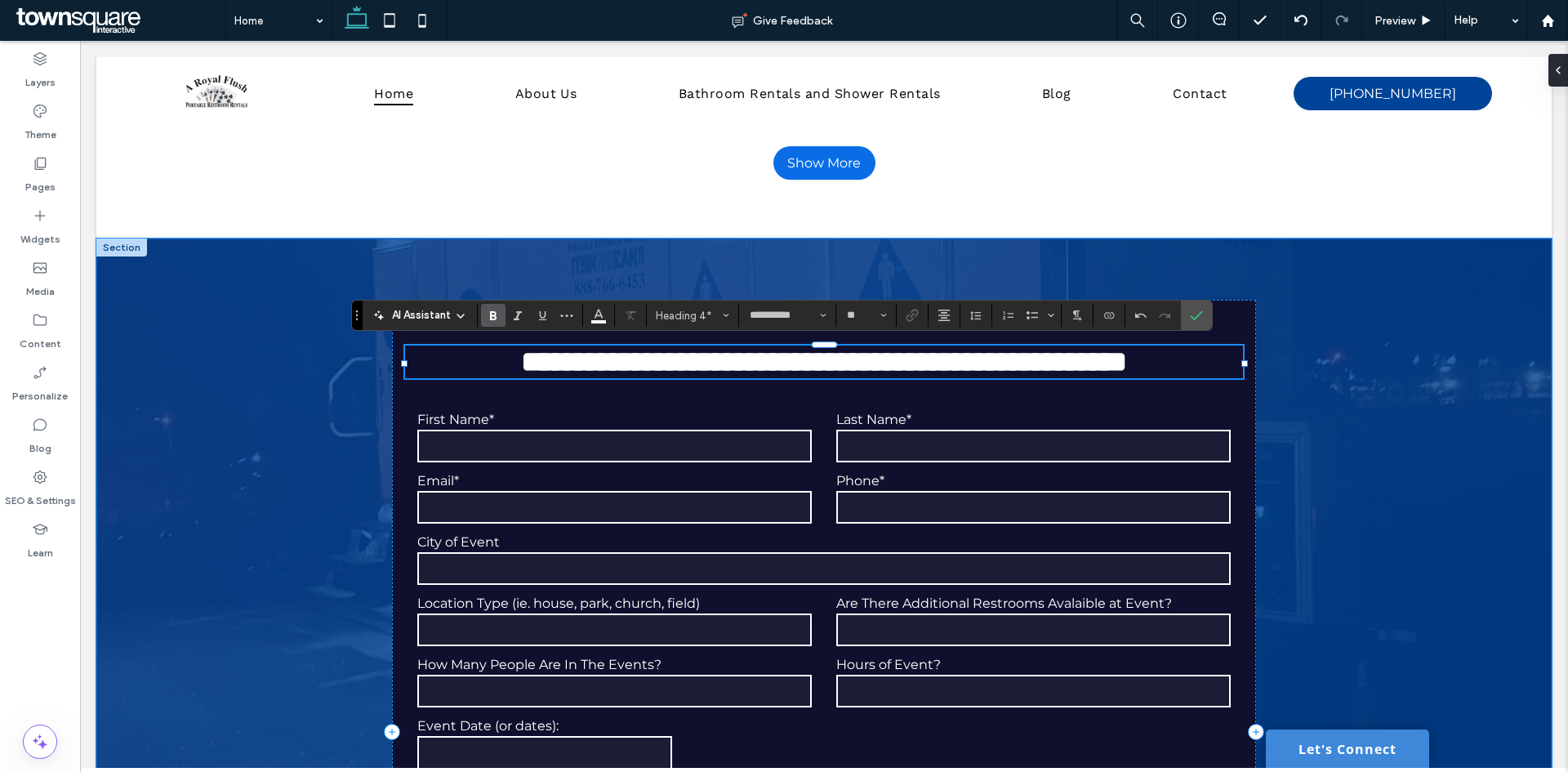
click at [777, 367] on span "**********" at bounding box center [738, 361] width 434 height 30
click at [857, 361] on span "**********" at bounding box center [738, 361] width 434 height 30
click at [955, 367] on span "**********" at bounding box center [738, 361] width 434 height 30
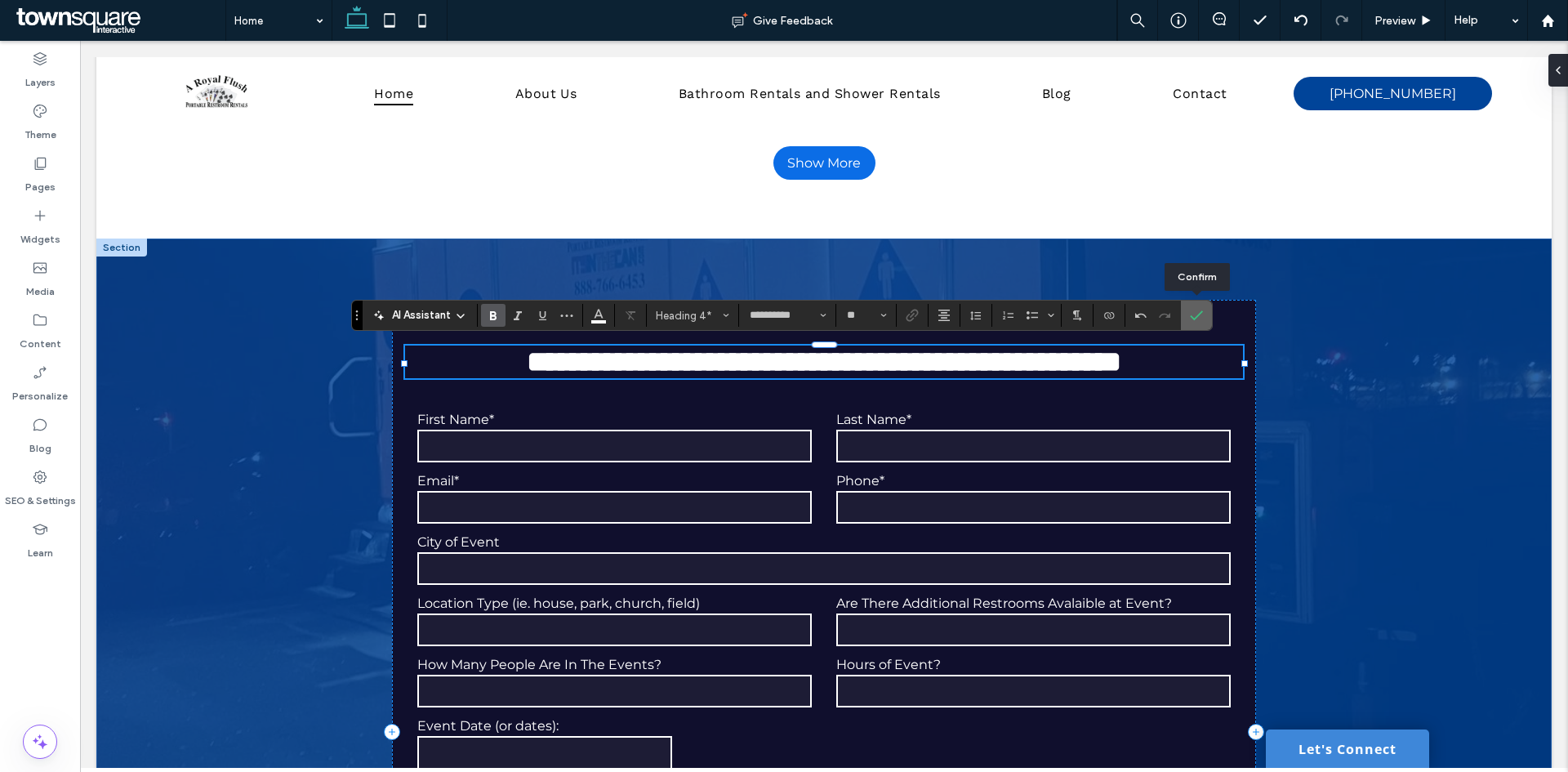
click at [1194, 309] on icon "Confirm" at bounding box center [1196, 315] width 13 height 13
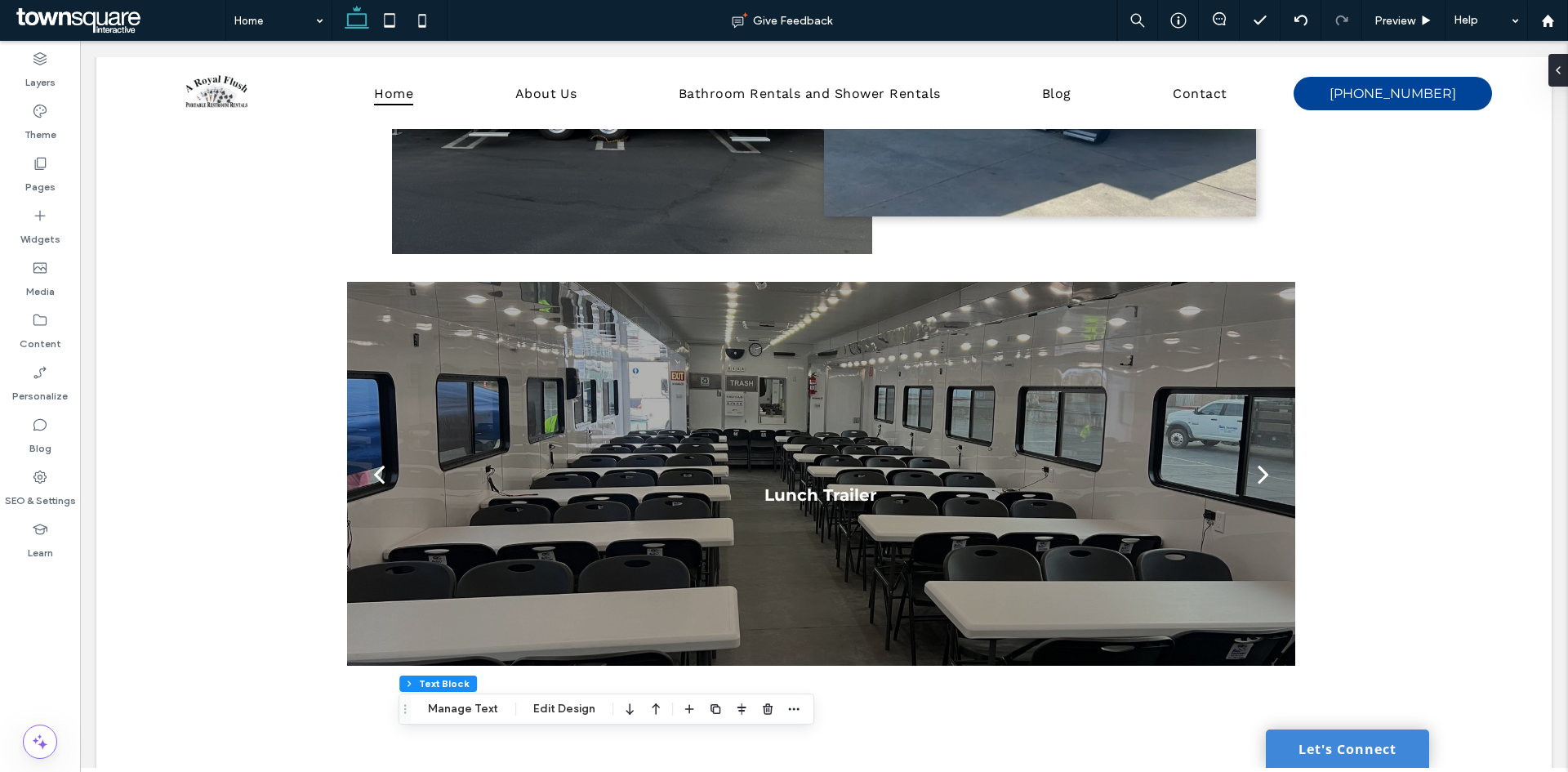
scroll to position [3432, 0]
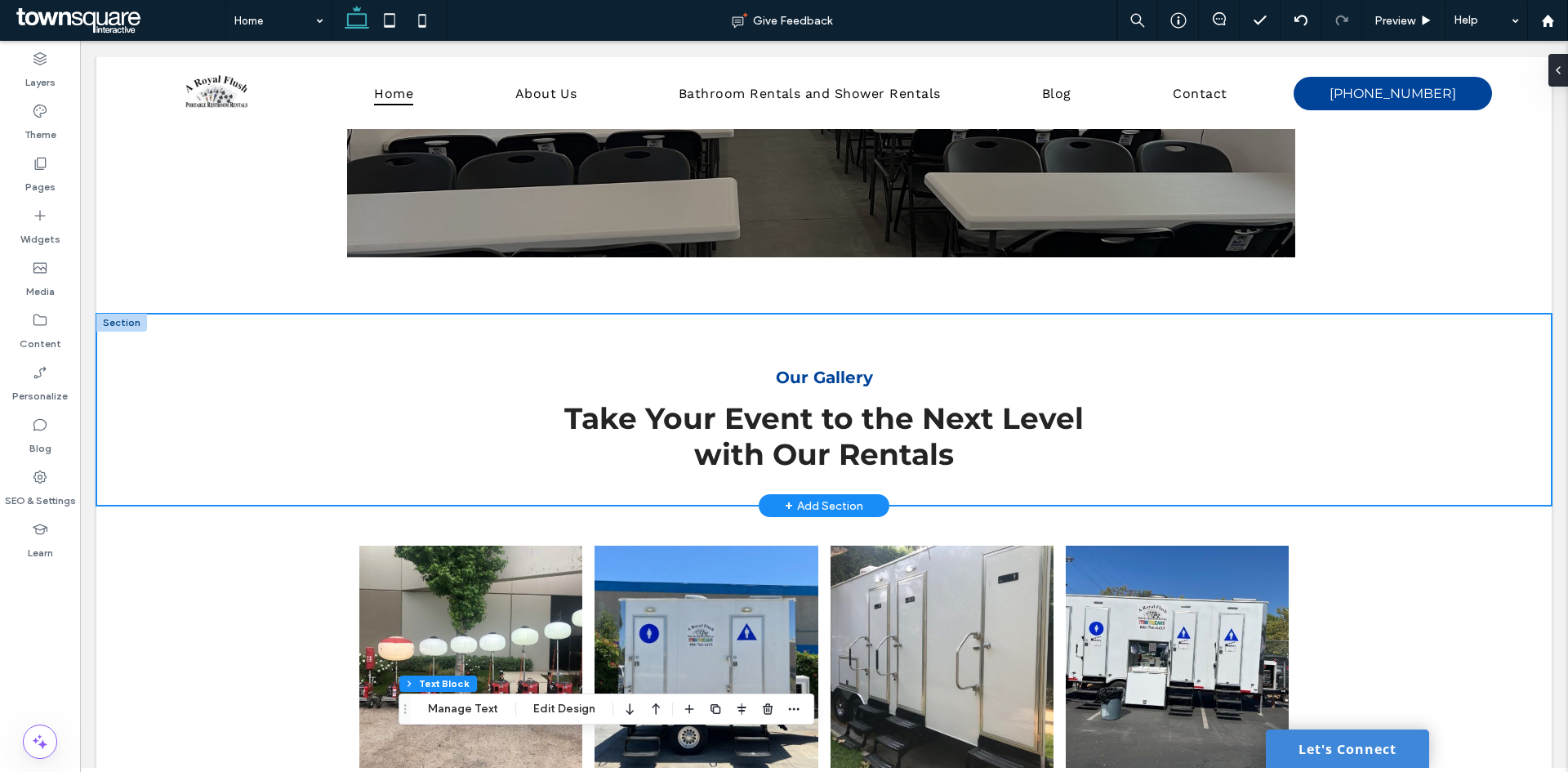
click at [229, 344] on div "Our Gallery Take Your Event to the Next Level with Our Rentals" at bounding box center [823, 410] width 1456 height 192
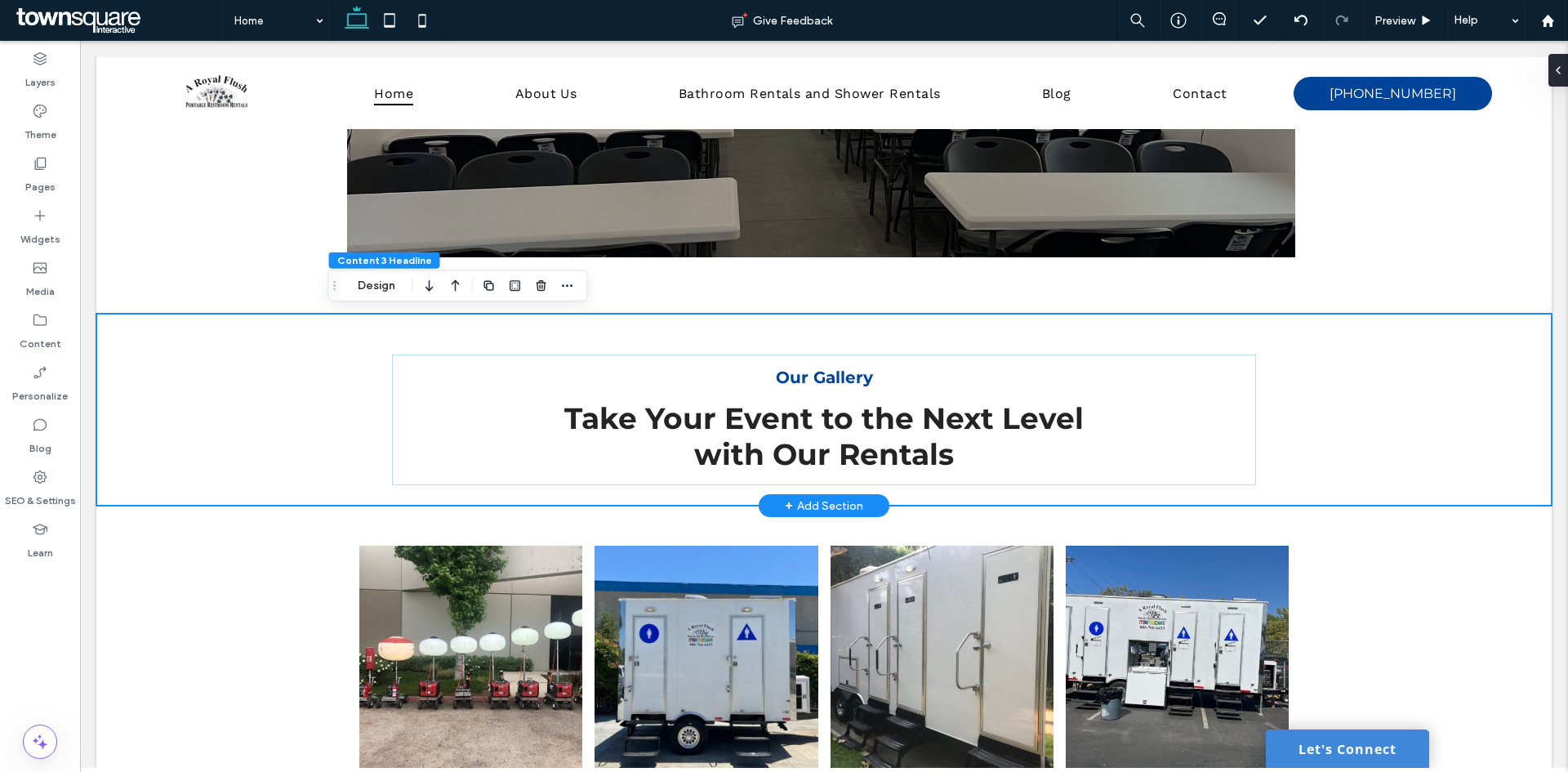
click at [1452, 351] on div "Our Gallery Take Your Event to the Next Level with Our Rentals" at bounding box center [823, 410] width 1456 height 192
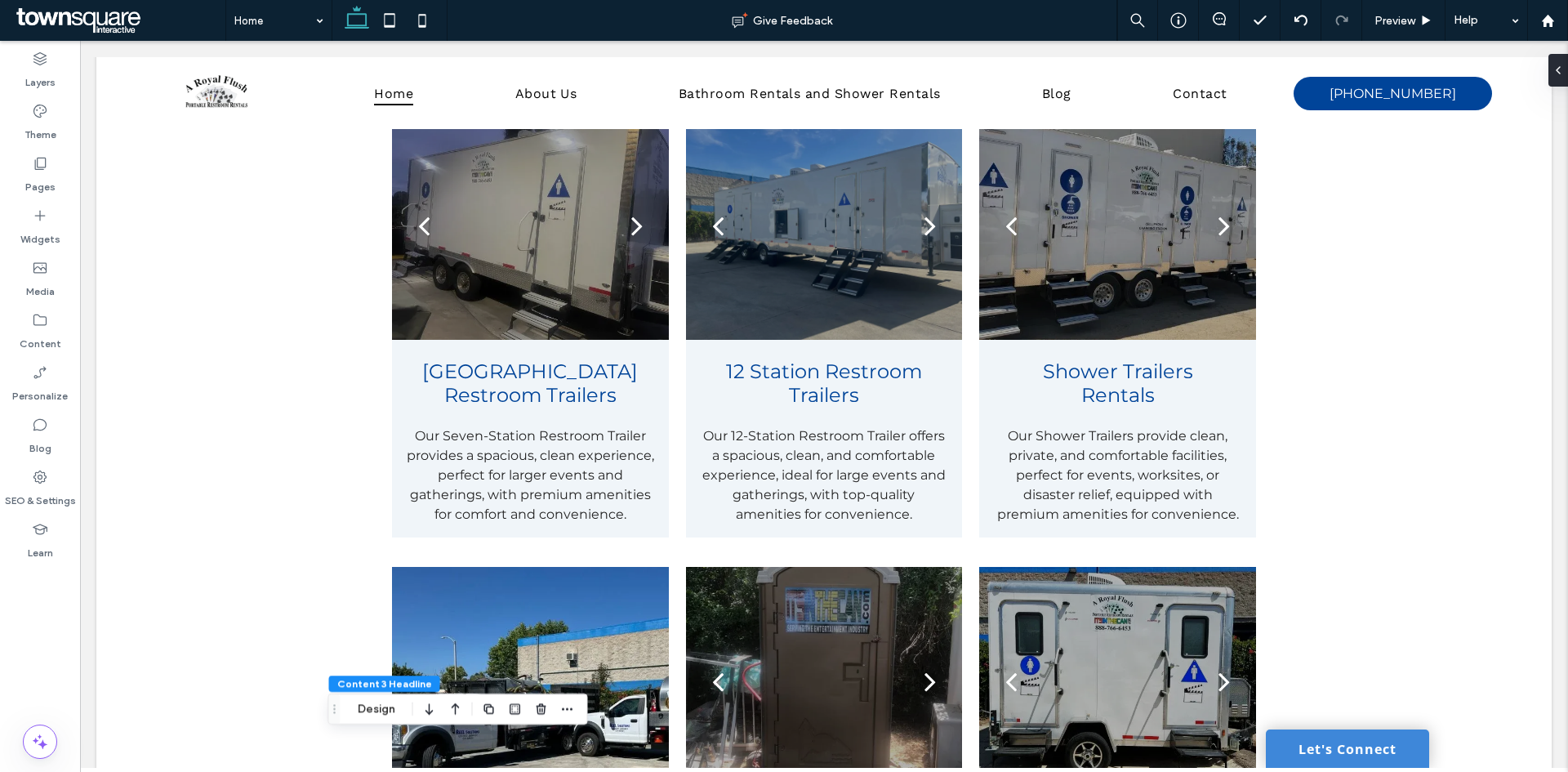
drag, startPoint x: 1226, startPoint y: 306, endPoint x: 1231, endPoint y: 315, distance: 10.3
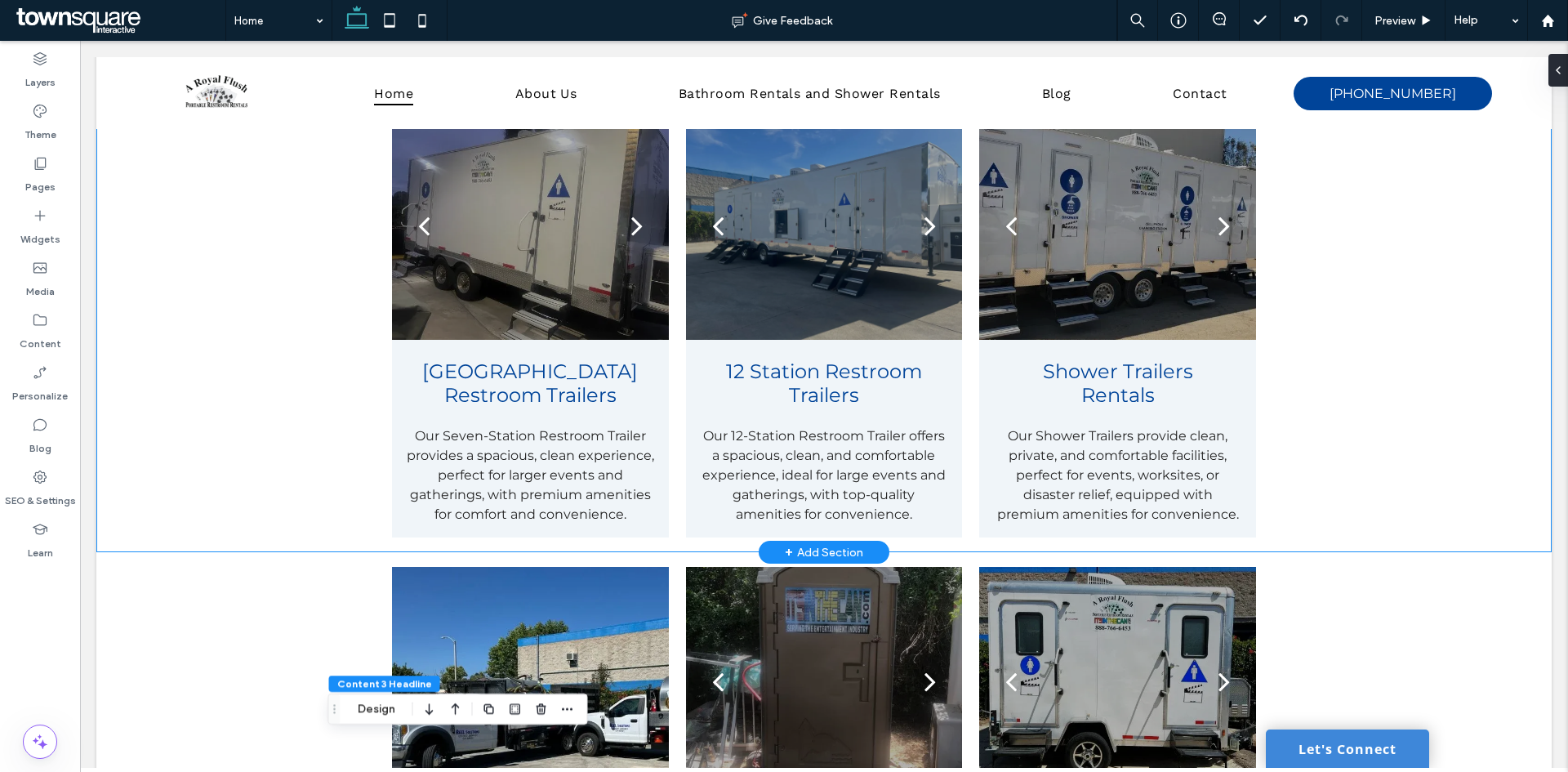
click at [1231, 315] on div at bounding box center [1116, 226] width 276 height 229
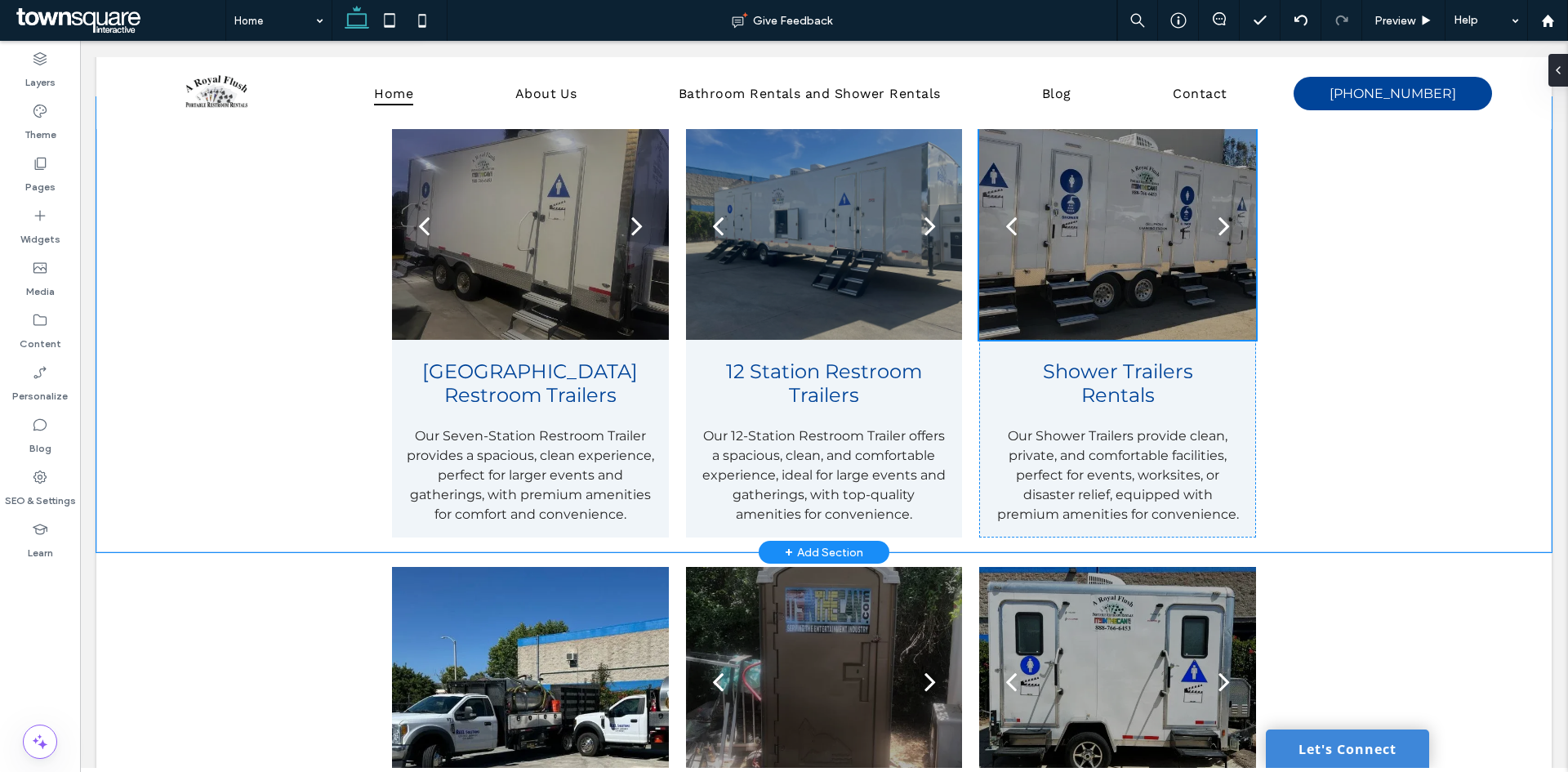
scroll to position [1144, 0]
